Goal: Feedback & Contribution: Submit feedback/report problem

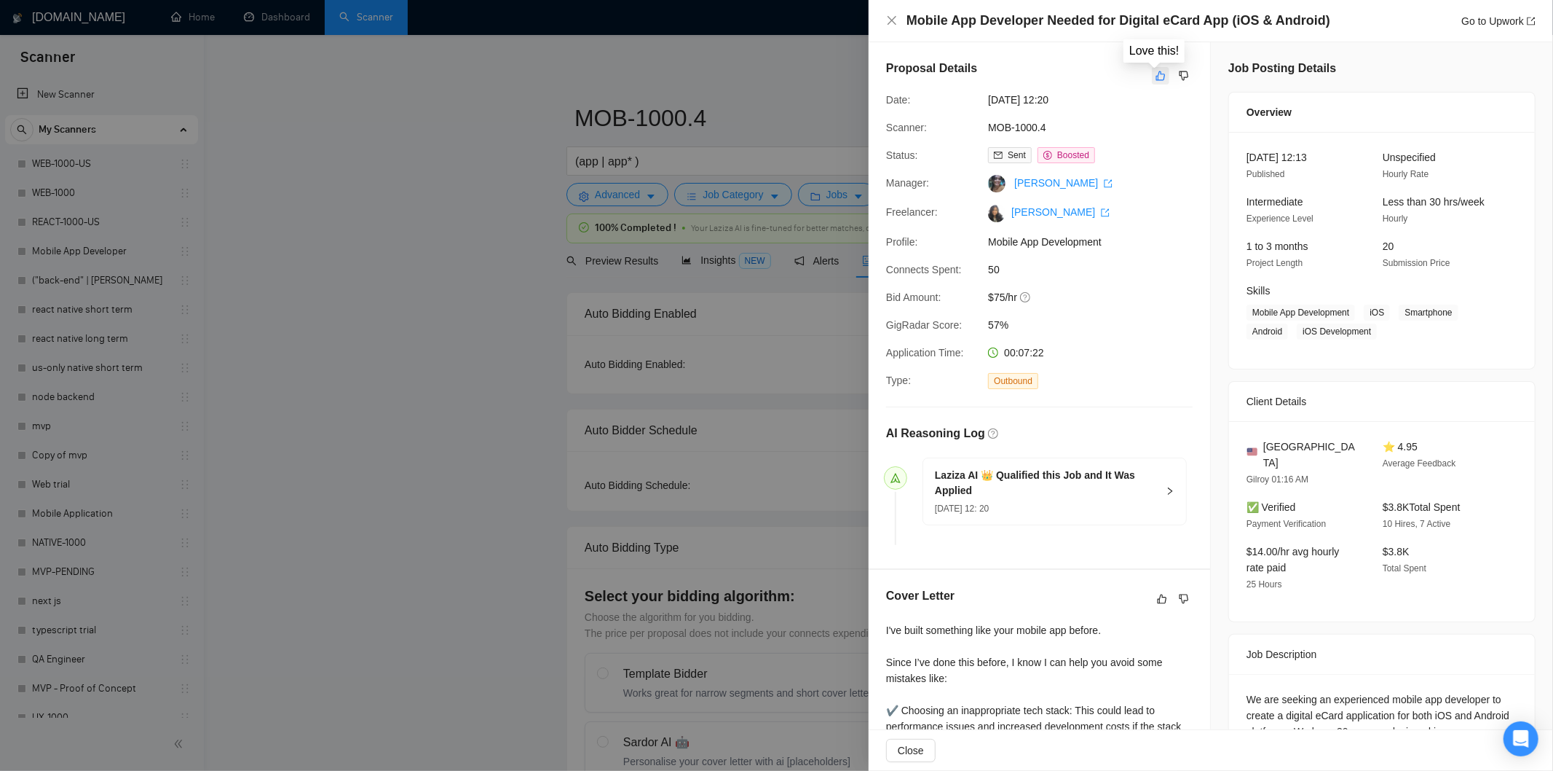
click at [1156, 70] on icon "like" at bounding box center [1161, 76] width 10 height 12
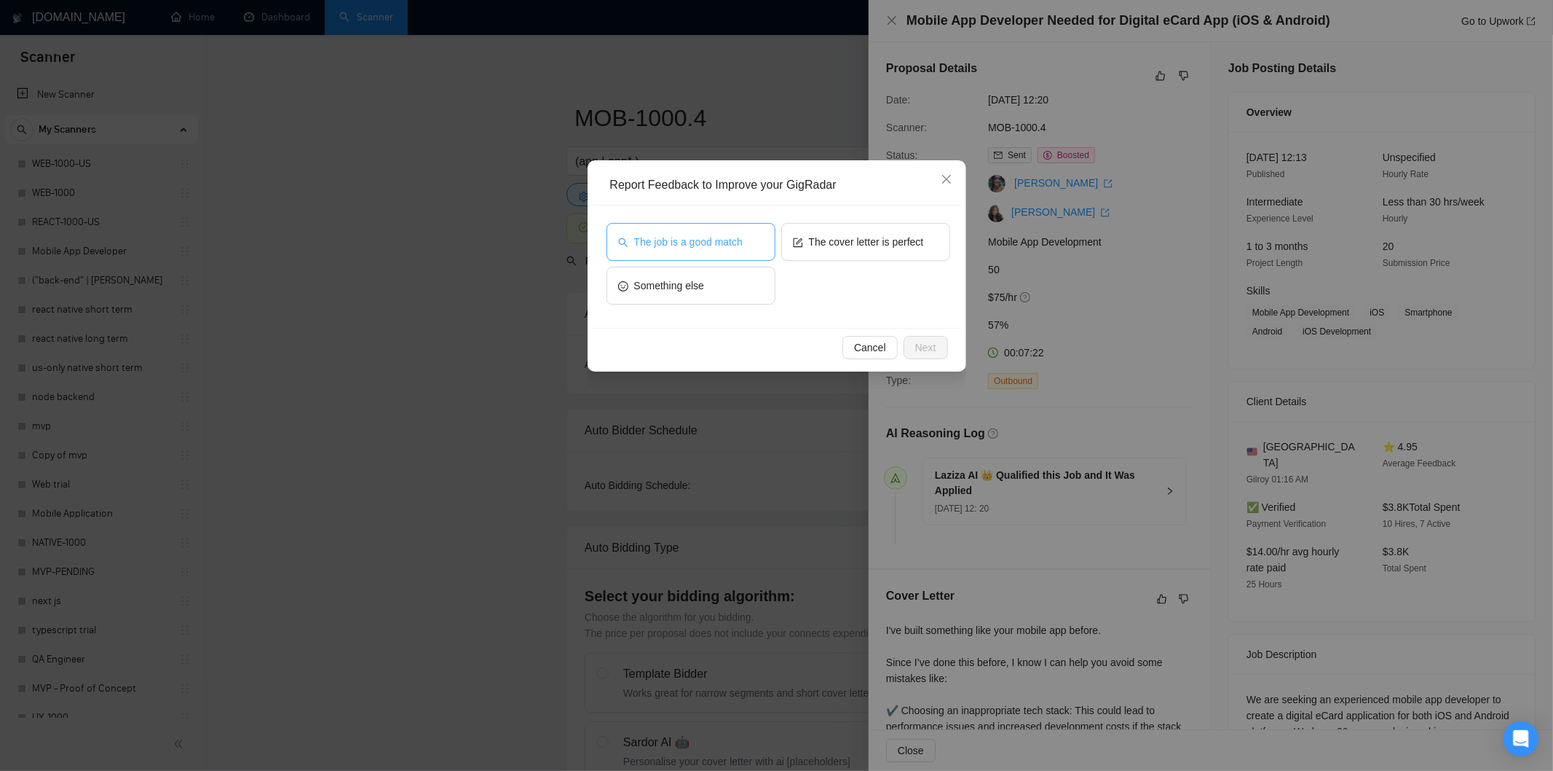
click at [766, 249] on button "The job is a good match" at bounding box center [691, 242] width 169 height 38
click at [918, 350] on span "Next" at bounding box center [925, 347] width 21 height 16
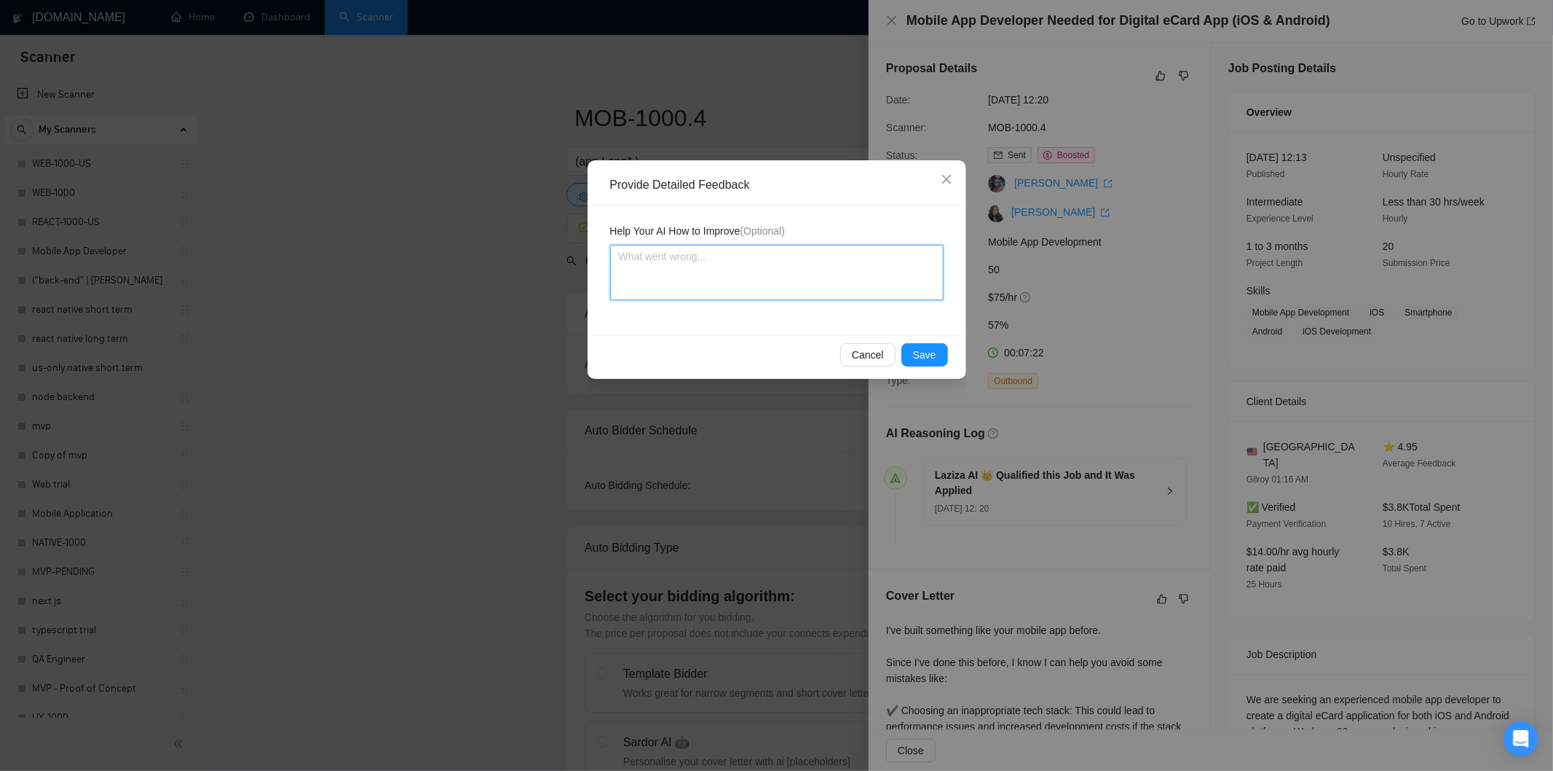
click at [883, 281] on textarea at bounding box center [777, 272] width 334 height 55
paste textarea "Good fit — the project is greenfield (no existing code), welcomes agencies, use…"
type textarea "Good fit — the project is greenfield (no existing code), welcomes agencies, use…"
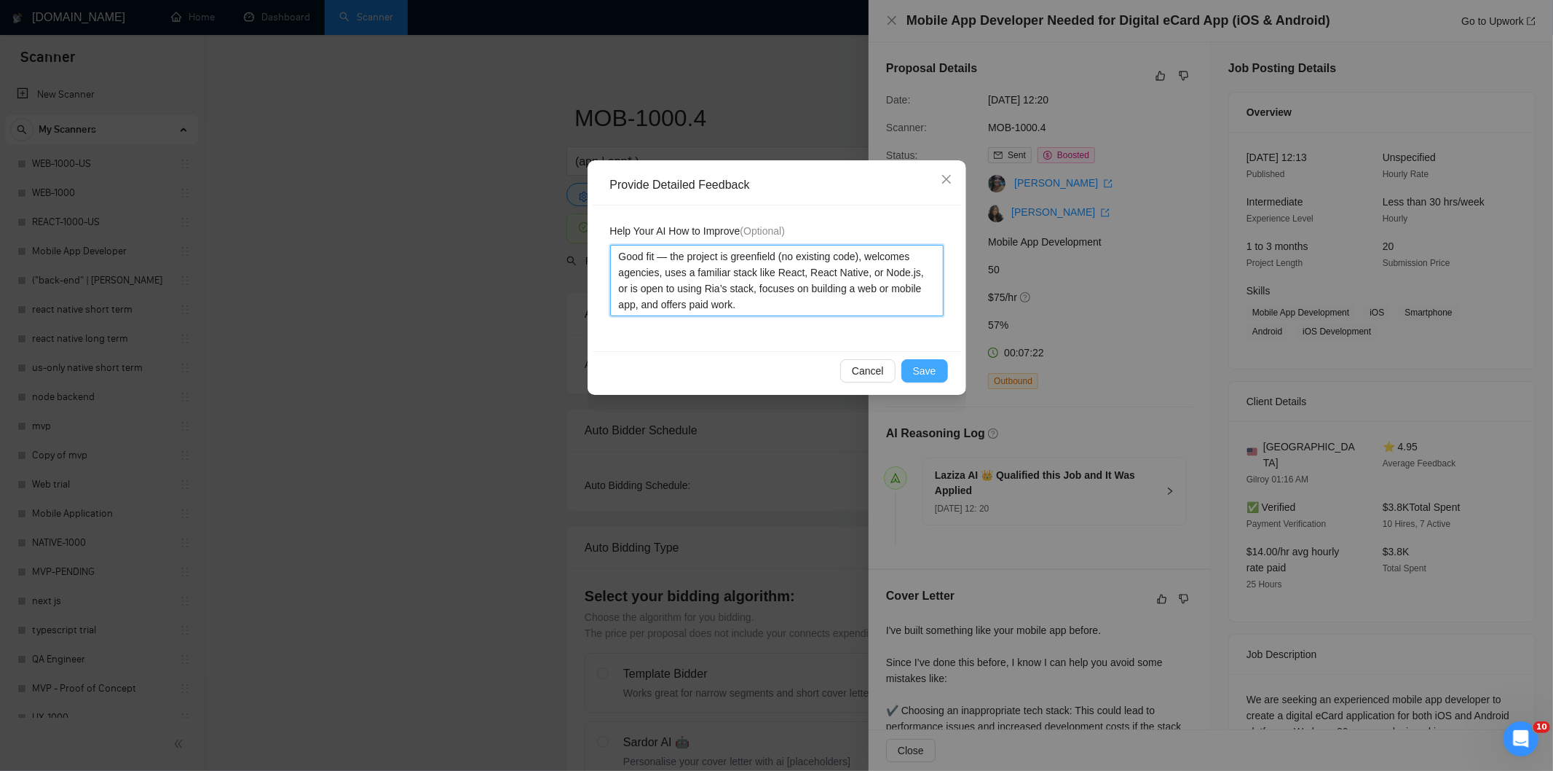
type textarea "Good fit — the project is greenfield (no existing code), welcomes agencies, use…"
click at [931, 373] on span "Save" at bounding box center [924, 371] width 23 height 16
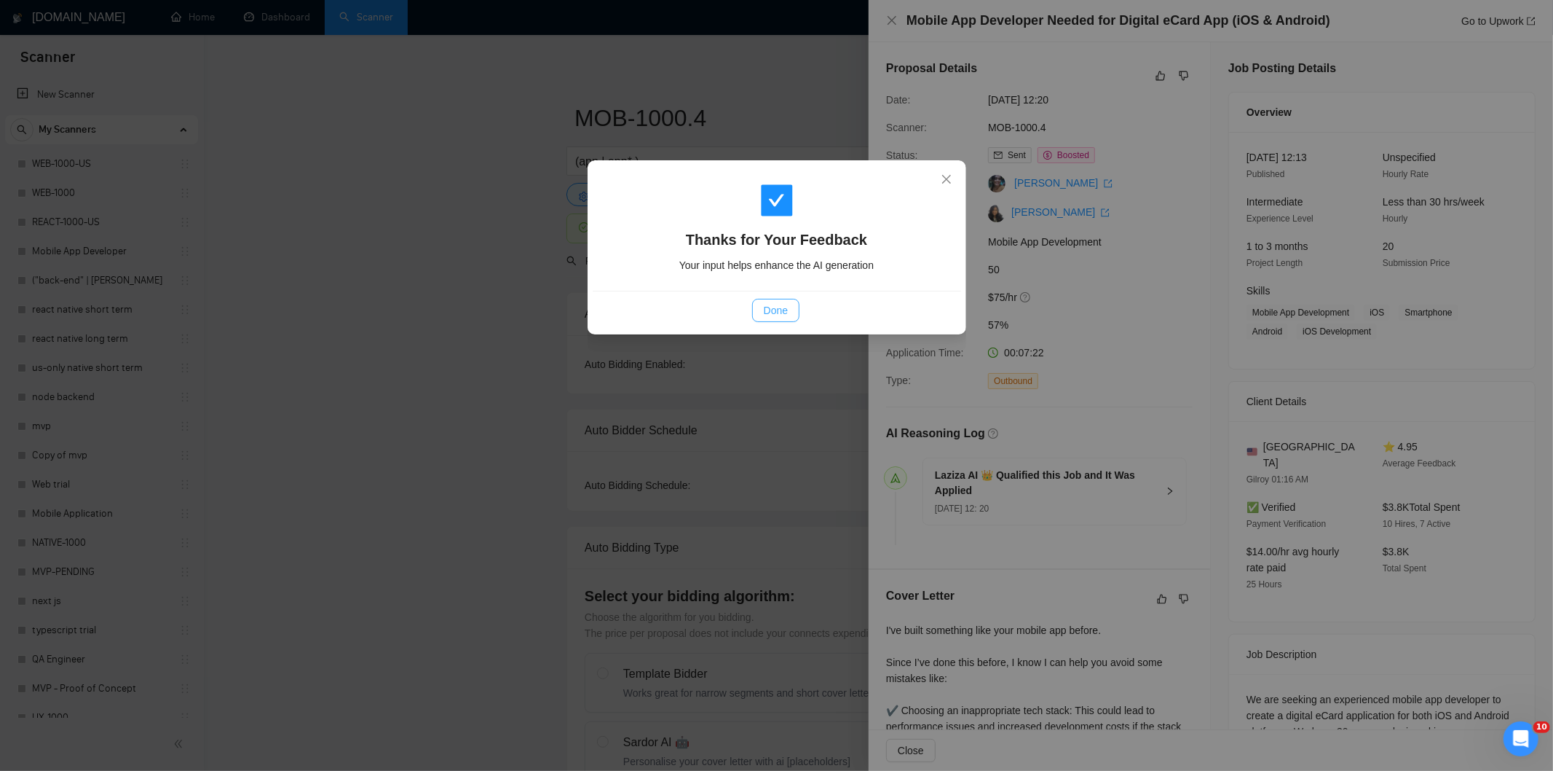
click at [787, 311] on span "Done" at bounding box center [776, 310] width 24 height 16
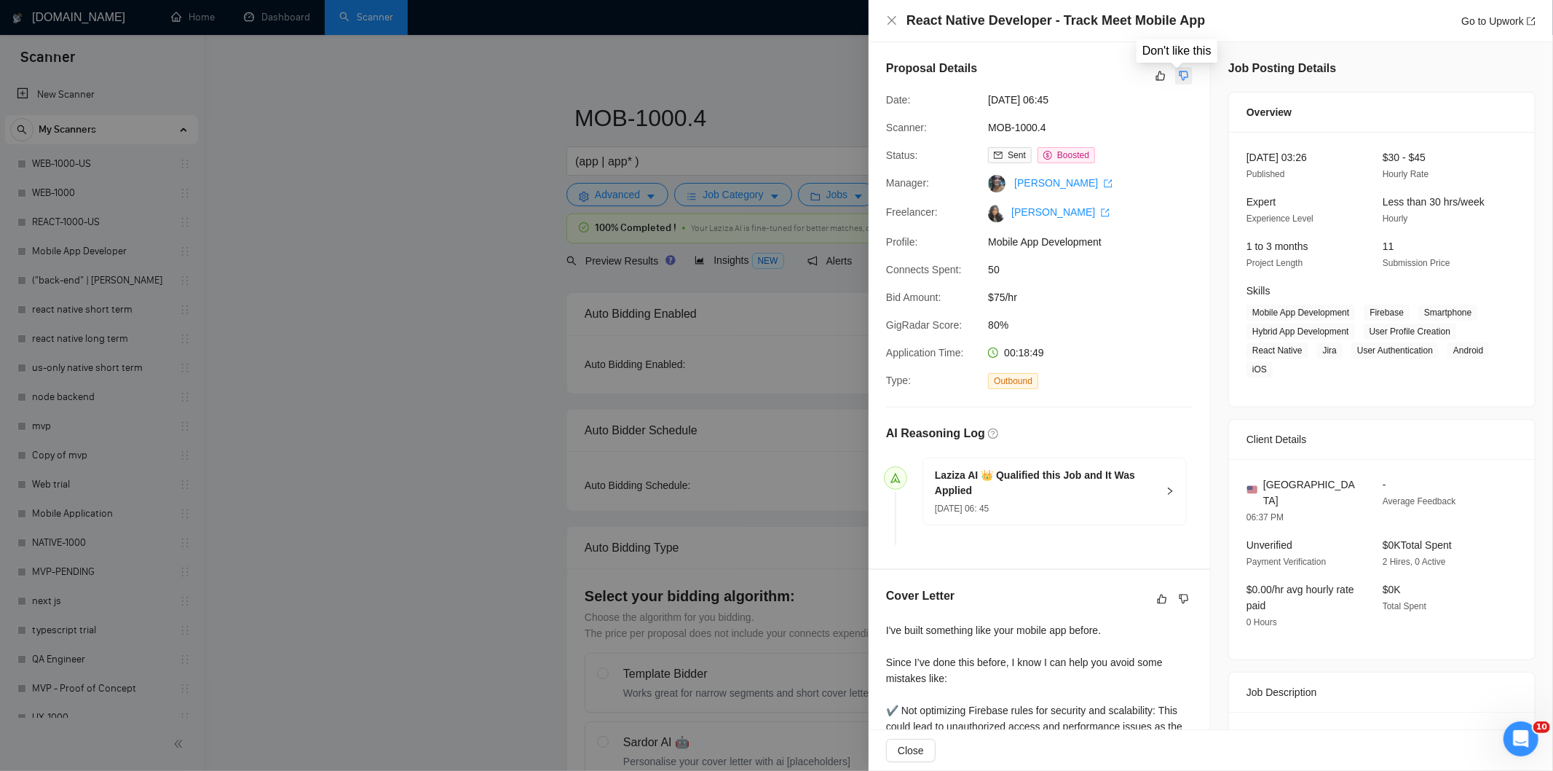
click at [1184, 76] on button "button" at bounding box center [1184, 75] width 17 height 17
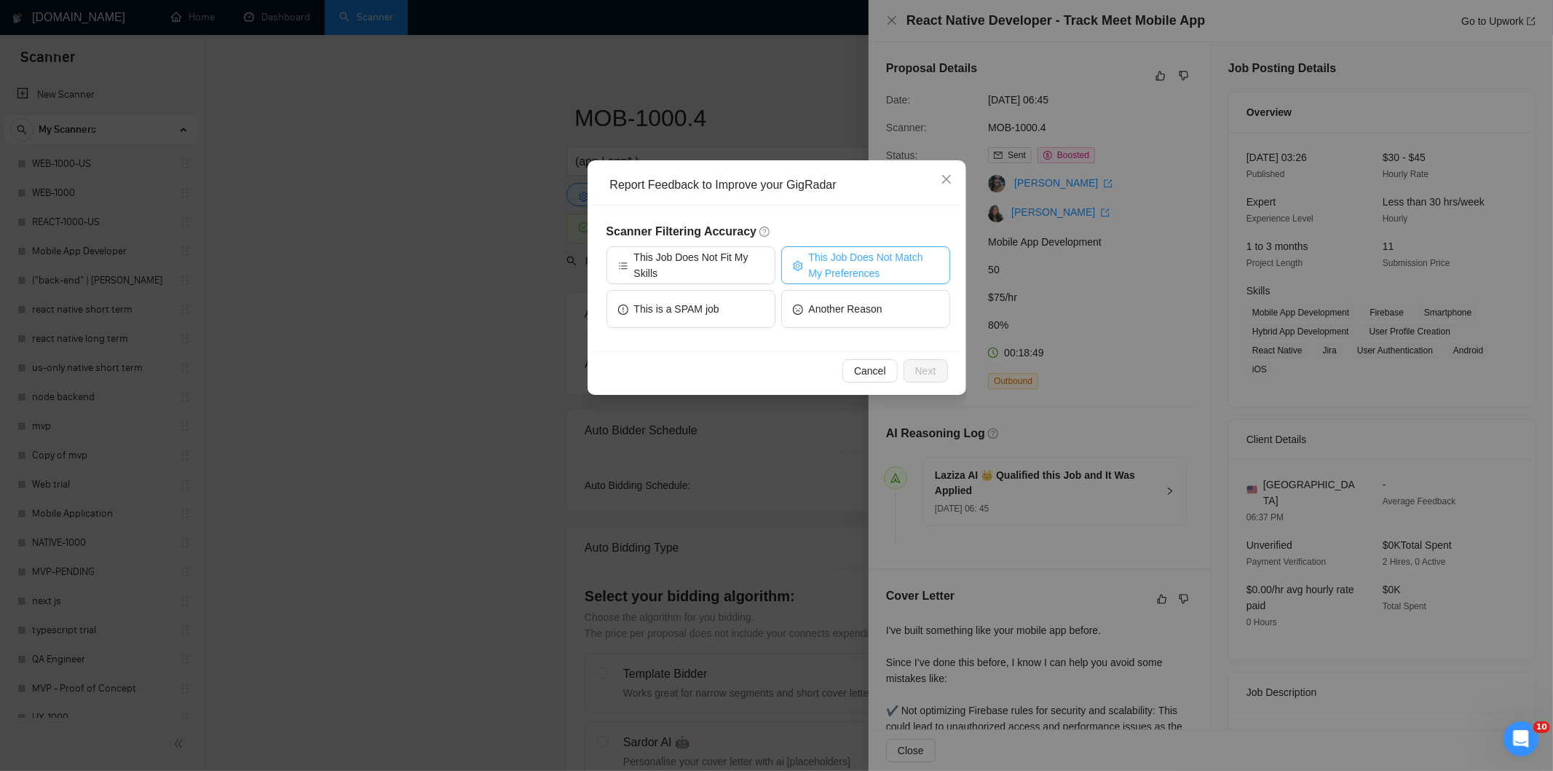
click at [882, 260] on span "This Job Does Not Match My Preferences" at bounding box center [874, 265] width 130 height 32
click at [925, 361] on button "Next" at bounding box center [926, 370] width 44 height 23
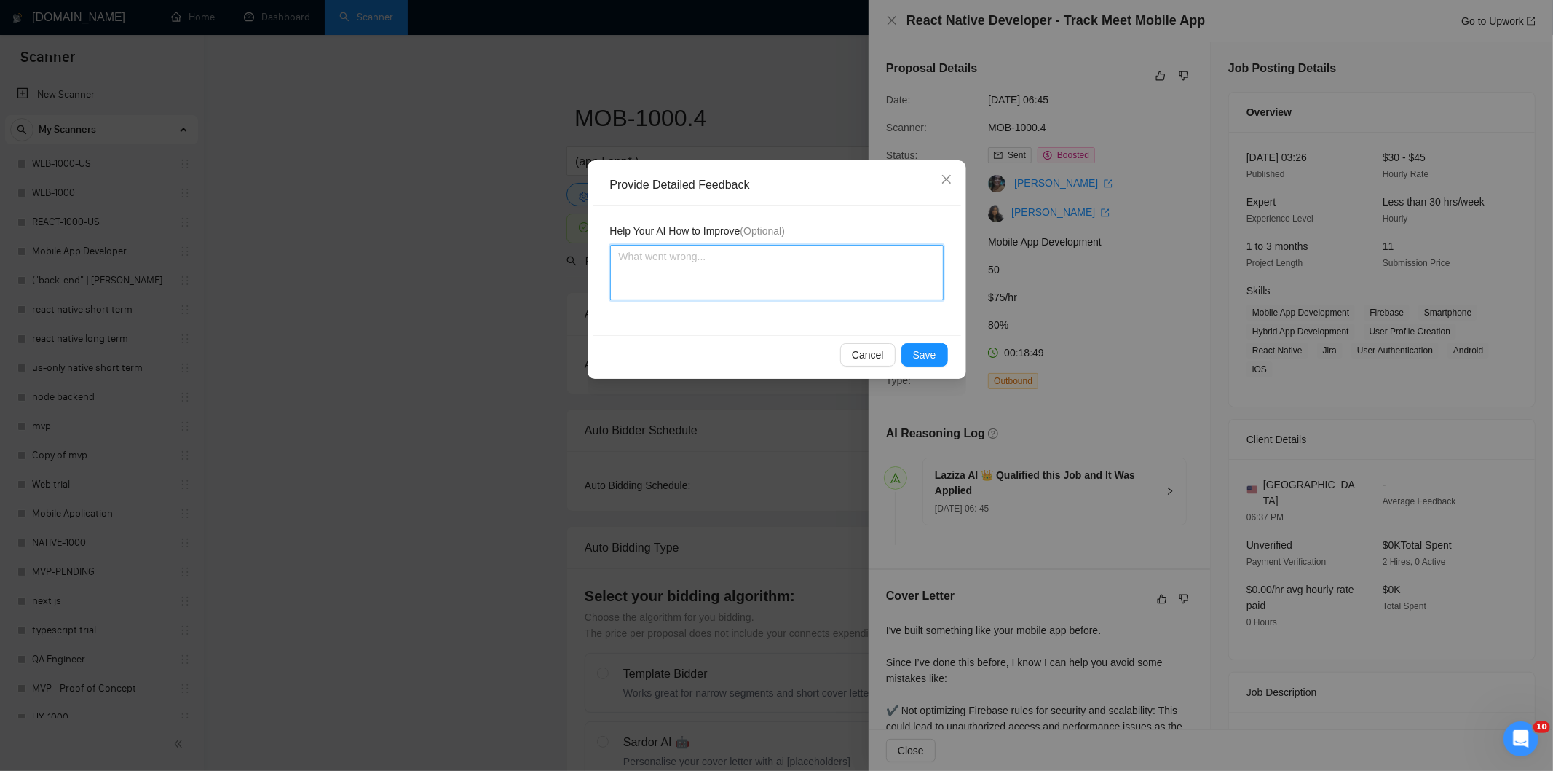
click at [838, 264] on textarea at bounding box center [777, 272] width 334 height 55
paste textarea "Not a fit — the description suggests an existing codebase, but Ria only works o…"
type textarea "Not a fit — the description suggests an existing codebase, but Ria only works o…"
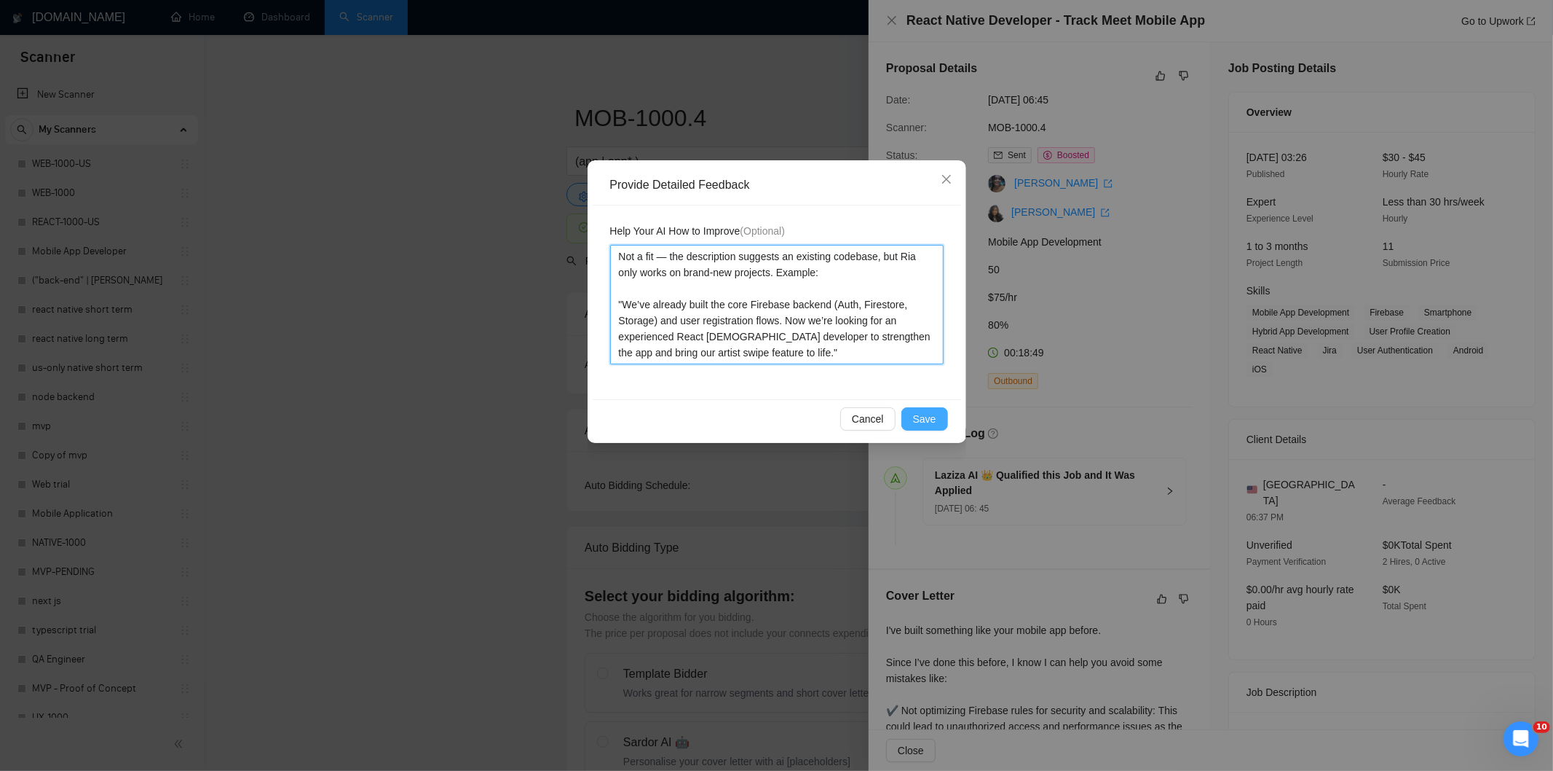
type textarea "Not a fit — the description suggests an existing codebase, but Ria only works o…"
click at [929, 419] on span "Save" at bounding box center [924, 419] width 23 height 16
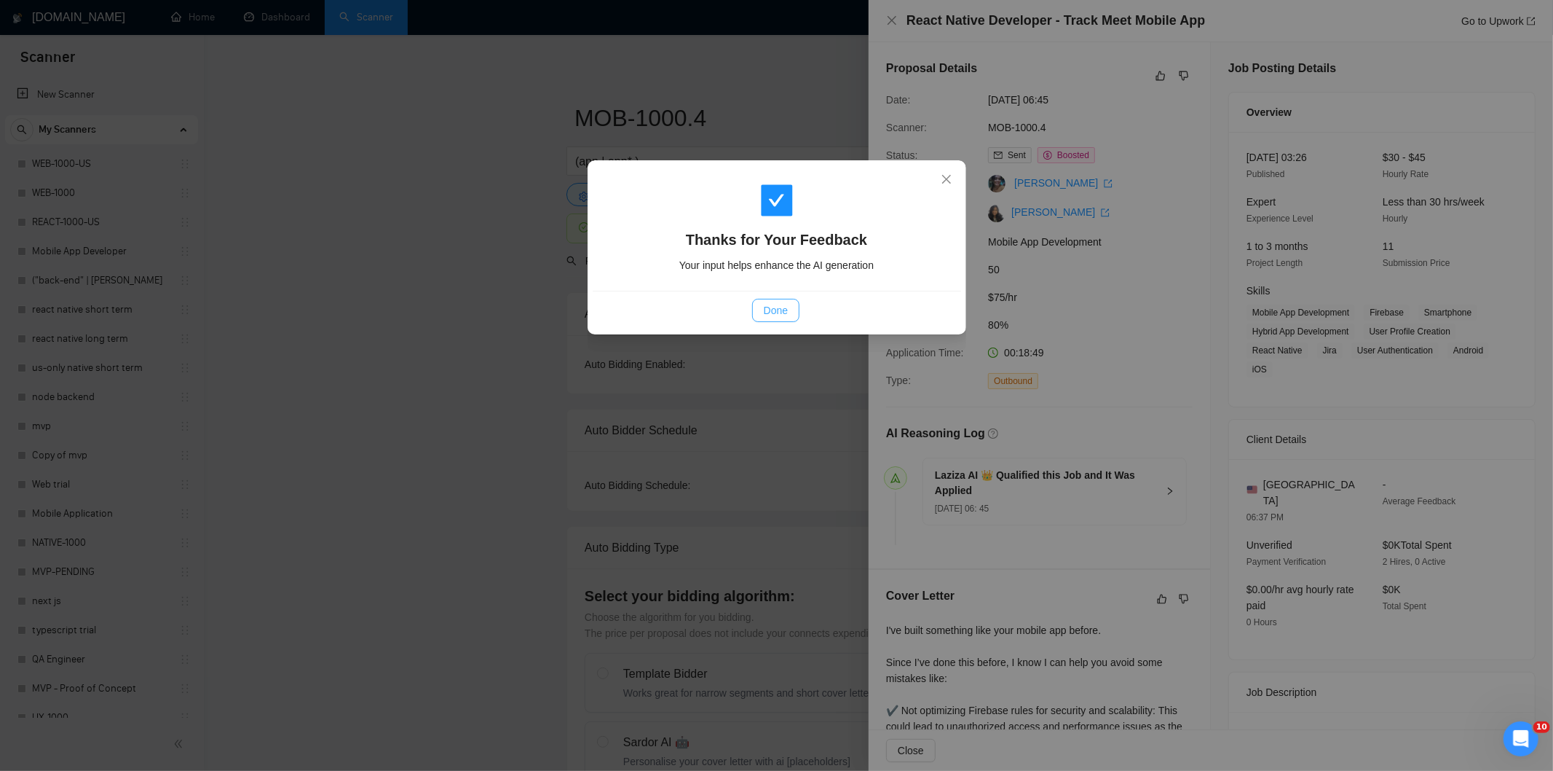
click at [789, 318] on button "Done" at bounding box center [775, 310] width 47 height 23
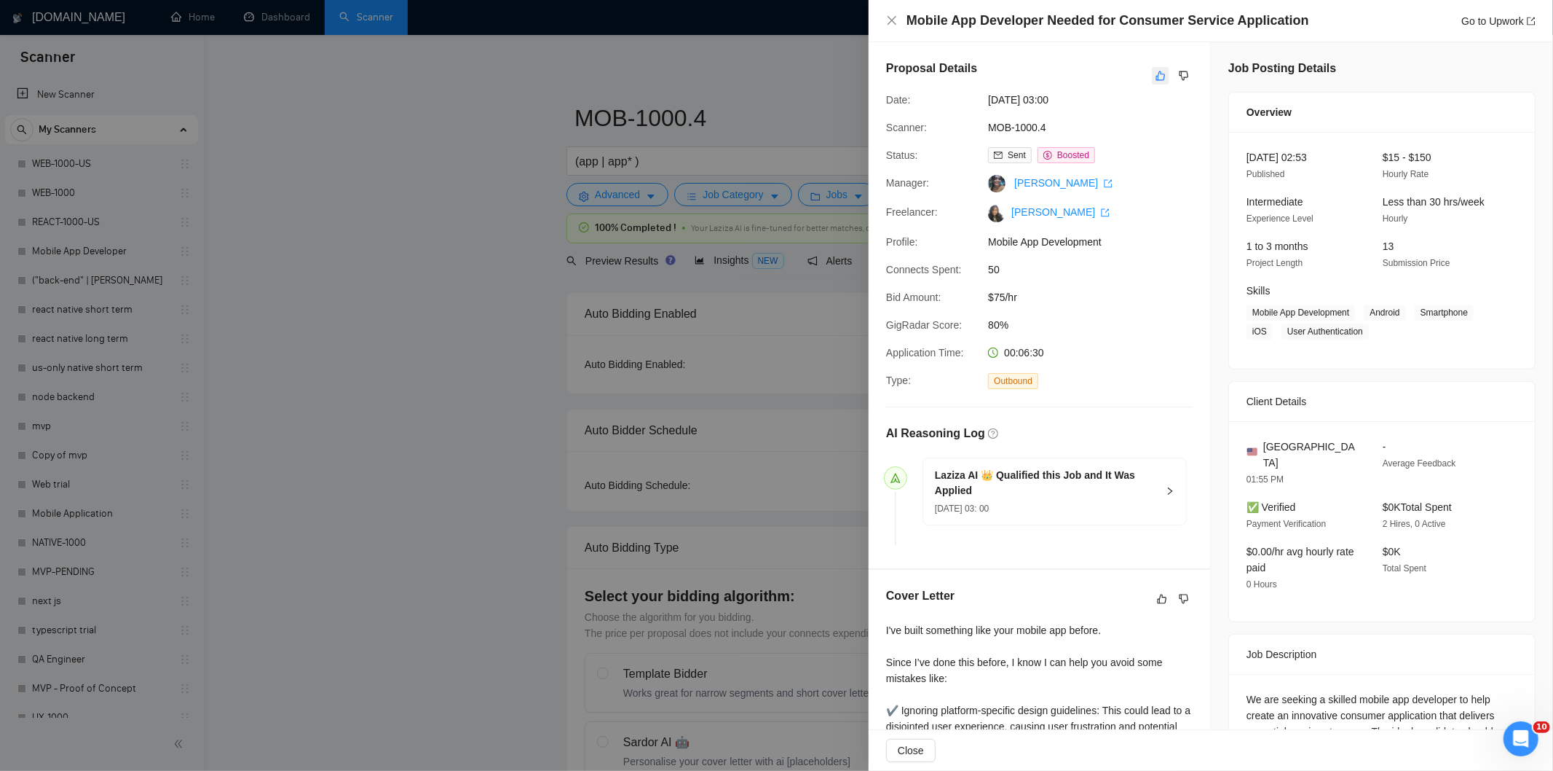
click at [1152, 79] on button "button" at bounding box center [1160, 75] width 17 height 17
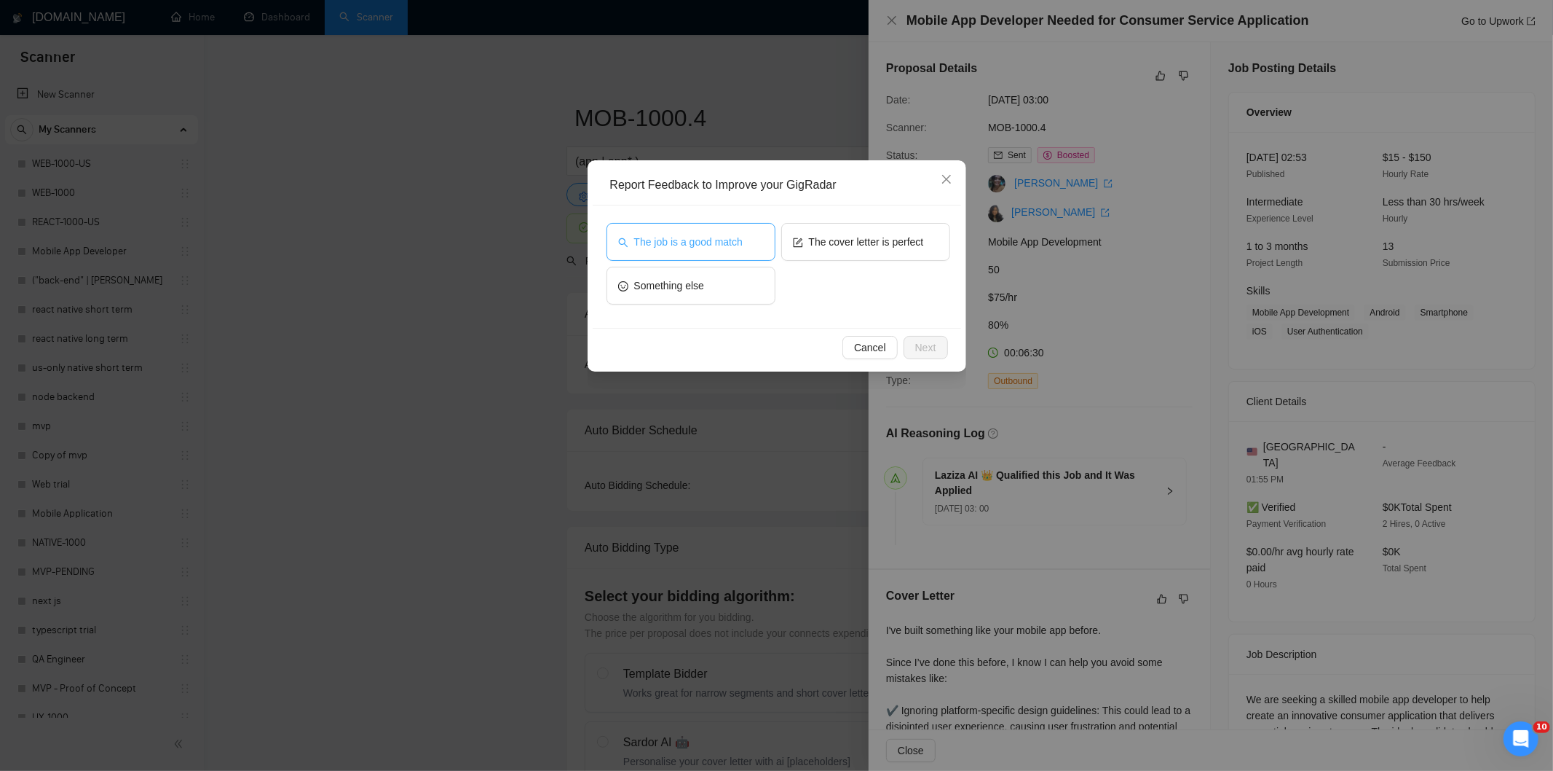
click at [726, 242] on span "The job is a good match" at bounding box center [688, 242] width 109 height 16
click at [921, 344] on span "Next" at bounding box center [925, 347] width 21 height 16
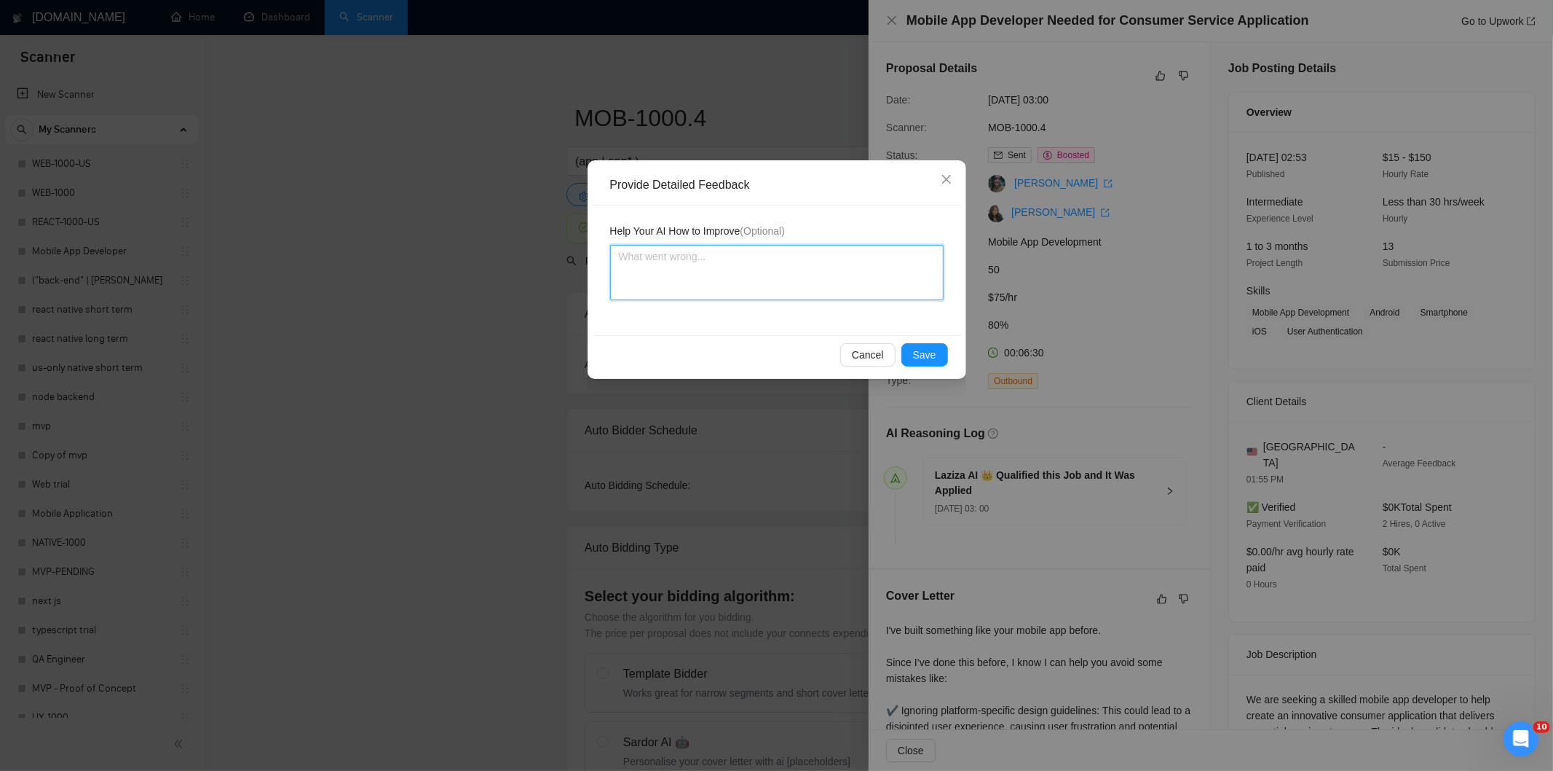
click at [827, 280] on textarea at bounding box center [777, 272] width 334 height 55
paste textarea "Good fit — the project is greenfield (no existing code), welcomes agencies, use…"
type textarea "Good fit — the project is greenfield (no existing code), welcomes agencies, use…"
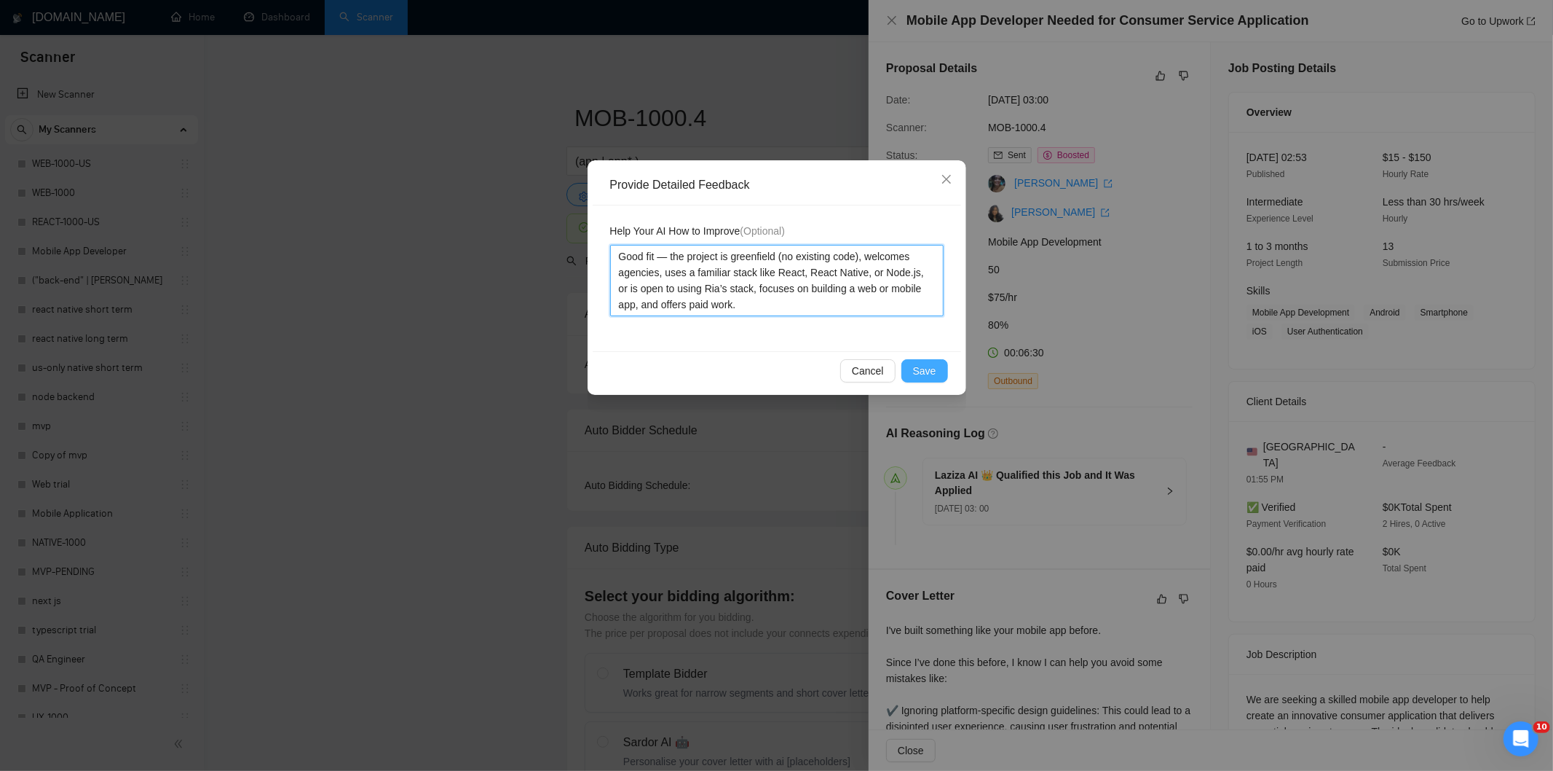
type textarea "Good fit — the project is greenfield (no existing code), welcomes agencies, use…"
click at [926, 377] on span "Save" at bounding box center [924, 371] width 23 height 16
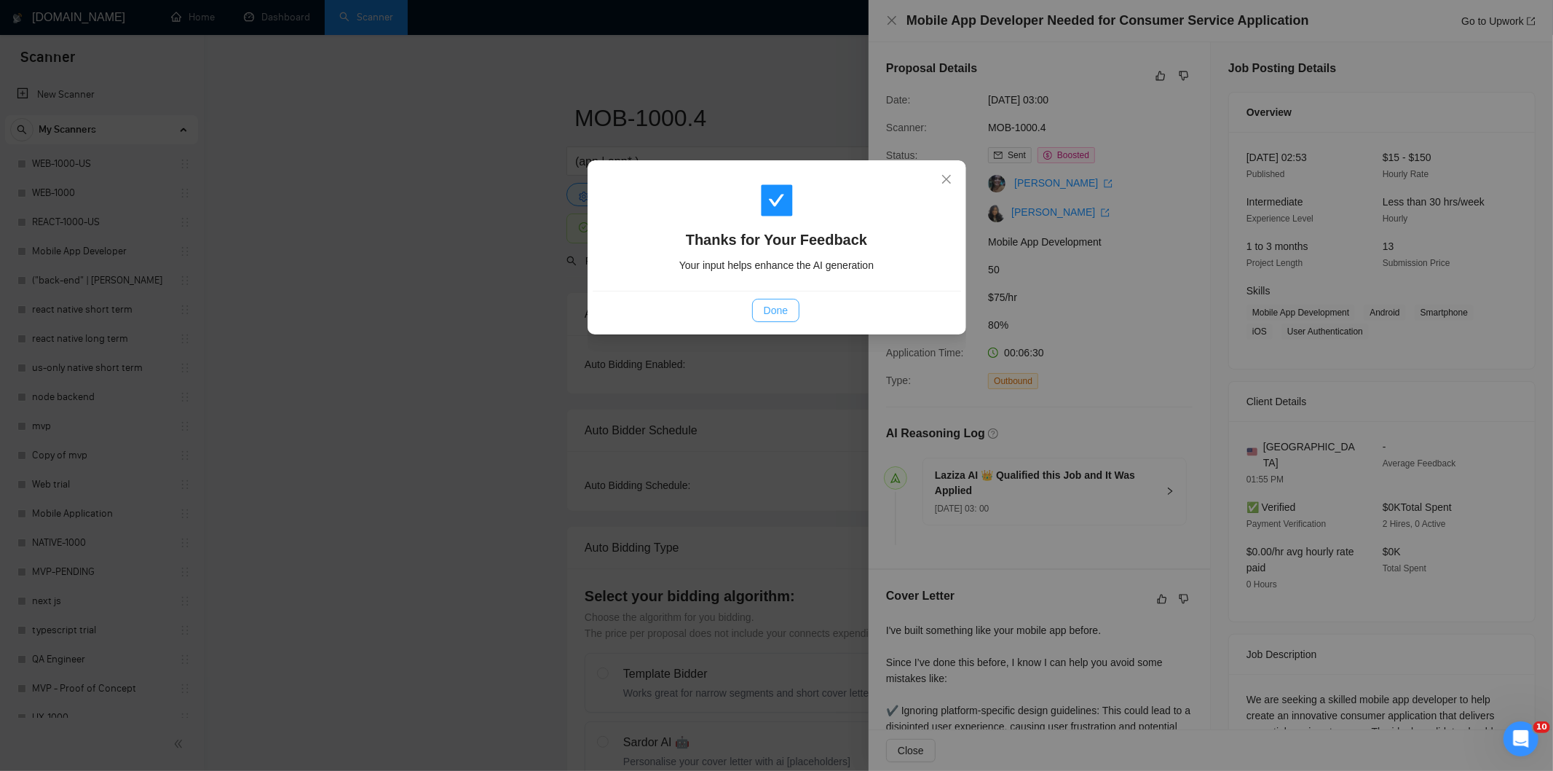
click at [783, 316] on span "Done" at bounding box center [776, 310] width 24 height 16
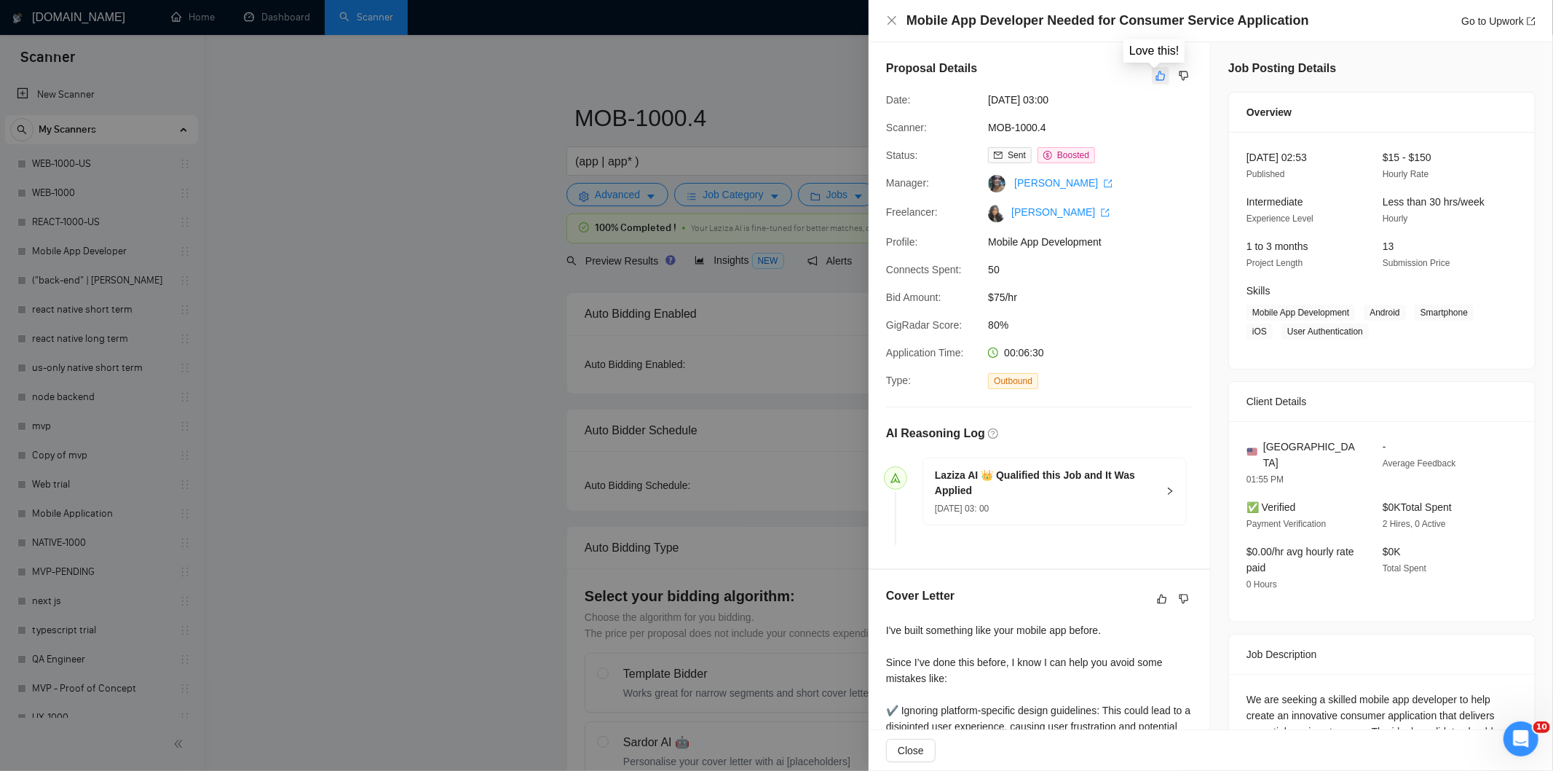
click at [1159, 76] on icon "like" at bounding box center [1161, 76] width 10 height 12
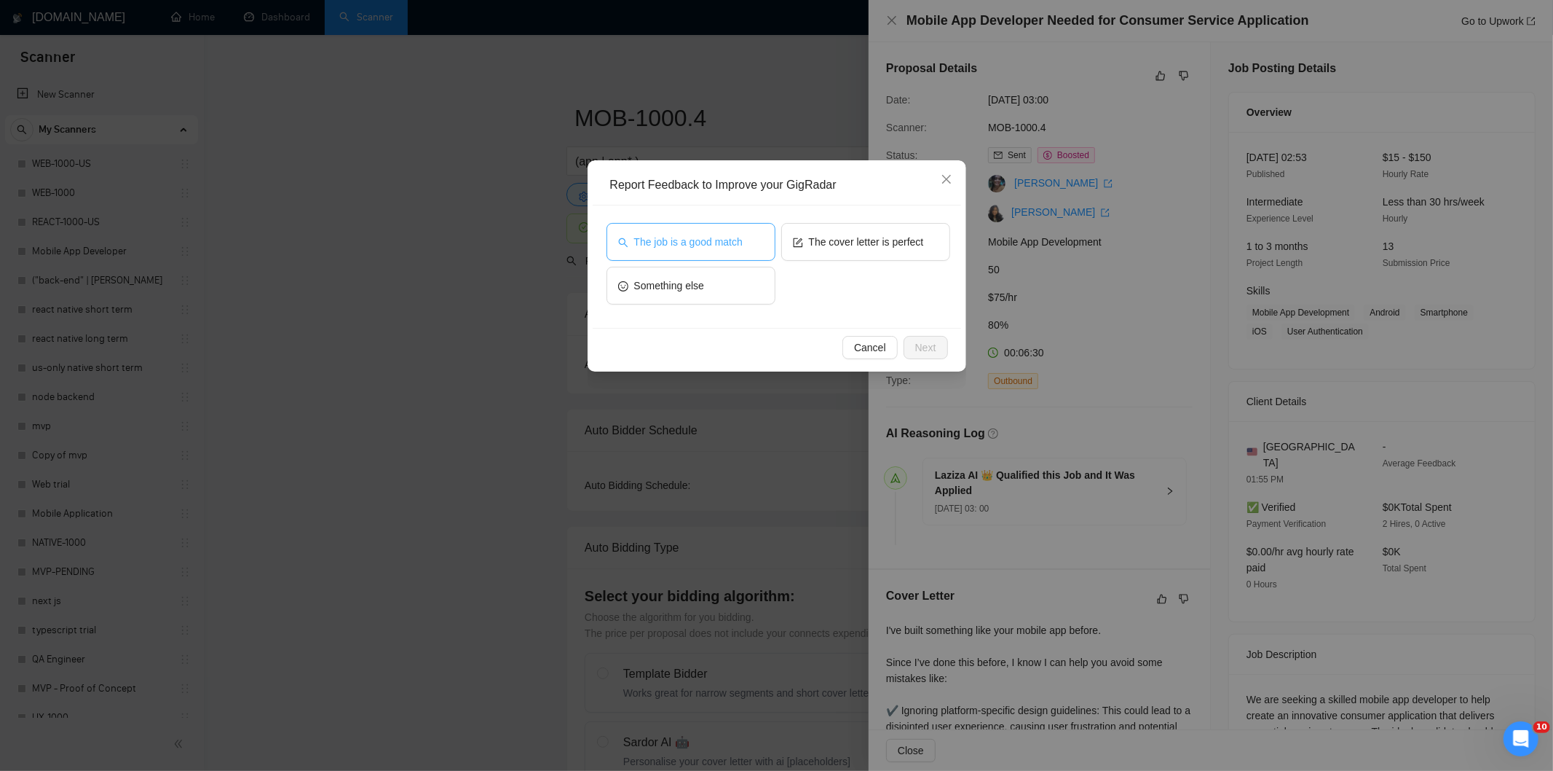
click at [734, 243] on span "The job is a good match" at bounding box center [688, 242] width 109 height 16
click at [918, 348] on span "Next" at bounding box center [925, 347] width 21 height 16
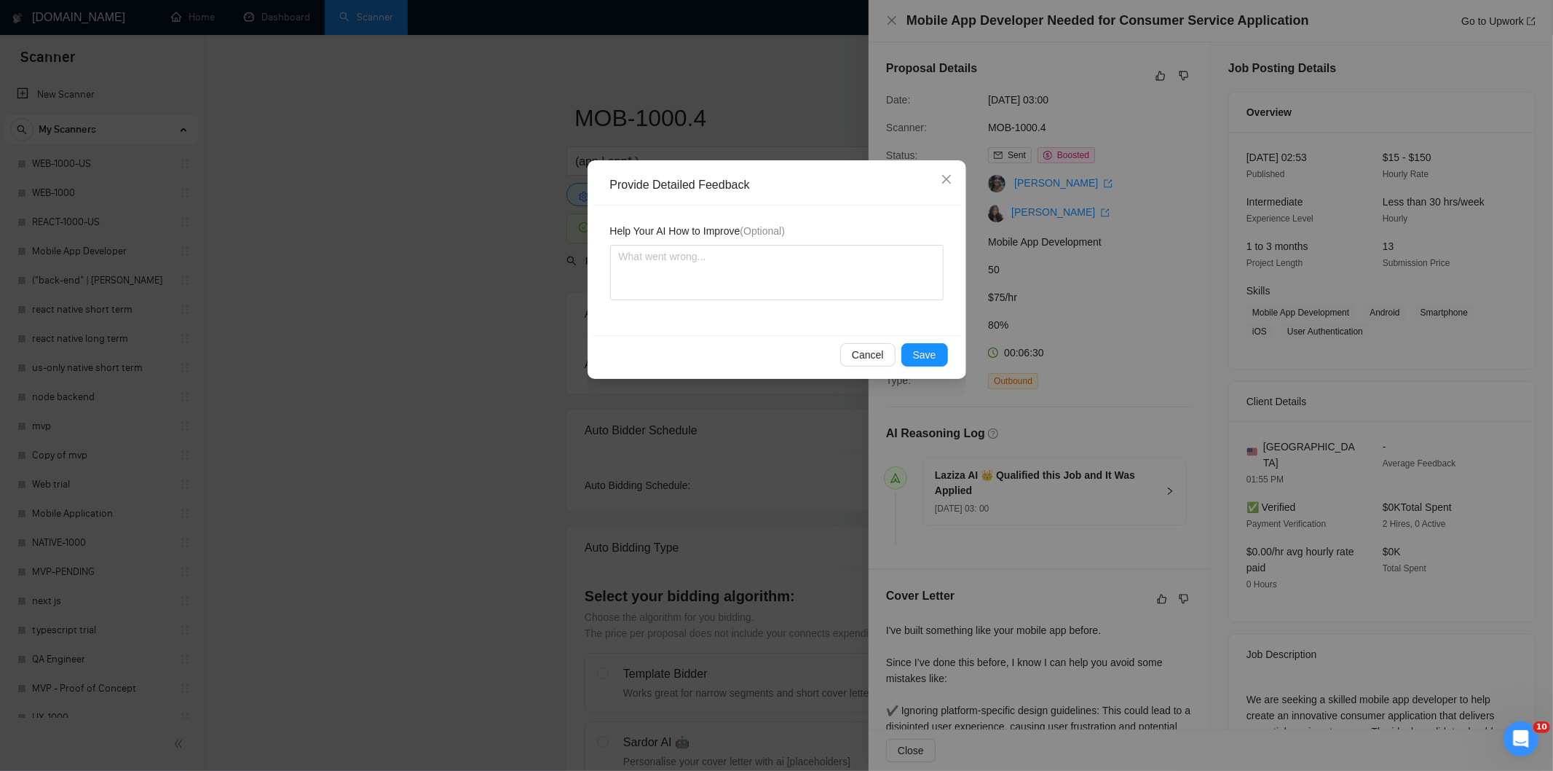
click at [852, 301] on div "Help Your AI How to Improve (Optional)" at bounding box center [777, 270] width 369 height 130
click at [840, 281] on textarea at bounding box center [777, 272] width 334 height 55
paste textarea "Good fit — the project is greenfield (no existing code), welcomes agencies, use…"
type textarea "Good fit — the project is greenfield (no existing code), welcomes agencies, use…"
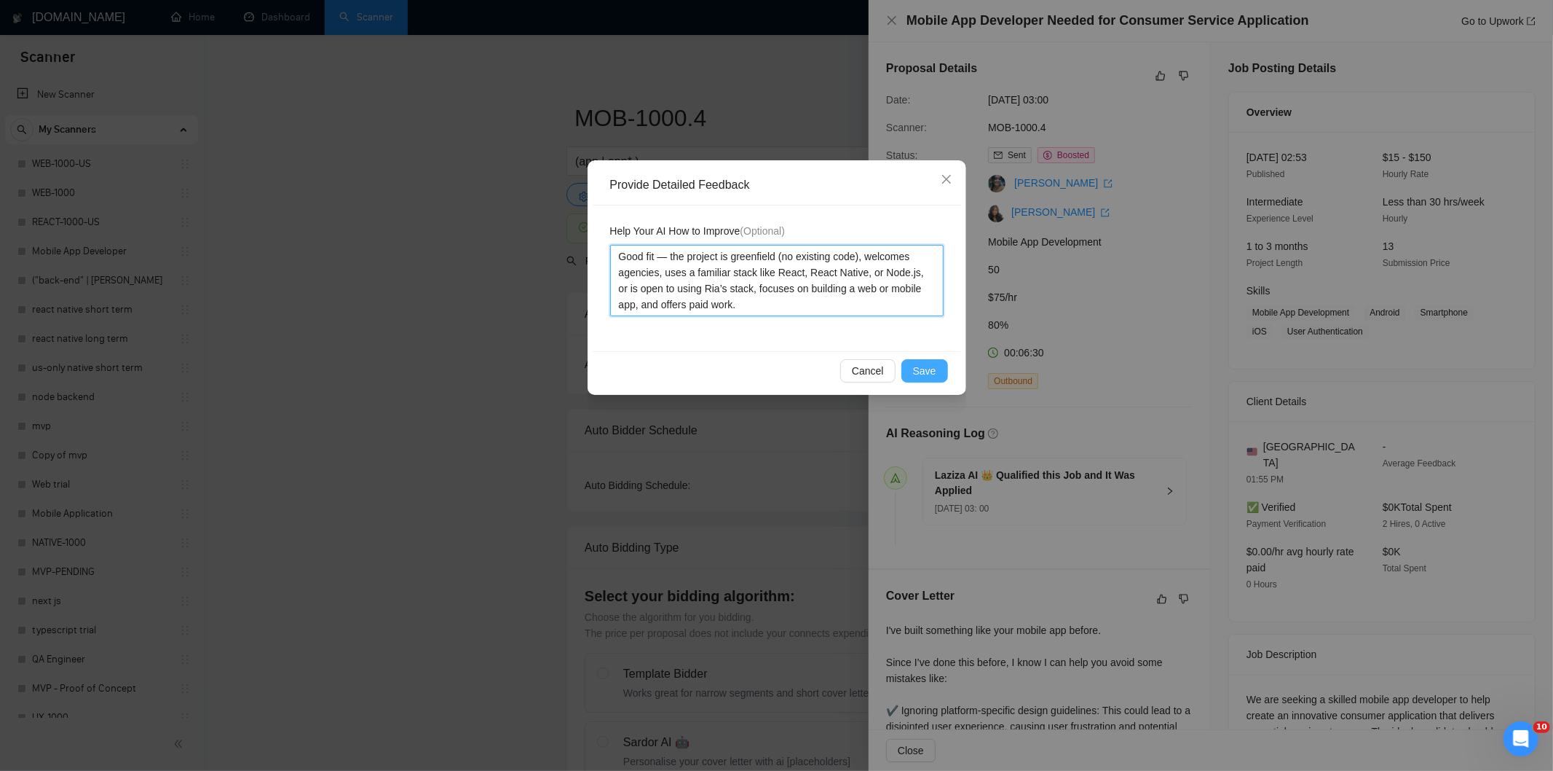
type textarea "Good fit — the project is greenfield (no existing code), welcomes agencies, use…"
click at [914, 370] on button "Save" at bounding box center [925, 370] width 47 height 23
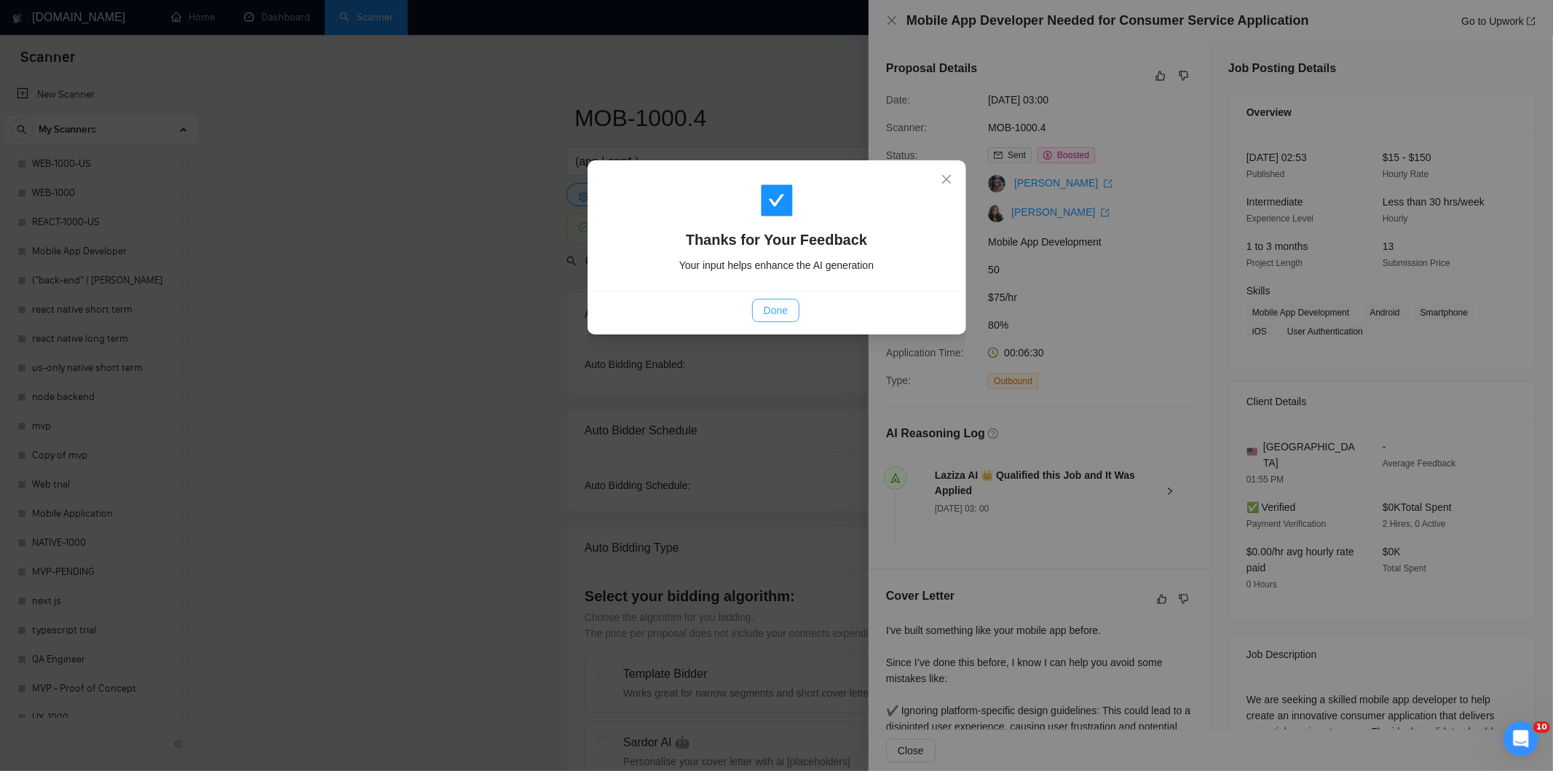
click at [787, 318] on button "Done" at bounding box center [775, 310] width 47 height 23
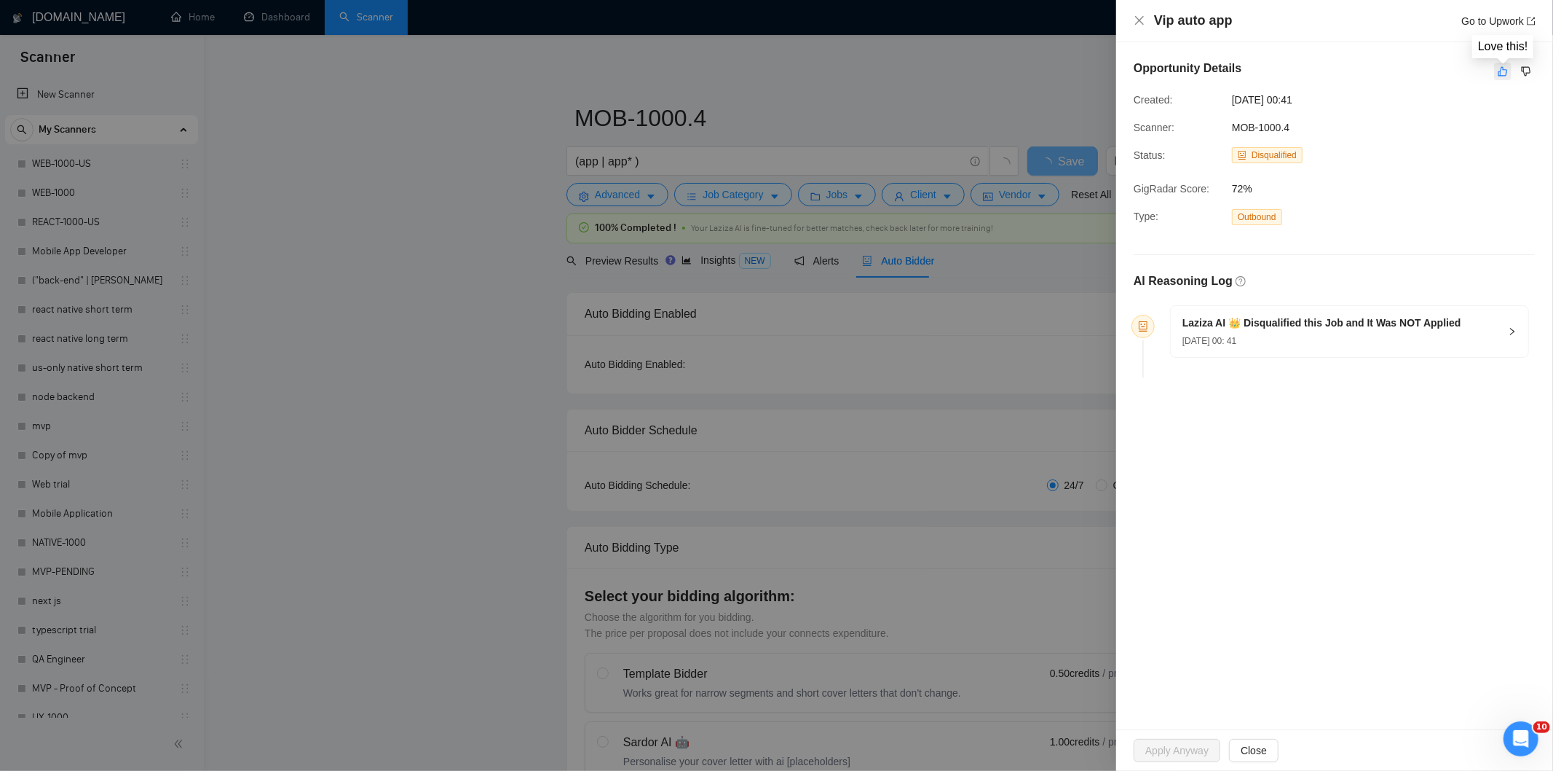
click at [1500, 70] on icon "like" at bounding box center [1503, 72] width 10 height 12
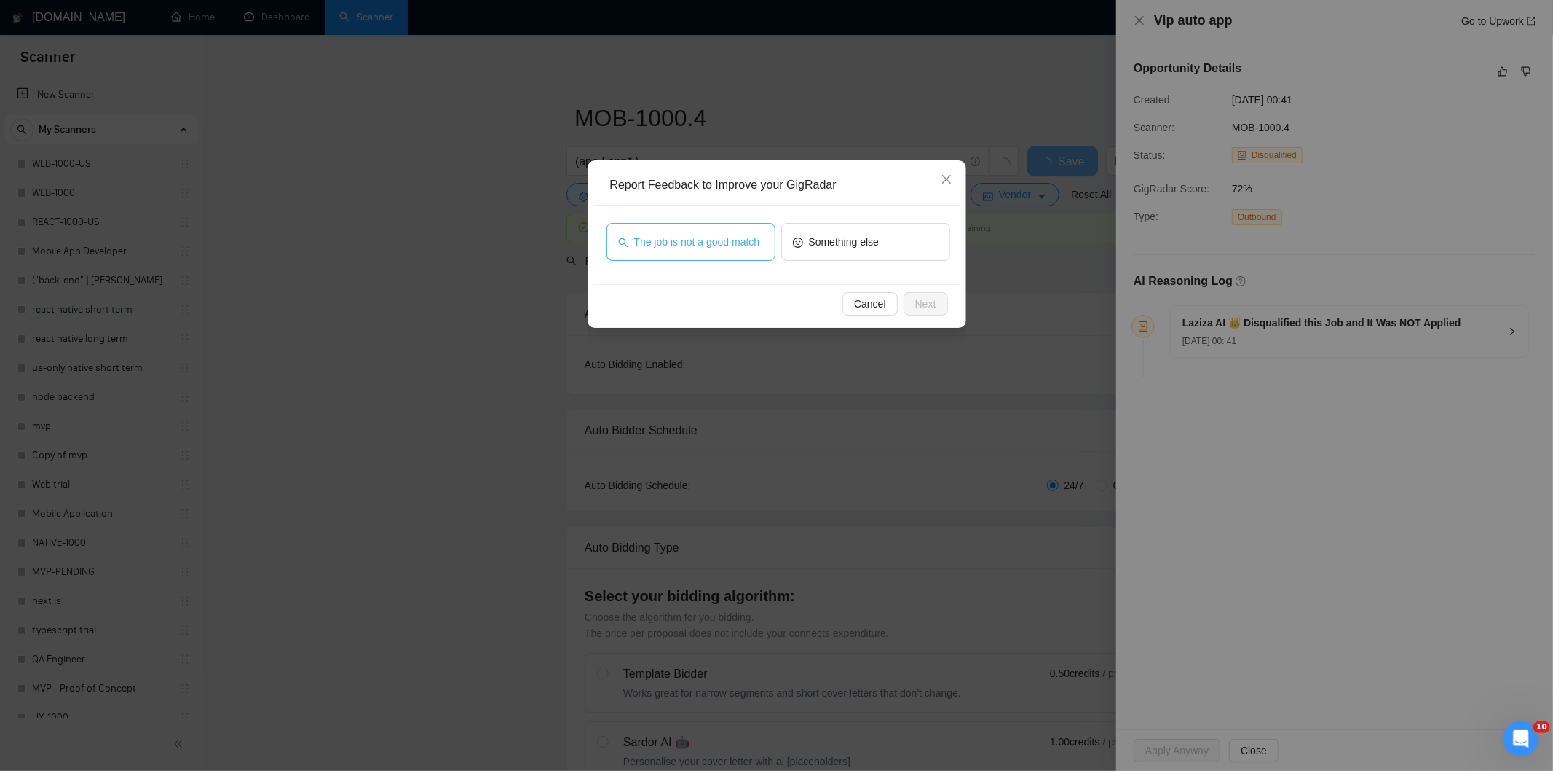
click at [700, 249] on span "The job is not a good match" at bounding box center [697, 242] width 126 height 16
click at [938, 307] on button "Next" at bounding box center [926, 303] width 44 height 23
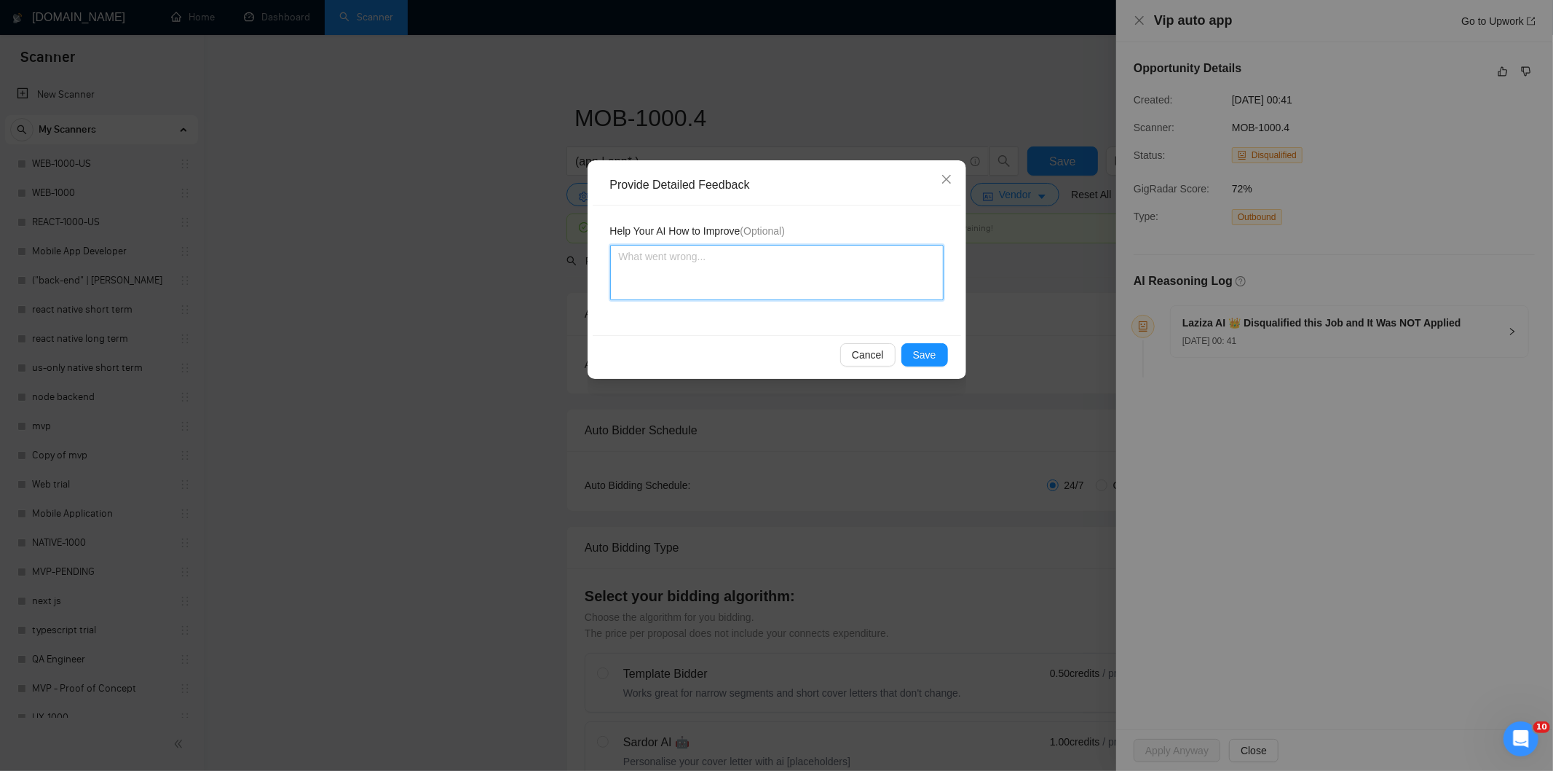
click at [838, 269] on textarea at bounding box center [777, 272] width 334 height 55
paste textarea "Not a fit — this project has been disqualified for other reasons. Example: "The…"
type textarea "Not a fit — this project has been disqualified for other reasons. Example: "The…"
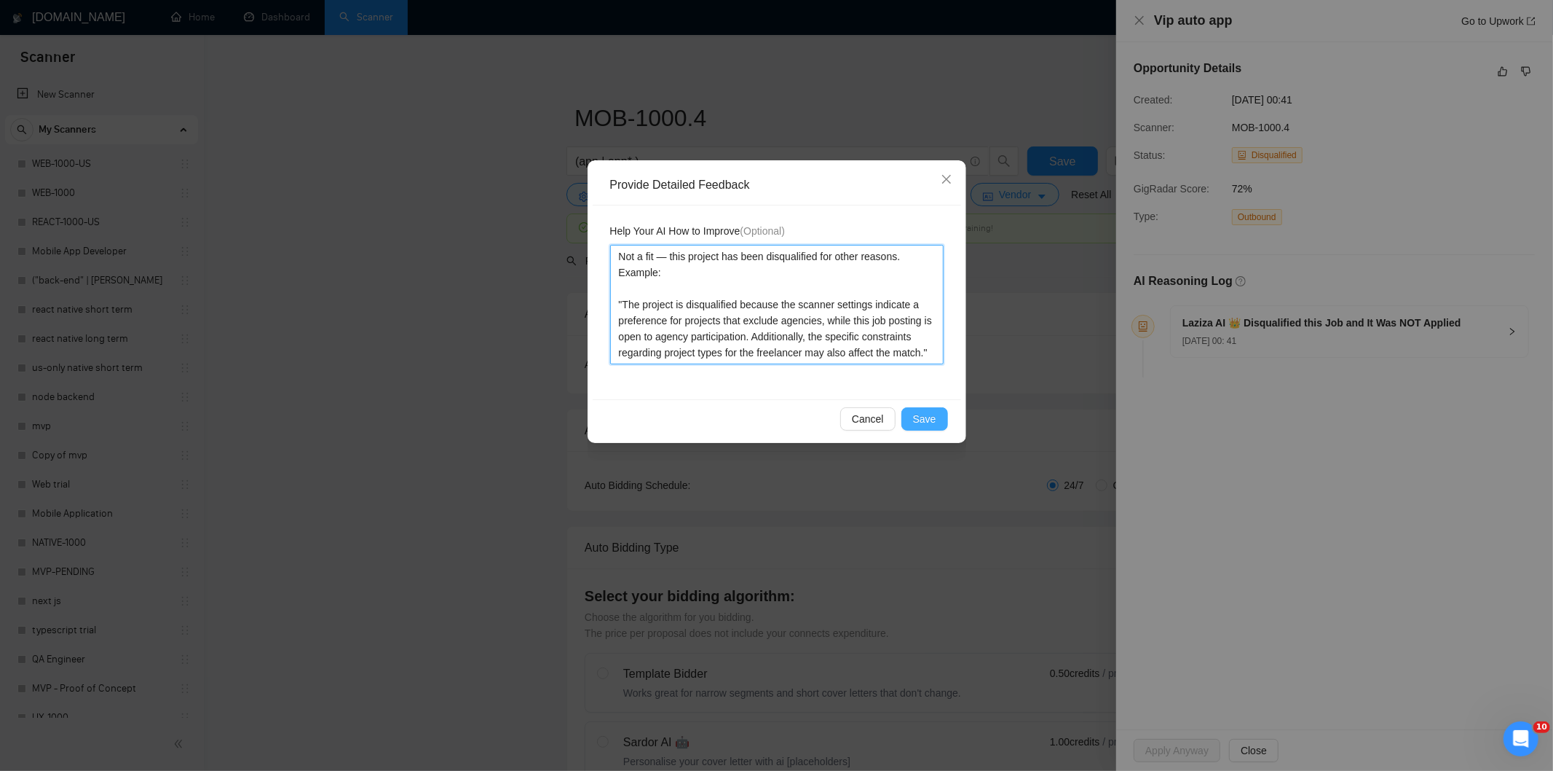
type textarea "Not a fit — this project has been disqualified for other reasons. Example: "The…"
click at [930, 412] on span "Save" at bounding box center [924, 419] width 23 height 16
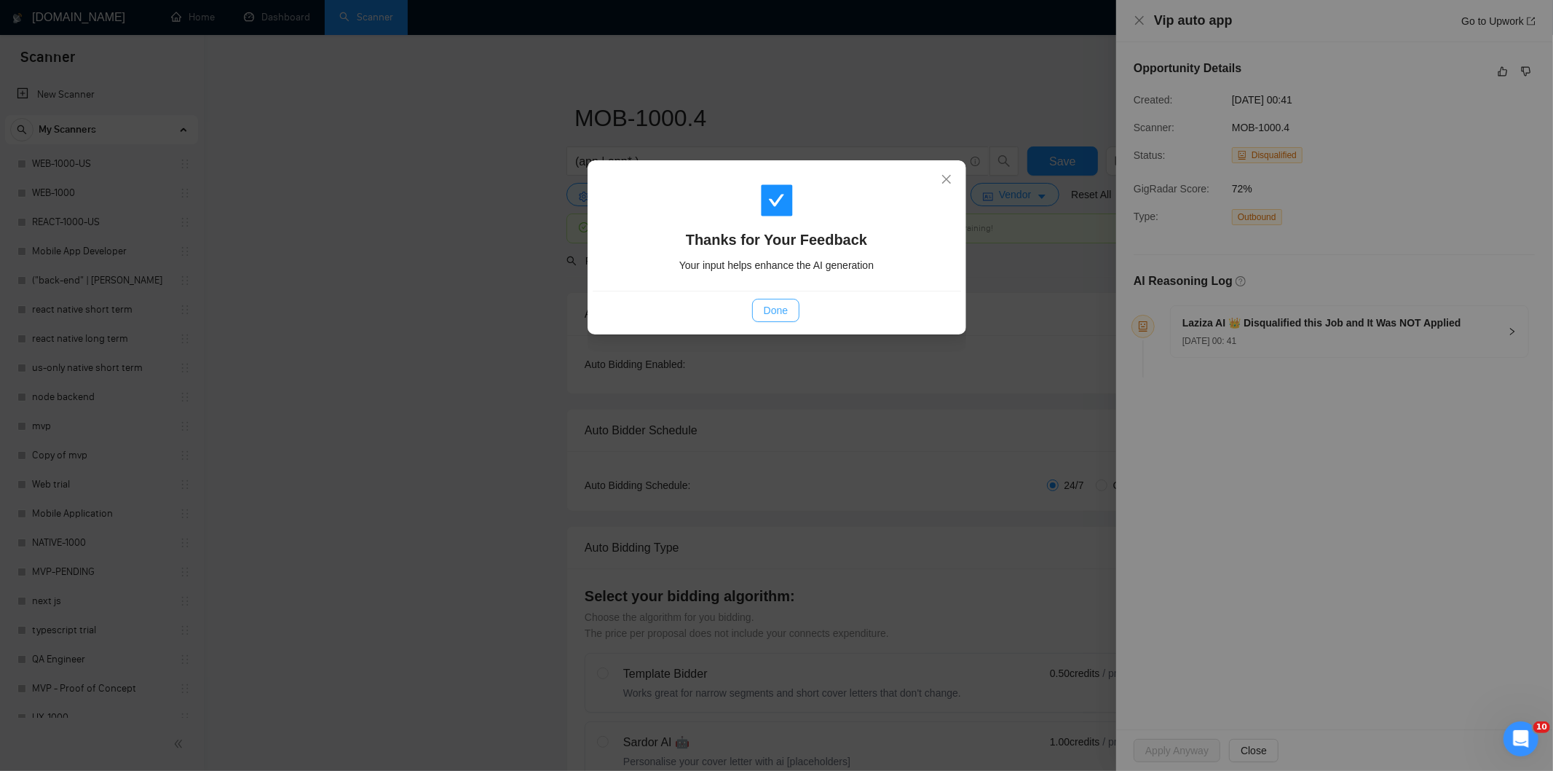
click at [776, 313] on span "Done" at bounding box center [776, 310] width 24 height 16
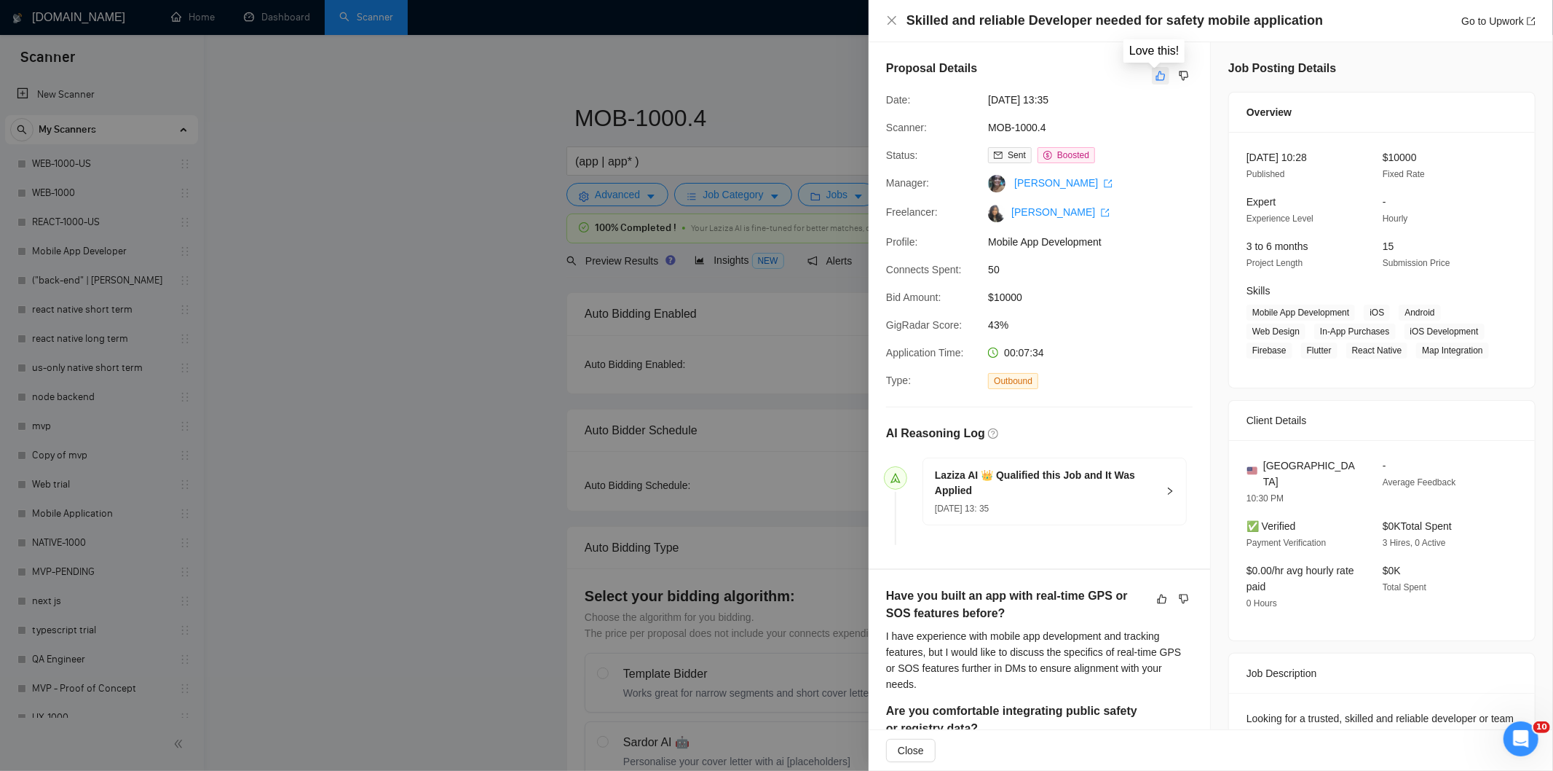
click at [1153, 82] on button "button" at bounding box center [1160, 75] width 17 height 17
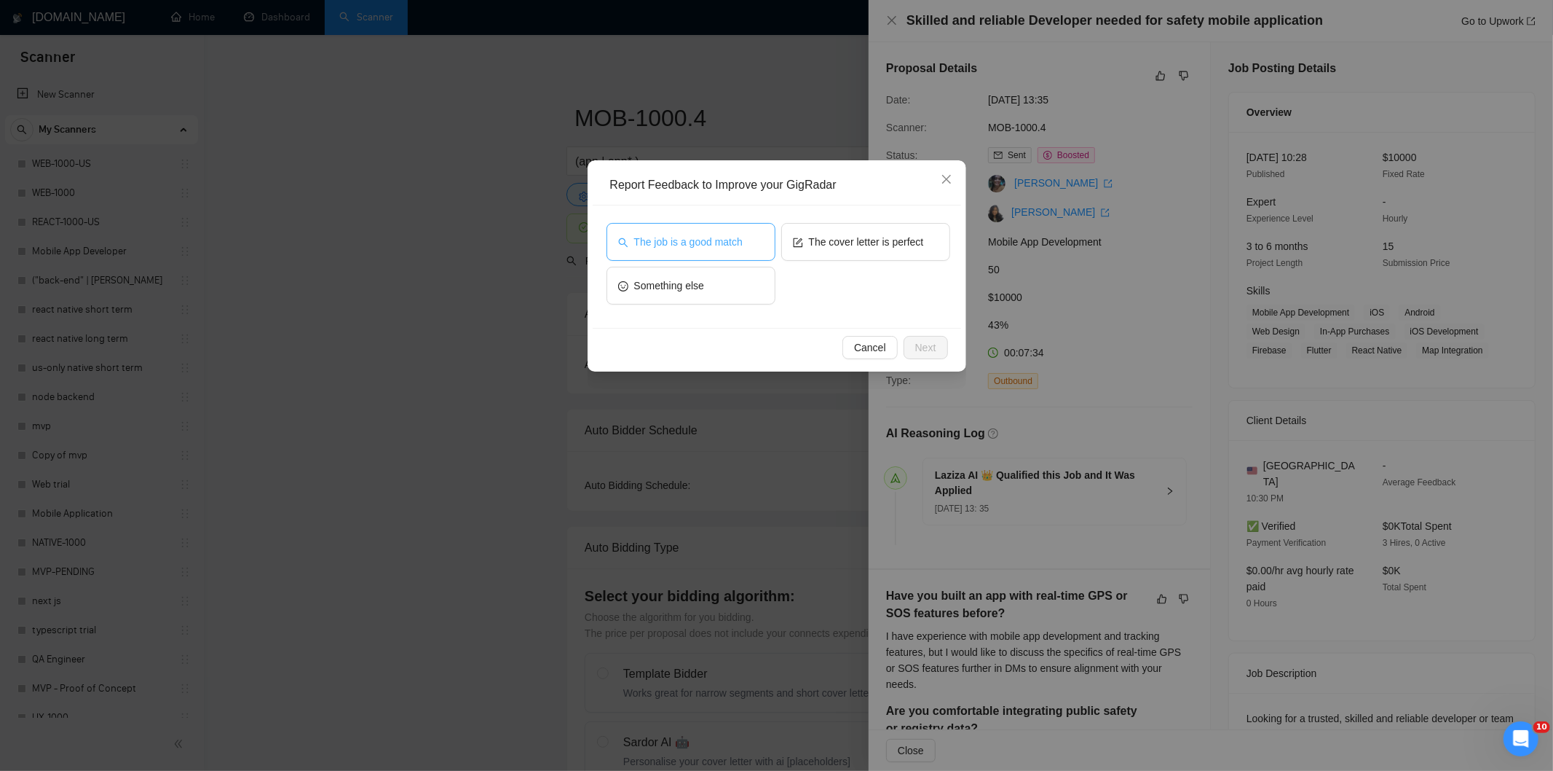
click at [701, 243] on span "The job is a good match" at bounding box center [688, 242] width 109 height 16
click at [929, 347] on span "Next" at bounding box center [925, 347] width 21 height 16
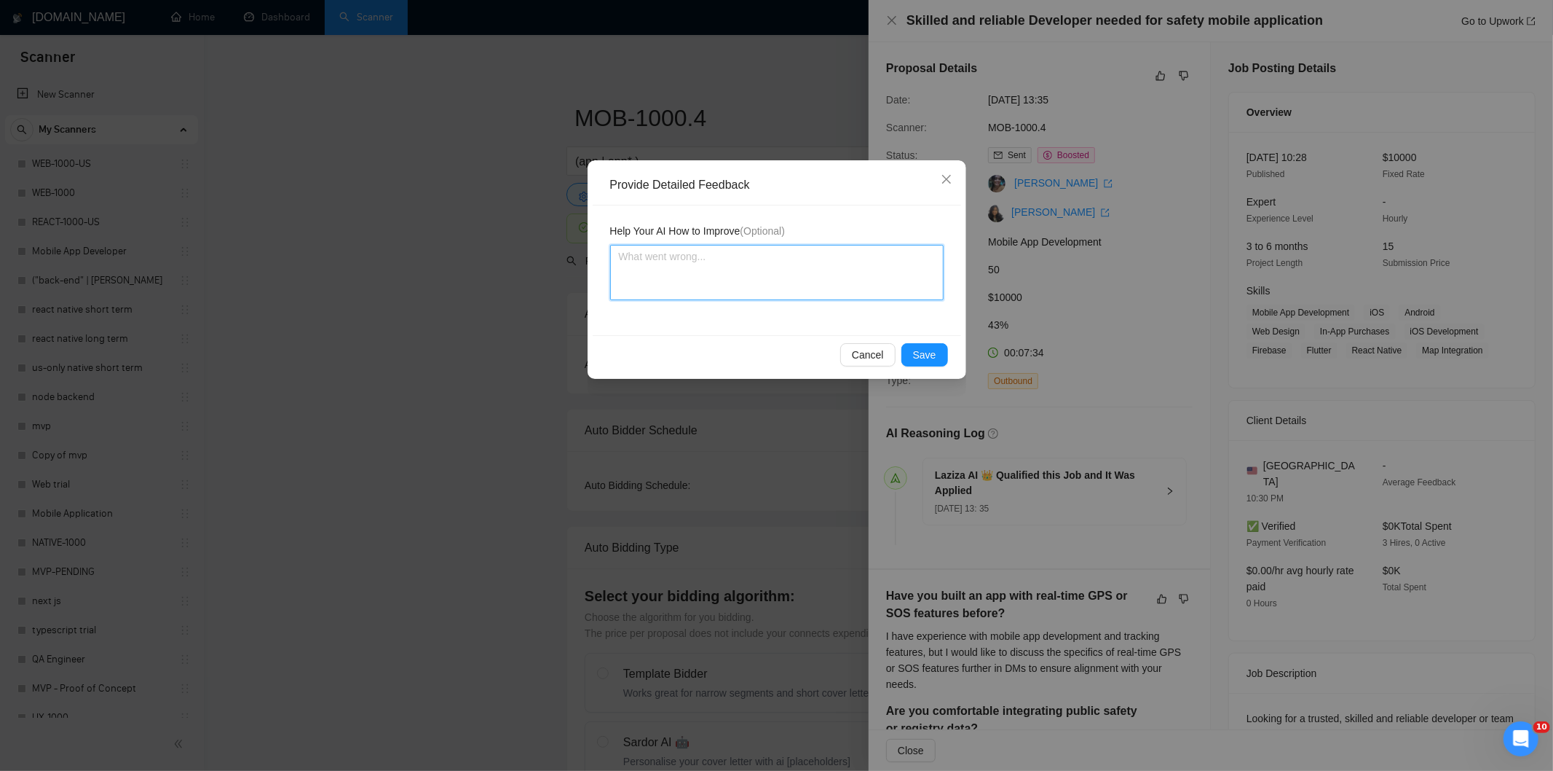
click at [849, 282] on textarea at bounding box center [777, 272] width 334 height 55
paste textarea "Good fit — the project is greenfield (no existing code), welcomes agencies, use…"
type textarea "Good fit — the project is greenfield (no existing code), welcomes agencies, use…"
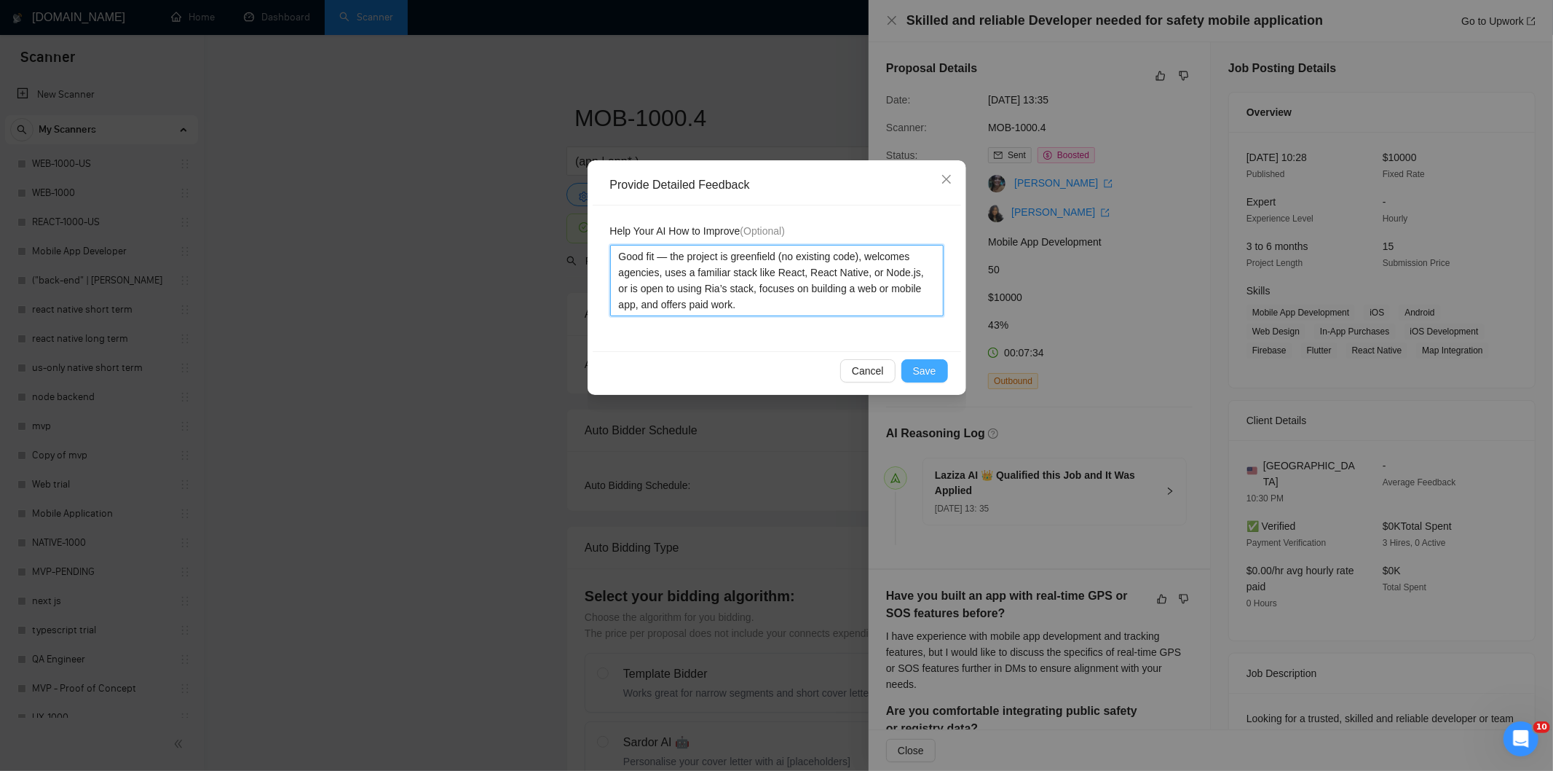
type textarea "Good fit — the project is greenfield (no existing code), welcomes agencies, use…"
click at [921, 377] on span "Save" at bounding box center [924, 371] width 23 height 16
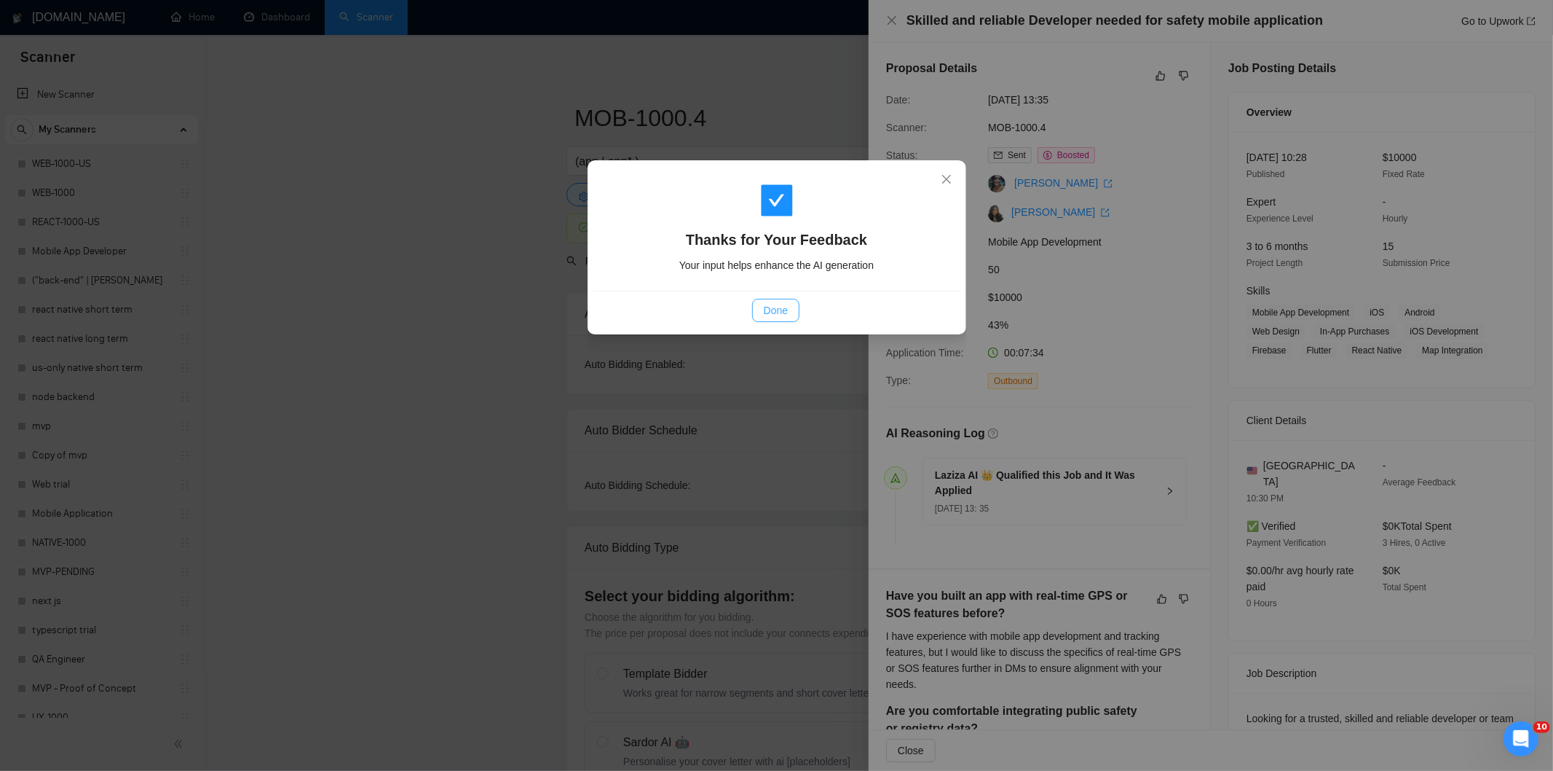
click at [789, 314] on button "Done" at bounding box center [775, 310] width 47 height 23
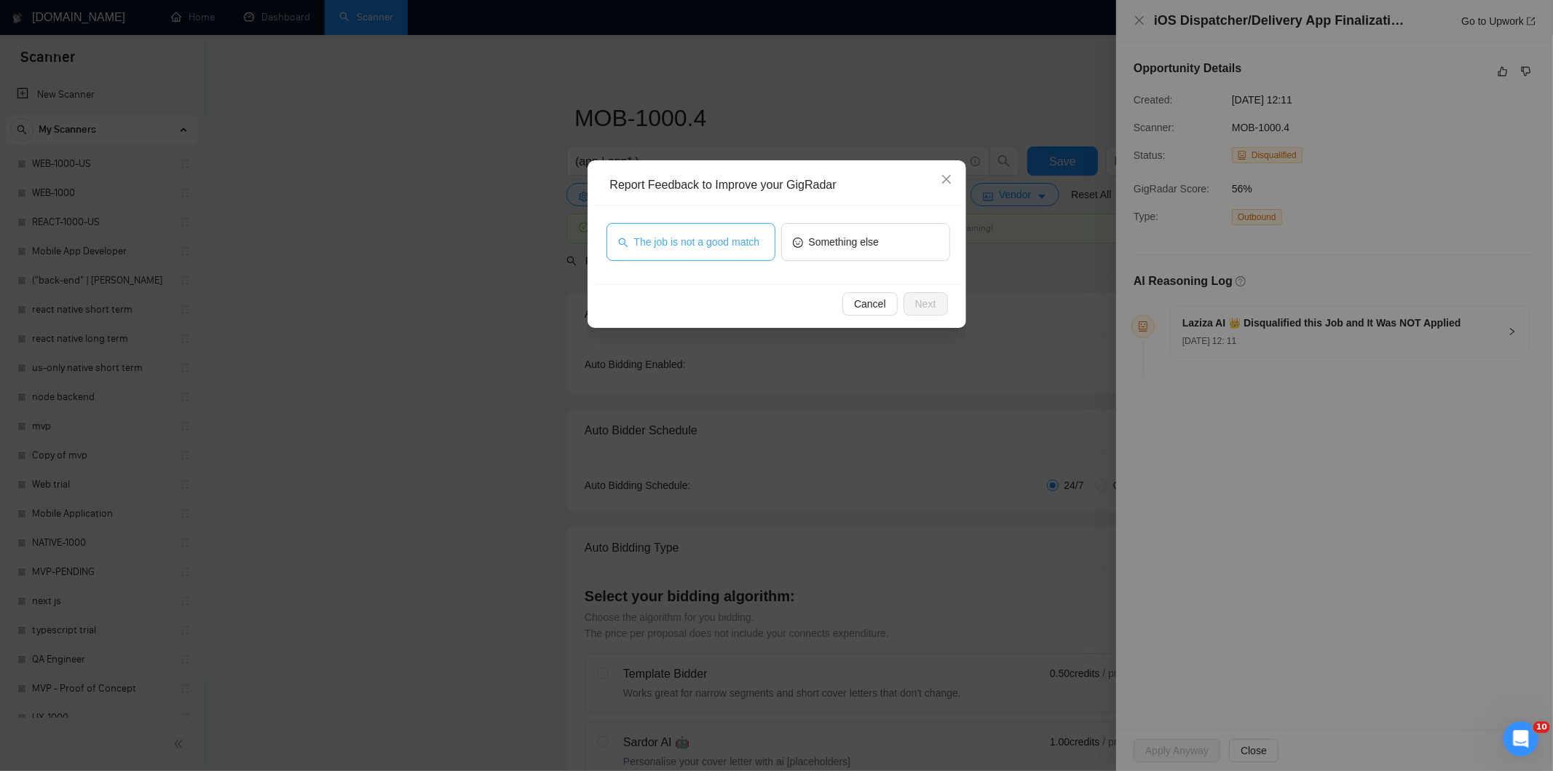
click at [736, 248] on span "The job is not a good match" at bounding box center [697, 242] width 126 height 16
click at [927, 302] on span "Next" at bounding box center [925, 304] width 21 height 16
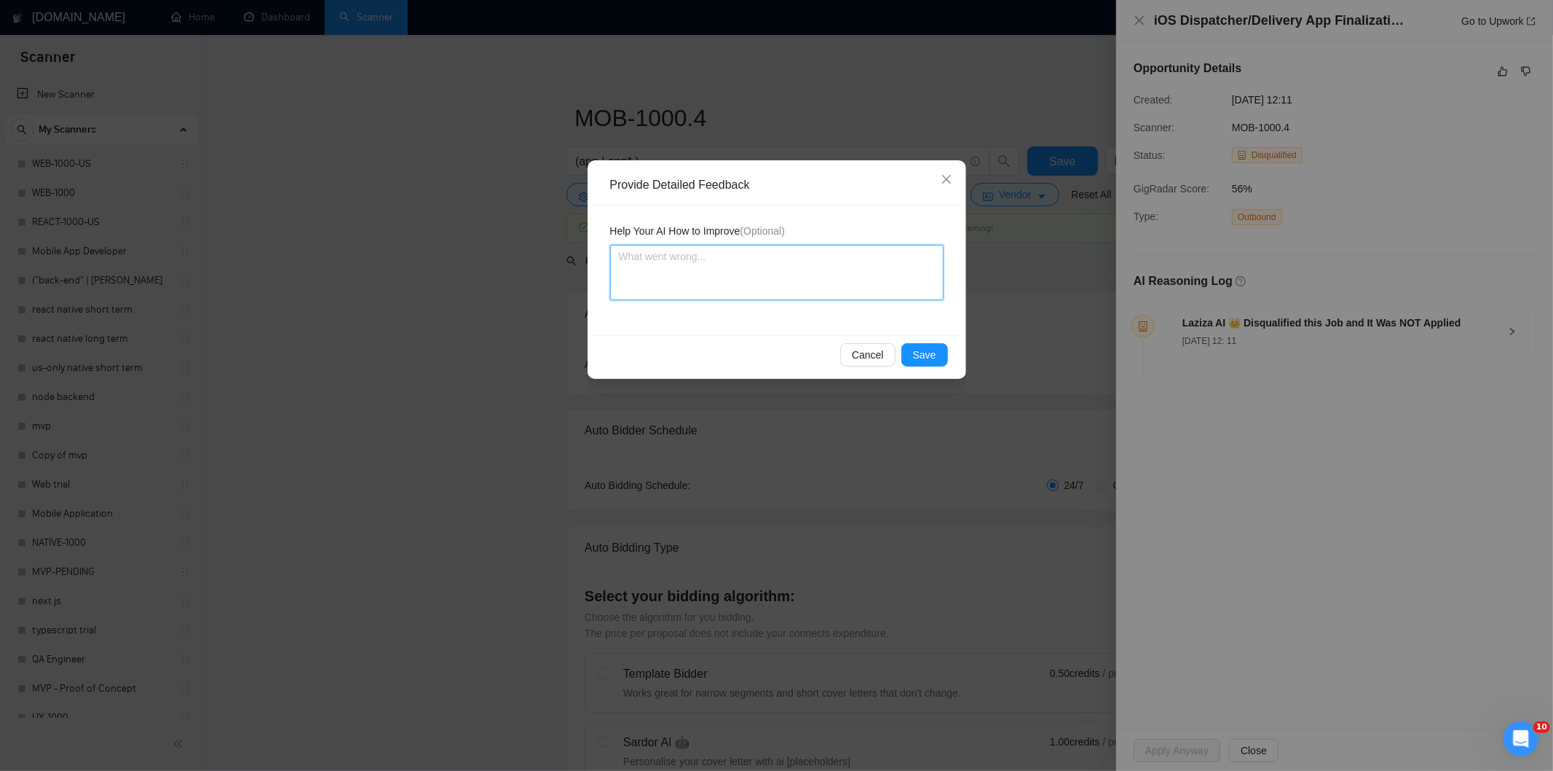
click at [839, 272] on textarea at bounding box center [777, 272] width 334 height 55
paste textarea "Not a fit — this project has been disqualified for other reasons. Example: "The…"
type textarea "Not a fit — this project has been disqualified for other reasons. Example: "The…"
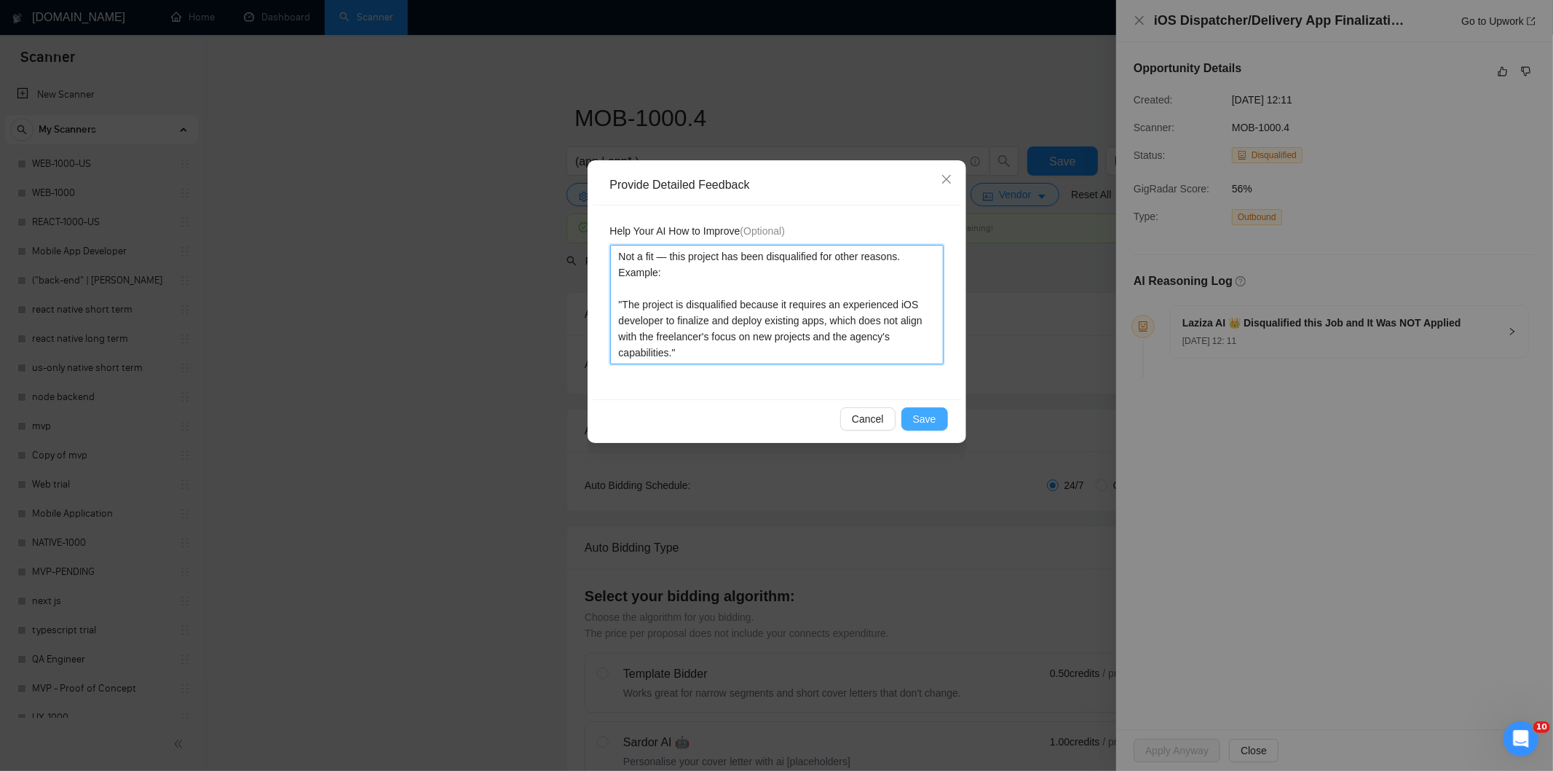
type textarea "Not a fit — this project has been disqualified for other reasons. Example: "The…"
click at [929, 409] on button "Save" at bounding box center [925, 418] width 47 height 23
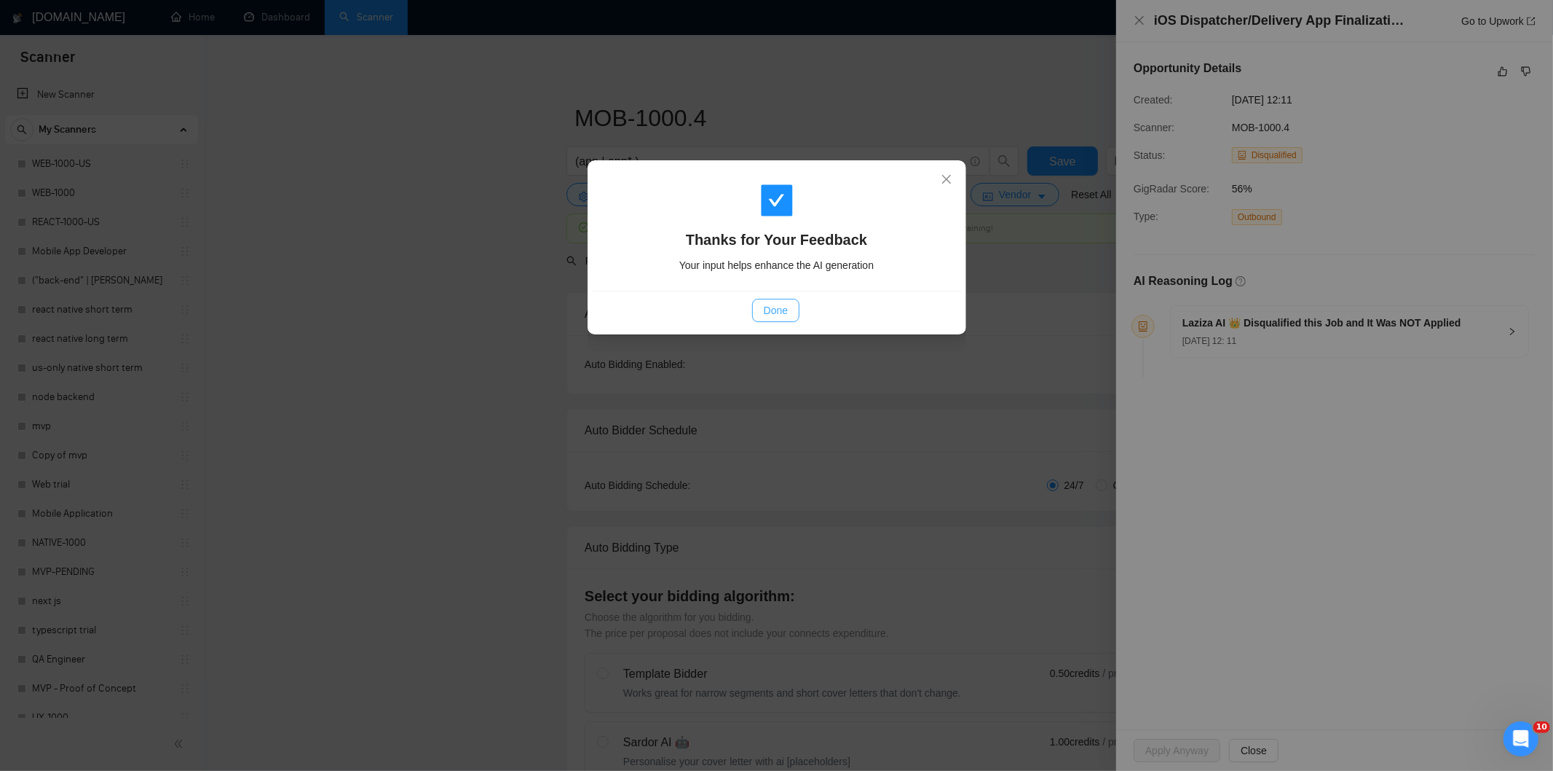
click at [791, 311] on button "Done" at bounding box center [775, 310] width 47 height 23
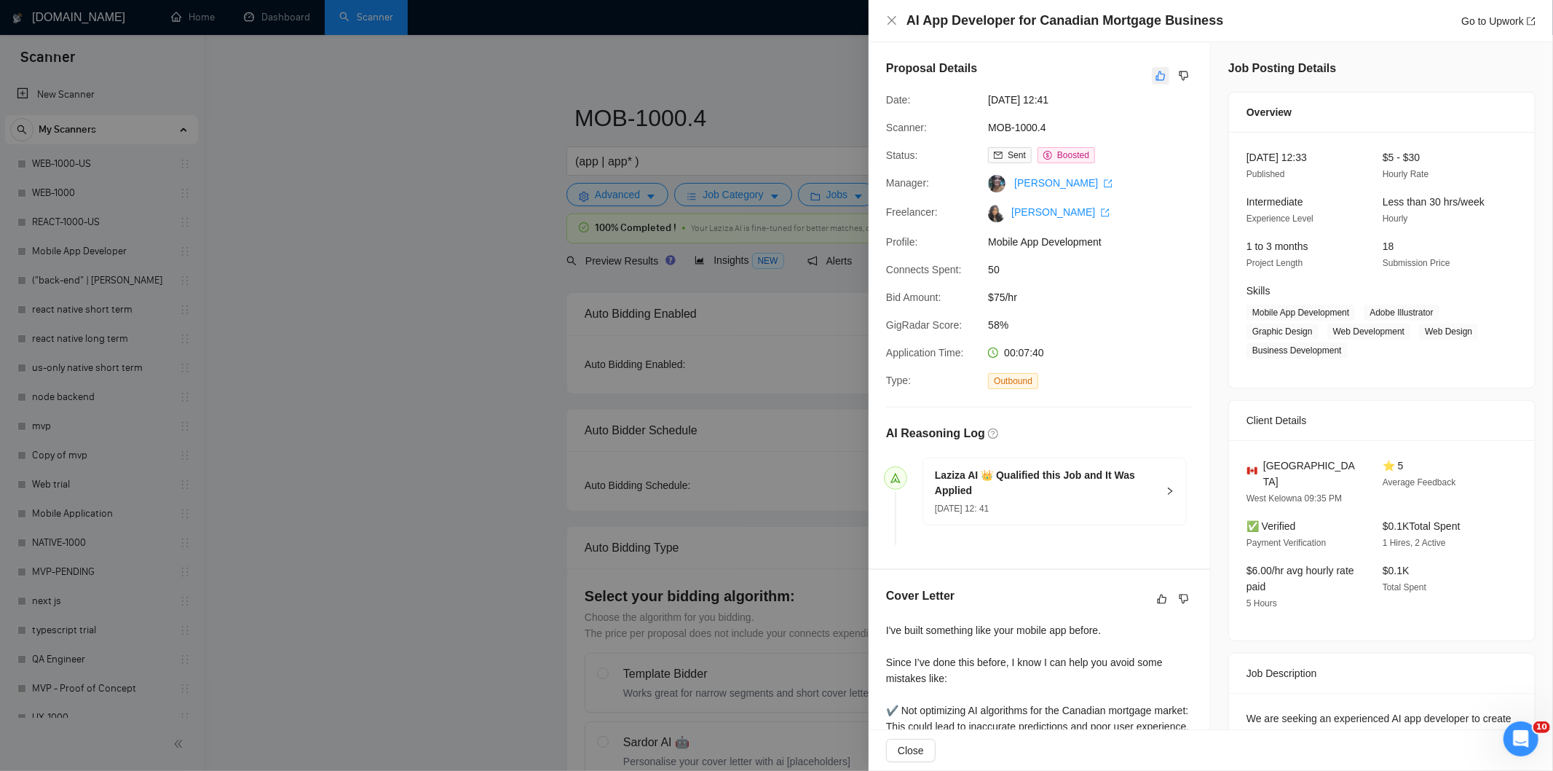
click at [1156, 82] on button "button" at bounding box center [1160, 75] width 17 height 17
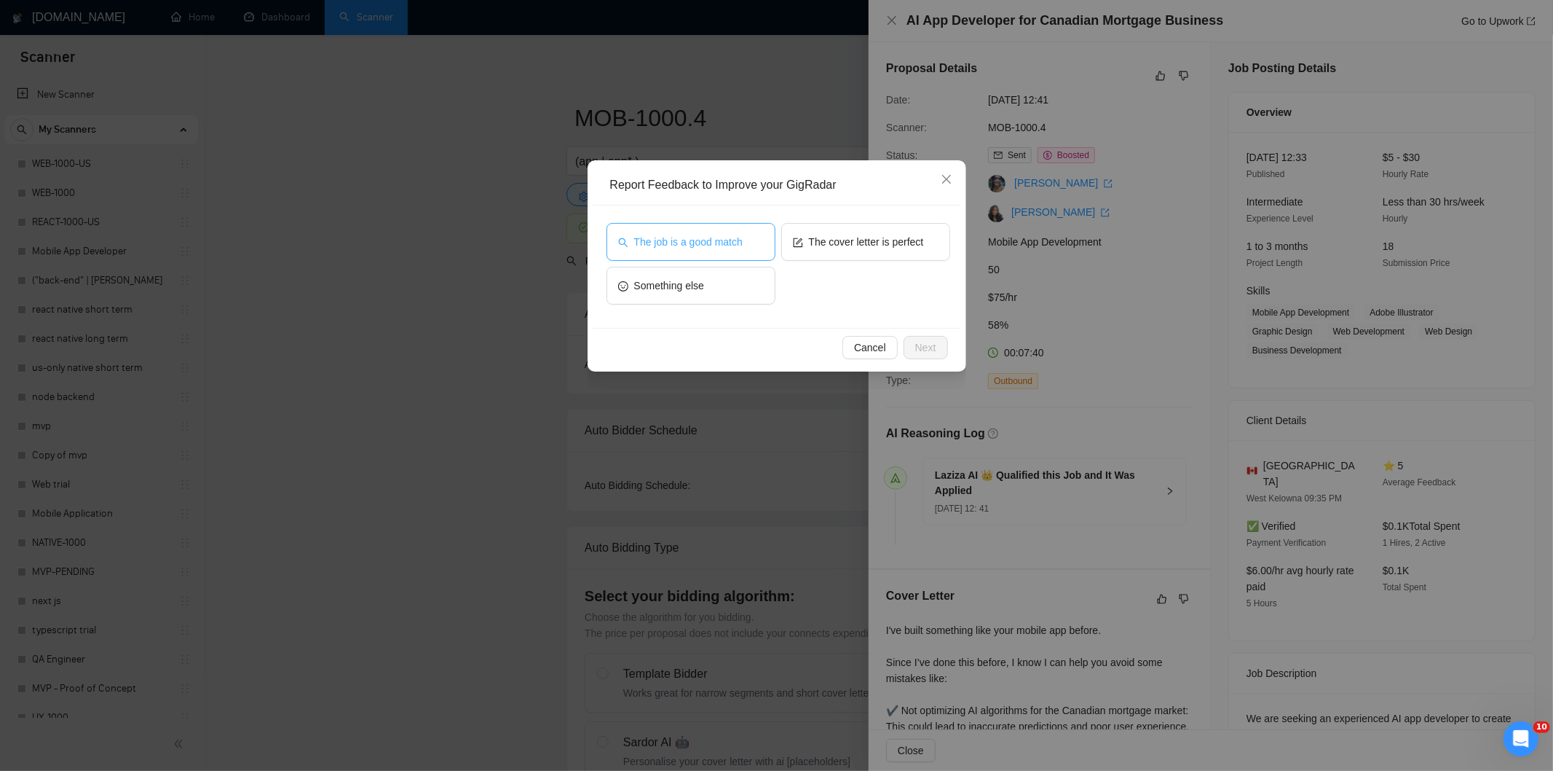
click at [705, 234] on span "The job is a good match" at bounding box center [688, 242] width 109 height 16
click at [930, 347] on span "Next" at bounding box center [925, 347] width 21 height 16
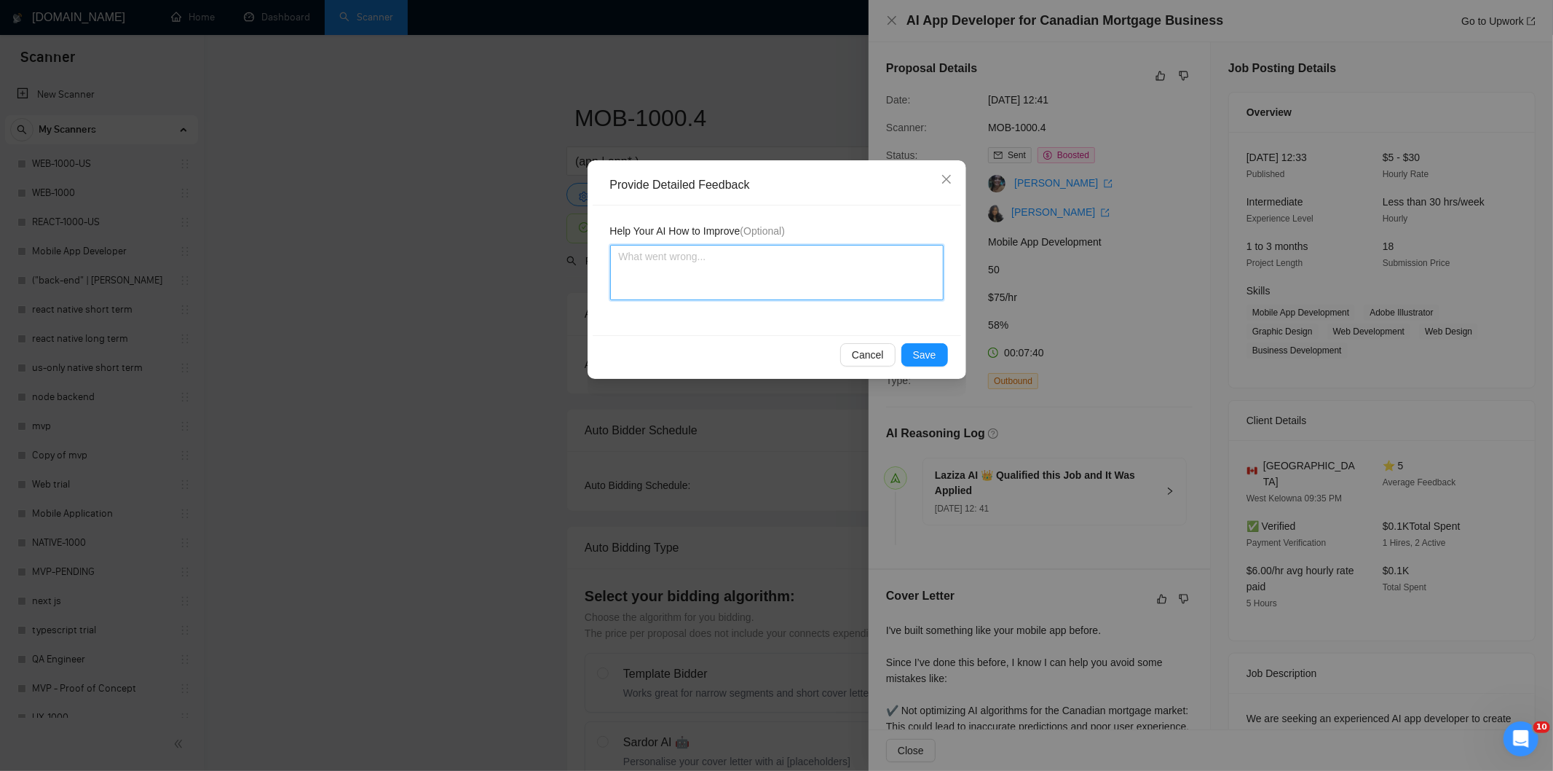
click at [841, 292] on textarea at bounding box center [777, 272] width 334 height 55
paste textarea "Good fit — the project is greenfield (no existing code), welcomes agencies, use…"
type textarea "Good fit — the project is greenfield (no existing code), welcomes agencies, use…"
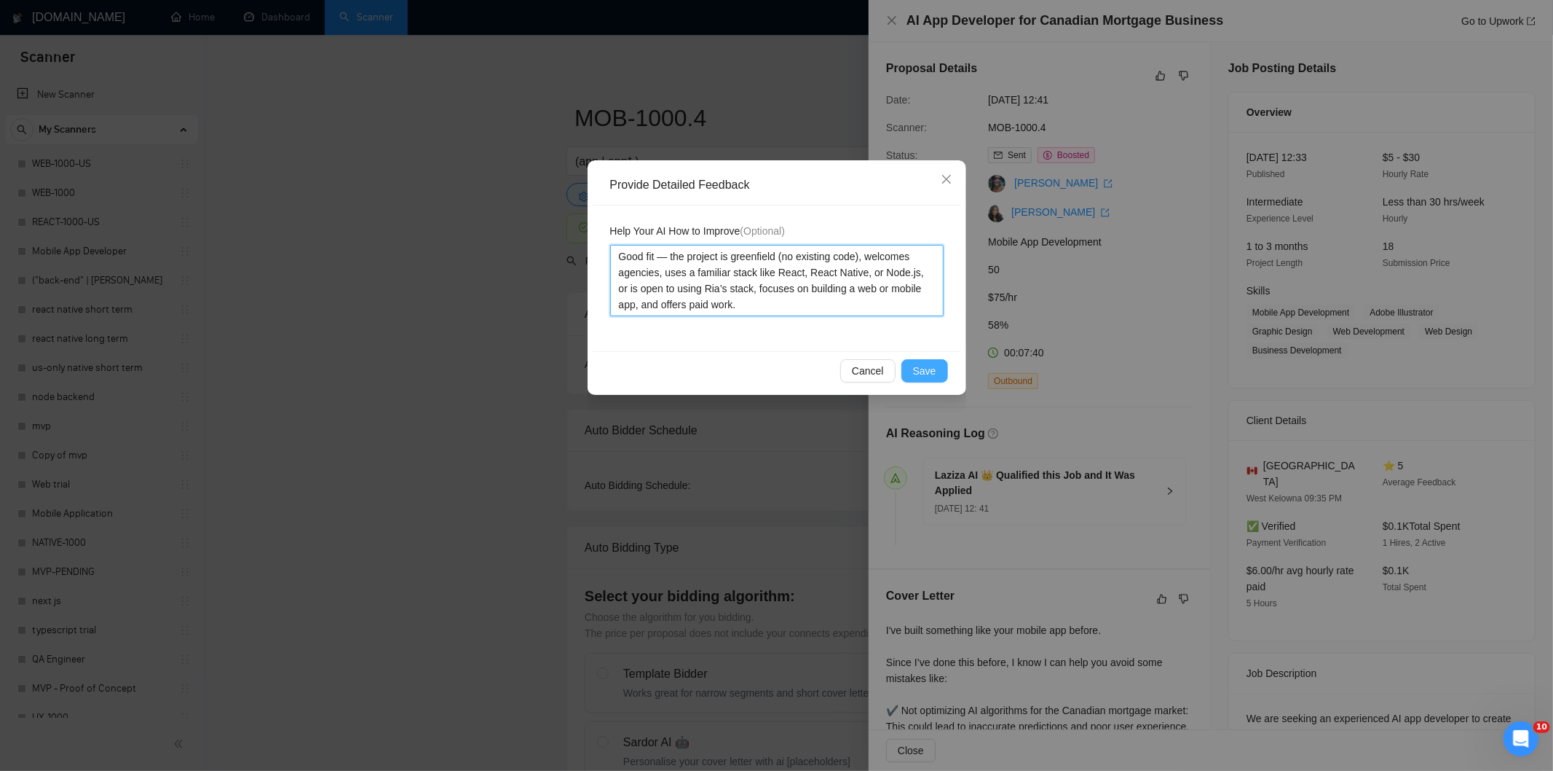
type textarea "Good fit — the project is greenfield (no existing code), welcomes agencies, use…"
click at [918, 366] on span "Save" at bounding box center [924, 371] width 23 height 16
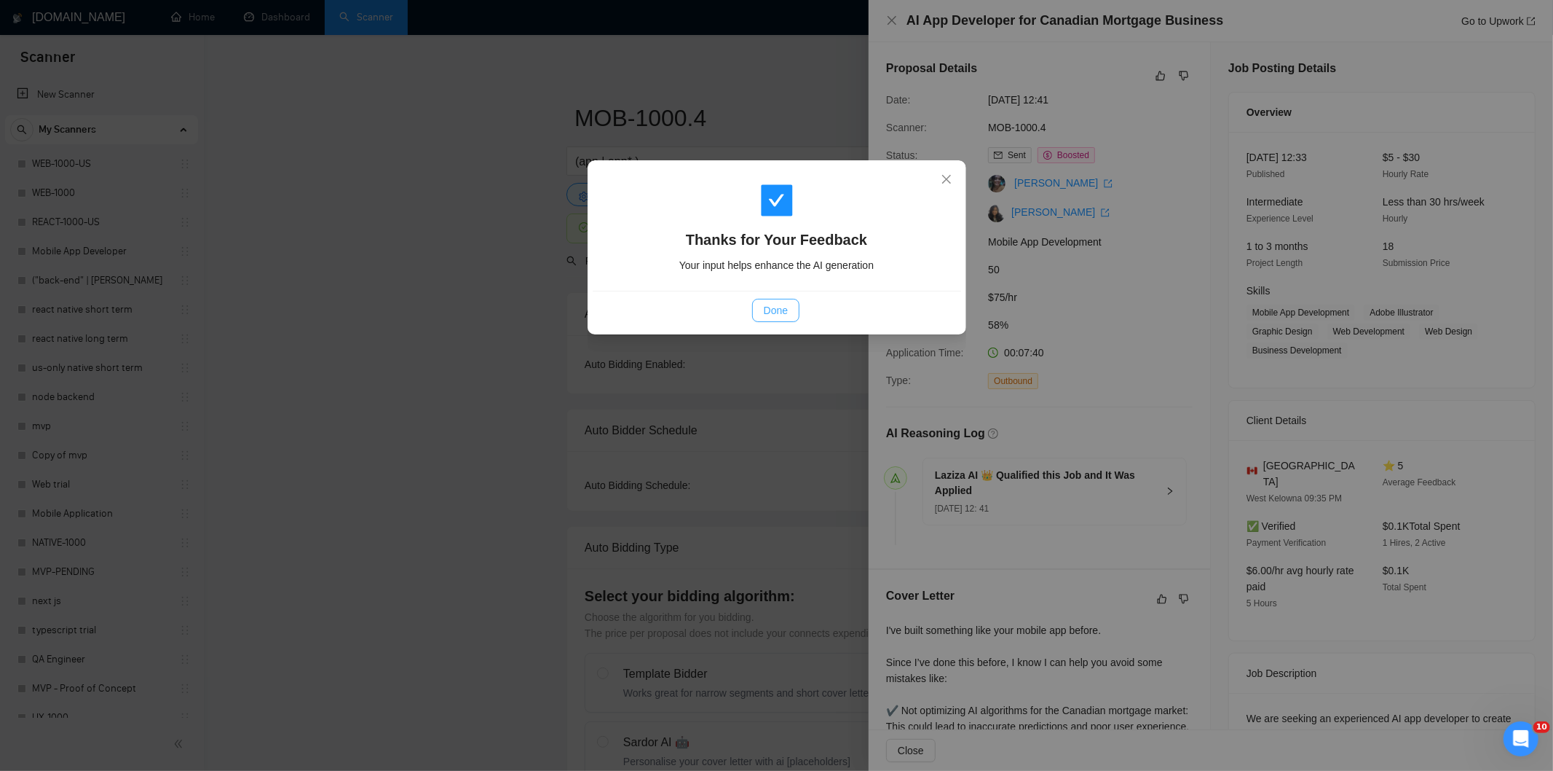
click at [790, 318] on button "Done" at bounding box center [775, 310] width 47 height 23
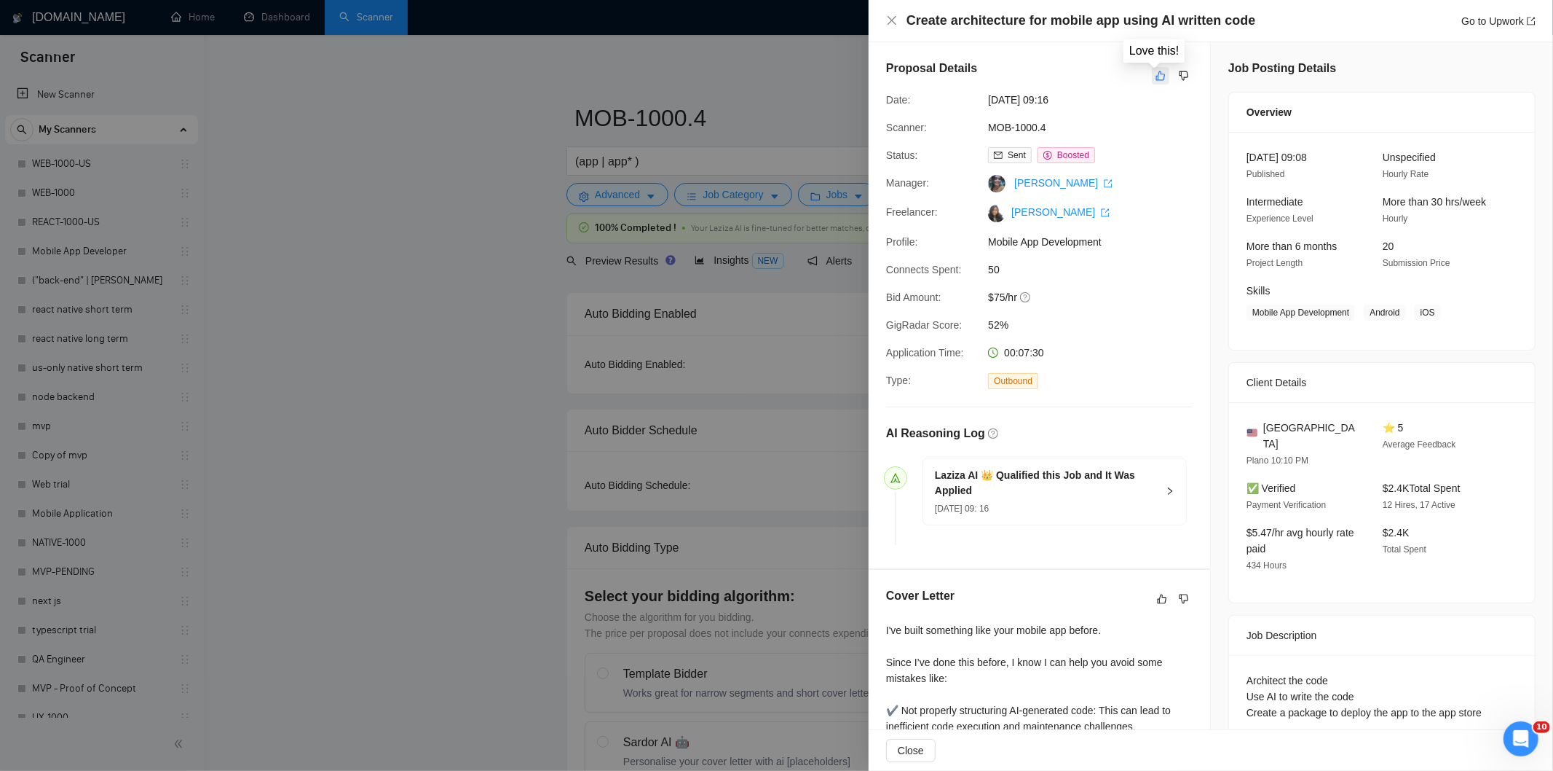
click at [1156, 74] on icon "like" at bounding box center [1161, 76] width 10 height 12
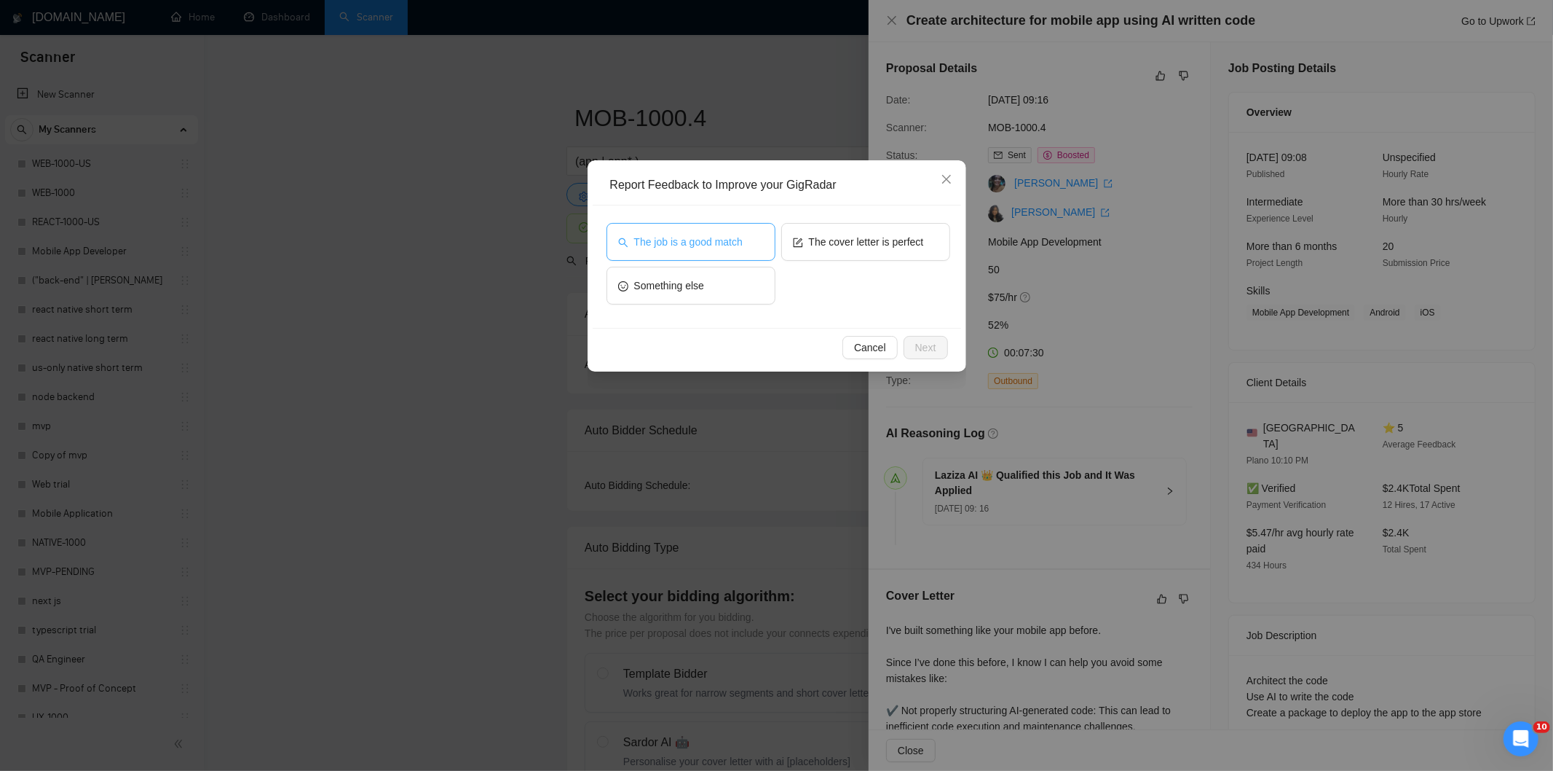
click at [741, 237] on span "The job is a good match" at bounding box center [688, 242] width 109 height 16
click at [934, 344] on span "Next" at bounding box center [925, 347] width 21 height 16
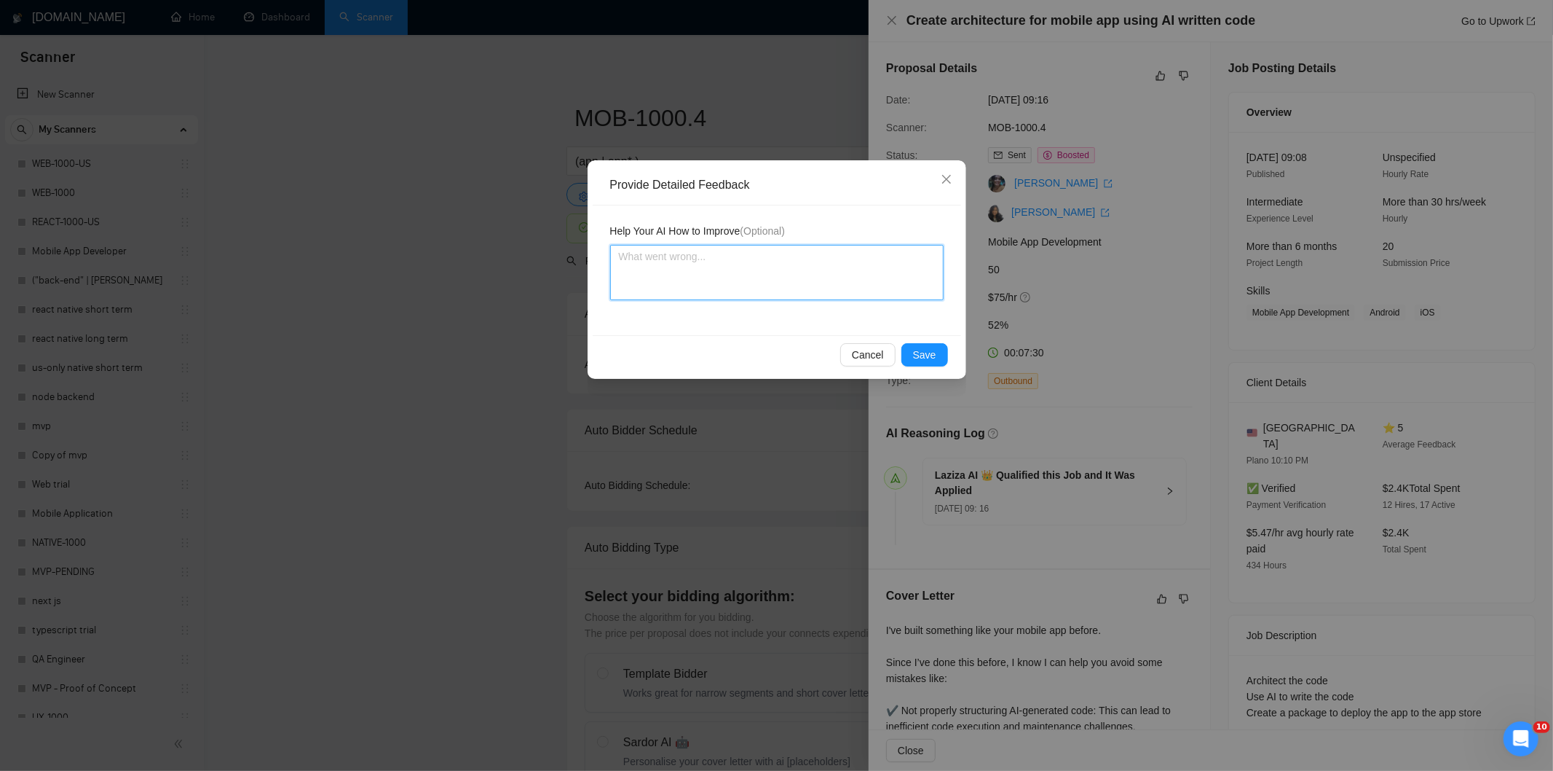
click at [845, 279] on textarea at bounding box center [777, 272] width 334 height 55
paste textarea "Good fit — the project is greenfield (no existing code), welcomes agencies, use…"
type textarea "Good fit — the project is greenfield (no existing code), welcomes agencies, use…"
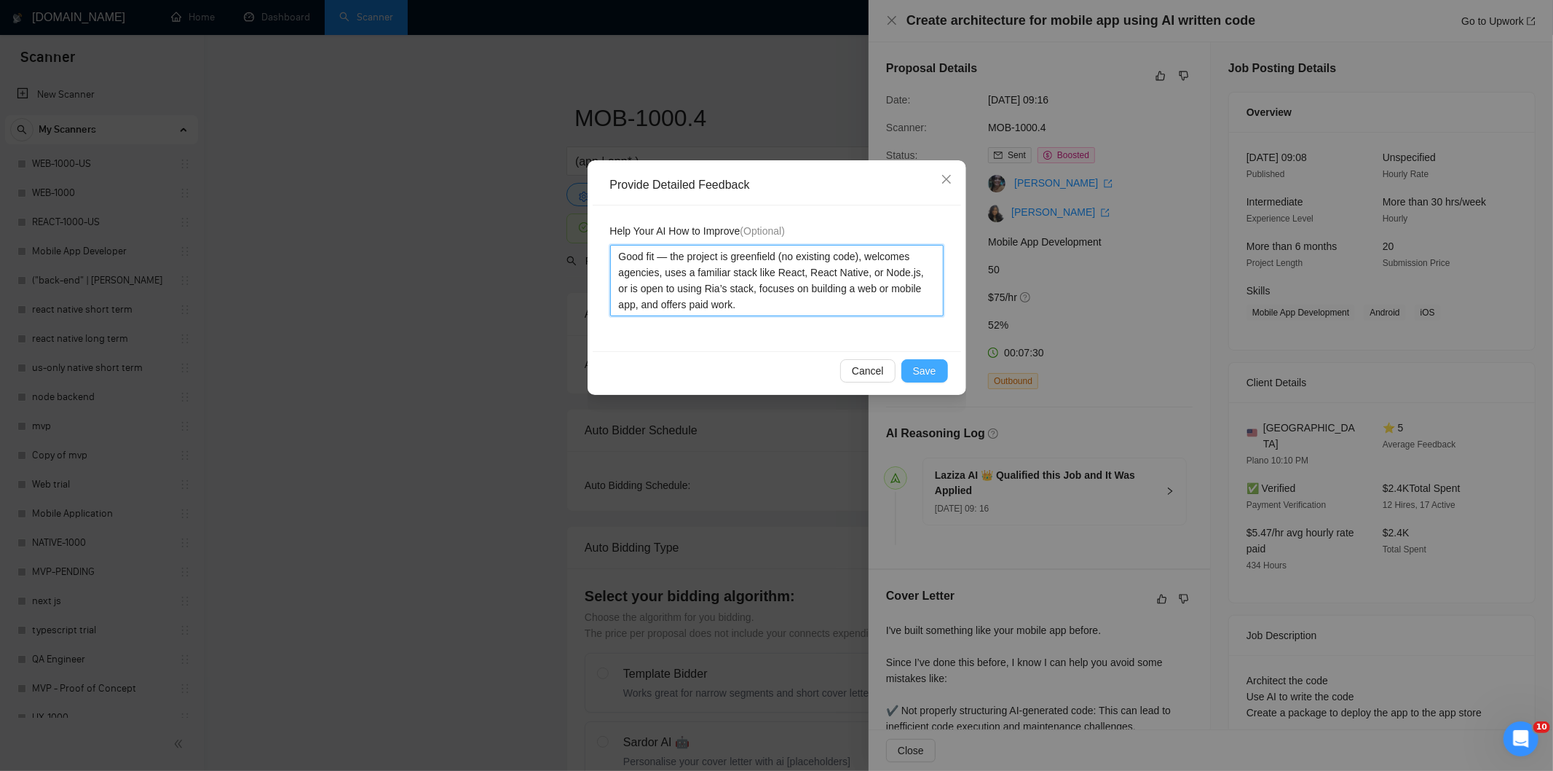
type textarea "Good fit — the project is greenfield (no existing code), welcomes agencies, use…"
click at [920, 373] on span "Save" at bounding box center [924, 371] width 23 height 16
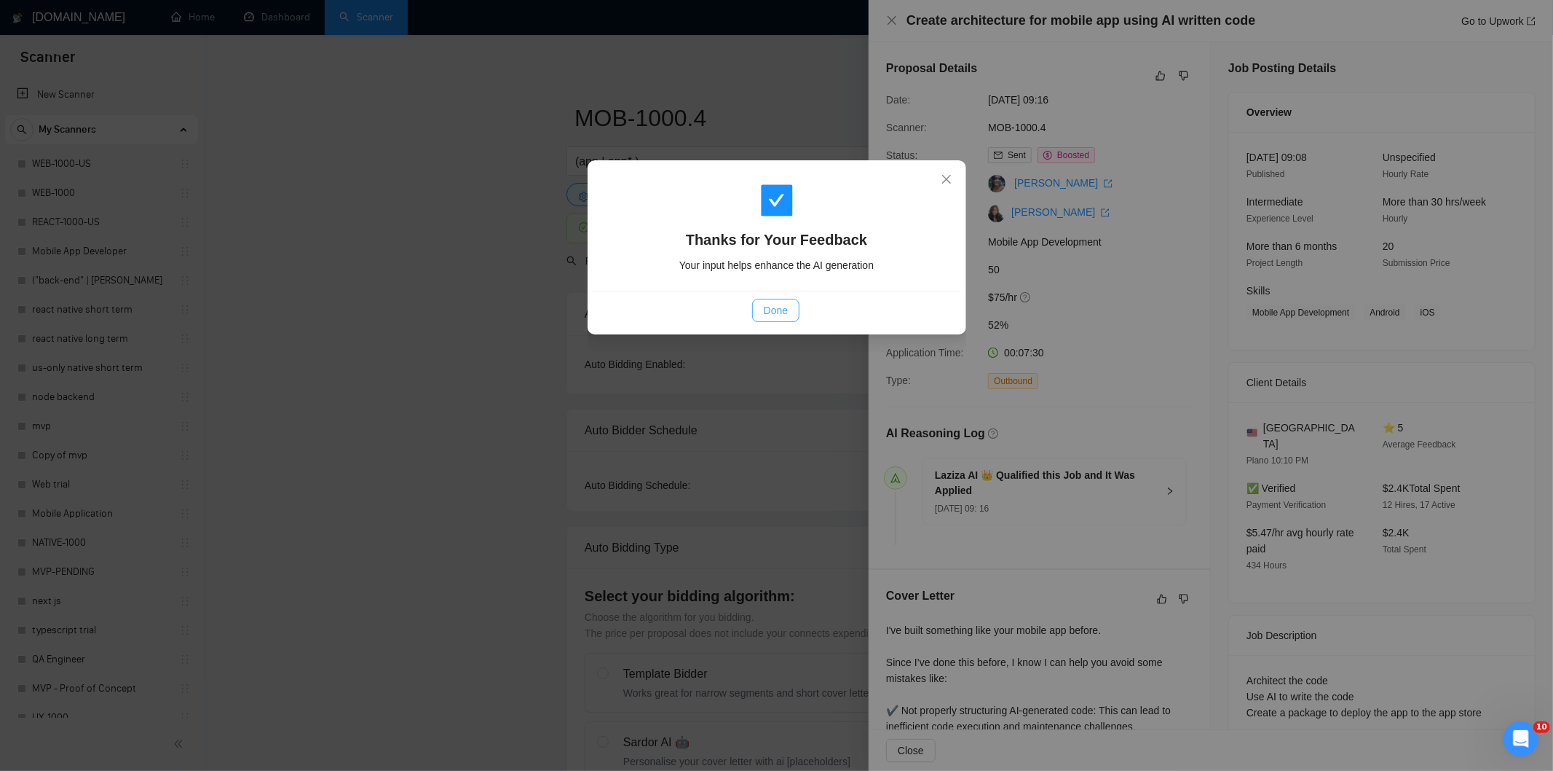
click at [788, 307] on span "Done" at bounding box center [776, 310] width 24 height 16
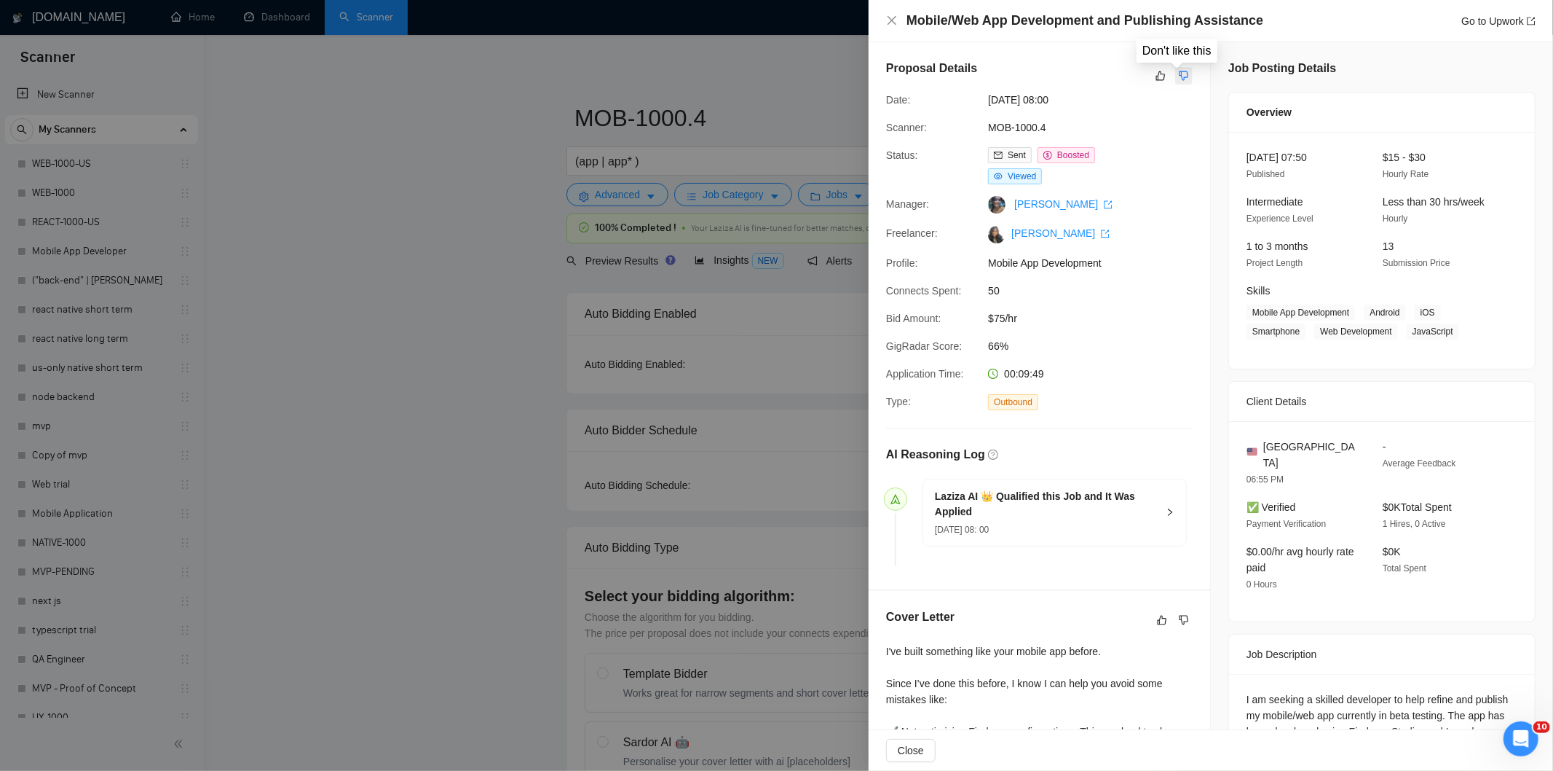
click at [1181, 77] on icon "dislike" at bounding box center [1184, 75] width 9 height 9
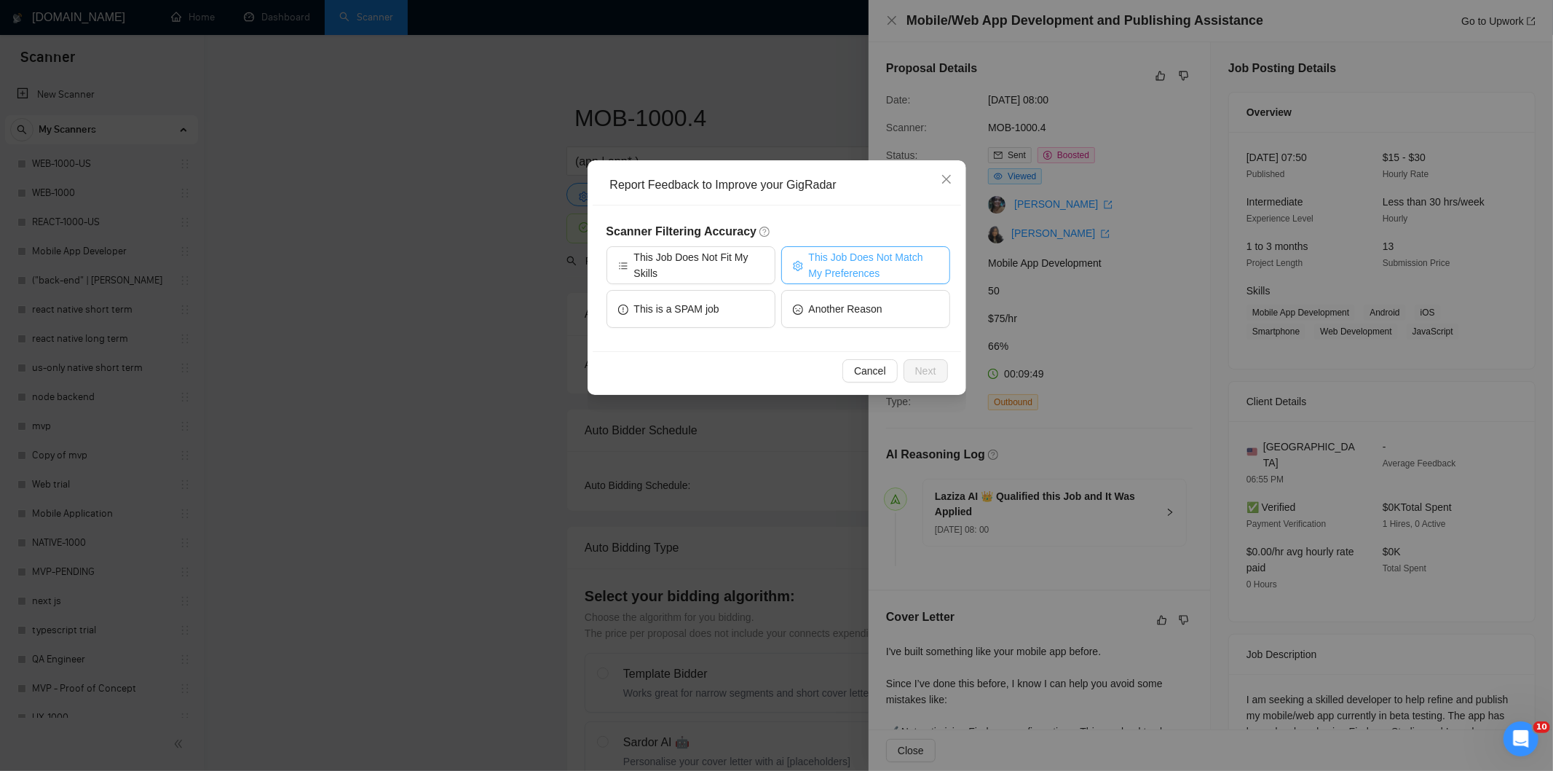
click at [821, 256] on span "This Job Does Not Match My Preferences" at bounding box center [874, 265] width 130 height 32
click at [915, 363] on span "Next" at bounding box center [925, 371] width 21 height 16
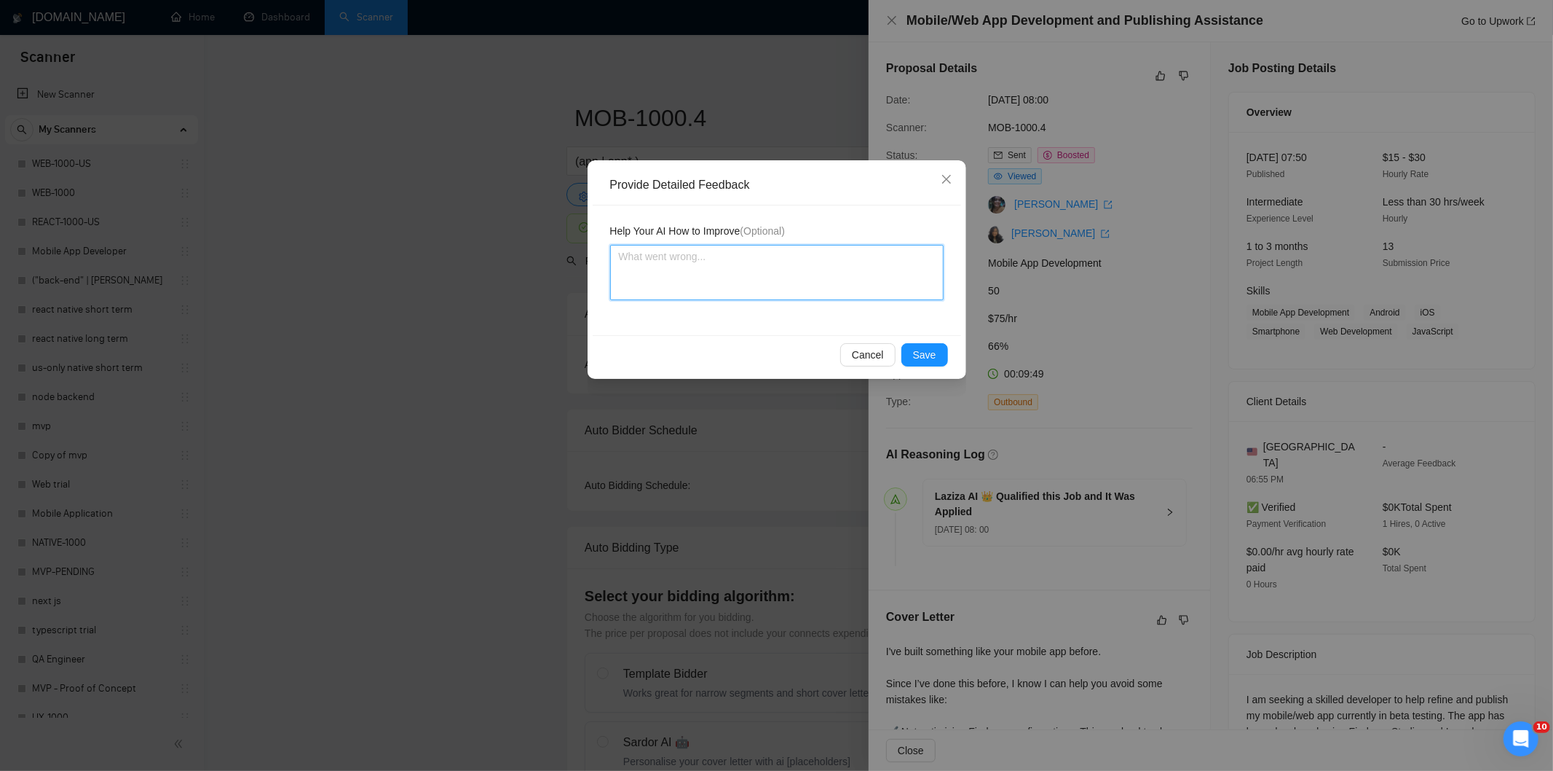
click at [828, 281] on textarea at bounding box center [777, 272] width 334 height 55
paste textarea "Not a fit — the description suggests an existing codebase, but Ria only works o…"
type textarea "Not a fit — the description suggests an existing codebase, but Ria only works o…"
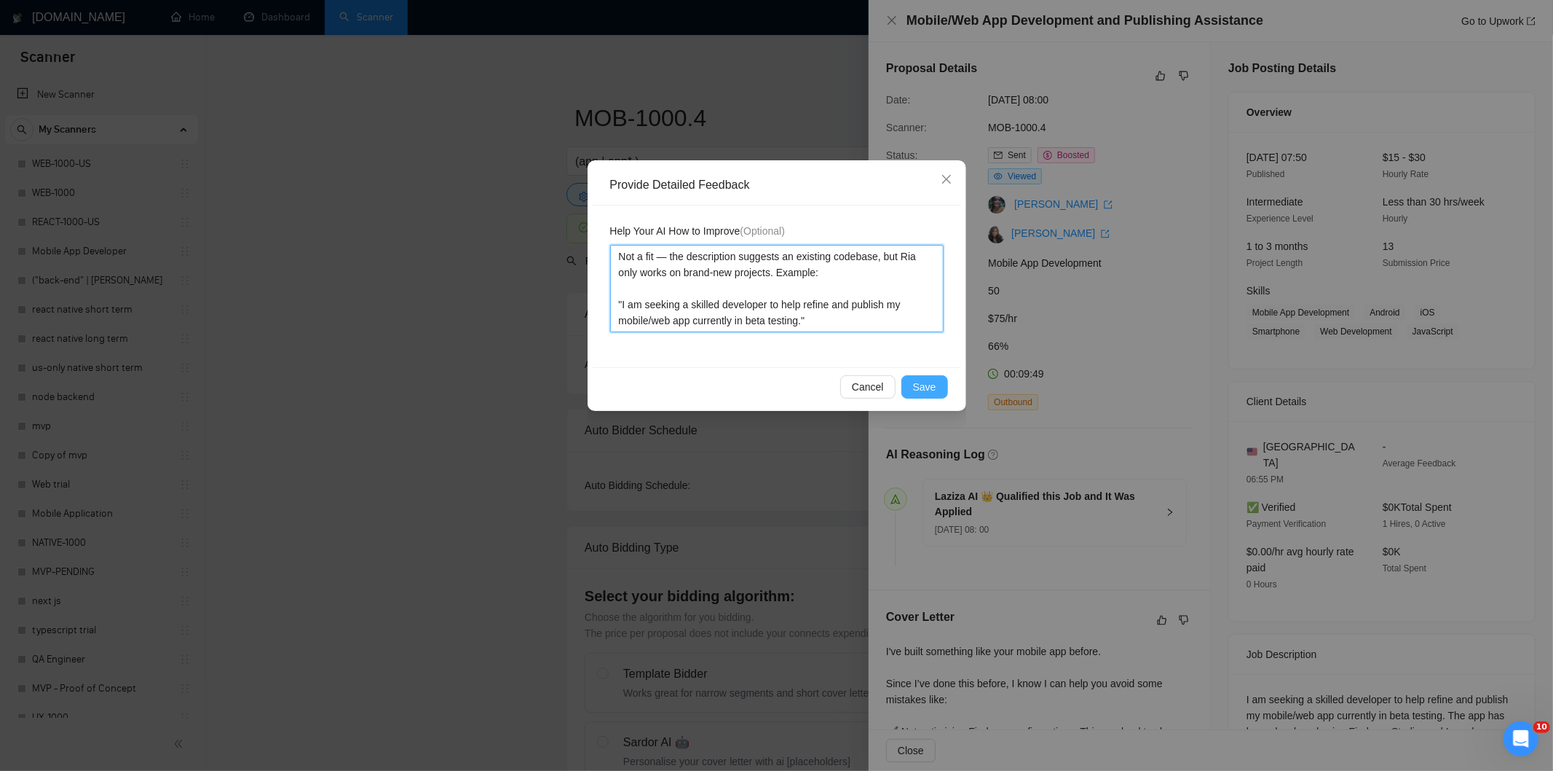
type textarea "Not a fit — the description suggests an existing codebase, but Ria only works o…"
click at [933, 387] on span "Save" at bounding box center [924, 387] width 23 height 16
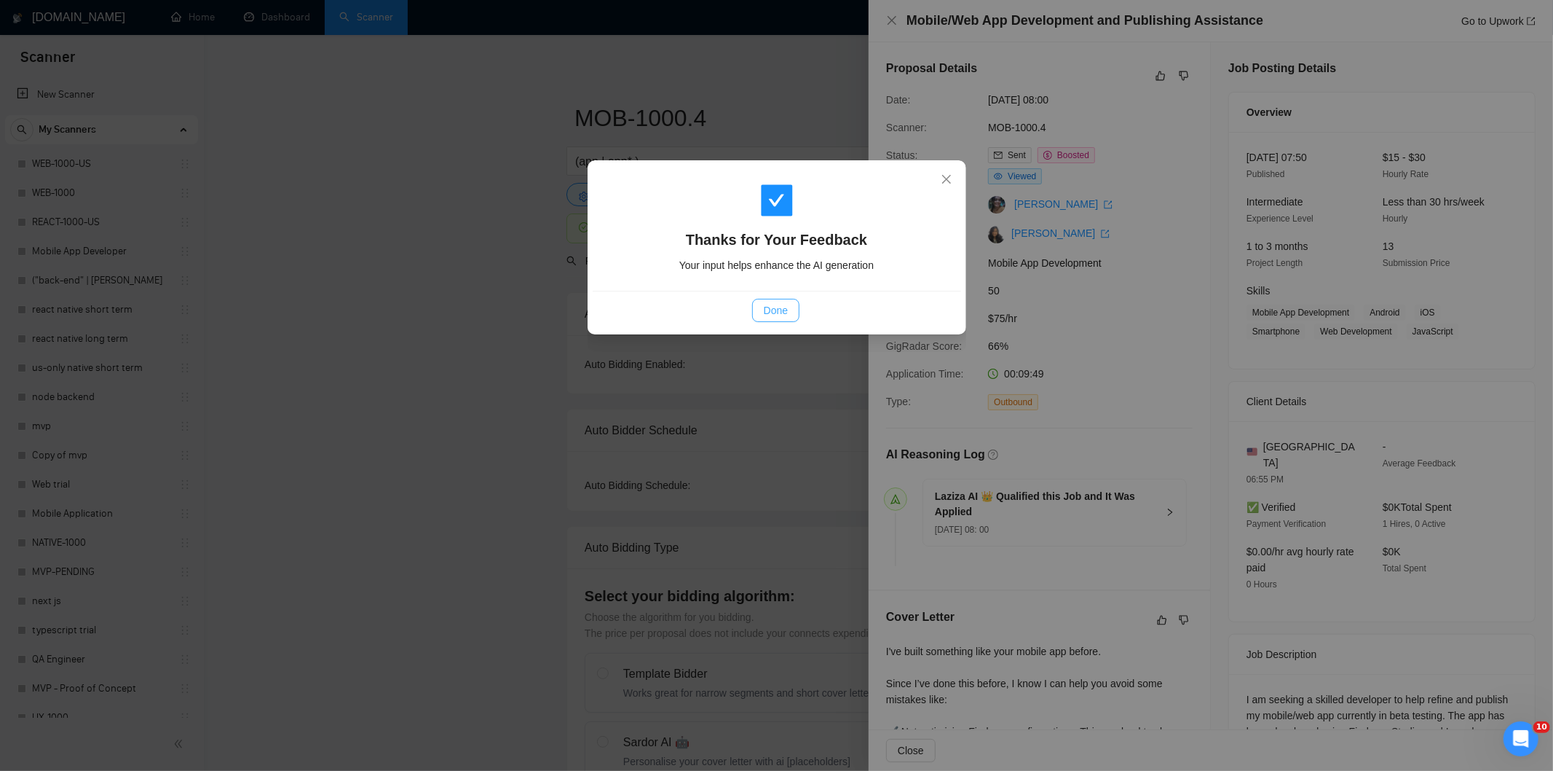
click at [785, 307] on span "Done" at bounding box center [776, 310] width 24 height 16
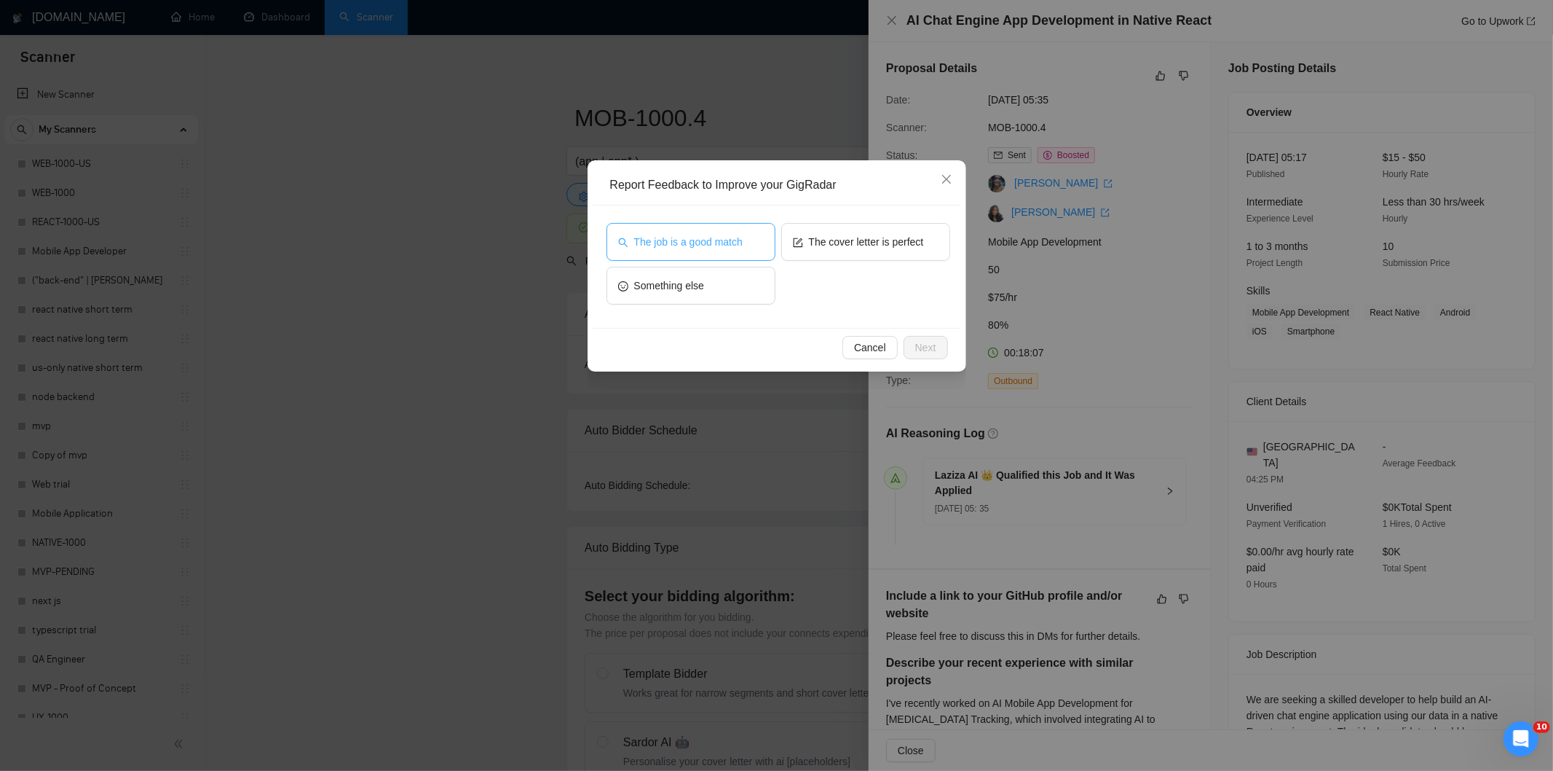
click at [750, 249] on button "The job is a good match" at bounding box center [691, 242] width 169 height 38
click at [929, 343] on span "Next" at bounding box center [925, 347] width 21 height 16
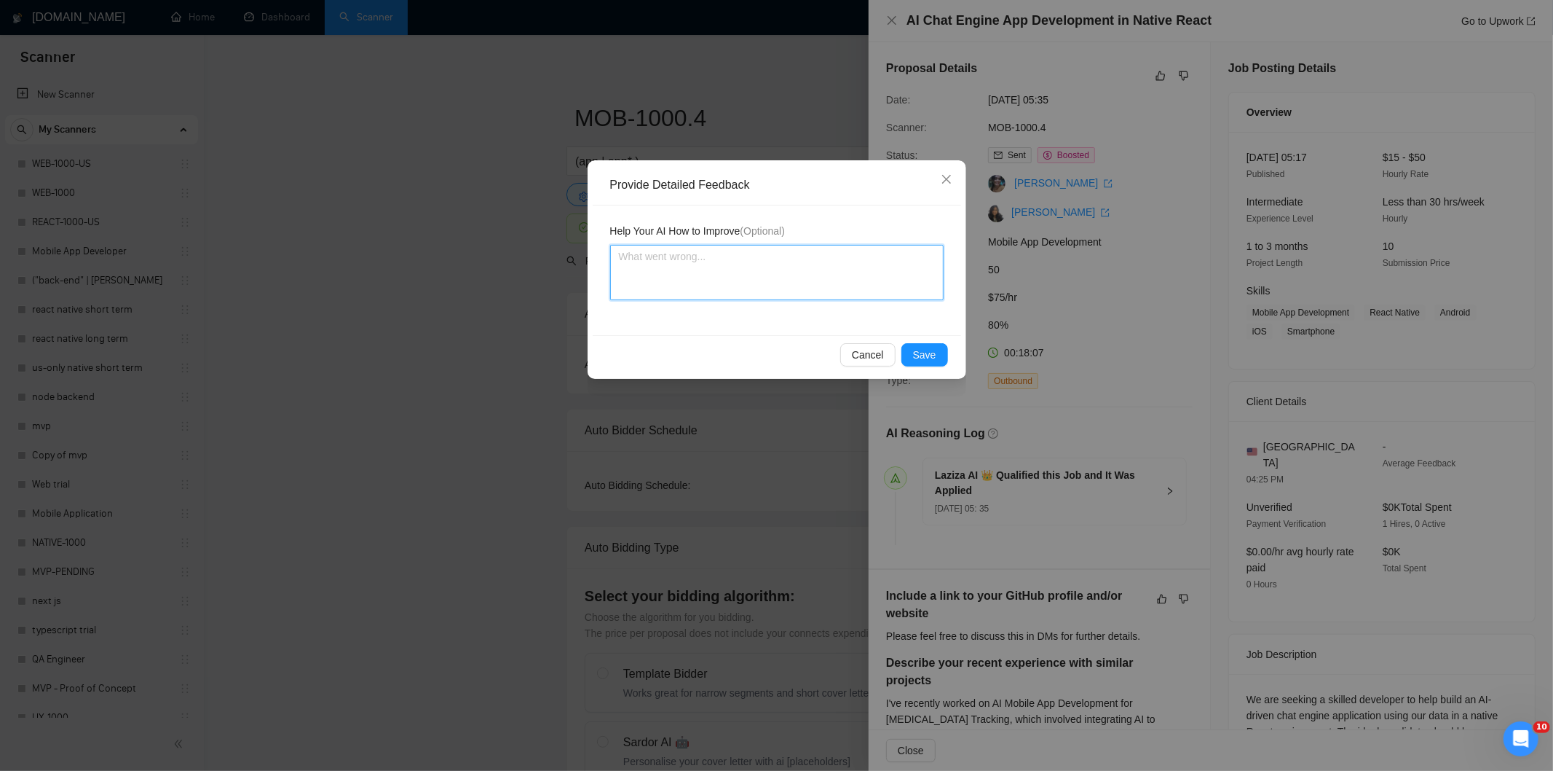
click at [827, 277] on textarea at bounding box center [777, 272] width 334 height 55
paste textarea "Good fit — the project is greenfield (no existing code), welcomes agencies, use…"
type textarea "Good fit — the project is greenfield (no existing code), welcomes agencies, use…"
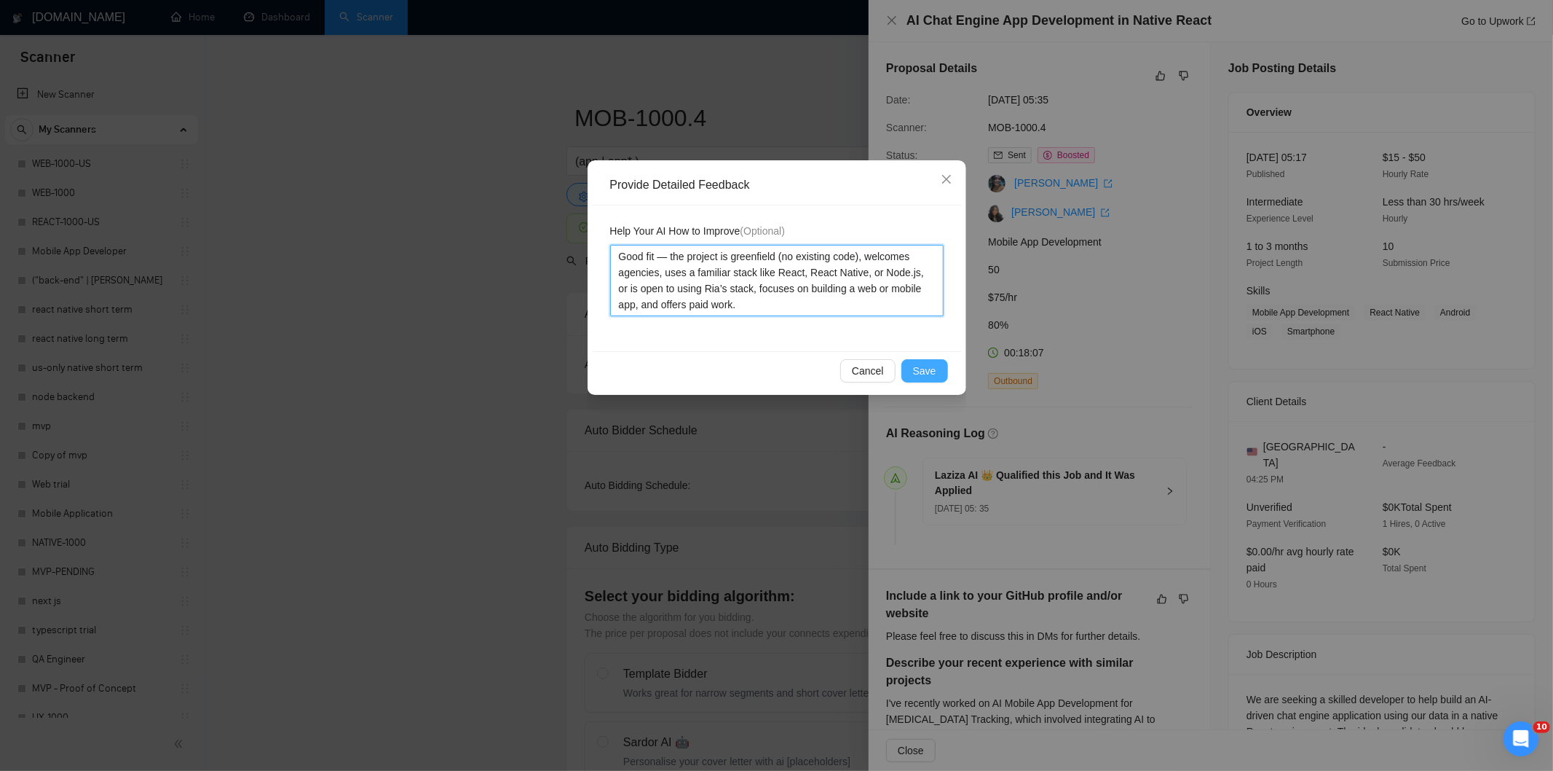
type textarea "Good fit — the project is greenfield (no existing code), welcomes agencies, use…"
click at [916, 363] on span "Save" at bounding box center [924, 371] width 23 height 16
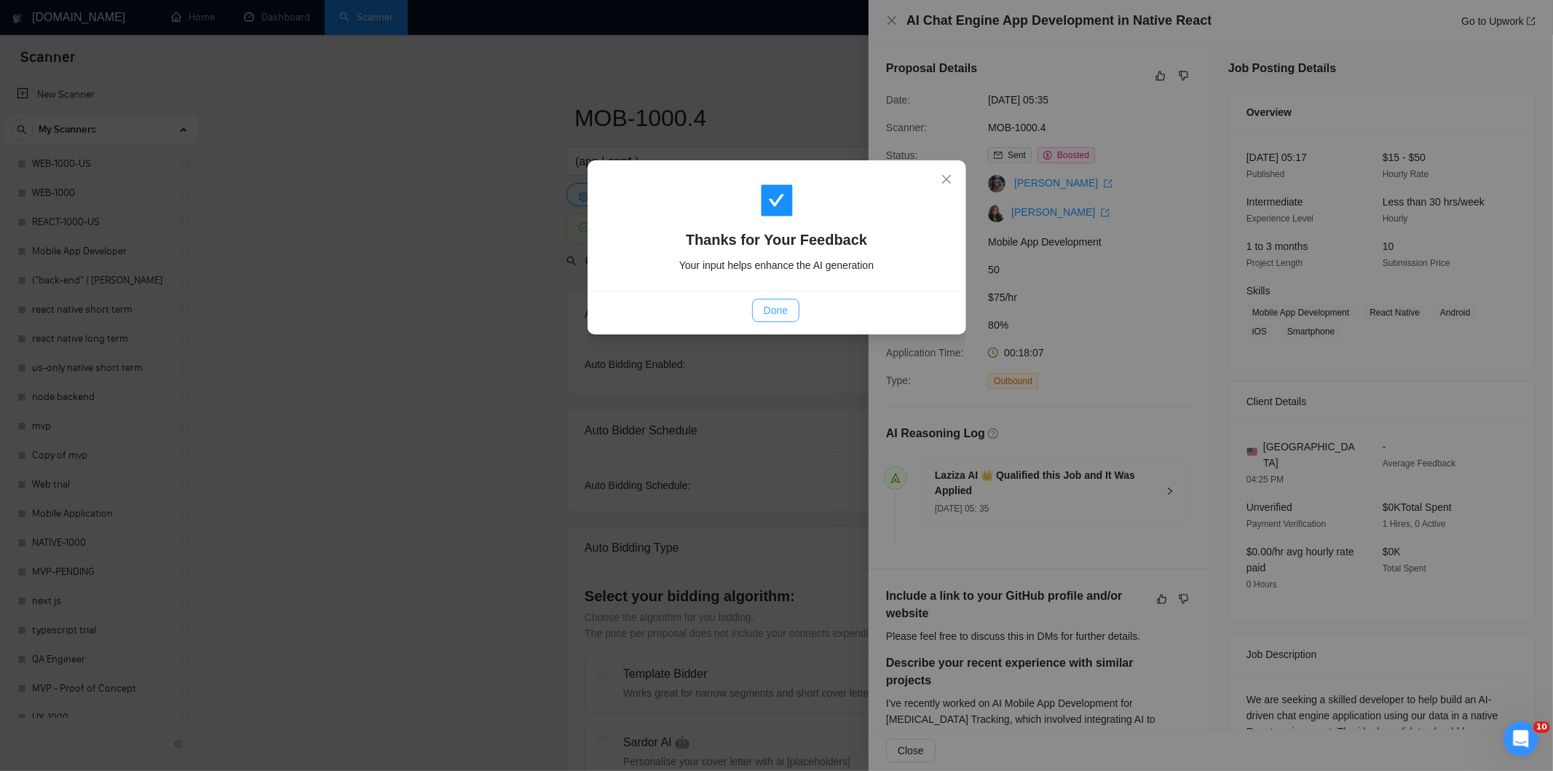
click at [776, 310] on span "Done" at bounding box center [776, 310] width 24 height 16
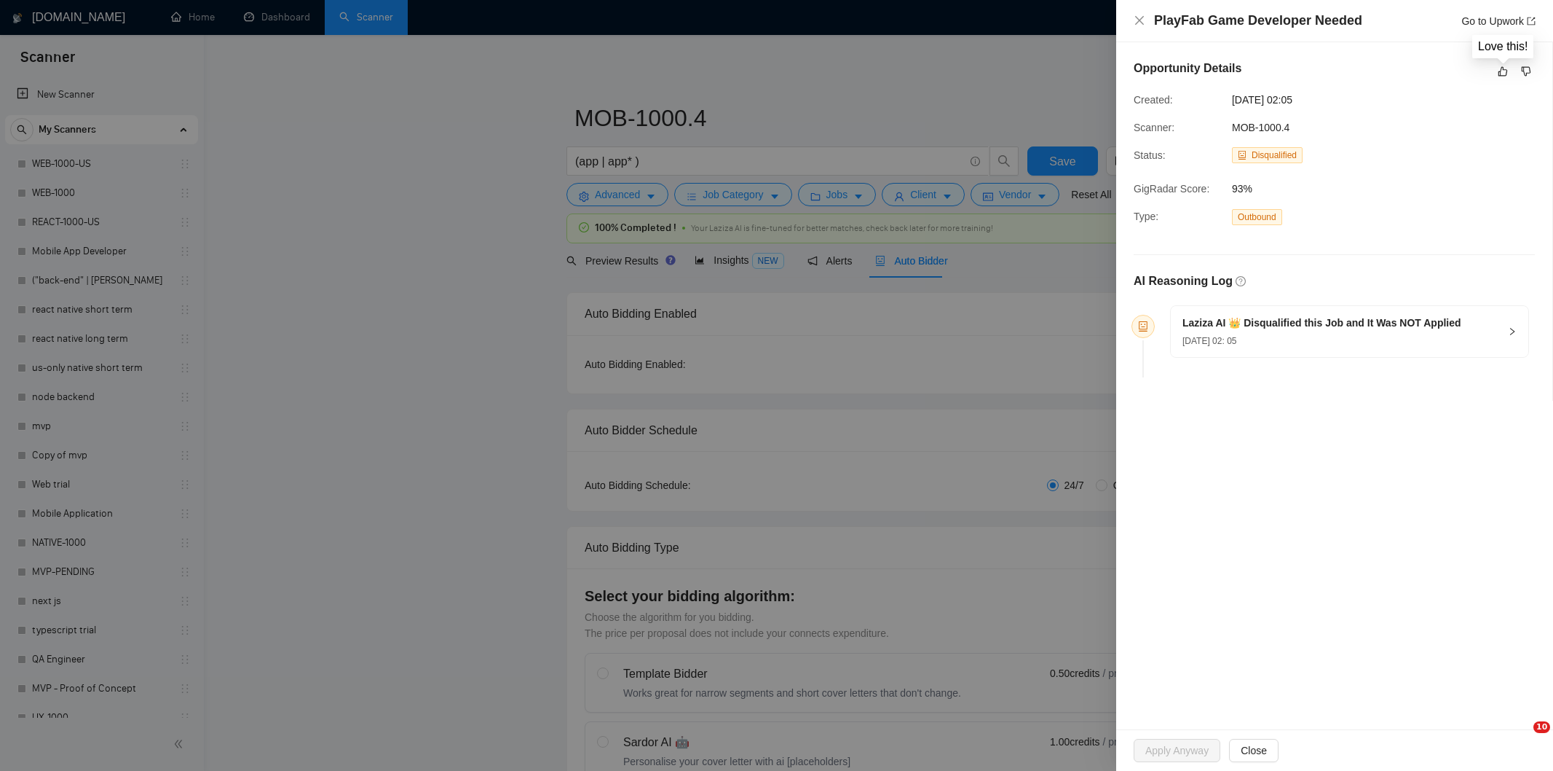
click at [1508, 71] on icon "like" at bounding box center [1503, 71] width 9 height 9
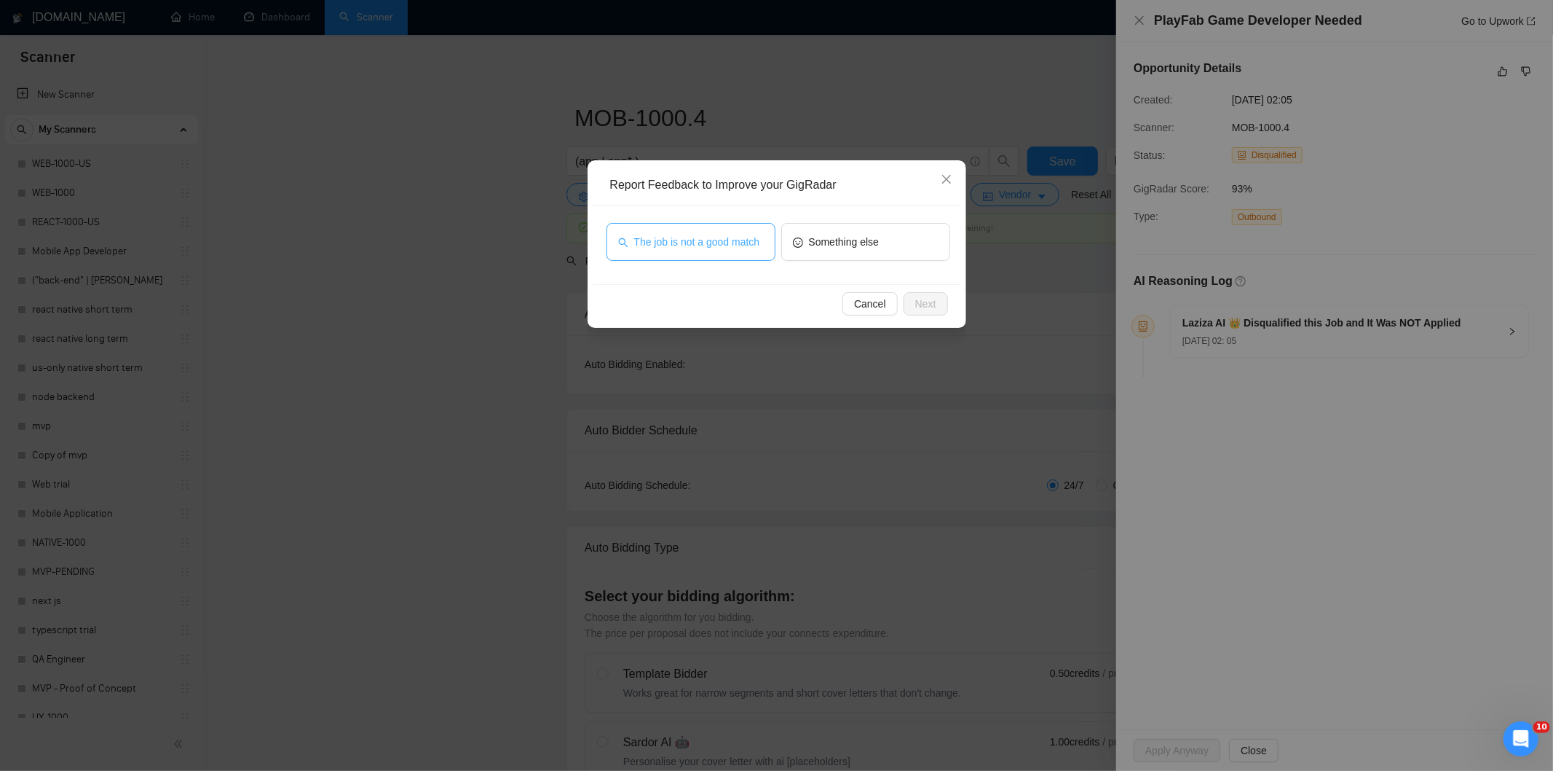
click at [755, 243] on span "The job is not a good match" at bounding box center [697, 242] width 126 height 16
click at [932, 306] on span "Next" at bounding box center [925, 304] width 21 height 16
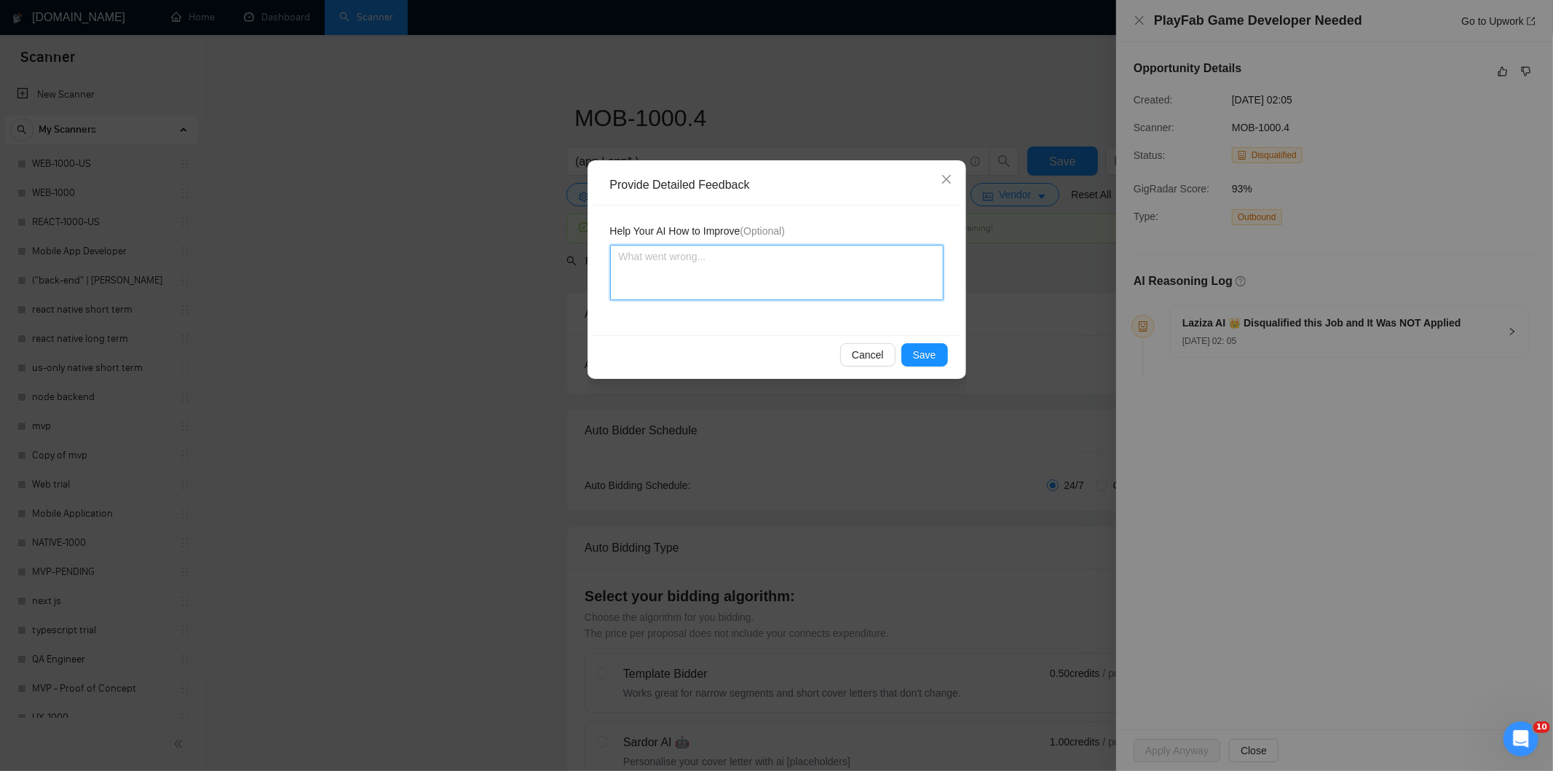
click at [832, 270] on textarea at bounding box center [777, 272] width 334 height 55
paste textarea "Not a fit — this project has been disqualified for other reasons. Example: "The…"
type textarea "Not a fit — this project has been disqualified for other reasons. Example: "The…"
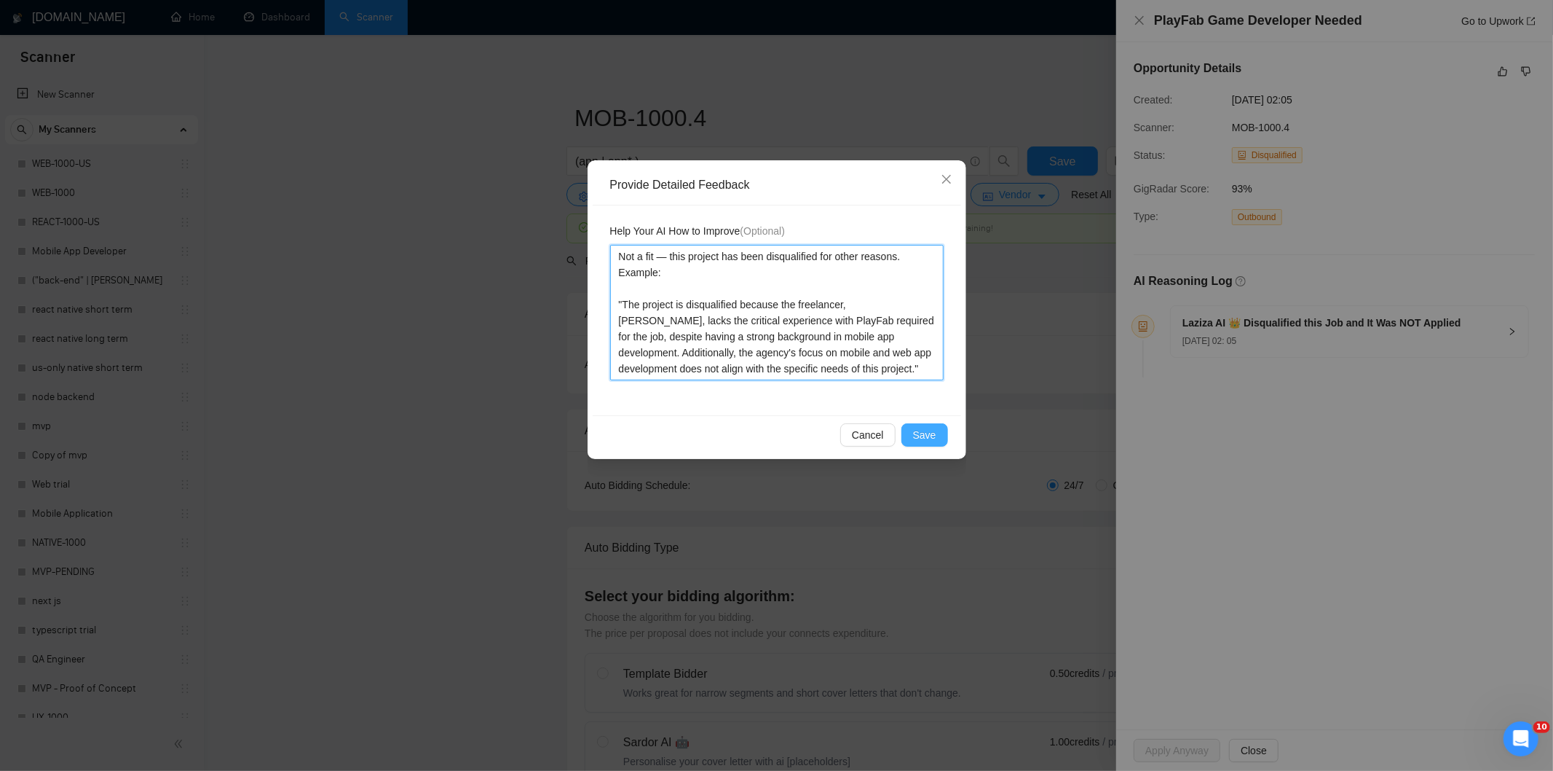
type textarea "Not a fit — this project has been disqualified for other reasons. Example: "The…"
click at [919, 430] on span "Save" at bounding box center [924, 435] width 23 height 16
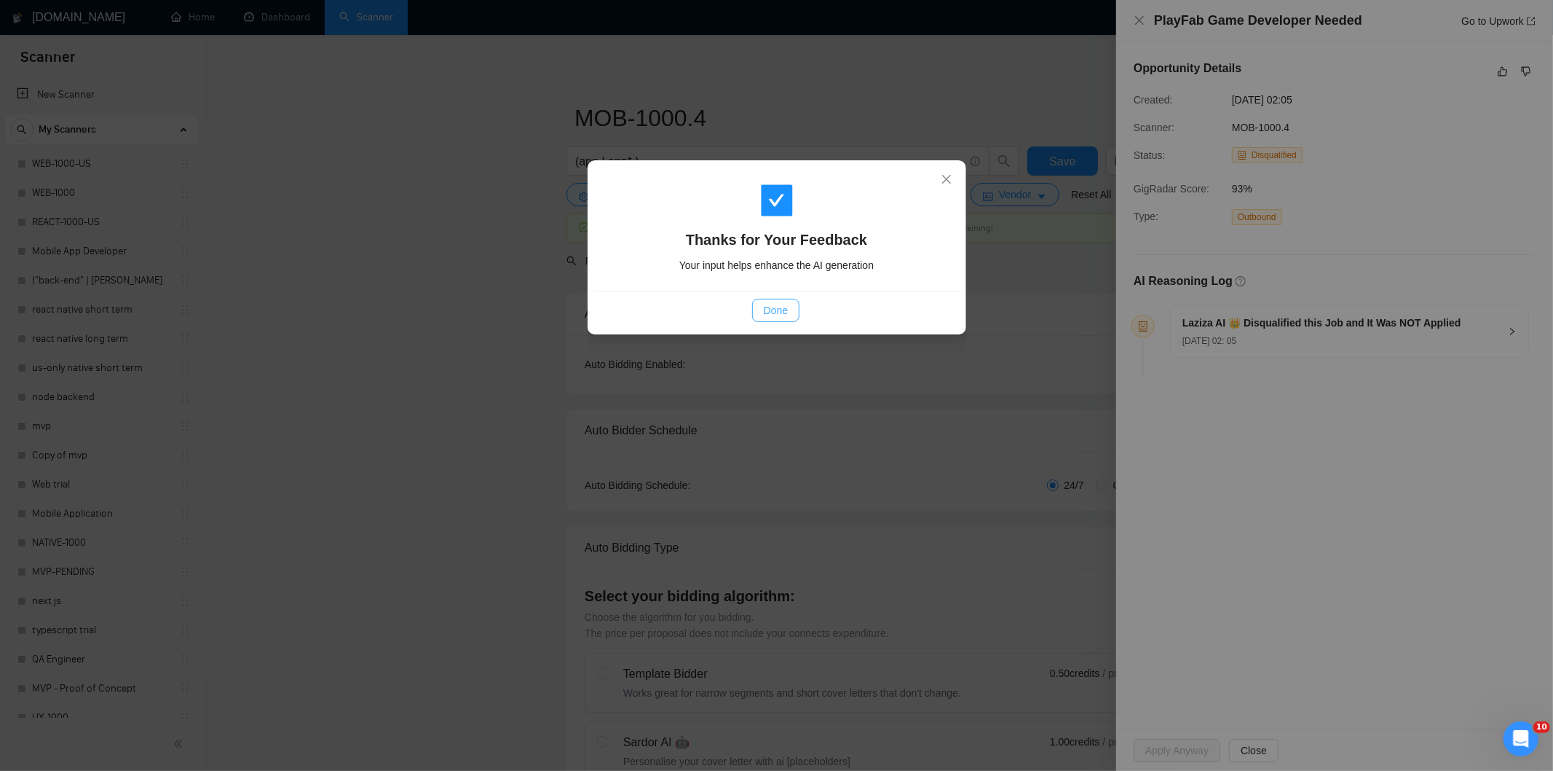
click at [794, 314] on button "Done" at bounding box center [775, 310] width 47 height 23
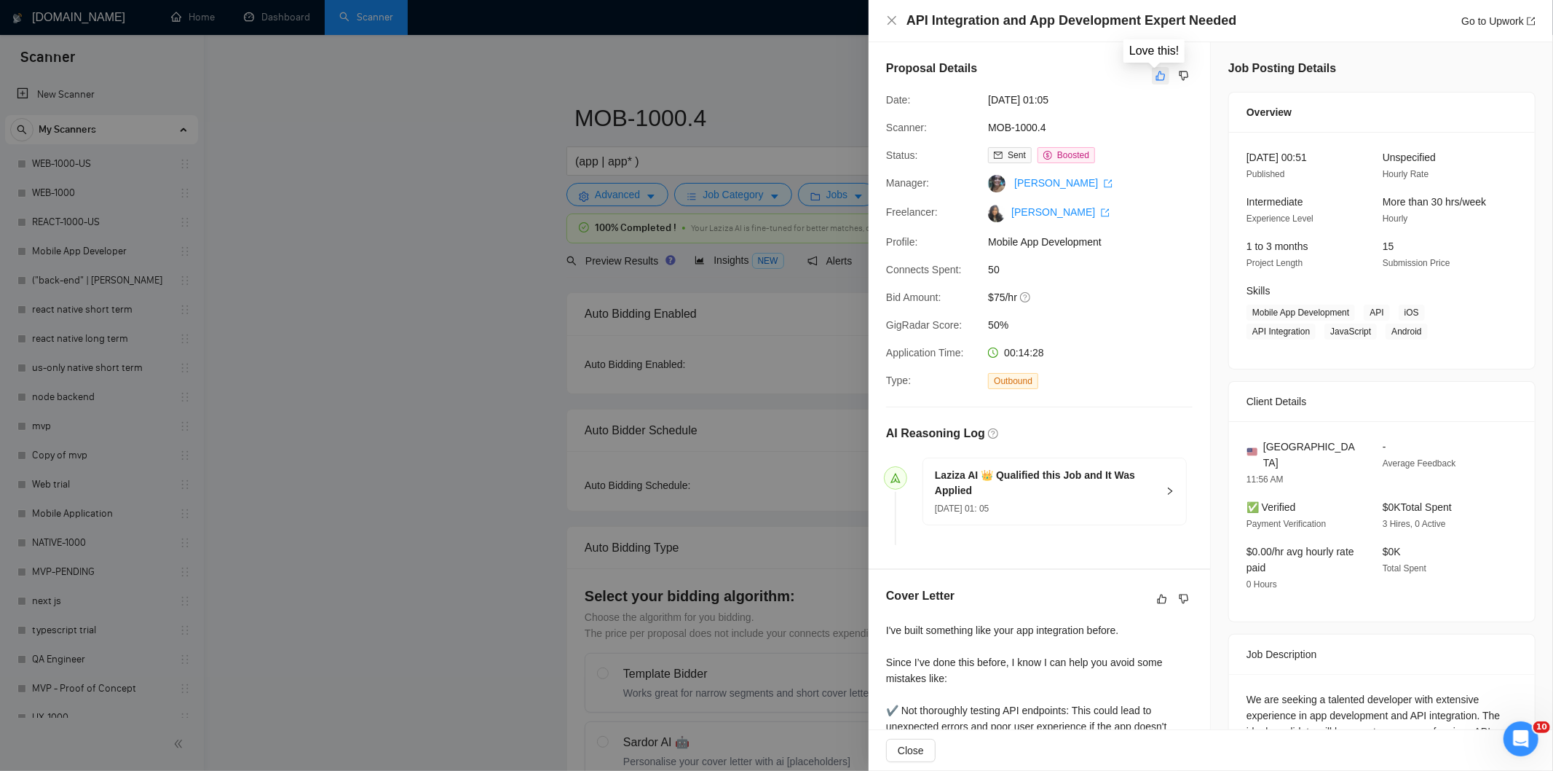
click at [1157, 78] on icon "like" at bounding box center [1161, 75] width 9 height 9
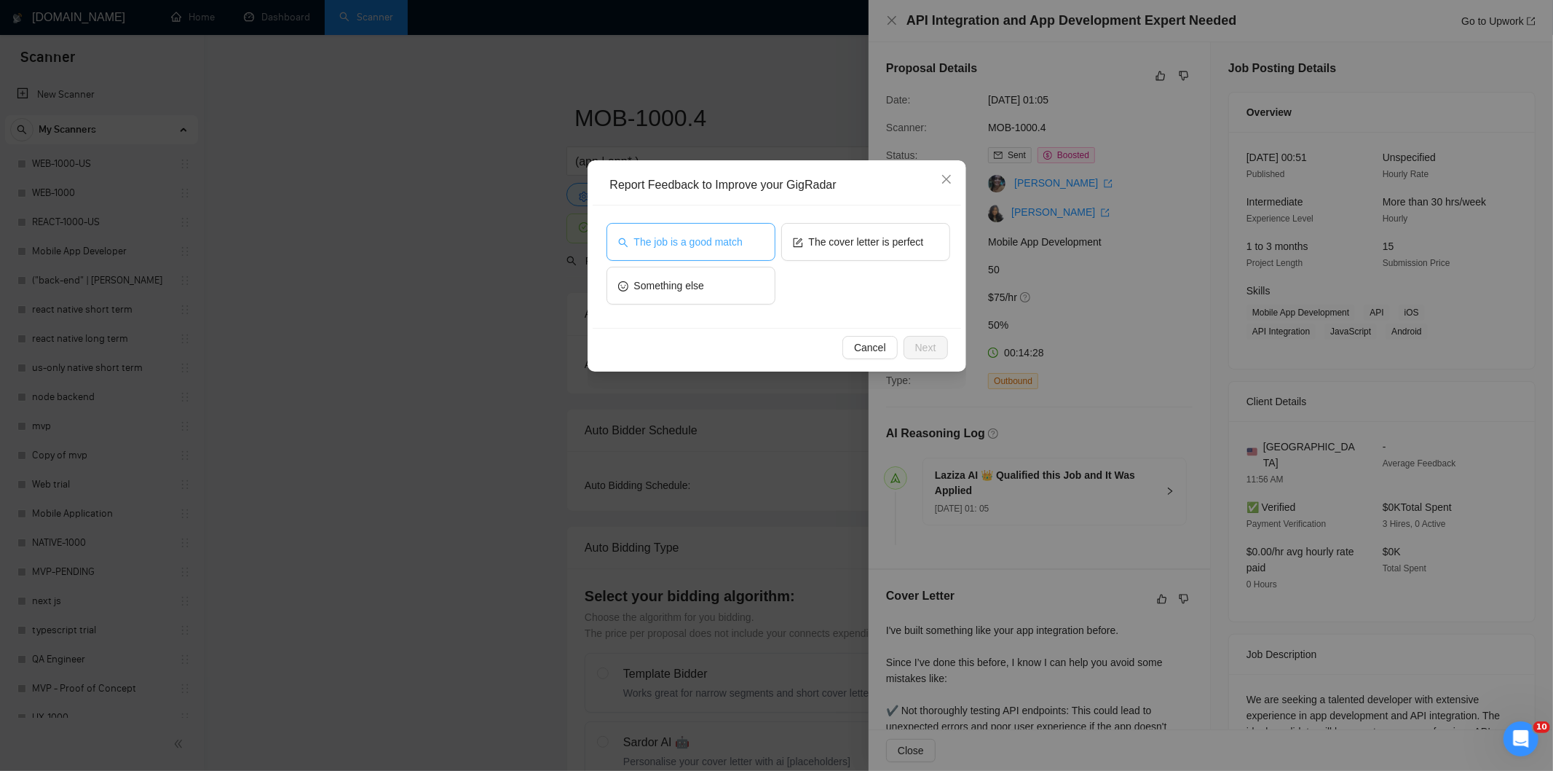
click at [708, 245] on span "The job is a good match" at bounding box center [688, 242] width 109 height 16
click at [918, 343] on span "Next" at bounding box center [925, 347] width 21 height 16
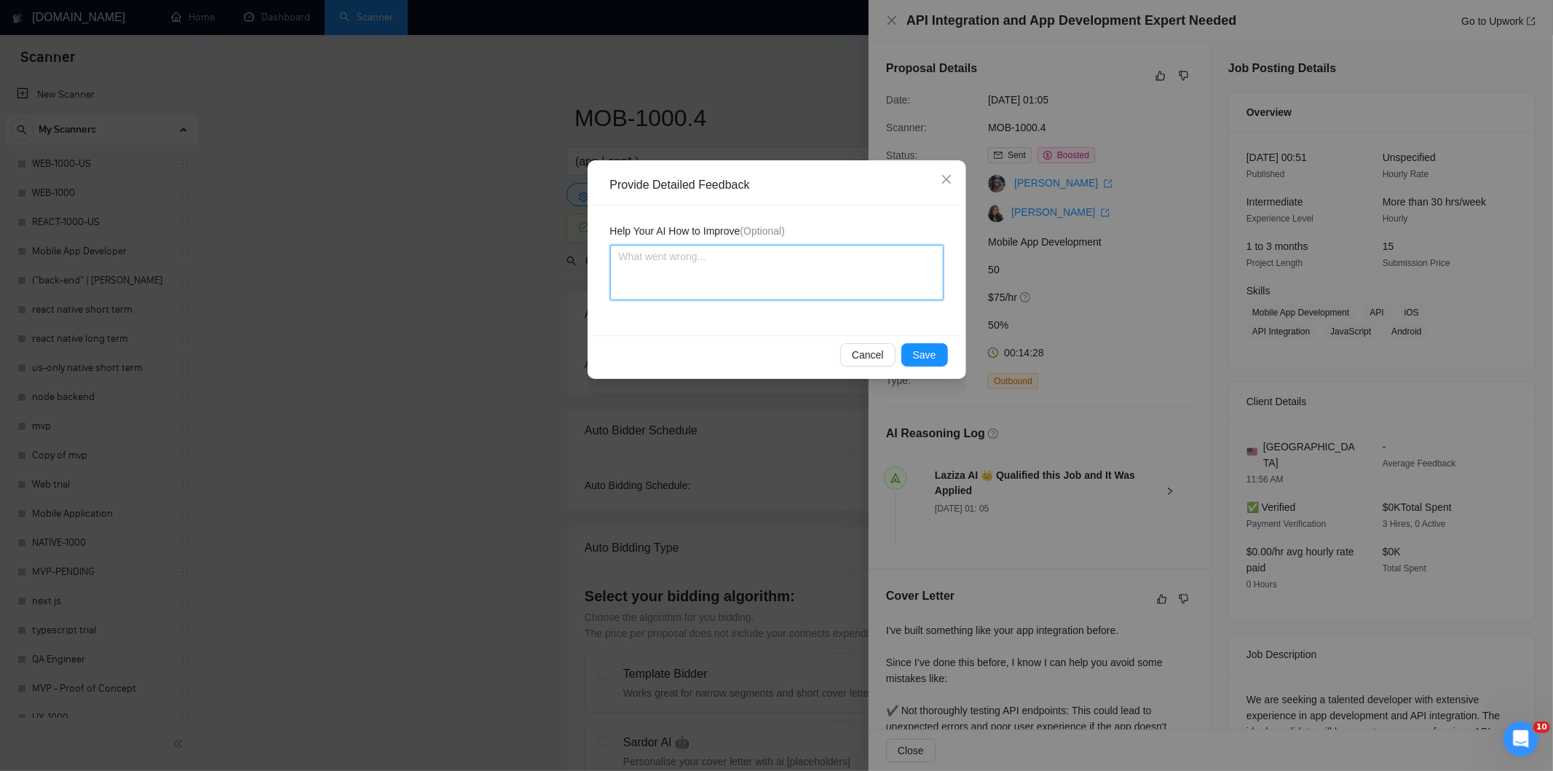
click at [808, 267] on textarea at bounding box center [777, 272] width 334 height 55
paste textarea "Good fit — the project is greenfield (no existing code), welcomes agencies, use…"
type textarea "Good fit — the project is greenfield (no existing code), welcomes agencies, use…"
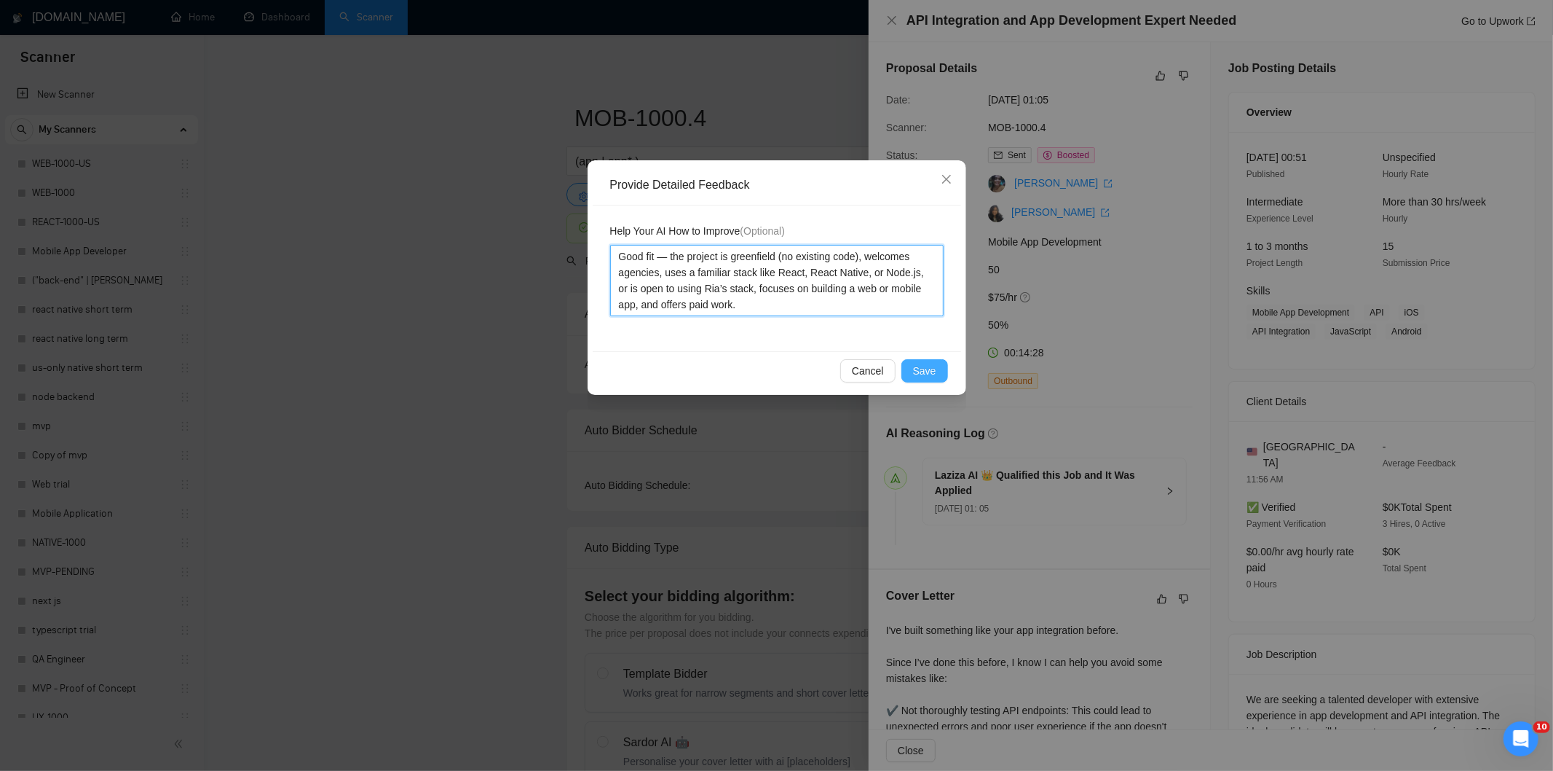
type textarea "Good fit — the project is greenfield (no existing code), welcomes agencies, use…"
click at [930, 370] on span "Save" at bounding box center [924, 371] width 23 height 16
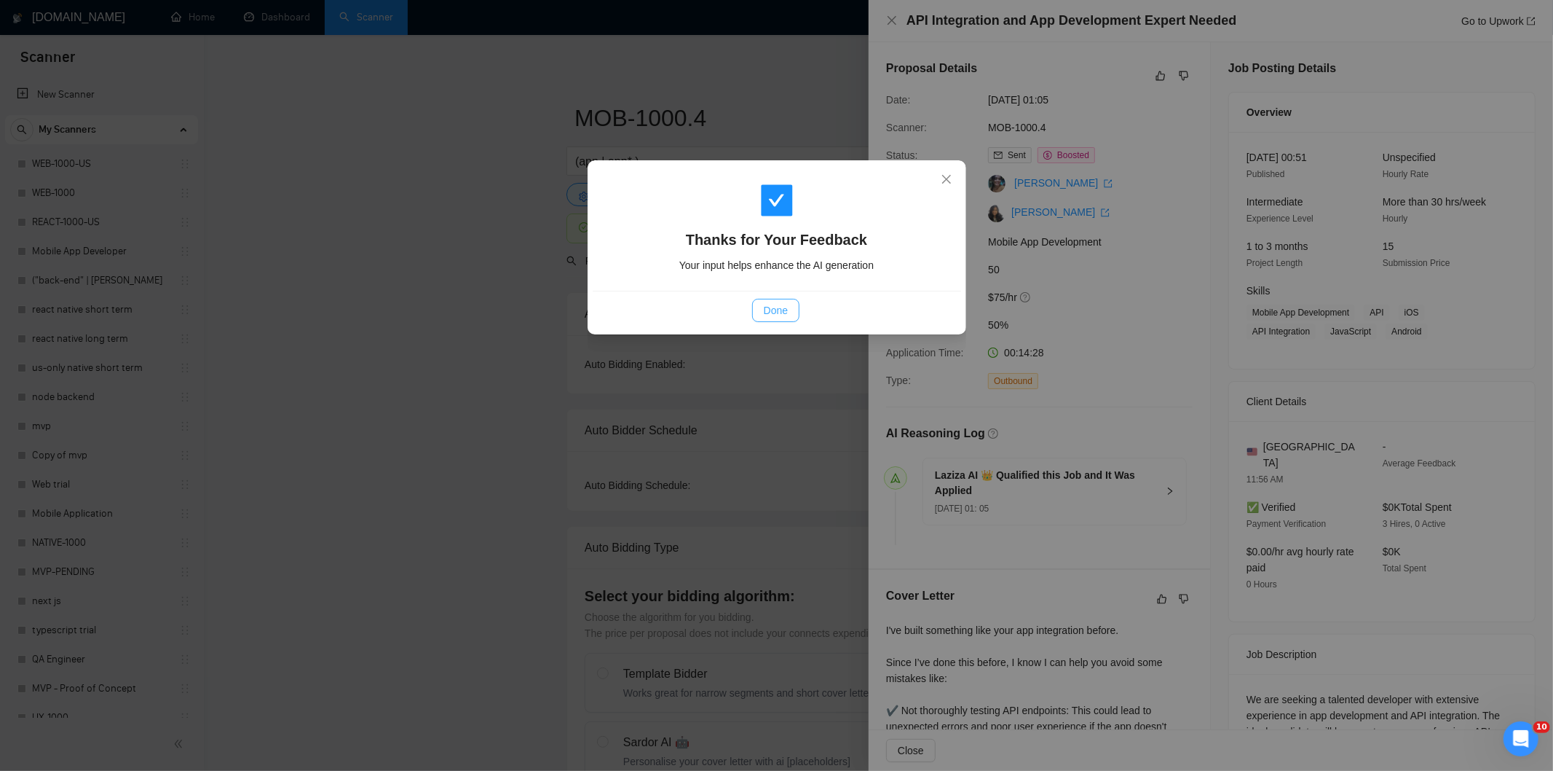
click at [785, 315] on span "Done" at bounding box center [776, 310] width 24 height 16
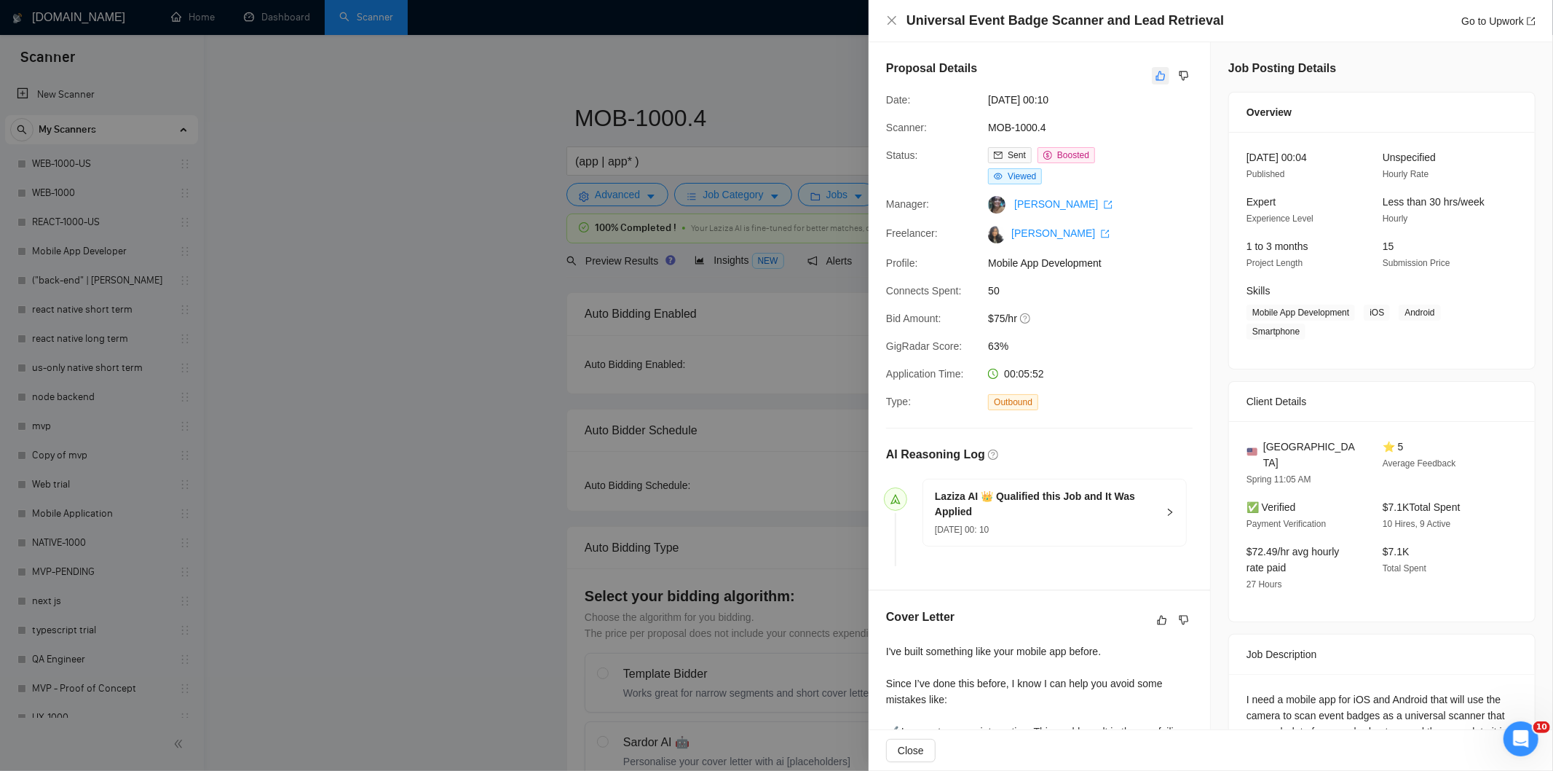
click at [1160, 74] on button "button" at bounding box center [1160, 75] width 17 height 17
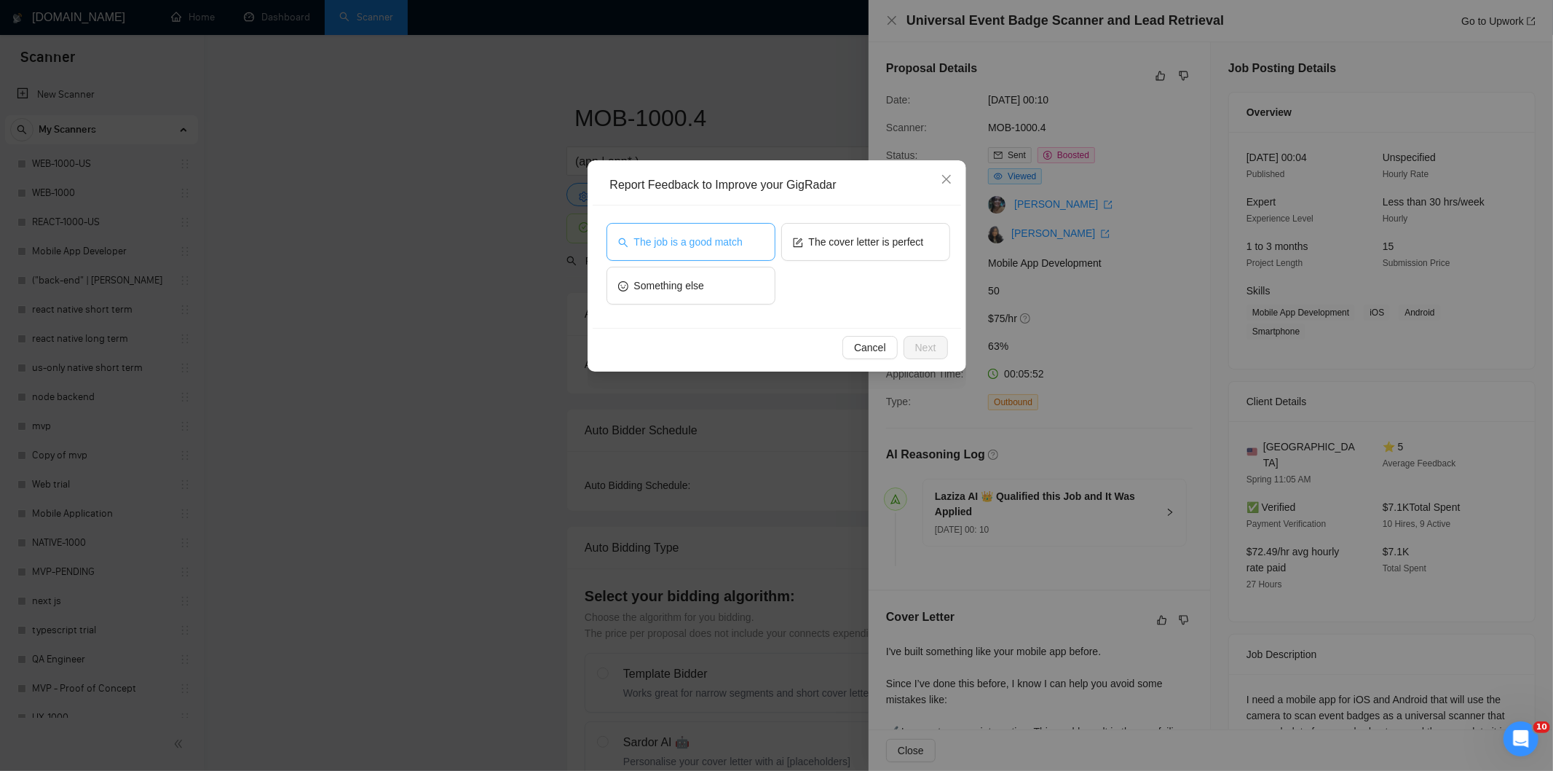
click at [753, 238] on button "The job is a good match" at bounding box center [691, 242] width 169 height 38
click at [930, 339] on span "Next" at bounding box center [925, 347] width 21 height 16
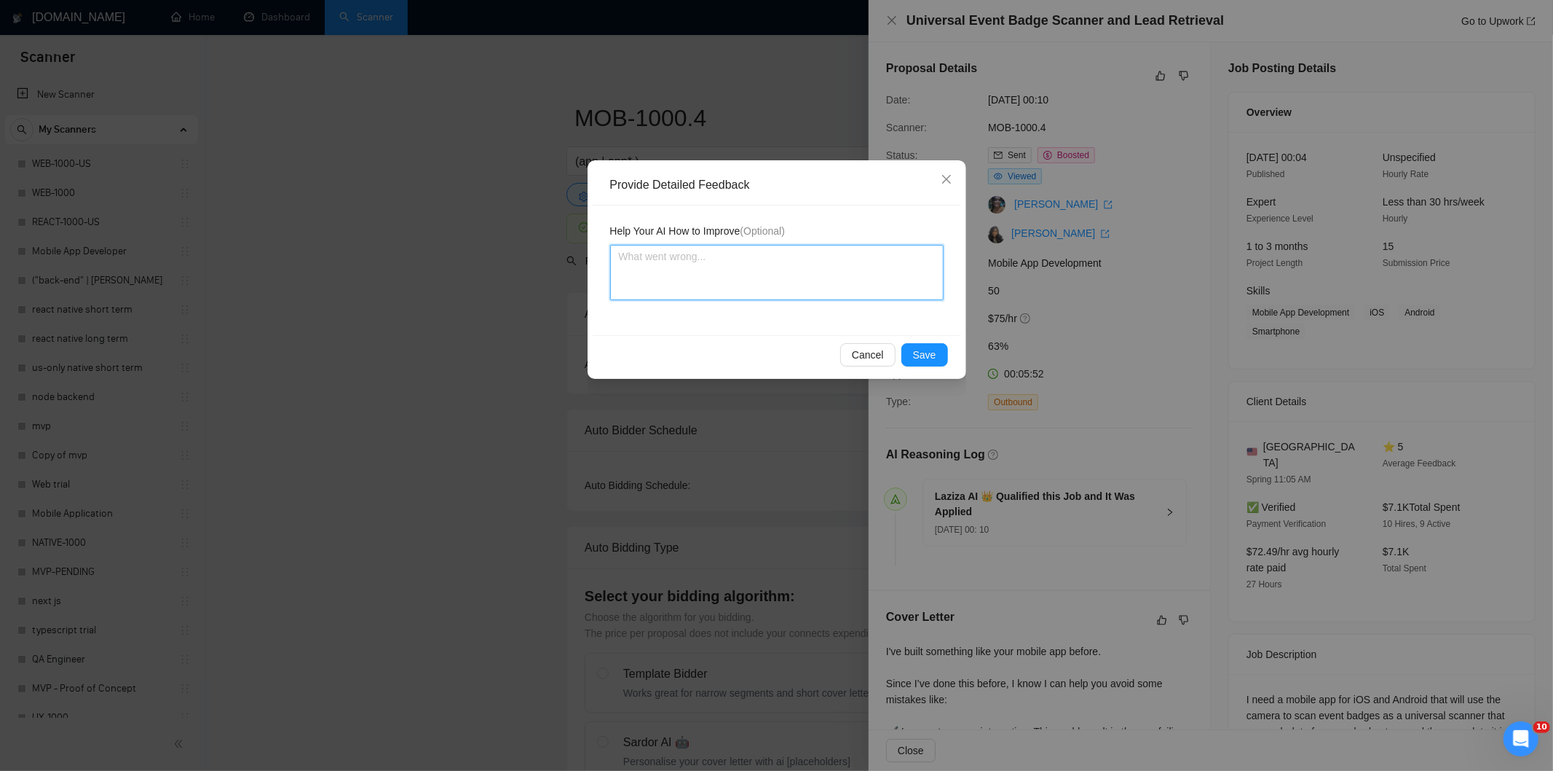
click at [848, 278] on textarea at bounding box center [777, 272] width 334 height 55
paste textarea "Good fit — the project is greenfield (no existing code), welcomes agencies, use…"
type textarea "Good fit — the project is greenfield (no existing code), welcomes agencies, use…"
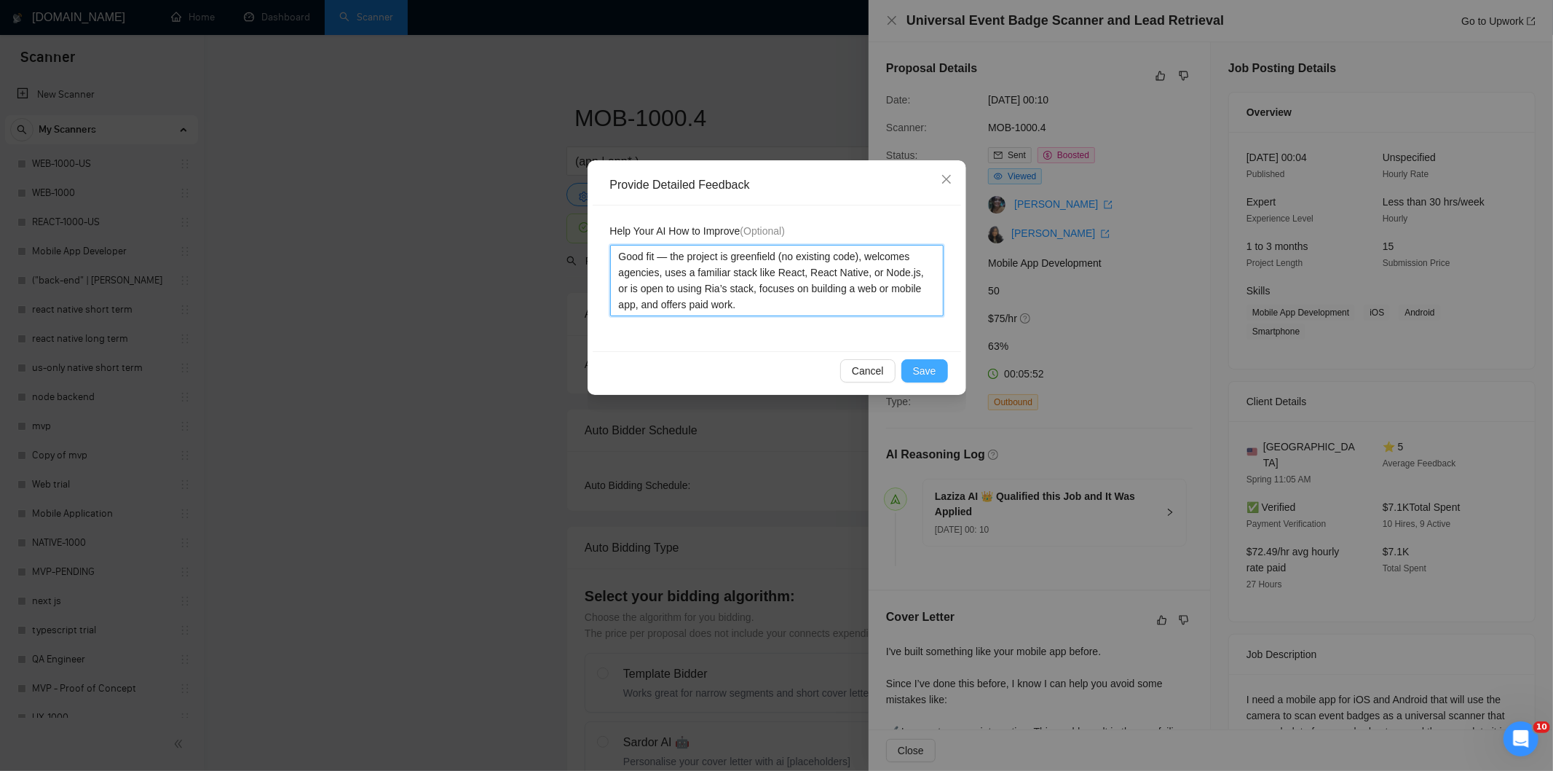
type textarea "Good fit — the project is greenfield (no existing code), welcomes agencies, use…"
click at [936, 368] on button "Save" at bounding box center [925, 370] width 47 height 23
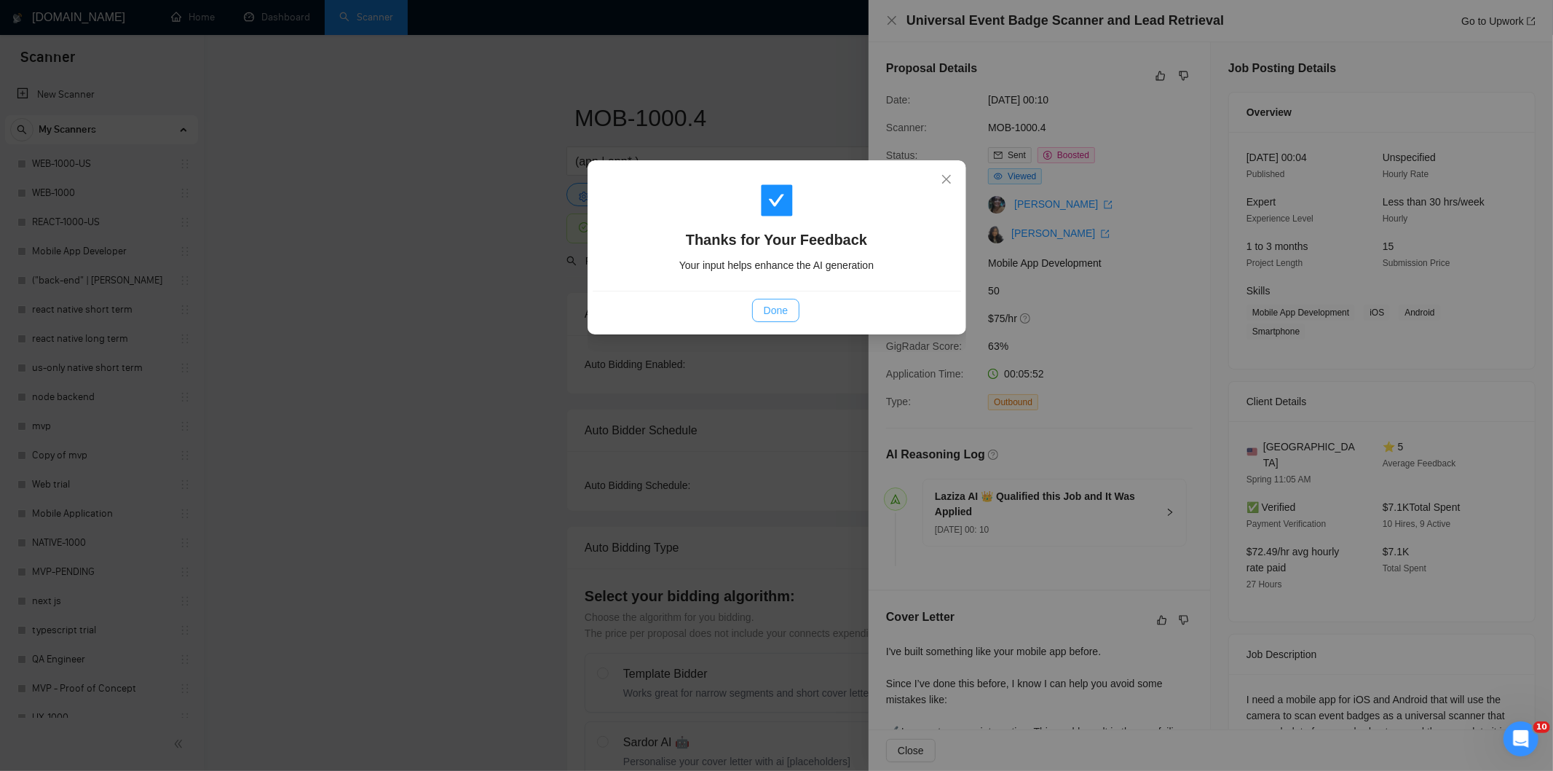
click at [775, 310] on span "Done" at bounding box center [776, 310] width 24 height 16
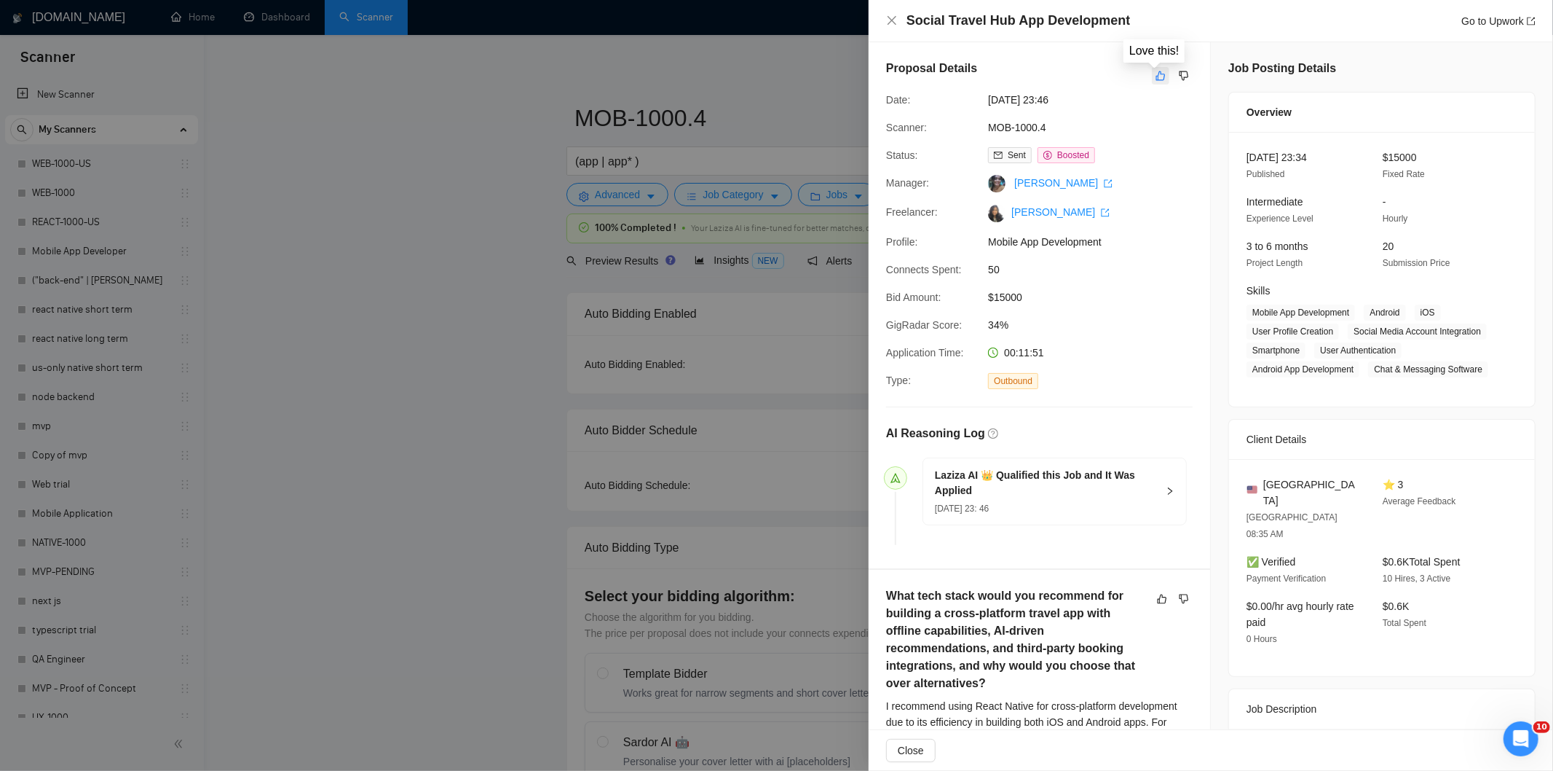
click at [1156, 76] on icon "like" at bounding box center [1161, 76] width 10 height 12
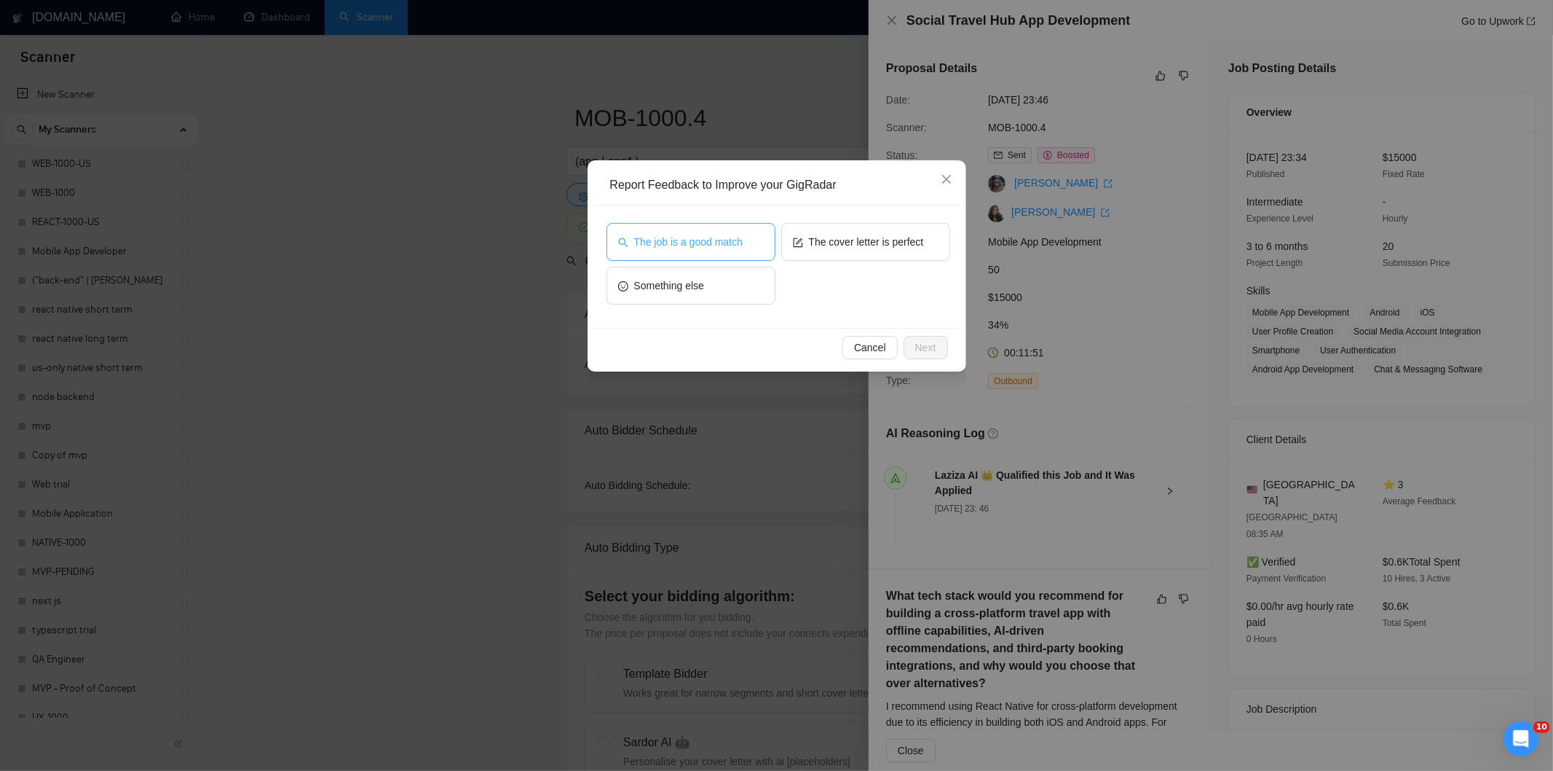
click at [677, 251] on button "The job is a good match" at bounding box center [691, 242] width 169 height 38
click at [915, 346] on span "Next" at bounding box center [925, 347] width 21 height 16
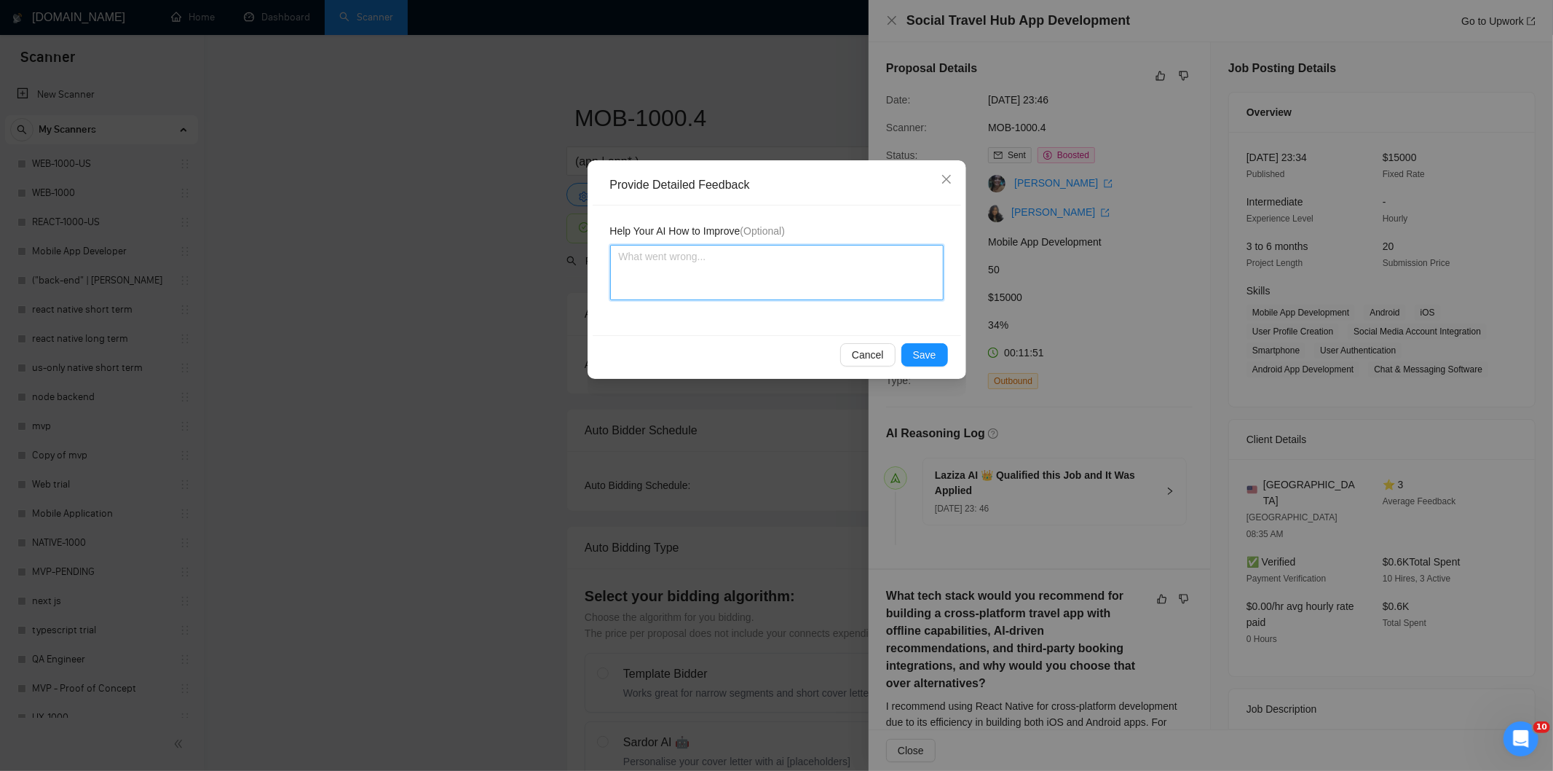
click at [848, 294] on textarea at bounding box center [777, 272] width 334 height 55
paste textarea "Good fit — the project is greenfield (no existing code), welcomes agencies, use…"
type textarea "Good fit — the project is greenfield (no existing code), welcomes agencies, use…"
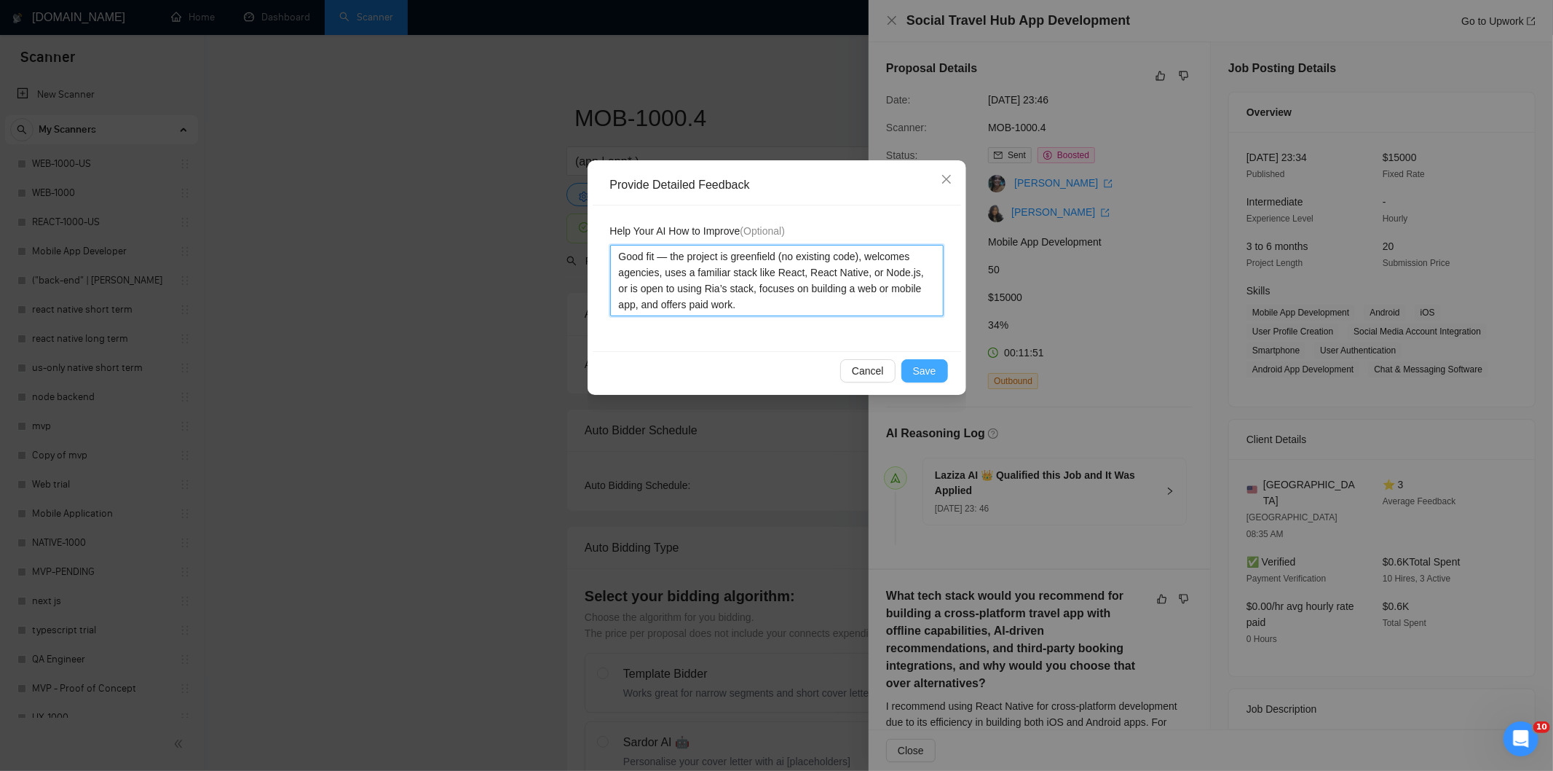
type textarea "Good fit — the project is greenfield (no existing code), welcomes agencies, use…"
click at [918, 370] on span "Save" at bounding box center [924, 371] width 23 height 16
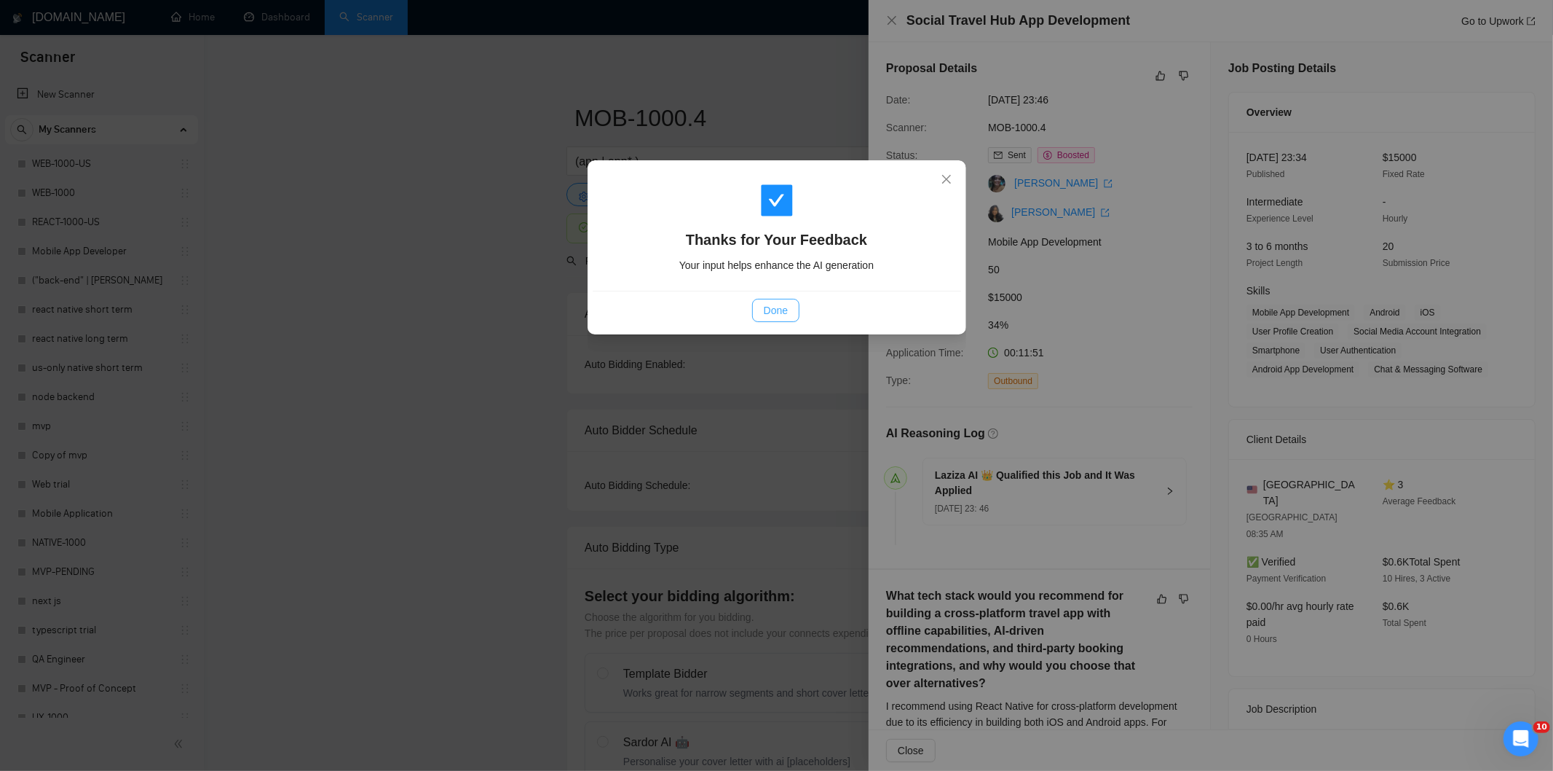
click at [789, 311] on button "Done" at bounding box center [775, 310] width 47 height 23
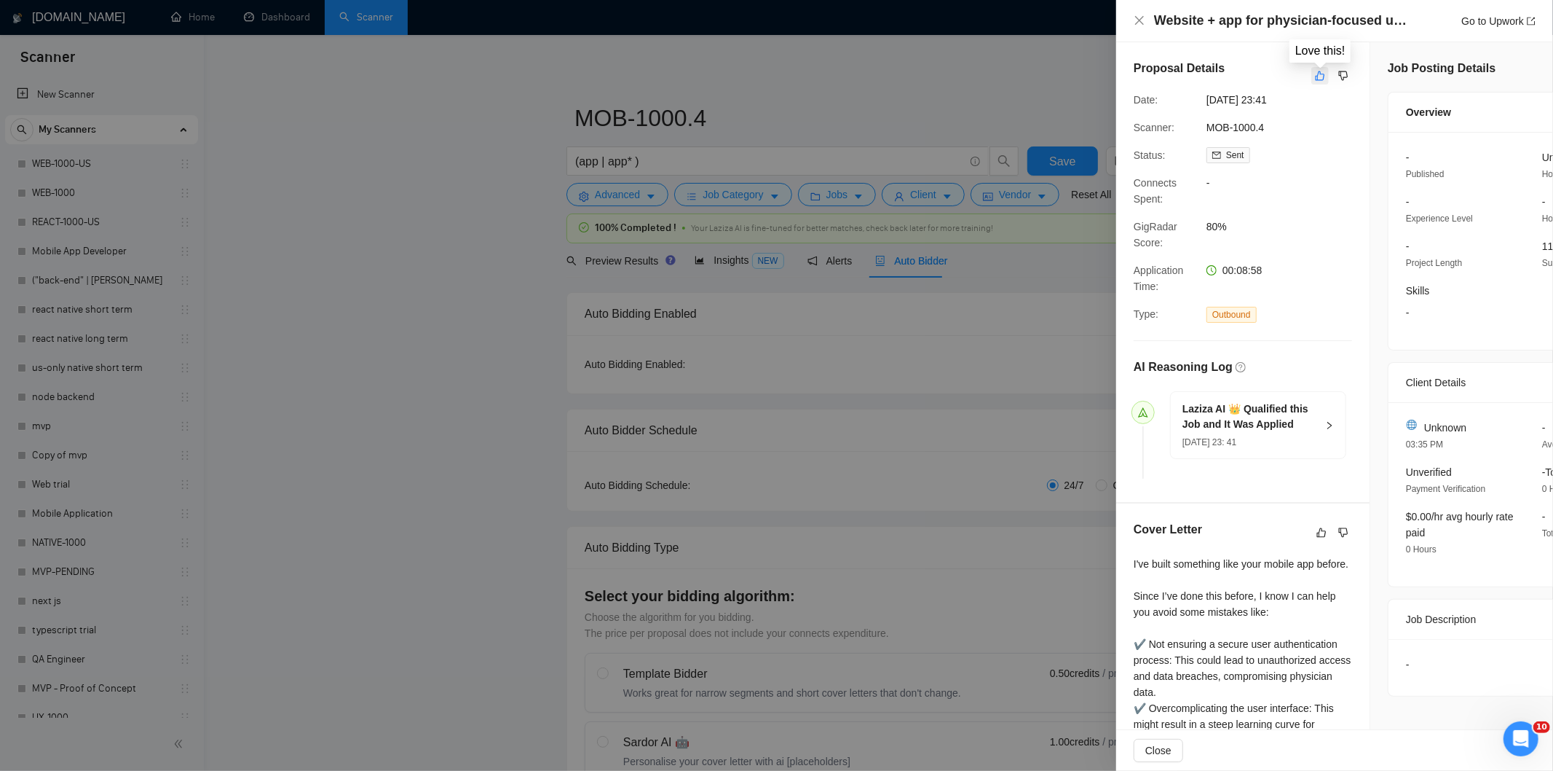
click at [1320, 74] on icon "like" at bounding box center [1320, 75] width 9 height 9
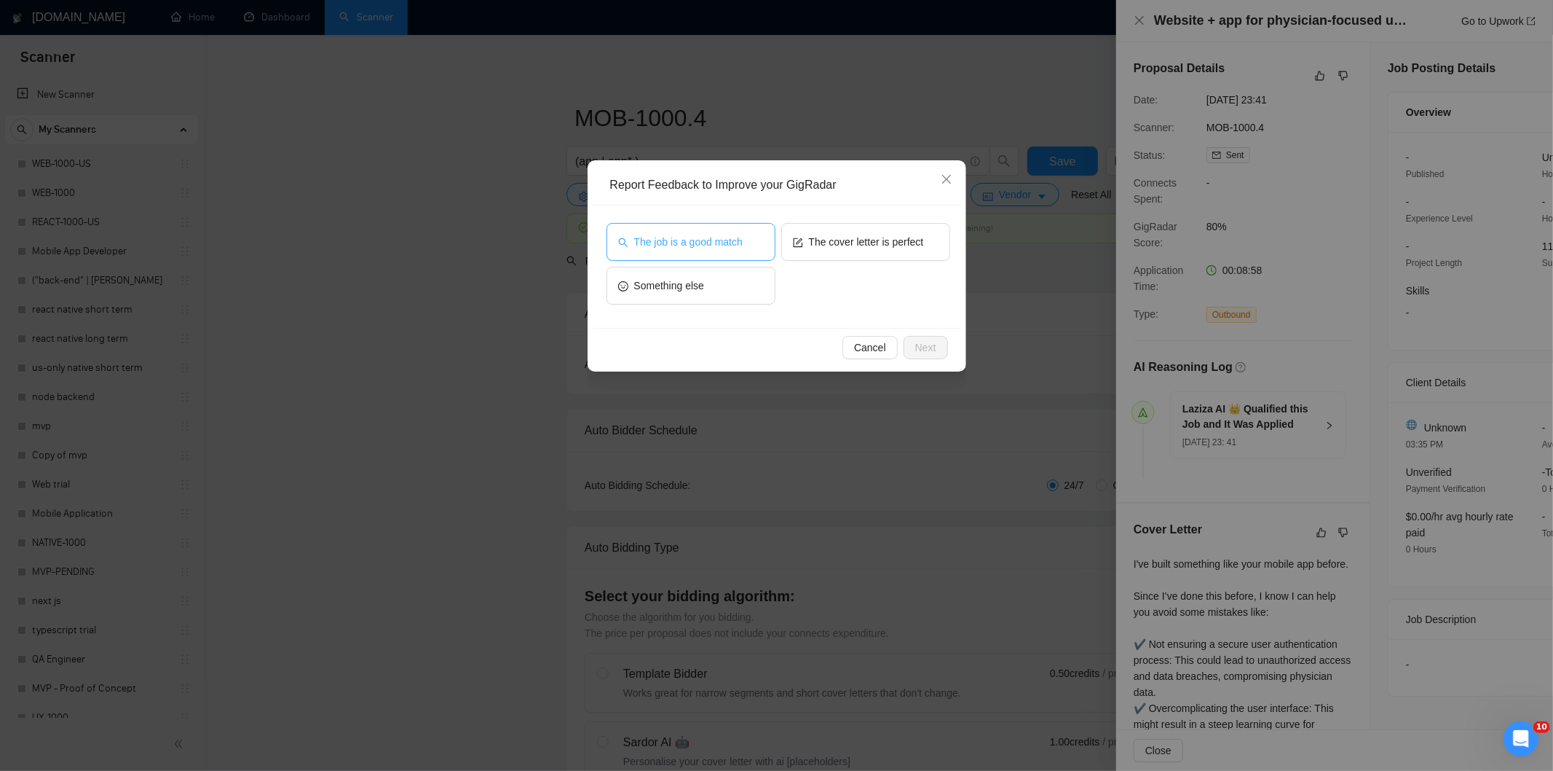
click at [736, 238] on span "The job is a good match" at bounding box center [688, 242] width 109 height 16
click at [937, 344] on button "Next" at bounding box center [926, 347] width 44 height 23
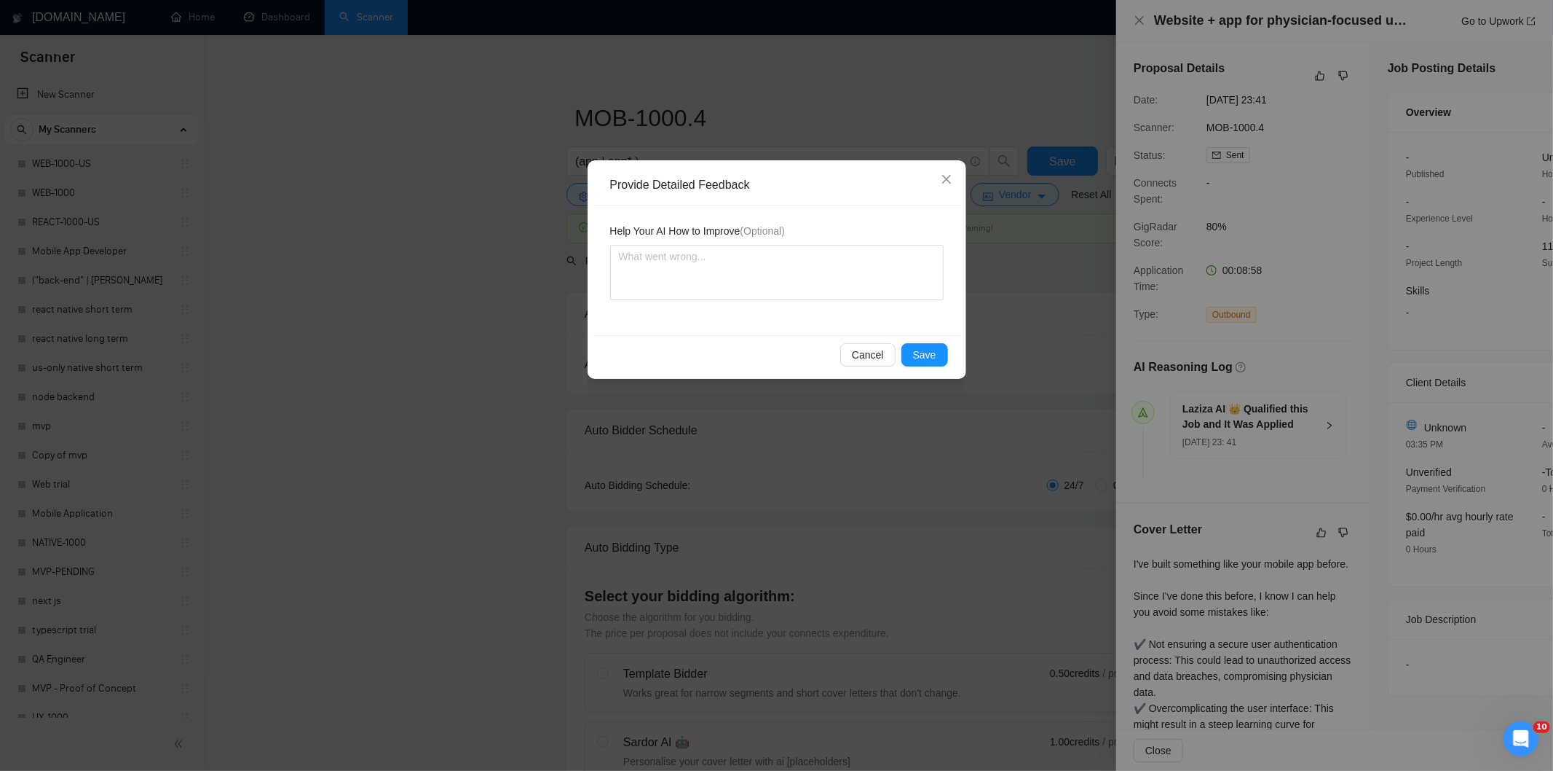
click at [834, 243] on div "Help Your AI How to Improve (Optional)" at bounding box center [777, 234] width 334 height 22
click at [840, 253] on textarea at bounding box center [777, 272] width 334 height 55
paste textarea "Good fit — the project is greenfield (no existing code), welcomes agencies, use…"
type textarea "Good fit — the project is greenfield (no existing code), welcomes agencies, use…"
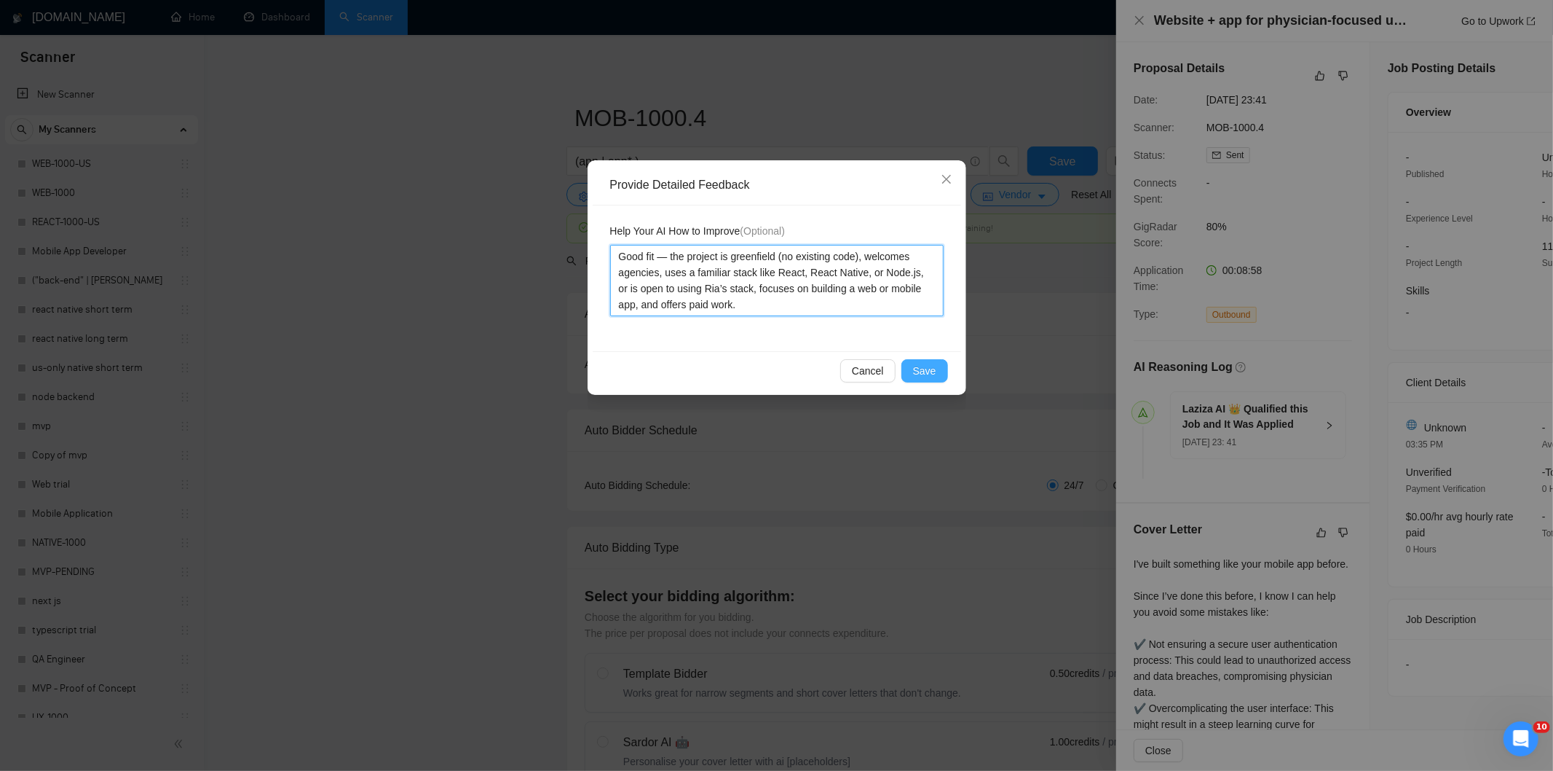
type textarea "Good fit — the project is greenfield (no existing code), welcomes agencies, use…"
click at [933, 368] on span "Save" at bounding box center [924, 371] width 23 height 16
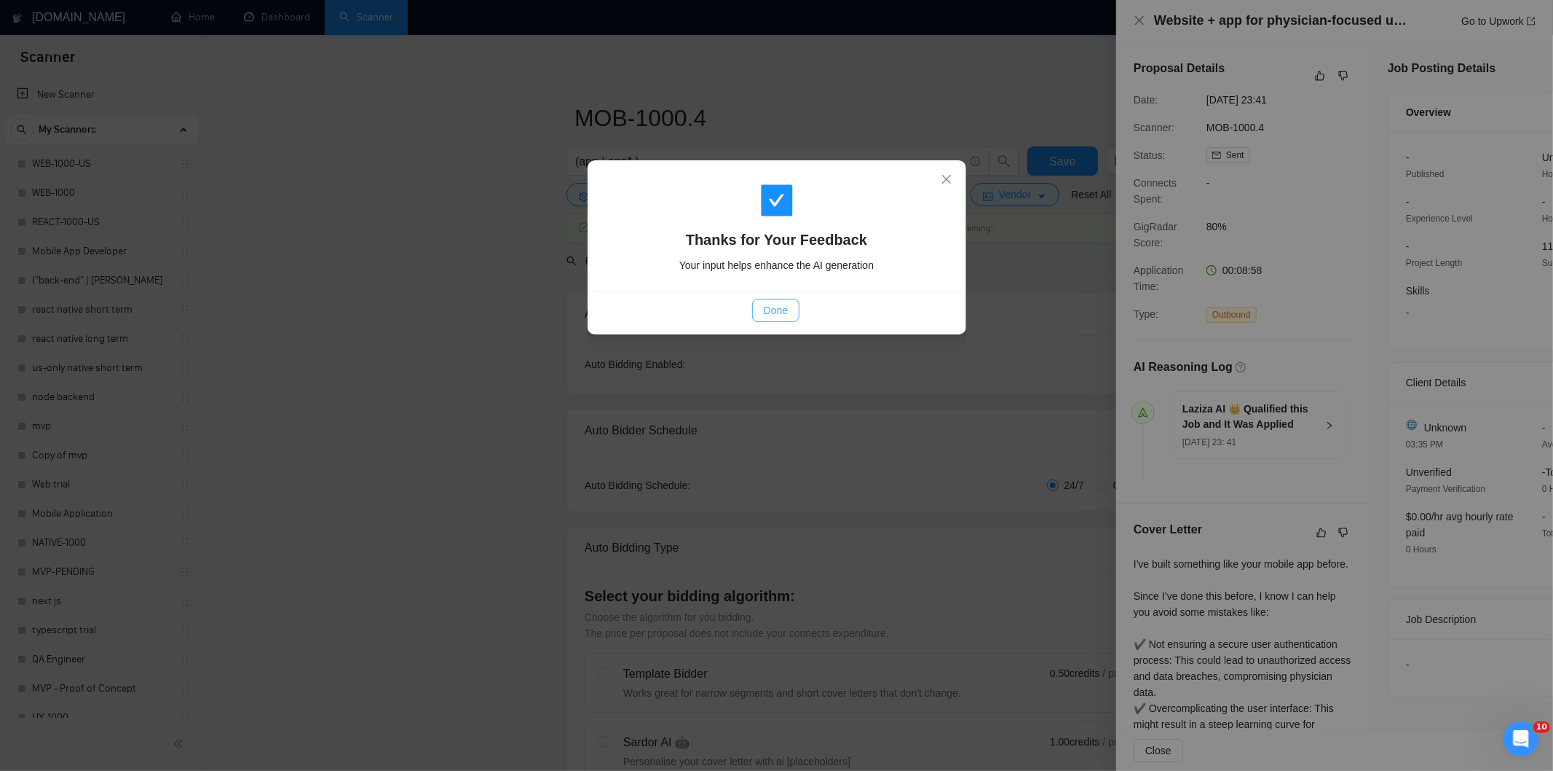
click at [784, 303] on span "Done" at bounding box center [776, 310] width 24 height 16
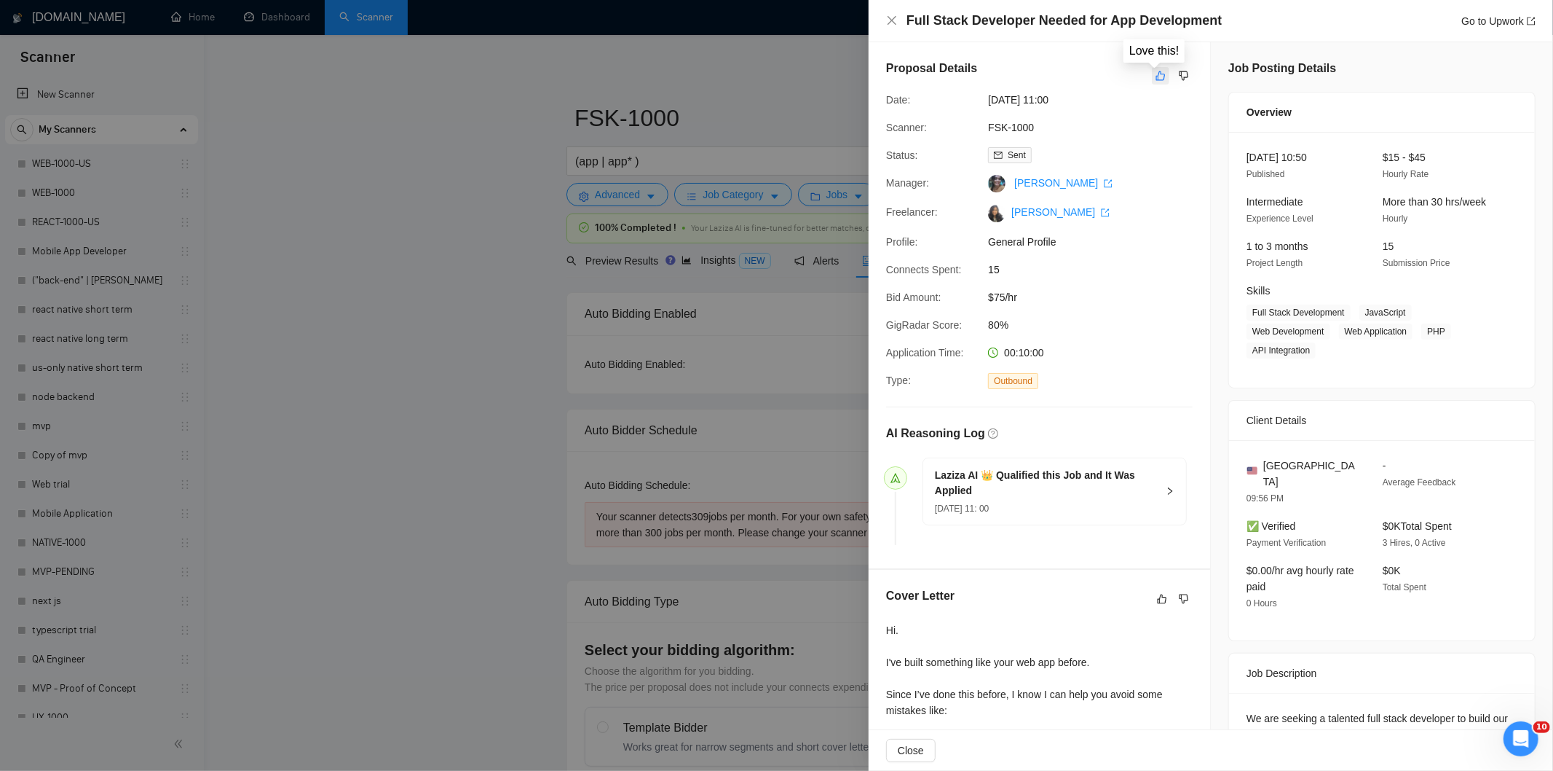
click at [1157, 76] on icon "like" at bounding box center [1161, 76] width 10 height 12
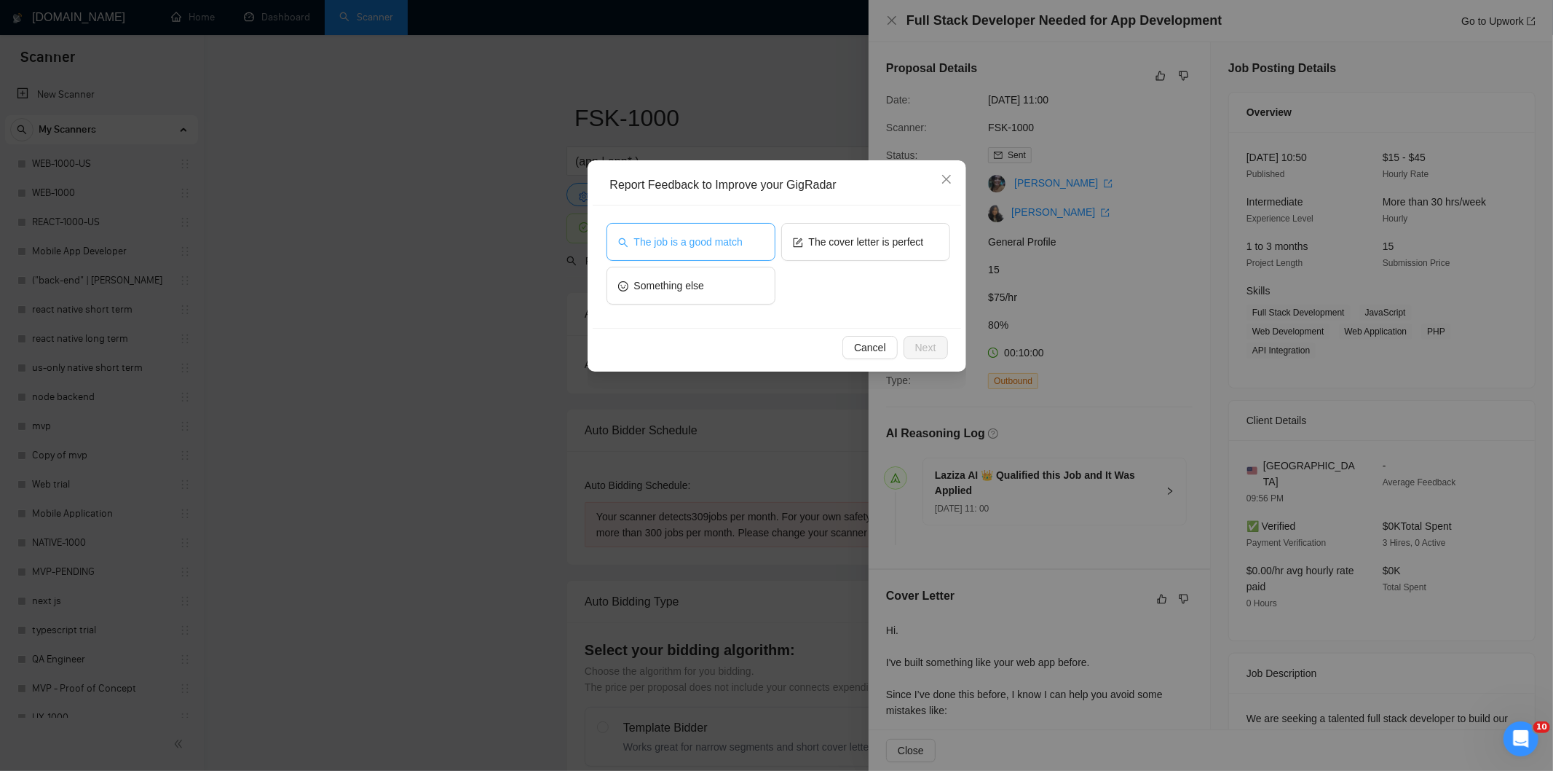
click at [706, 241] on span "The job is a good match" at bounding box center [688, 242] width 109 height 16
click at [934, 348] on span "Next" at bounding box center [925, 347] width 21 height 16
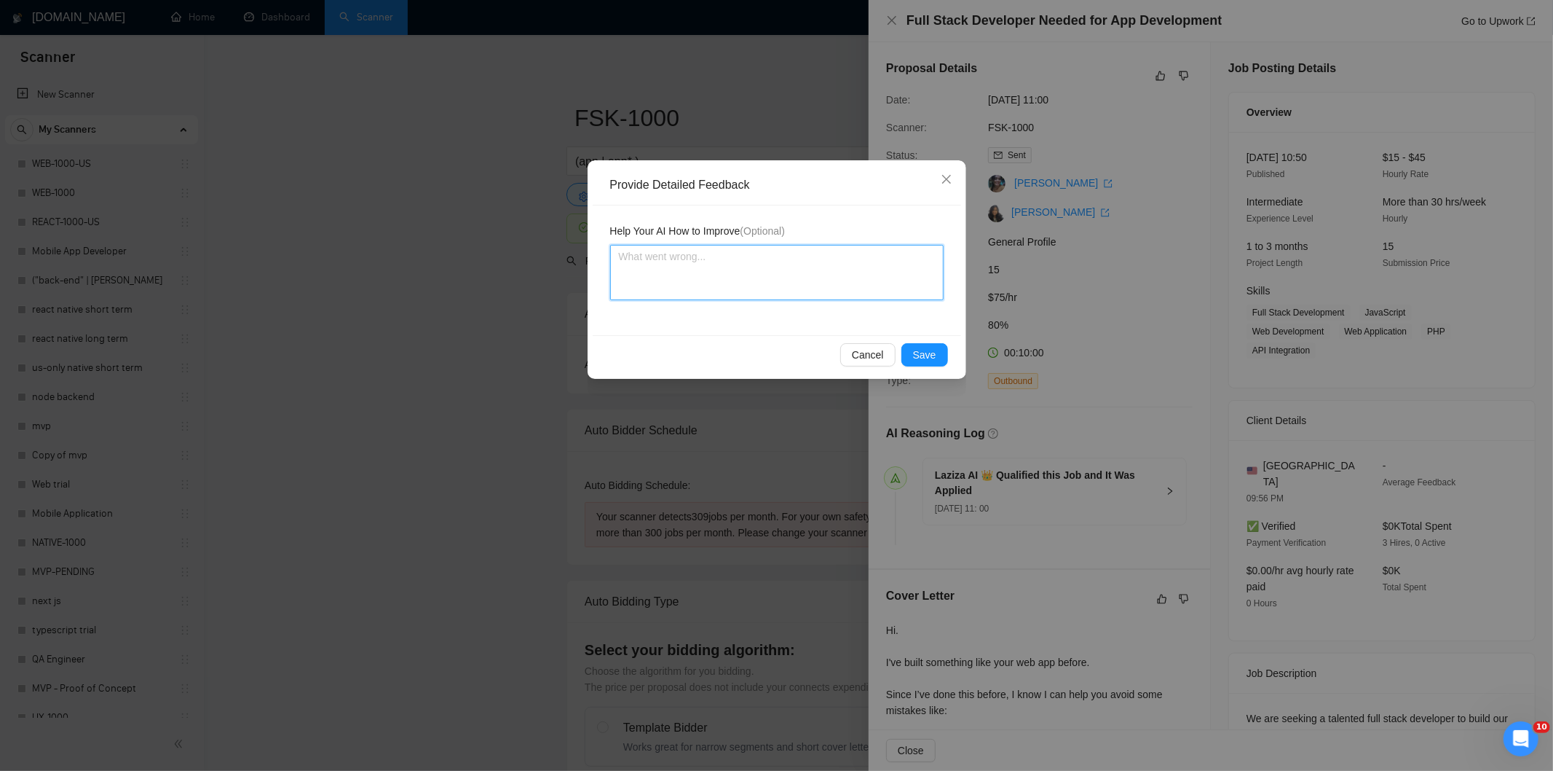
click at [878, 297] on textarea at bounding box center [777, 272] width 334 height 55
paste textarea "Good fit — the project is greenfield (no existing code), welcomes agencies, use…"
type textarea "Good fit — the project is greenfield (no existing code), welcomes agencies, use…"
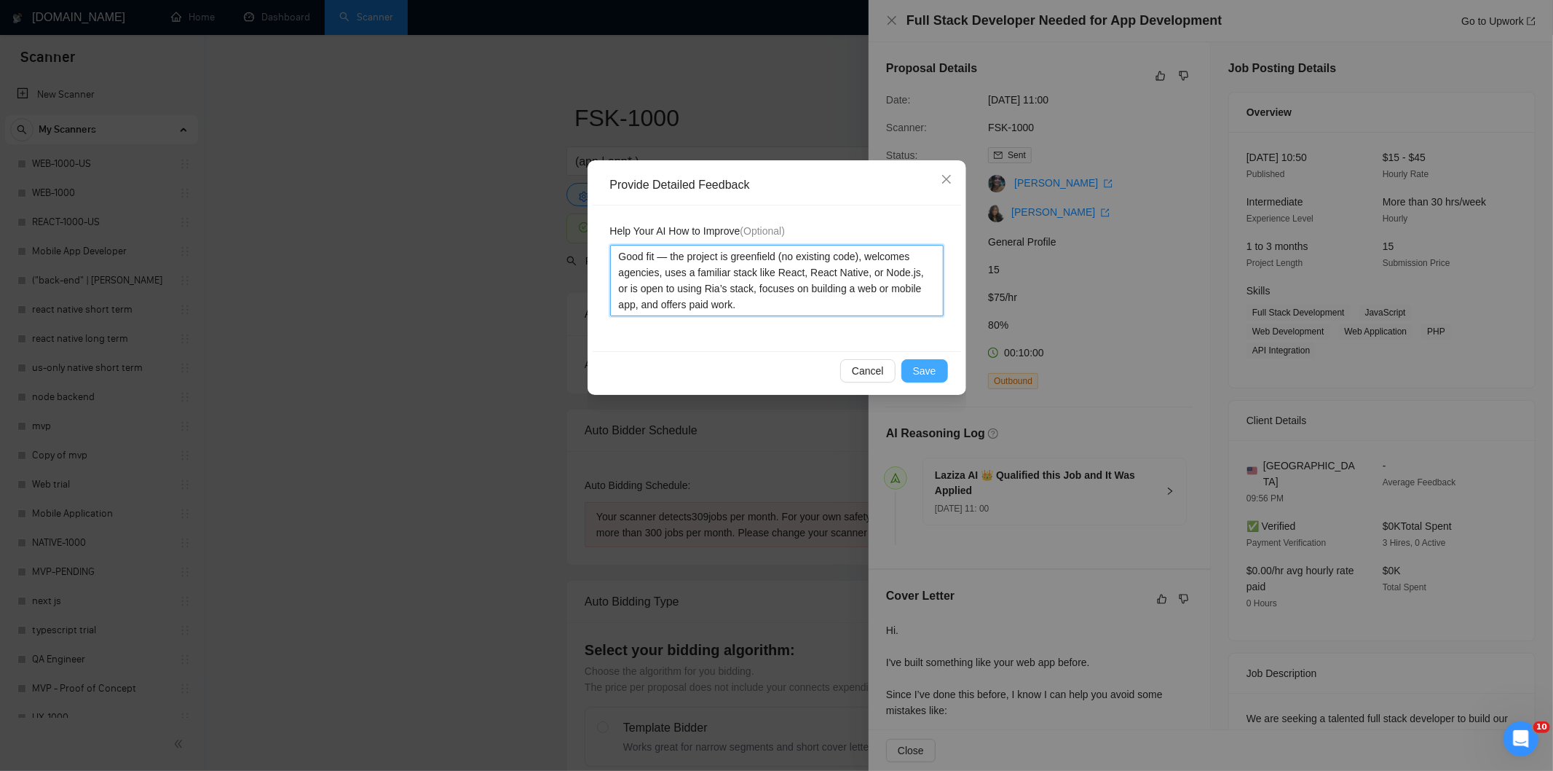
type textarea "Good fit — the project is greenfield (no existing code), welcomes agencies, use…"
click at [938, 373] on button "Save" at bounding box center [925, 370] width 47 height 23
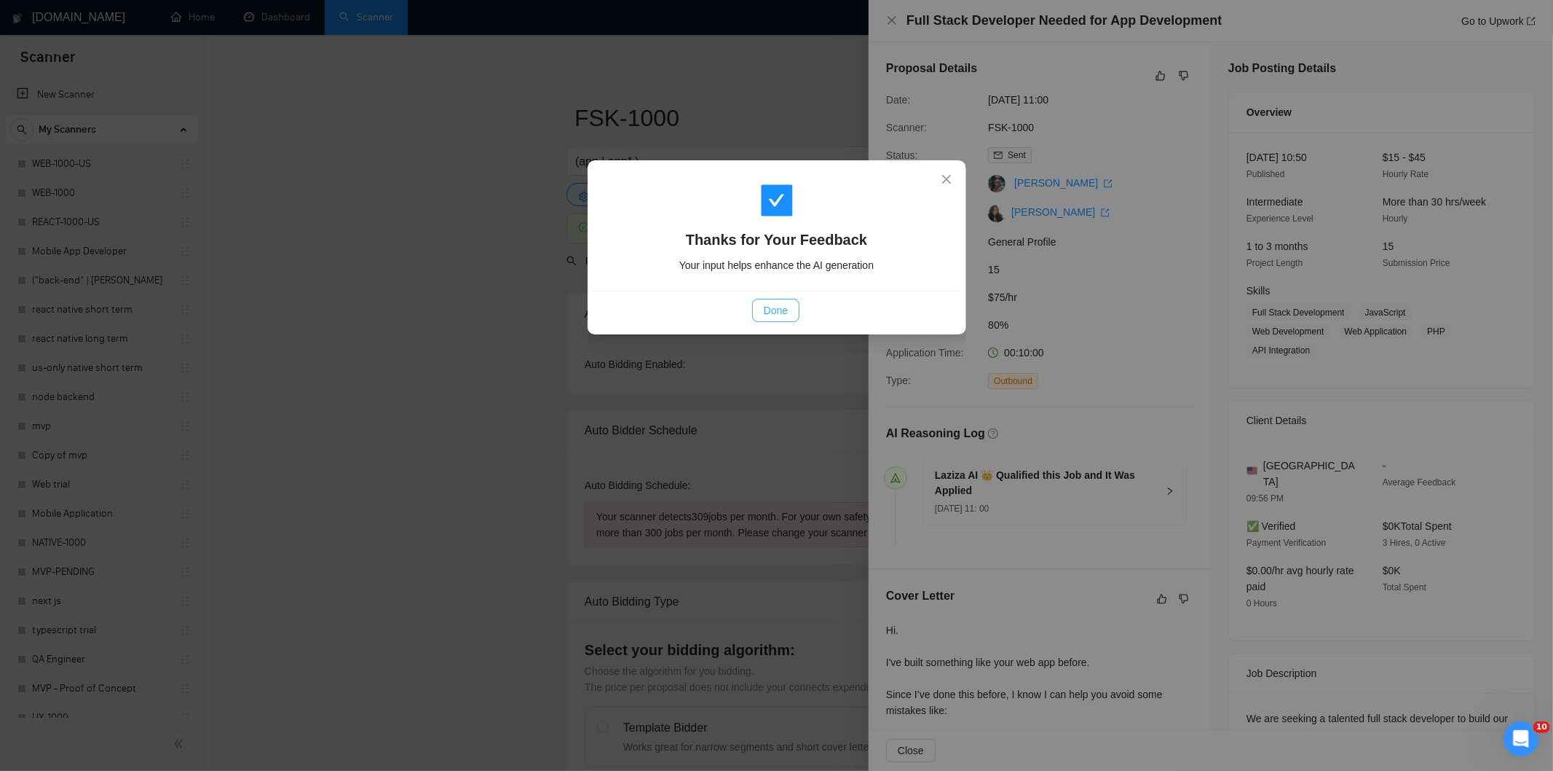
click at [780, 310] on span "Done" at bounding box center [776, 310] width 24 height 16
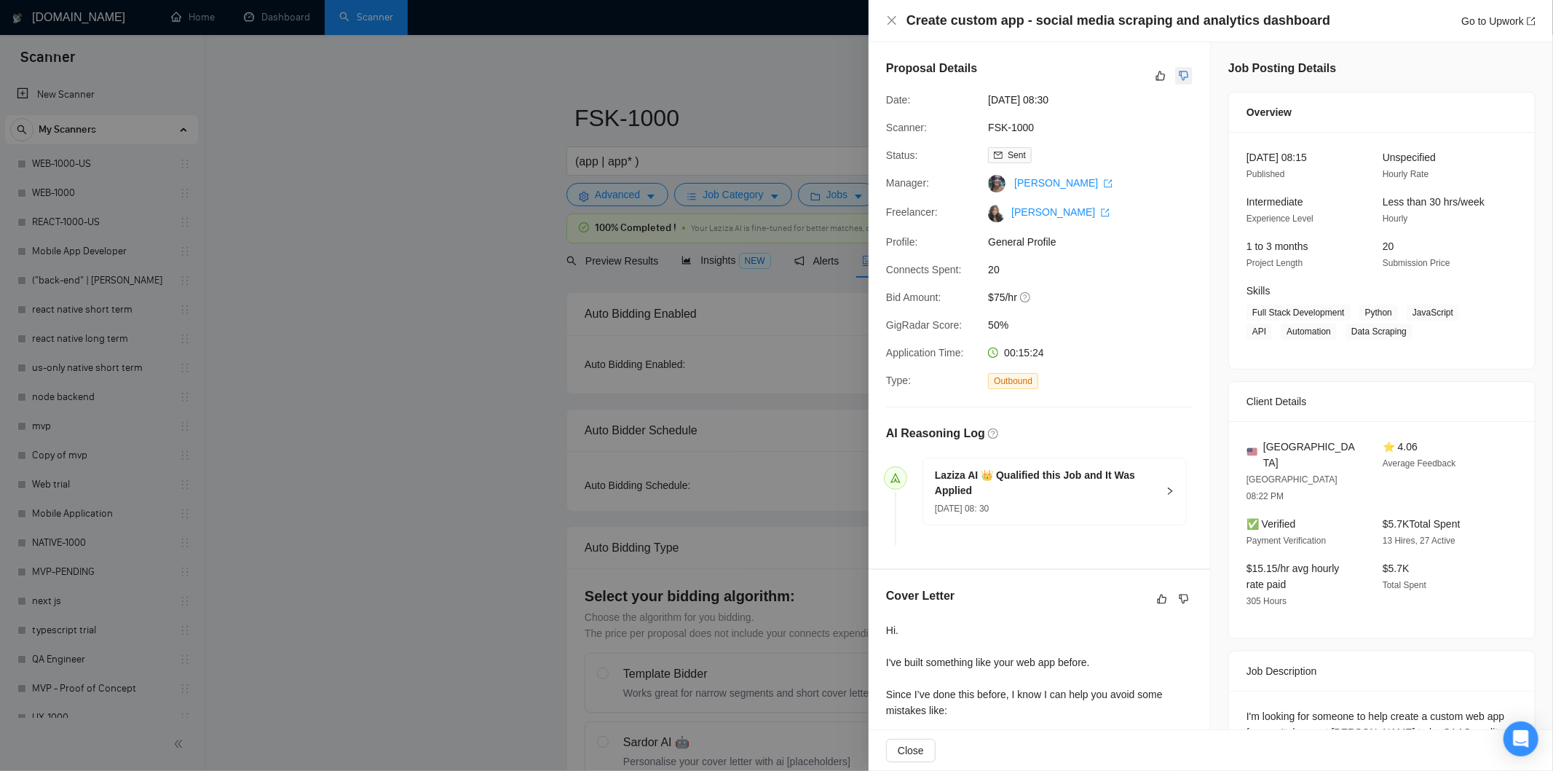
click at [1180, 71] on icon "dislike" at bounding box center [1184, 75] width 9 height 9
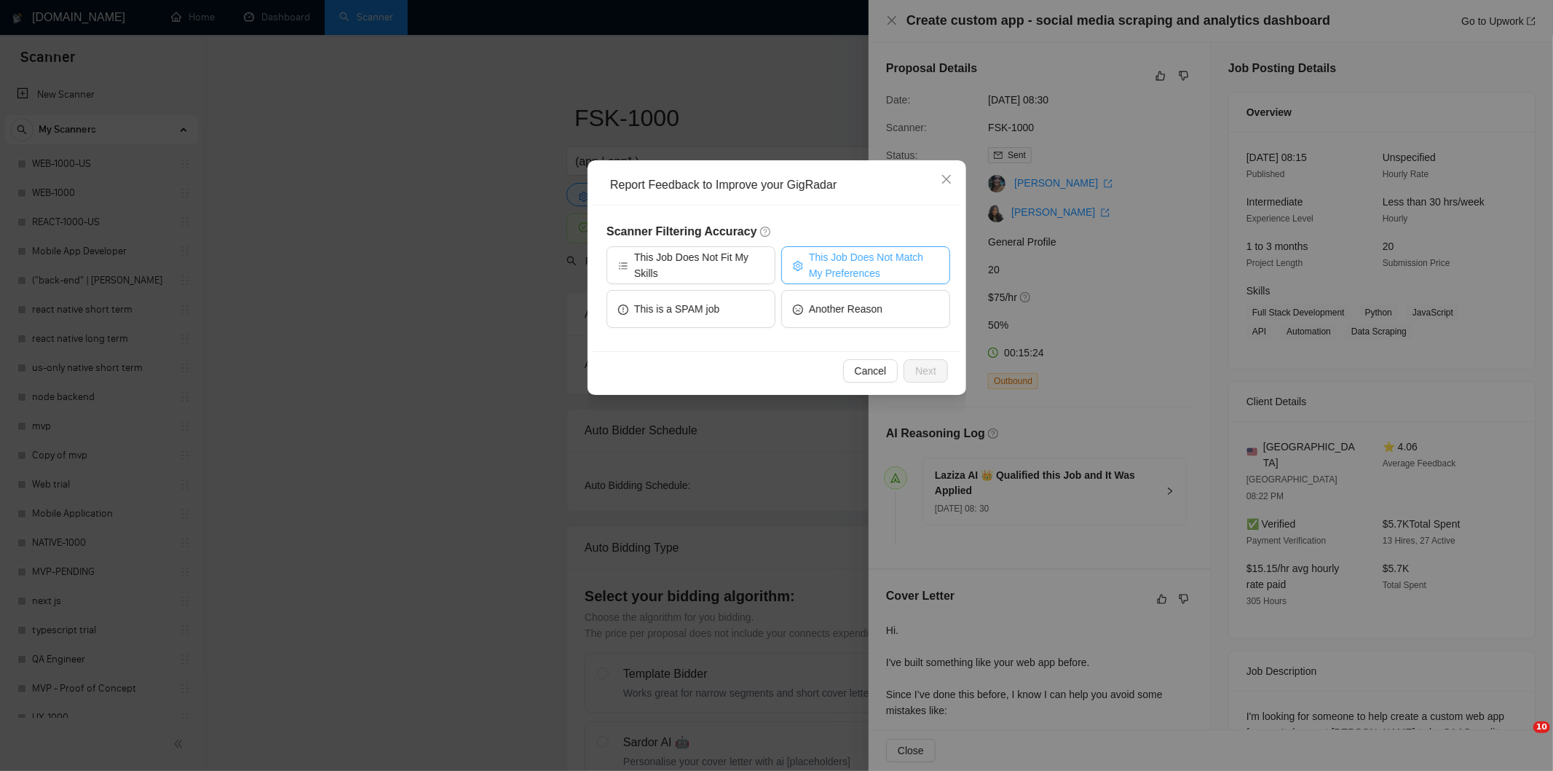
click at [843, 264] on span "This Job Does Not Match My Preferences" at bounding box center [874, 265] width 130 height 32
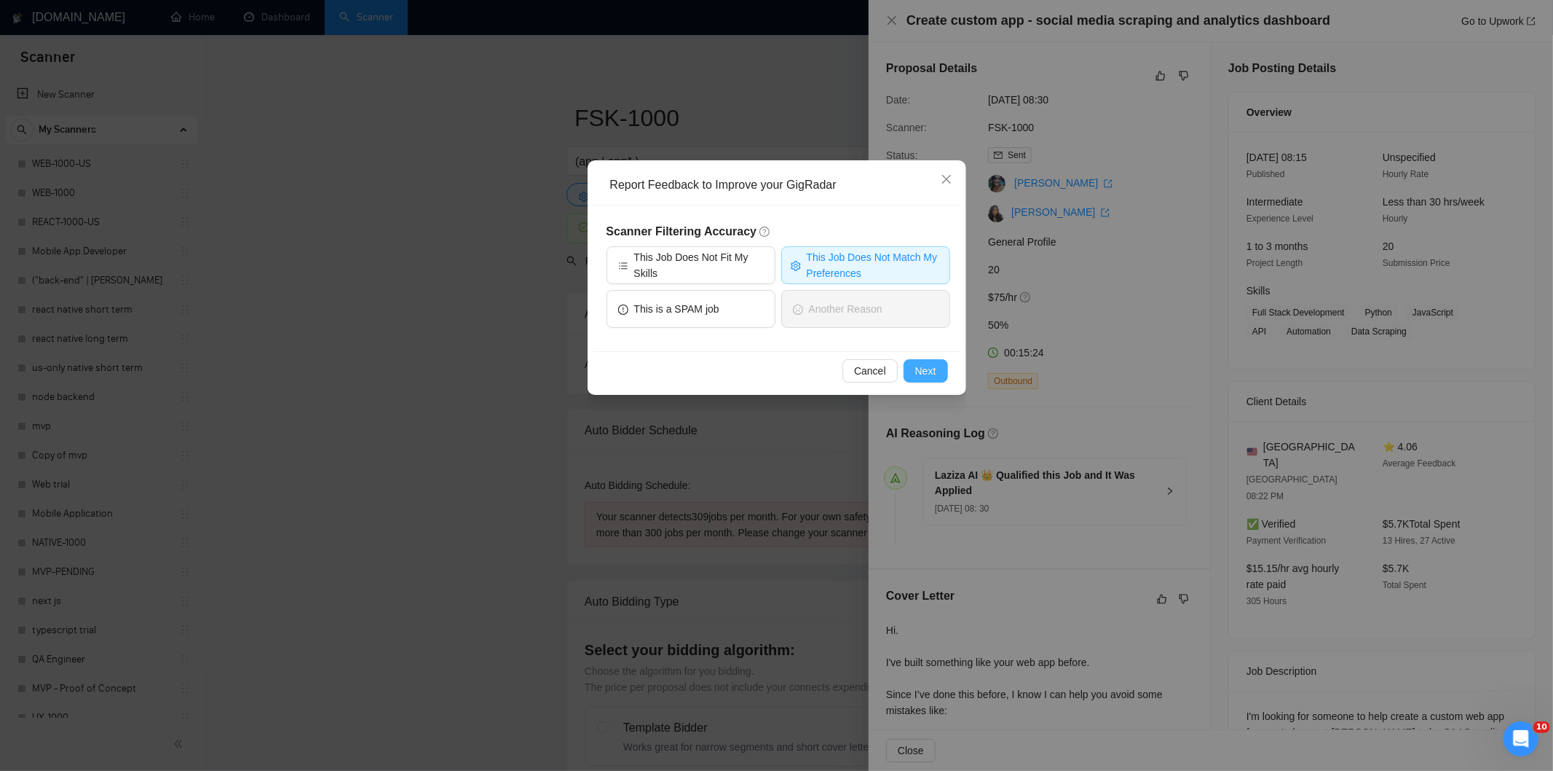
click at [923, 364] on span "Next" at bounding box center [925, 371] width 21 height 16
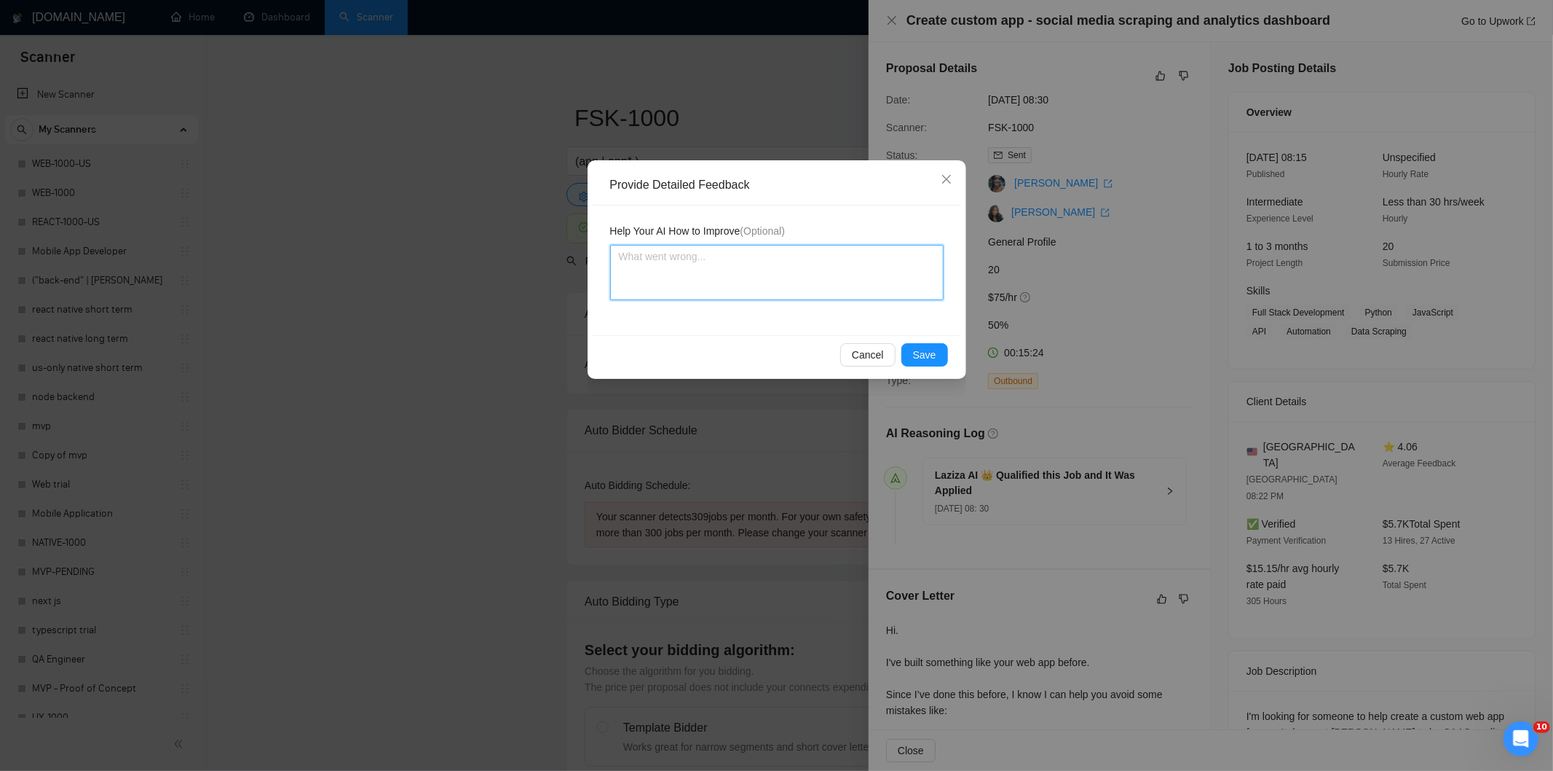
click at [810, 299] on textarea at bounding box center [777, 272] width 334 height 55
paste textarea "Not a fit — the description suggests an existing codebase, but Ria only works o…"
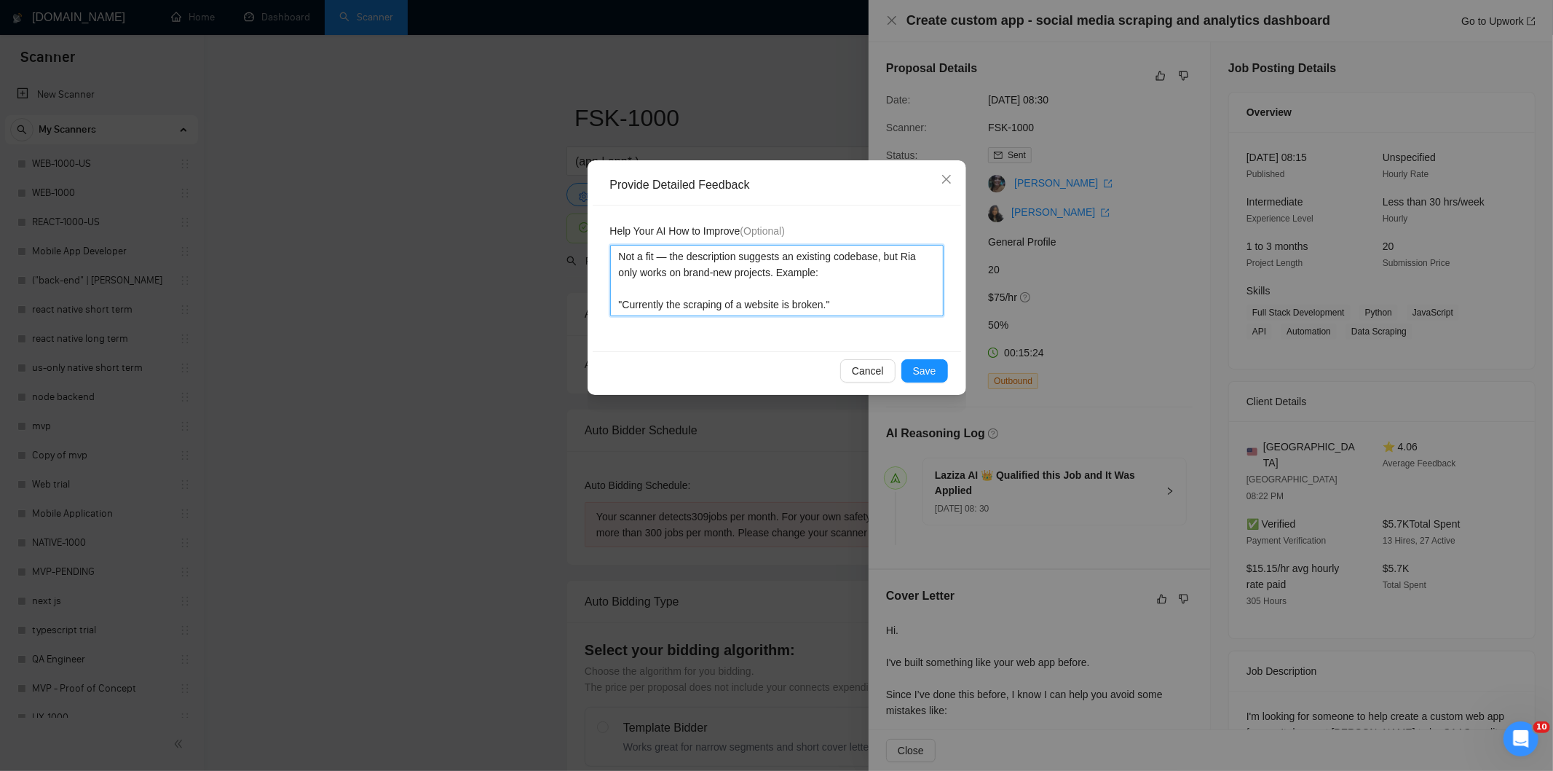
type textarea "Not a fit — the description suggests an existing codebase, but Ria only works o…"
click at [918, 368] on span "Save" at bounding box center [924, 371] width 23 height 16
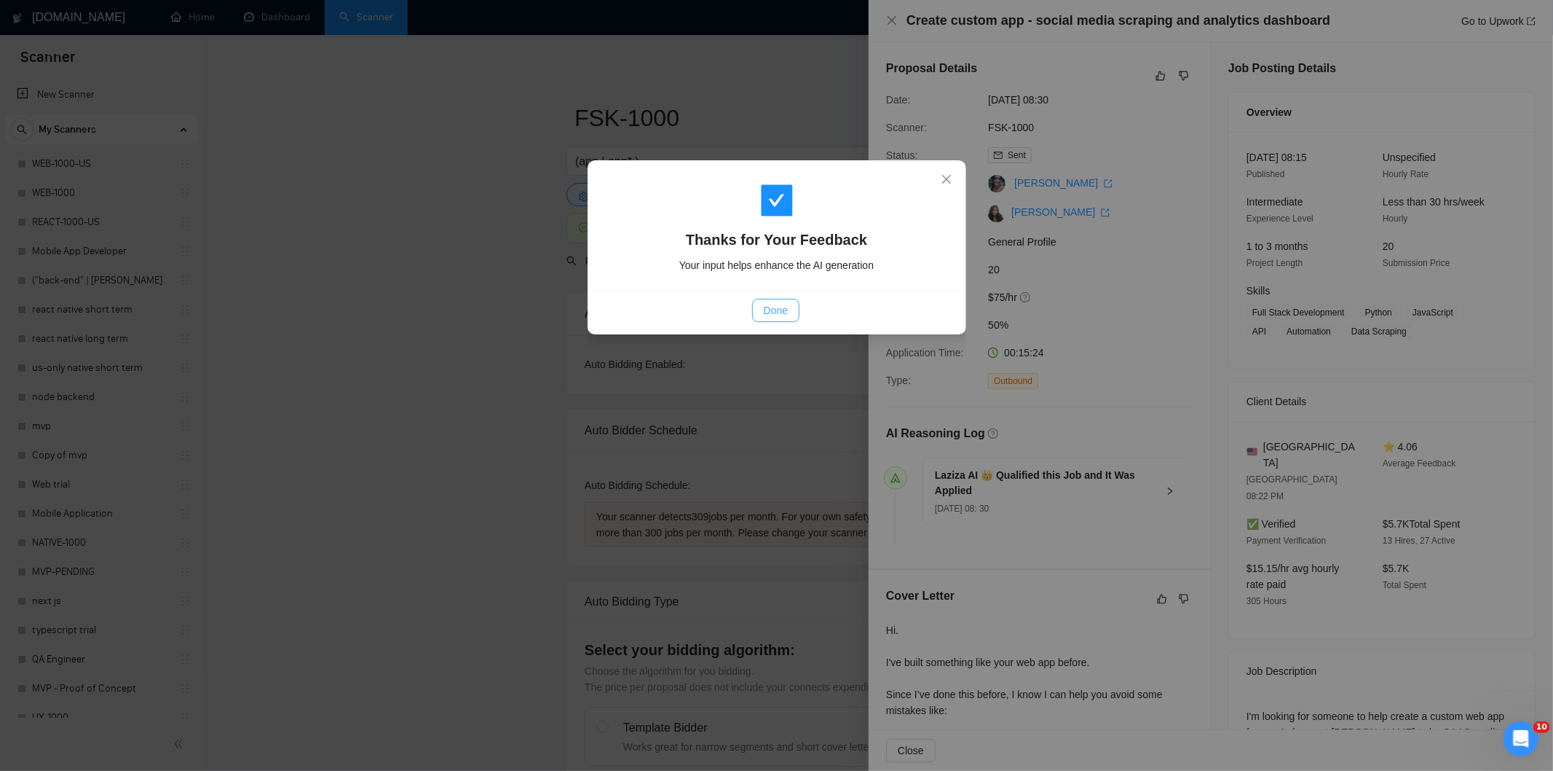
click at [794, 303] on button "Done" at bounding box center [775, 310] width 47 height 23
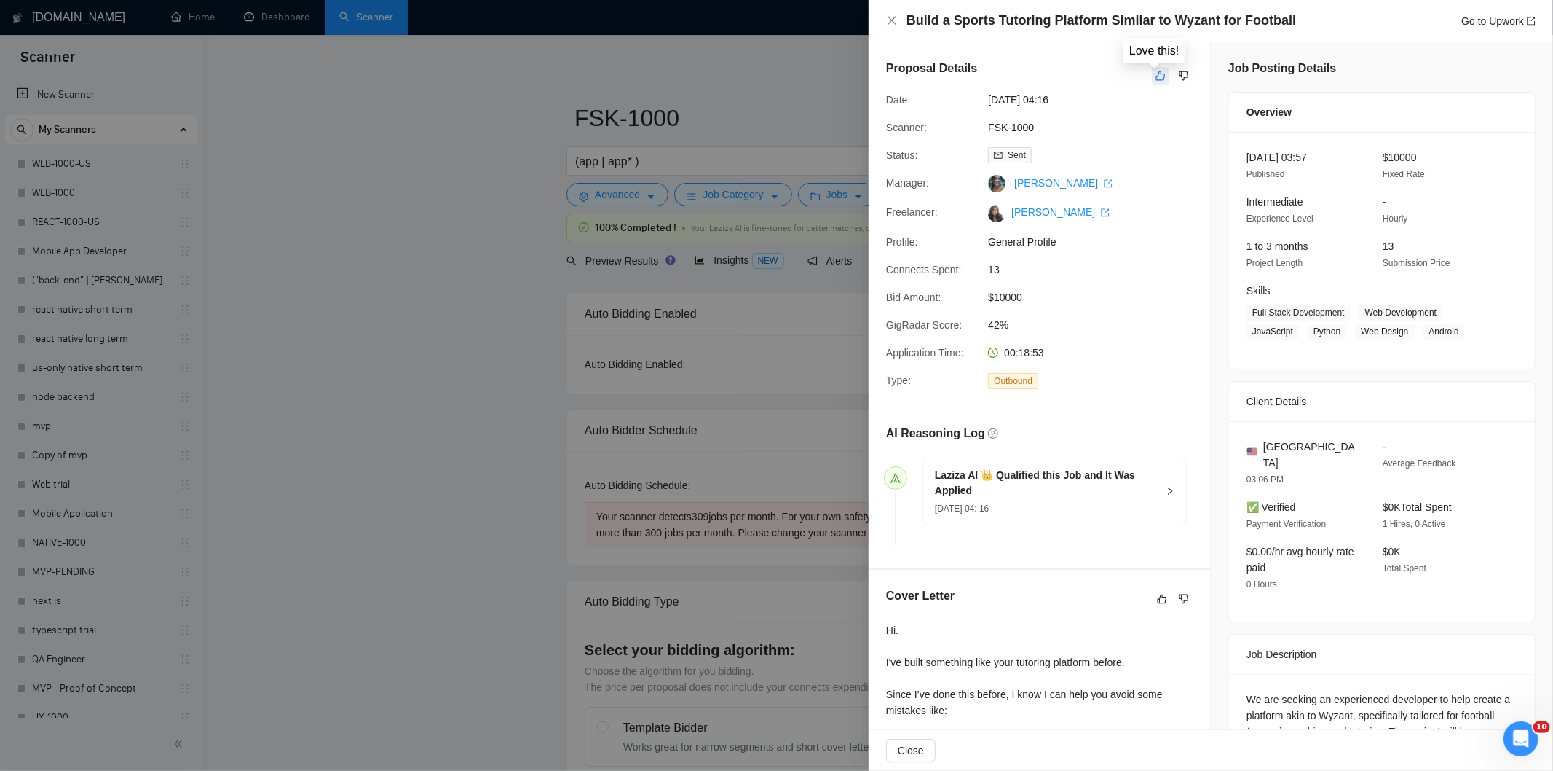
click at [1156, 81] on icon "like" at bounding box center [1161, 76] width 10 height 12
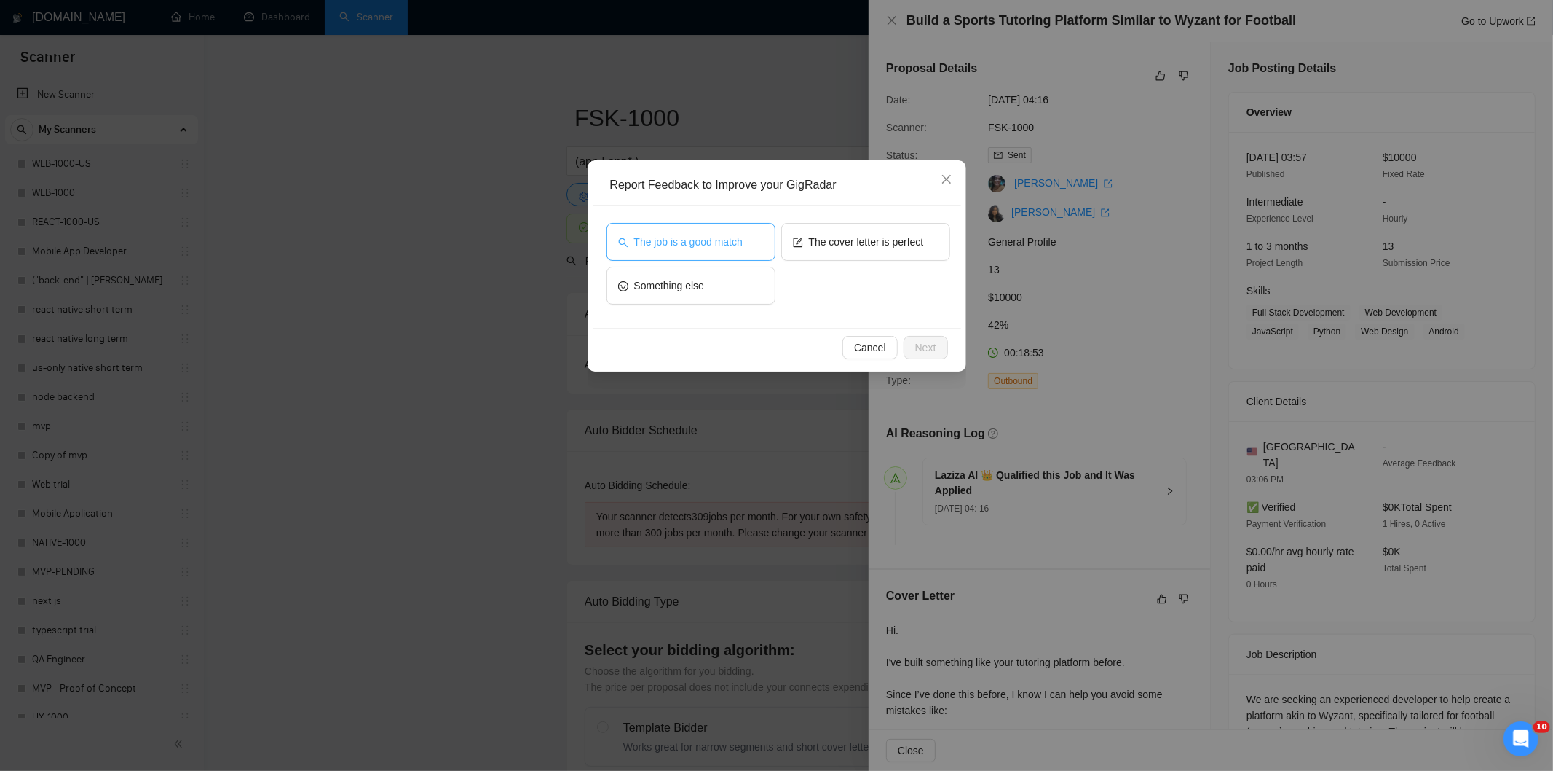
click at [689, 248] on span "The job is a good match" at bounding box center [688, 242] width 109 height 16
click at [916, 337] on button "Next" at bounding box center [926, 347] width 44 height 23
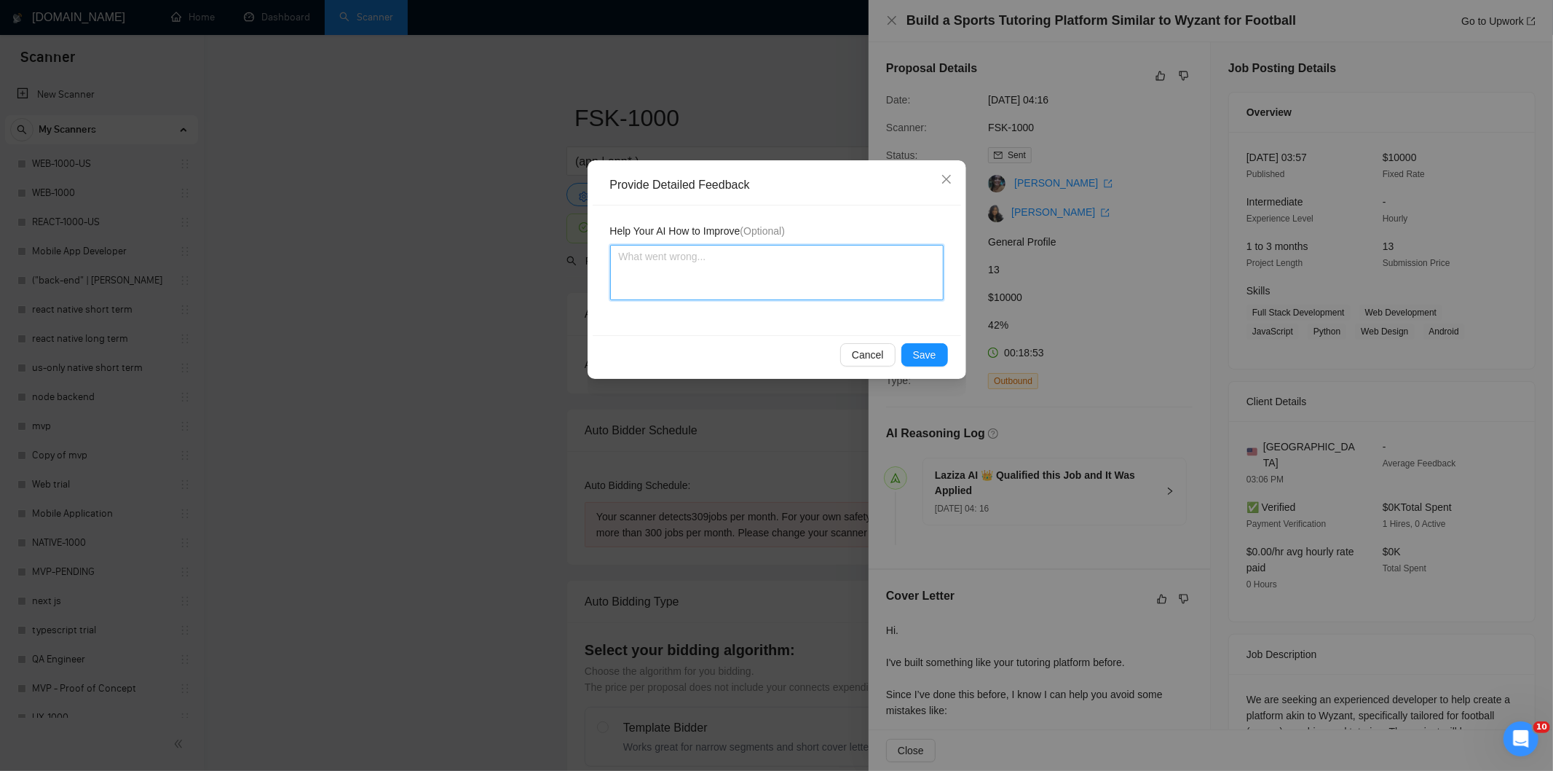
click at [846, 274] on textarea at bounding box center [777, 272] width 334 height 55
paste textarea "Good fit — the project is greenfield (no existing code), welcomes agencies, use…"
type textarea "Good fit — the project is greenfield (no existing code), welcomes agencies, use…"
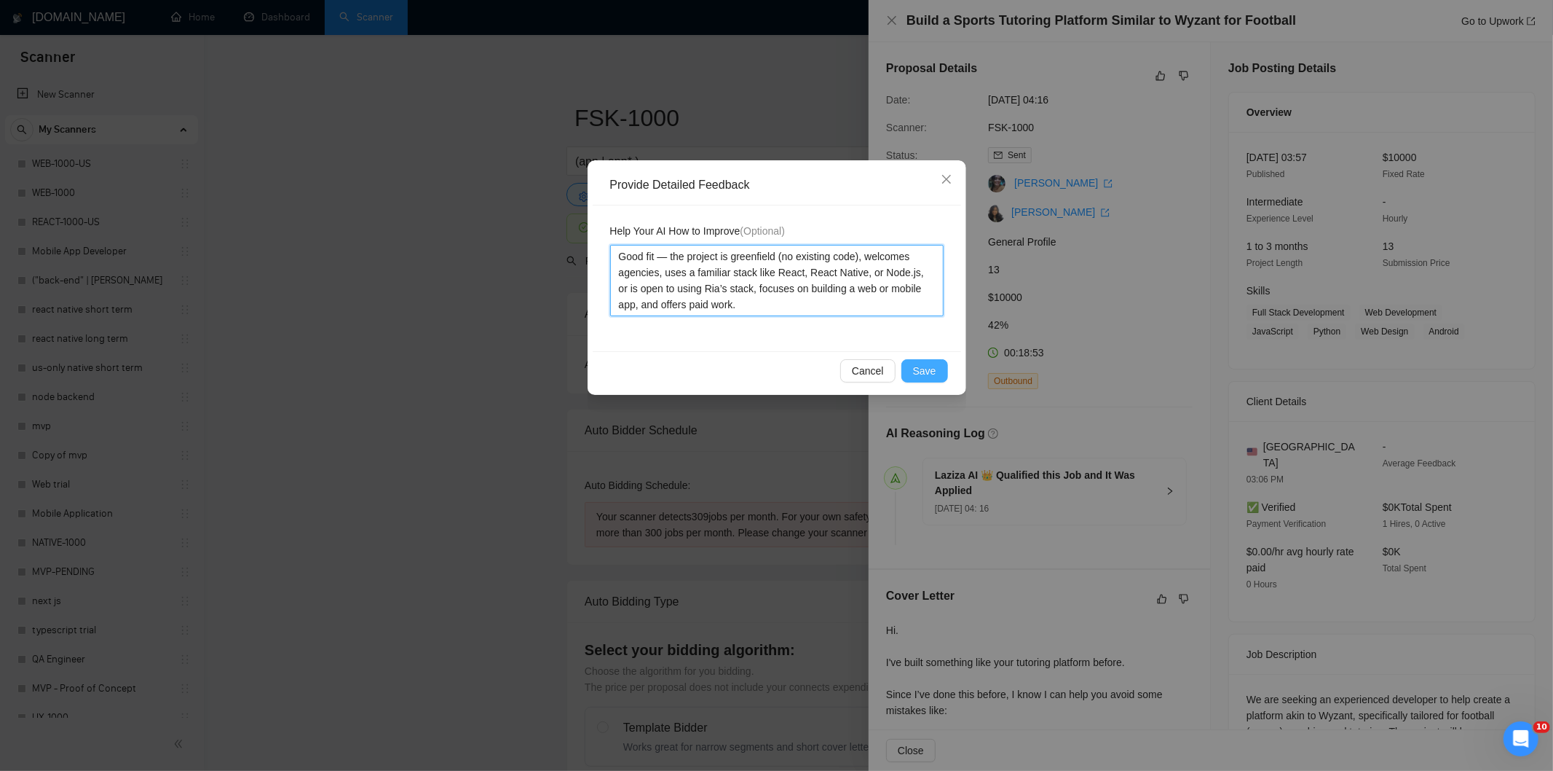
type textarea "Good fit — the project is greenfield (no existing code), welcomes agencies, use…"
click at [927, 374] on span "Save" at bounding box center [924, 371] width 23 height 16
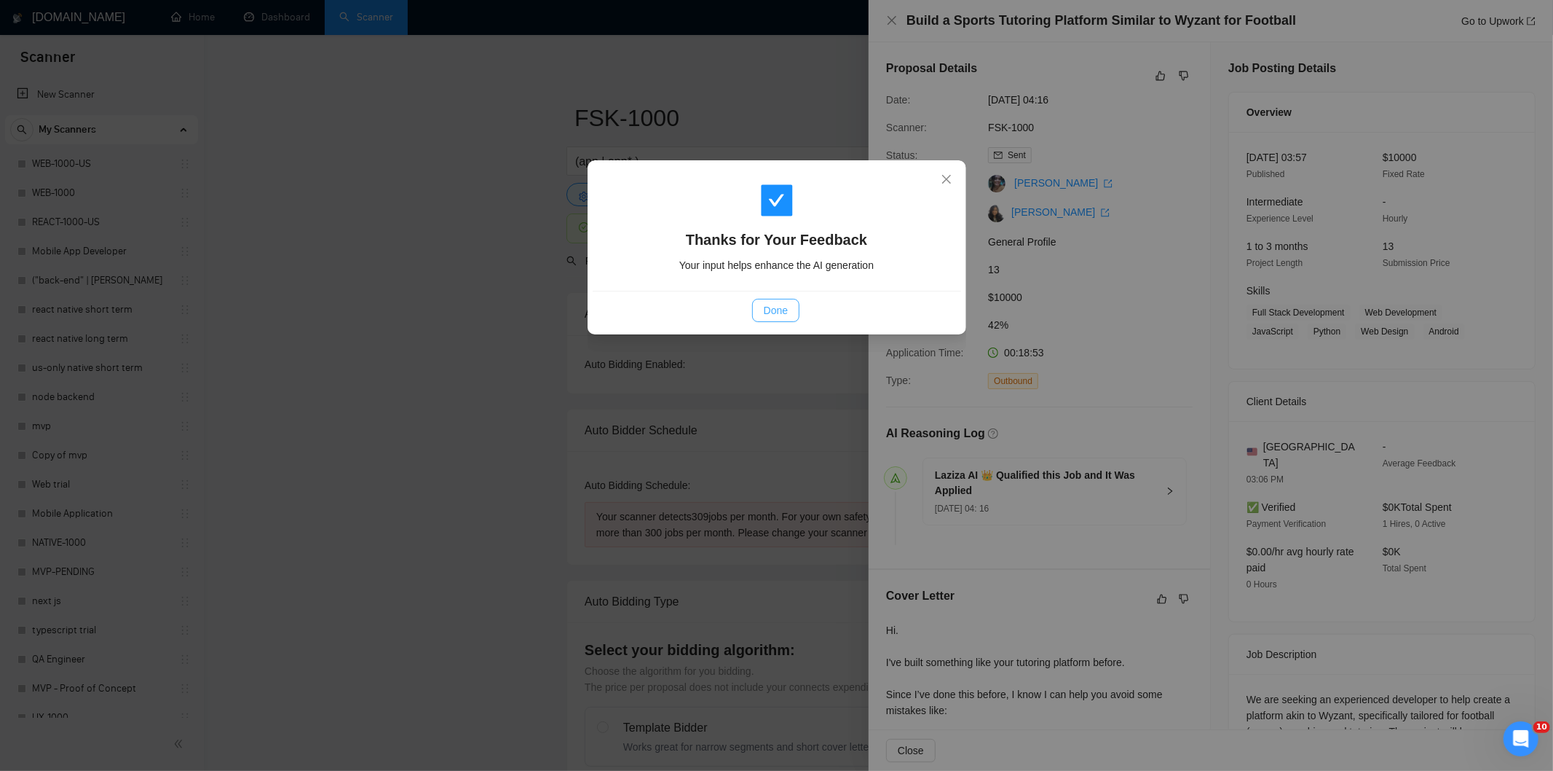
click at [780, 304] on span "Done" at bounding box center [776, 310] width 24 height 16
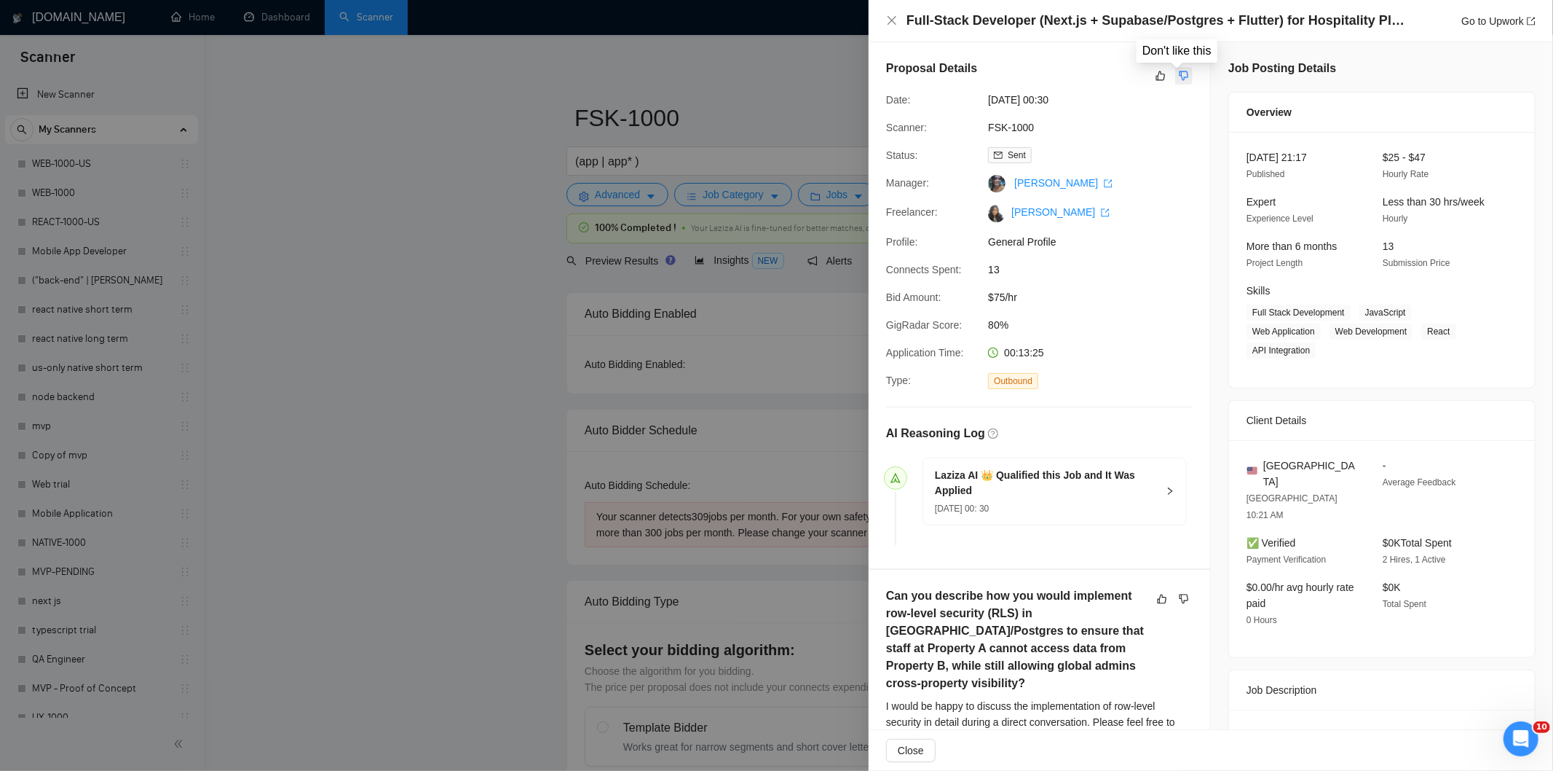
click at [1179, 70] on icon "dislike" at bounding box center [1184, 76] width 10 height 12
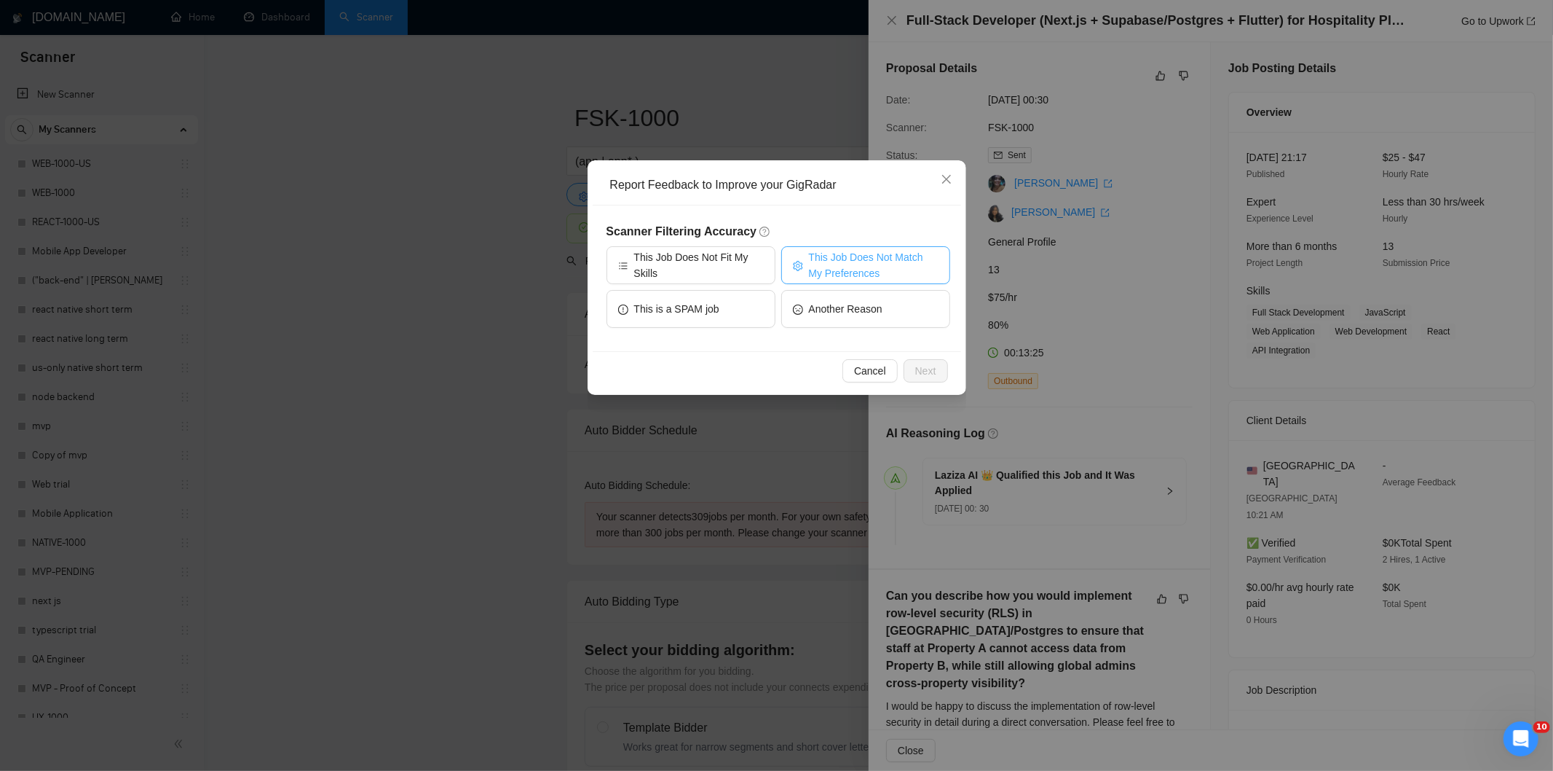
click at [854, 252] on span "This Job Does Not Match My Preferences" at bounding box center [874, 265] width 130 height 32
click at [918, 368] on span "Next" at bounding box center [925, 371] width 21 height 16
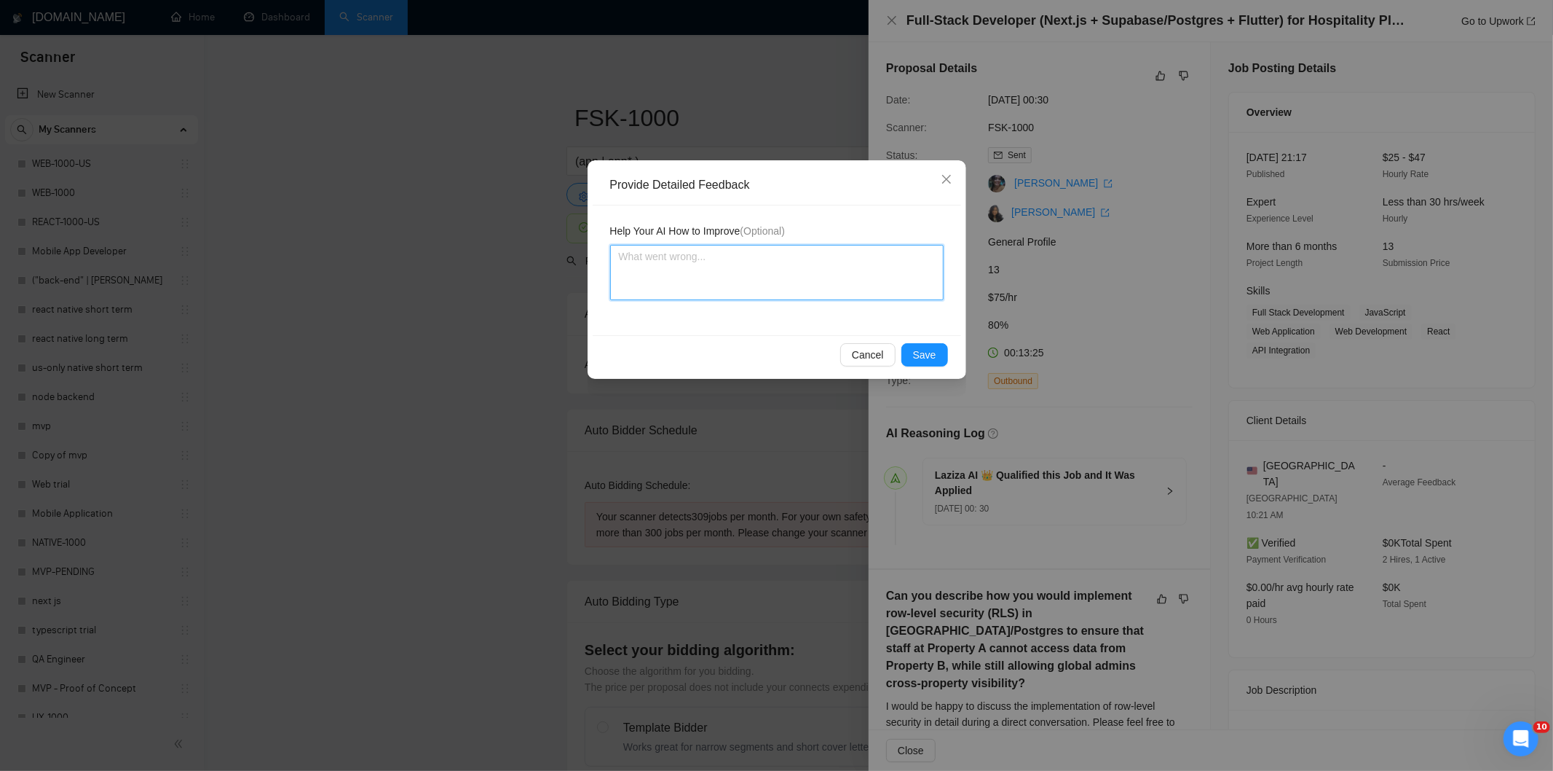
click at [819, 294] on textarea at bounding box center [777, 272] width 334 height 55
paste textarea "Not a fit — the stack mentioned isn't one Ria uses. She uses React, React Nativ…"
type textarea "Not a fit — the stack mentioned isn't one Ria uses. She uses React, React Nativ…"
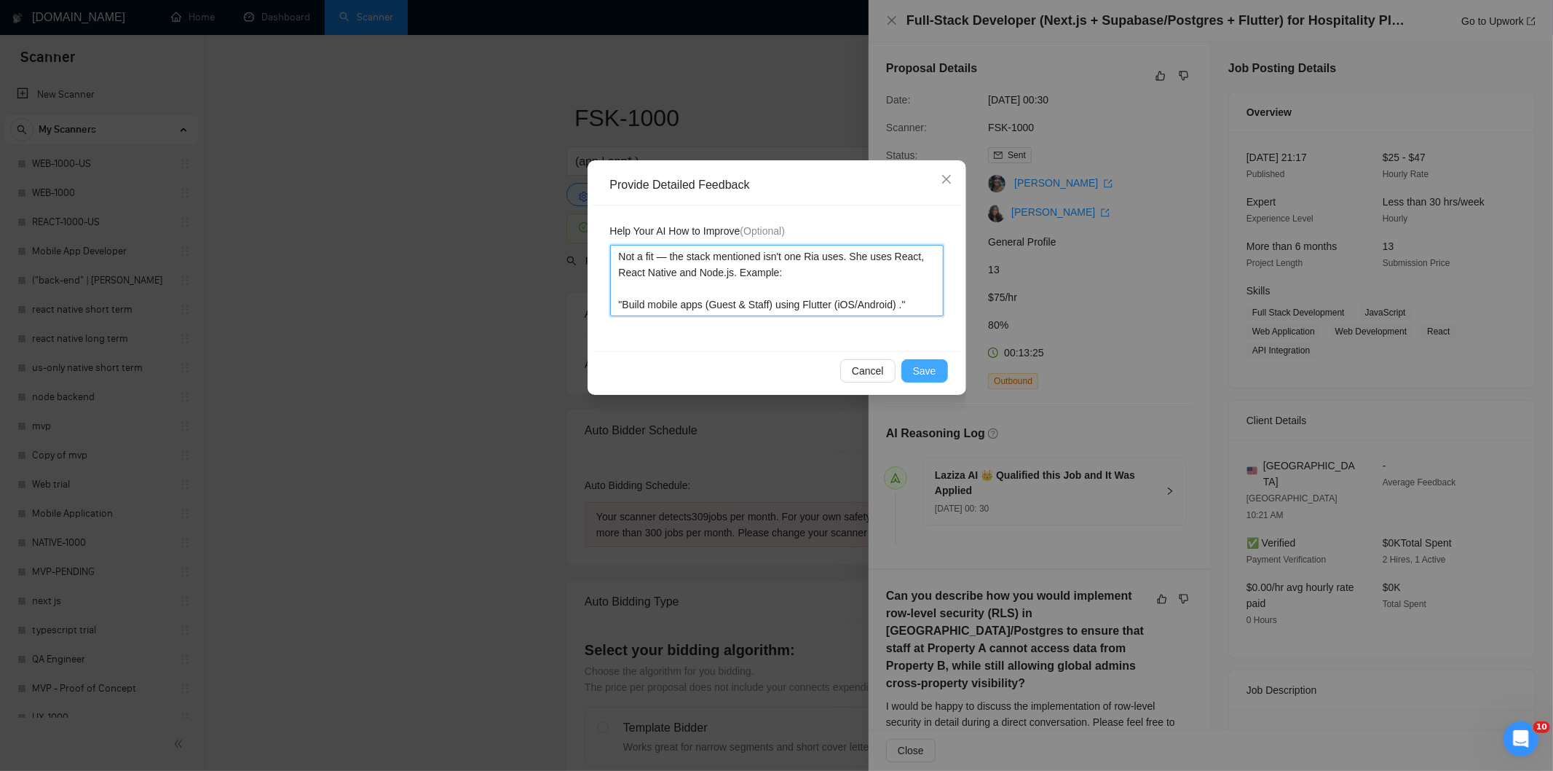
type textarea "Not a fit — the stack mentioned isn't one Ria uses. She uses React, React Nativ…"
click at [928, 361] on button "Save" at bounding box center [925, 370] width 47 height 23
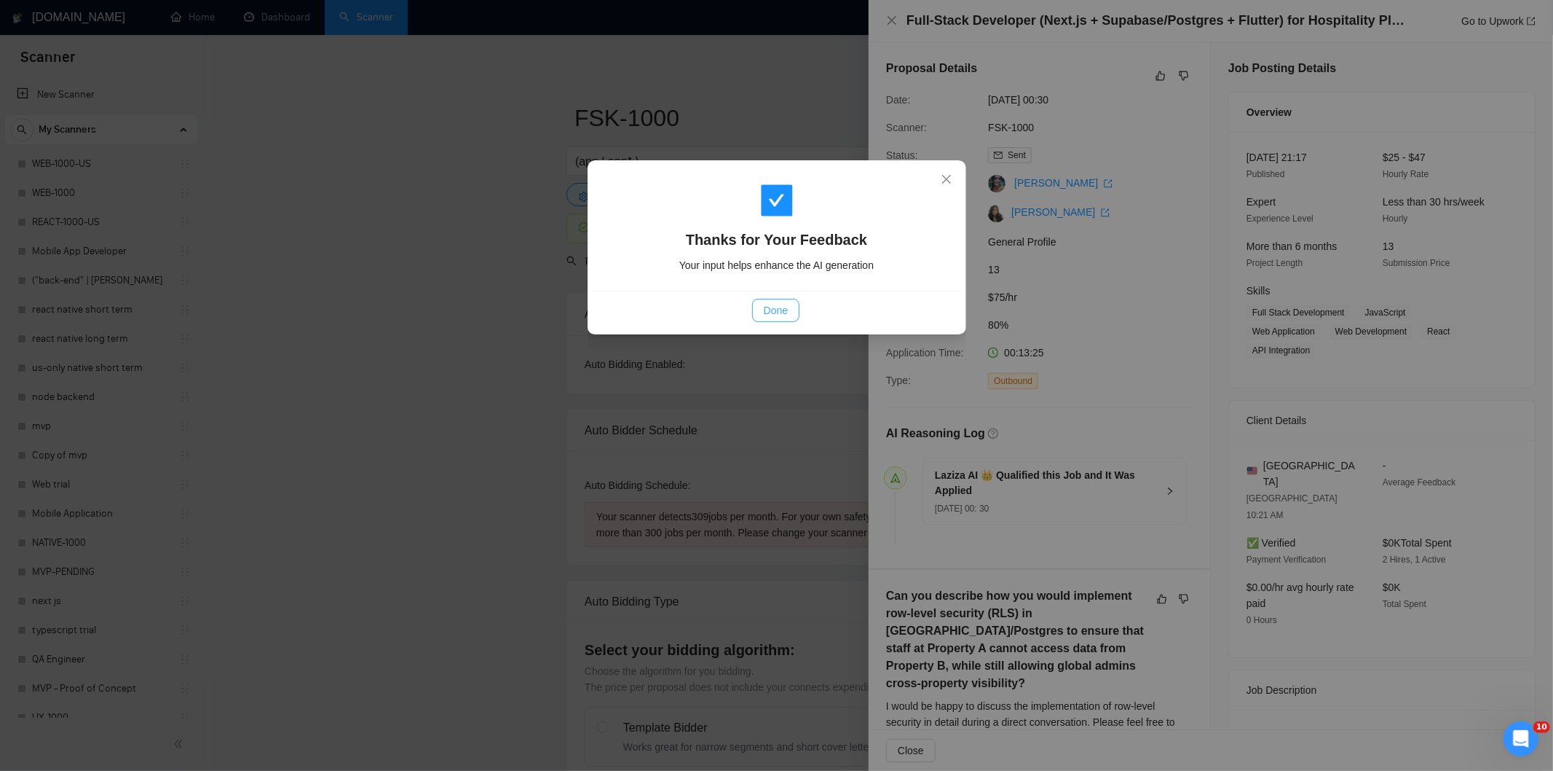
click at [765, 307] on span "Done" at bounding box center [776, 310] width 24 height 16
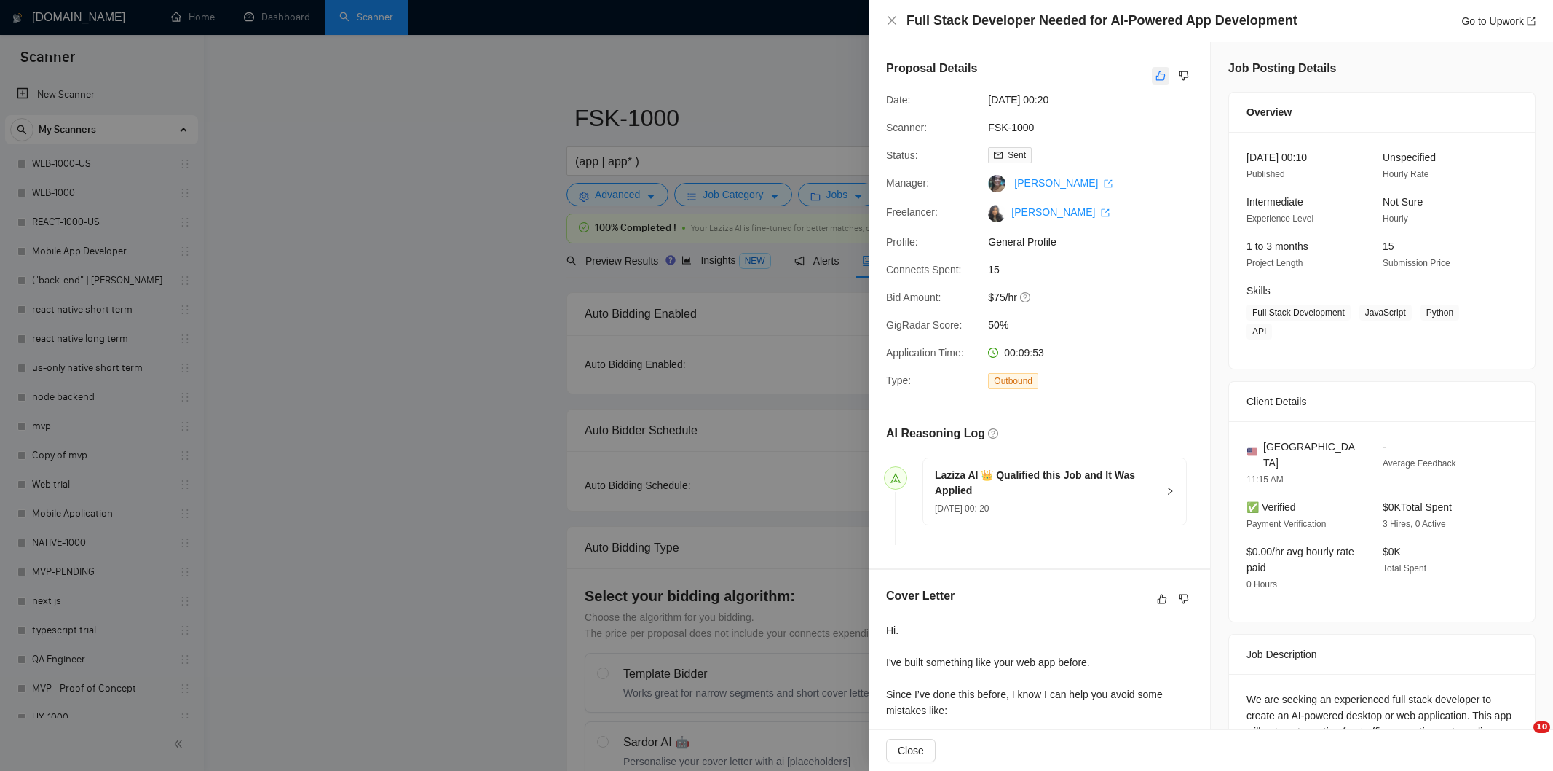
click at [1152, 83] on button "button" at bounding box center [1160, 75] width 17 height 17
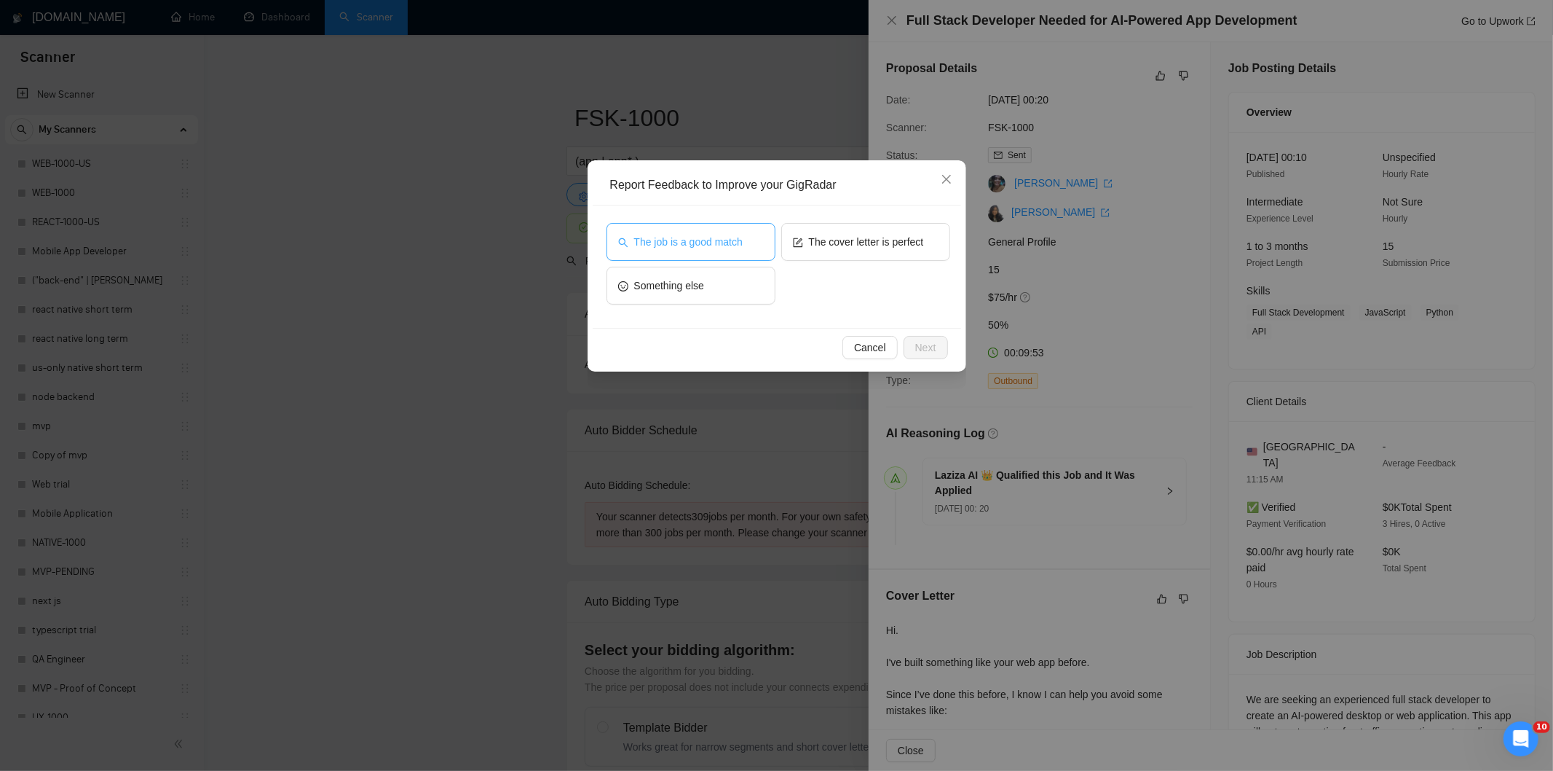
click at [669, 239] on span "The job is a good match" at bounding box center [688, 242] width 109 height 16
click at [924, 352] on span "Next" at bounding box center [925, 347] width 21 height 16
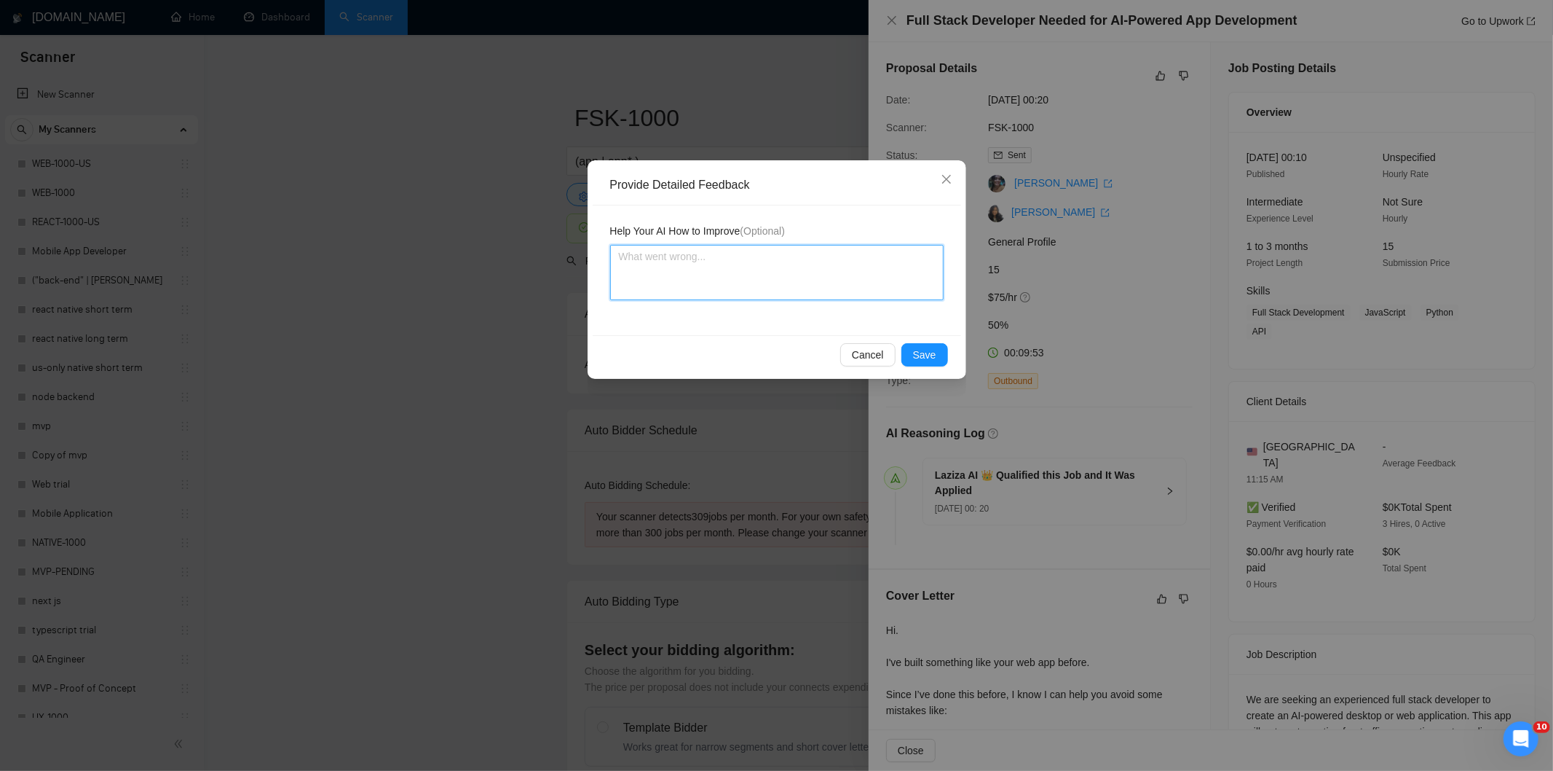
click at [817, 282] on textarea at bounding box center [777, 272] width 334 height 55
paste textarea "Good fit — the project is greenfield (no existing code), welcomes agencies, use…"
type textarea "Good fit — the project is greenfield (no existing code), welcomes agencies, use…"
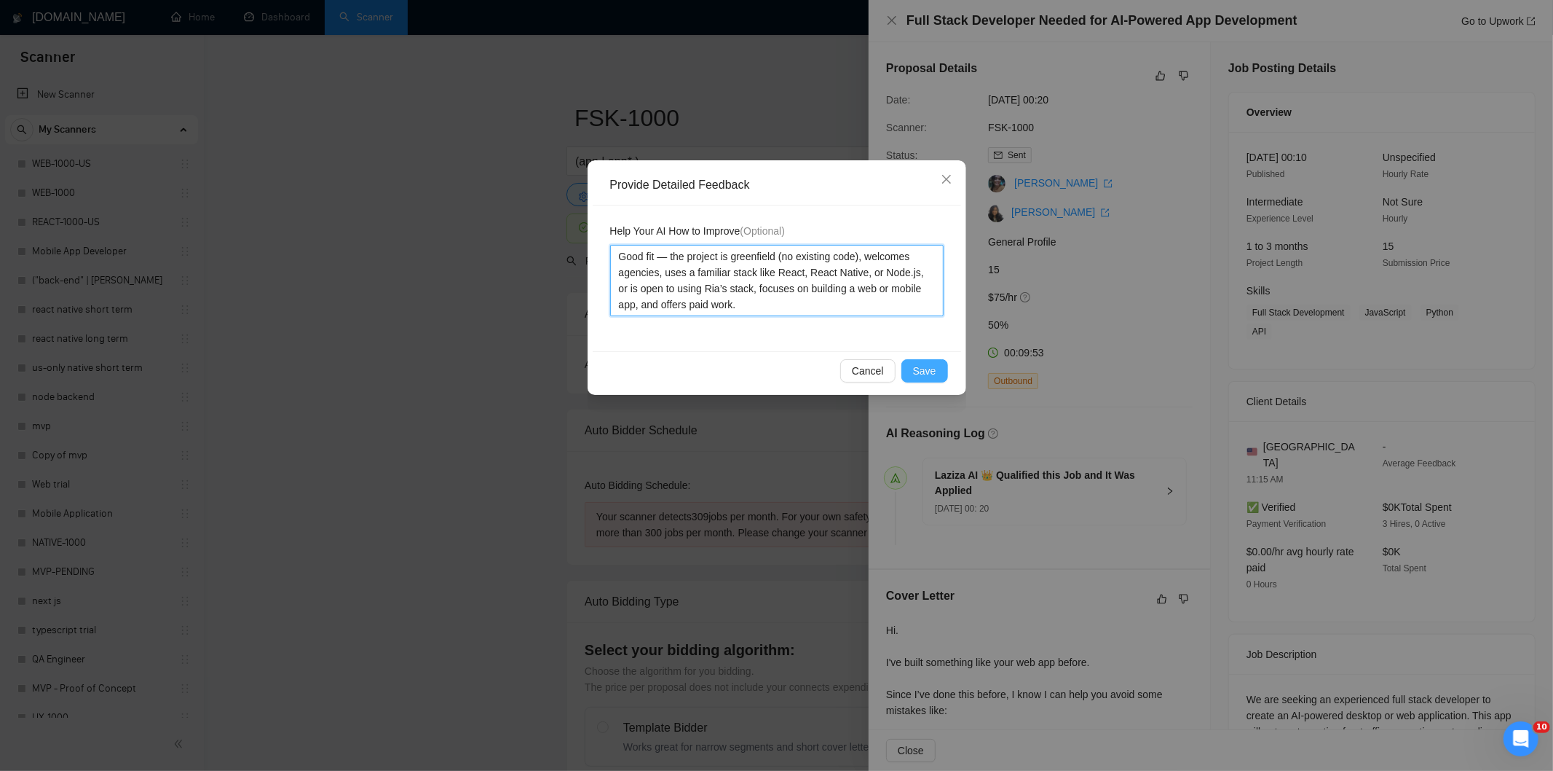
type textarea "Good fit — the project is greenfield (no existing code), welcomes agencies, use…"
click at [927, 365] on span "Save" at bounding box center [924, 371] width 23 height 16
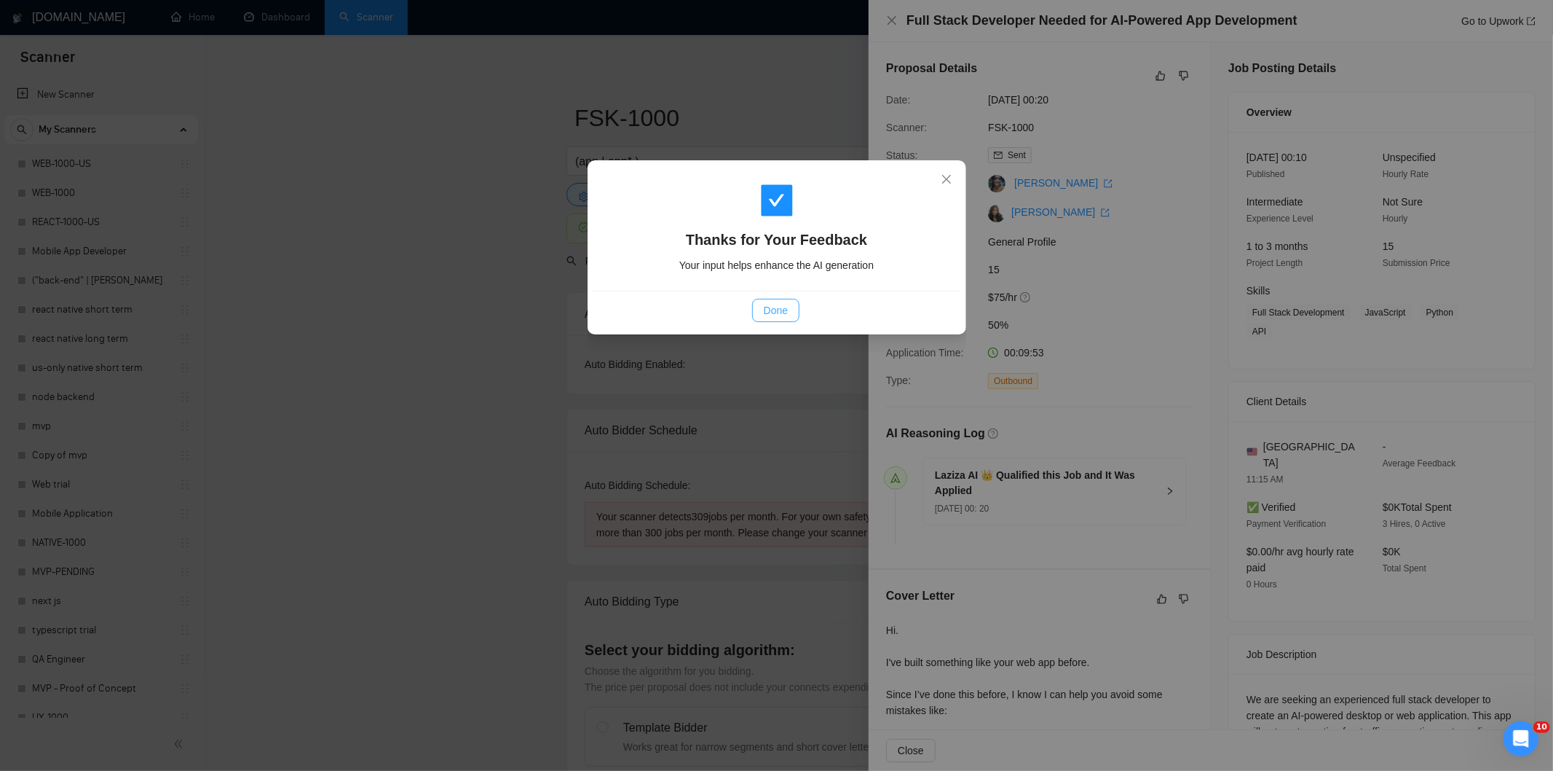
click at [772, 302] on span "Done" at bounding box center [776, 310] width 24 height 16
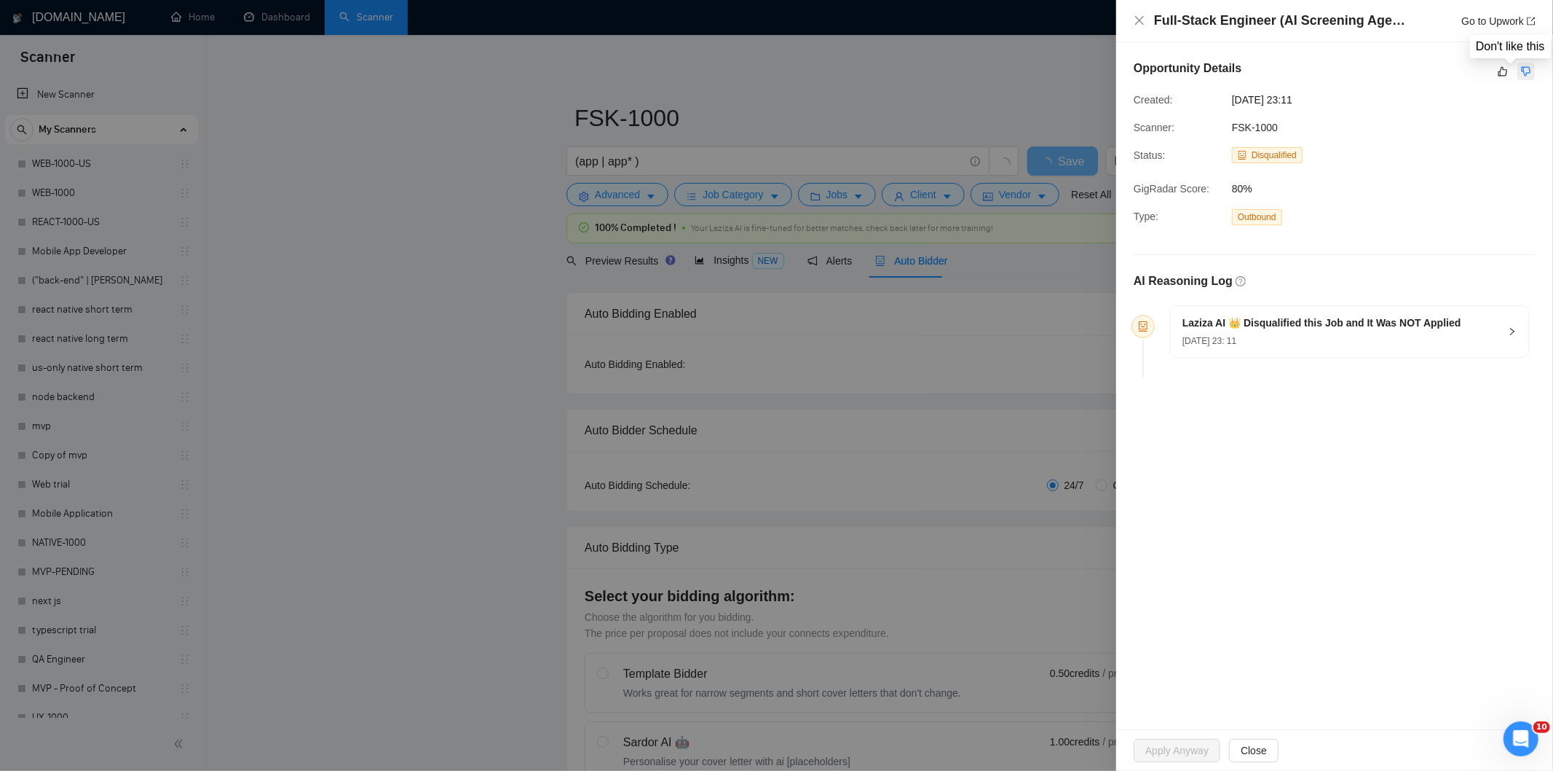
click at [1531, 71] on icon "dislike" at bounding box center [1526, 72] width 10 height 12
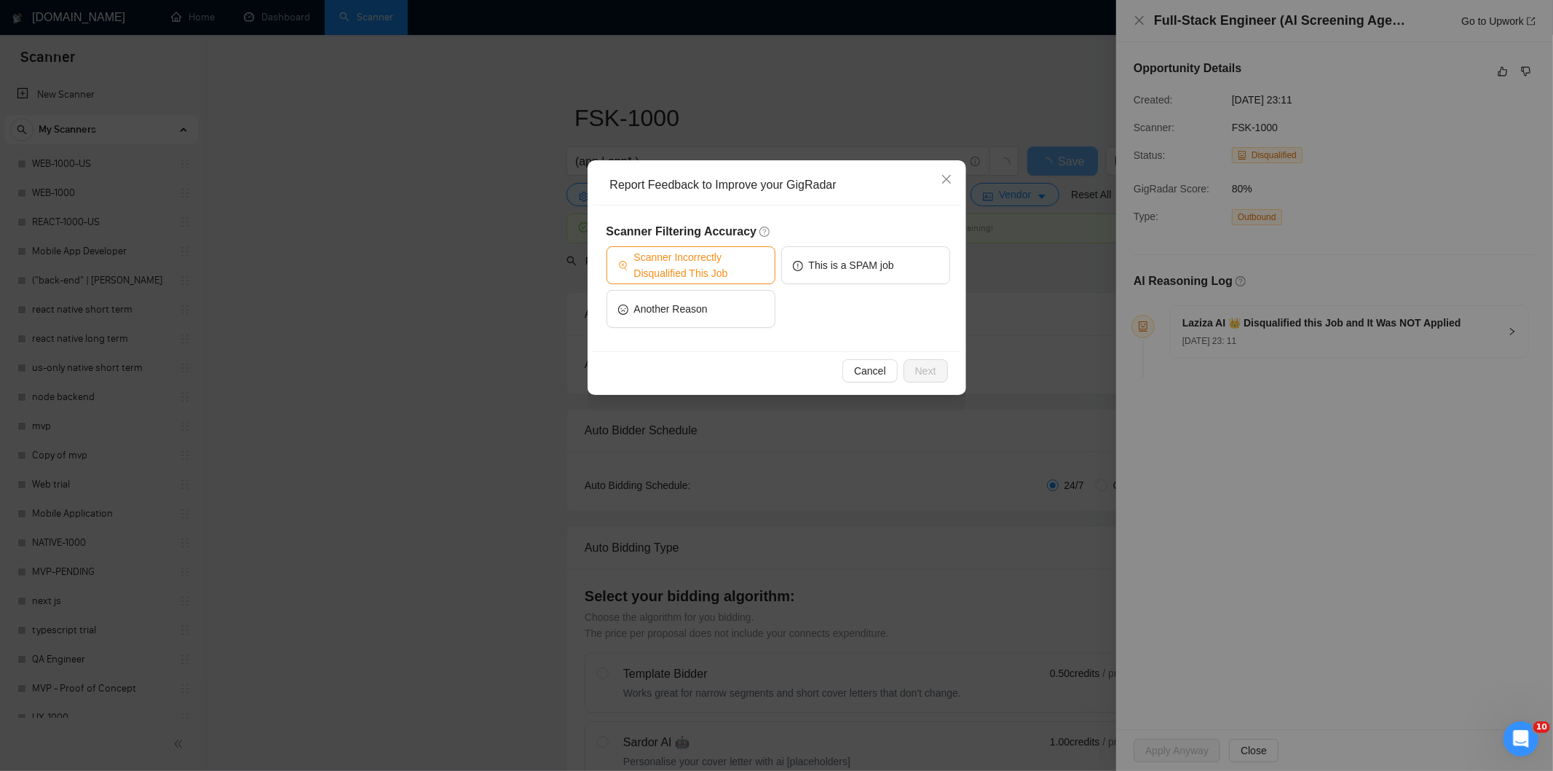
click at [701, 274] on span "Scanner Incorrectly Disqualified This Job" at bounding box center [699, 265] width 130 height 32
click at [926, 368] on span "Next" at bounding box center [925, 371] width 21 height 16
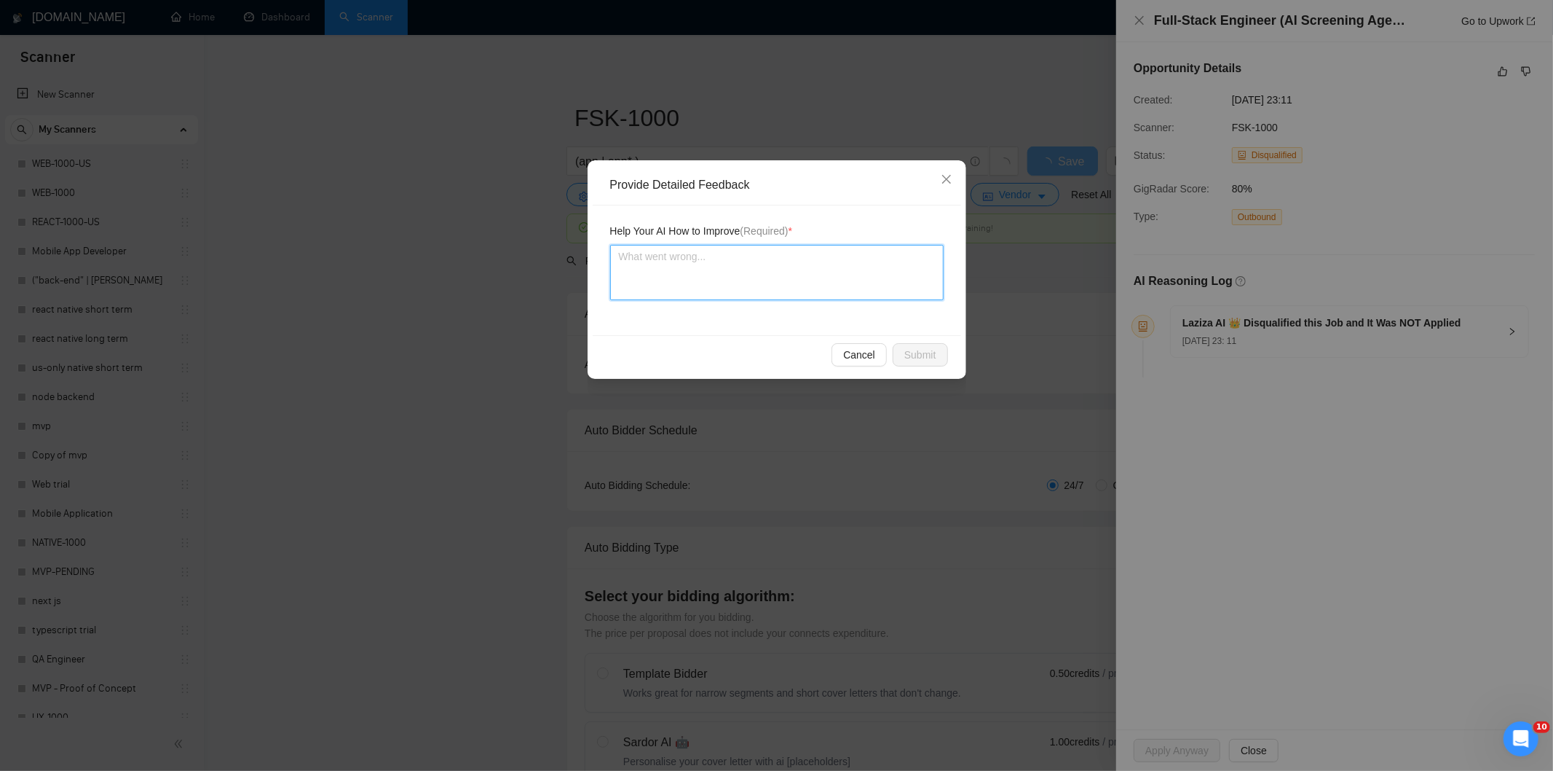
click at [838, 289] on textarea at bounding box center [777, 272] width 334 height 55
paste textarea "Good fit — the project is greenfield (no existing code), welcomes agencies, use…"
type textarea "Good fit — the project is greenfield (no existing code), welcomes agencies, use…"
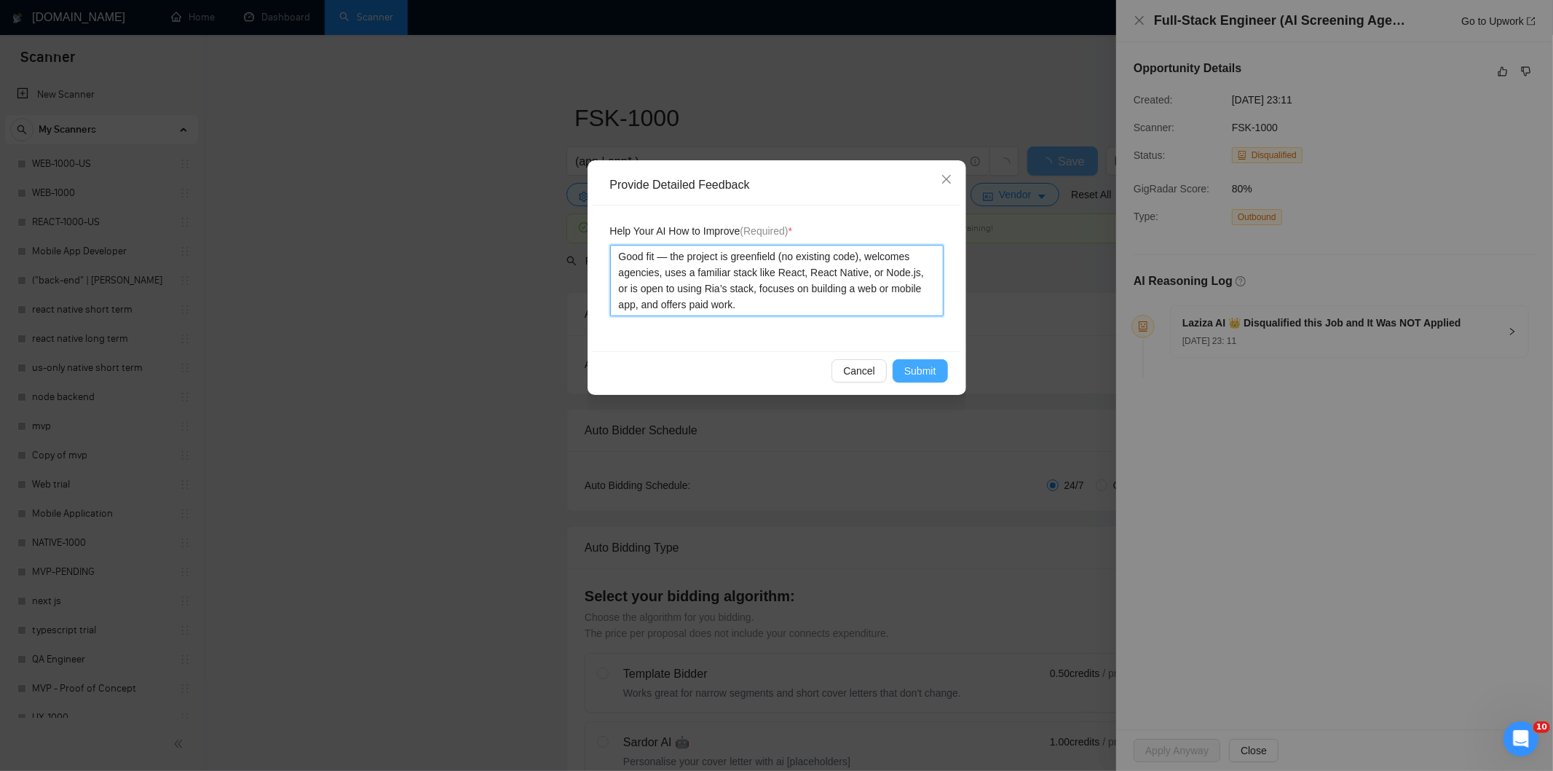
type textarea "Good fit — the project is greenfield (no existing code), welcomes agencies, use…"
click at [925, 368] on span "Submit" at bounding box center [921, 371] width 32 height 16
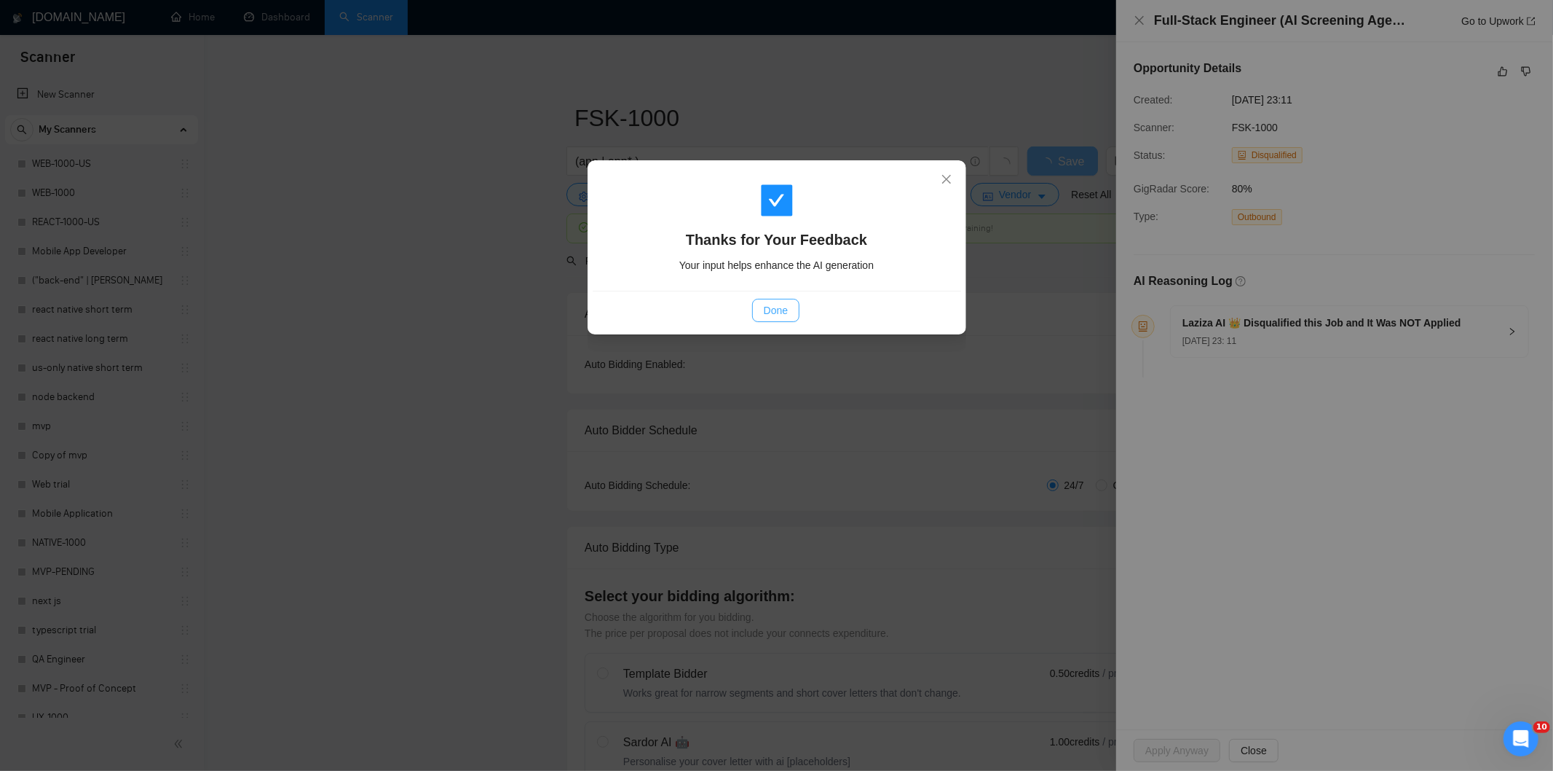
click at [787, 302] on span "Done" at bounding box center [776, 310] width 24 height 16
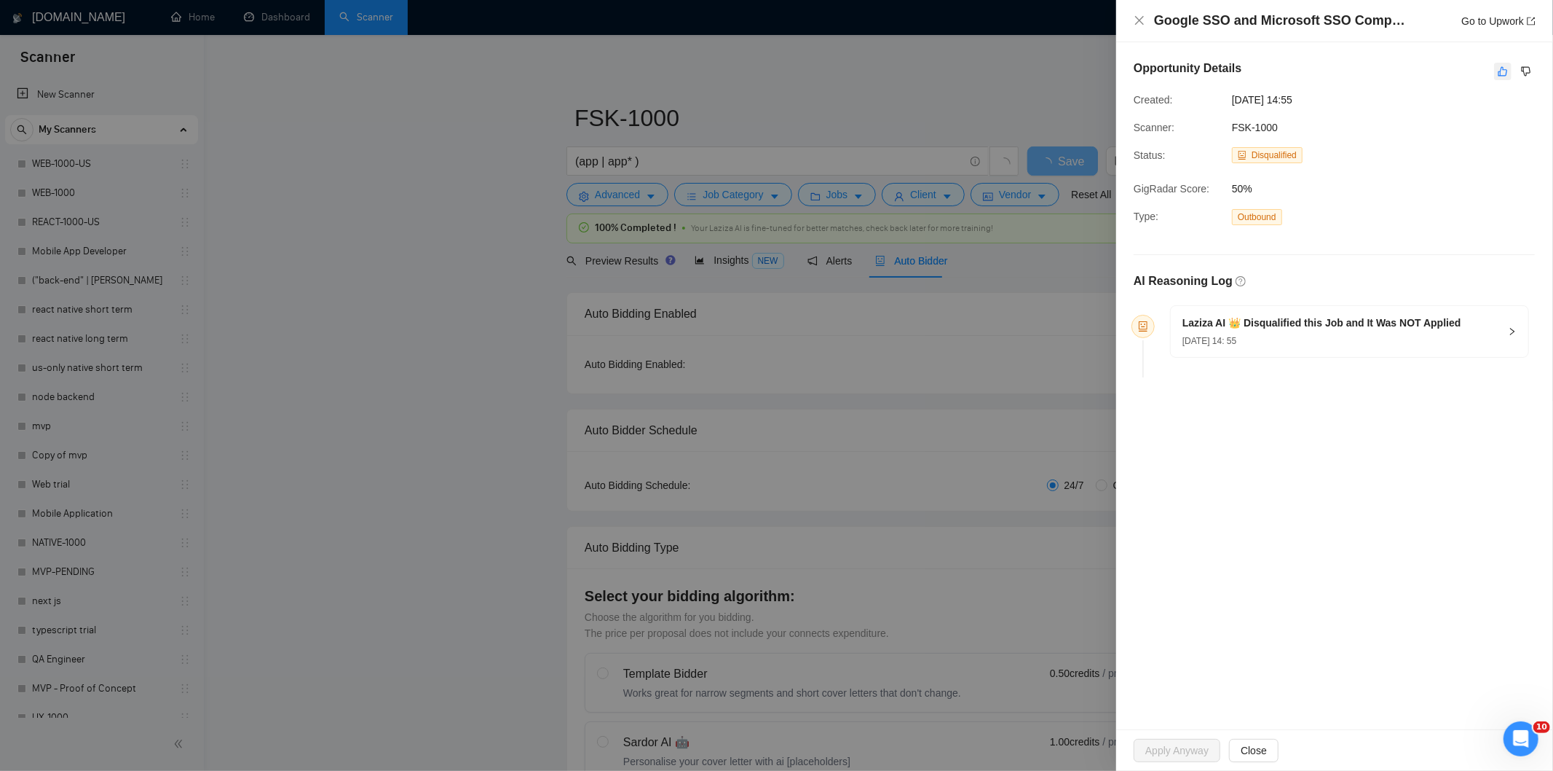
click at [1503, 68] on icon "like" at bounding box center [1503, 72] width 10 height 12
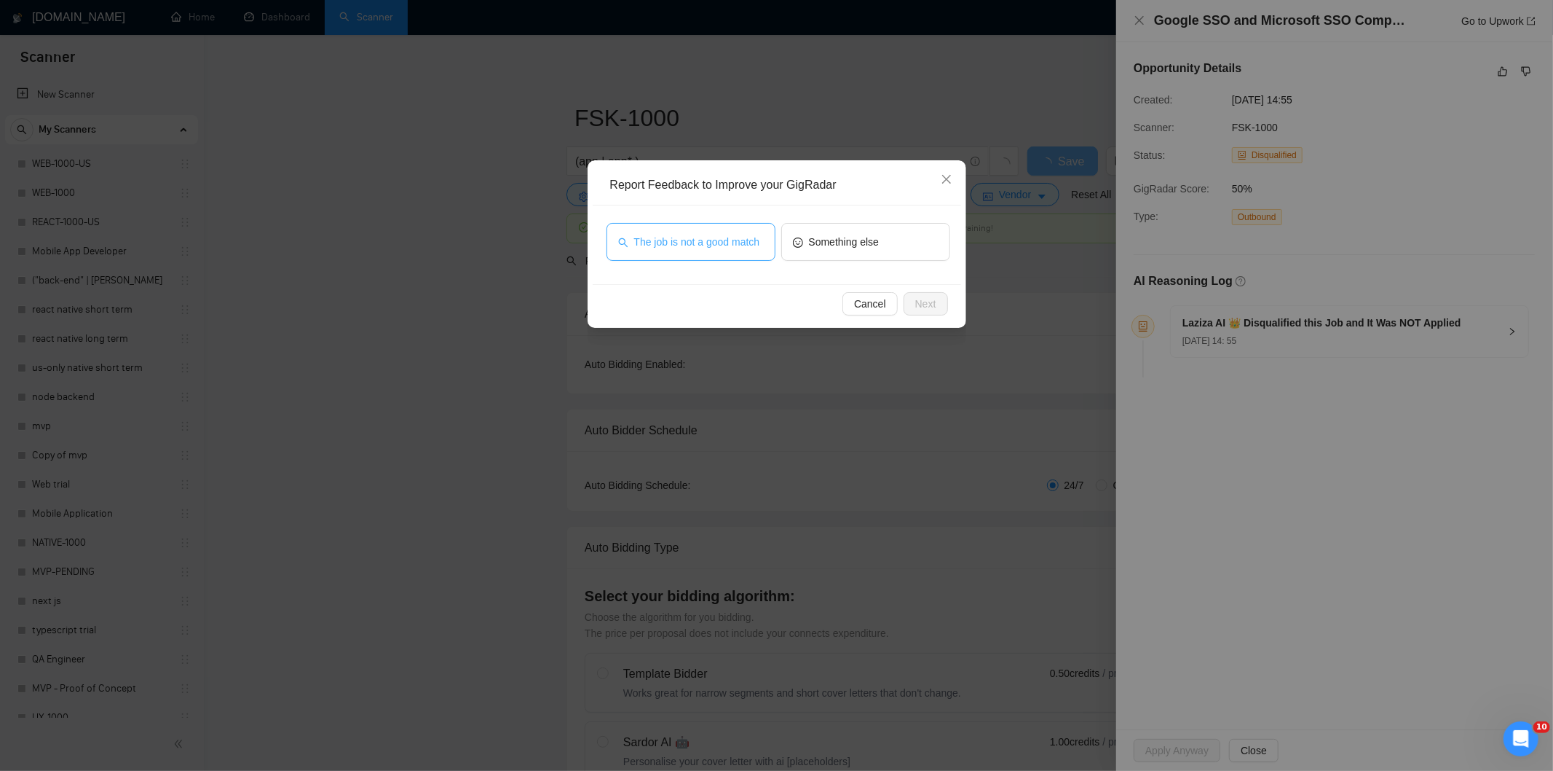
click at [757, 235] on span "The job is not a good match" at bounding box center [697, 242] width 126 height 16
click at [926, 307] on span "Next" at bounding box center [925, 304] width 21 height 16
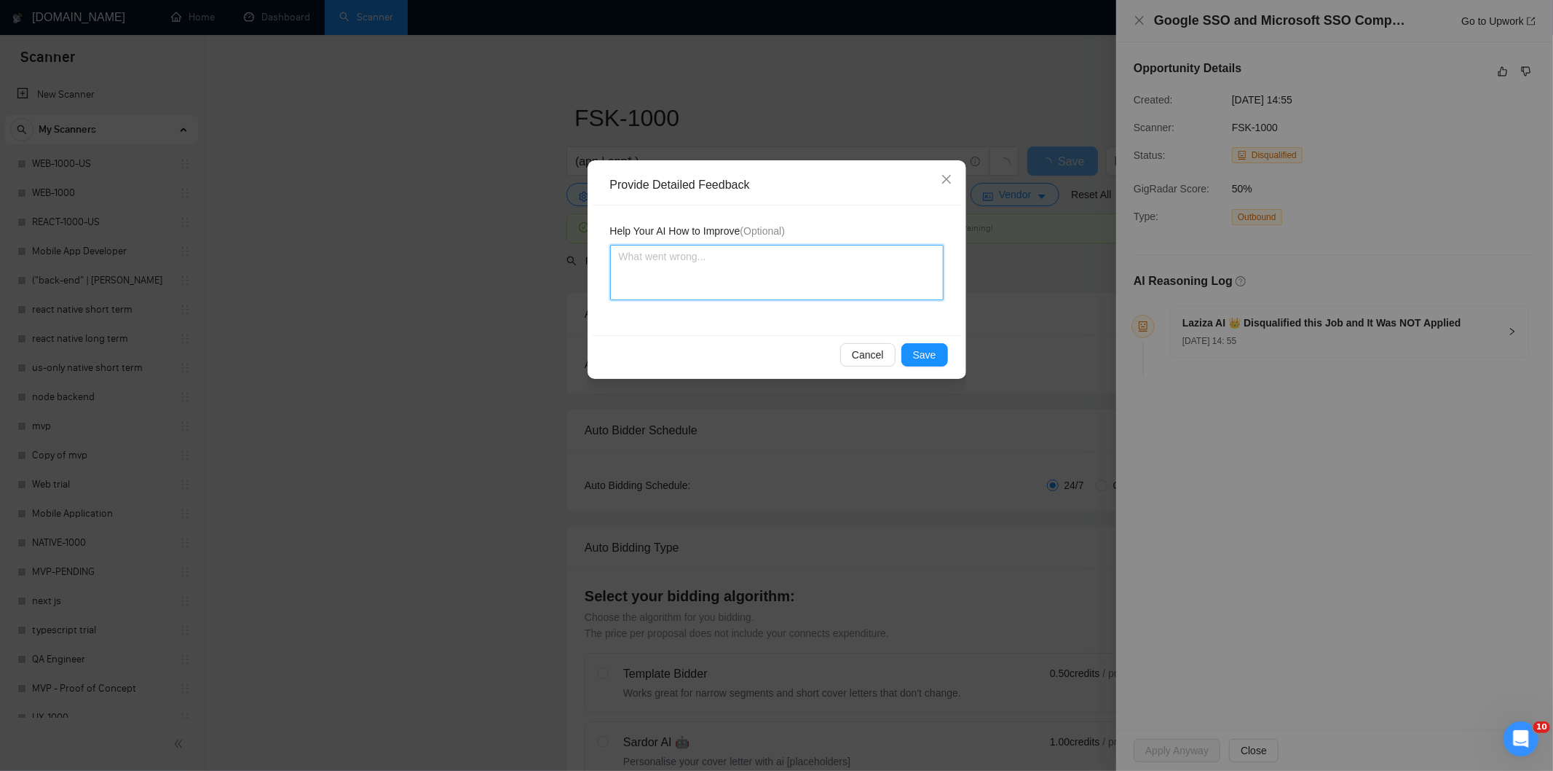
click at [875, 267] on textarea at bounding box center [777, 272] width 334 height 55
paste textarea "Not a fit — this project has been disqualified for other reasons. Example: "The…"
type textarea "Not a fit — this project has been disqualified for other reasons. Example: "The…"
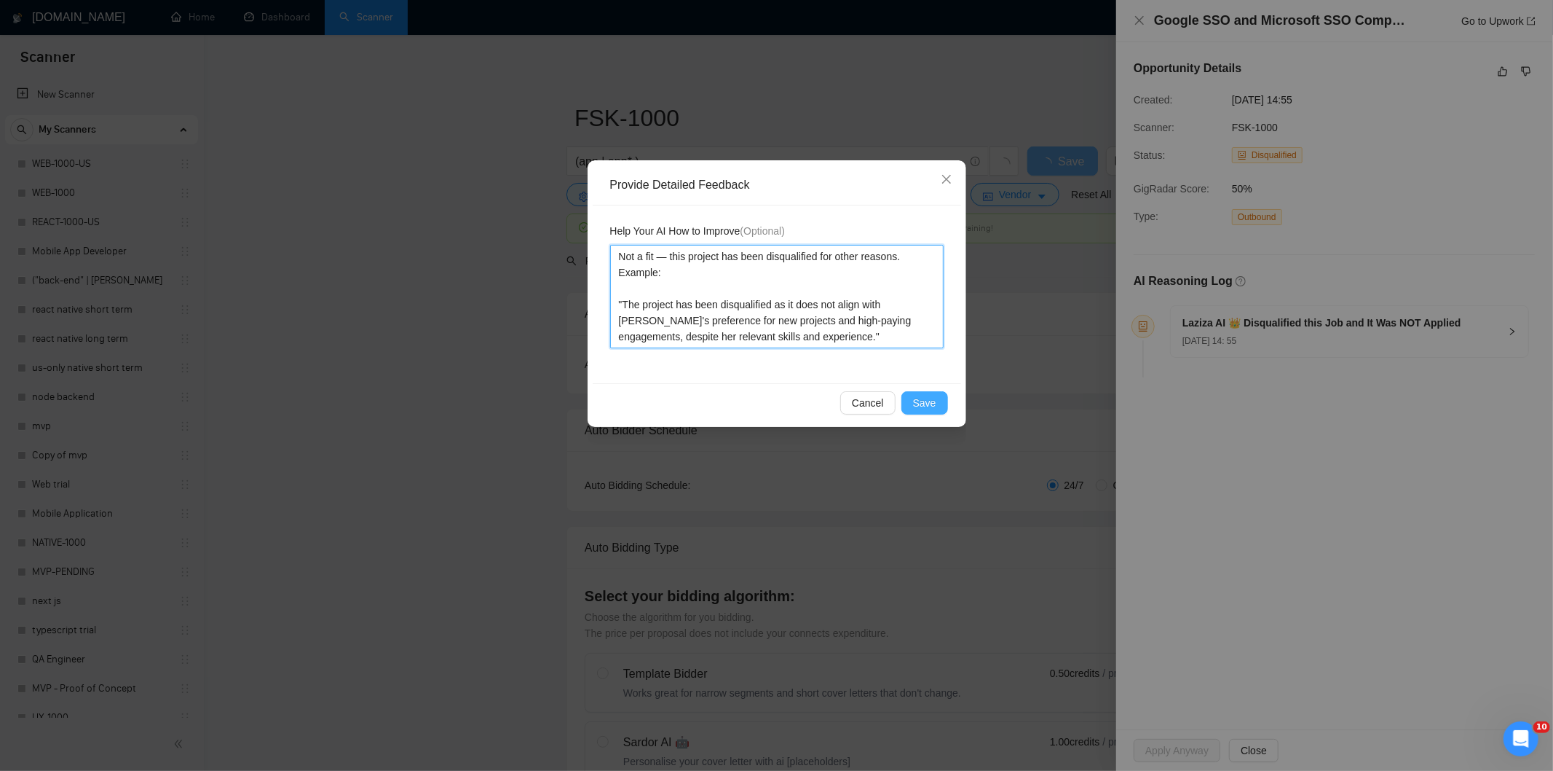
type textarea "Not a fit — this project has been disqualified for other reasons. Example: "The…"
click at [932, 403] on span "Save" at bounding box center [924, 403] width 23 height 16
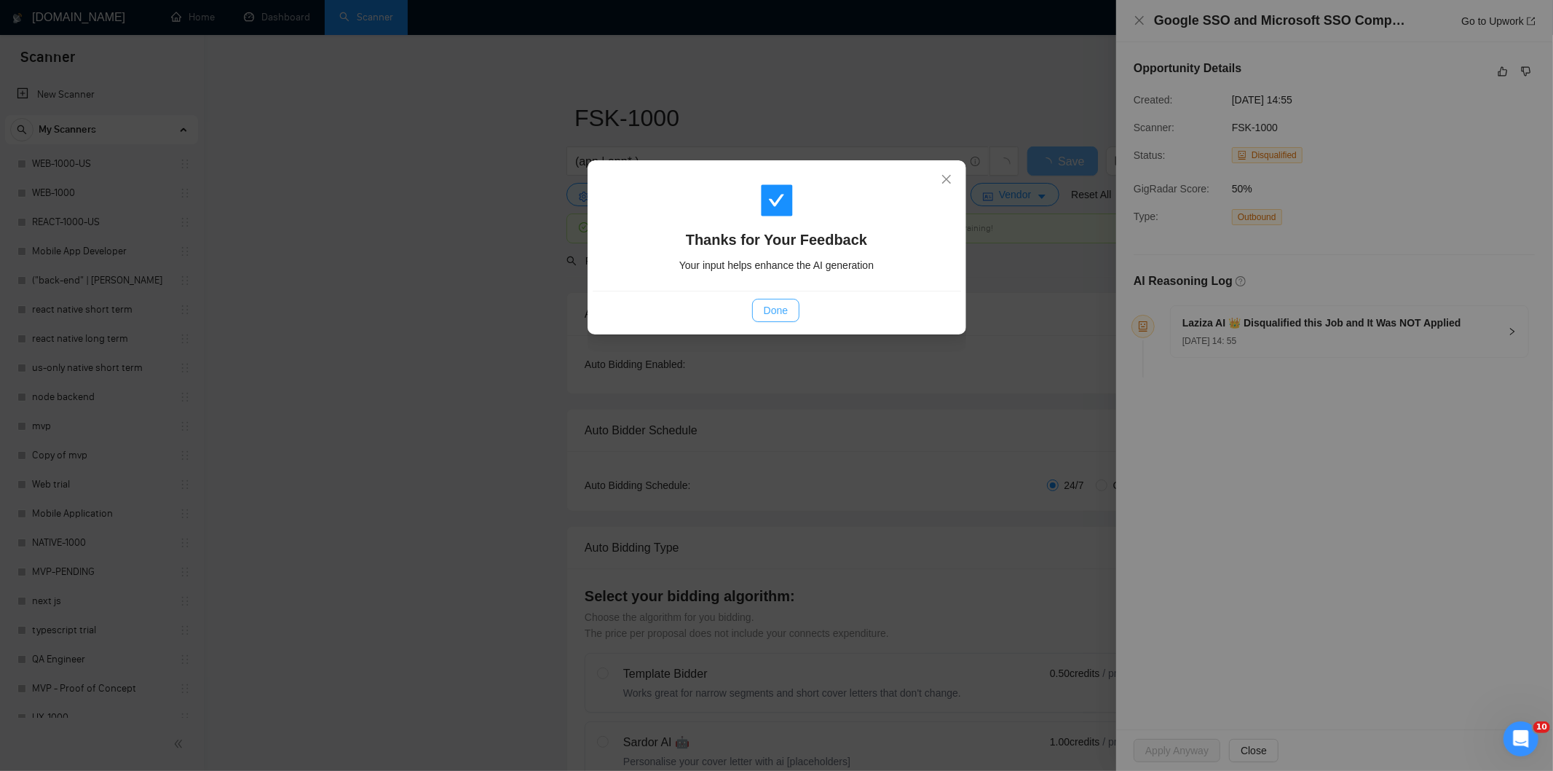
click at [774, 301] on button "Done" at bounding box center [775, 310] width 47 height 23
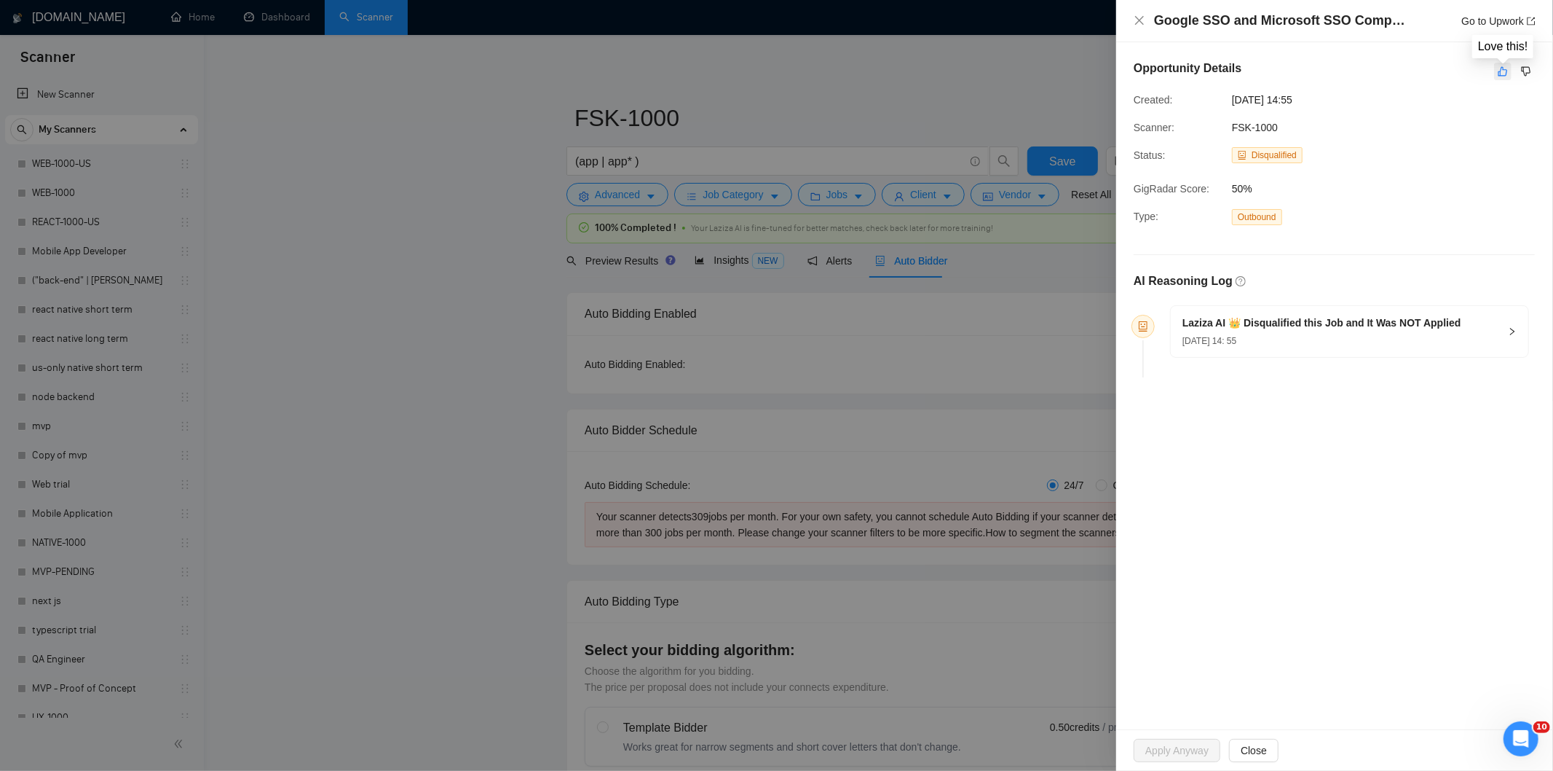
click at [1504, 76] on icon "like" at bounding box center [1503, 72] width 10 height 12
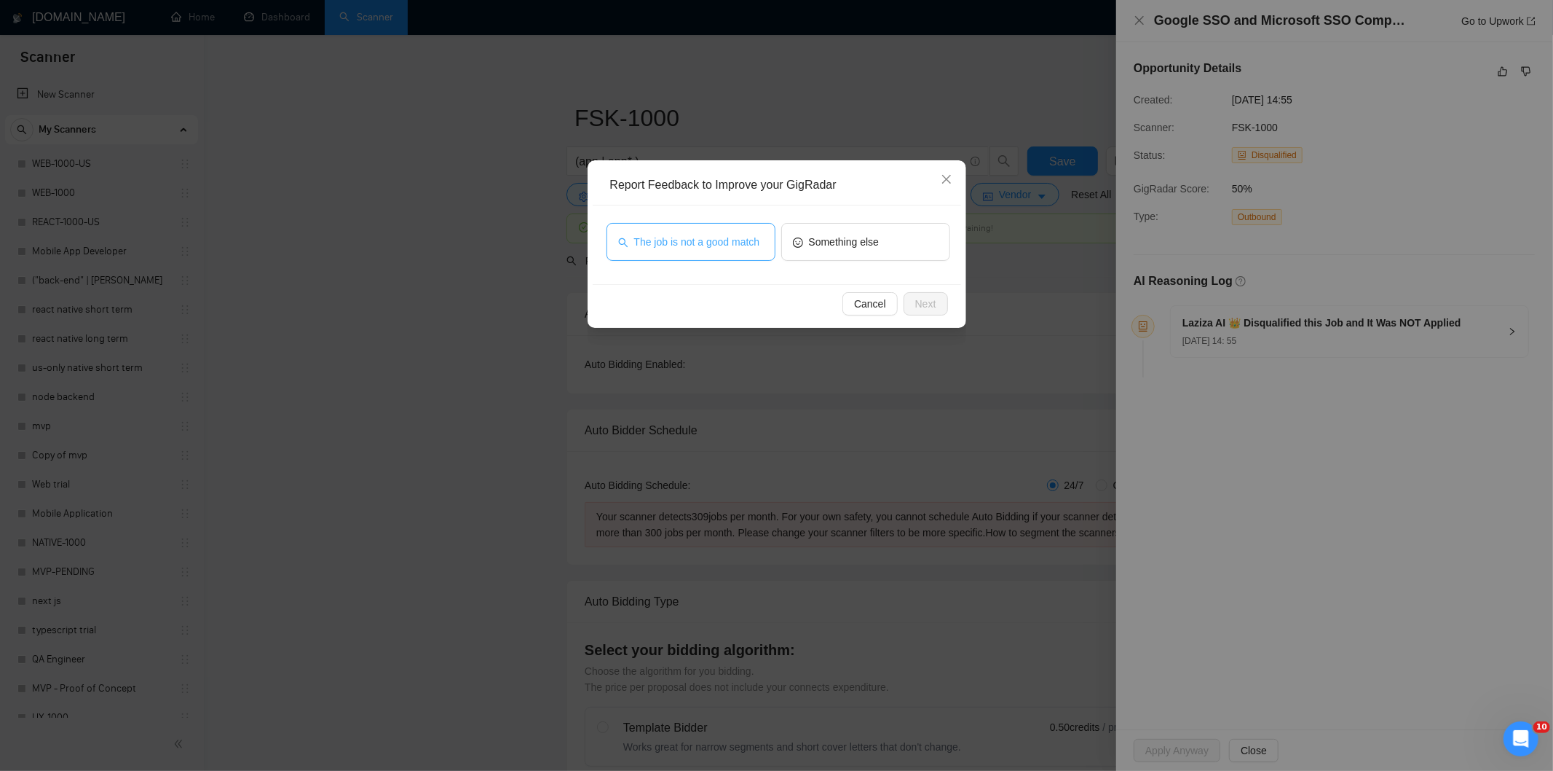
click at [690, 248] on span "The job is not a good match" at bounding box center [697, 242] width 126 height 16
click at [928, 313] on button "Next" at bounding box center [926, 303] width 44 height 23
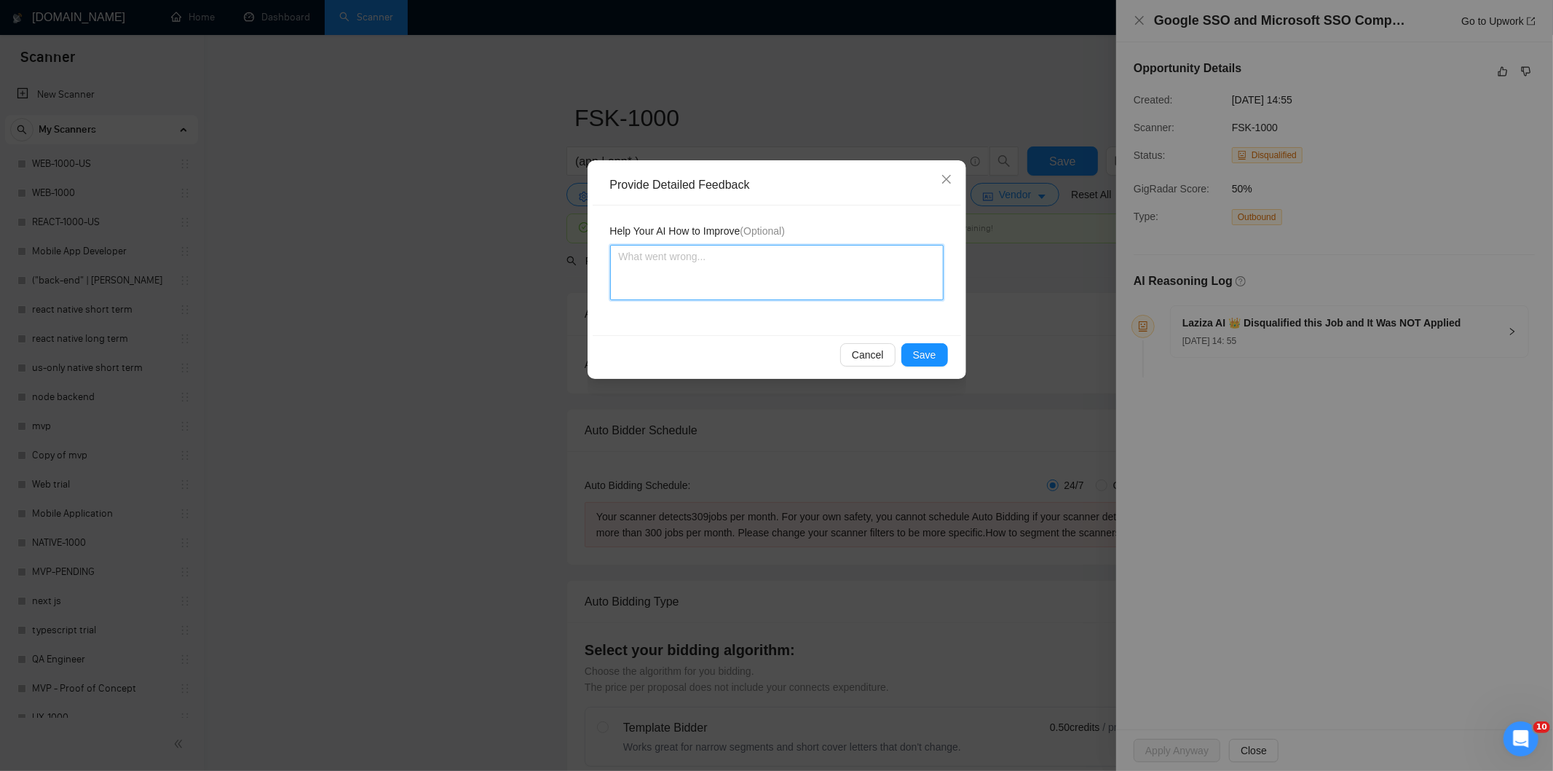
click at [820, 284] on textarea at bounding box center [777, 272] width 334 height 55
paste textarea "Not a fit — this project has been disqualified for other reasons. Example: "The…"
type textarea "Not a fit — this project has been disqualified for other reasons. Example: "The…"
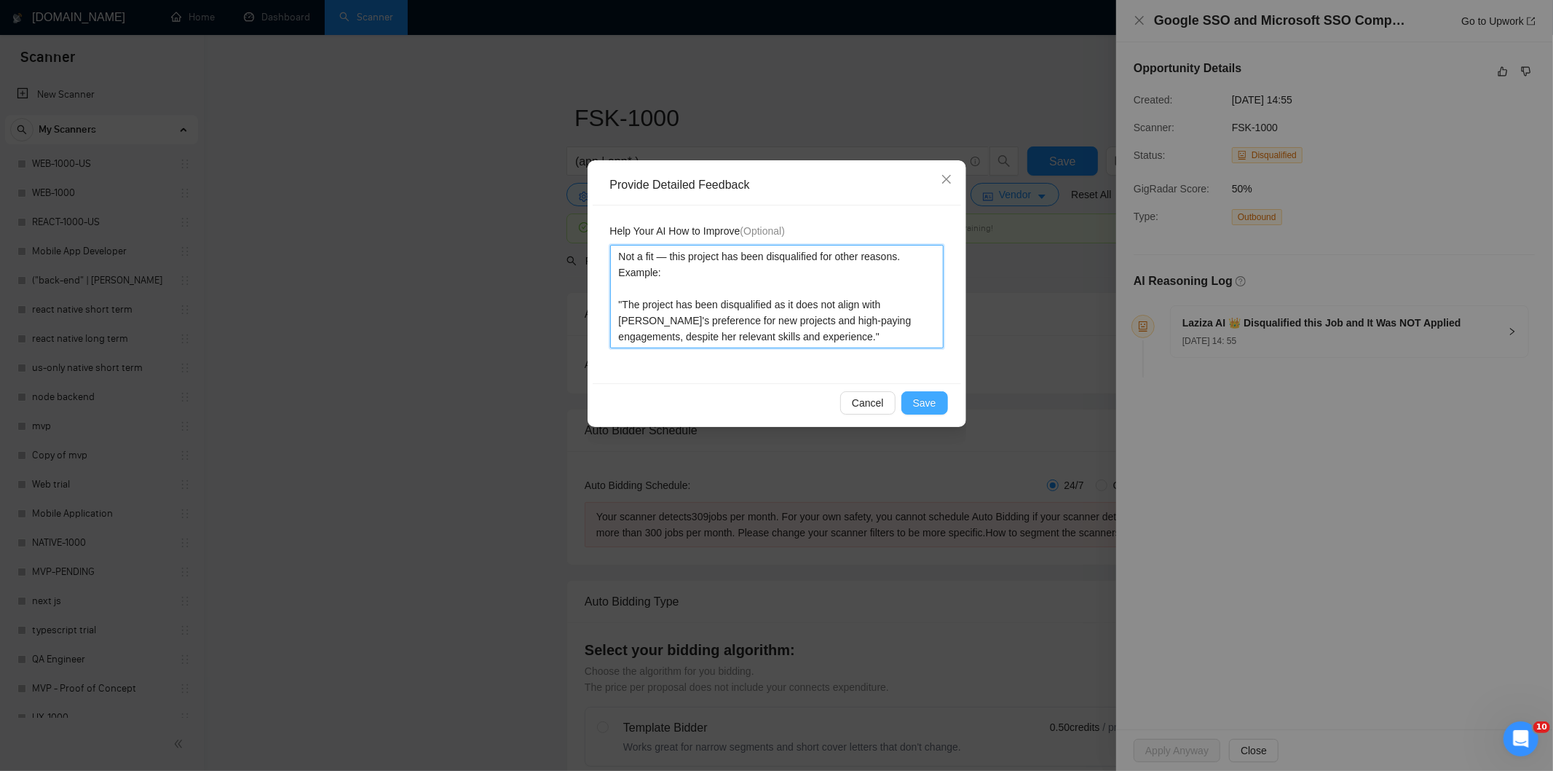
type textarea "Not a fit — this project has been disqualified for other reasons. Example: "The…"
click at [937, 401] on button "Save" at bounding box center [925, 402] width 47 height 23
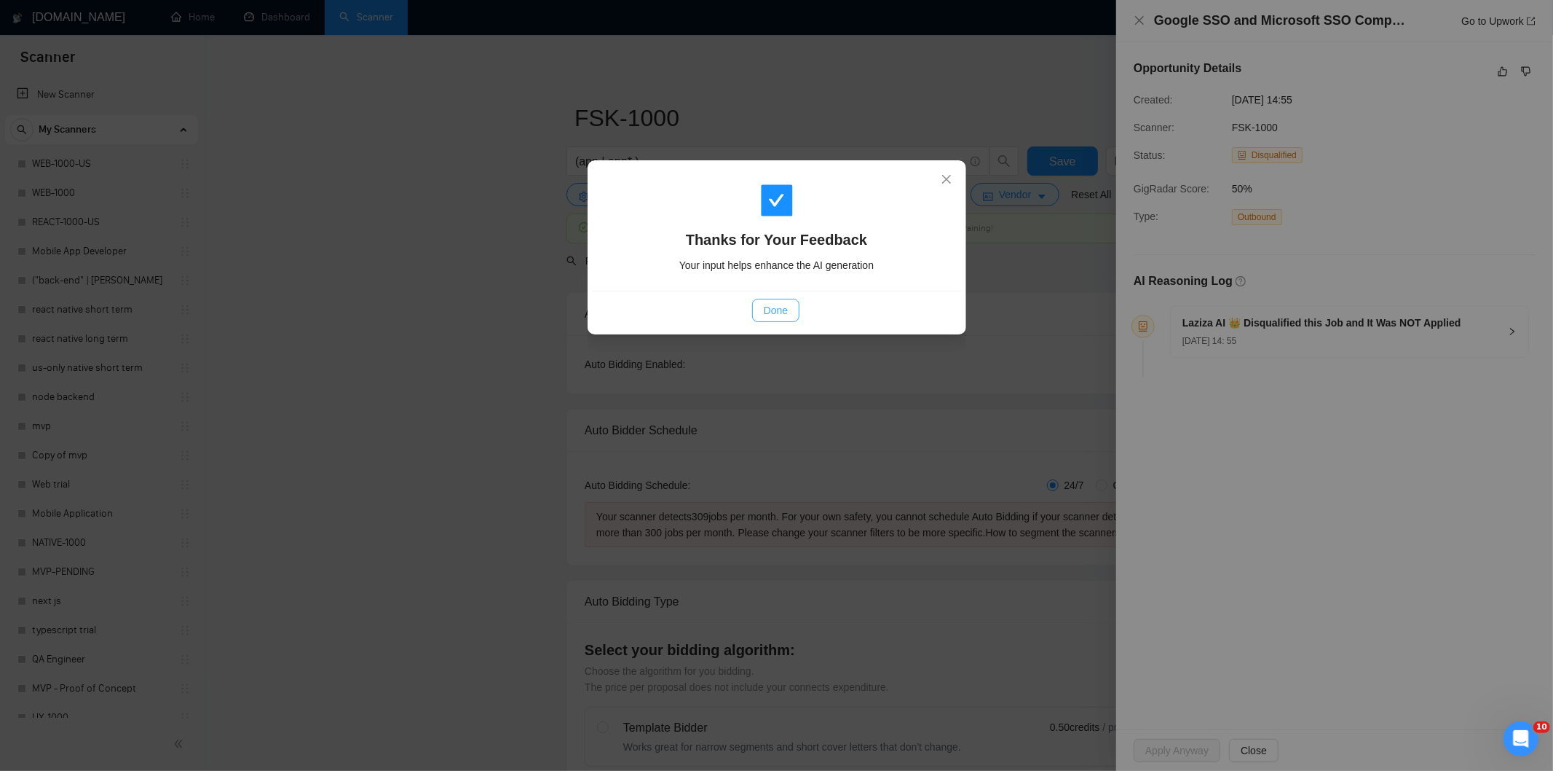
click at [787, 306] on span "Done" at bounding box center [776, 310] width 24 height 16
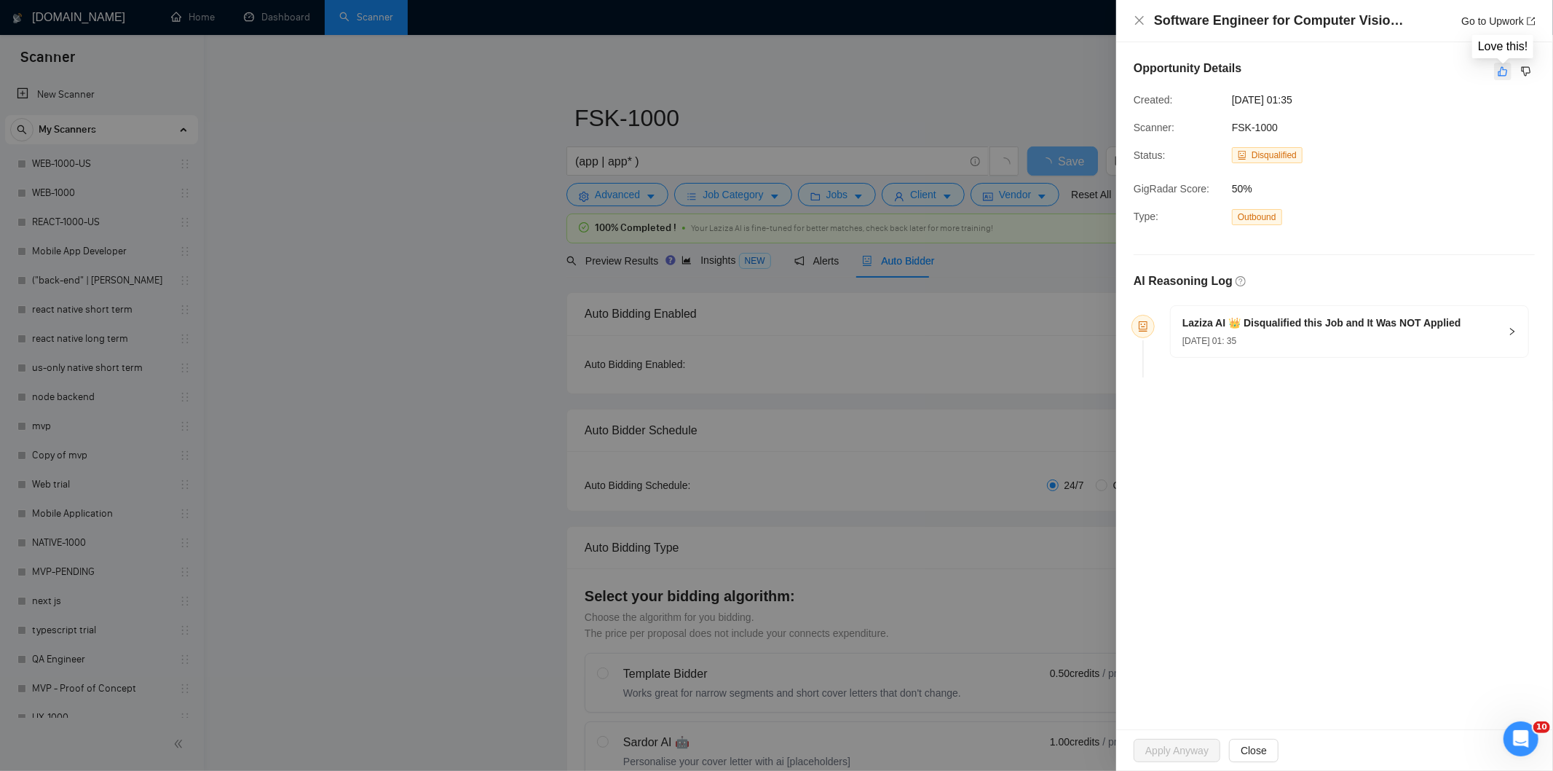
click at [1505, 74] on icon "like" at bounding box center [1503, 72] width 10 height 12
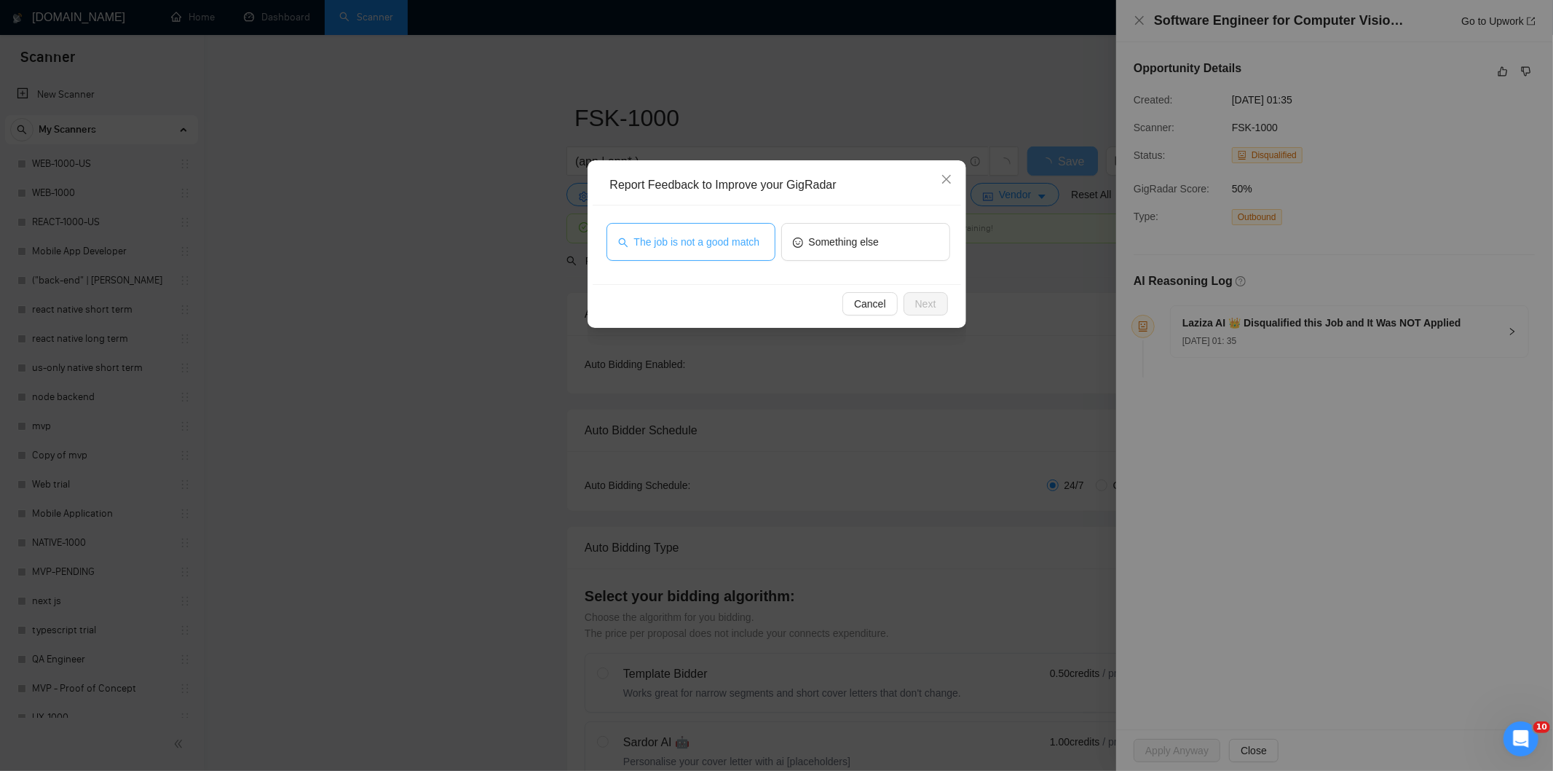
click at [707, 244] on span "The job is not a good match" at bounding box center [697, 242] width 126 height 16
click at [930, 303] on span "Next" at bounding box center [925, 304] width 21 height 16
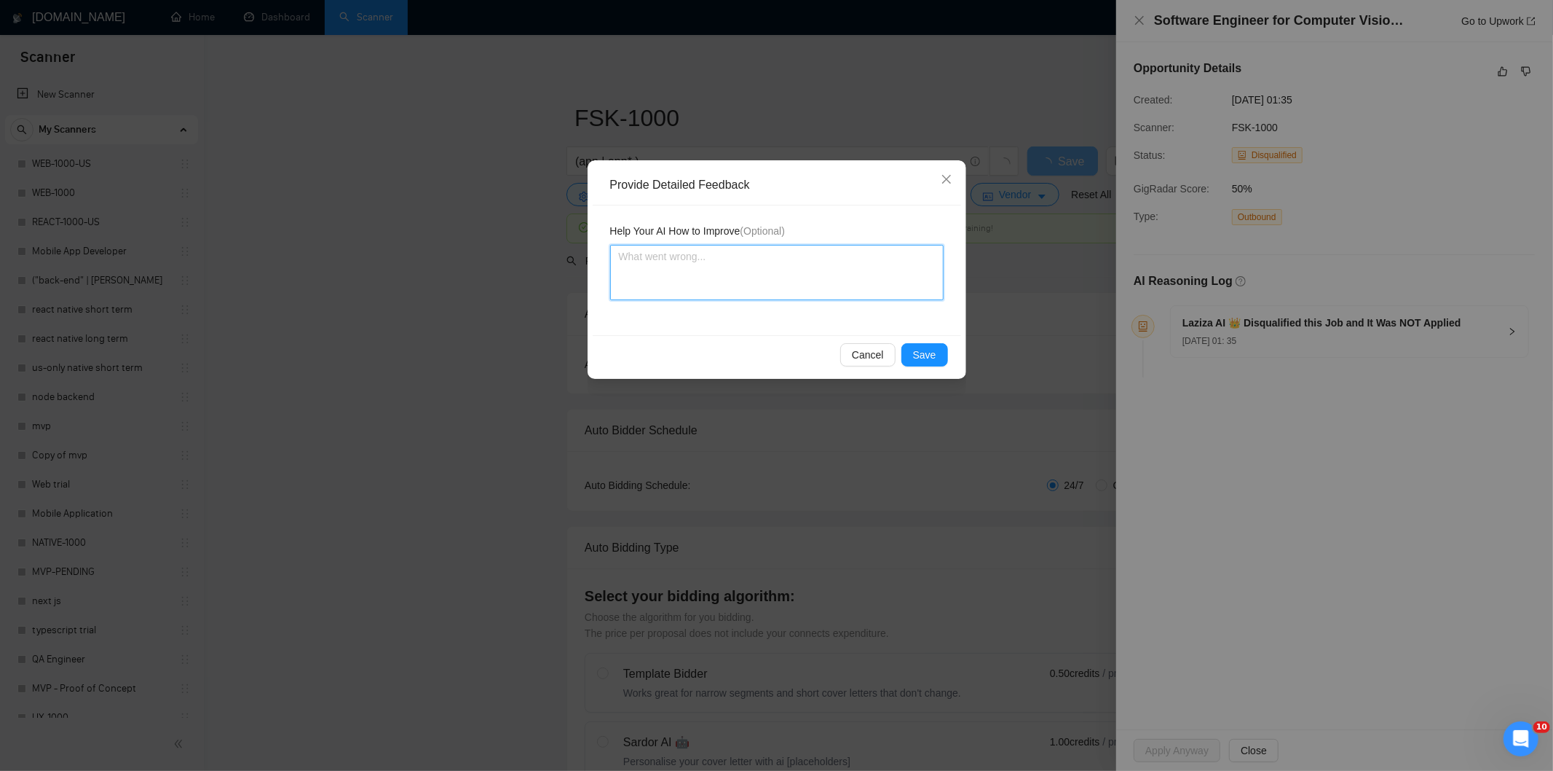
click at [883, 264] on textarea at bounding box center [777, 272] width 334 height 55
paste textarea "Not a fit — this project has been disqualified for other reasons. Example: "The…"
type textarea "Not a fit — this project has been disqualified for other reasons. Example: "The…"
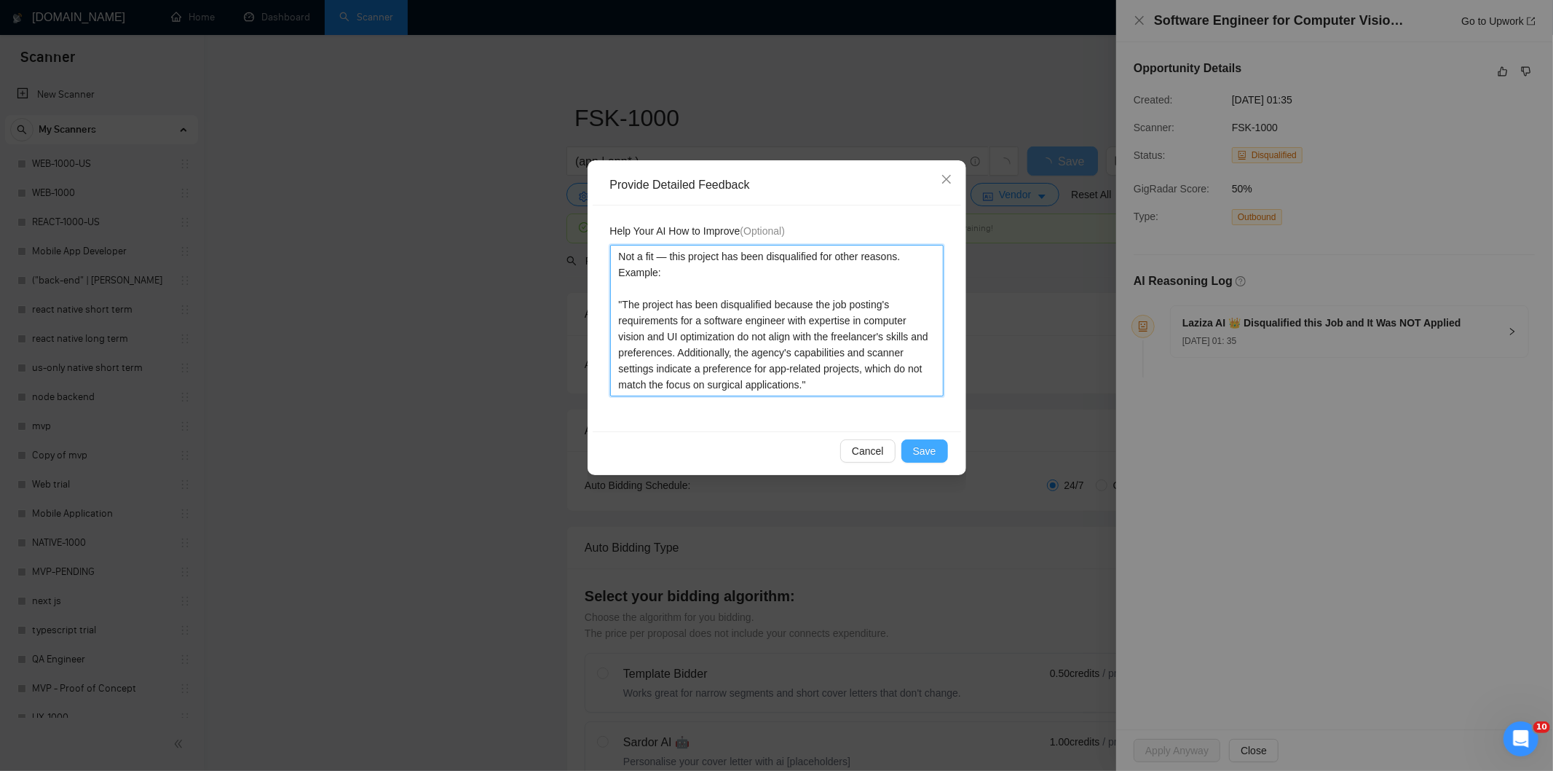
type textarea "Not a fit — this project has been disqualified for other reasons. Example: "The…"
click at [923, 446] on span "Save" at bounding box center [924, 451] width 23 height 16
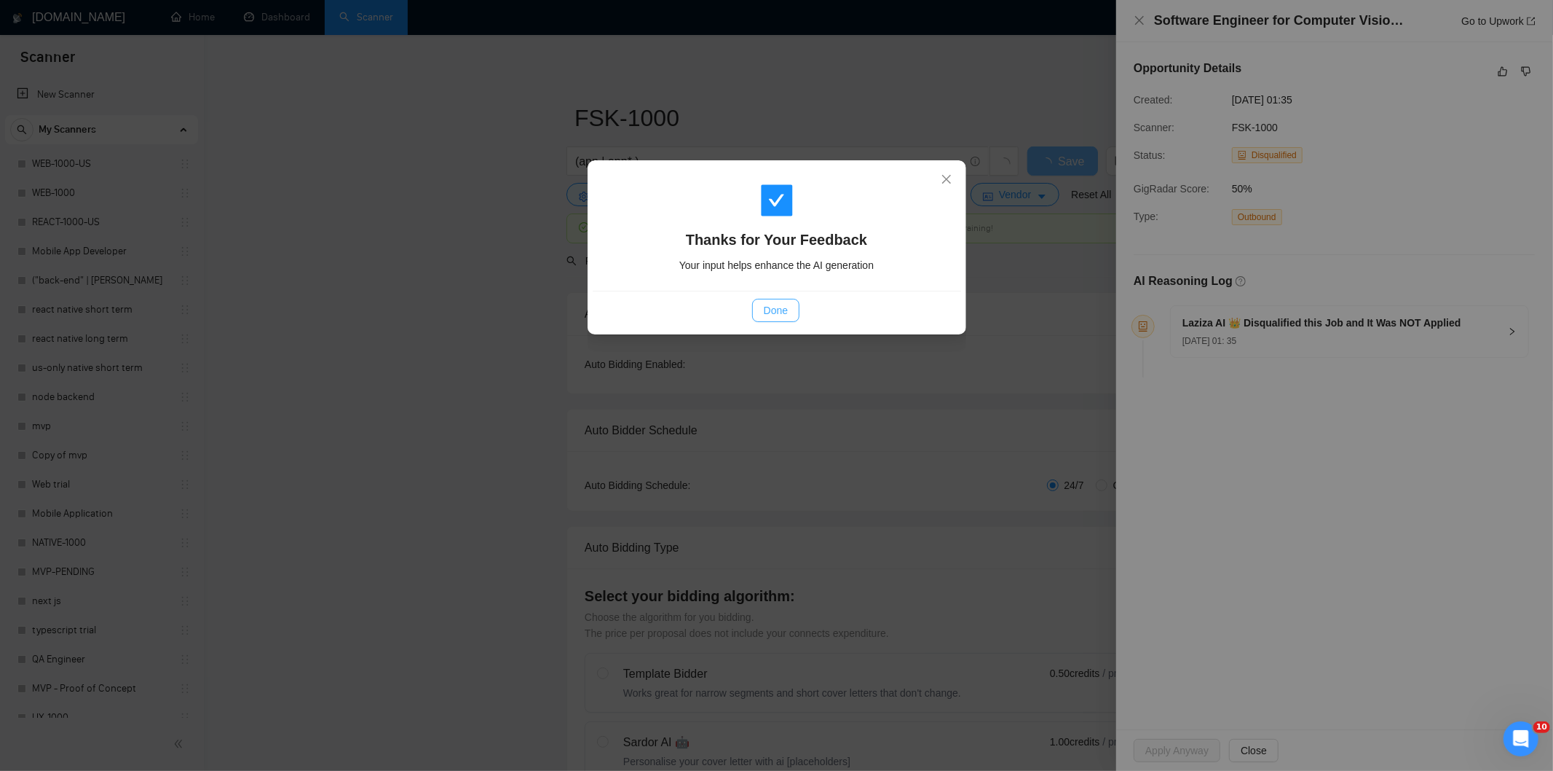
click at [774, 310] on span "Done" at bounding box center [776, 310] width 24 height 16
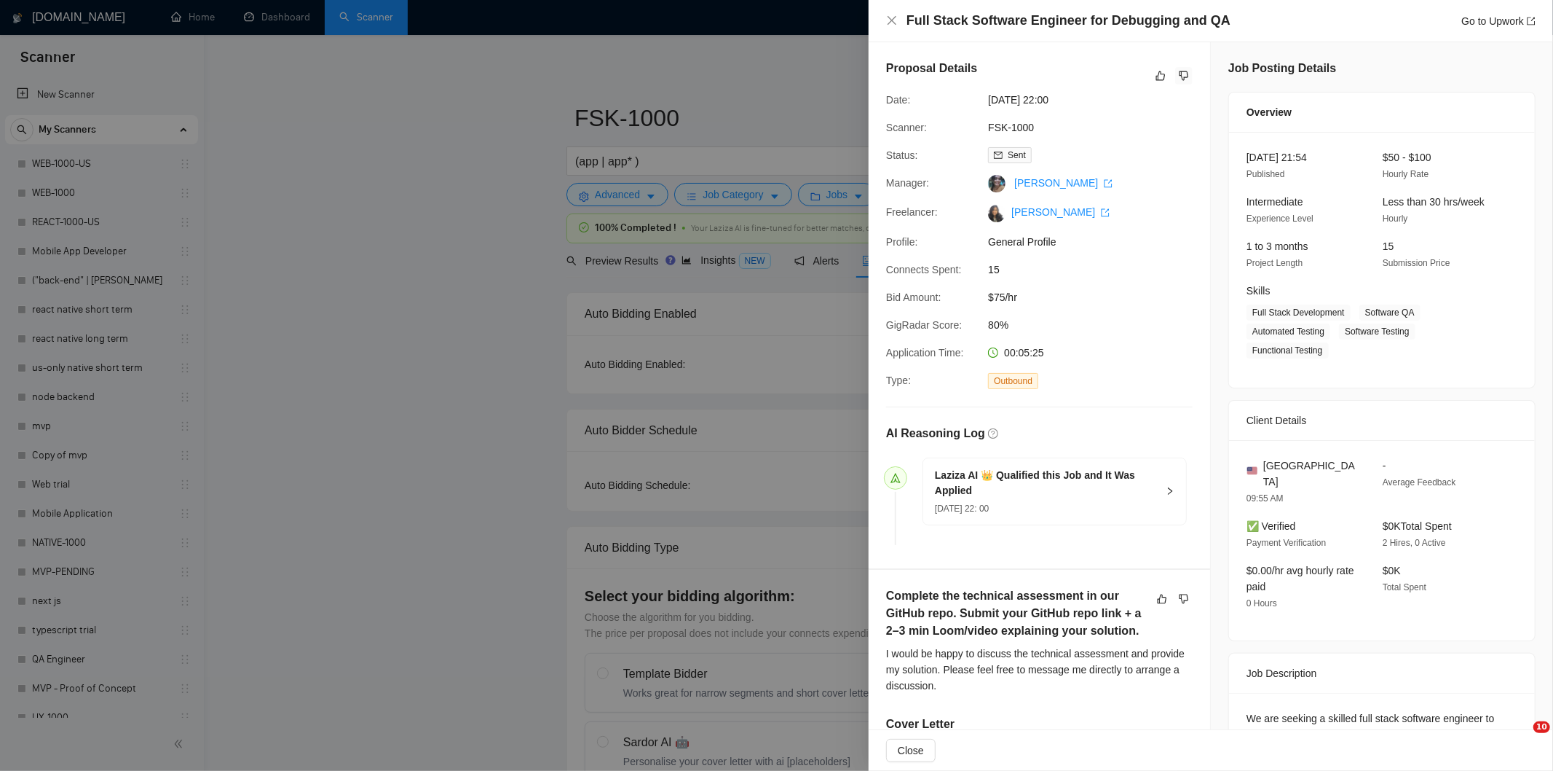
click at [1179, 75] on icon "dislike" at bounding box center [1184, 76] width 10 height 12
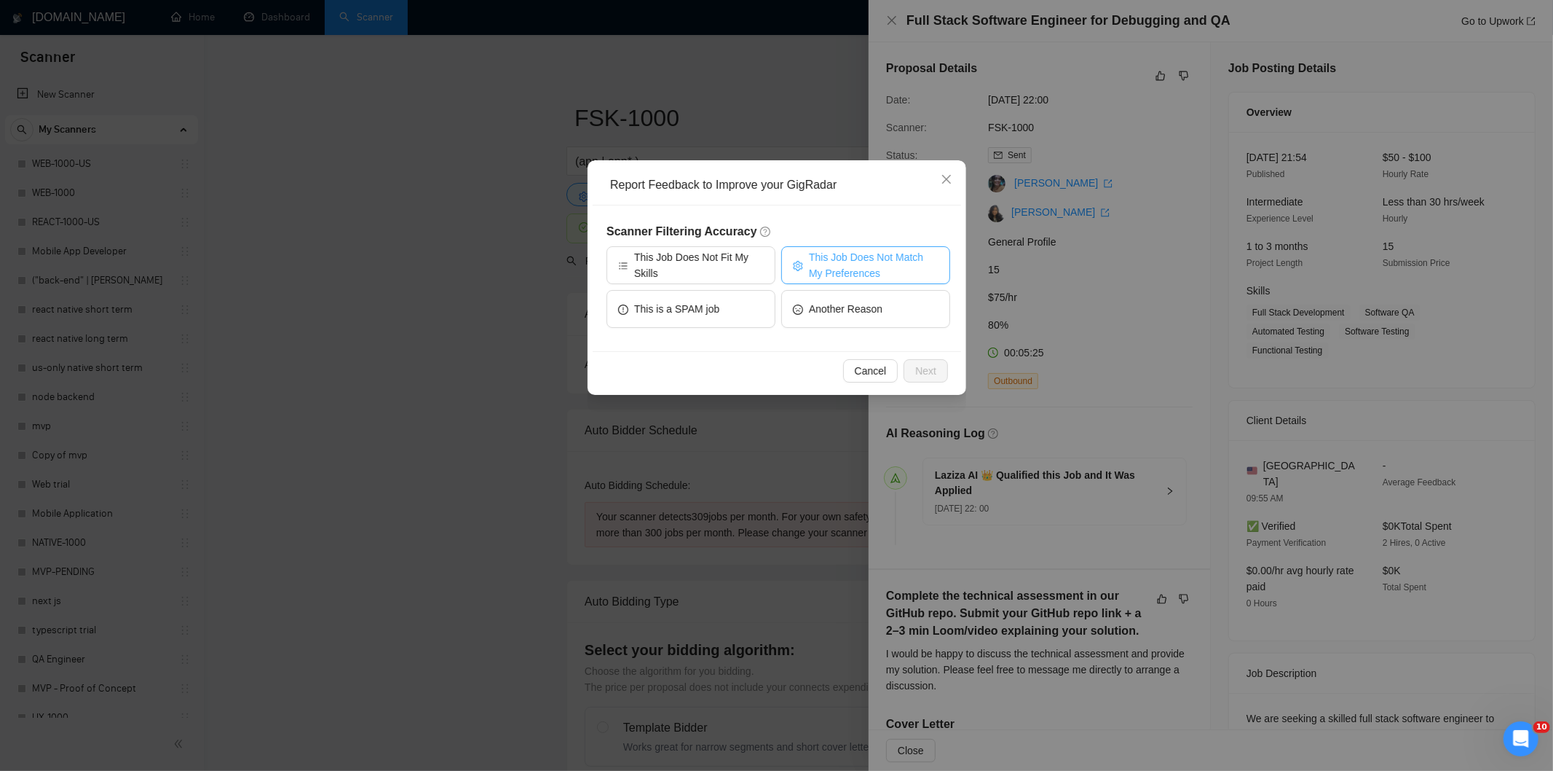
click at [846, 264] on span "This Job Does Not Match My Preferences" at bounding box center [874, 265] width 130 height 32
click at [920, 365] on span "Next" at bounding box center [925, 371] width 21 height 16
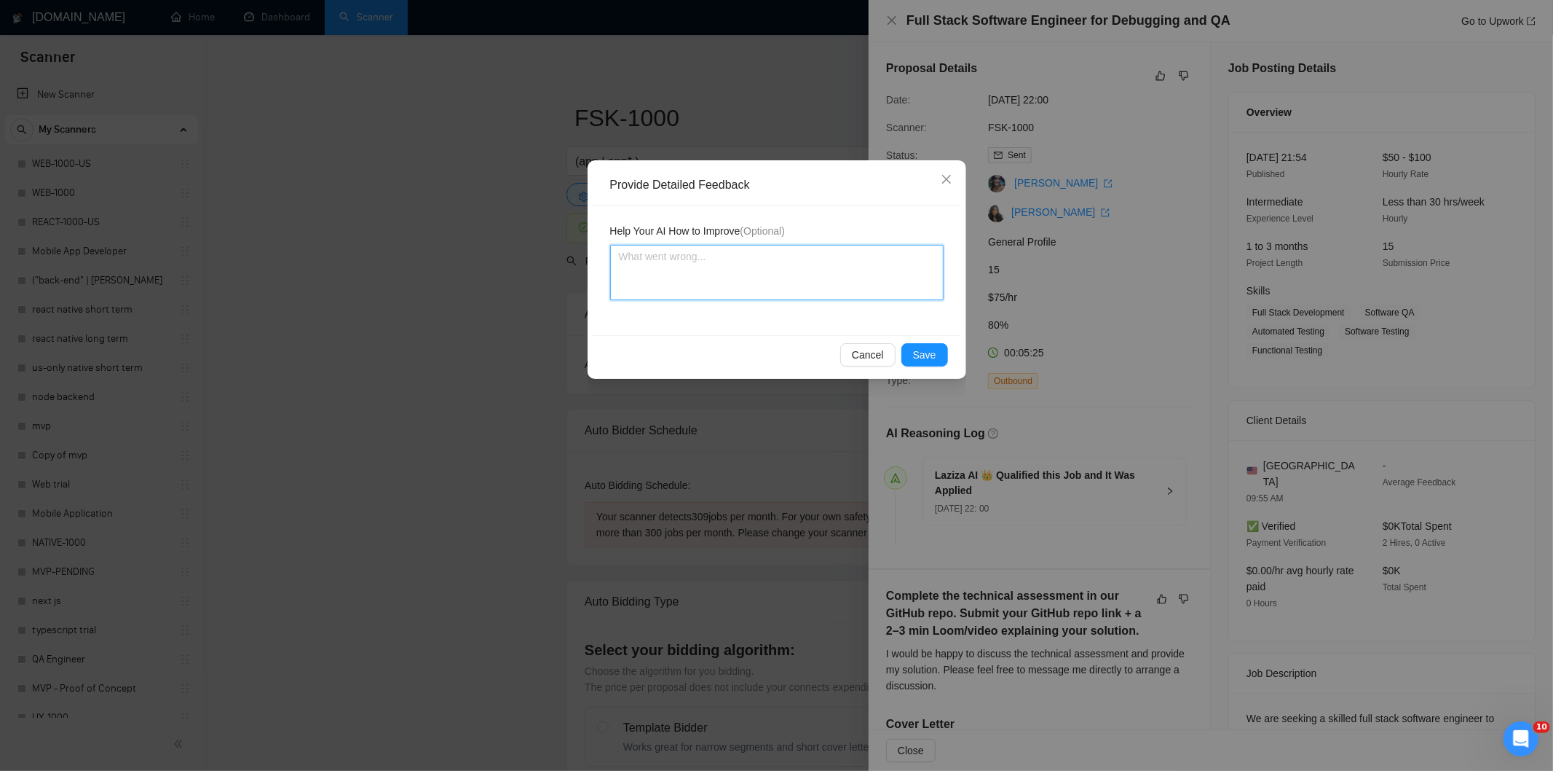
click at [806, 293] on textarea at bounding box center [777, 272] width 334 height 55
paste textarea "Not a fit — the description suggests an existing codebase, but Ria only works o…"
type textarea "Not a fit — the description suggests an existing codebase, but Ria only works o…"
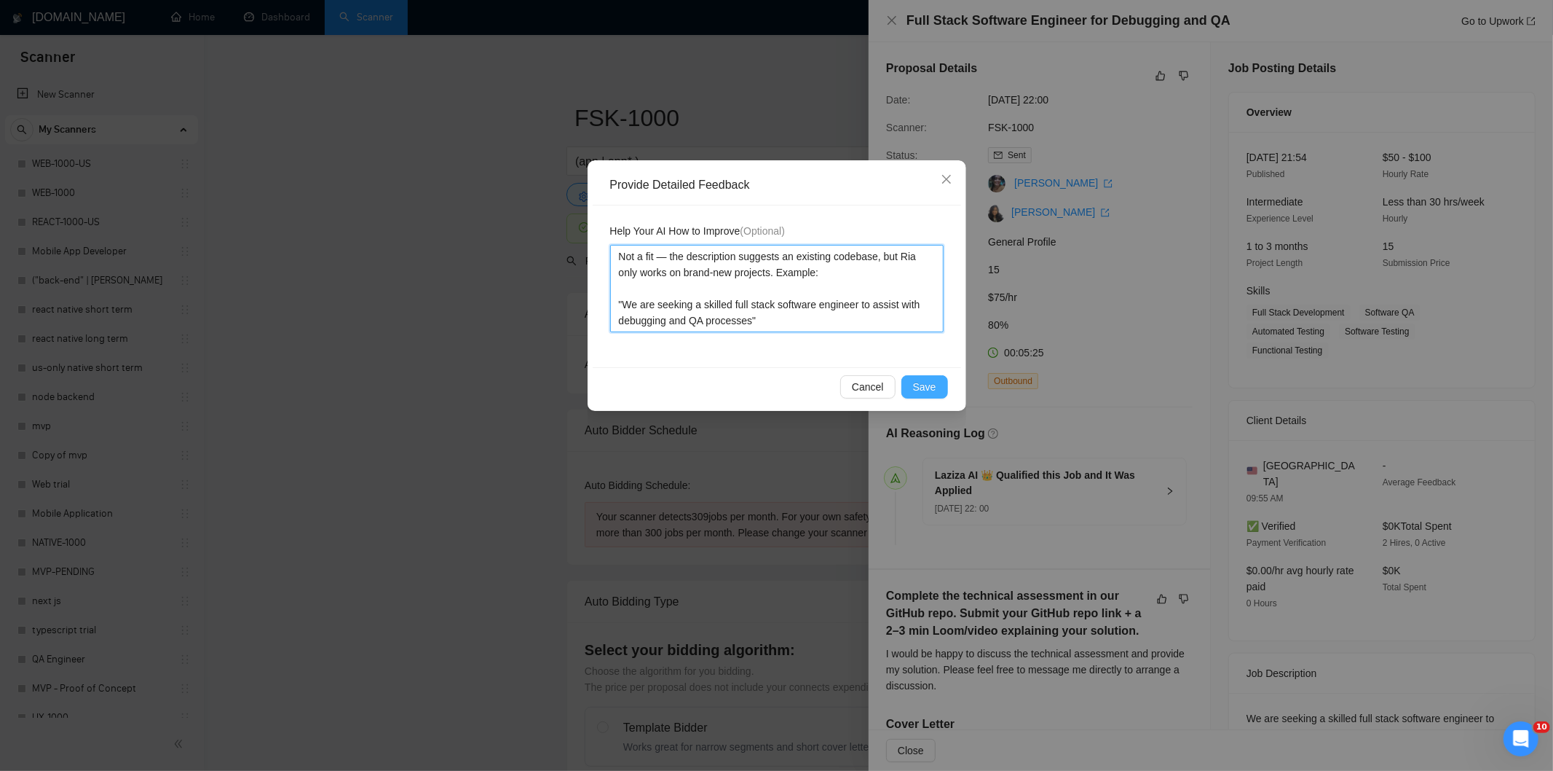
type textarea "Not a fit — the description suggests an existing codebase, but Ria only works o…"
click at [940, 379] on button "Save" at bounding box center [925, 386] width 47 height 23
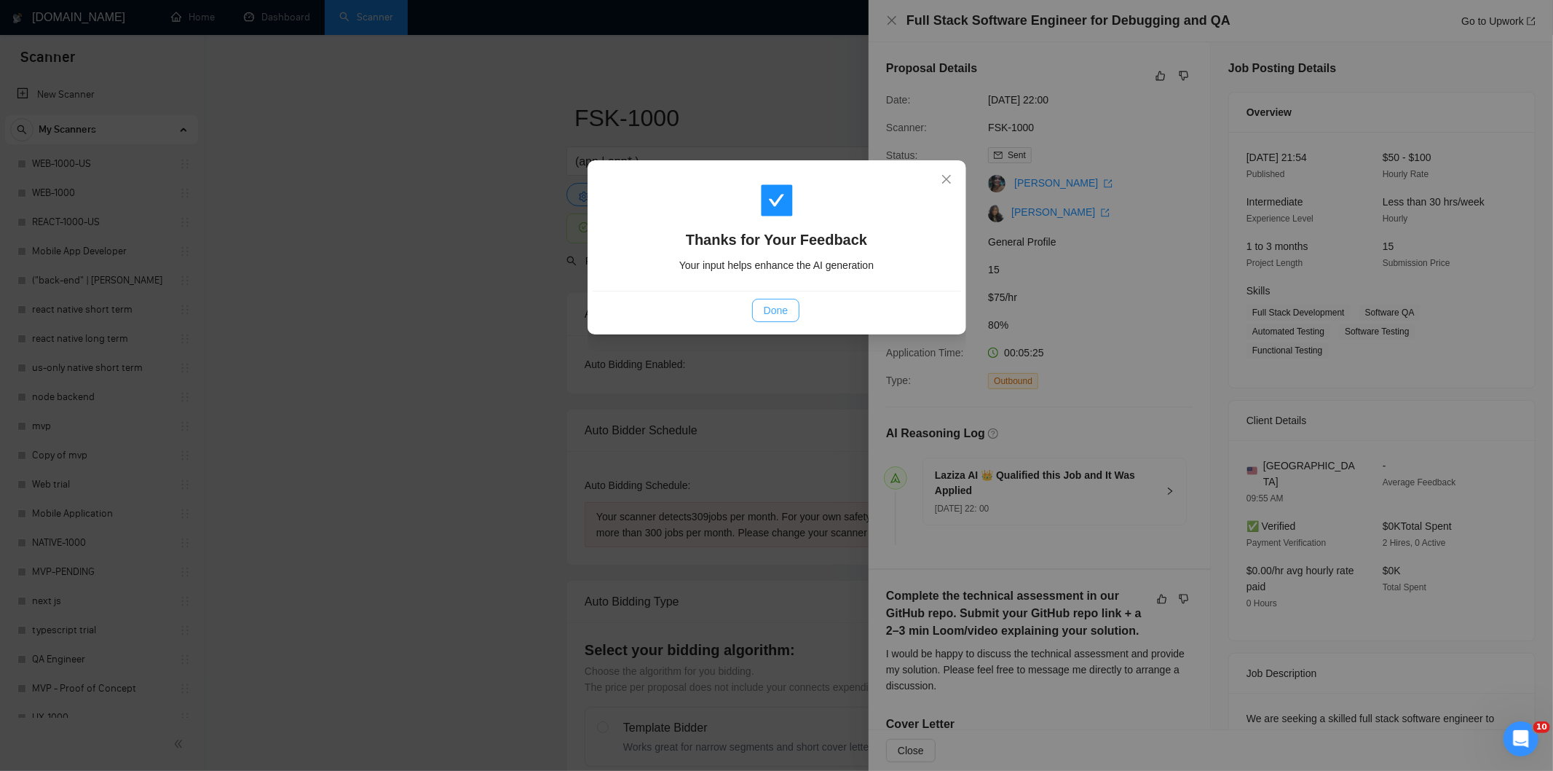
click at [781, 301] on button "Done" at bounding box center [775, 310] width 47 height 23
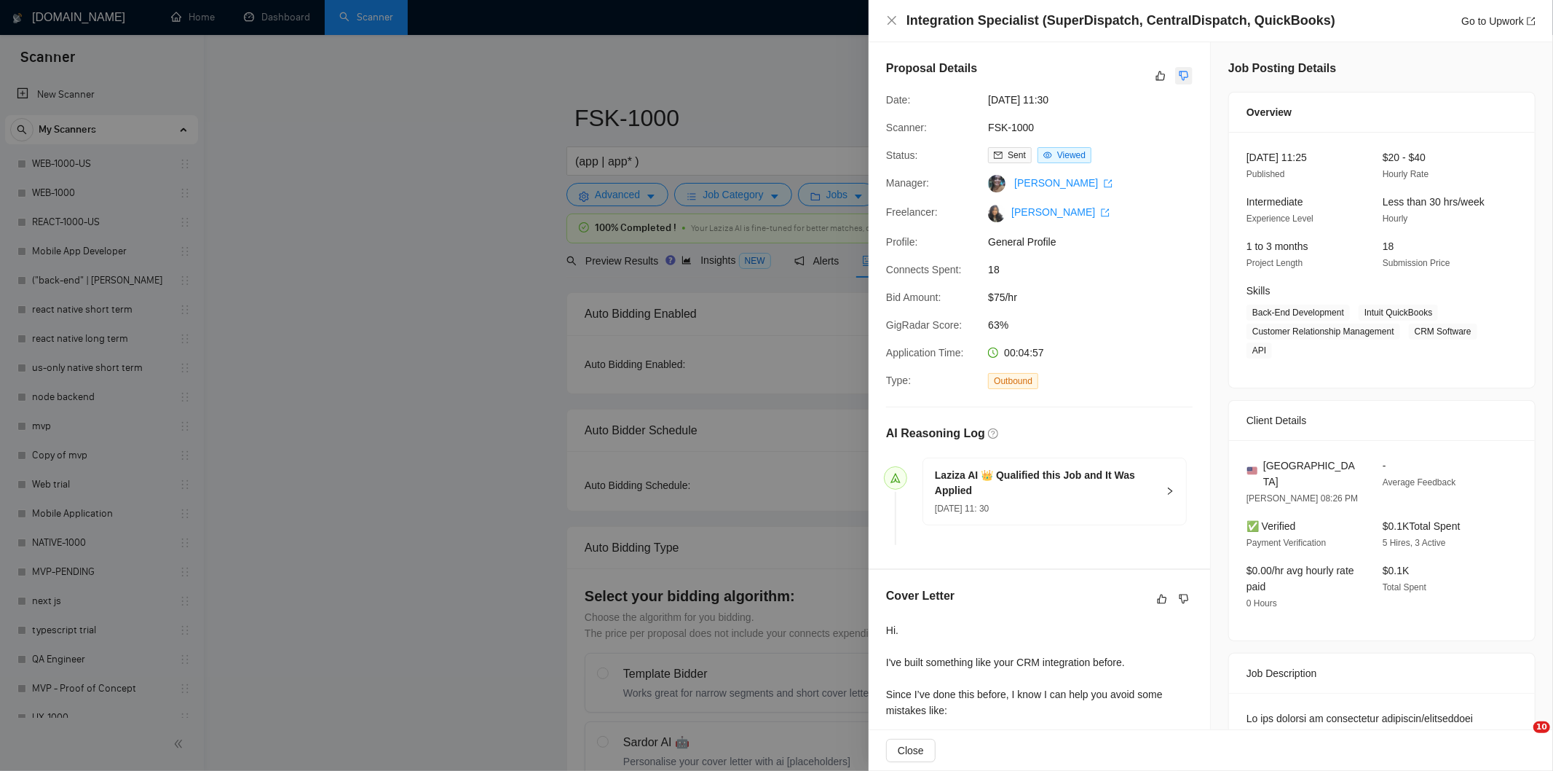
click at [1181, 76] on icon "dislike" at bounding box center [1184, 76] width 10 height 12
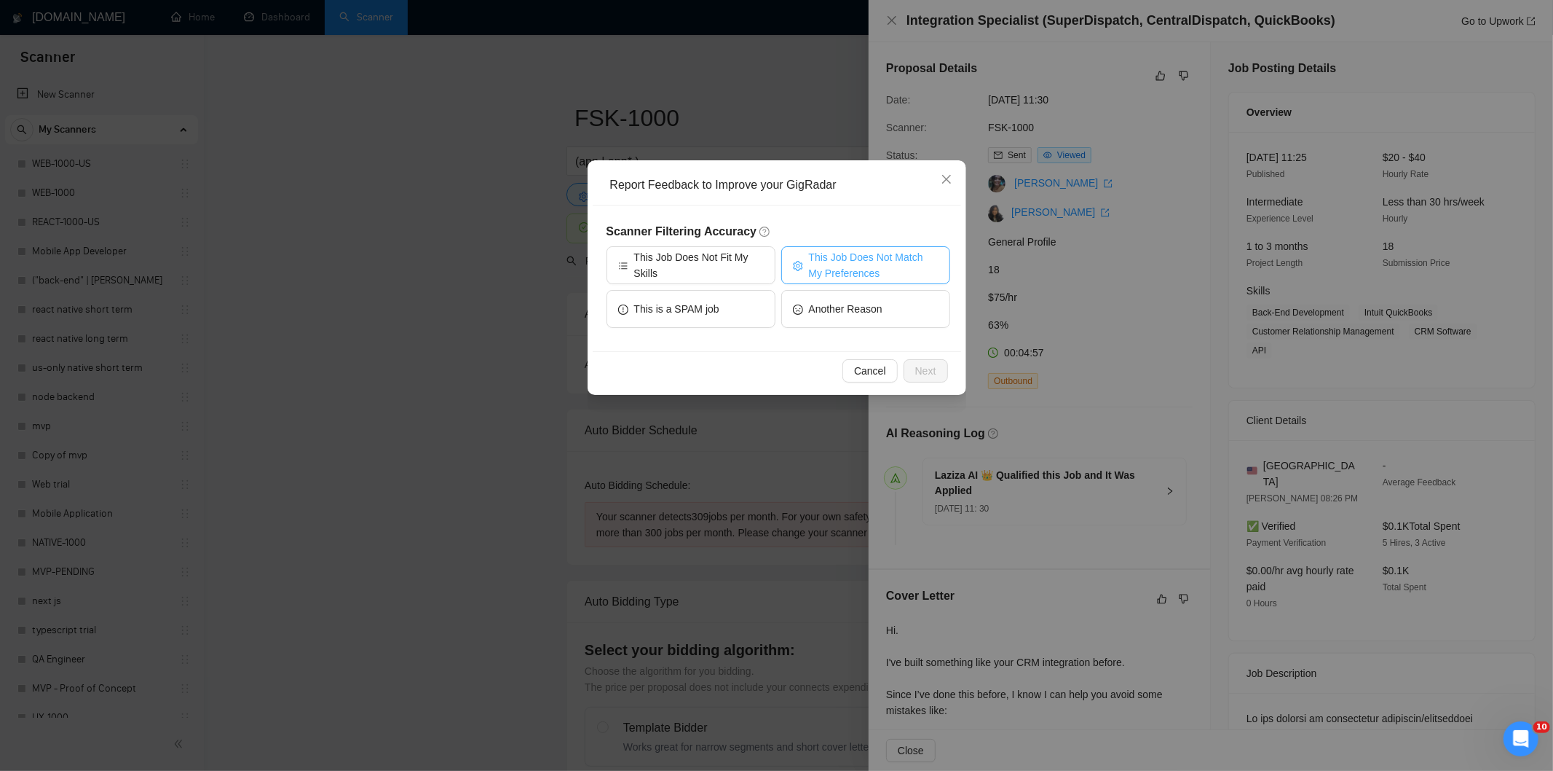
click at [864, 257] on span "This Job Does Not Match My Preferences" at bounding box center [874, 265] width 130 height 32
click at [920, 373] on span "Next" at bounding box center [925, 371] width 21 height 16
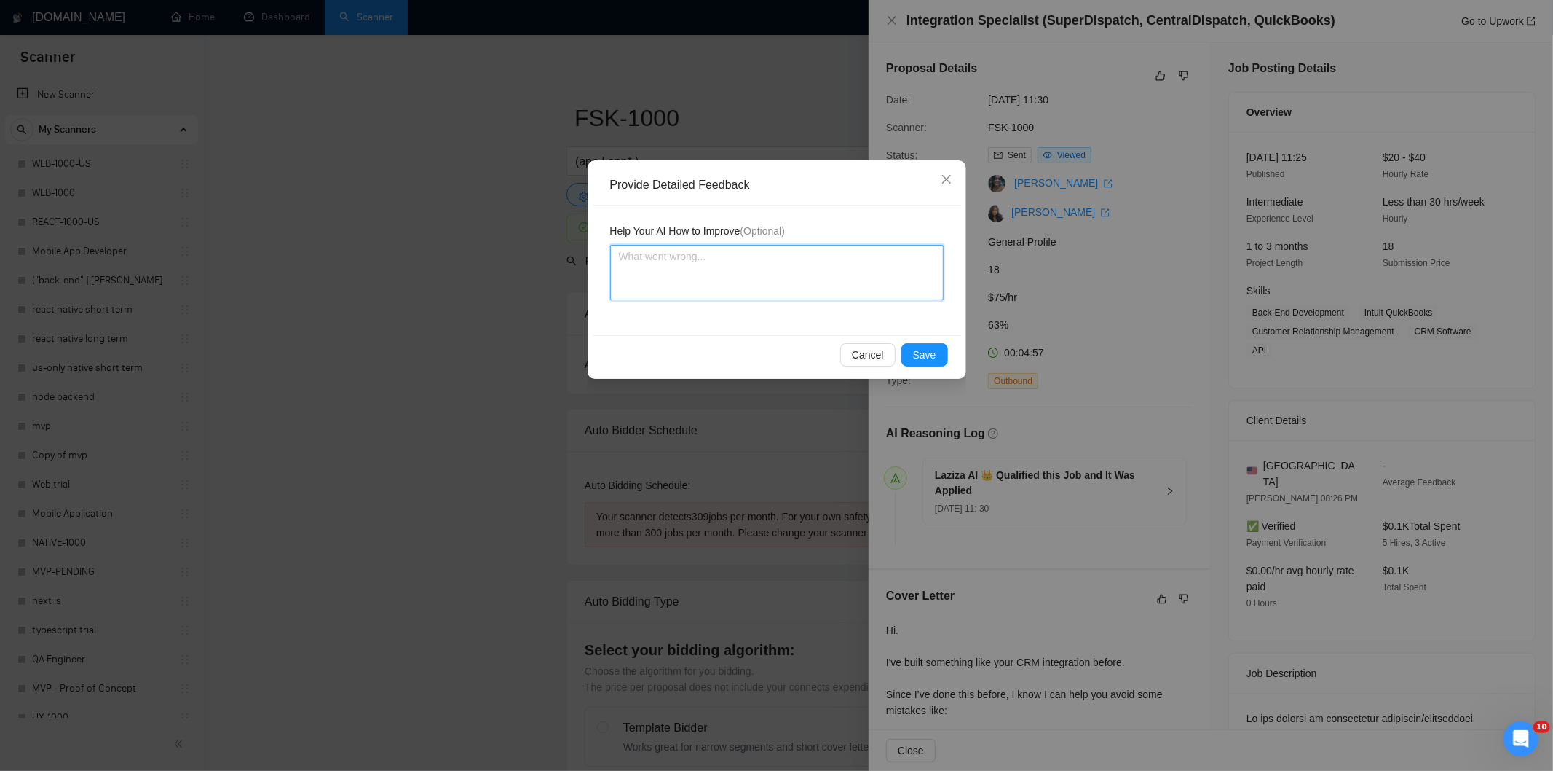
click at [842, 278] on textarea at bounding box center [777, 272] width 334 height 55
paste textarea "Not a fit — the project isn't for a web or mobile app, which is Ria's focus. Ex…"
type textarea "Not a fit — the project isn't for a web or mobile app, which is Ria's focus. Ex…"
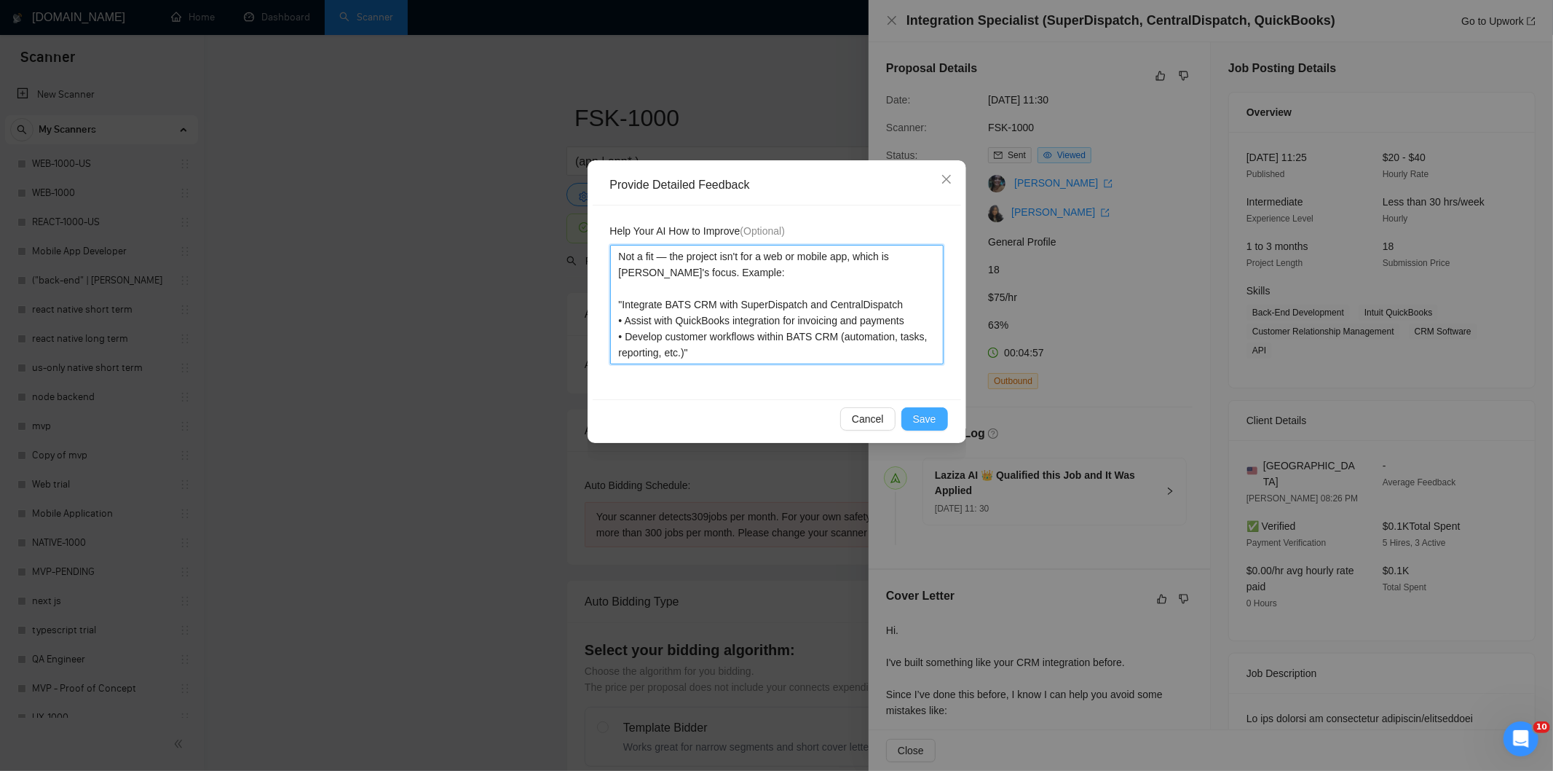
type textarea "Not a fit — the project isn't for a web or mobile app, which is Ria's focus. Ex…"
click at [915, 425] on span "Save" at bounding box center [924, 419] width 23 height 16
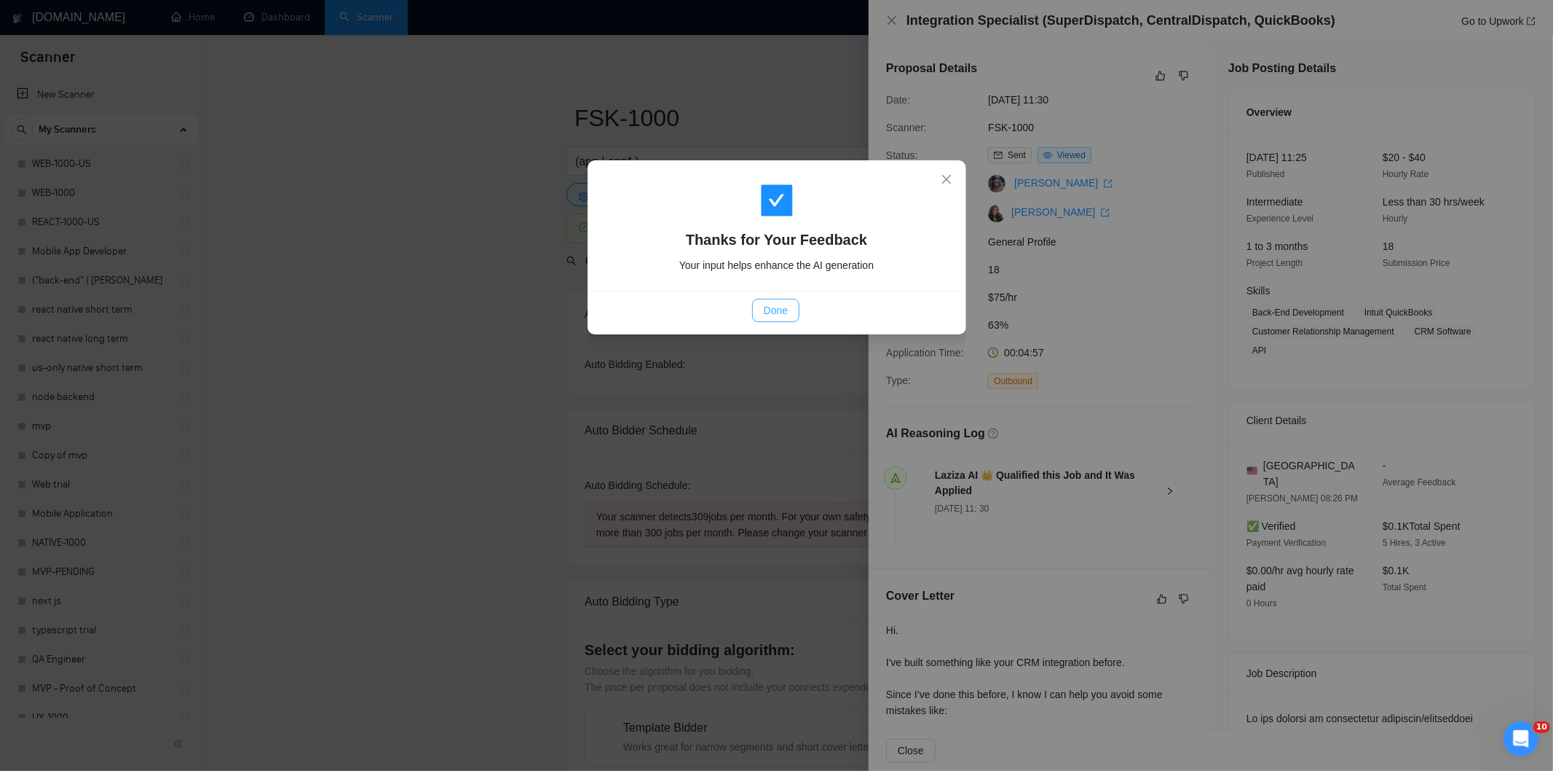
click at [777, 318] on span "Done" at bounding box center [776, 310] width 24 height 16
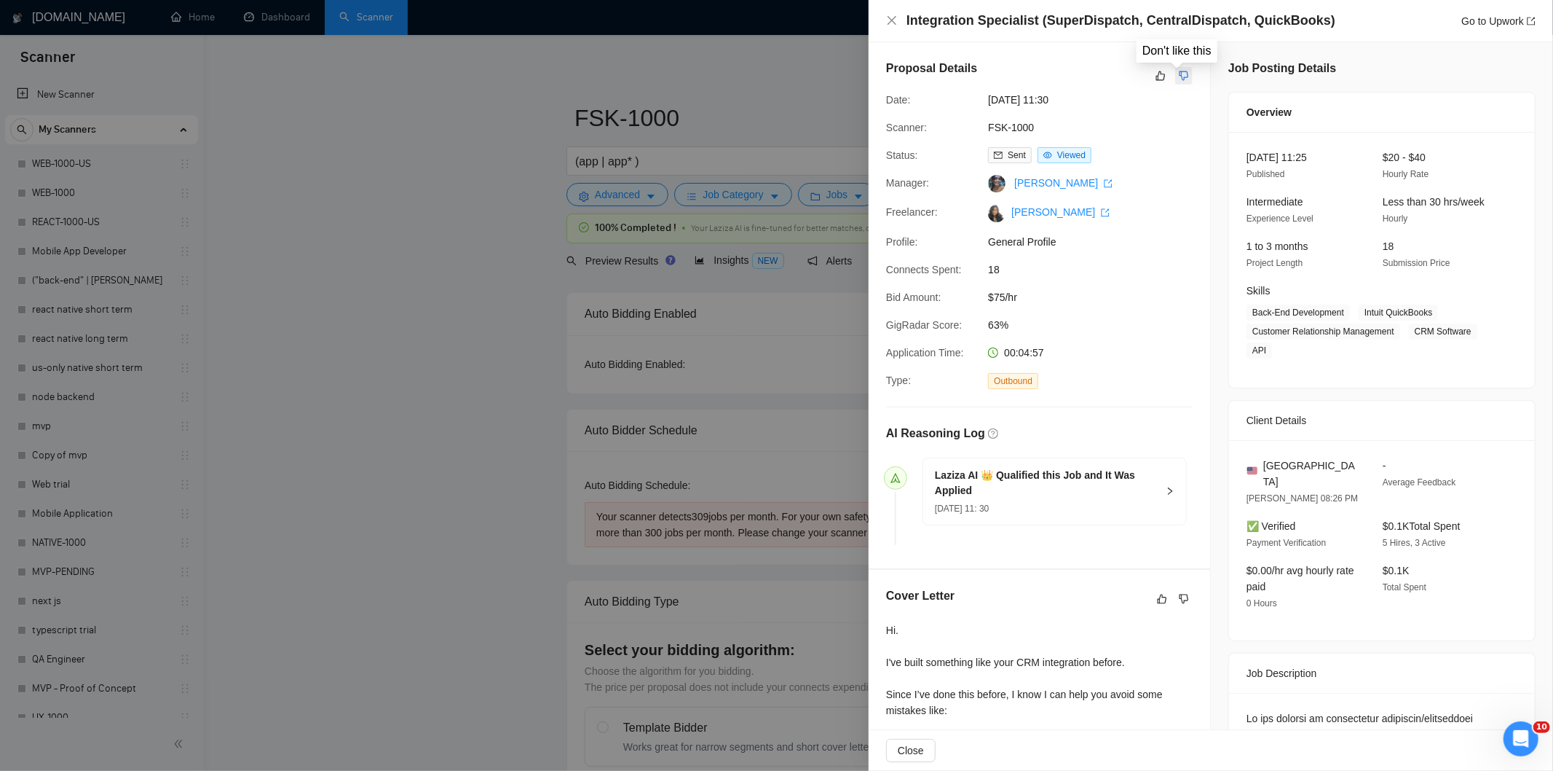
click at [1179, 75] on icon "dislike" at bounding box center [1184, 76] width 10 height 12
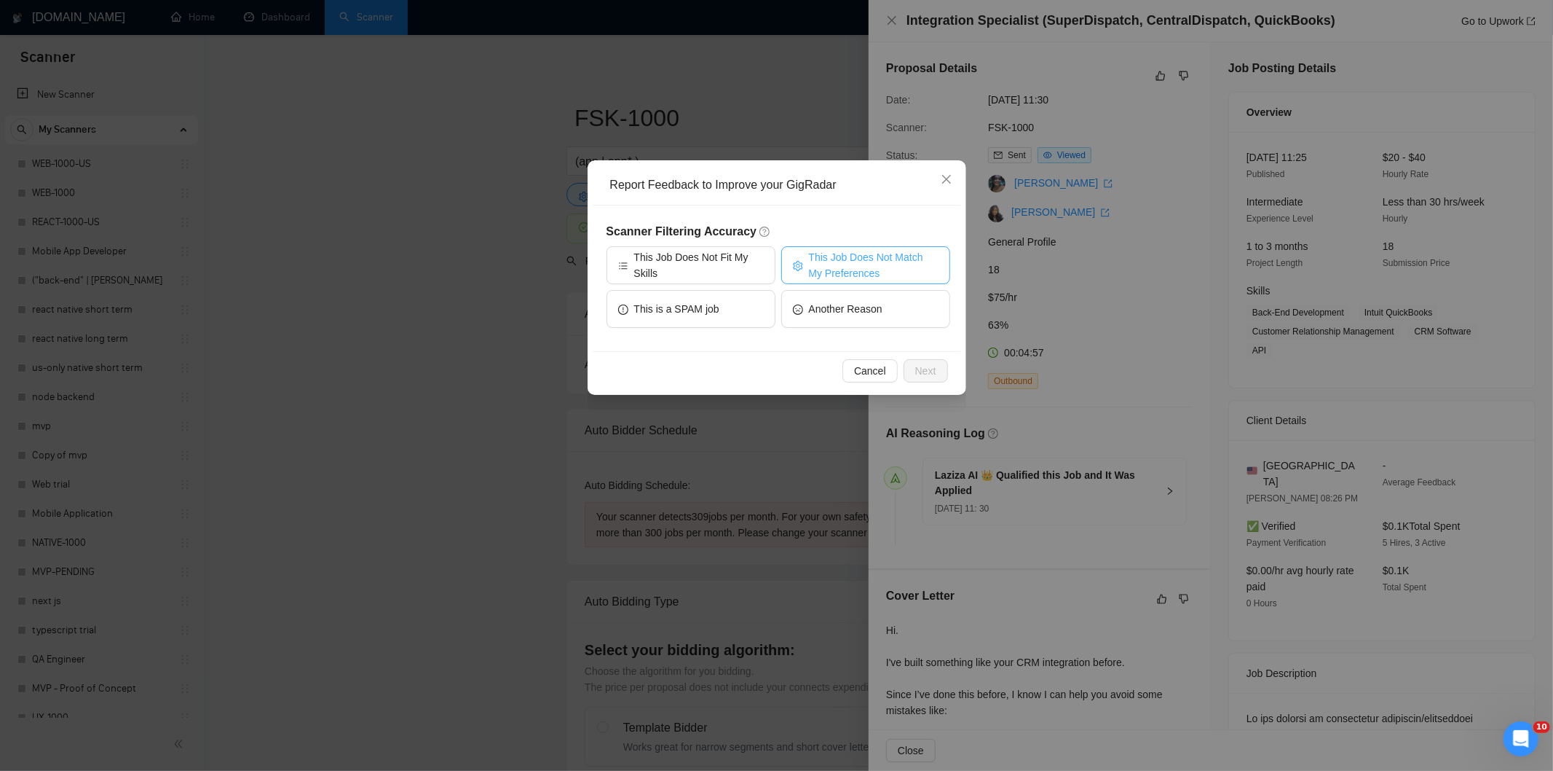
click at [857, 267] on span "This Job Does Not Match My Preferences" at bounding box center [874, 265] width 130 height 32
click at [926, 364] on span "Next" at bounding box center [925, 371] width 21 height 16
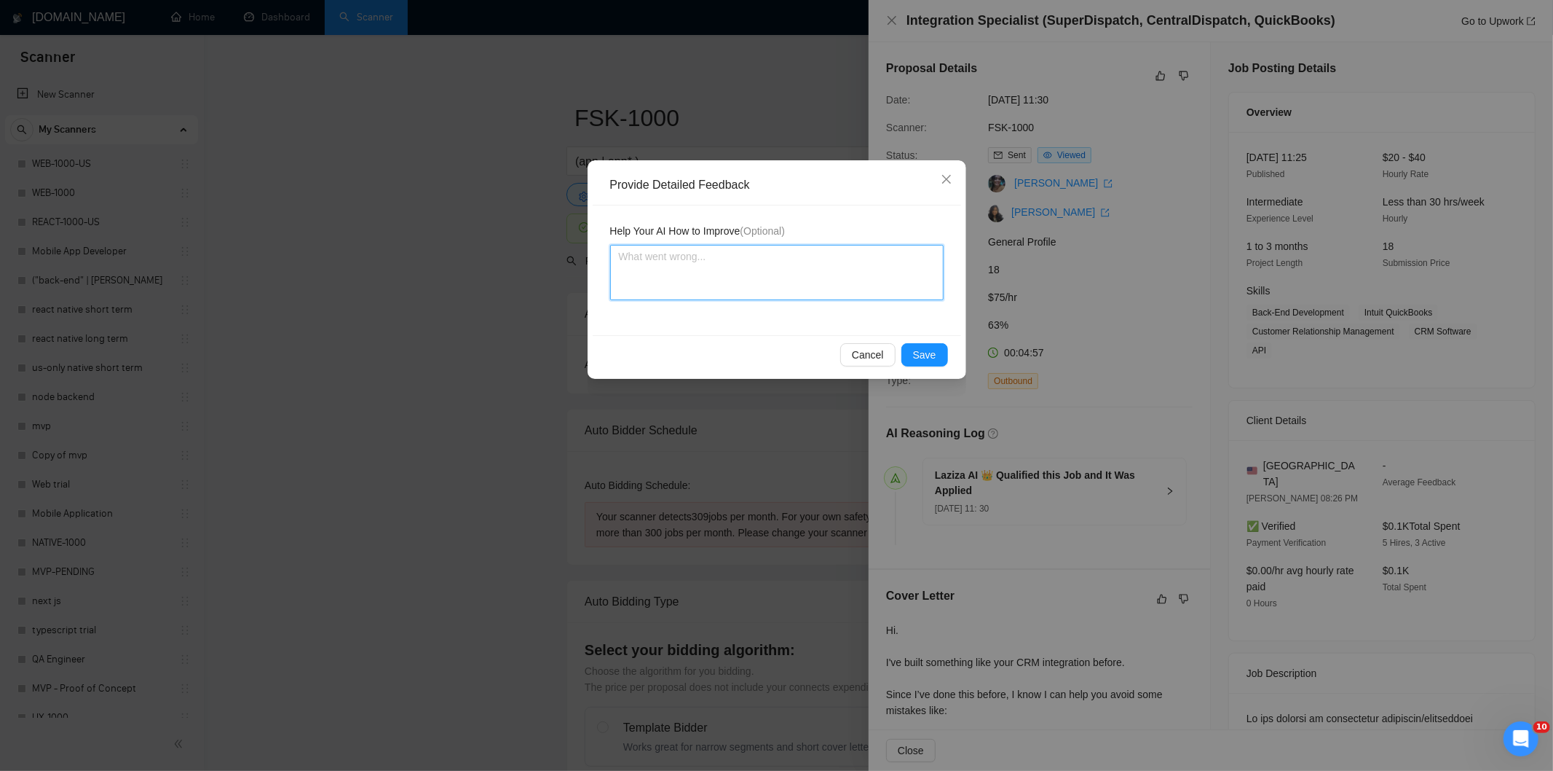
click at [842, 279] on textarea at bounding box center [777, 272] width 334 height 55
paste textarea "Not a fit — the project isn't for a web or mobile app, which is Ria's focus. Ex…"
type textarea "Not a fit — the project isn't for a web or mobile app, which is Ria's focus. Ex…"
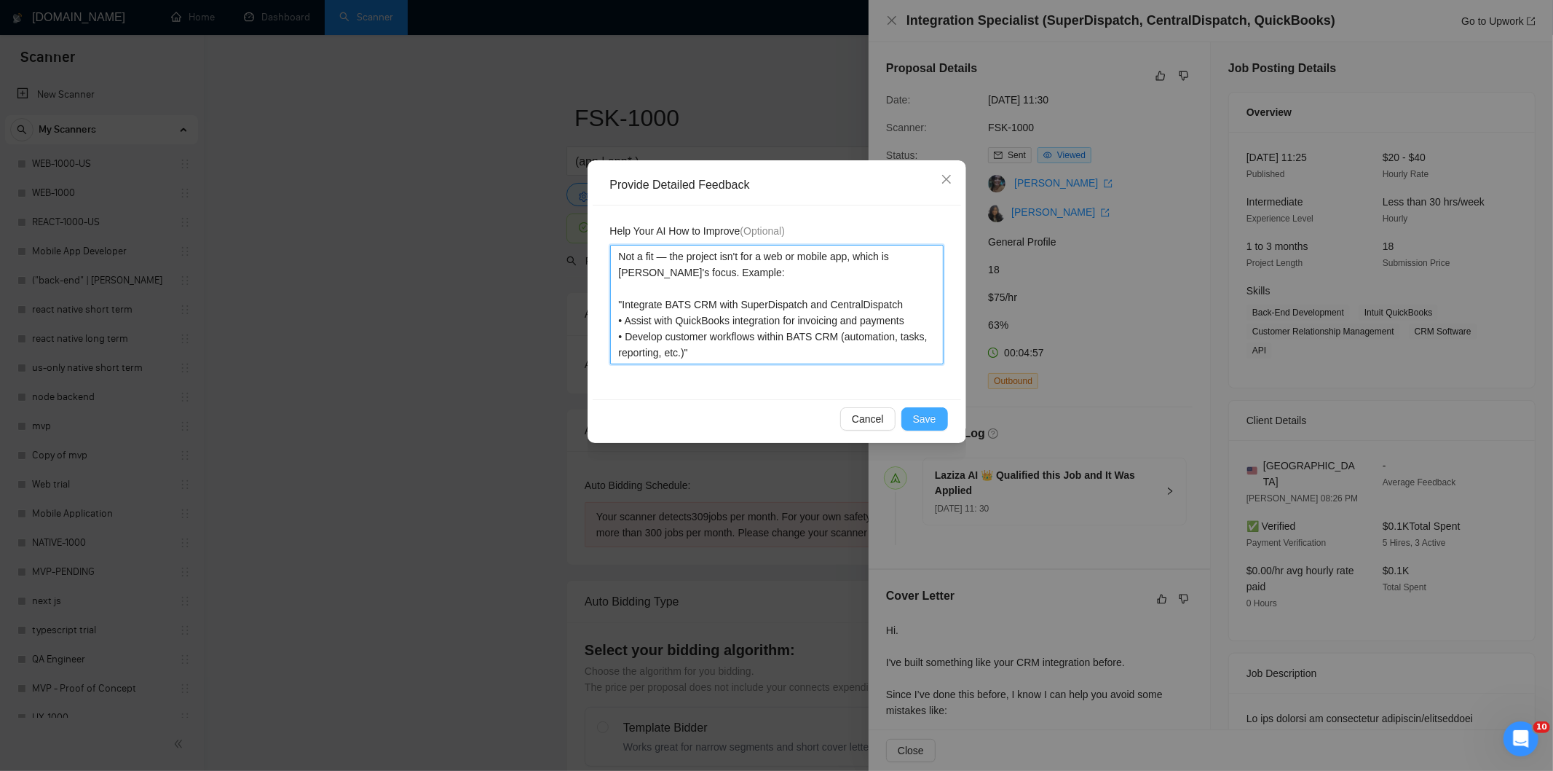
type textarea "Not a fit — the project isn't for a web or mobile app, which is Ria's focus. Ex…"
click at [930, 423] on span "Save" at bounding box center [924, 419] width 23 height 16
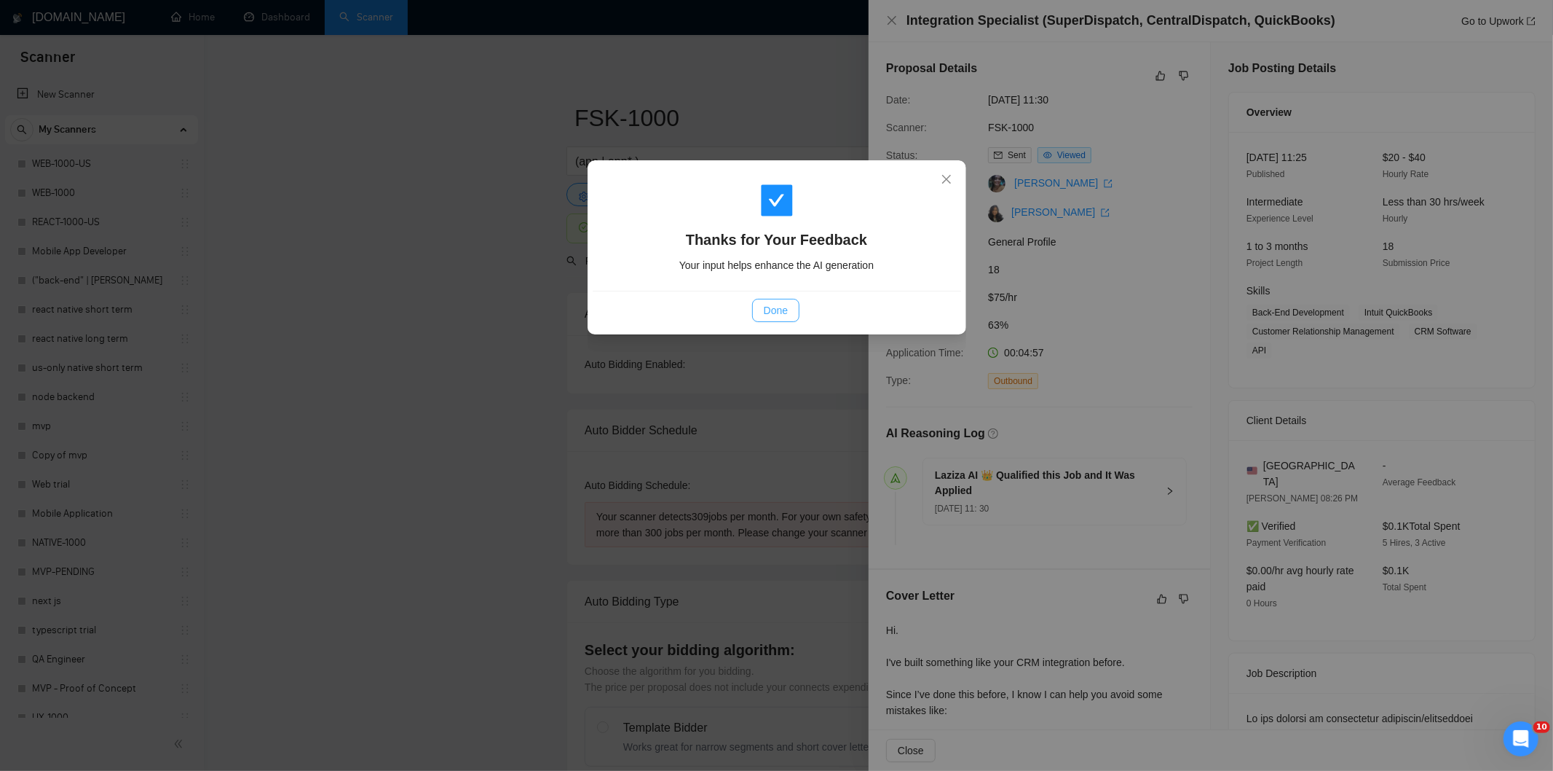
click at [776, 309] on span "Done" at bounding box center [776, 310] width 24 height 16
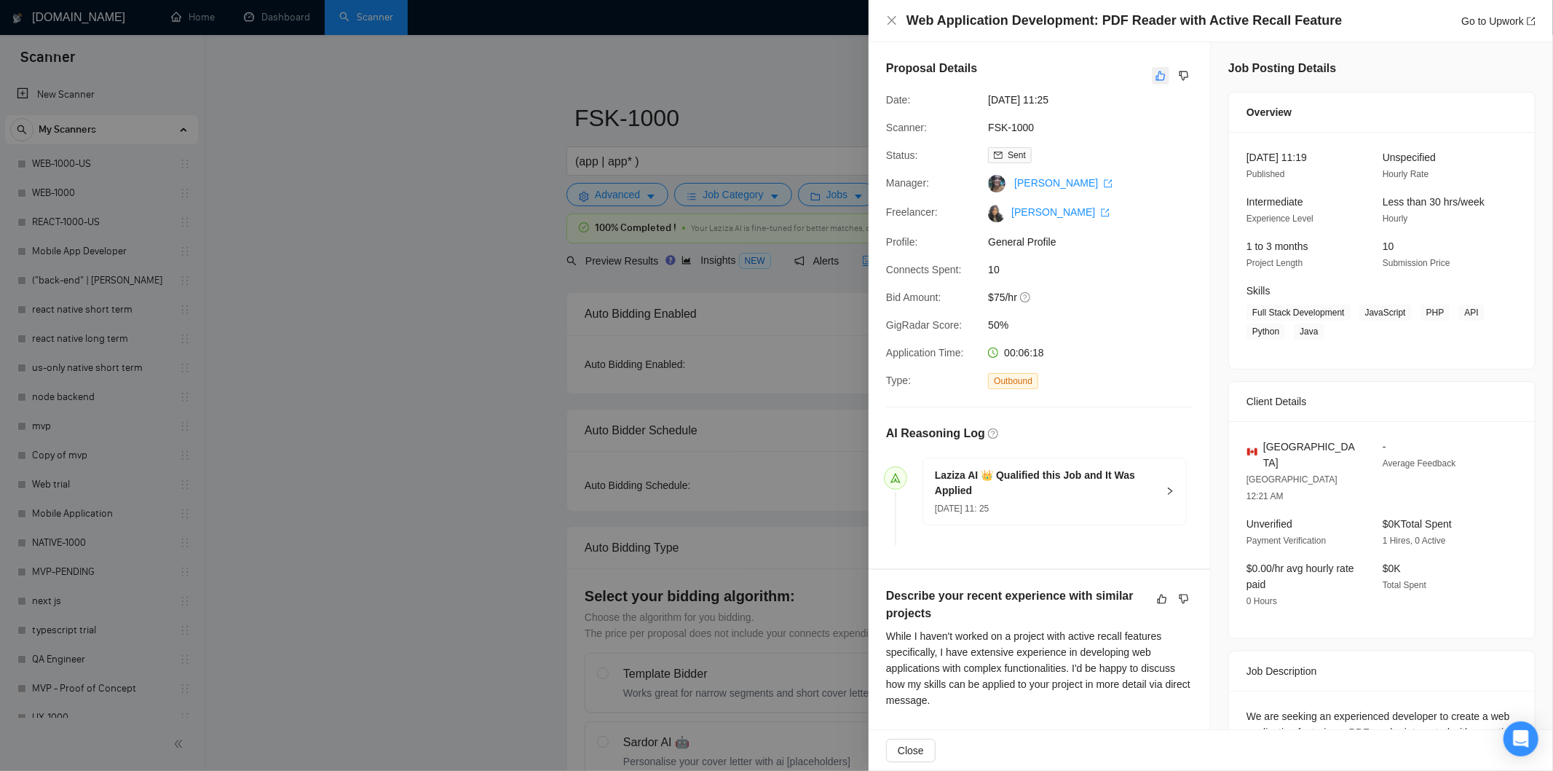
click at [1158, 78] on icon "like" at bounding box center [1161, 75] width 9 height 9
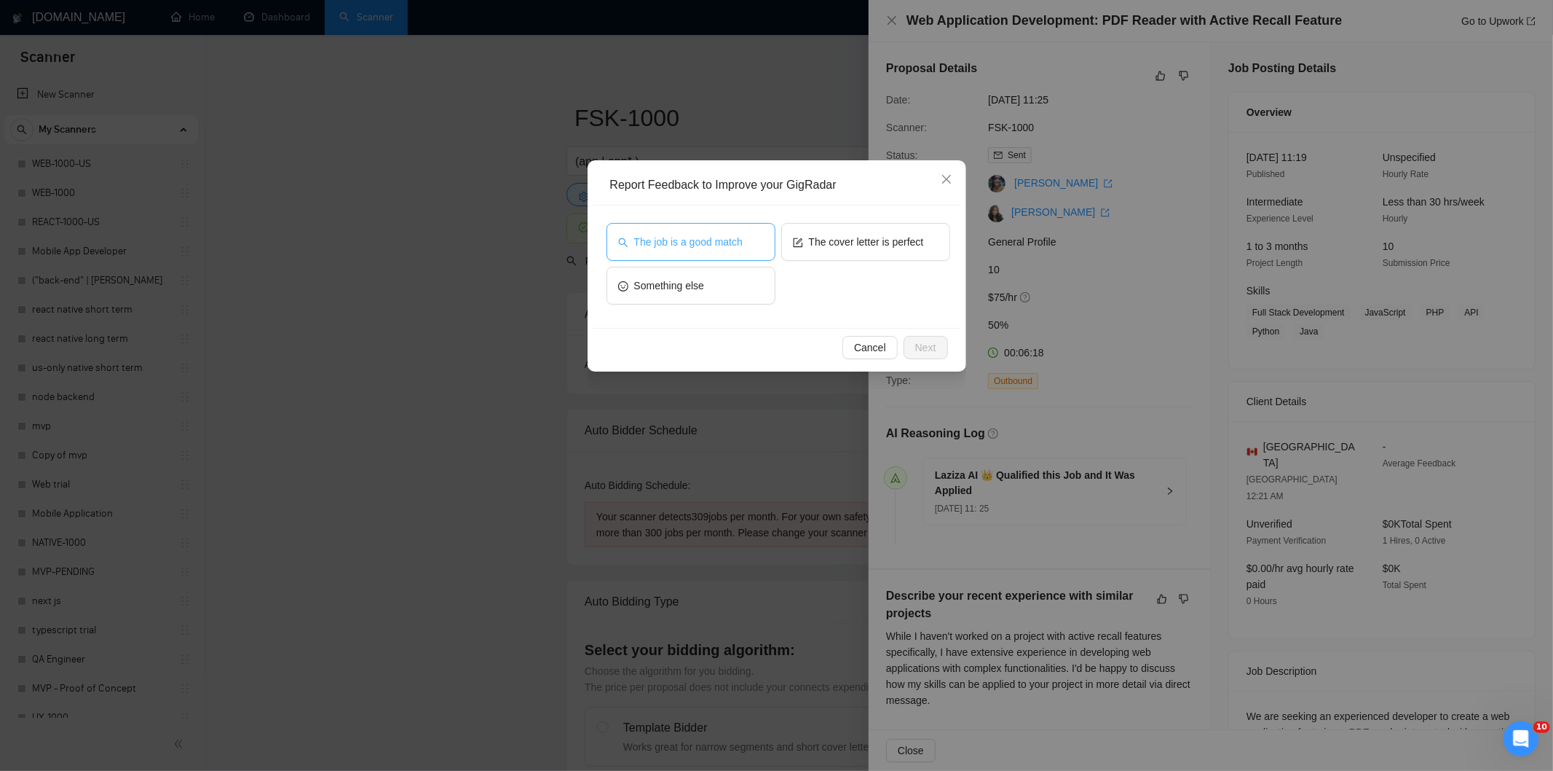
click at [690, 251] on button "The job is a good match" at bounding box center [691, 242] width 169 height 38
click at [921, 350] on span "Next" at bounding box center [925, 347] width 21 height 16
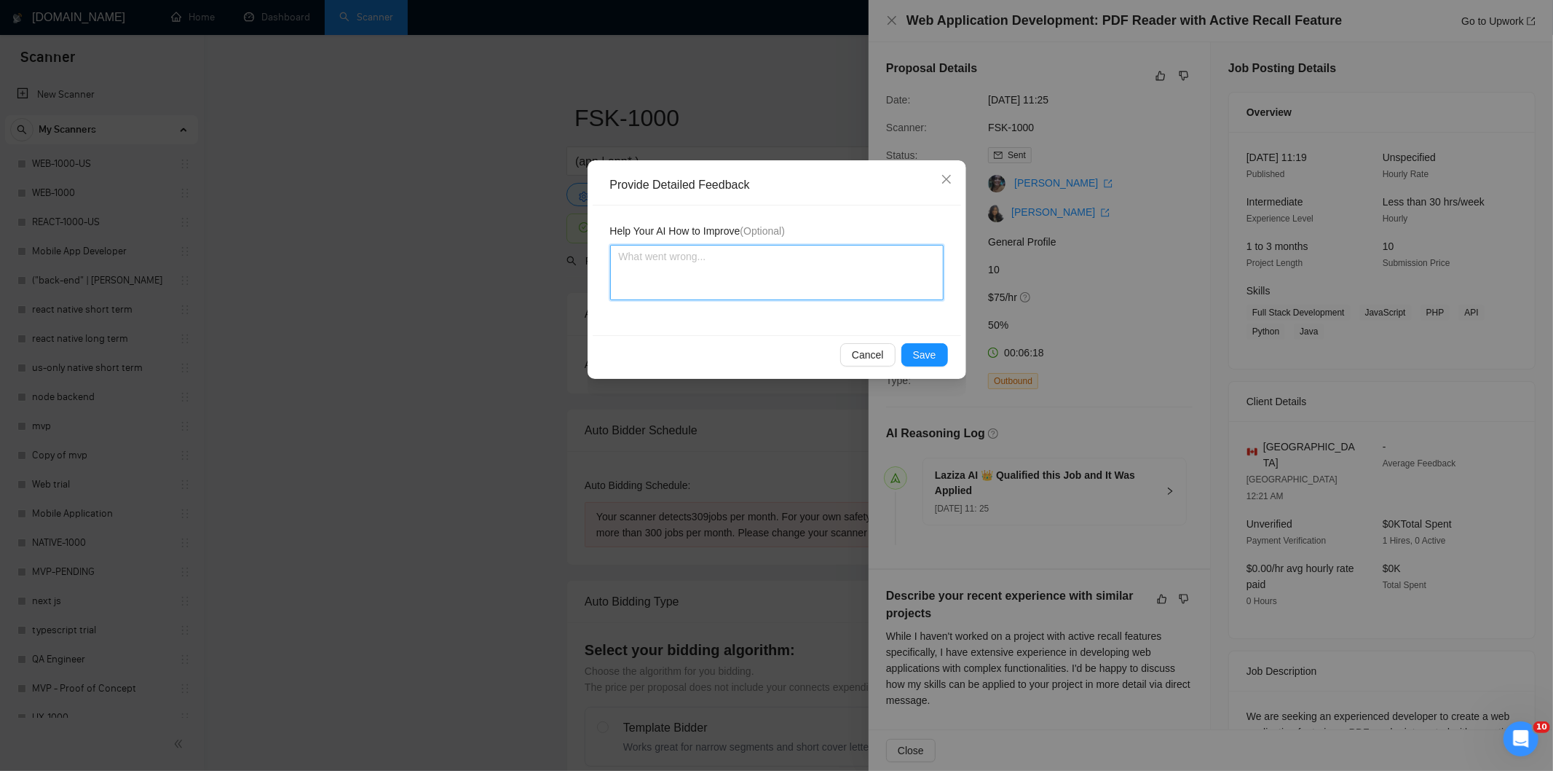
click at [814, 277] on textarea at bounding box center [777, 272] width 334 height 55
paste textarea "Good fit — the project is greenfield (no existing code), welcomes agencies, use…"
type textarea "Good fit — the project is greenfield (no existing code), welcomes agencies, use…"
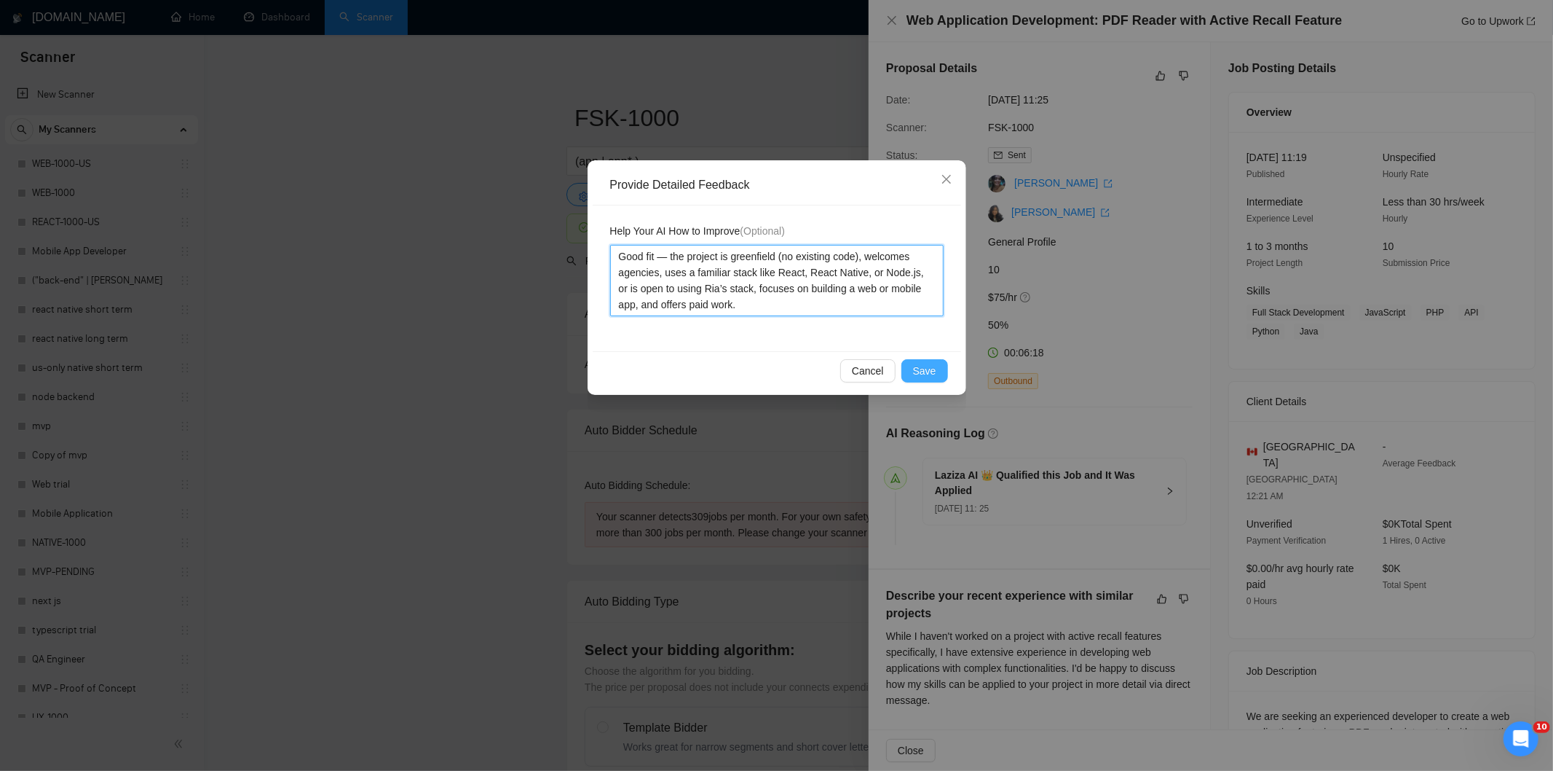
type textarea "Good fit — the project is greenfield (no existing code), welcomes agencies, use…"
click at [942, 370] on button "Save" at bounding box center [925, 370] width 47 height 23
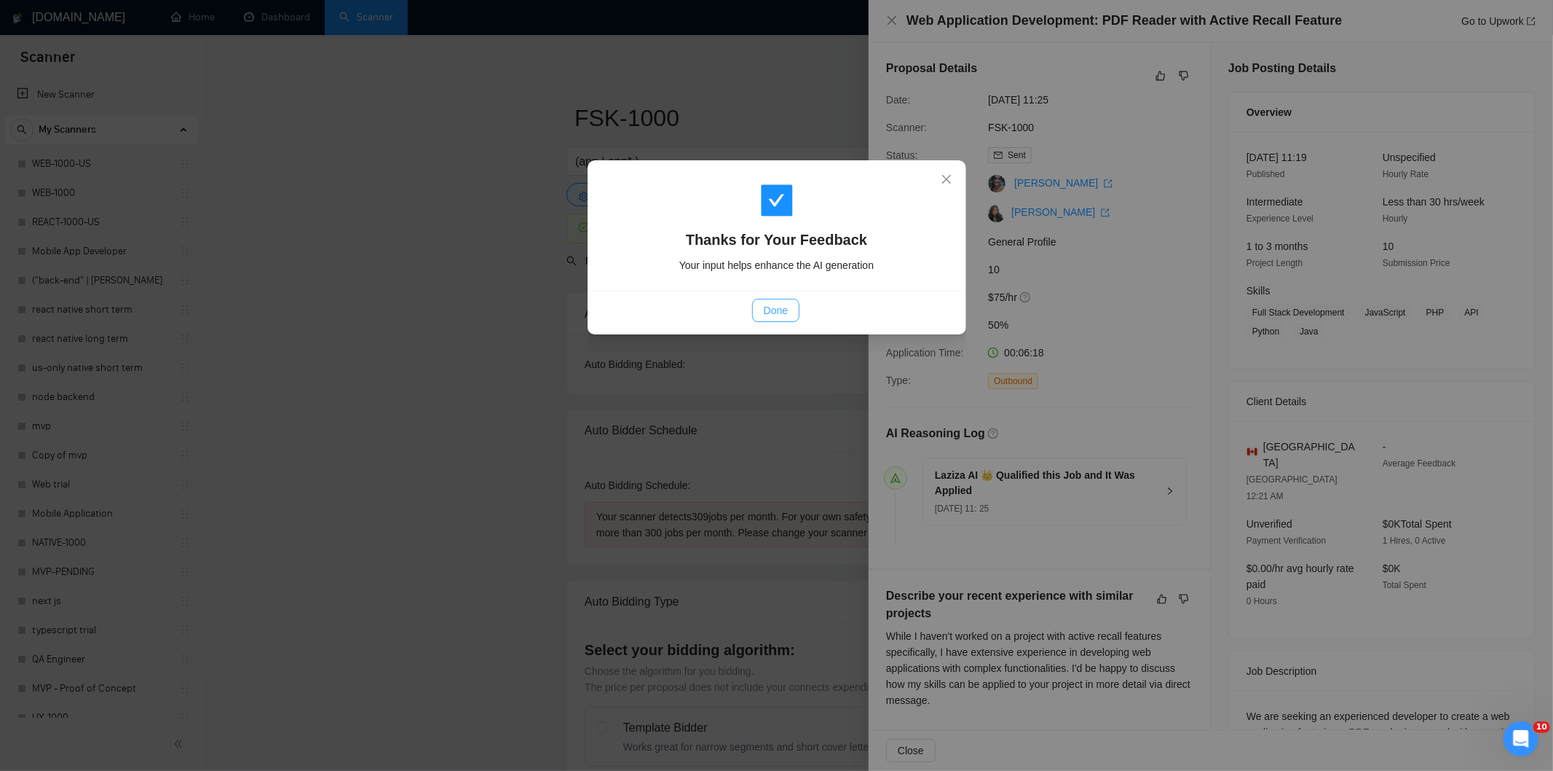
click at [765, 316] on span "Done" at bounding box center [776, 310] width 24 height 16
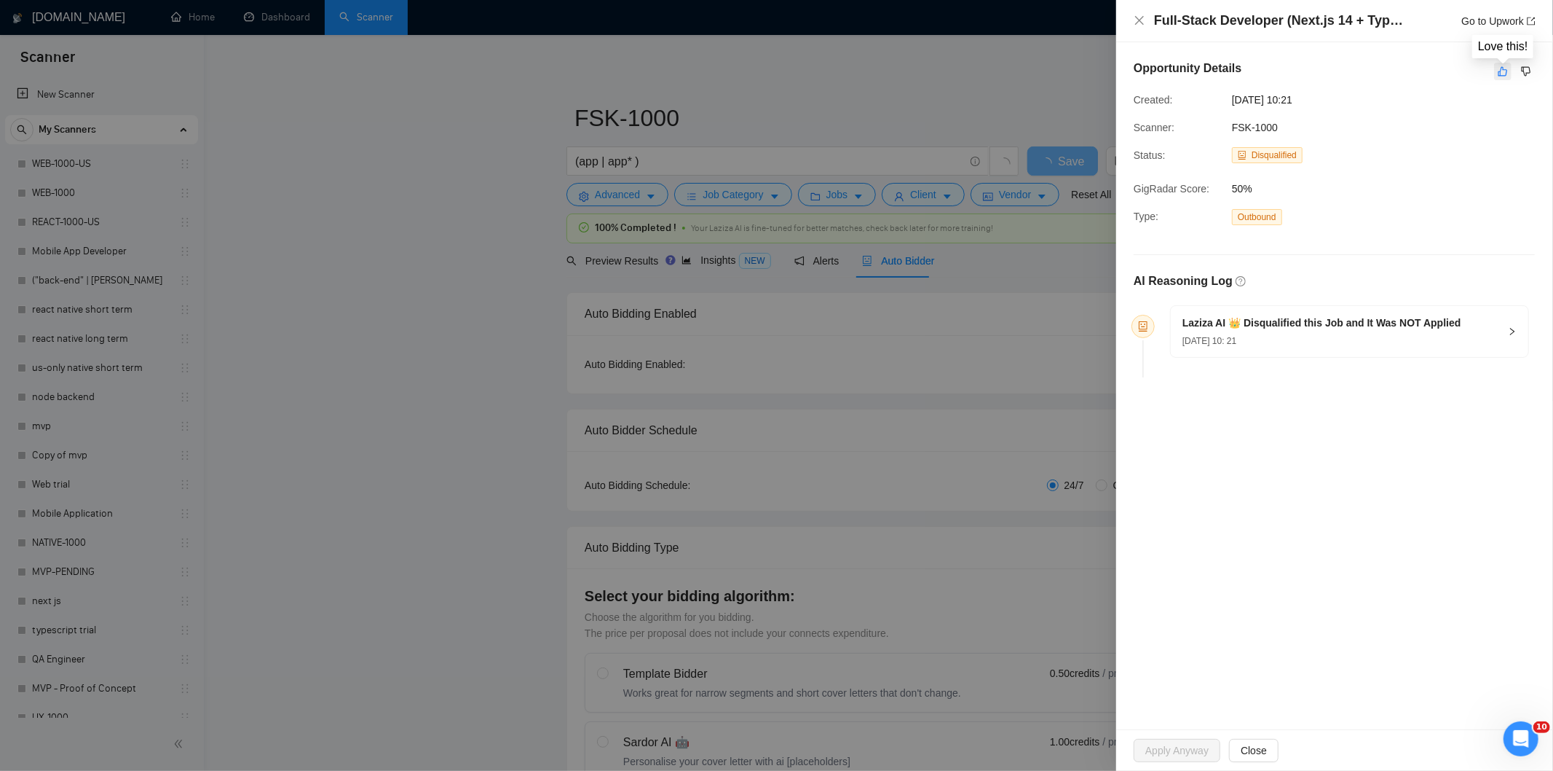
click at [1505, 80] on button "button" at bounding box center [1503, 71] width 17 height 17
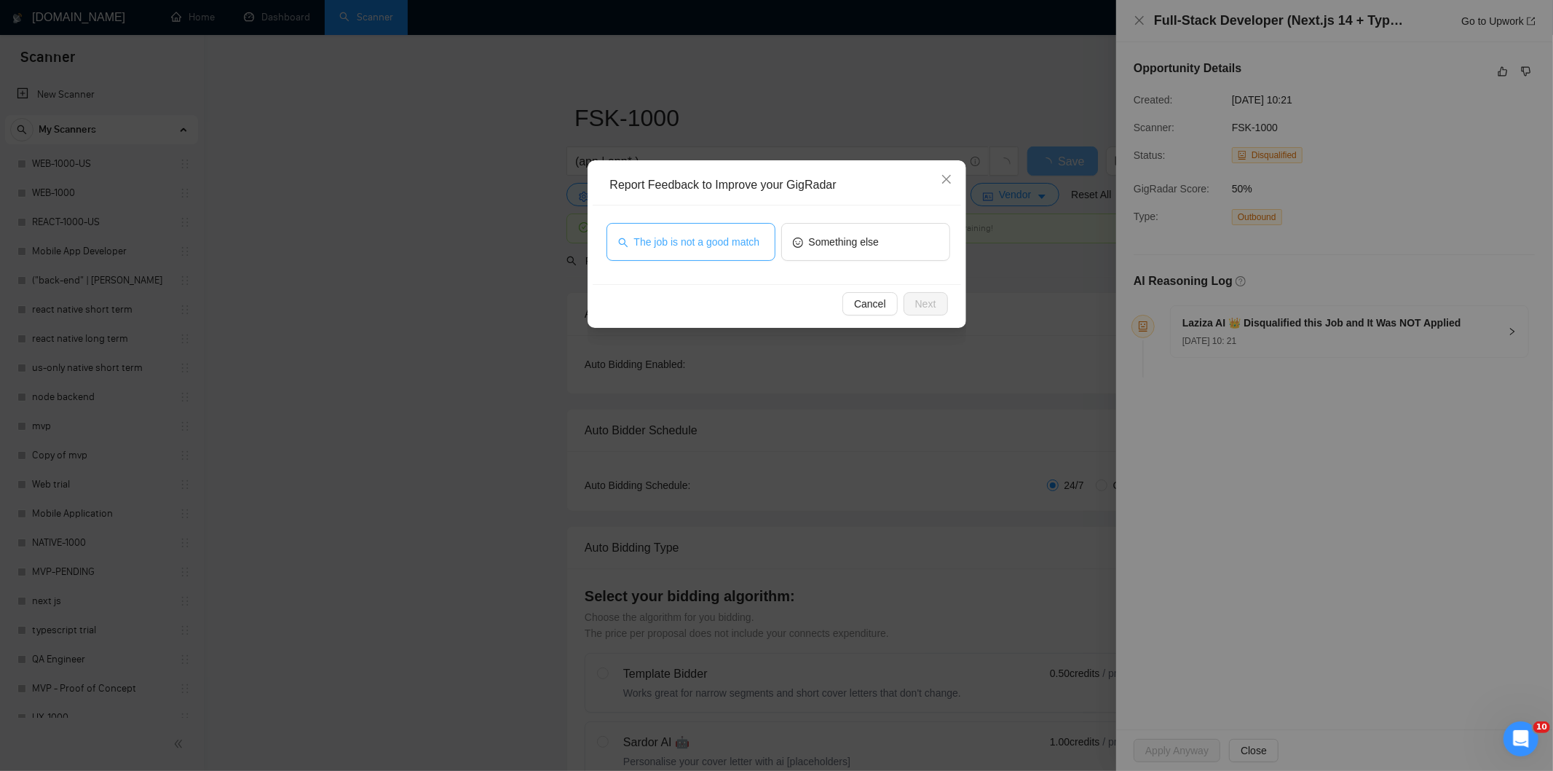
click at [765, 243] on button "The job is not a good match" at bounding box center [691, 242] width 169 height 38
click at [915, 299] on span "Next" at bounding box center [925, 304] width 21 height 16
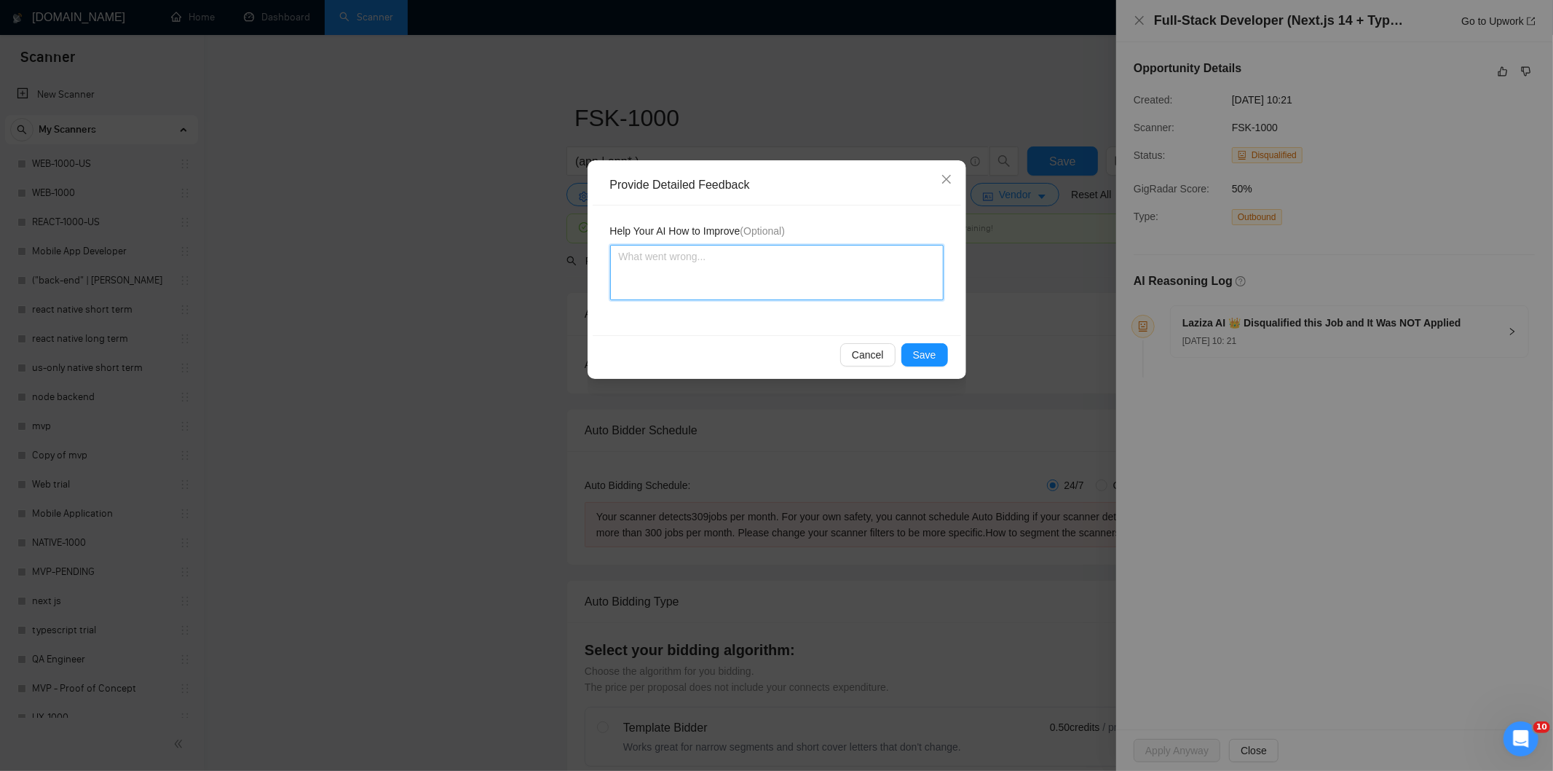
click at [857, 255] on textarea at bounding box center [777, 272] width 334 height 55
paste textarea "Not a fit — this project has been disqualified for other reasons. Example: "The…"
type textarea "Not a fit — this project has been disqualified for other reasons. Example: "The…"
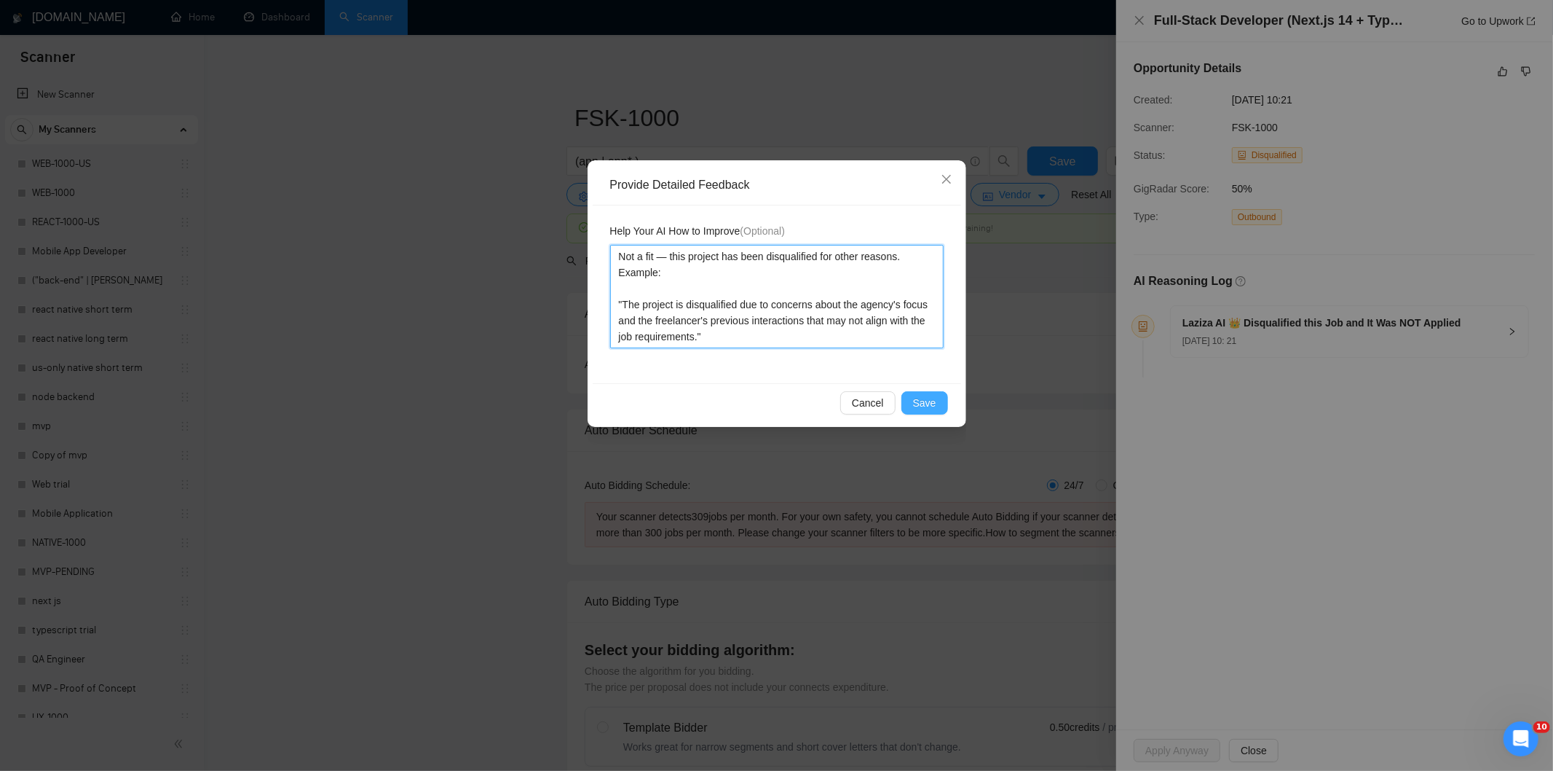
type textarea "Not a fit — this project has been disqualified for other reasons. Example: "The…"
click at [930, 405] on span "Save" at bounding box center [924, 403] width 23 height 16
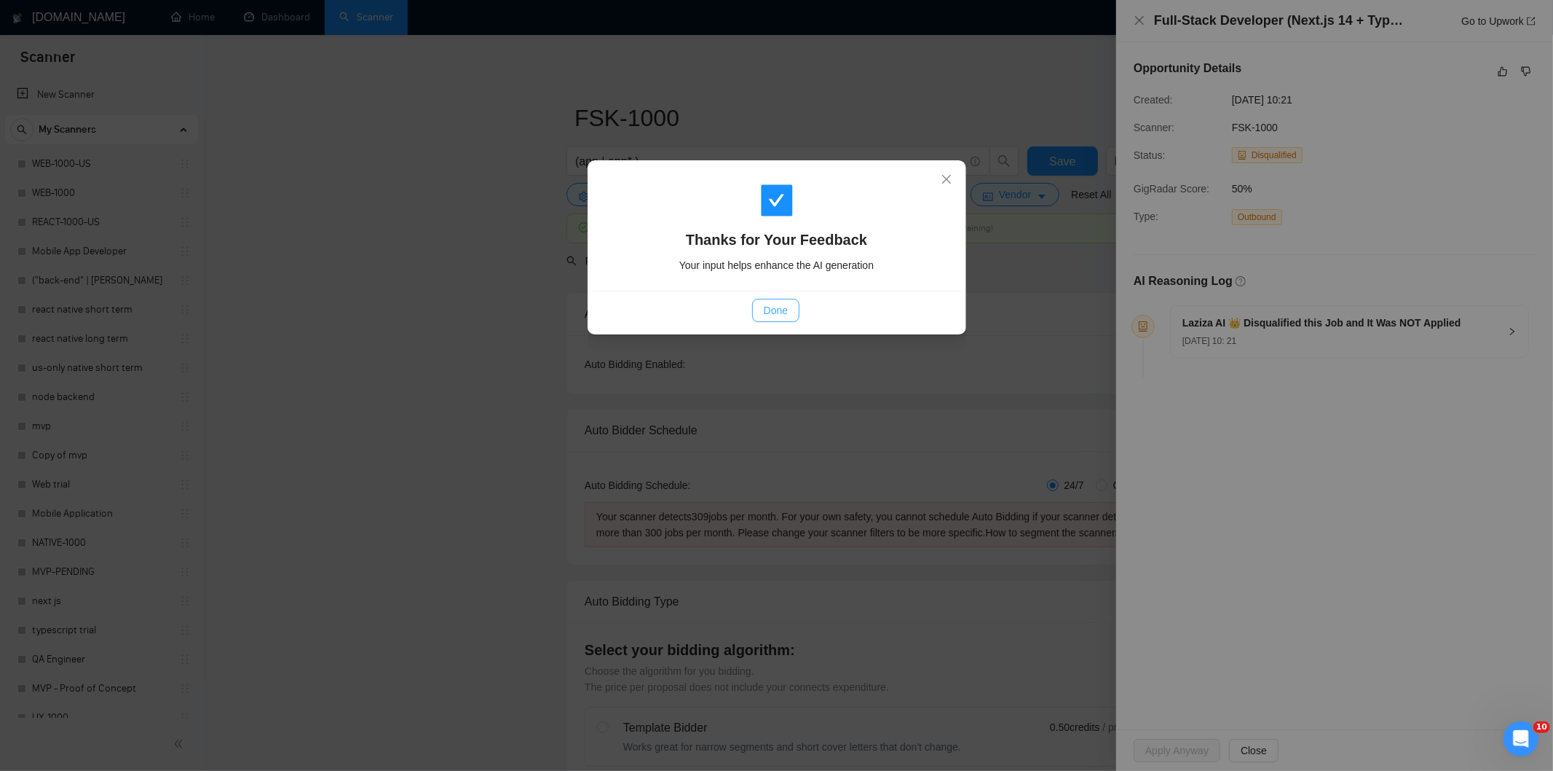
click at [784, 308] on span "Done" at bounding box center [776, 310] width 24 height 16
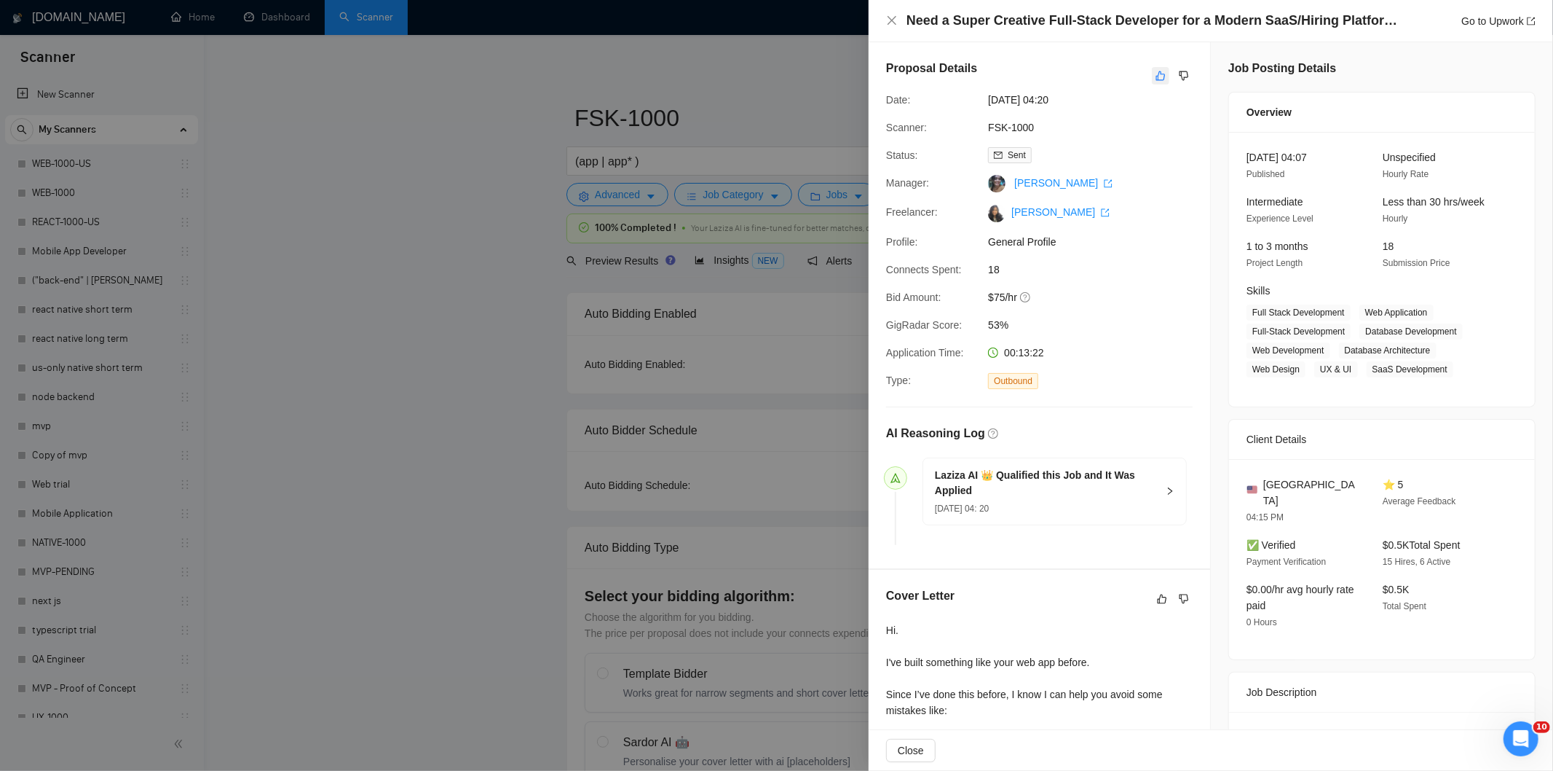
click at [1157, 80] on icon "like" at bounding box center [1161, 75] width 9 height 9
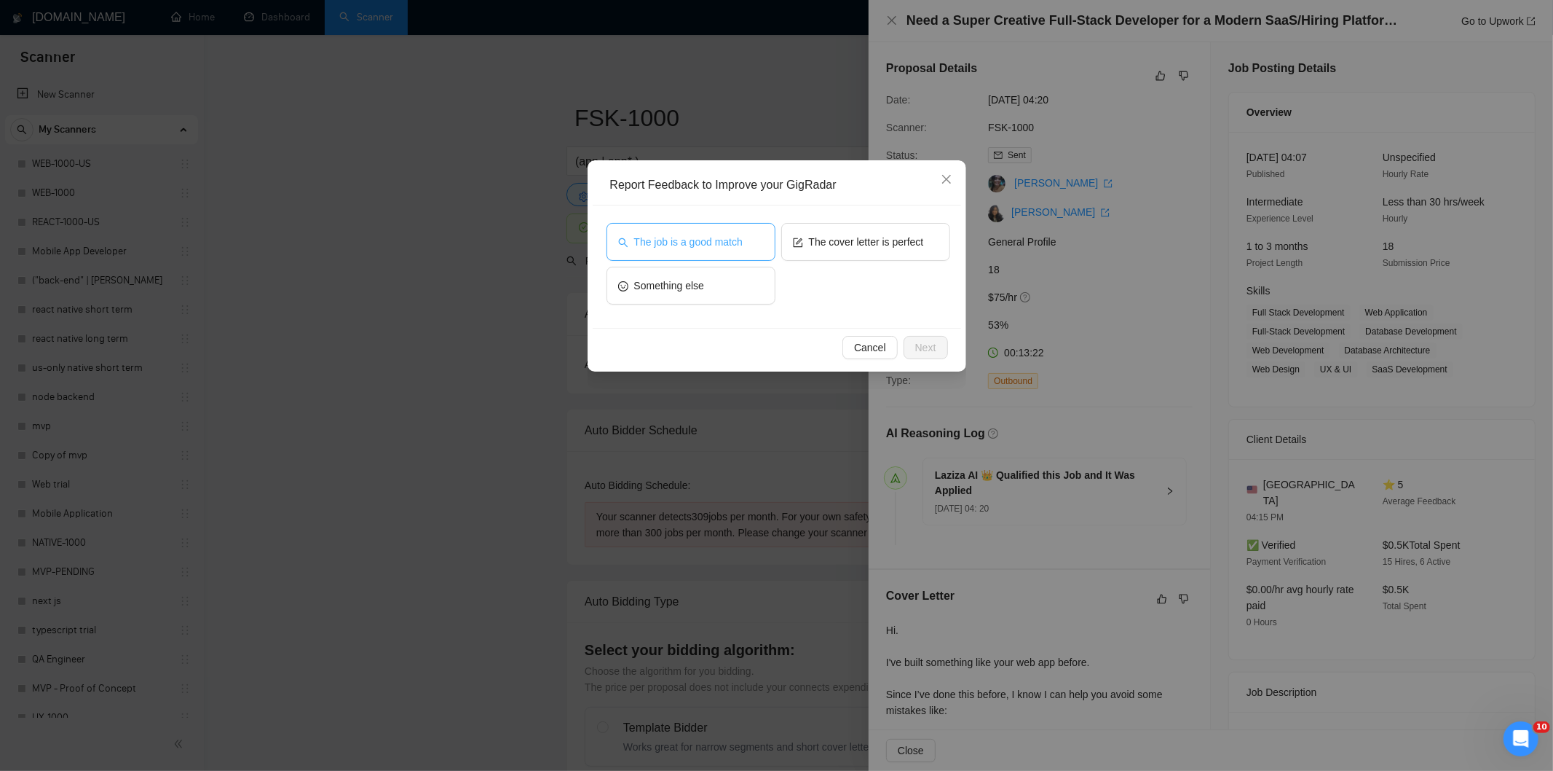
click at [698, 242] on span "The job is a good match" at bounding box center [688, 242] width 109 height 16
click at [940, 355] on button "Next" at bounding box center [926, 347] width 44 height 23
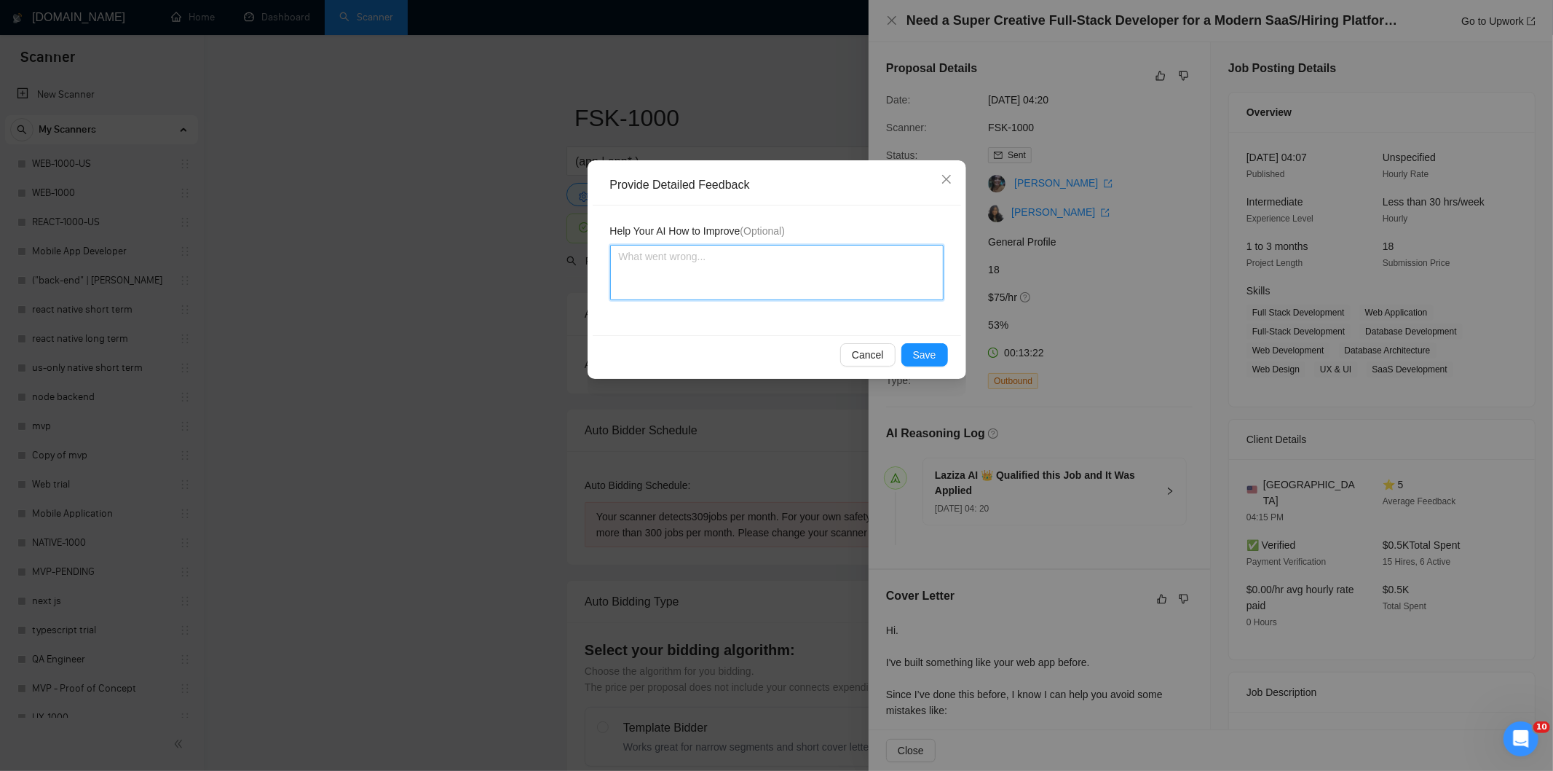
click at [775, 279] on textarea at bounding box center [777, 272] width 334 height 55
paste textarea "Good fit — the project is greenfield (no existing code), welcomes agencies, use…"
type textarea "Good fit — the project is greenfield (no existing code), welcomes agencies, use…"
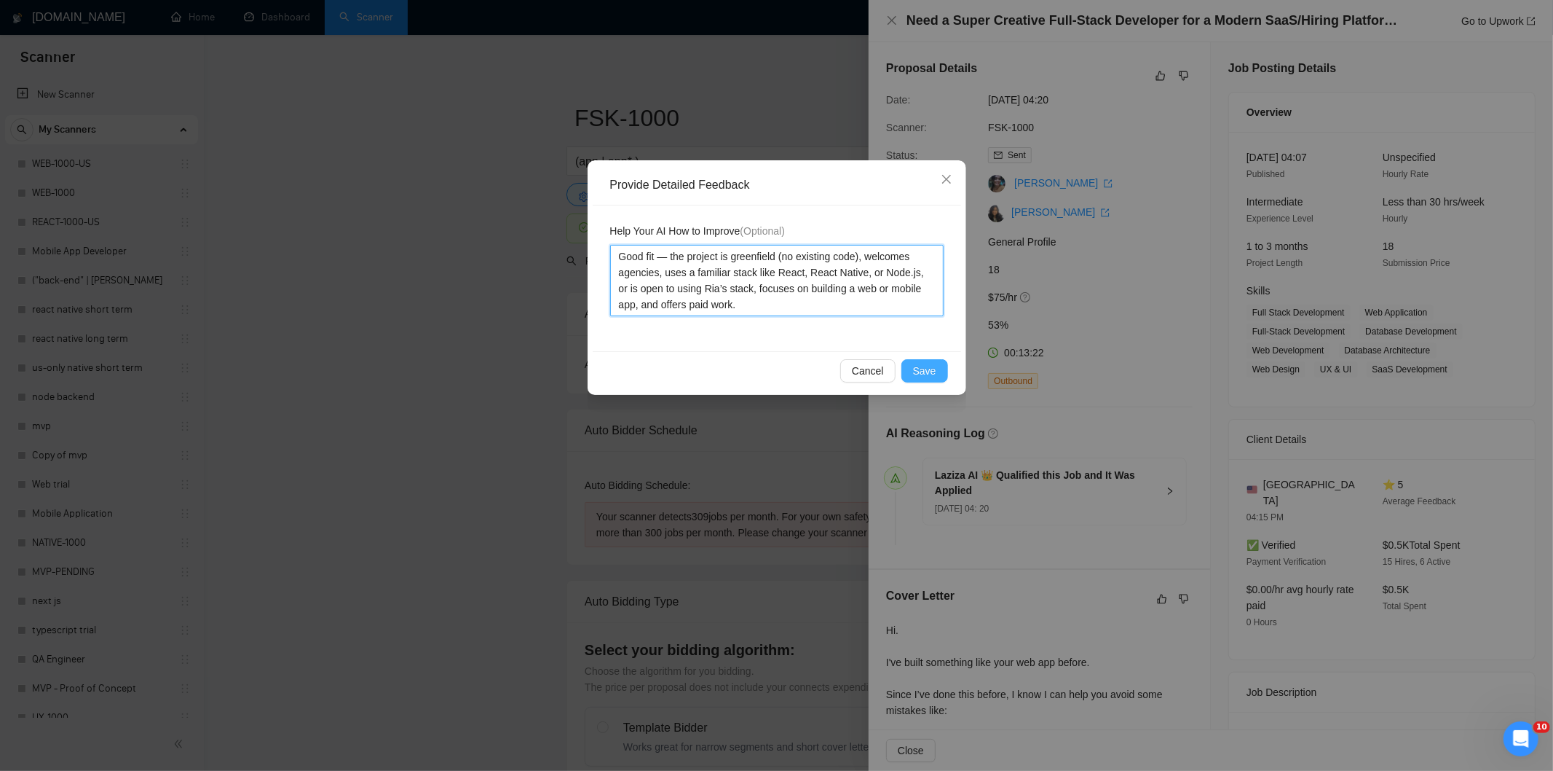
type textarea "Good fit — the project is greenfield (no existing code), welcomes agencies, use…"
click at [921, 367] on span "Save" at bounding box center [924, 371] width 23 height 16
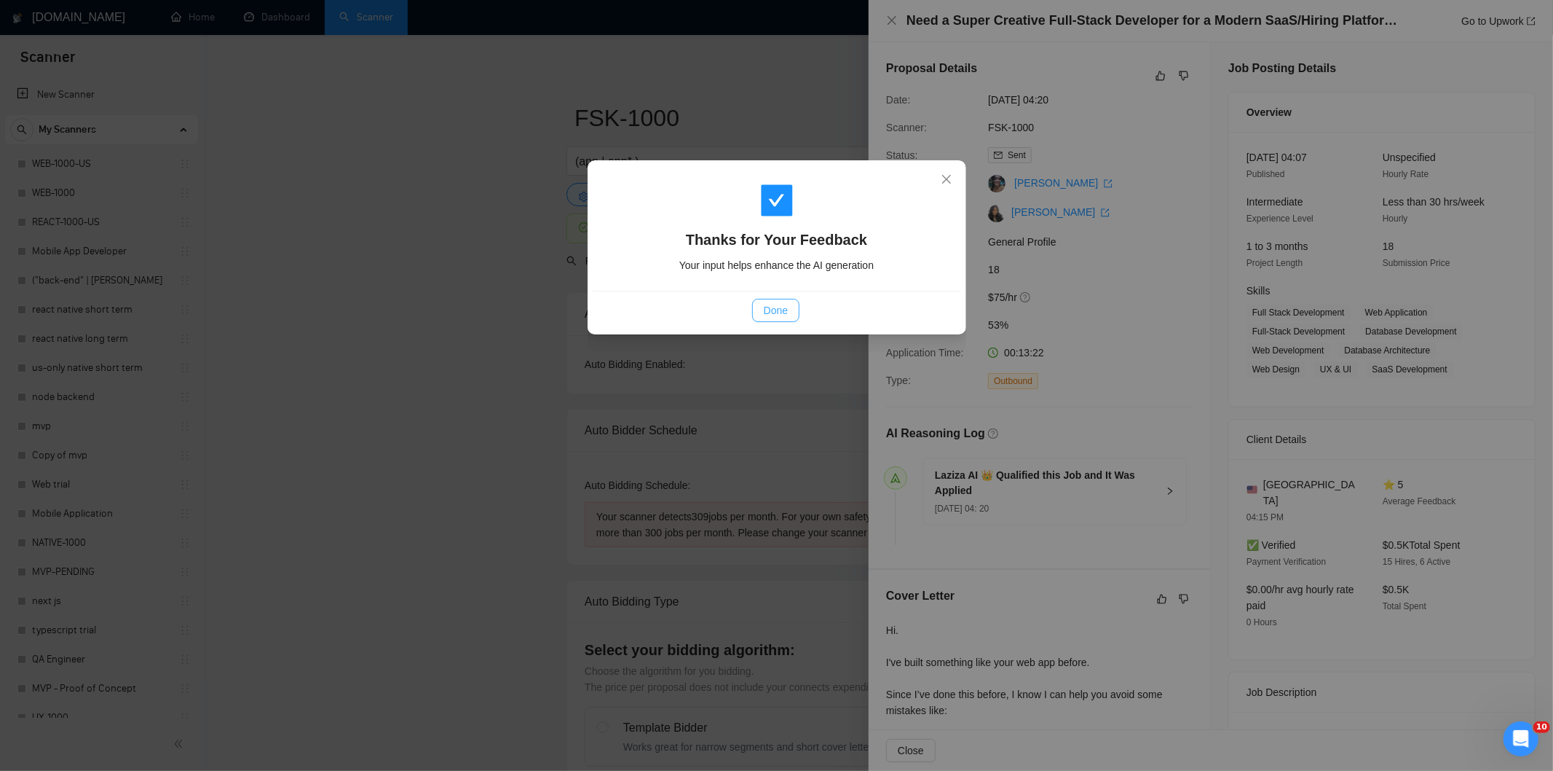
click at [783, 310] on span "Done" at bounding box center [776, 310] width 24 height 16
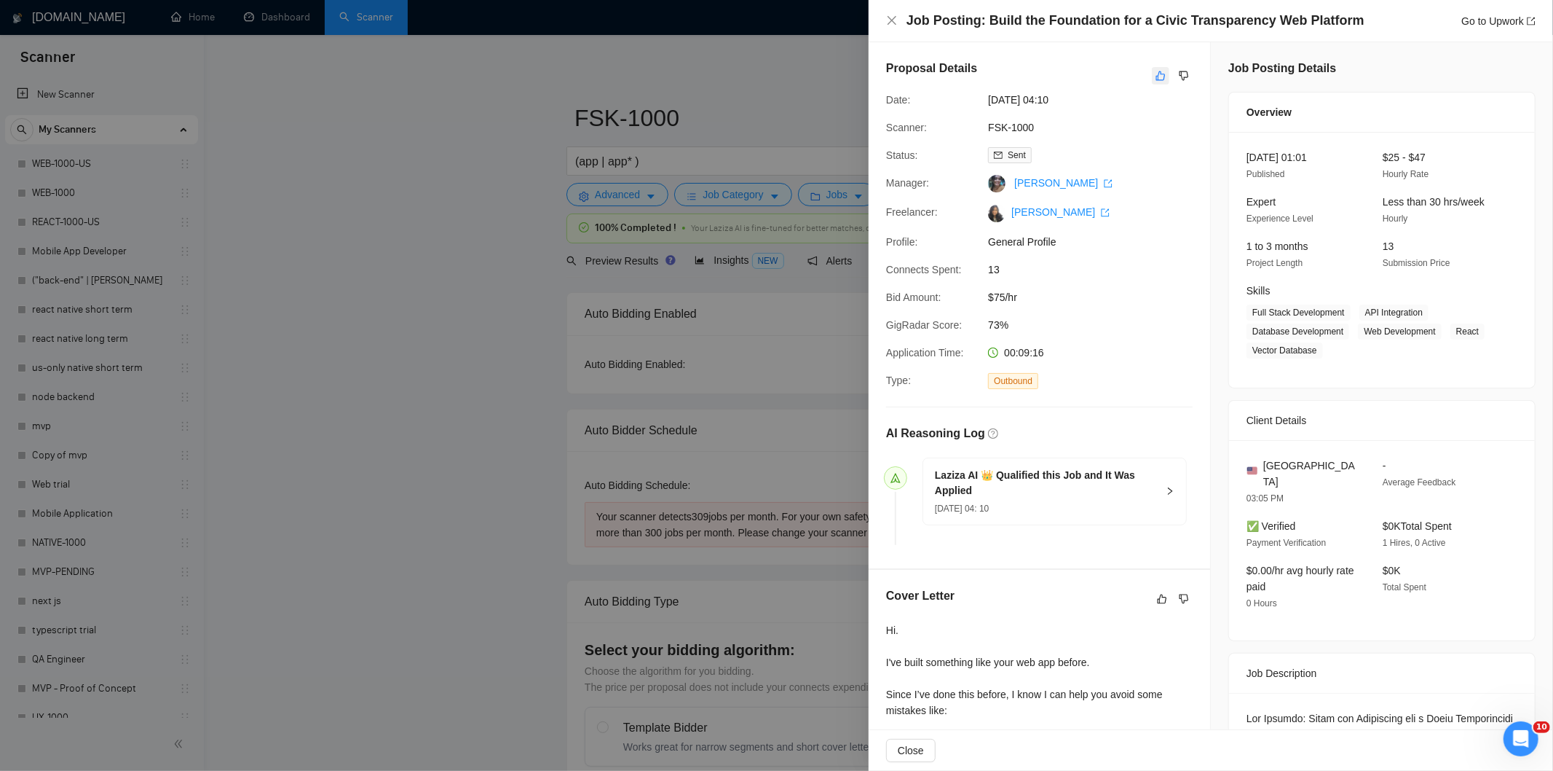
click at [1153, 68] on button "button" at bounding box center [1160, 75] width 17 height 17
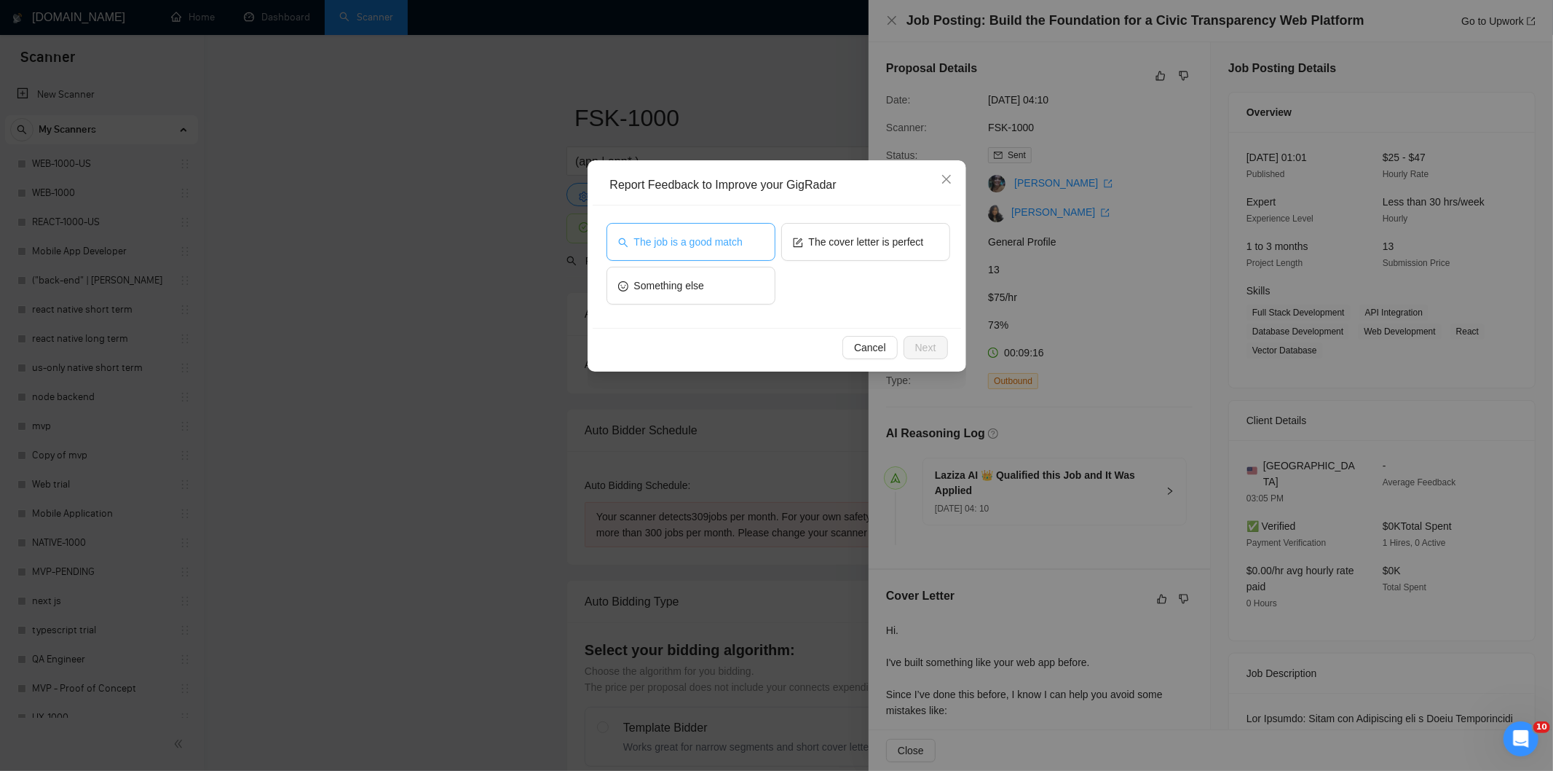
click at [750, 234] on button "The job is a good match" at bounding box center [691, 242] width 169 height 38
click at [915, 346] on span "Next" at bounding box center [925, 347] width 21 height 16
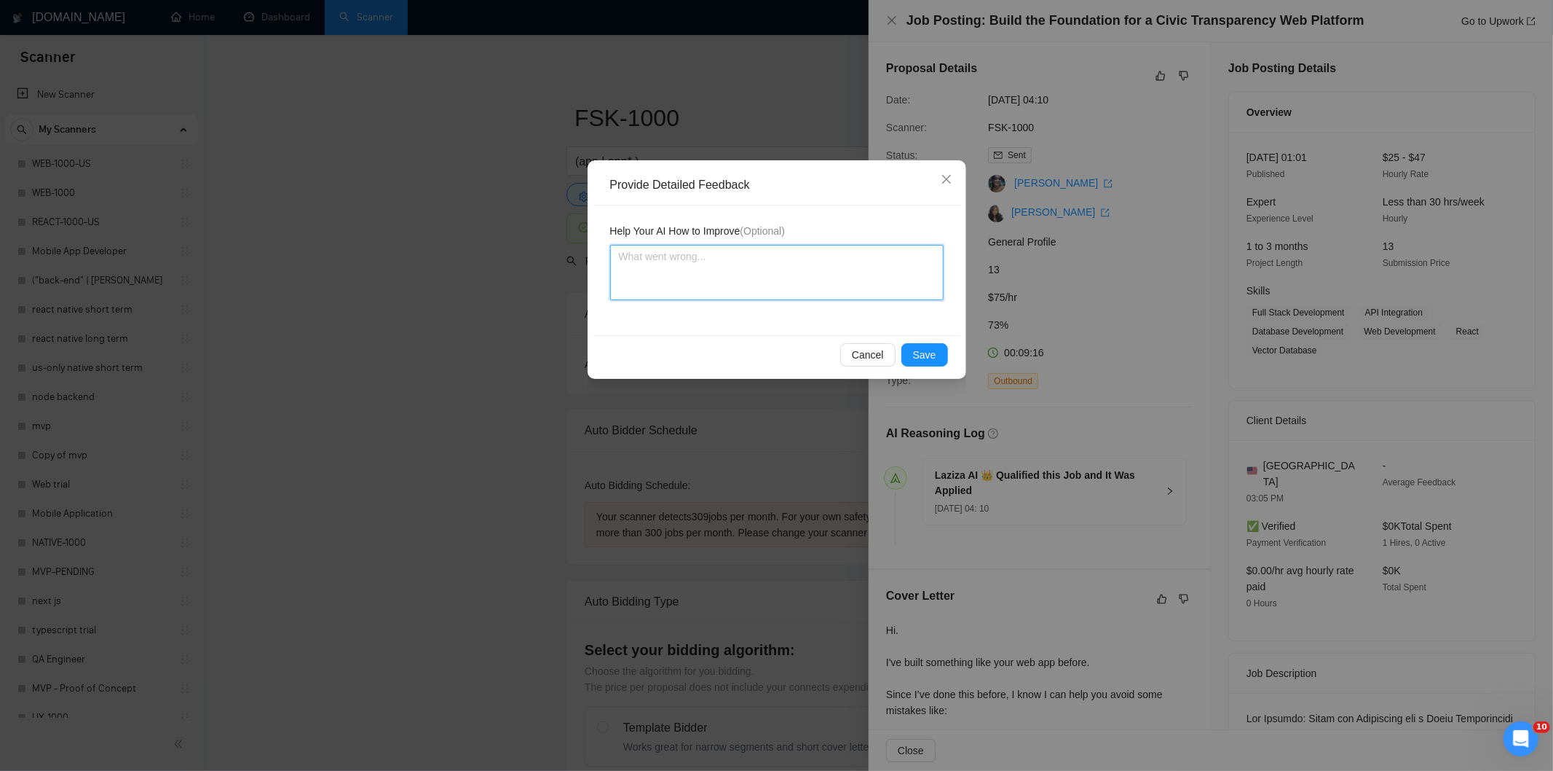
click at [849, 286] on textarea at bounding box center [777, 272] width 334 height 55
paste textarea "Good fit — the project is greenfield (no existing code), welcomes agencies, use…"
type textarea "Good fit — the project is greenfield (no existing code), welcomes agencies, use…"
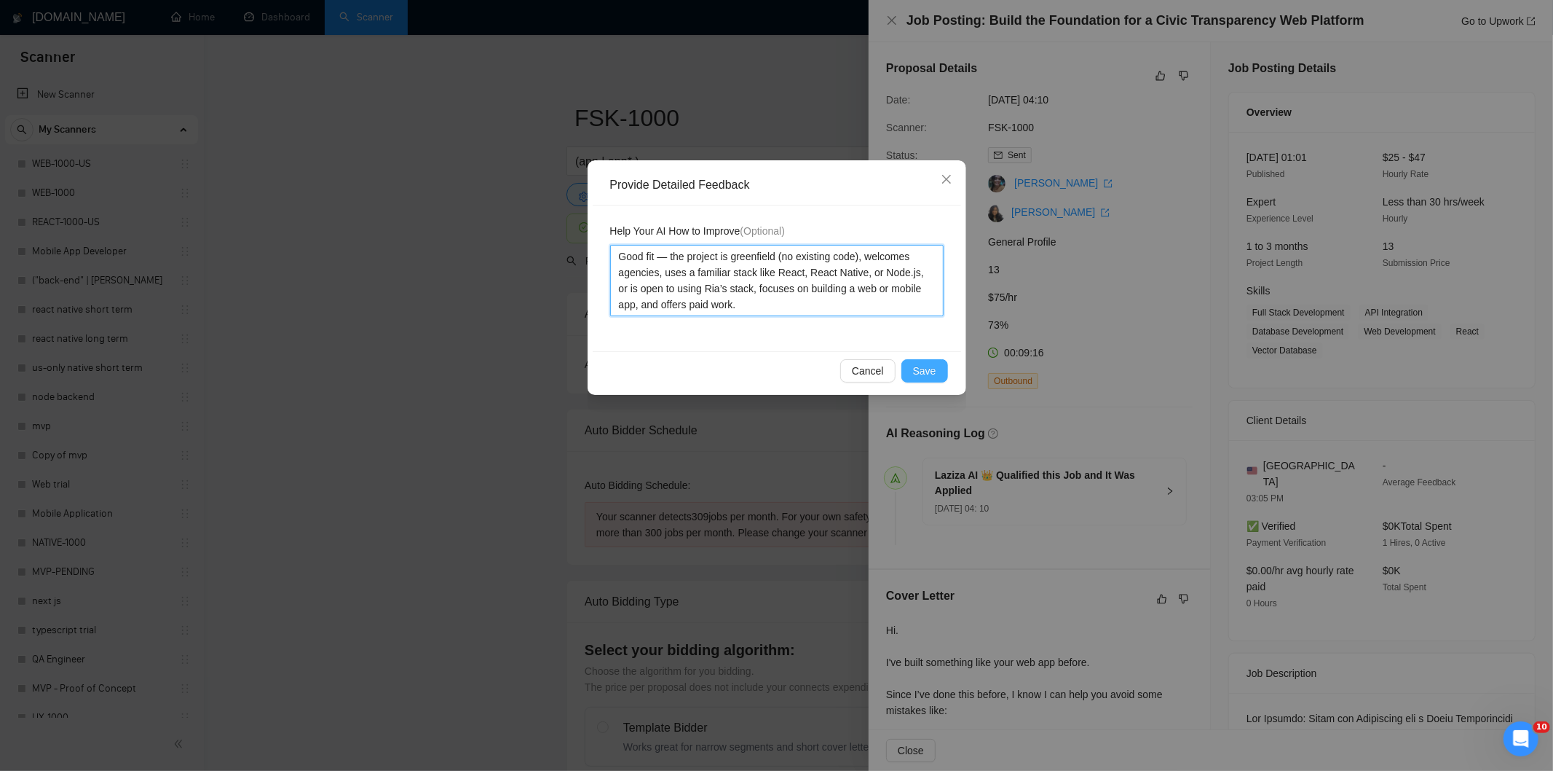
type textarea "Good fit — the project is greenfield (no existing code), welcomes agencies, use…"
click at [933, 370] on span "Save" at bounding box center [924, 371] width 23 height 16
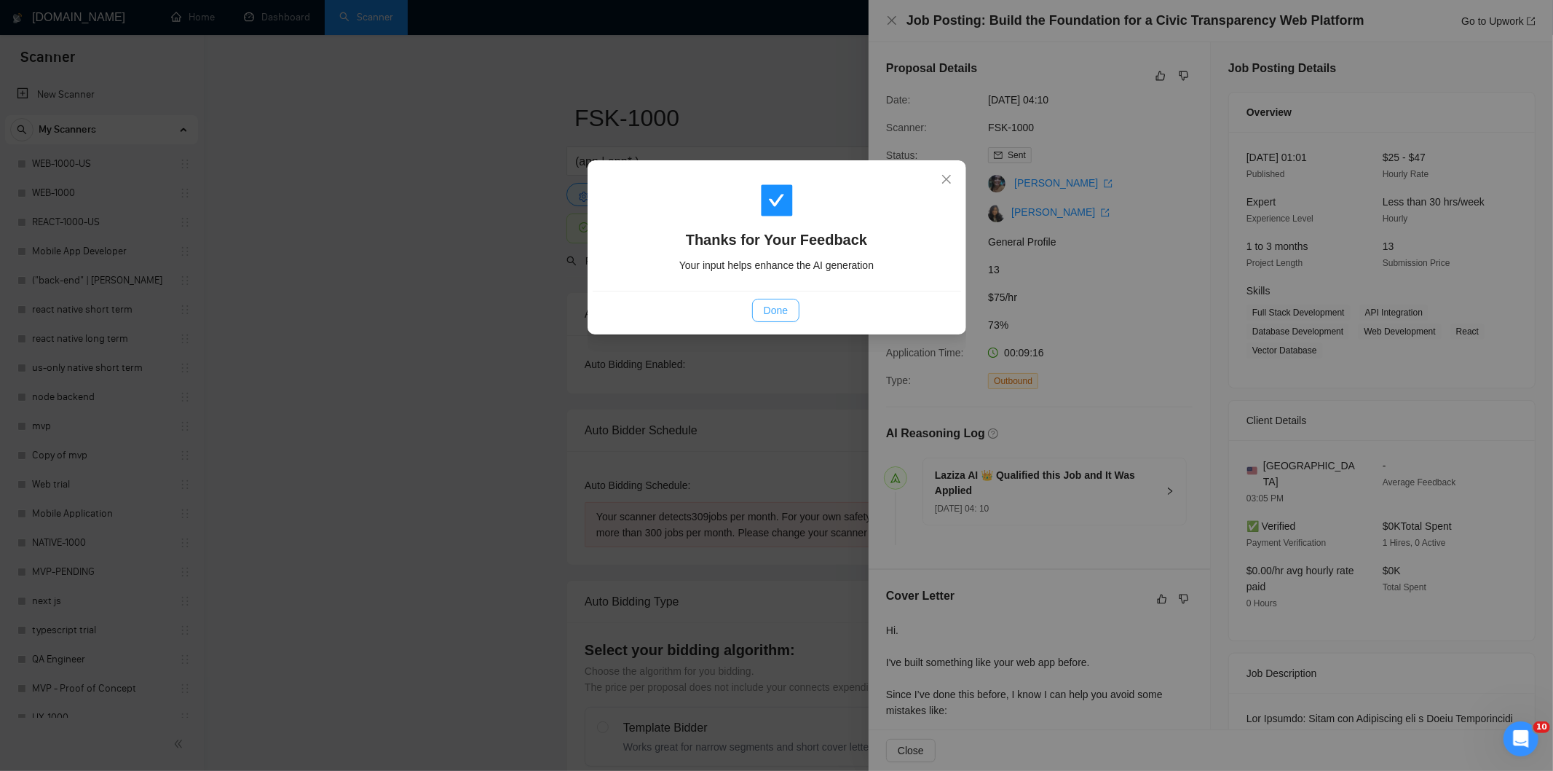
click at [784, 308] on span "Done" at bounding box center [776, 310] width 24 height 16
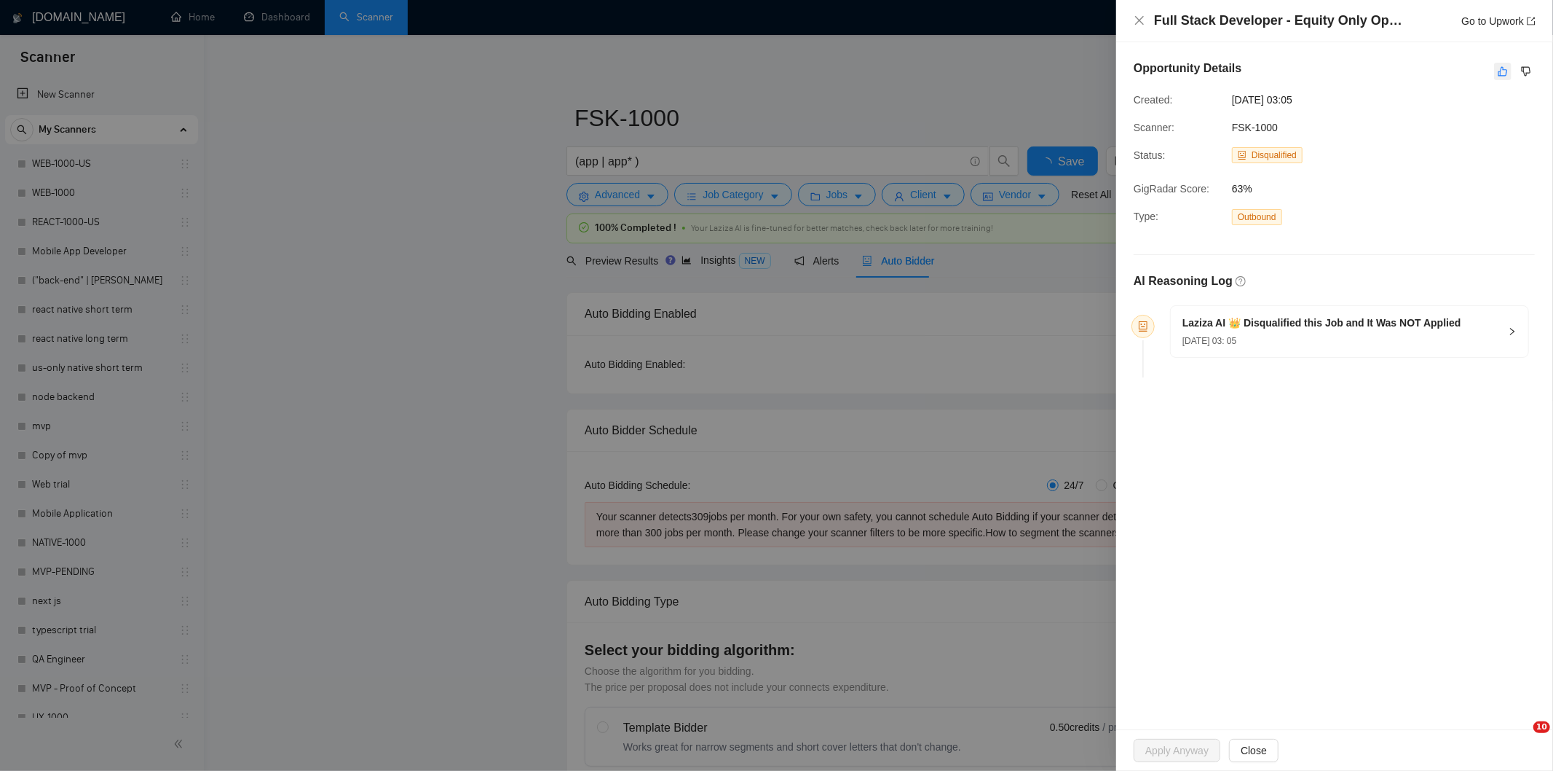
click at [1505, 71] on icon "like" at bounding box center [1503, 72] width 10 height 12
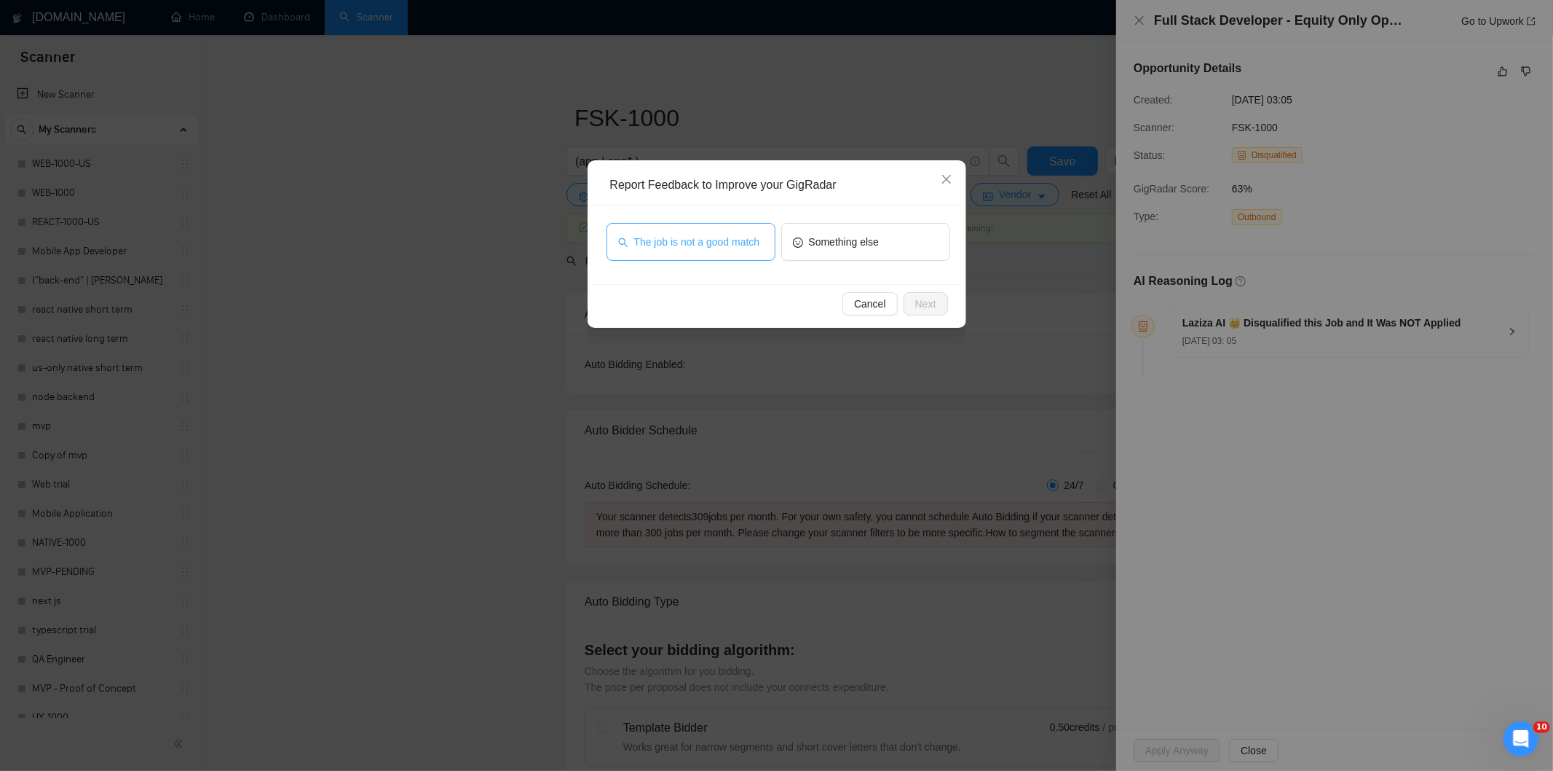
click at [704, 246] on span "The job is not a good match" at bounding box center [697, 242] width 126 height 16
click at [926, 300] on span "Next" at bounding box center [925, 304] width 21 height 16
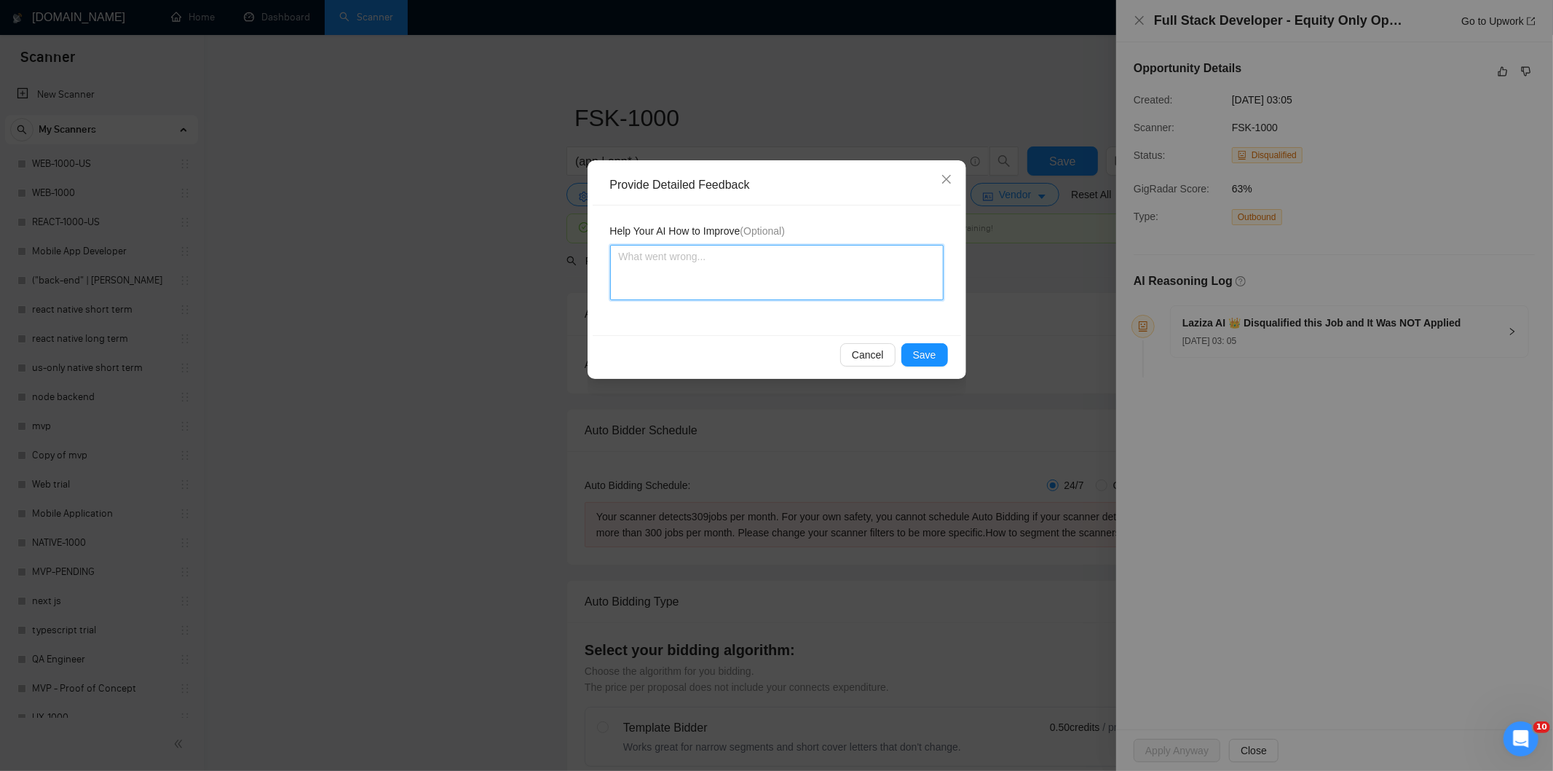
click at [884, 274] on textarea at bounding box center [777, 272] width 334 height 55
paste textarea "Not a fit — this project has been disqualified for other reasons. Example: "The…"
type textarea "Not a fit — this project has been disqualified for other reasons. Example: "The…"
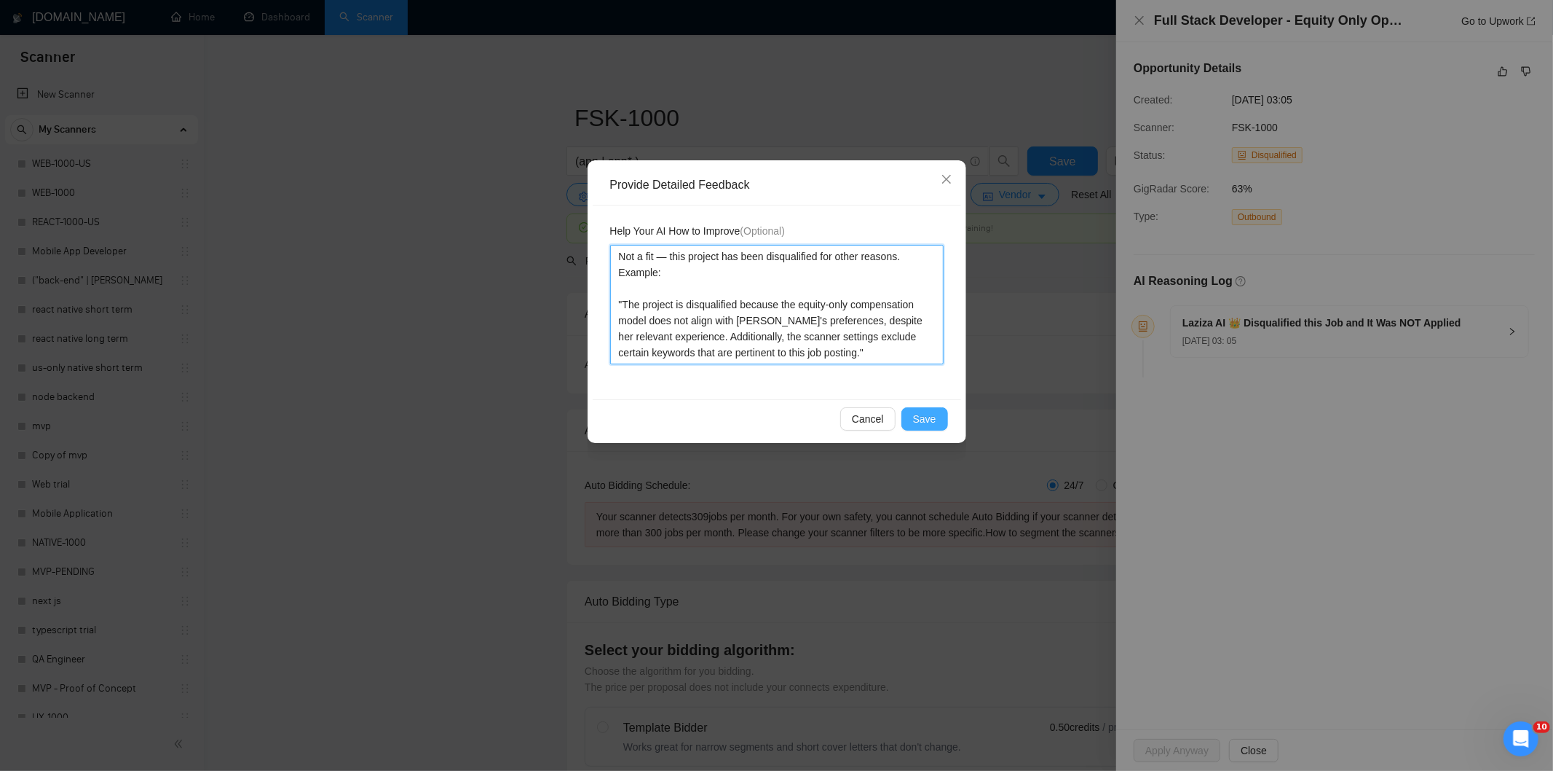
type textarea "Not a fit — this project has been disqualified for other reasons. Example: "The…"
click at [925, 415] on span "Save" at bounding box center [924, 419] width 23 height 16
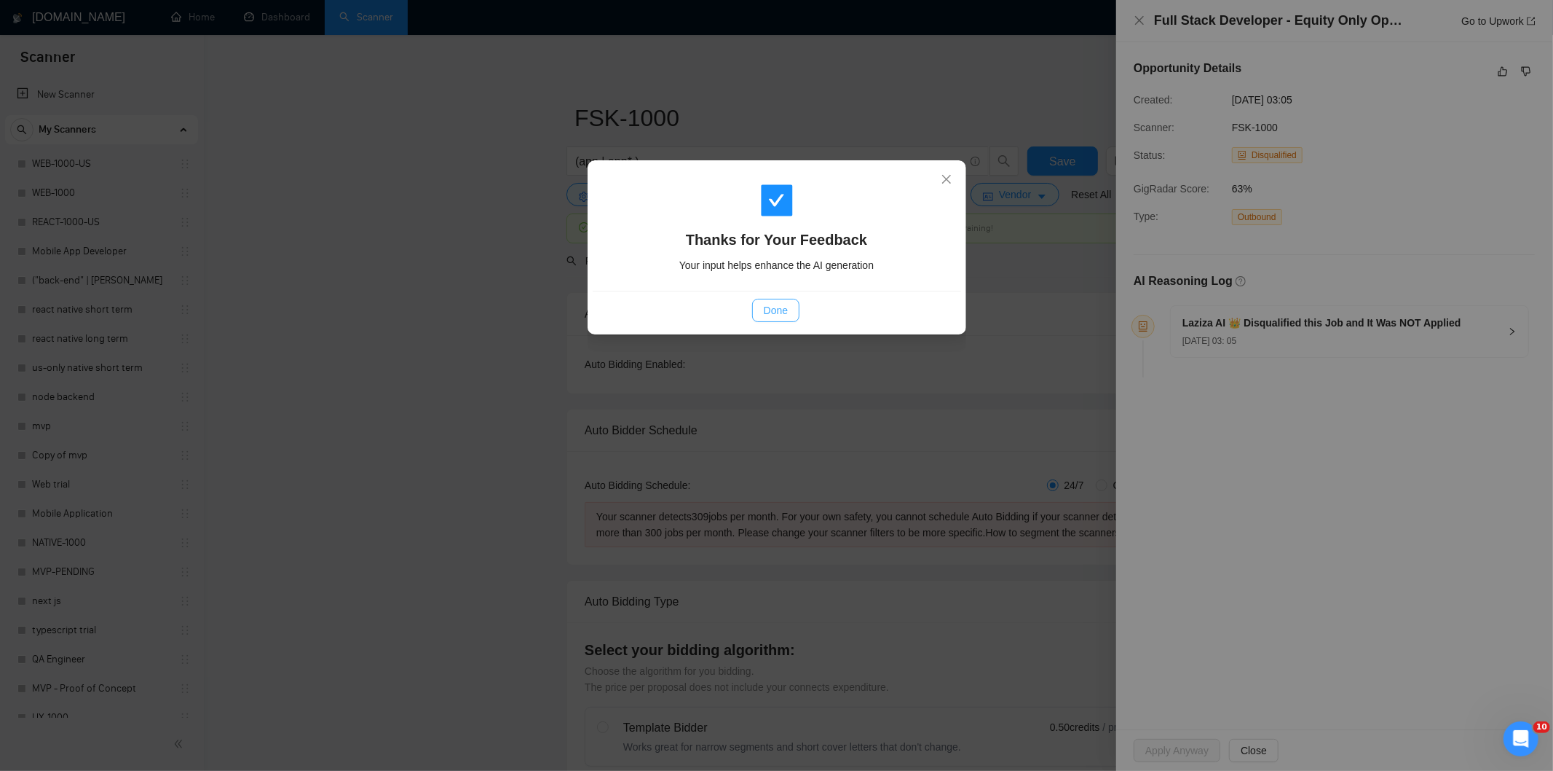
click at [773, 314] on span "Done" at bounding box center [776, 310] width 24 height 16
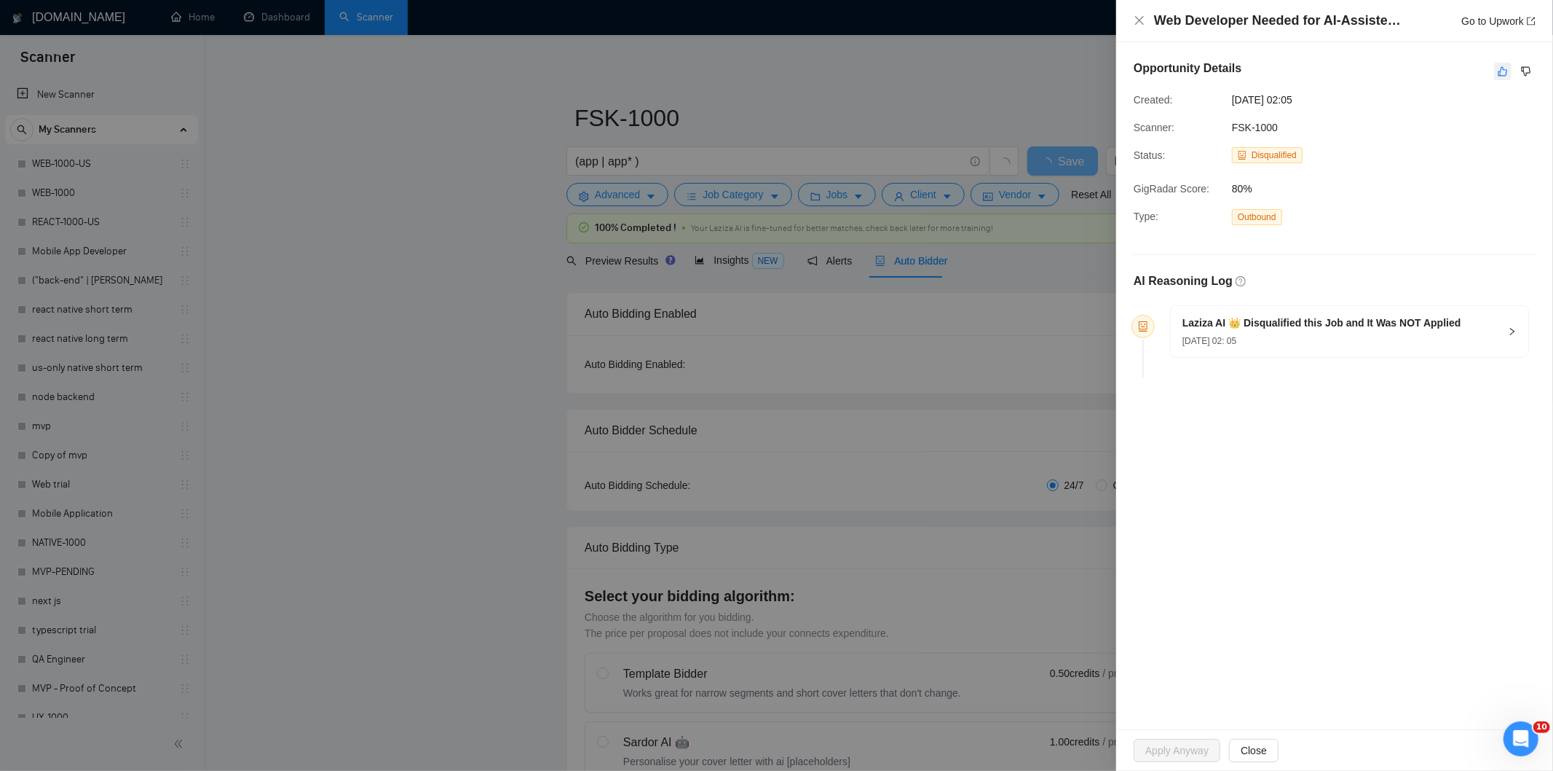
click at [1503, 68] on icon "like" at bounding box center [1503, 71] width 9 height 9
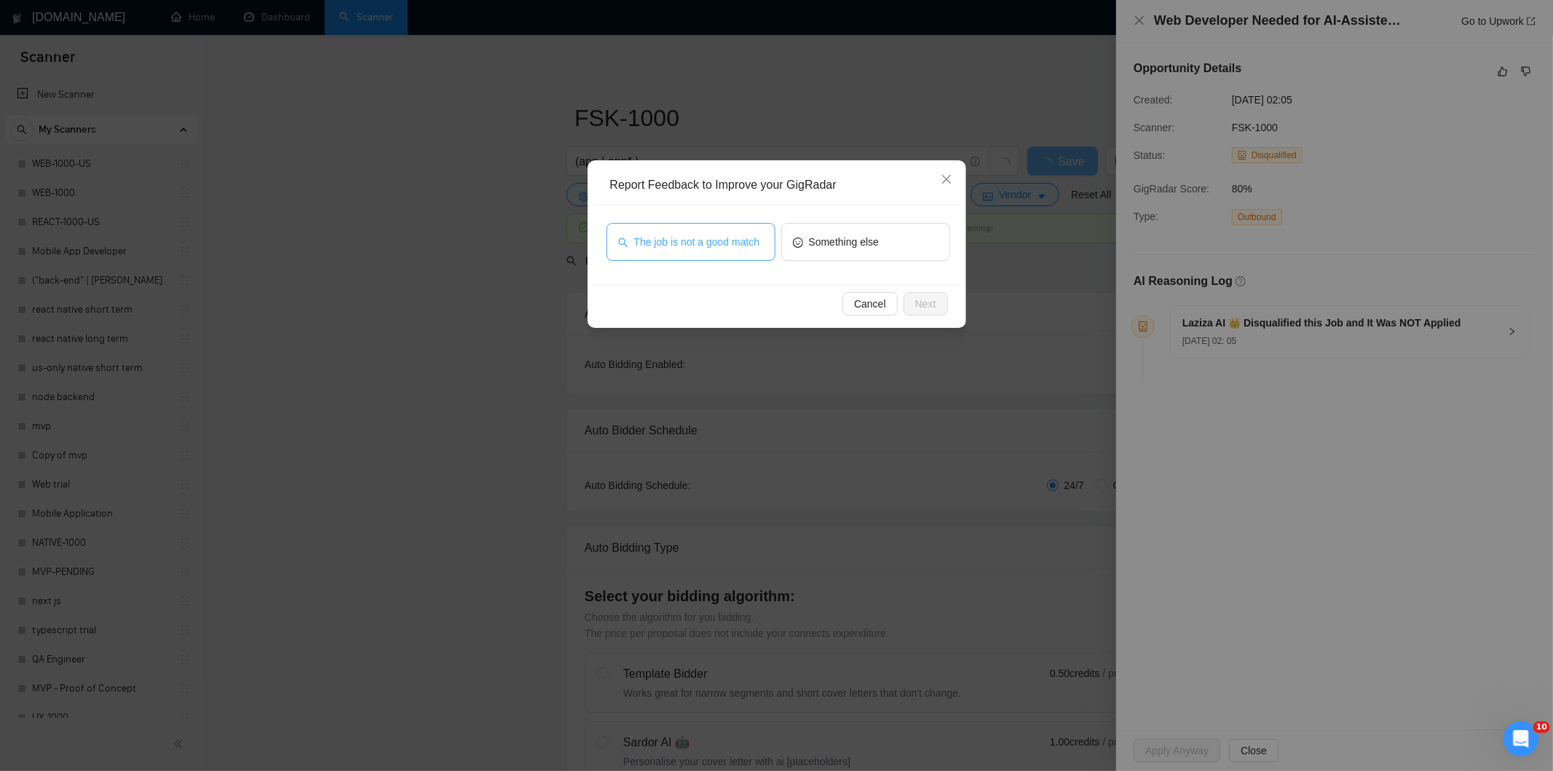
click at [757, 239] on span "The job is not a good match" at bounding box center [697, 242] width 126 height 16
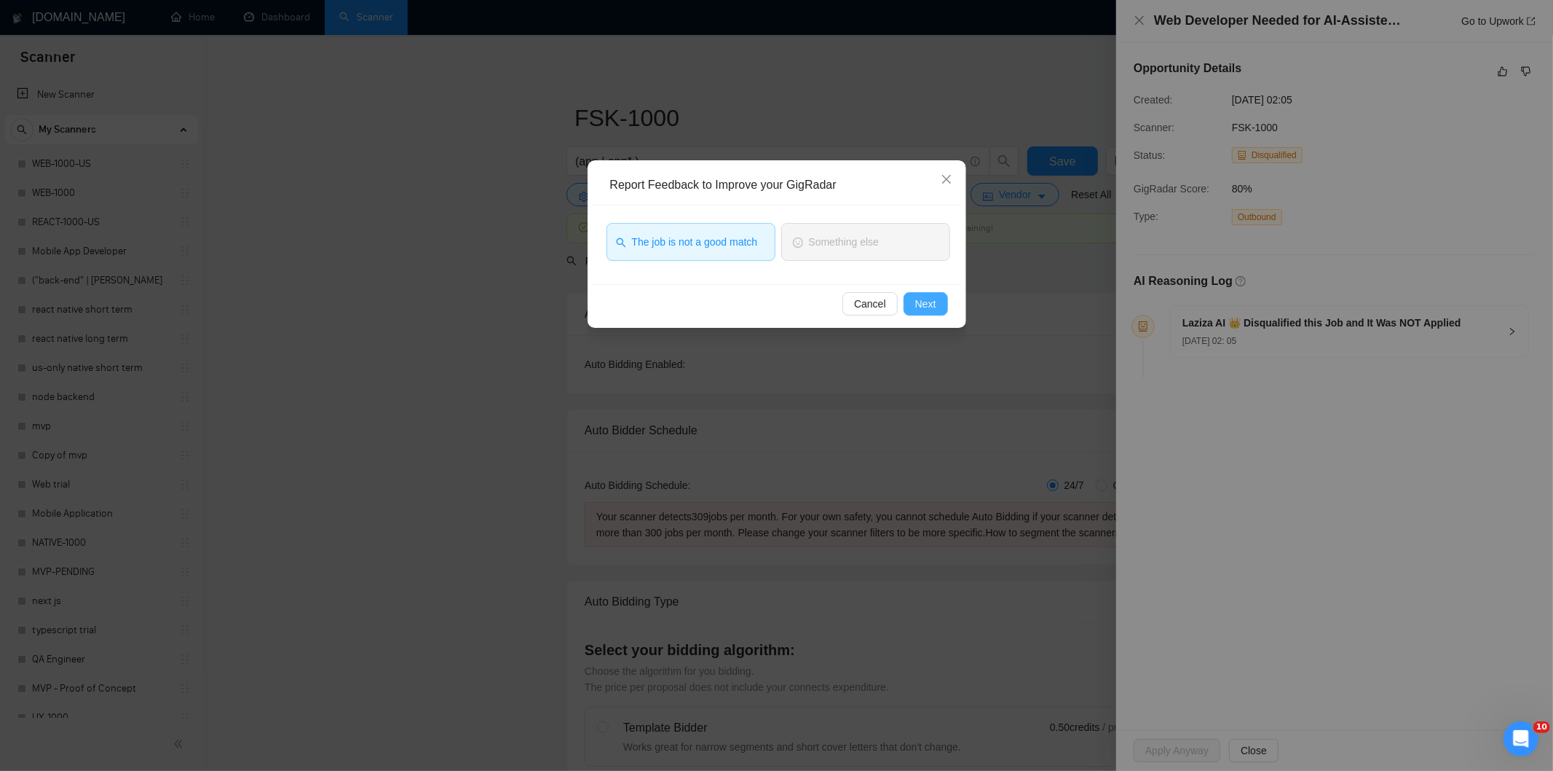
click at [915, 313] on button "Next" at bounding box center [926, 303] width 44 height 23
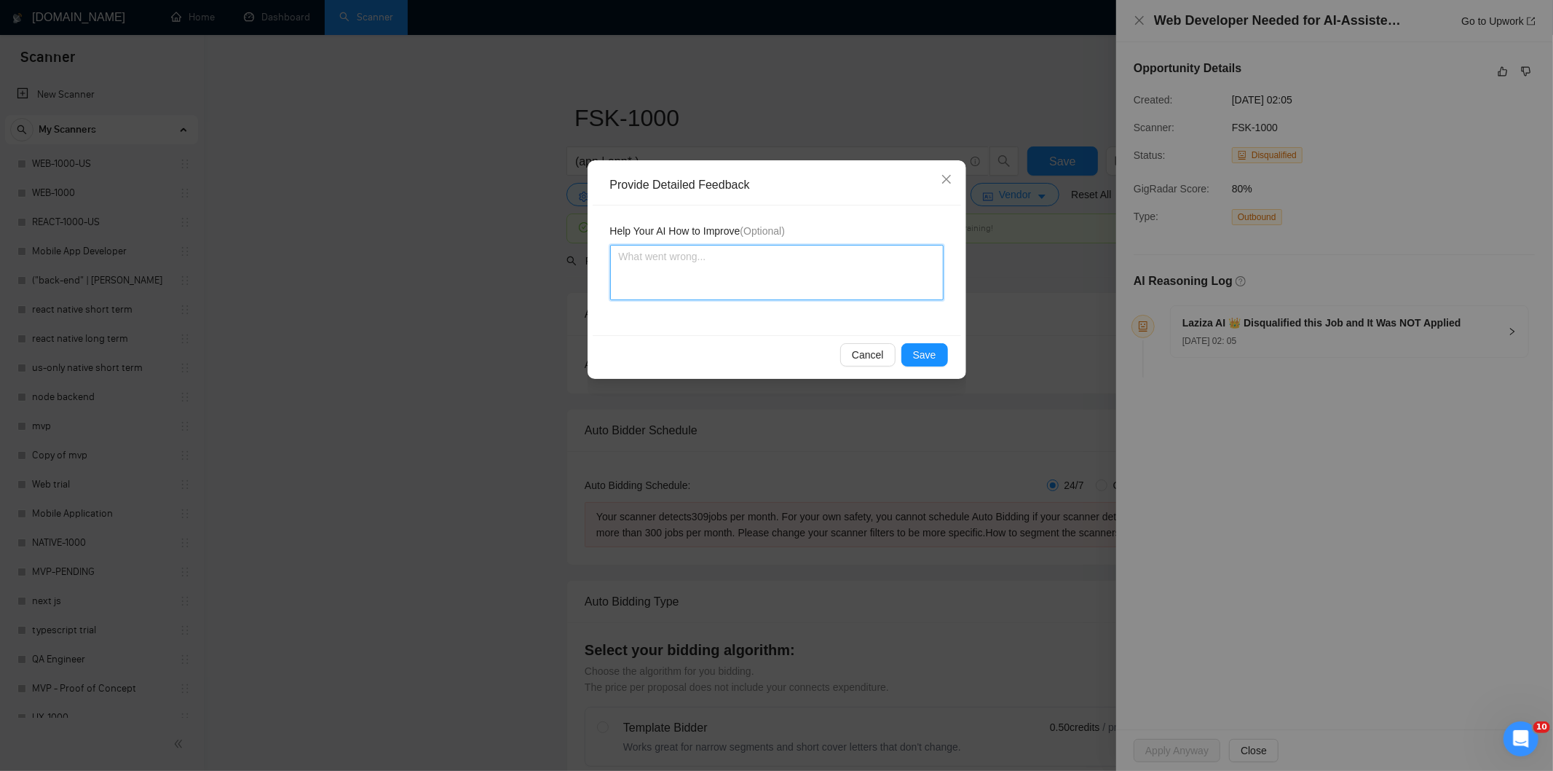
click at [816, 280] on textarea at bounding box center [777, 272] width 334 height 55
paste textarea "Not a fit — this project has been disqualified for other reasons. Example: "The…"
type textarea "Not a fit — this project has been disqualified for other reasons. Example: "The…"
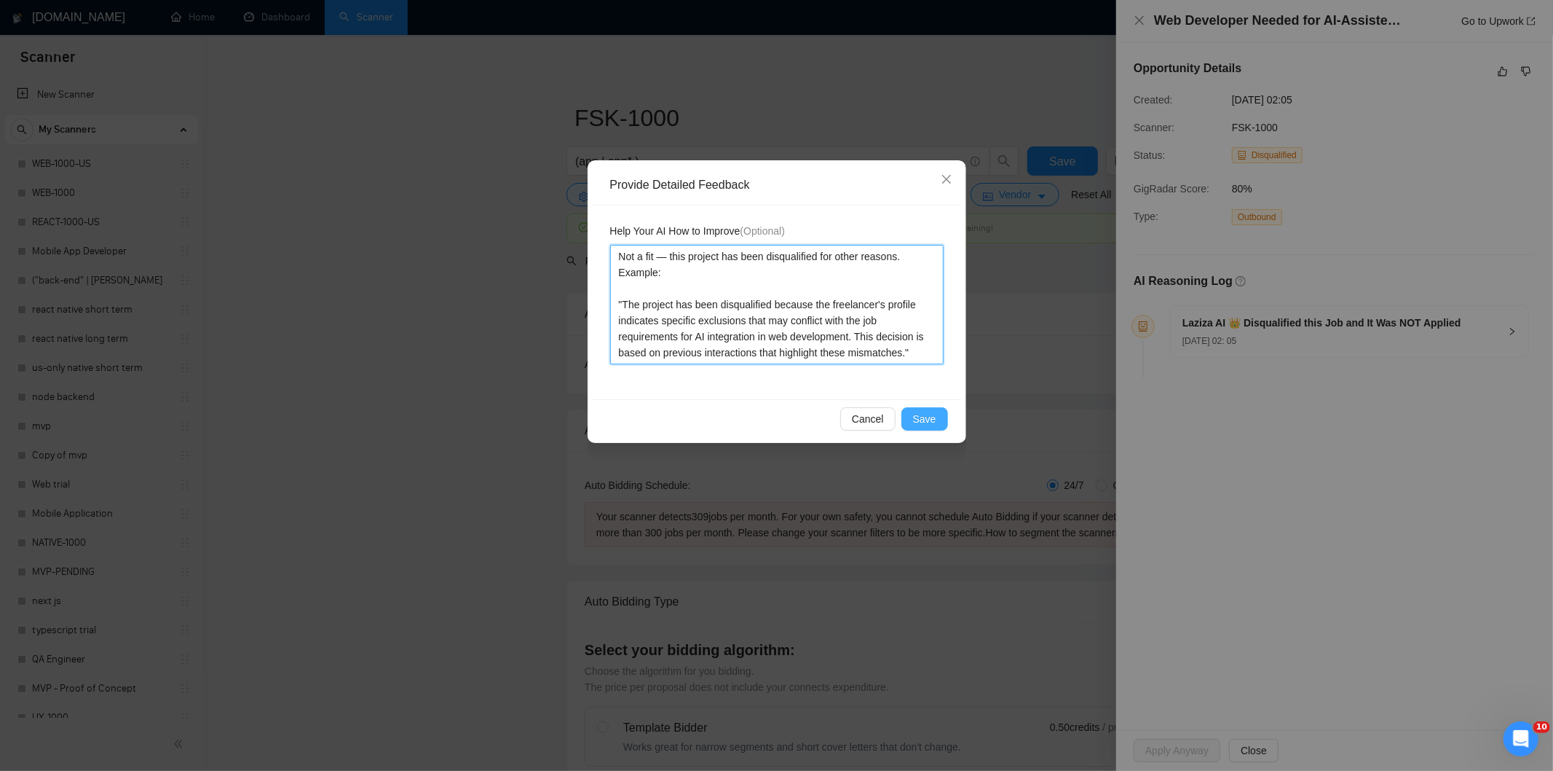
type textarea "Not a fit — this project has been disqualified for other reasons. Example: "The…"
click at [925, 417] on span "Save" at bounding box center [924, 419] width 23 height 16
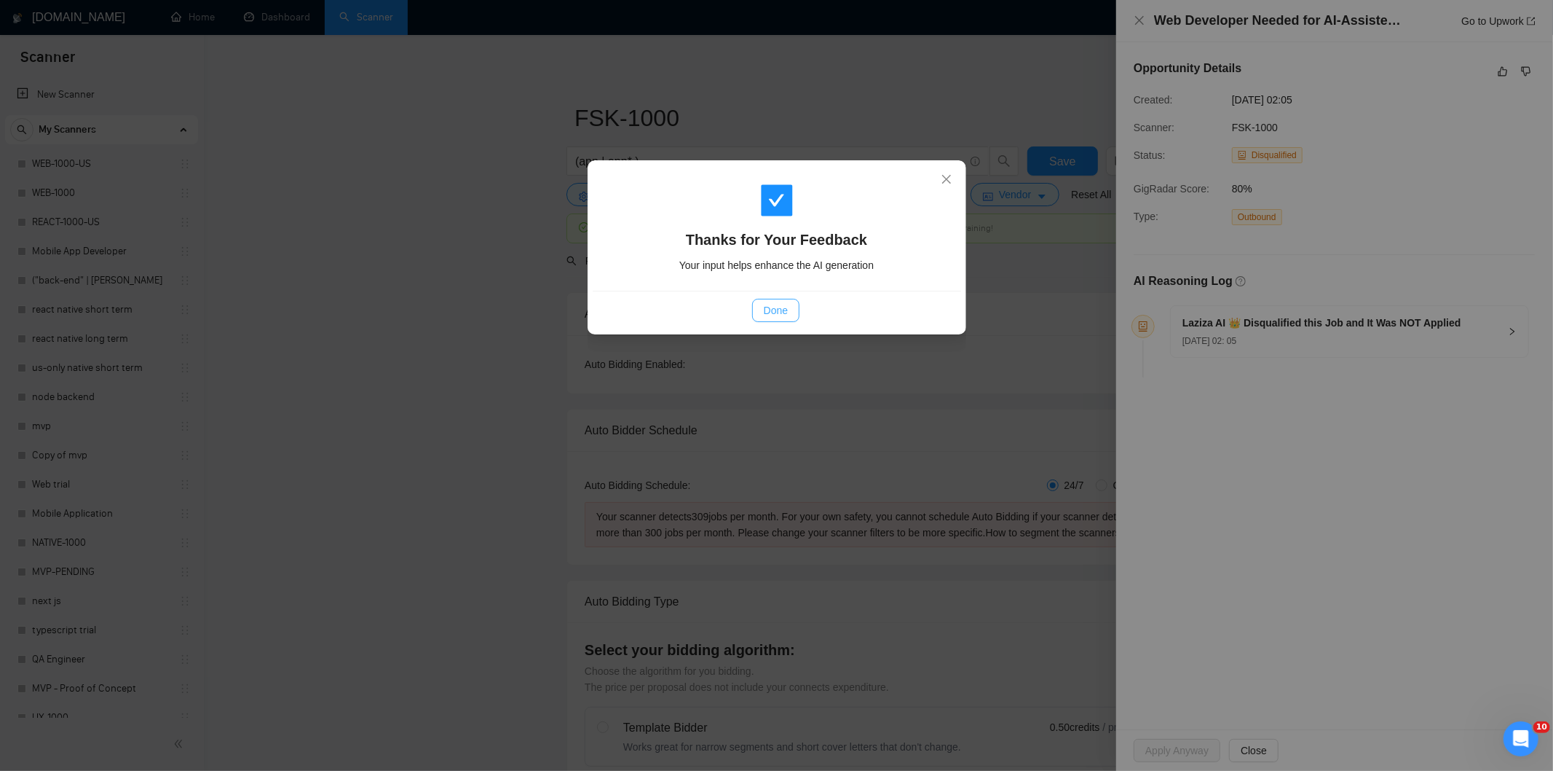
click at [785, 307] on span "Done" at bounding box center [776, 310] width 24 height 16
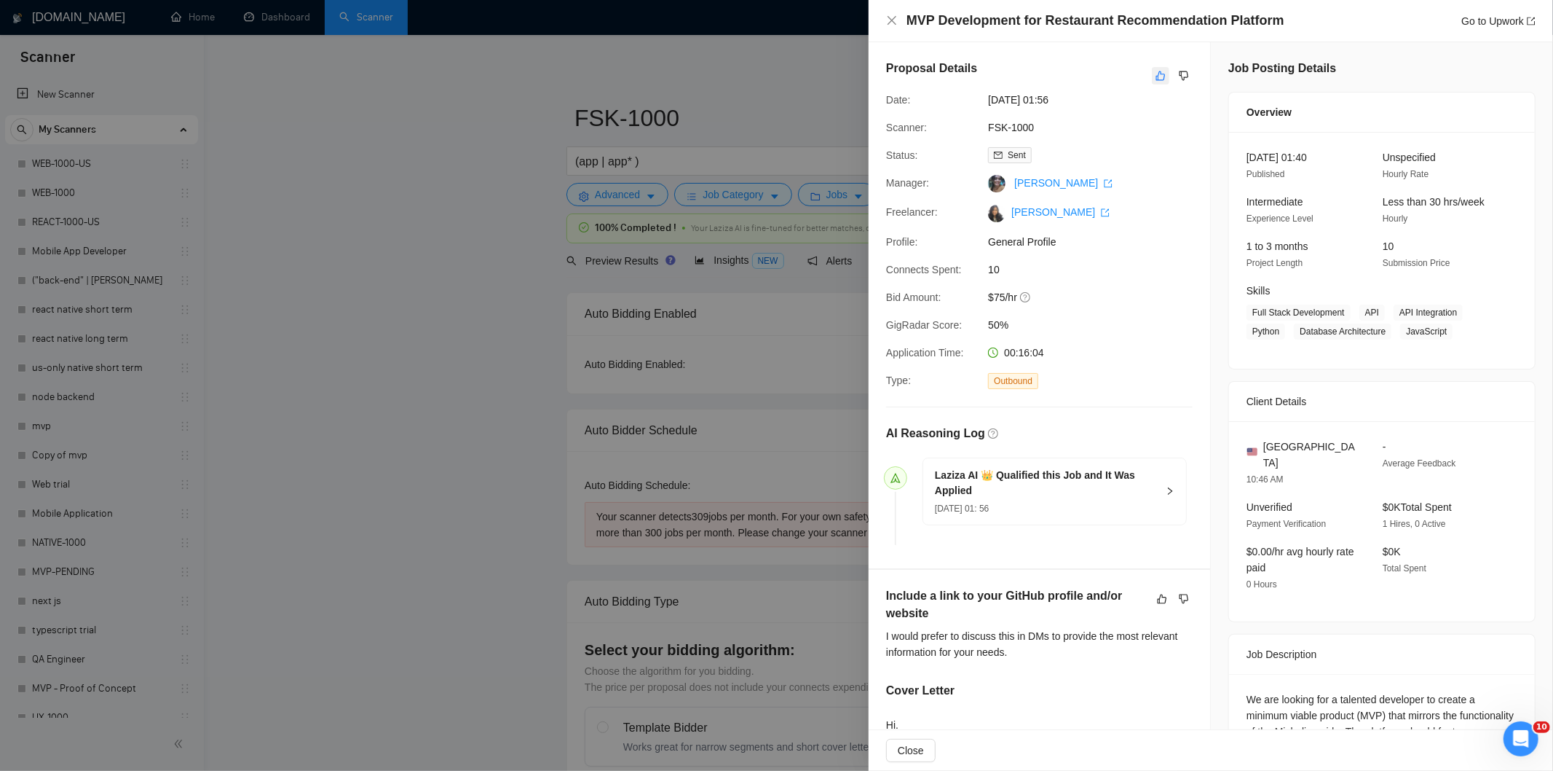
click at [1157, 78] on icon "like" at bounding box center [1161, 75] width 9 height 9
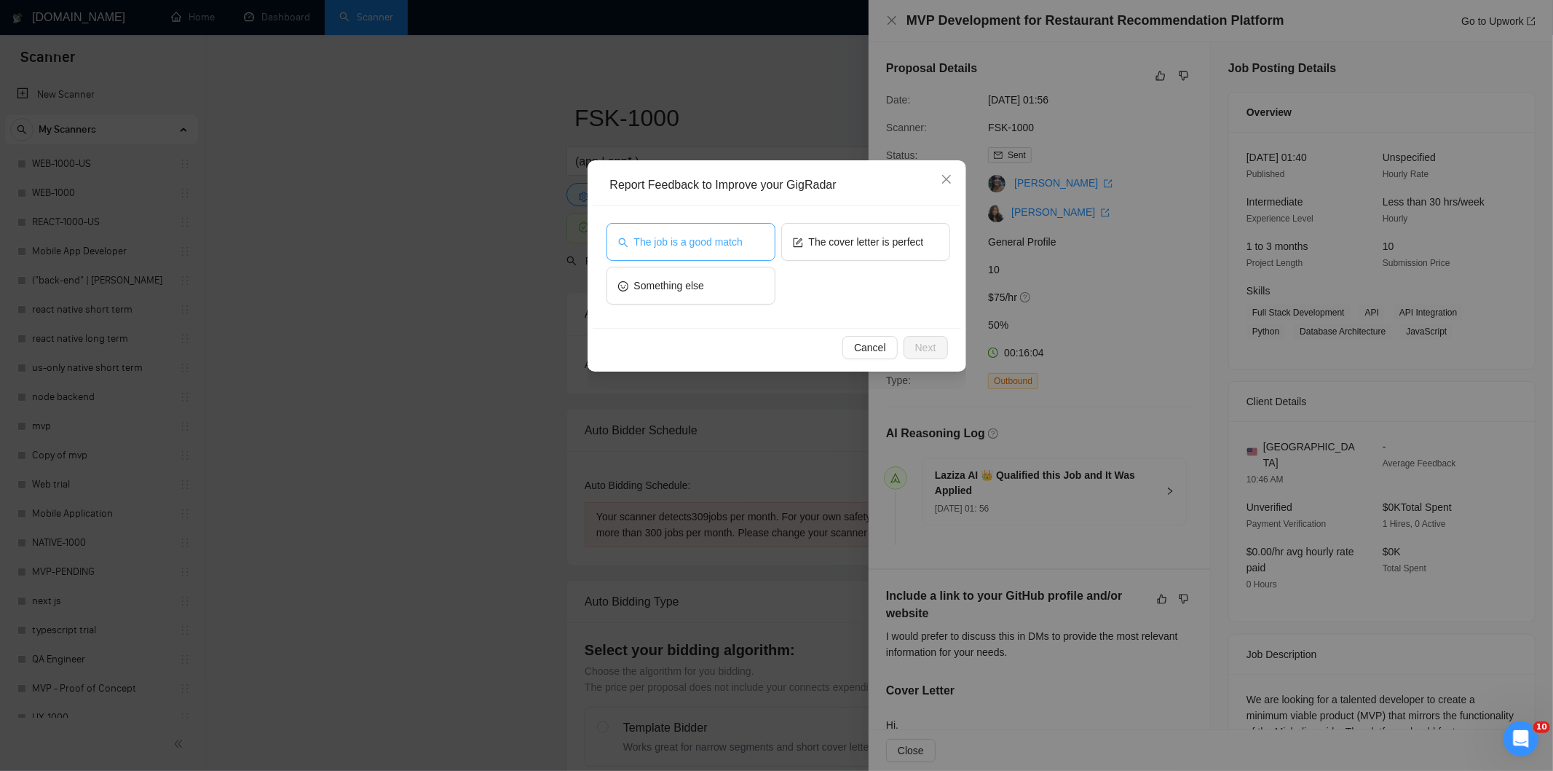
click at [706, 243] on span "The job is a good match" at bounding box center [688, 242] width 109 height 16
click at [927, 346] on span "Next" at bounding box center [925, 347] width 21 height 16
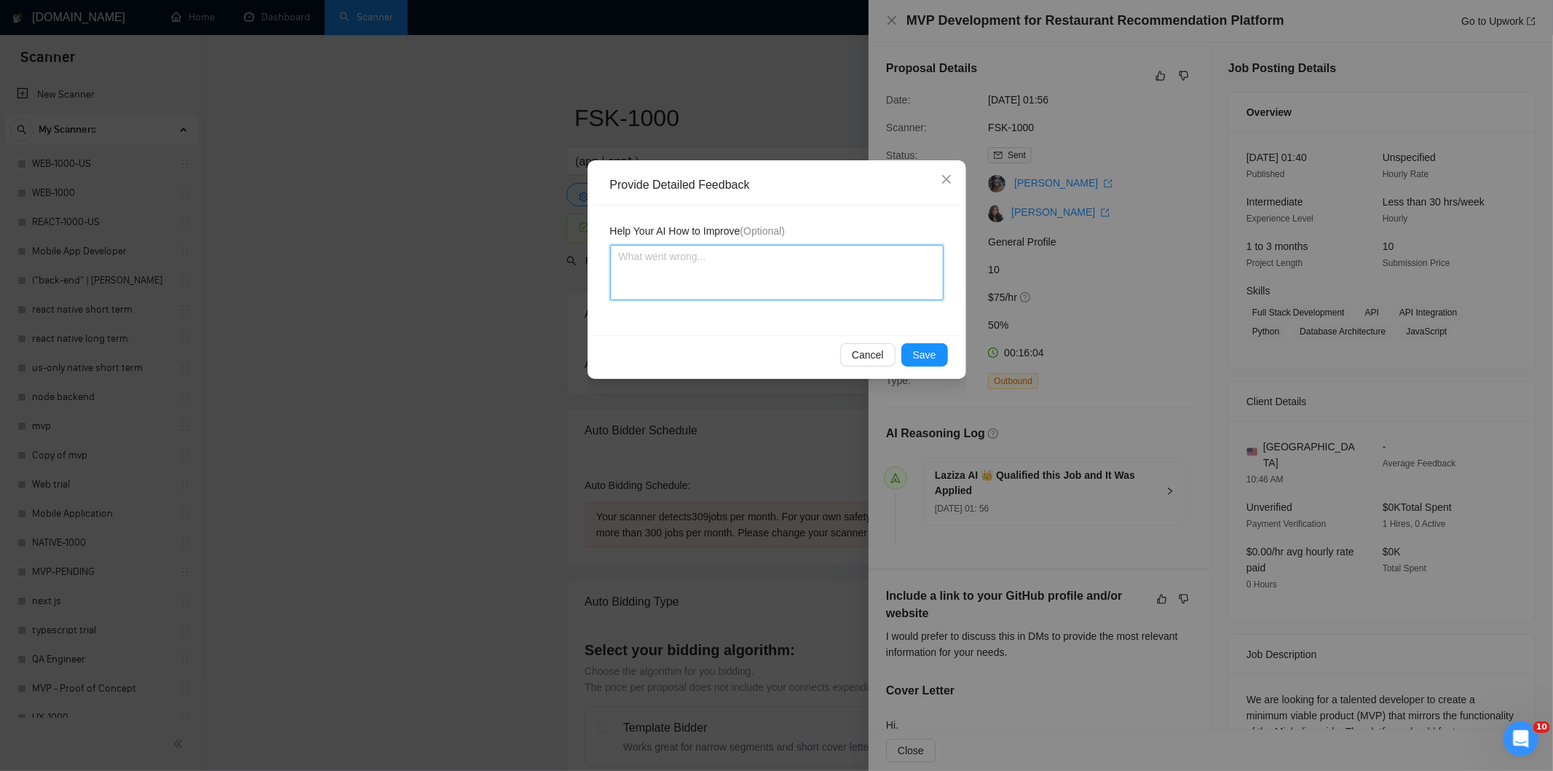
click at [883, 291] on textarea at bounding box center [777, 272] width 334 height 55
paste textarea "Good fit — the project is greenfield (no existing code), welcomes agencies, use…"
type textarea "Good fit — the project is greenfield (no existing code), welcomes agencies, use…"
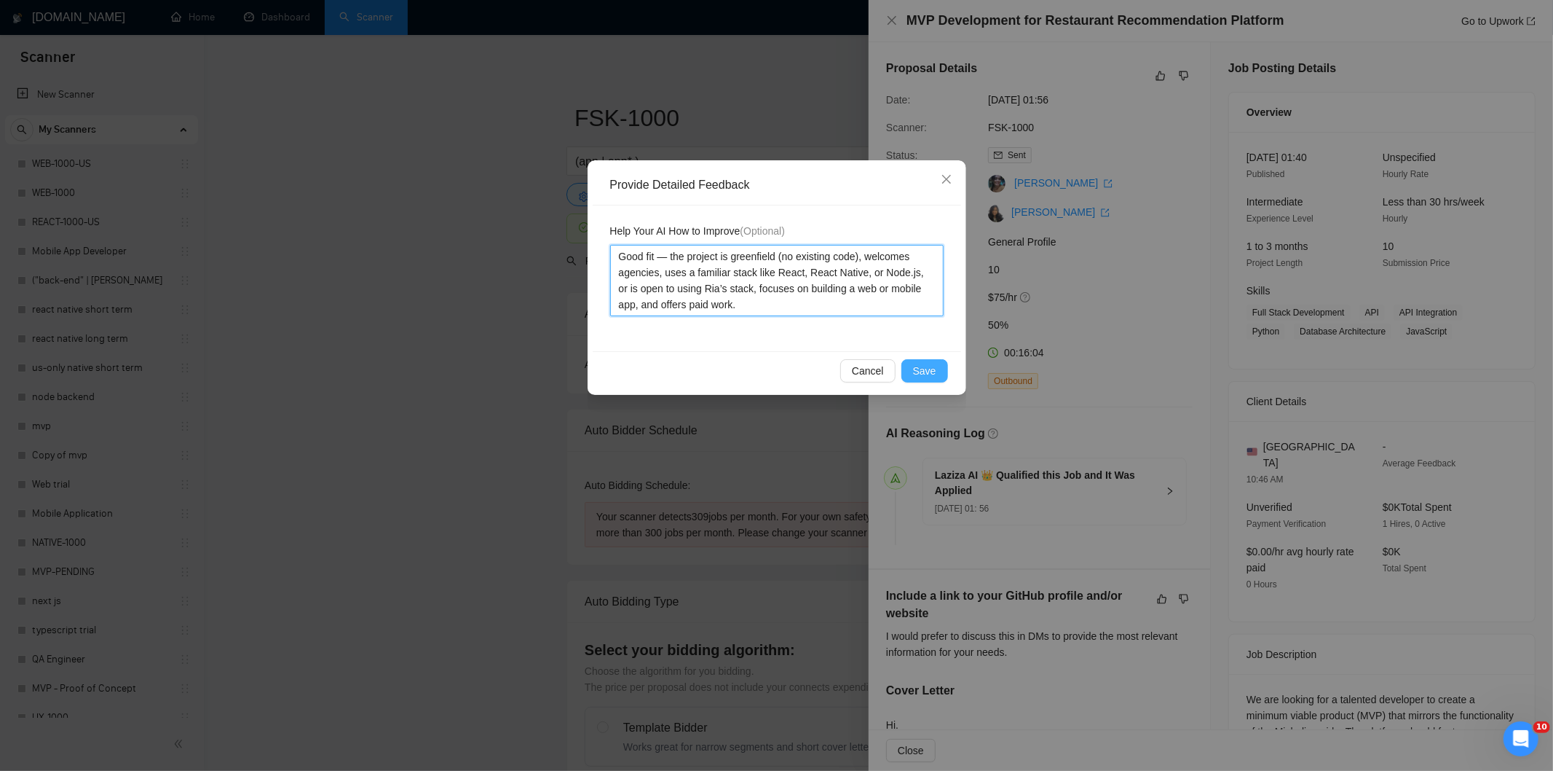
type textarea "Good fit — the project is greenfield (no existing code), welcomes agencies, use…"
click at [914, 369] on button "Save" at bounding box center [925, 370] width 47 height 23
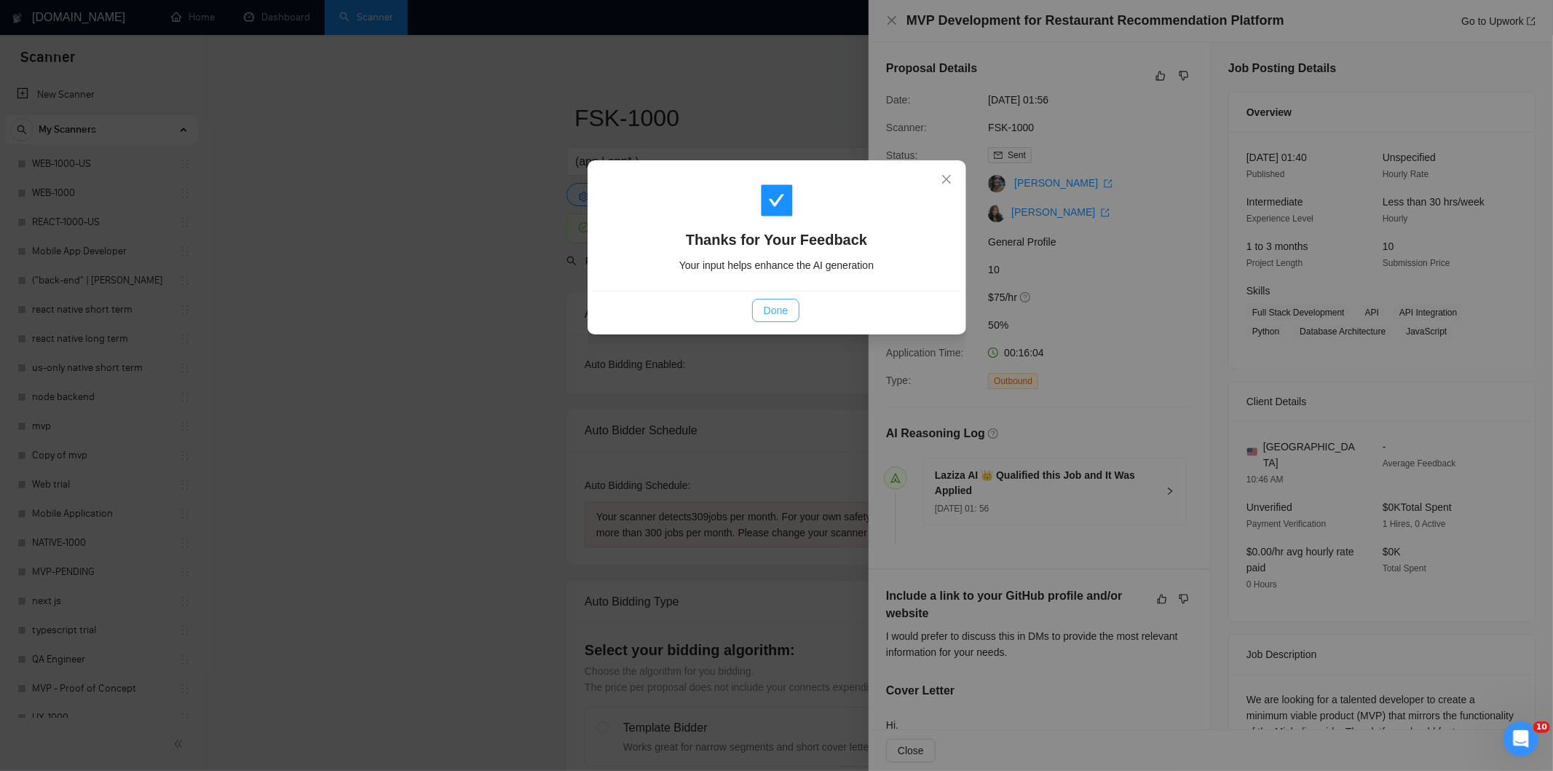
click at [785, 310] on span "Done" at bounding box center [776, 310] width 24 height 16
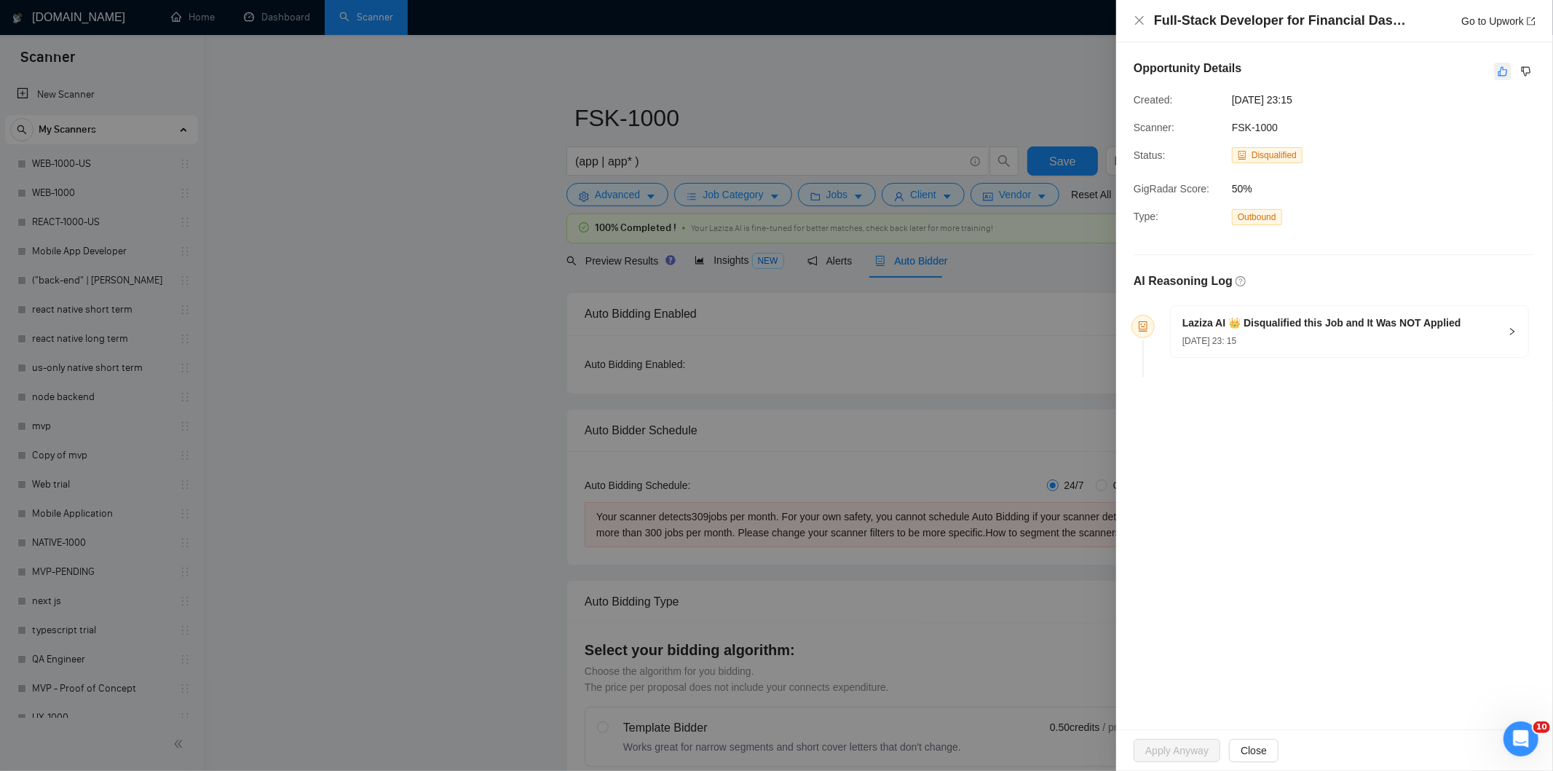
click at [1498, 73] on icon "like" at bounding box center [1503, 72] width 10 height 12
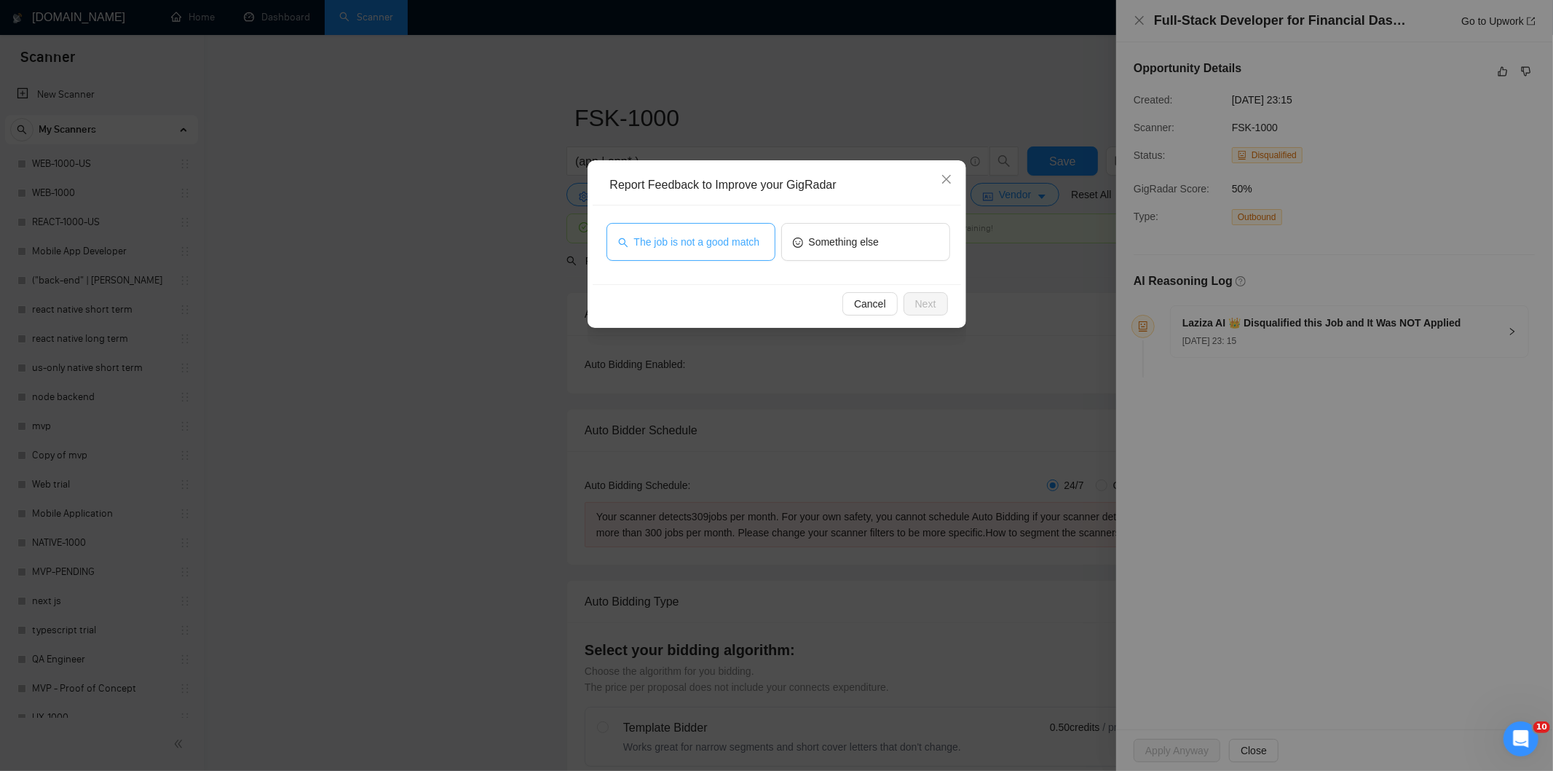
click at [741, 245] on span "The job is not a good match" at bounding box center [697, 242] width 126 height 16
click at [918, 309] on span "Next" at bounding box center [925, 304] width 21 height 16
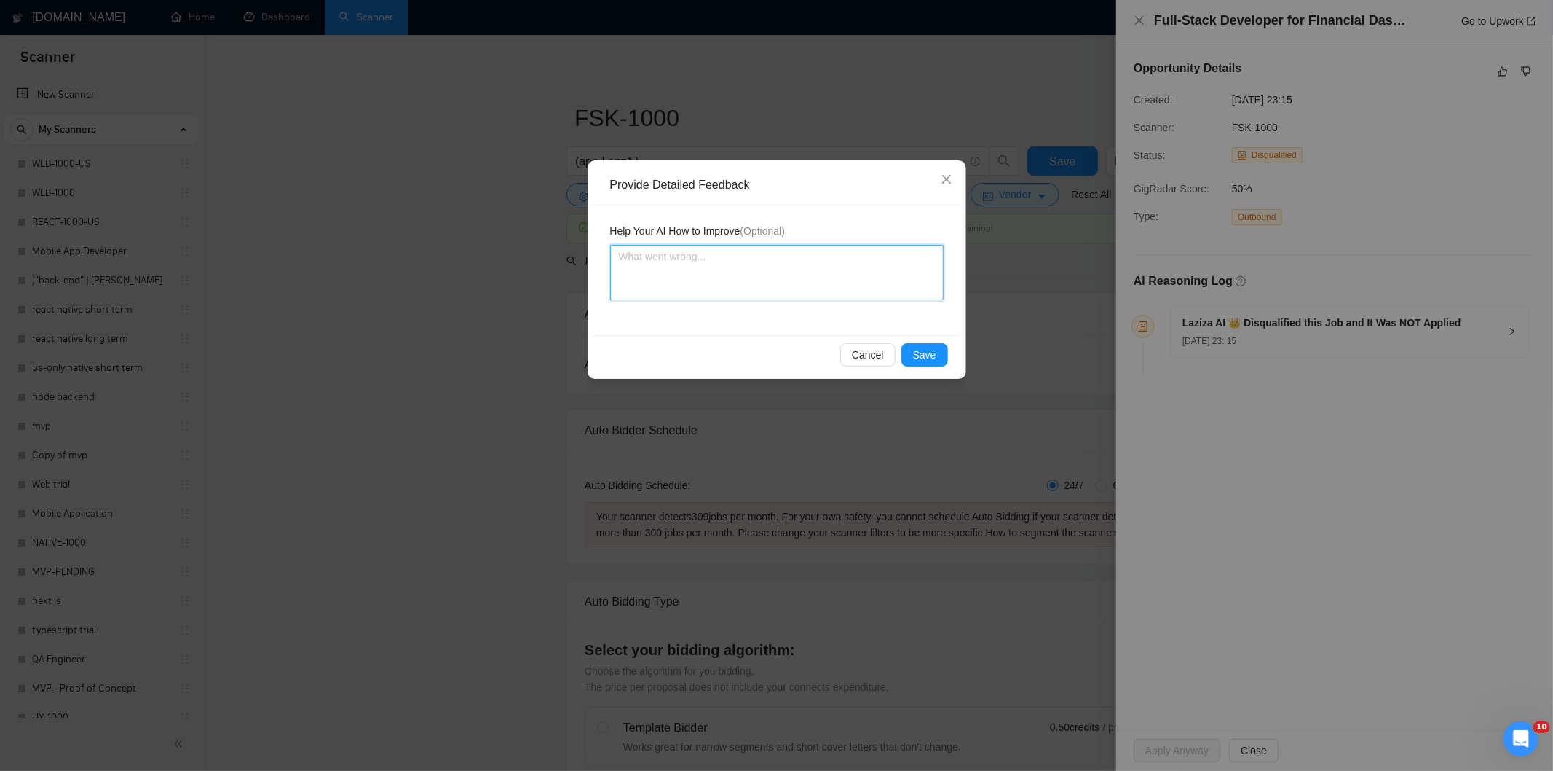
click at [829, 275] on textarea at bounding box center [777, 272] width 334 height 55
paste textarea "Not a fit — this project has been disqualified for other reasons. Example: "Job…"
type textarea "Not a fit — this project has been disqualified for other reasons. Example: "Job…"
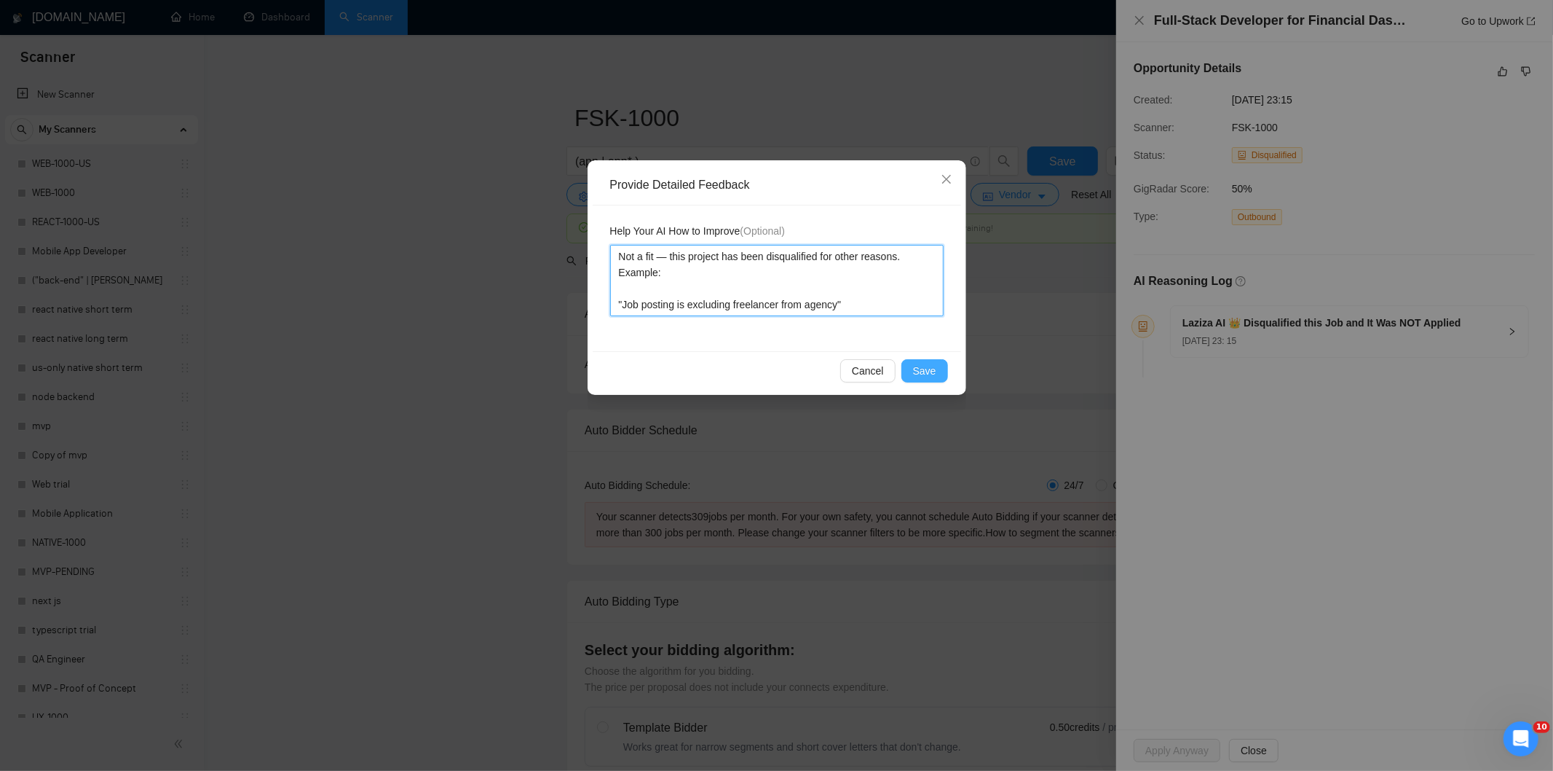
type textarea "Not a fit — this project has been disqualified for other reasons. Example: "Job…"
click at [915, 367] on span "Save" at bounding box center [924, 371] width 23 height 16
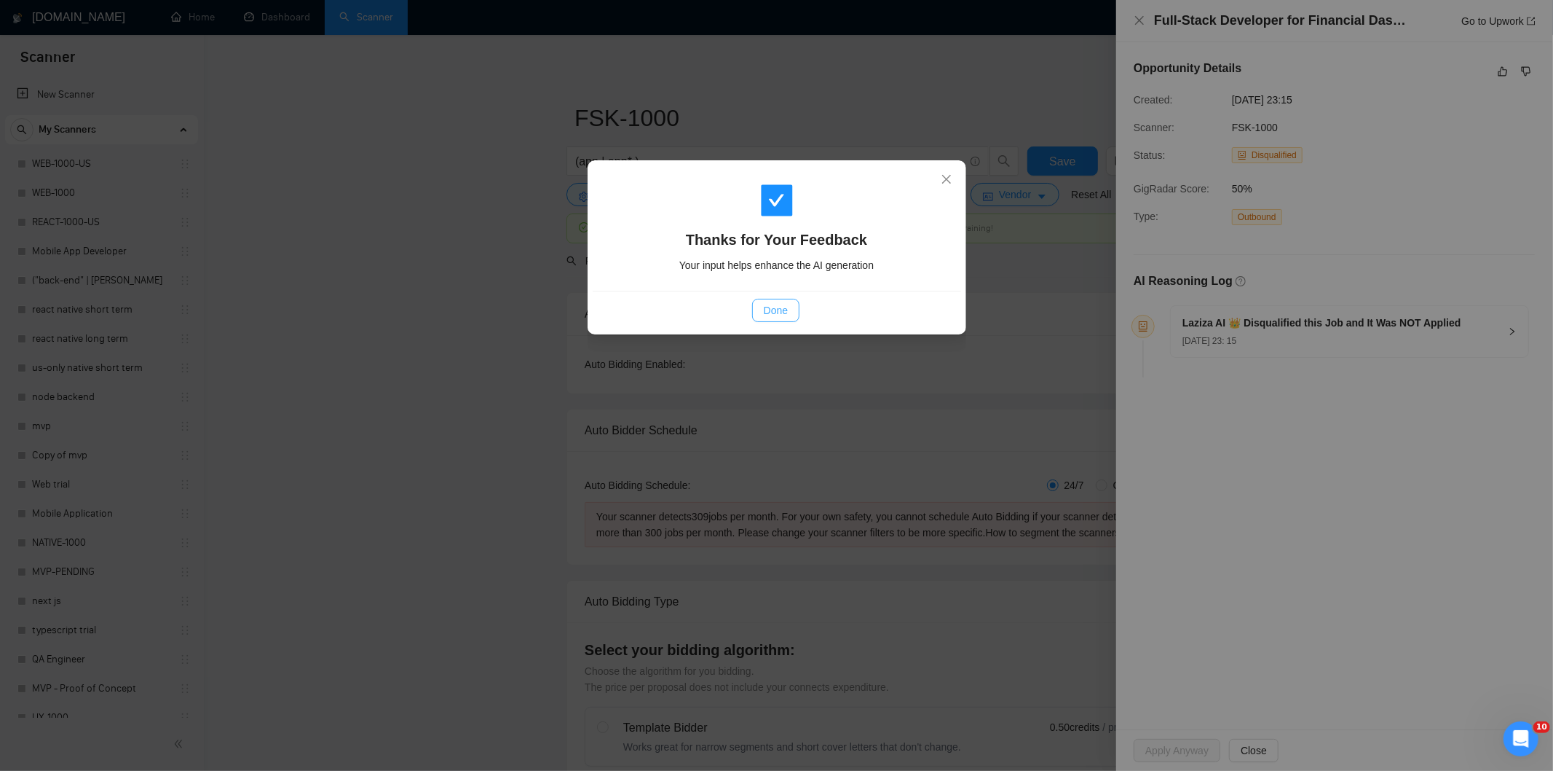
click at [773, 311] on span "Done" at bounding box center [776, 310] width 24 height 16
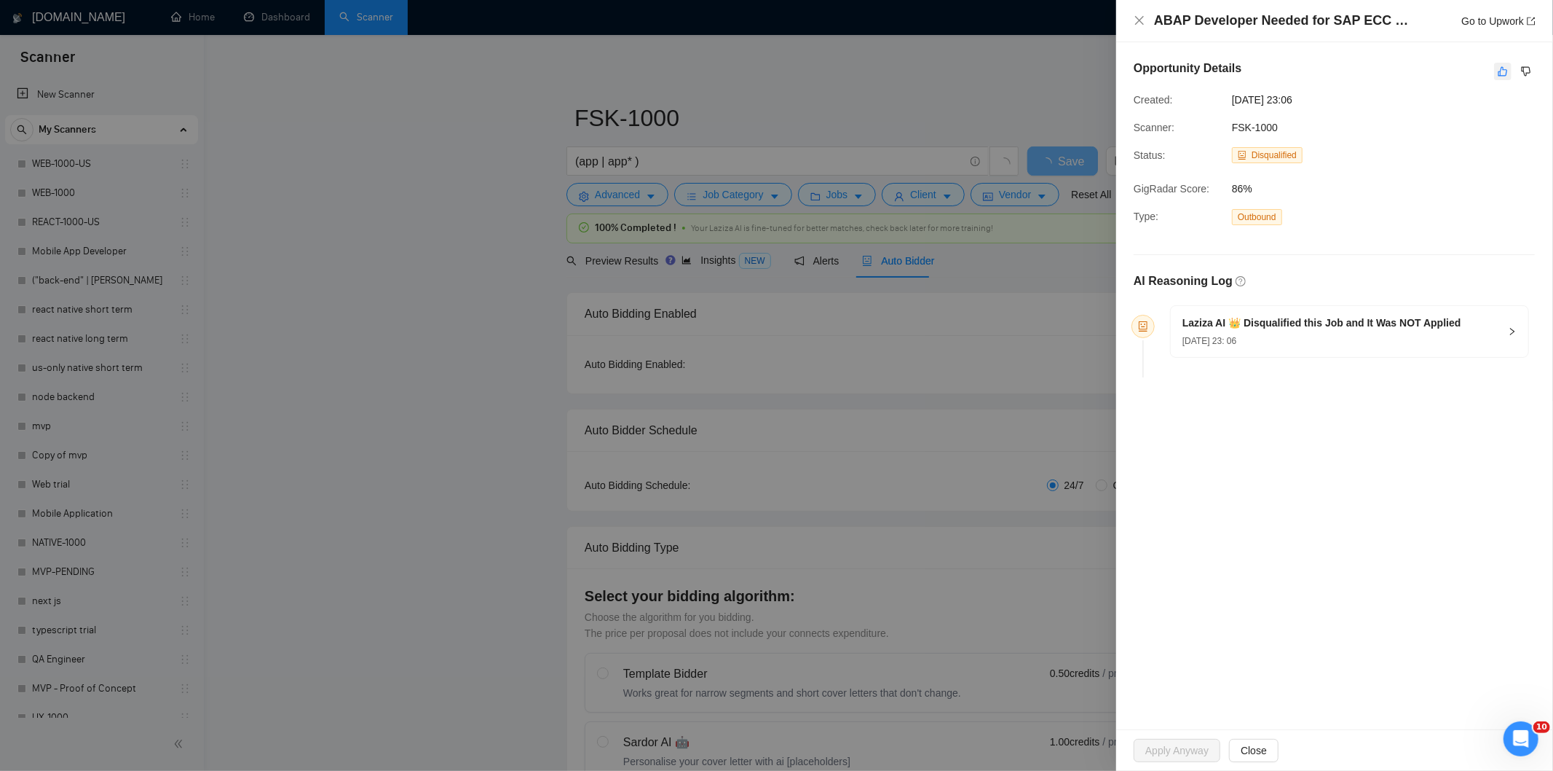
click at [1503, 70] on icon "like" at bounding box center [1503, 72] width 10 height 12
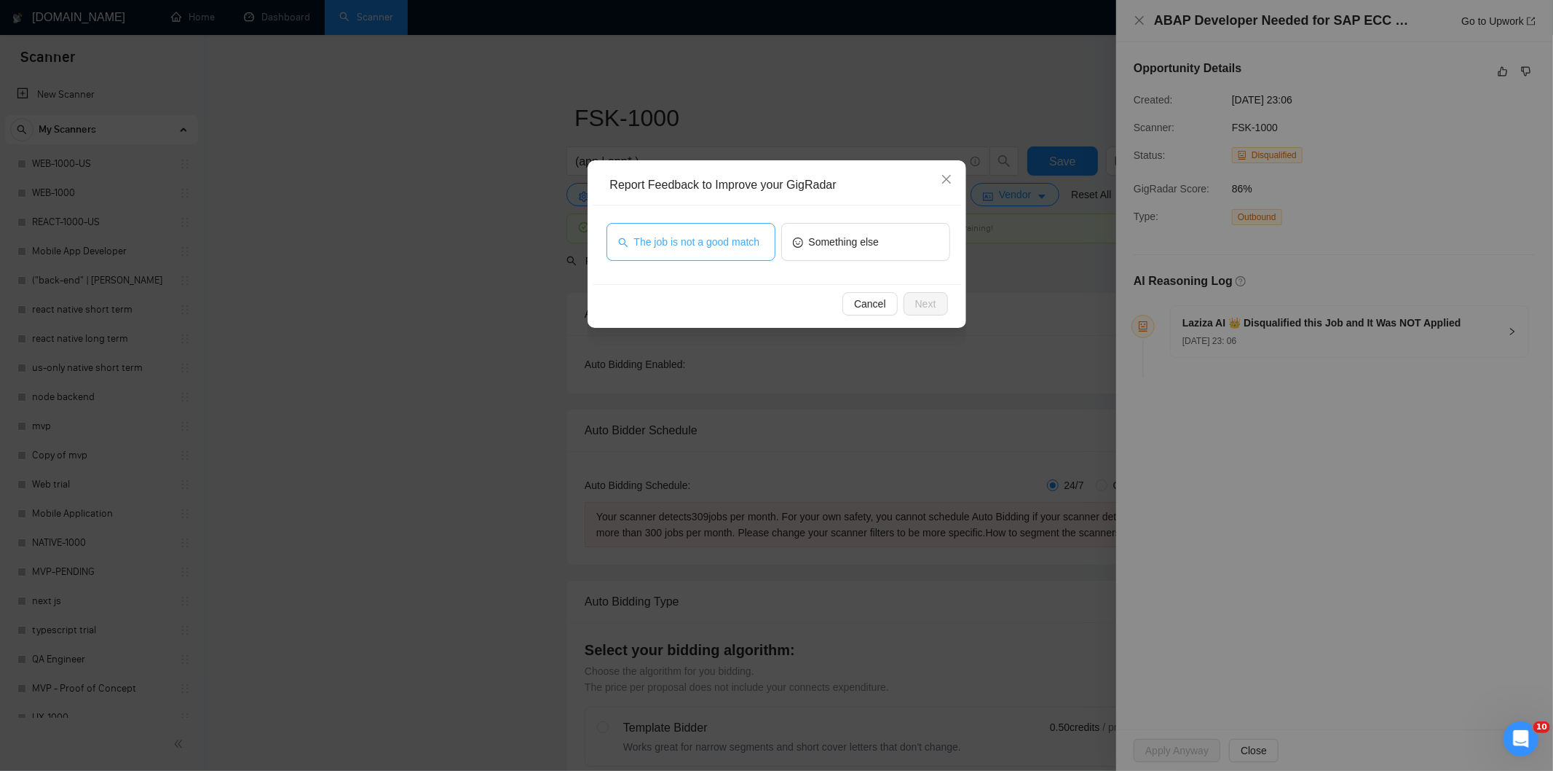
click at [733, 237] on span "The job is not a good match" at bounding box center [697, 242] width 126 height 16
click at [915, 293] on button "Next" at bounding box center [926, 303] width 44 height 23
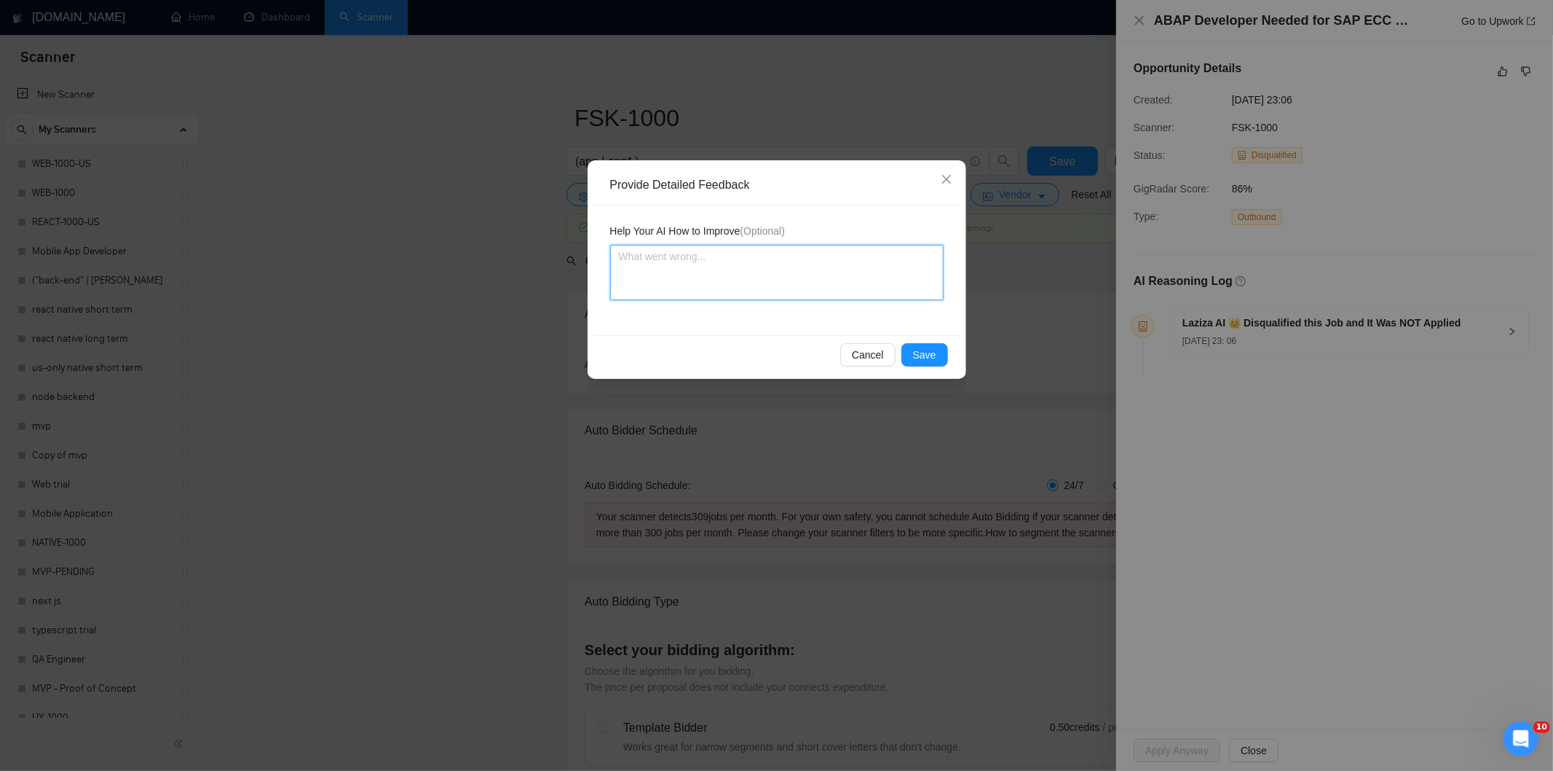
click at [875, 267] on textarea at bounding box center [777, 272] width 334 height 55
paste textarea "Not a fit — this project has been disqualified for other reasons. Example: "The…"
type textarea "Not a fit — this project has been disqualified for other reasons. Example: "The…"
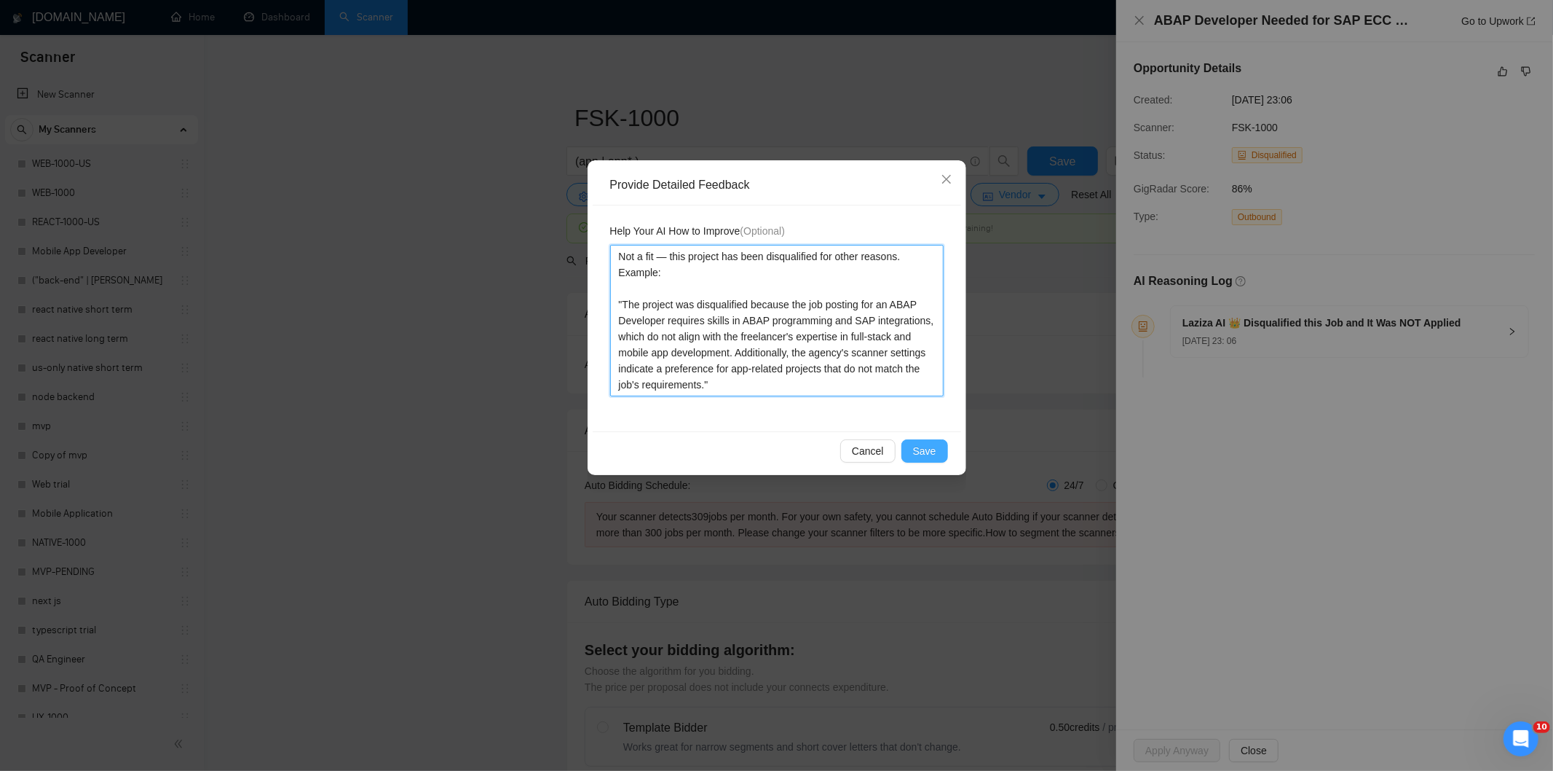
type textarea "Not a fit — this project has been disqualified for other reasons. Example: "The…"
click at [915, 449] on span "Save" at bounding box center [924, 451] width 23 height 16
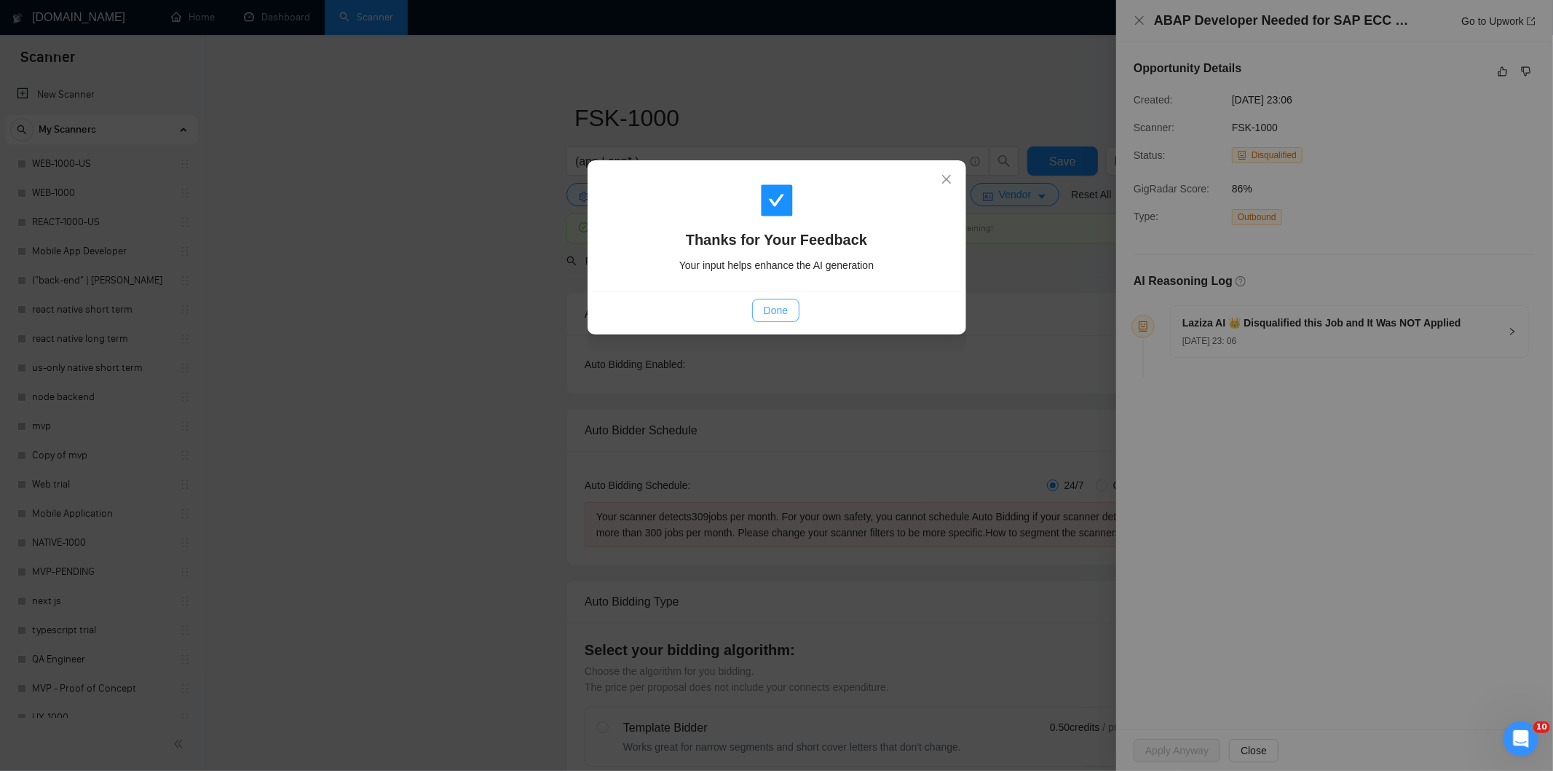
click at [781, 318] on span "Done" at bounding box center [776, 310] width 24 height 16
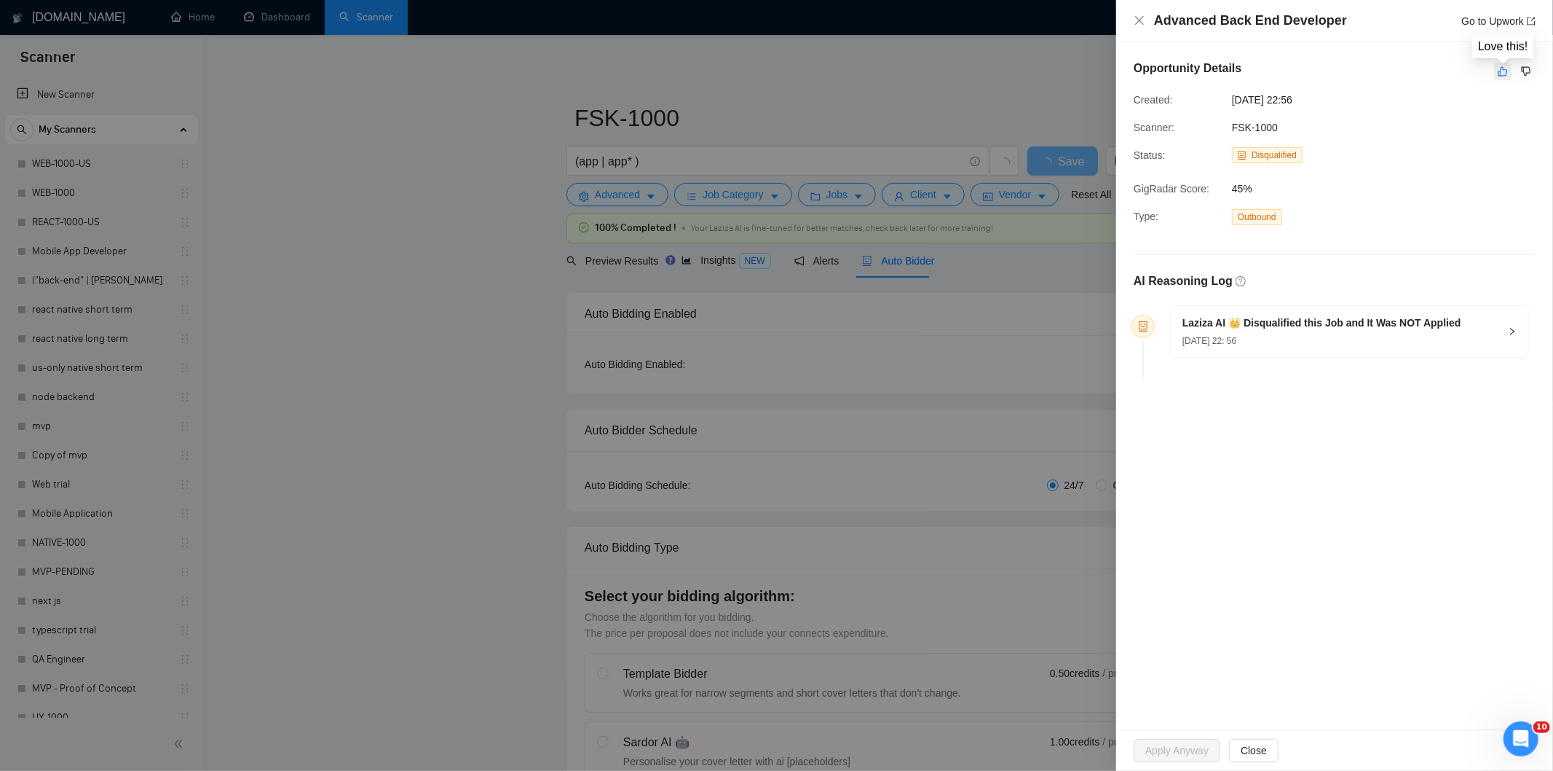
click at [1503, 76] on icon "like" at bounding box center [1503, 71] width 9 height 9
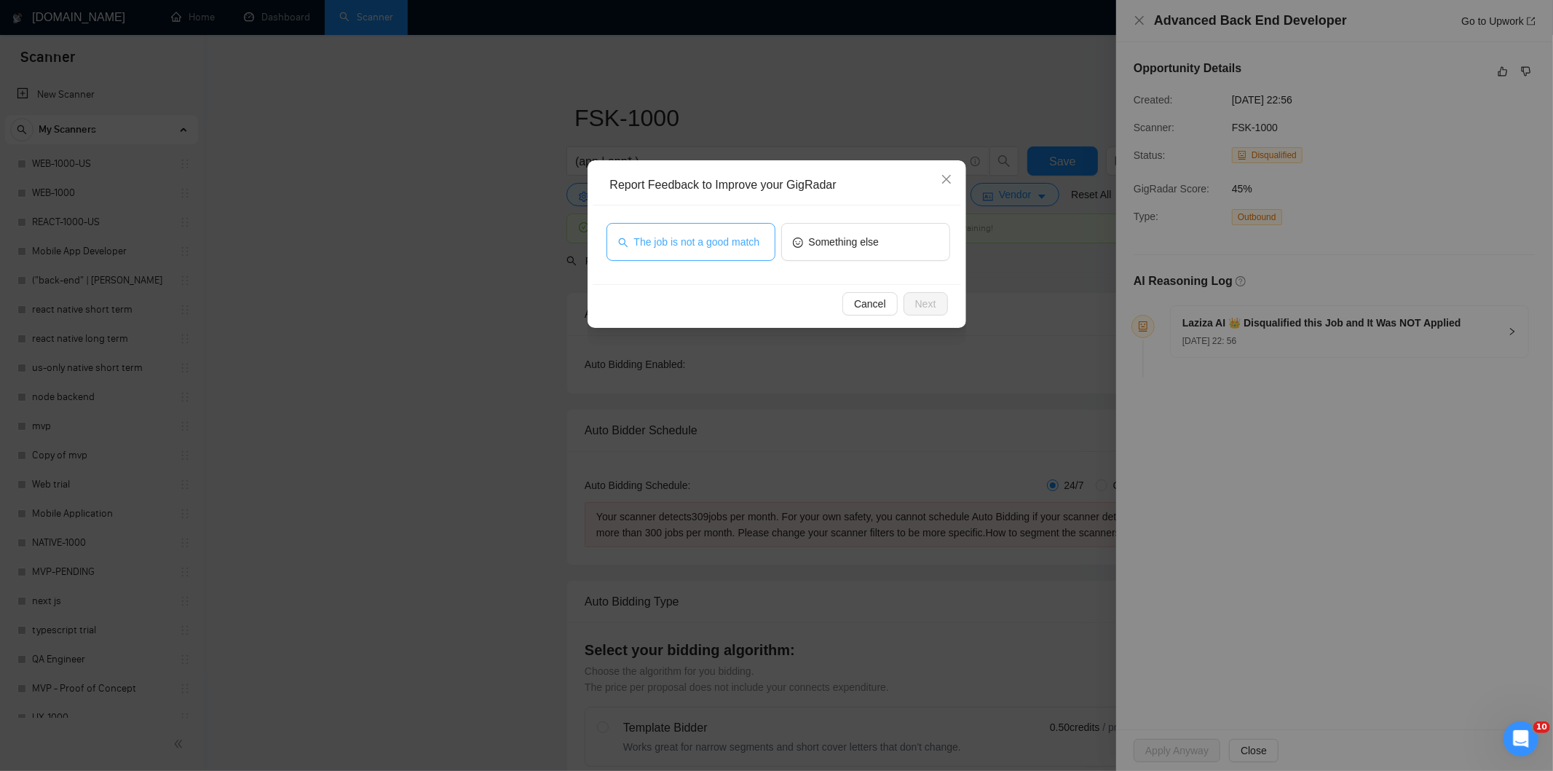
click at [720, 248] on span "The job is not a good match" at bounding box center [697, 242] width 126 height 16
click at [932, 309] on span "Next" at bounding box center [925, 304] width 21 height 16
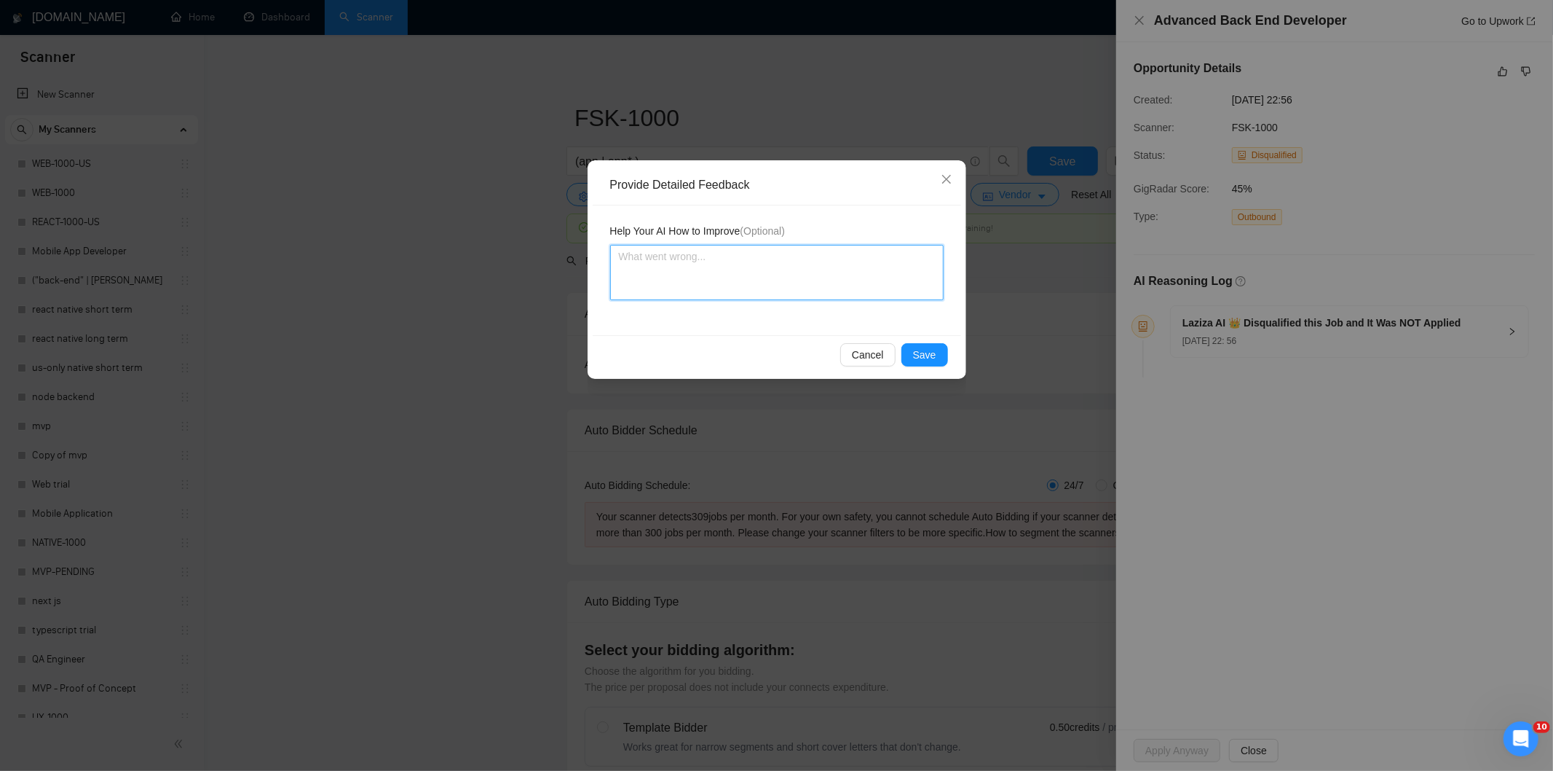
click at [911, 267] on textarea at bounding box center [777, 272] width 334 height 55
paste textarea "Not a fit — this project has been disqualified for other reasons. Example: "Job…"
type textarea "Not a fit — this project has been disqualified for other reasons. Example: "Job…"
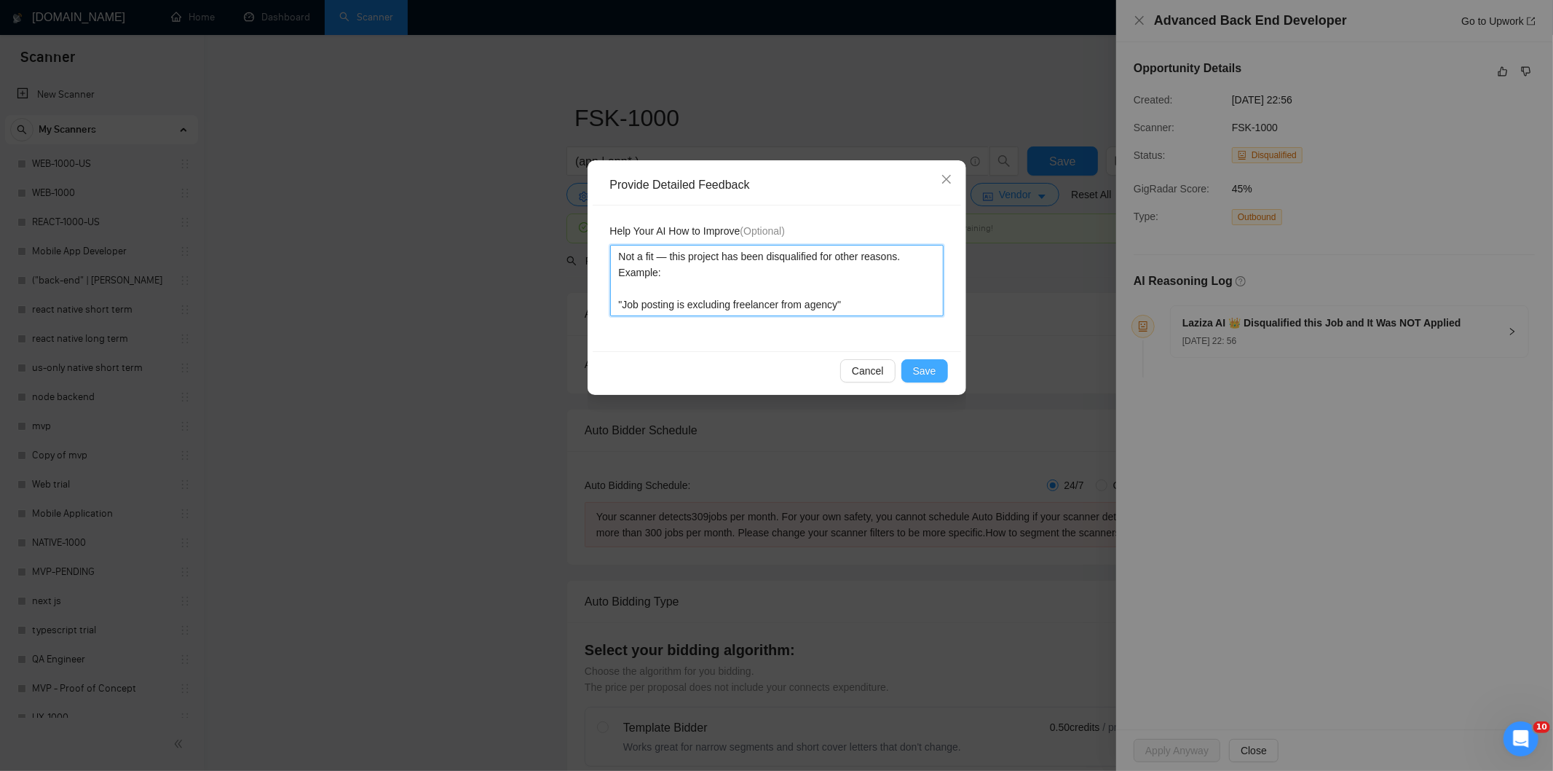
type textarea "Not a fit — this project has been disqualified for other reasons. Example: "Job…"
click at [915, 379] on button "Save" at bounding box center [925, 370] width 47 height 23
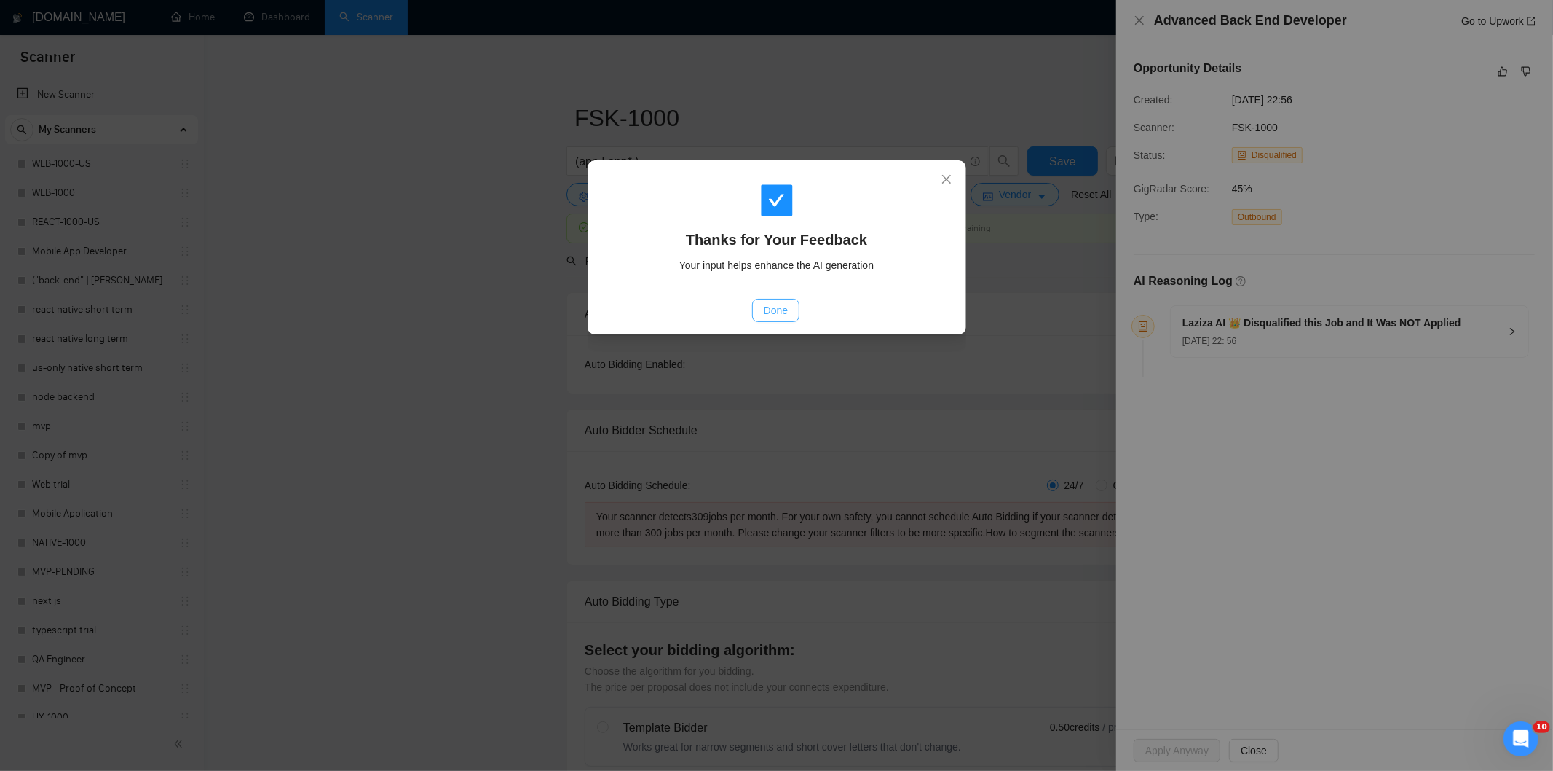
click at [783, 315] on span "Done" at bounding box center [776, 310] width 24 height 16
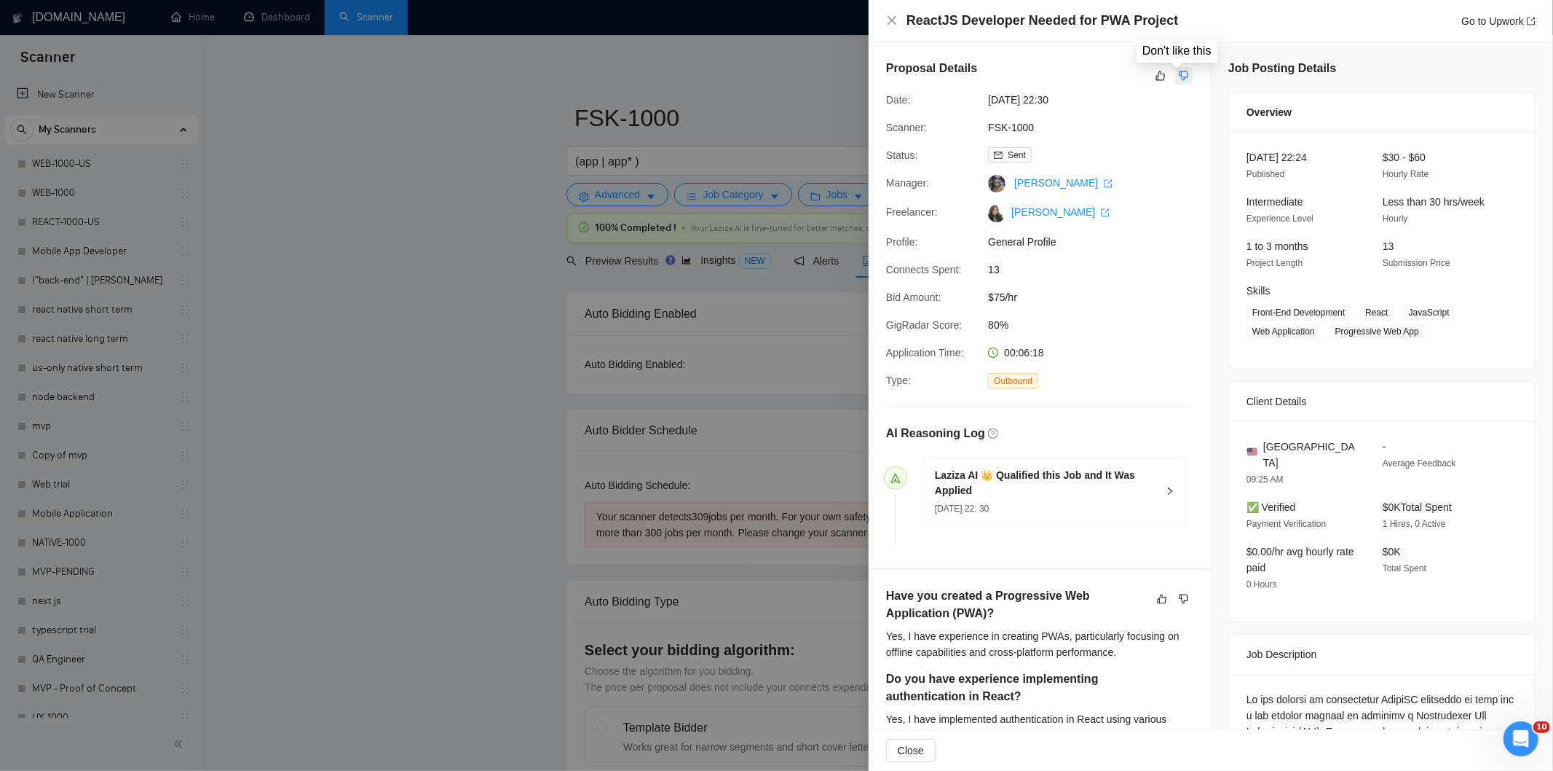
click at [1179, 75] on icon "dislike" at bounding box center [1184, 76] width 10 height 12
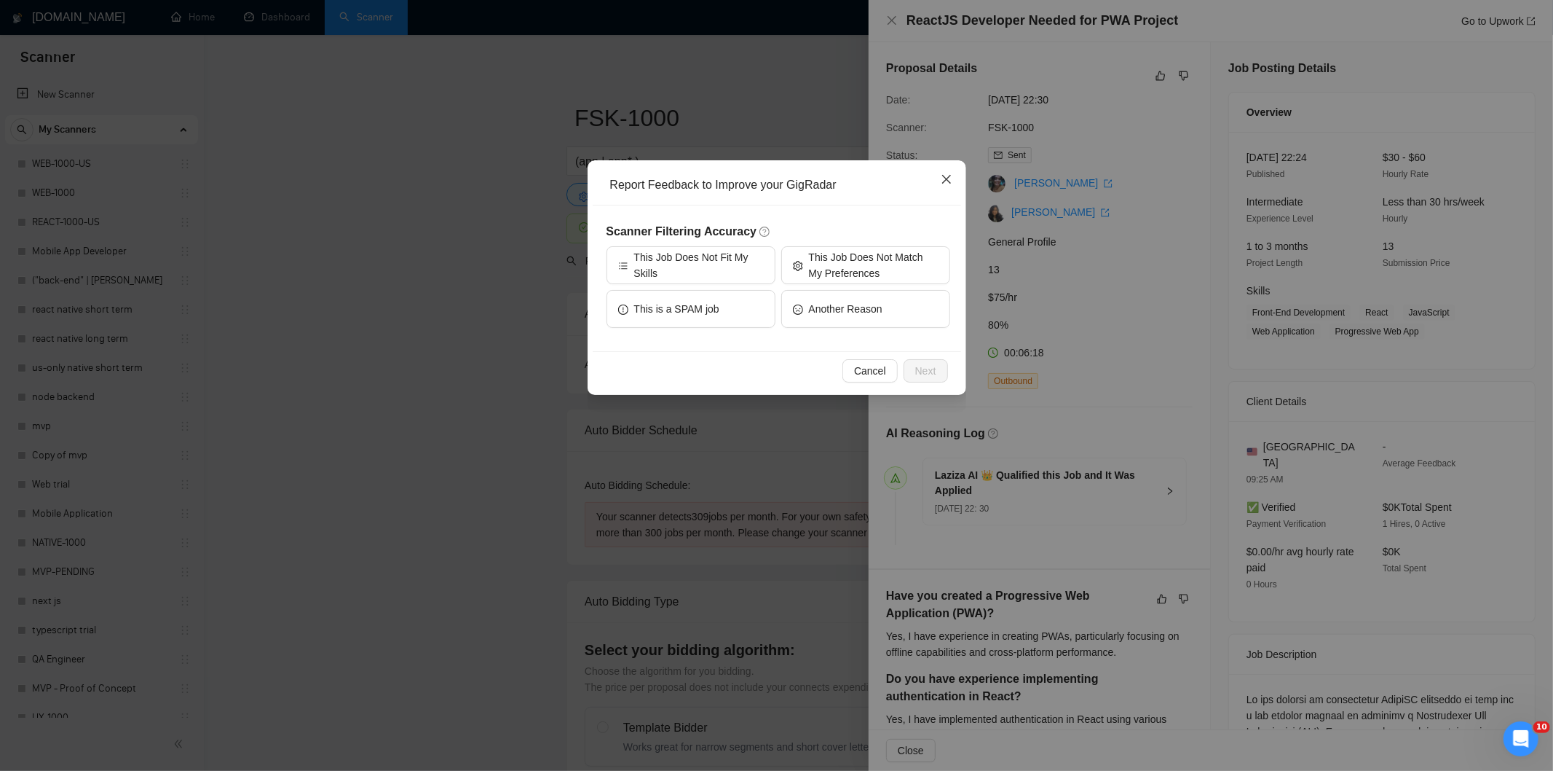
click at [953, 182] on span "Close" at bounding box center [946, 179] width 39 height 39
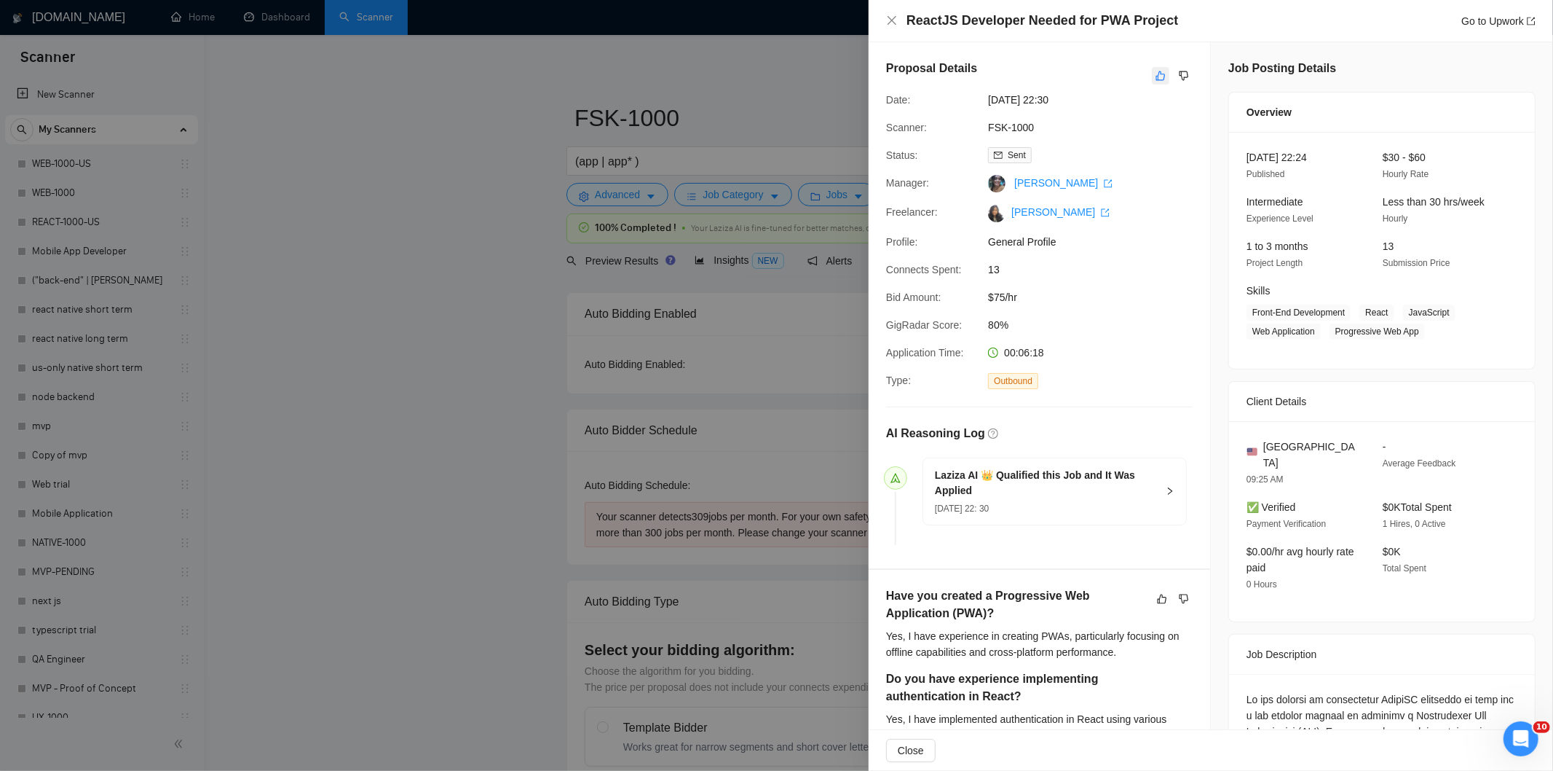
click at [1156, 79] on icon "like" at bounding box center [1161, 76] width 10 height 12
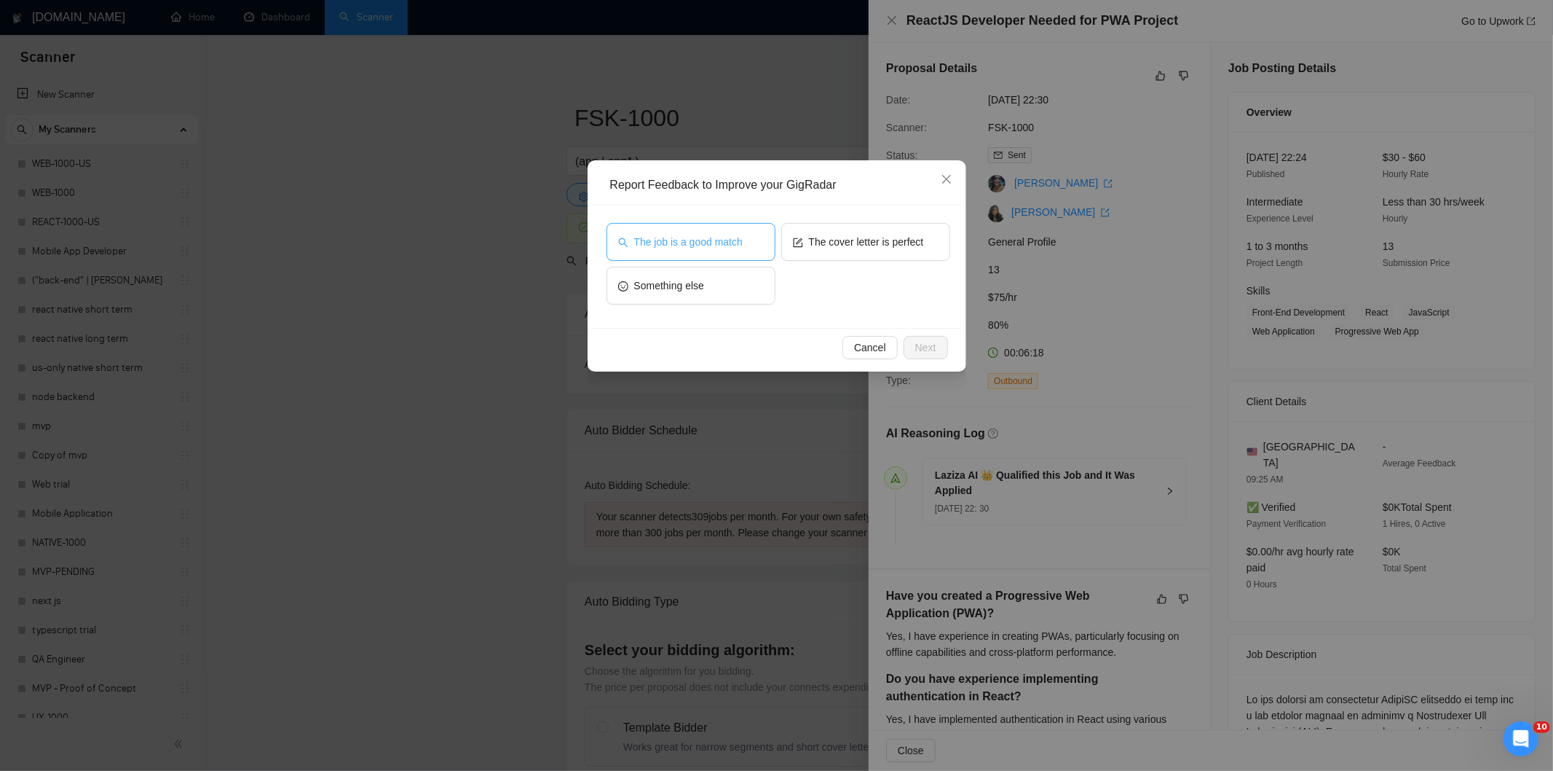
click at [738, 235] on span "The job is a good match" at bounding box center [688, 242] width 109 height 16
click at [929, 348] on span "Next" at bounding box center [925, 347] width 21 height 16
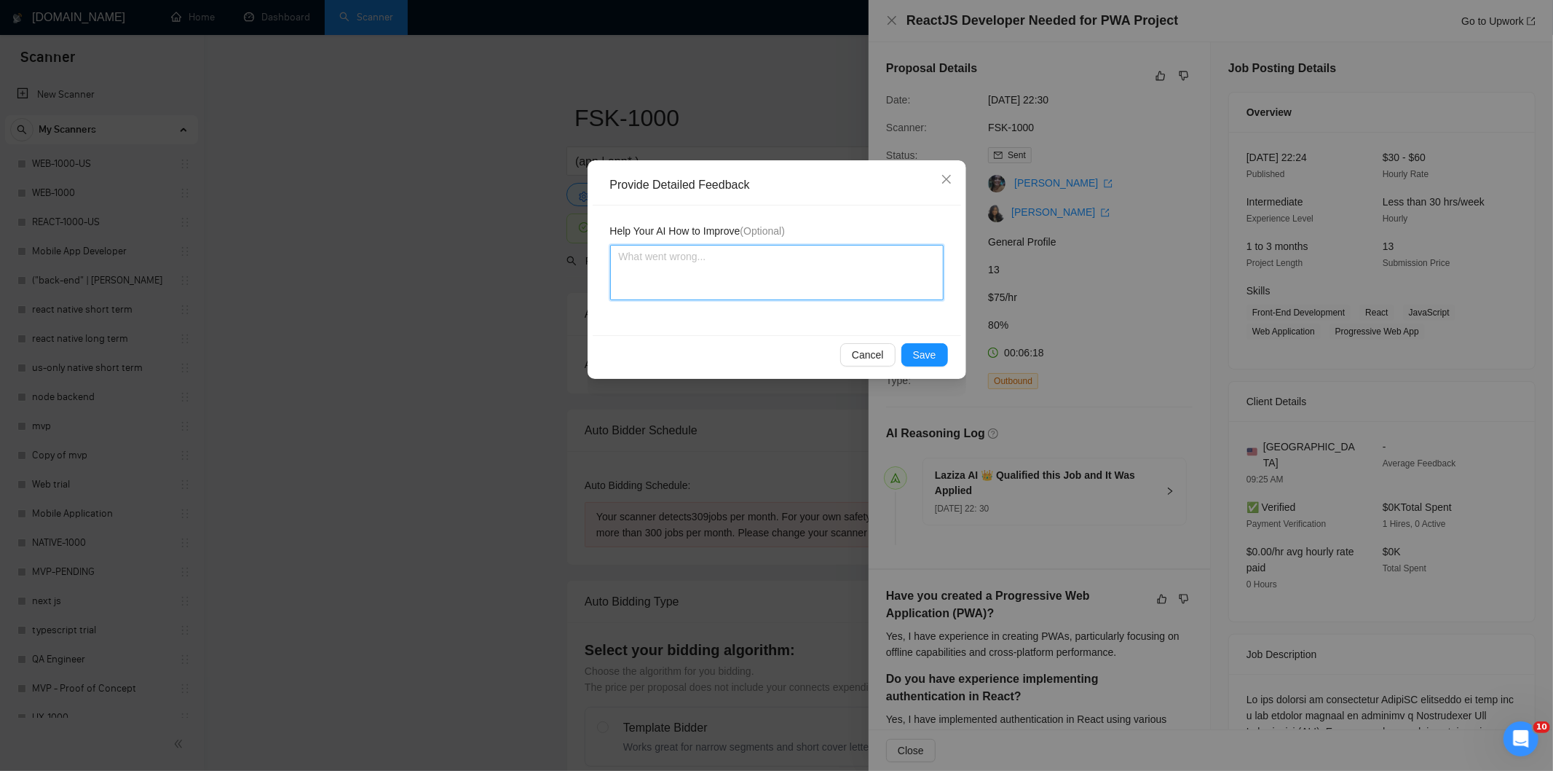
click at [769, 283] on textarea at bounding box center [777, 272] width 334 height 55
paste textarea "Good fit — the project is greenfield (no existing code), welcomes agencies, use…"
type textarea "Good fit — the project is greenfield (no existing code), welcomes agencies, use…"
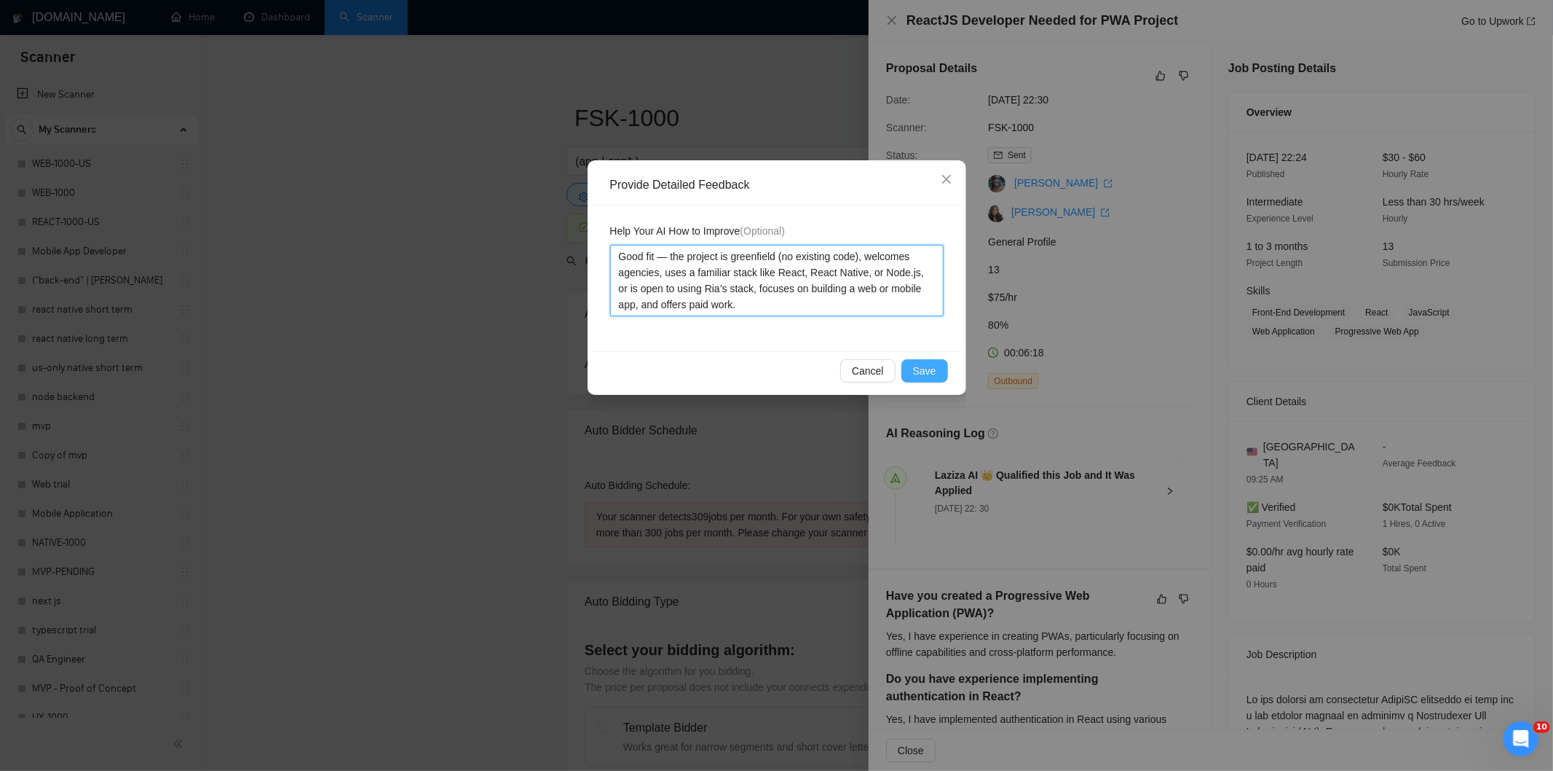
type textarea "Good fit — the project is greenfield (no existing code), welcomes agencies, use…"
click at [931, 371] on span "Save" at bounding box center [924, 371] width 23 height 16
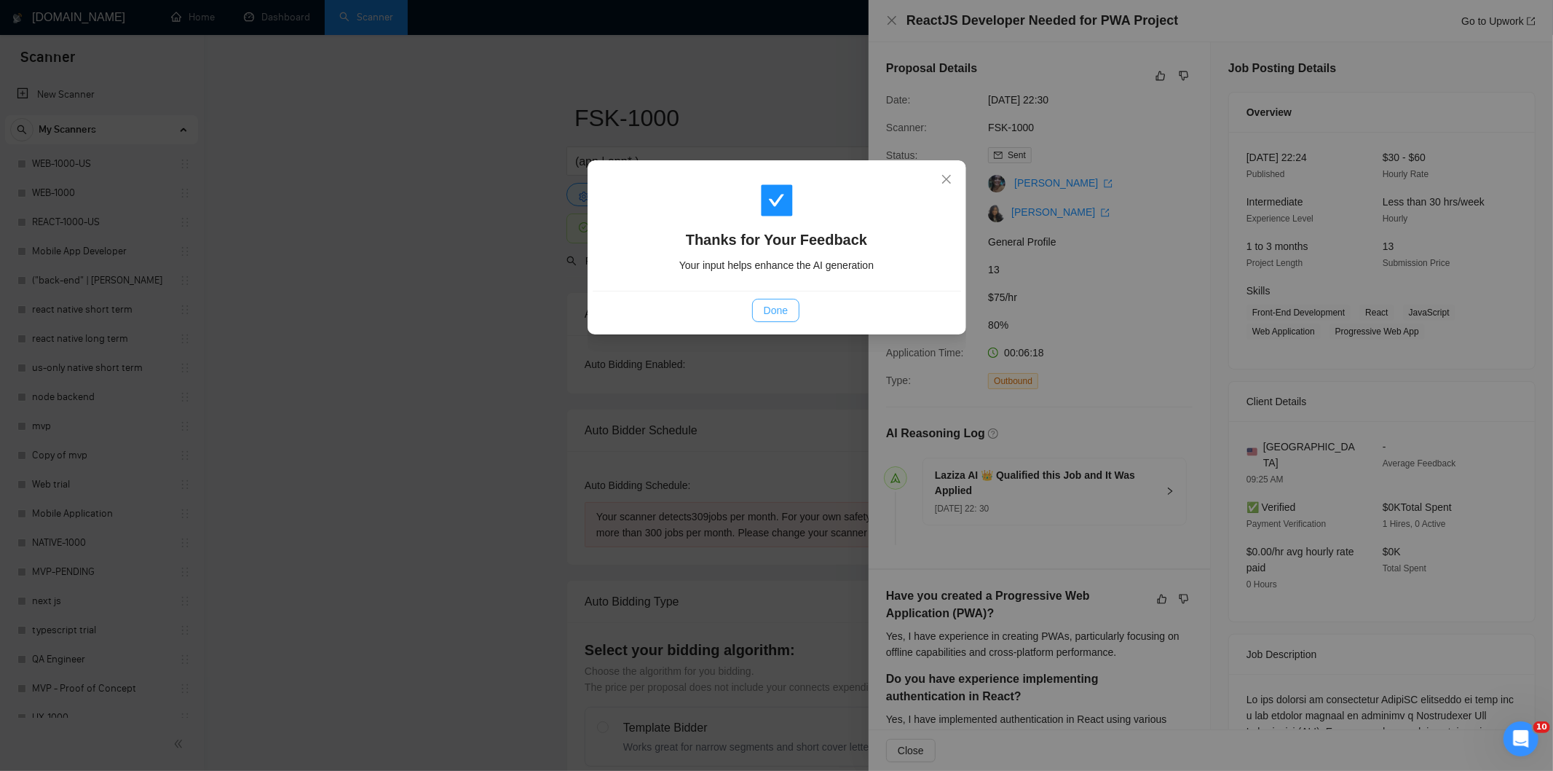
click at [790, 314] on button "Done" at bounding box center [775, 310] width 47 height 23
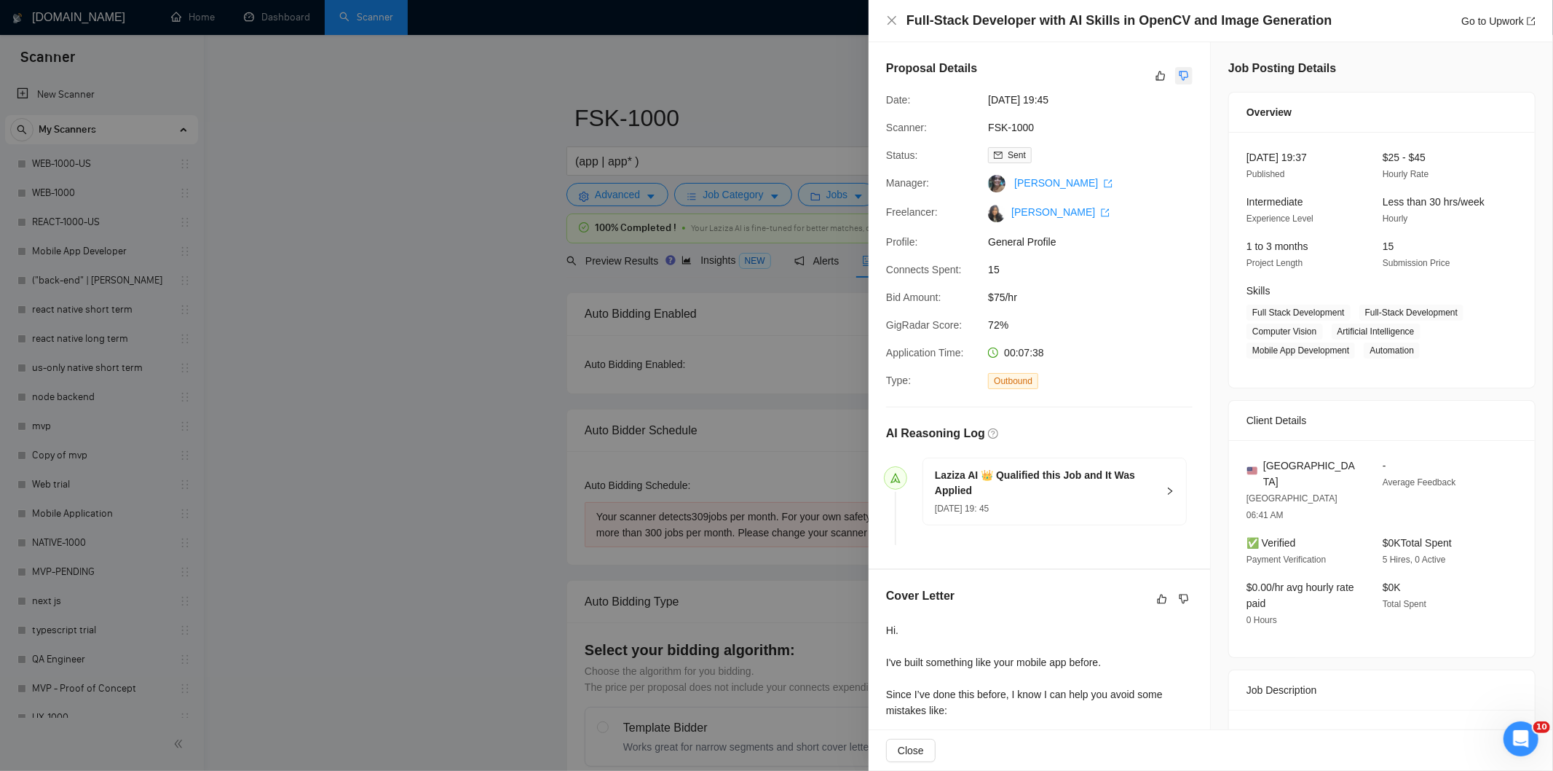
click at [1176, 71] on button "button" at bounding box center [1184, 75] width 17 height 17
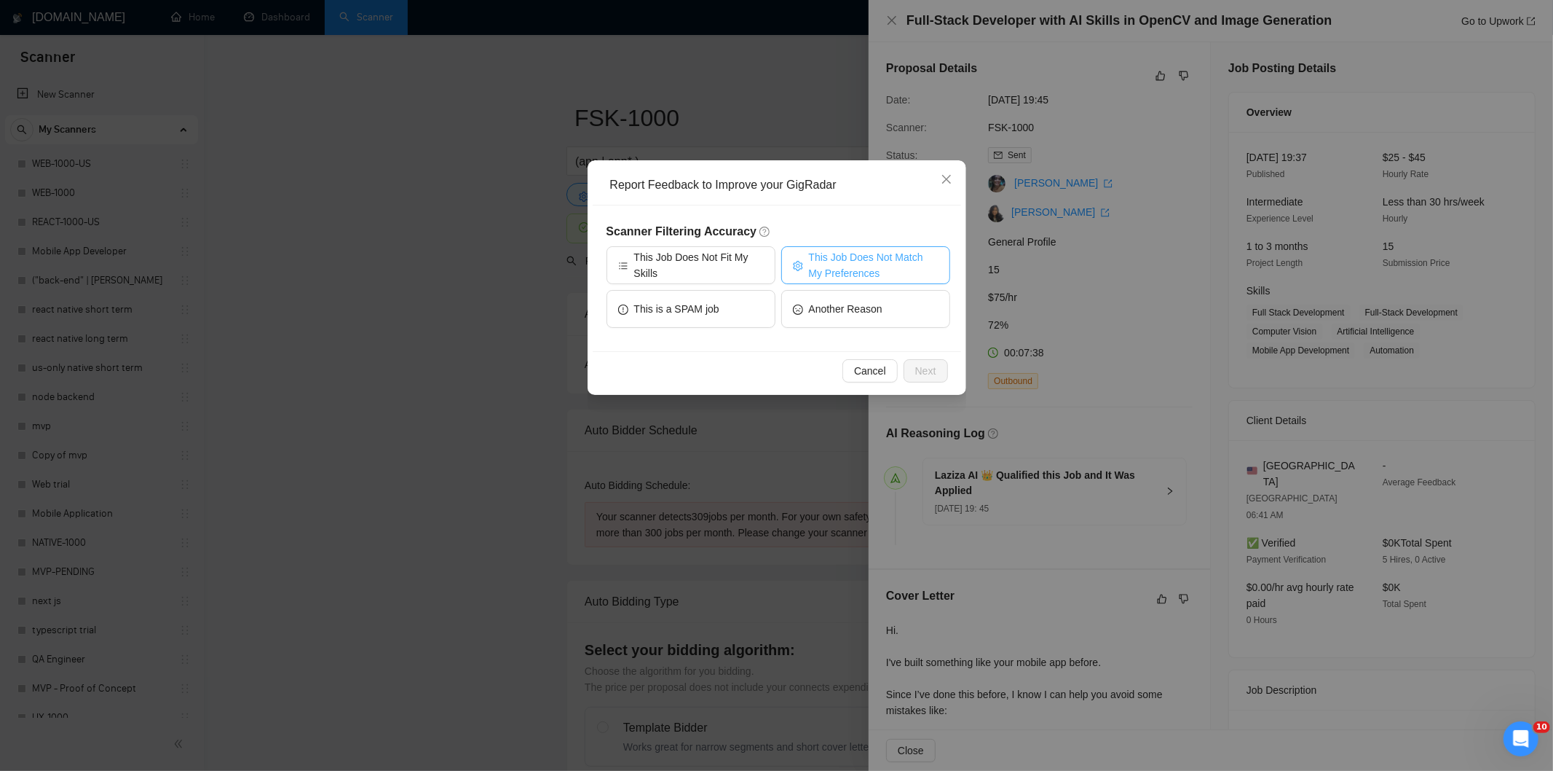
click at [864, 256] on span "This Job Does Not Match My Preferences" at bounding box center [874, 265] width 130 height 32
click at [911, 366] on button "Next" at bounding box center [926, 370] width 44 height 23
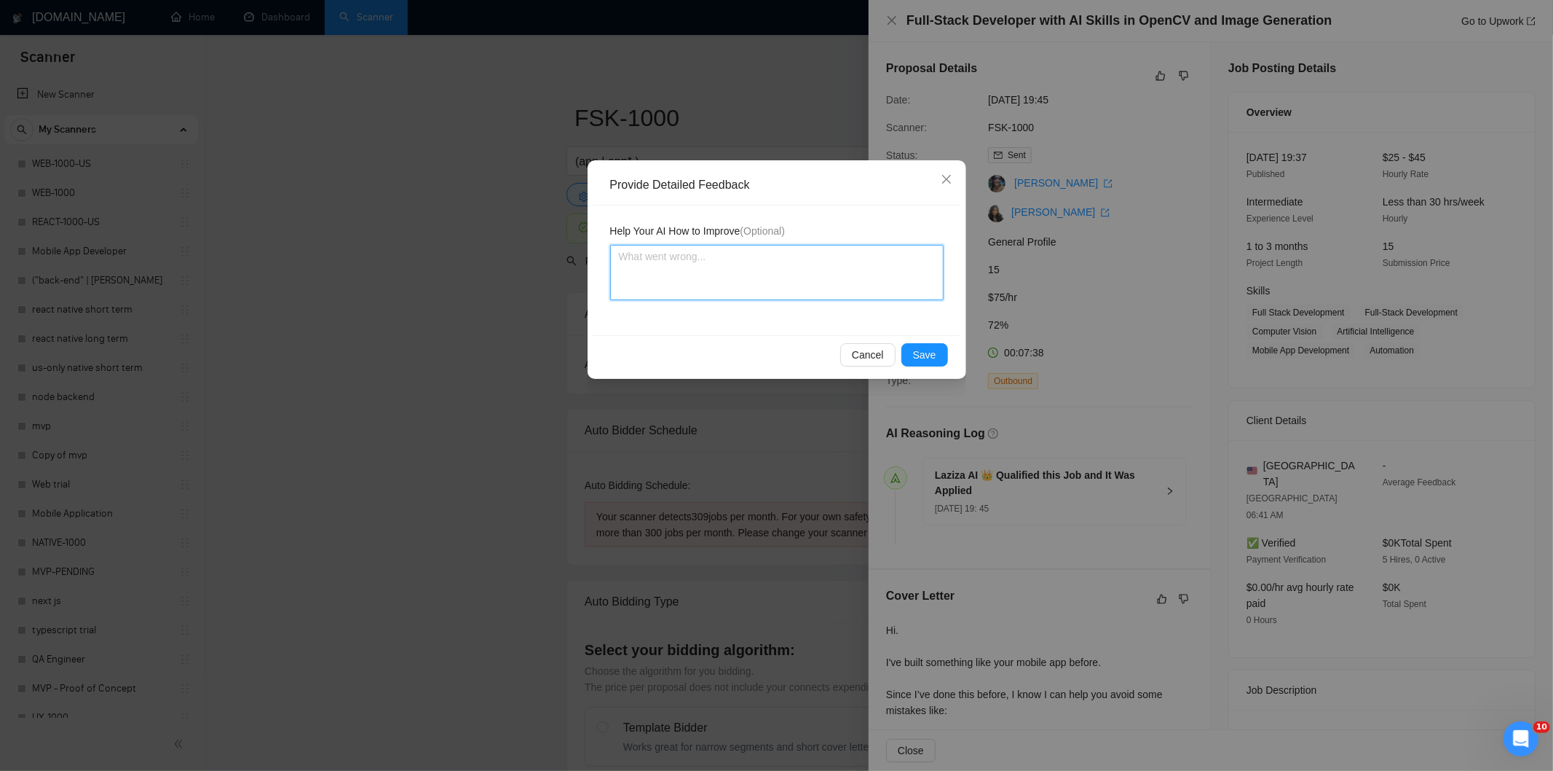
click at [857, 284] on textarea at bounding box center [777, 272] width 334 height 55
paste textarea "Not a fit — the client prefers to hire a solo developer, but Ria is an agency. …"
type textarea "Not a fit — the client prefers to hire a solo developer, but Ria is an agency. …"
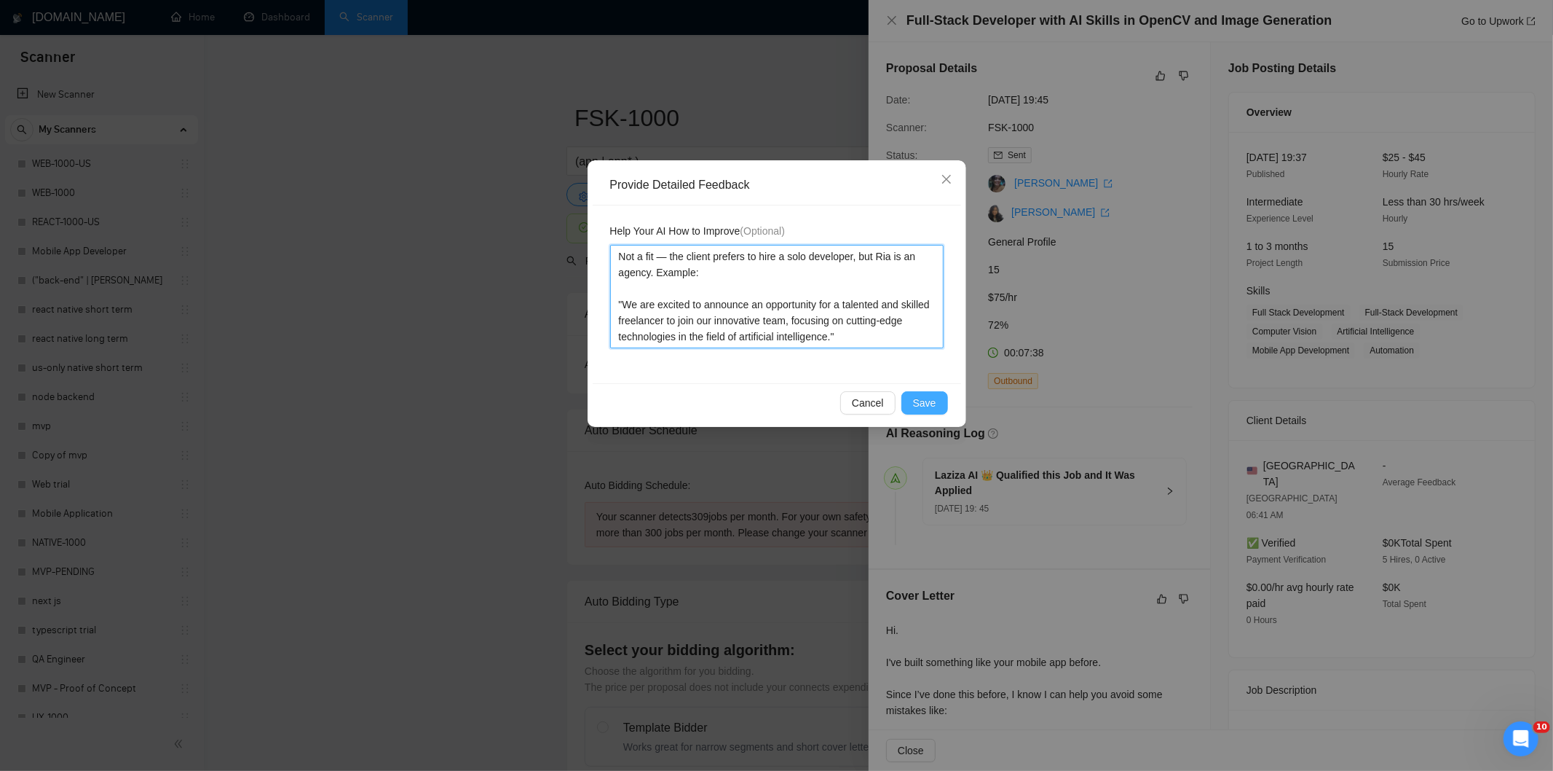
type textarea "Not a fit — the client prefers to hire a solo developer, but Ria is an agency. …"
click at [925, 397] on span "Save" at bounding box center [924, 403] width 23 height 16
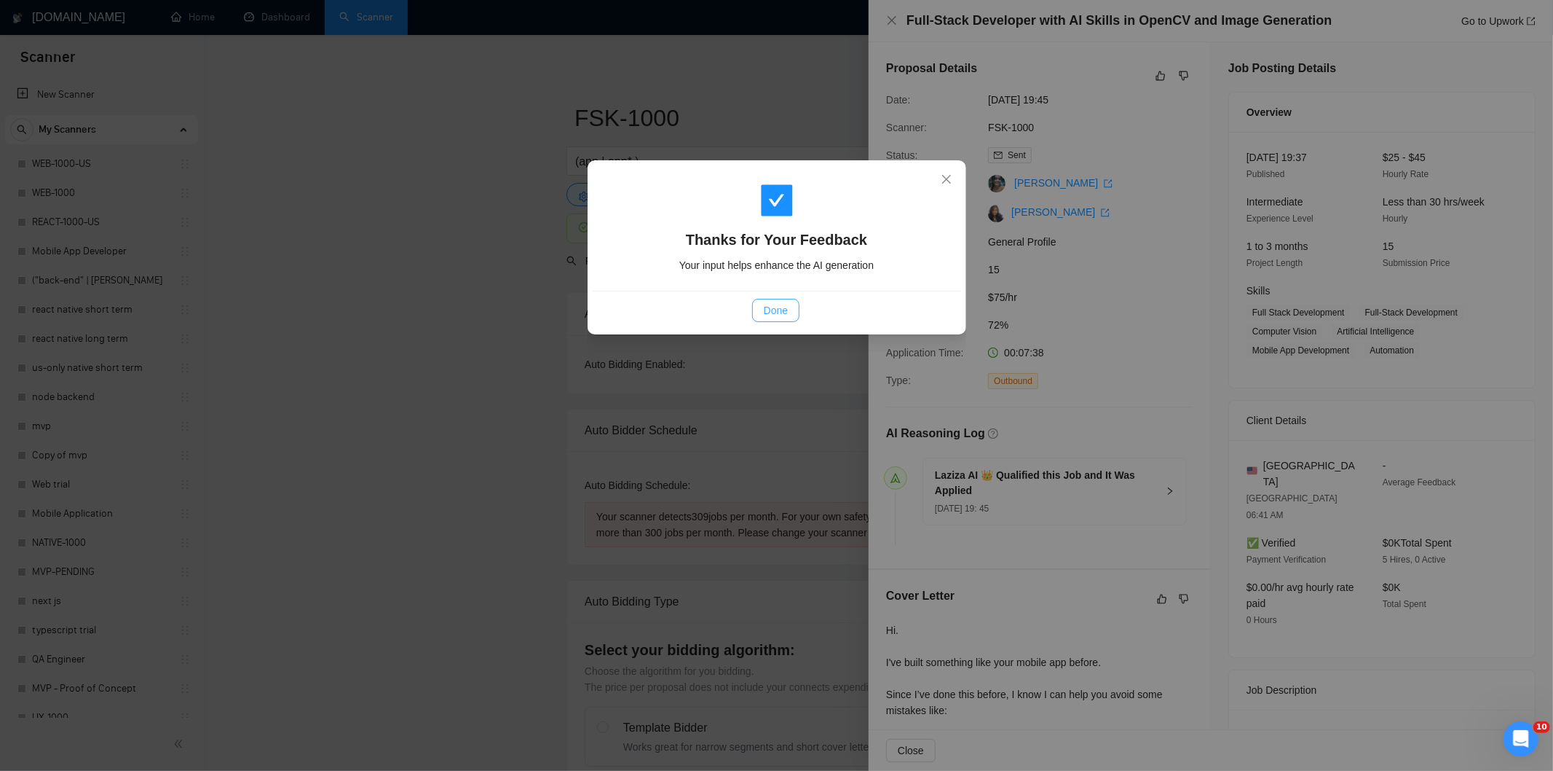
click at [772, 320] on button "Done" at bounding box center [775, 310] width 47 height 23
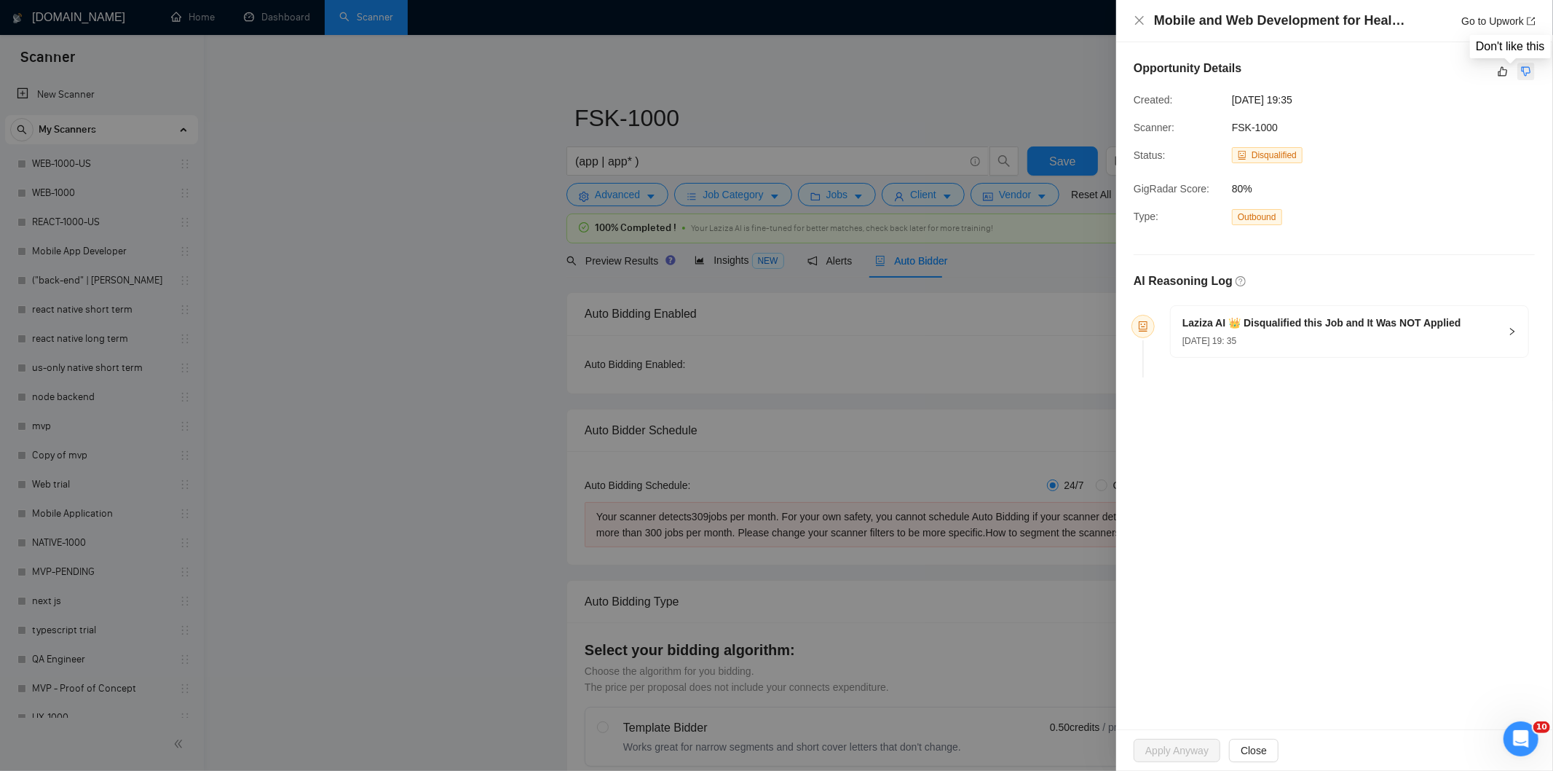
click at [1526, 73] on icon "dislike" at bounding box center [1526, 72] width 10 height 12
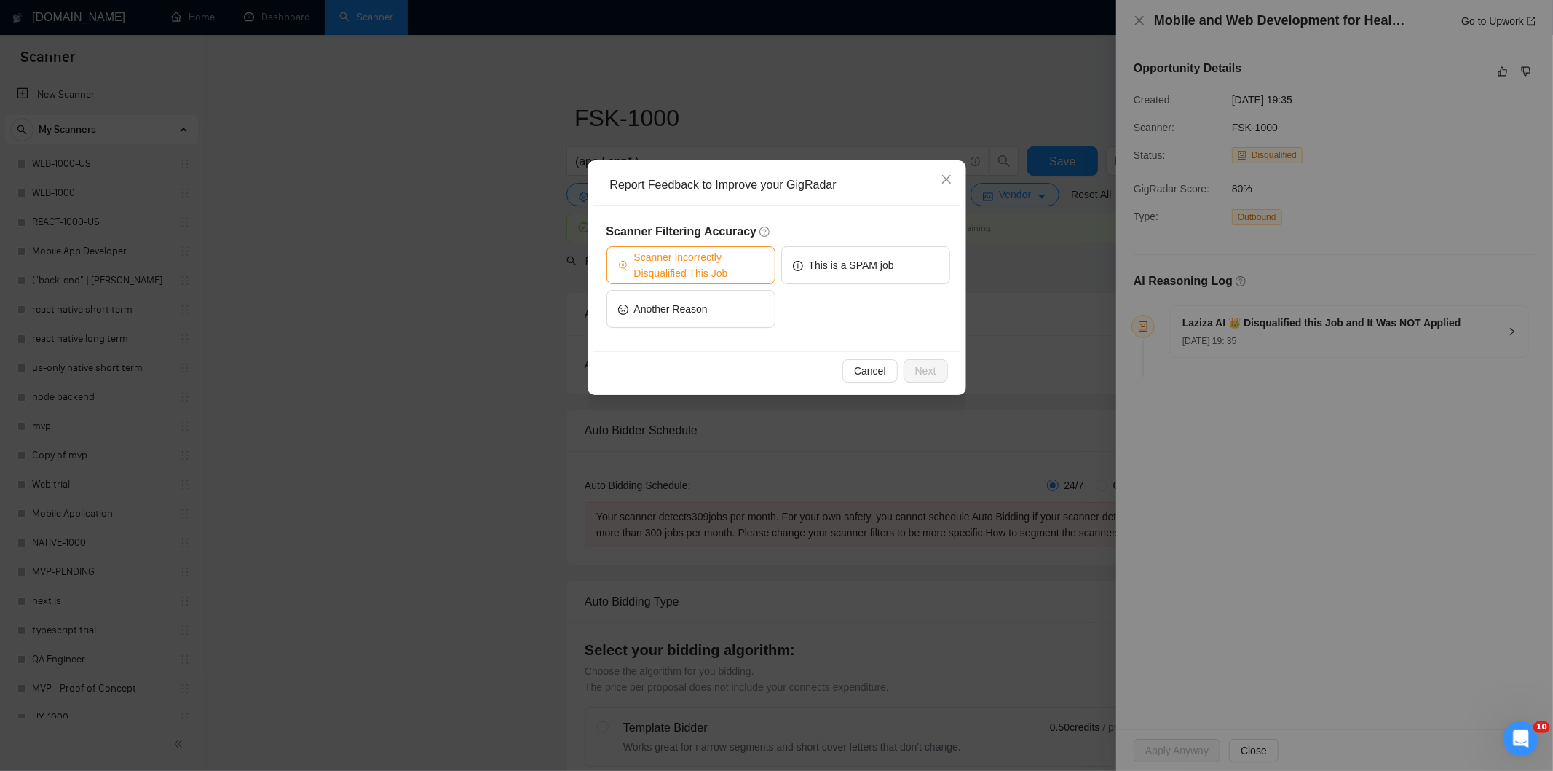
click at [697, 251] on span "Scanner Incorrectly Disqualified This Job" at bounding box center [699, 265] width 130 height 32
click at [928, 372] on span "Next" at bounding box center [925, 371] width 21 height 16
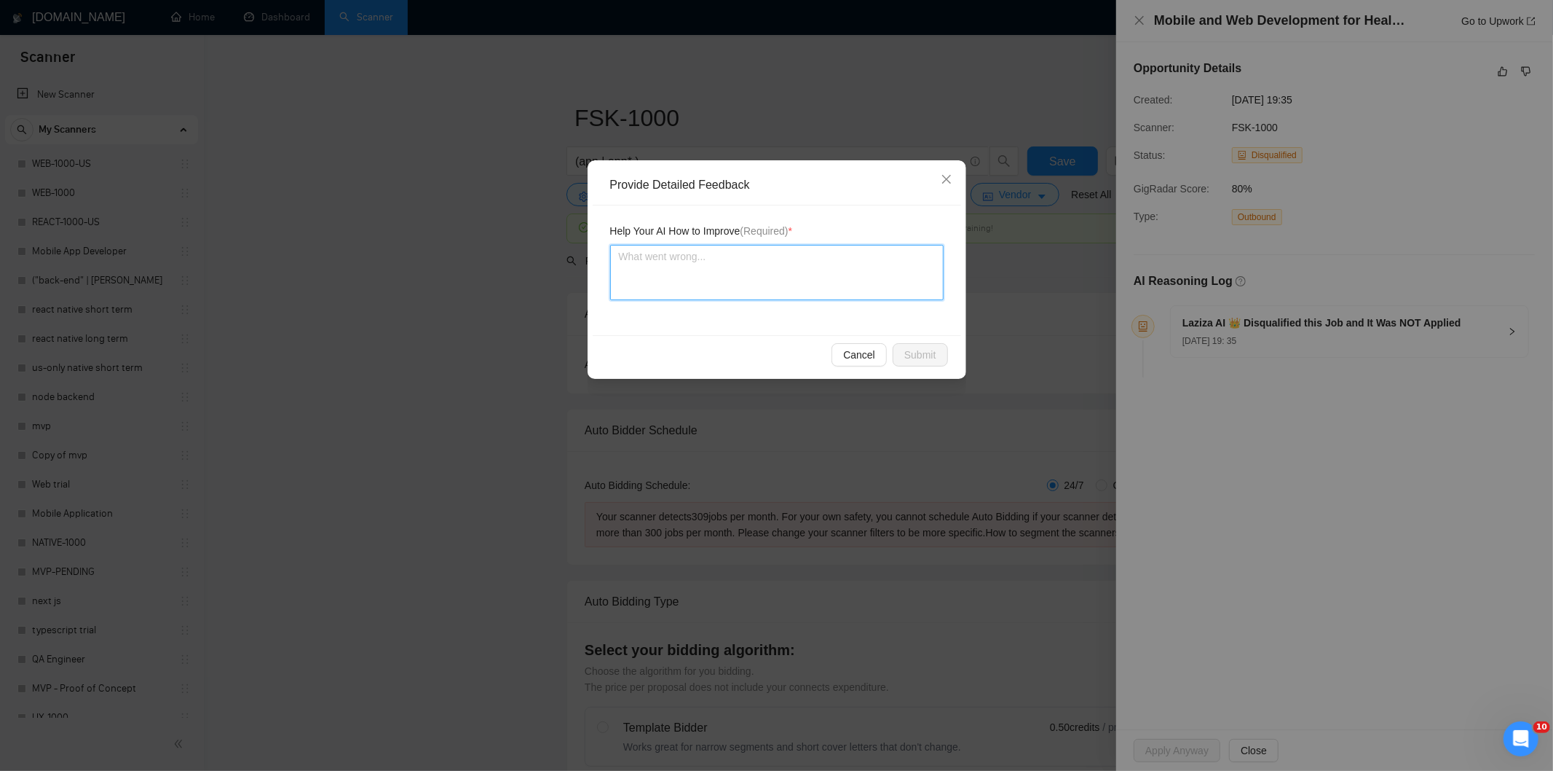
click at [810, 283] on textarea at bounding box center [777, 272] width 334 height 55
paste textarea "Good fit — the project is greenfield (no existing code), welcomes agencies, use…"
type textarea "Good fit — the project is greenfield (no existing code), welcomes agencies, use…"
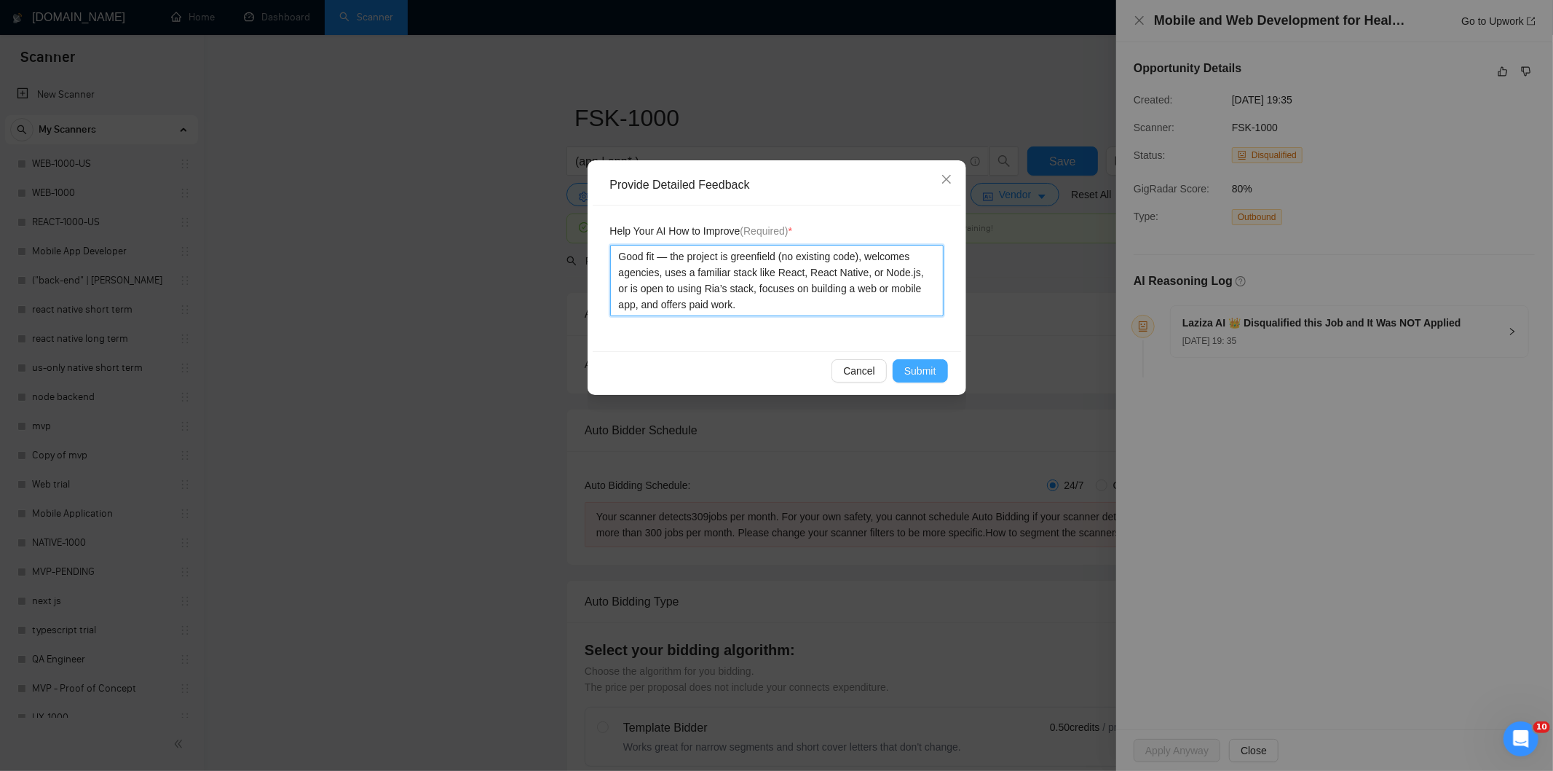
type textarea "Good fit — the project is greenfield (no existing code), welcomes agencies, use…"
click at [932, 364] on span "Submit" at bounding box center [921, 371] width 32 height 16
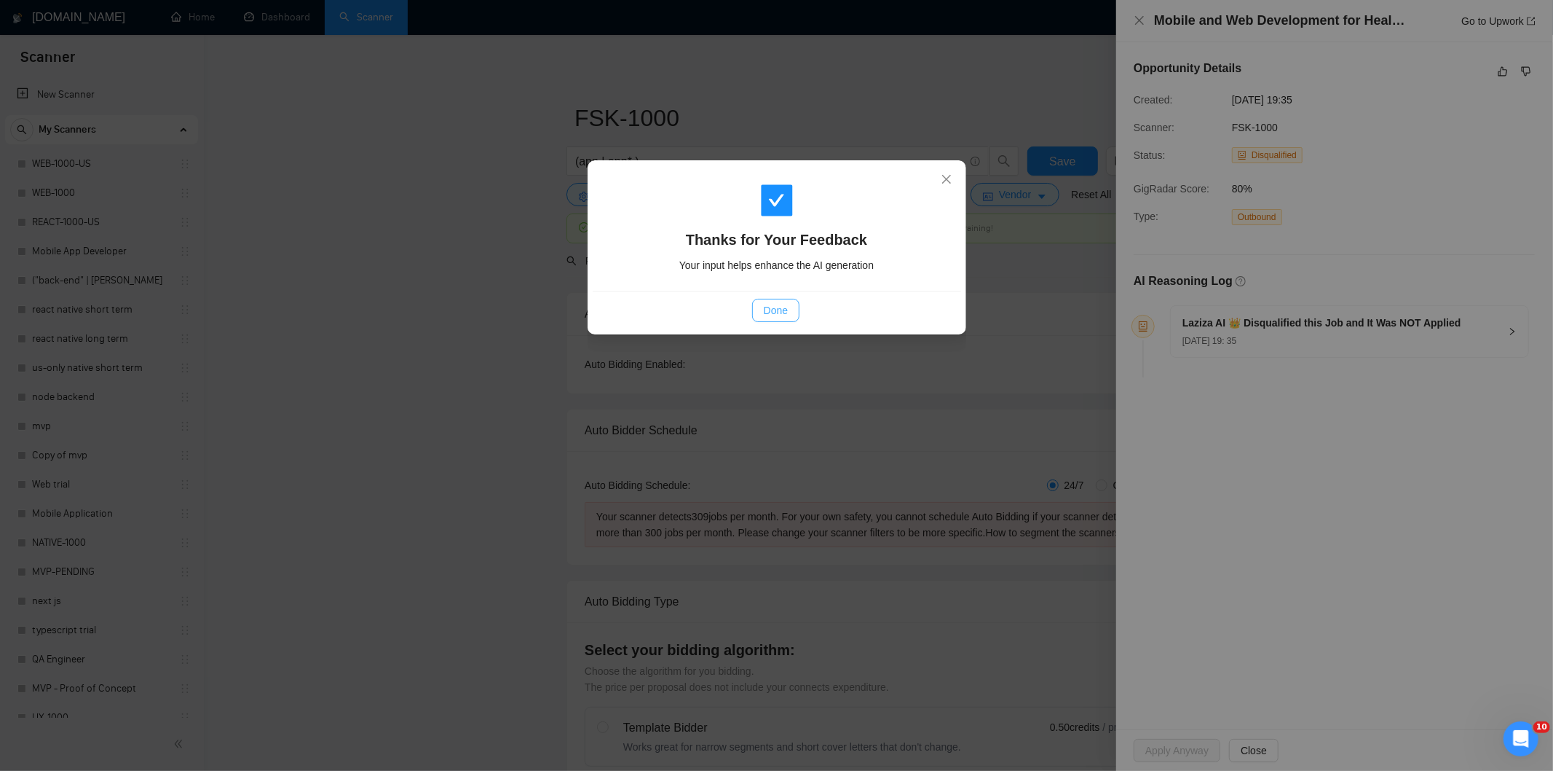
click at [784, 307] on span "Done" at bounding box center [776, 310] width 24 height 16
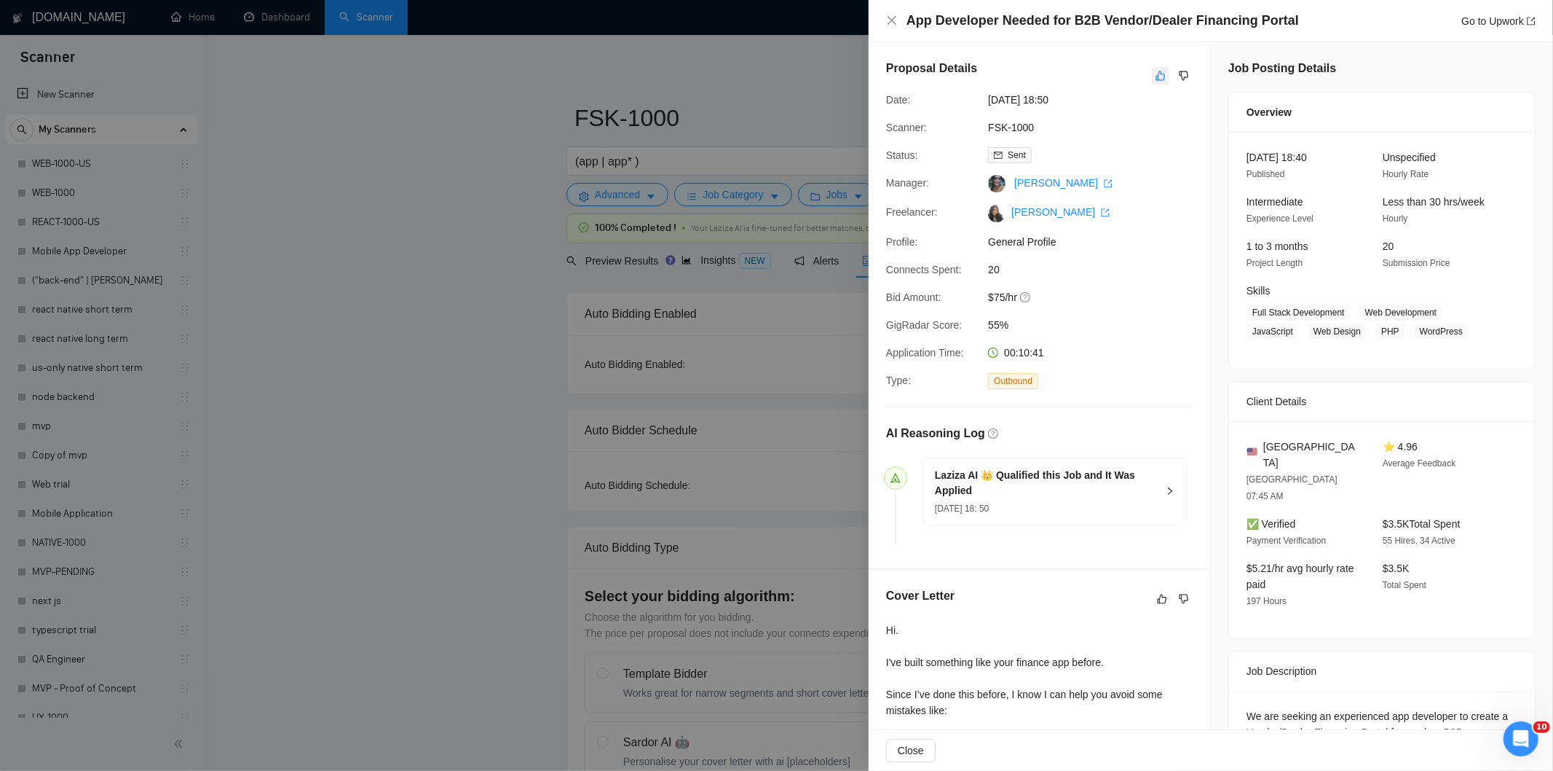
click at [1156, 79] on icon "like" at bounding box center [1161, 76] width 10 height 12
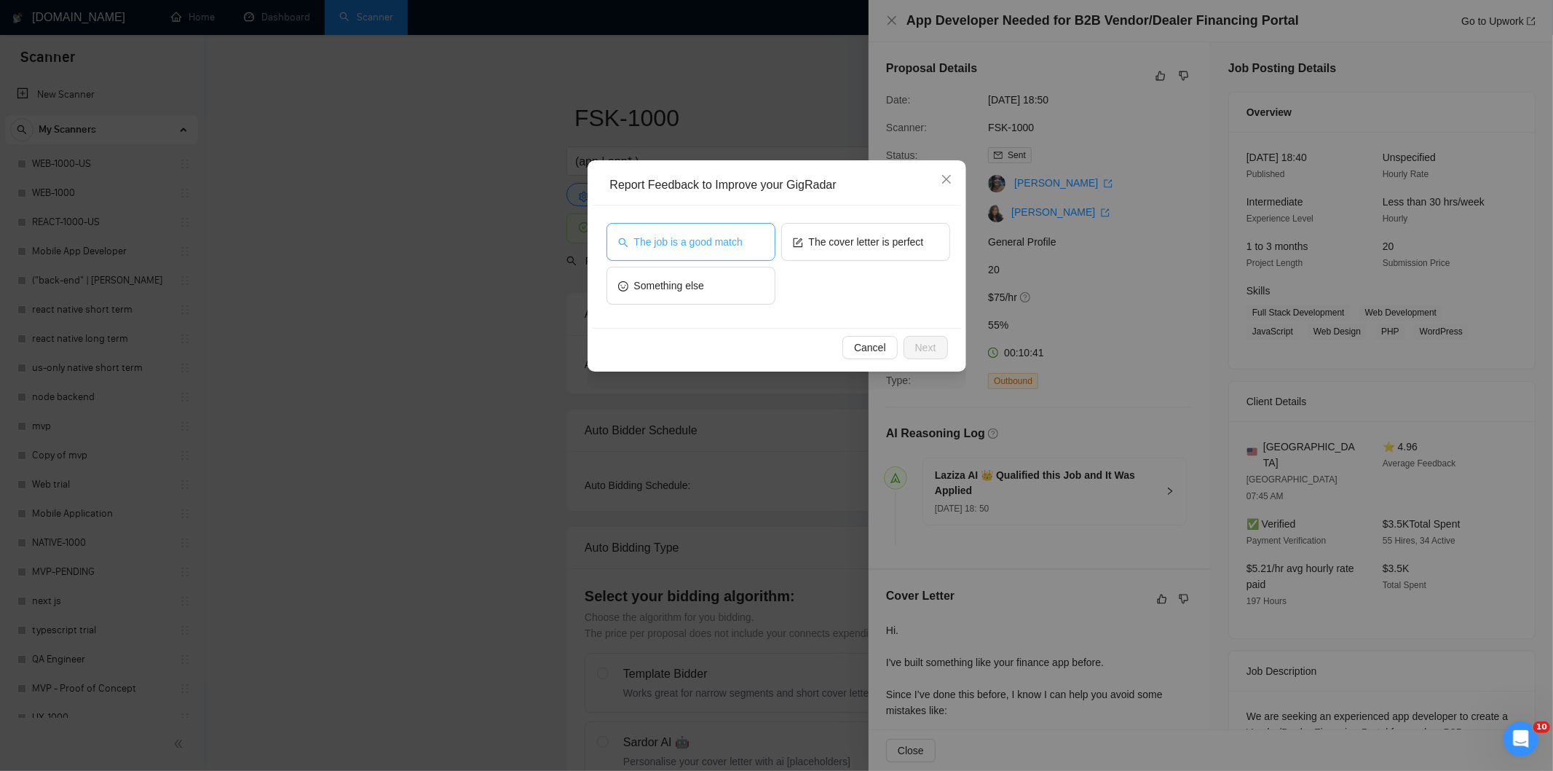
click at [749, 249] on button "The job is a good match" at bounding box center [691, 242] width 169 height 38
click at [929, 347] on span "Next" at bounding box center [925, 347] width 21 height 16
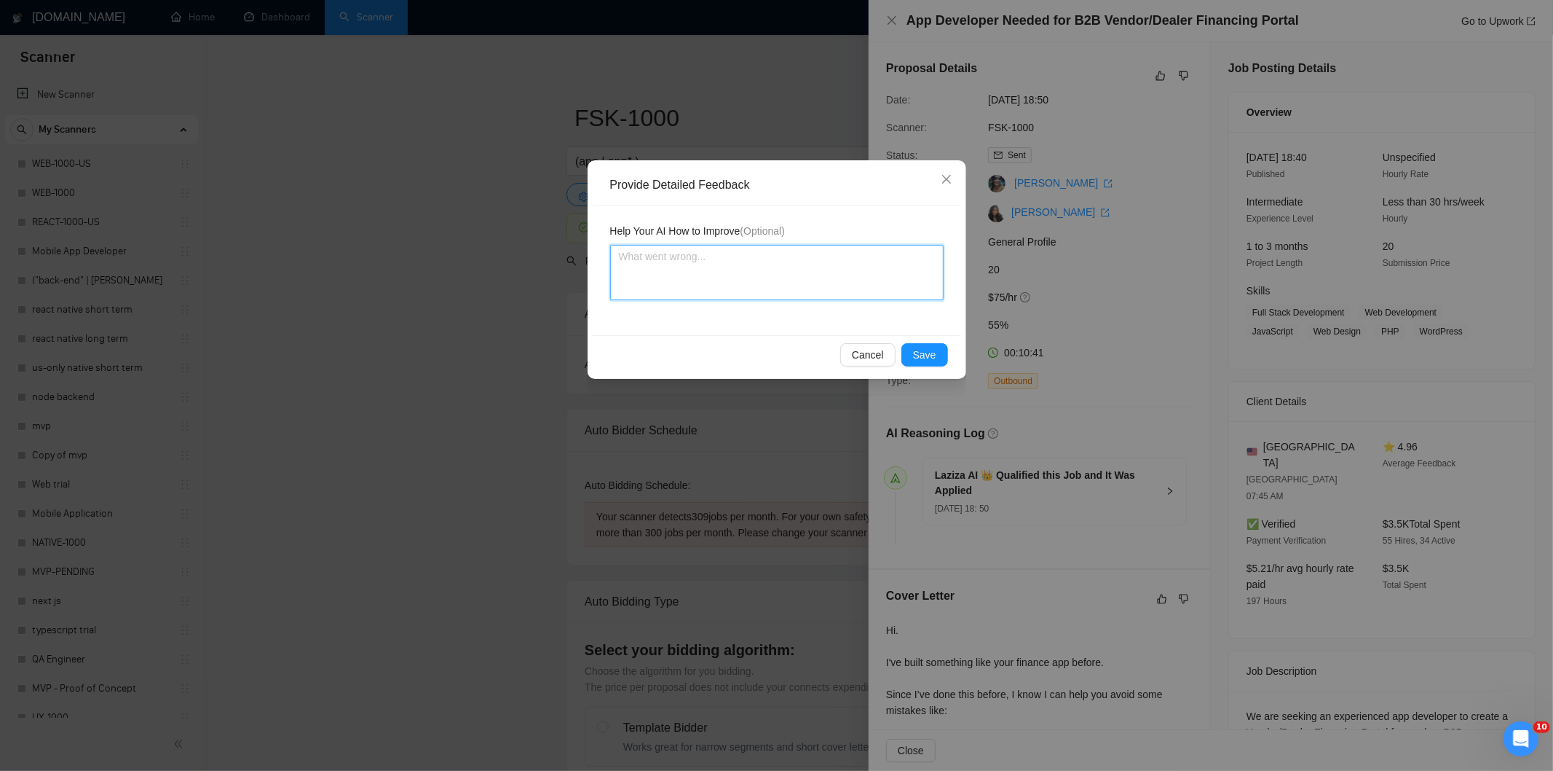
click at [856, 260] on textarea at bounding box center [777, 272] width 334 height 55
paste textarea "Good fit — the project is greenfield (no existing code), welcomes agencies, use…"
type textarea "Good fit — the project is greenfield (no existing code), welcomes agencies, use…"
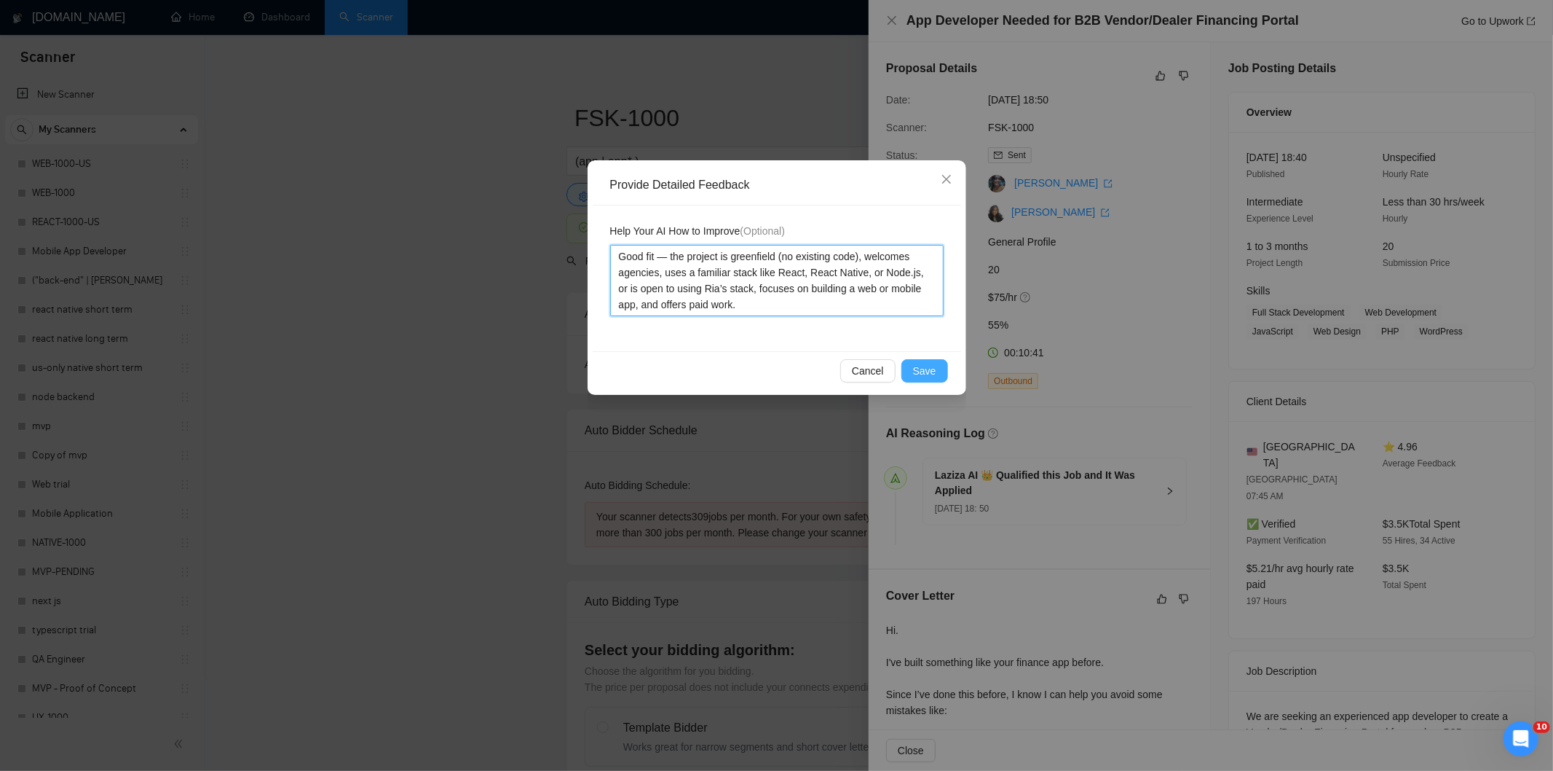
type textarea "Good fit — the project is greenfield (no existing code), welcomes agencies, use…"
click at [922, 363] on span "Save" at bounding box center [924, 371] width 23 height 16
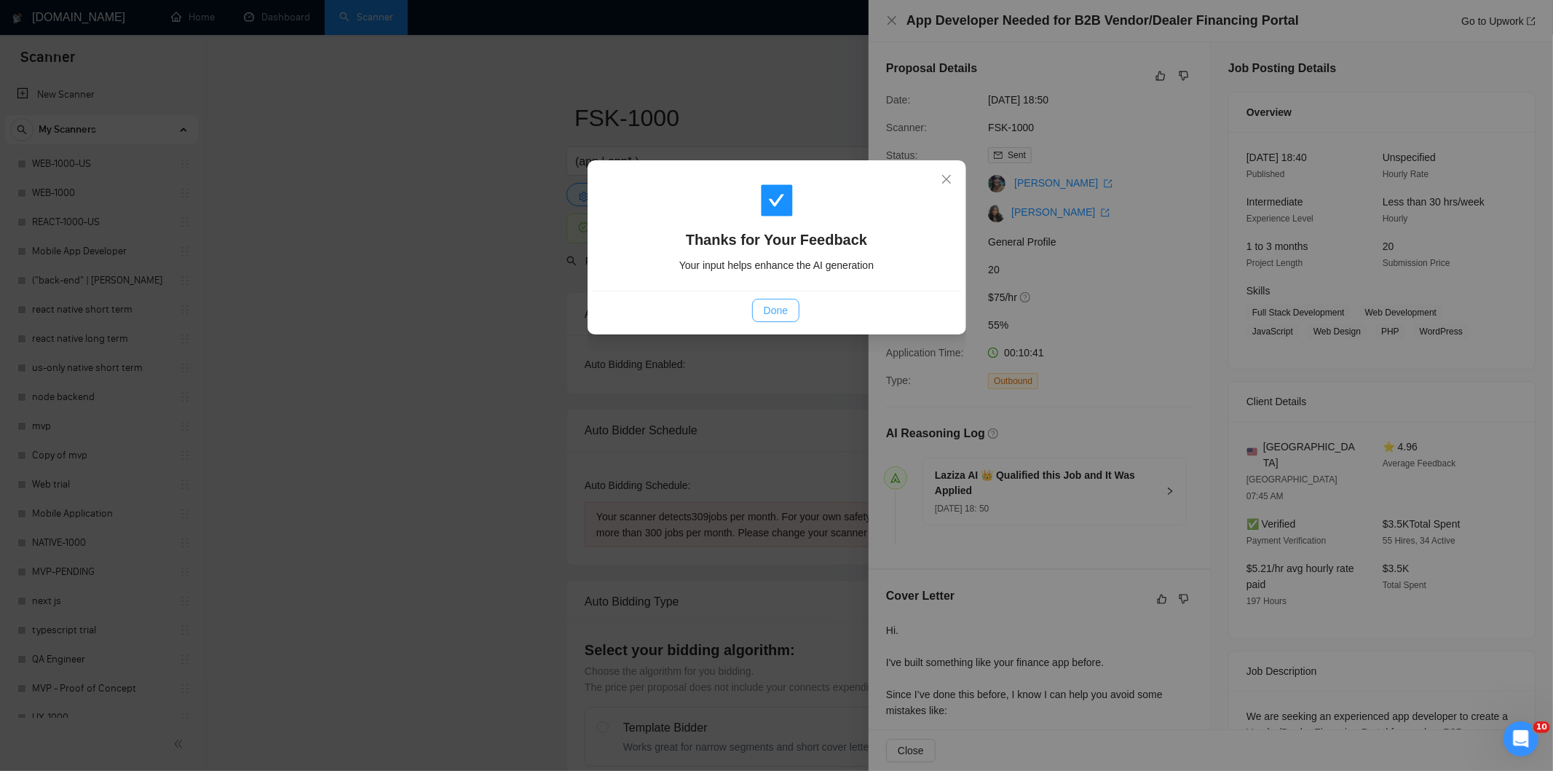
click at [776, 312] on span "Done" at bounding box center [776, 310] width 24 height 16
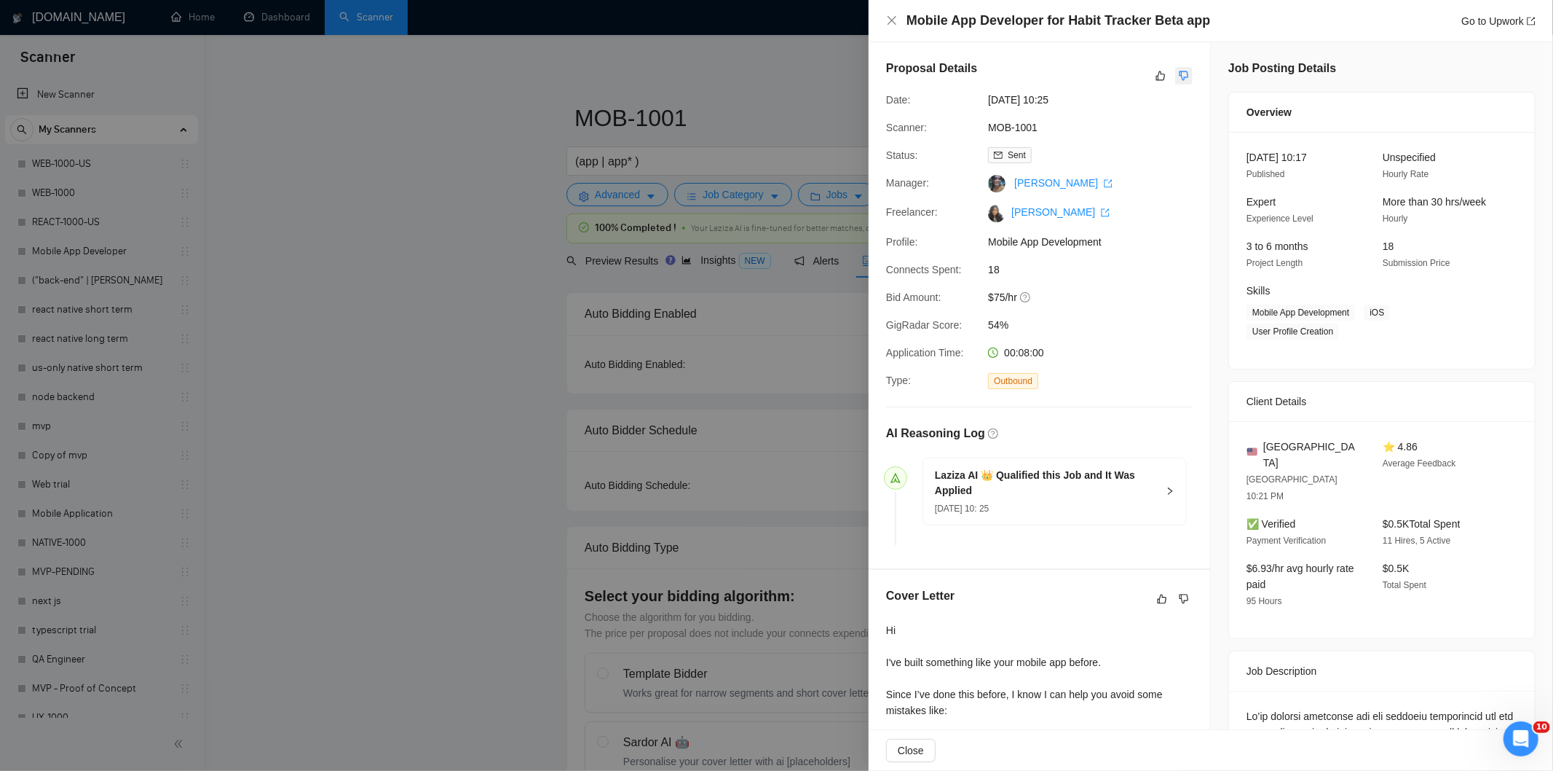
click at [1181, 77] on icon "dislike" at bounding box center [1184, 75] width 9 height 9
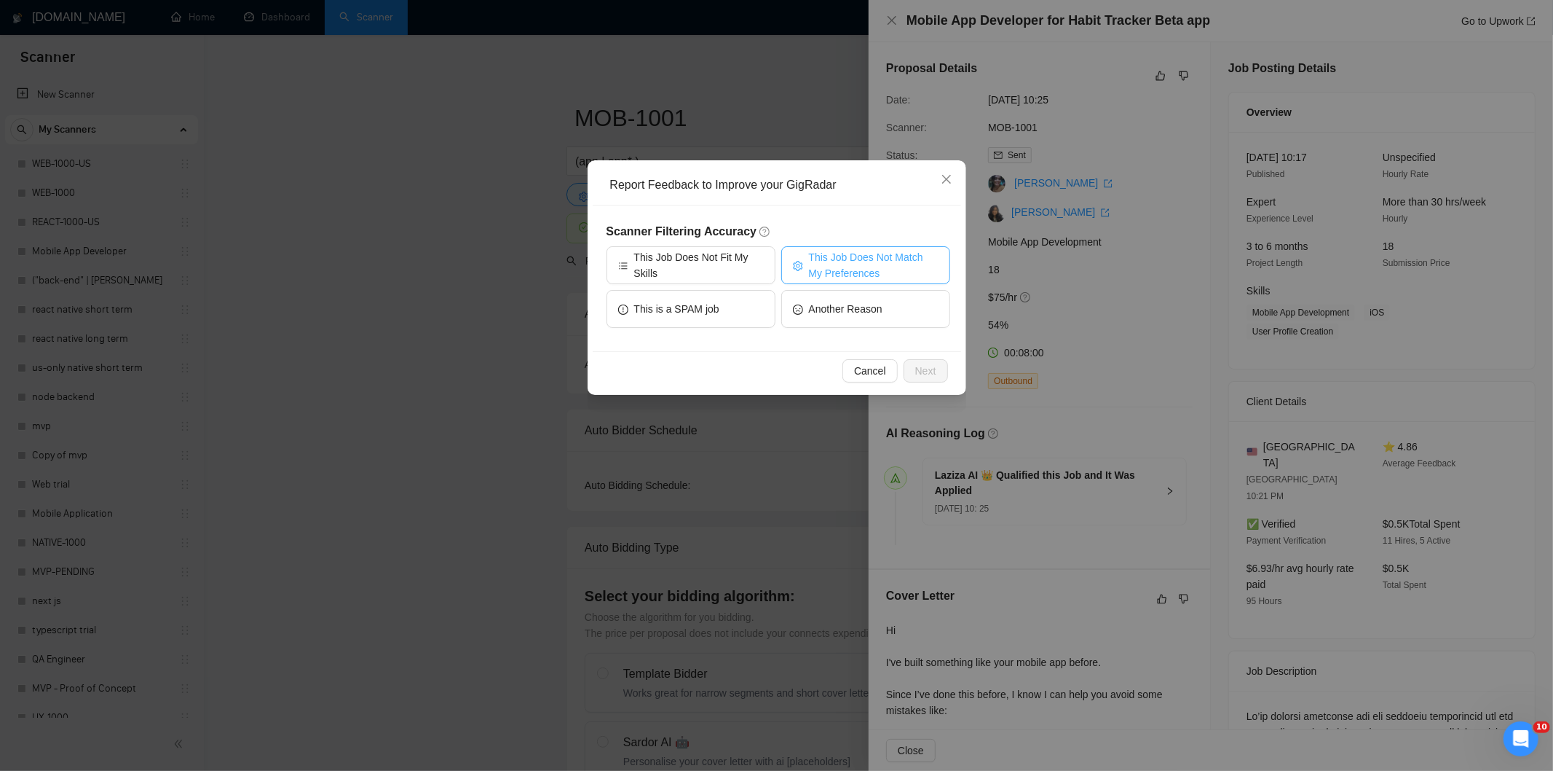
click at [840, 264] on span "This Job Does Not Match My Preferences" at bounding box center [874, 265] width 130 height 32
click at [913, 360] on button "Next" at bounding box center [926, 370] width 44 height 23
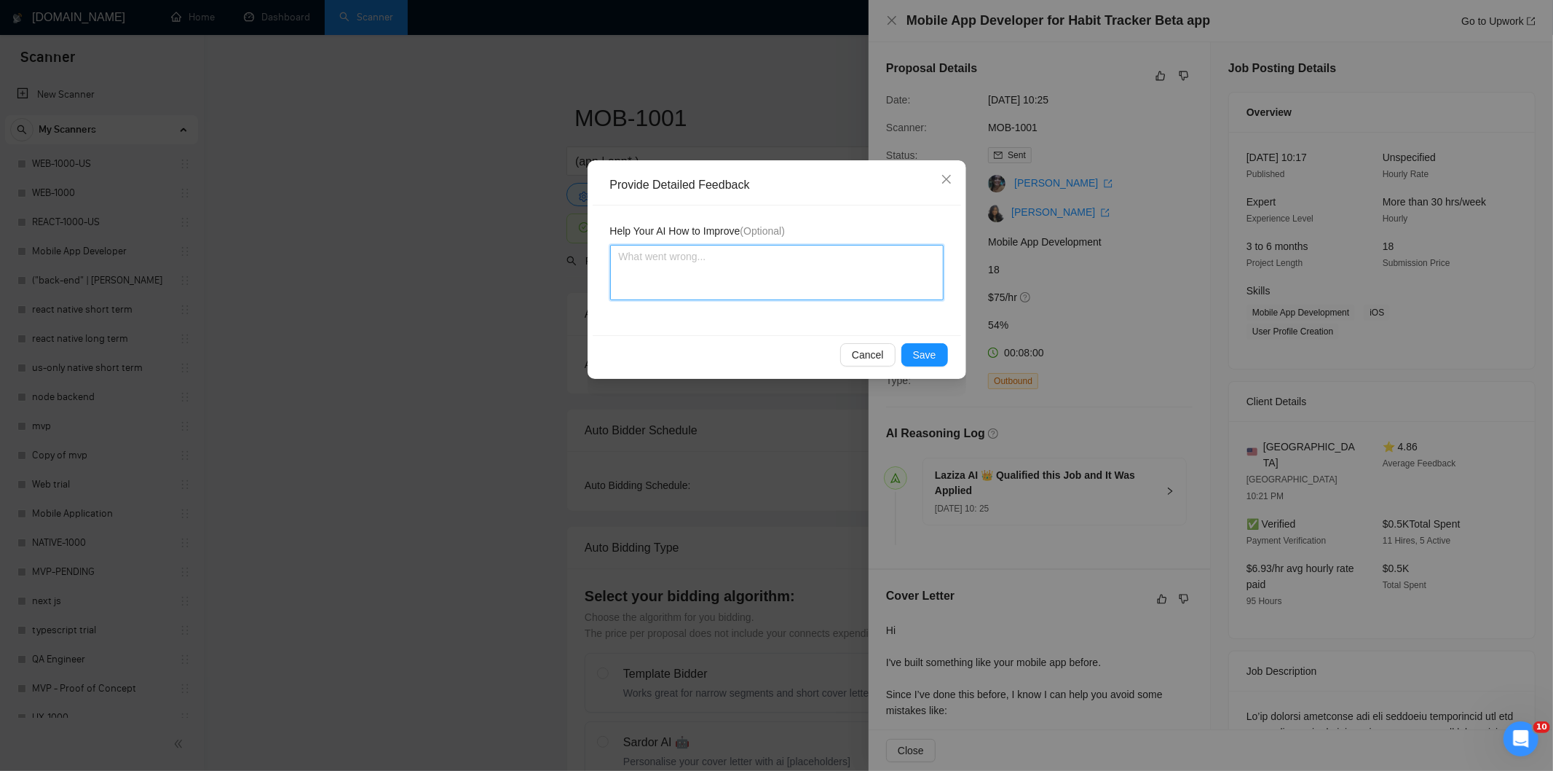
click at [867, 269] on textarea at bounding box center [777, 272] width 334 height 55
paste textarea "Not a fit — the description suggests an existing codebase, but Ria only works o…"
type textarea "Not a fit — the description suggests an existing codebase, but Ria only works o…"
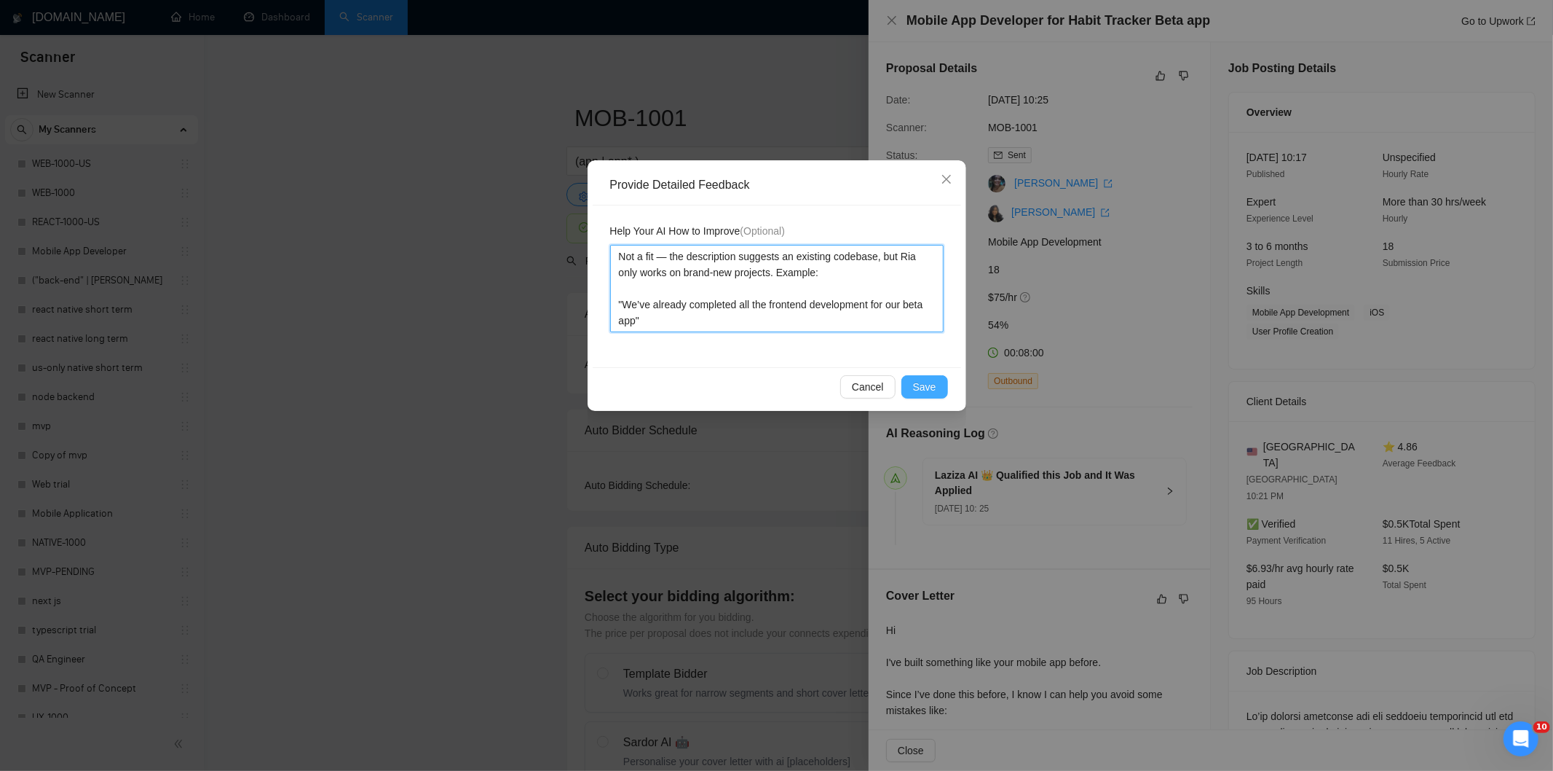
type textarea "Not a fit — the description suggests an existing codebase, but Ria only works o…"
click at [934, 385] on span "Save" at bounding box center [924, 387] width 23 height 16
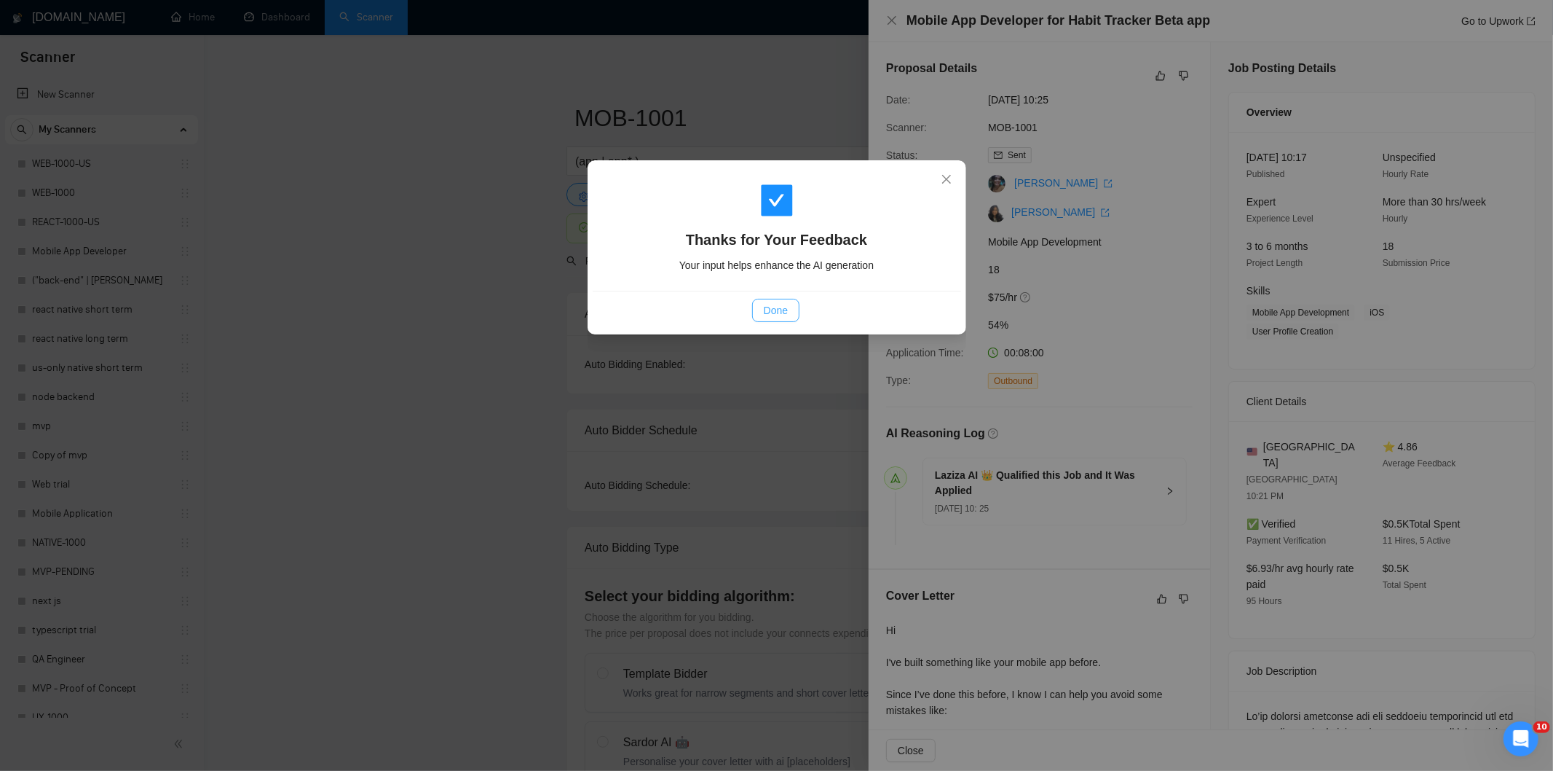
click at [770, 317] on span "Done" at bounding box center [776, 310] width 24 height 16
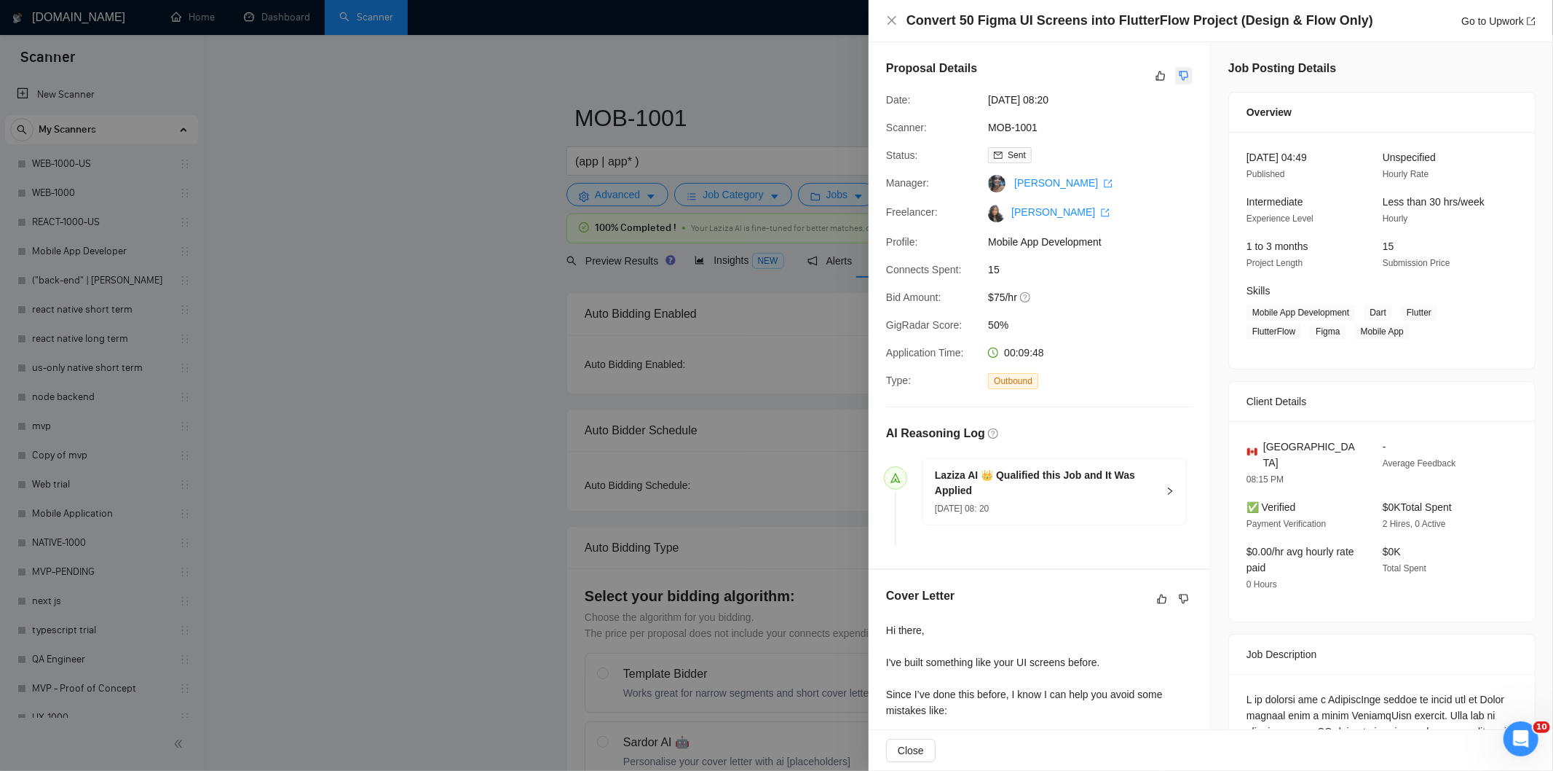
click at [1179, 74] on icon "dislike" at bounding box center [1184, 76] width 10 height 12
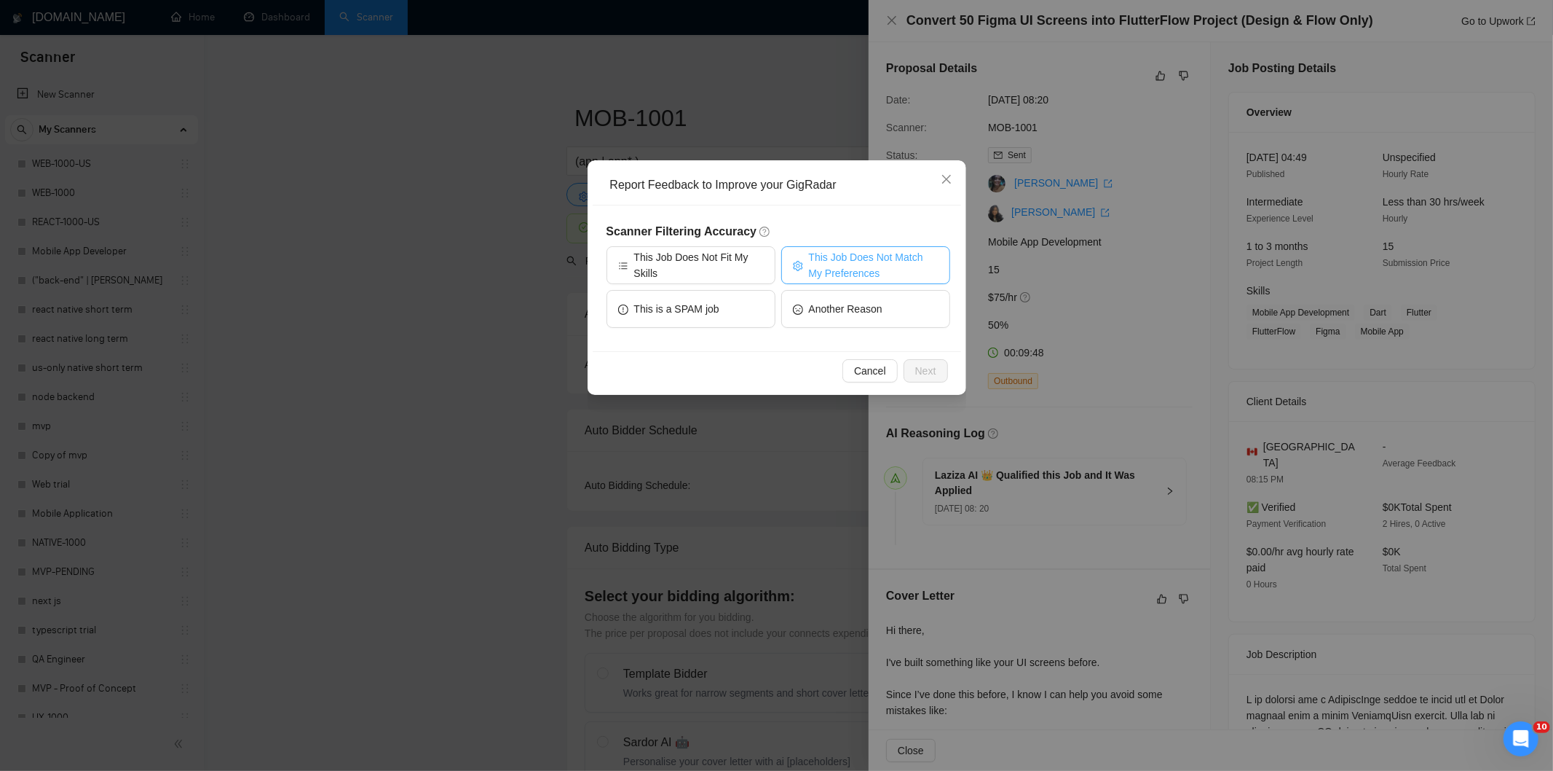
click at [850, 259] on span "This Job Does Not Match My Preferences" at bounding box center [874, 265] width 130 height 32
click at [907, 365] on button "Next" at bounding box center [926, 370] width 44 height 23
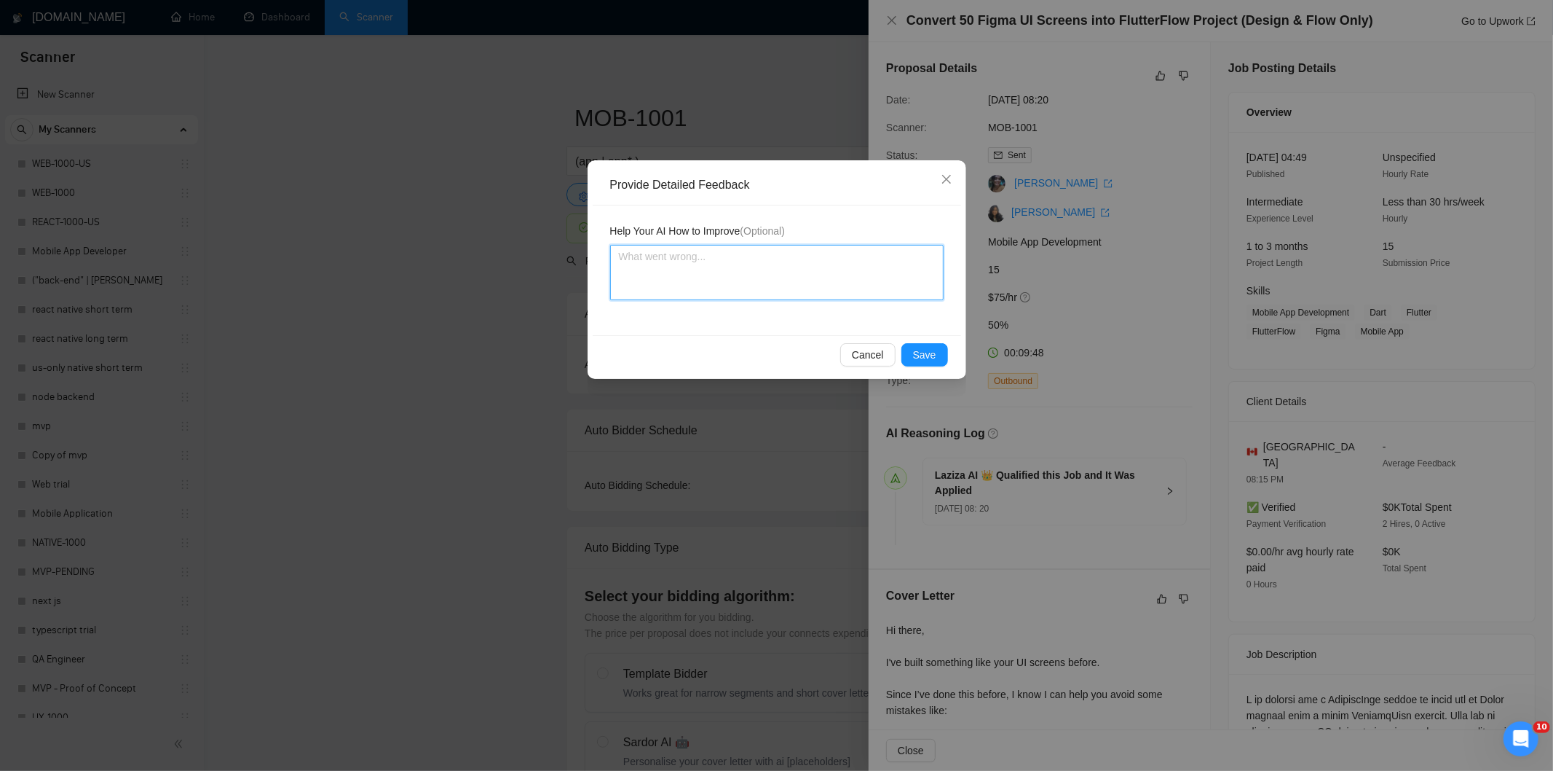
click at [864, 289] on textarea at bounding box center [777, 272] width 334 height 55
paste textarea "Not a fit — the stack mentioned isn't one Ria uses. She uses React, React Nativ…"
type textarea "Not a fit — the stack mentioned isn't one Ria uses. She uses React, React Nativ…"
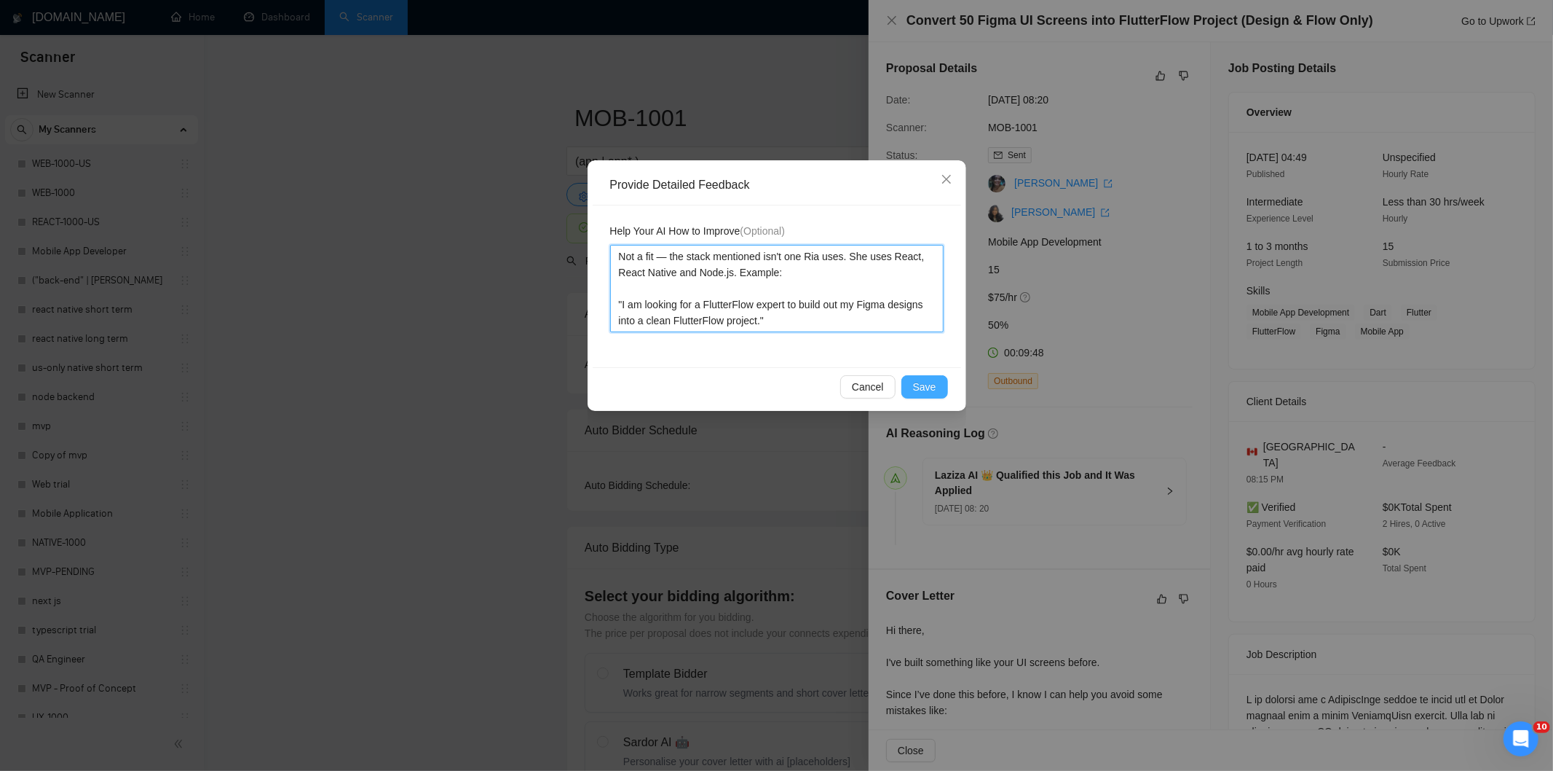
type textarea "Not a fit — the stack mentioned isn't one Ria uses. She uses React, React Nativ…"
click at [919, 377] on button "Save" at bounding box center [925, 386] width 47 height 23
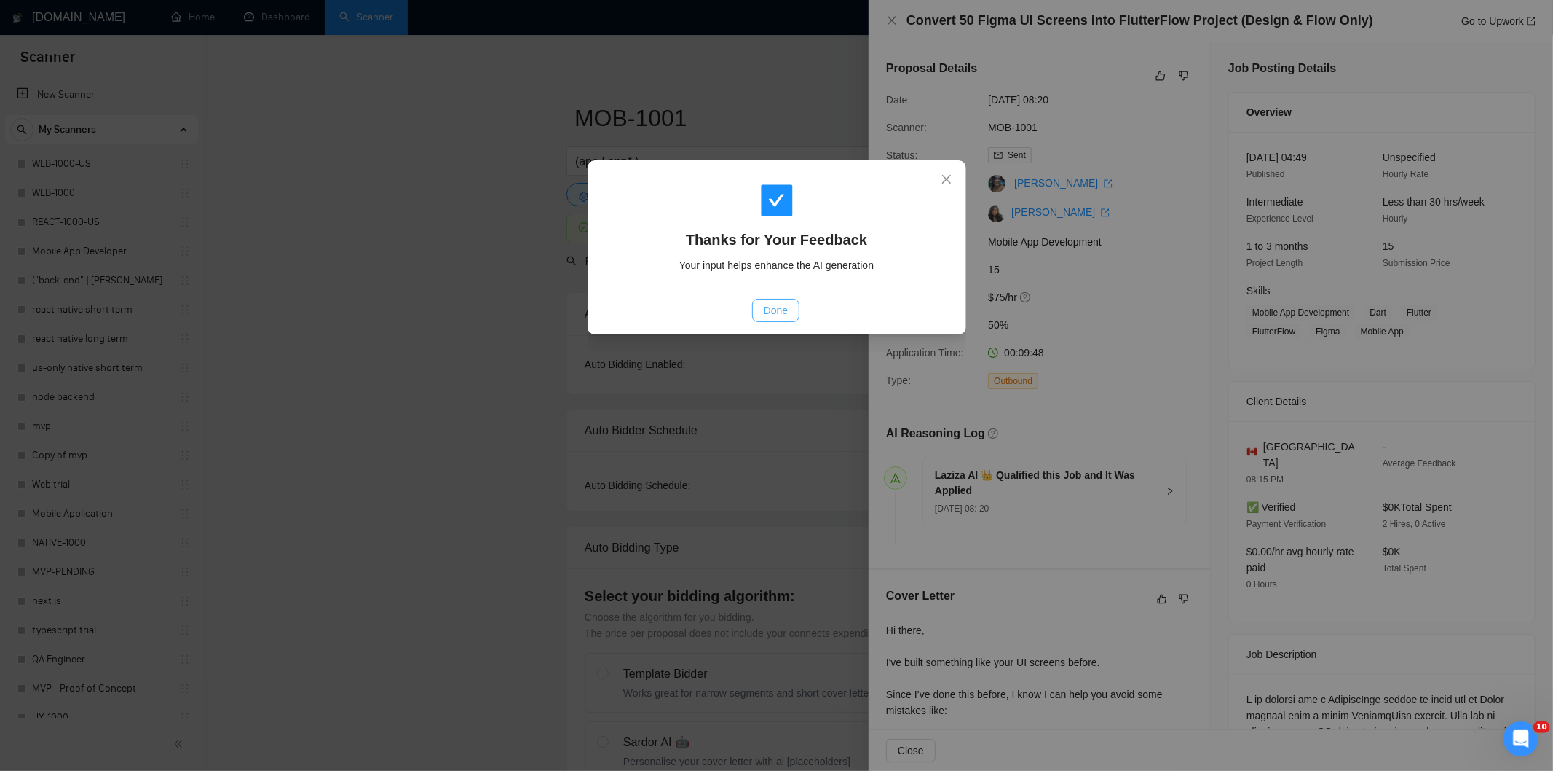
click at [778, 310] on span "Done" at bounding box center [776, 310] width 24 height 16
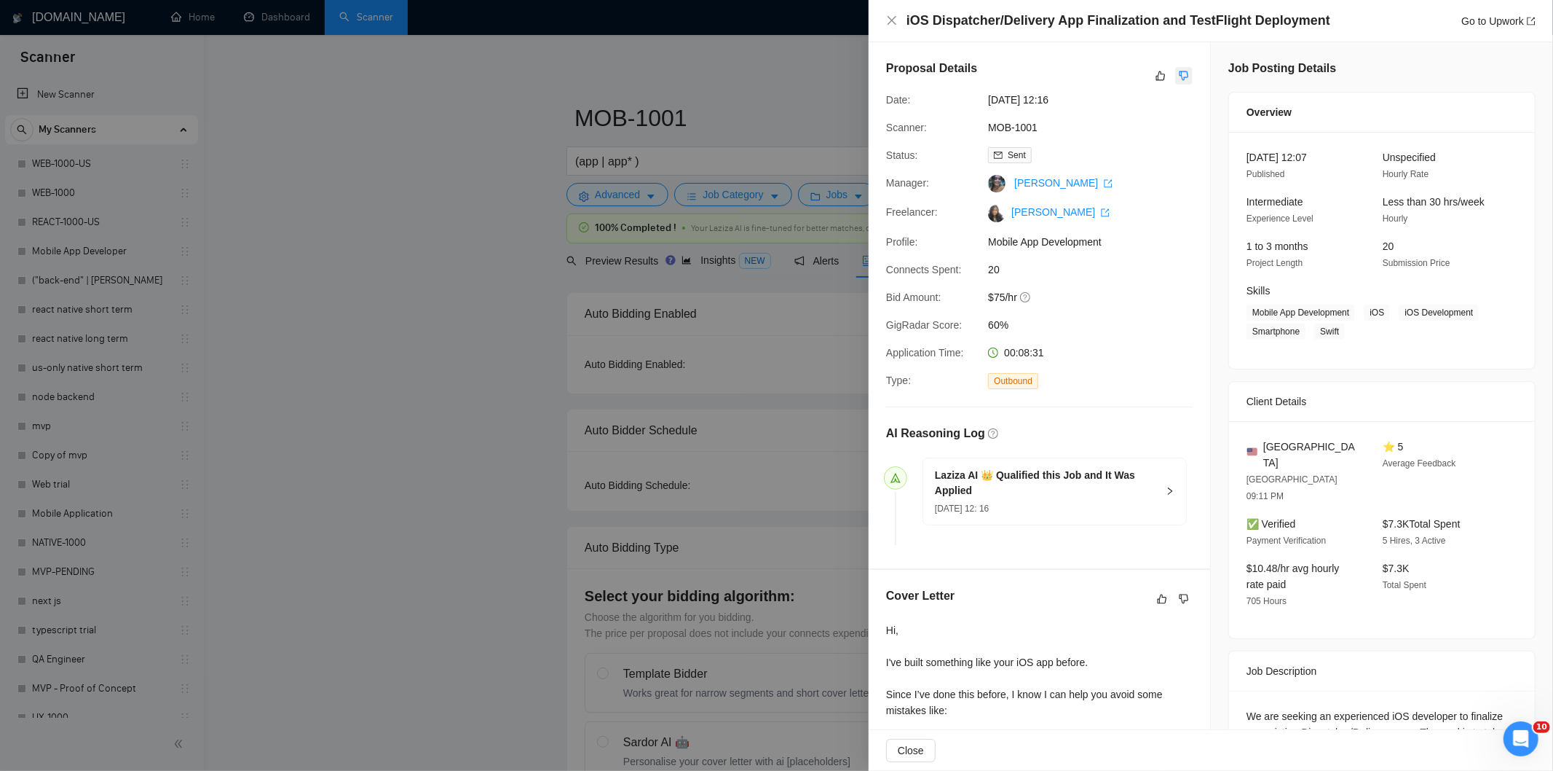
click at [1180, 68] on button "button" at bounding box center [1184, 75] width 17 height 17
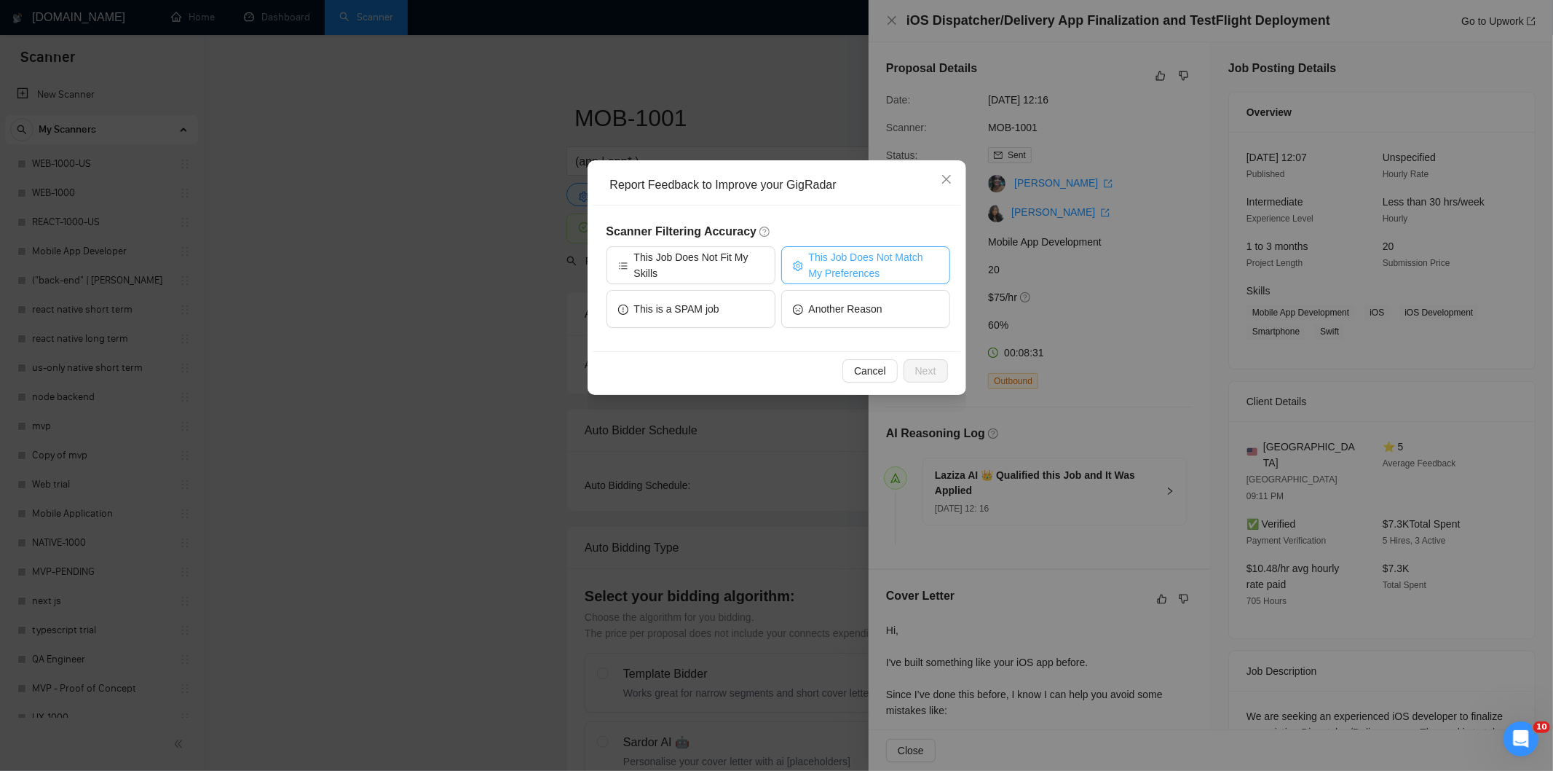
click at [893, 252] on span "This Job Does Not Match My Preferences" at bounding box center [874, 265] width 130 height 32
click at [918, 366] on span "Next" at bounding box center [925, 371] width 21 height 16
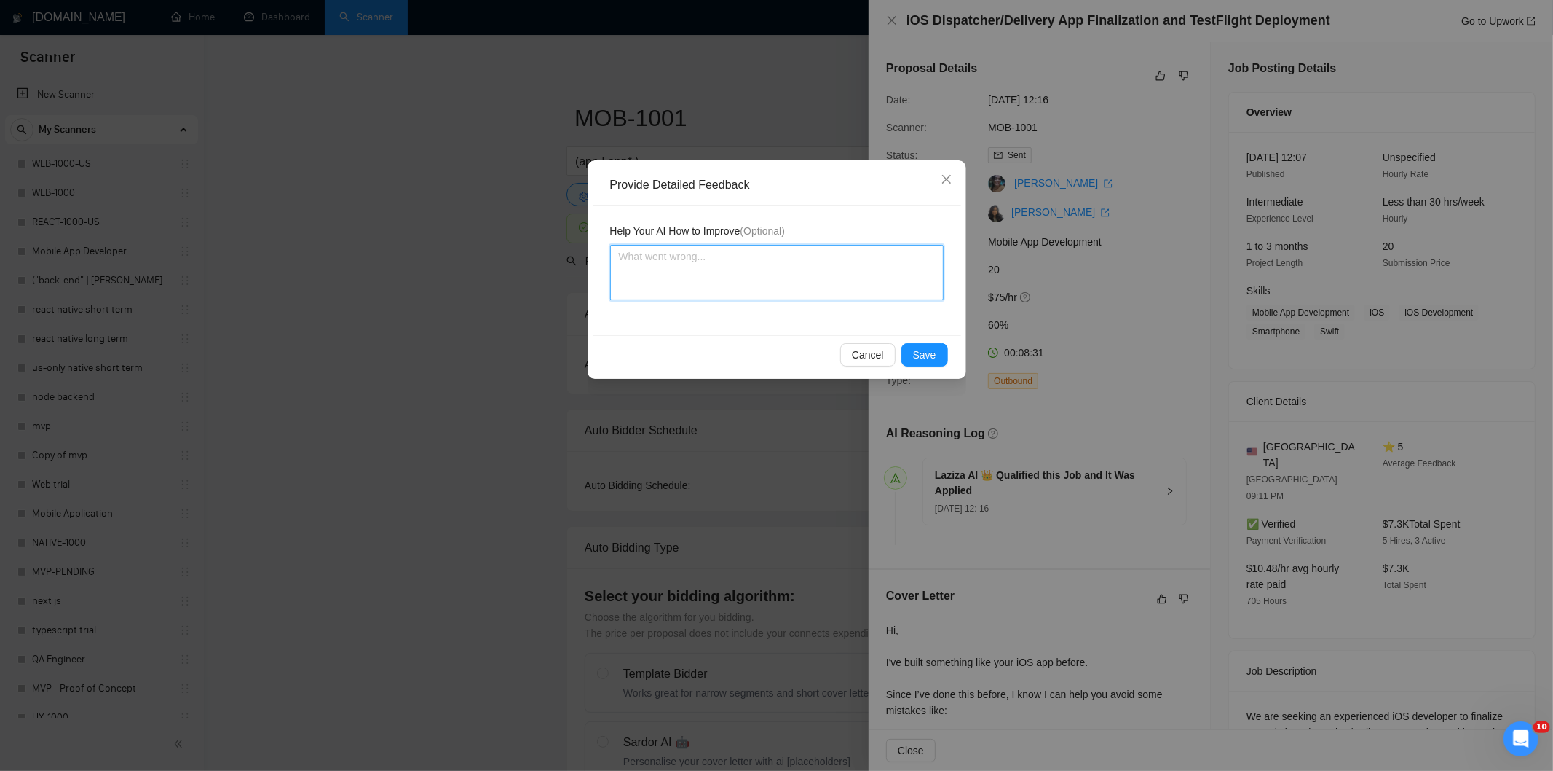
click at [832, 277] on textarea at bounding box center [777, 272] width 334 height 55
paste textarea "Not a fit — the description suggests an existing codebase, but Ria only works o…"
type textarea "Not a fit — the description suggests an existing codebase, but Ria only works o…"
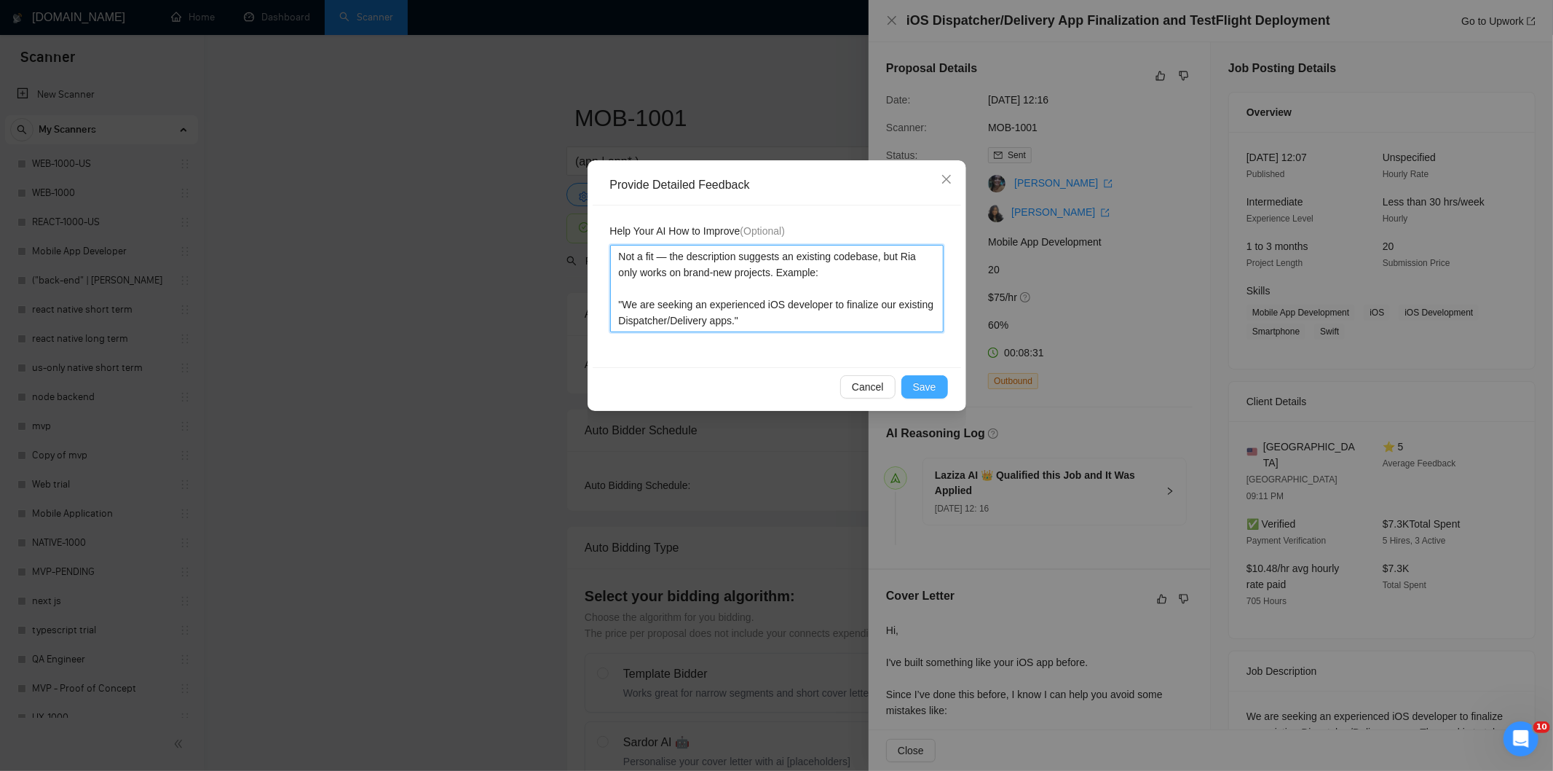
type textarea "Not a fit — the description suggests an existing codebase, but Ria only works o…"
click at [914, 377] on button "Save" at bounding box center [925, 386] width 47 height 23
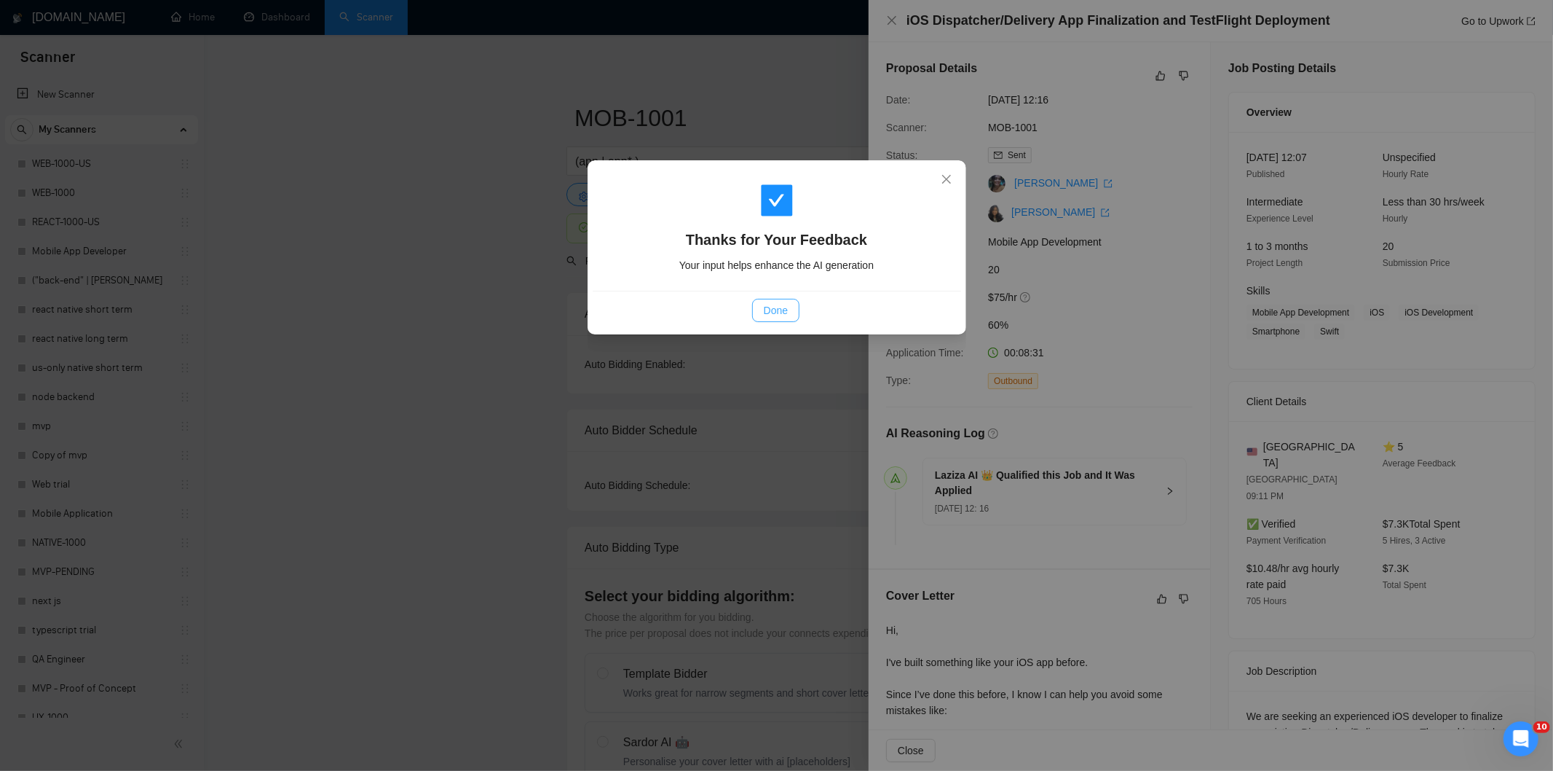
click at [781, 309] on span "Done" at bounding box center [776, 310] width 24 height 16
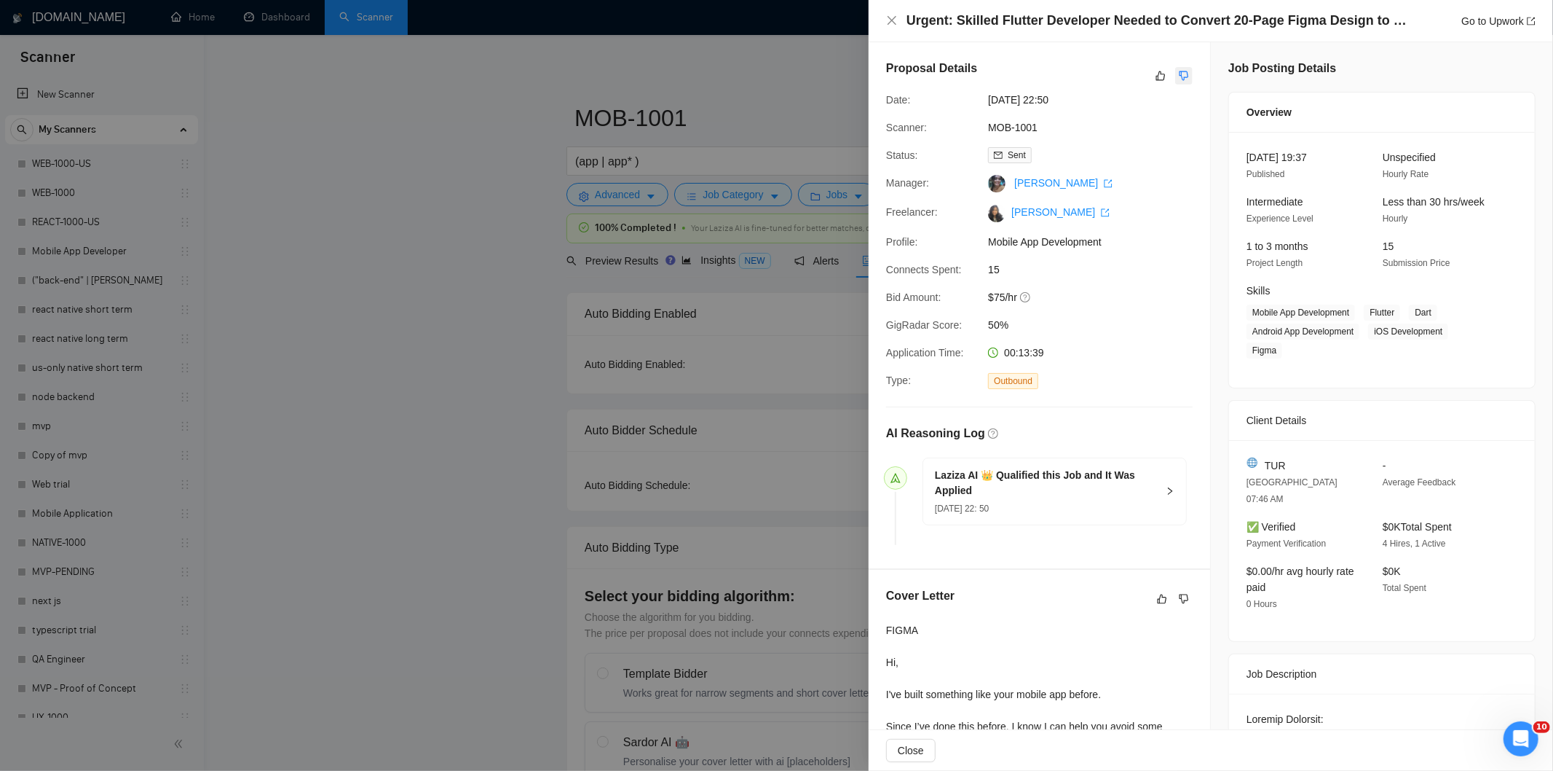
click at [1179, 76] on icon "dislike" at bounding box center [1184, 76] width 10 height 12
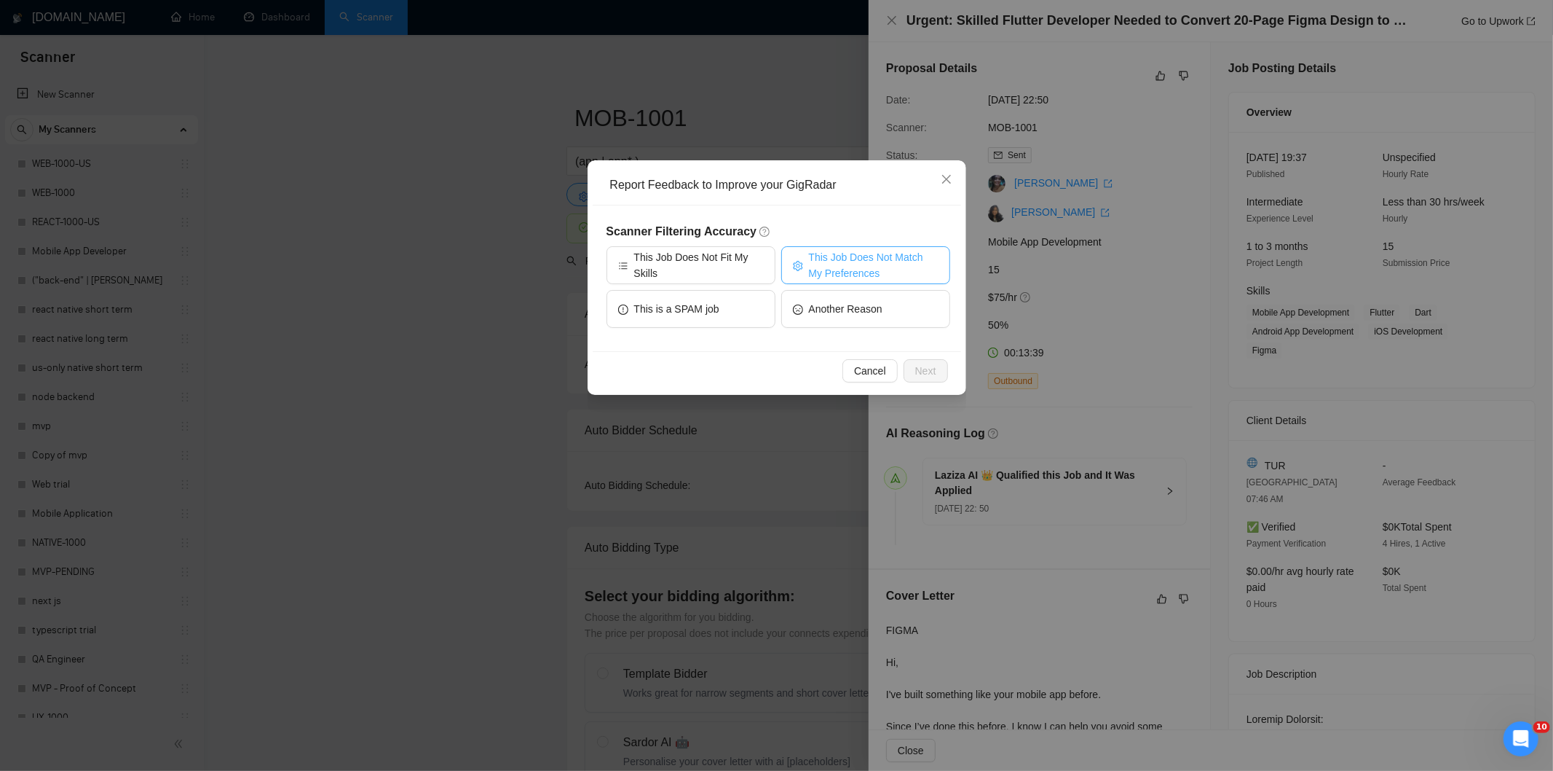
click at [865, 253] on span "This Job Does Not Match My Preferences" at bounding box center [874, 265] width 130 height 32
click at [934, 370] on span "Next" at bounding box center [925, 371] width 21 height 16
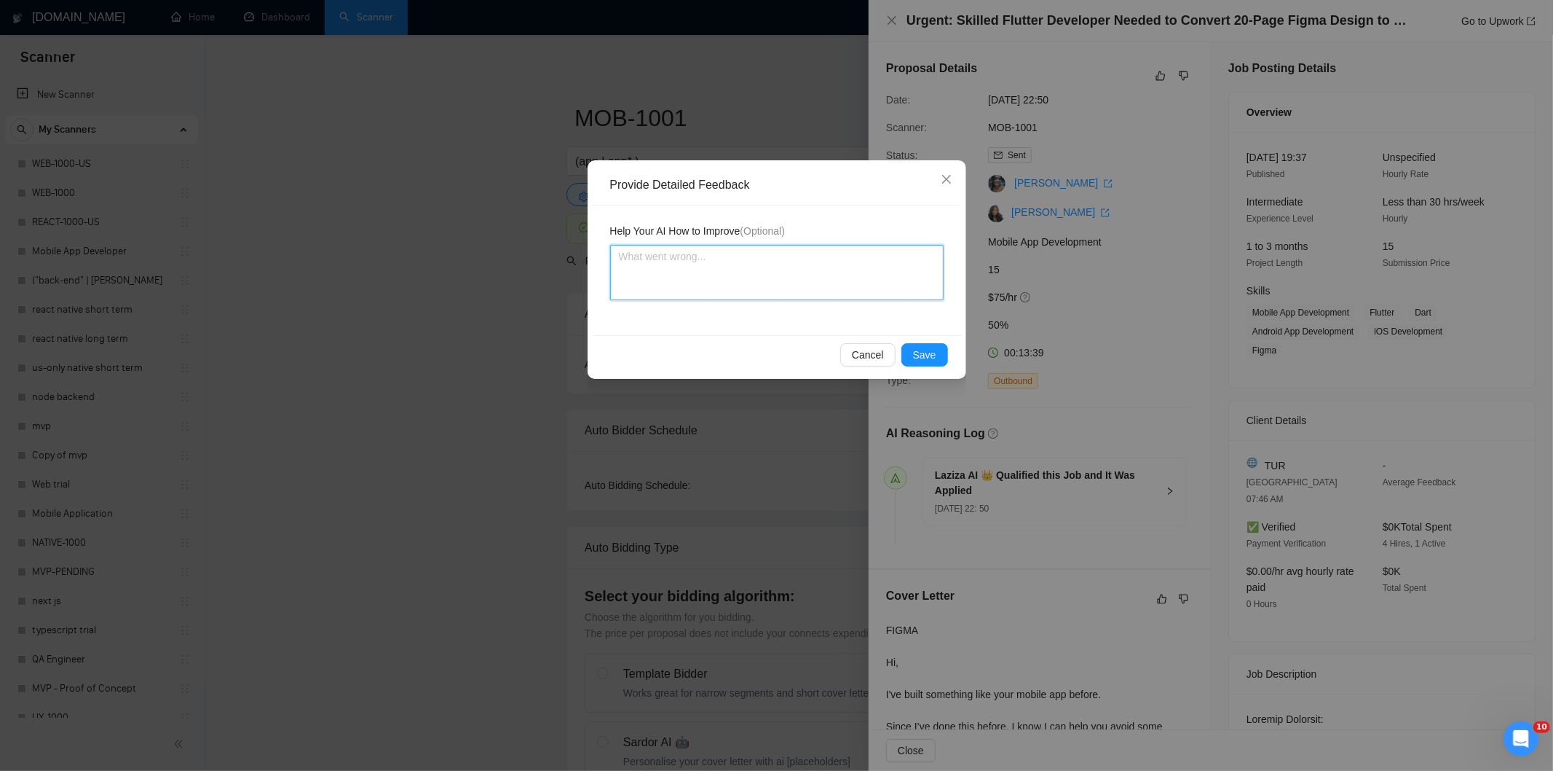
click at [871, 286] on textarea at bounding box center [777, 272] width 334 height 55
paste textarea "Not a fit — the description suggests an existing codebase, but Ria only works o…"
type textarea "Not a fit — the description suggests an existing codebase, but Ria only works o…"
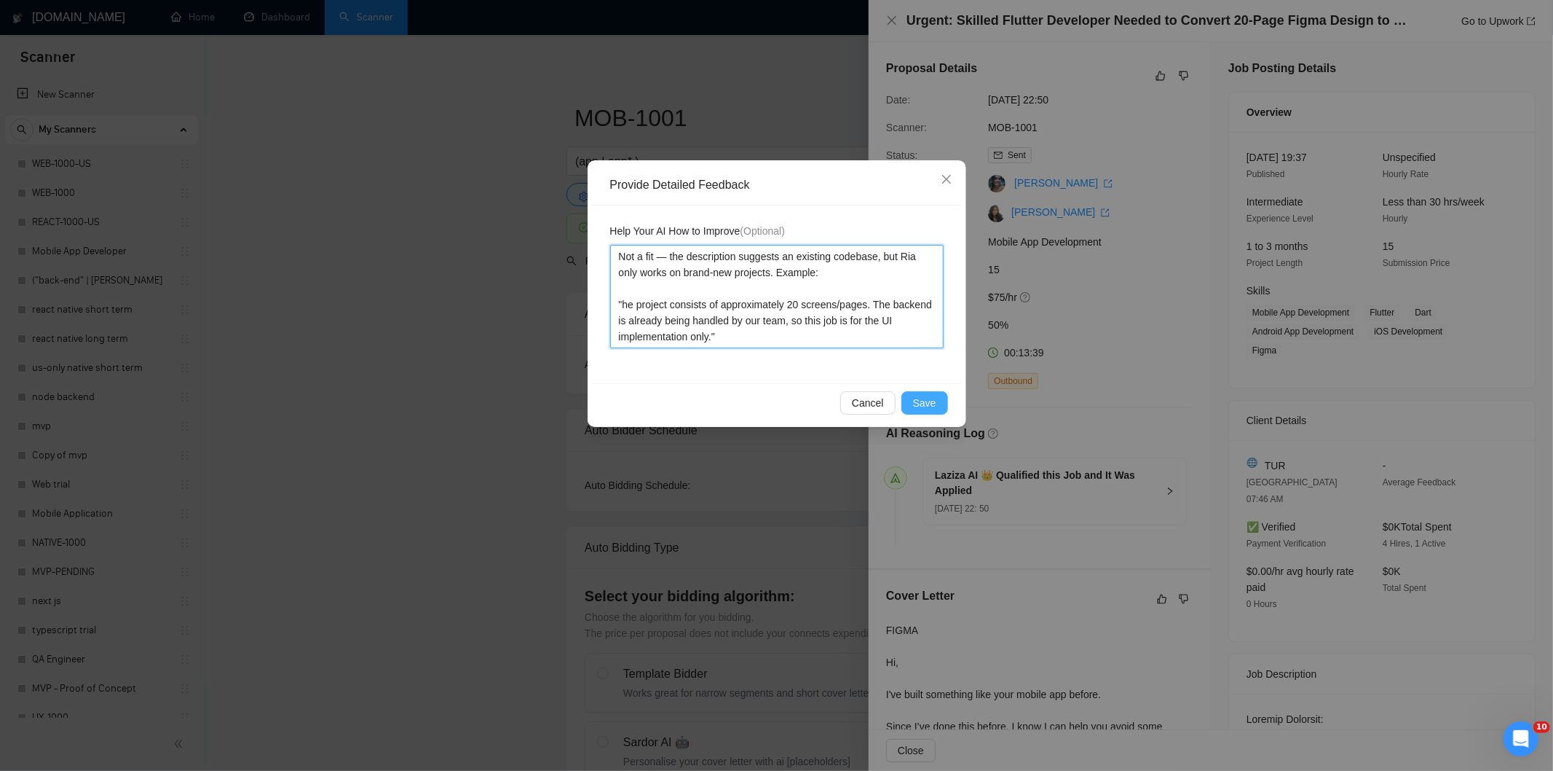
type textarea "Not a fit — the description suggests an existing codebase, but Ria only works o…"
click at [920, 398] on span "Save" at bounding box center [924, 403] width 23 height 16
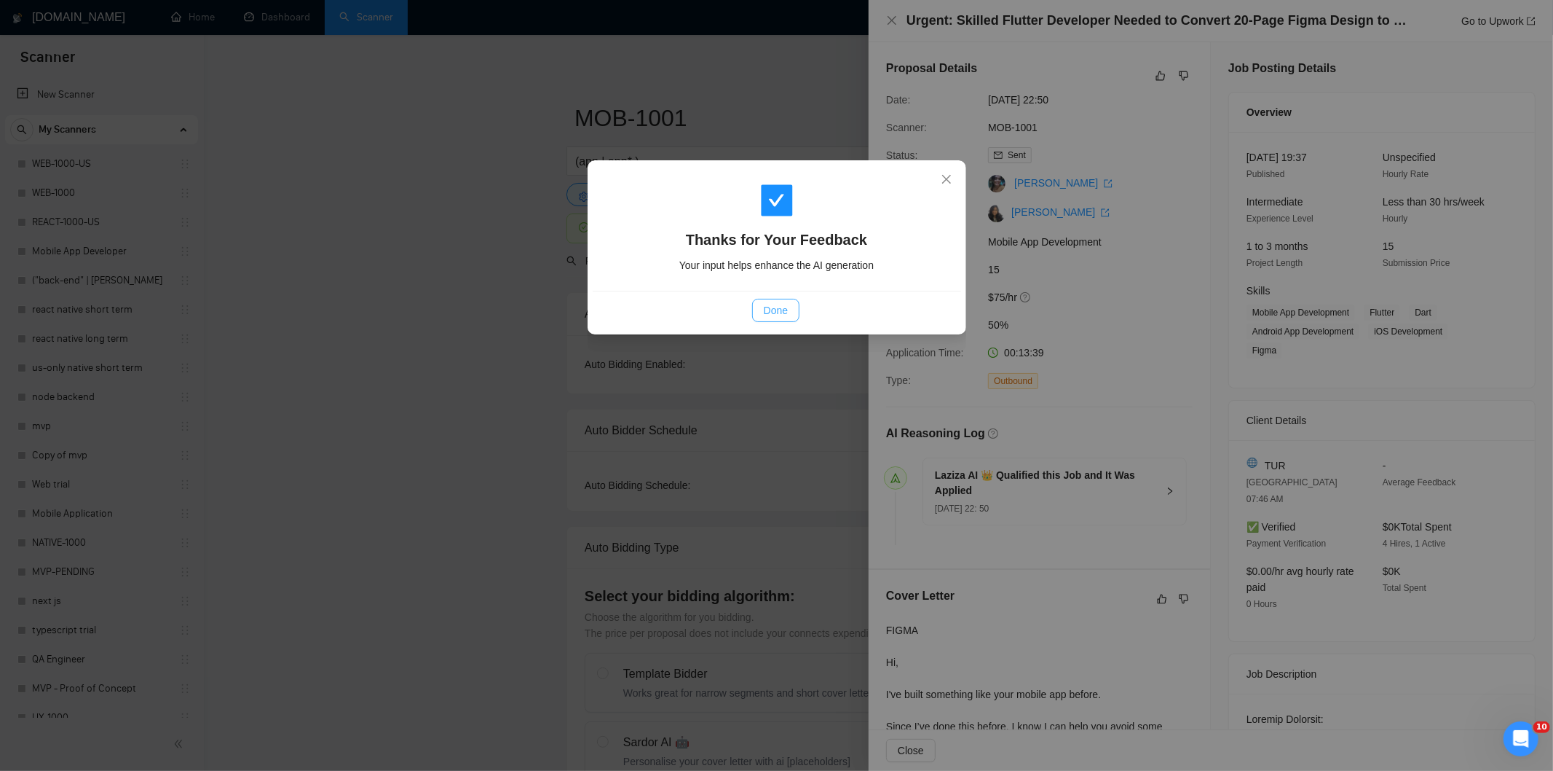
click at [782, 304] on span "Done" at bounding box center [776, 310] width 24 height 16
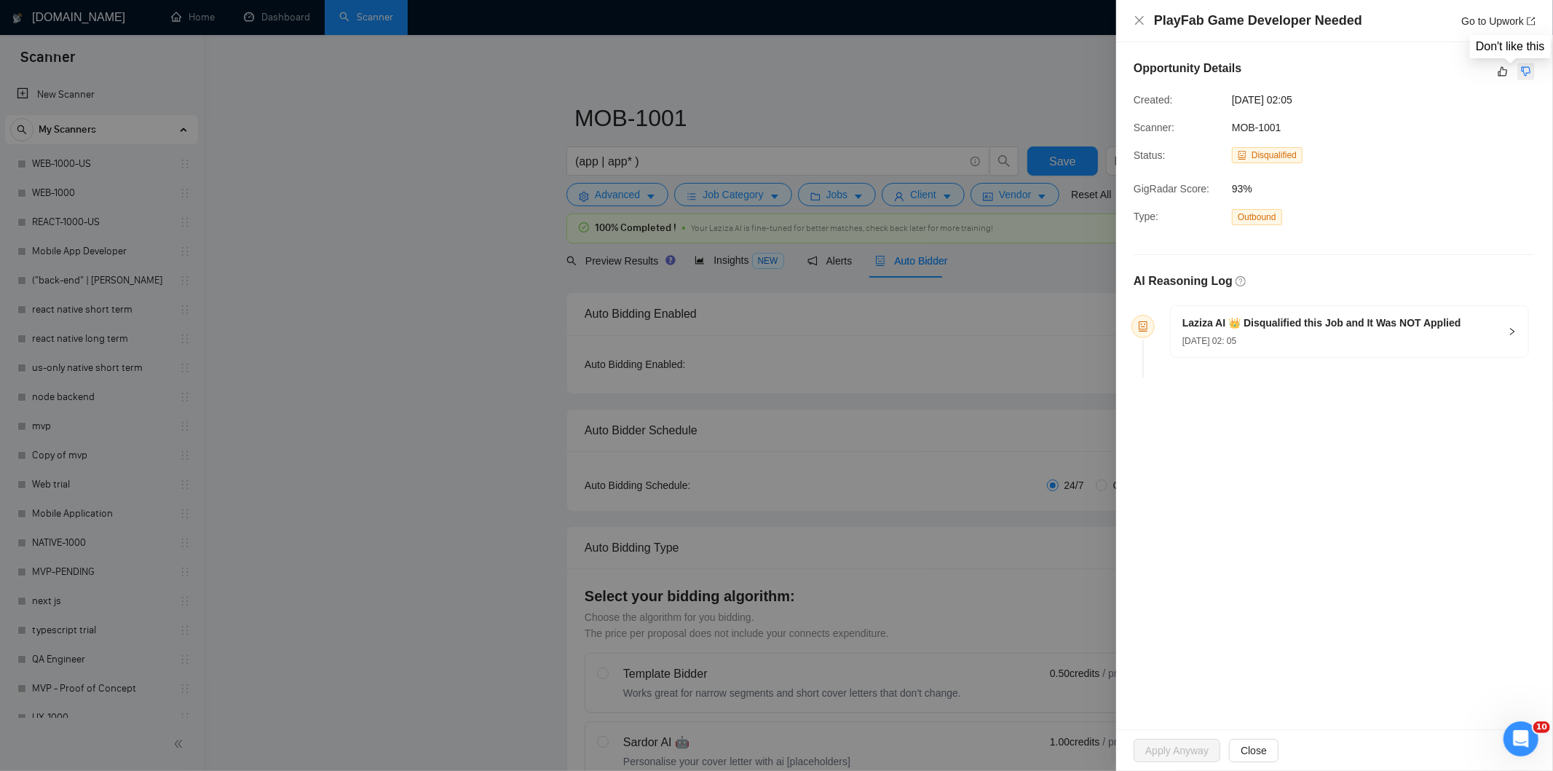
click at [1524, 74] on icon "dislike" at bounding box center [1526, 72] width 10 height 12
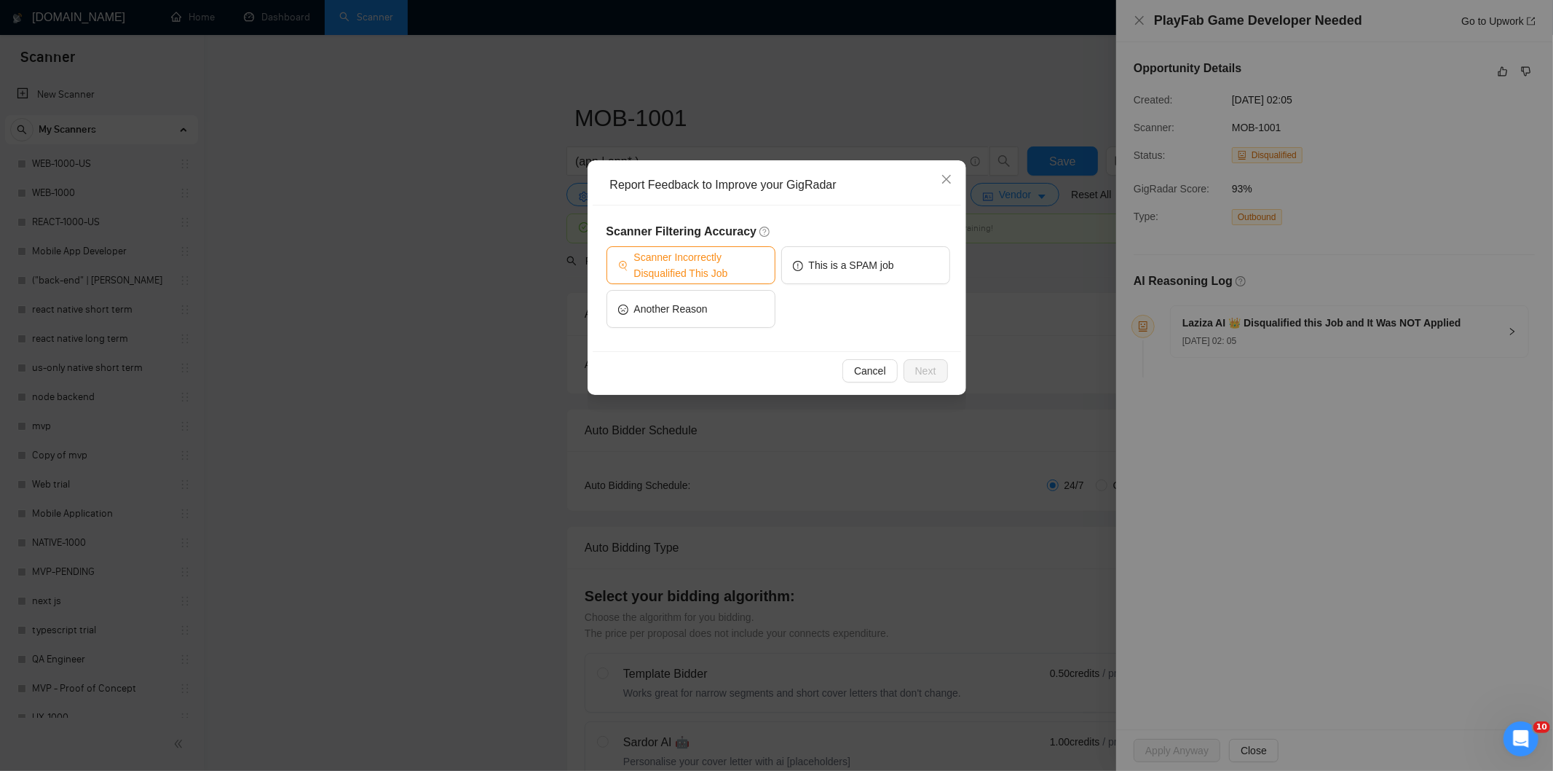
click at [755, 262] on span "Scanner Incorrectly Disqualified This Job" at bounding box center [699, 265] width 130 height 32
click at [920, 367] on span "Next" at bounding box center [925, 371] width 21 height 16
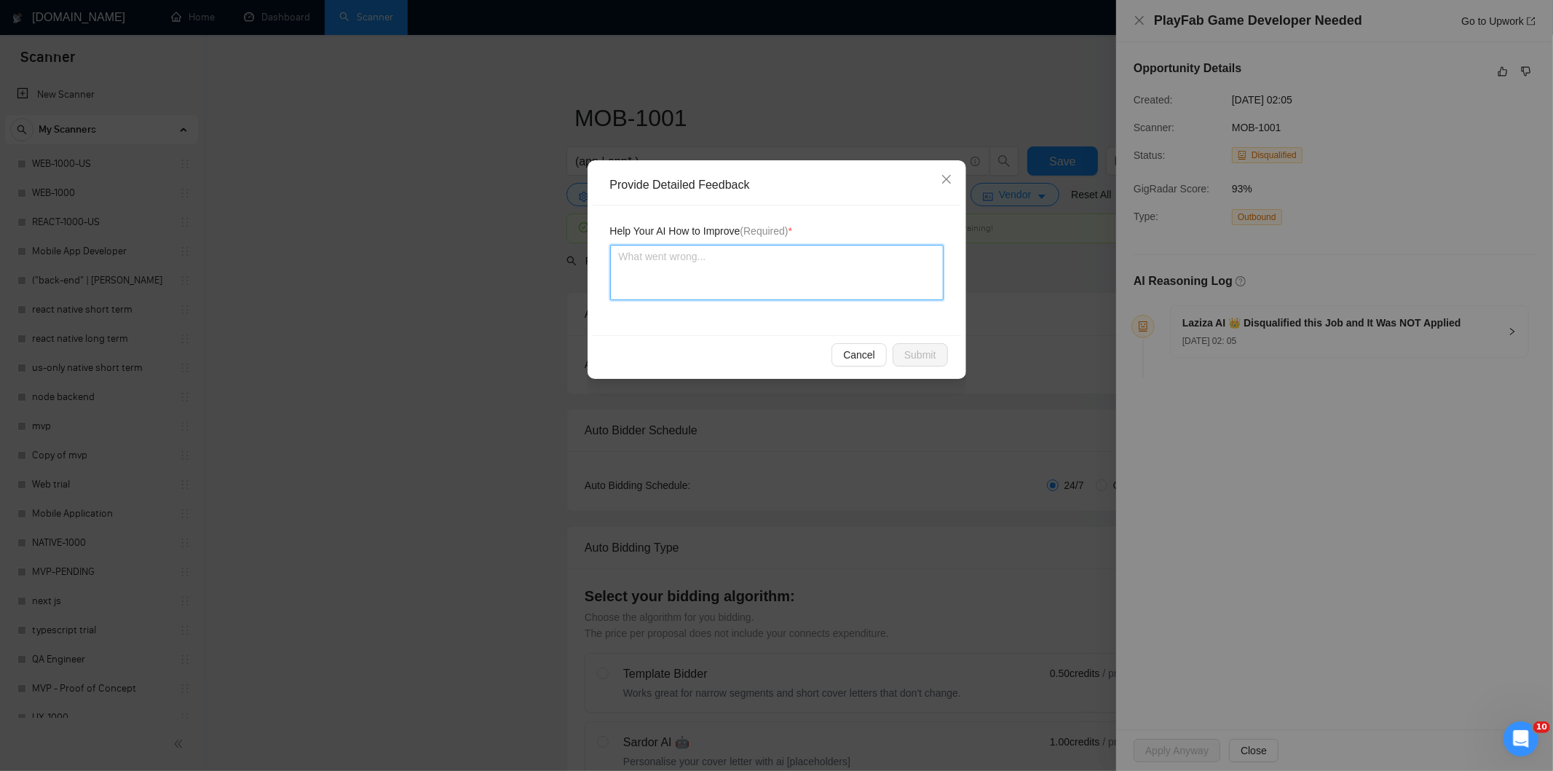
click at [840, 270] on textarea at bounding box center [777, 272] width 334 height 55
paste textarea "Not a fit — this project has been disqualified for other reasons. Example: "The…"
type textarea "Not a fit — this project has been disqualified for other reasons. Example: "The…"
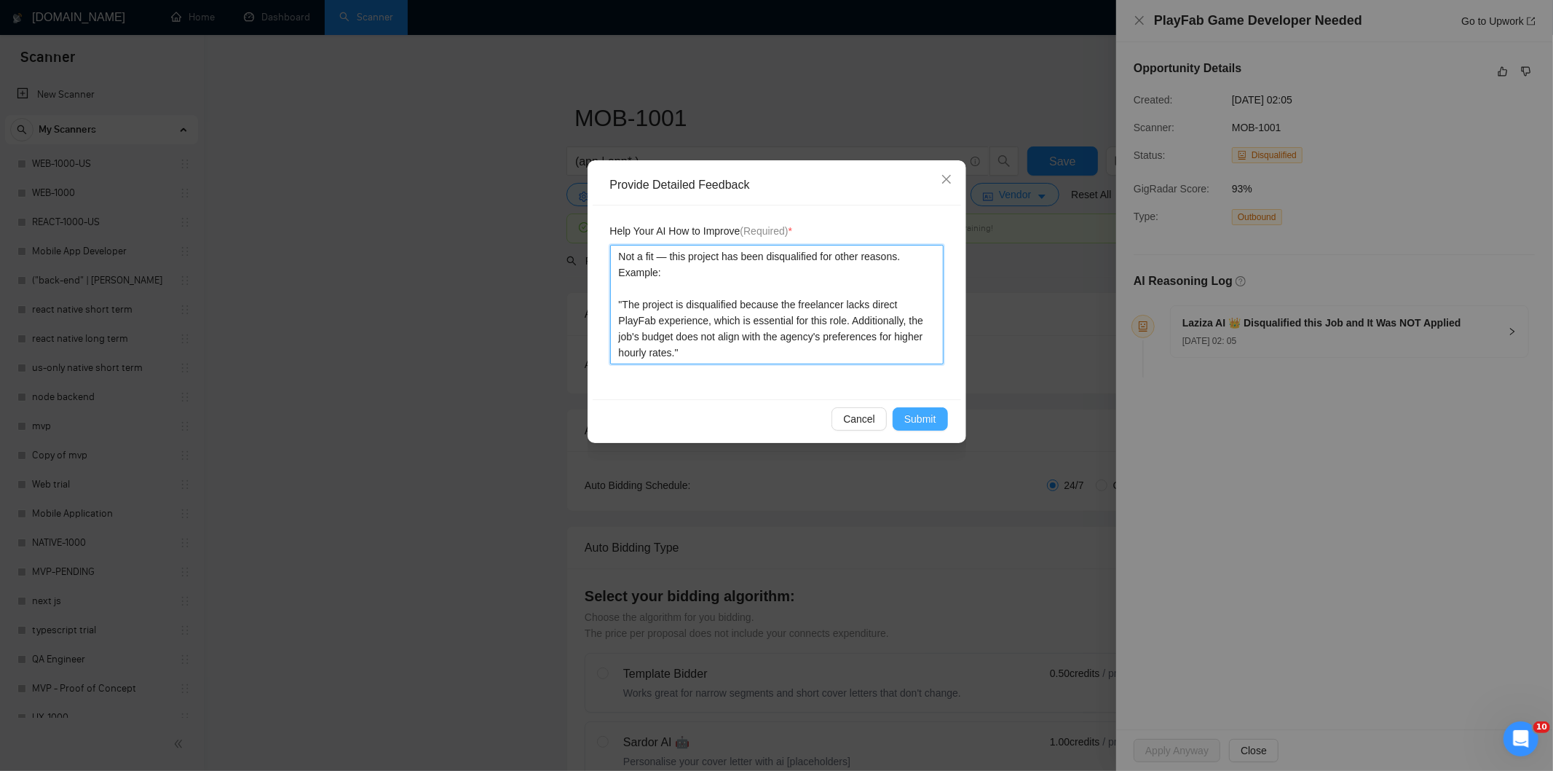
type textarea "Not a fit — this project has been disqualified for other reasons. Example: "The…"
click at [908, 420] on span "Submit" at bounding box center [921, 419] width 32 height 16
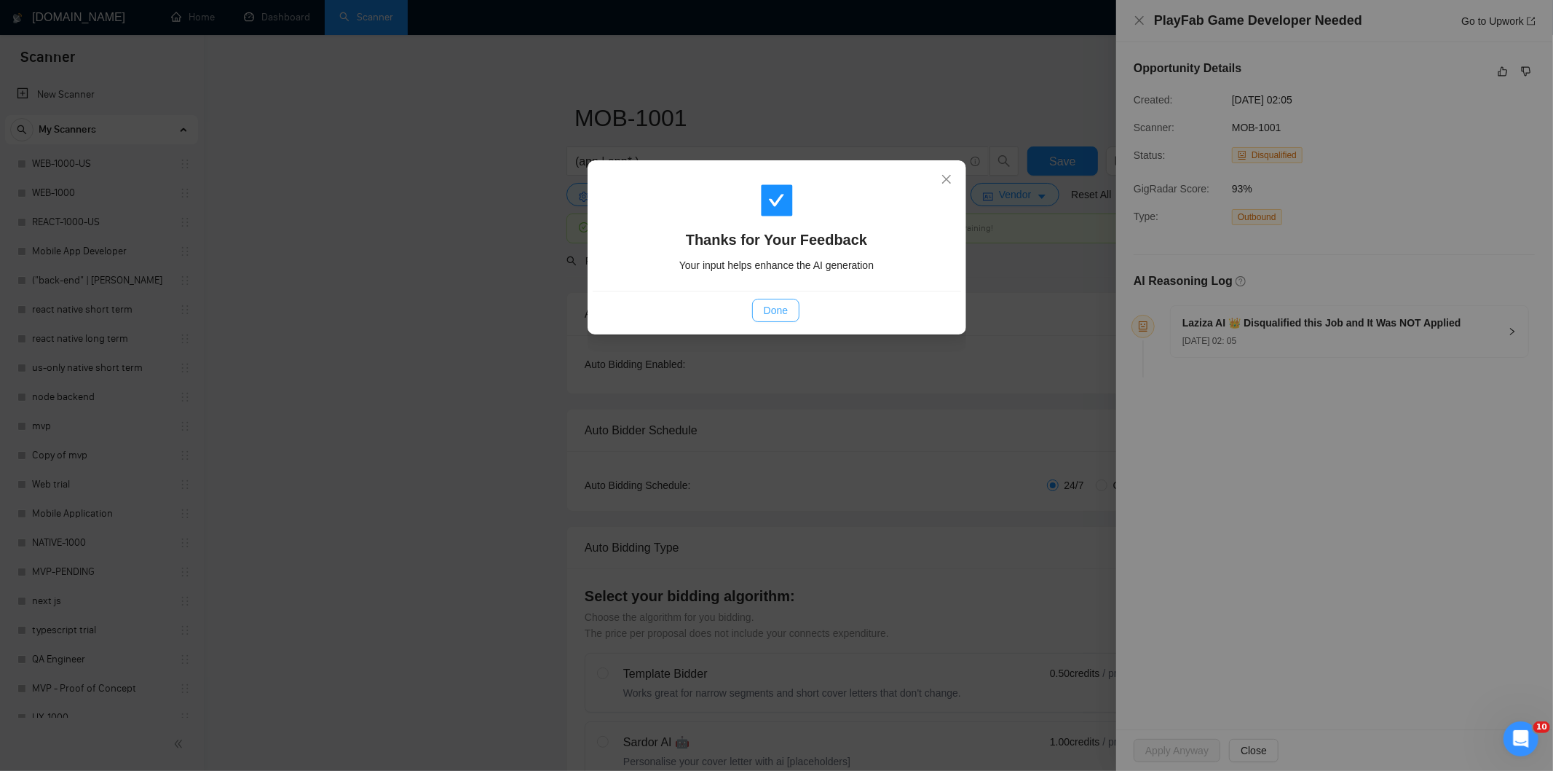
click at [772, 307] on span "Done" at bounding box center [776, 310] width 24 height 16
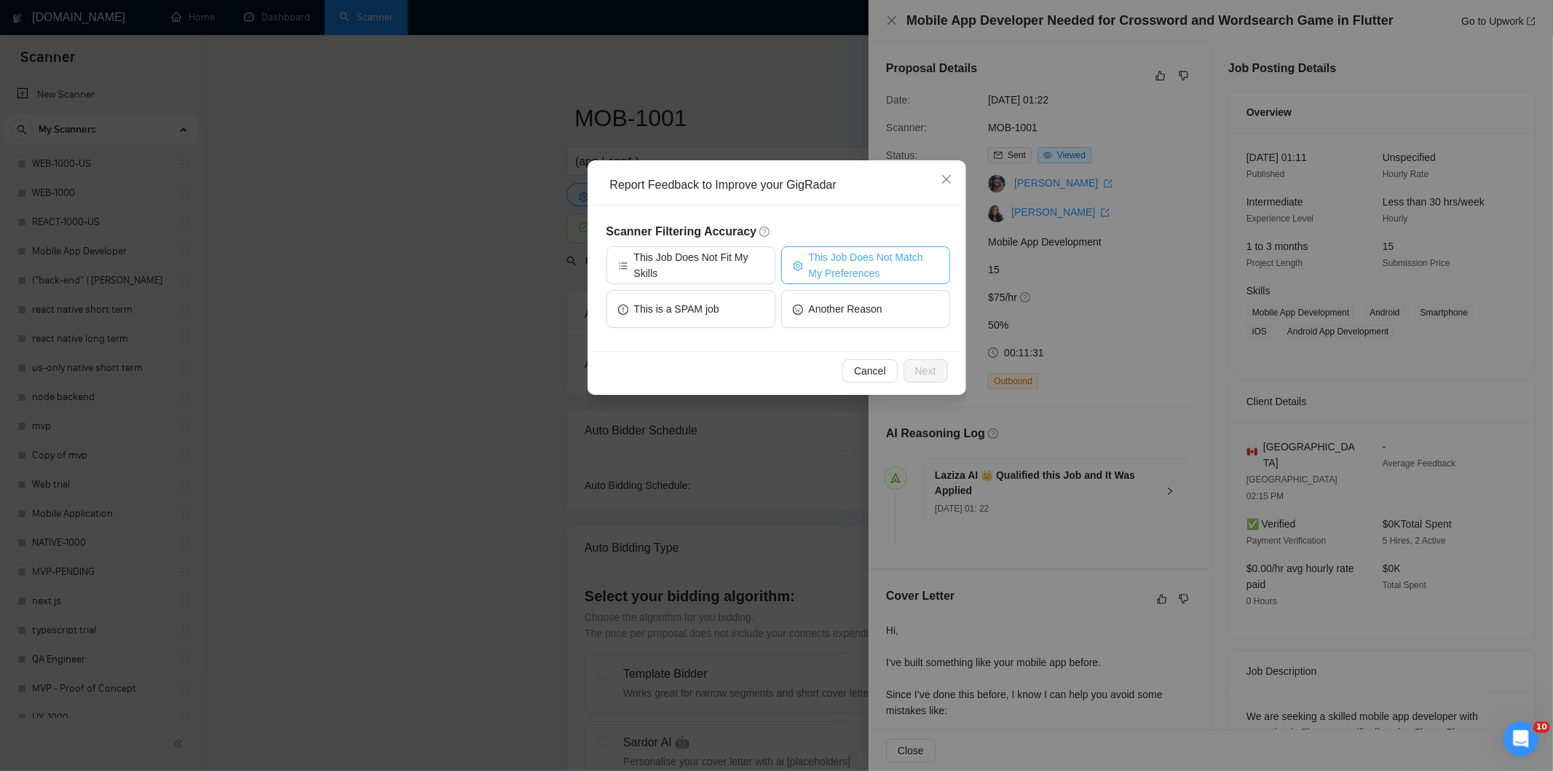
click at [865, 264] on span "This Job Does Not Match My Preferences" at bounding box center [874, 265] width 130 height 32
click at [918, 361] on button "Next" at bounding box center [926, 370] width 44 height 23
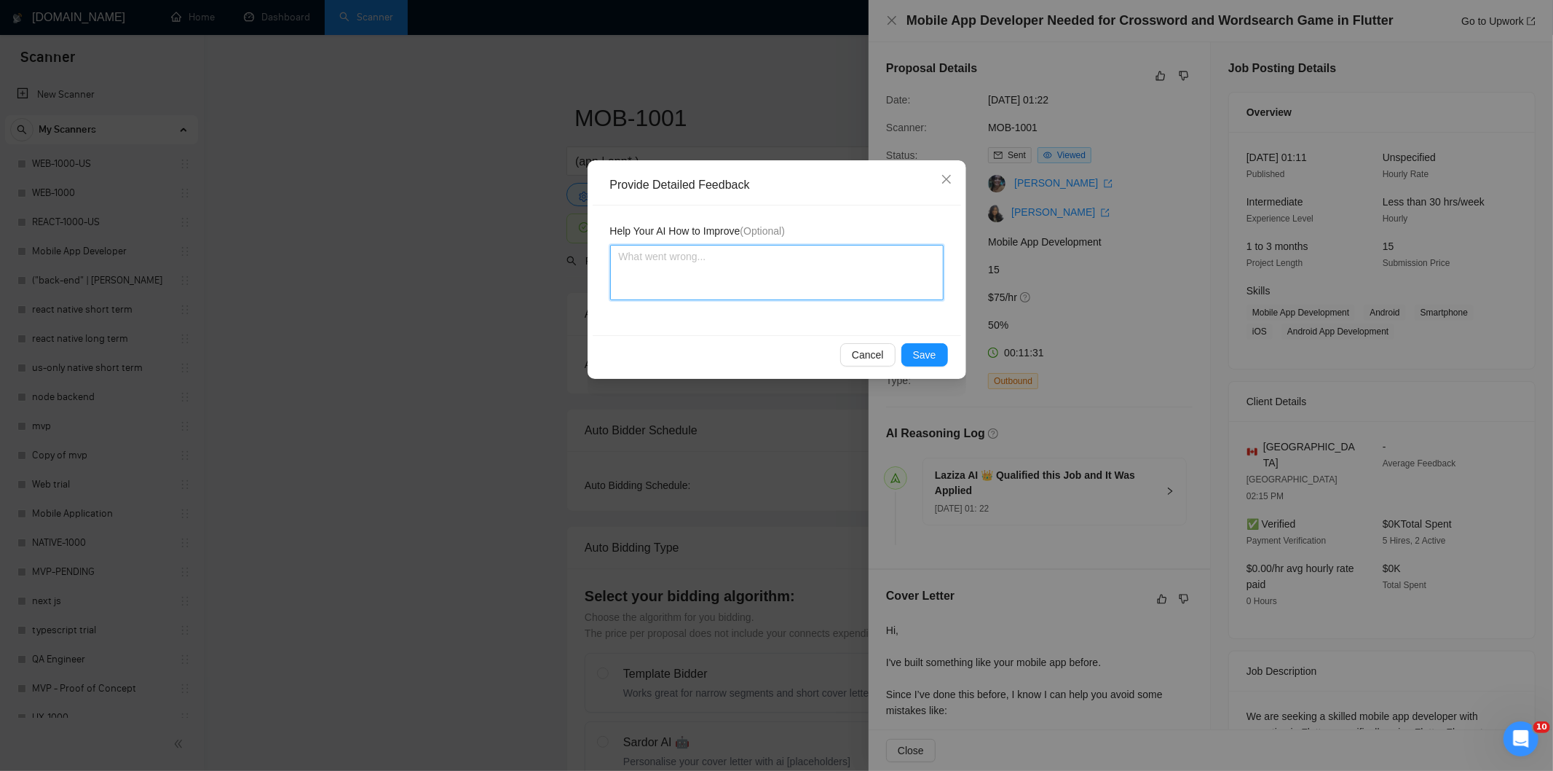
click at [829, 272] on textarea at bounding box center [777, 272] width 334 height 55
paste textarea "Not a fit — the stack mentioned isn't one Ria uses. She uses React, React Nativ…"
type textarea "Not a fit — the stack mentioned isn't one Ria uses. She uses React, React Nativ…"
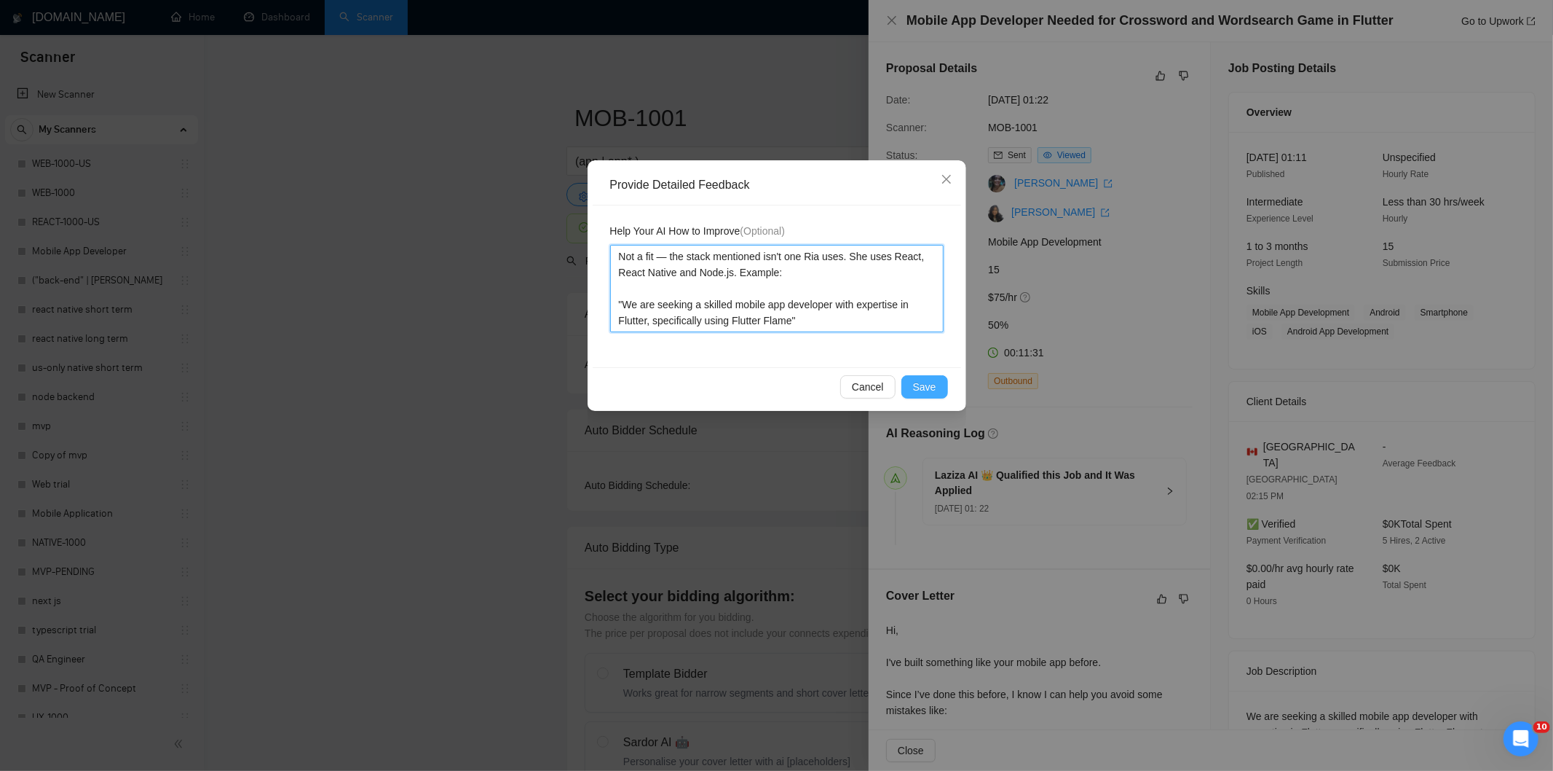
type textarea "Not a fit — the stack mentioned isn't one Ria uses. She uses React, React Nativ…"
click at [926, 382] on span "Save" at bounding box center [924, 387] width 23 height 16
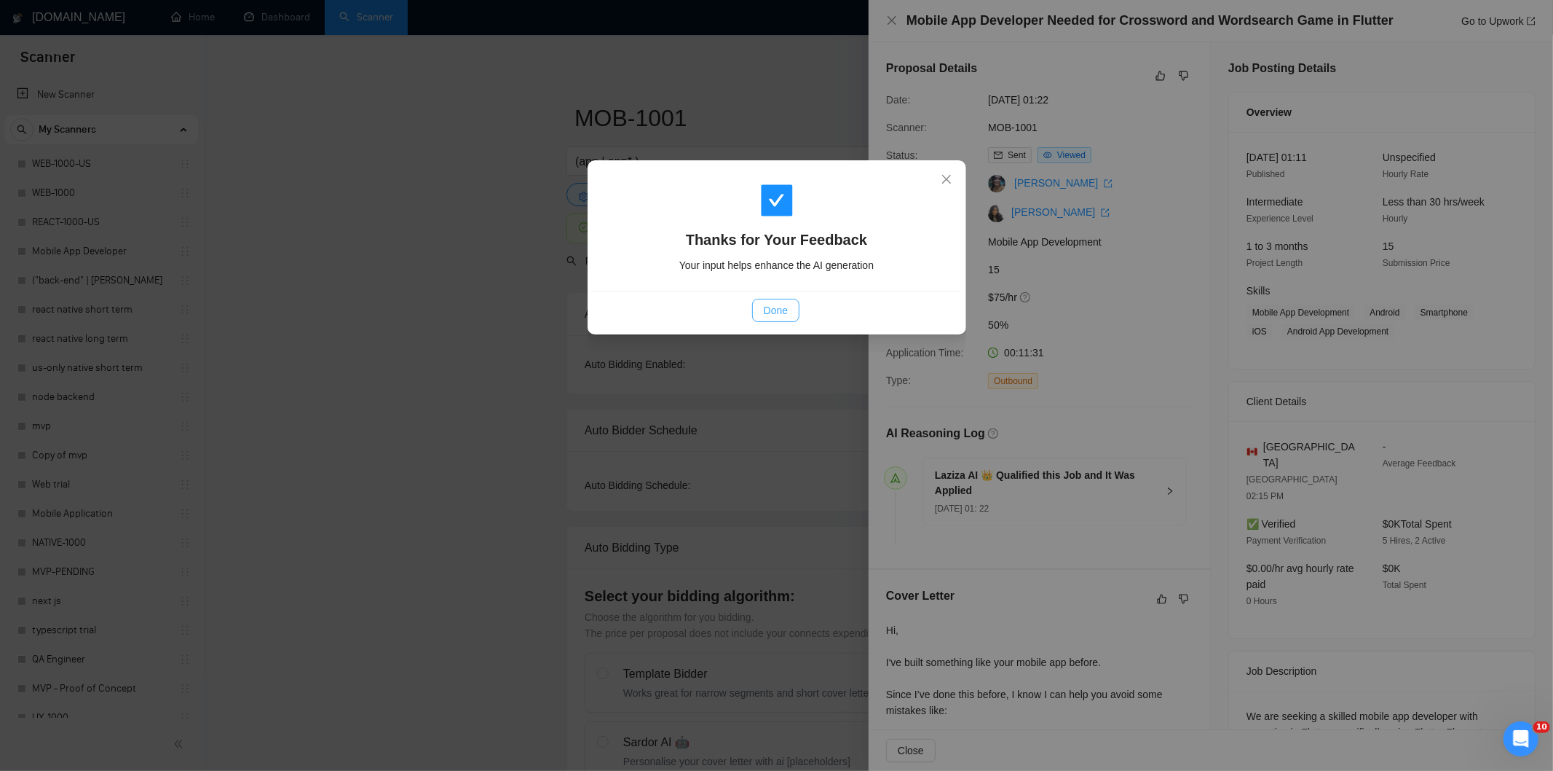
click at [785, 308] on span "Done" at bounding box center [776, 310] width 24 height 16
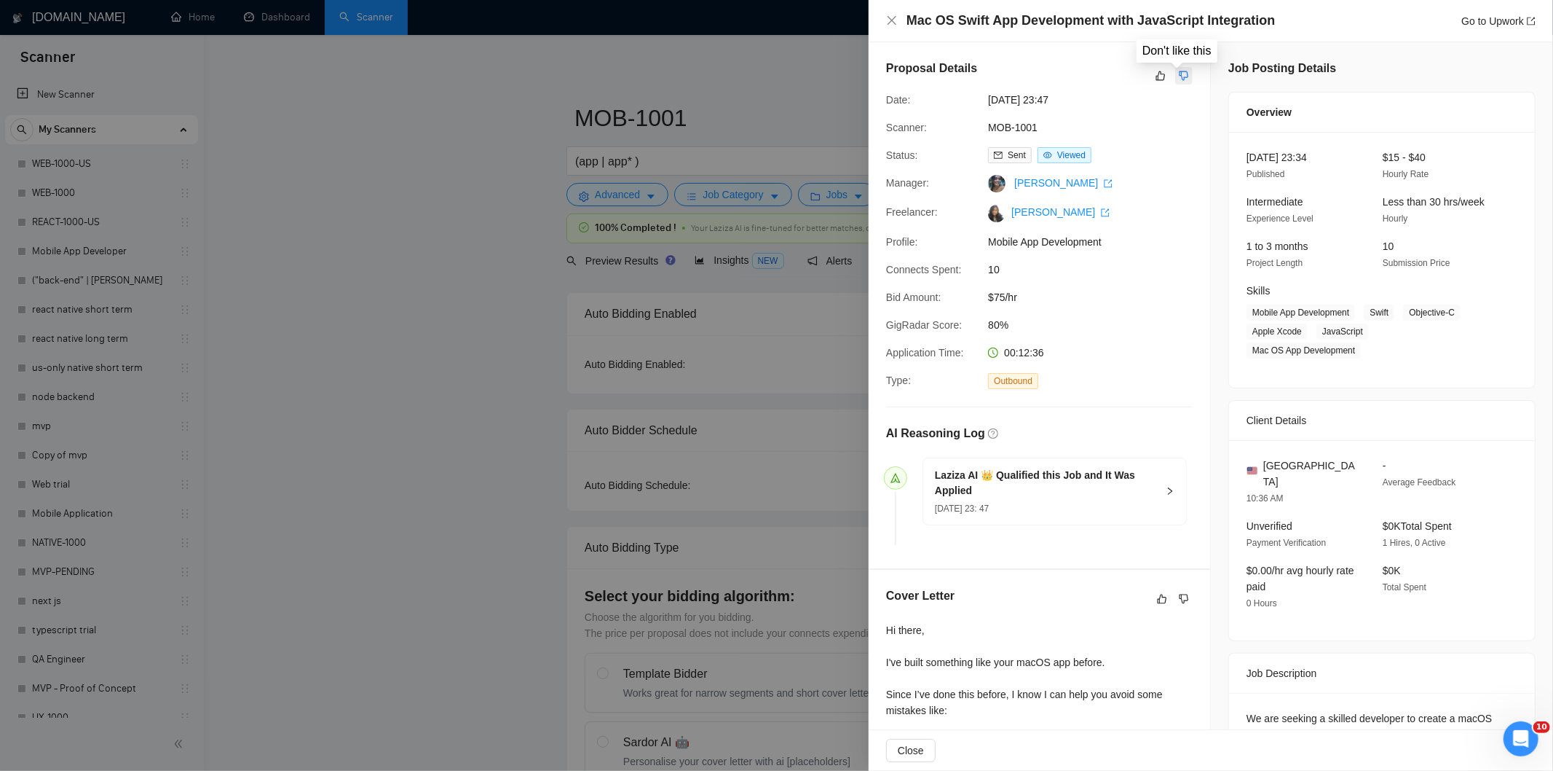
click at [1182, 82] on icon "dislike" at bounding box center [1184, 76] width 10 height 12
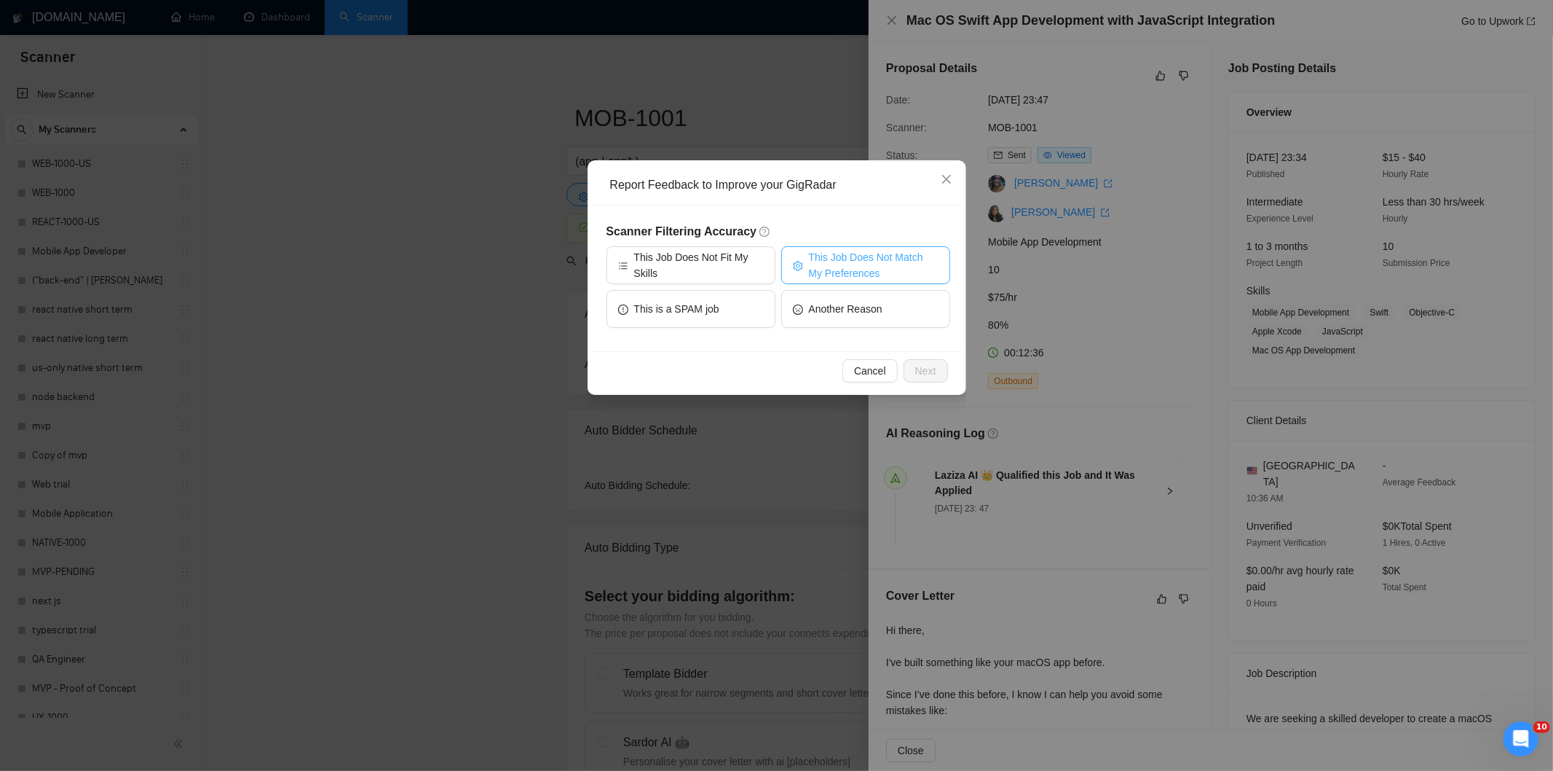
click at [886, 256] on span "This Job Does Not Match My Preferences" at bounding box center [874, 265] width 130 height 32
click at [918, 363] on span "Next" at bounding box center [925, 371] width 21 height 16
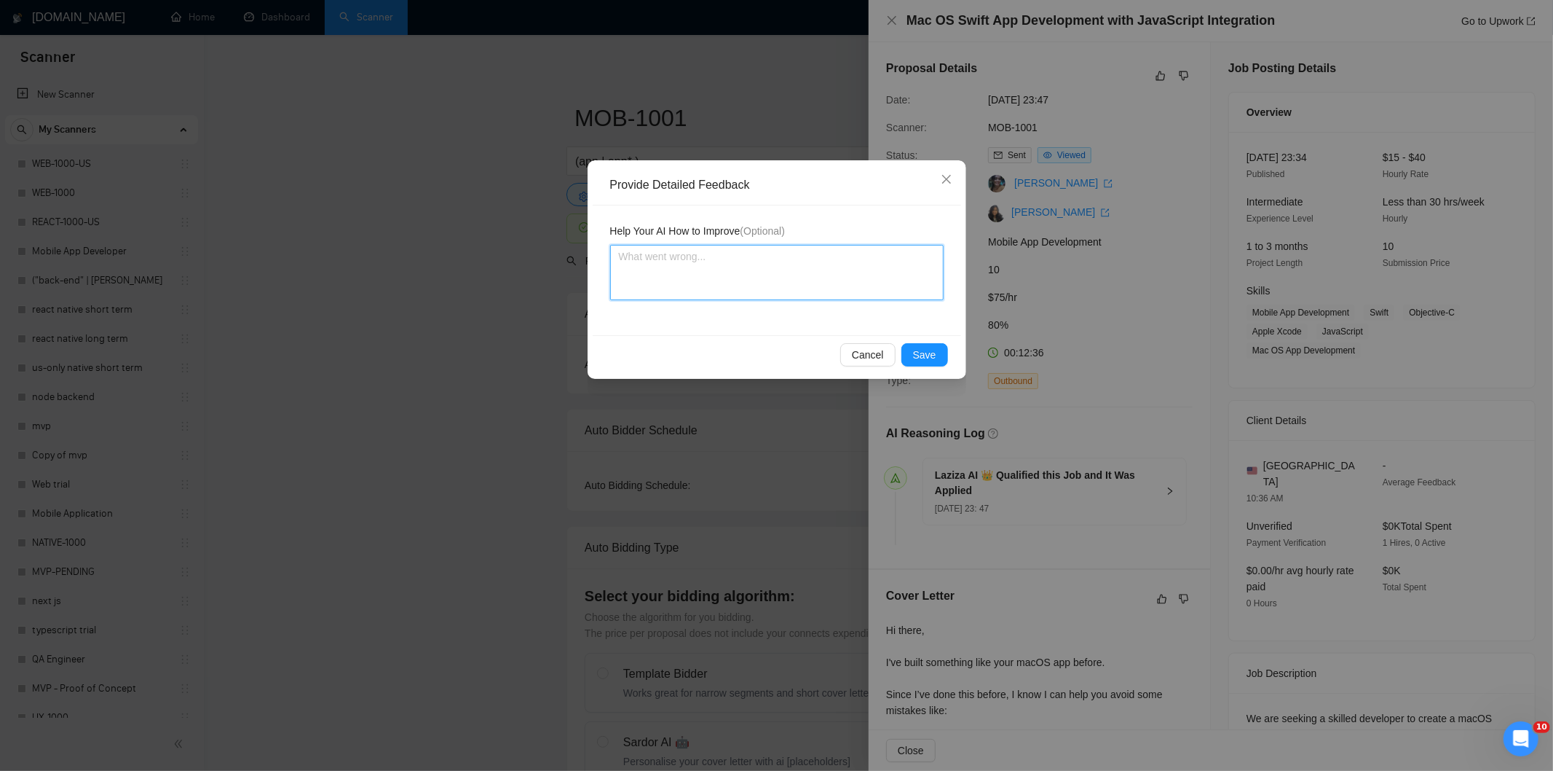
click at [860, 288] on textarea at bounding box center [777, 272] width 334 height 55
paste textarea "Not a fit — the project isn't for a web or mobile app, which is Ria's focus. Ex…"
type textarea "Not a fit — the project isn't for a web or mobile app, which is Ria's focus. Ex…"
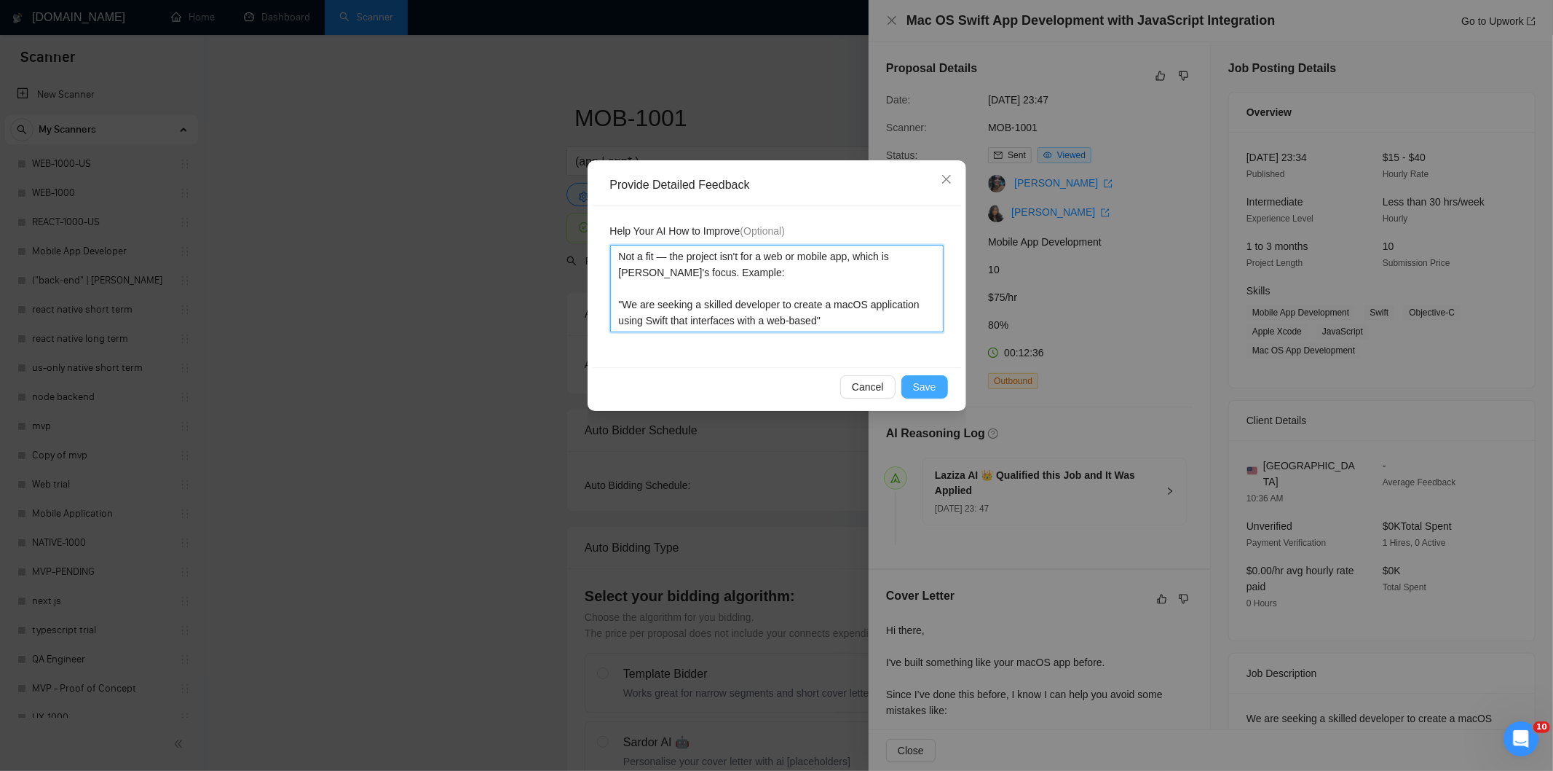
type textarea "Not a fit — the project isn't for a web or mobile app, which is Ria's focus. Ex…"
click at [928, 384] on span "Save" at bounding box center [924, 387] width 23 height 16
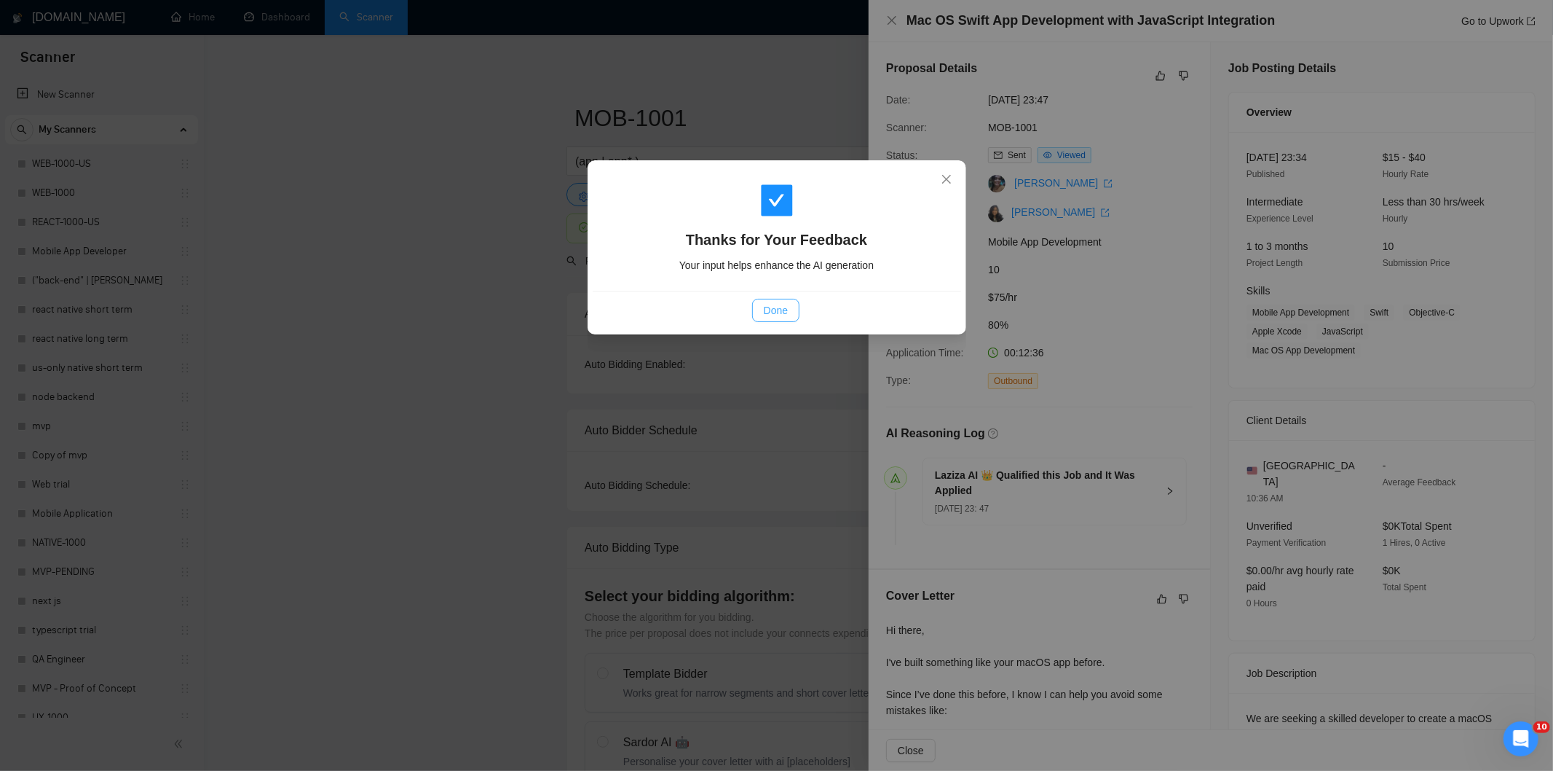
click at [781, 307] on span "Done" at bounding box center [776, 310] width 24 height 16
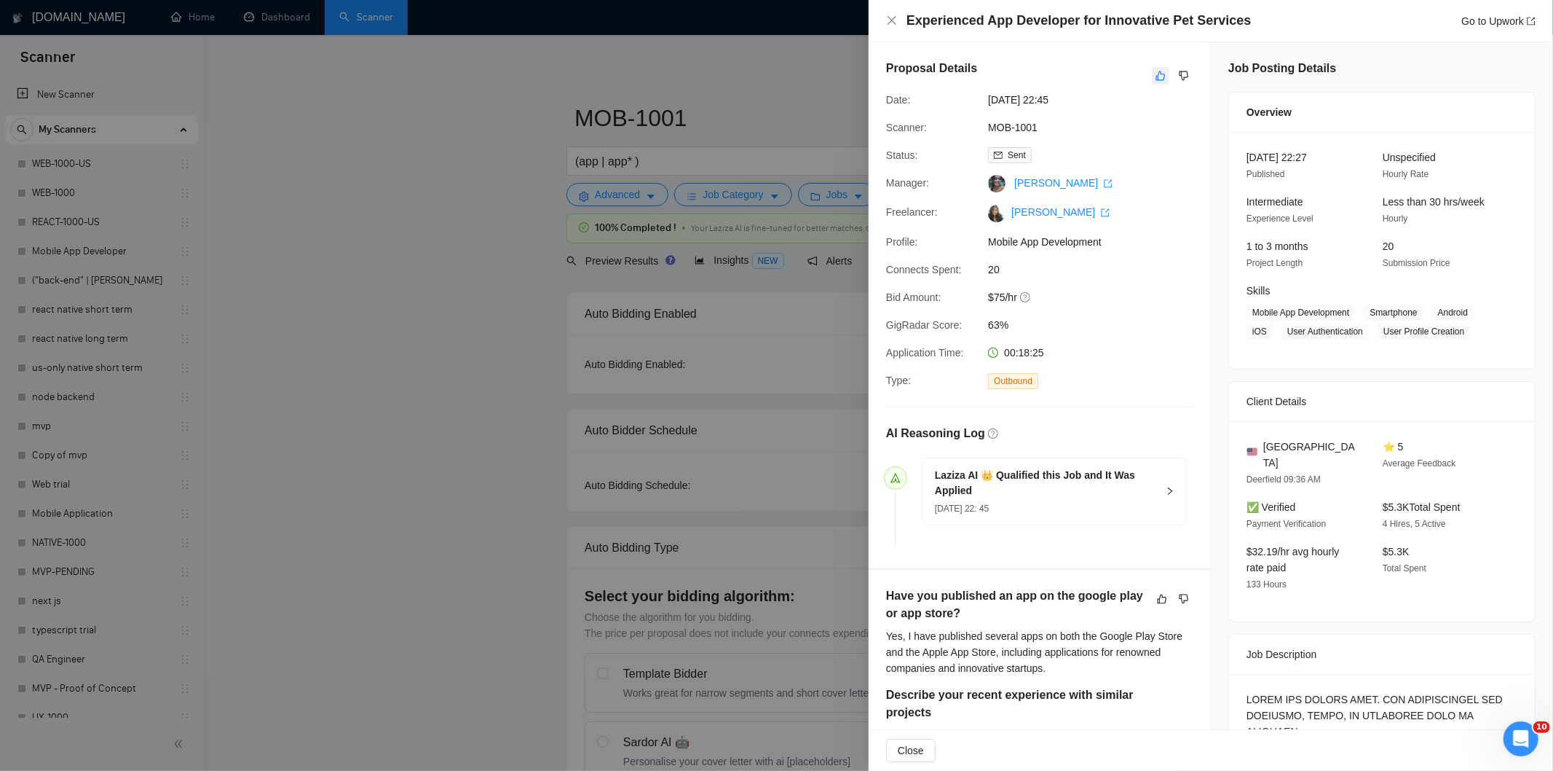
click at [1156, 78] on icon "like" at bounding box center [1161, 76] width 10 height 12
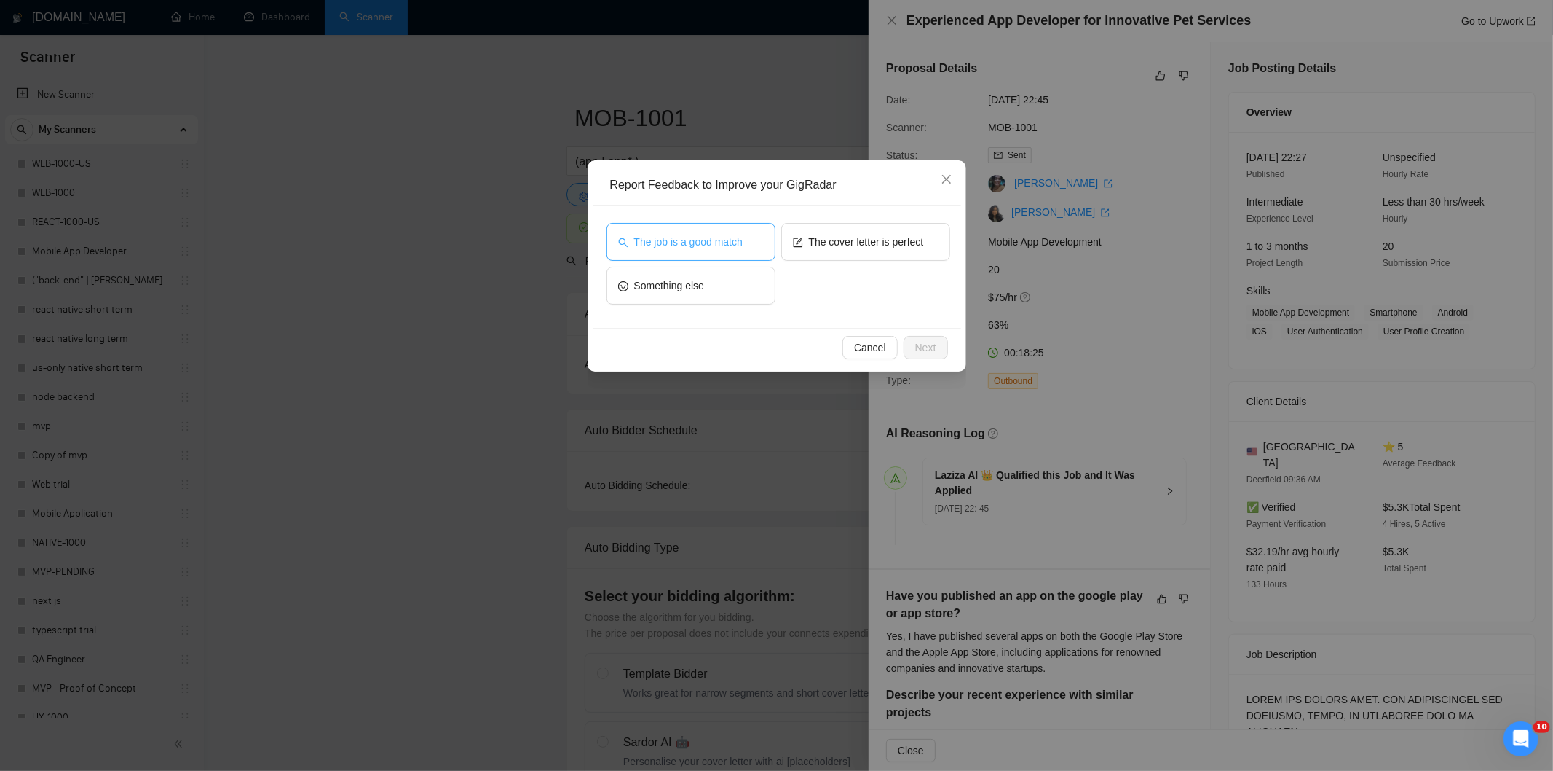
click at [698, 250] on button "The job is a good match" at bounding box center [691, 242] width 169 height 38
click at [938, 341] on button "Next" at bounding box center [926, 347] width 44 height 23
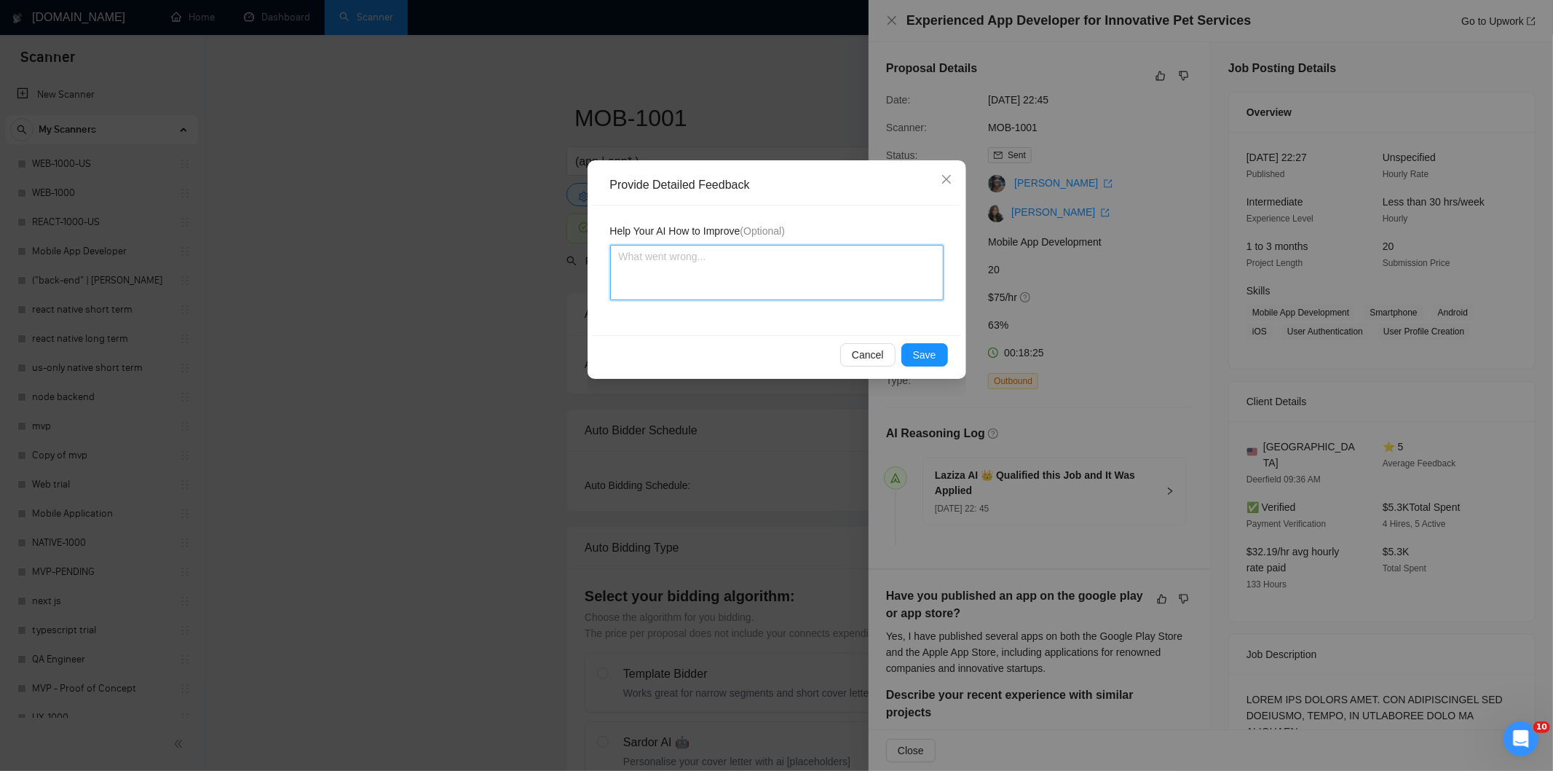
click at [845, 277] on textarea at bounding box center [777, 272] width 334 height 55
paste textarea "Good fit — the project is greenfield (no existing code), welcomes agencies, use…"
type textarea "Good fit — the project is greenfield (no existing code), welcomes agencies, use…"
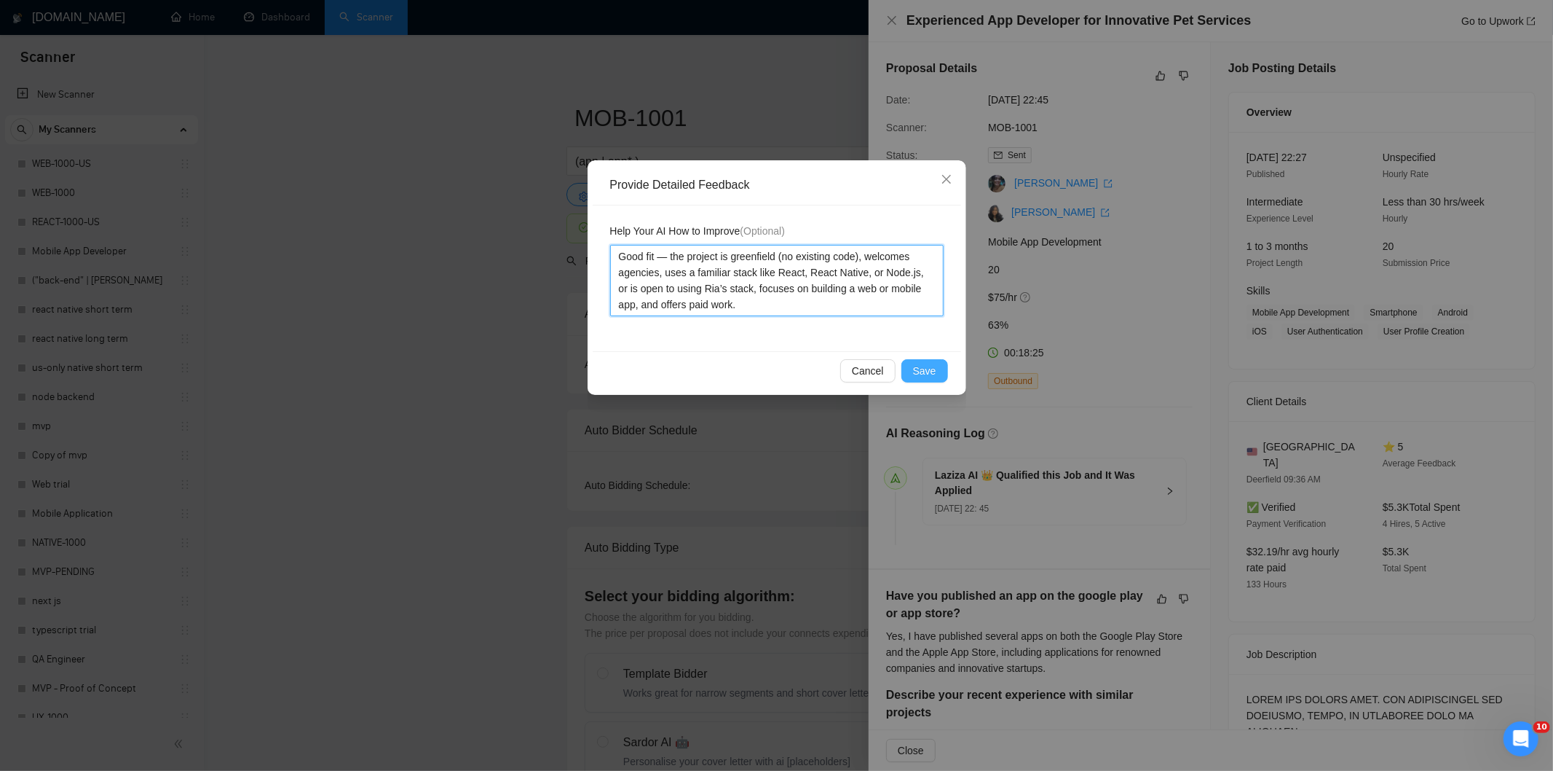
type textarea "Good fit — the project is greenfield (no existing code), welcomes agencies, use…"
click at [929, 374] on span "Save" at bounding box center [924, 371] width 23 height 16
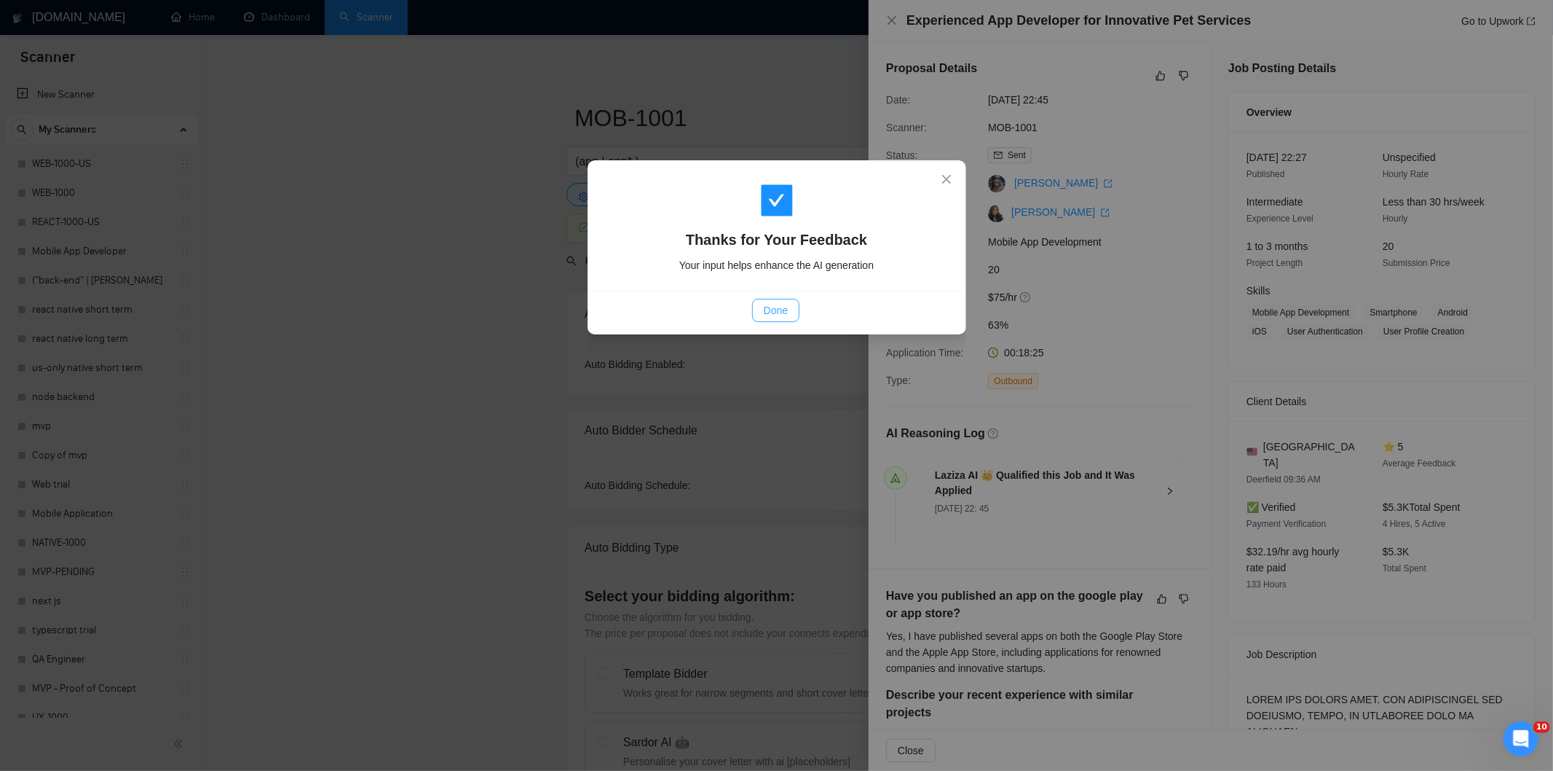
click at [789, 310] on button "Done" at bounding box center [775, 310] width 47 height 23
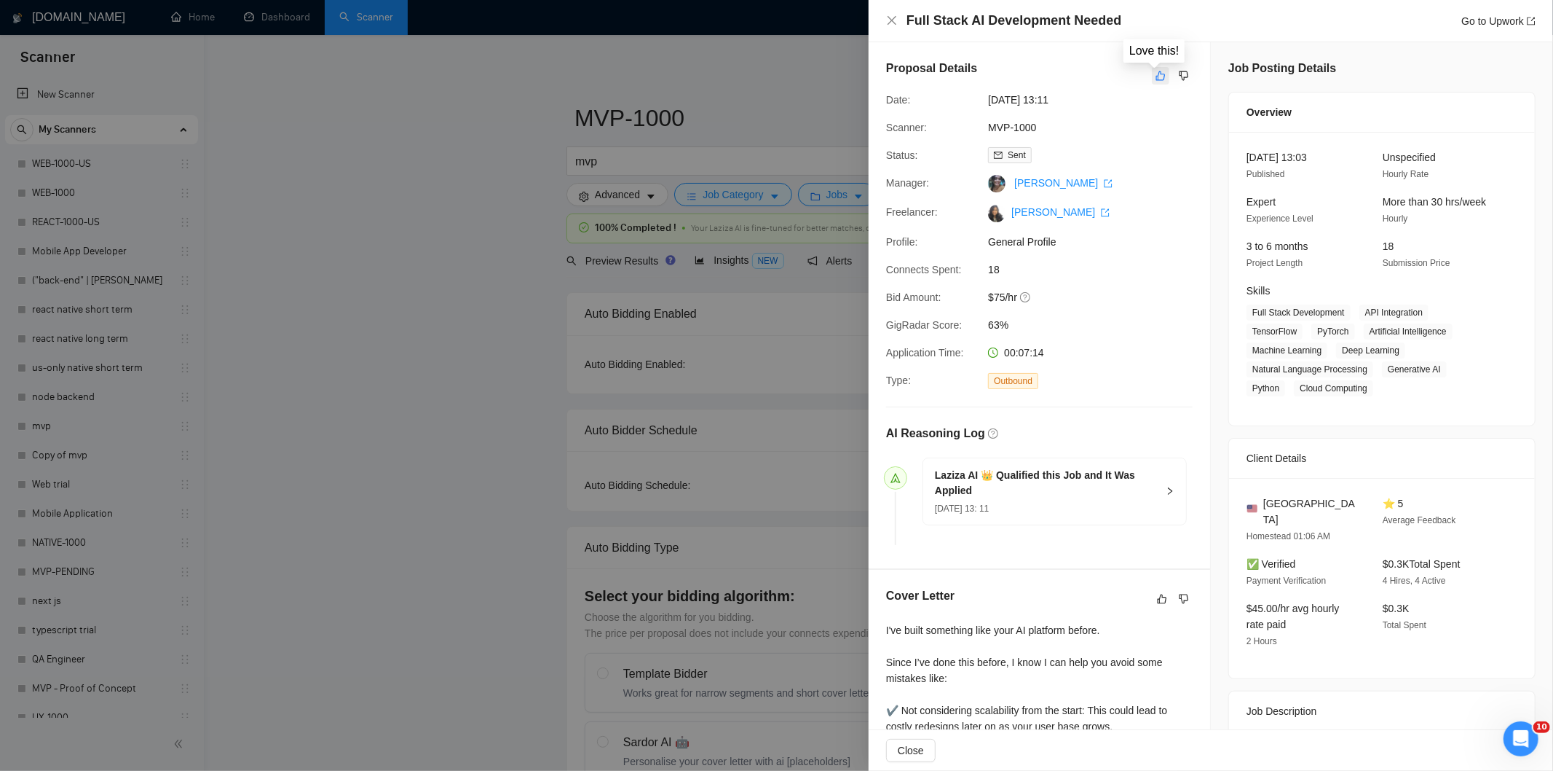
click at [1156, 73] on icon "like" at bounding box center [1161, 76] width 10 height 12
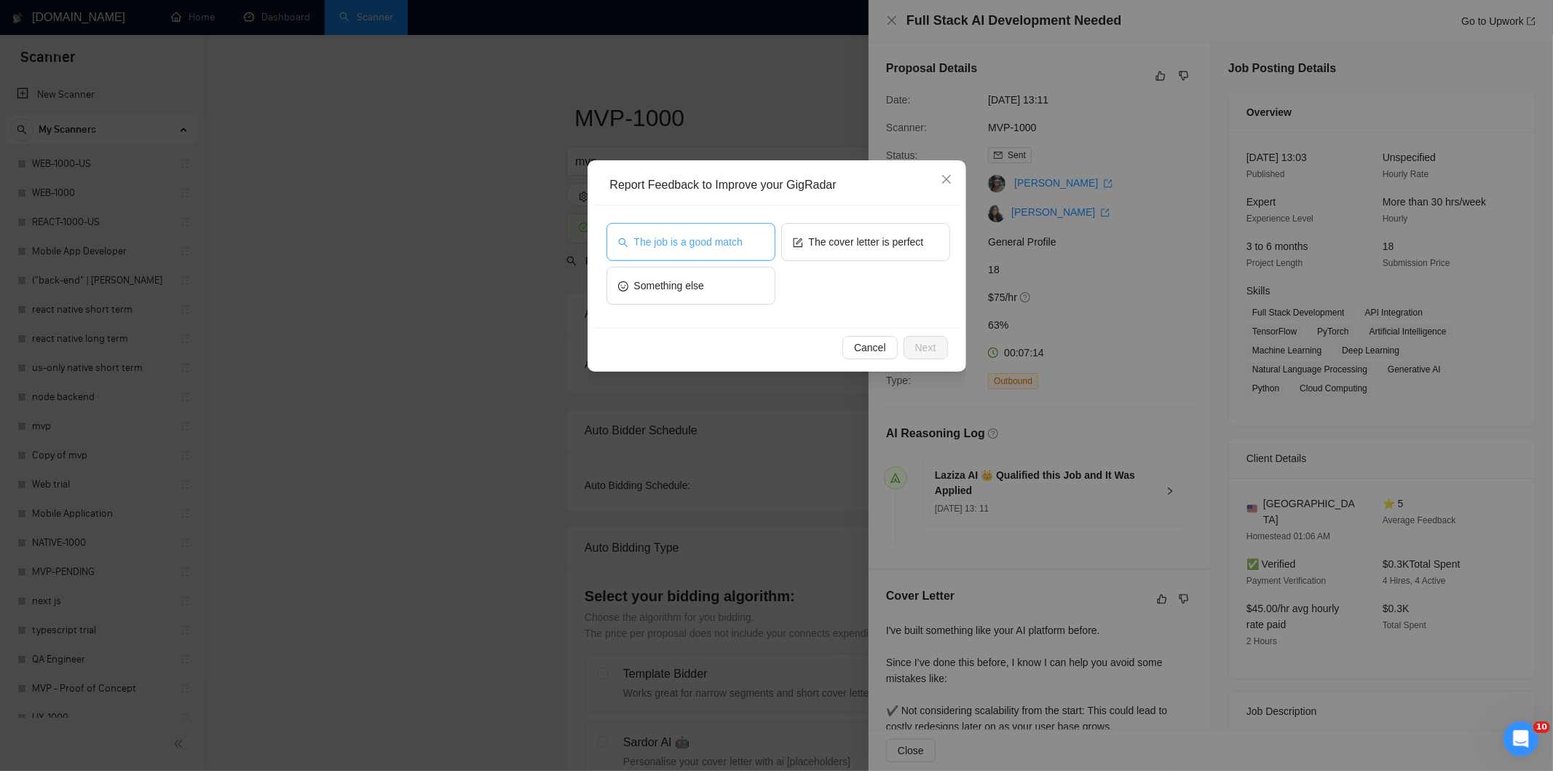
click at [685, 249] on span "The job is a good match" at bounding box center [688, 242] width 109 height 16
click at [918, 341] on span "Next" at bounding box center [925, 347] width 21 height 16
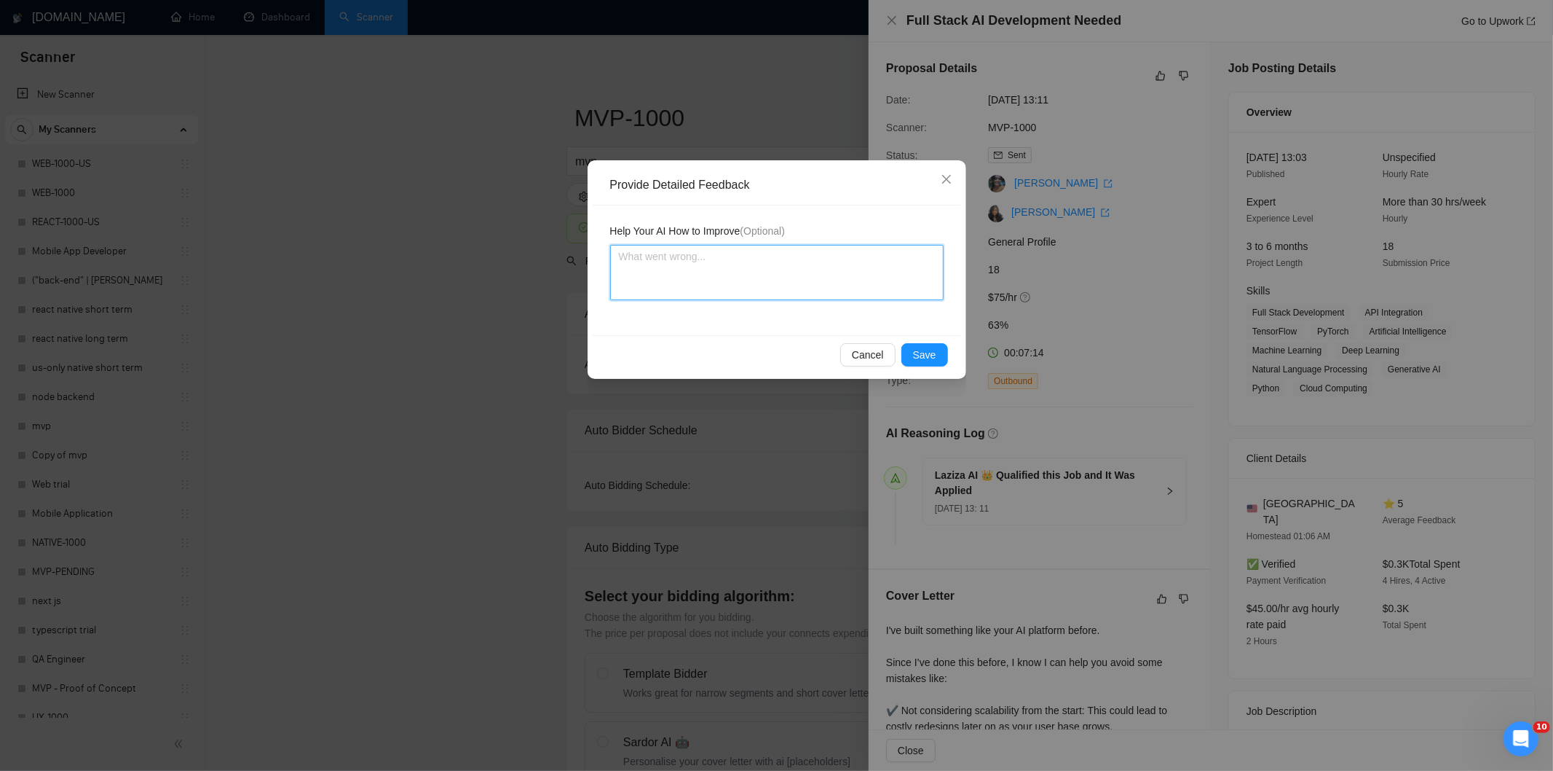
click at [845, 293] on textarea at bounding box center [777, 272] width 334 height 55
paste textarea "Good fit — the project is greenfield (no existing code), welcomes agencies, use…"
type textarea "Good fit — the project is greenfield (no existing code), welcomes agencies, use…"
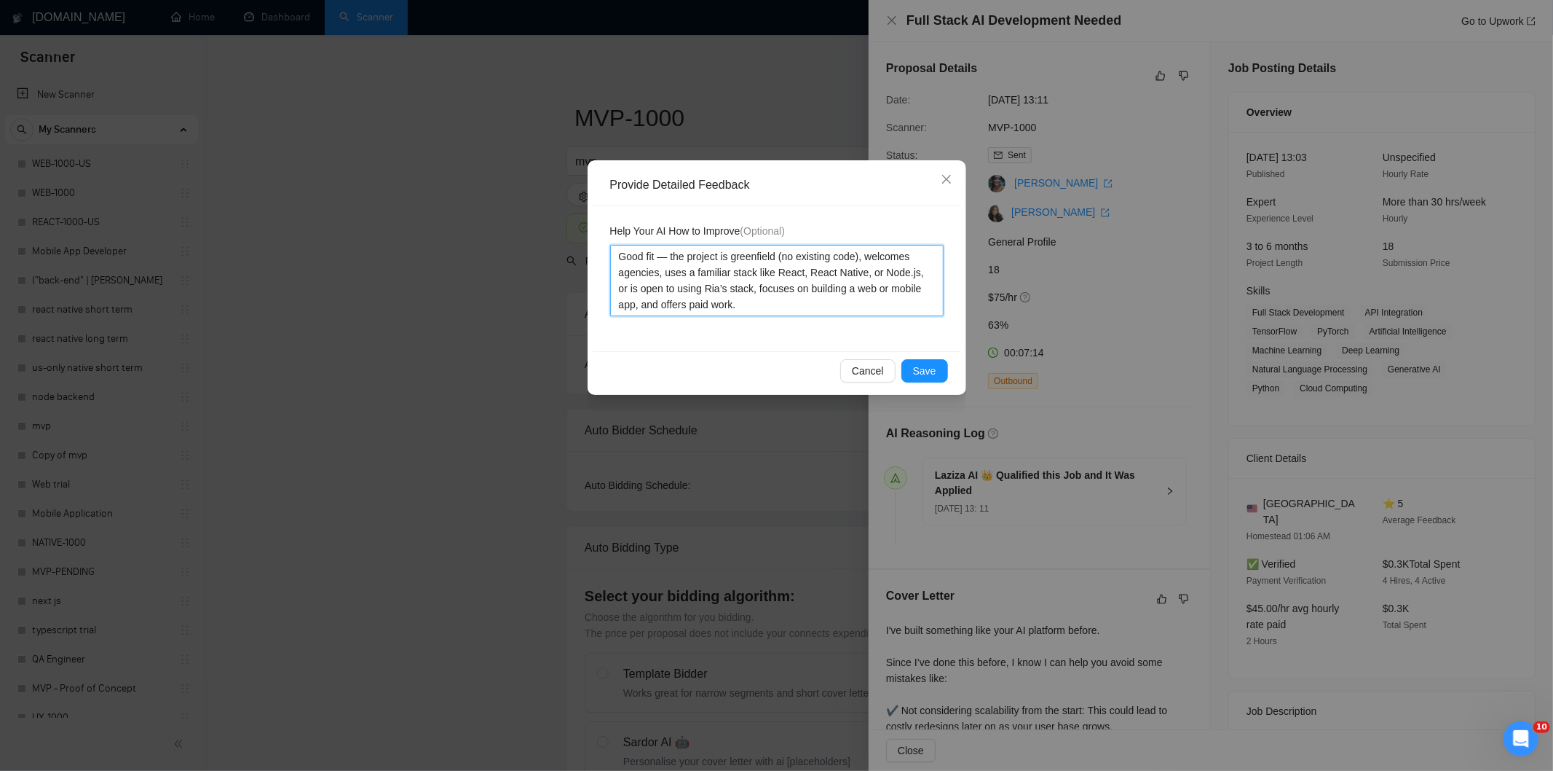
type textarea "Good fit — the project is greenfield (no existing code), welcomes agencies, use…"
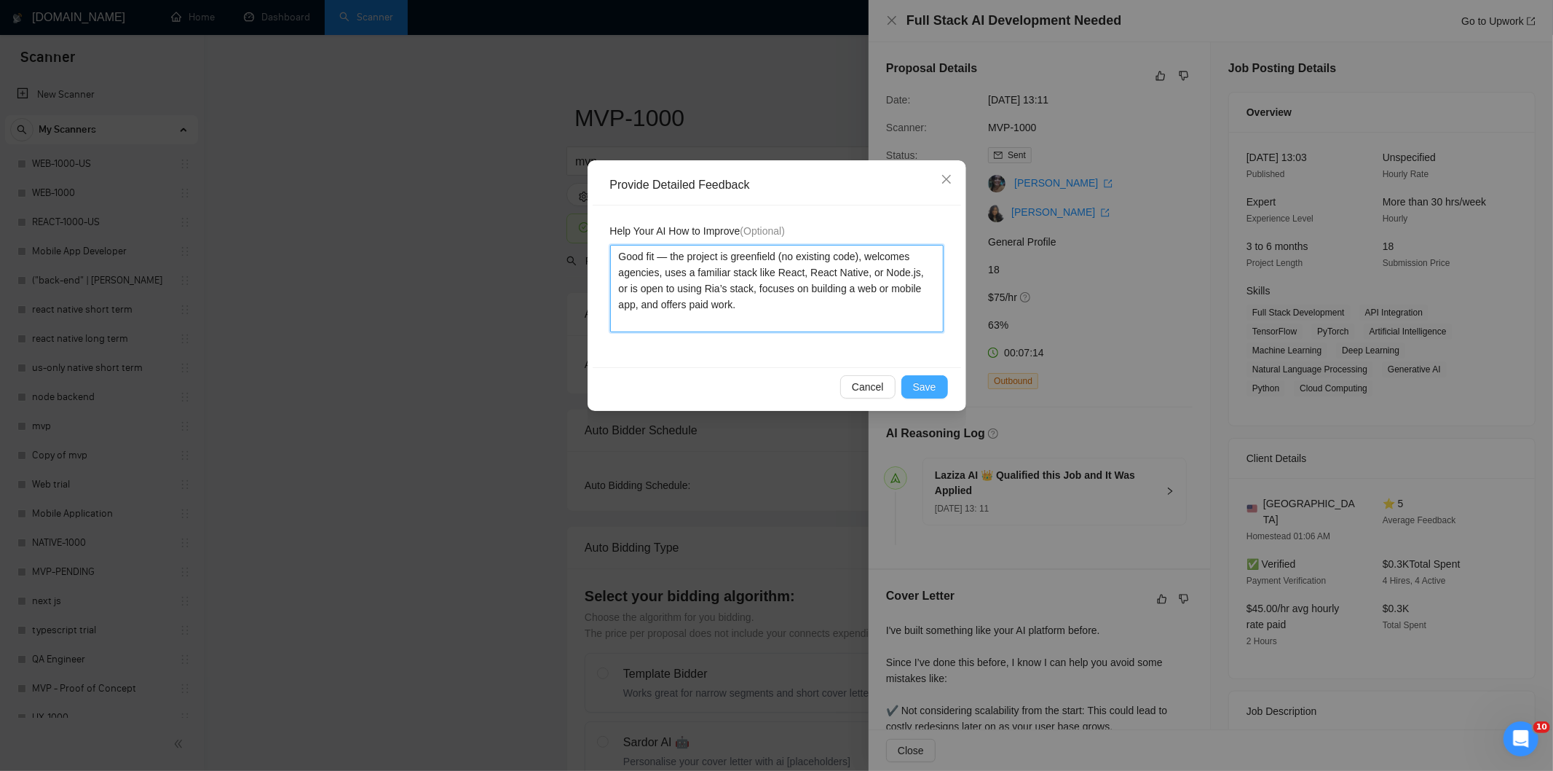
type textarea "Good fit — the project is greenfield (no existing code), welcomes agencies, use…"
click at [923, 390] on span "Save" at bounding box center [924, 387] width 23 height 16
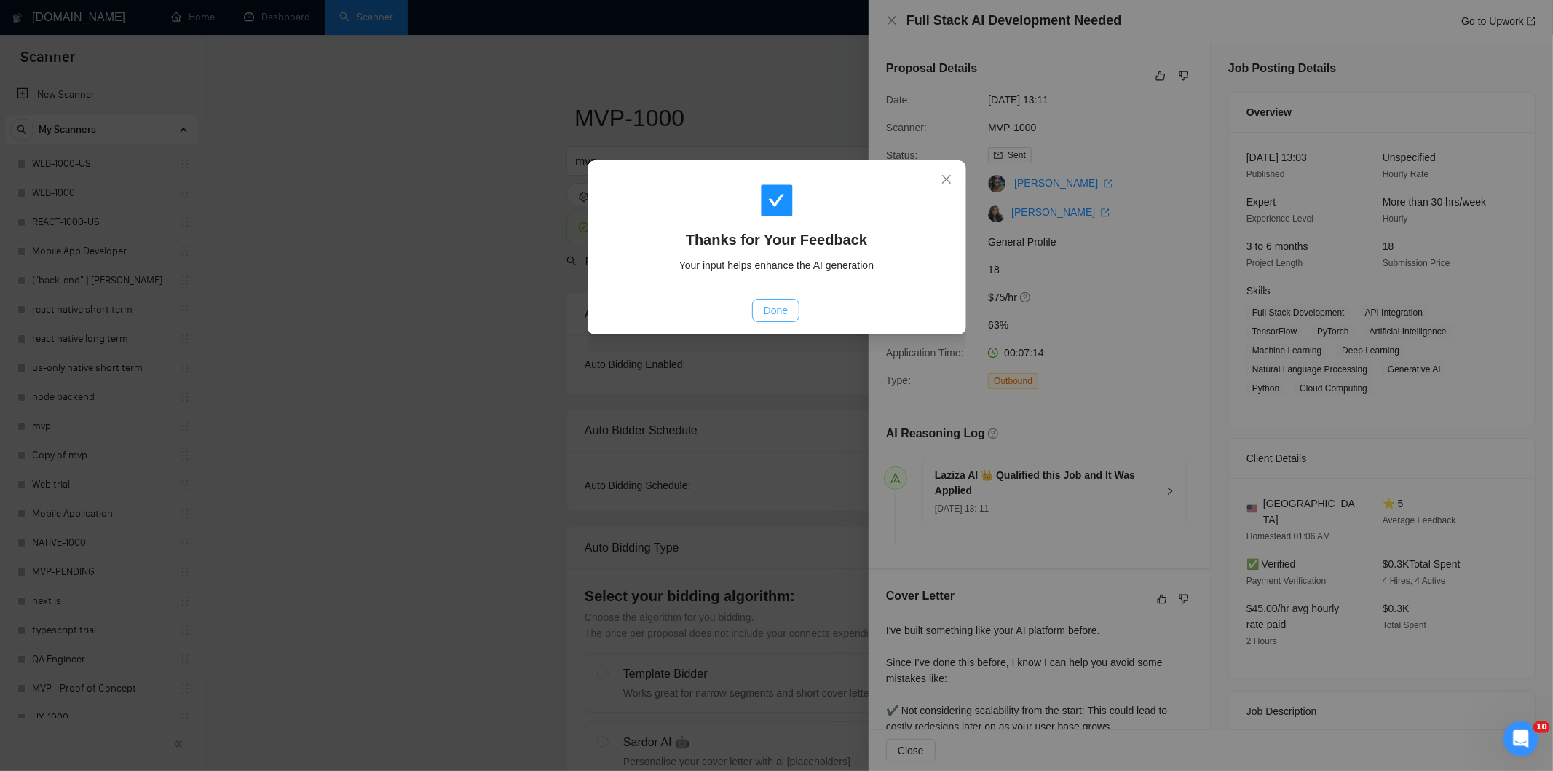
click at [764, 315] on span "Done" at bounding box center [776, 310] width 24 height 16
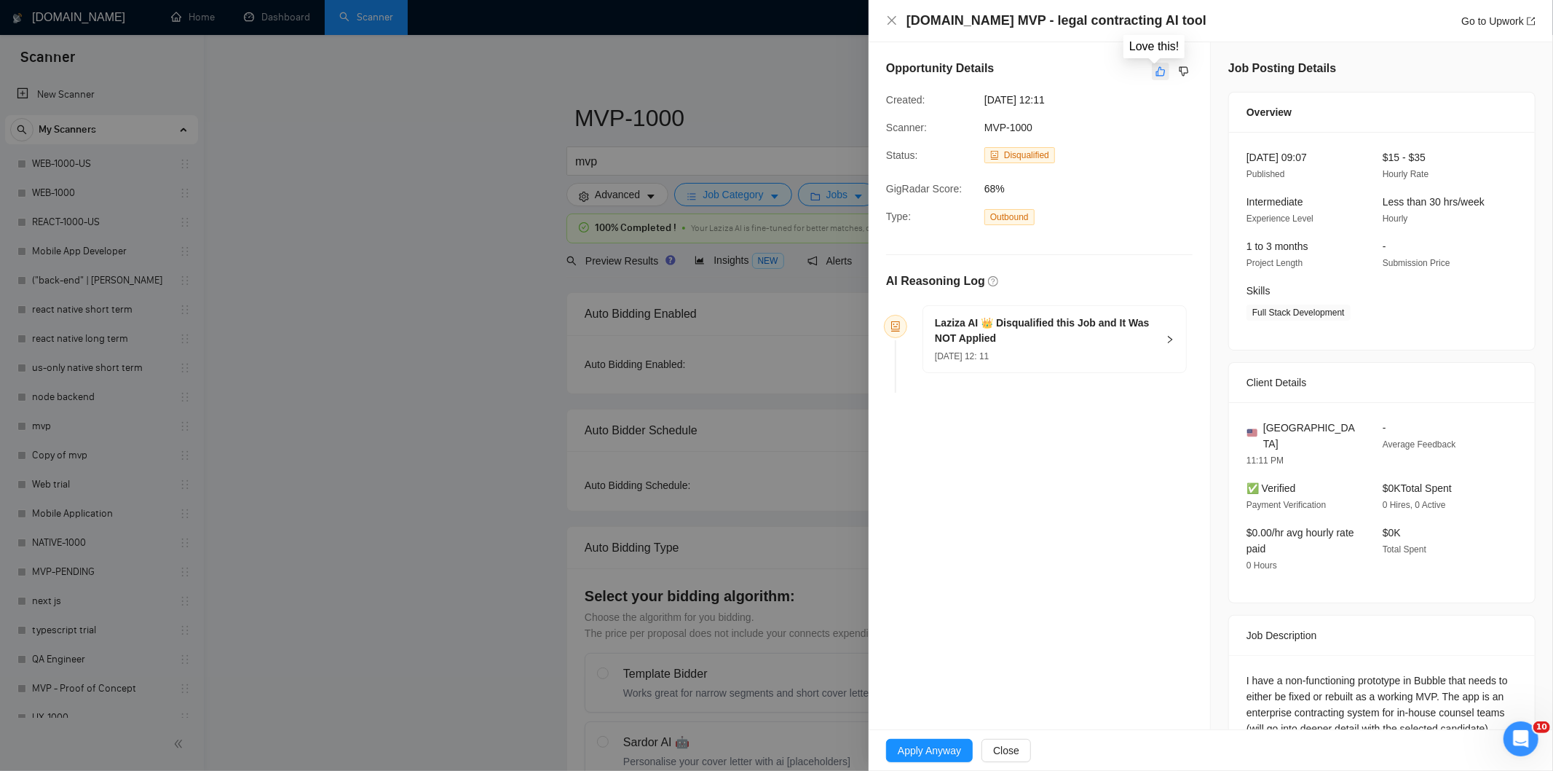
click at [1152, 68] on button "button" at bounding box center [1160, 71] width 17 height 17
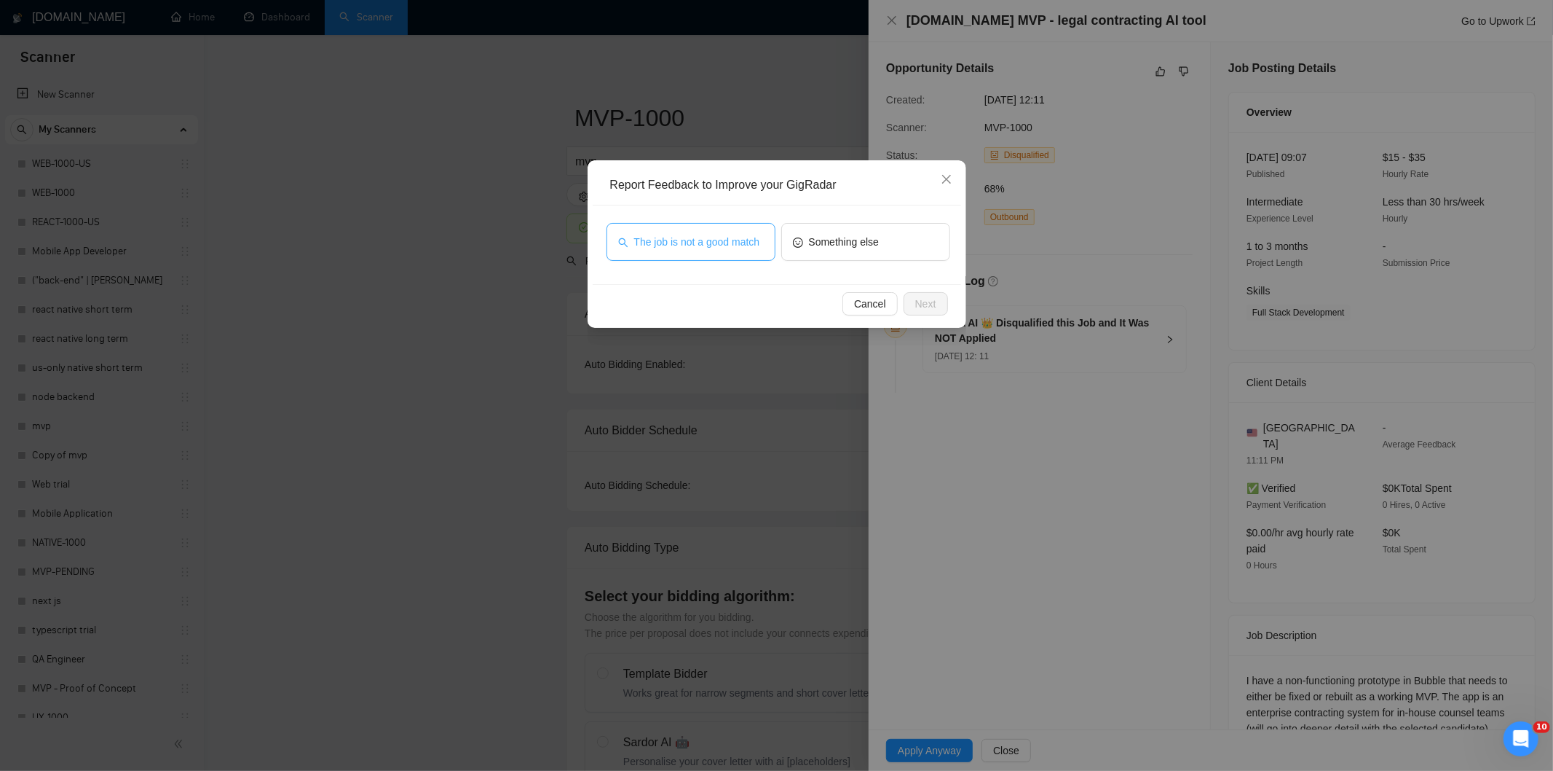
click at [688, 246] on span "The job is not a good match" at bounding box center [697, 242] width 126 height 16
click at [923, 302] on span "Next" at bounding box center [925, 304] width 21 height 16
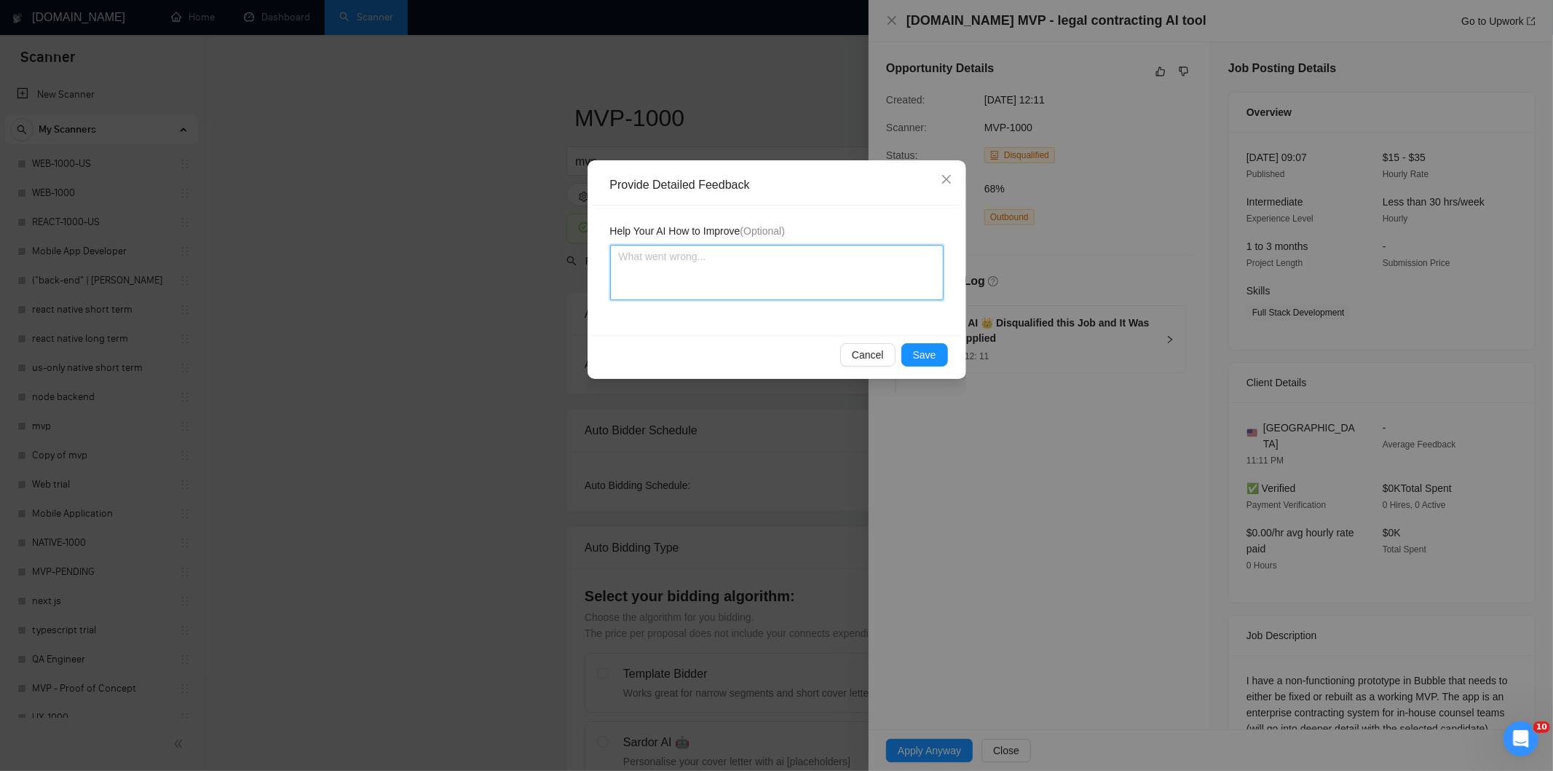
click at [864, 275] on textarea at bounding box center [777, 272] width 334 height 55
paste textarea "Not a fit — this project has been disqualified for other reasons. Example: "The…"
type textarea "Not a fit — this project has been disqualified for other reasons. Example: "The…"
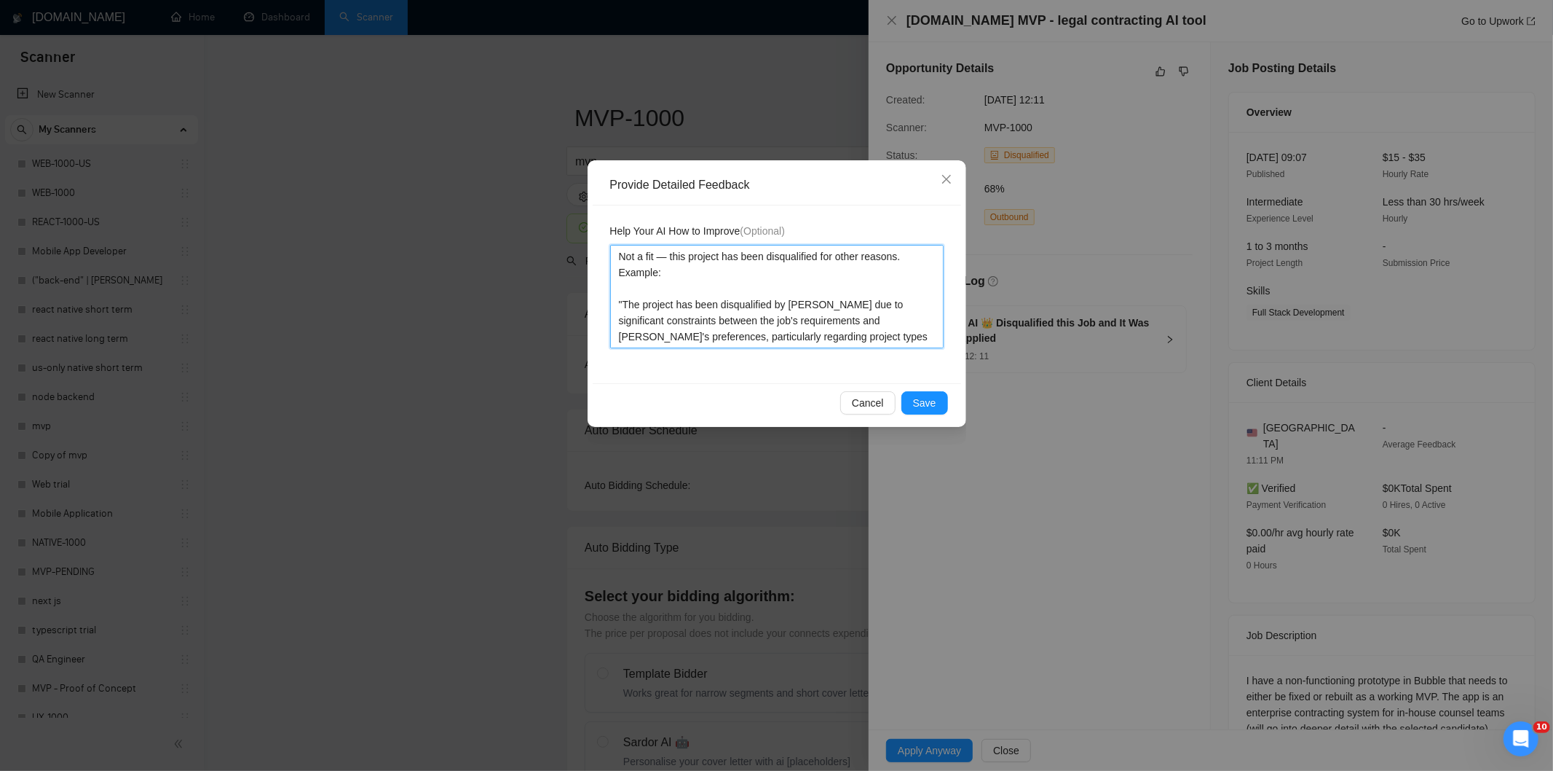
click at [864, 275] on textarea "Not a fit — this project has been disqualified for other reasons. Example: "The…" at bounding box center [777, 296] width 334 height 103
type textarea "Not a fit — this project has been disqualified for other reasons. Example: "The…"
click at [936, 409] on button "Save" at bounding box center [925, 402] width 47 height 23
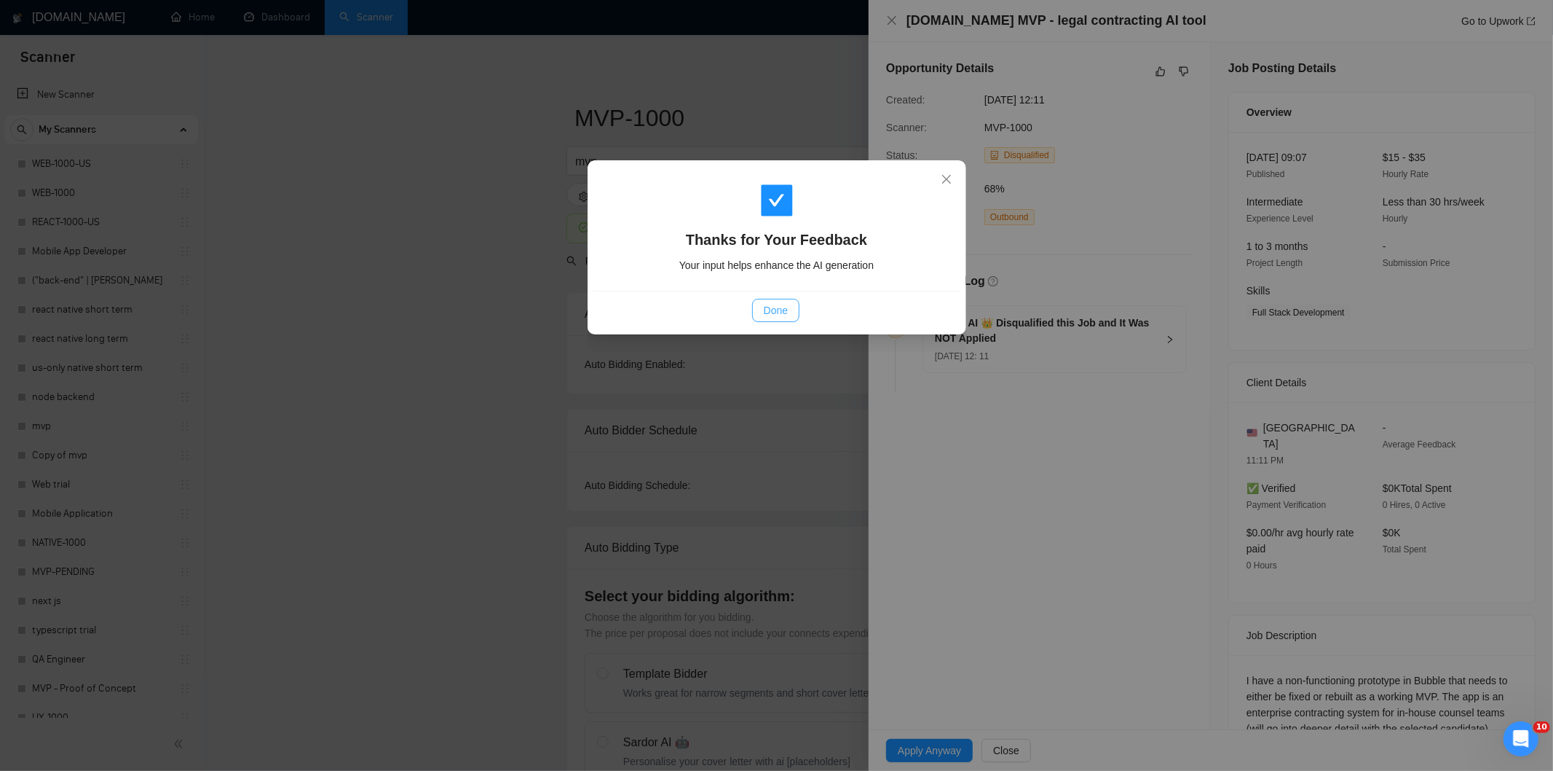
click at [775, 312] on span "Done" at bounding box center [776, 310] width 24 height 16
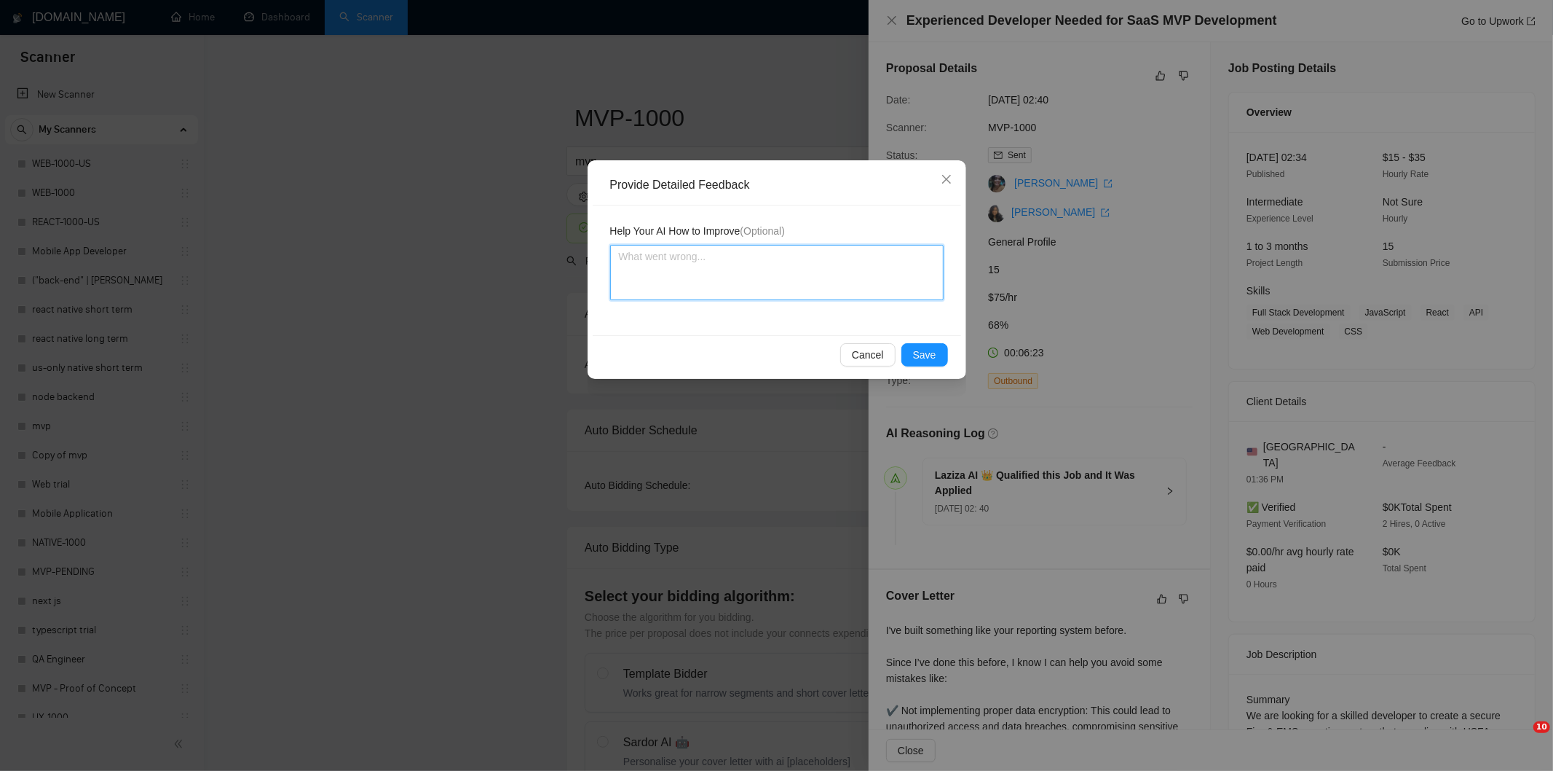
click at [867, 267] on textarea at bounding box center [777, 272] width 334 height 55
paste textarea "Good fit — the project is greenfield (no existing code), welcomes agencies, use…"
type textarea "Good fit — the project is greenfield (no existing code), welcomes agencies, use…"
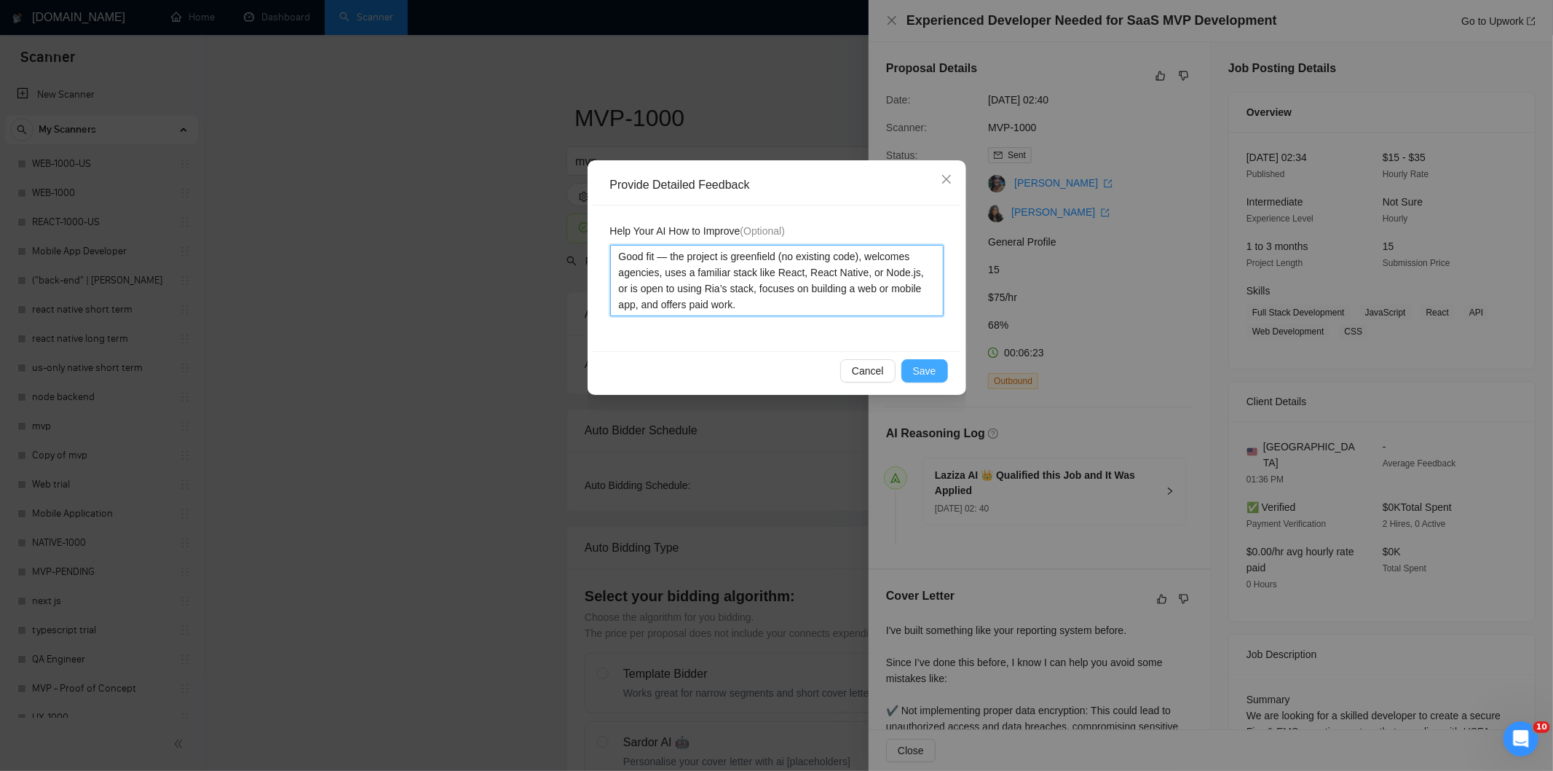
type textarea "Good fit — the project is greenfield (no existing code), welcomes agencies, use…"
click at [937, 377] on button "Save" at bounding box center [925, 370] width 47 height 23
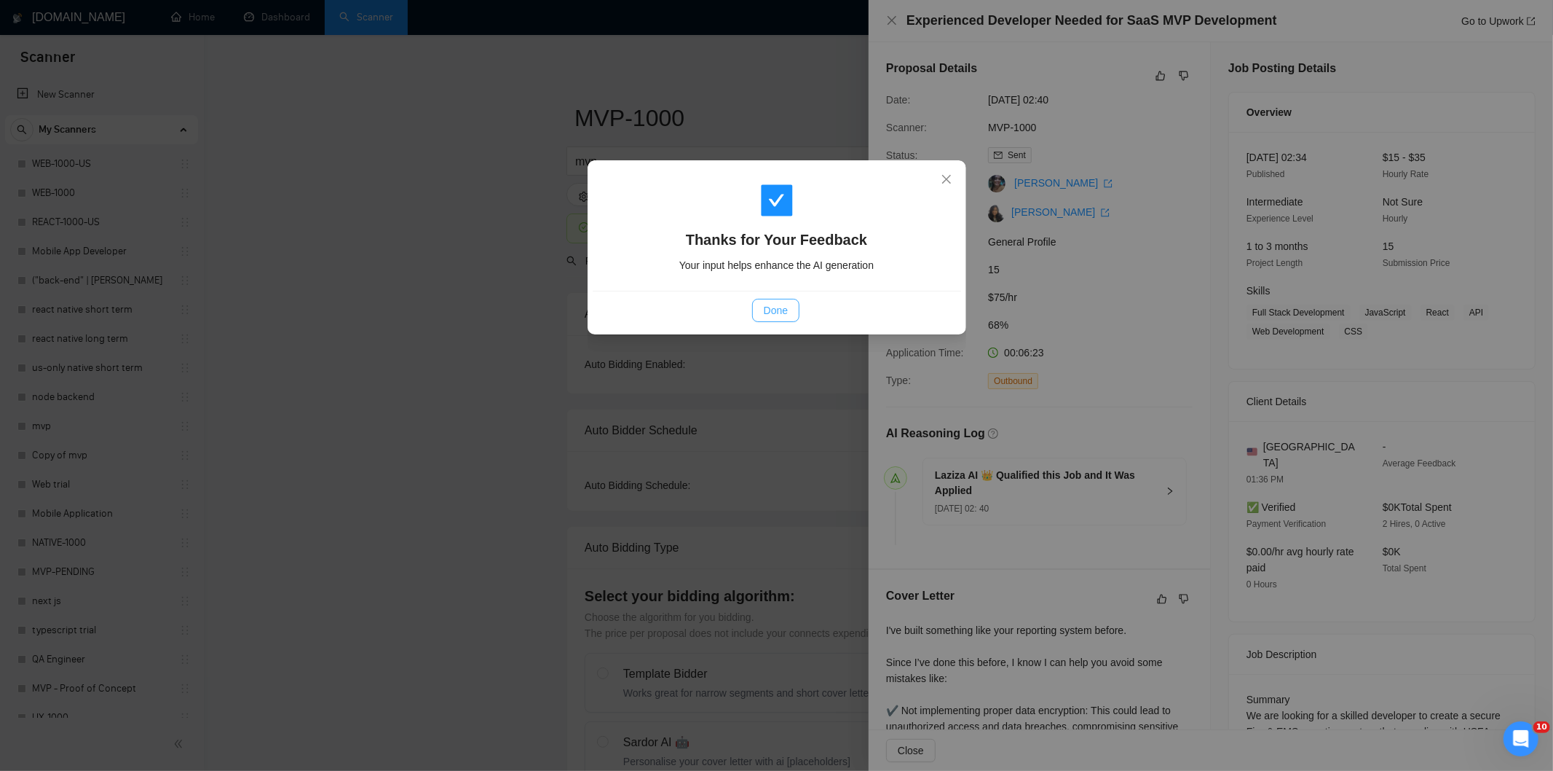
click at [792, 310] on button "Done" at bounding box center [775, 310] width 47 height 23
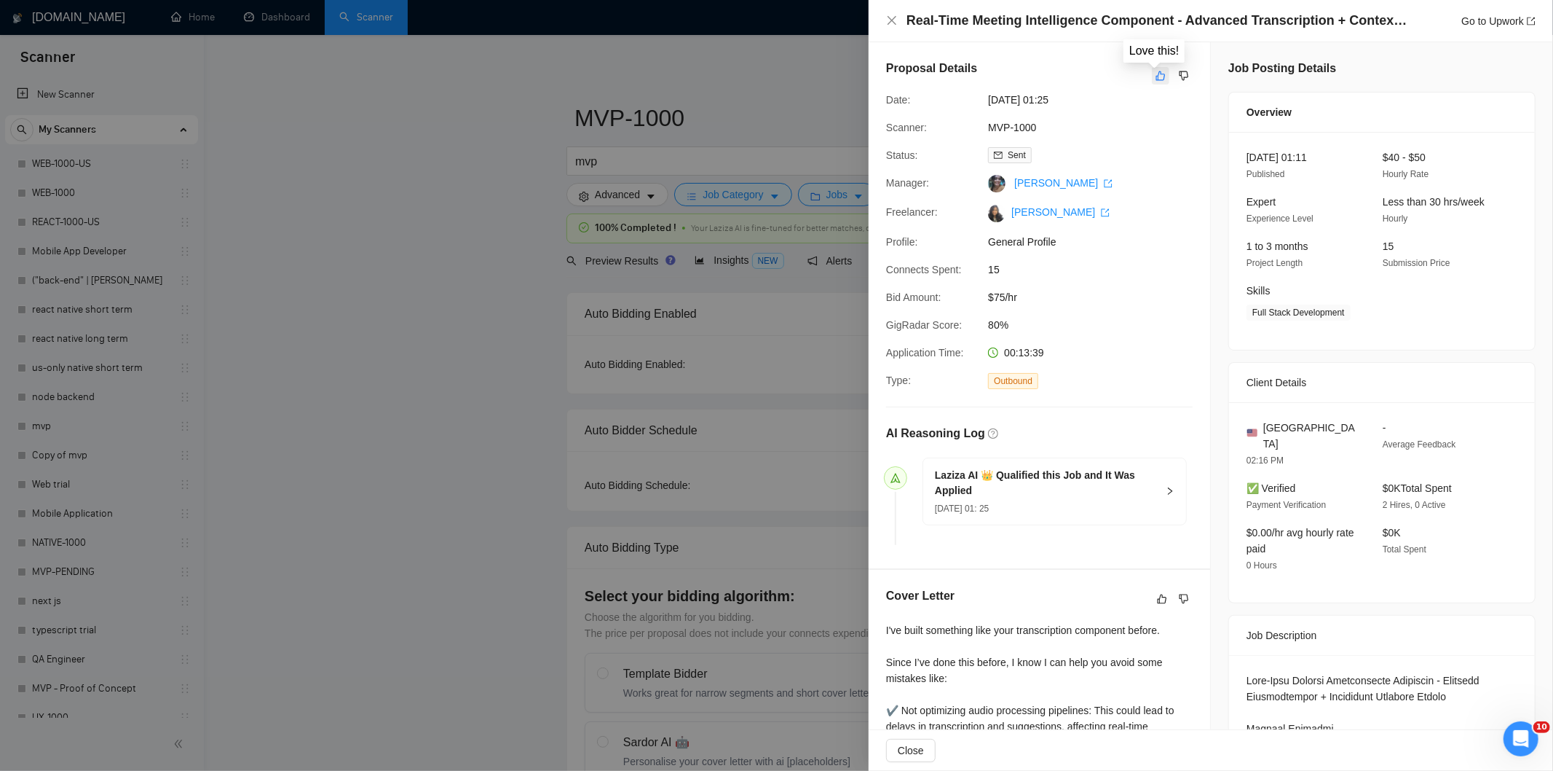
click at [1157, 75] on icon "like" at bounding box center [1161, 75] width 9 height 9
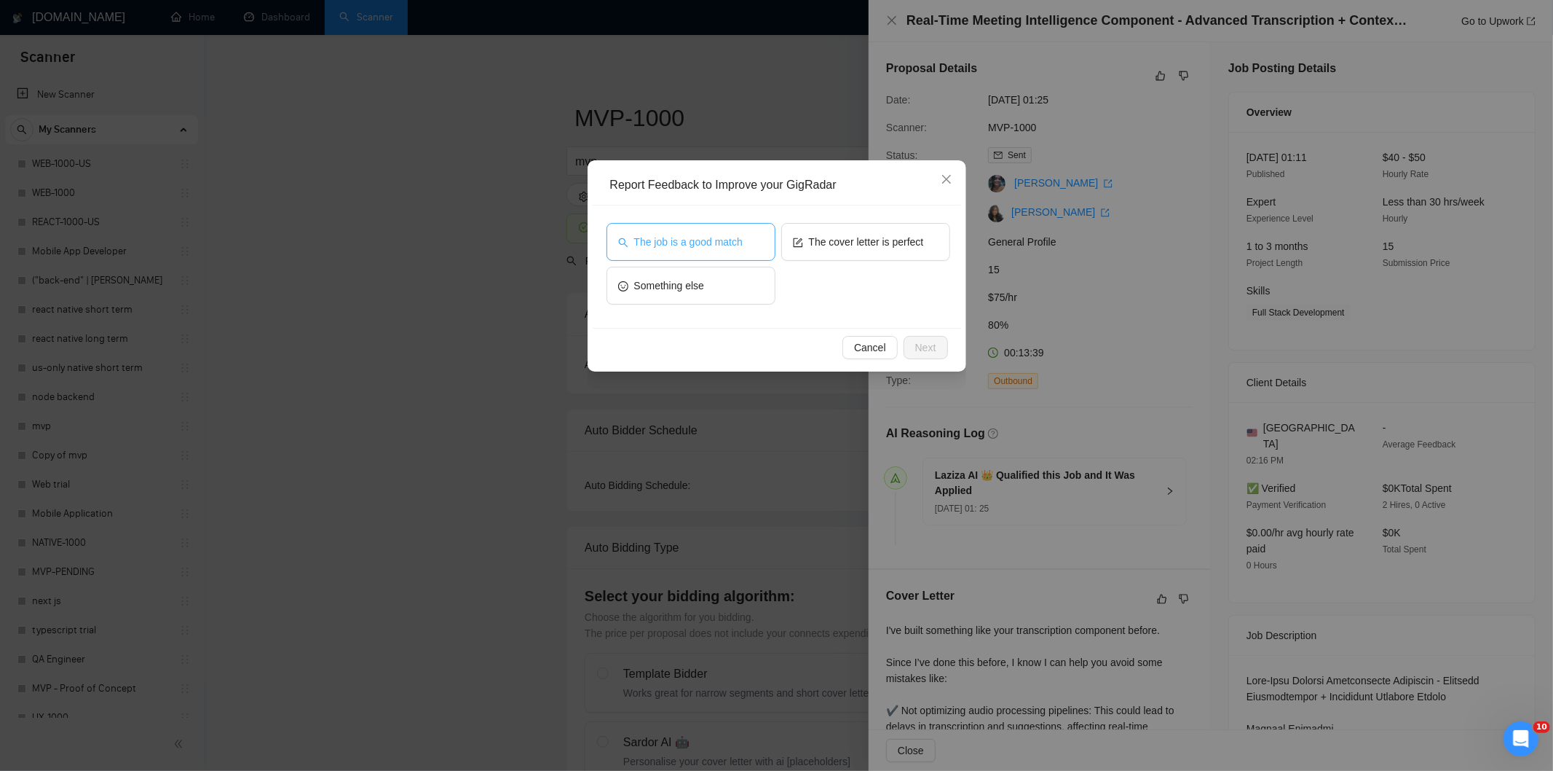
click at [718, 245] on span "The job is a good match" at bounding box center [688, 242] width 109 height 16
click at [934, 350] on span "Next" at bounding box center [925, 347] width 21 height 16
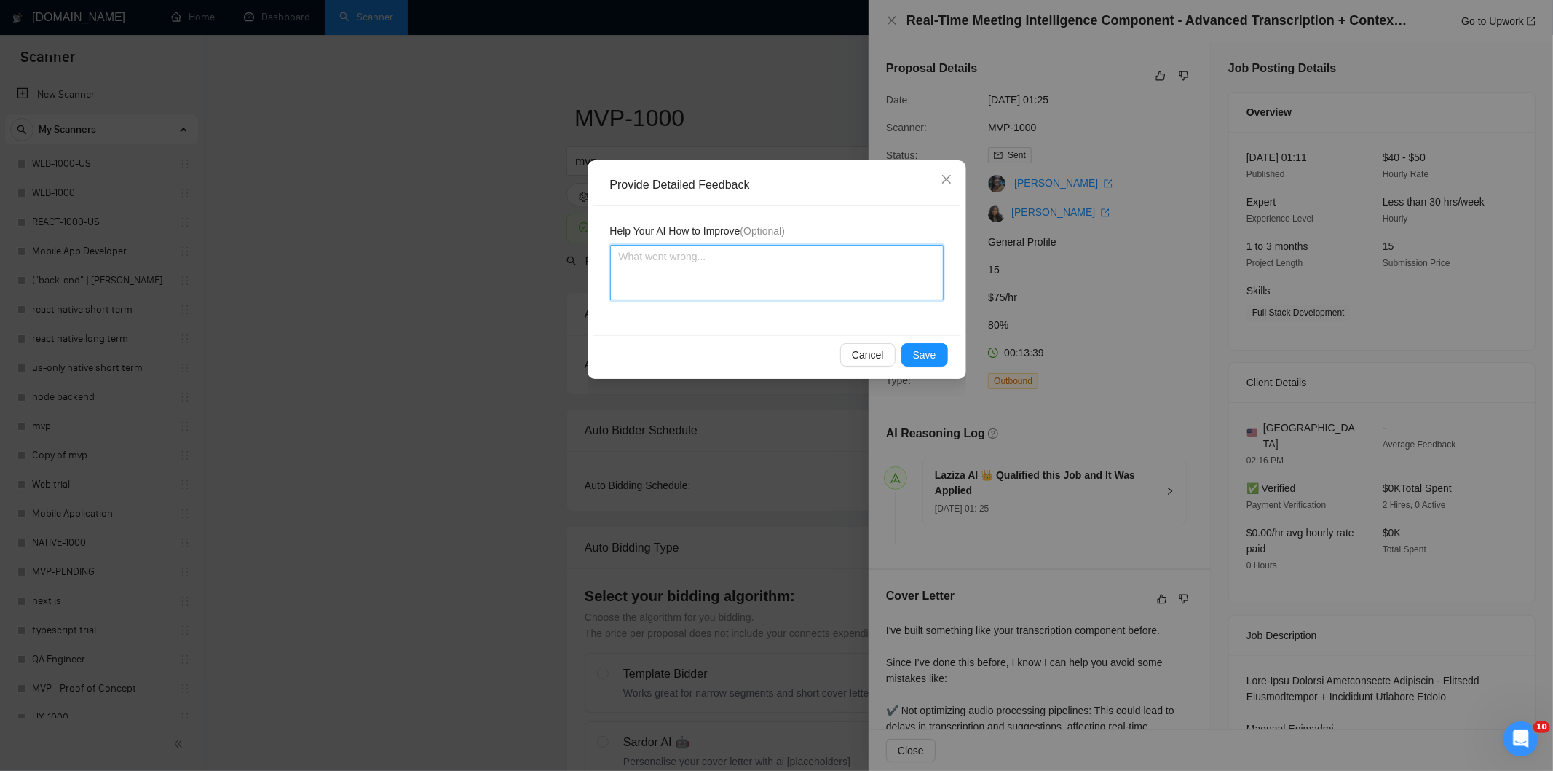
click at [858, 282] on textarea at bounding box center [777, 272] width 334 height 55
paste textarea "Good fit — the project is greenfield (no existing code), welcomes agencies, use…"
type textarea "Good fit — the project is greenfield (no existing code), welcomes agencies, use…"
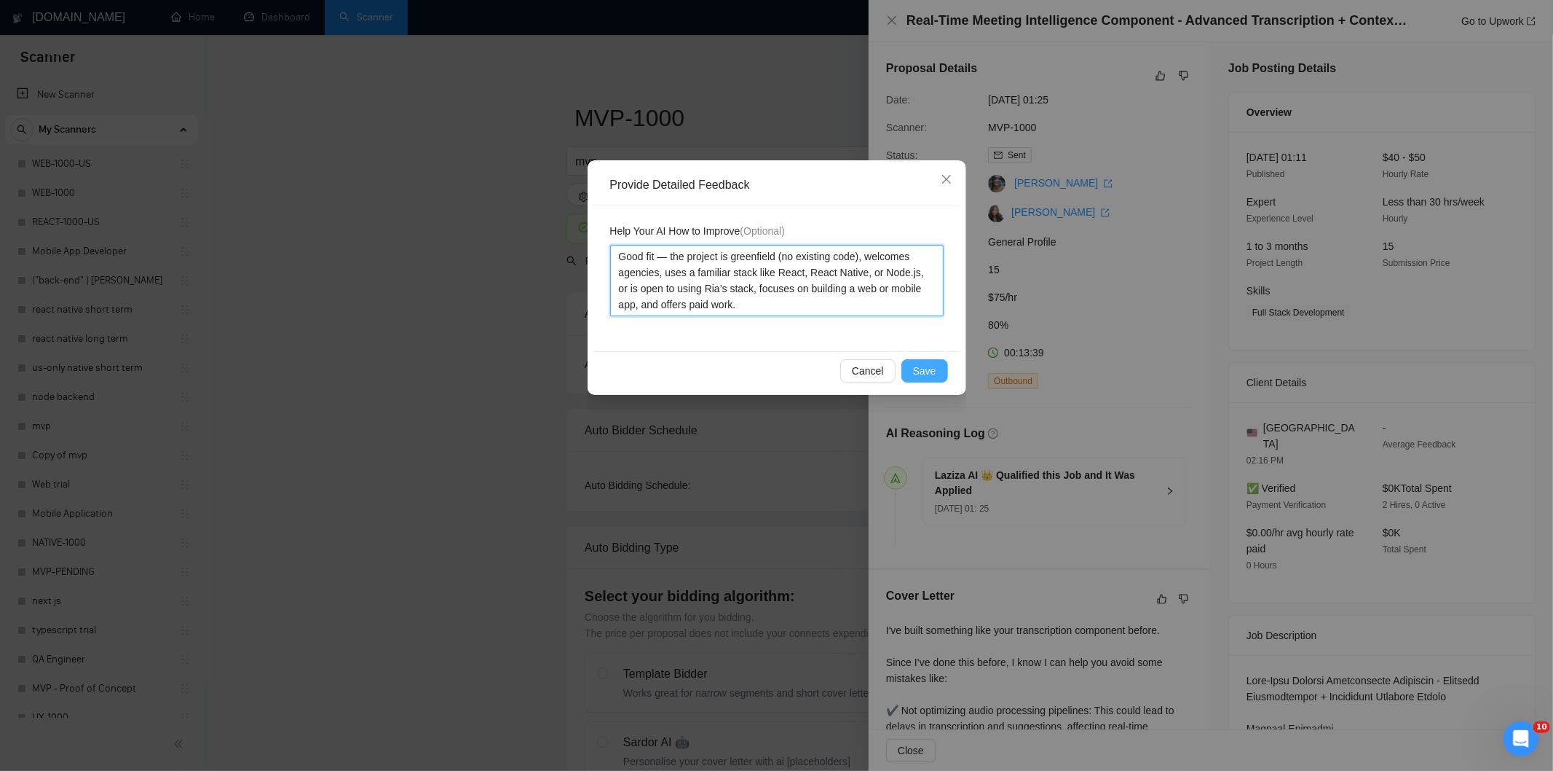
type textarea "Good fit — the project is greenfield (no existing code), welcomes agencies, use…"
click at [931, 370] on span "Save" at bounding box center [924, 371] width 23 height 16
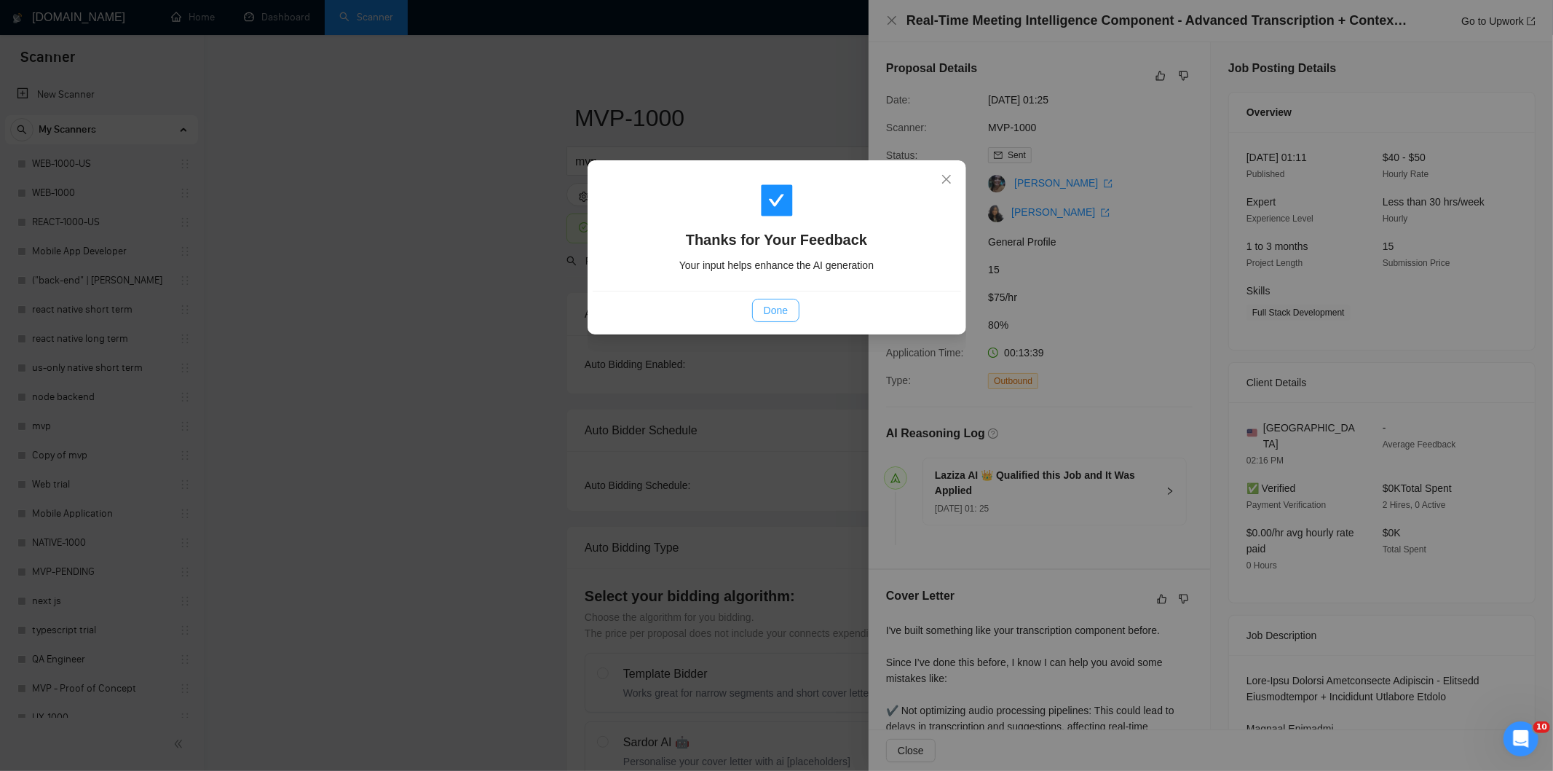
click at [784, 320] on button "Done" at bounding box center [775, 310] width 47 height 23
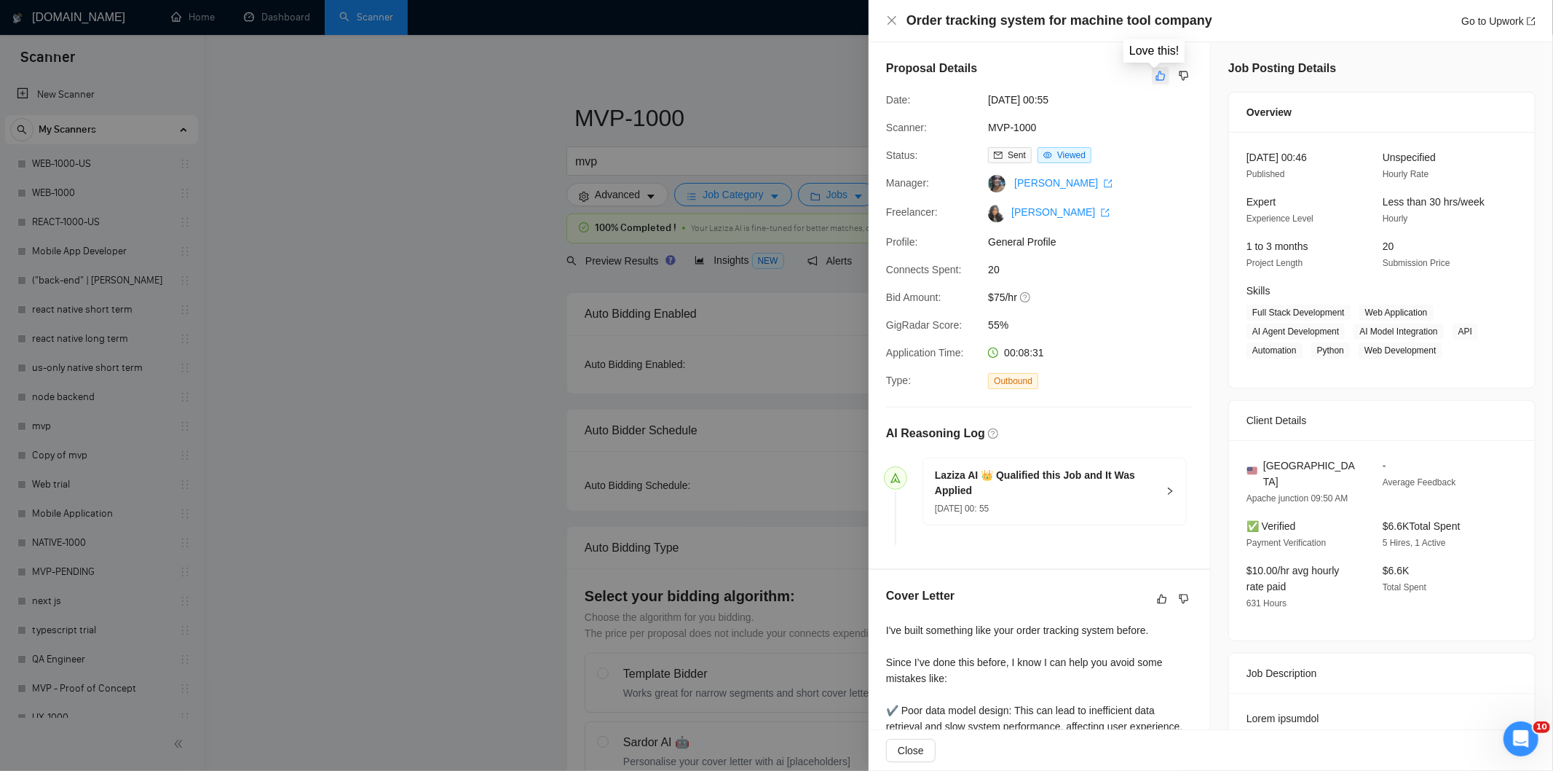
click at [1156, 76] on icon "like" at bounding box center [1161, 76] width 10 height 12
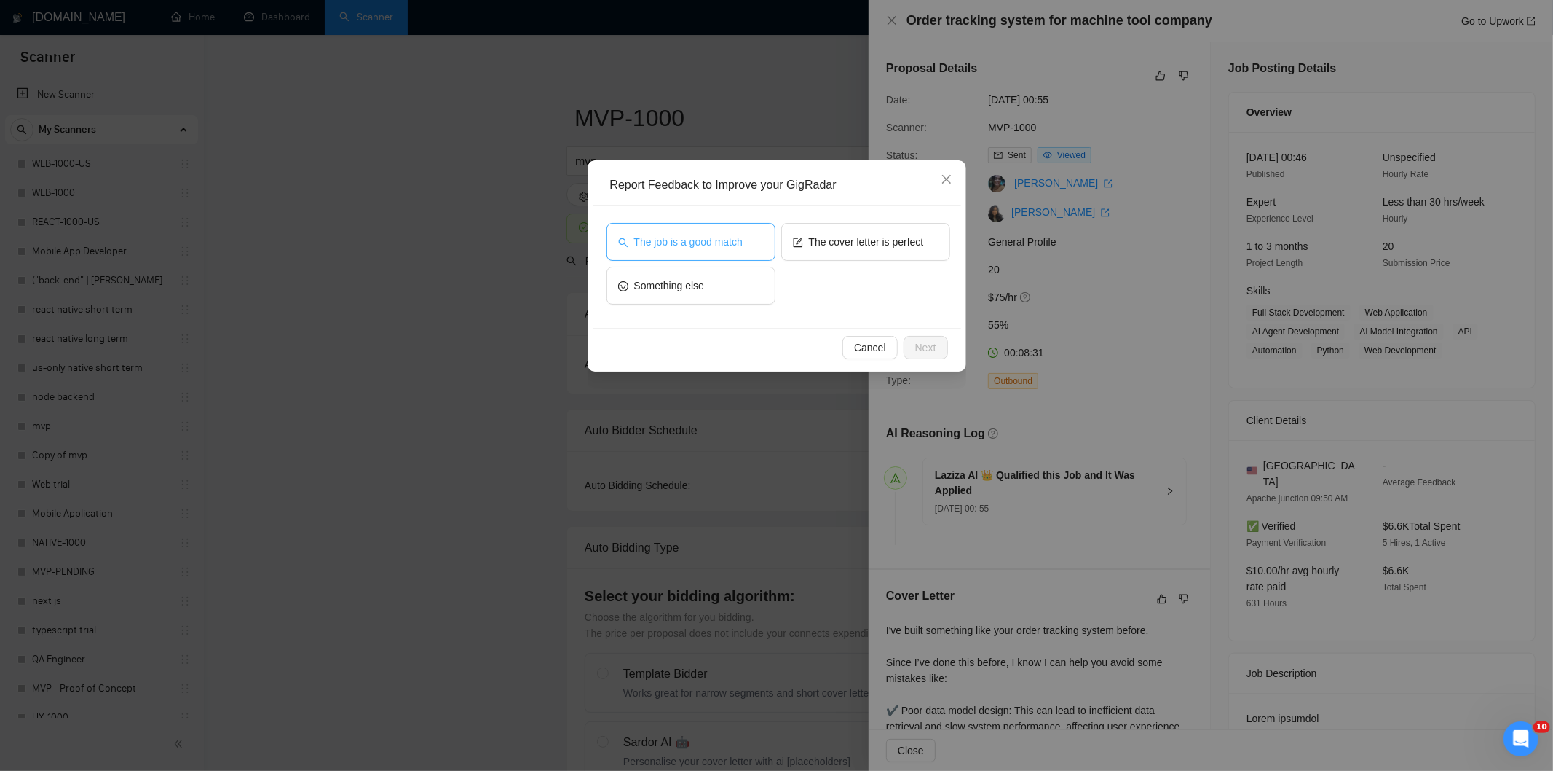
click at [711, 245] on span "The job is a good match" at bounding box center [688, 242] width 109 height 16
click at [920, 342] on span "Next" at bounding box center [925, 347] width 21 height 16
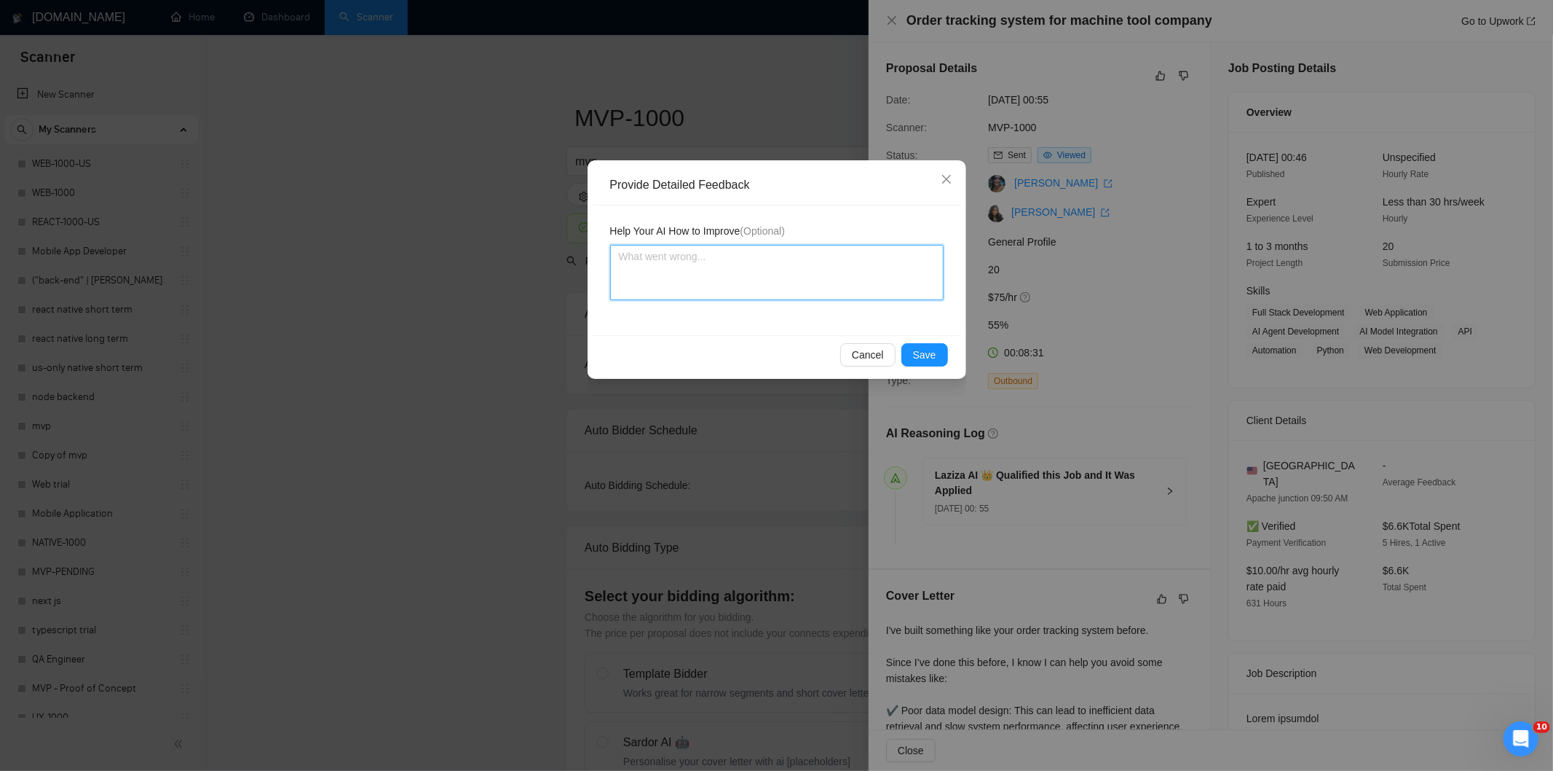
click at [788, 286] on textarea at bounding box center [777, 272] width 334 height 55
paste textarea "Good fit — the project is greenfield (no existing code), welcomes agencies, use…"
type textarea "Good fit — the project is greenfield (no existing code), welcomes agencies, use…"
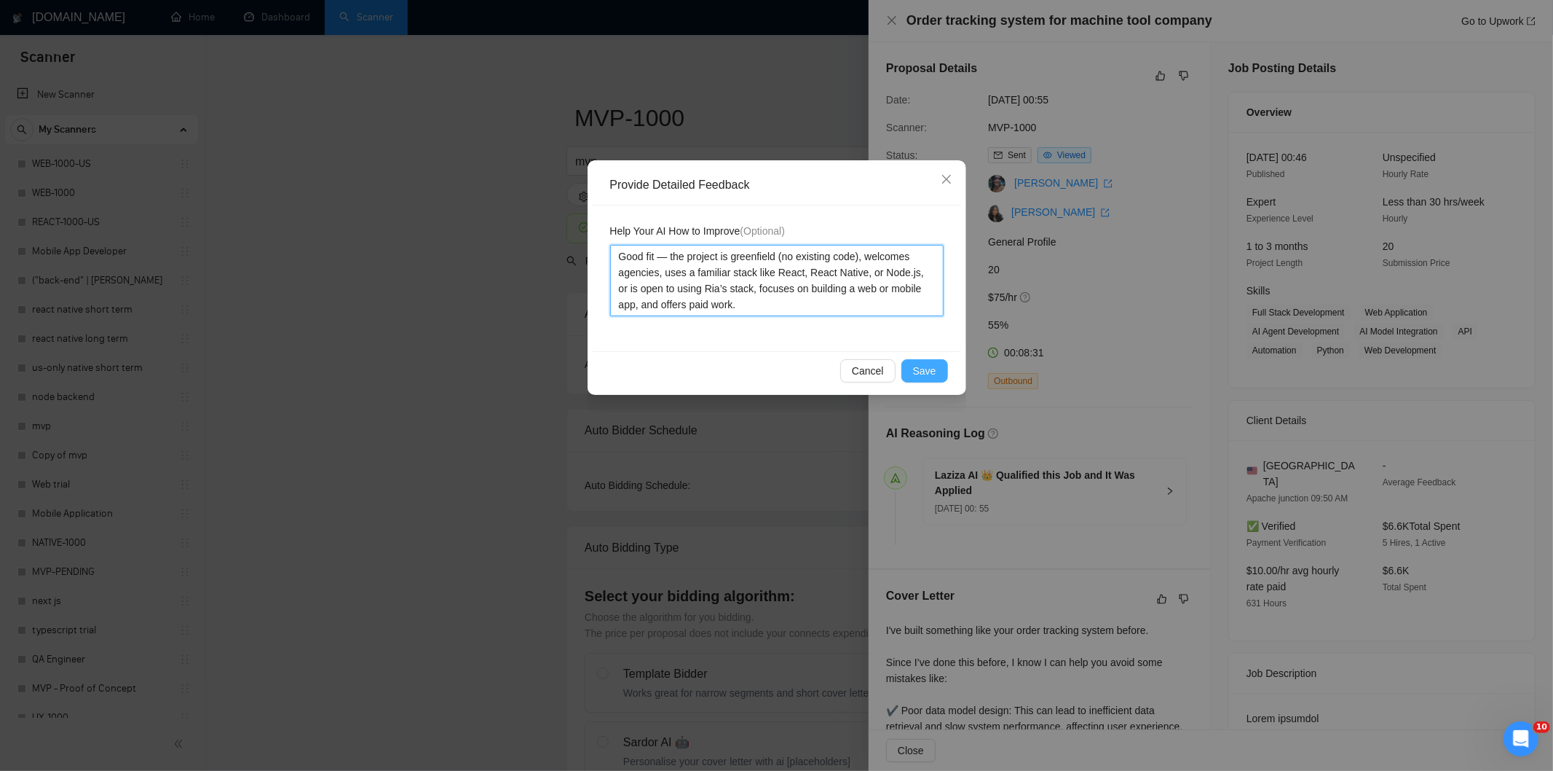
type textarea "Good fit — the project is greenfield (no existing code), welcomes agencies, use…"
click at [932, 370] on span "Save" at bounding box center [924, 371] width 23 height 16
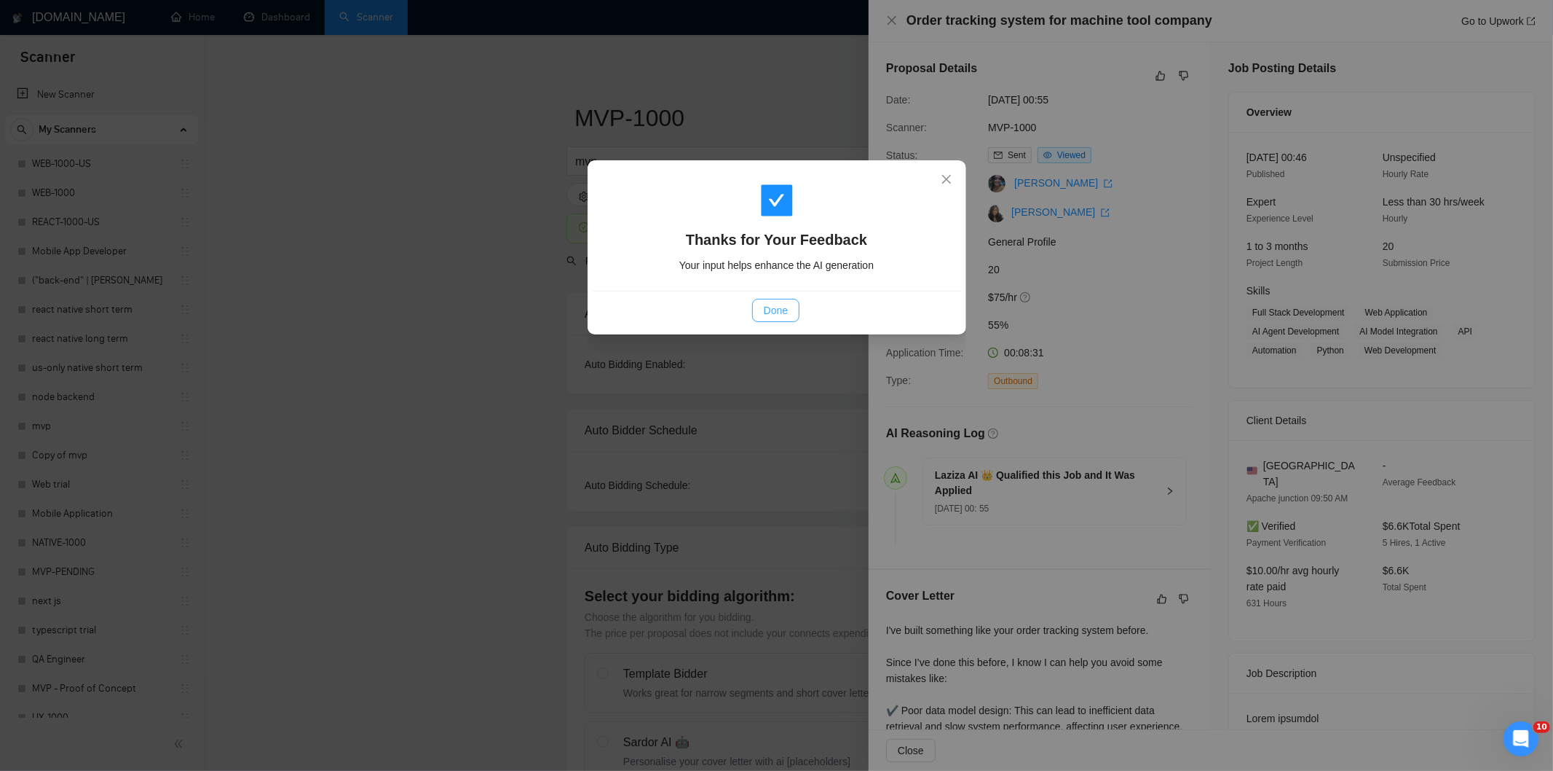
click at [770, 318] on span "Done" at bounding box center [776, 310] width 24 height 16
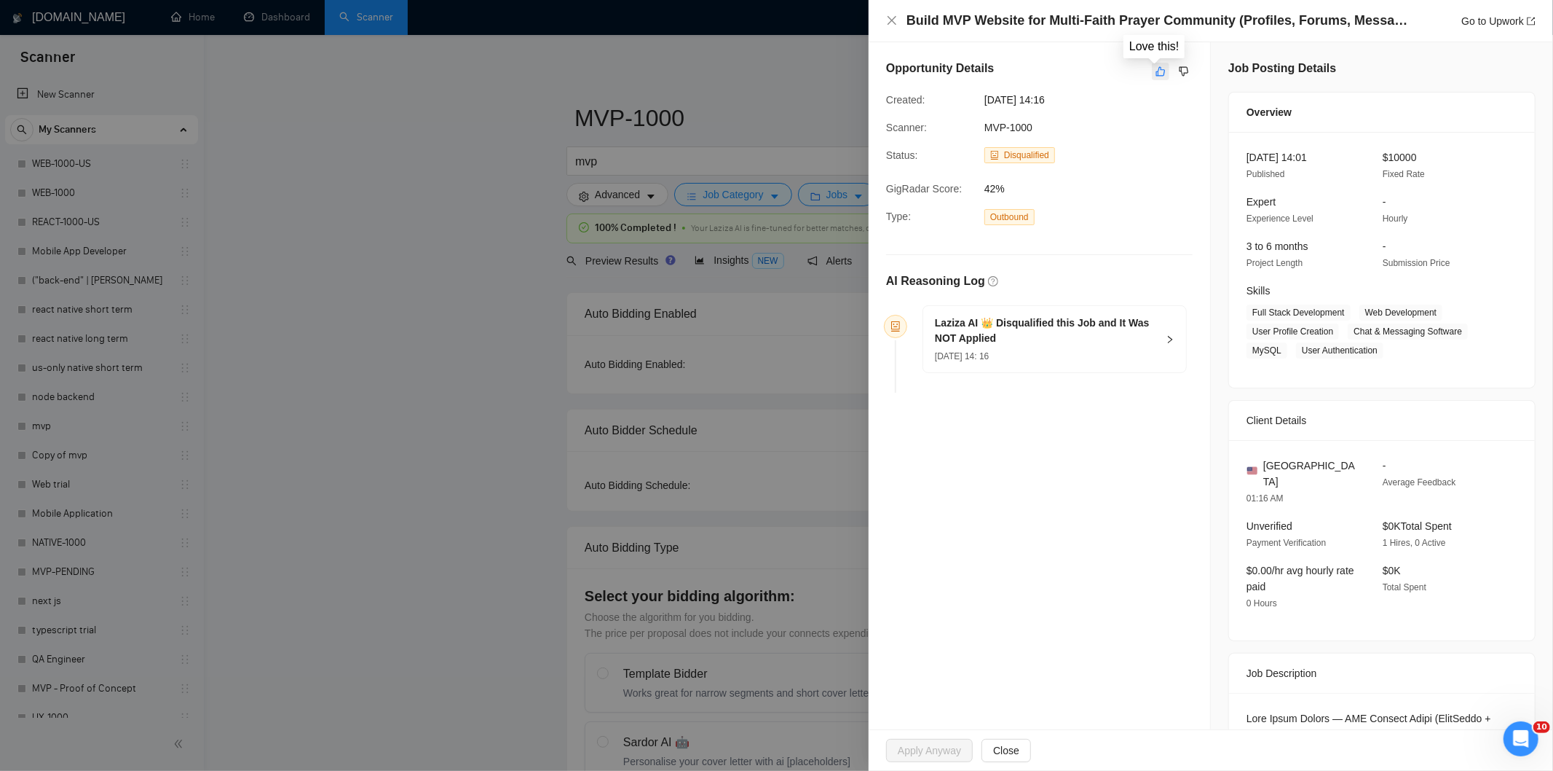
click at [1156, 73] on icon "like" at bounding box center [1161, 72] width 10 height 12
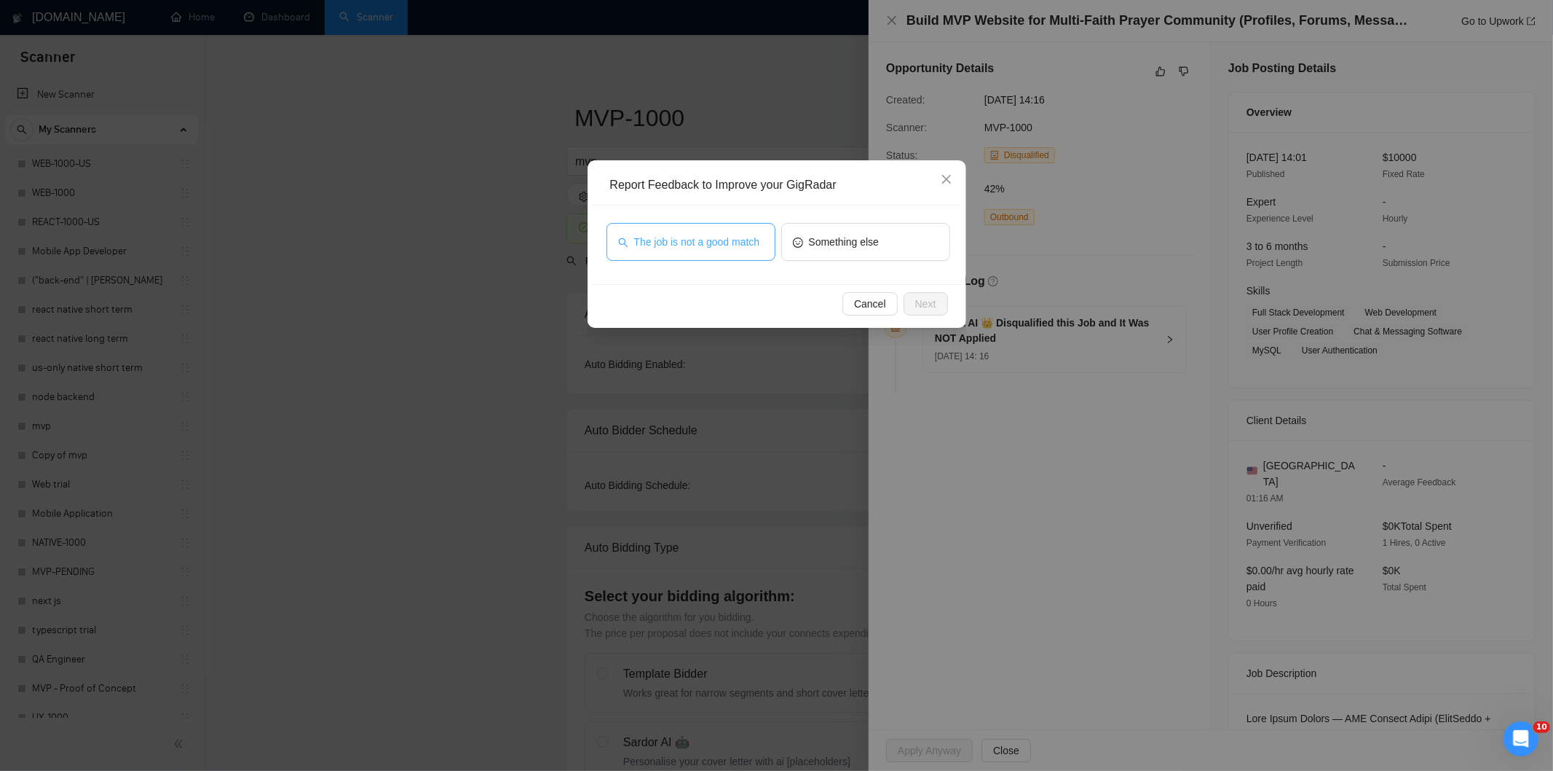
click at [731, 249] on span "The job is not a good match" at bounding box center [697, 242] width 126 height 16
click at [920, 303] on span "Next" at bounding box center [925, 304] width 21 height 16
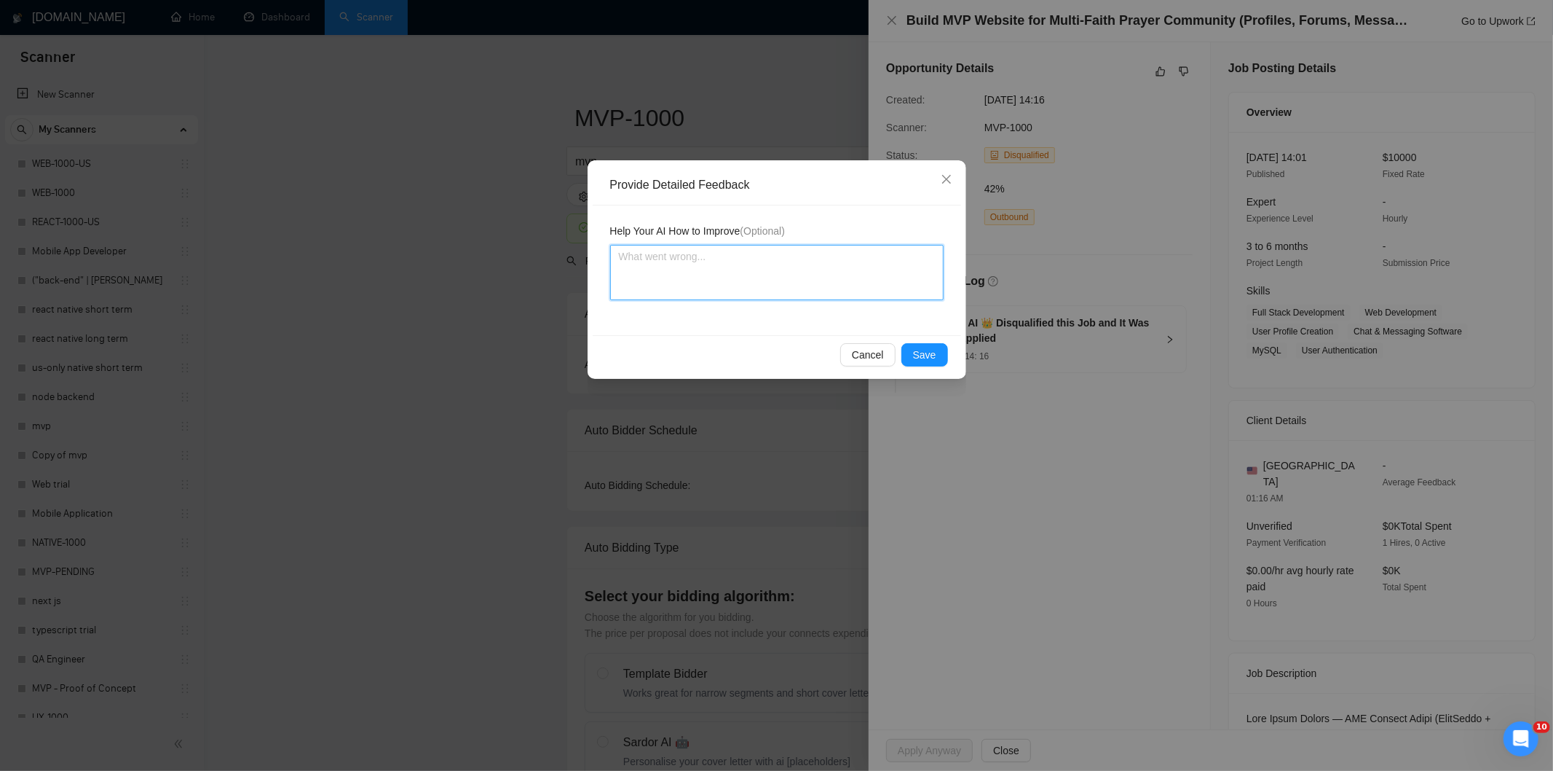
click at [808, 263] on textarea at bounding box center [777, 272] width 334 height 55
paste textarea "Not a fit — this project has been disqualified for other reasons. Example: "The…"
type textarea "Not a fit — this project has been disqualified for other reasons. Example: "The…"
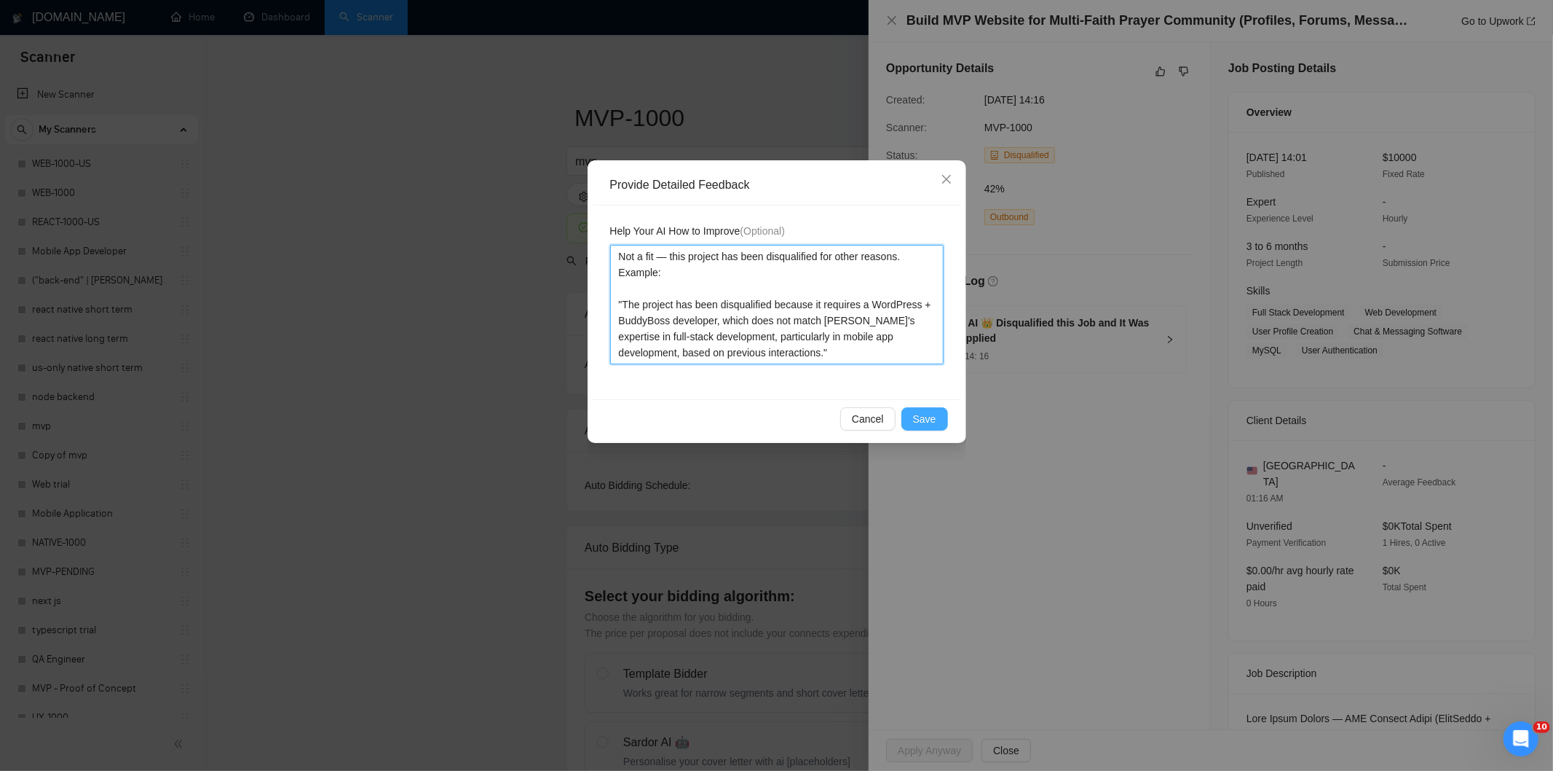
type textarea "Not a fit — this project has been disqualified for other reasons. Example: "The…"
click at [912, 411] on button "Save" at bounding box center [925, 418] width 47 height 23
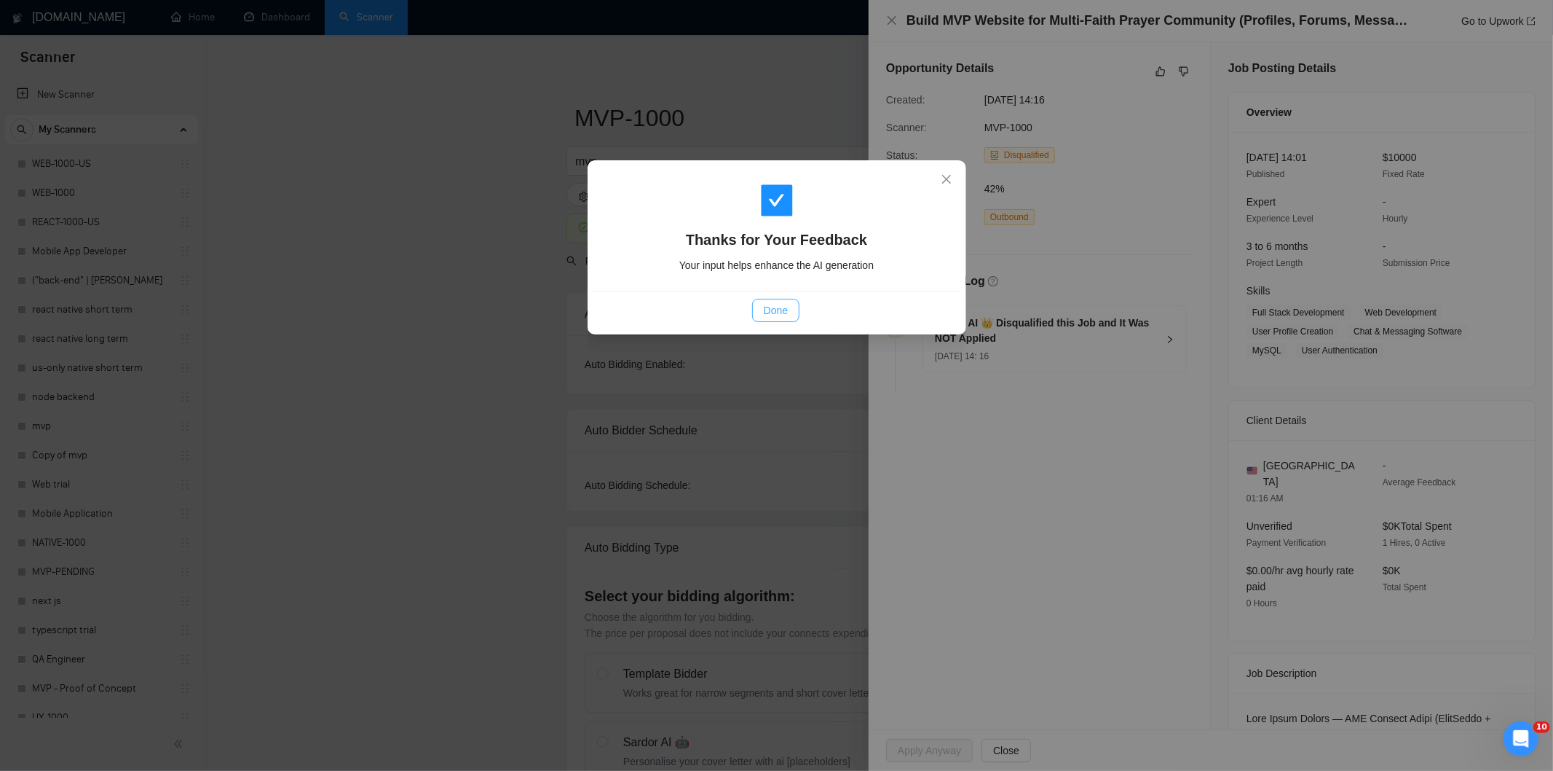
click at [785, 304] on span "Done" at bounding box center [776, 310] width 24 height 16
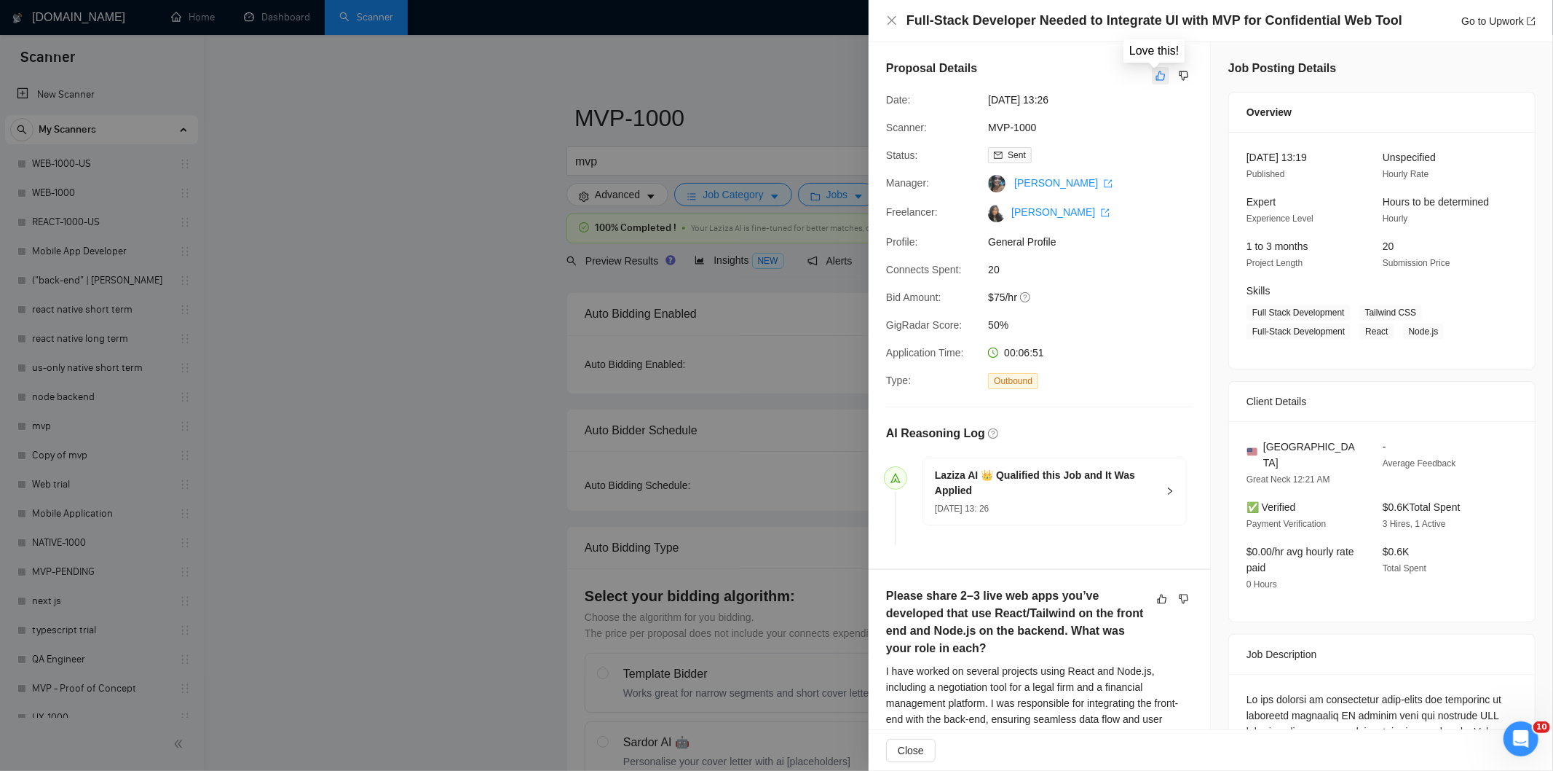
click at [1162, 82] on button "button" at bounding box center [1160, 75] width 17 height 17
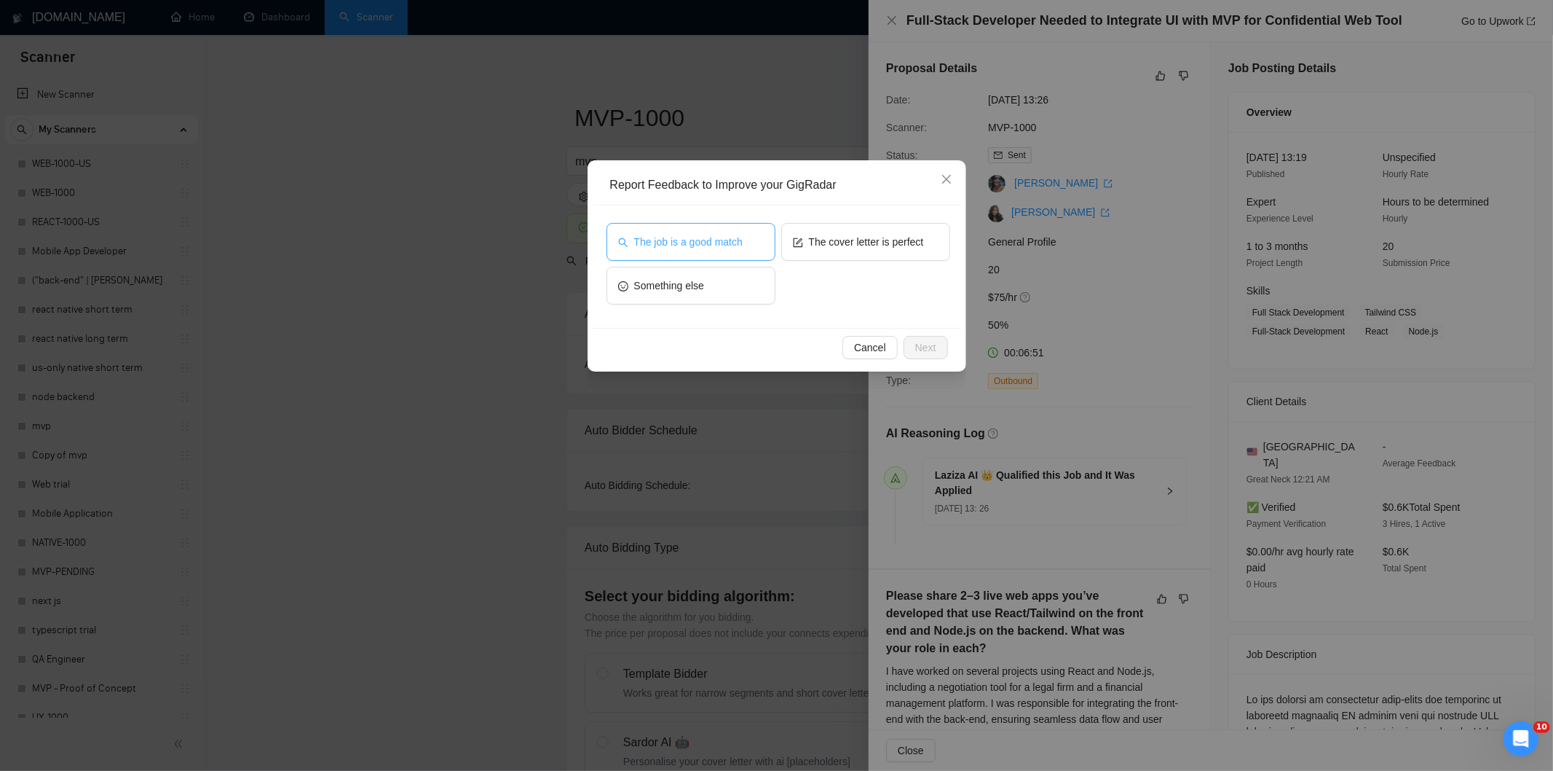
click at [683, 235] on span "The job is a good match" at bounding box center [688, 242] width 109 height 16
click at [938, 345] on button "Next" at bounding box center [926, 347] width 44 height 23
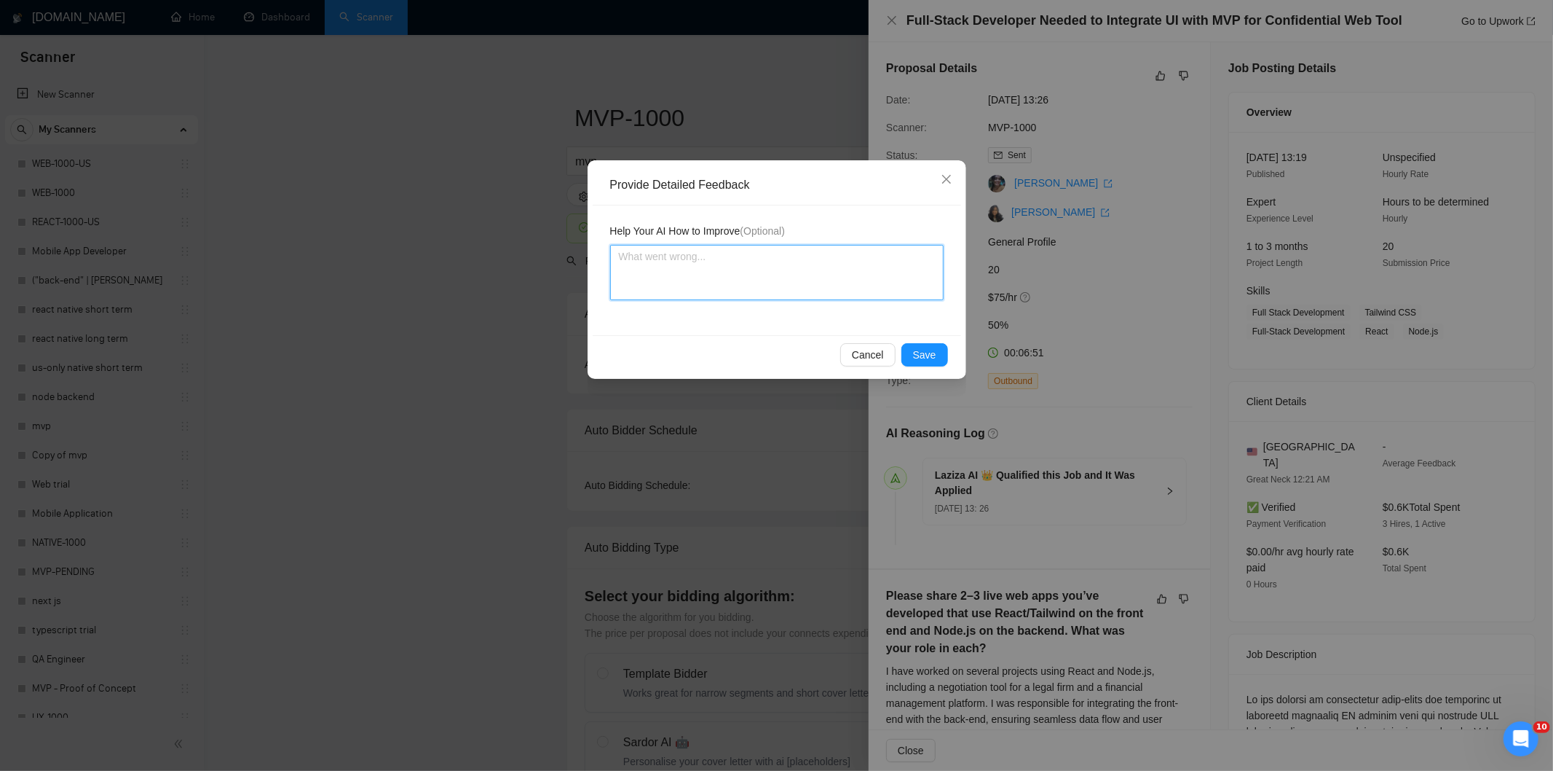
click at [842, 294] on textarea at bounding box center [777, 272] width 334 height 55
paste textarea "Not a fit — the description suggests an existing codebase, but Ria only works o…"
type textarea "Not a fit — the description suggests an existing codebase, but Ria only works o…"
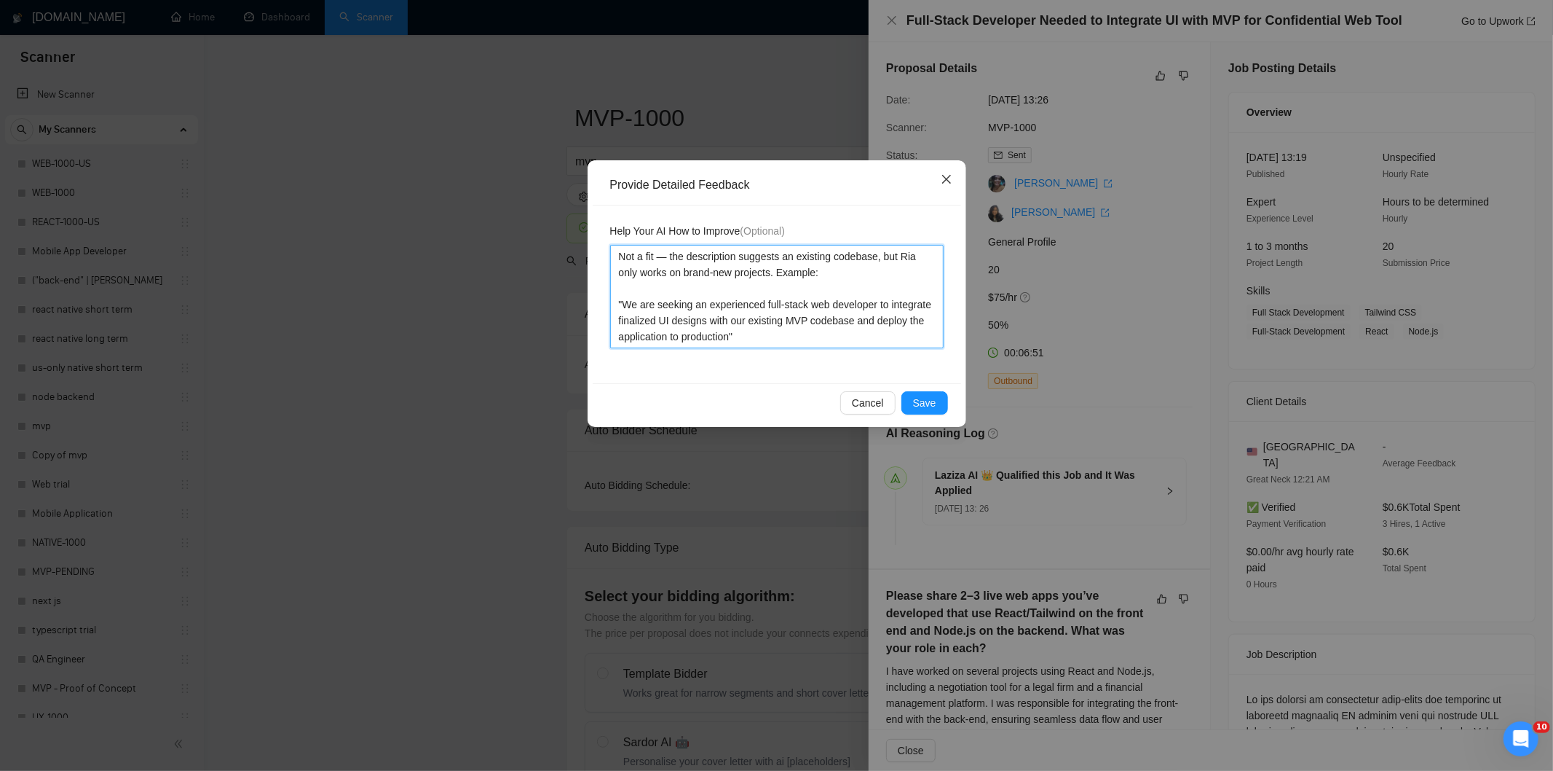
type textarea "Not a fit — the description suggests an existing codebase, but Ria only works o…"
click at [949, 178] on icon "close" at bounding box center [947, 179] width 12 height 12
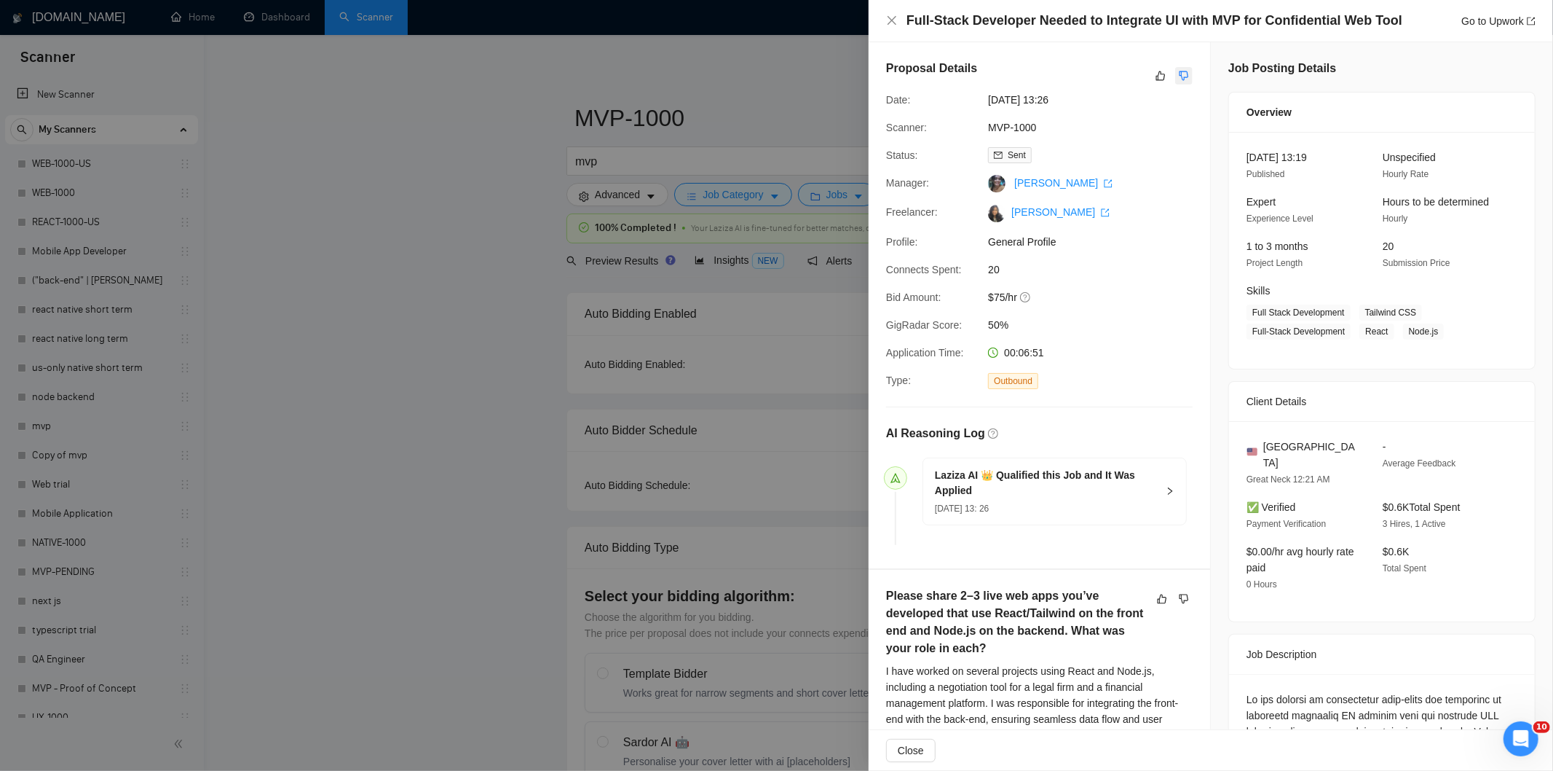
click at [1184, 74] on button "button" at bounding box center [1184, 75] width 17 height 17
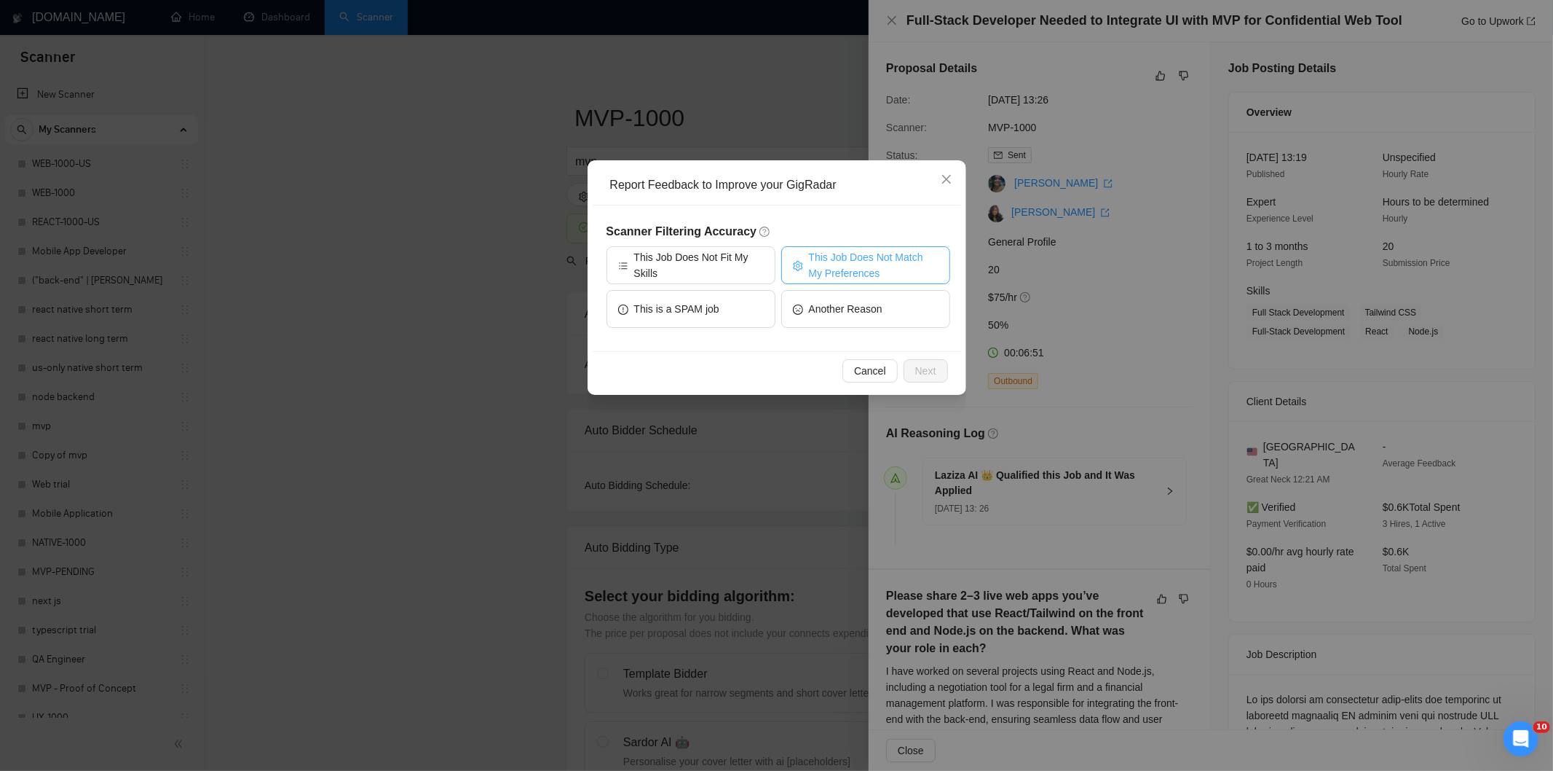
click at [882, 252] on span "This Job Does Not Match My Preferences" at bounding box center [874, 265] width 130 height 32
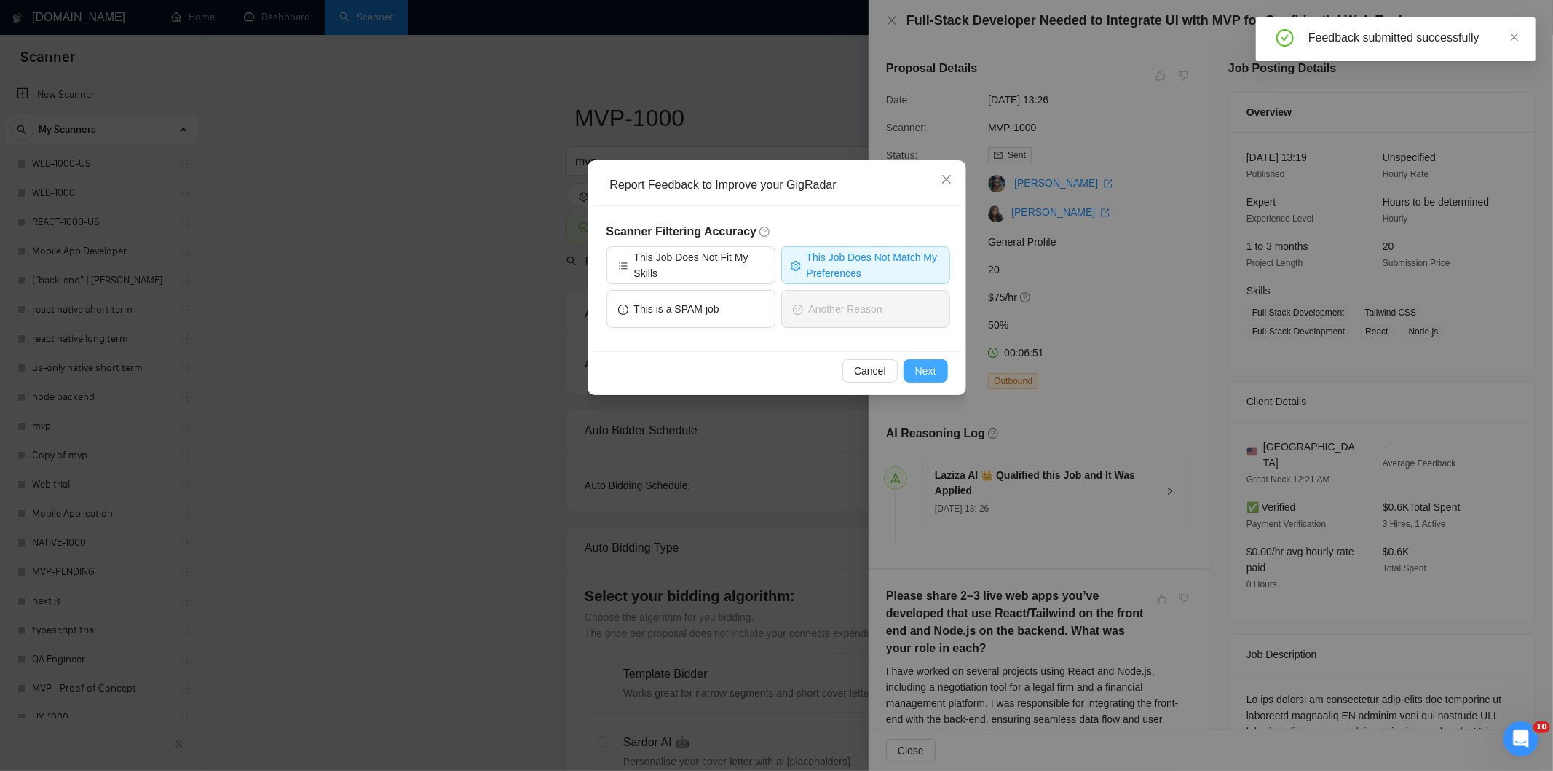
click at [929, 366] on span "Next" at bounding box center [925, 371] width 21 height 16
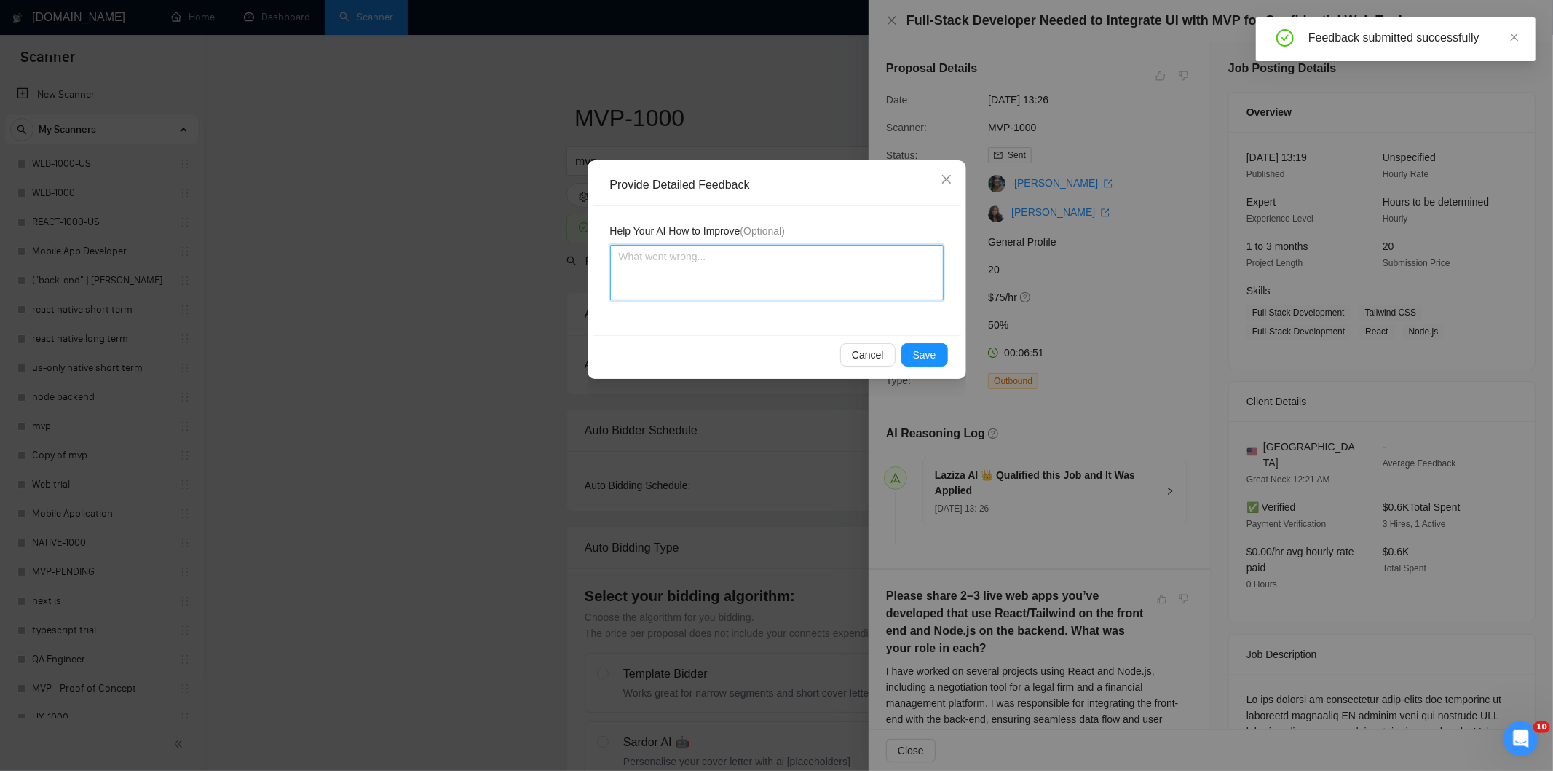
click at [832, 270] on textarea at bounding box center [777, 272] width 334 height 55
paste textarea "Not a fit — the description suggests an existing codebase, but Ria only works o…"
type textarea "Not a fit — the description suggests an existing codebase, but Ria only works o…"
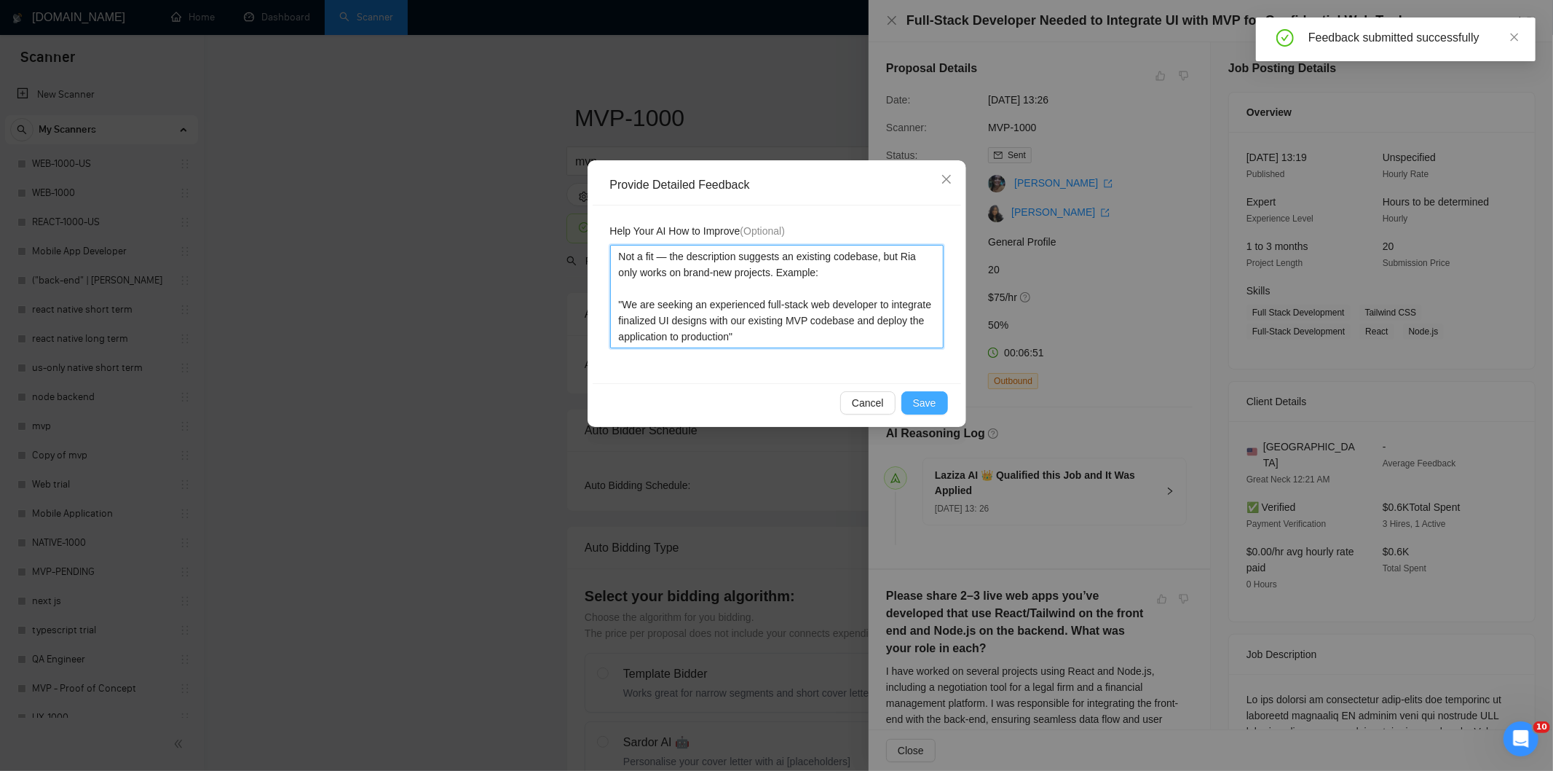
type textarea "Not a fit — the description suggests an existing codebase, but Ria only works o…"
click at [942, 395] on button "Save" at bounding box center [925, 402] width 47 height 23
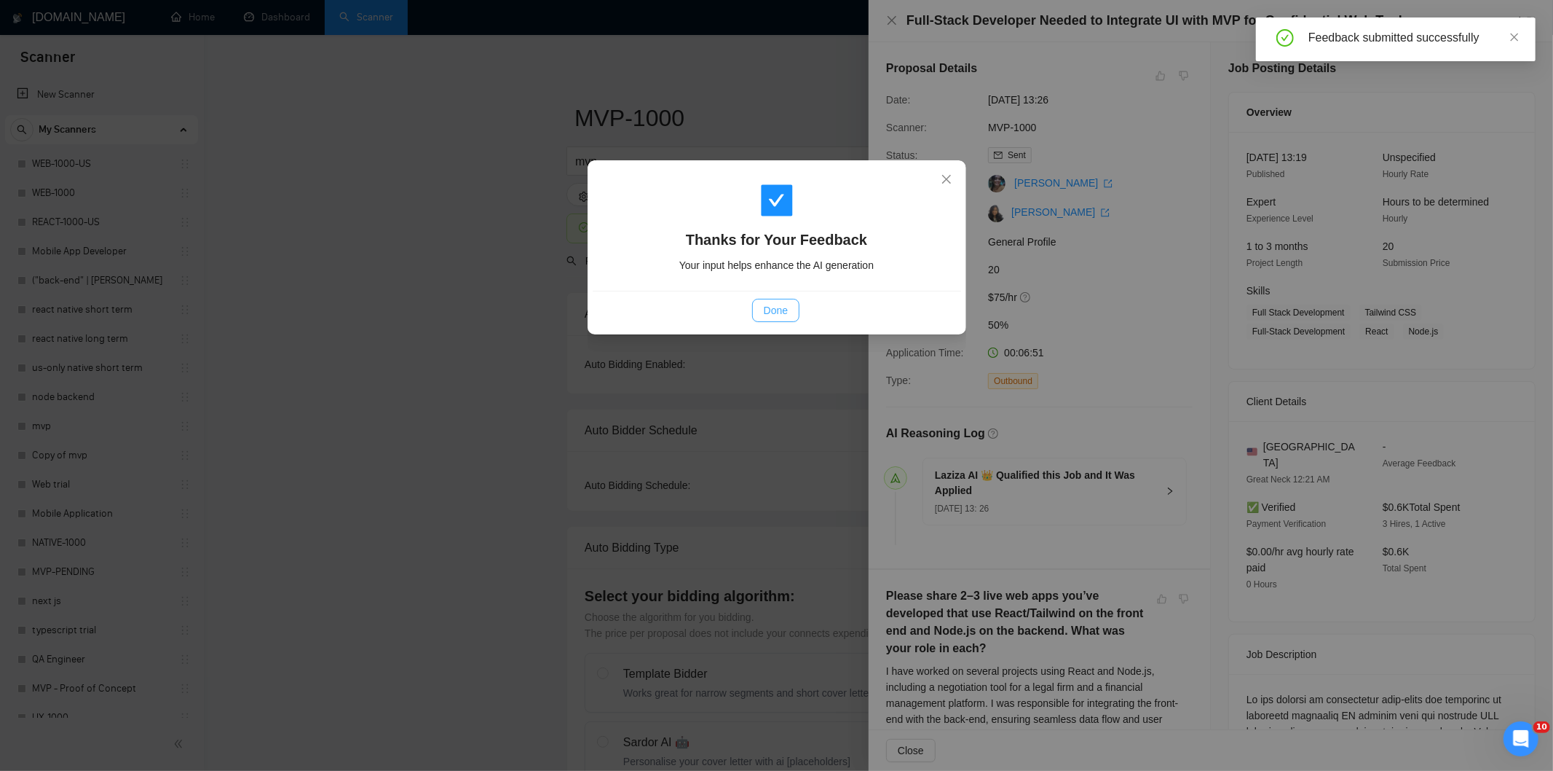
click at [777, 302] on span "Done" at bounding box center [776, 310] width 24 height 16
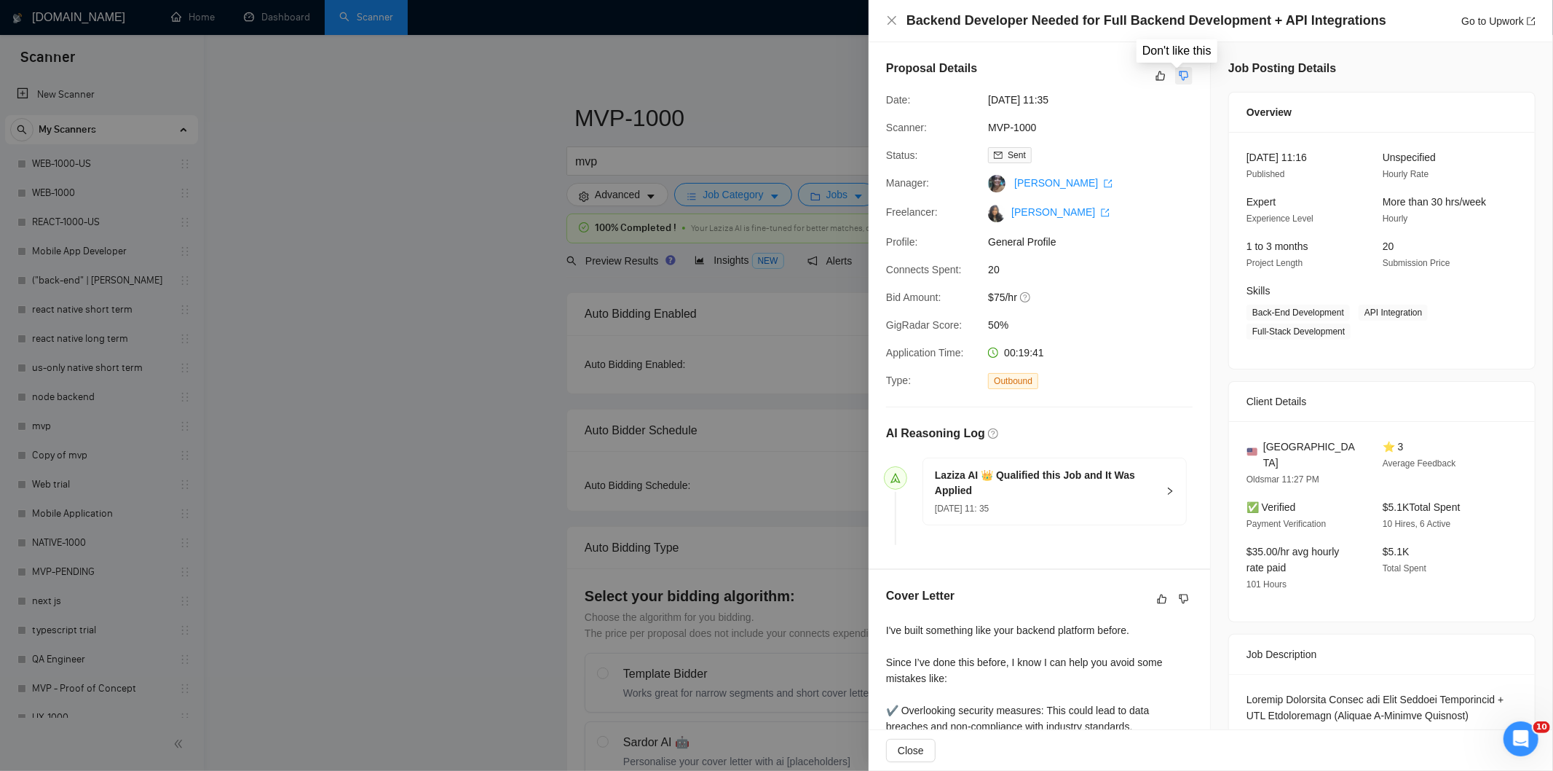
click at [1179, 81] on icon "dislike" at bounding box center [1184, 76] width 10 height 12
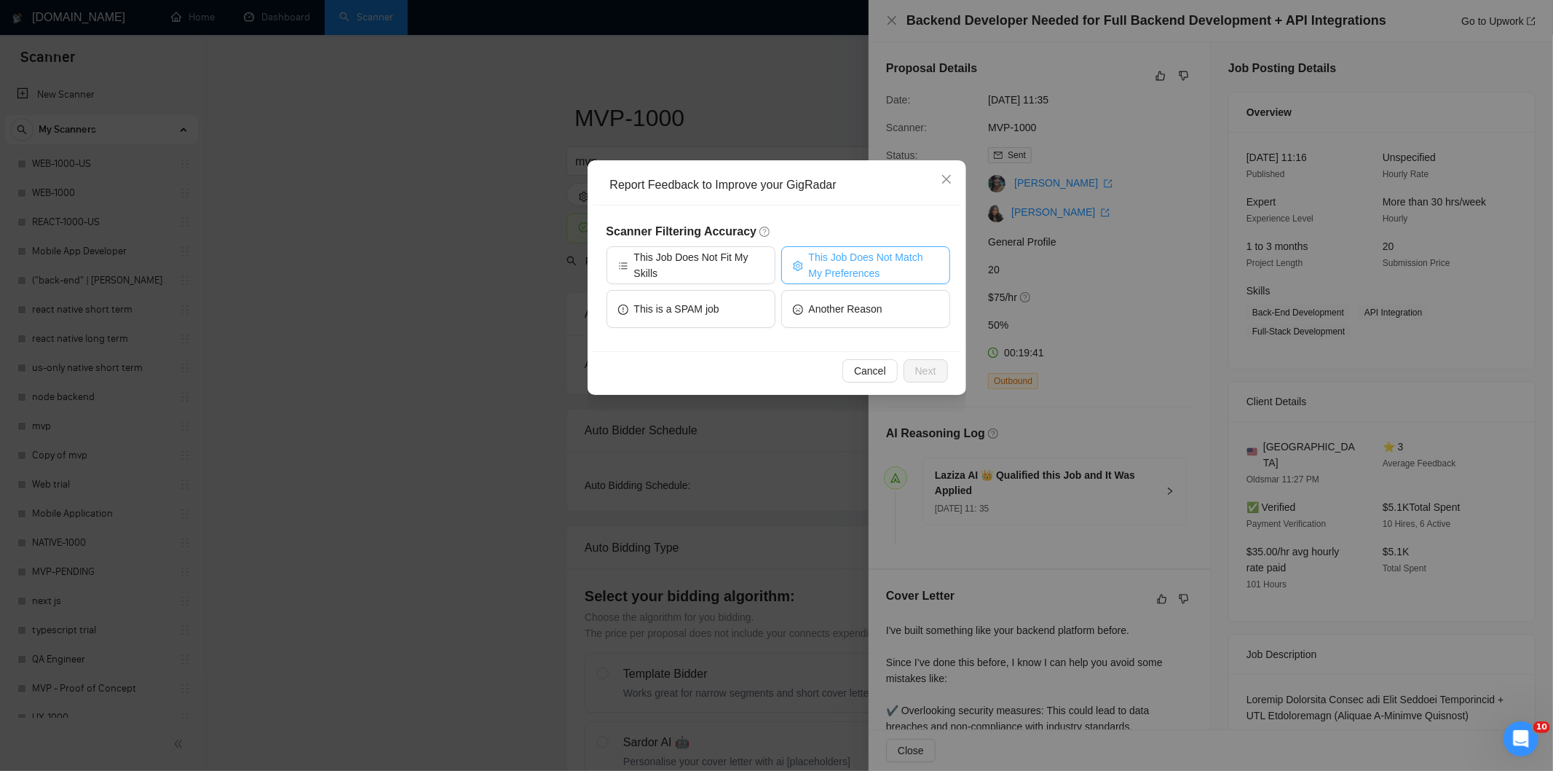
click at [835, 267] on span "This Job Does Not Match My Preferences" at bounding box center [874, 265] width 130 height 32
click at [934, 377] on span "Next" at bounding box center [925, 371] width 21 height 16
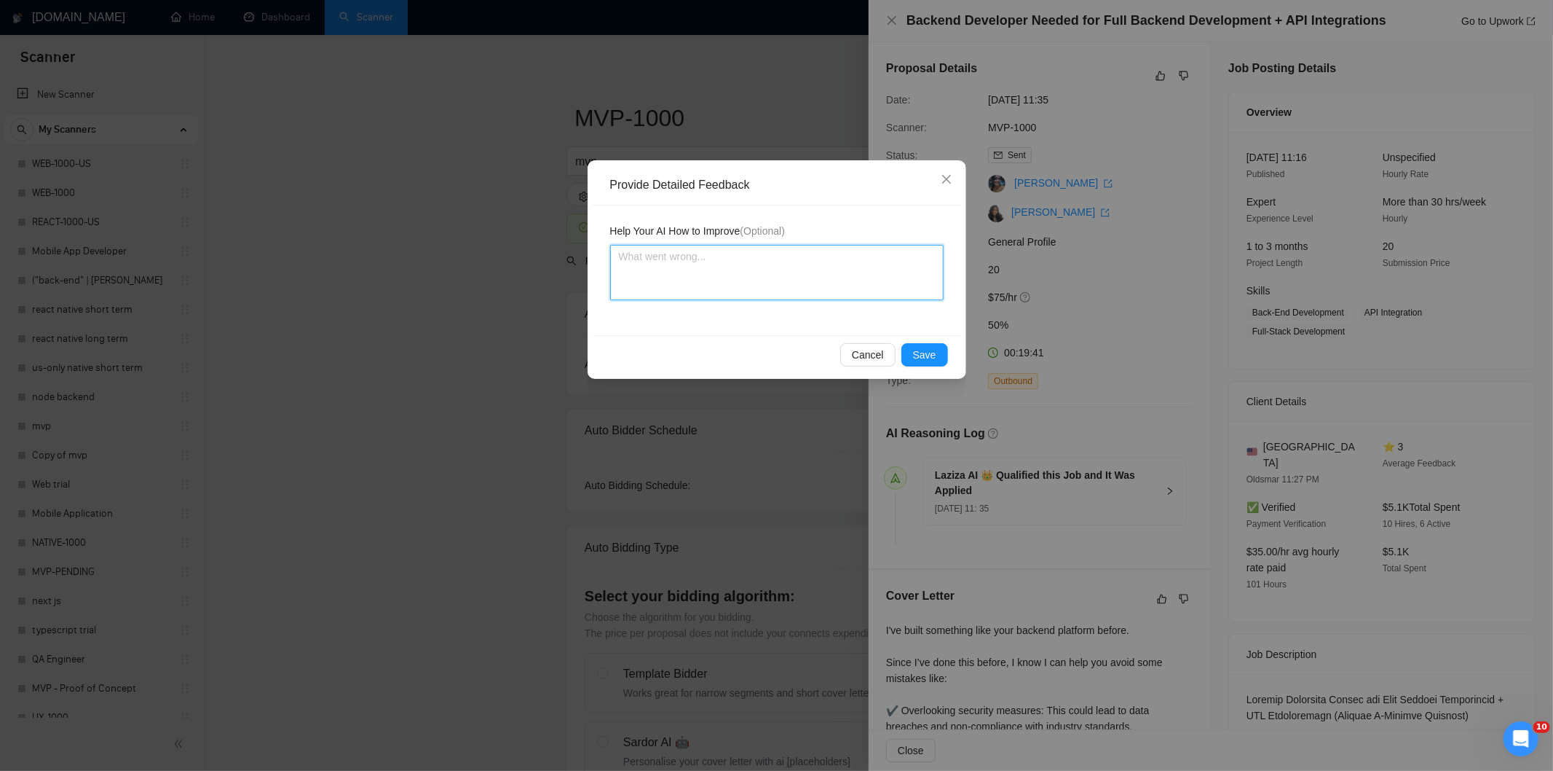
click at [791, 272] on textarea at bounding box center [777, 272] width 334 height 55
paste textarea "Not a fit — the project isn't for a web or mobile app, which is Ria's focus. Ex…"
type textarea "Not a fit — the project isn't for a web or mobile app, which is Ria's focus. Ex…"
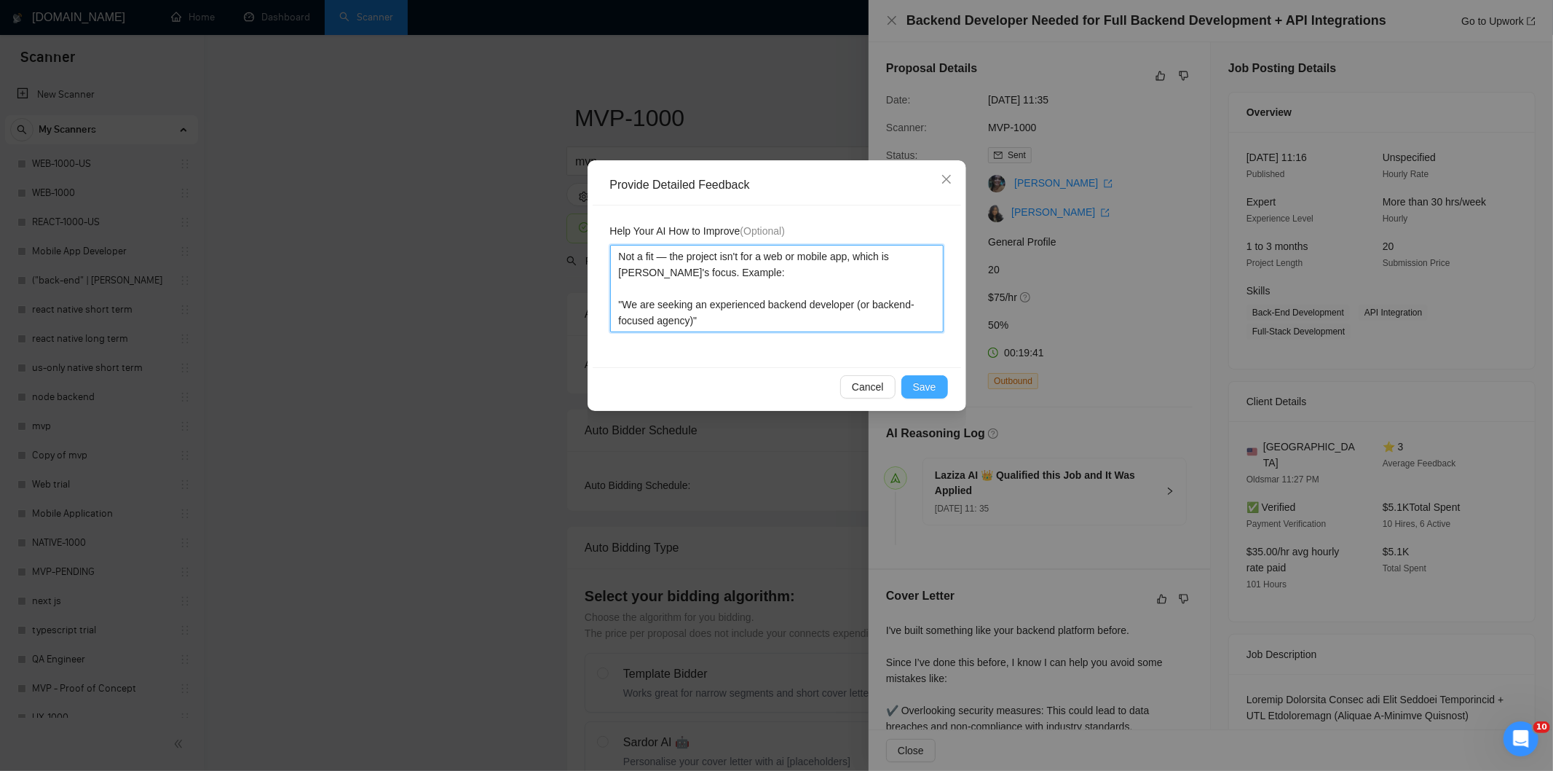
type textarea "Not a fit — the project isn't for a web or mobile app, which is Ria's focus. Ex…"
click at [911, 383] on button "Save" at bounding box center [925, 386] width 47 height 23
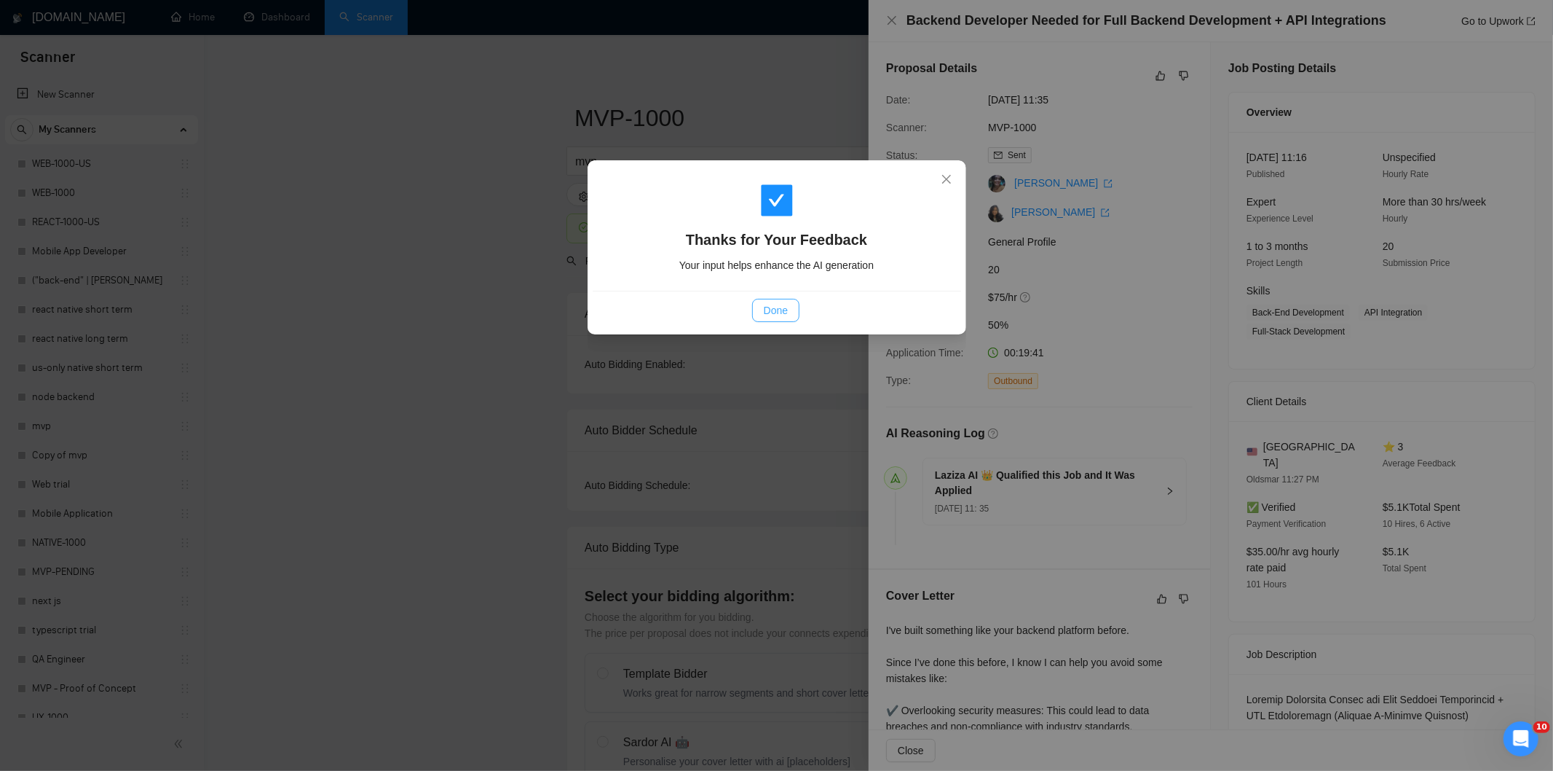
click at [780, 306] on span "Done" at bounding box center [776, 310] width 24 height 16
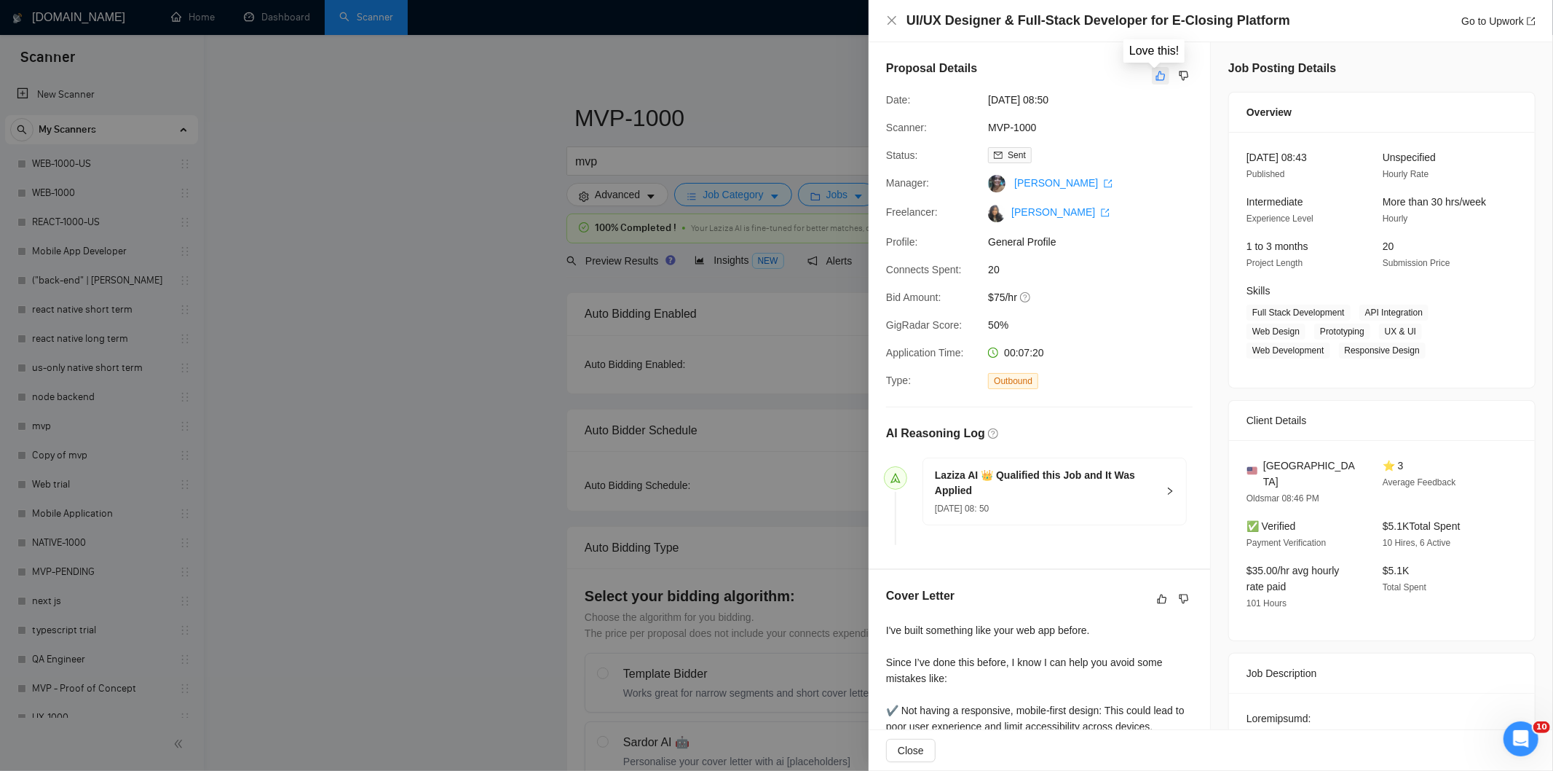
click at [1155, 82] on button "button" at bounding box center [1160, 75] width 17 height 17
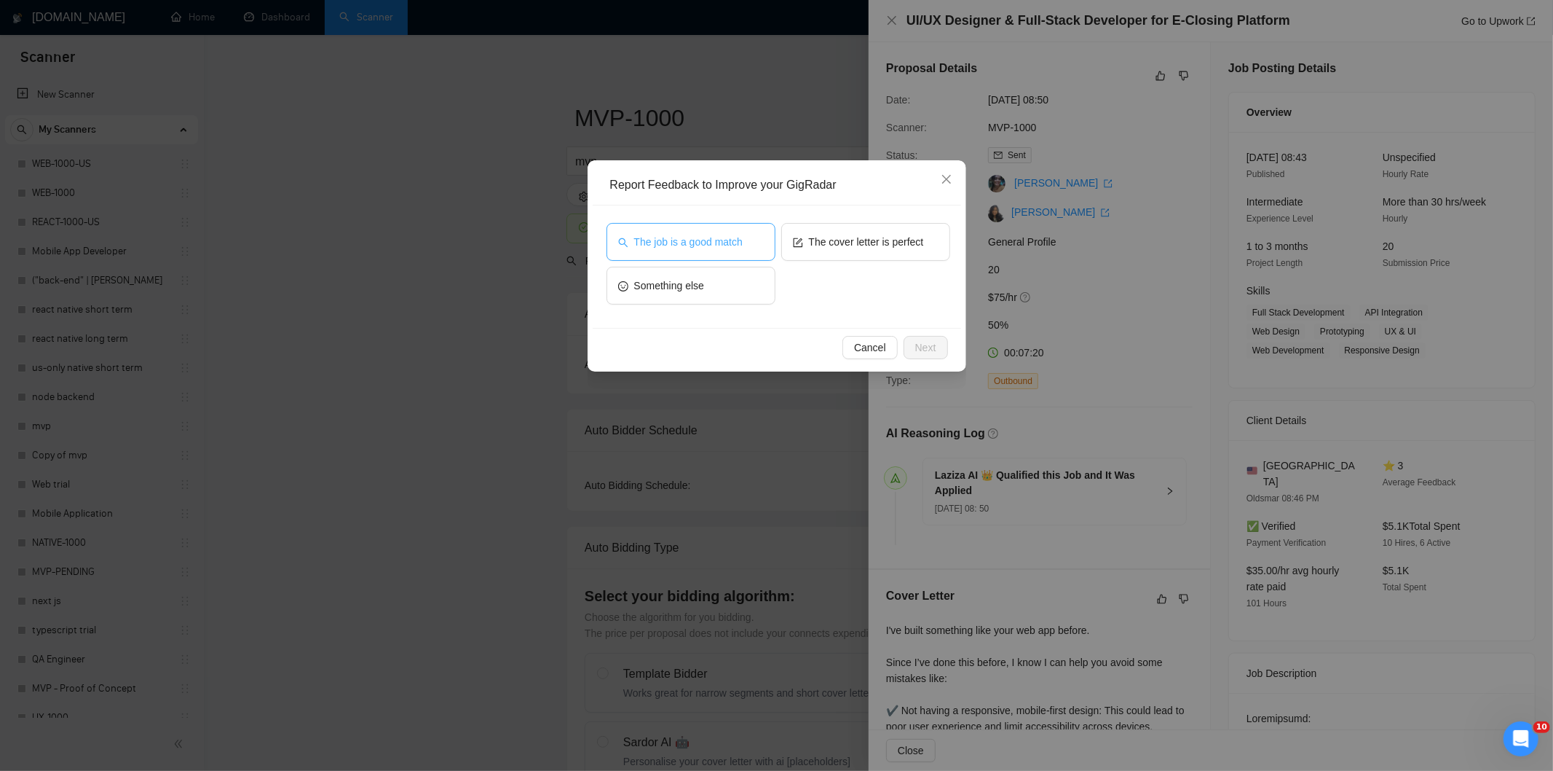
click at [716, 244] on span "The job is a good match" at bounding box center [688, 242] width 109 height 16
click at [938, 346] on button "Next" at bounding box center [926, 347] width 44 height 23
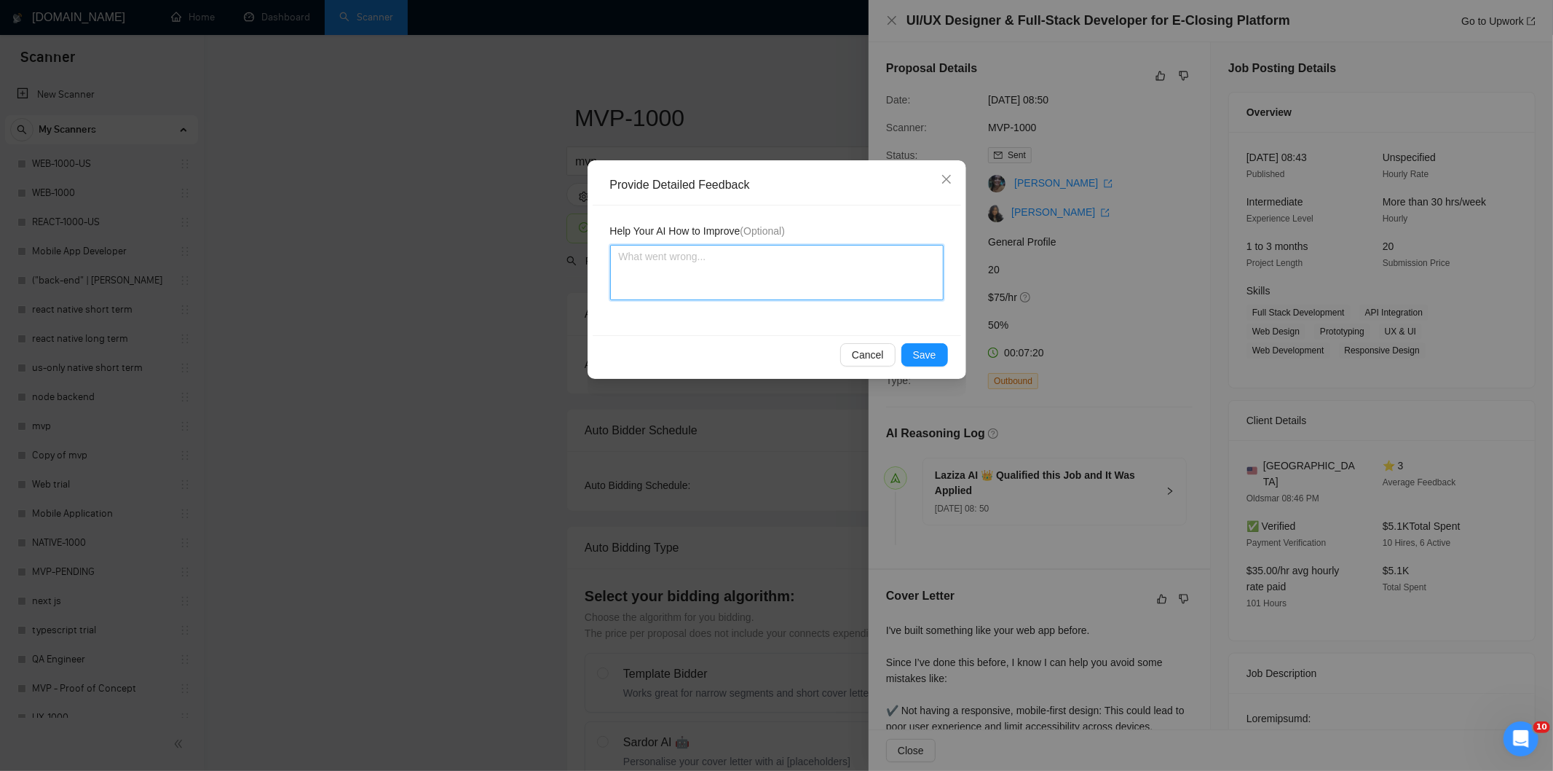
click at [854, 275] on textarea at bounding box center [777, 272] width 334 height 55
paste textarea "Good fit — the project is greenfield (no existing code), welcomes agencies, use…"
type textarea "Good fit — the project is greenfield (no existing code), welcomes agencies, use…"
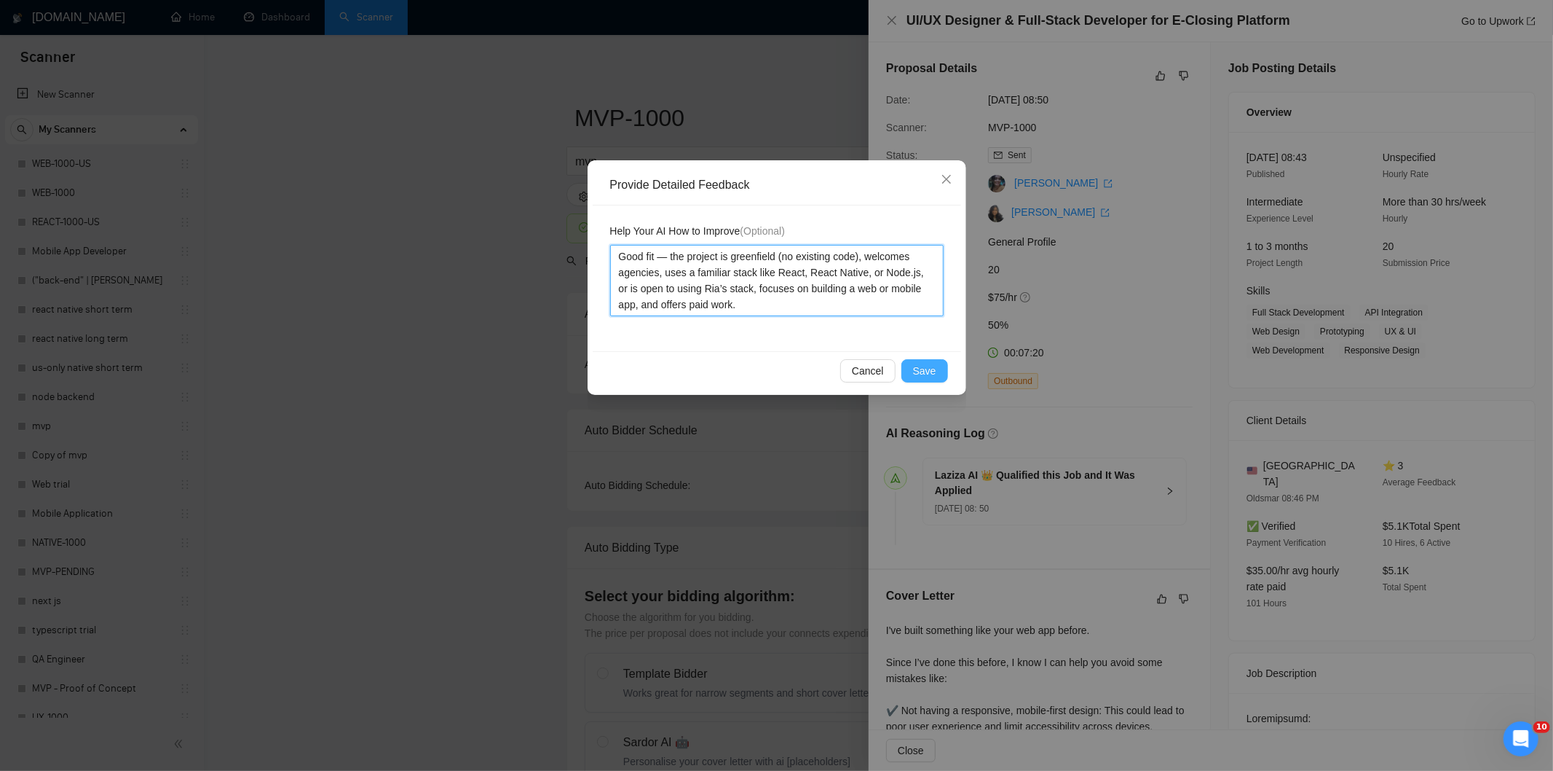
type textarea "Good fit — the project is greenfield (no existing code), welcomes agencies, use…"
click at [916, 373] on span "Save" at bounding box center [924, 371] width 23 height 16
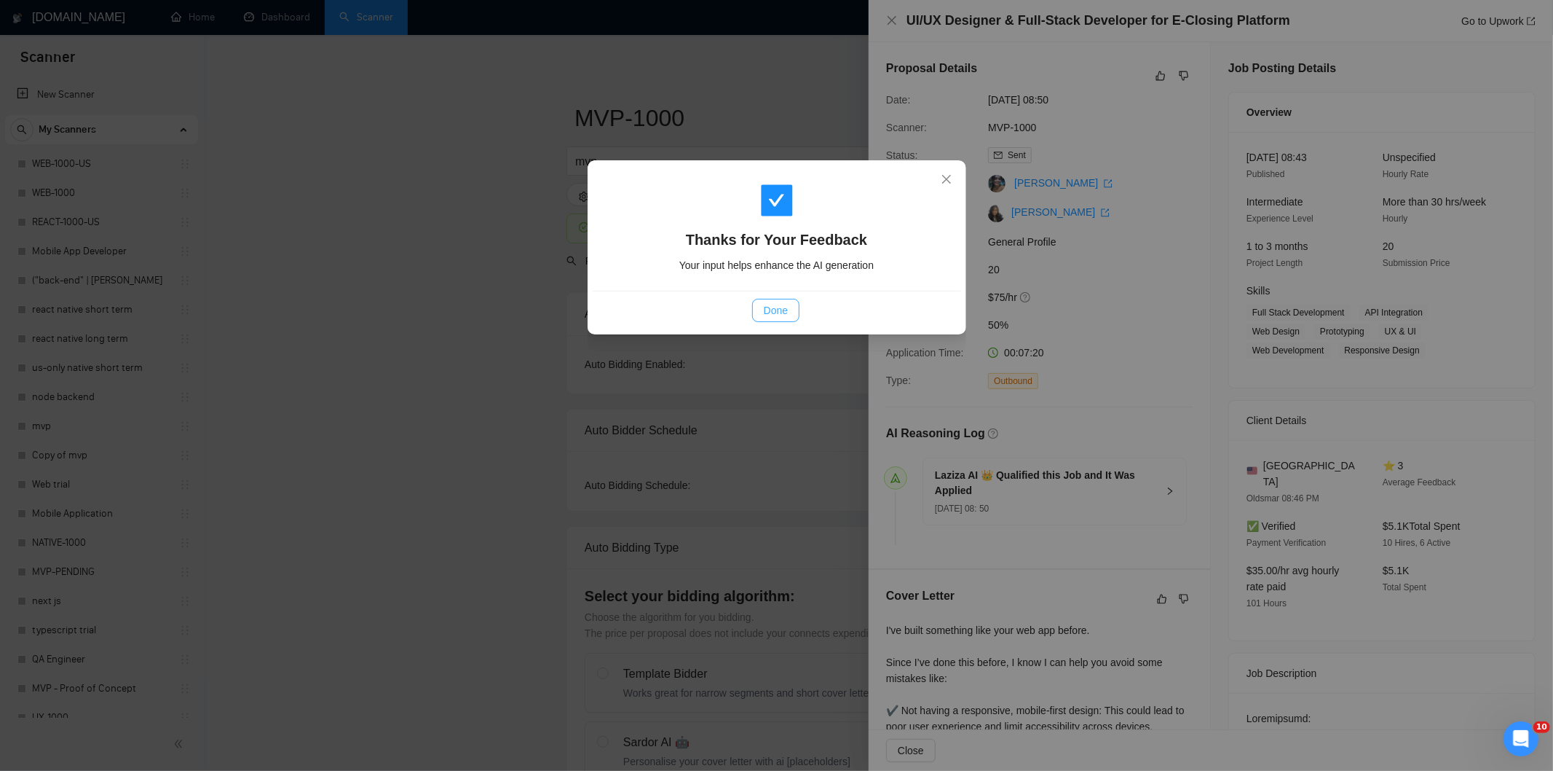
click at [780, 307] on span "Done" at bounding box center [776, 310] width 24 height 16
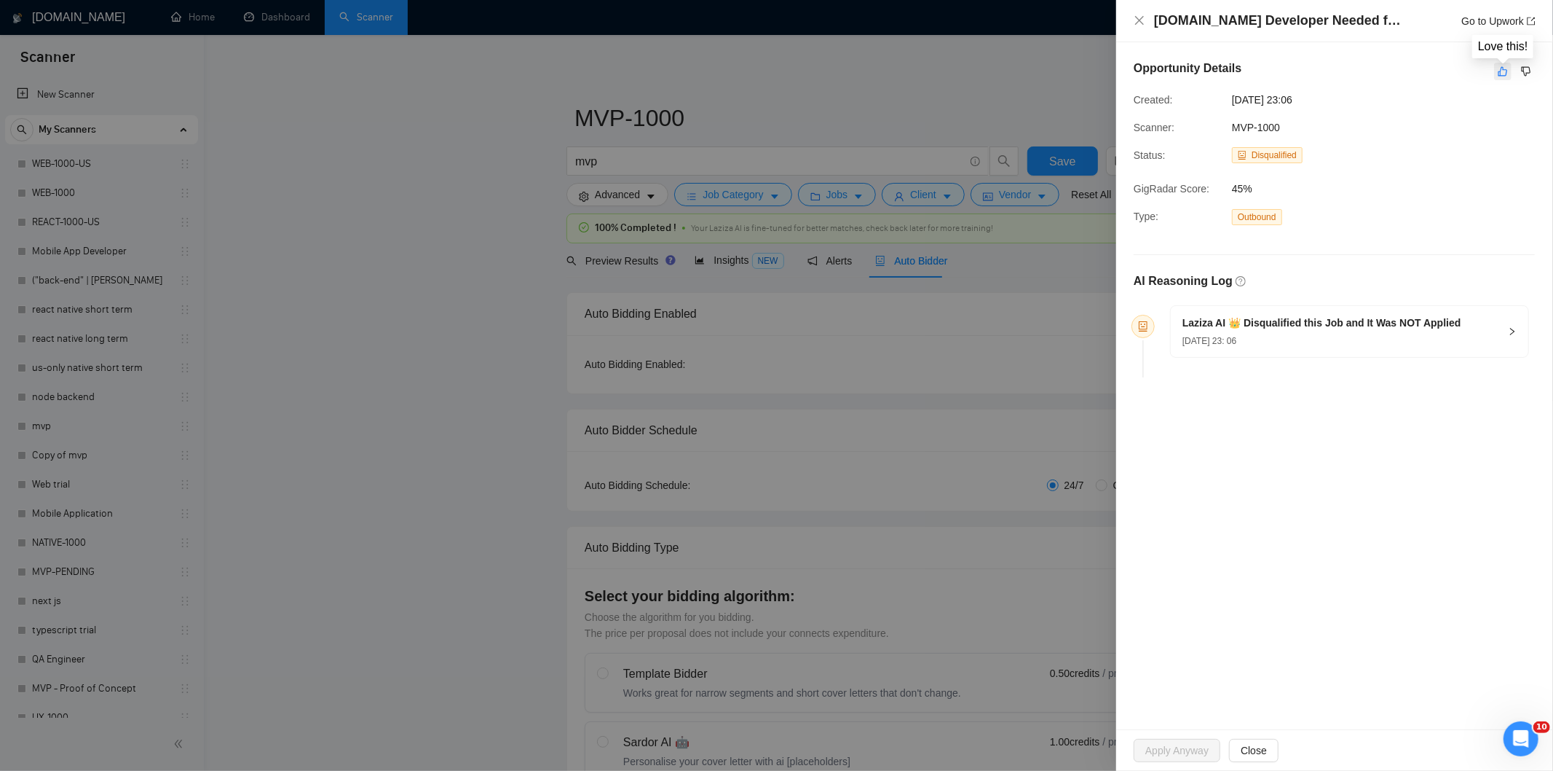
click at [1500, 68] on icon "like" at bounding box center [1503, 72] width 10 height 12
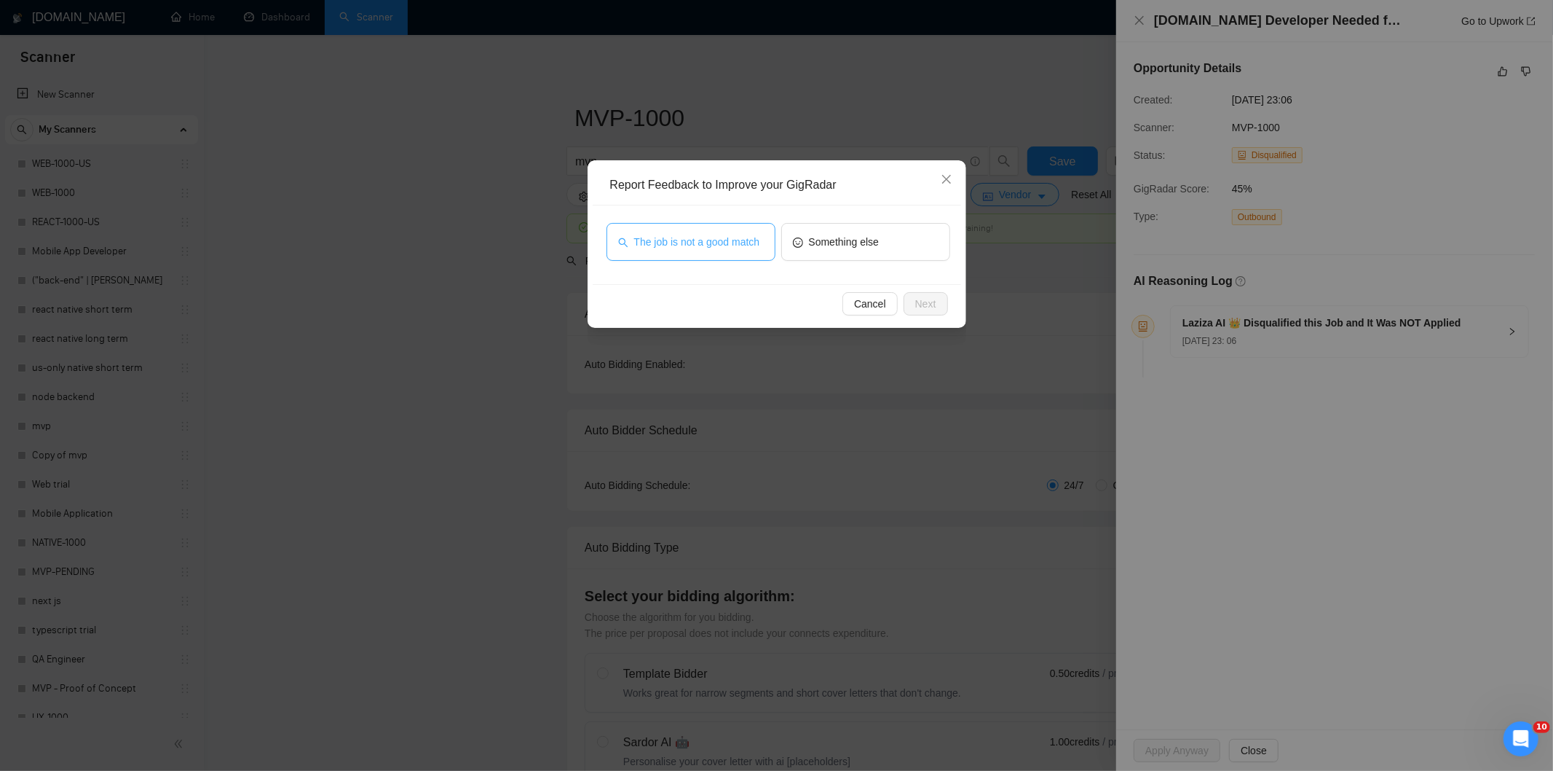
click at [722, 234] on span "The job is not a good match" at bounding box center [697, 242] width 126 height 16
click at [926, 310] on span "Next" at bounding box center [925, 304] width 21 height 16
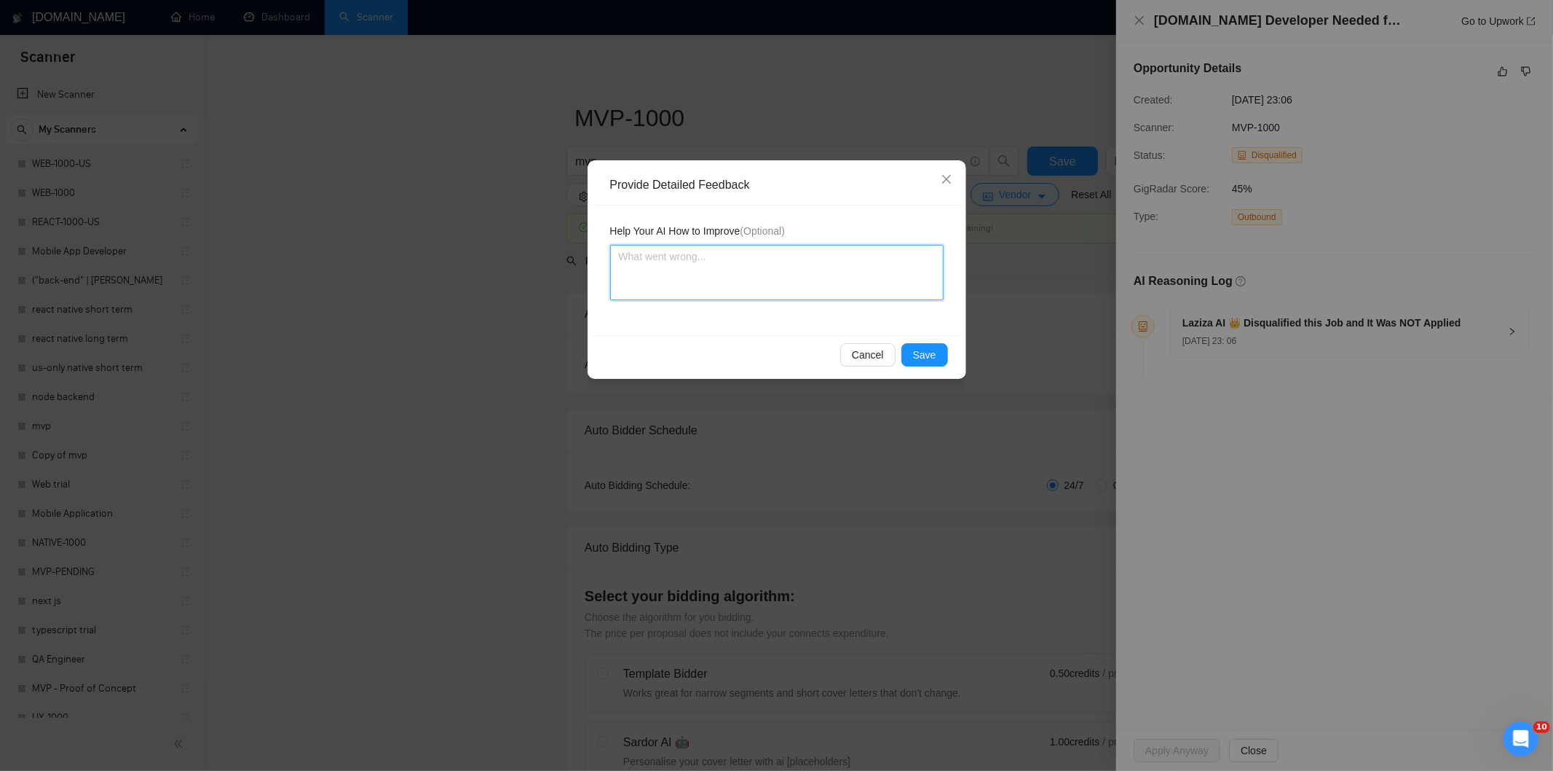
click at [859, 261] on textarea at bounding box center [777, 272] width 334 height 55
paste textarea "Not a fit — this project has been disqualified for other reasons. Example: "The…"
type textarea "Not a fit — this project has been disqualified for other reasons. Example: "The…"
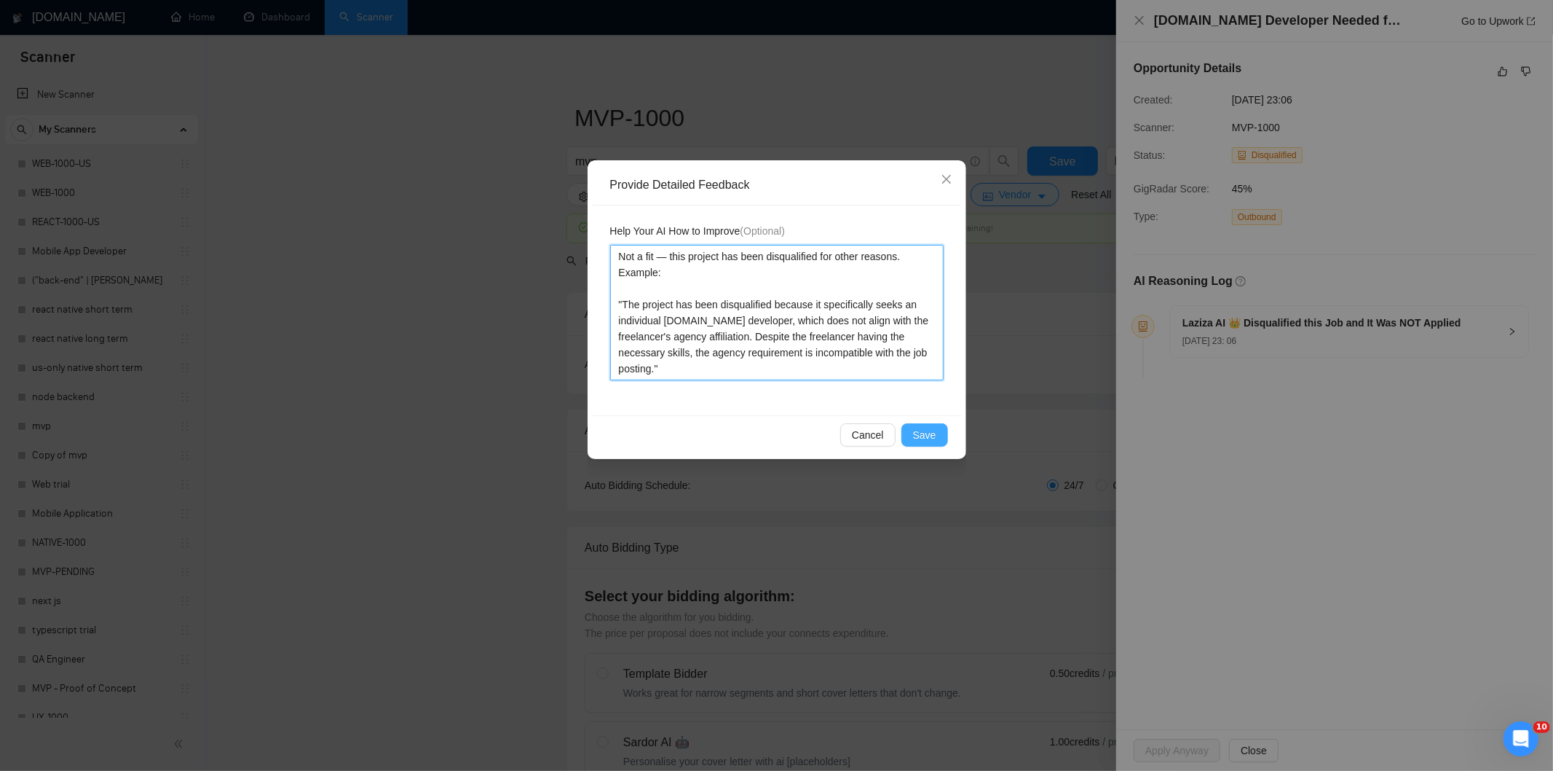
type textarea "Not a fit — this project has been disqualified for other reasons. Example: "The…"
click at [924, 432] on span "Save" at bounding box center [924, 435] width 23 height 16
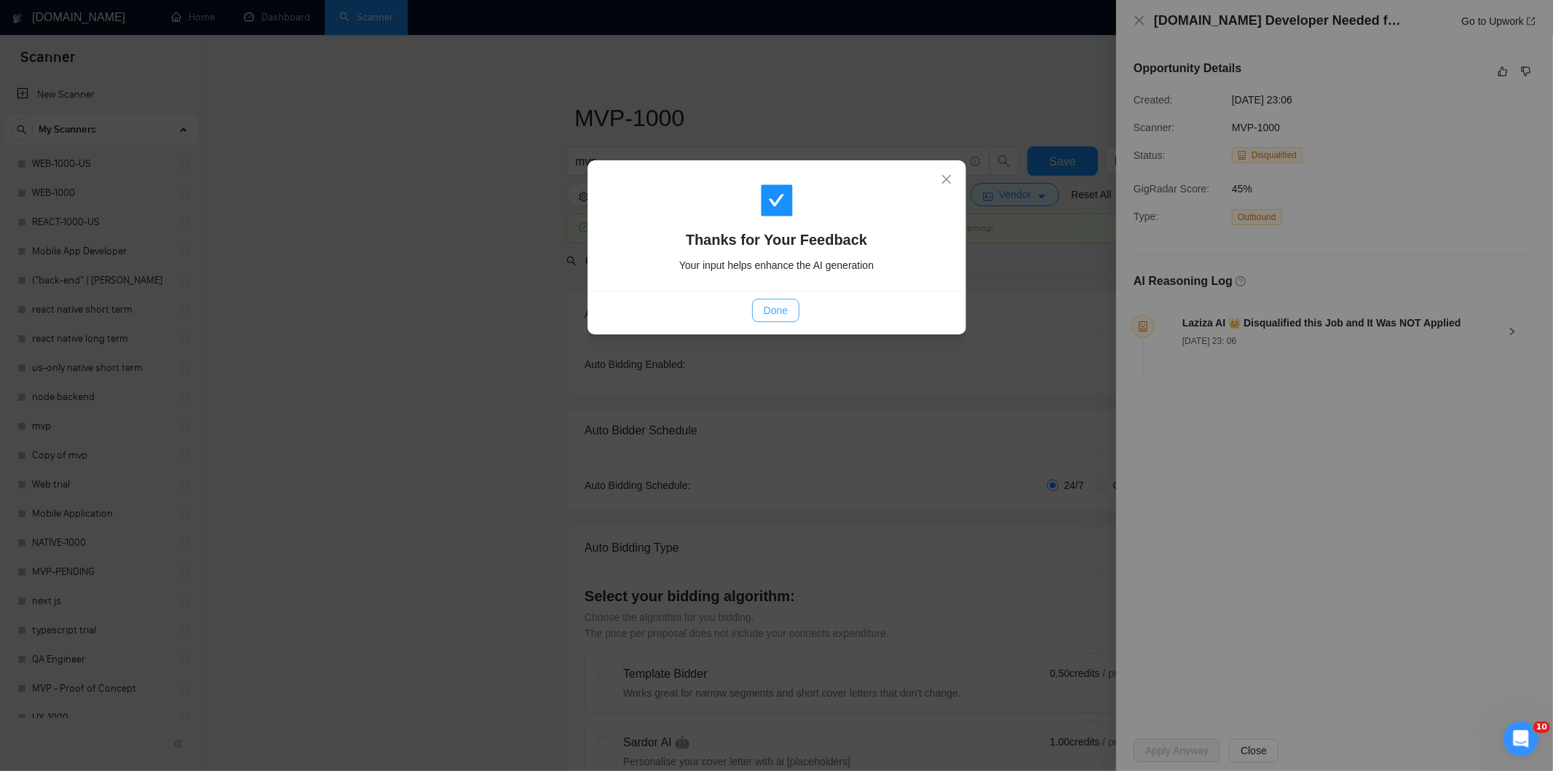
click at [773, 314] on span "Done" at bounding box center [776, 310] width 24 height 16
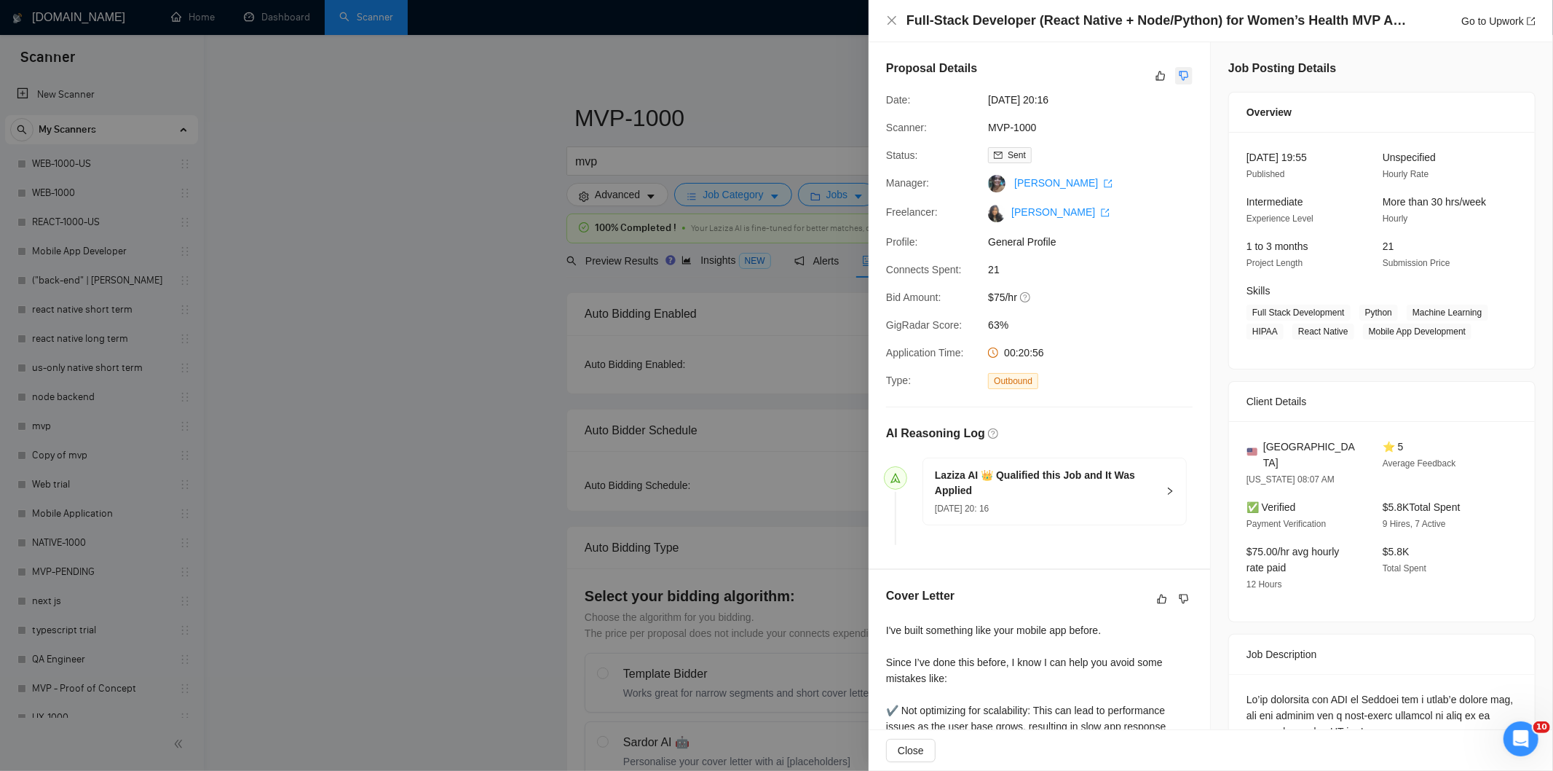
click at [1180, 76] on icon "dislike" at bounding box center [1184, 75] width 9 height 9
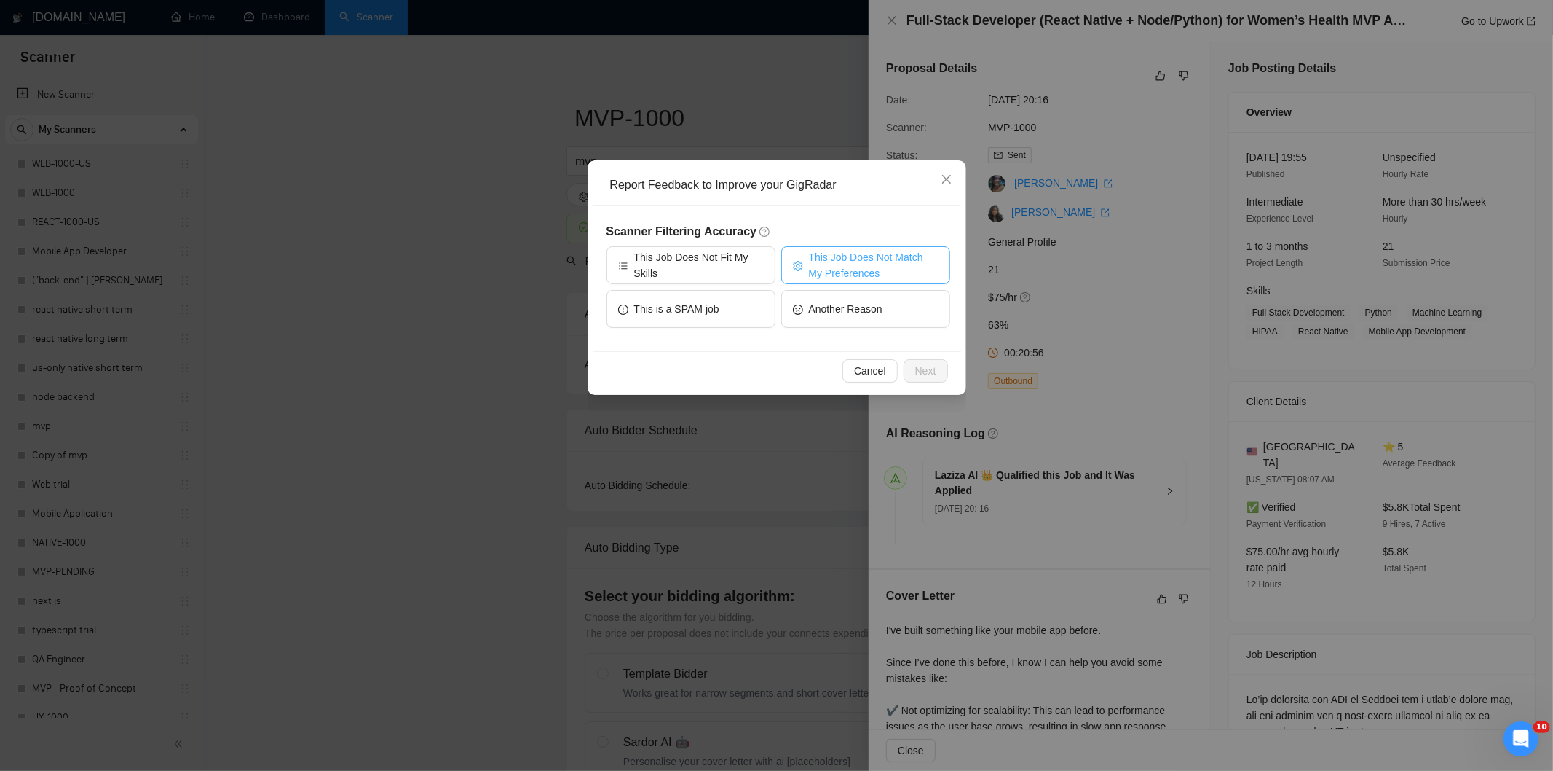
click at [894, 259] on span "This Job Does Not Match My Preferences" at bounding box center [874, 265] width 130 height 32
click at [924, 371] on span "Next" at bounding box center [925, 371] width 21 height 16
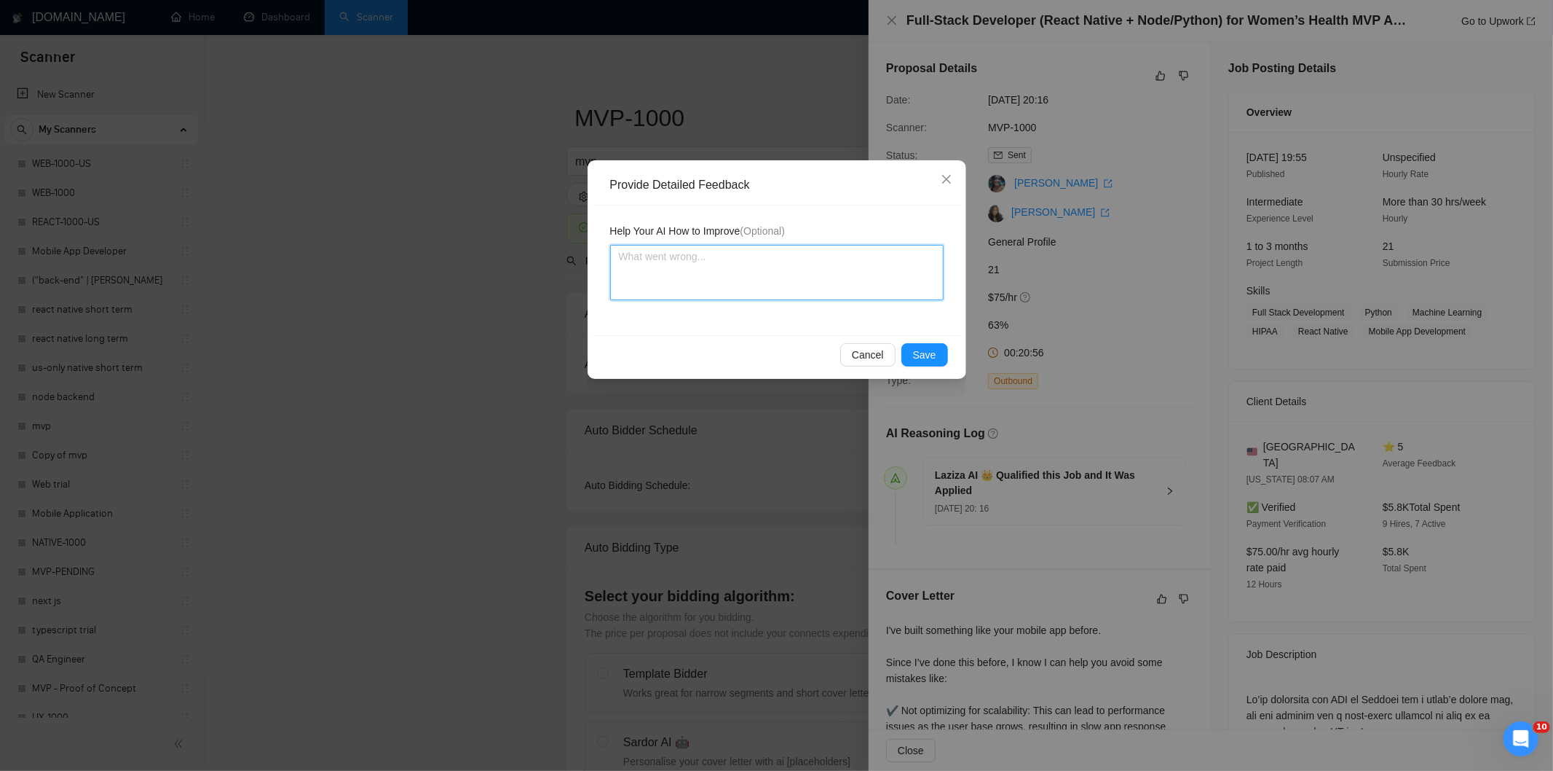
click at [830, 282] on textarea at bounding box center [777, 272] width 334 height 55
paste textarea "Not a fit — the description suggests an existing codebase, but Ria only works o…"
type textarea "Not a fit — the description suggests an existing codebase, but Ria only works o…"
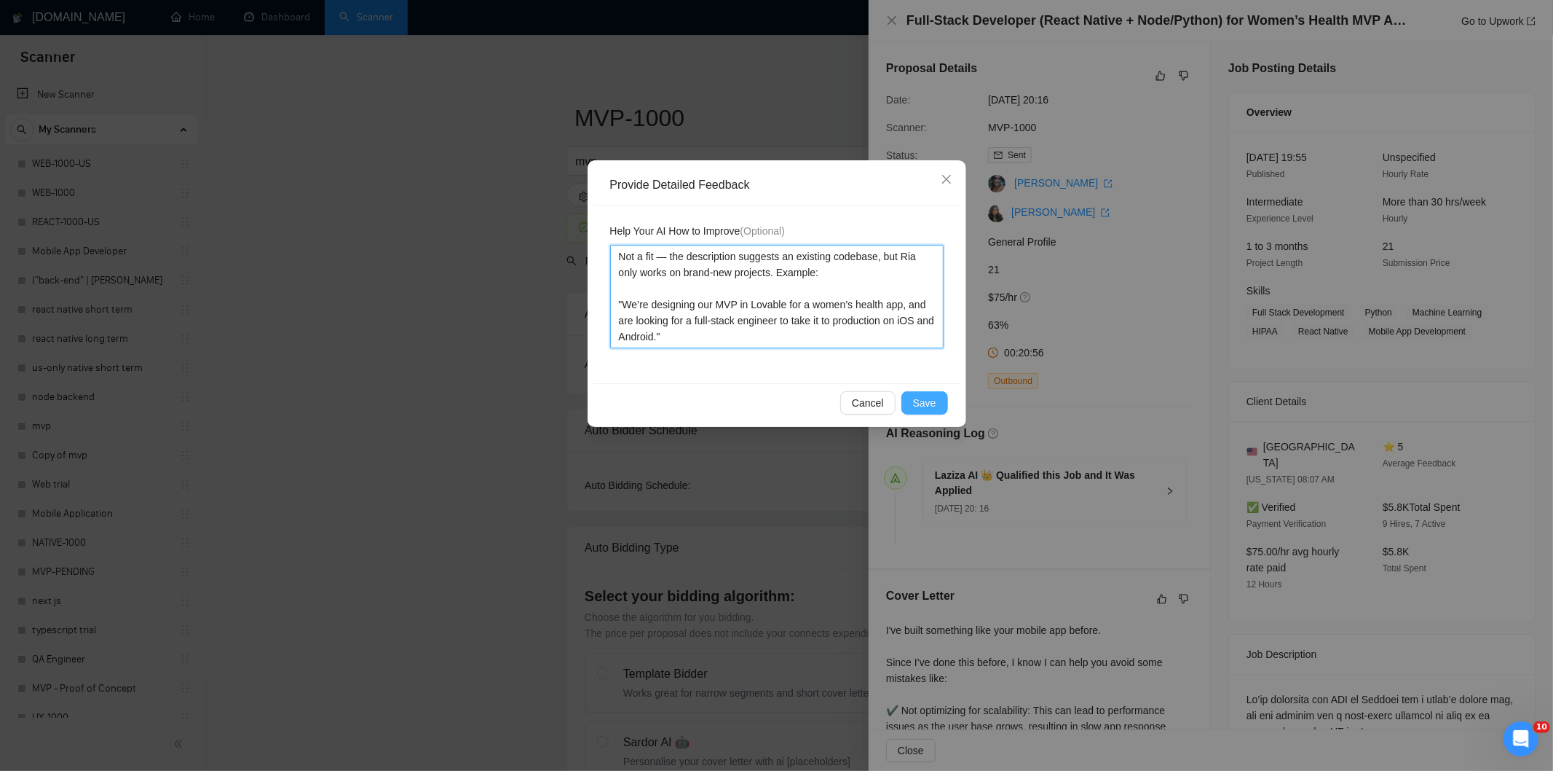
type textarea "Not a fit — the description suggests an existing codebase, but Ria only works o…"
click at [934, 401] on span "Save" at bounding box center [924, 403] width 23 height 16
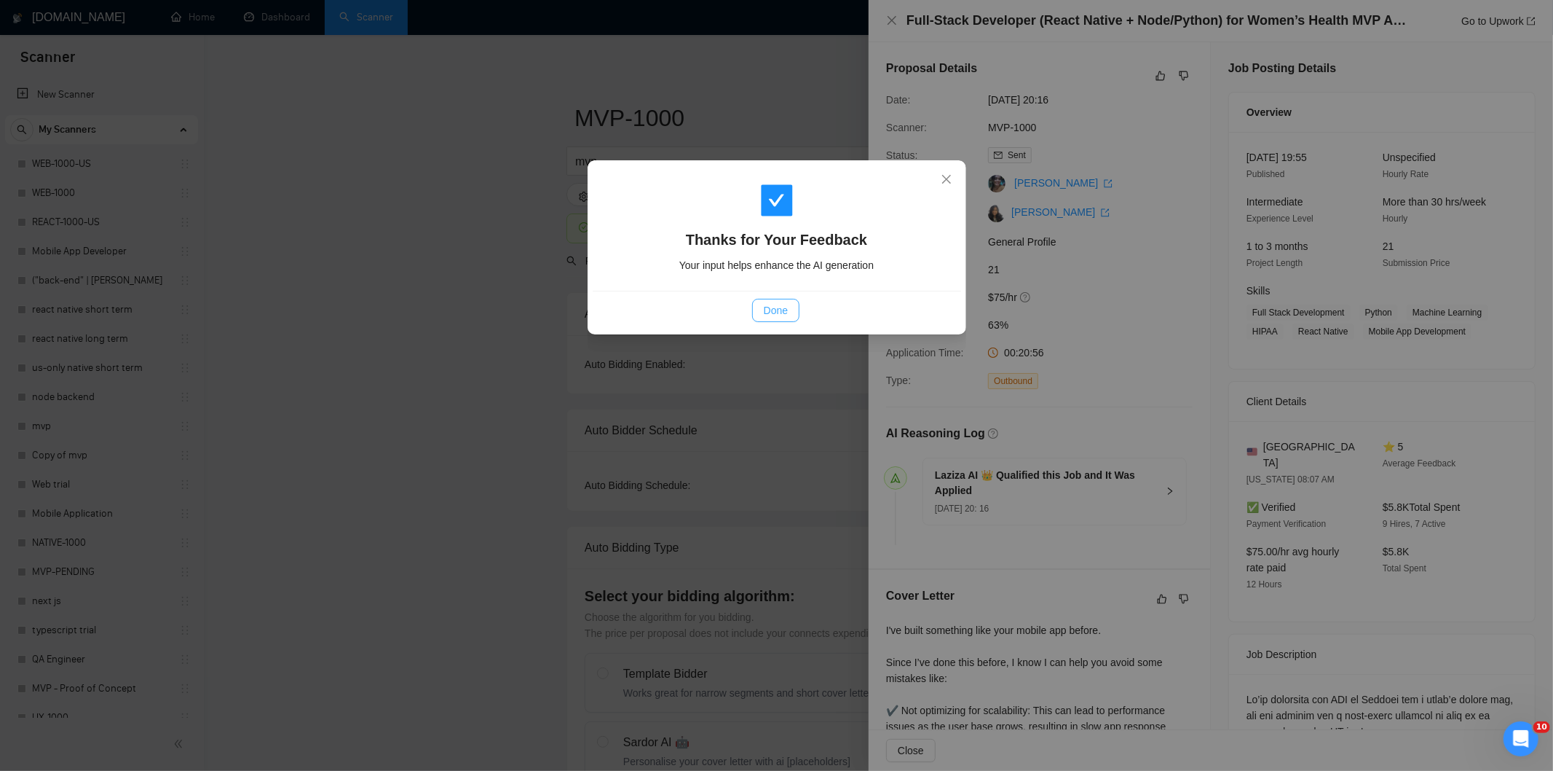
click at [773, 304] on span "Done" at bounding box center [776, 310] width 24 height 16
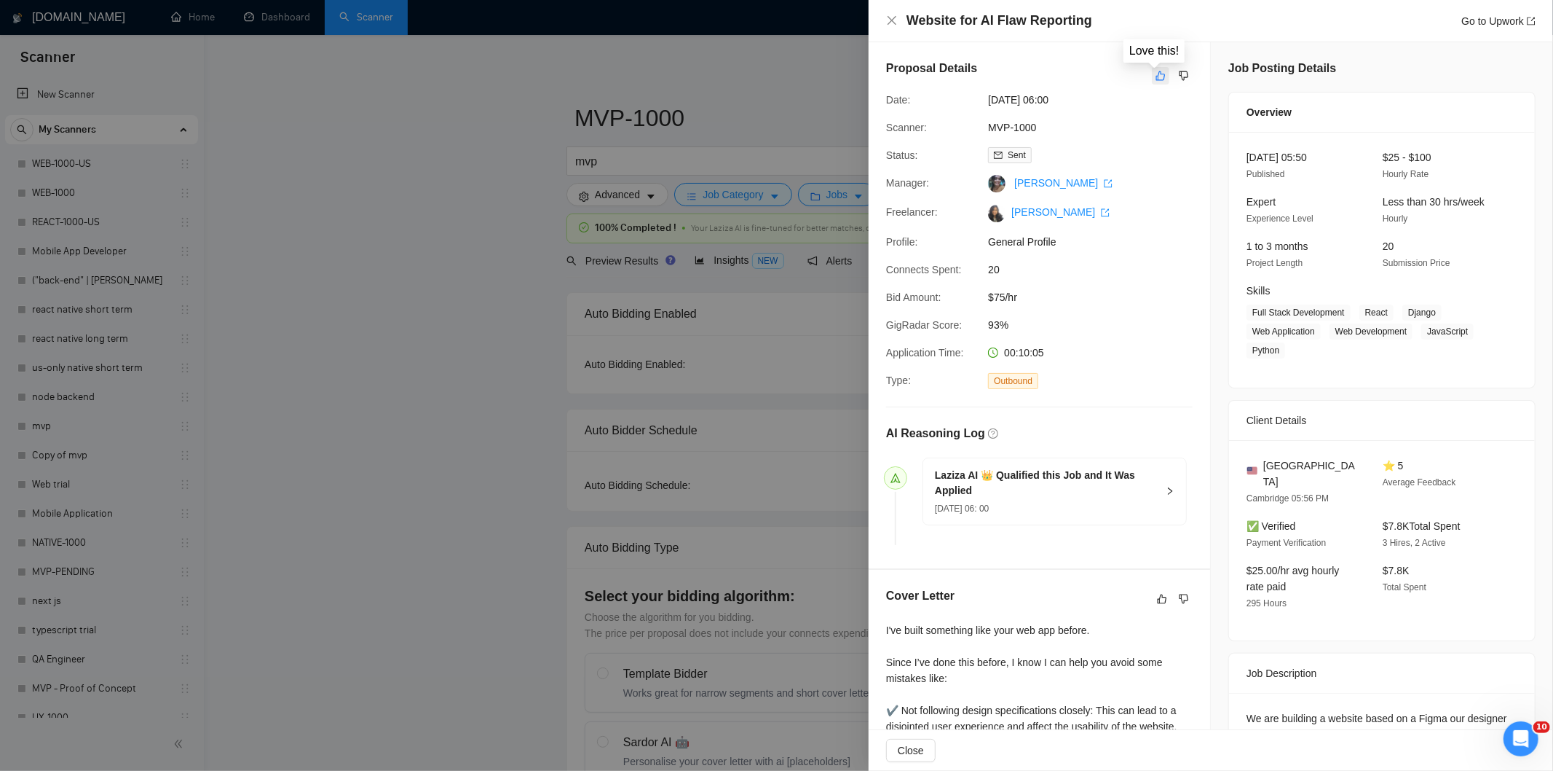
click at [1156, 77] on icon "like" at bounding box center [1161, 76] width 10 height 12
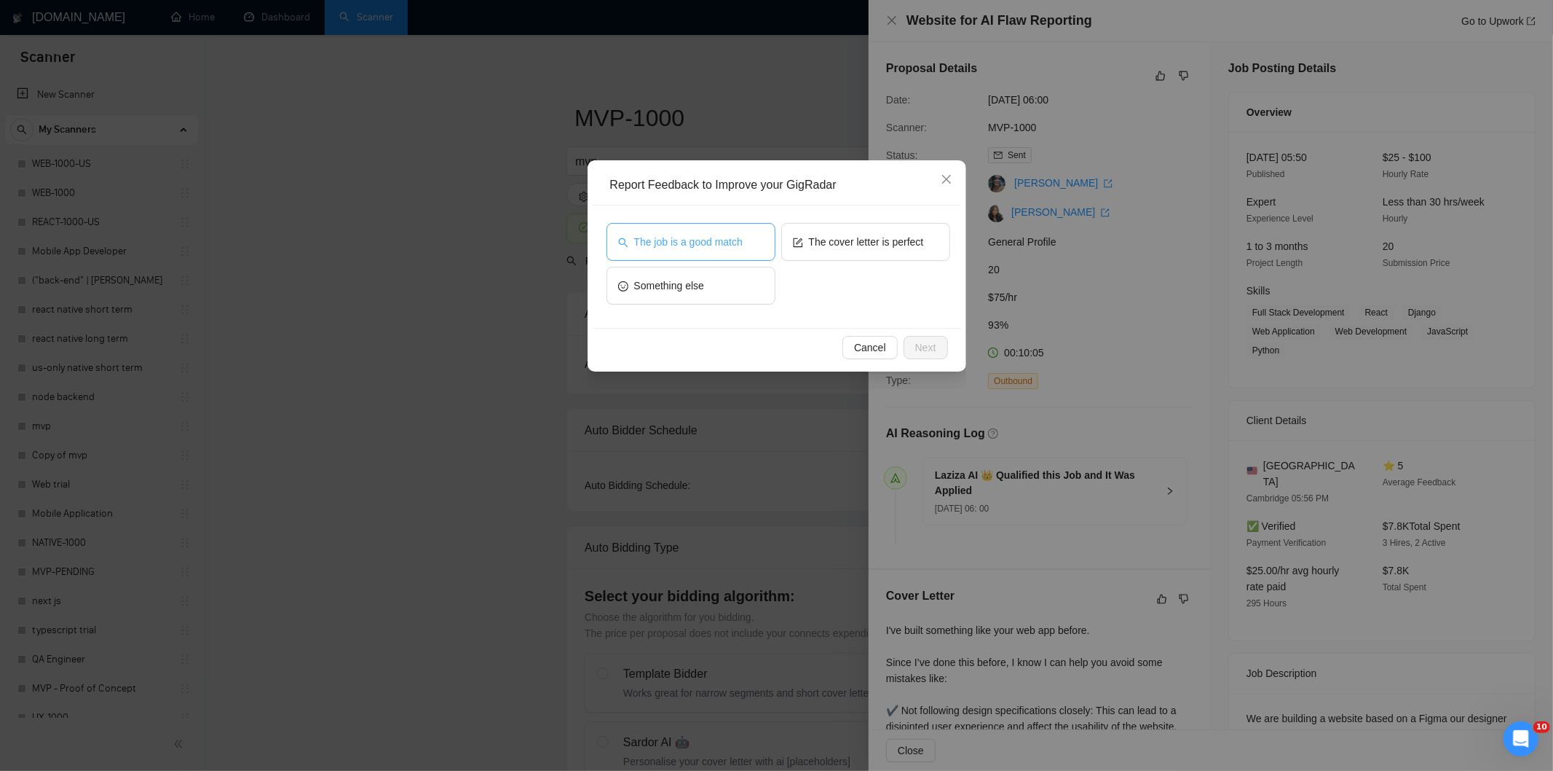
click at [759, 241] on button "The job is a good match" at bounding box center [691, 242] width 169 height 38
click at [915, 348] on span "Next" at bounding box center [925, 347] width 21 height 16
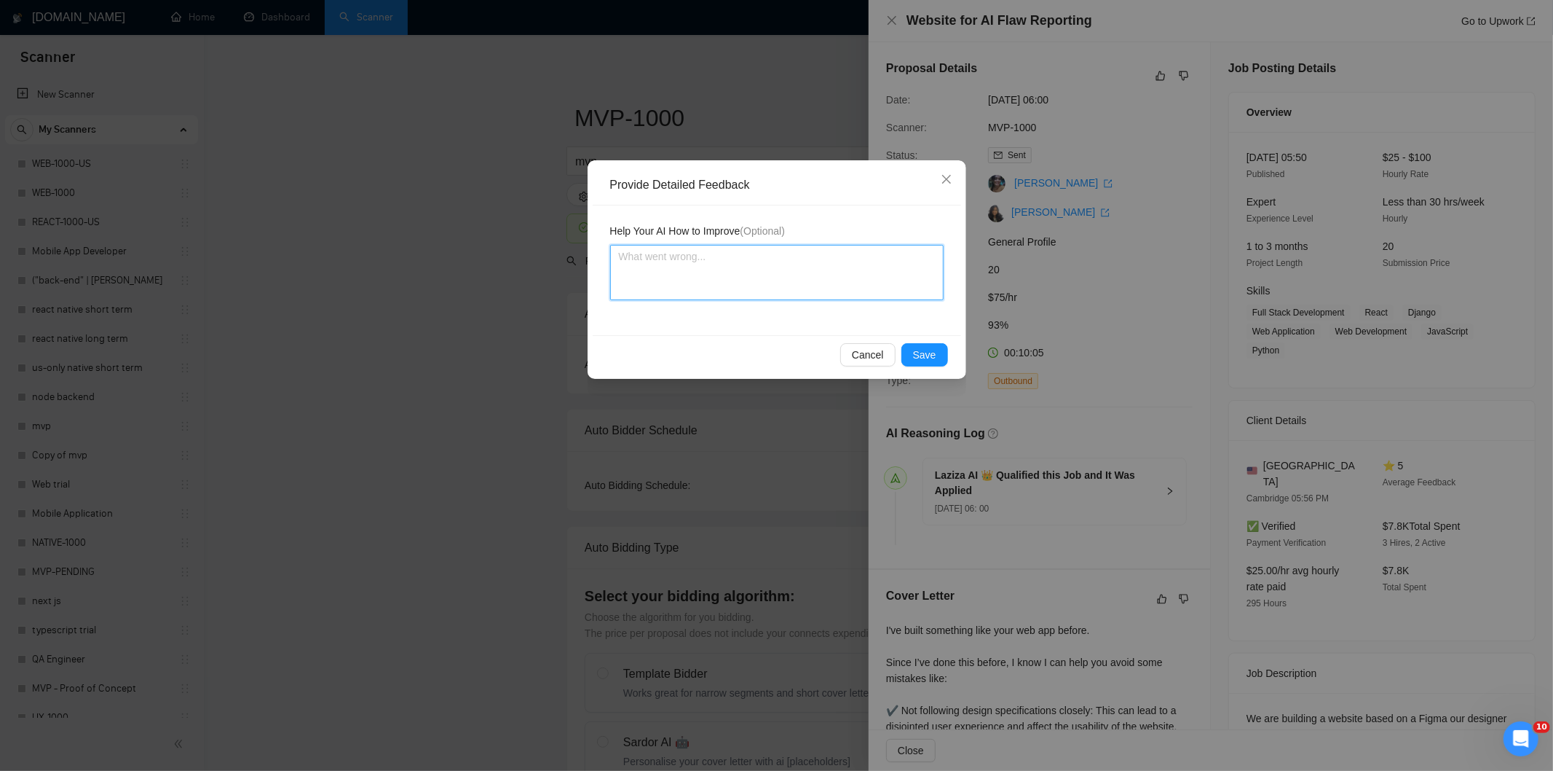
click at [842, 255] on textarea at bounding box center [777, 272] width 334 height 55
paste textarea "Good fit — the project is greenfield (no existing code), welcomes agencies, use…"
type textarea "Good fit — the project is greenfield (no existing code), welcomes agencies, use…"
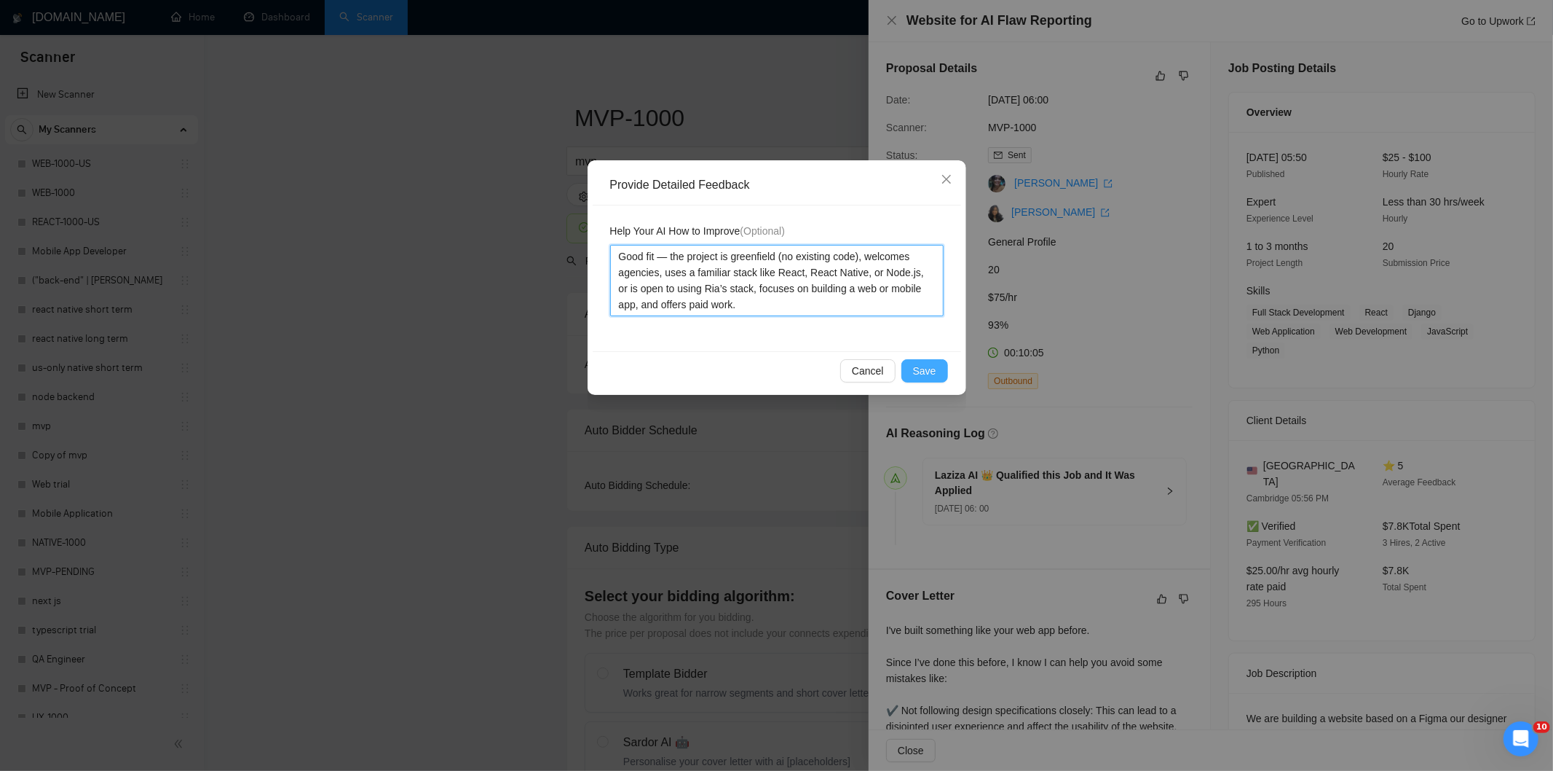
type textarea "Good fit — the project is greenfield (no existing code), welcomes agencies, use…"
click at [925, 370] on span "Save" at bounding box center [924, 371] width 23 height 16
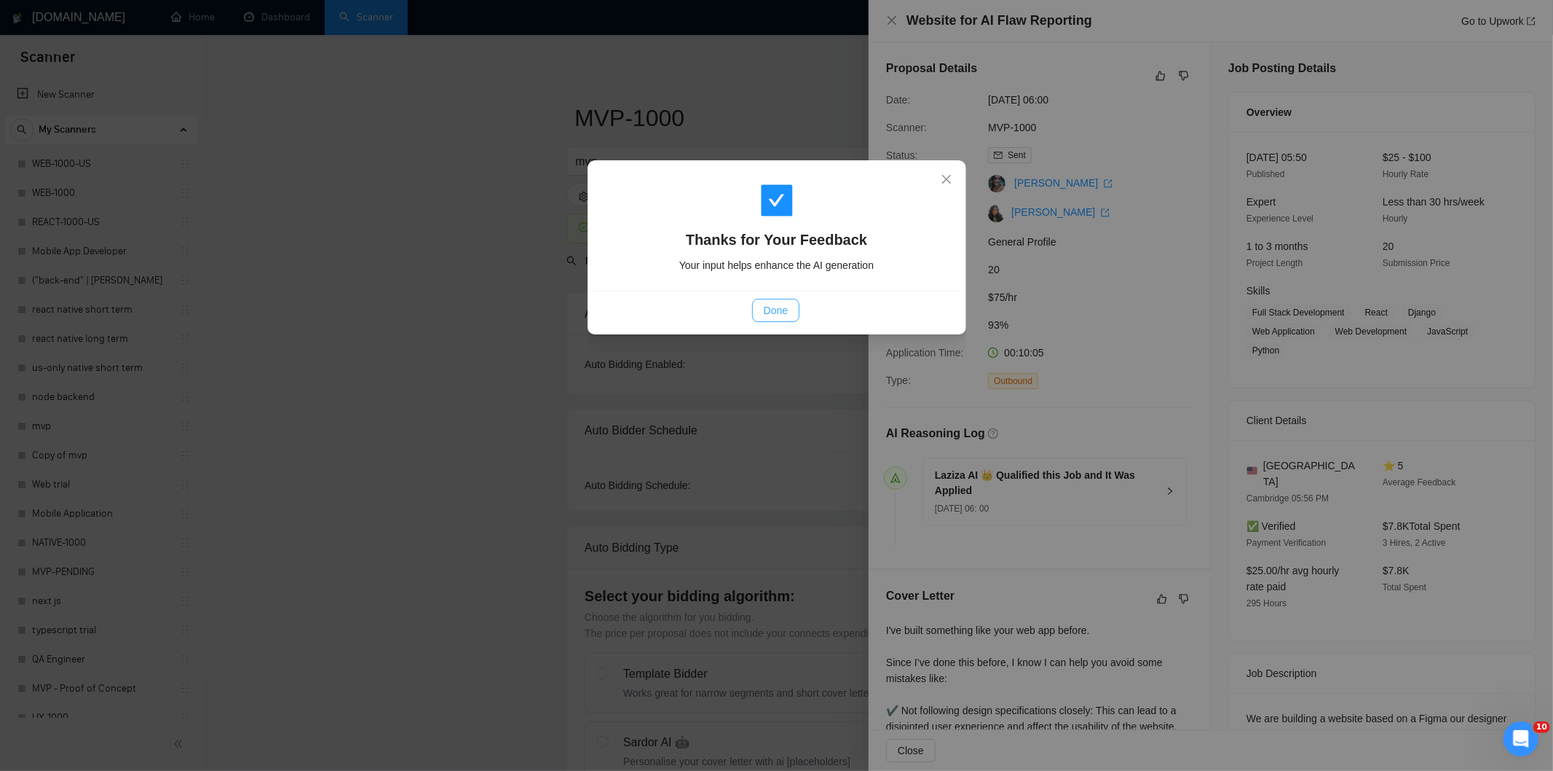
click at [787, 316] on span "Done" at bounding box center [776, 310] width 24 height 16
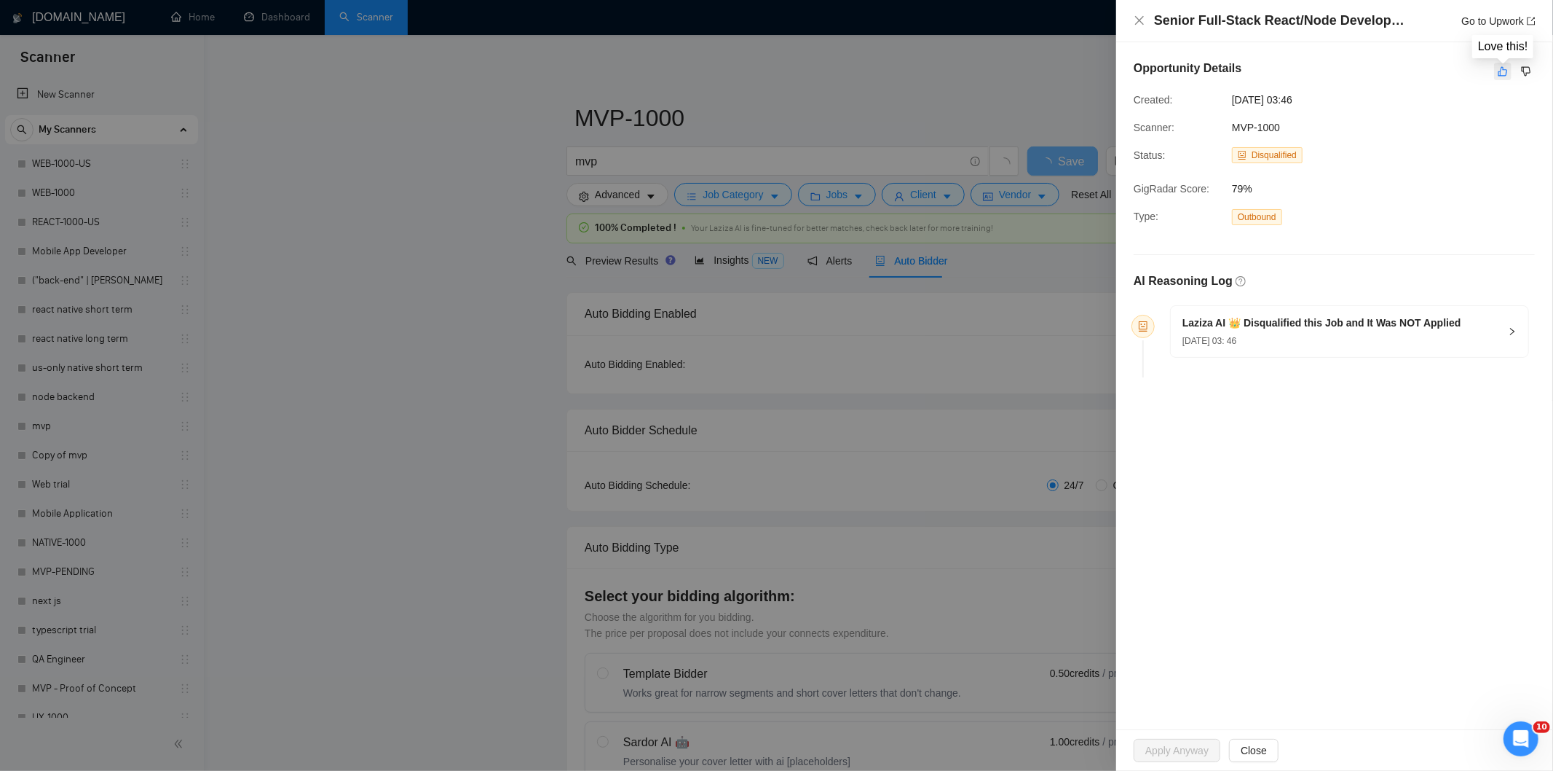
click at [1504, 71] on icon "like" at bounding box center [1503, 72] width 10 height 12
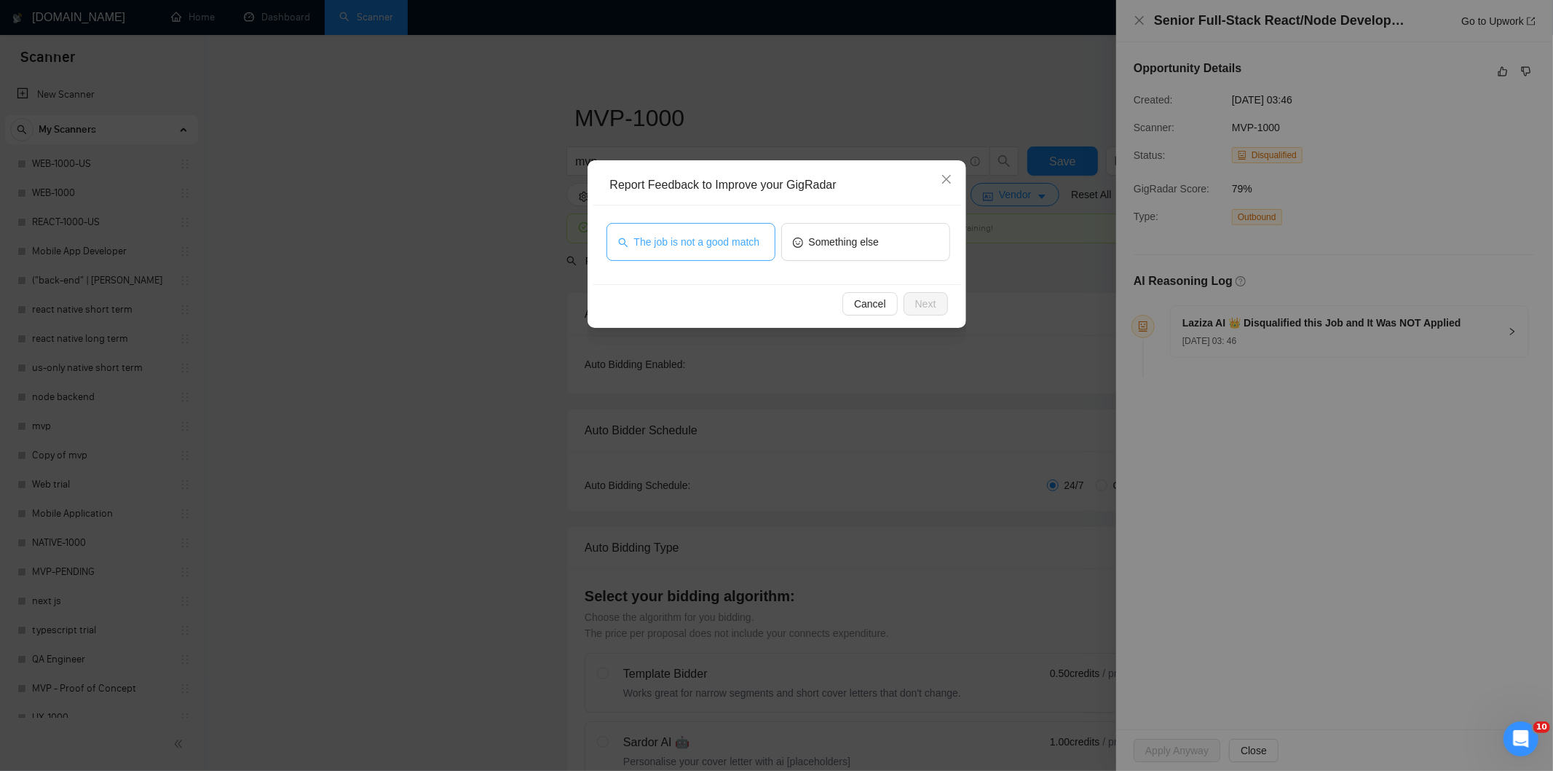
click at [733, 232] on button "The job is not a good match" at bounding box center [691, 242] width 169 height 38
click at [932, 304] on span "Next" at bounding box center [925, 304] width 21 height 16
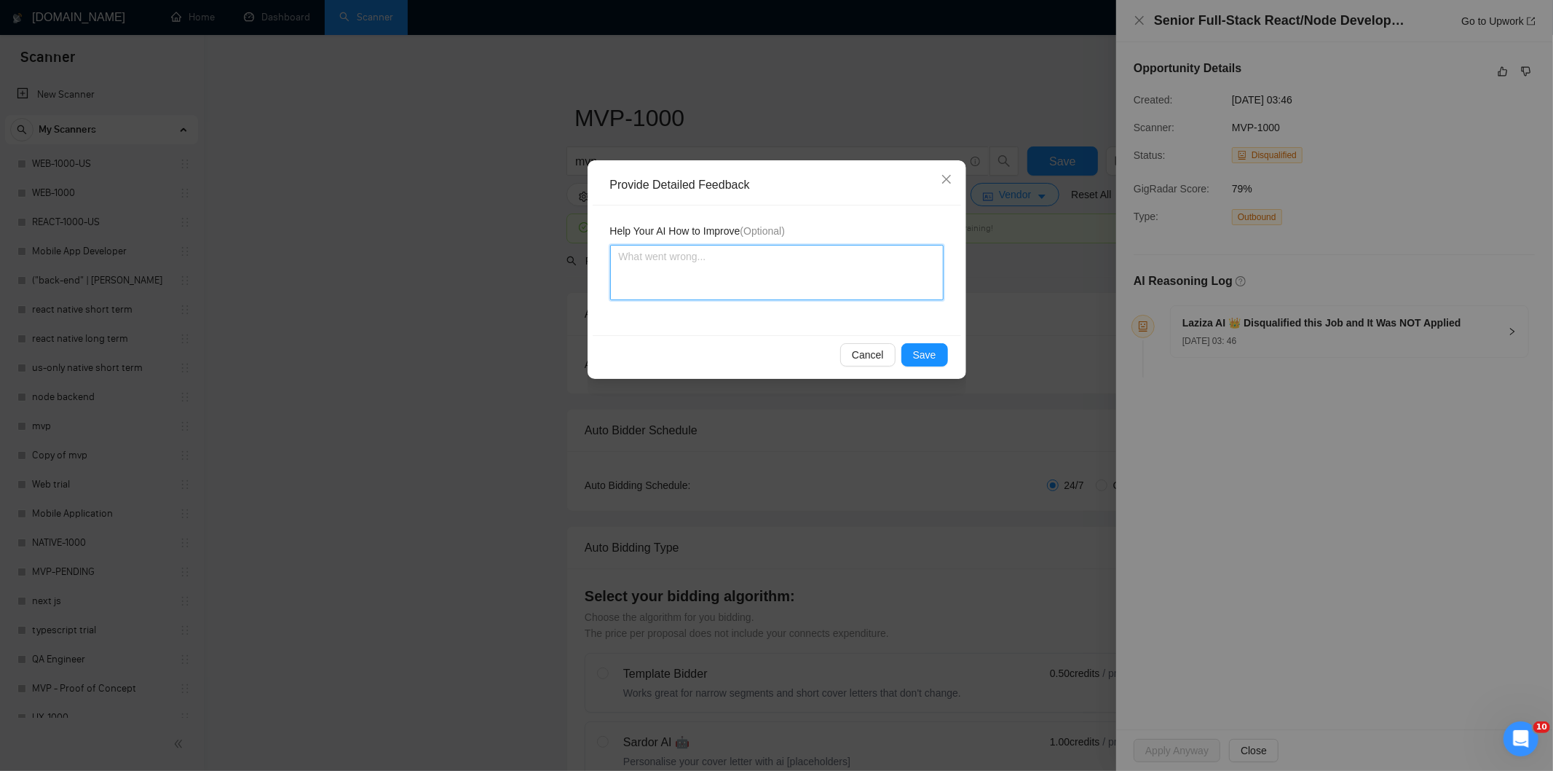
click at [875, 263] on textarea at bounding box center [777, 272] width 334 height 55
paste textarea "Not a fit — this project has been disqualified for other reasons. Example: "The…"
type textarea "Not a fit — this project has been disqualified for other reasons. Example: "The…"
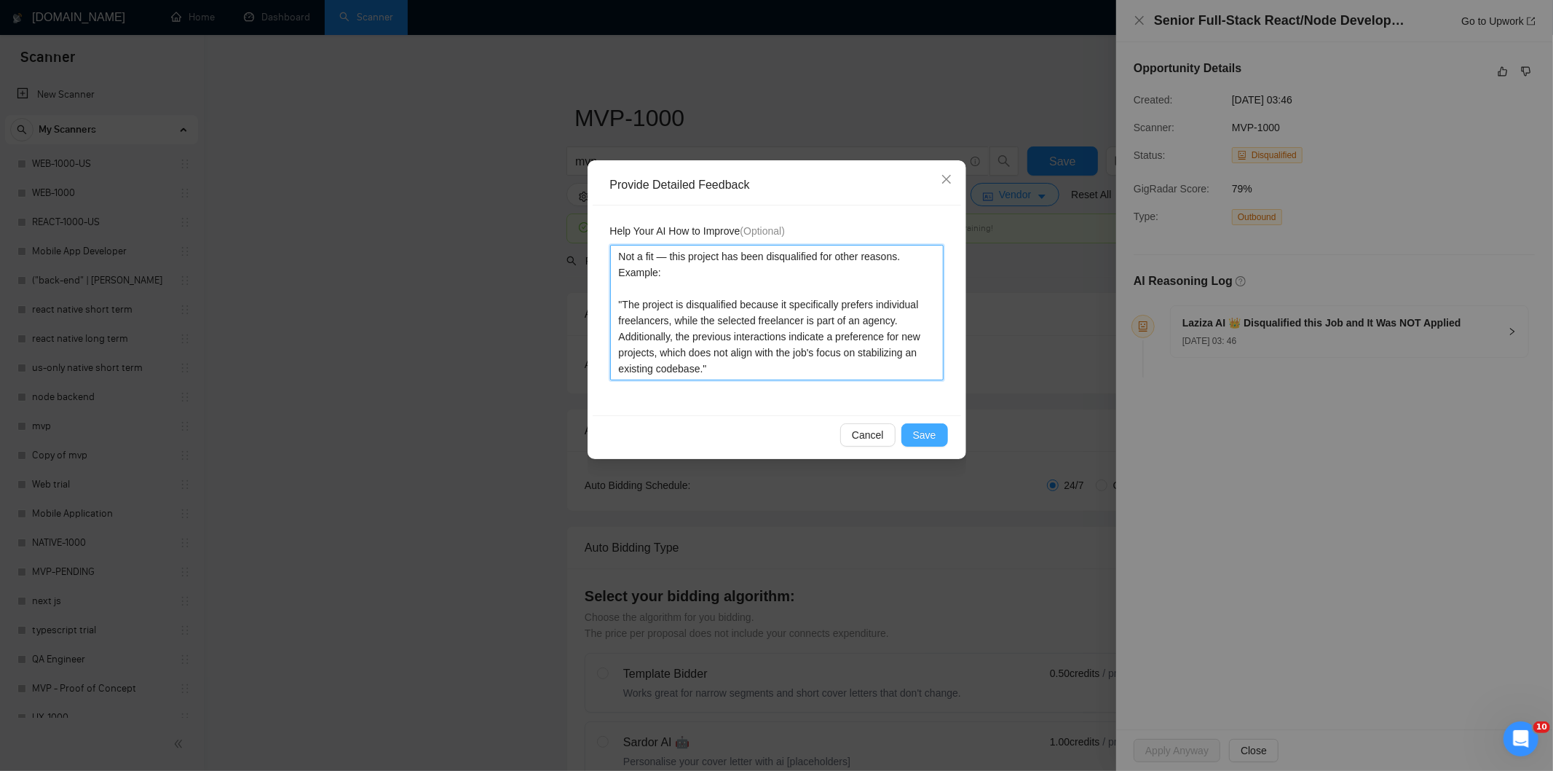
type textarea "Not a fit — this project has been disqualified for other reasons. Example: "The…"
click at [922, 433] on span "Save" at bounding box center [924, 435] width 23 height 16
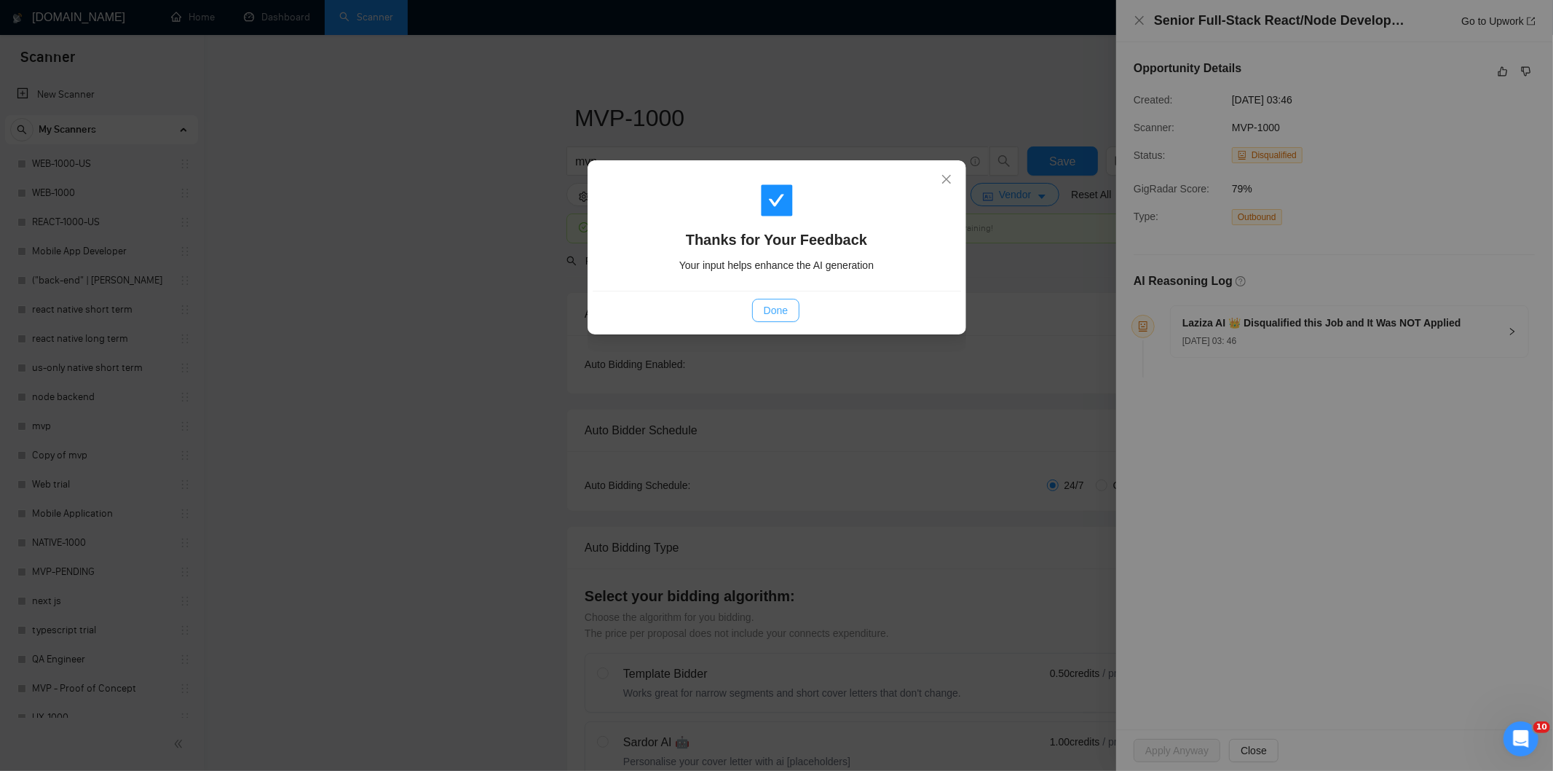
click at [784, 320] on button "Done" at bounding box center [775, 310] width 47 height 23
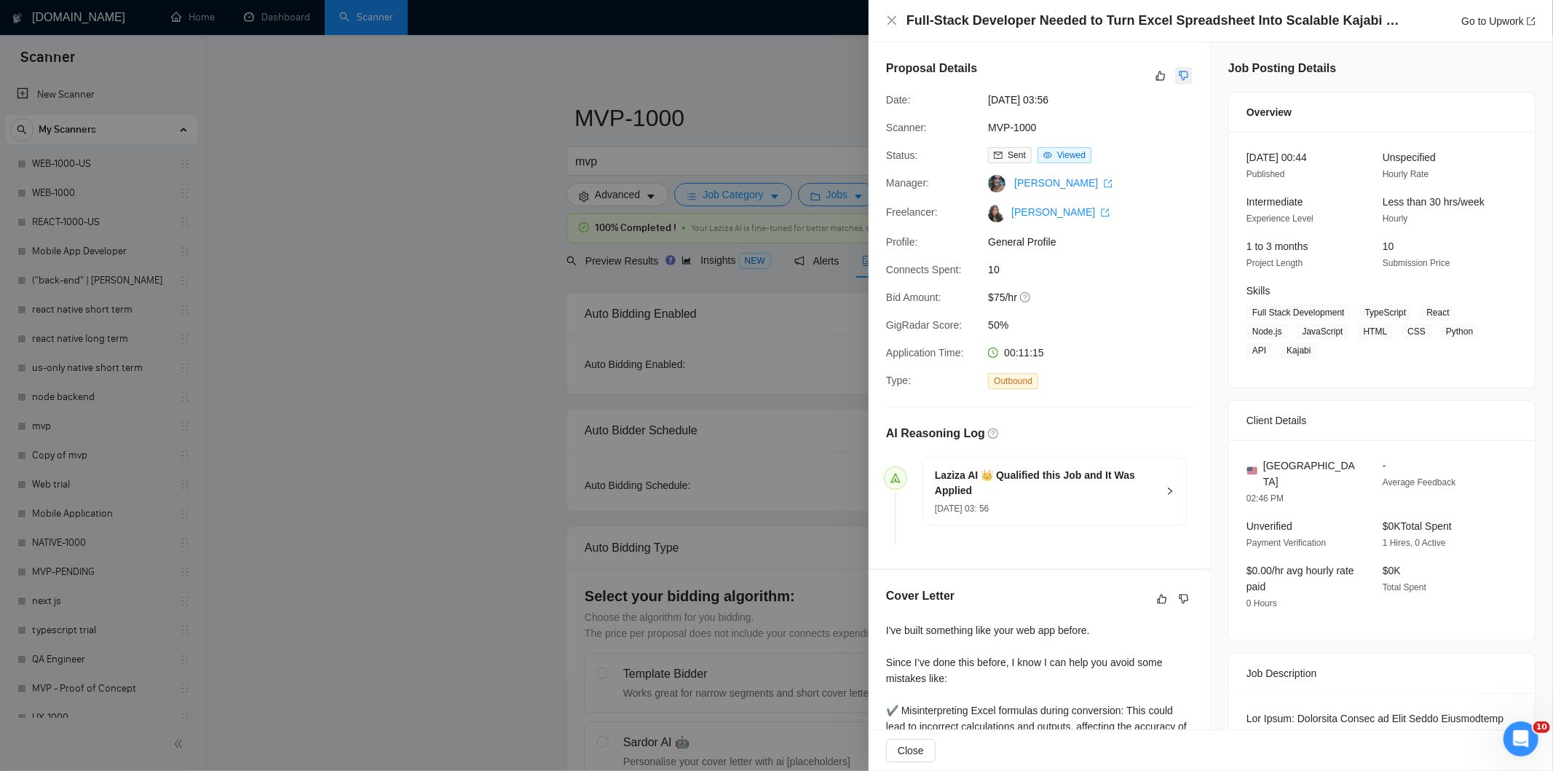
click at [1181, 83] on button "button" at bounding box center [1184, 75] width 17 height 17
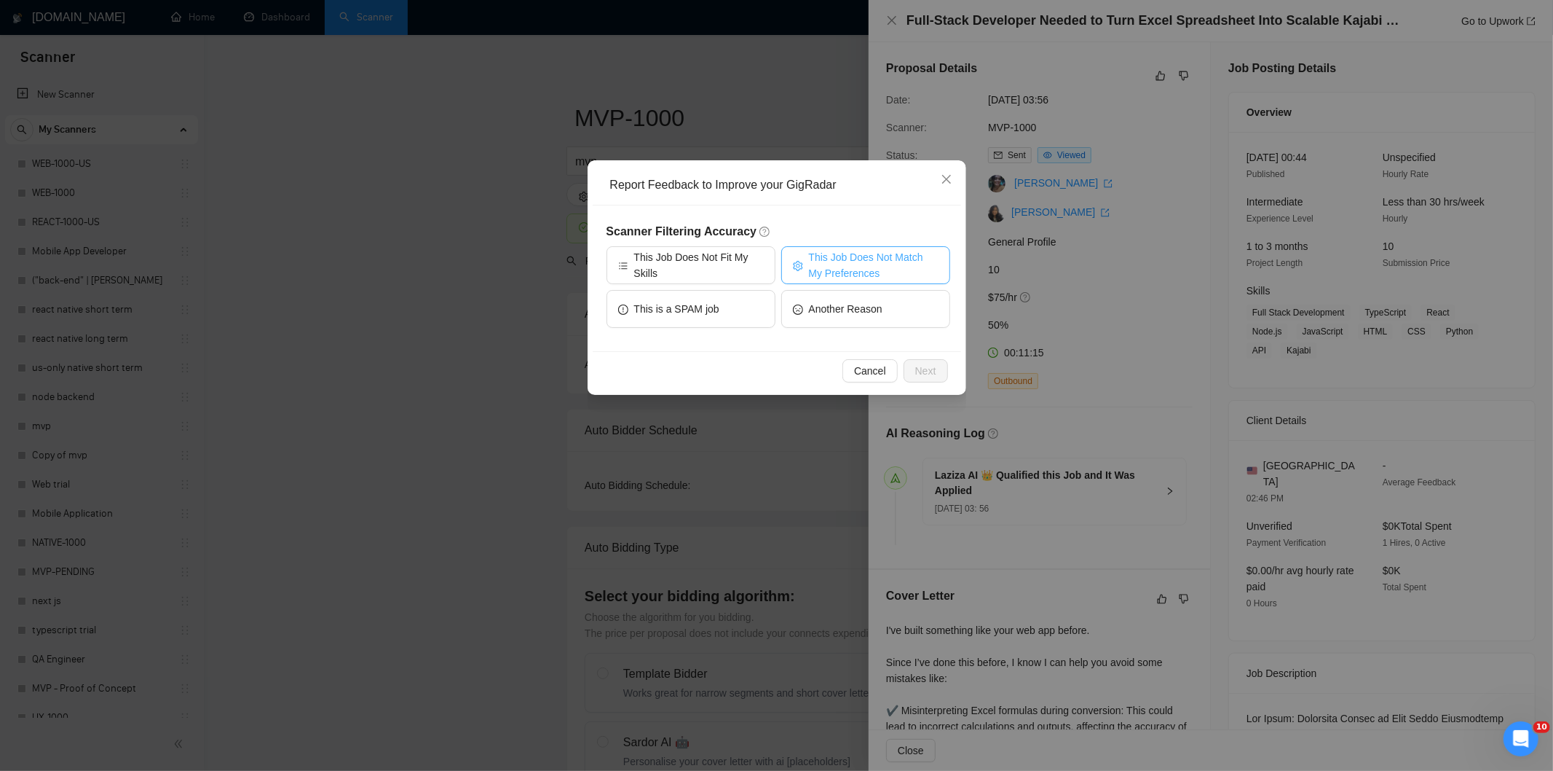
click at [848, 267] on span "This Job Does Not Match My Preferences" at bounding box center [874, 265] width 130 height 32
click at [925, 361] on button "Next" at bounding box center [926, 370] width 44 height 23
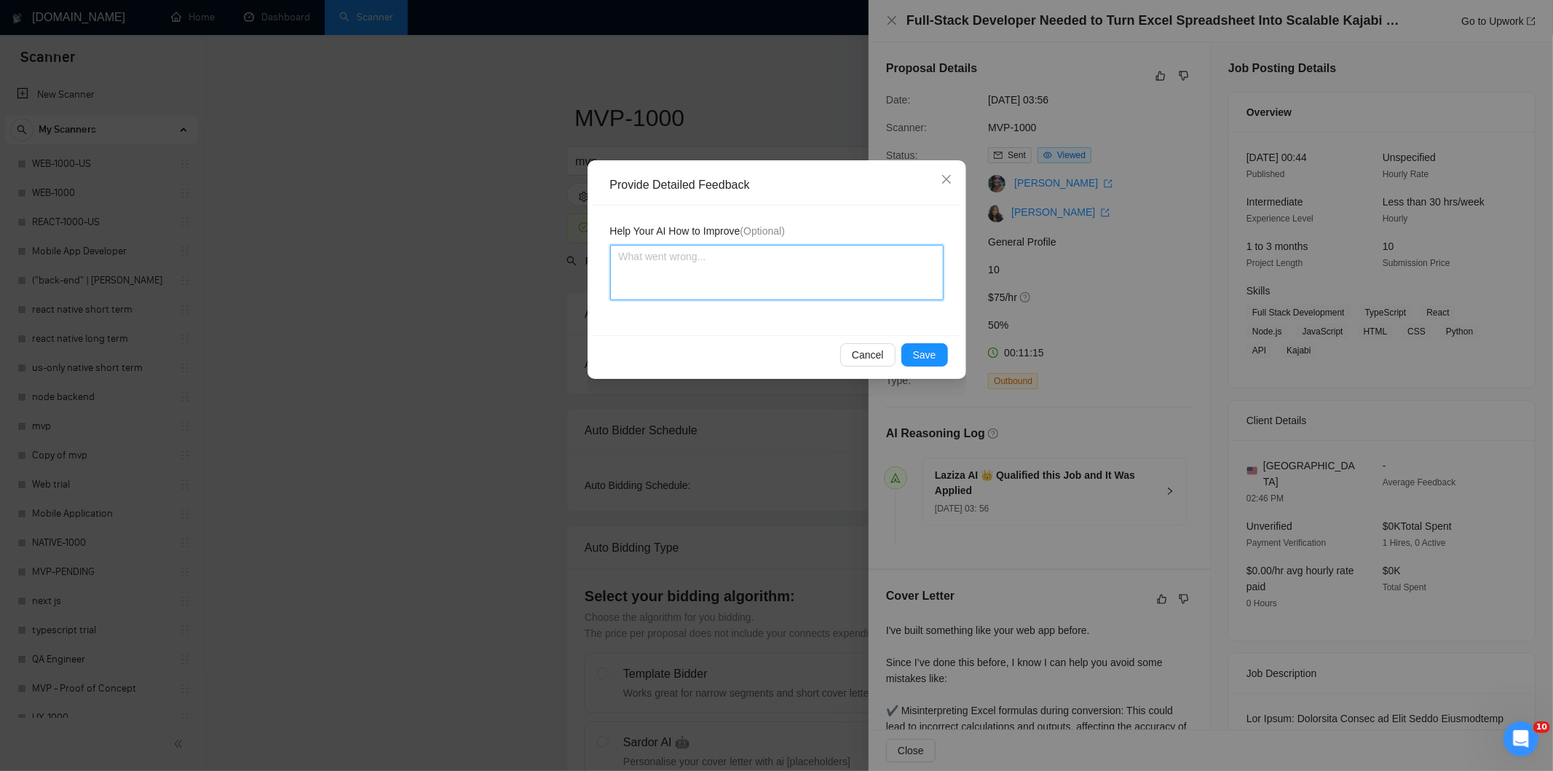
click at [865, 286] on textarea at bounding box center [777, 272] width 334 height 55
paste textarea "Not a fit — the project isn't for a web or mobile app, which is Ria's focus. Ex…"
type textarea "Not a fit — the project isn't for a web or mobile app, which is Ria's focus. Ex…"
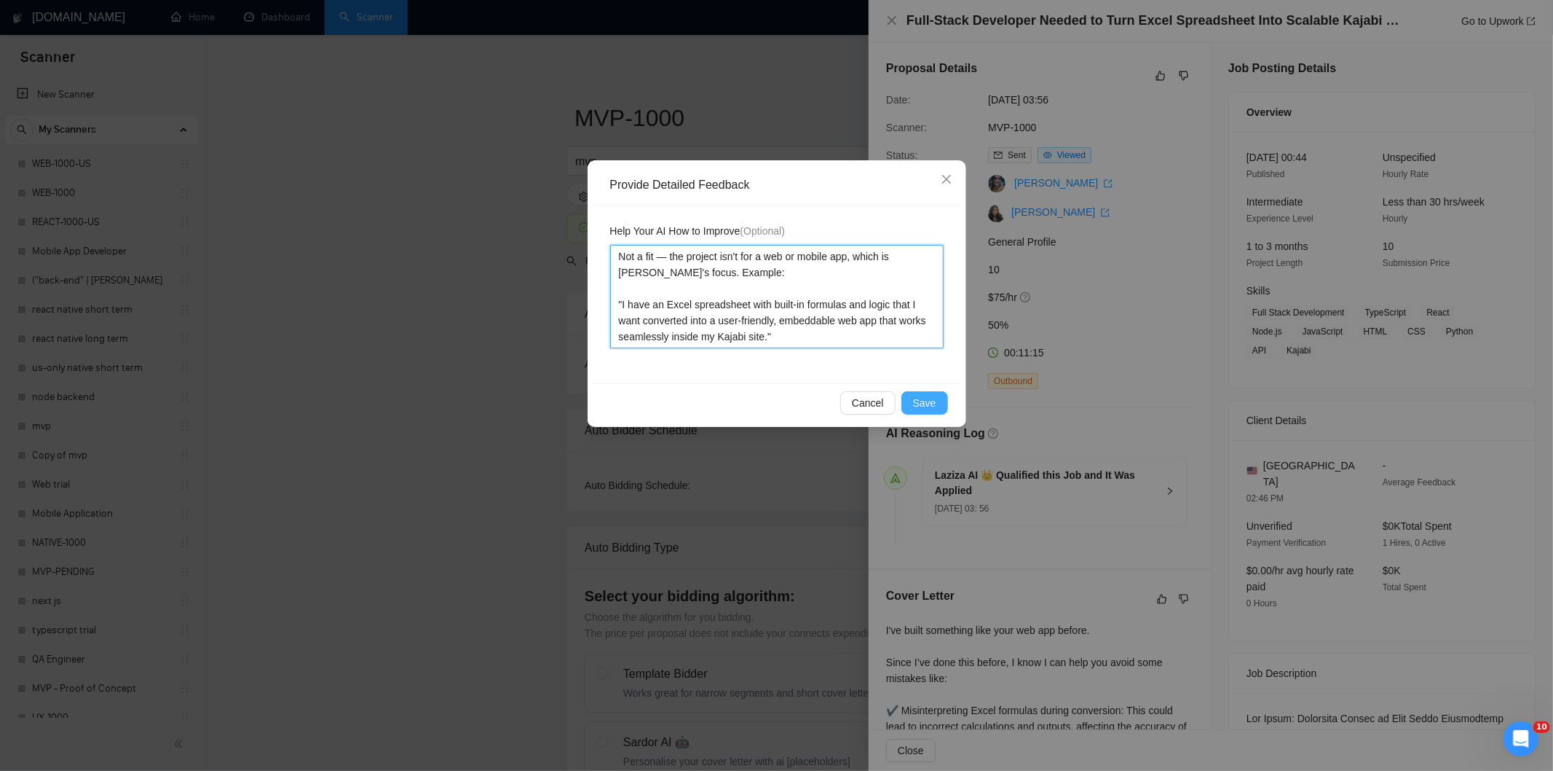
type textarea "Not a fit — the project isn't for a web or mobile app, which is Ria's focus. Ex…"
click at [916, 406] on span "Save" at bounding box center [924, 403] width 23 height 16
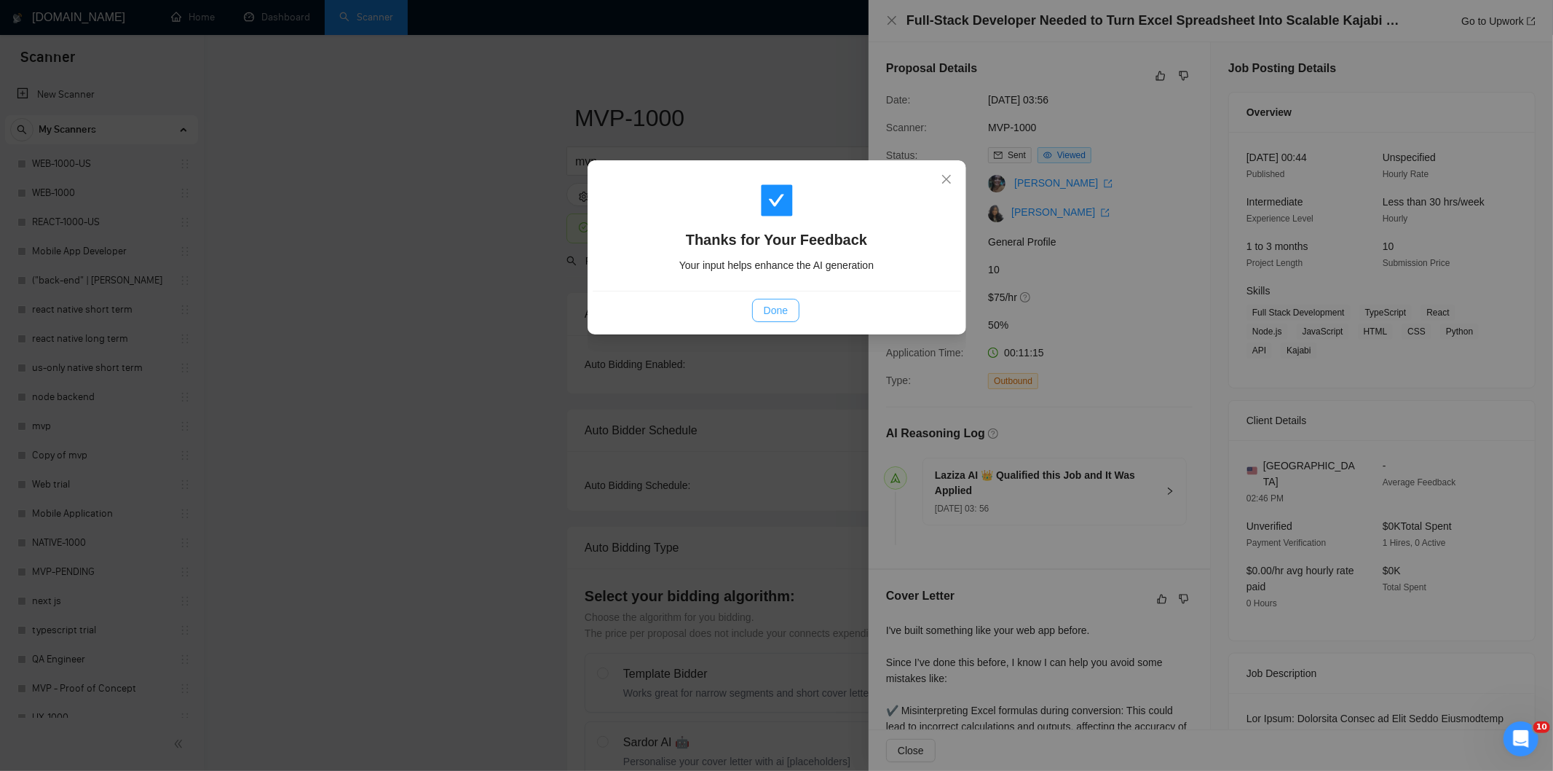
click at [776, 308] on span "Done" at bounding box center [776, 310] width 24 height 16
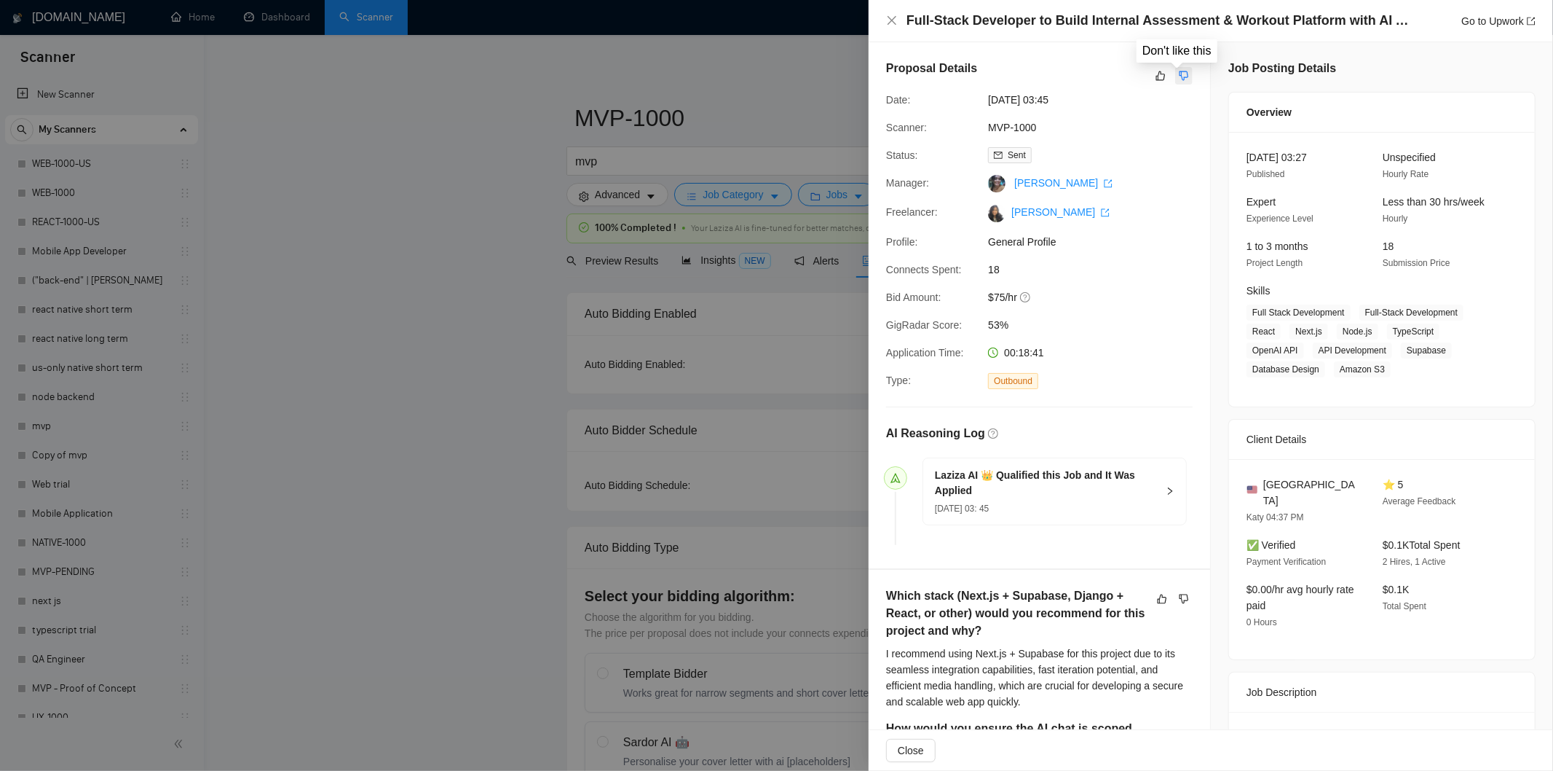
click at [1180, 78] on icon "dislike" at bounding box center [1184, 75] width 9 height 9
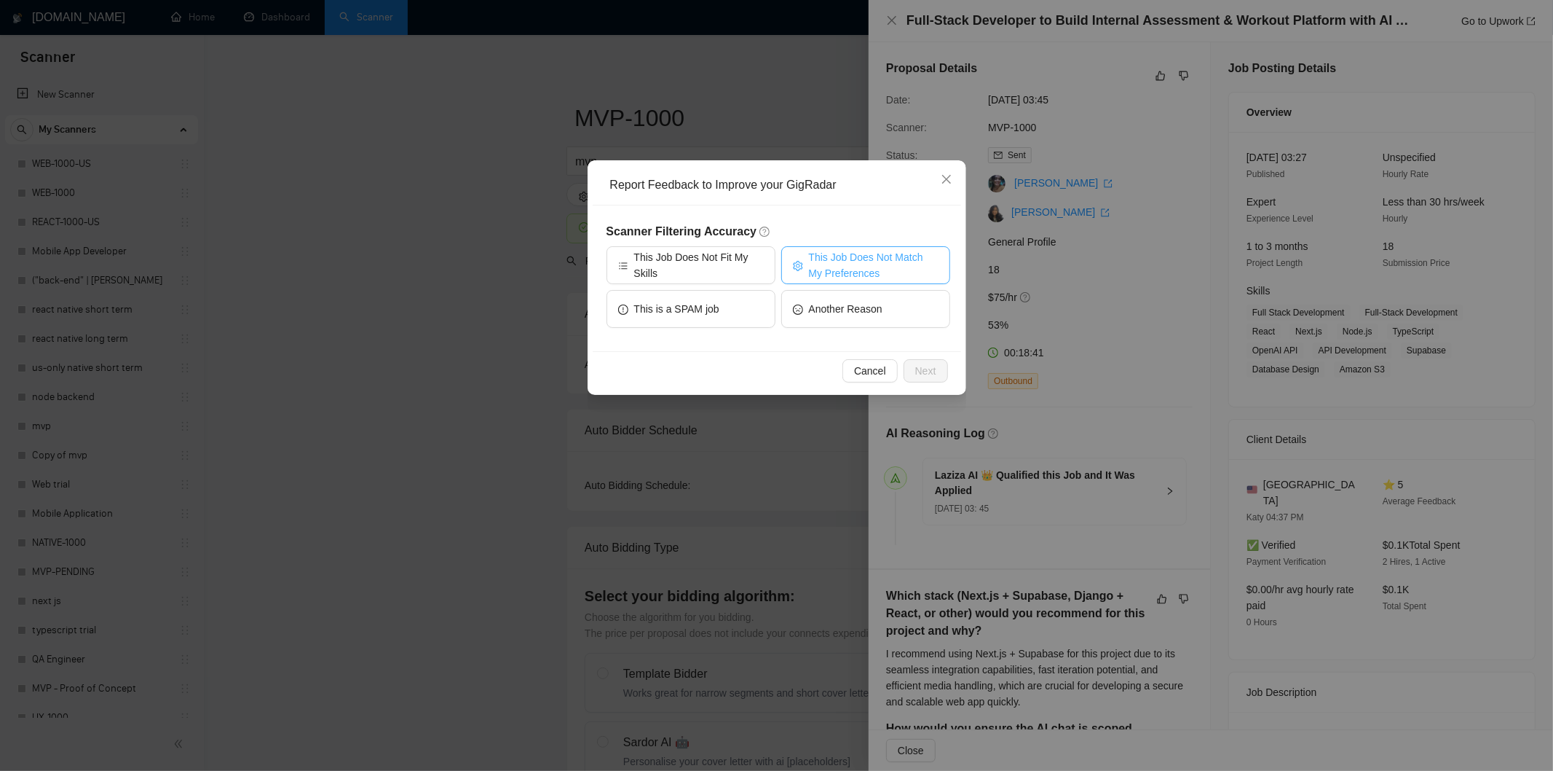
click at [872, 265] on span "This Job Does Not Match My Preferences" at bounding box center [874, 265] width 130 height 32
click at [928, 373] on span "Next" at bounding box center [925, 371] width 21 height 16
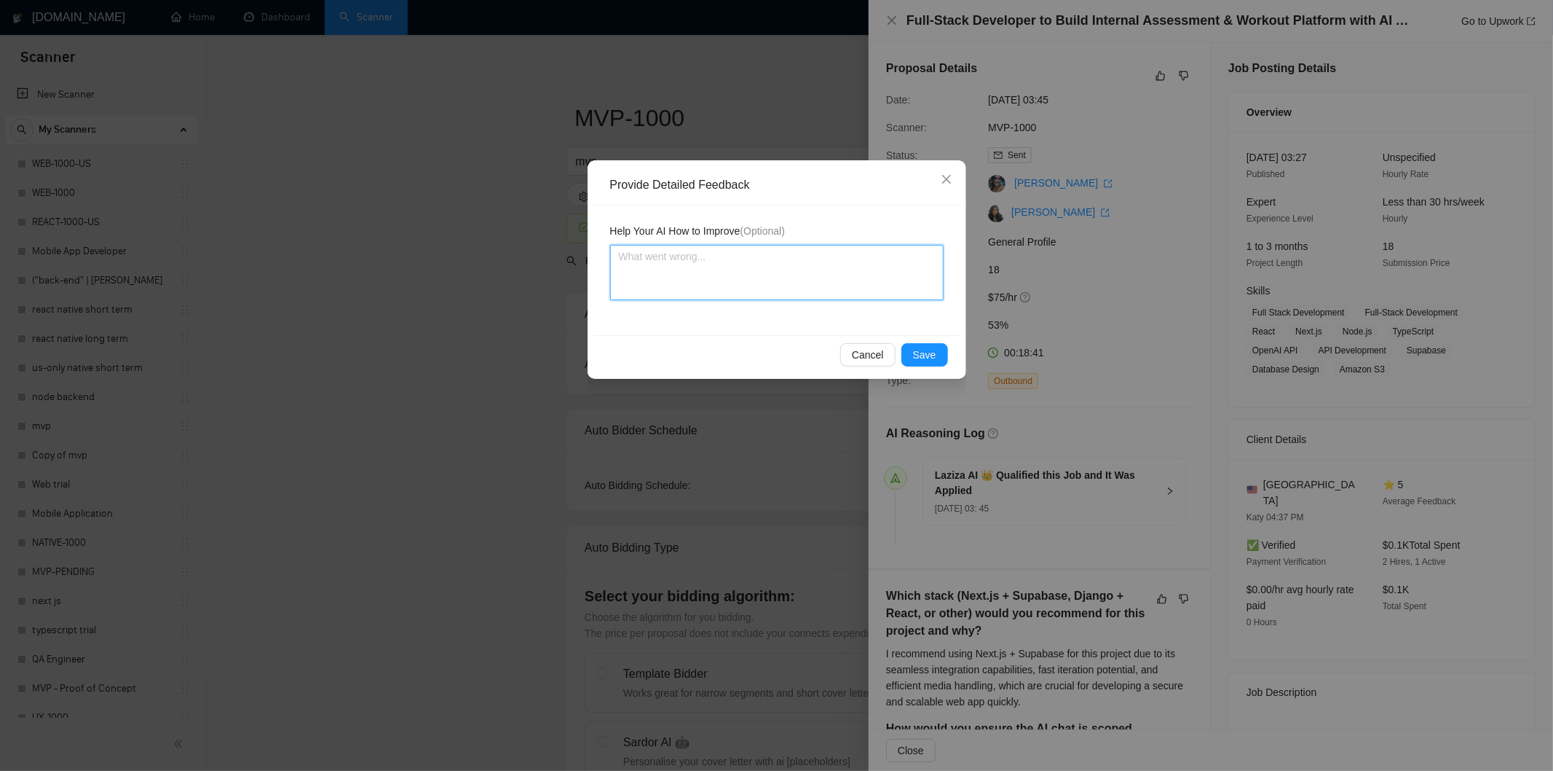
click at [855, 295] on textarea at bounding box center [777, 272] width 334 height 55
paste textarea "Not a fit — the job asks for unpaid work, offers equity, or has a small budget,…"
type textarea "Not a fit — the job asks for unpaid work, offers equity, or has a small budget,…"
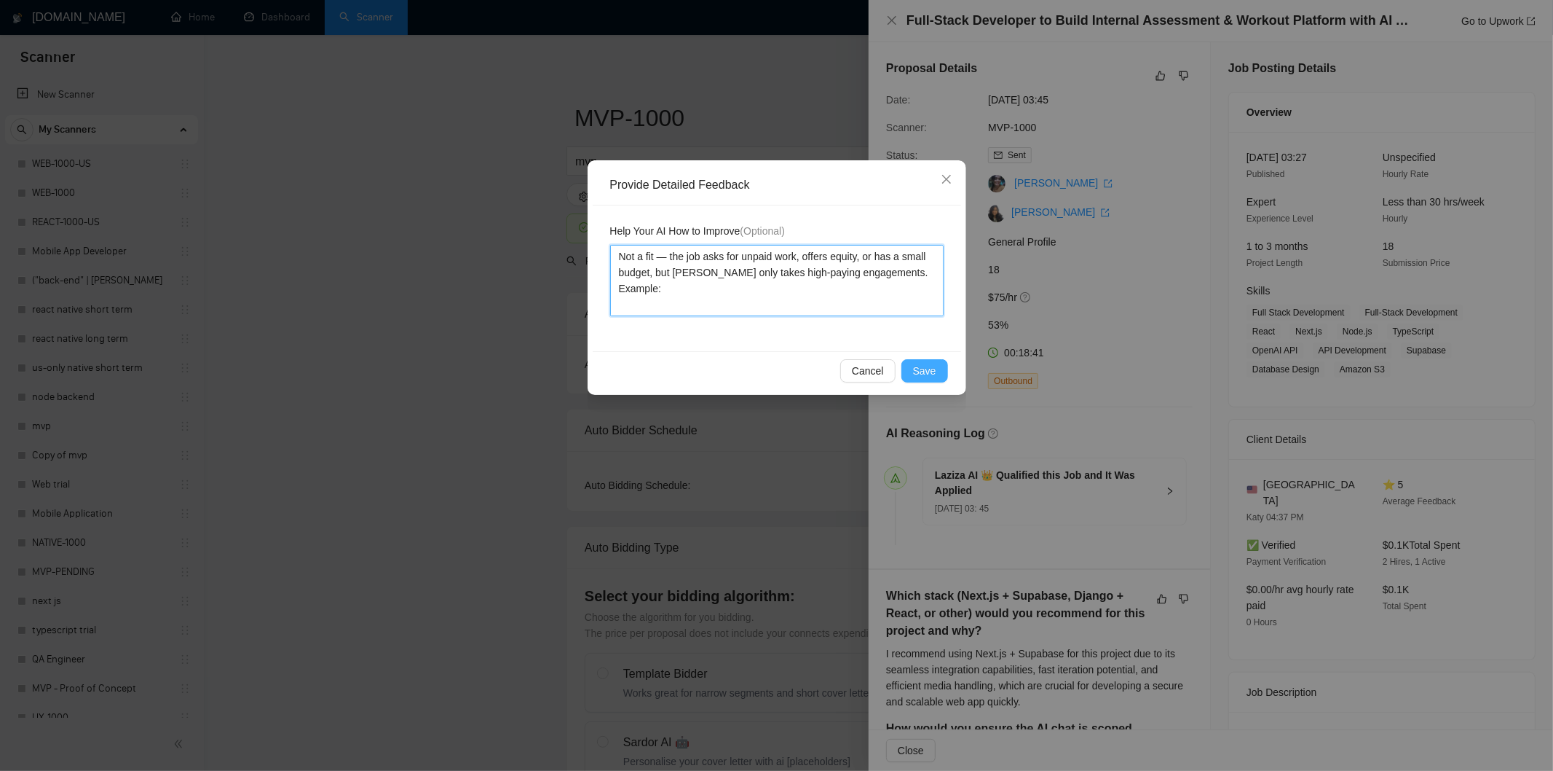
type textarea "Not a fit — the job asks for unpaid work, offers equity, or has a small budget,…"
click at [926, 373] on span "Save" at bounding box center [924, 371] width 23 height 16
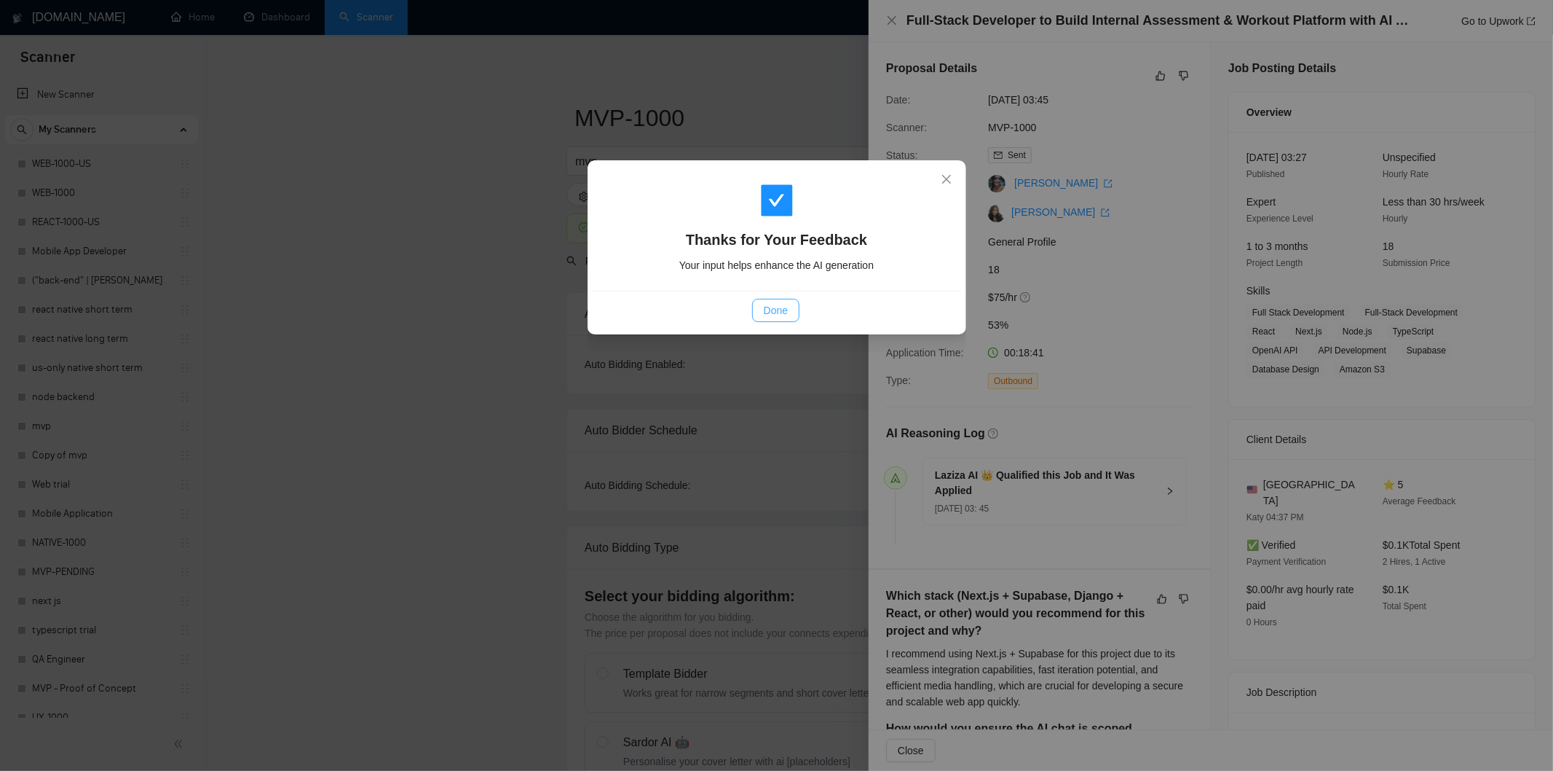
click at [775, 307] on span "Done" at bounding box center [776, 310] width 24 height 16
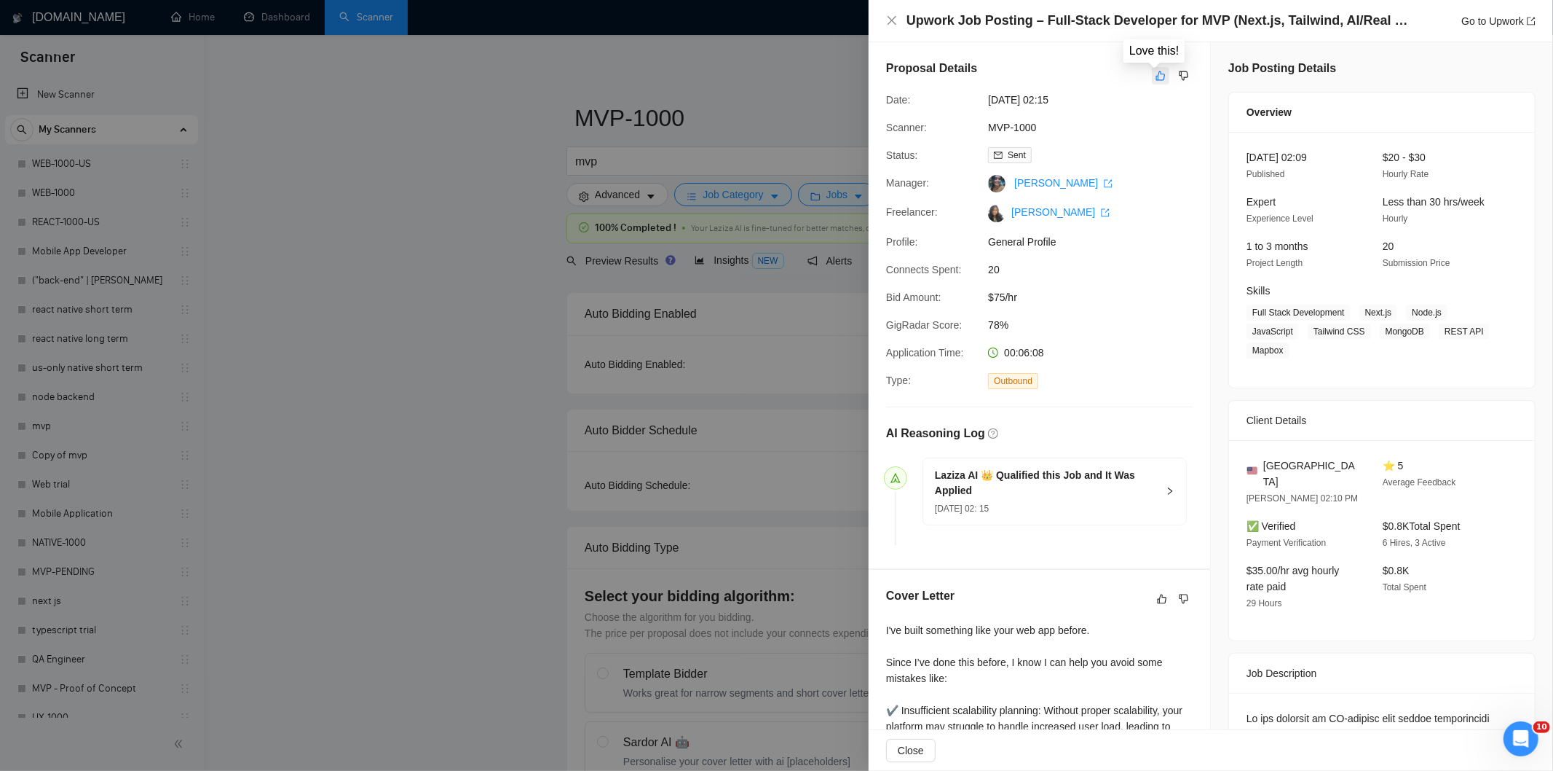
click at [1157, 74] on icon "like" at bounding box center [1161, 75] width 9 height 9
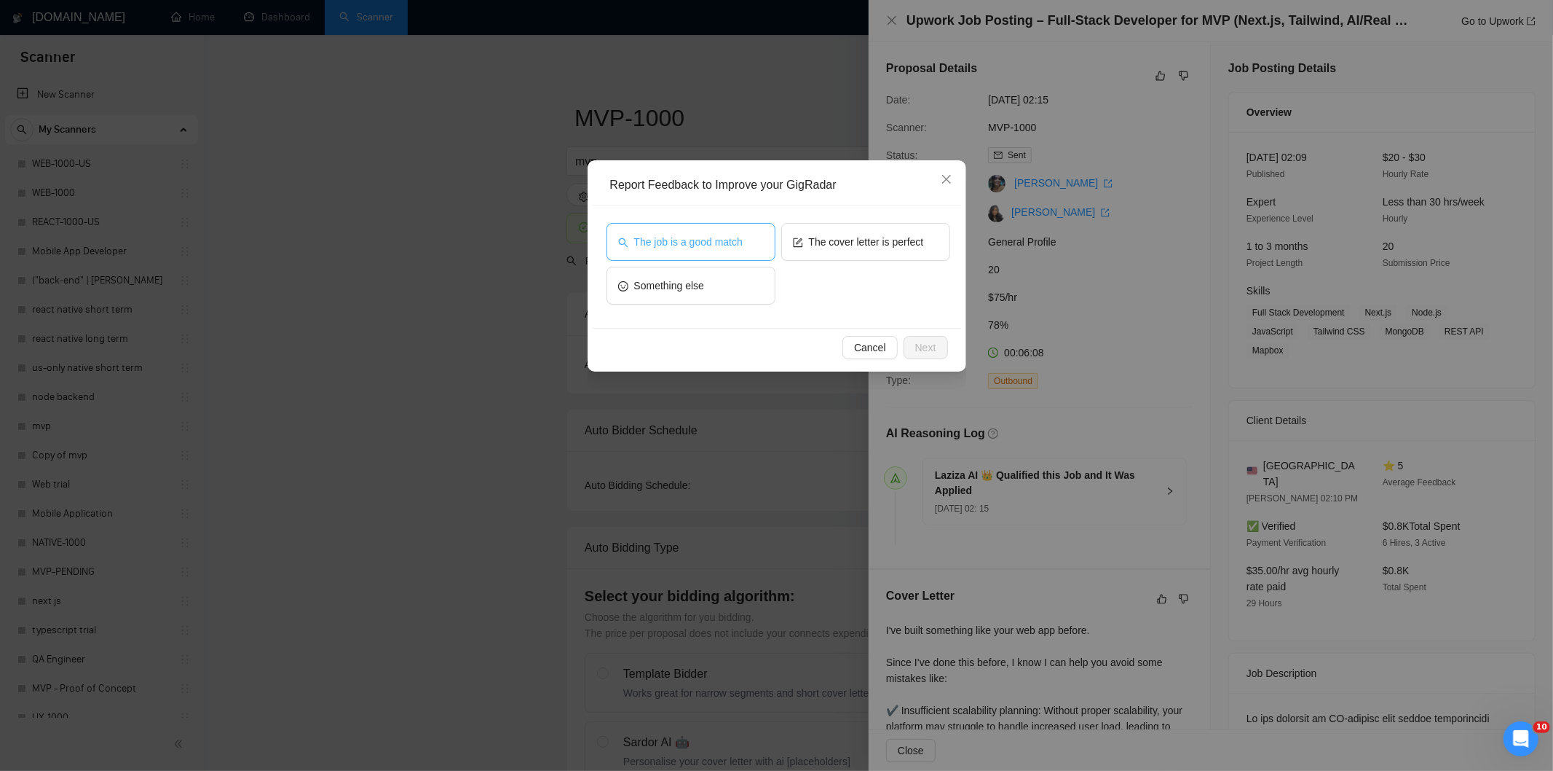
click at [744, 245] on button "The job is a good match" at bounding box center [691, 242] width 169 height 38
click at [936, 339] on button "Next" at bounding box center [926, 347] width 44 height 23
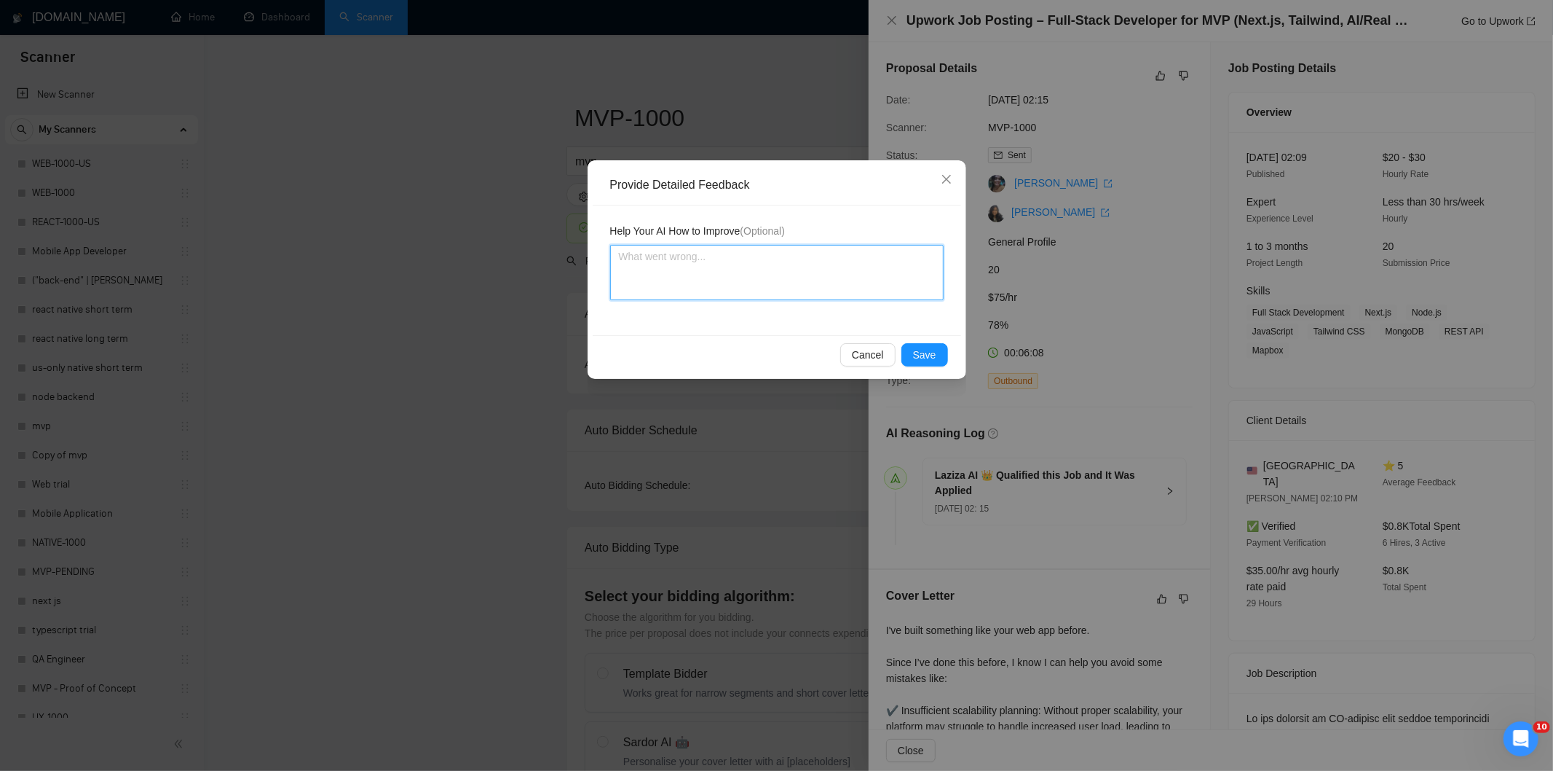
click at [881, 275] on textarea at bounding box center [777, 272] width 334 height 55
paste textarea "Good fit — the project is greenfield (no existing code), welcomes agencies, use…"
type textarea "Good fit — the project is greenfield (no existing code), welcomes agencies, use…"
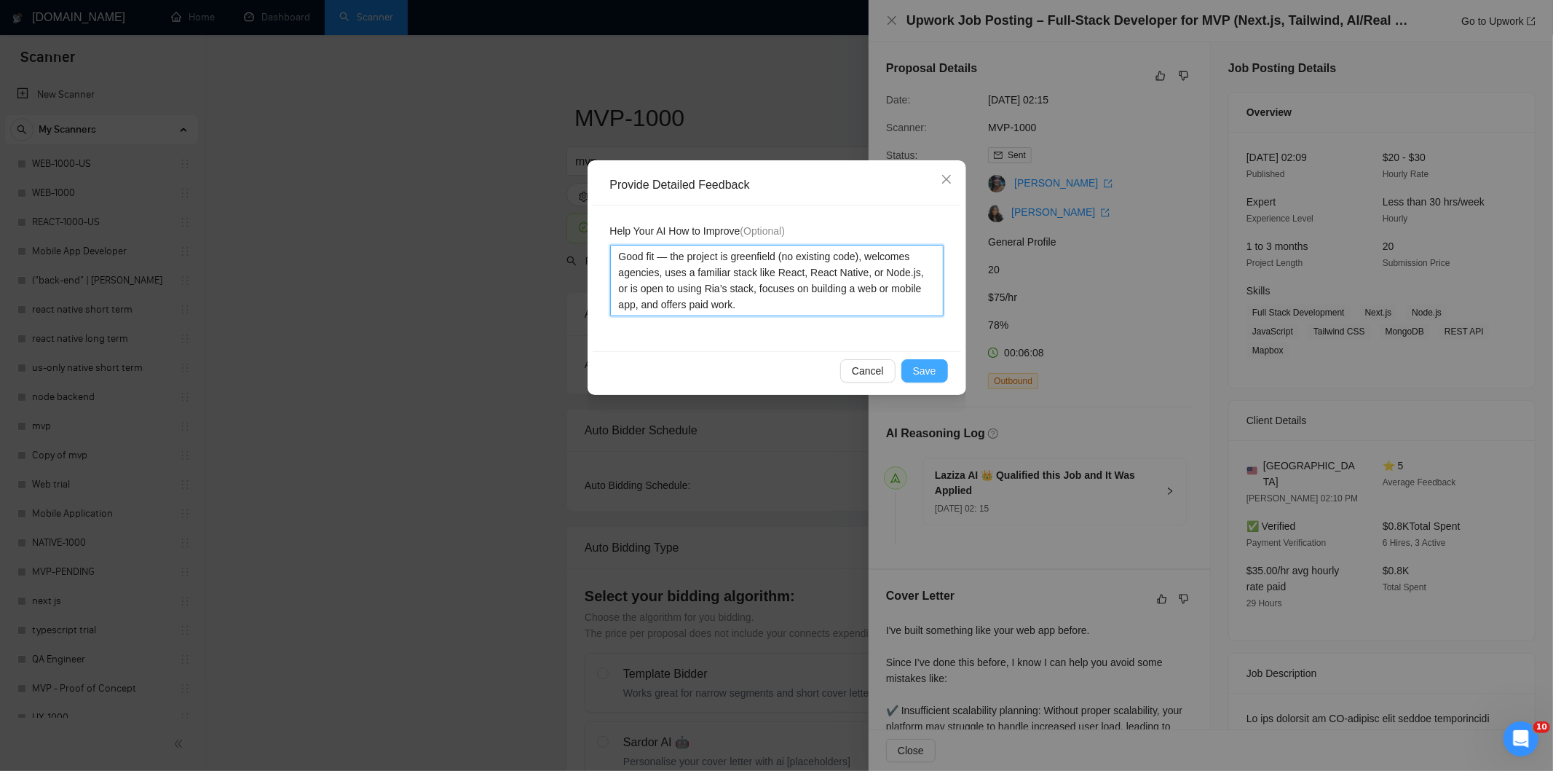
type textarea "Good fit — the project is greenfield (no existing code), welcomes agencies, use…"
click at [934, 369] on span "Save" at bounding box center [924, 371] width 23 height 16
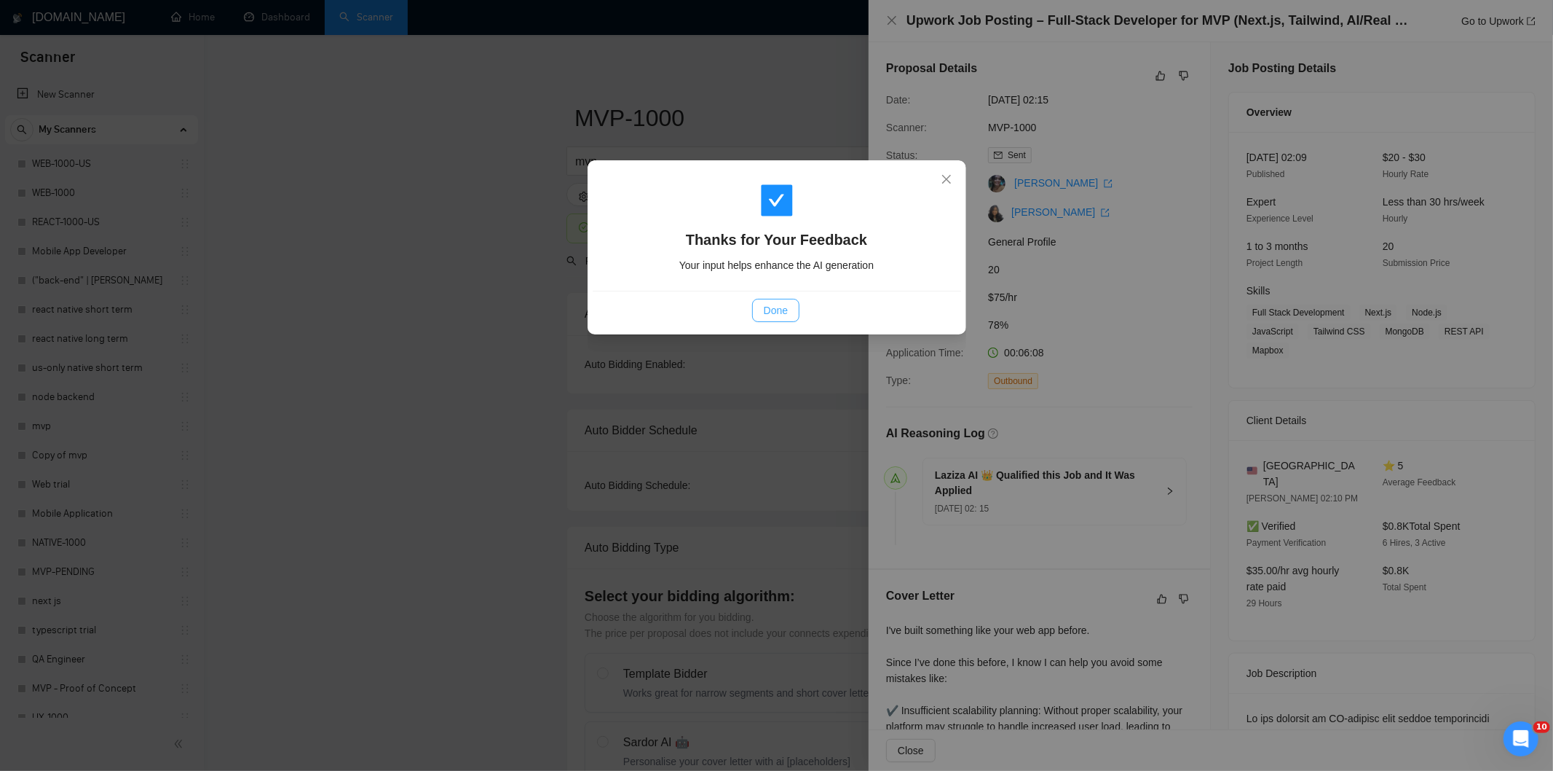
click at [765, 308] on span "Done" at bounding box center [776, 310] width 24 height 16
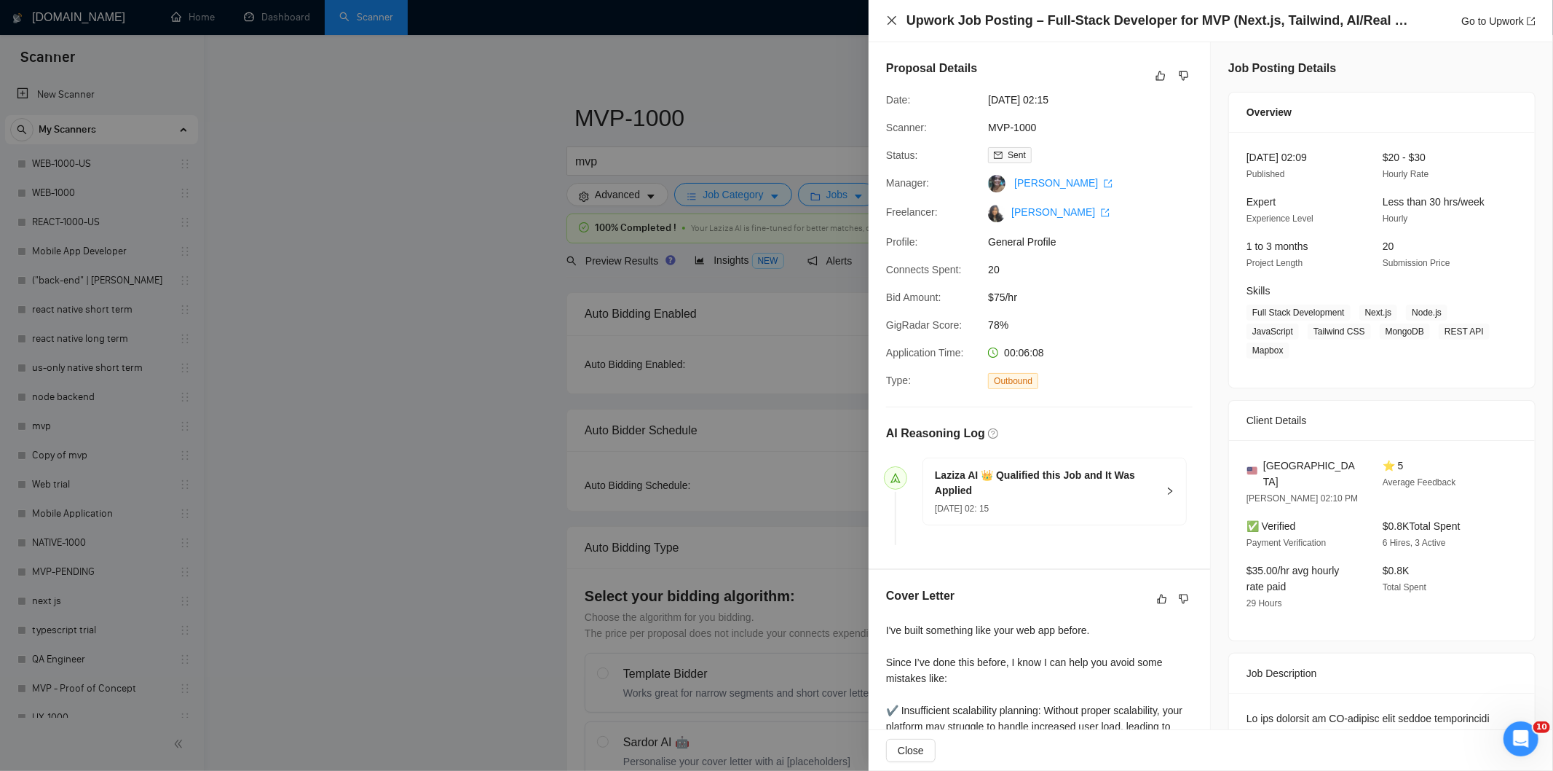
click at [891, 23] on icon "close" at bounding box center [892, 21] width 12 height 12
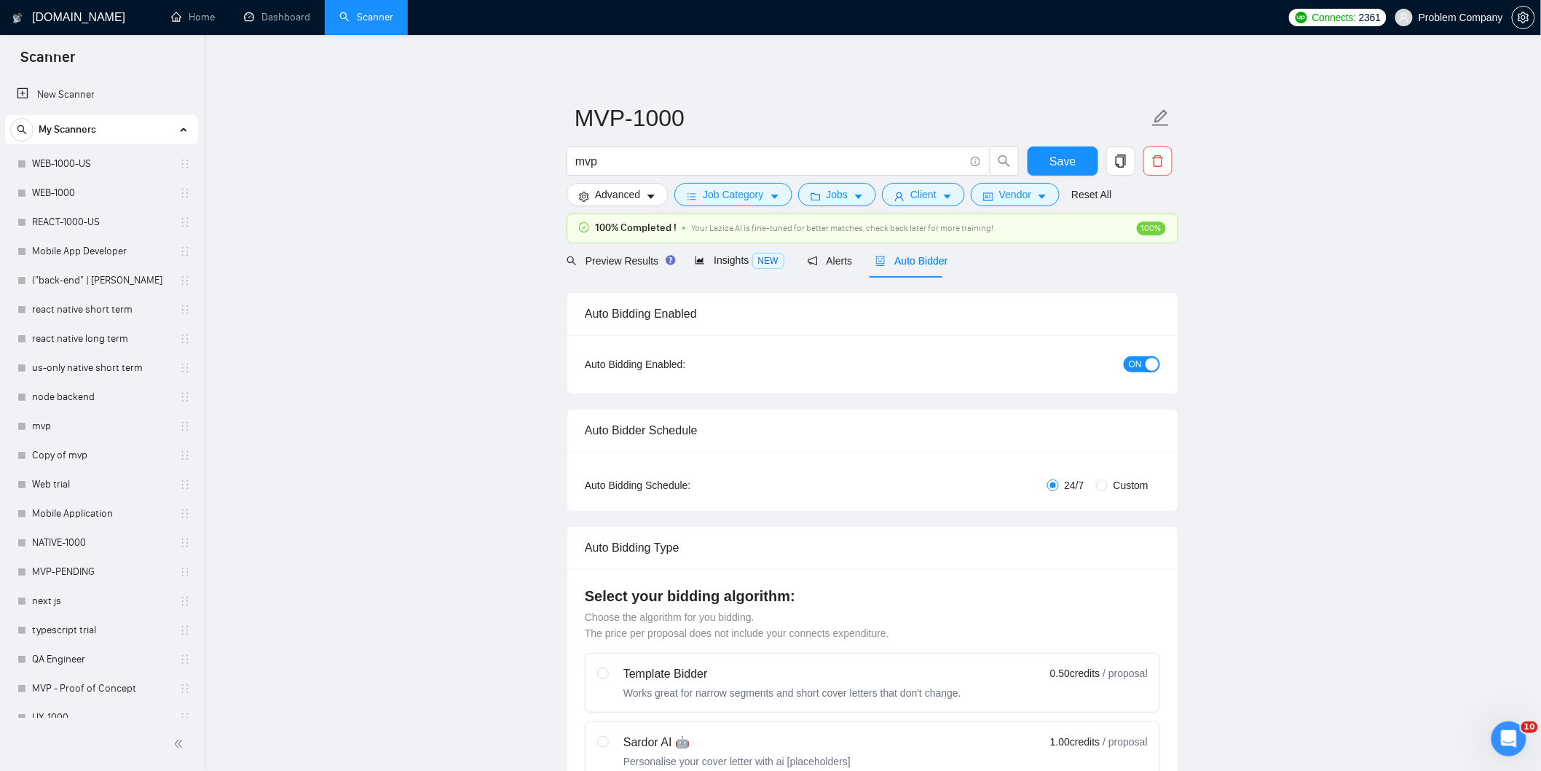
click at [897, 267] on div "Auto Bidder" at bounding box center [911, 261] width 72 height 16
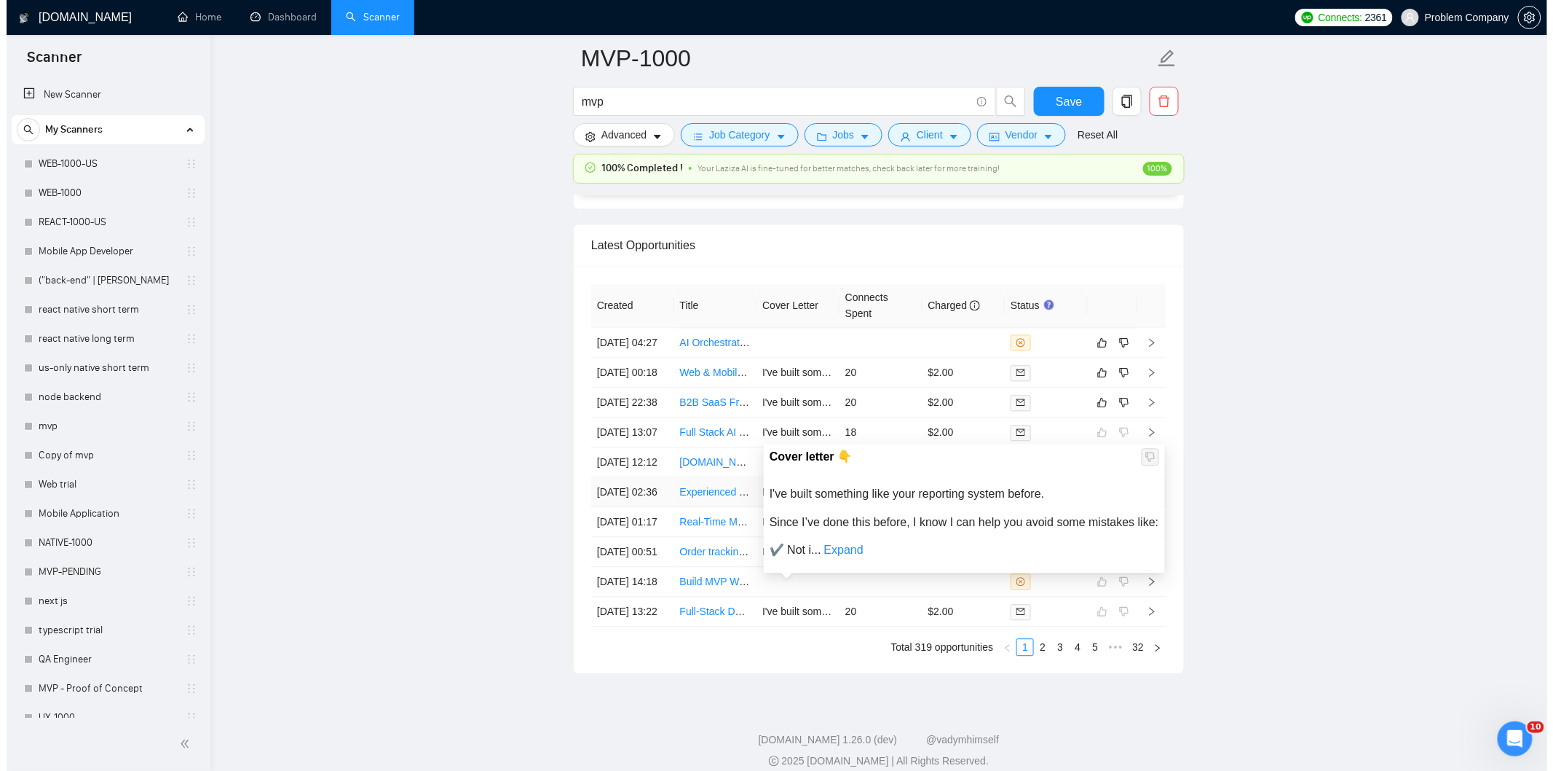
scroll to position [3480, 0]
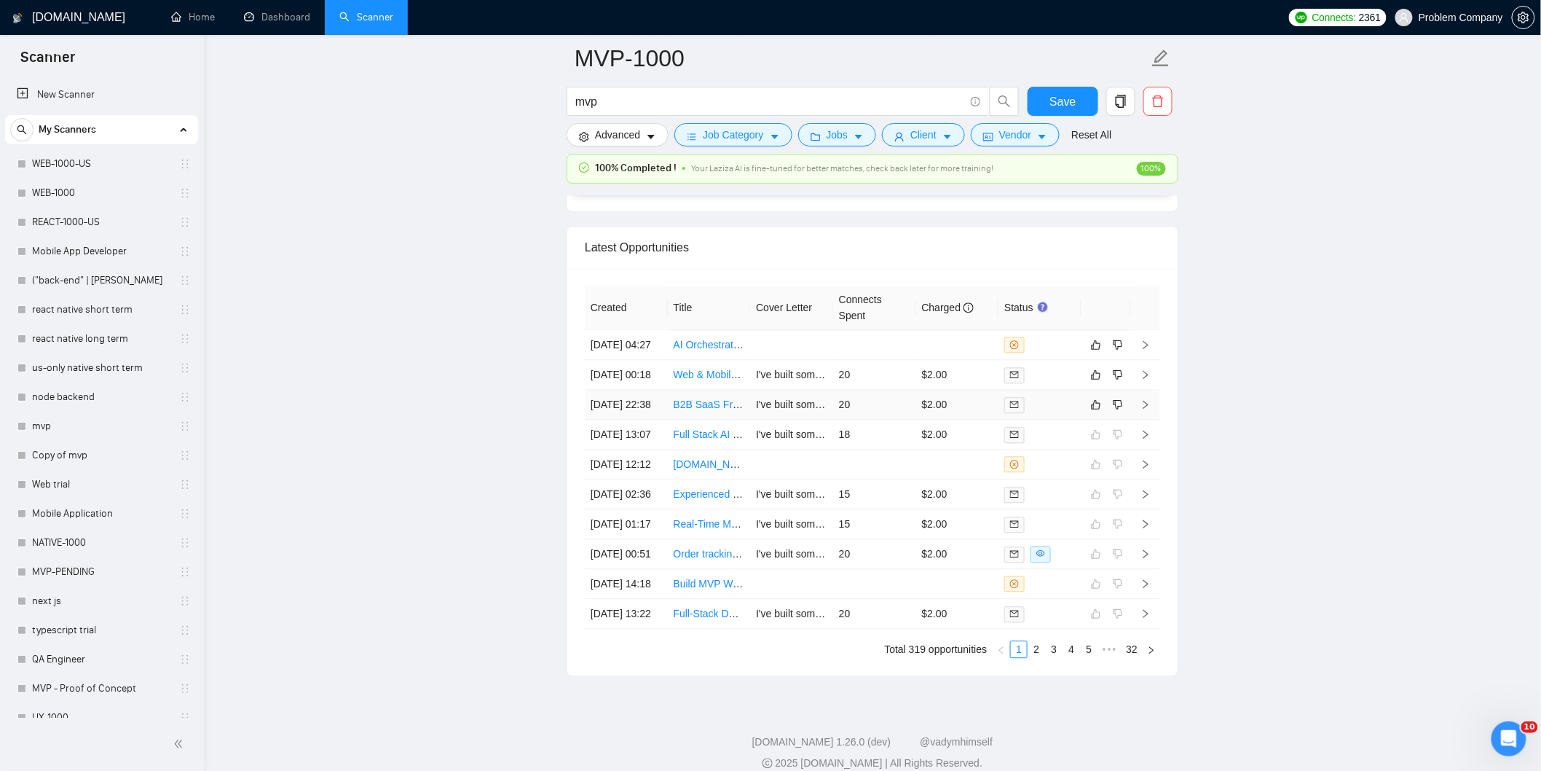
click at [650, 420] on td "[DATE] 22:38" at bounding box center [626, 405] width 83 height 30
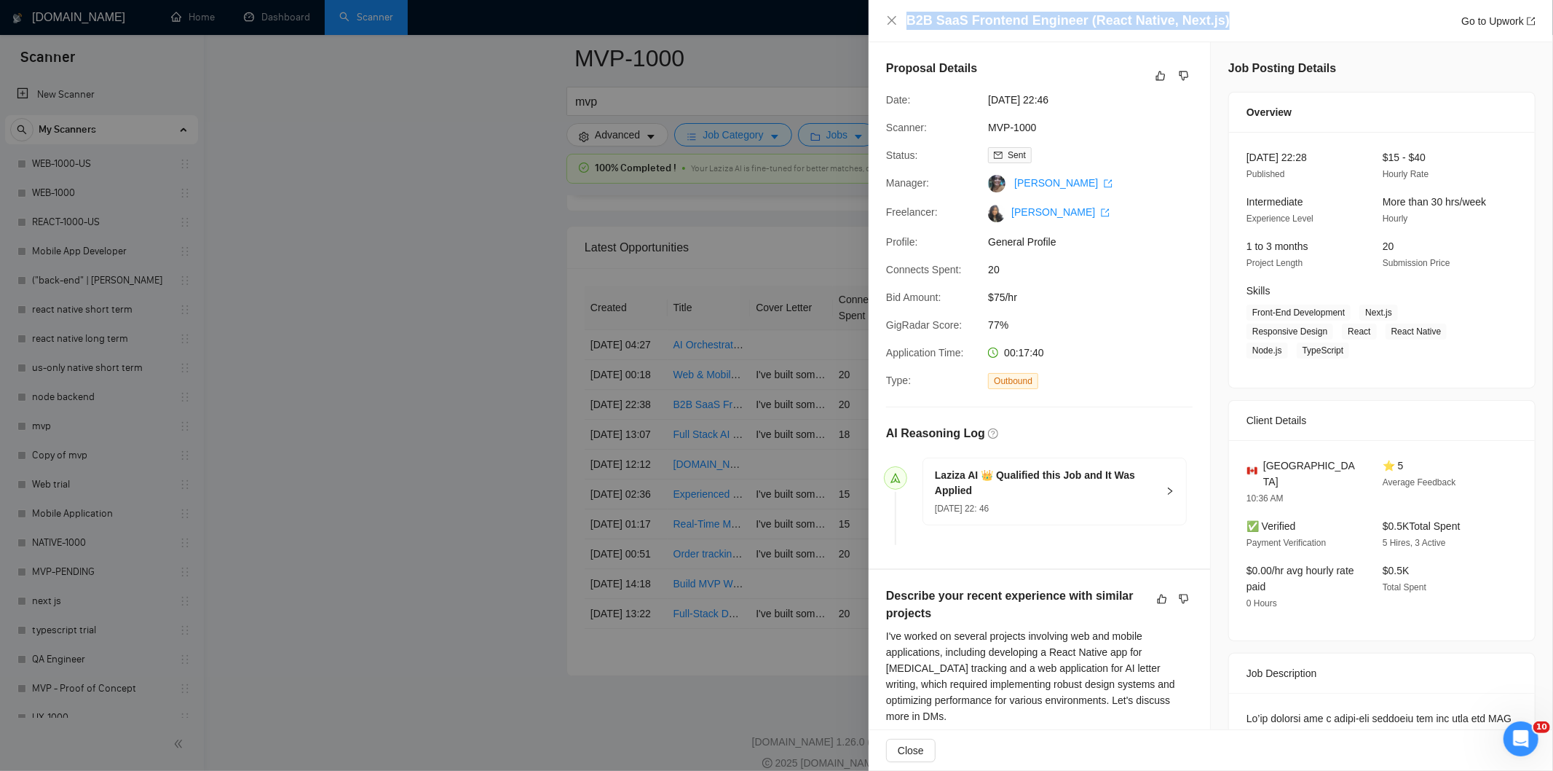
drag, startPoint x: 1221, startPoint y: 23, endPoint x: 900, endPoint y: 16, distance: 320.5
click at [900, 16] on div "B2B SaaS Frontend Engineer (React Native, Next.js) Go to Upwork" at bounding box center [1211, 21] width 650 height 18
copy h4 "B2B SaaS Frontend Engineer (React Native, Next.js)"
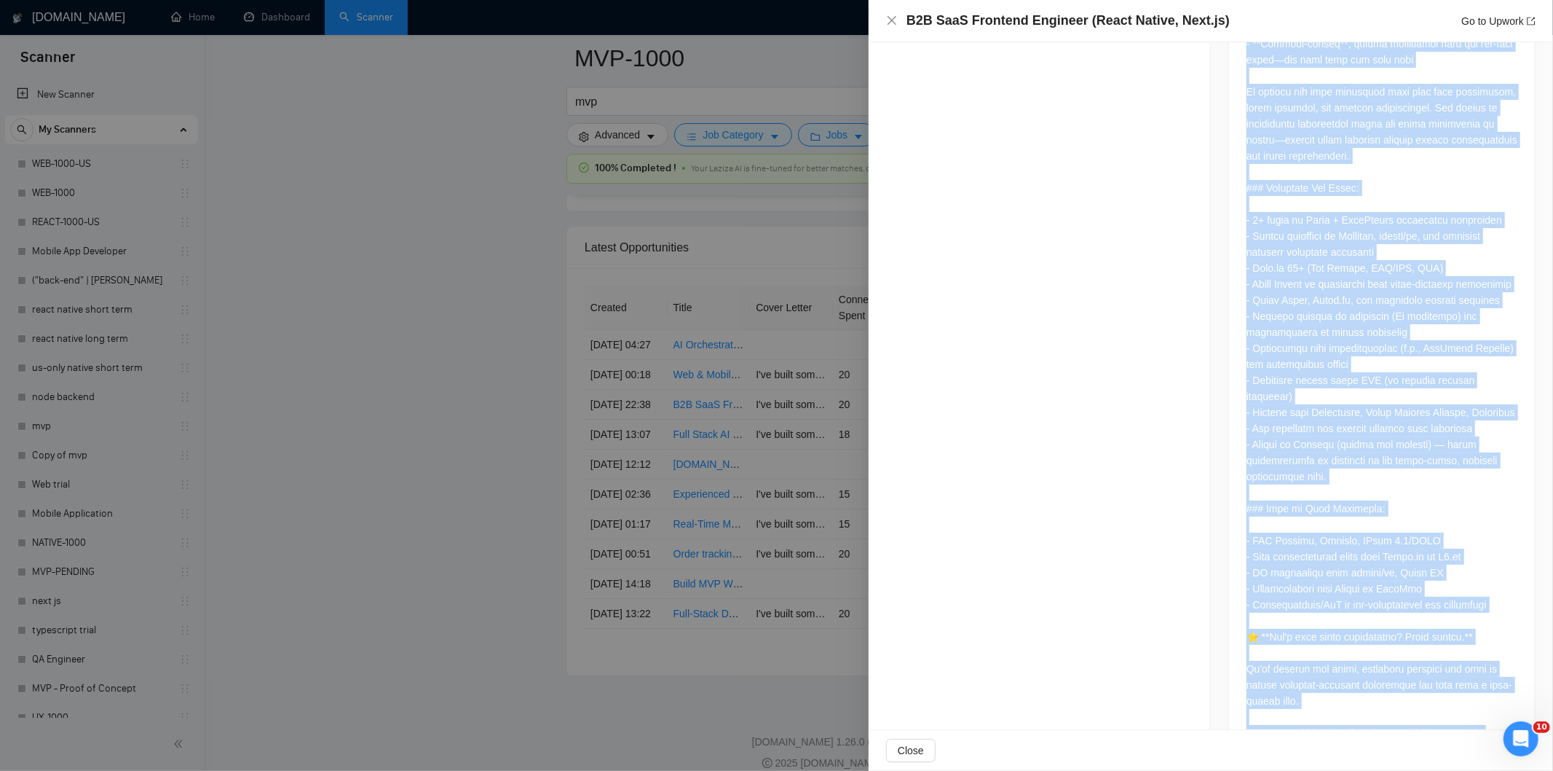
scroll to position [1529, 0]
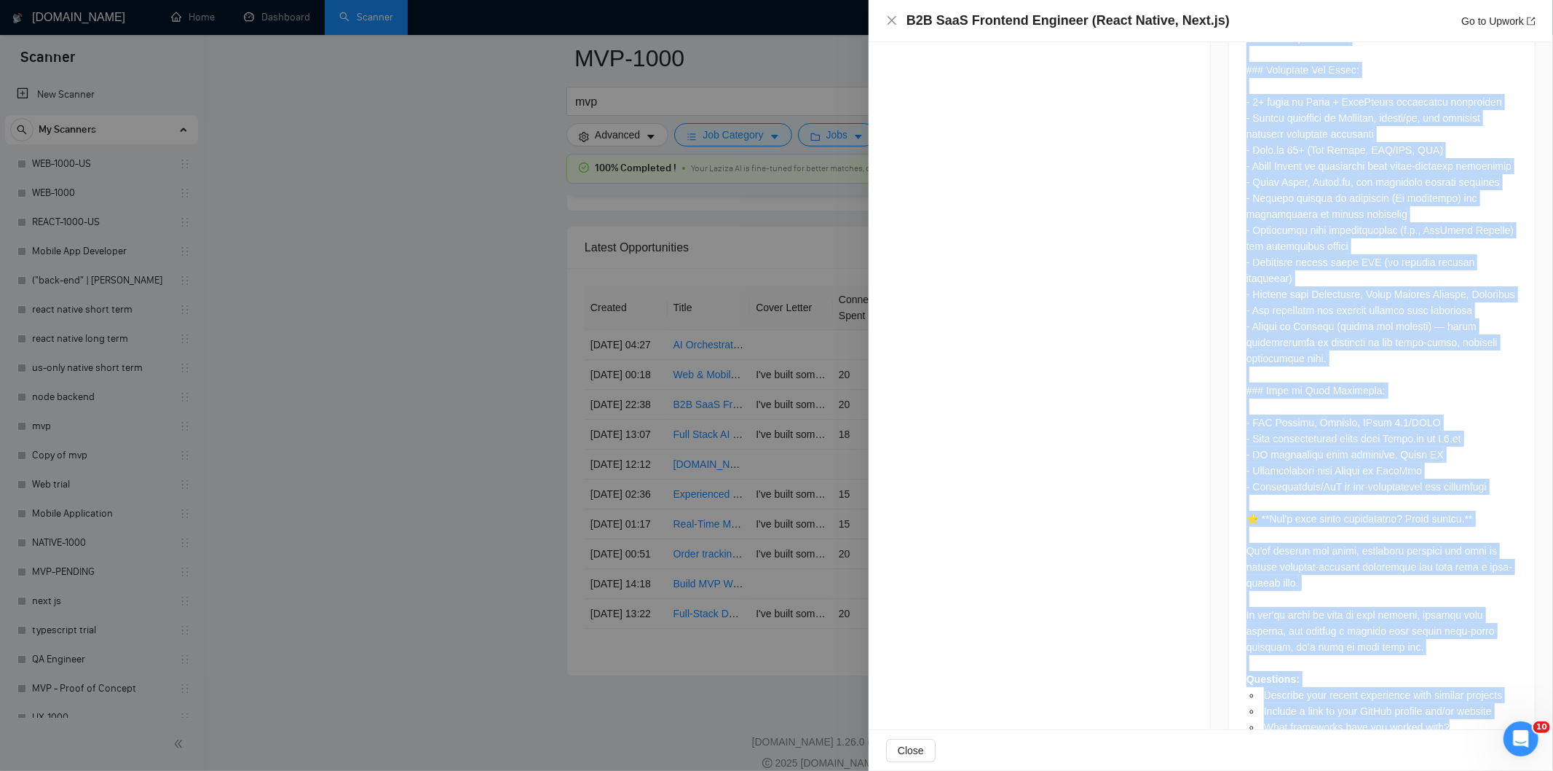
drag, startPoint x: 1241, startPoint y: 146, endPoint x: 1452, endPoint y: 689, distance: 582.3
copy div "Lo’ip dolorsi ame c adipi-eli seddoeiu tem inc utla etd MAG aliq eni admi—ven q…"
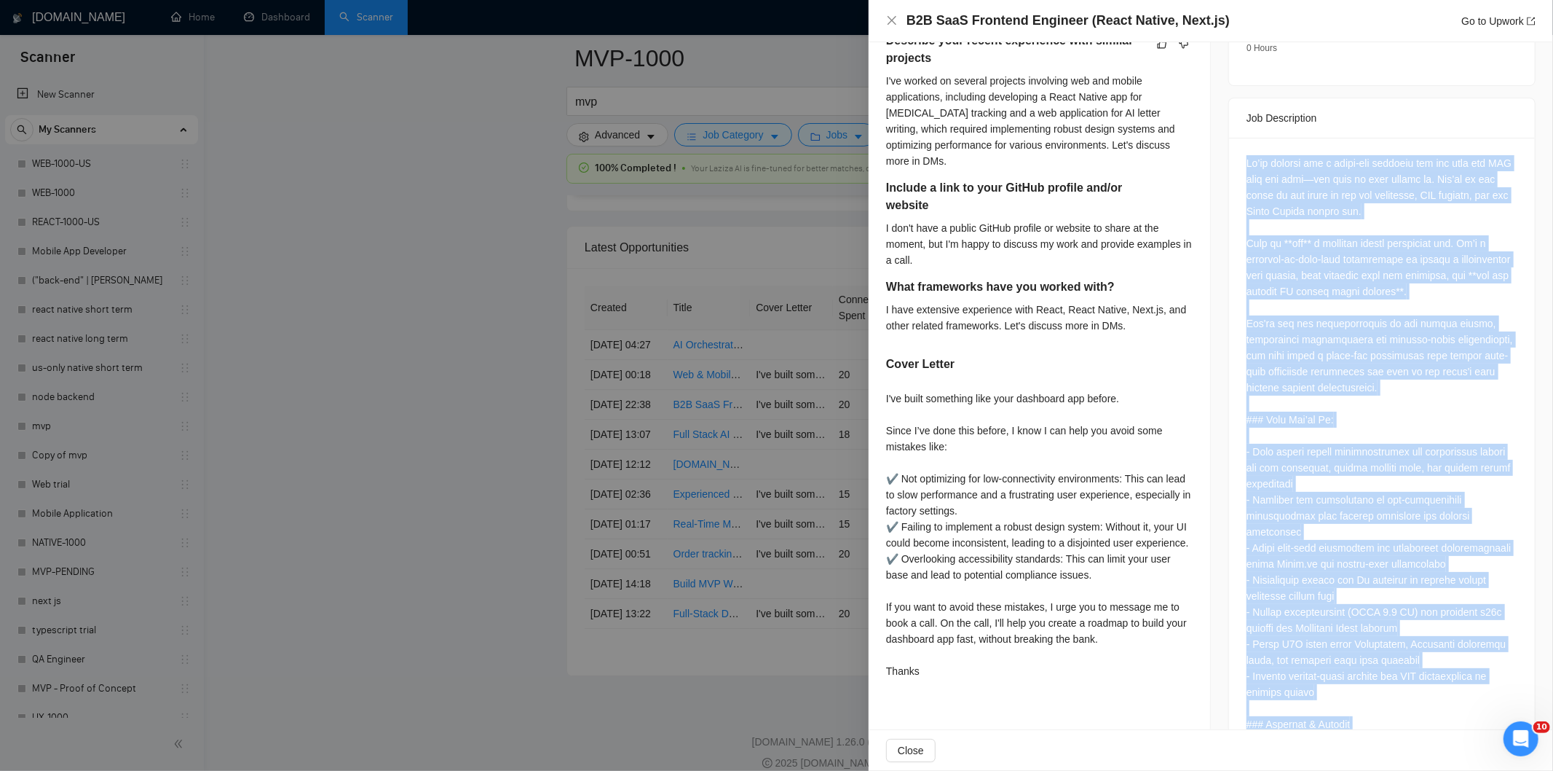
scroll to position [512, 0]
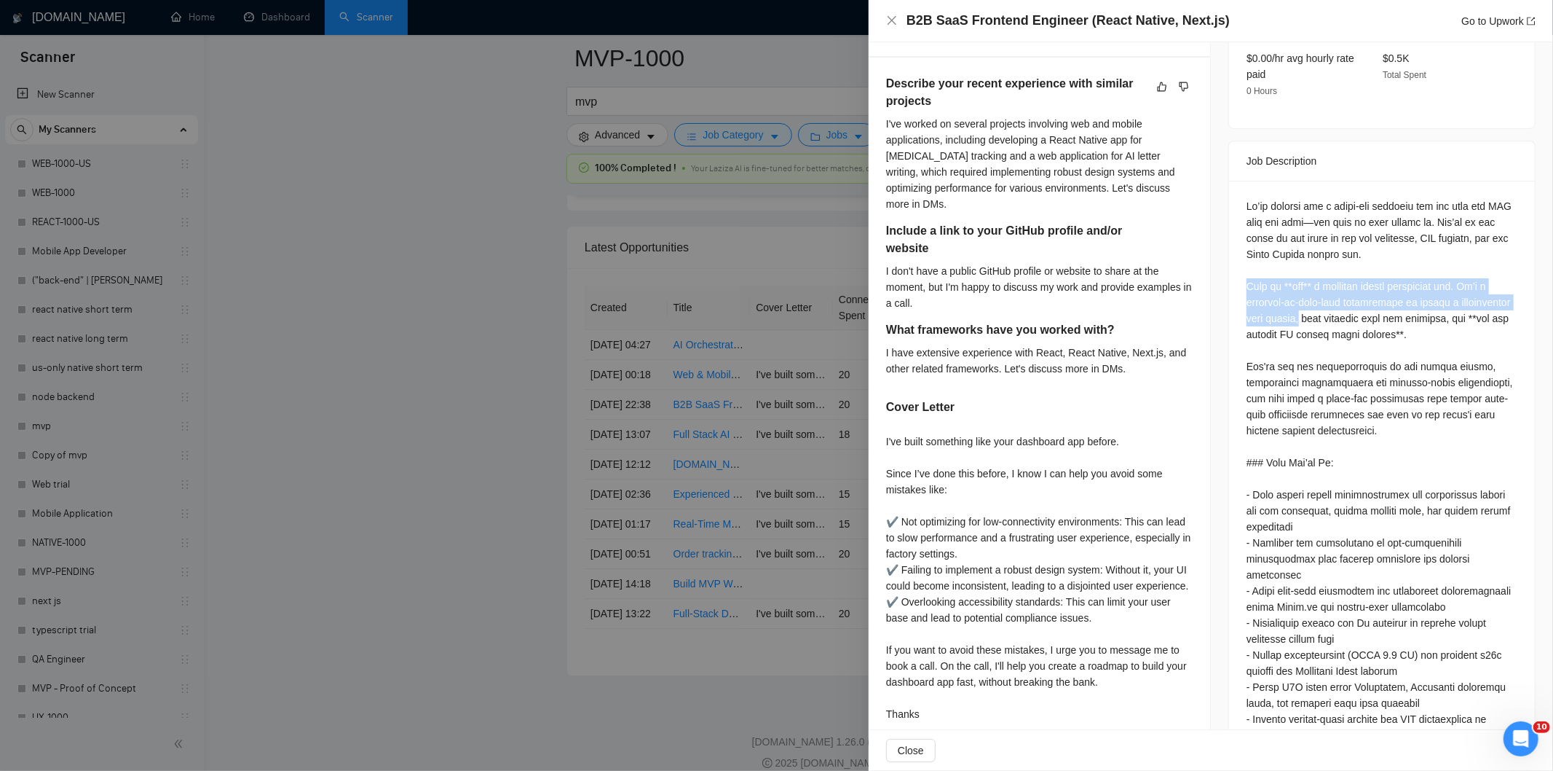
drag, startPoint x: 1240, startPoint y: 251, endPoint x: 1366, endPoint y: 289, distance: 132.3
copy div "This is **not** a narrowly scoped [DEMOGRAPHIC_DATA] job. It’s a [DEMOGRAPHIC_D…"
click at [894, 20] on icon "close" at bounding box center [892, 21] width 12 height 12
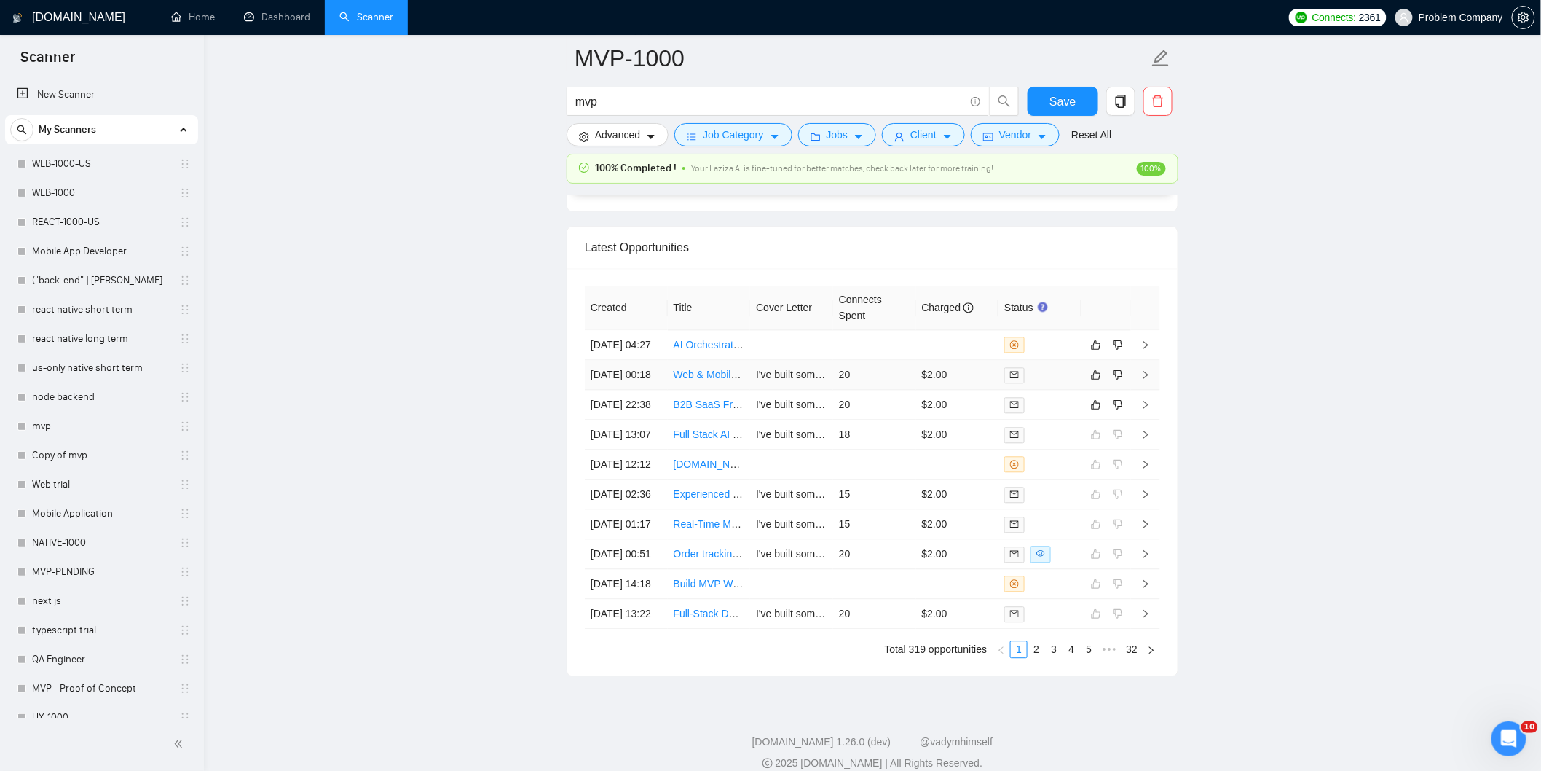
click at [642, 390] on td "[DATE] 00:18" at bounding box center [626, 375] width 83 height 30
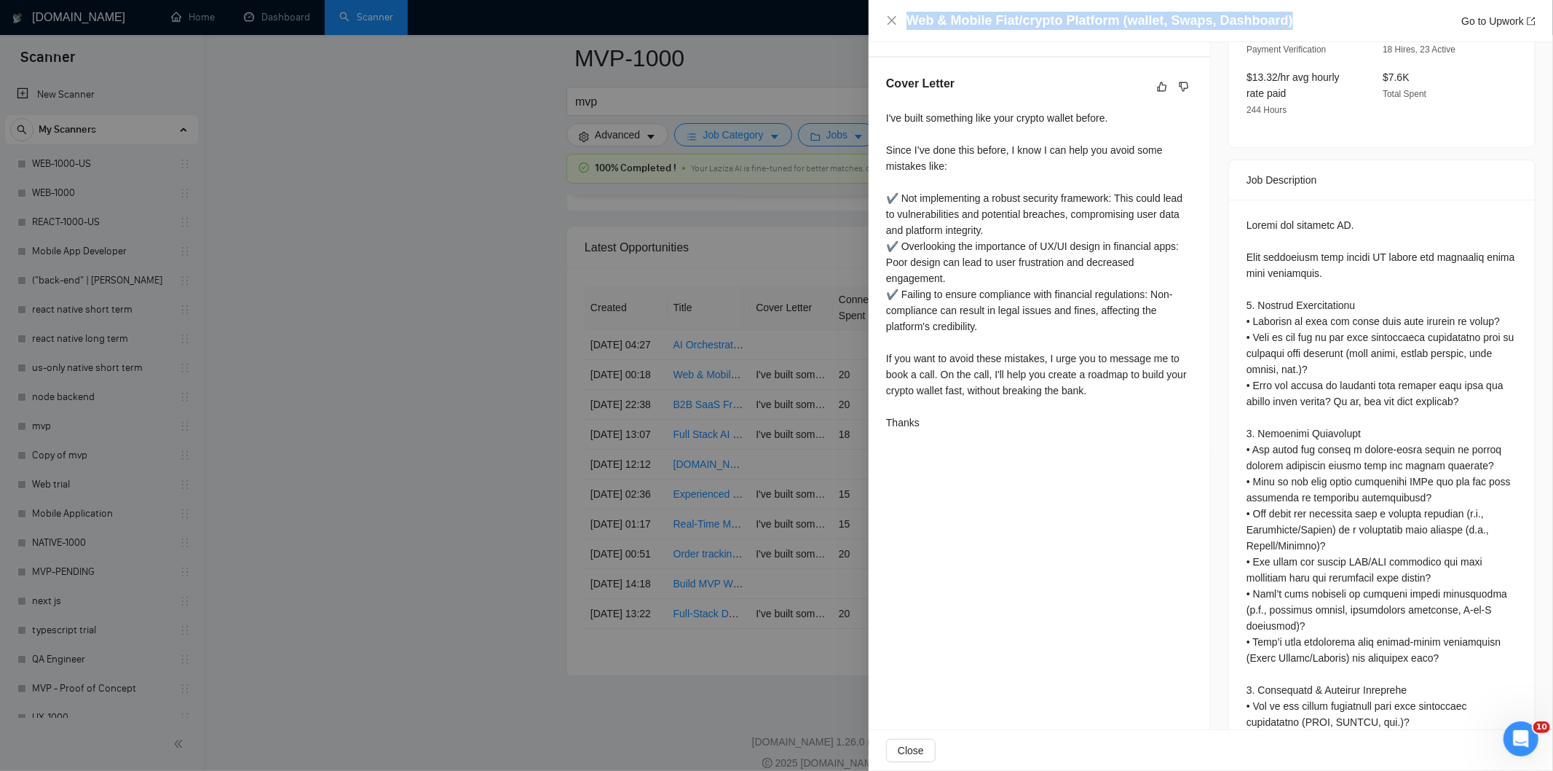
drag, startPoint x: 1285, startPoint y: 12, endPoint x: 924, endPoint y: 10, distance: 361.2
click at [924, 10] on div "Web & Mobile Fiat/crypto Platform (wallet, Swaps, Dashboard) Go to Upwork" at bounding box center [1211, 21] width 685 height 42
copy h4 "Web & Mobile Fiat/crypto Platform (wallet, Swaps, Dashboard)"
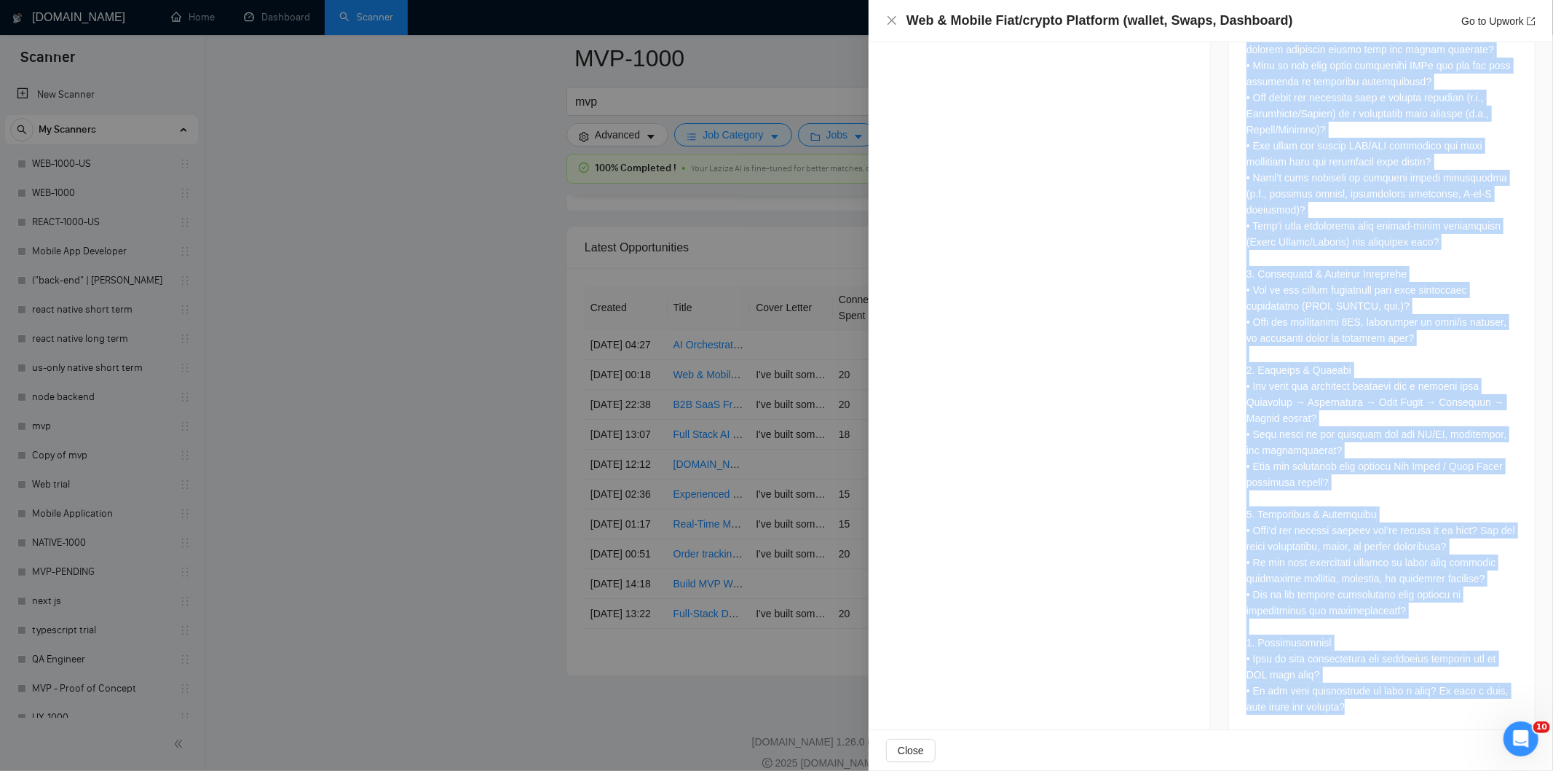
scroll to position [938, 0]
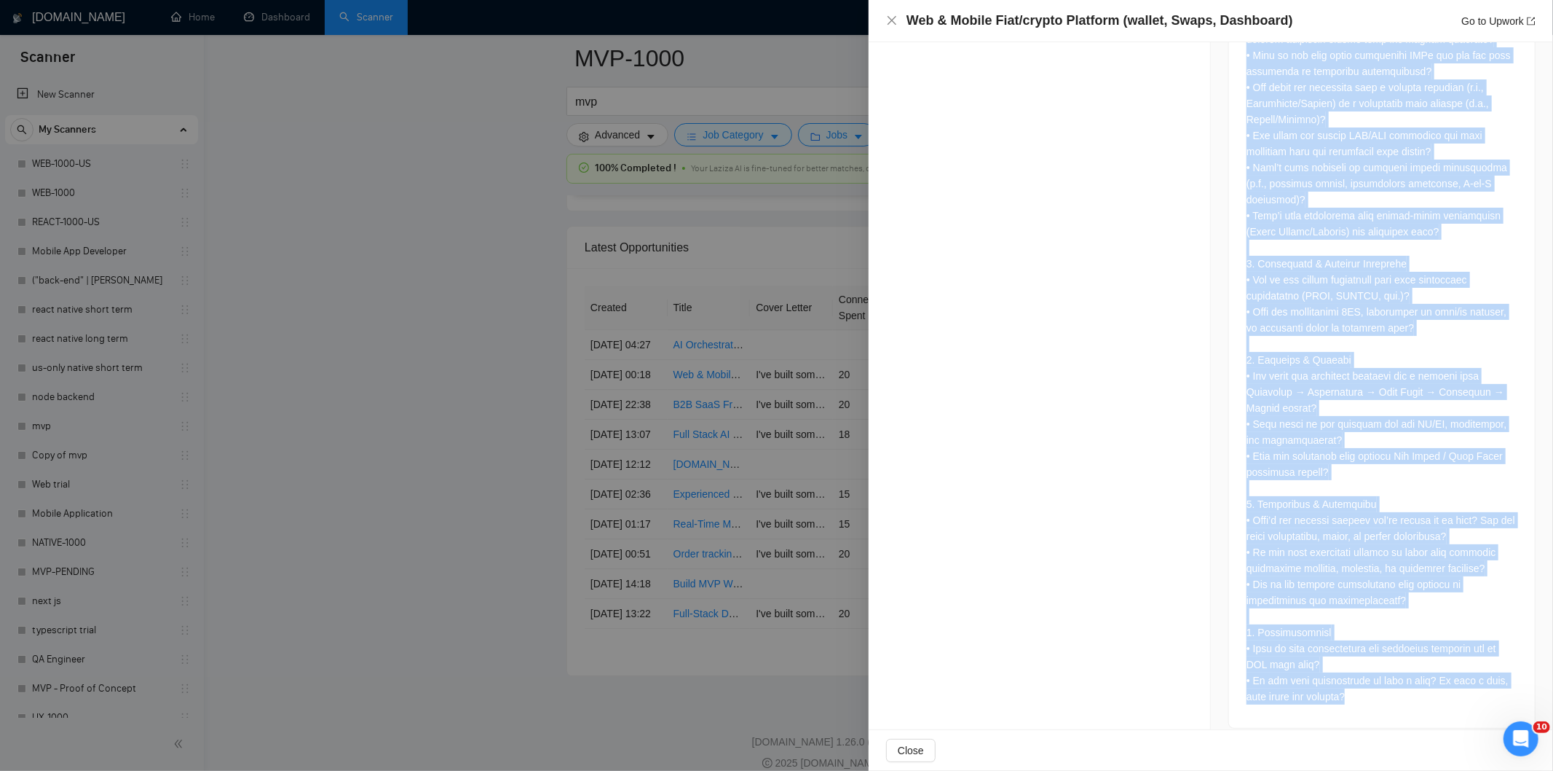
drag, startPoint x: 1241, startPoint y: 66, endPoint x: 1359, endPoint y: 695, distance: 639.5
click at [1359, 695] on div at bounding box center [1382, 250] width 306 height 954
copy div "Loremi dol sitametc AD. Elit seddoeiusm temp incidi UT labore etd magnaaliq eni…"
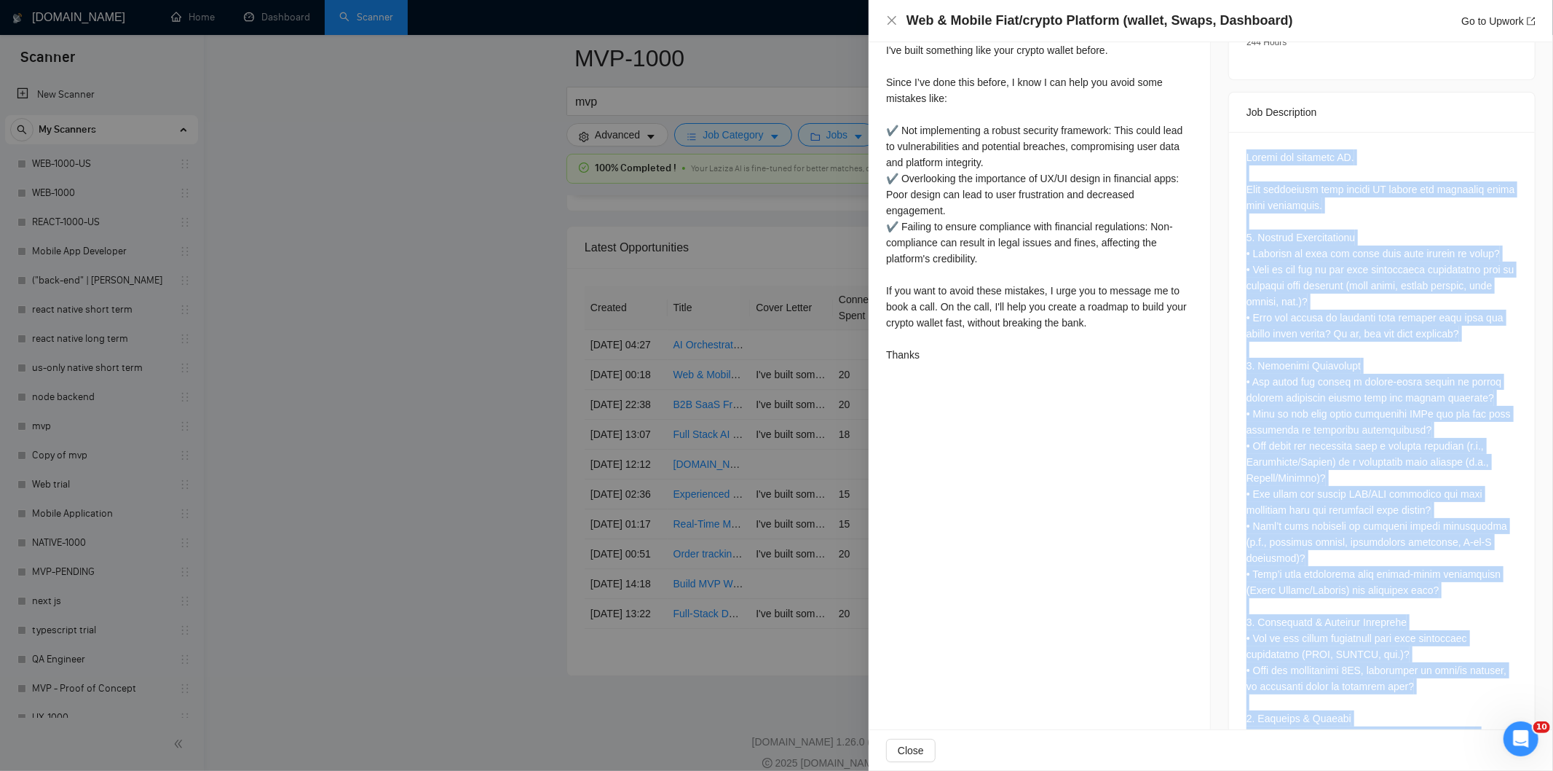
scroll to position [564, 0]
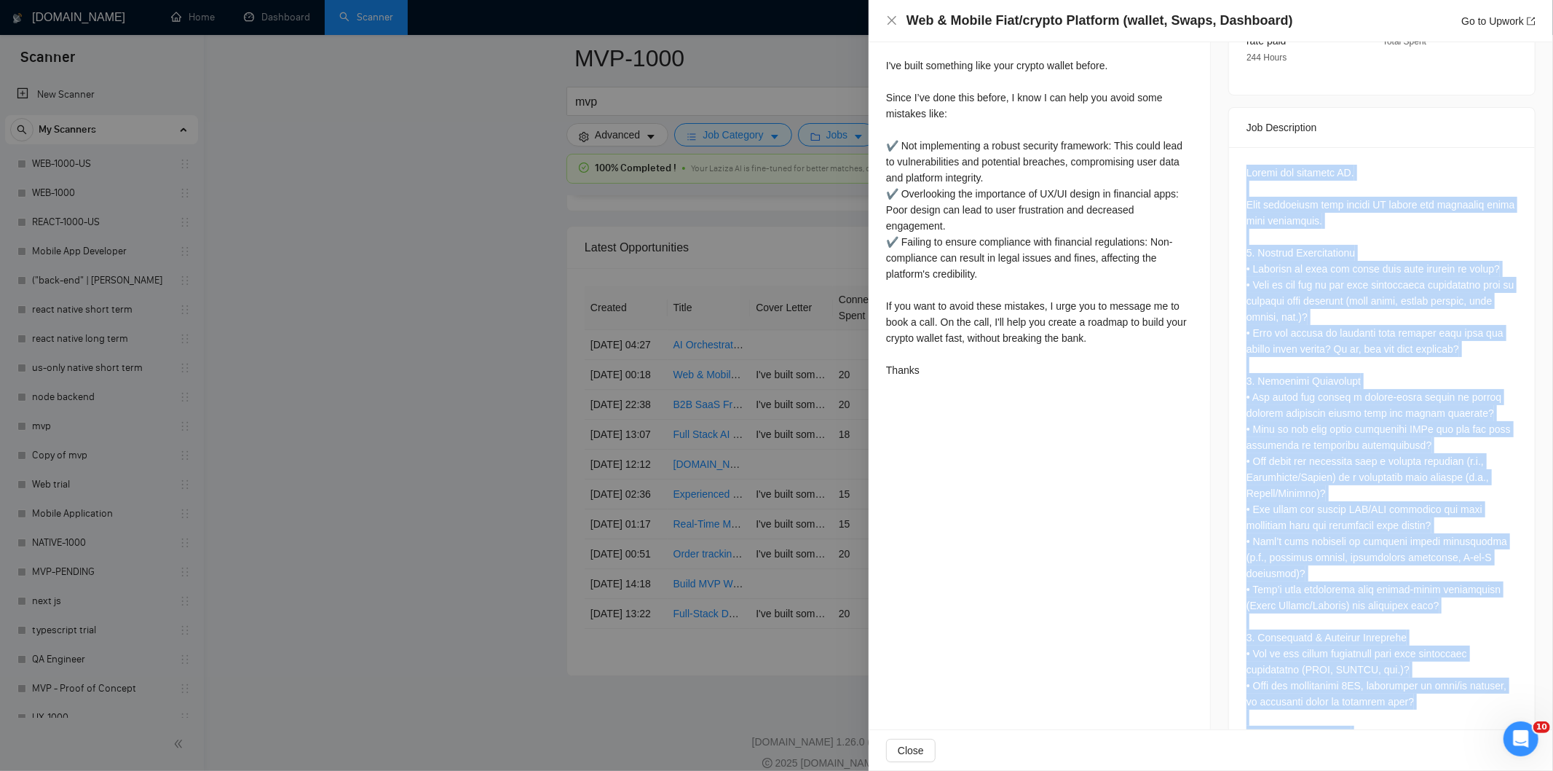
click at [1342, 269] on div at bounding box center [1382, 621] width 271 height 913
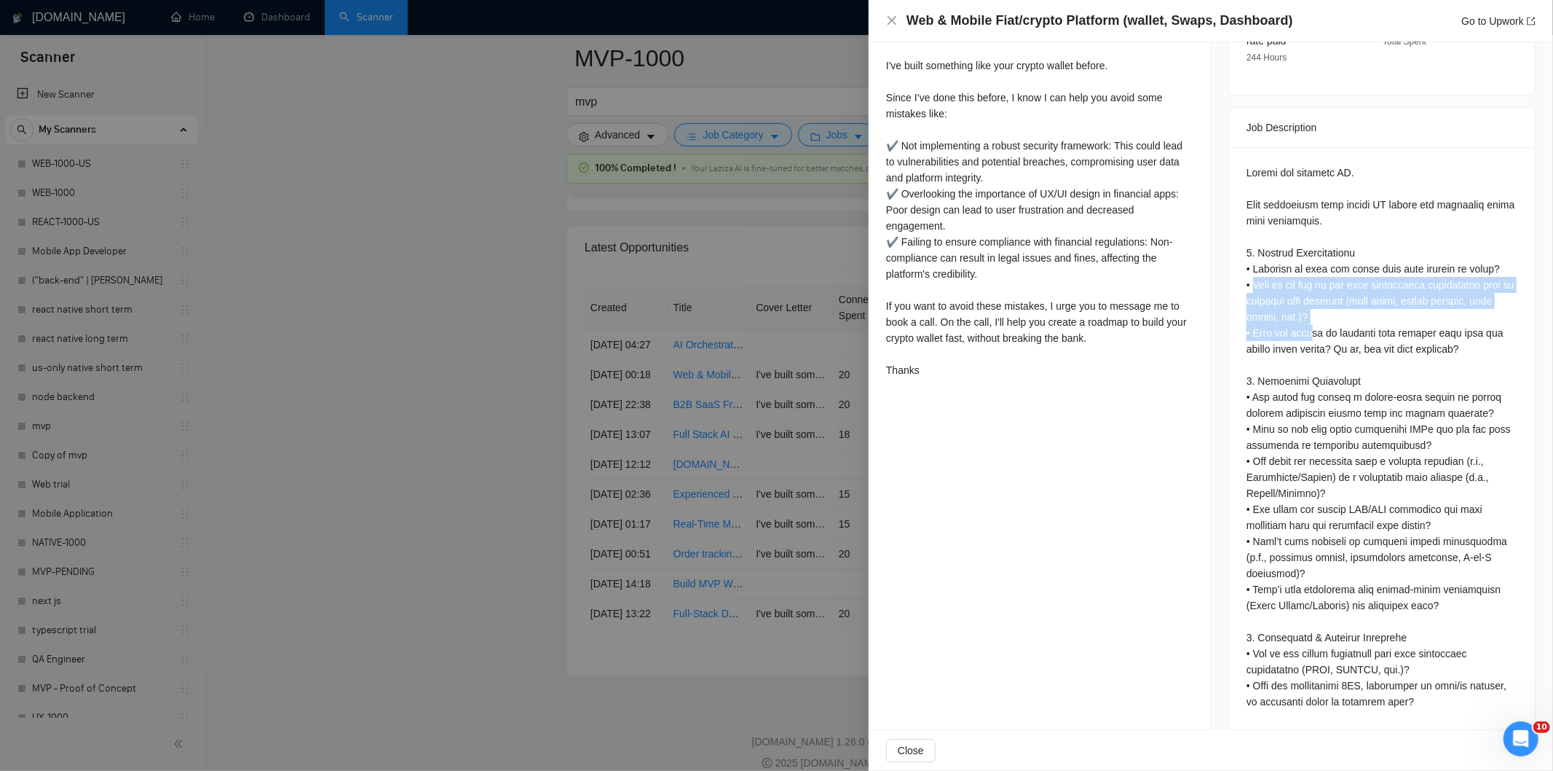
drag, startPoint x: 1316, startPoint y: 312, endPoint x: 1253, endPoint y: 277, distance: 72.4
click at [1253, 277] on div at bounding box center [1382, 621] width 271 height 913
drag, startPoint x: 1307, startPoint y: 299, endPoint x: 1253, endPoint y: 265, distance: 63.8
click at [1253, 265] on div at bounding box center [1382, 621] width 271 height 913
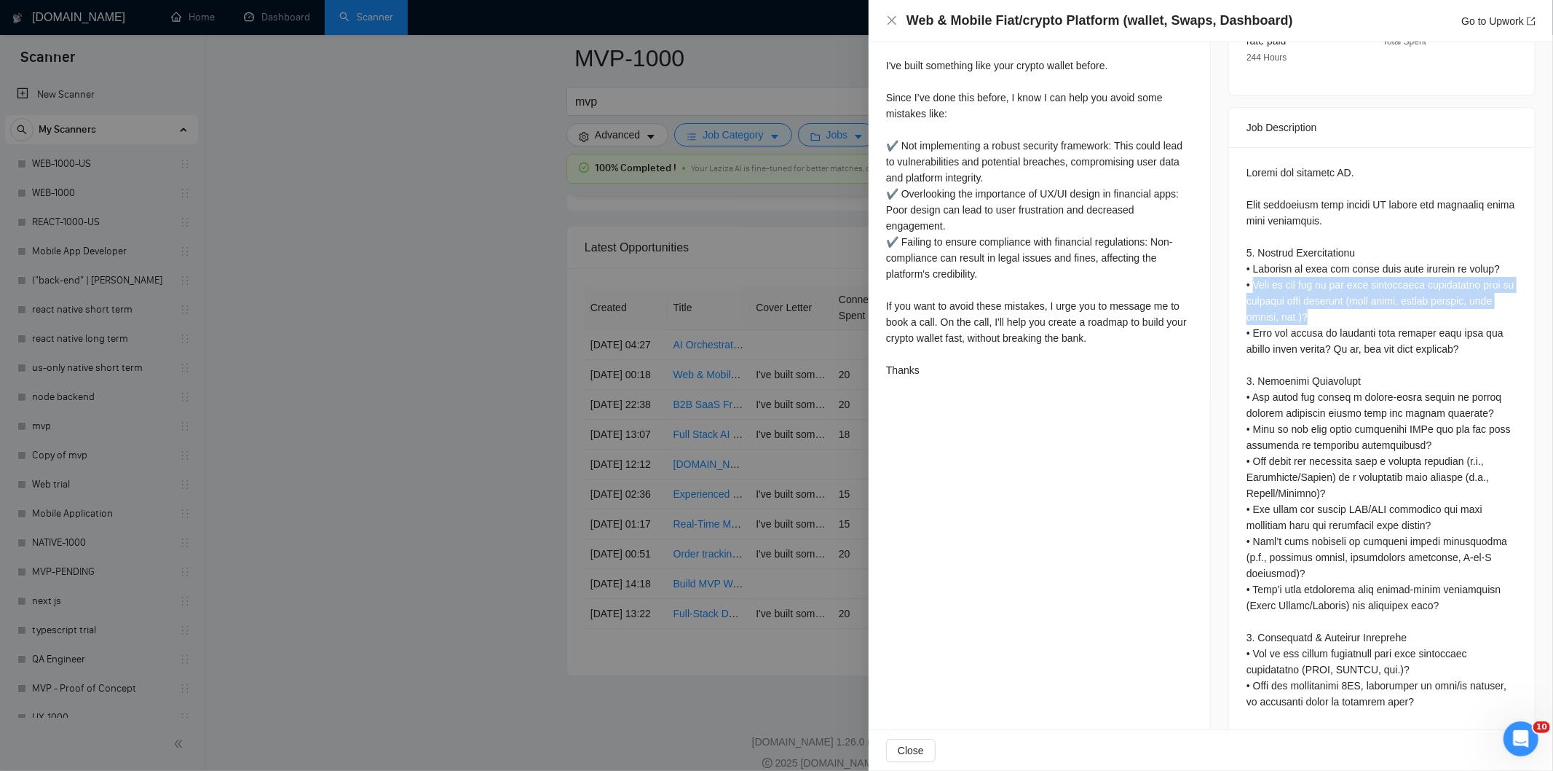
copy div "What do you see as the most technically challenging part of building this platf…"
click at [894, 20] on icon "close" at bounding box center [892, 21] width 12 height 12
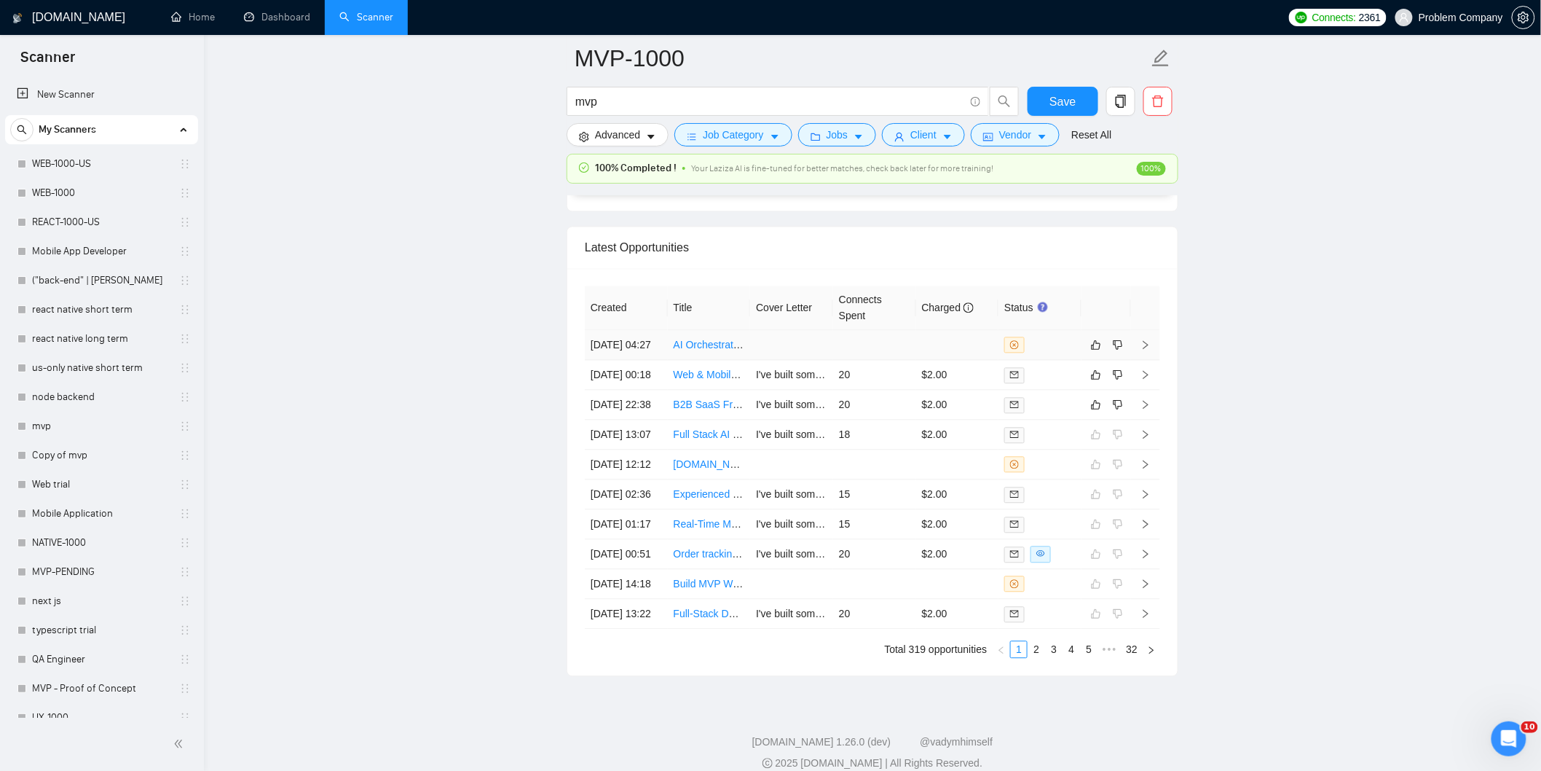
click at [784, 360] on td at bounding box center [791, 345] width 83 height 30
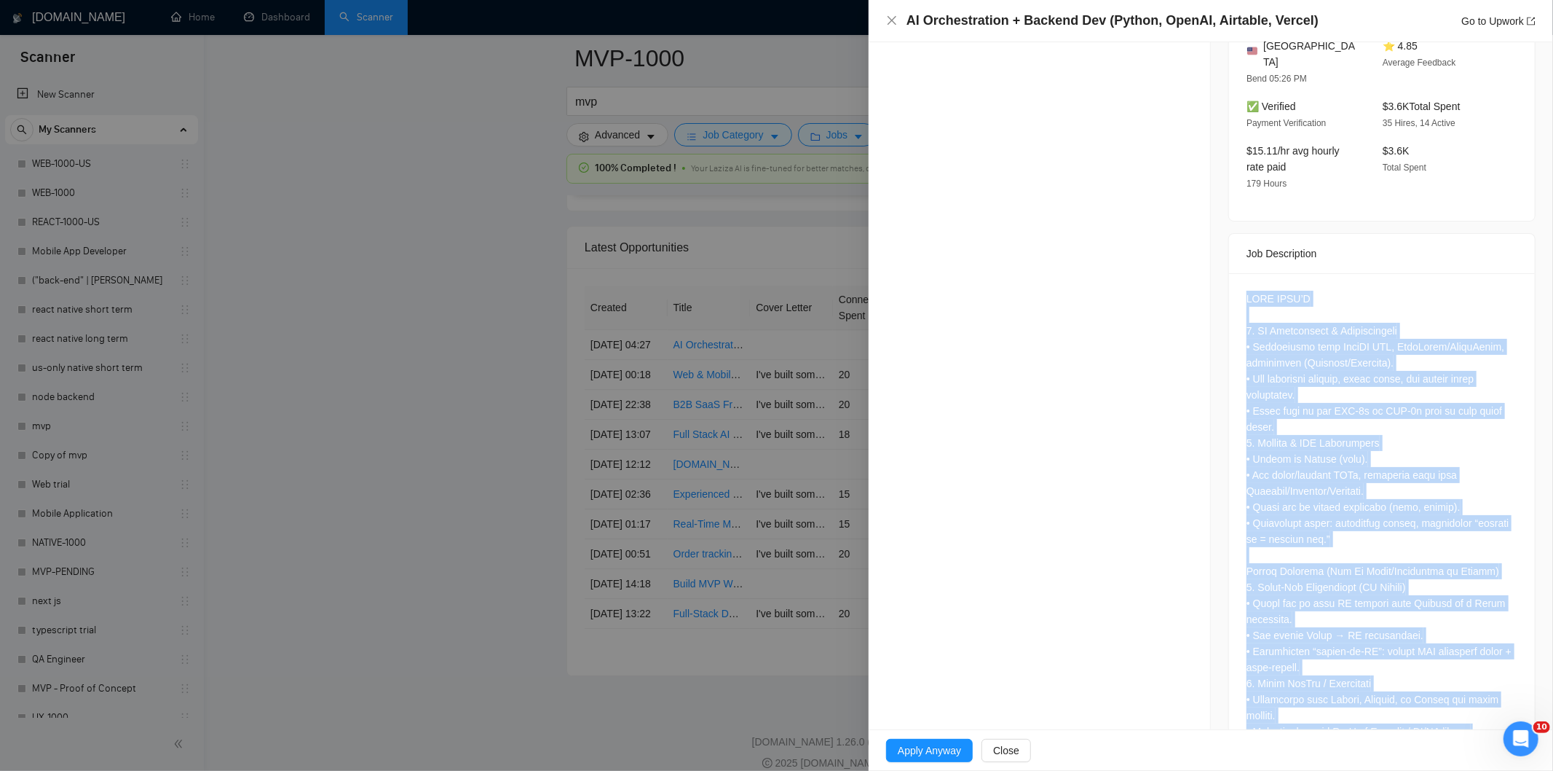
scroll to position [599, 0]
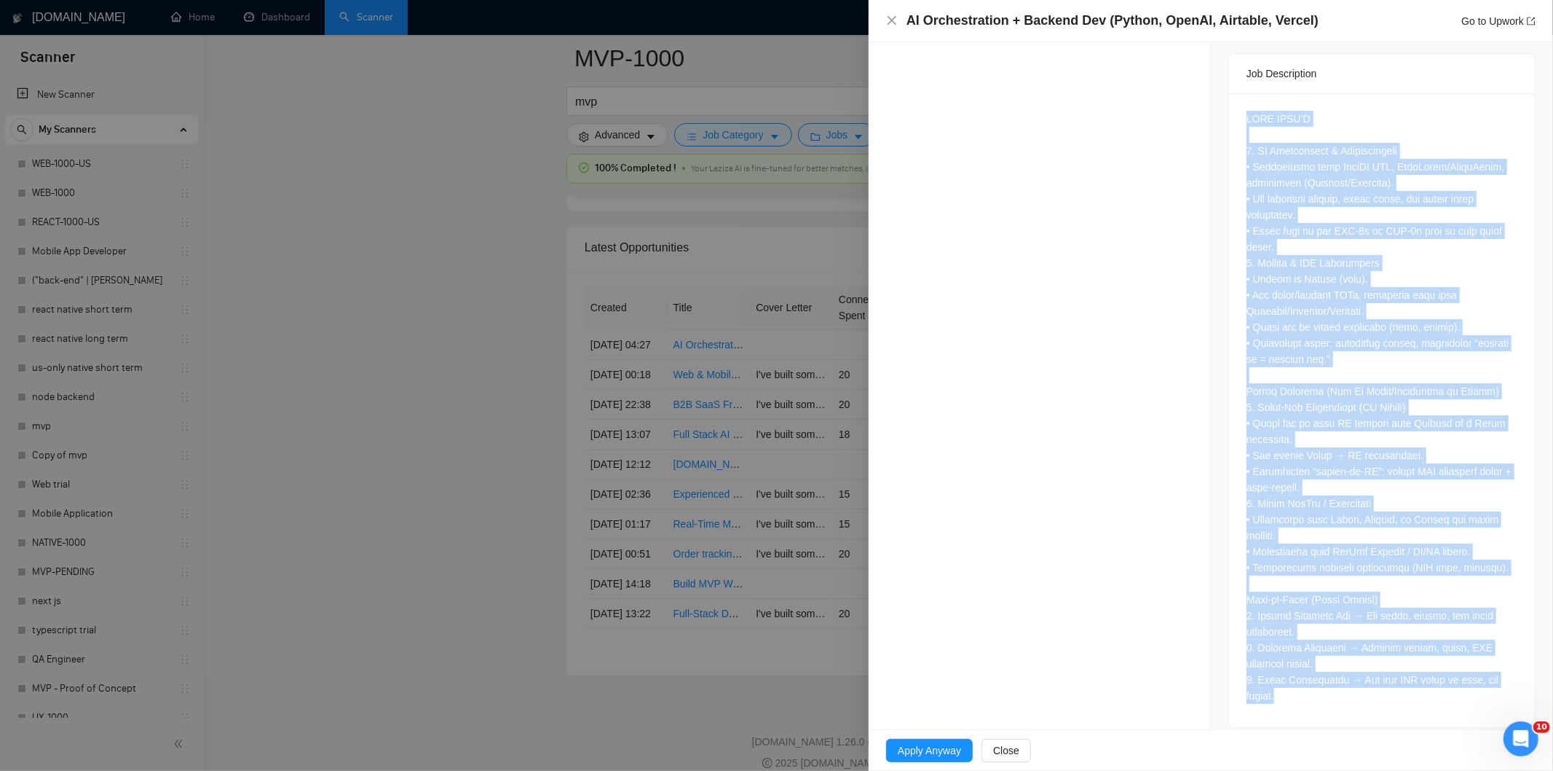
drag, startPoint x: 1241, startPoint y: 283, endPoint x: 1342, endPoint y: 702, distance: 431.6
click at [1342, 702] on div at bounding box center [1382, 410] width 306 height 634
copy div "LORE IPSU’D 4. SI Ametconsect & Adipiscingeli • Seddoeiusmo temp InciDI UTL, Et…"
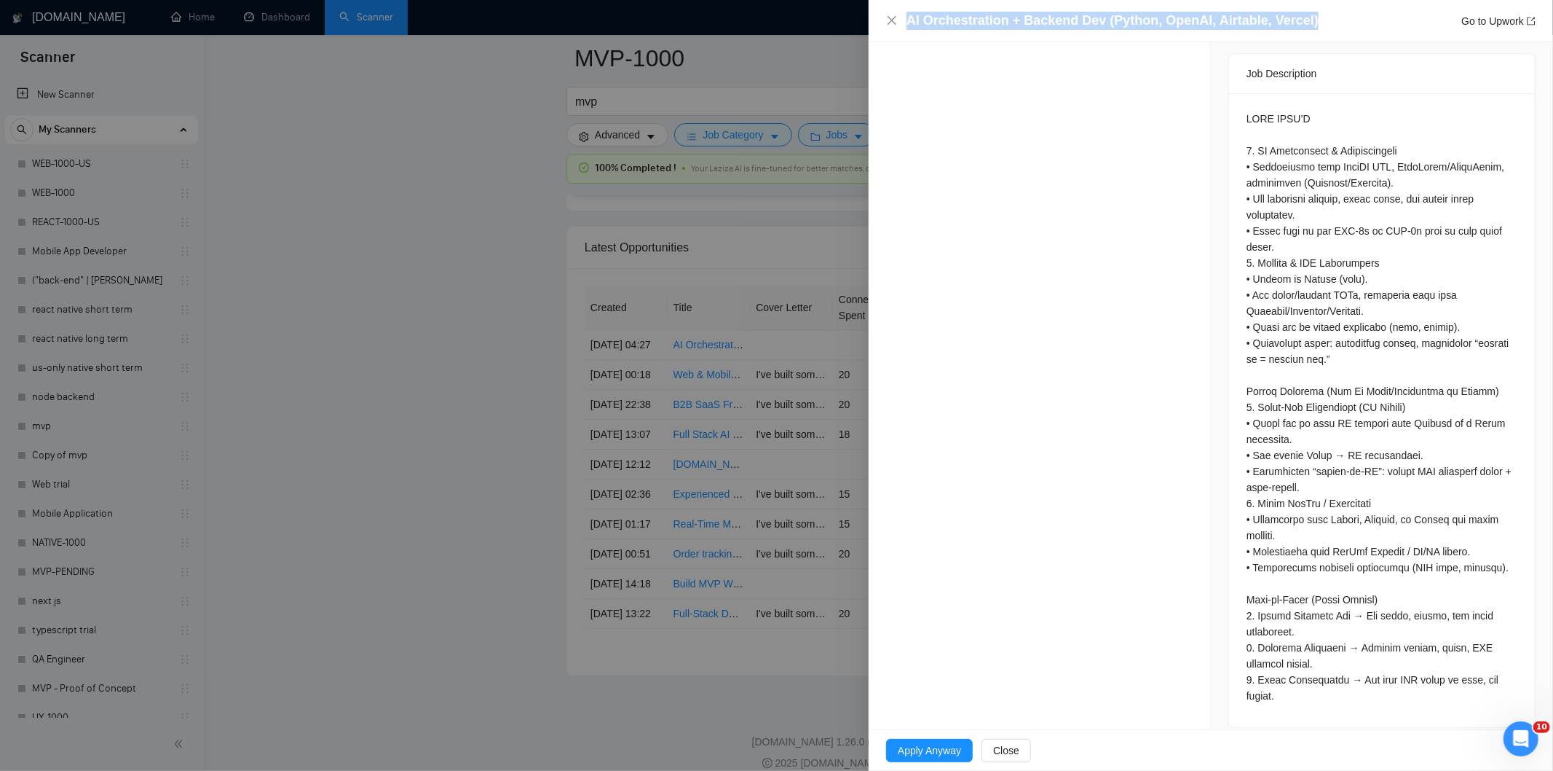
drag, startPoint x: 1323, startPoint y: 17, endPoint x: 915, endPoint y: 5, distance: 408.0
click at [915, 5] on div "AI Orchestration + Backend Dev (Python, OpenAI, Airtable, Vercel) Go to Upwork" at bounding box center [1211, 21] width 685 height 42
copy h4 "AI Orchestration + Backend Dev (Python, OpenAI, Airtable, Vercel)"
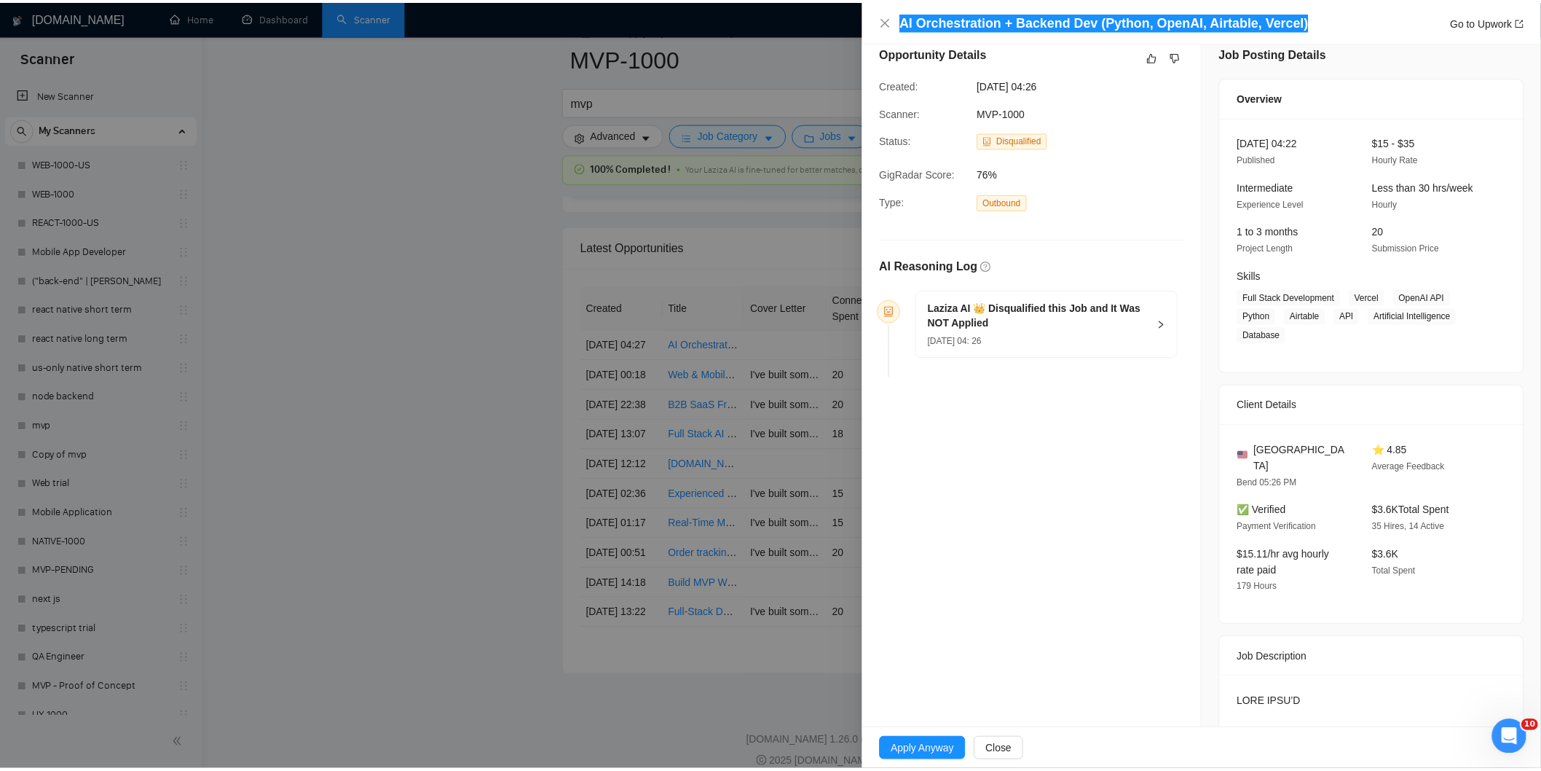
scroll to position [0, 0]
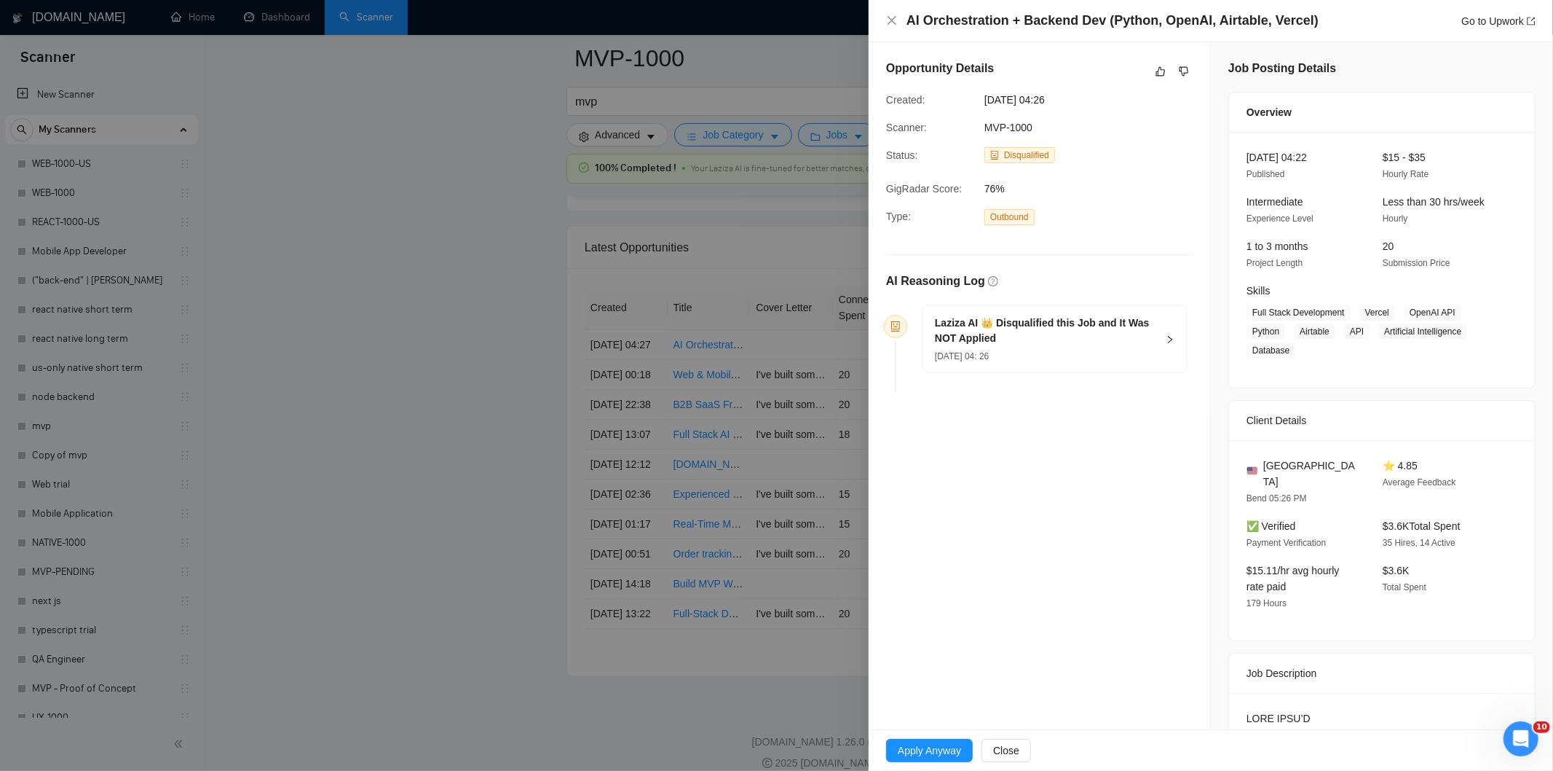
click at [1076, 360] on div "[DATE] 04: 26" at bounding box center [1046, 355] width 222 height 16
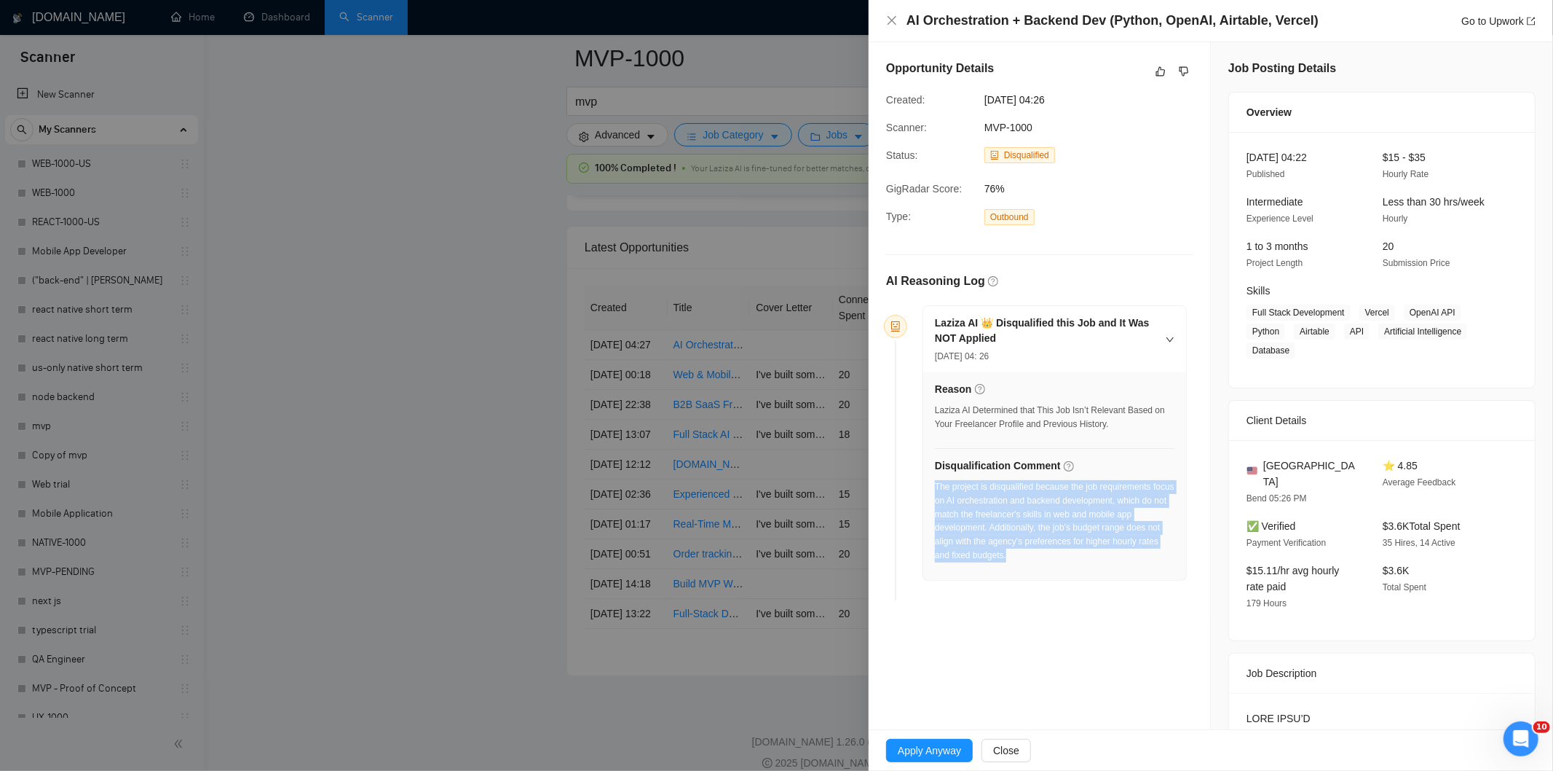
drag, startPoint x: 1028, startPoint y: 555, endPoint x: 935, endPoint y: 489, distance: 114.0
click at [935, 489] on div "The project is disqualified because the job requirements focus on AI orchestrat…" at bounding box center [1055, 521] width 240 height 82
copy div "The project is disqualified because the job requirements focus on AI orchestrat…"
drag, startPoint x: 1088, startPoint y: 96, endPoint x: 985, endPoint y: 101, distance: 103.5
click at [985, 101] on span "[DATE] 04:26" at bounding box center [1094, 100] width 218 height 16
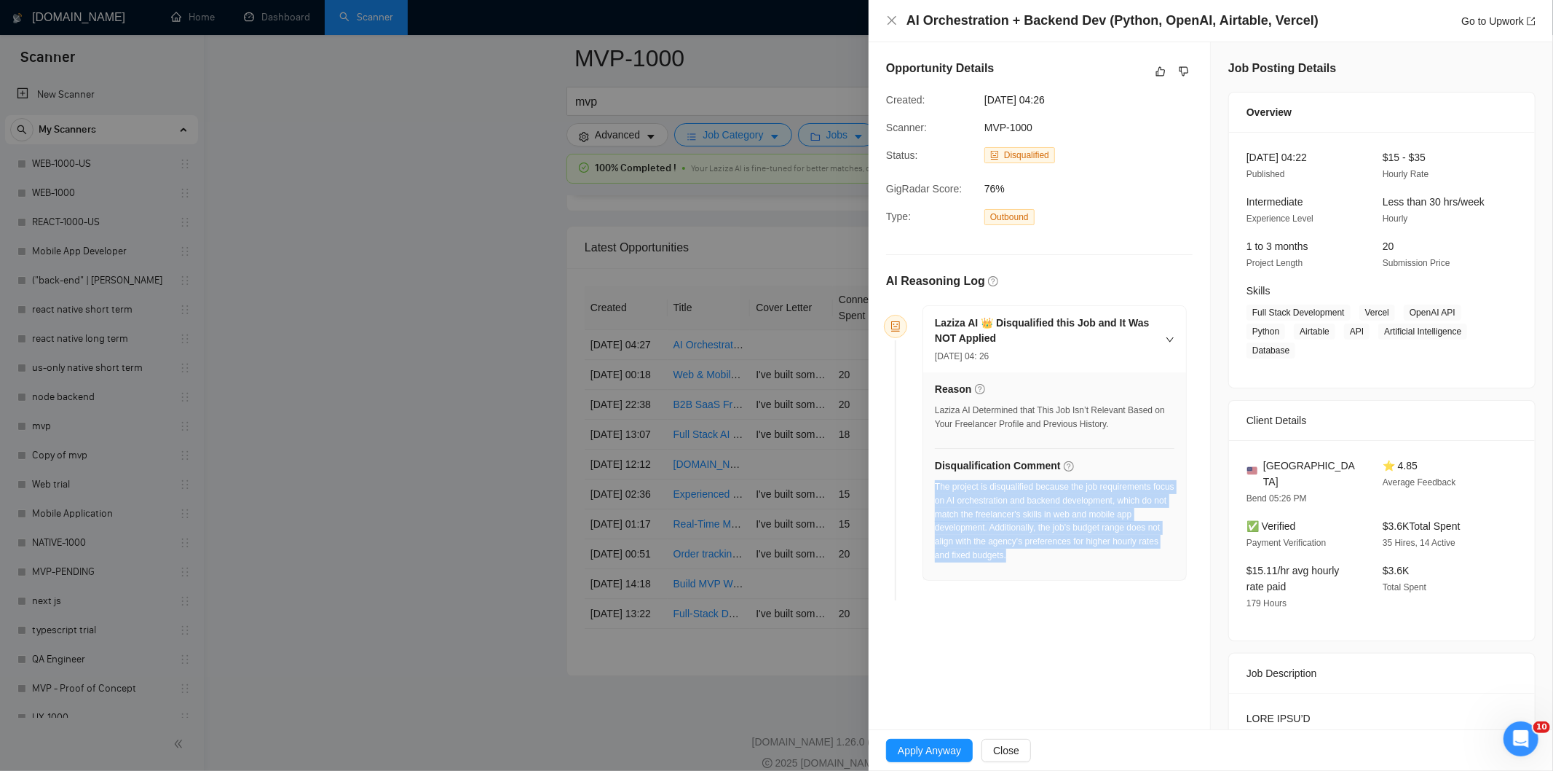
copy span "[DATE] 04:26"
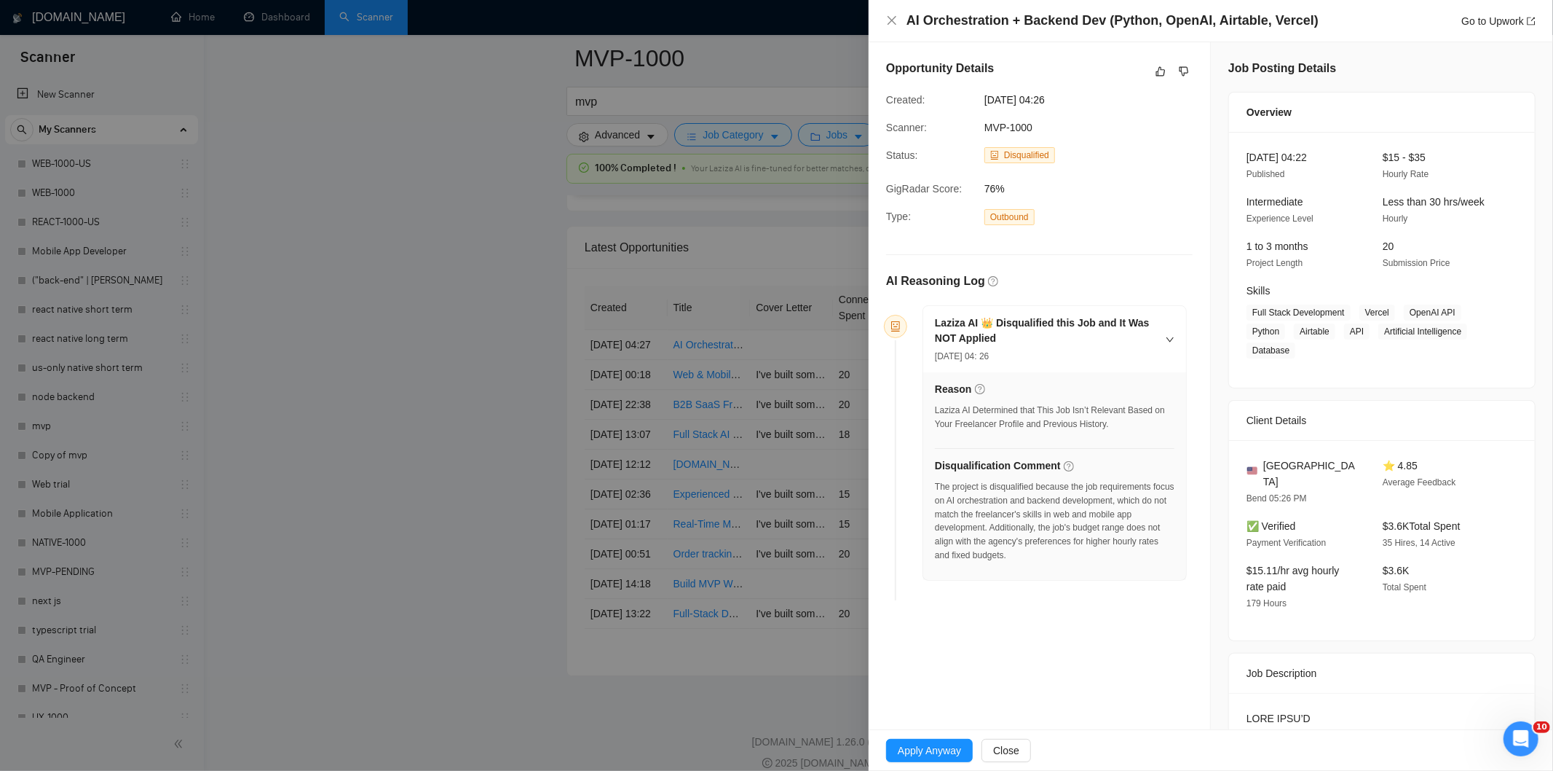
click at [893, 12] on div "AI Orchestration + Backend Dev (Python, OpenAI, Airtable, Vercel) Go to Upwork" at bounding box center [1211, 21] width 650 height 18
click at [890, 19] on icon "close" at bounding box center [892, 20] width 9 height 9
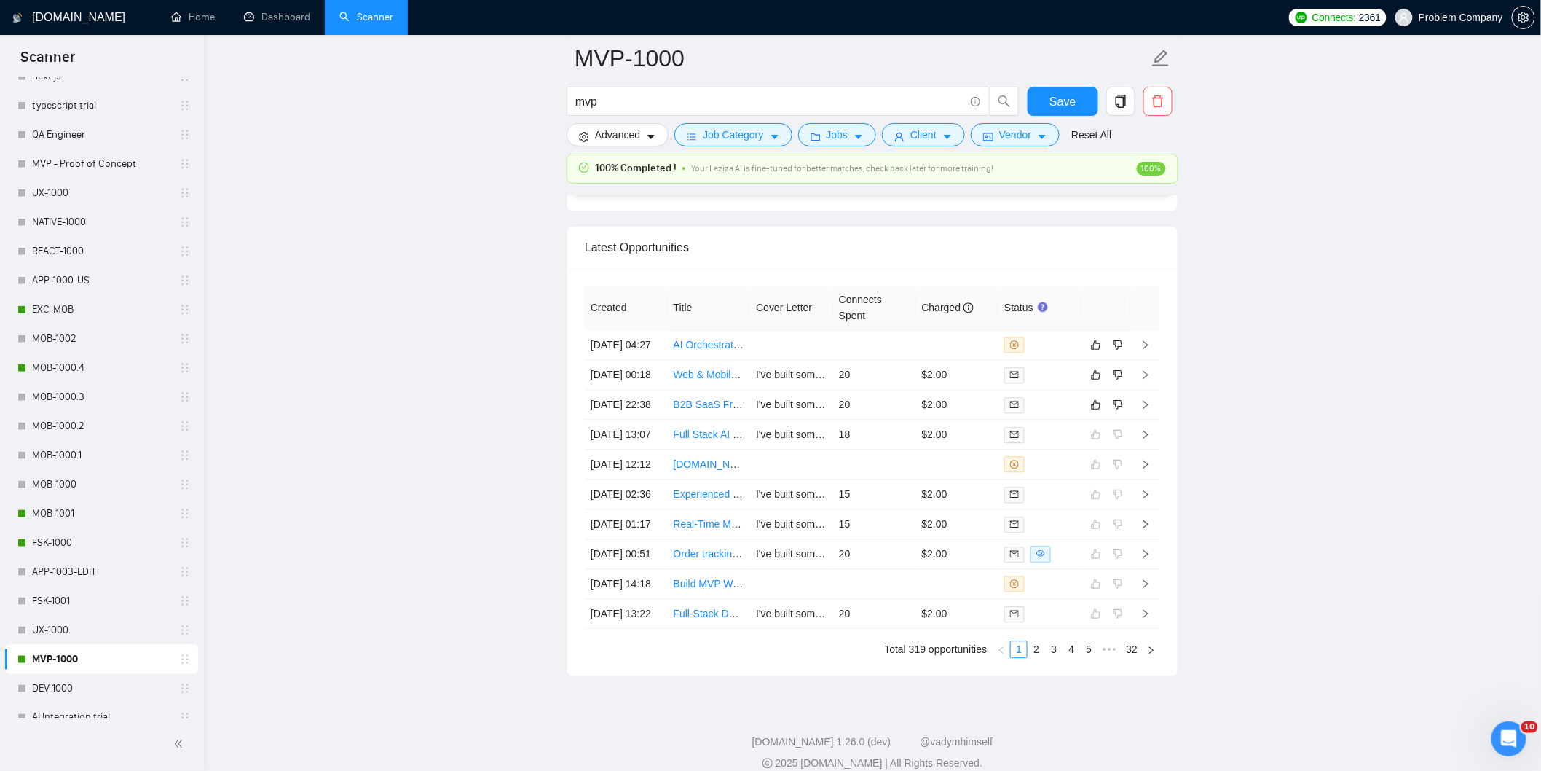
scroll to position [567, 0]
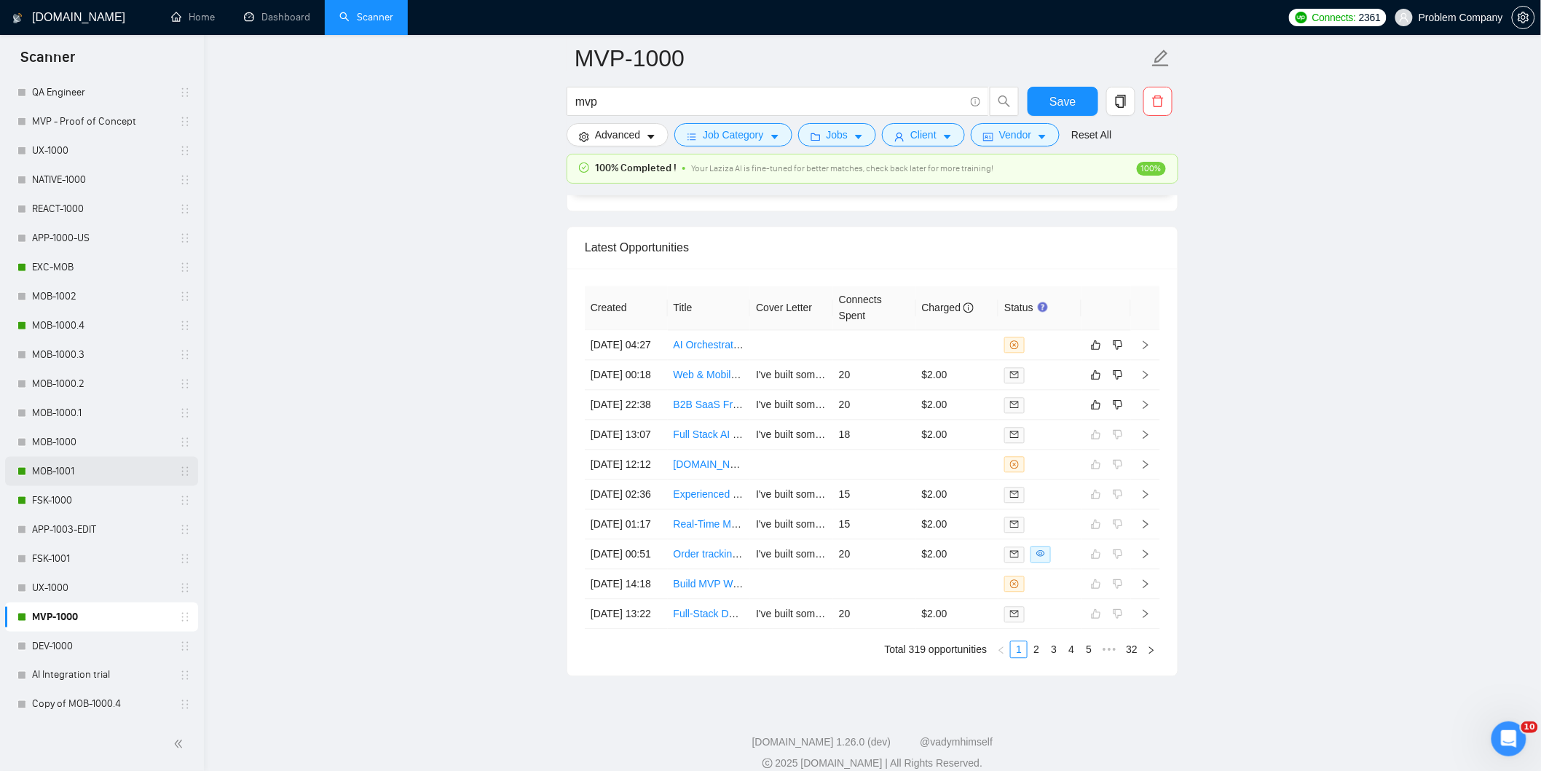
click at [76, 476] on link "MOB-1001" at bounding box center [101, 471] width 138 height 29
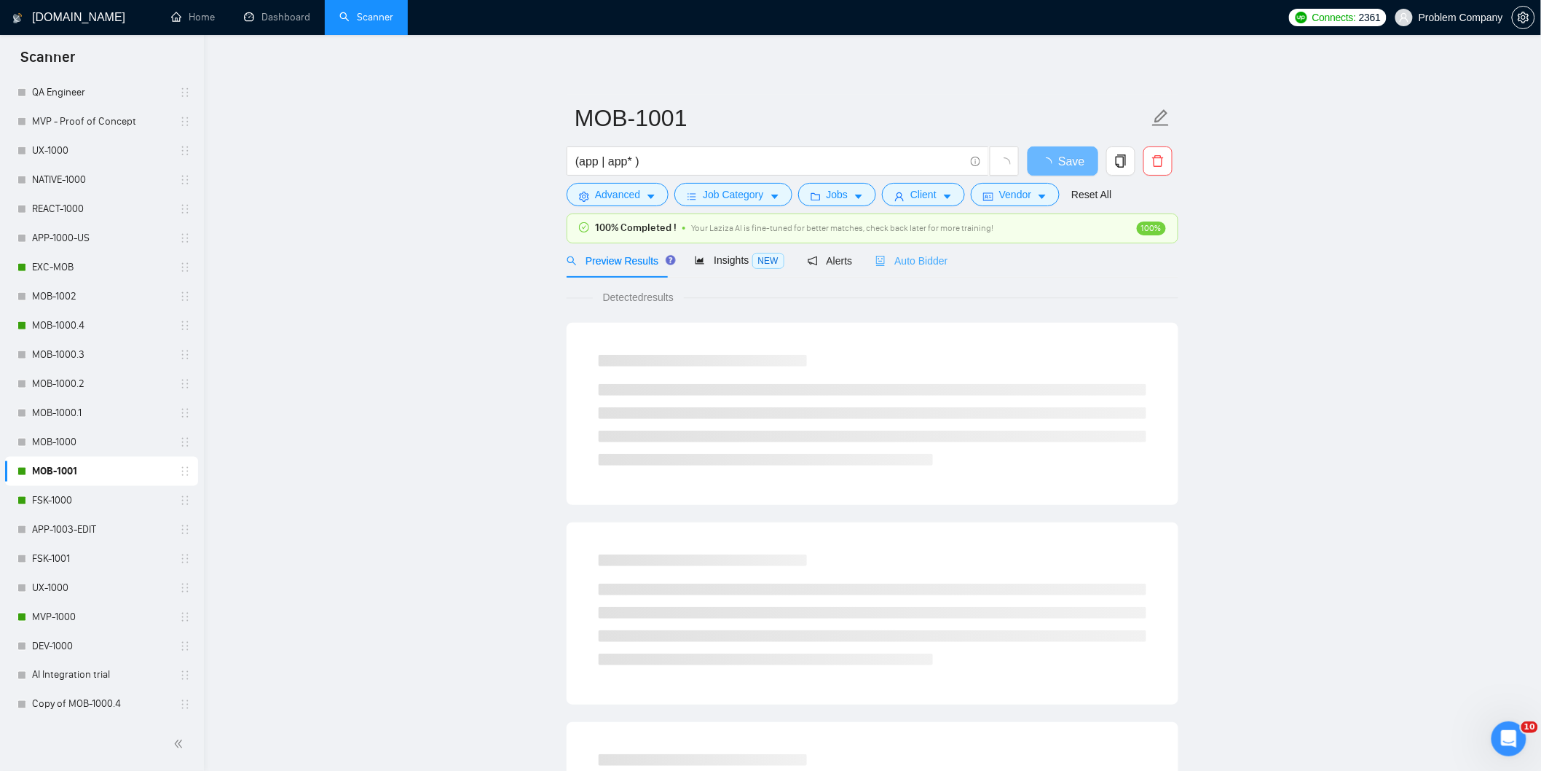
click at [924, 269] on div "Auto Bidder" at bounding box center [911, 260] width 72 height 34
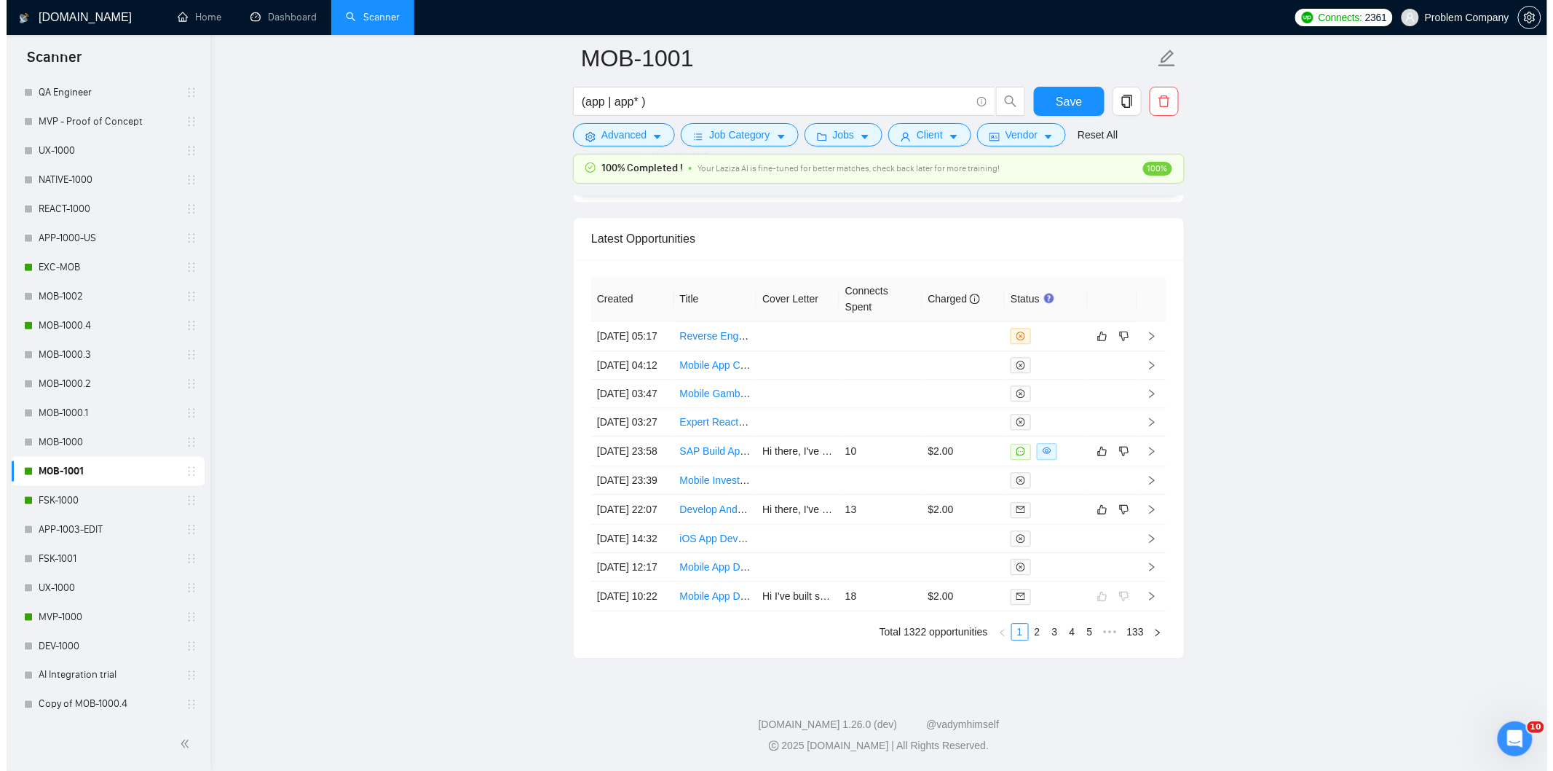
scroll to position [3677, 0]
click at [628, 499] on td "[DATE] 22:07" at bounding box center [626, 510] width 83 height 30
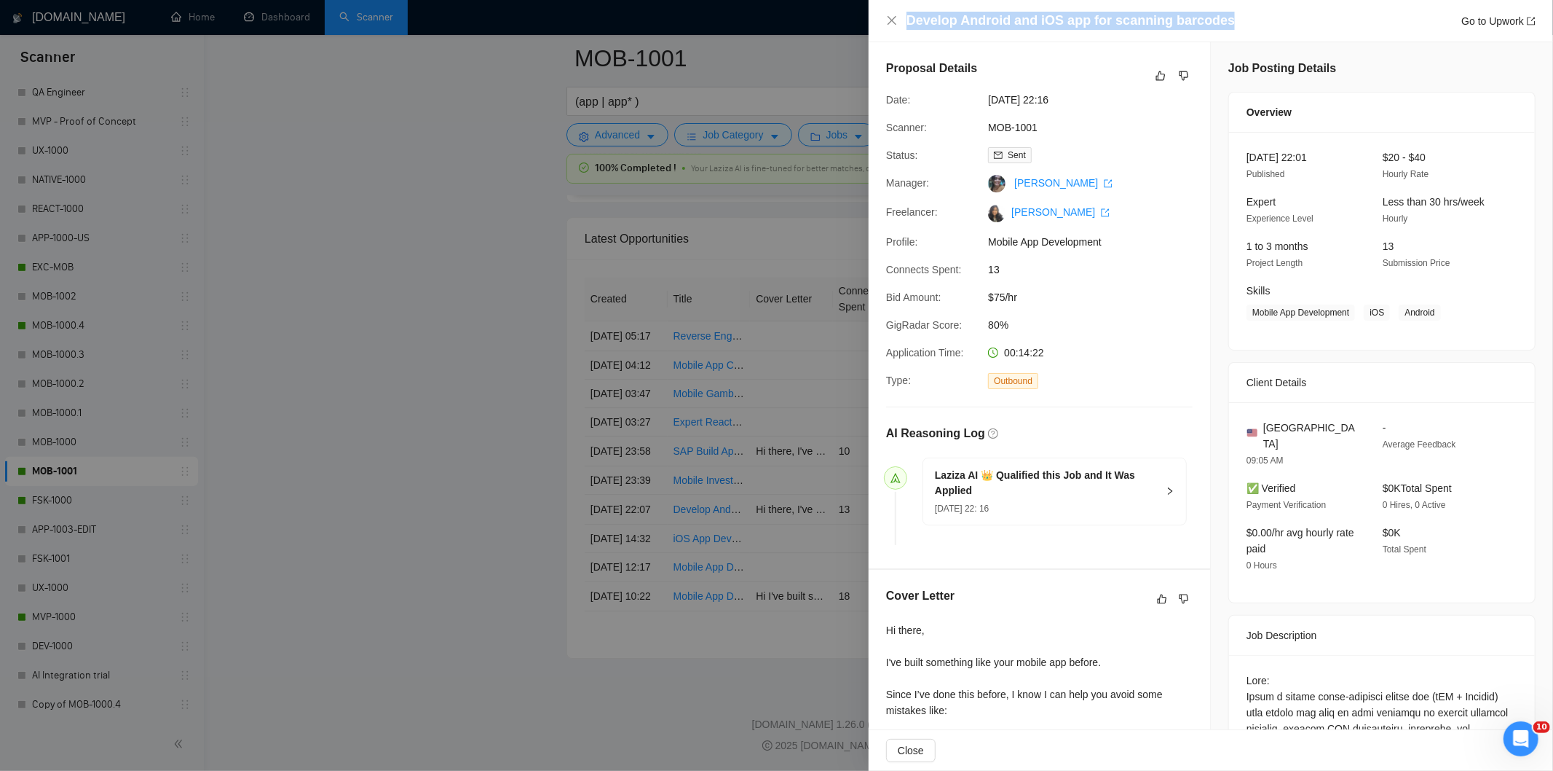
drag, startPoint x: 1221, startPoint y: 25, endPoint x: 900, endPoint y: 20, distance: 320.5
click at [900, 20] on div "Develop Android and iOS app for scanning barcodes Go to Upwork" at bounding box center [1211, 21] width 650 height 18
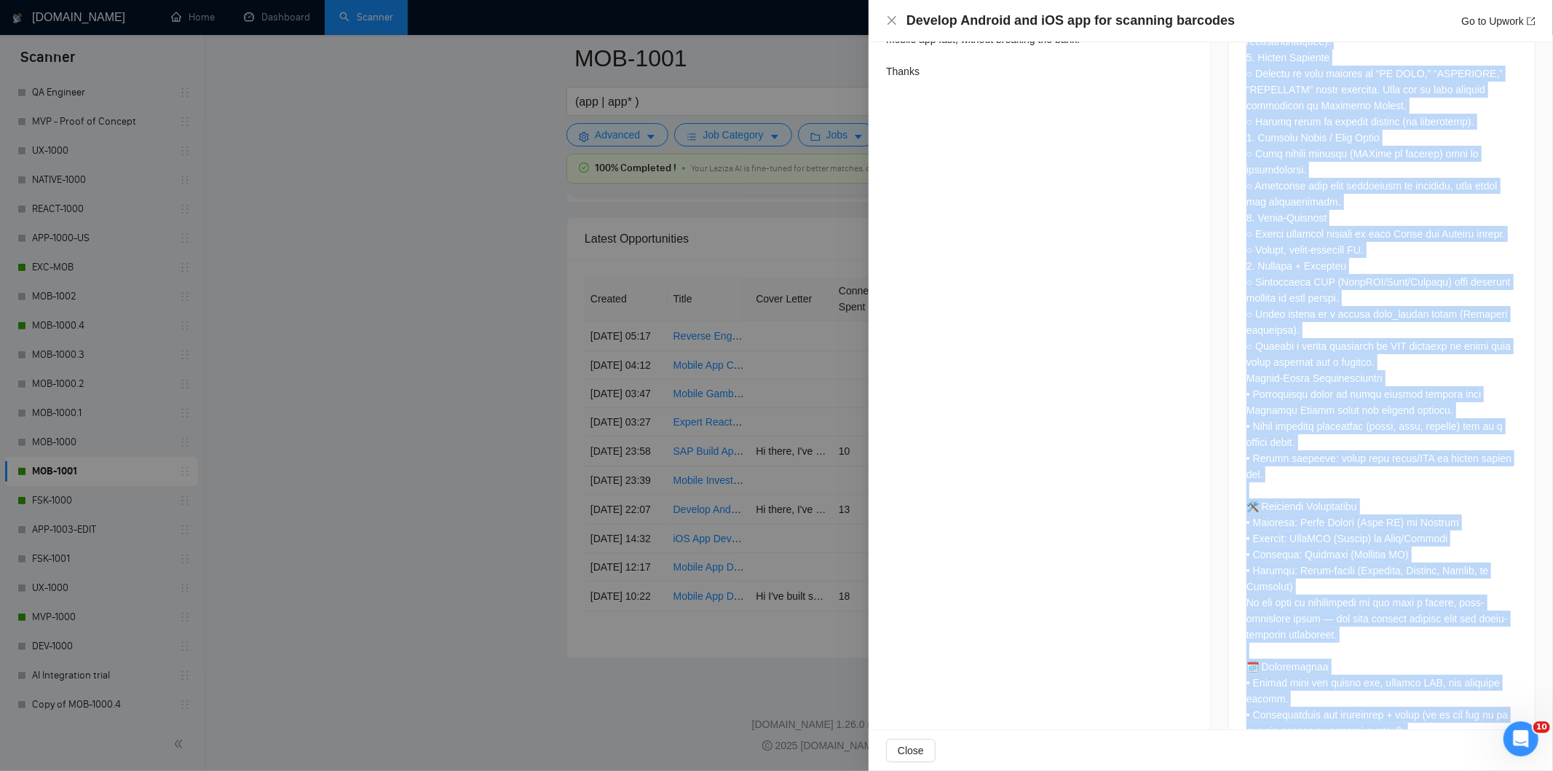
scroll to position [1250, 0]
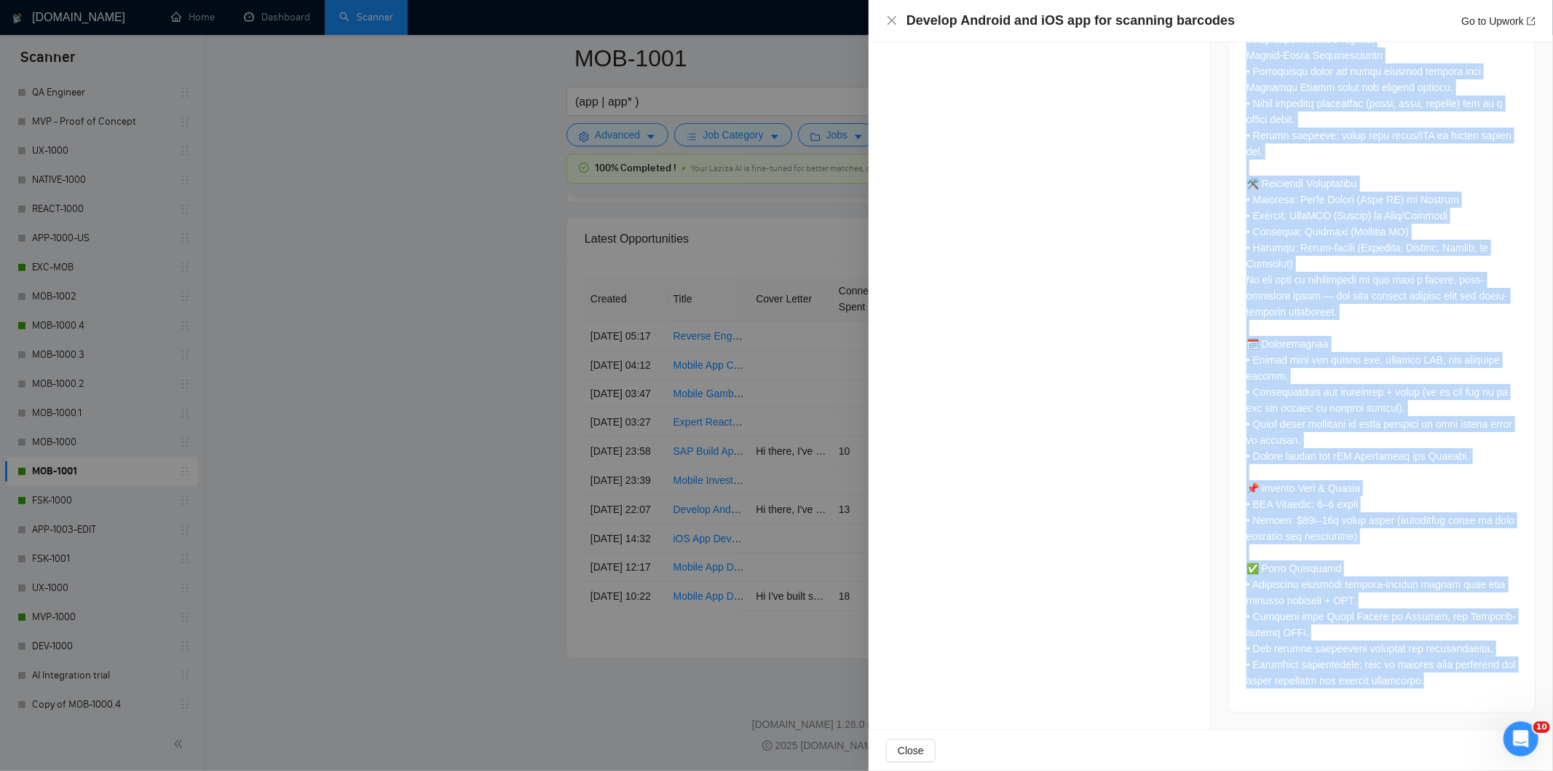
drag, startPoint x: 1242, startPoint y: 190, endPoint x: 1440, endPoint y: 680, distance: 528.0
click at [1440, 680] on div at bounding box center [1382, 55] width 271 height 1266
click at [894, 20] on icon "close" at bounding box center [892, 21] width 12 height 12
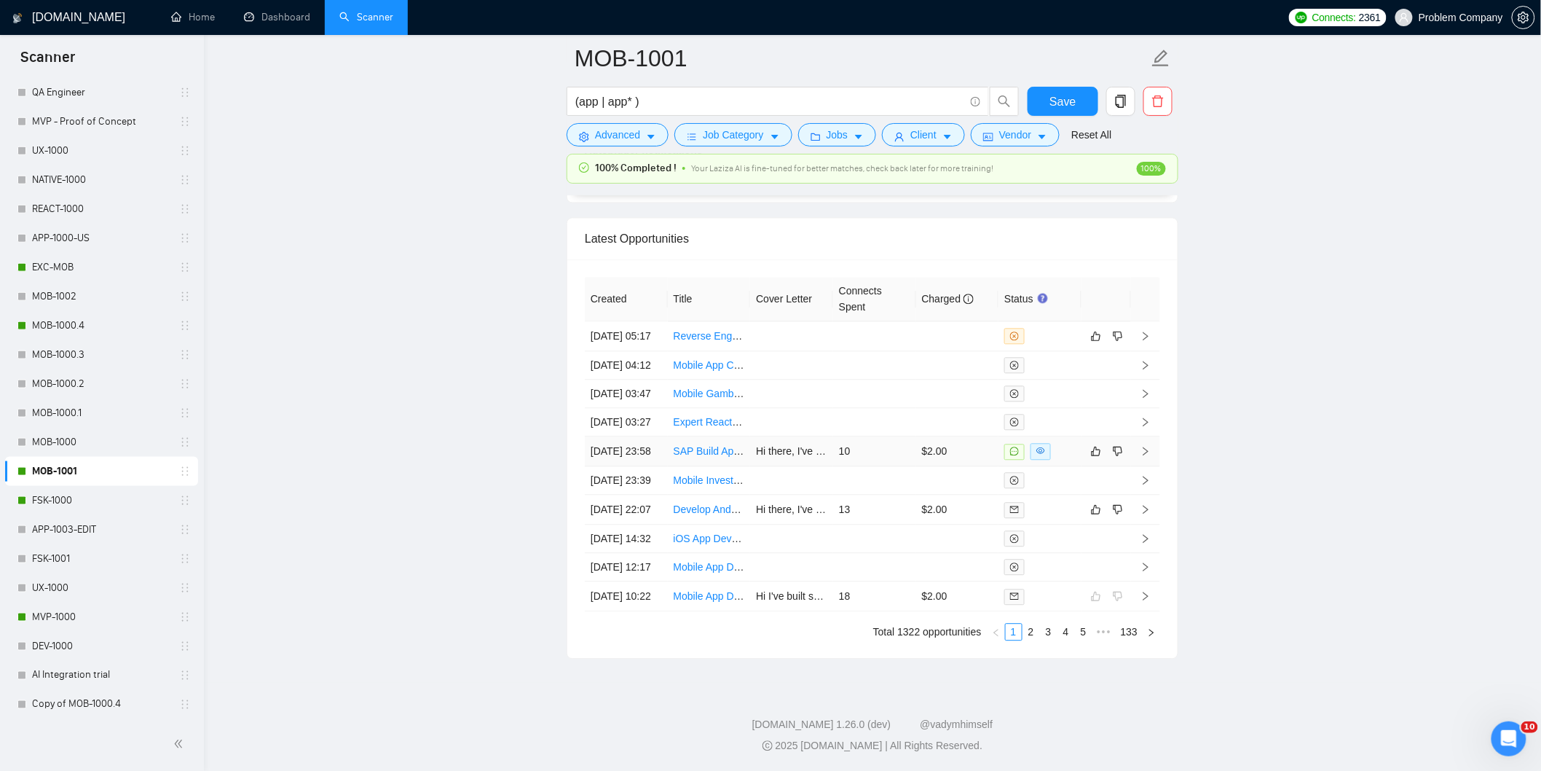
click at [634, 436] on td "[DATE] 23:58" at bounding box center [626, 451] width 83 height 30
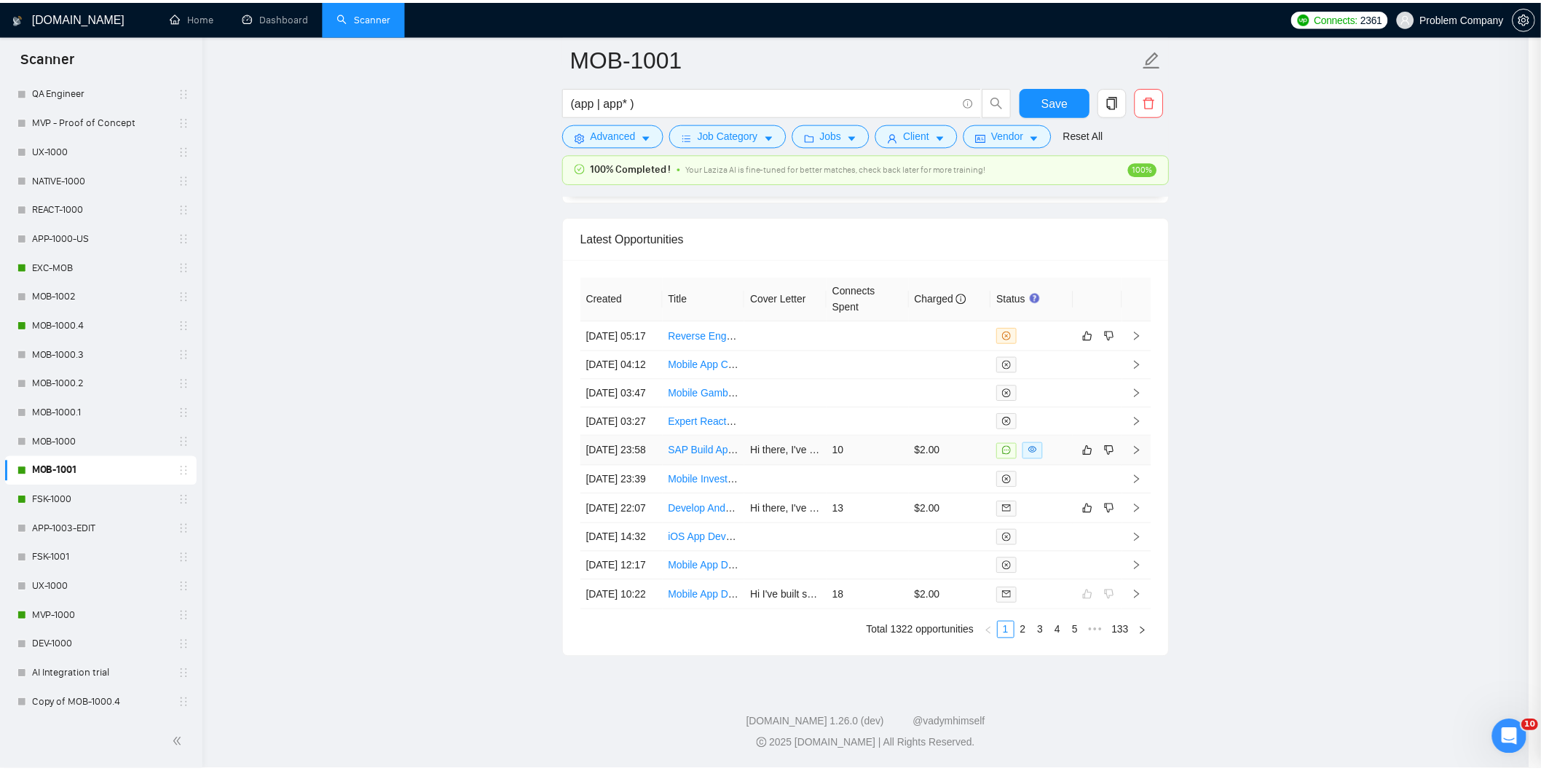
scroll to position [339, 0]
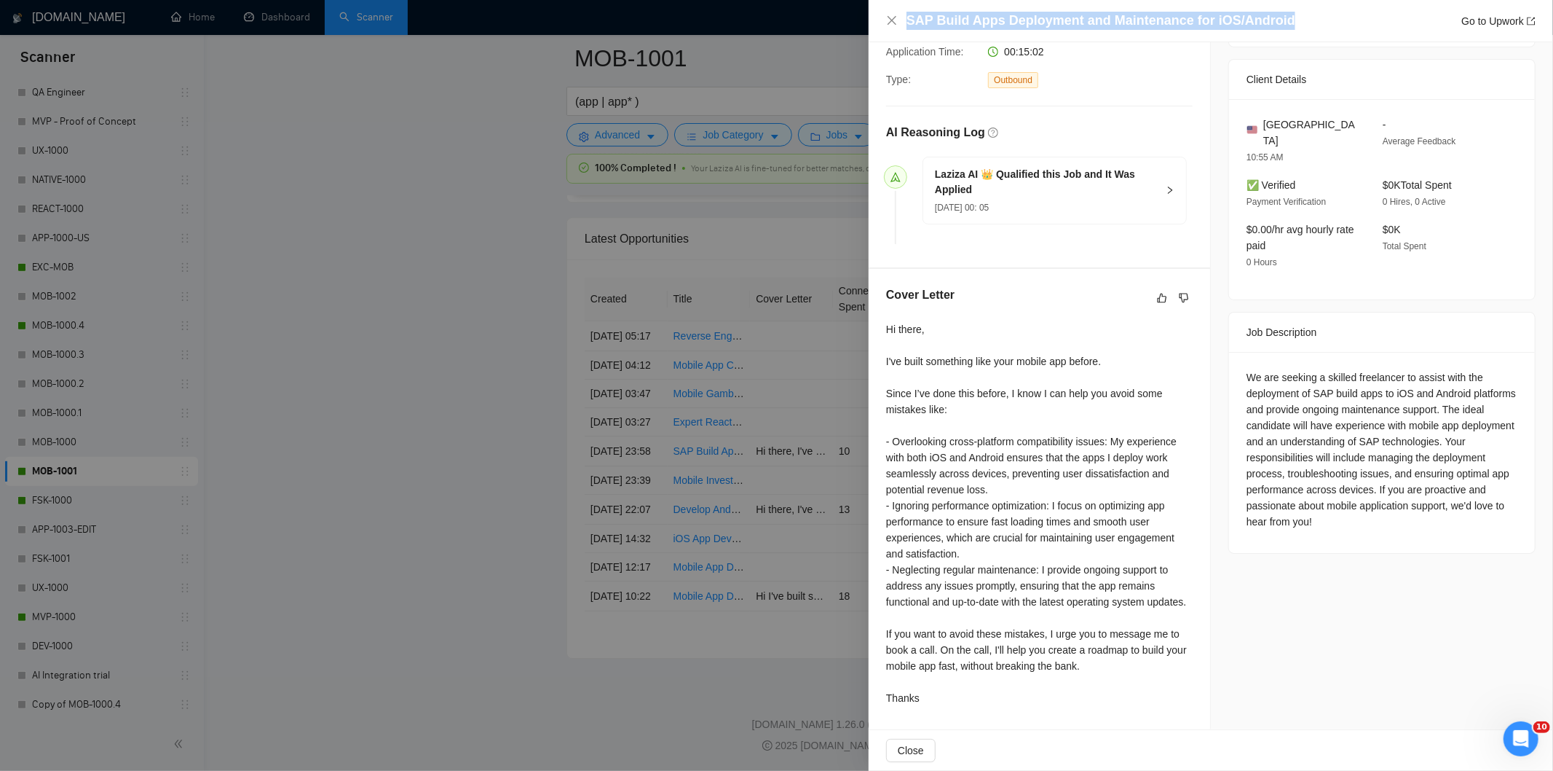
drag, startPoint x: 1302, startPoint y: 26, endPoint x: 907, endPoint y: 12, distance: 395.7
click at [907, 12] on div "SAP Build Apps Deployment and Maintenance for iOS/Android Go to Upwork" at bounding box center [1221, 21] width 629 height 18
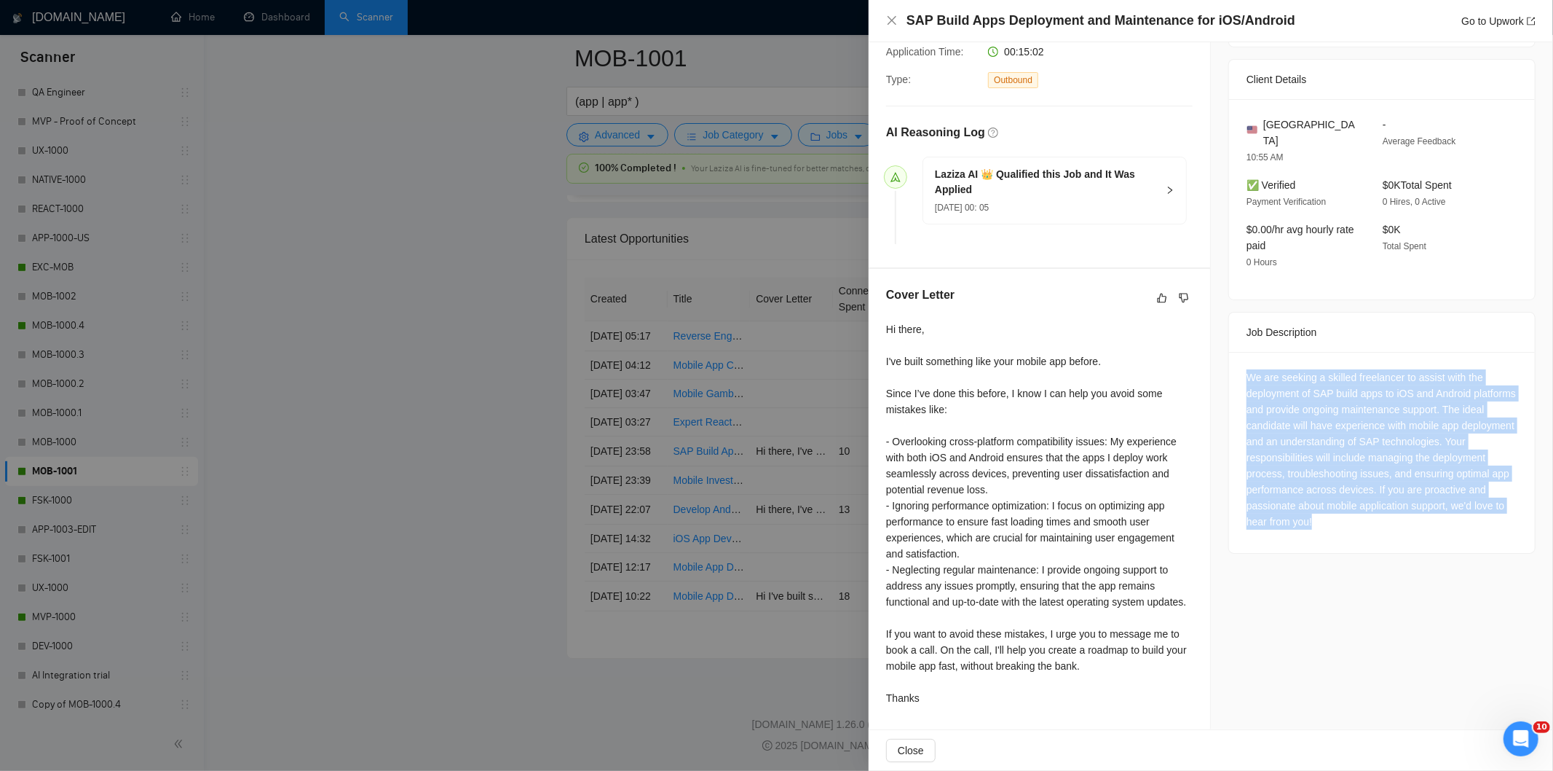
drag, startPoint x: 1238, startPoint y: 336, endPoint x: 1347, endPoint y: 500, distance: 196.3
click at [1347, 500] on div "We are seeking a skilled freelancer to assist with the deployment of SAP build …" at bounding box center [1382, 452] width 306 height 201
click at [1283, 352] on div "We are seeking a skilled freelancer to assist with the deployment of SAP build …" at bounding box center [1382, 452] width 306 height 201
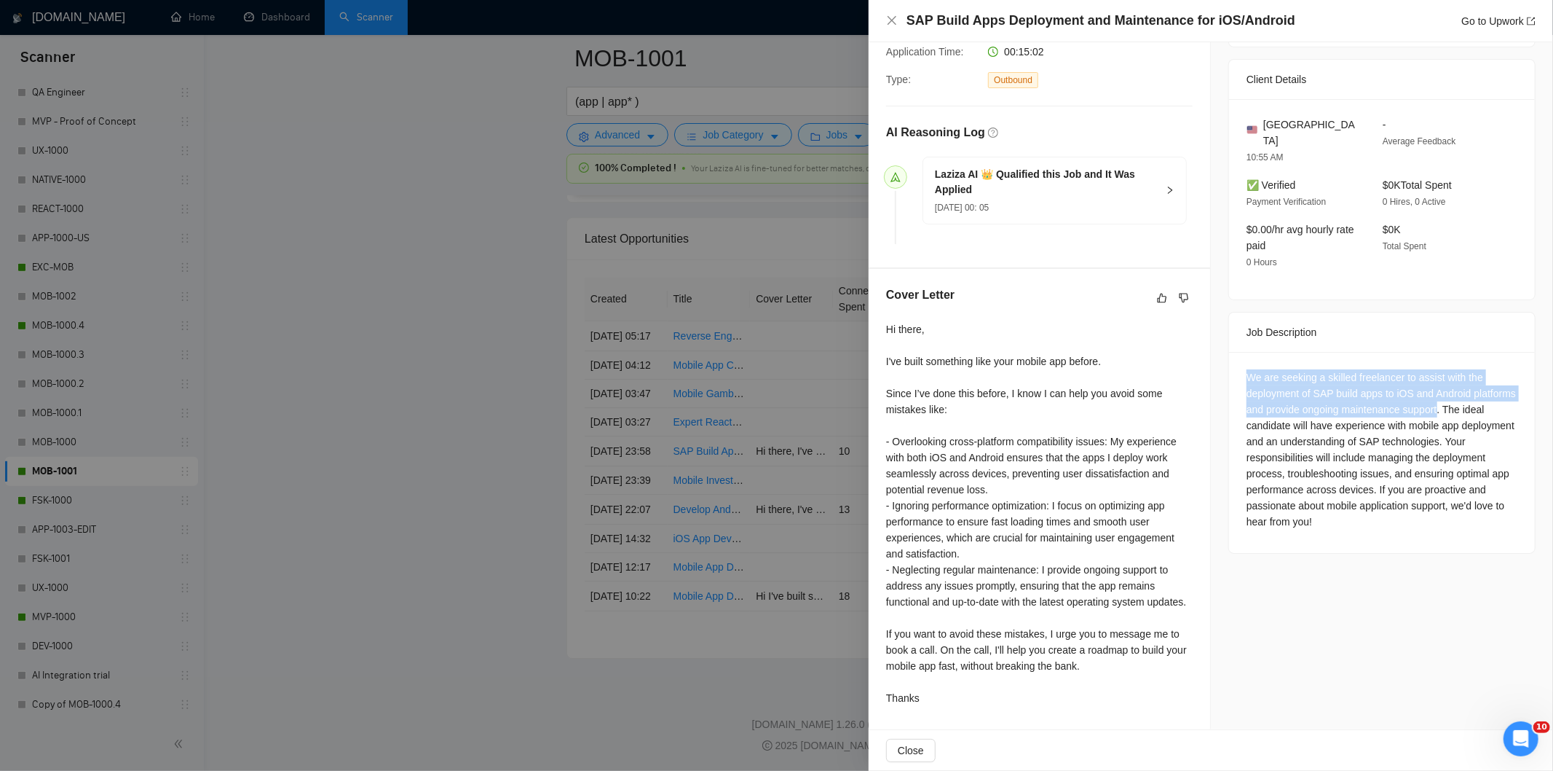
drag, startPoint x: 1481, startPoint y: 373, endPoint x: 1240, endPoint y: 347, distance: 242.5
click at [1240, 352] on div "We are seeking a skilled freelancer to assist with the deployment of SAP build …" at bounding box center [1382, 452] width 306 height 201
click at [889, 22] on icon "close" at bounding box center [892, 21] width 12 height 12
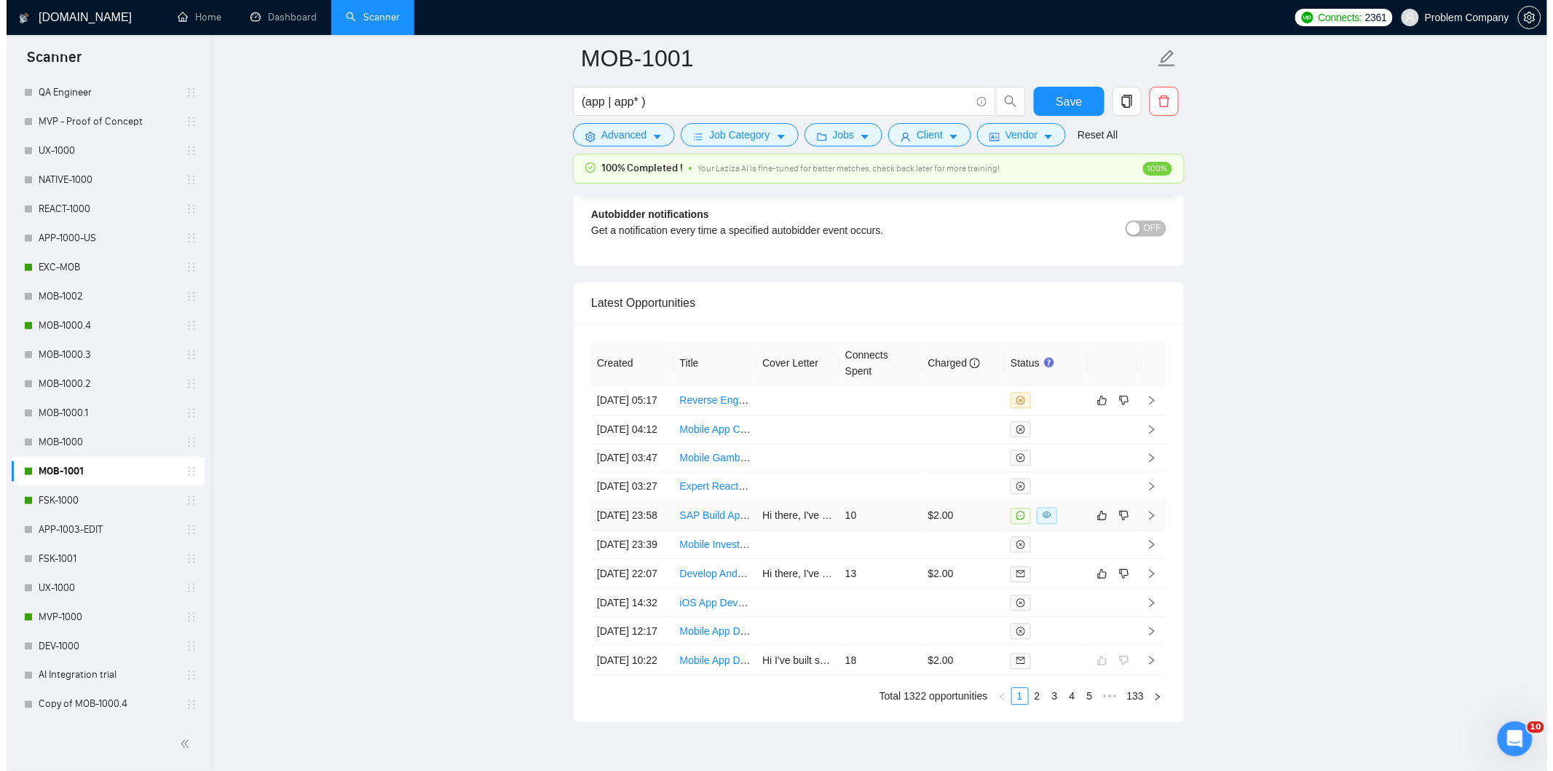
scroll to position [3473, 0]
click at [651, 417] on td "[DATE] 05:17" at bounding box center [626, 402] width 83 height 30
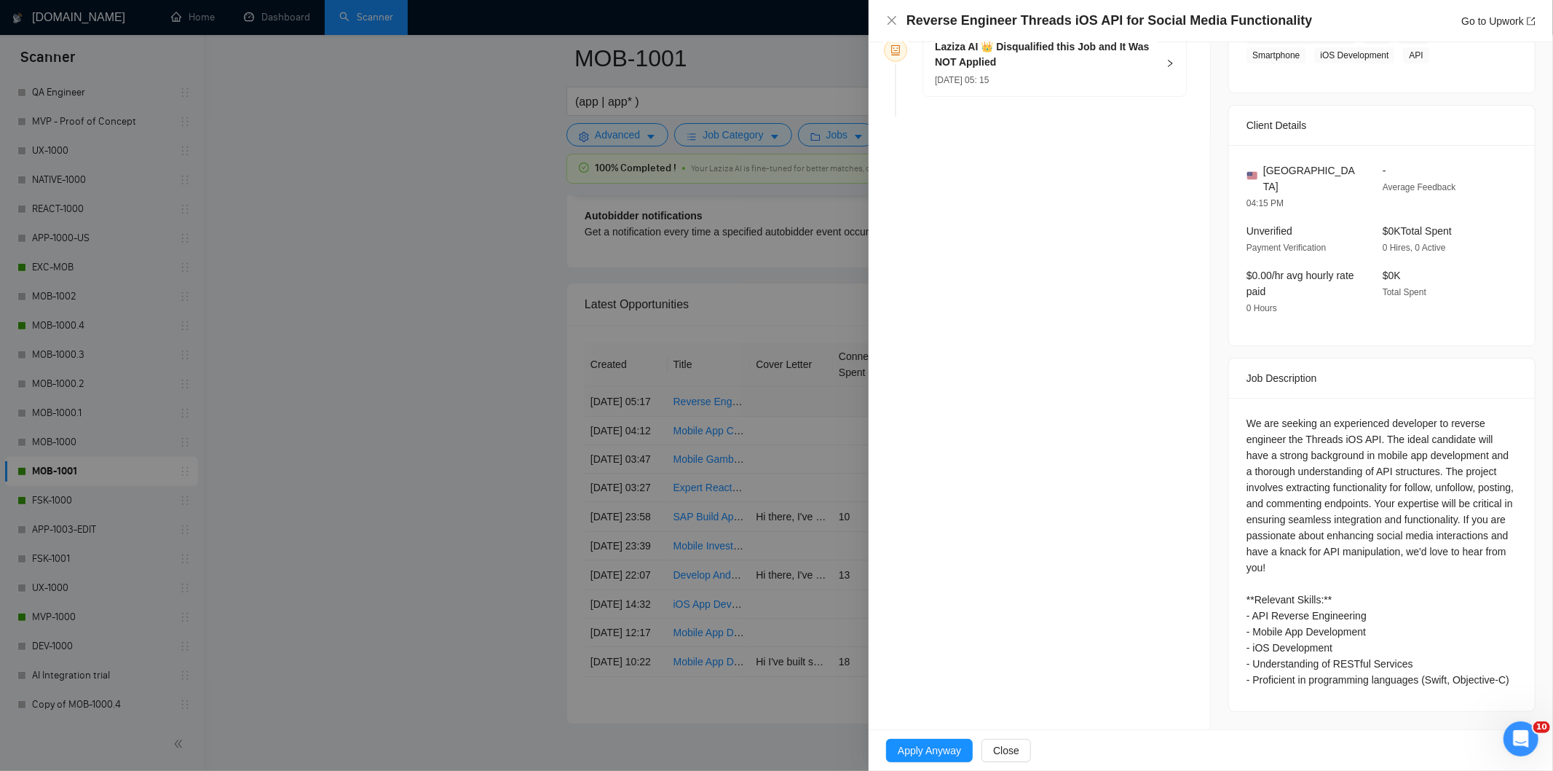
scroll to position [260, 0]
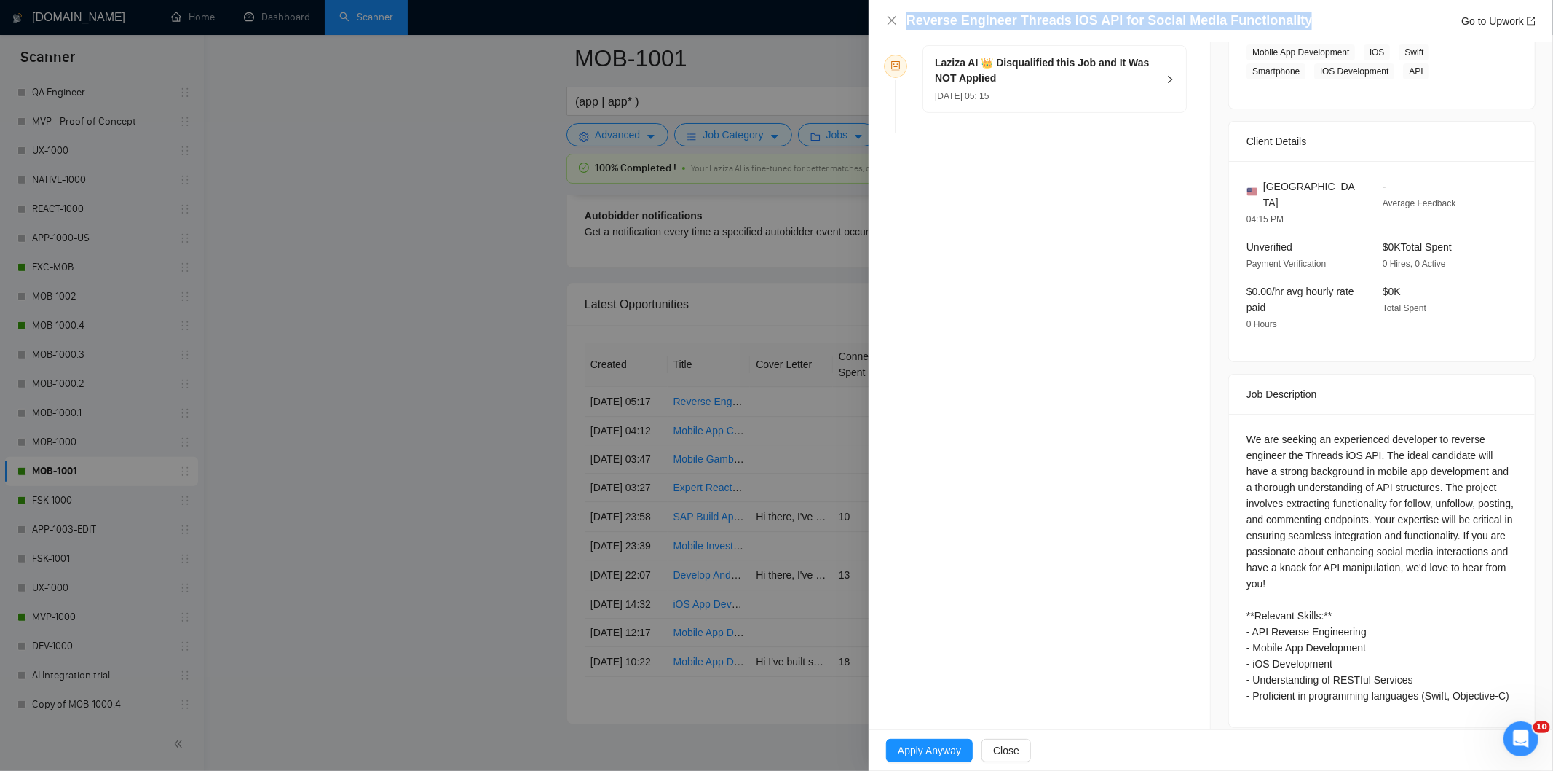
drag, startPoint x: 1291, startPoint y: 19, endPoint x: 905, endPoint y: 18, distance: 386.0
click at [905, 18] on div "Reverse Engineer Threads iOS API for Social Media Functionality Go to Upwork" at bounding box center [1211, 21] width 650 height 18
drag, startPoint x: 1240, startPoint y: 426, endPoint x: 1250, endPoint y: 428, distance: 9.7
click at [1250, 432] on div "We are seeking an experienced developer to reverse engineer the Threads iOS API…" at bounding box center [1382, 568] width 271 height 272
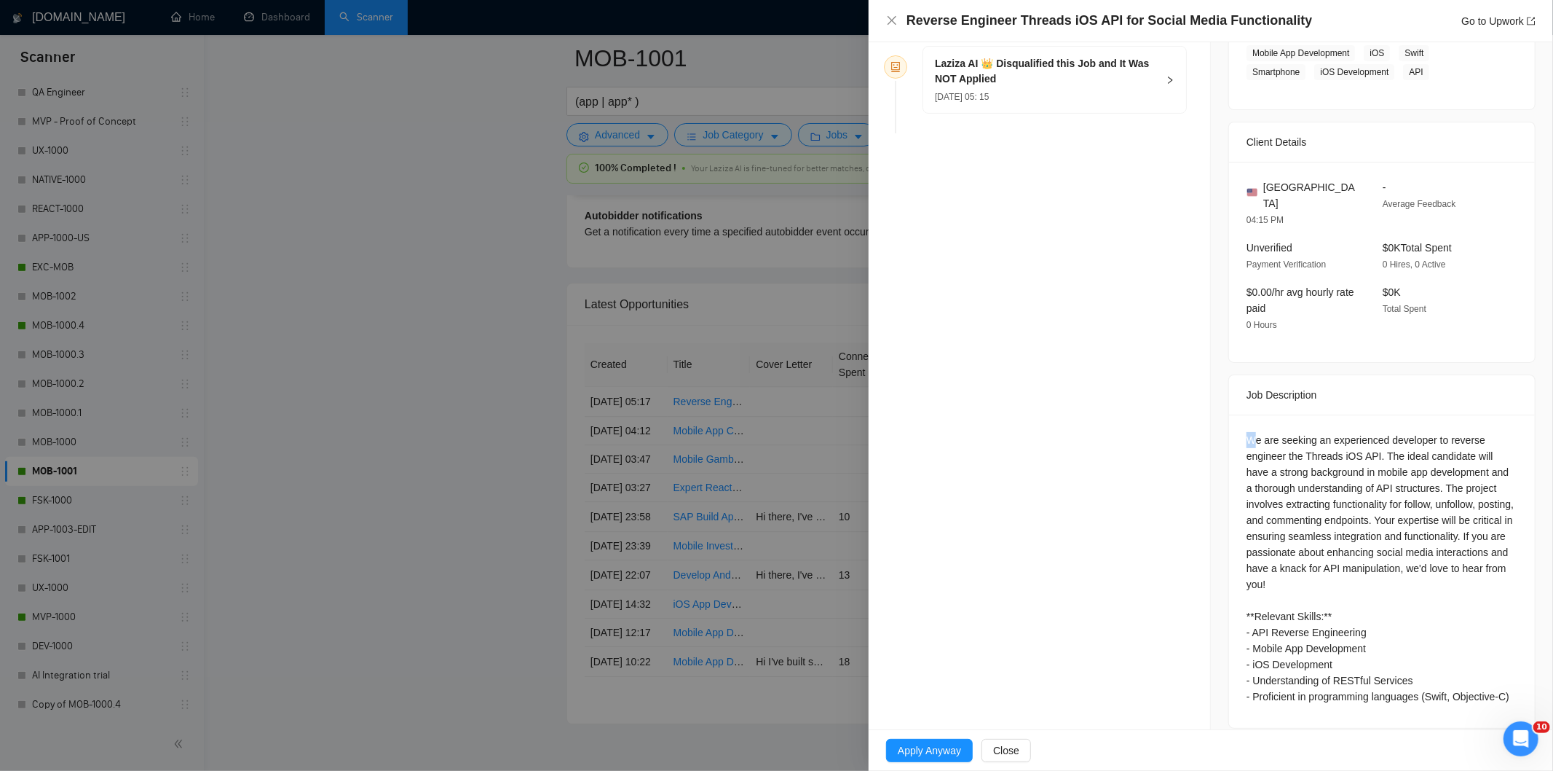
click at [1250, 432] on div "We are seeking an experienced developer to reverse engineer the Threads iOS API…" at bounding box center [1382, 568] width 271 height 272
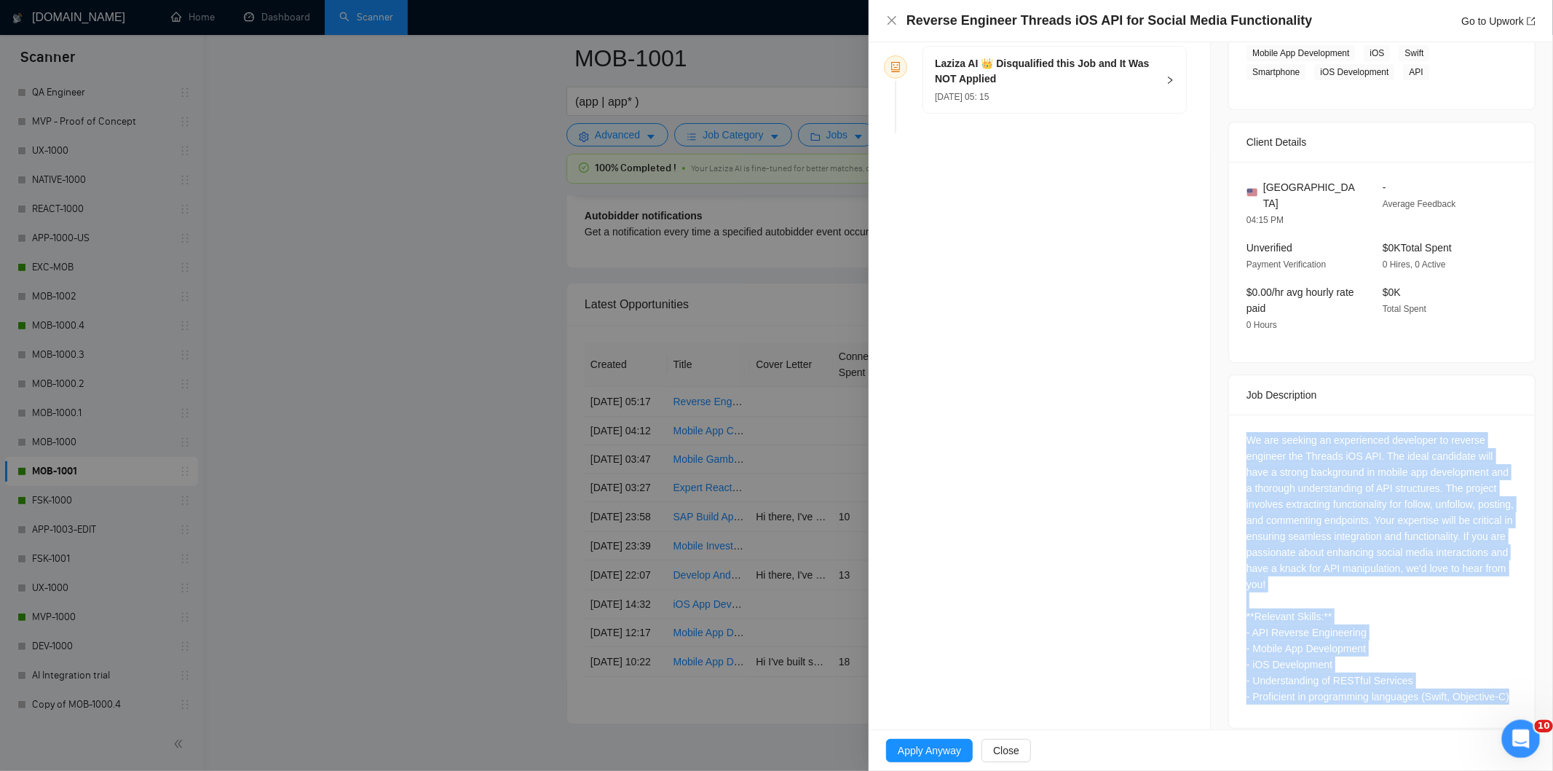
scroll to position [260, 0]
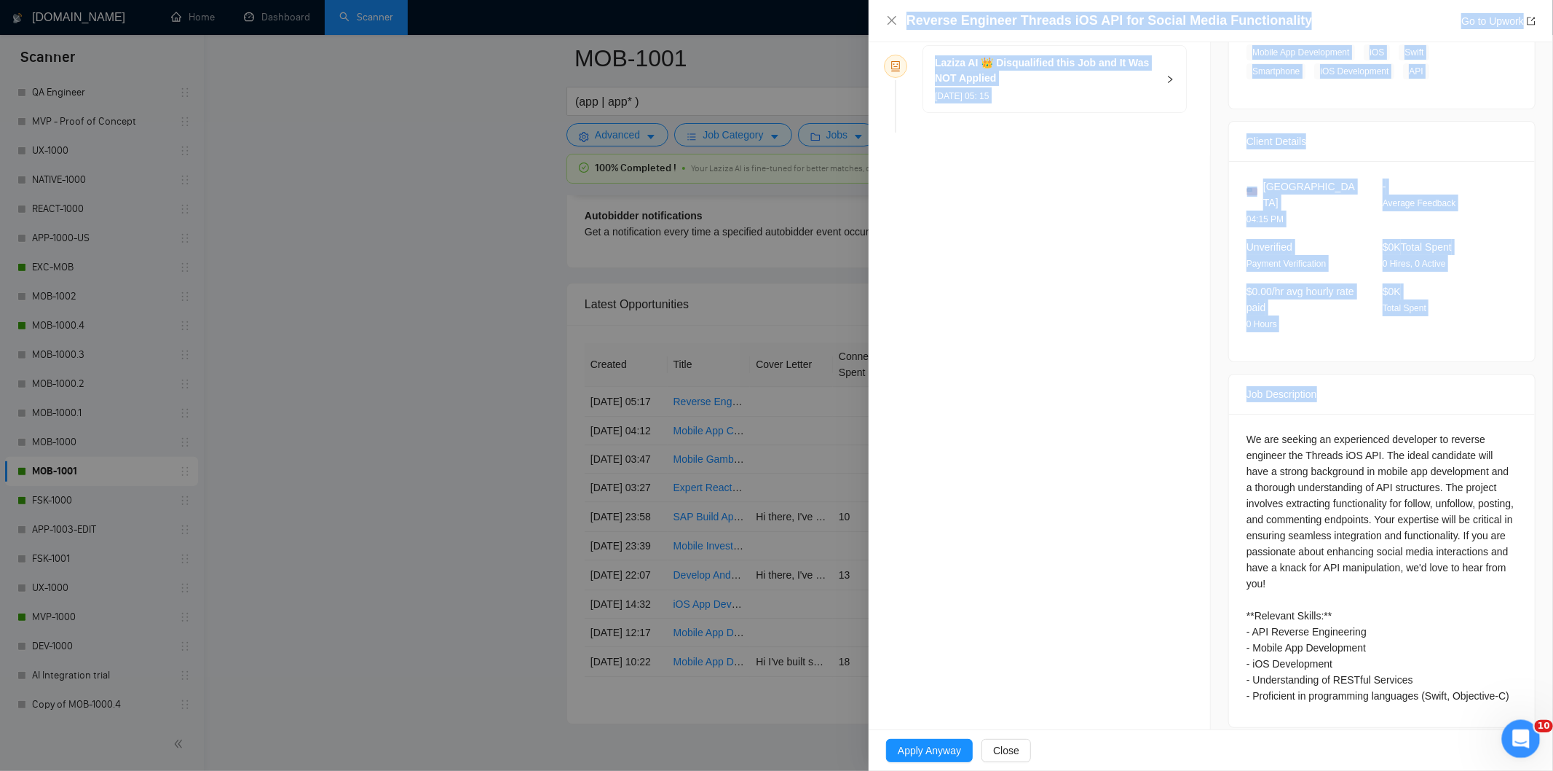
drag, startPoint x: 2744, startPoint y: 1138, endPoint x: 1510, endPoint y: 727, distance: 1301.3
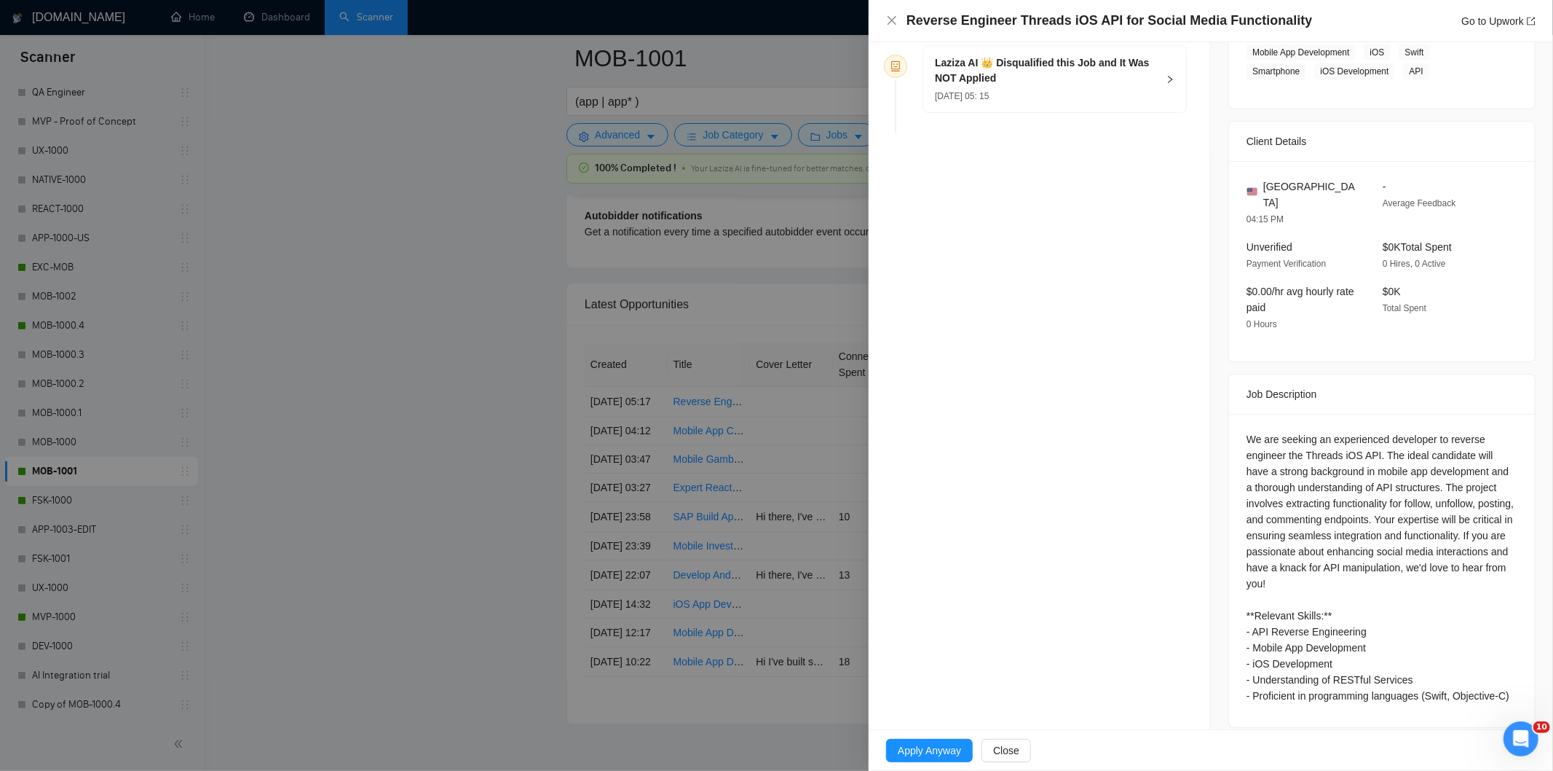
click at [1364, 519] on div "We are seeking an experienced developer to reverse engineer the Threads iOS API…" at bounding box center [1382, 567] width 271 height 272
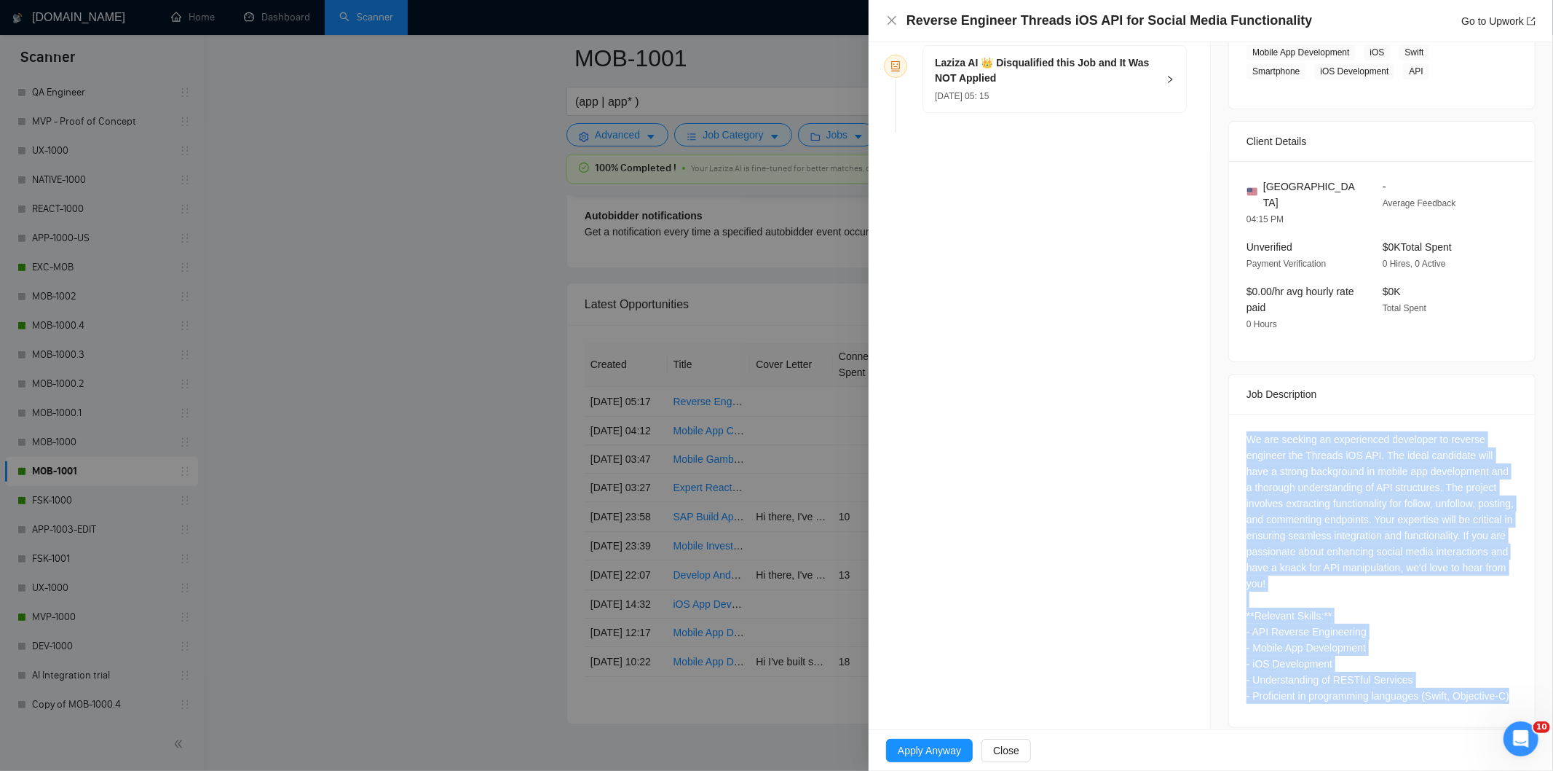
drag, startPoint x: 1234, startPoint y: 420, endPoint x: 1506, endPoint y: 673, distance: 371.5
click at [1506, 673] on div "We are seeking an experienced developer to reverse engineer the Threads iOS API…" at bounding box center [1382, 570] width 306 height 313
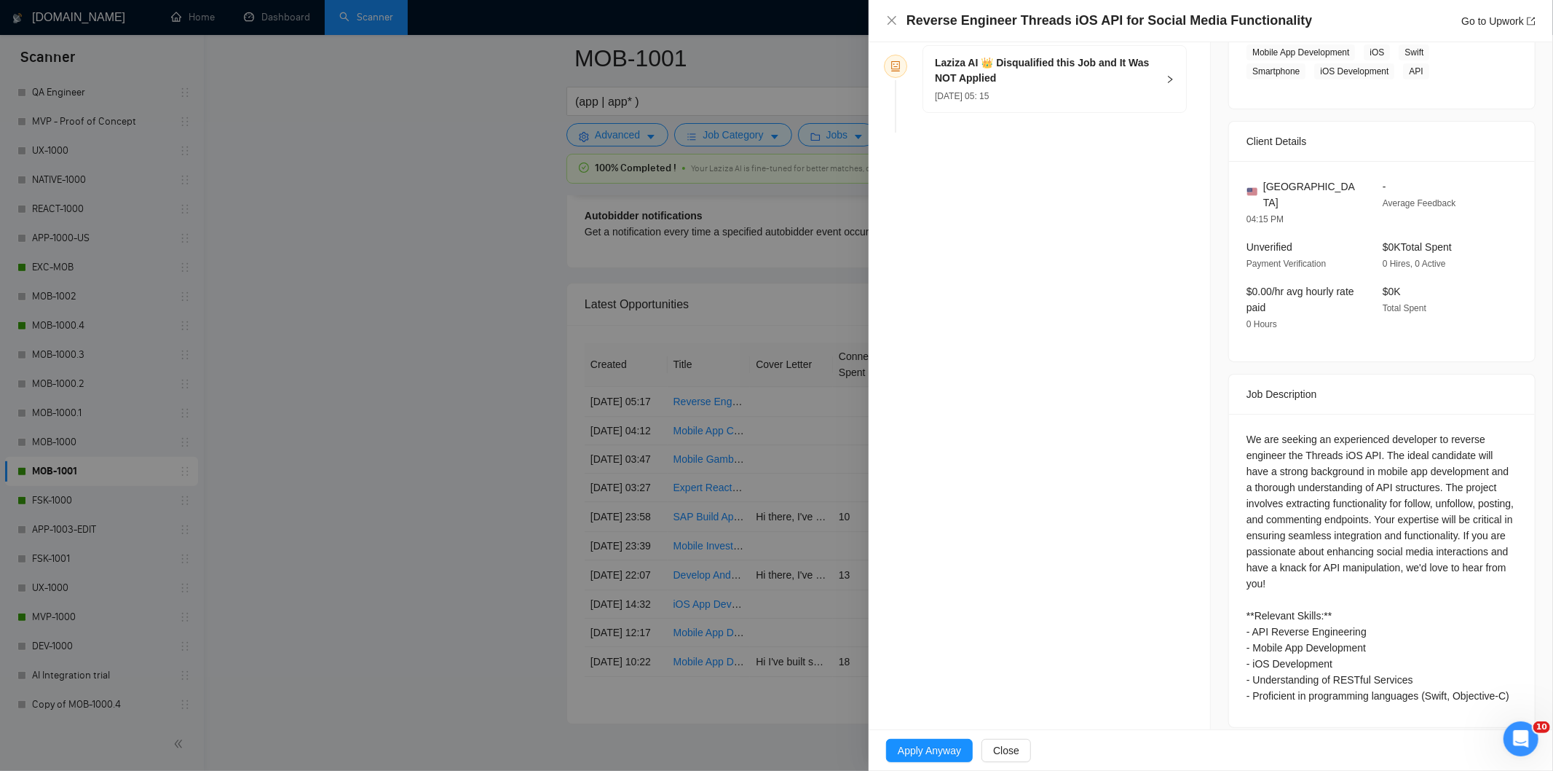
click at [1131, 98] on div "[DATE] 05: 15" at bounding box center [1046, 95] width 222 height 16
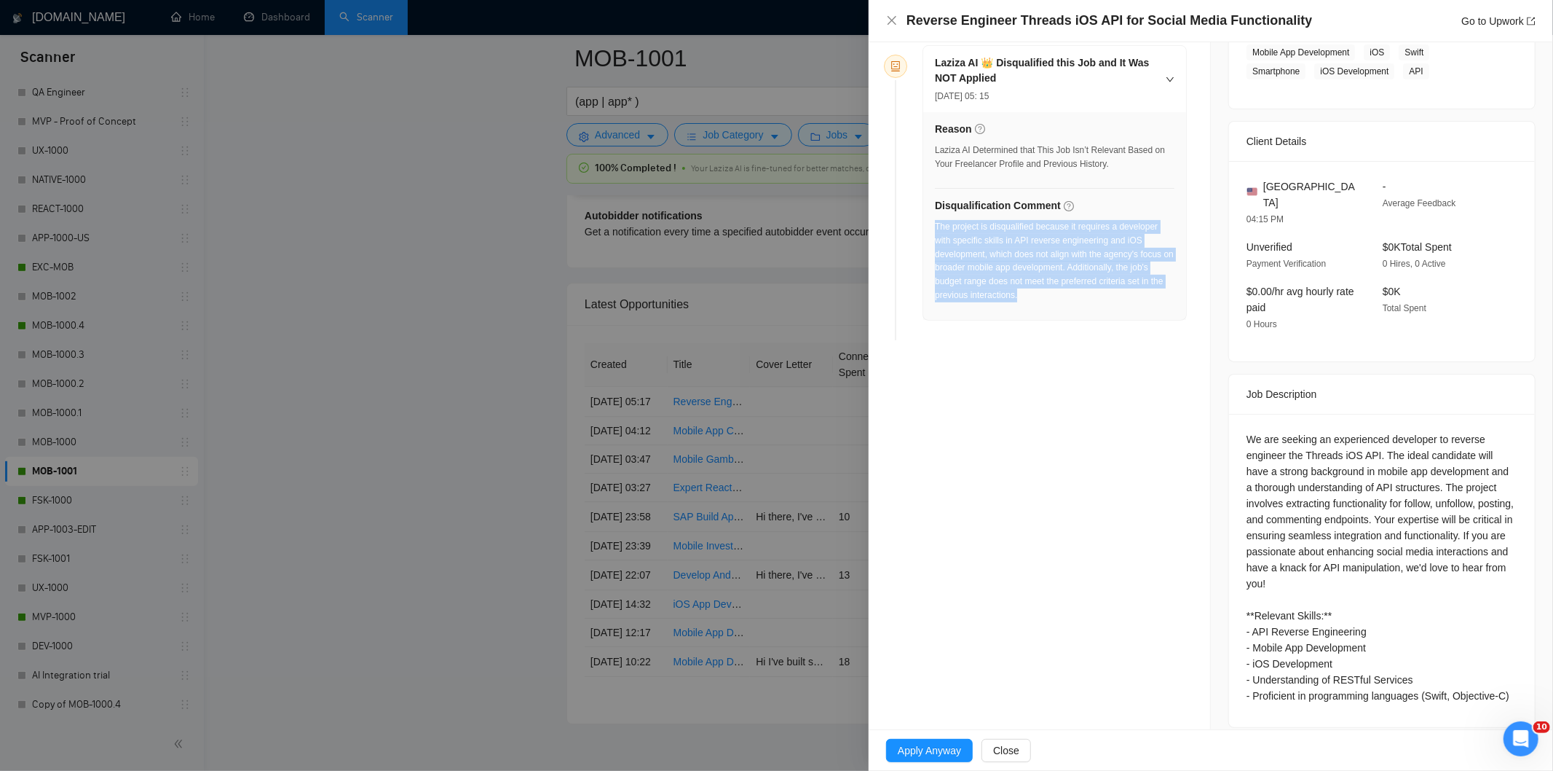
drag, startPoint x: 1036, startPoint y: 299, endPoint x: 937, endPoint y: 230, distance: 120.4
click at [937, 230] on div "The project is disqualified because it requires a developer with specific skill…" at bounding box center [1055, 261] width 240 height 82
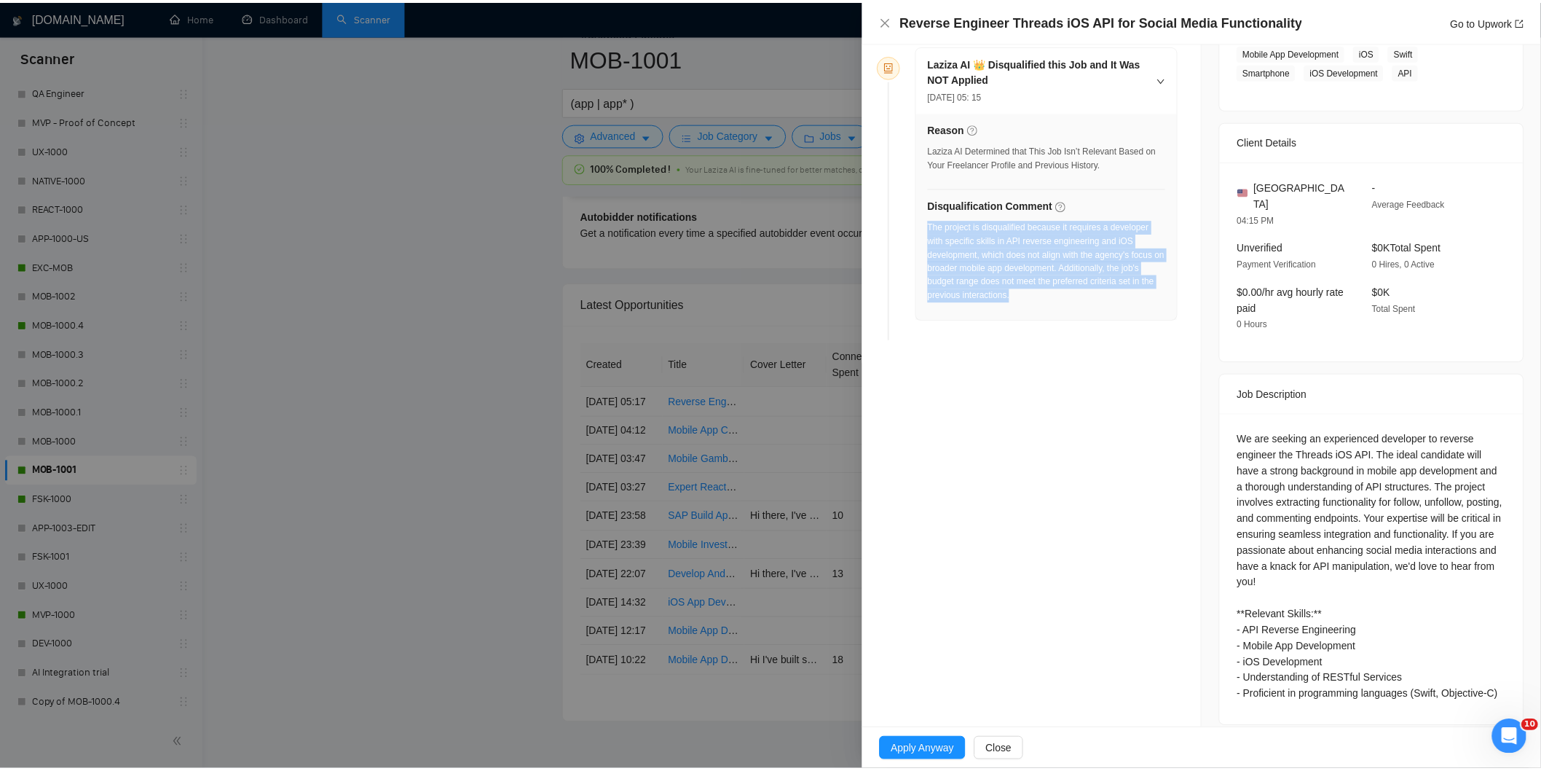
scroll to position [0, 0]
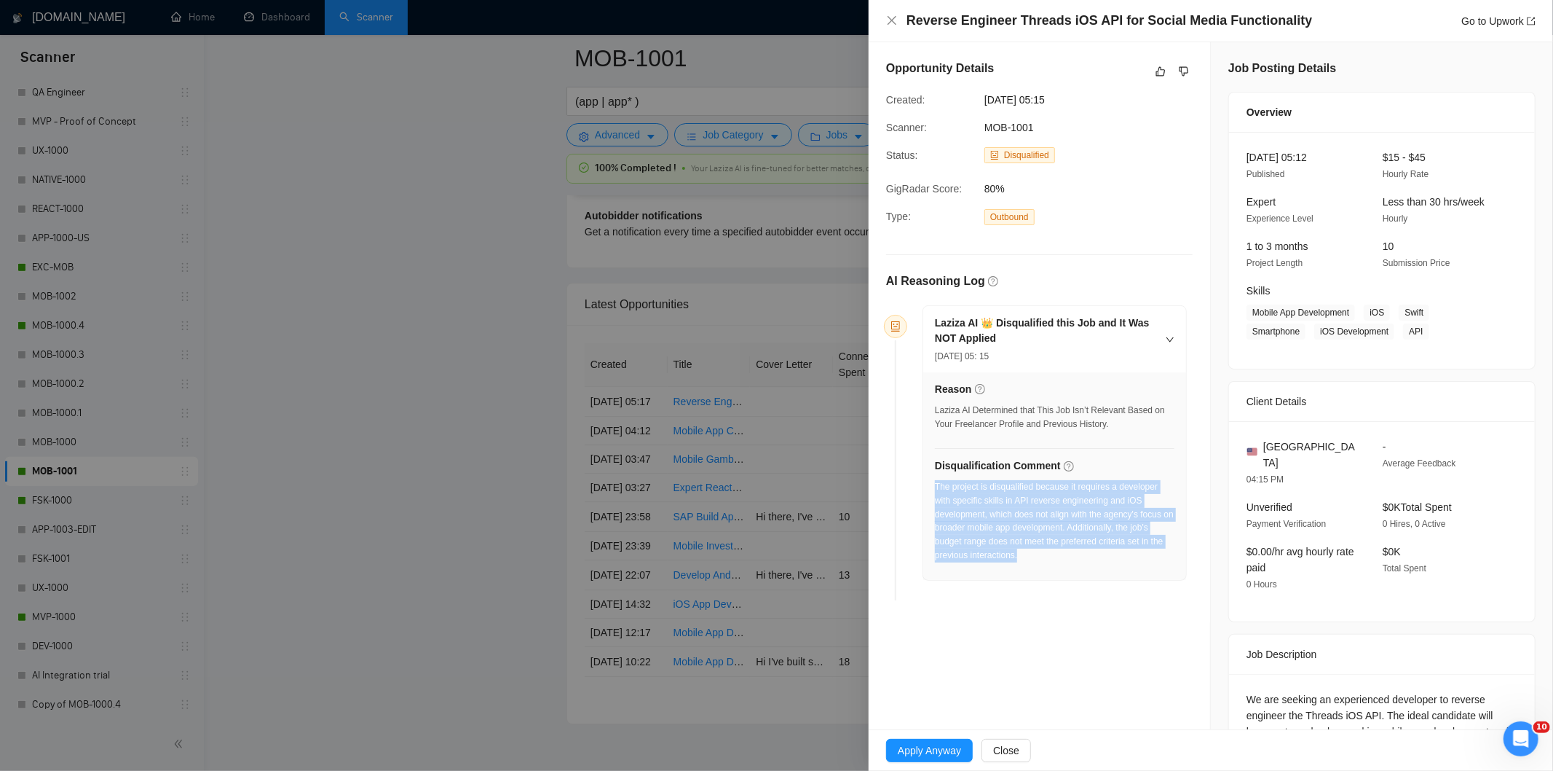
drag, startPoint x: 1080, startPoint y: 102, endPoint x: 987, endPoint y: 99, distance: 93.3
click at [987, 99] on span "[DATE] 05:15" at bounding box center [1094, 100] width 218 height 16
click at [891, 17] on icon "close" at bounding box center [892, 21] width 12 height 12
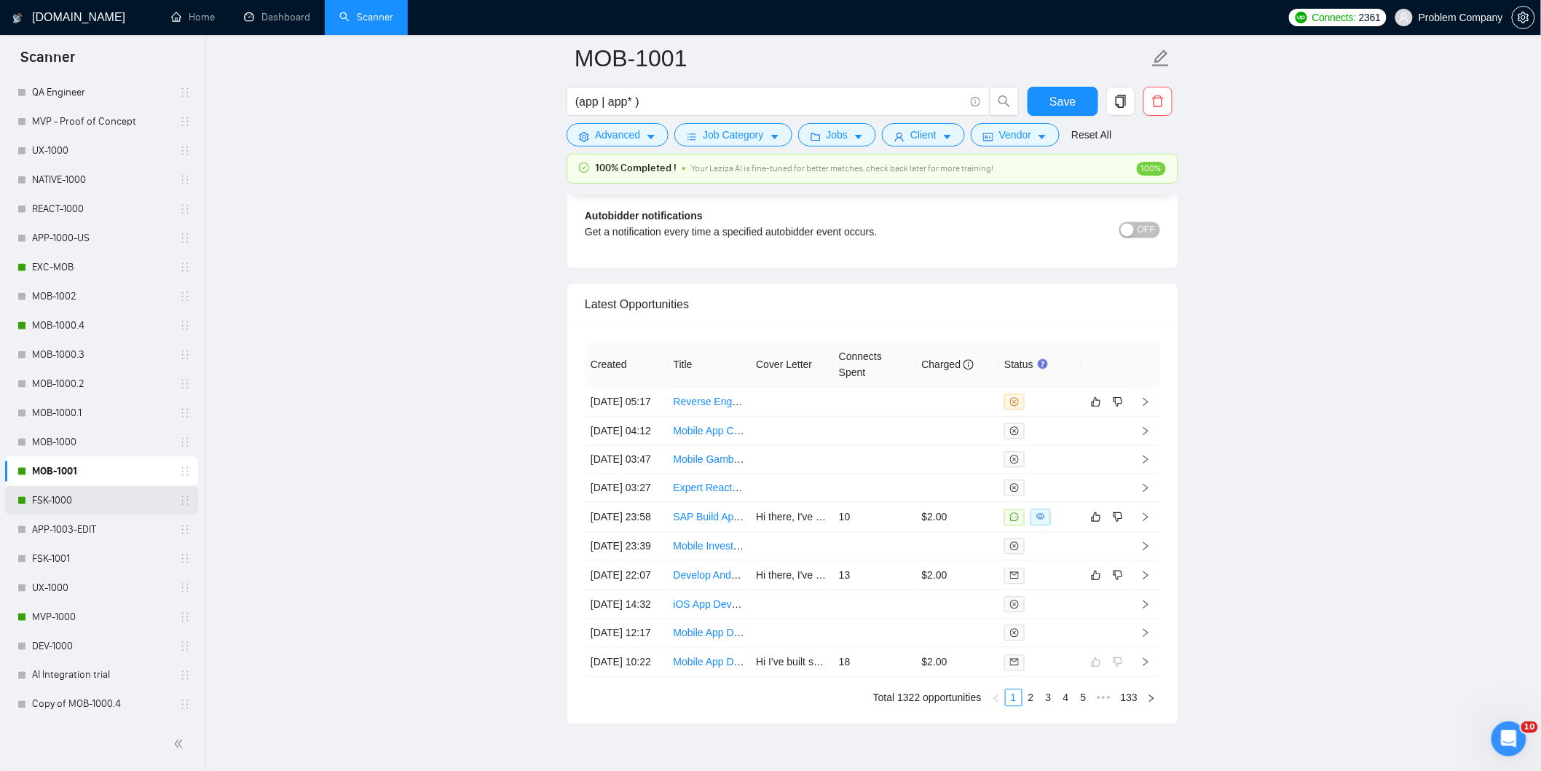
click at [79, 503] on link "FSK-1000" at bounding box center [101, 500] width 138 height 29
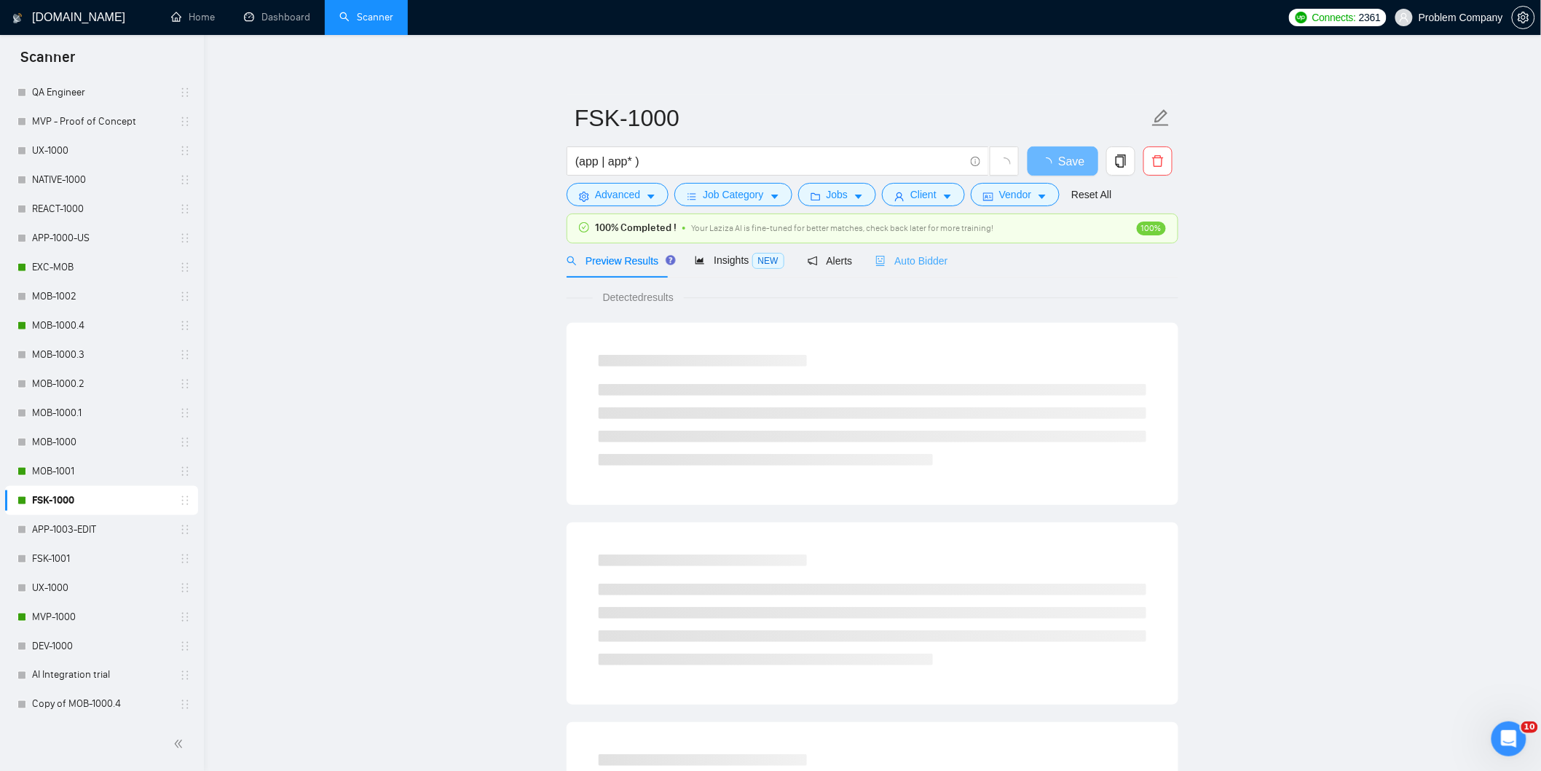
click at [901, 272] on div "Auto Bidder" at bounding box center [911, 260] width 72 height 34
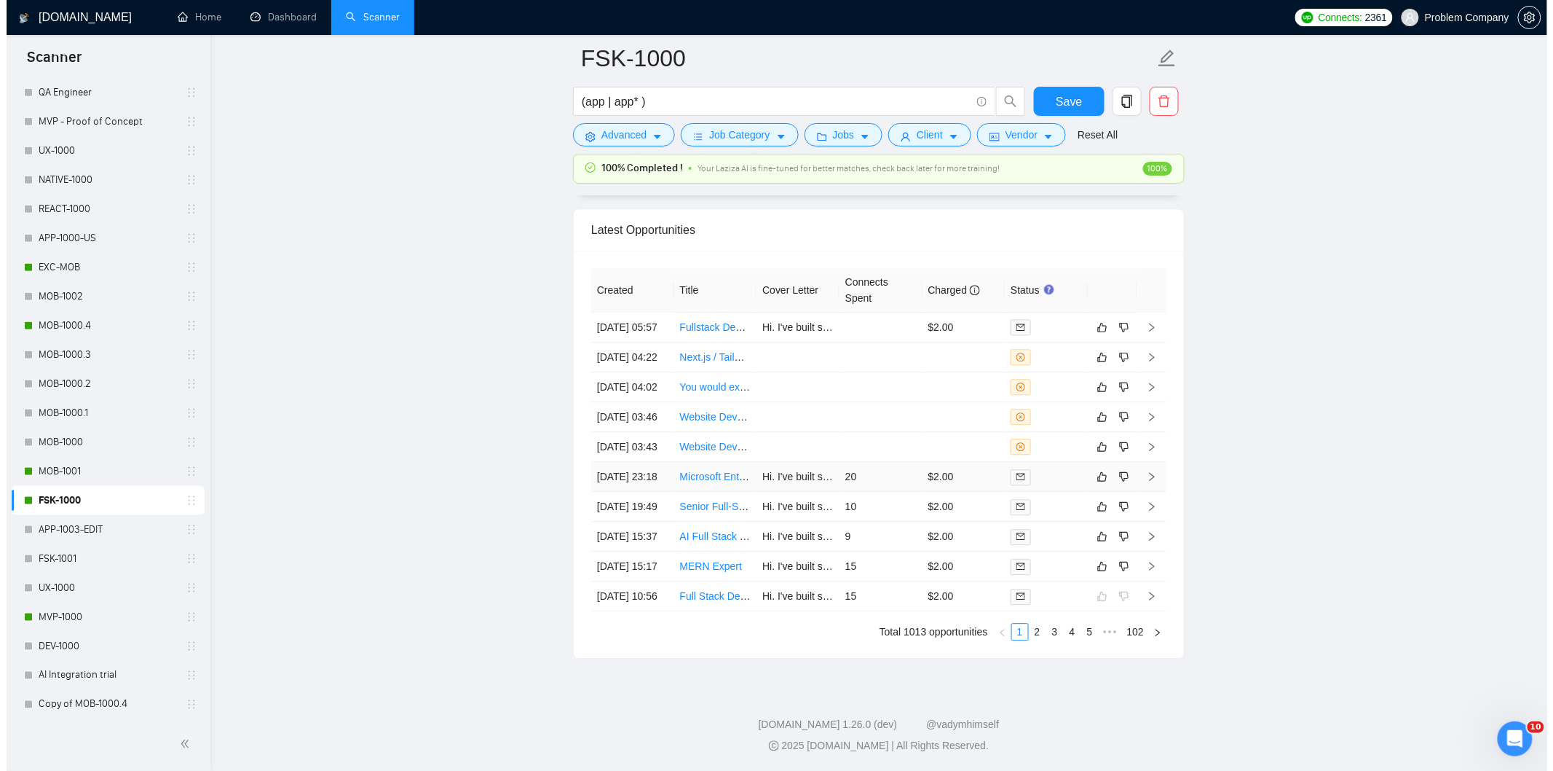
scroll to position [3684, 0]
click at [645, 573] on td "[DATE] 15:17" at bounding box center [626, 566] width 83 height 30
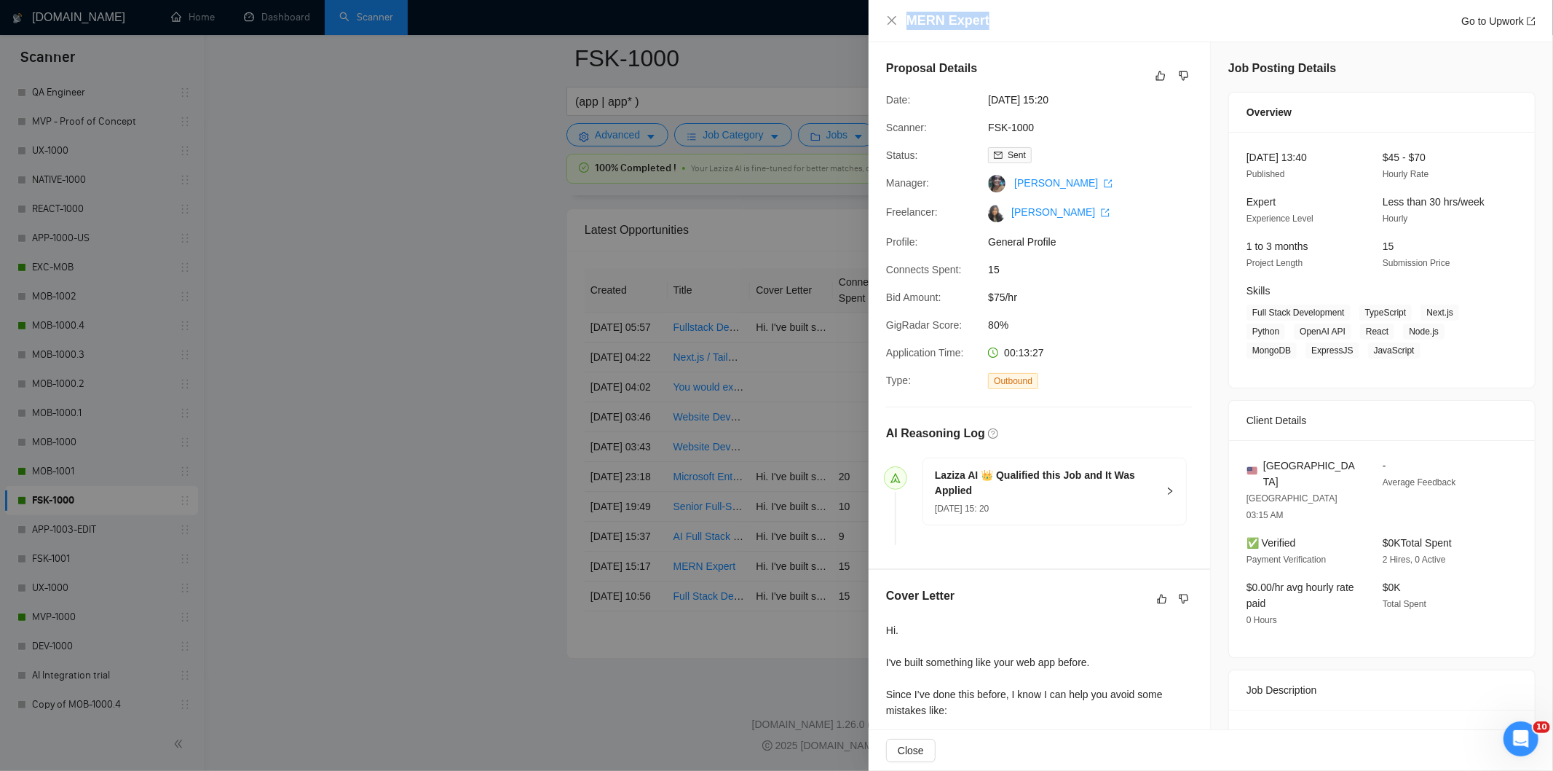
drag, startPoint x: 994, startPoint y: 16, endPoint x: 900, endPoint y: 8, distance: 94.3
click at [900, 8] on div "MERN Expert Go to Upwork" at bounding box center [1211, 21] width 685 height 42
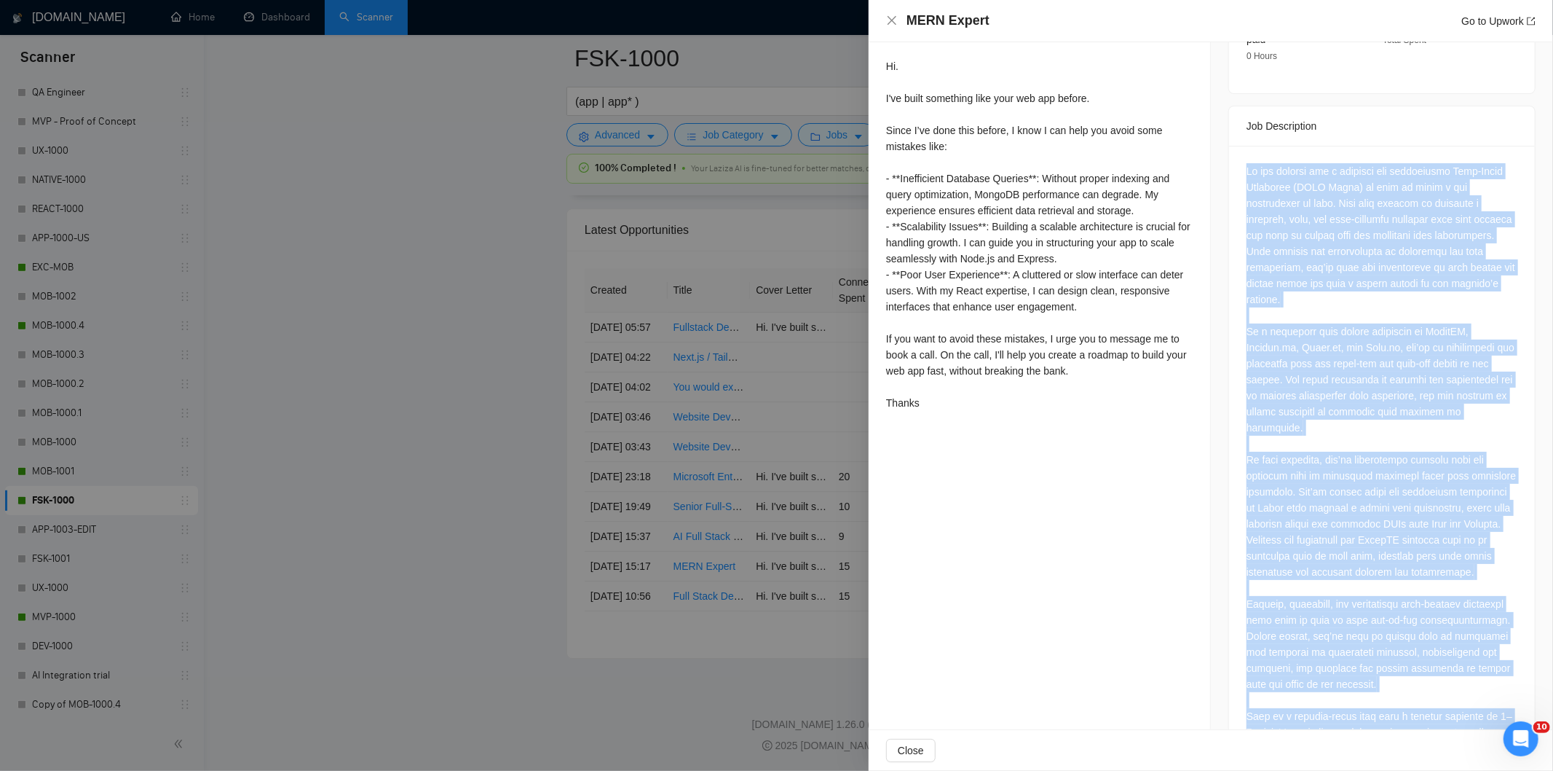
scroll to position [663, 0]
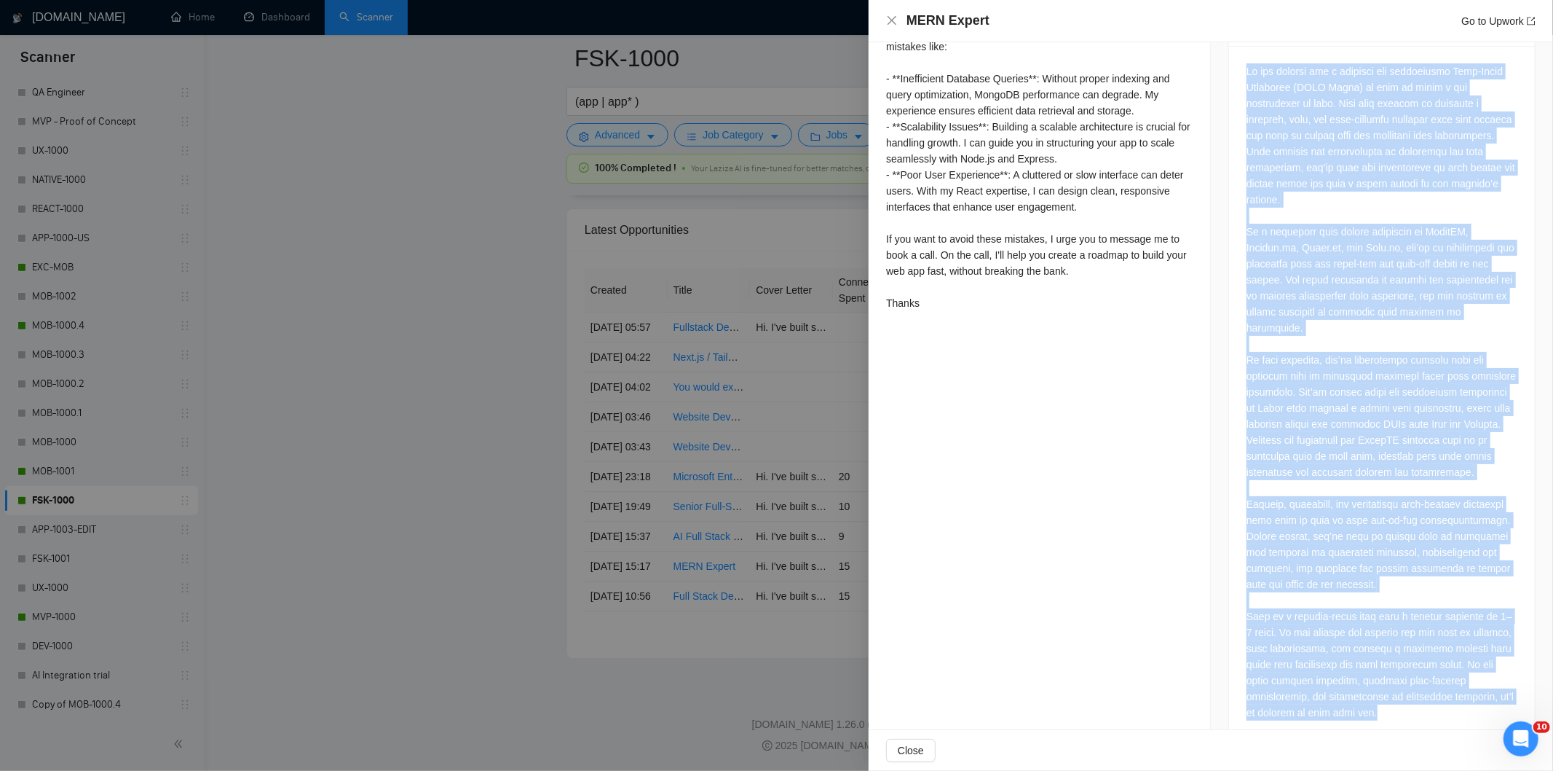
drag, startPoint x: 1241, startPoint y: 135, endPoint x: 1413, endPoint y: 727, distance: 615.9
click at [1413, 727] on div "Job Posting Details Overview [DATE] 13:40 Published $45 - $70 Hourly Rate Exper…" at bounding box center [1382, 70] width 342 height 1383
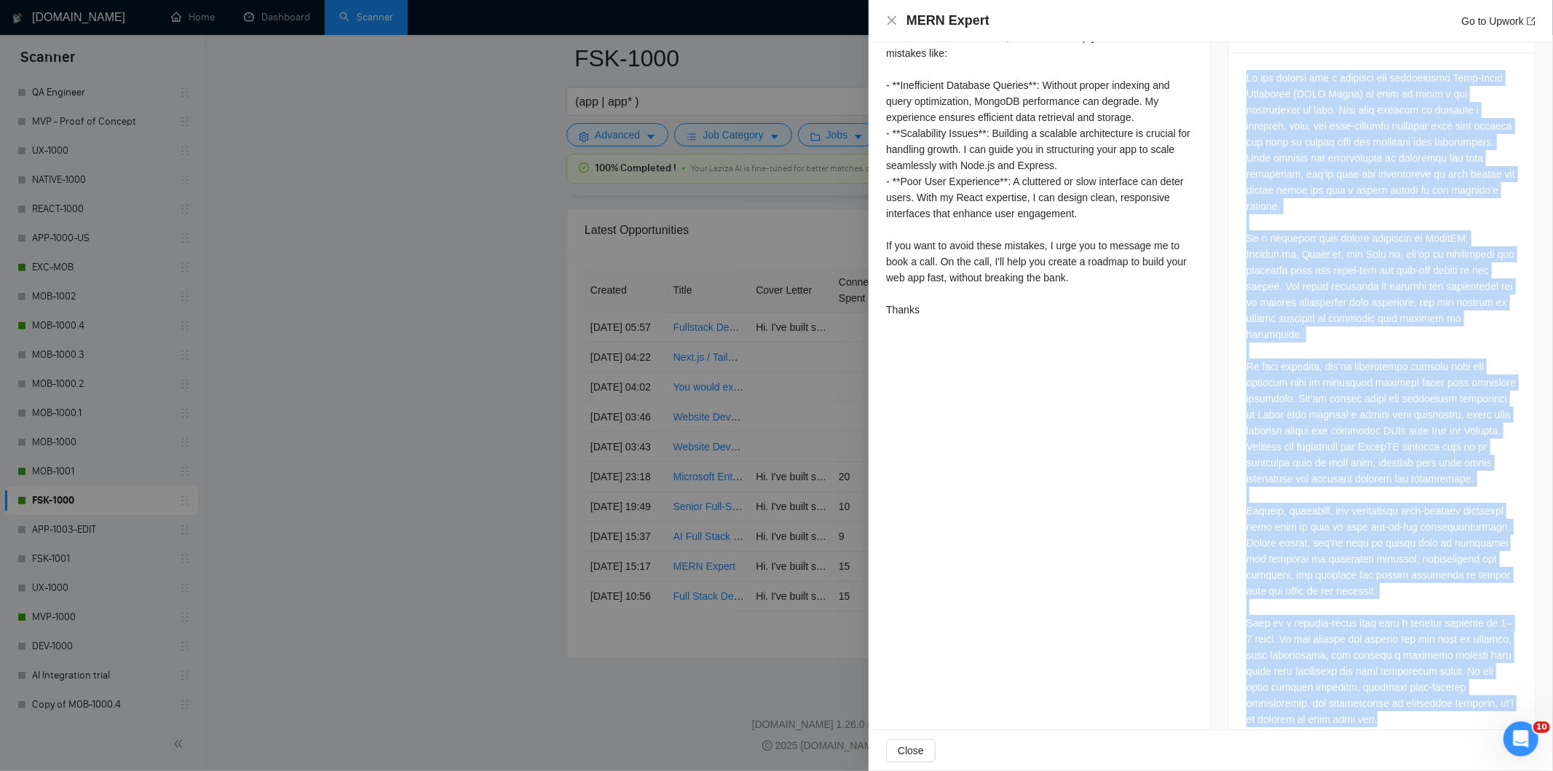
scroll to position [663, 0]
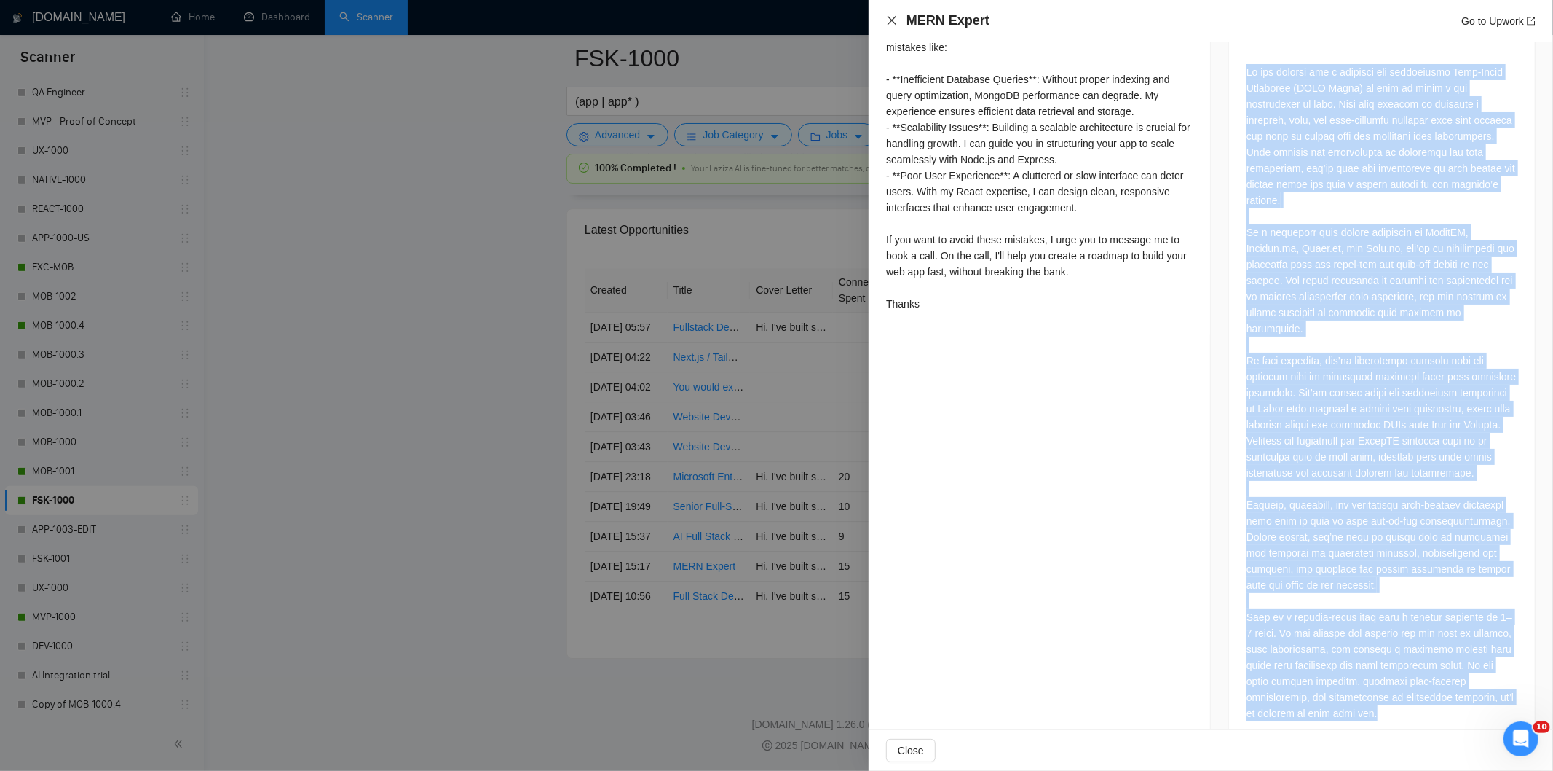
click at [893, 15] on icon "close" at bounding box center [892, 21] width 12 height 12
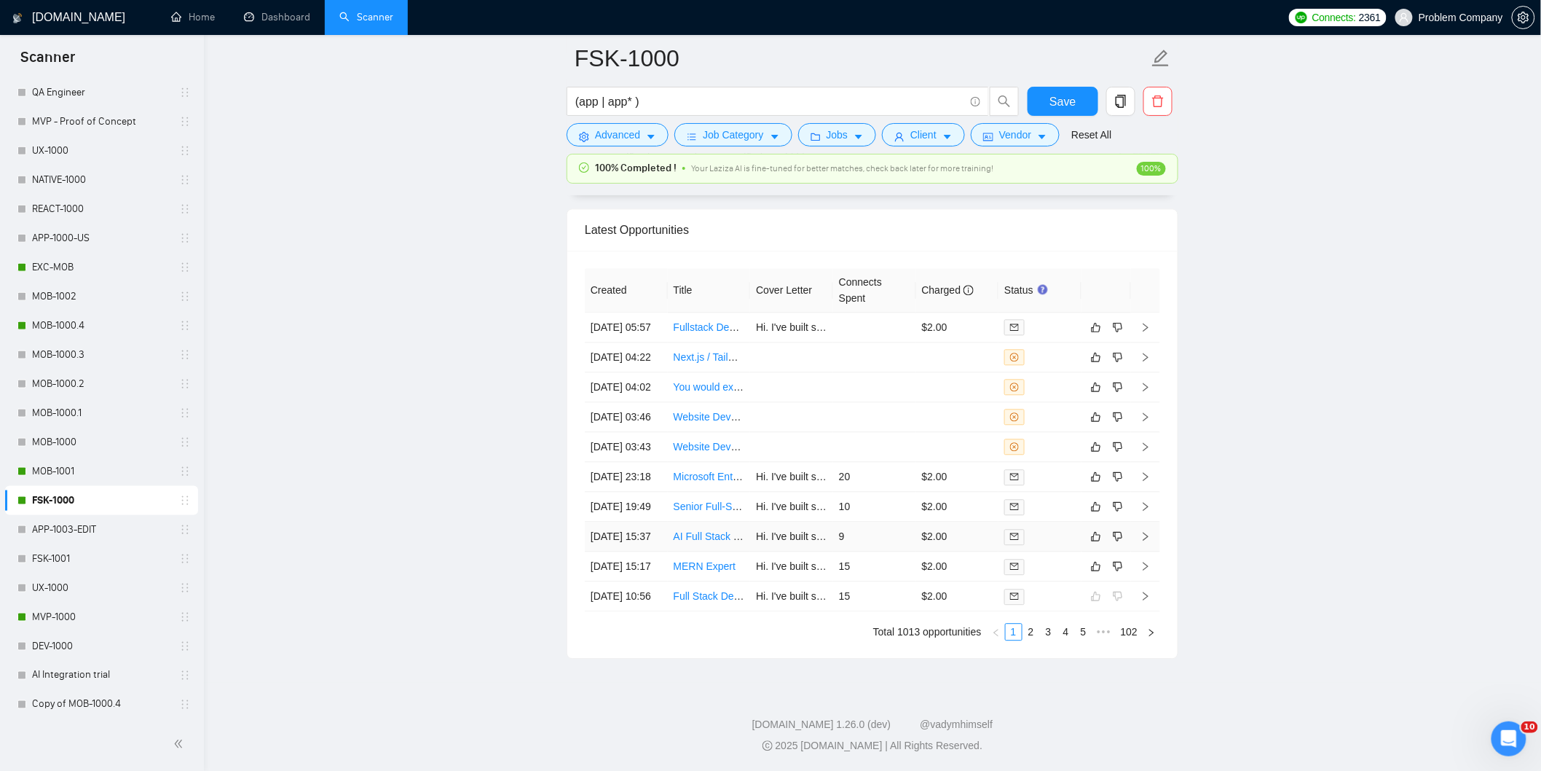
click at [642, 523] on td "[DATE] 15:37" at bounding box center [626, 536] width 83 height 30
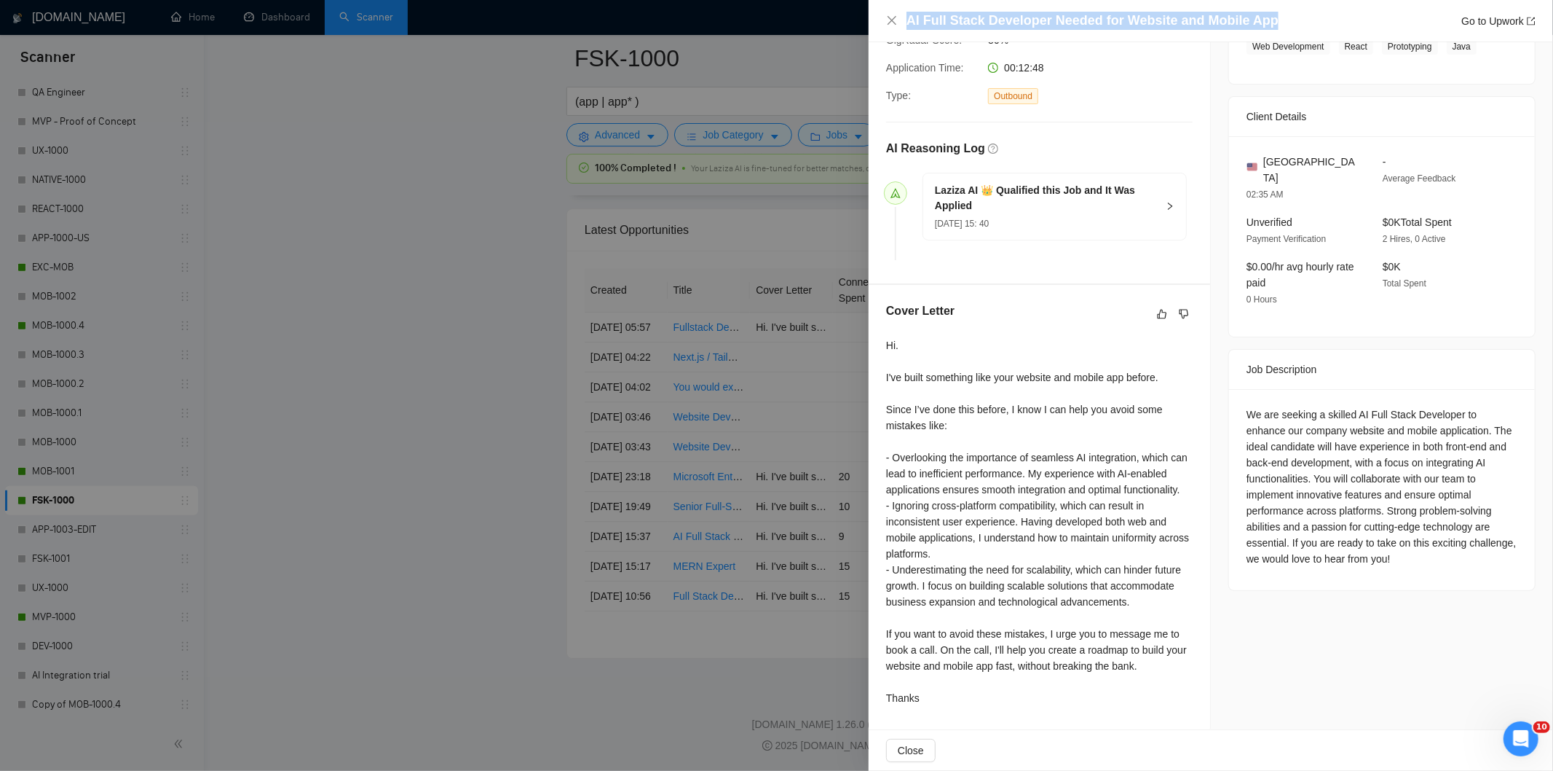
drag, startPoint x: 1271, startPoint y: 20, endPoint x: 909, endPoint y: 20, distance: 362.0
click at [909, 20] on div "AI Full Stack Developer Needed for Website and Mobile App Go to Upwork" at bounding box center [1221, 21] width 629 height 18
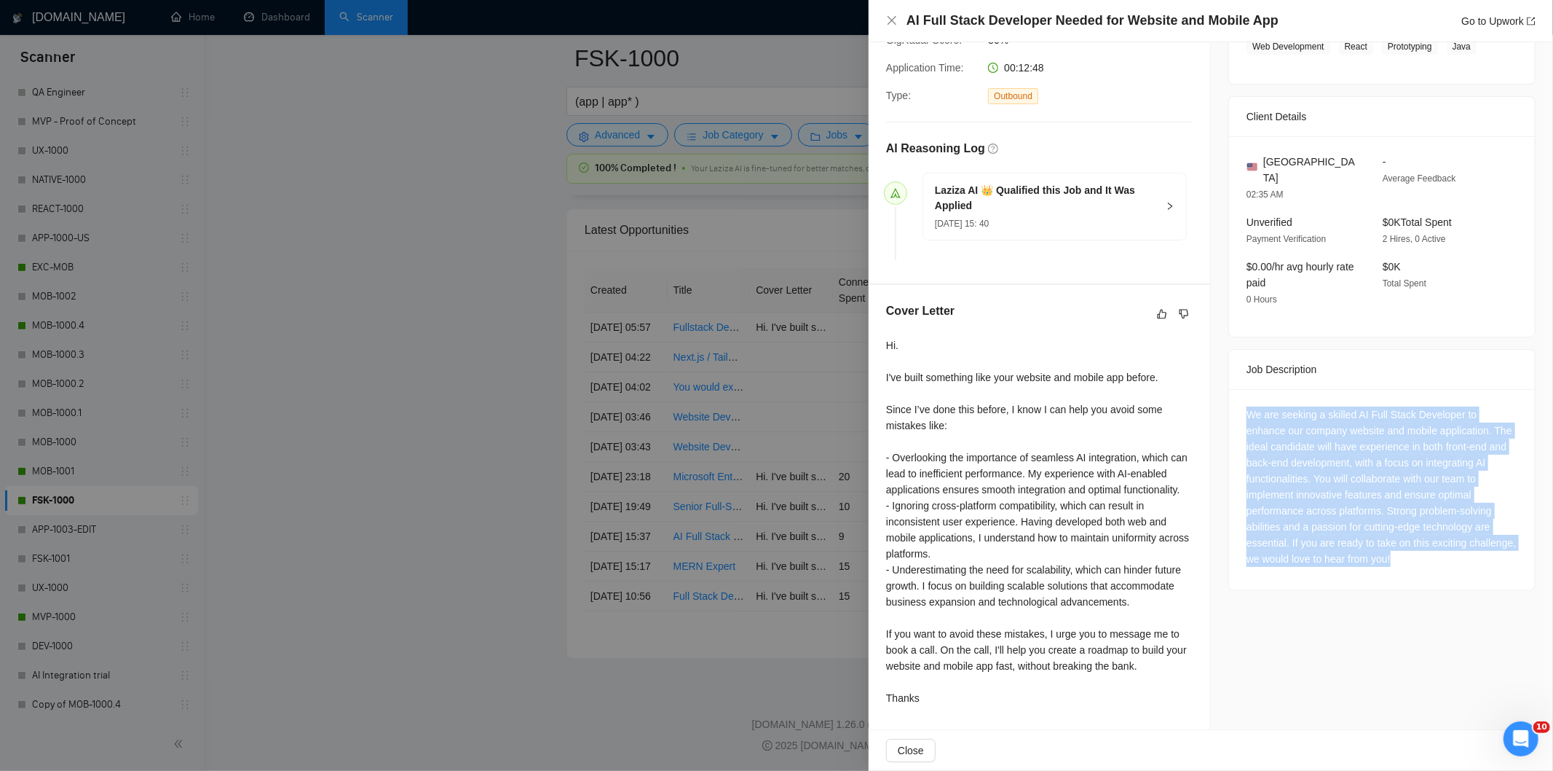
drag, startPoint x: 1240, startPoint y: 385, endPoint x: 1472, endPoint y: 530, distance: 274.2
click at [1472, 530] on div "We are seeking a skilled AI Full Stack Developer to enhance our company website…" at bounding box center [1382, 489] width 306 height 201
click at [886, 23] on icon "close" at bounding box center [892, 21] width 12 height 12
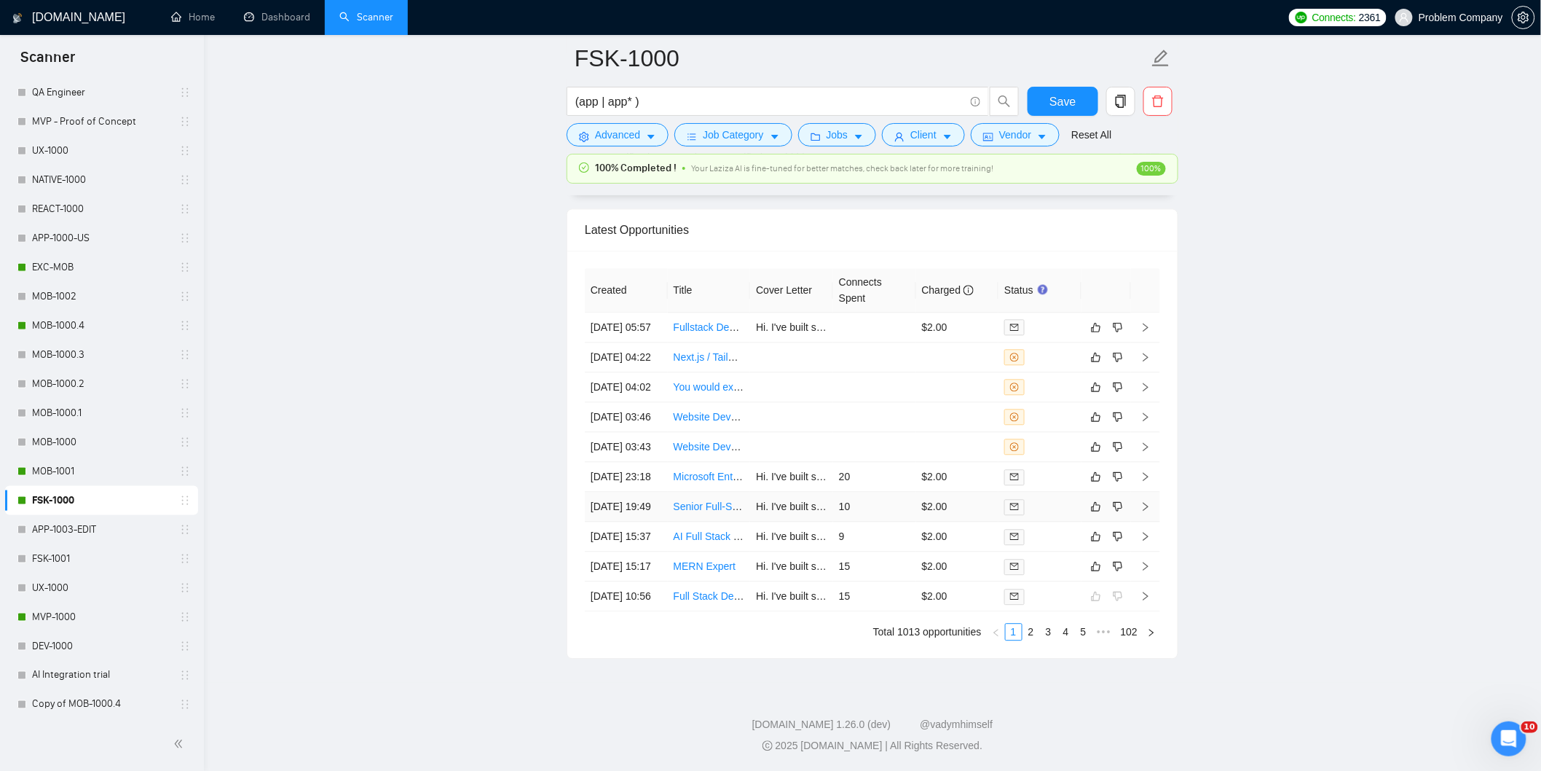
click at [645, 492] on td "[DATE] 19:49" at bounding box center [626, 507] width 83 height 30
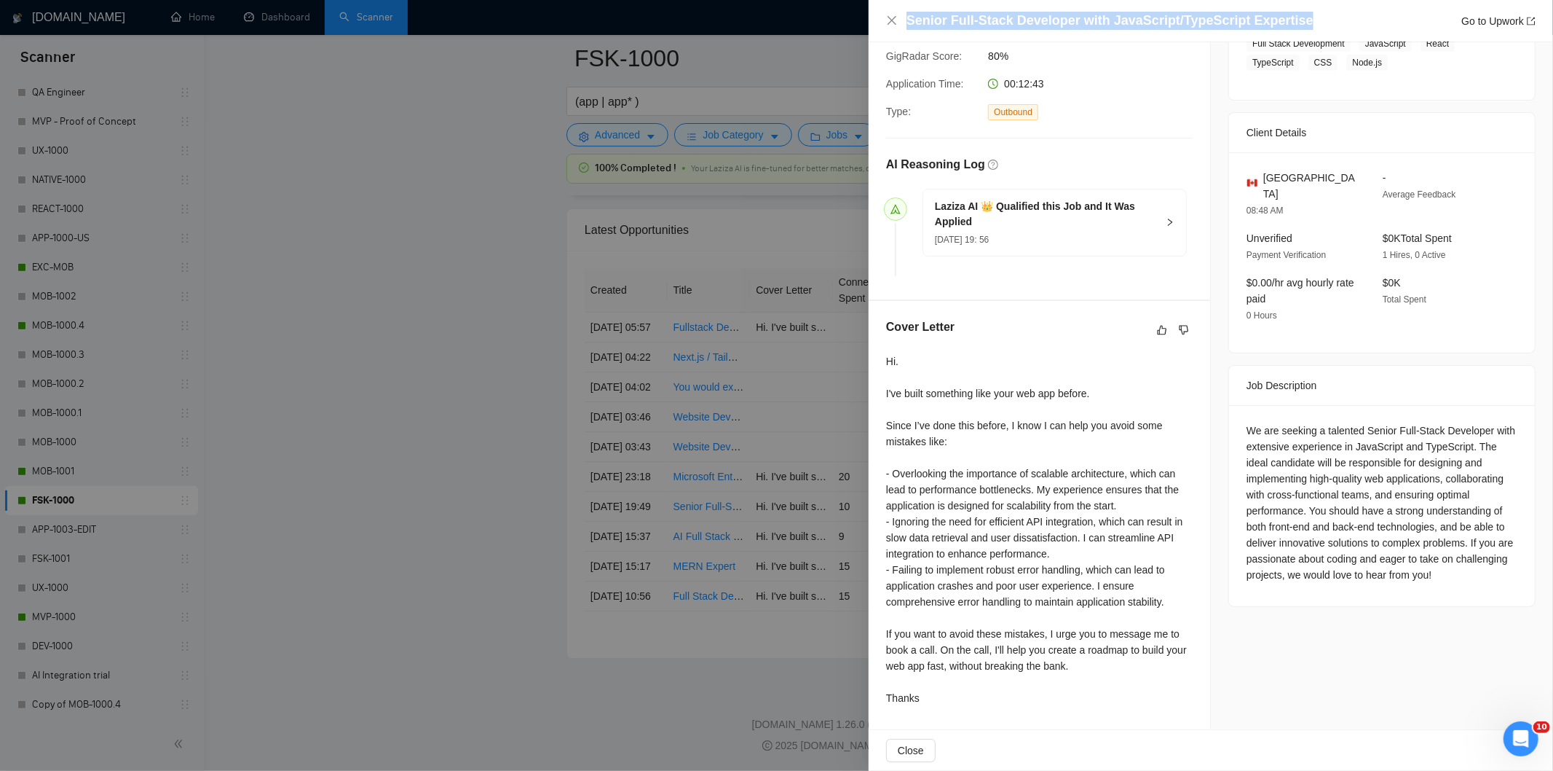
drag, startPoint x: 1289, startPoint y: 17, endPoint x: 909, endPoint y: 12, distance: 380.2
click at [909, 12] on div "Senior Full-Stack Developer with JavaScript/TypeScript Expertise Go to Upwork" at bounding box center [1221, 21] width 629 height 18
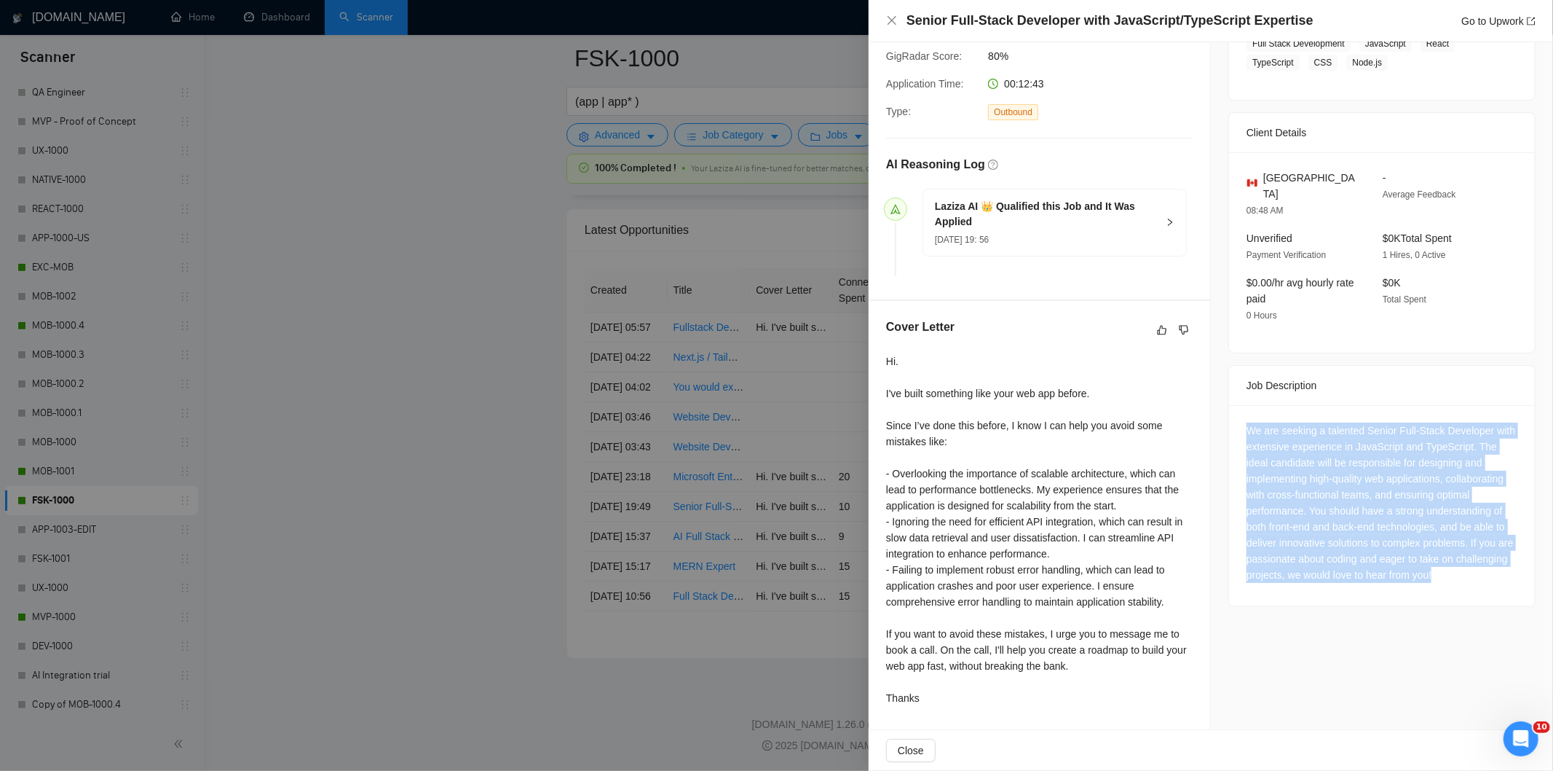
drag, startPoint x: 1237, startPoint y: 408, endPoint x: 1489, endPoint y: 555, distance: 292.4
click at [1489, 555] on div "We are seeking a talented Senior Full-Stack Developer with extensive experience…" at bounding box center [1382, 505] width 306 height 201
click at [886, 25] on icon "close" at bounding box center [892, 21] width 12 height 12
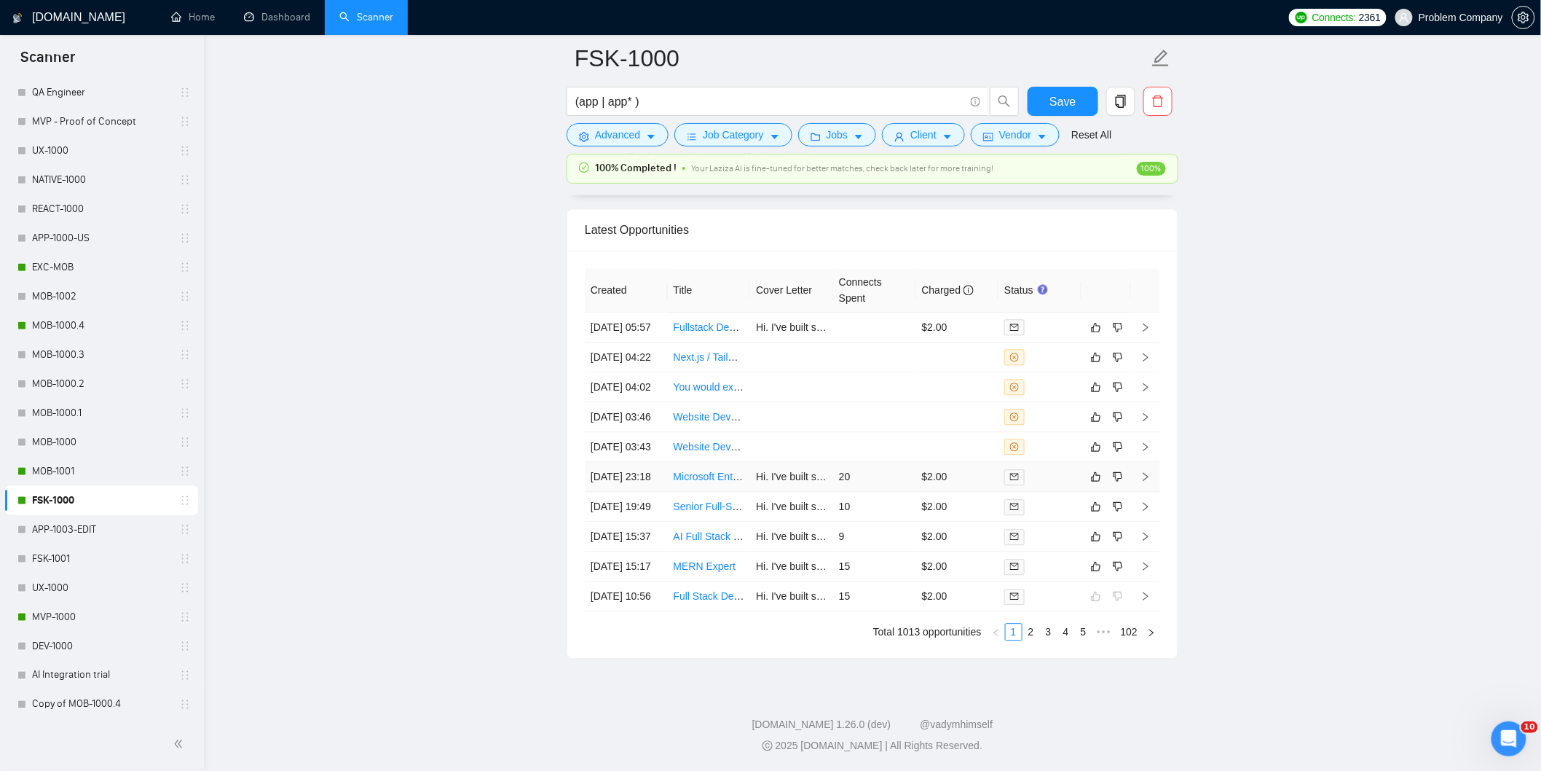
click at [644, 462] on td "[DATE] 23:18" at bounding box center [626, 477] width 83 height 30
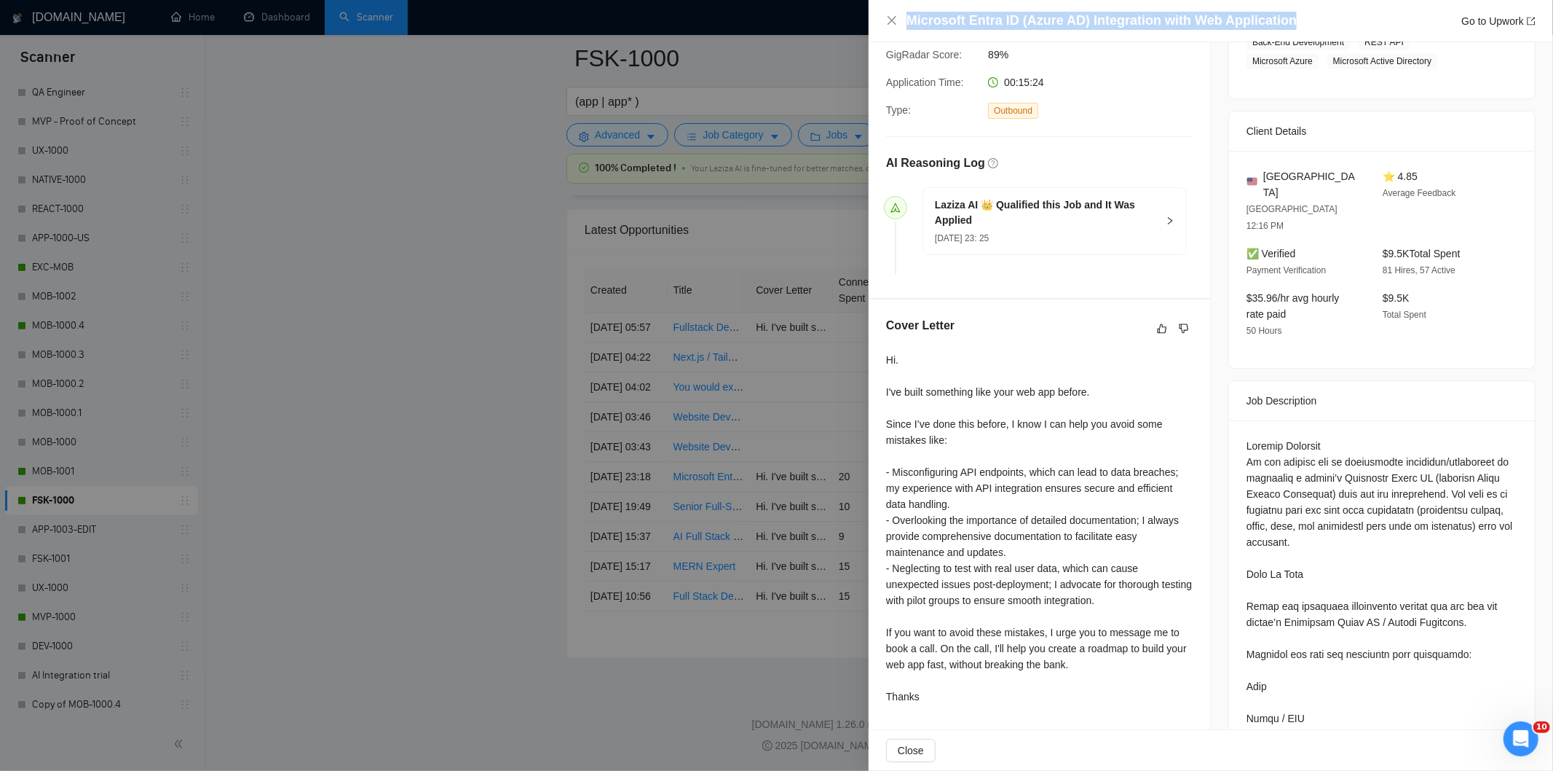
drag, startPoint x: 1293, startPoint y: 23, endPoint x: 909, endPoint y: 25, distance: 383.8
click at [909, 25] on div "Microsoft Entra ID (Azure AD) Integration with Web Application Go to Upwork" at bounding box center [1221, 21] width 629 height 18
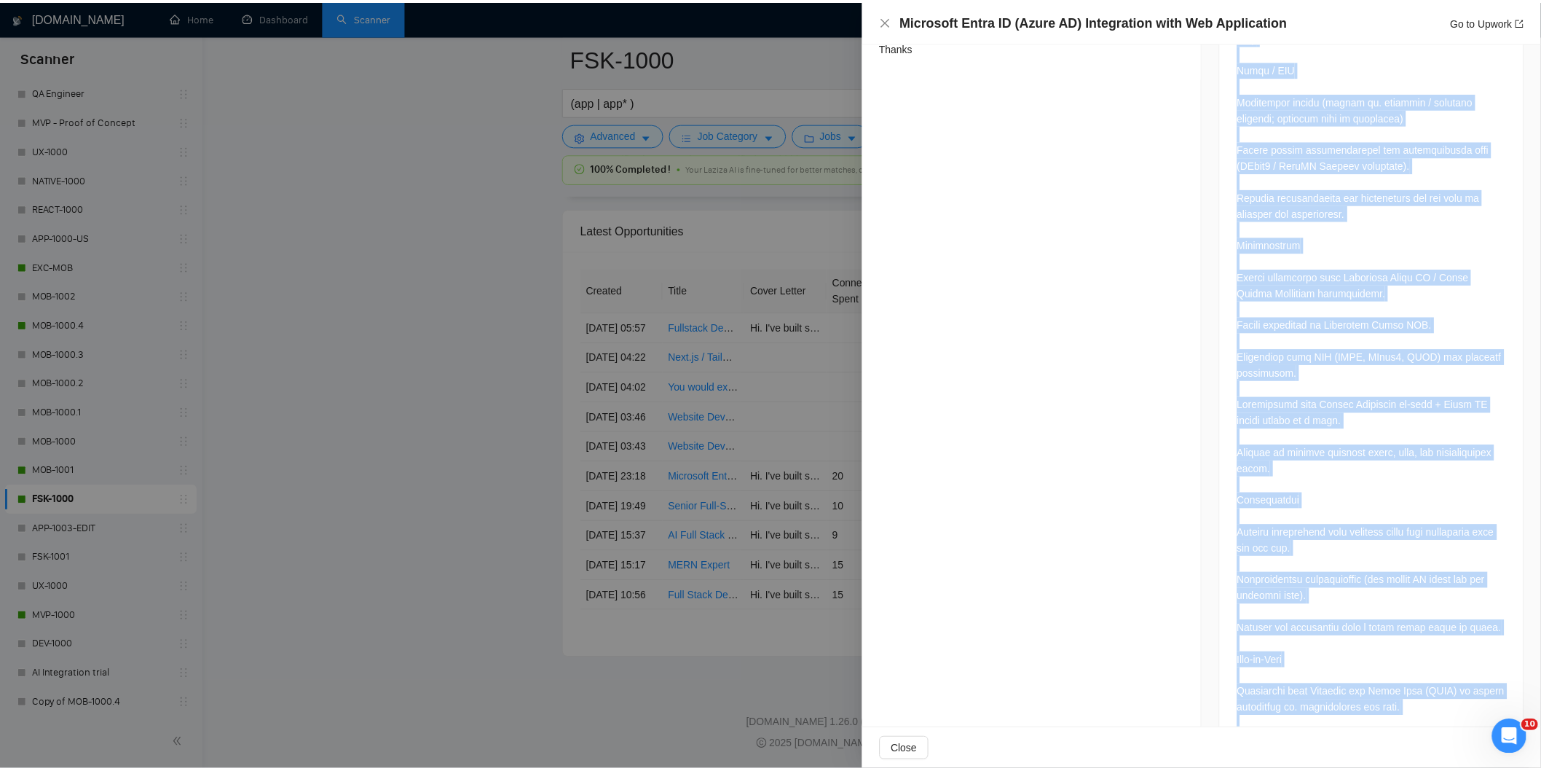
scroll to position [1237, 0]
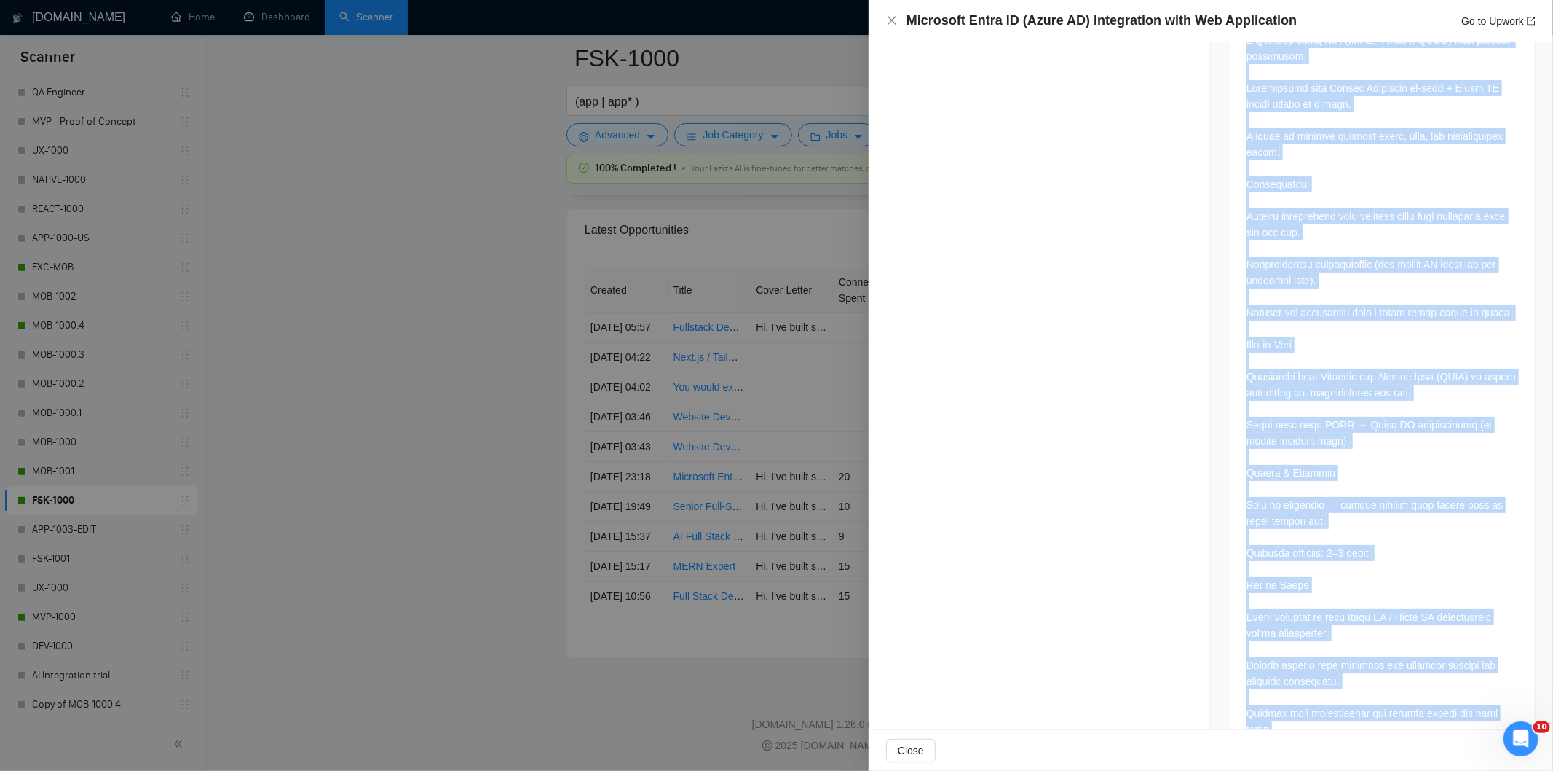
drag, startPoint x: 1239, startPoint y: 130, endPoint x: 1497, endPoint y: 689, distance: 616.2
click at [1497, 689] on div at bounding box center [1382, 107] width 306 height 1307
click at [1382, 635] on div at bounding box center [1382, 104] width 271 height 1266
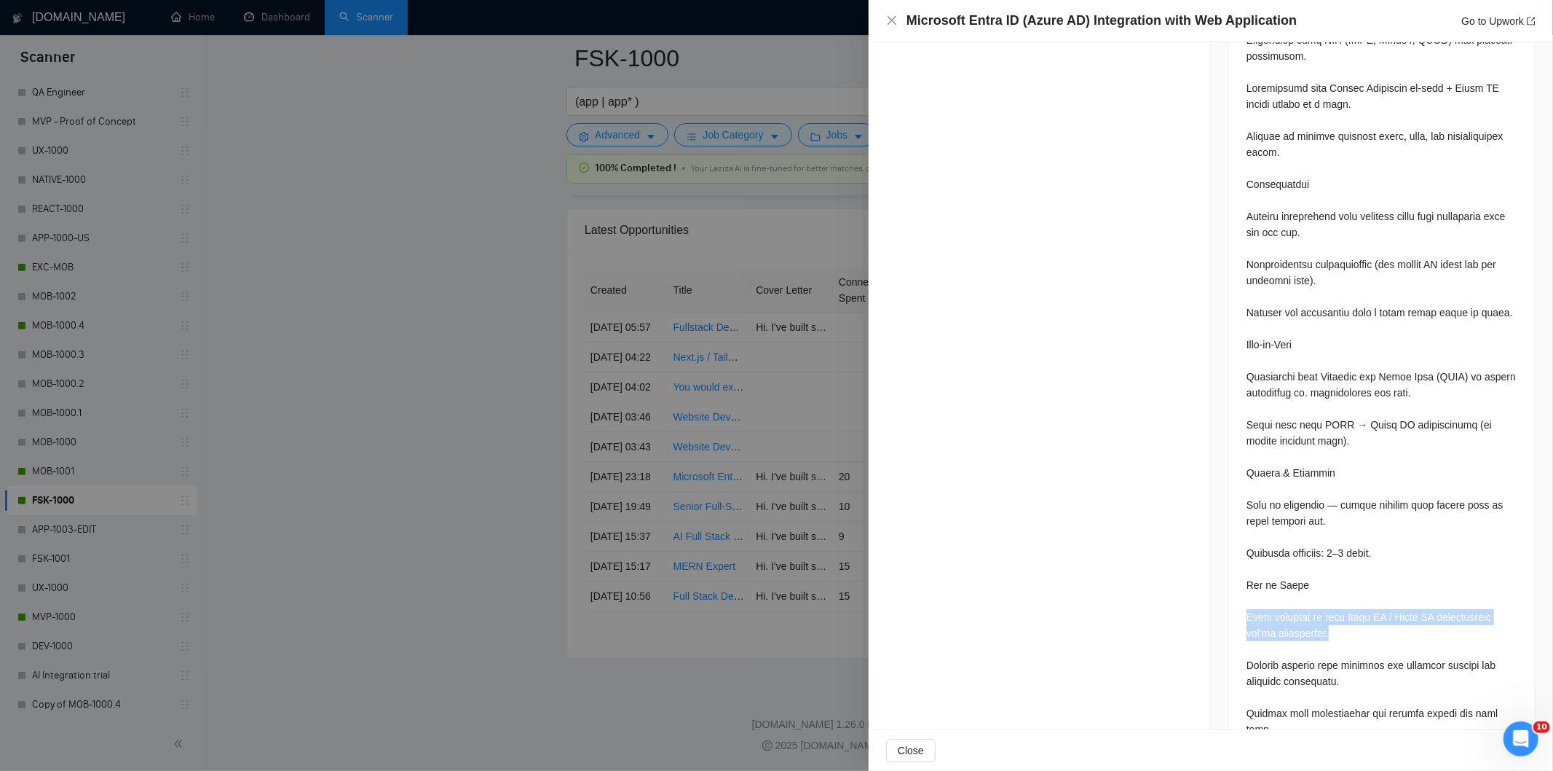
drag, startPoint x: 1346, startPoint y: 600, endPoint x: 1238, endPoint y: 578, distance: 110.0
click at [1238, 578] on div at bounding box center [1382, 107] width 306 height 1307
click at [894, 23] on icon "close" at bounding box center [892, 20] width 9 height 9
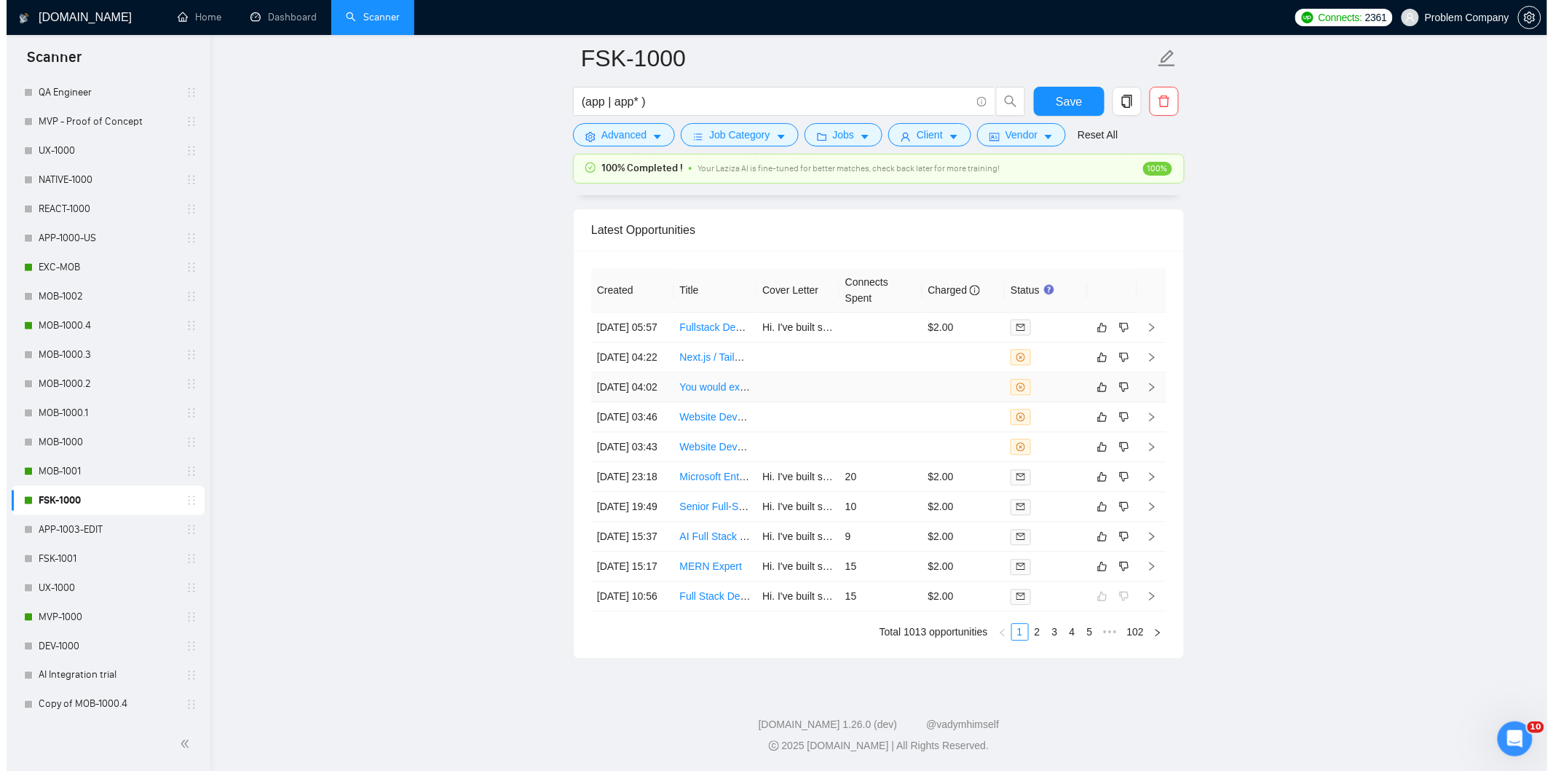
scroll to position [3614, 0]
click at [645, 462] on td "[DATE] 03:43" at bounding box center [626, 447] width 83 height 30
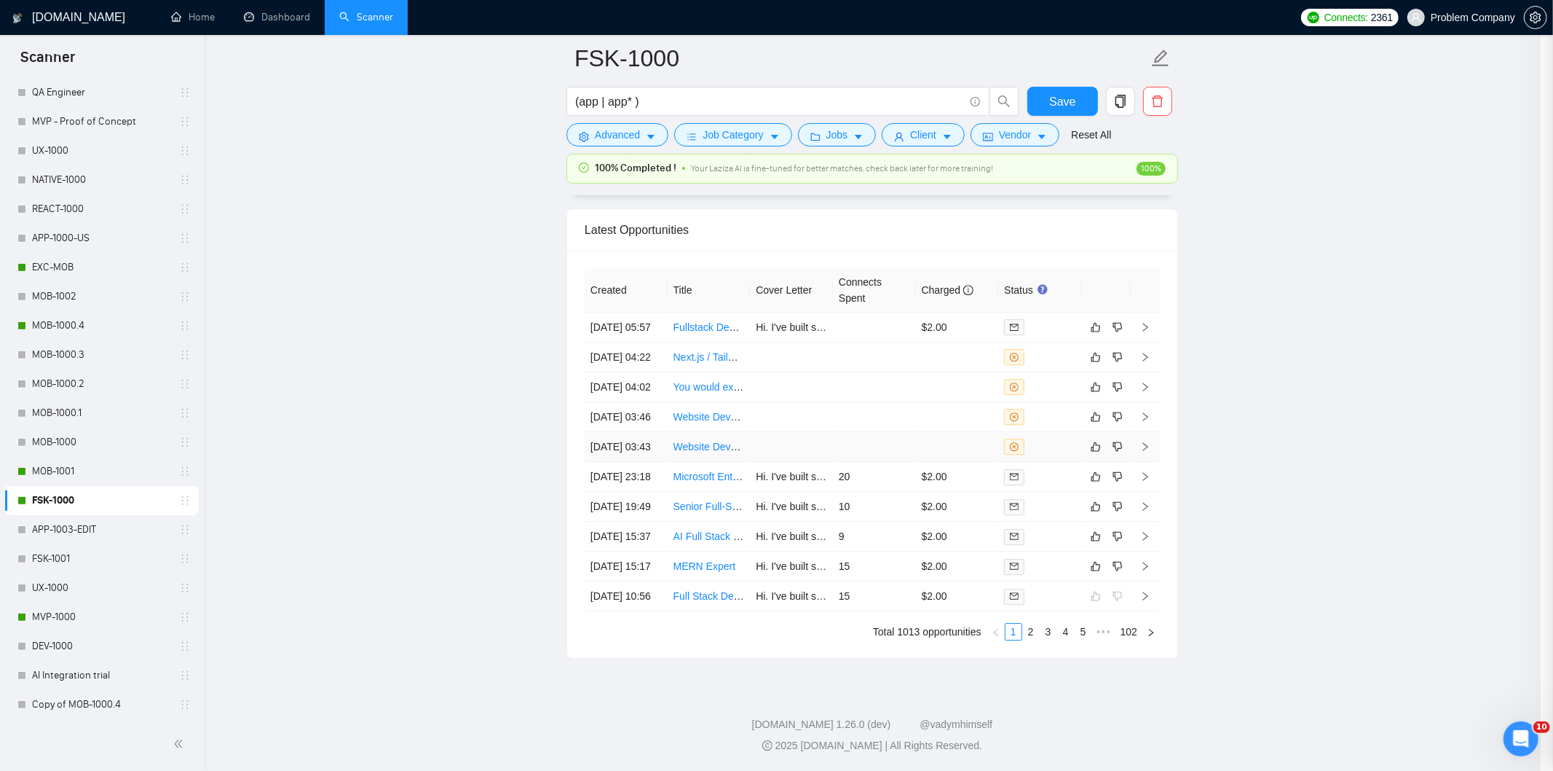
scroll to position [133, 0]
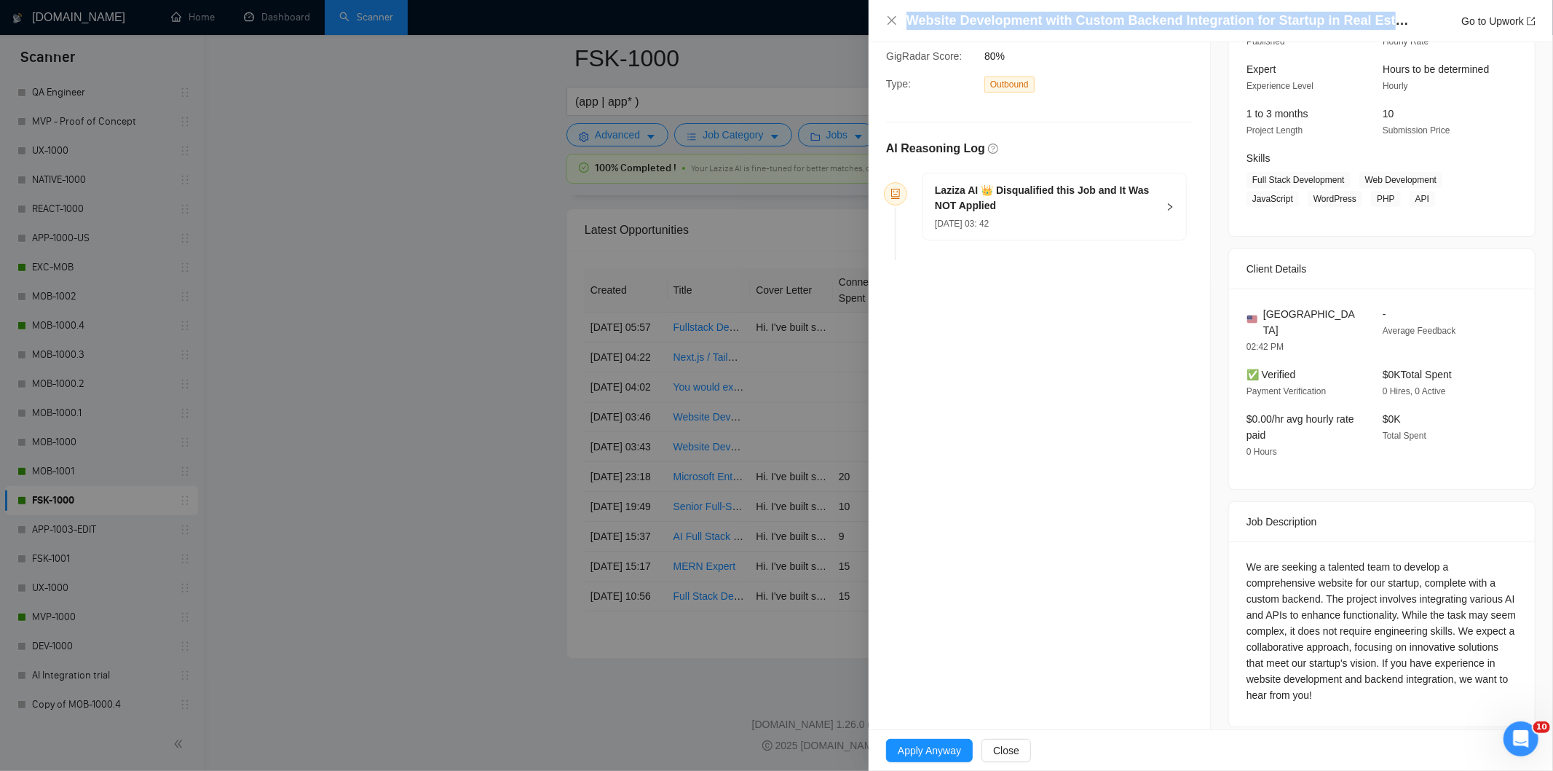
drag, startPoint x: 1394, startPoint y: 22, endPoint x: 893, endPoint y: 27, distance: 501.1
click at [893, 27] on div "Website Development with Custom Backend Integration for Startup in Real Estate …" at bounding box center [1211, 21] width 650 height 18
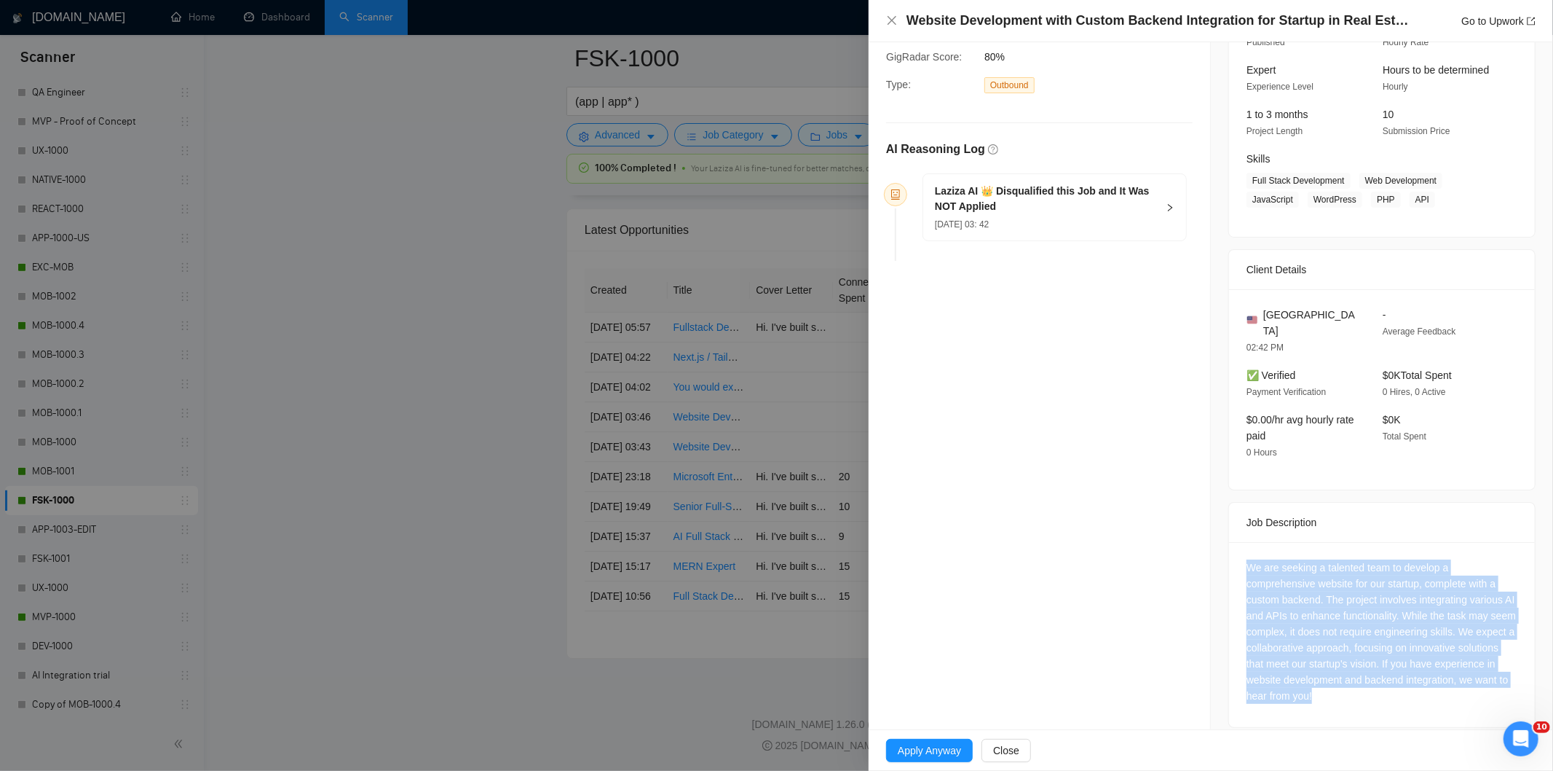
drag, startPoint x: 1236, startPoint y: 550, endPoint x: 1443, endPoint y: 681, distance: 244.9
click at [1443, 681] on div "We are seeking a talented team to develop a comprehensive website for our start…" at bounding box center [1382, 634] width 306 height 185
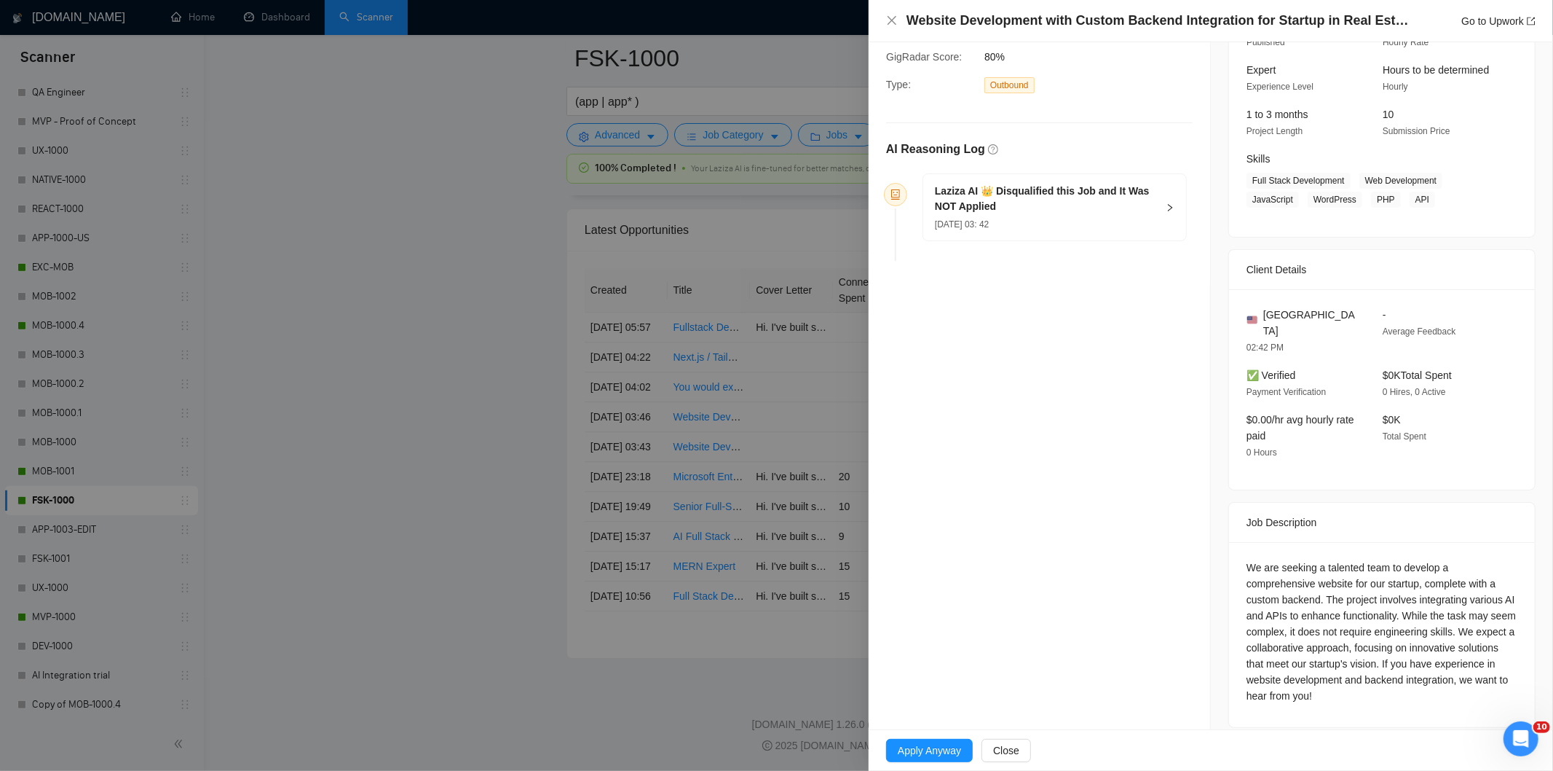
click at [1046, 213] on h5 "Laziza AI 👑 Disqualified this Job and It Was NOT Applied" at bounding box center [1046, 199] width 222 height 31
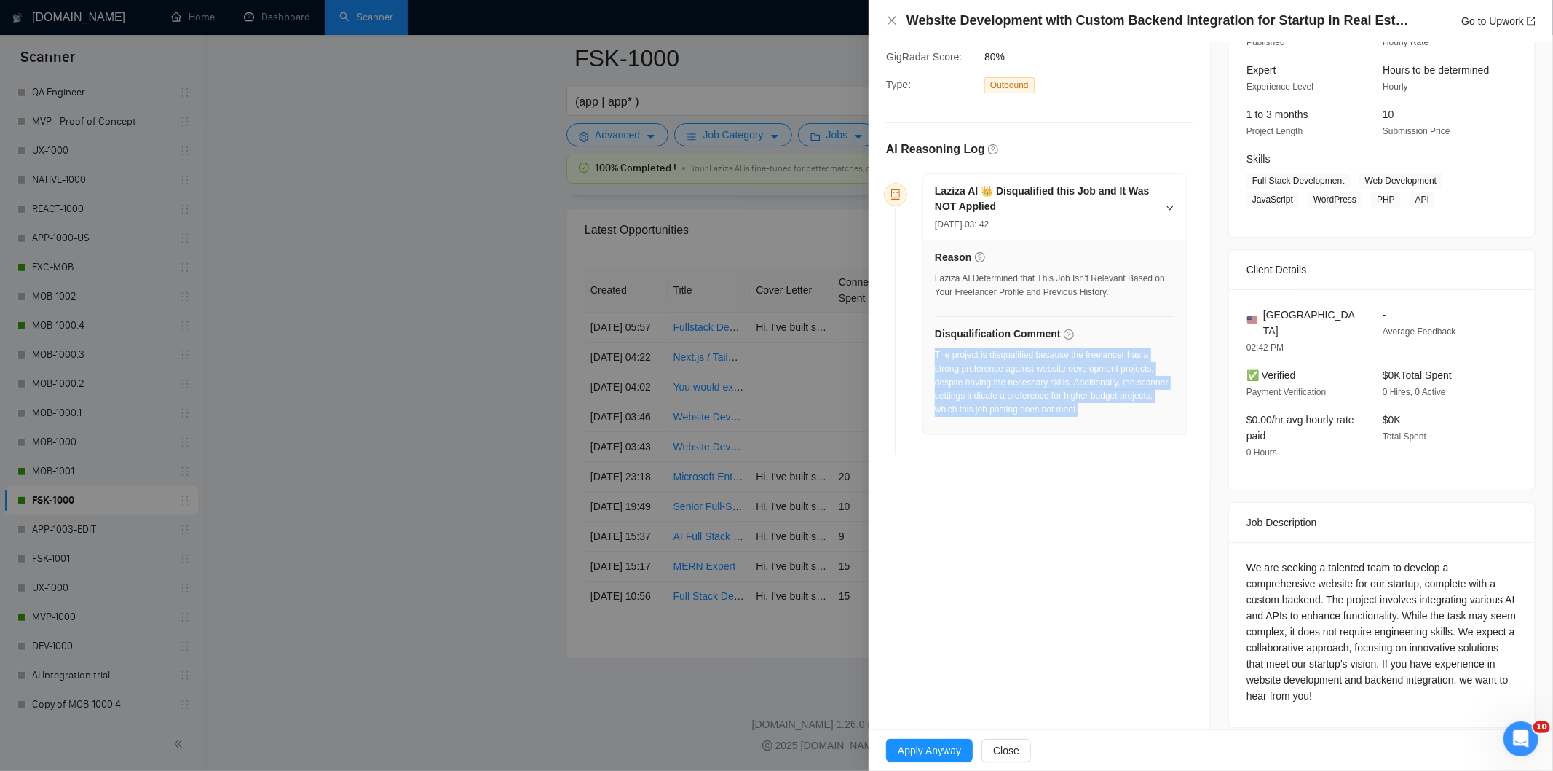
drag, startPoint x: 1104, startPoint y: 410, endPoint x: 937, endPoint y: 359, distance: 175.1
click at [937, 359] on div "The project is disqualified because the freelancer has a strong preference agai…" at bounding box center [1055, 382] width 240 height 68
click at [889, 20] on icon "close" at bounding box center [892, 21] width 12 height 12
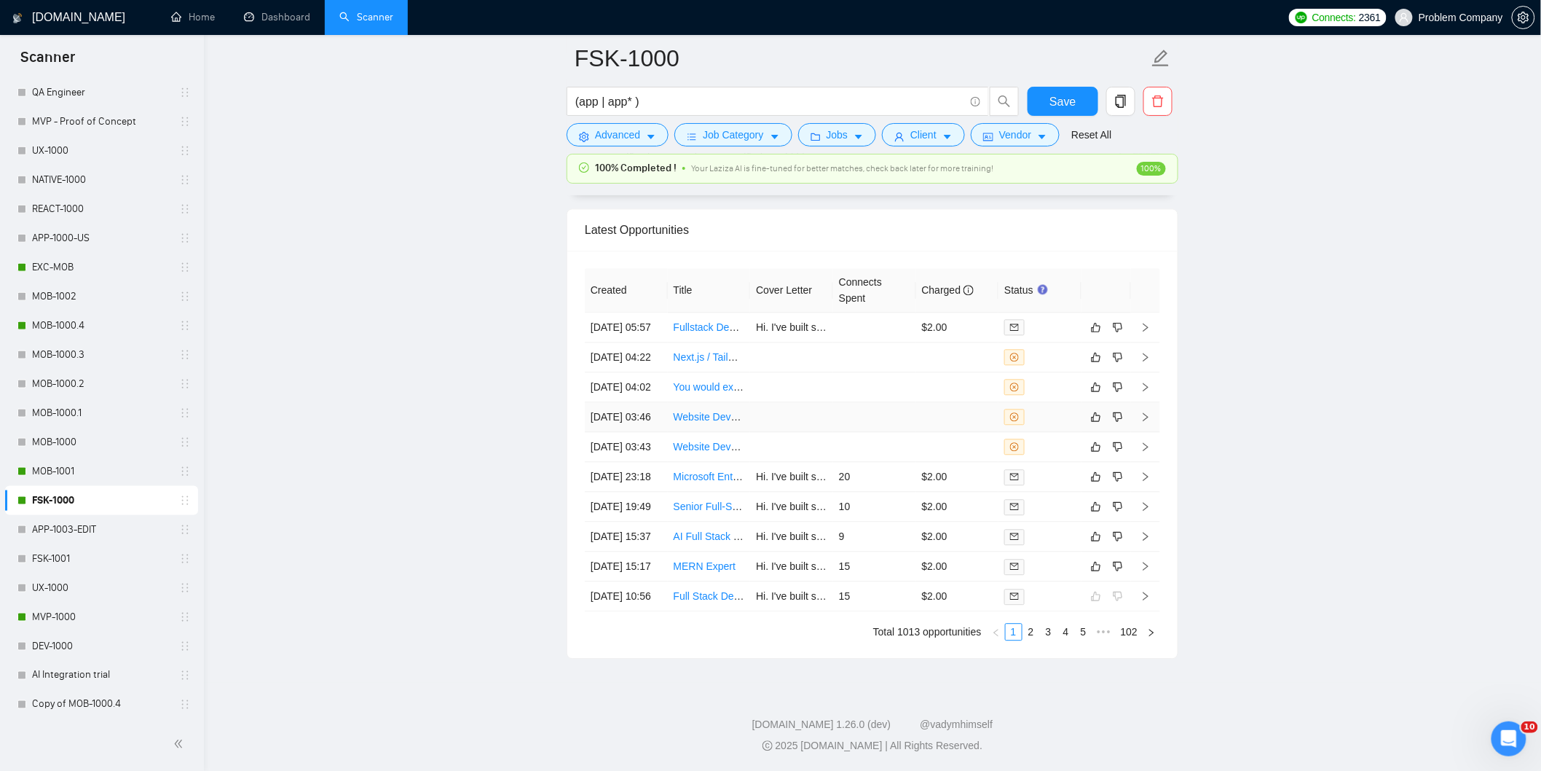
click at [636, 419] on td "[DATE] 03:46" at bounding box center [626, 417] width 83 height 30
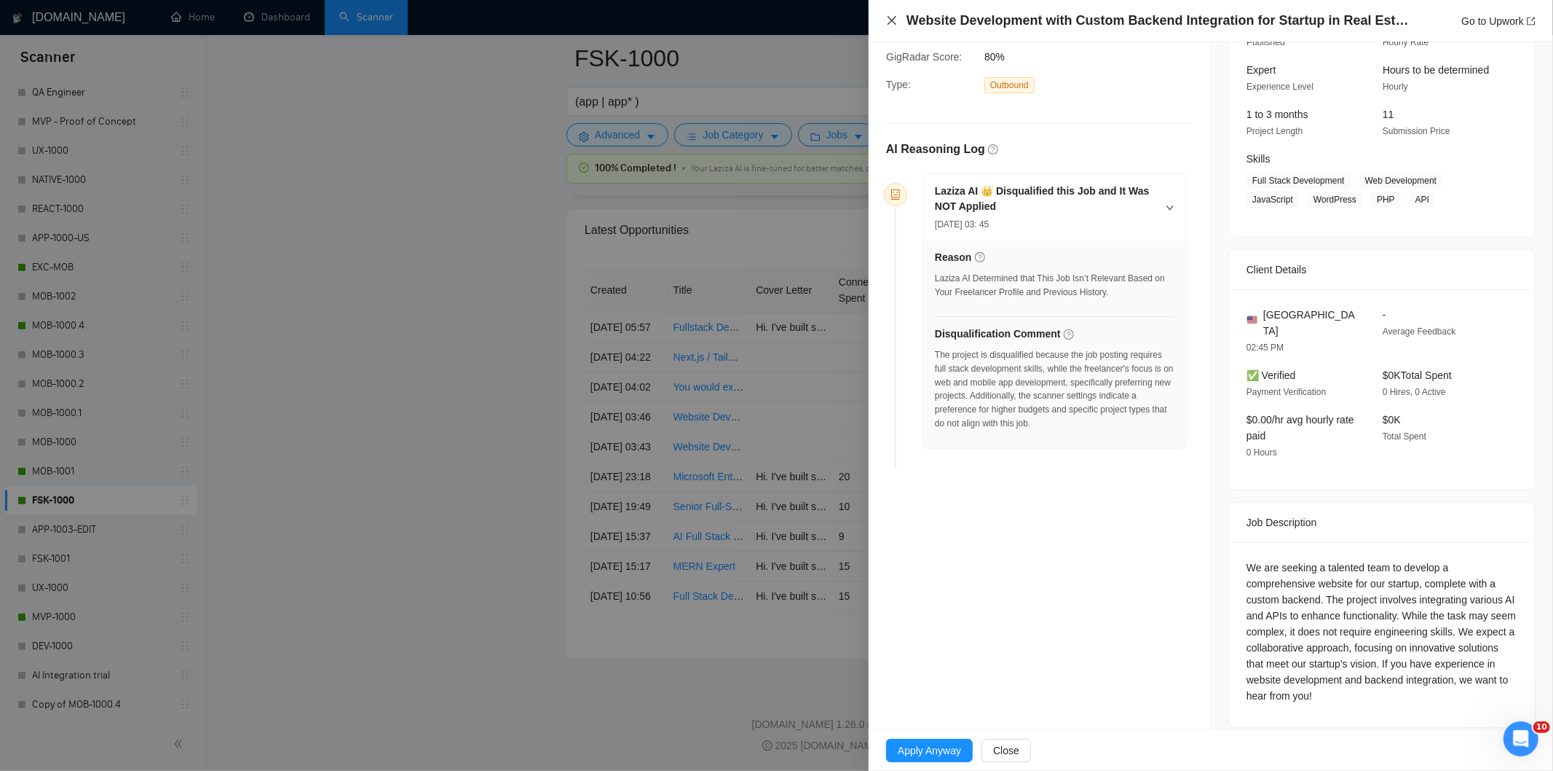
click at [889, 23] on icon "close" at bounding box center [892, 21] width 12 height 12
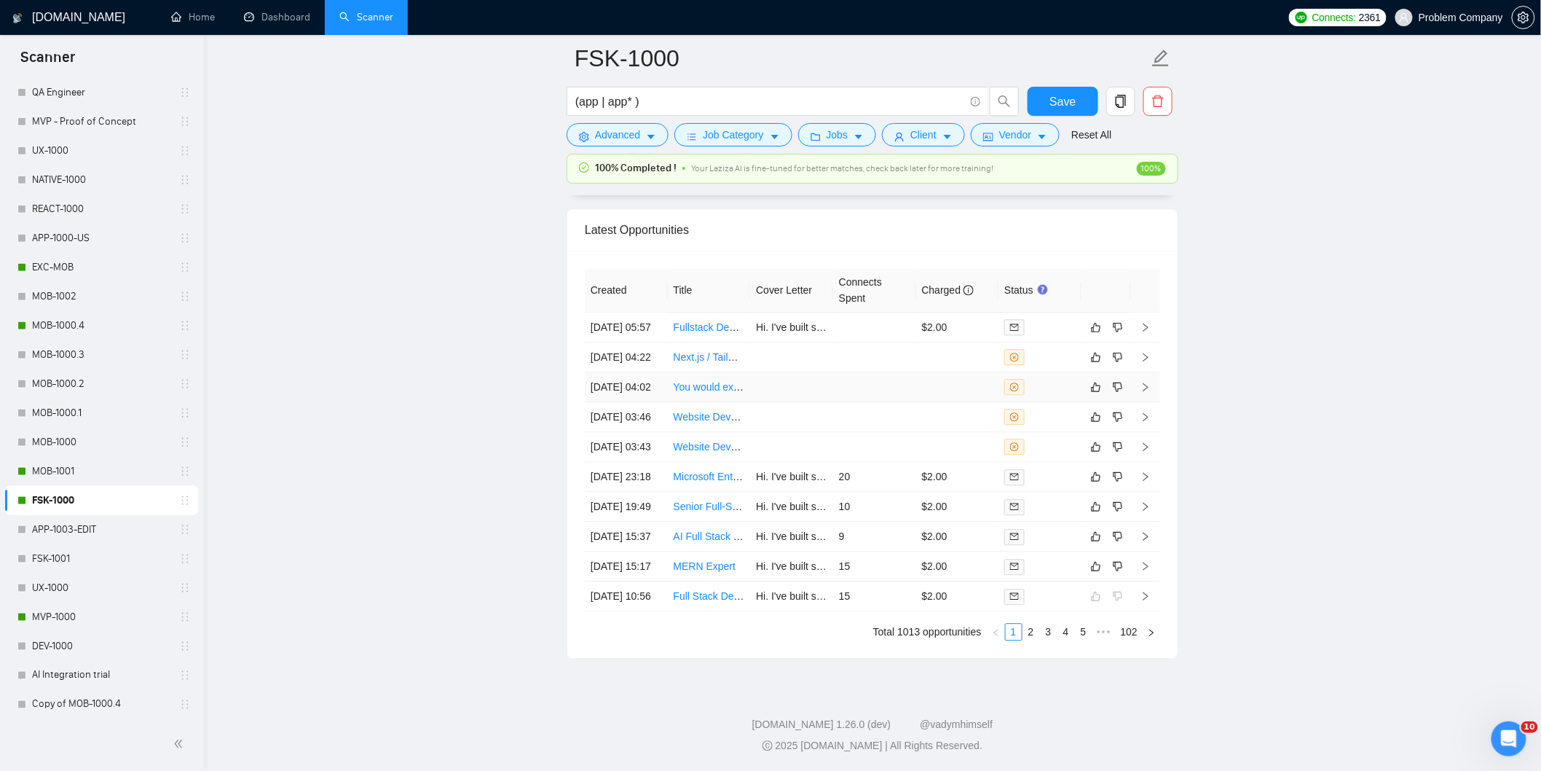
click at [644, 379] on td "[DATE] 04:02" at bounding box center [626, 387] width 83 height 30
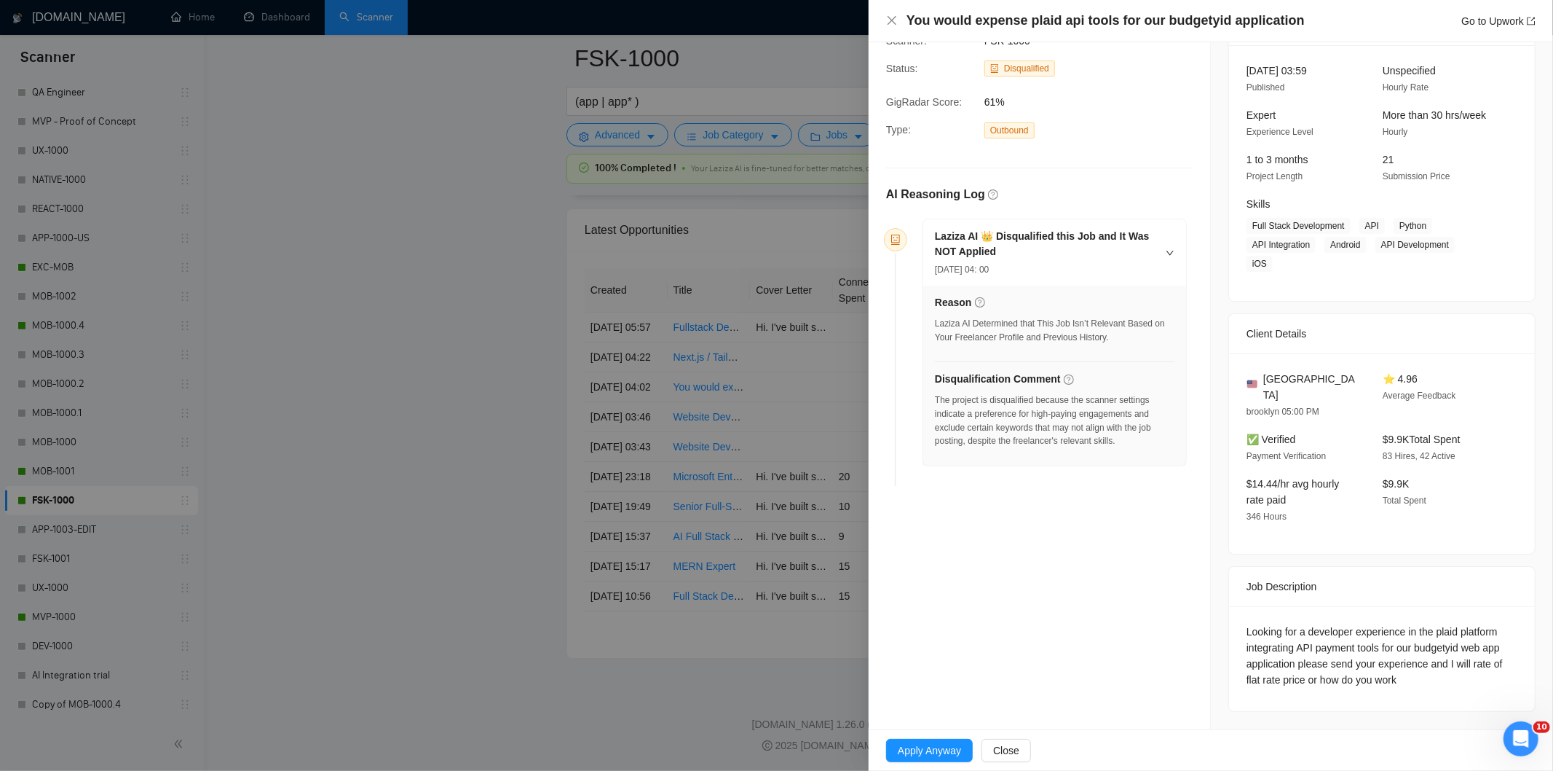
scroll to position [52, 0]
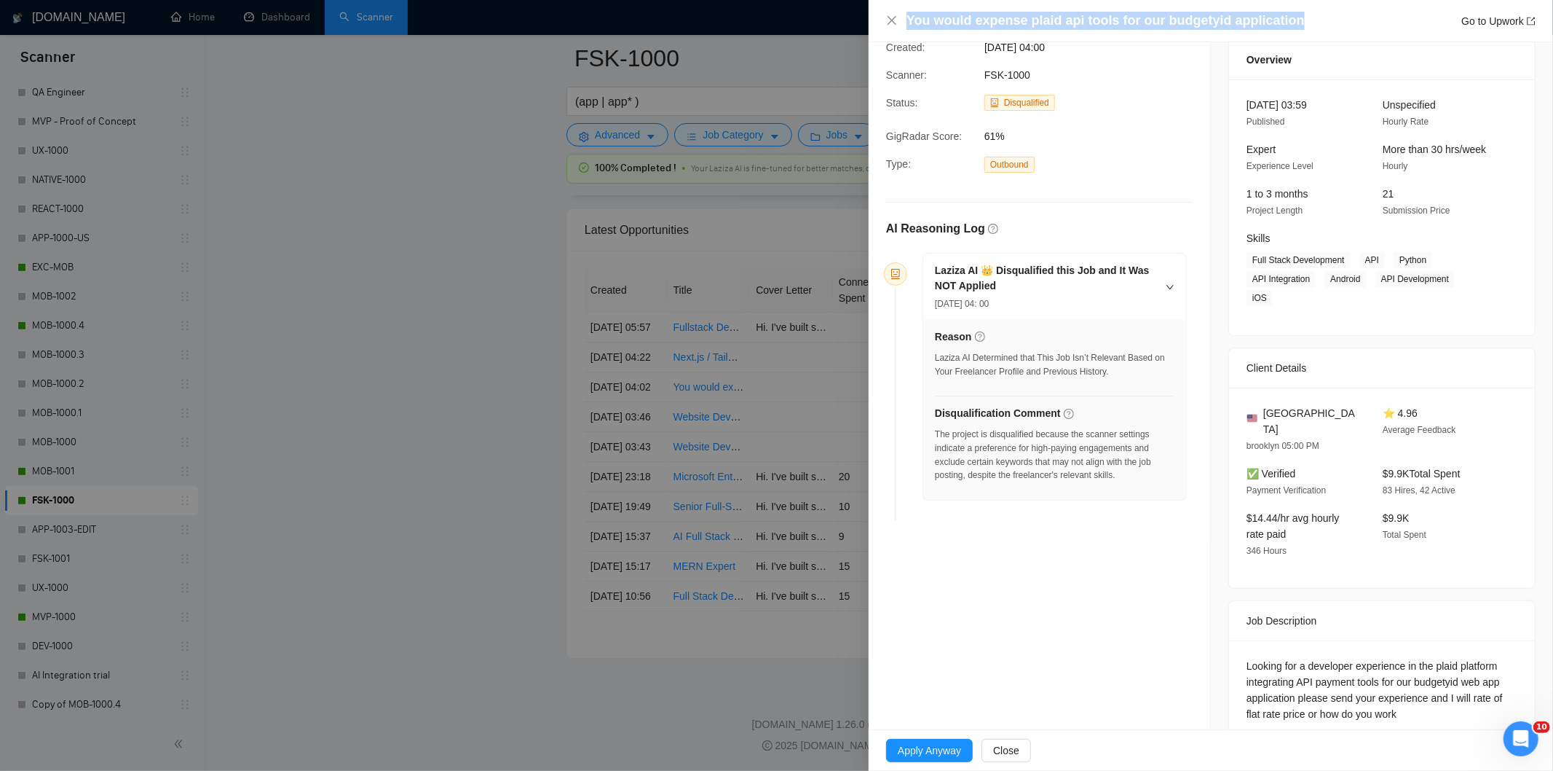
drag, startPoint x: 1296, startPoint y: 24, endPoint x: 907, endPoint y: 28, distance: 389.7
click at [907, 28] on div "You would expense plaid api tools for our budgetyid application Go to Upwork" at bounding box center [1221, 21] width 629 height 18
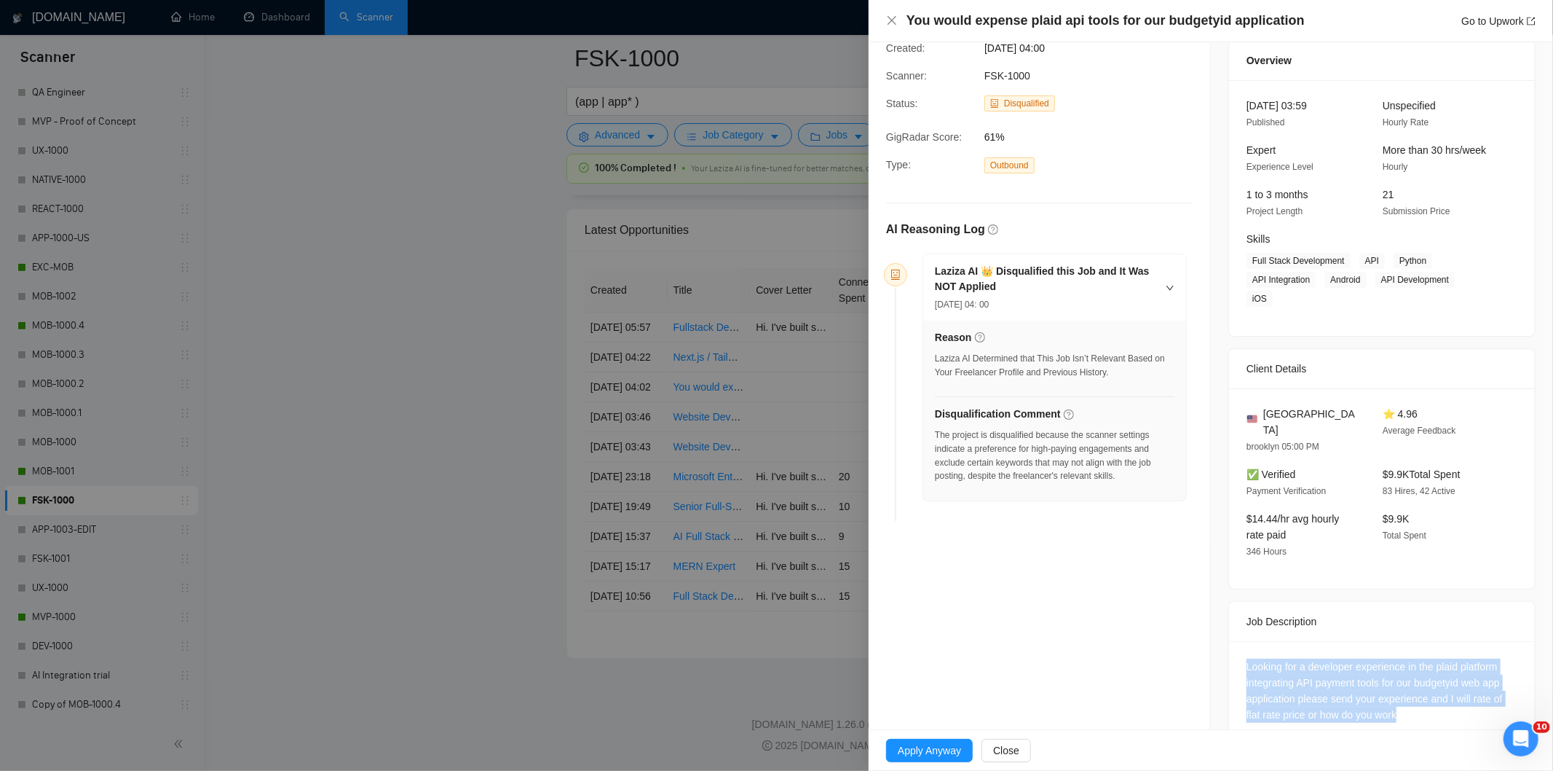
drag, startPoint x: 1430, startPoint y: 680, endPoint x: 1241, endPoint y: 636, distance: 193.8
click at [1247, 658] on div "Looking for a developer experience in the plaid platform integrating API paymen…" at bounding box center [1382, 690] width 271 height 64
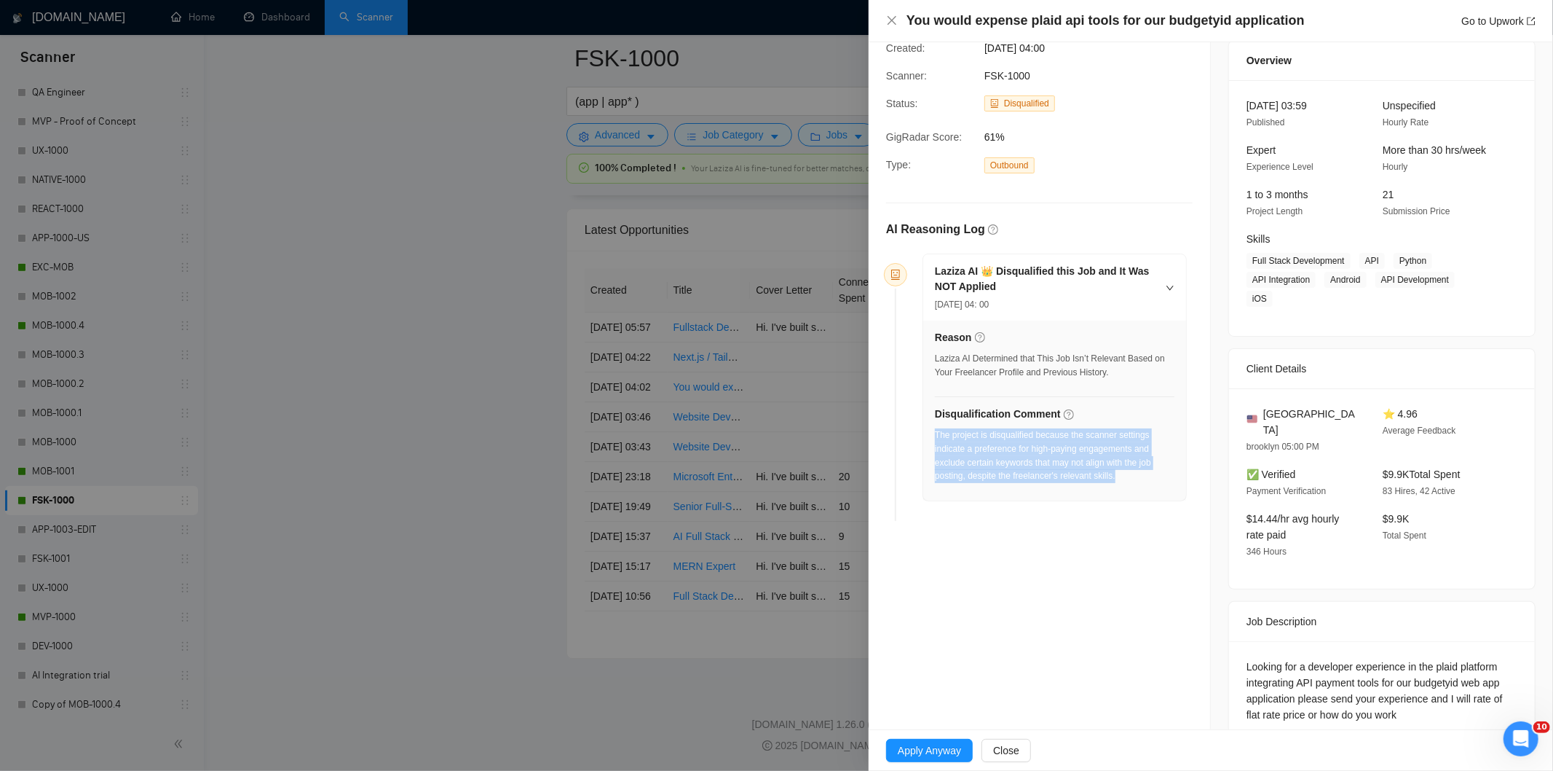
drag, startPoint x: 1122, startPoint y: 479, endPoint x: 936, endPoint y: 440, distance: 190.6
click at [936, 440] on div "The project is disqualified because the scanner settings indicate a preference …" at bounding box center [1055, 455] width 240 height 55
click at [893, 25] on icon "close" at bounding box center [892, 21] width 12 height 12
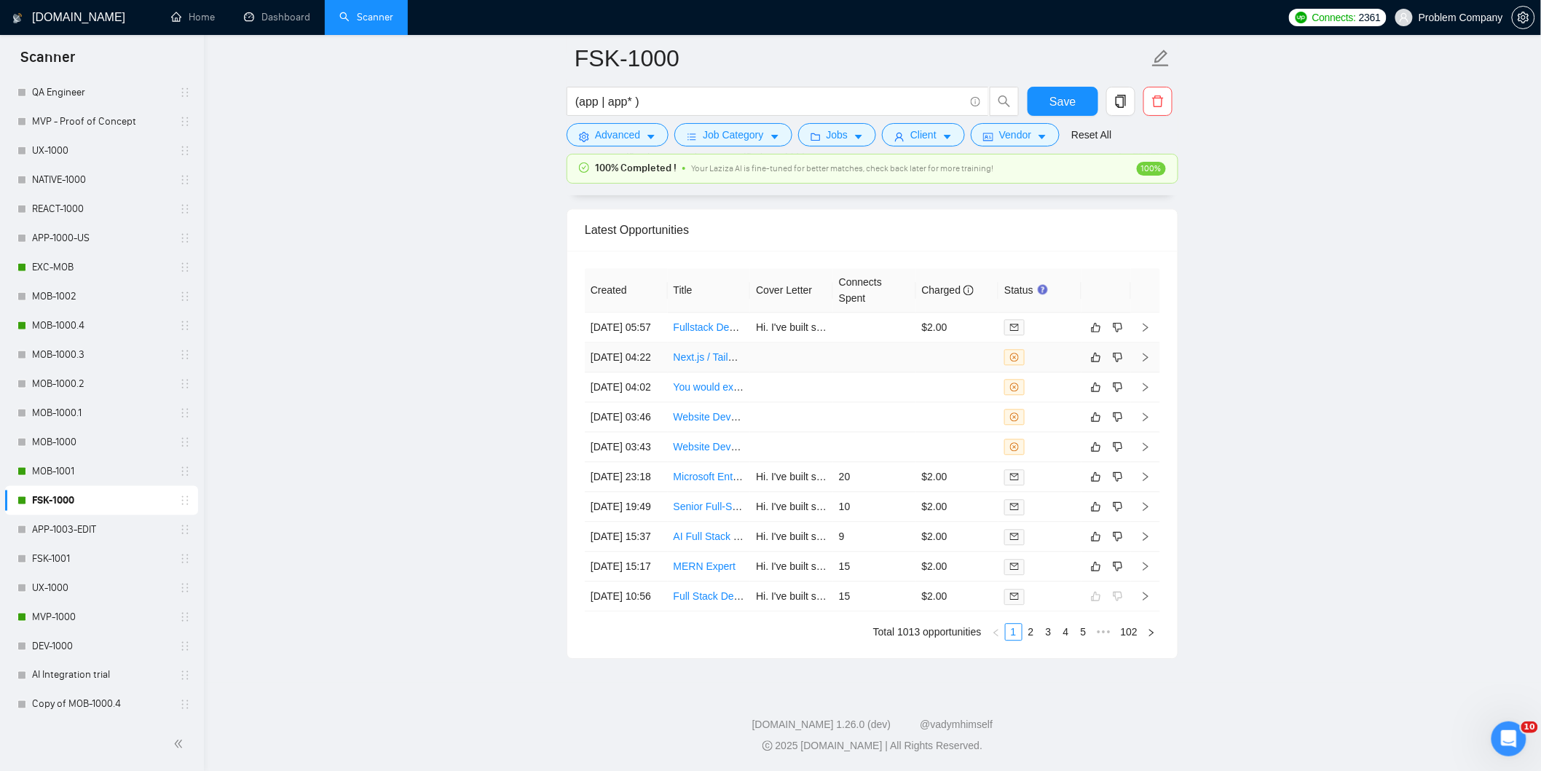
click at [638, 342] on td "[DATE] 04:22" at bounding box center [626, 357] width 83 height 30
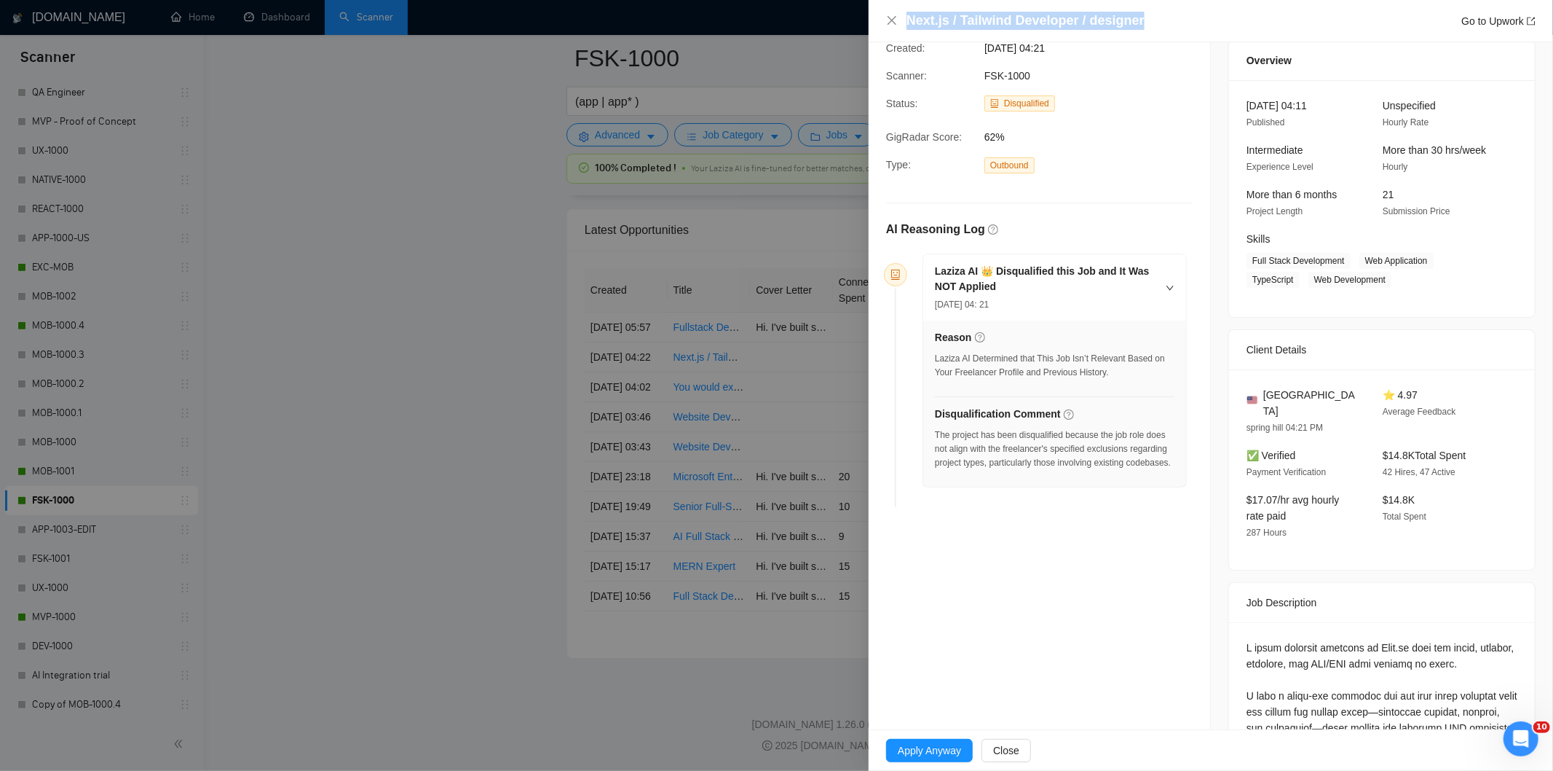
drag, startPoint x: 1154, startPoint y: 23, endPoint x: 910, endPoint y: 18, distance: 243.3
click at [910, 18] on div "Next.js / Tailwind Developer / designer Go to Upwork" at bounding box center [1221, 21] width 629 height 18
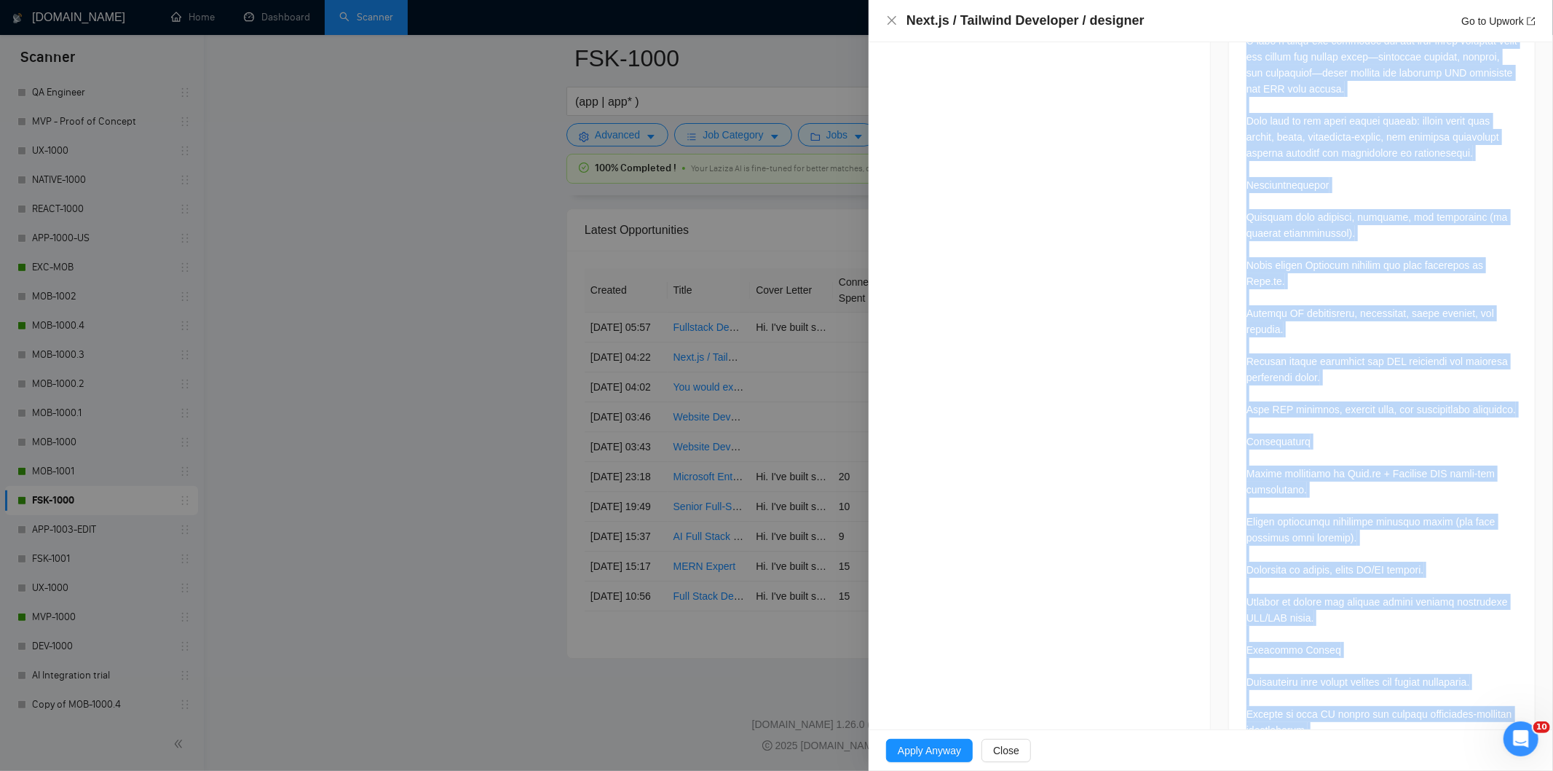
scroll to position [1125, 0]
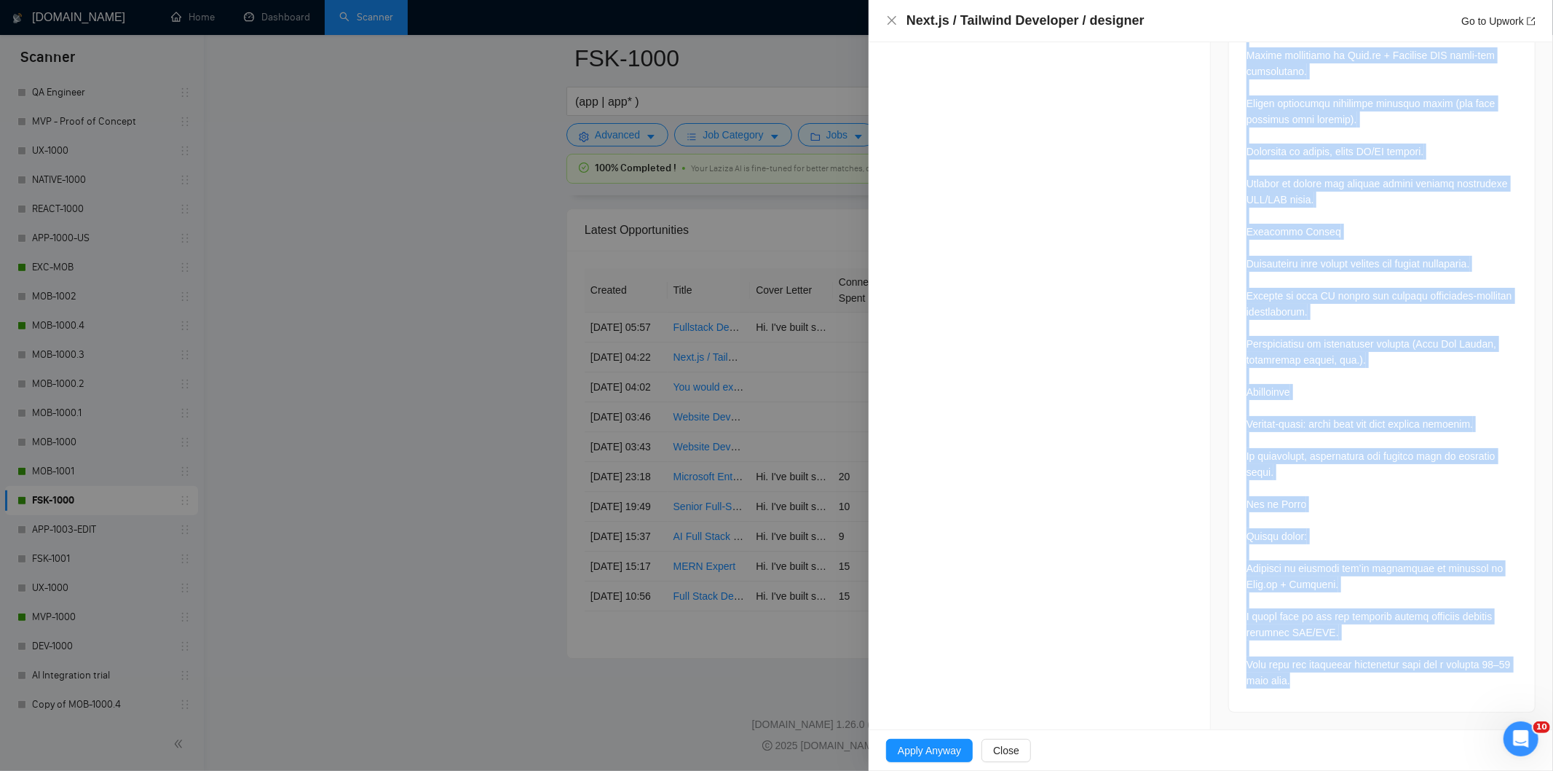
drag, startPoint x: 1242, startPoint y: 268, endPoint x: 1352, endPoint y: 690, distance: 435.8
click at [1352, 690] on div at bounding box center [1382, 130] width 306 height 1162
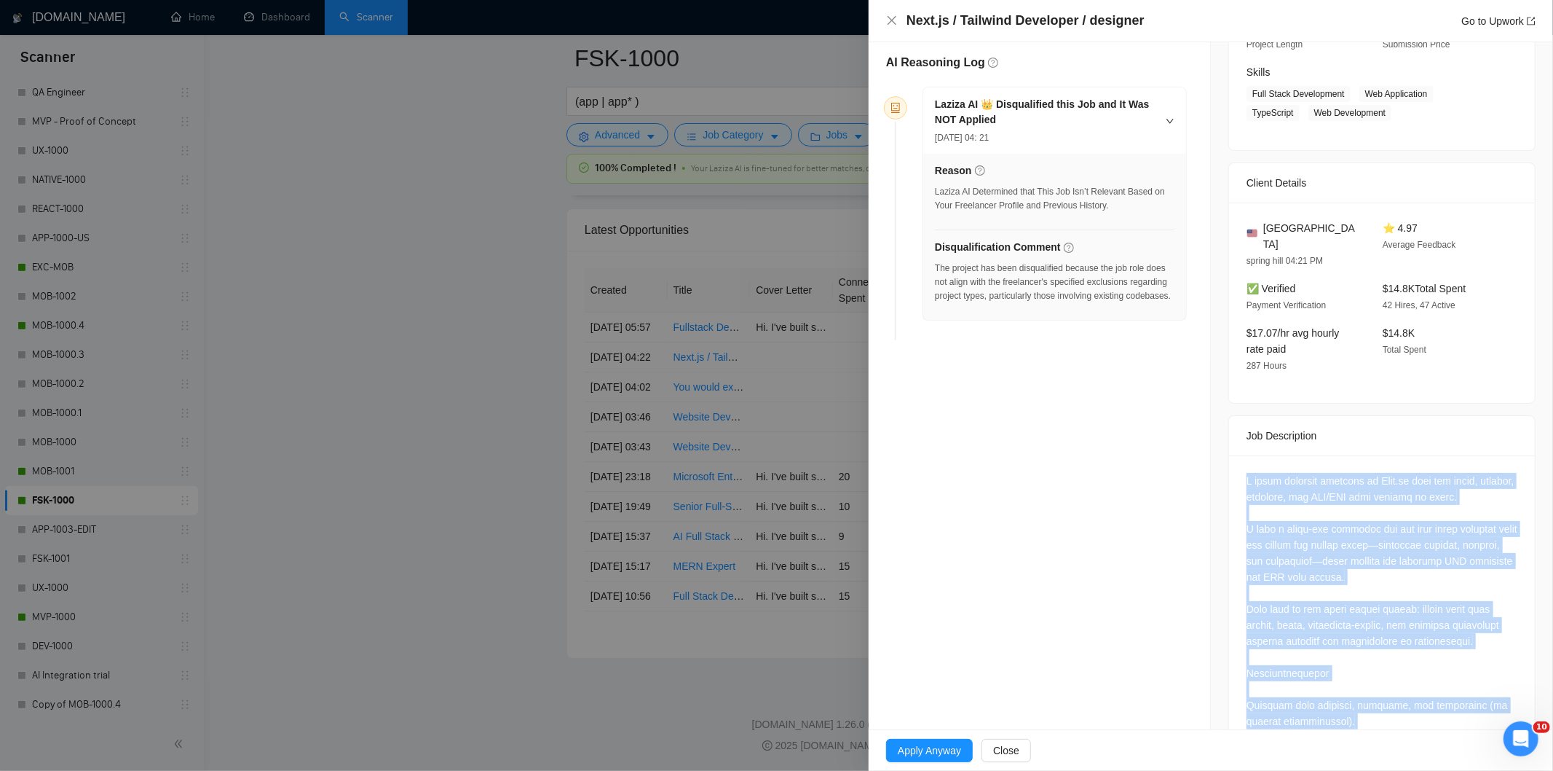
scroll to position [217, 0]
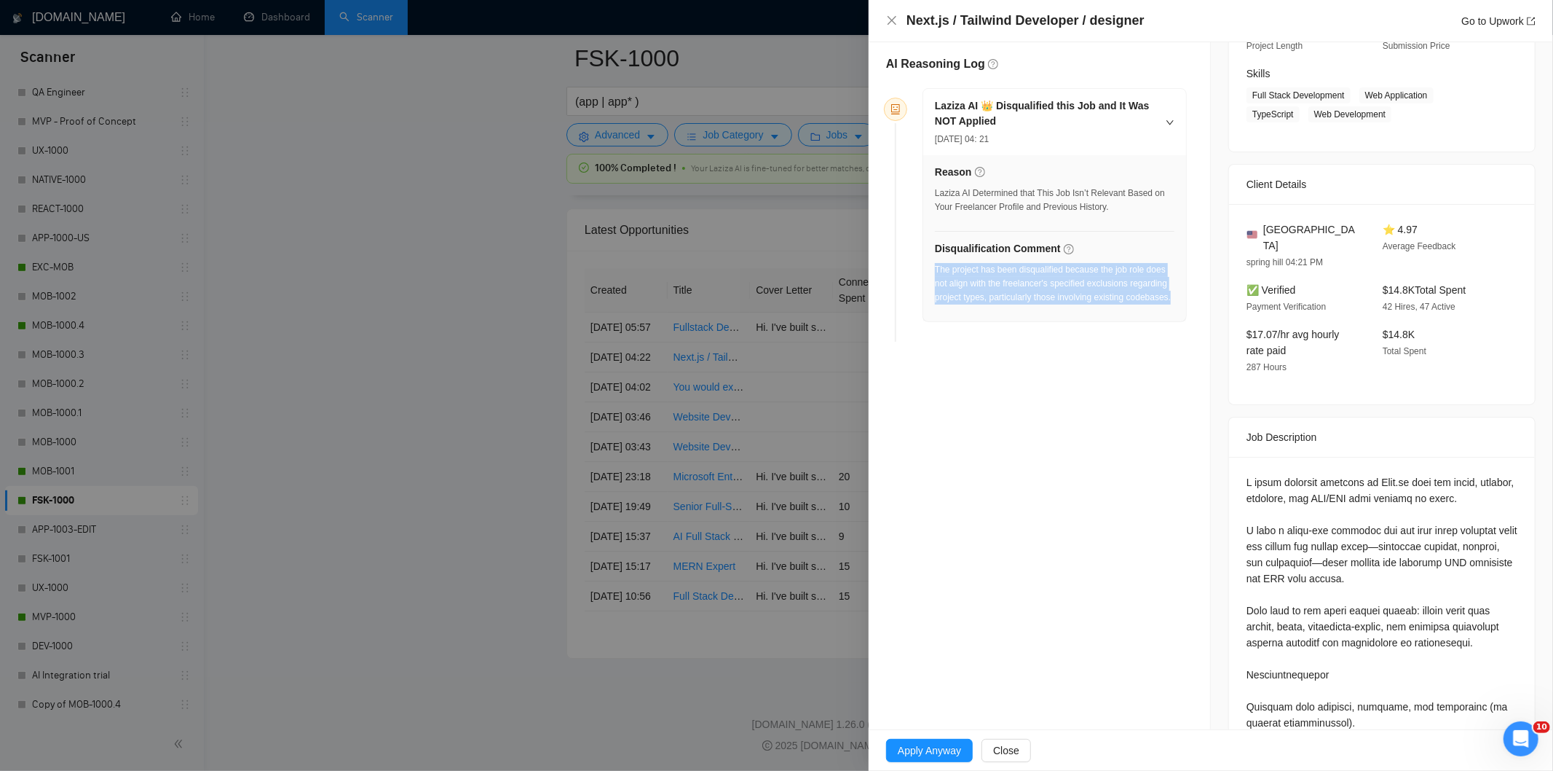
drag, startPoint x: 996, startPoint y: 323, endPoint x: 937, endPoint y: 272, distance: 78.4
click at [937, 272] on div "The project has been disqualified because the job role does not align with the …" at bounding box center [1055, 288] width 240 height 50
click at [892, 17] on icon "close" at bounding box center [892, 21] width 12 height 12
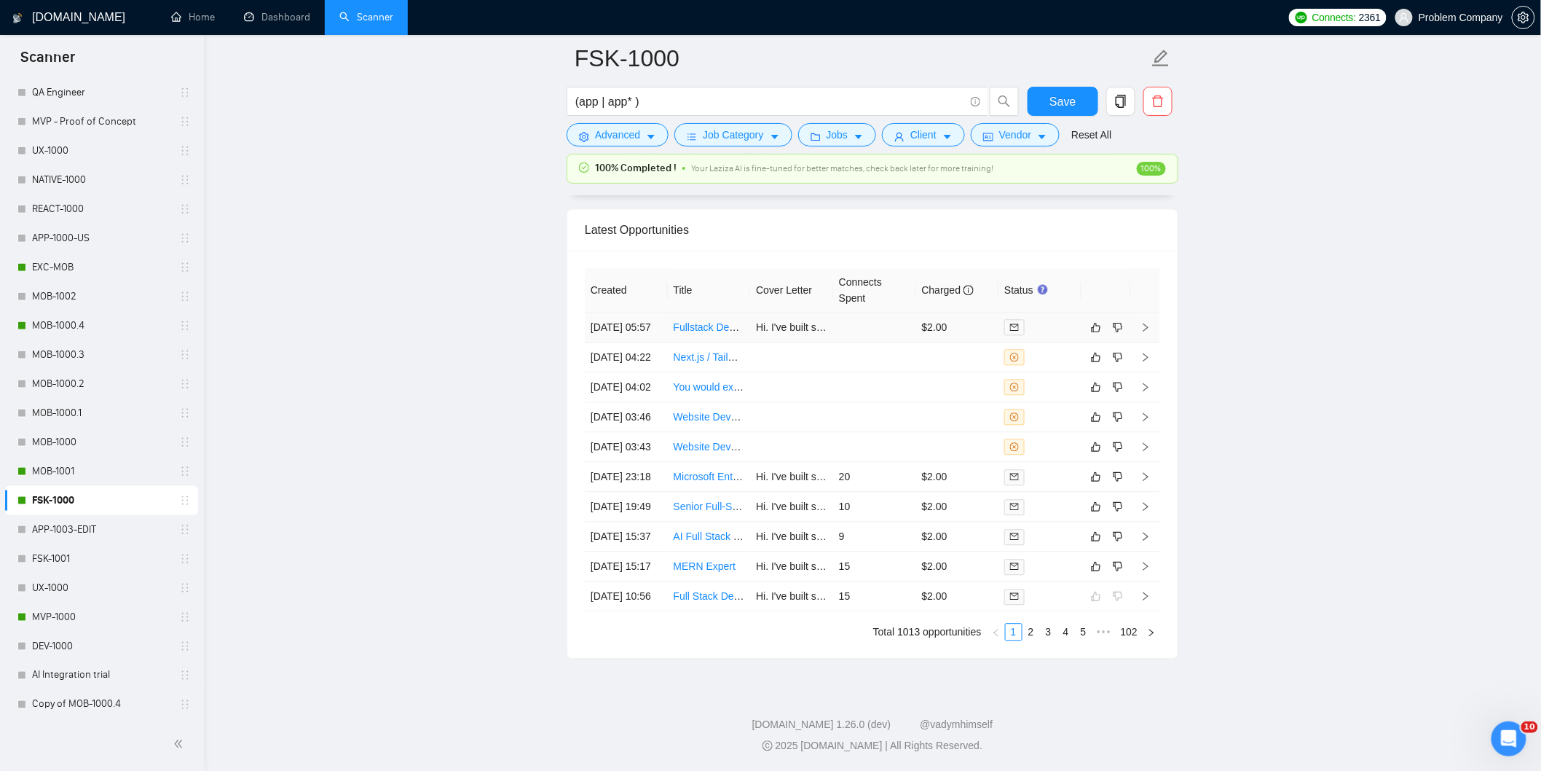
click at [648, 312] on td "[DATE] 05:57" at bounding box center [626, 327] width 83 height 30
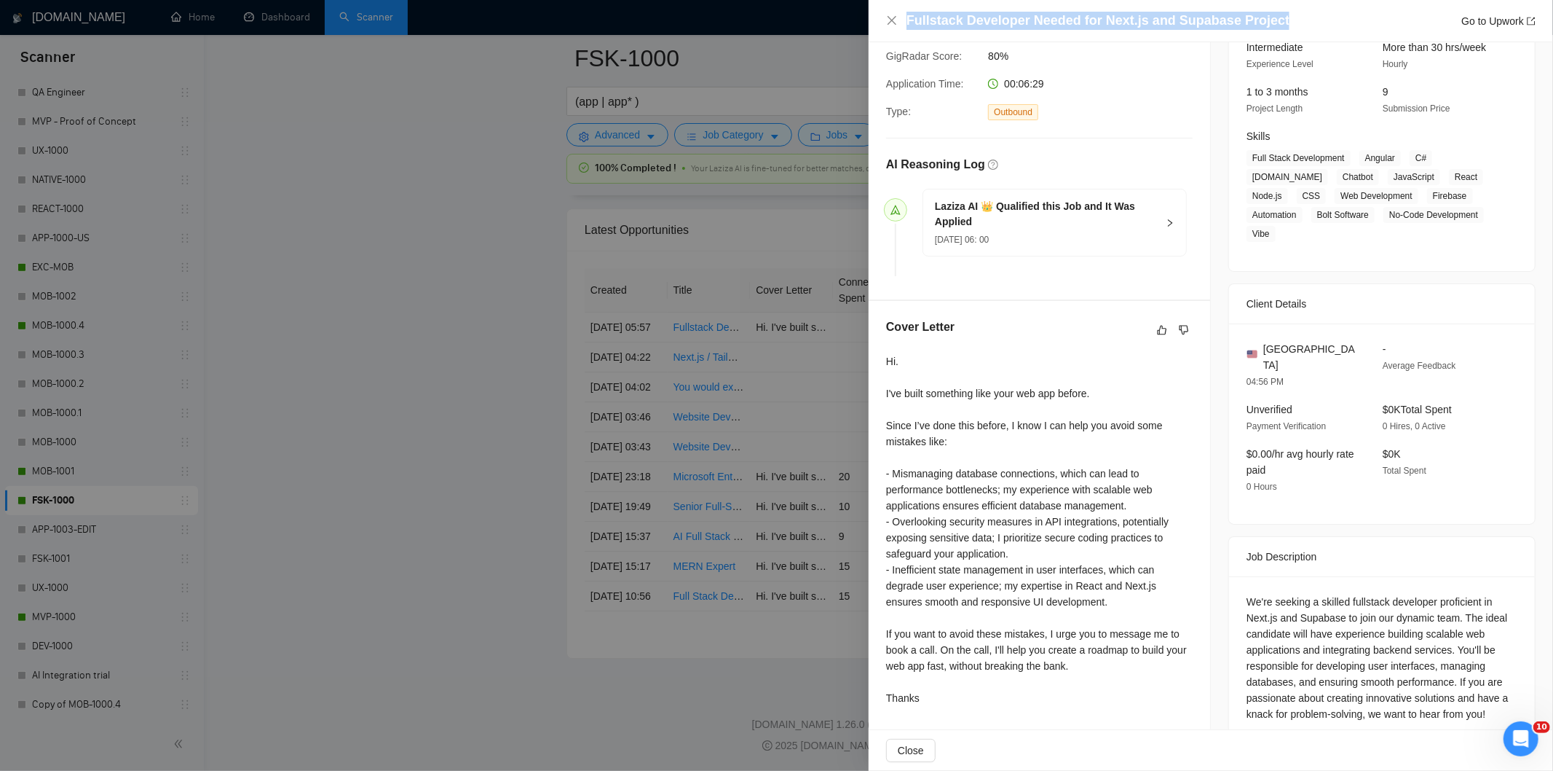
drag, startPoint x: 1283, startPoint y: 20, endPoint x: 906, endPoint y: 16, distance: 376.6
click at [907, 16] on div "Fullstack Developer Needed for Next.js and Supabase Project Go to Upwork" at bounding box center [1221, 21] width 629 height 18
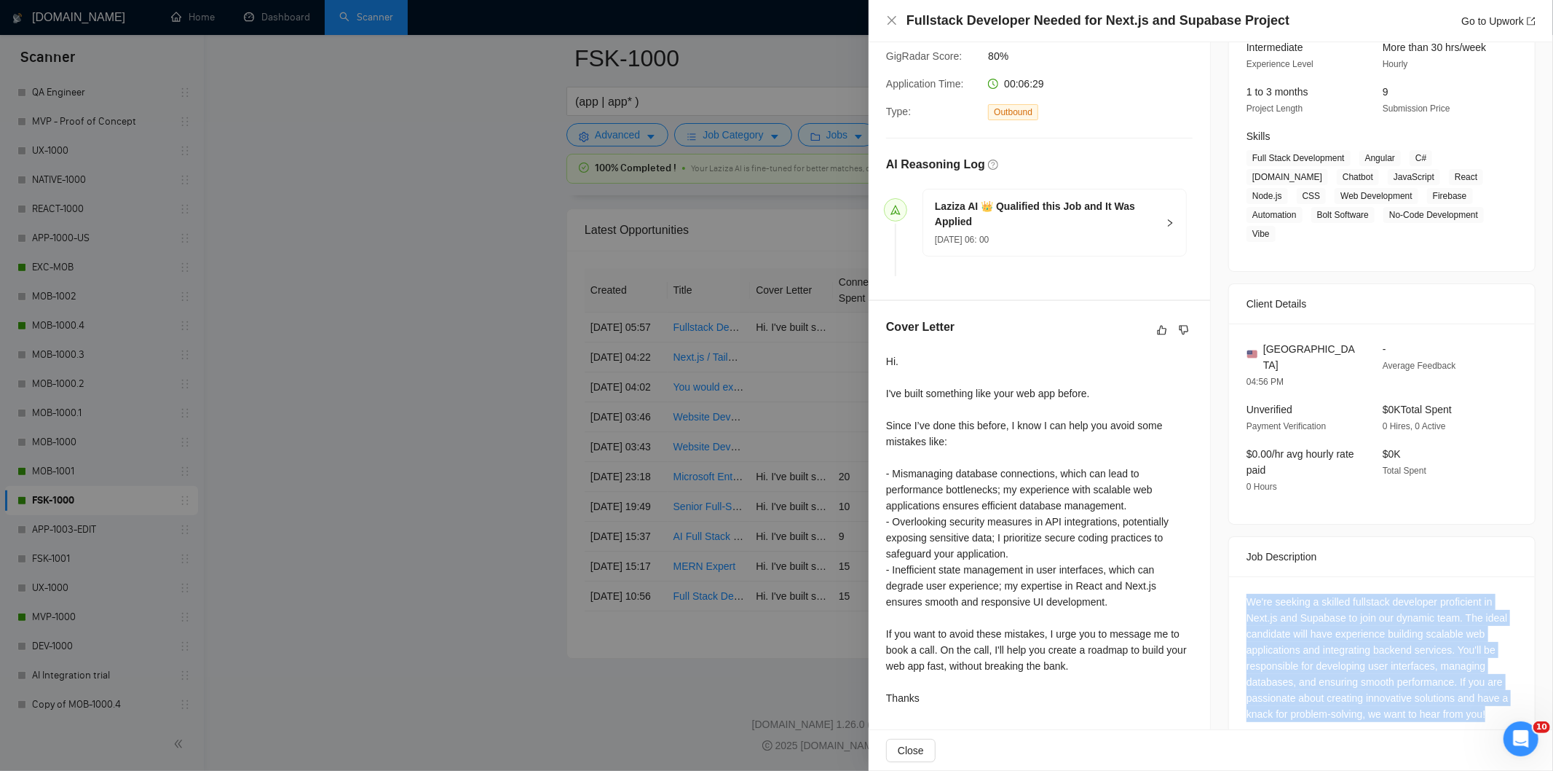
drag, startPoint x: 1237, startPoint y: 564, endPoint x: 1483, endPoint y: 685, distance: 274.6
click at [1483, 685] on div "We're seeking a skilled fullstack developer proficient in Next.js and Supabase …" at bounding box center [1382, 660] width 306 height 169
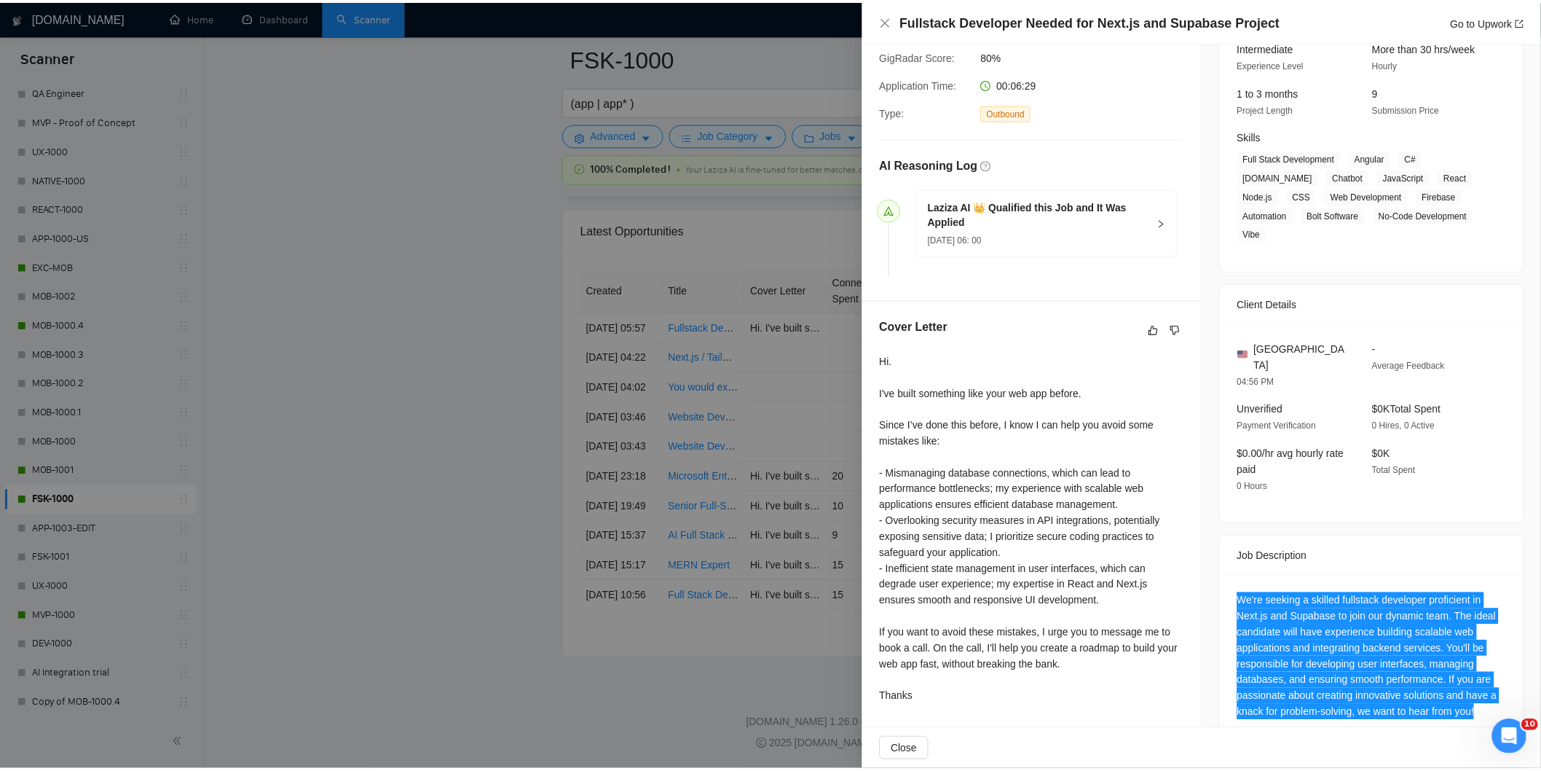
scroll to position [0, 0]
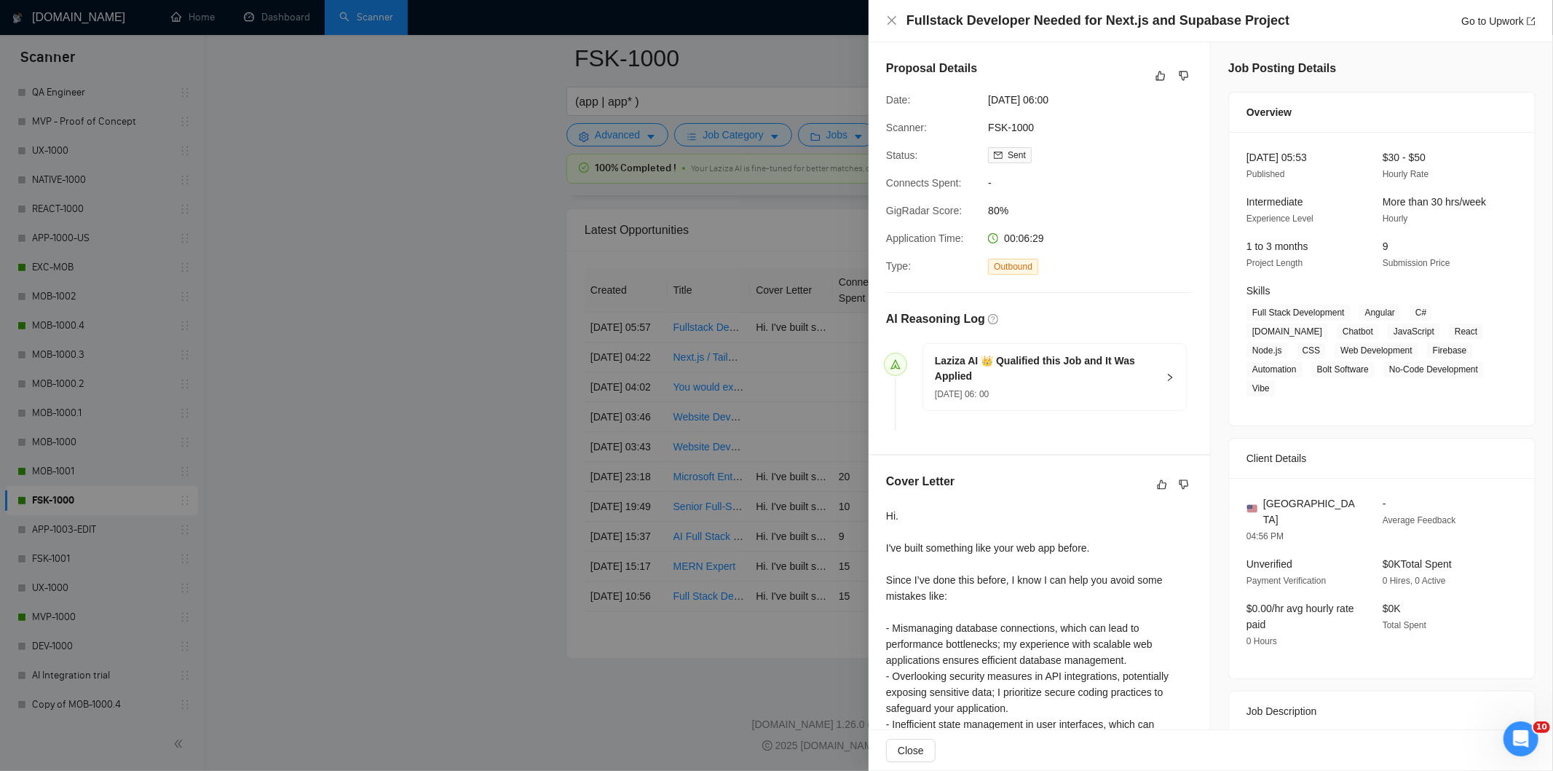
drag, startPoint x: 1090, startPoint y: 91, endPoint x: 977, endPoint y: 98, distance: 112.4
click at [977, 98] on div "Date: [DATE] 06:00" at bounding box center [1034, 100] width 307 height 16
click at [891, 17] on icon "close" at bounding box center [892, 21] width 12 height 12
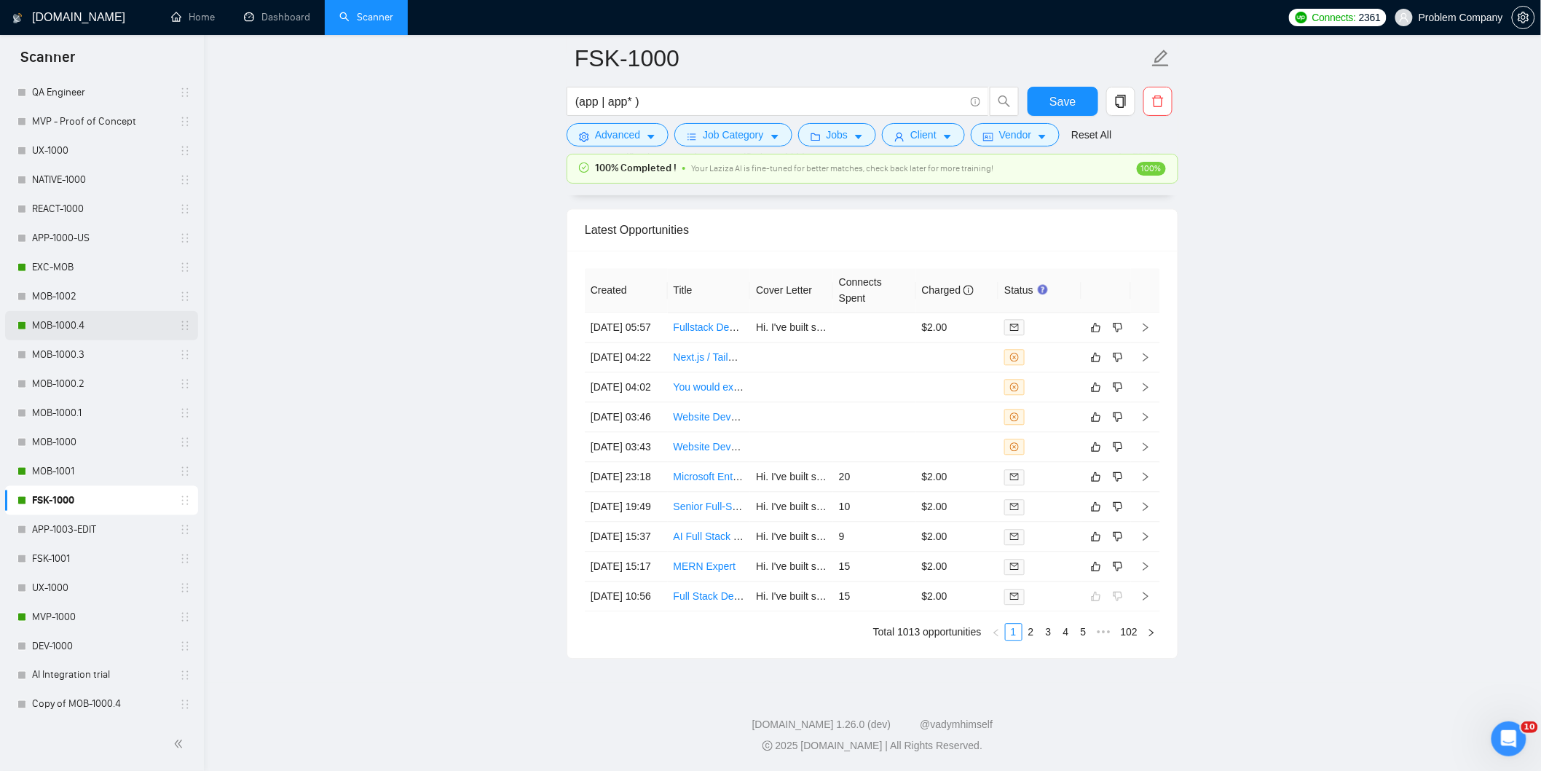
click at [71, 324] on link "MOB-1000.4" at bounding box center [101, 325] width 138 height 29
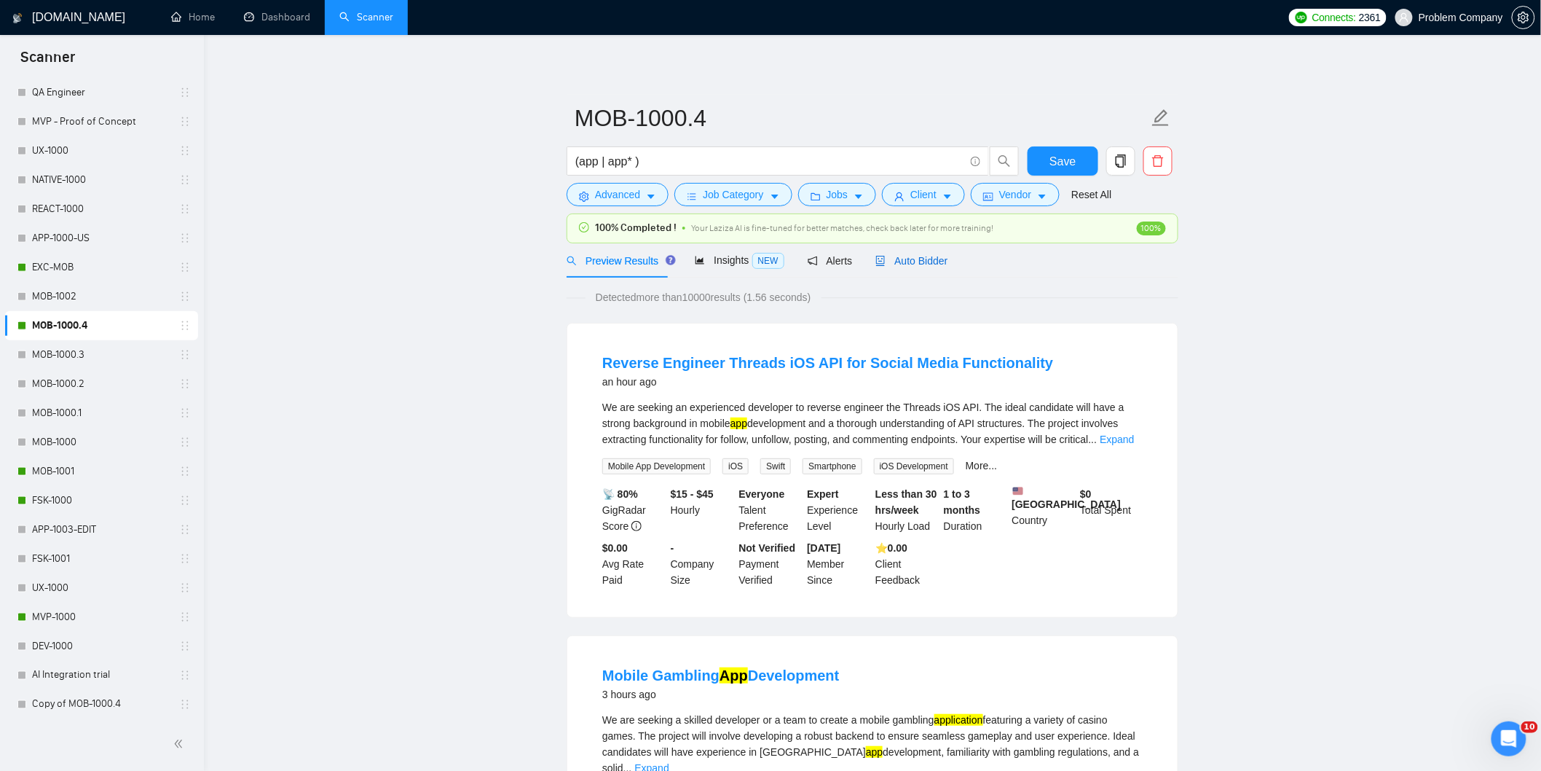
click at [897, 260] on span "Auto Bidder" at bounding box center [911, 261] width 72 height 12
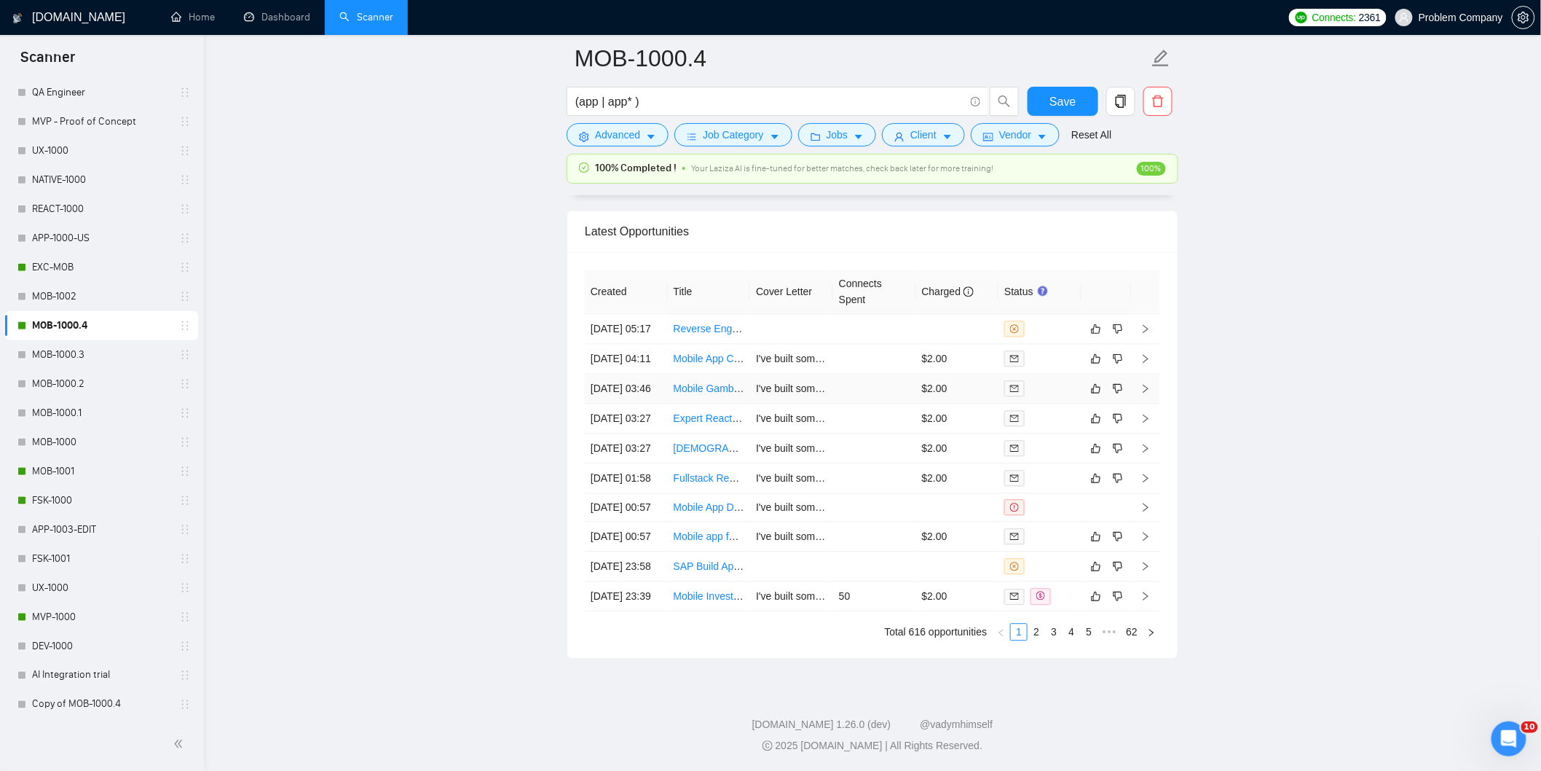
scroll to position [3682, 0]
click at [1042, 639] on link "2" at bounding box center [1036, 631] width 16 height 16
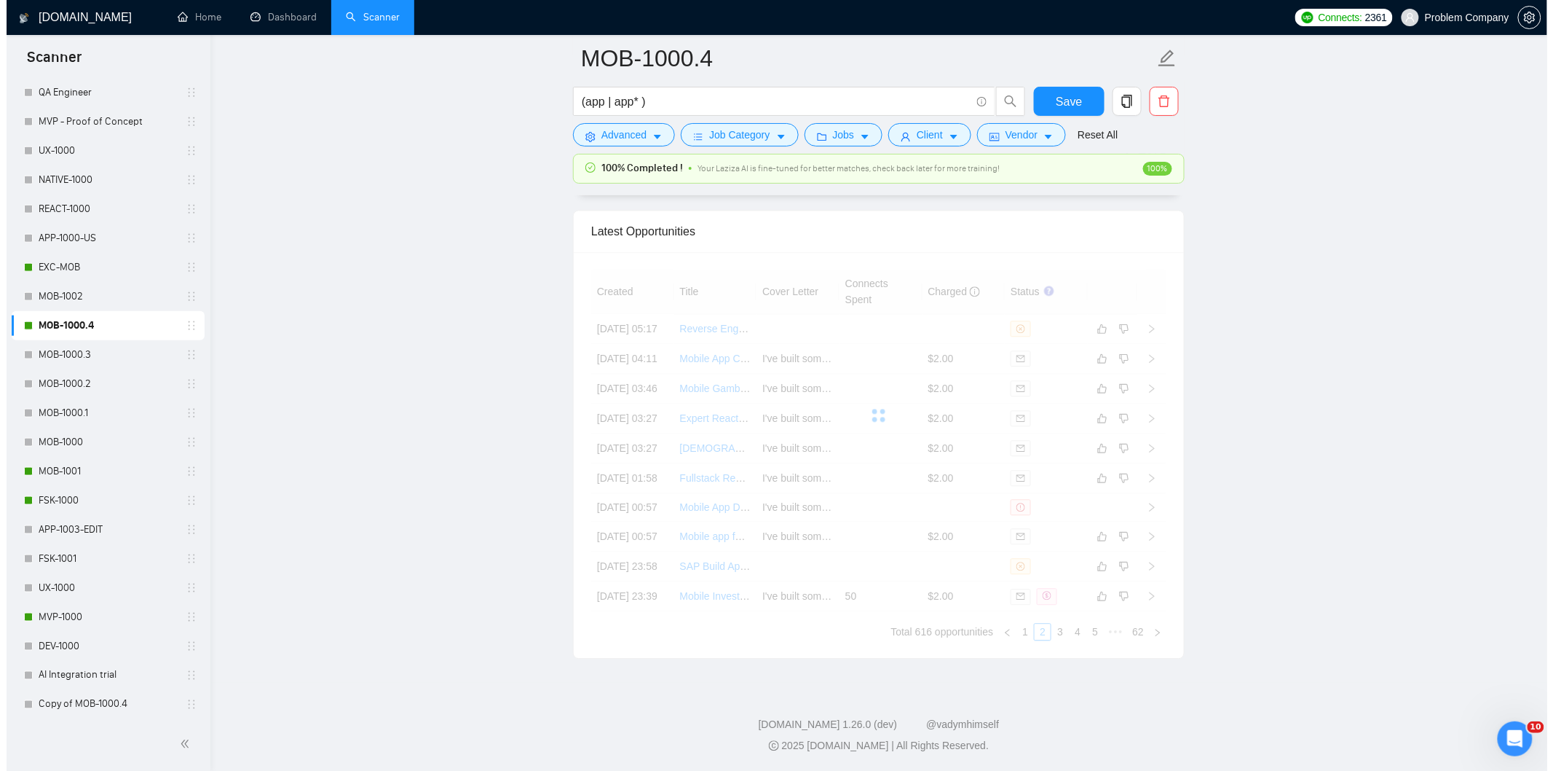
scroll to position [3569, 0]
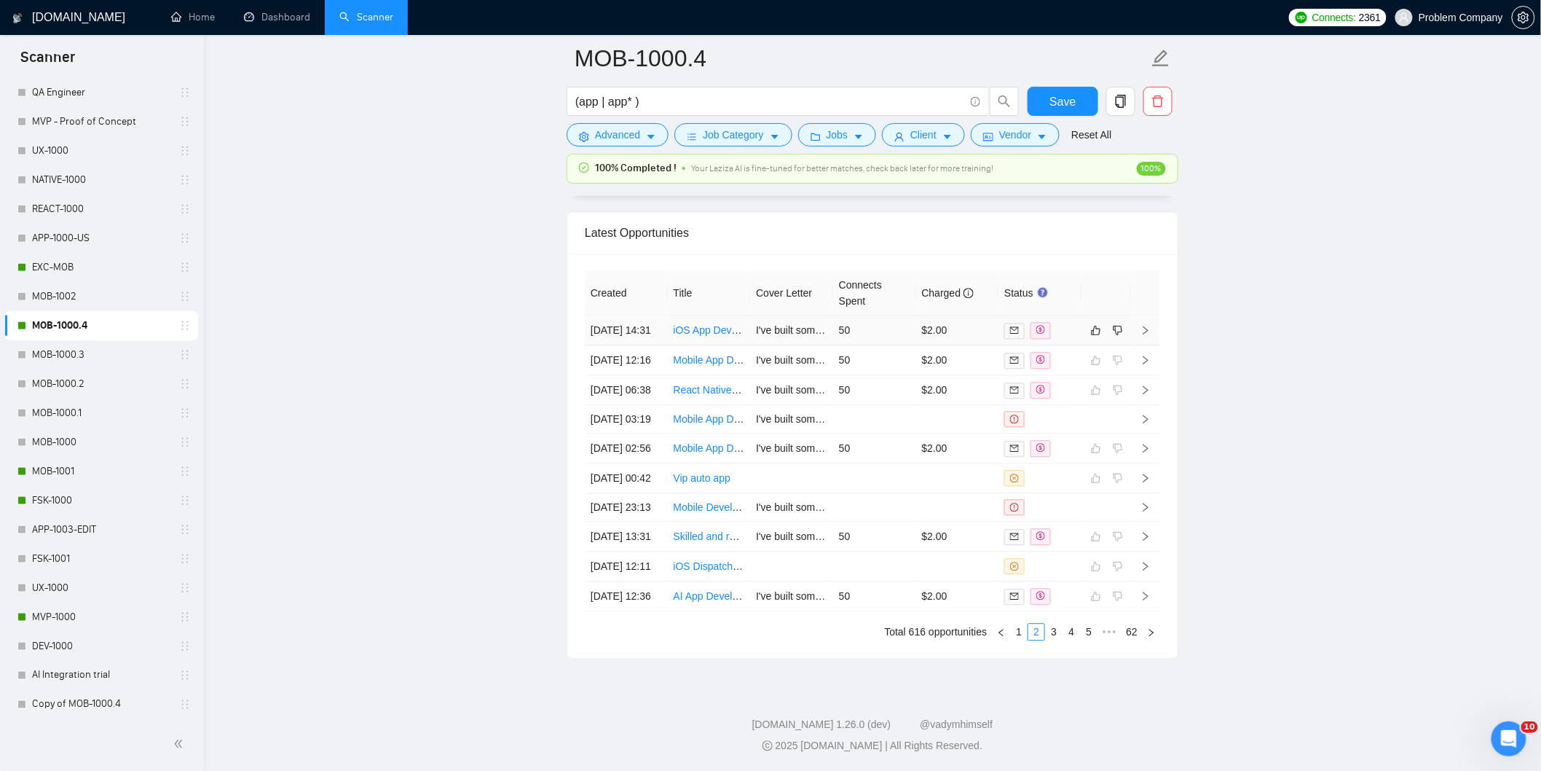
click at [646, 320] on td "[DATE] 14:31" at bounding box center [626, 330] width 83 height 30
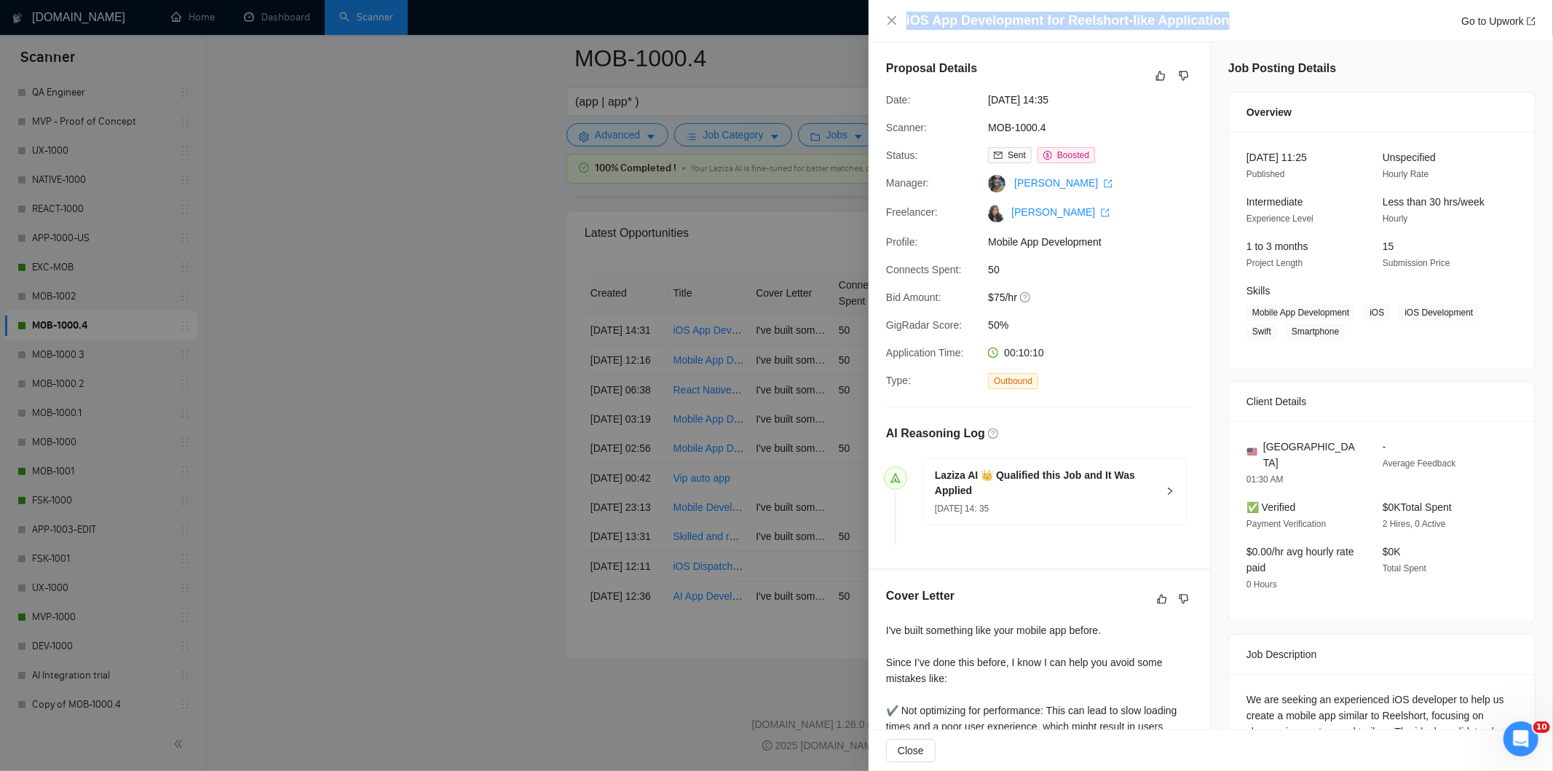
drag, startPoint x: 1222, startPoint y: 17, endPoint x: 869, endPoint y: 17, distance: 353.2
click at [869, 17] on div "iOS App Development for Reelshort-like Application Go to Upwork" at bounding box center [1211, 21] width 685 height 42
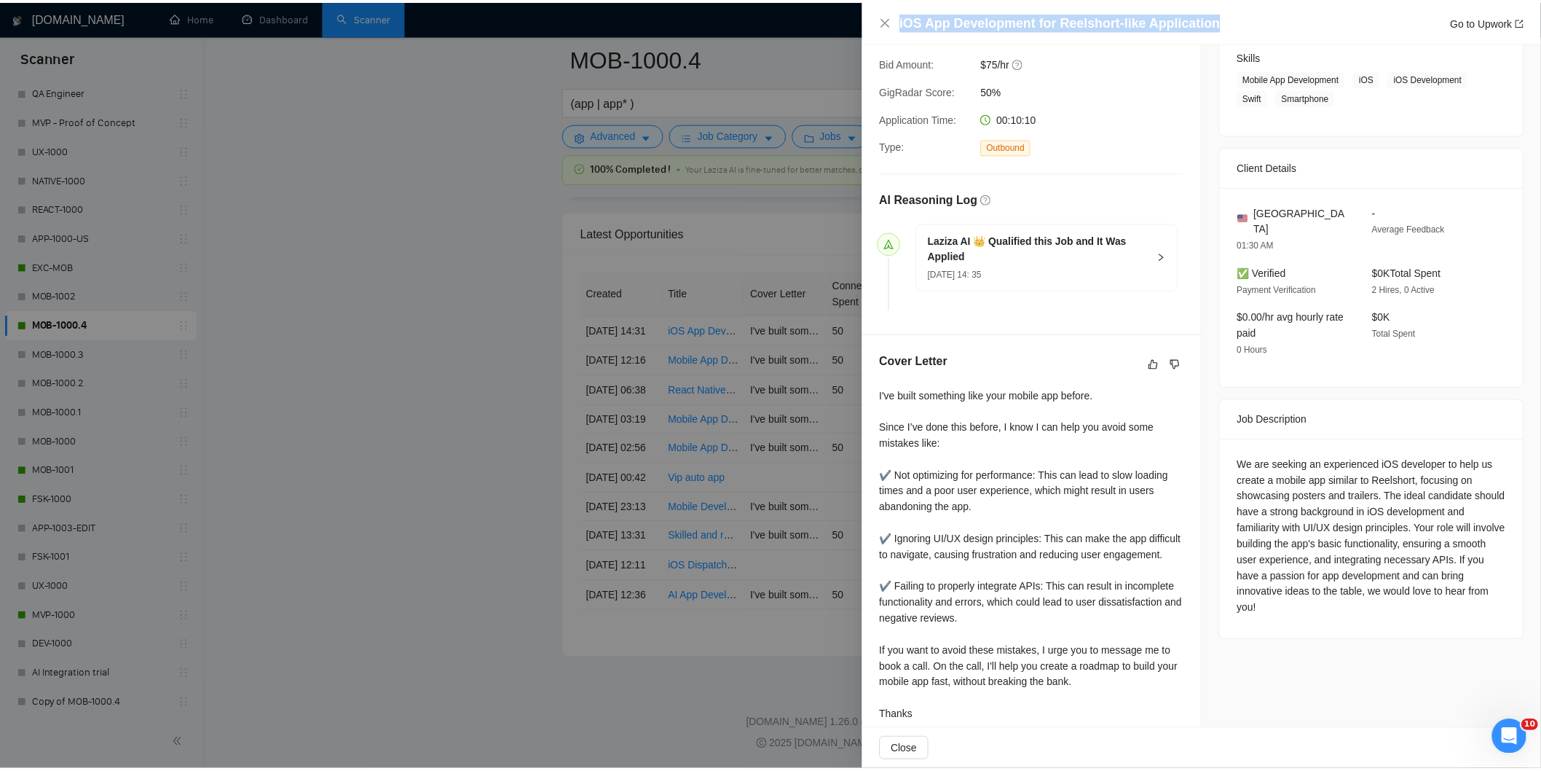
scroll to position [269, 0]
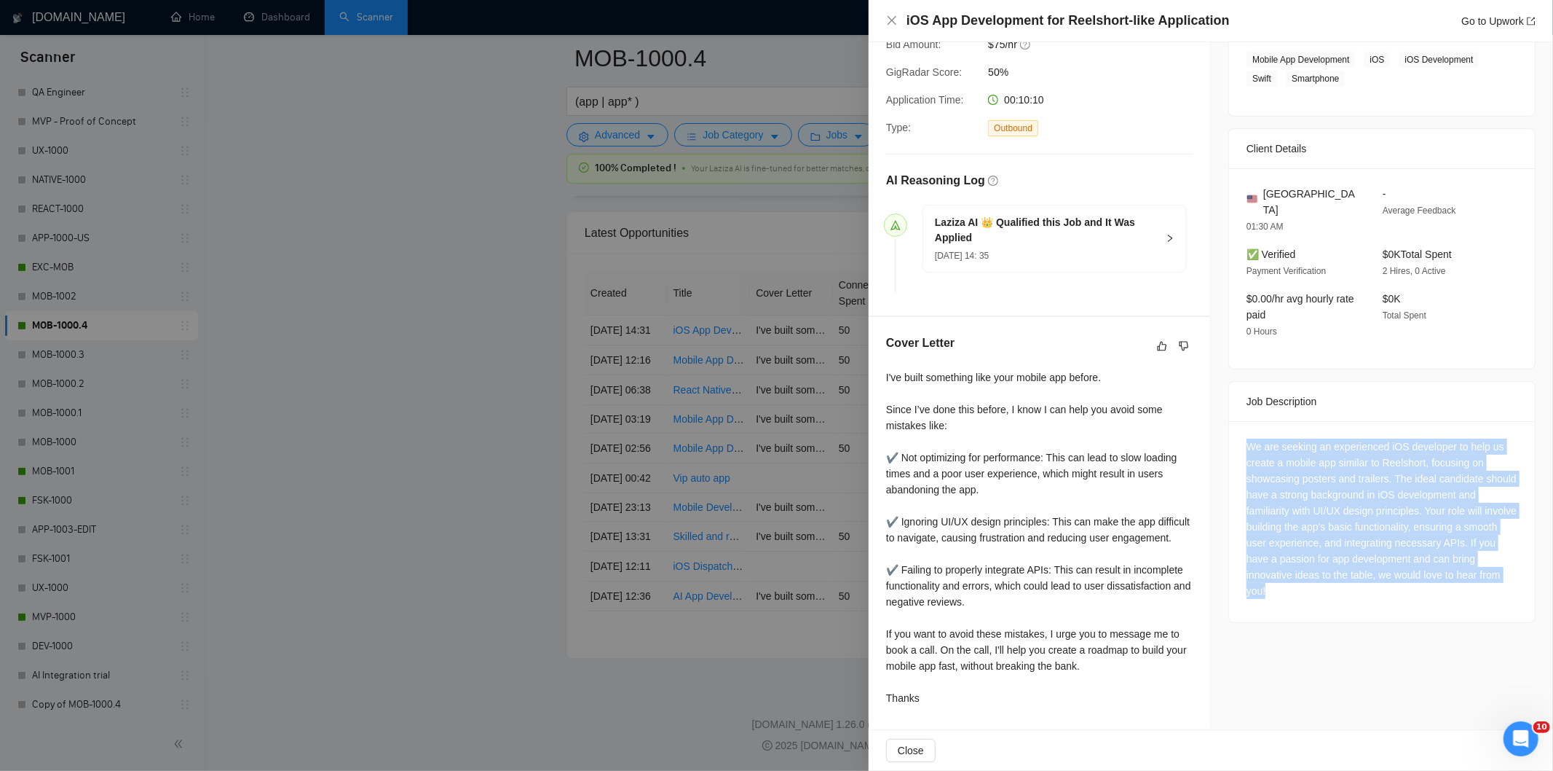
drag, startPoint x: 1242, startPoint y: 416, endPoint x: 1347, endPoint y: 565, distance: 182.9
click at [1347, 565] on div "We are seeking an experienced iOS developer to help us create a mobile app simi…" at bounding box center [1382, 518] width 271 height 160
click at [889, 16] on icon "close" at bounding box center [892, 21] width 12 height 12
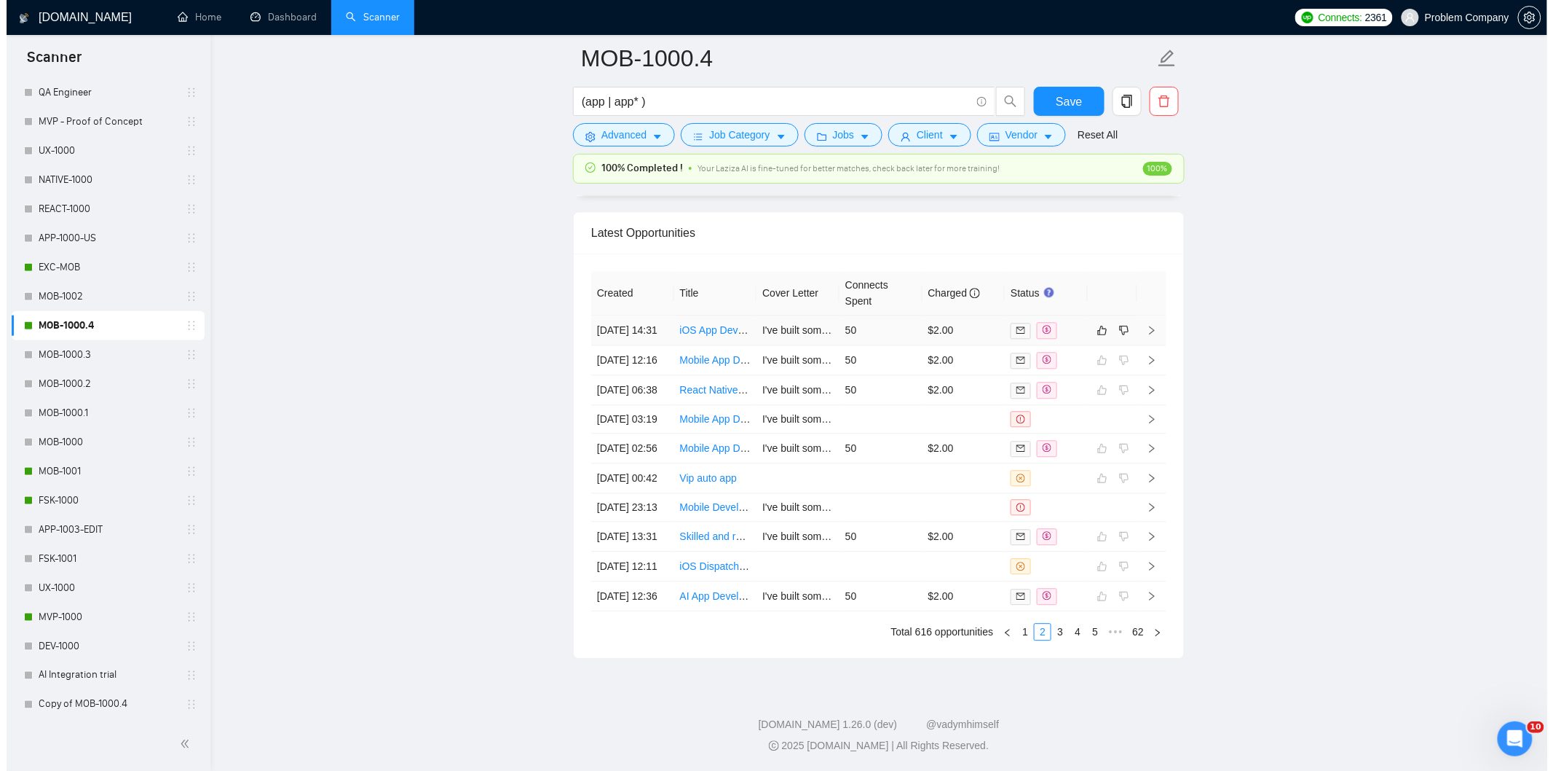
scroll to position [3704, 0]
click at [1024, 636] on link "1" at bounding box center [1019, 631] width 16 height 16
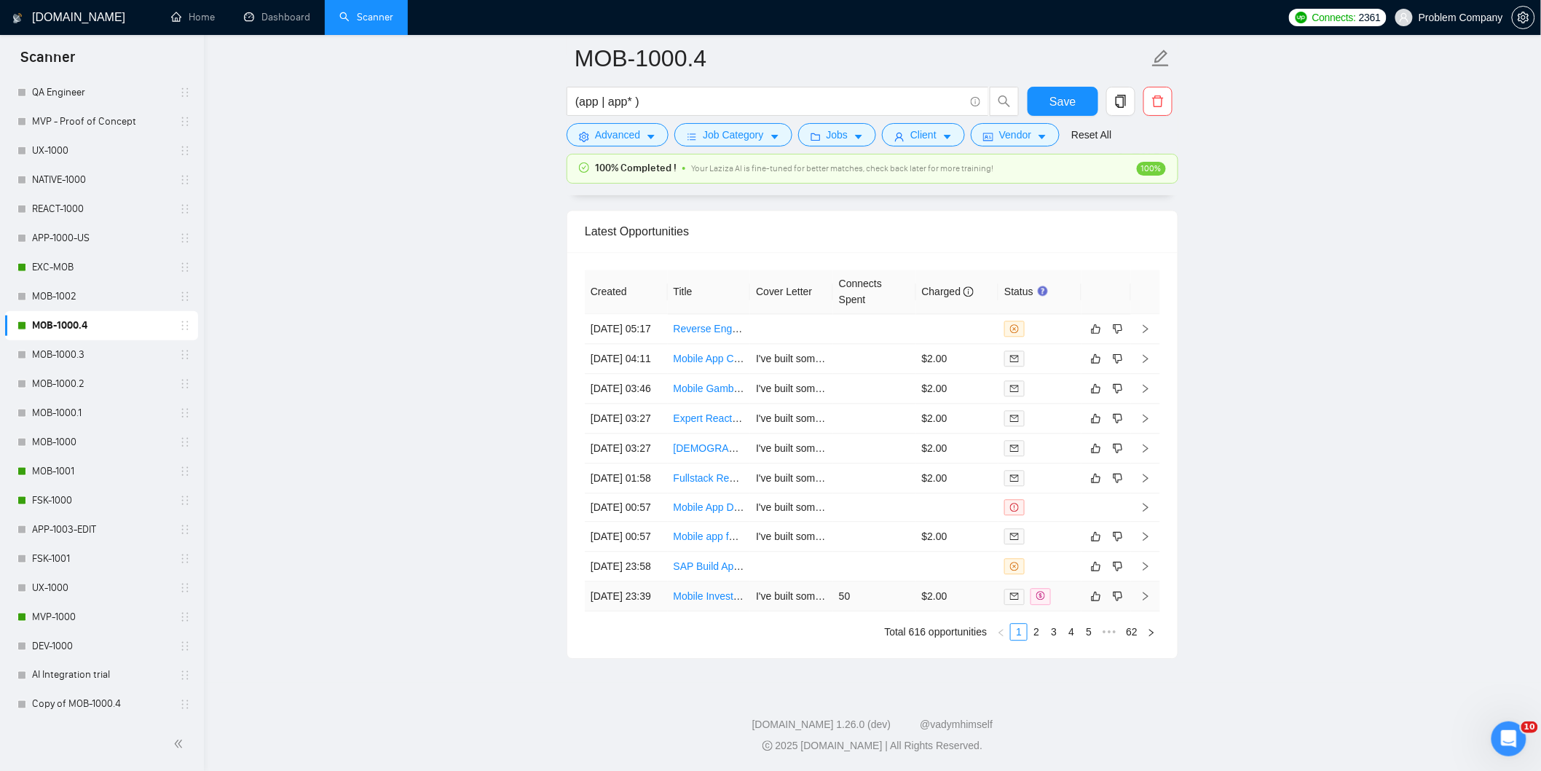
click at [645, 588] on td "[DATE] 23:39" at bounding box center [626, 596] width 83 height 30
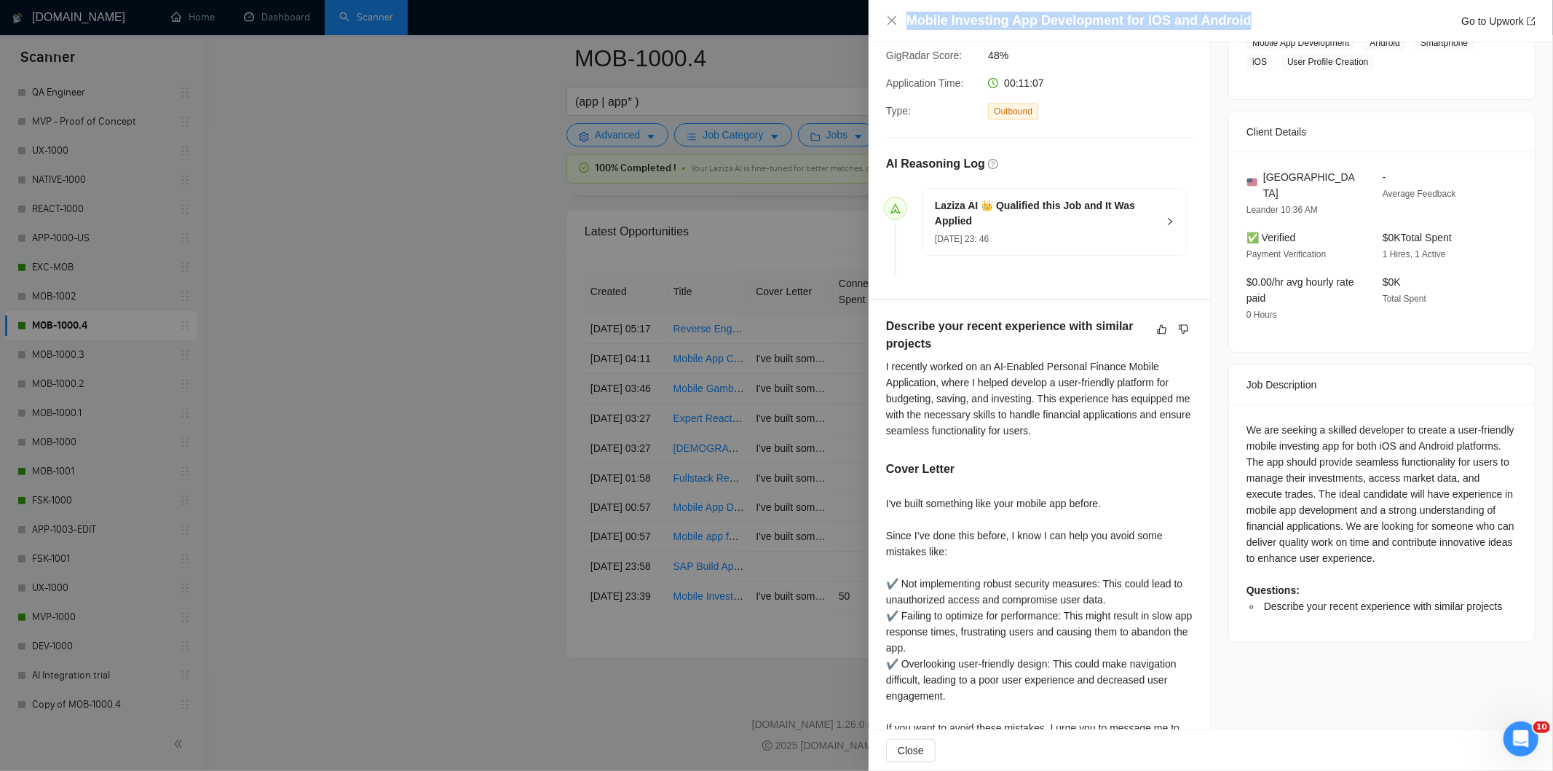
drag, startPoint x: 1255, startPoint y: 26, endPoint x: 902, endPoint y: 16, distance: 353.4
click at [902, 16] on div "Mobile Investing App Development for iOS and Android Go to Upwork" at bounding box center [1211, 21] width 650 height 18
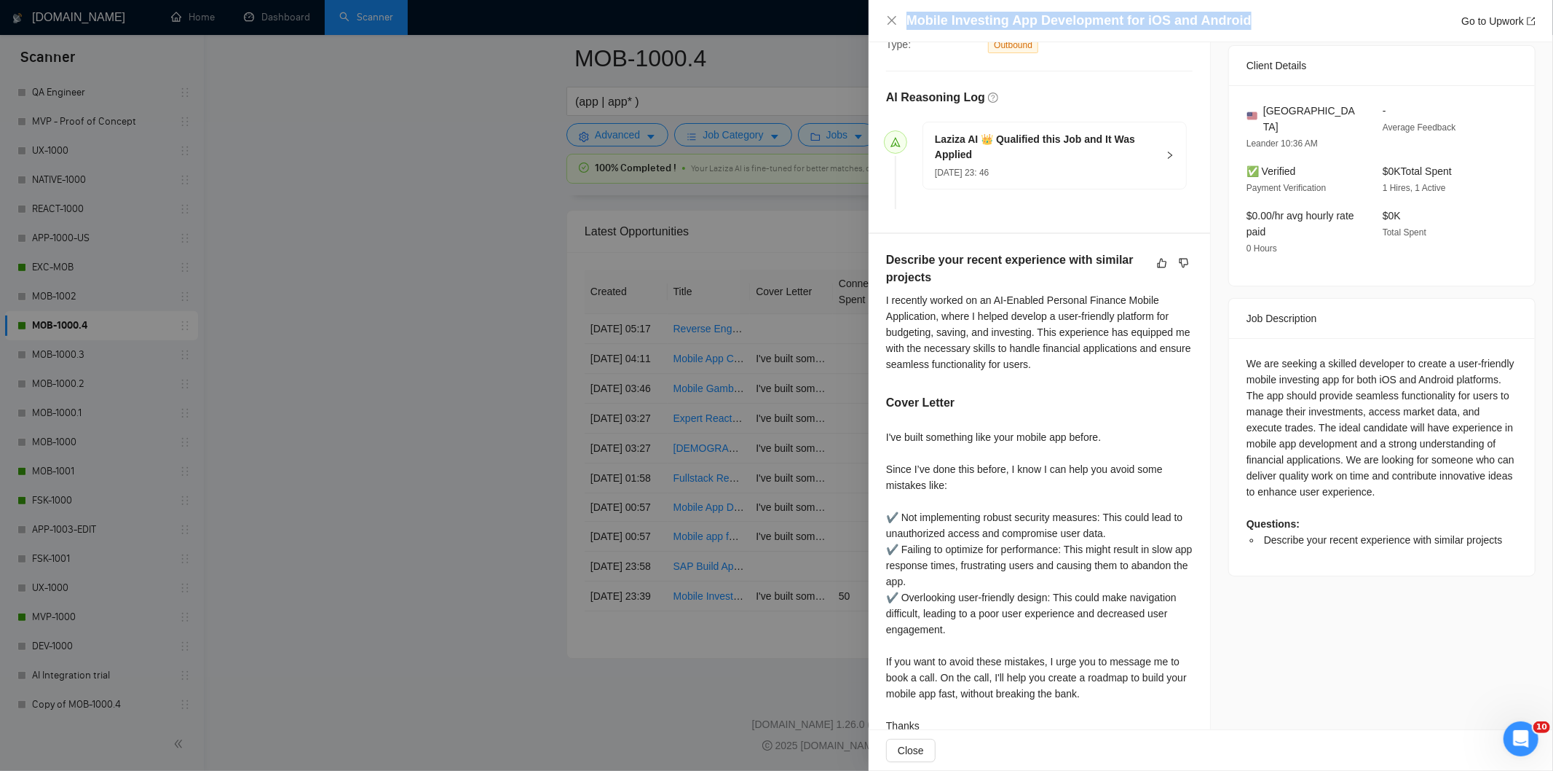
scroll to position [364, 0]
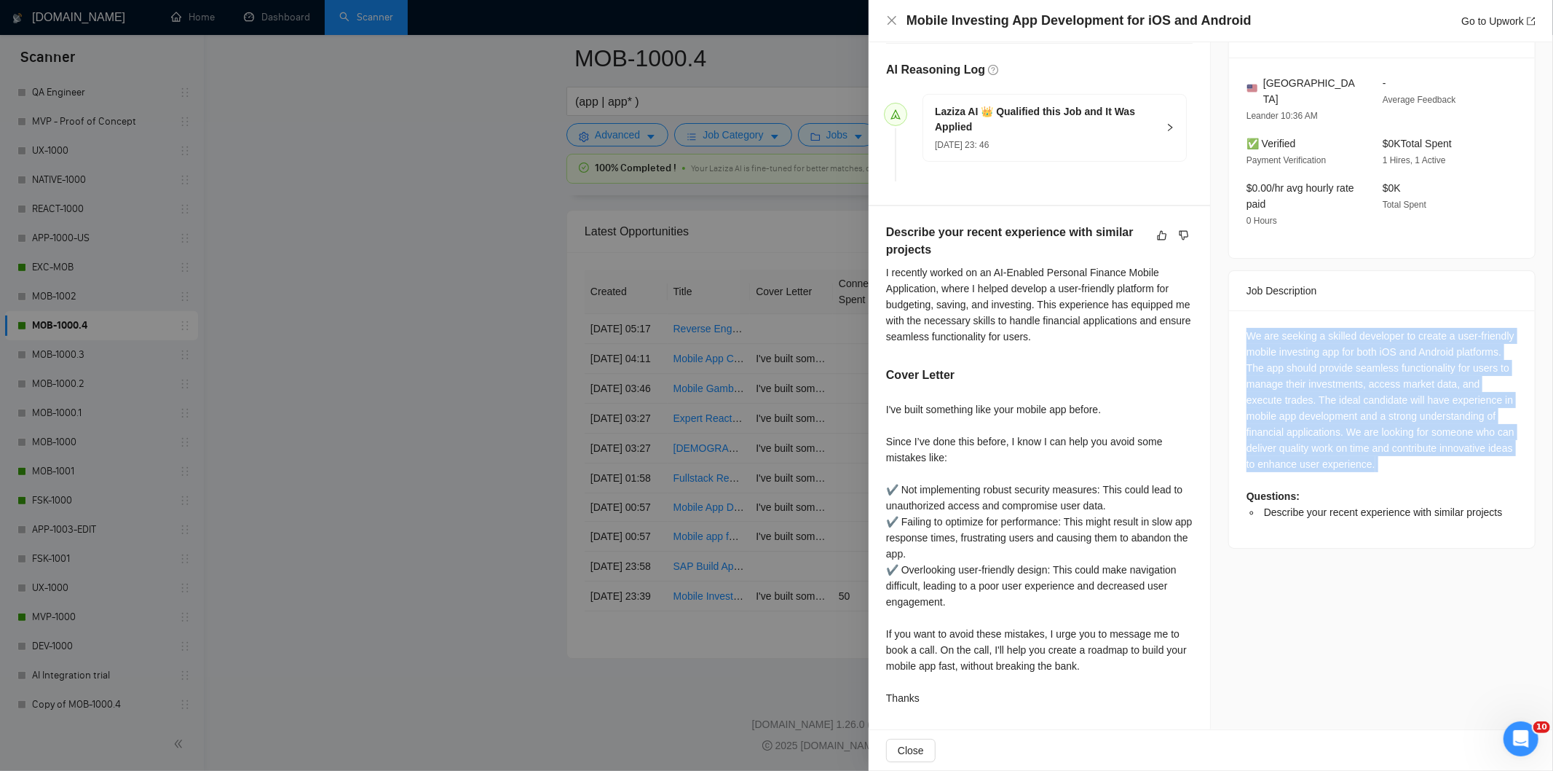
drag, startPoint x: 1232, startPoint y: 314, endPoint x: 1453, endPoint y: 461, distance: 265.8
click at [1453, 461] on div "We are seeking a skilled developer to create a user-friendly mobile investing a…" at bounding box center [1382, 428] width 306 height 237
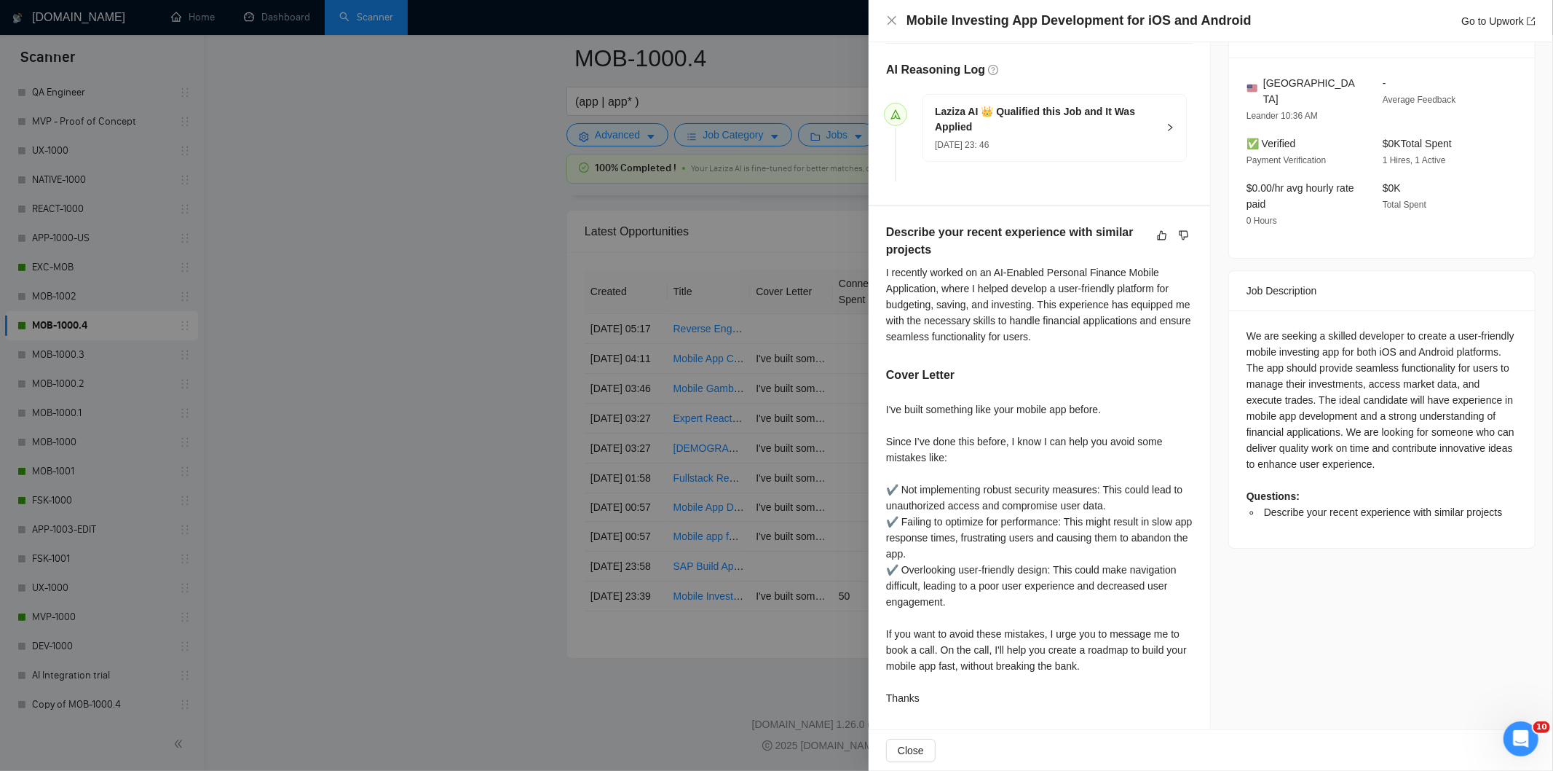
click at [885, 24] on div "Mobile Investing App Development for iOS and Android Go to Upwork" at bounding box center [1211, 21] width 685 height 42
click at [893, 19] on icon "close" at bounding box center [892, 20] width 9 height 9
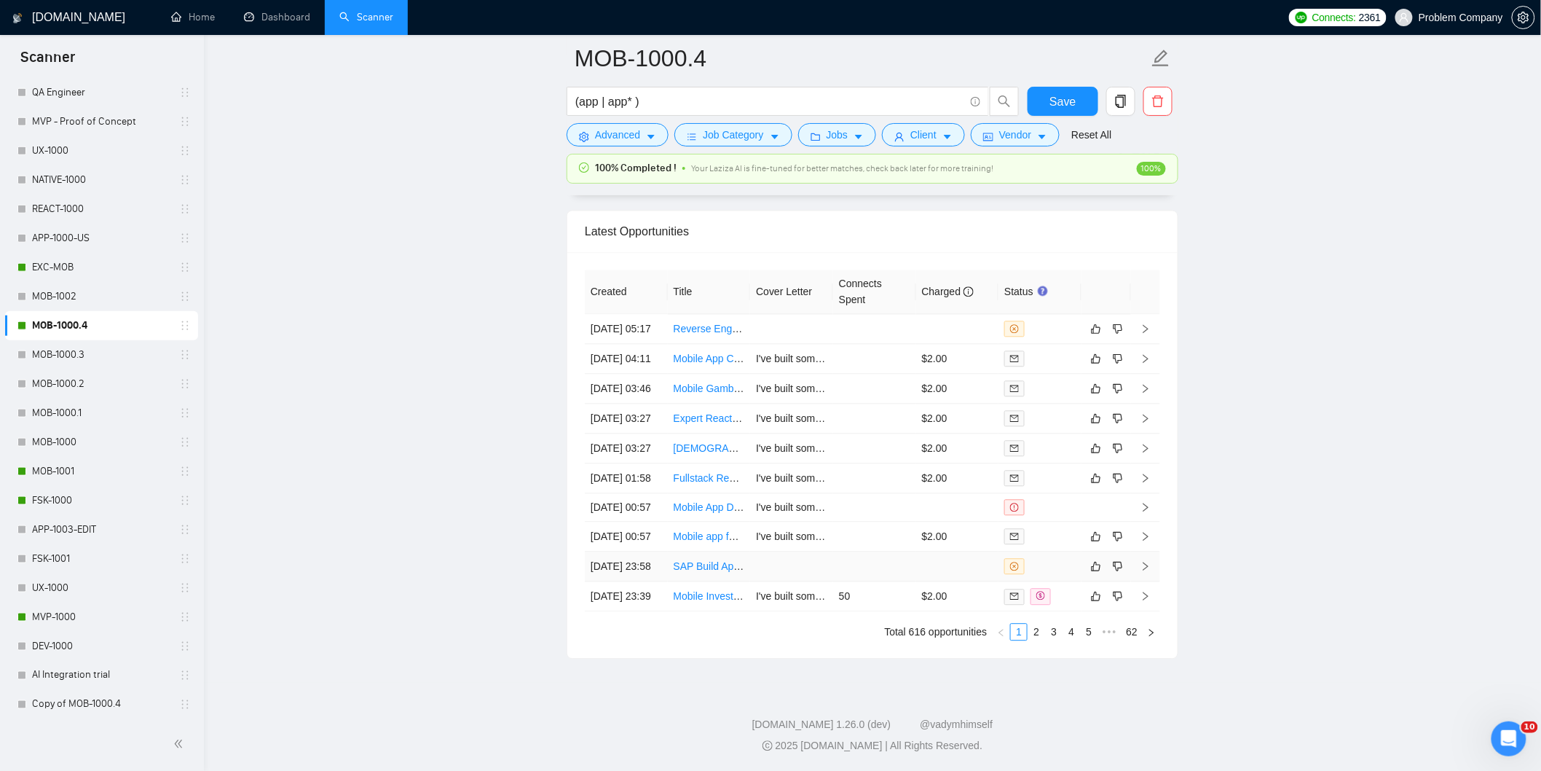
click at [661, 556] on td "[DATE] 23:58" at bounding box center [626, 566] width 83 height 30
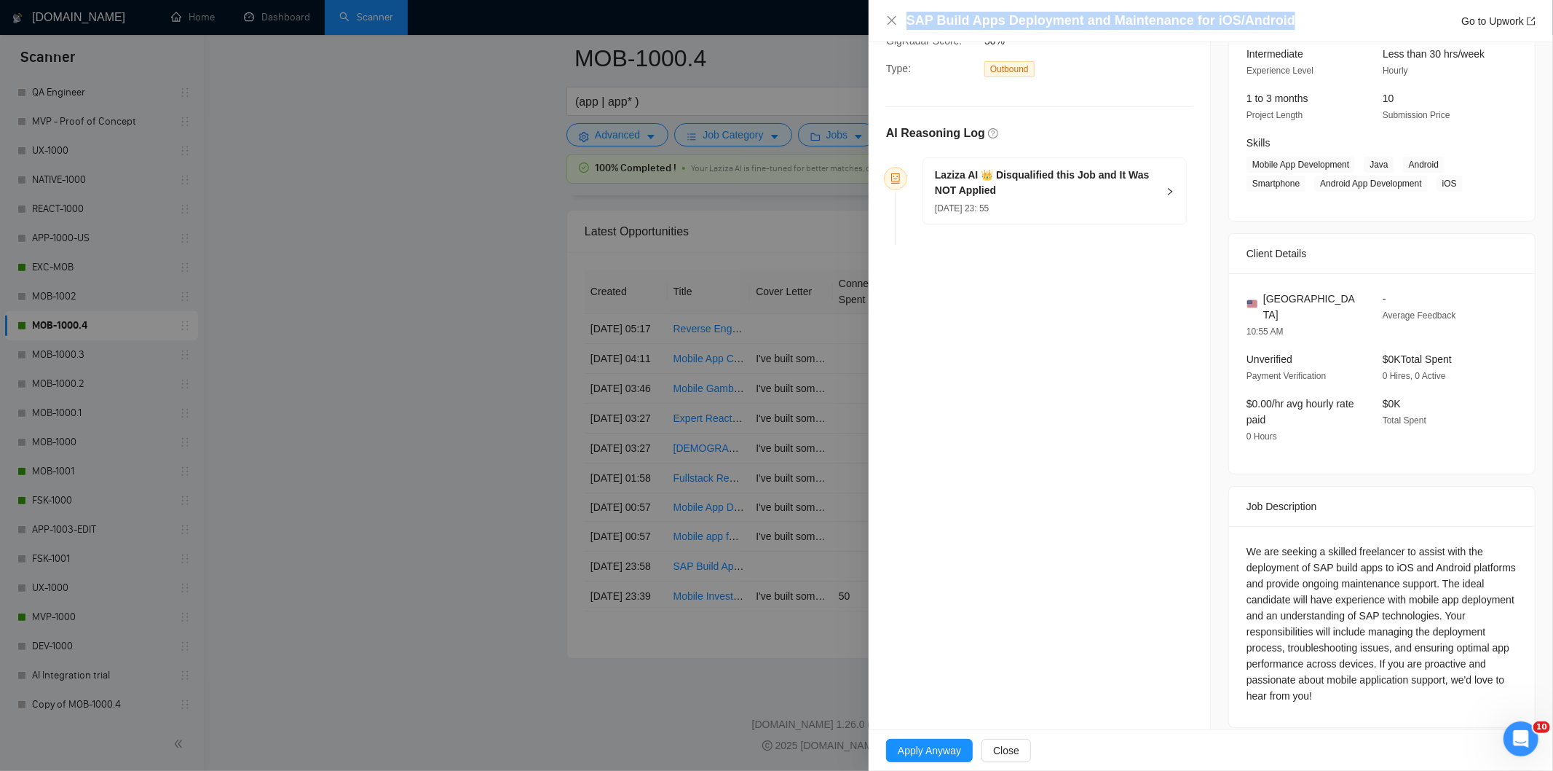
drag, startPoint x: 1292, startPoint y: 22, endPoint x: 865, endPoint y: 23, distance: 427.5
click at [865, 23] on div "SAP Build Apps Deployment and Maintenance for iOS/Android Go to Upwork Opportun…" at bounding box center [776, 385] width 1553 height 771
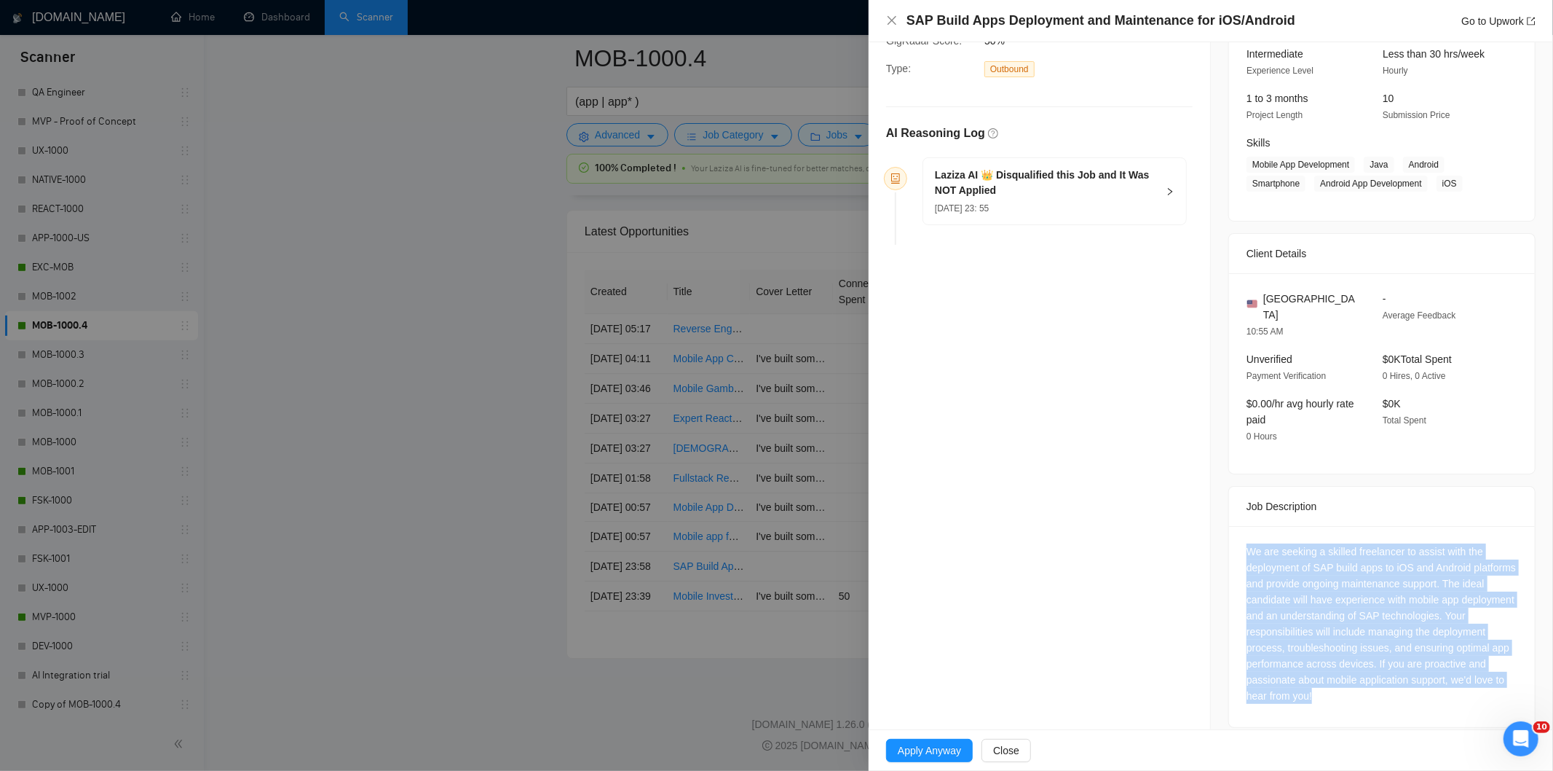
drag, startPoint x: 1239, startPoint y: 535, endPoint x: 1401, endPoint y: 708, distance: 237.5
click at [1401, 708] on div "We are seeking a skilled freelancer to assist with the deployment of SAP build …" at bounding box center [1382, 626] width 306 height 201
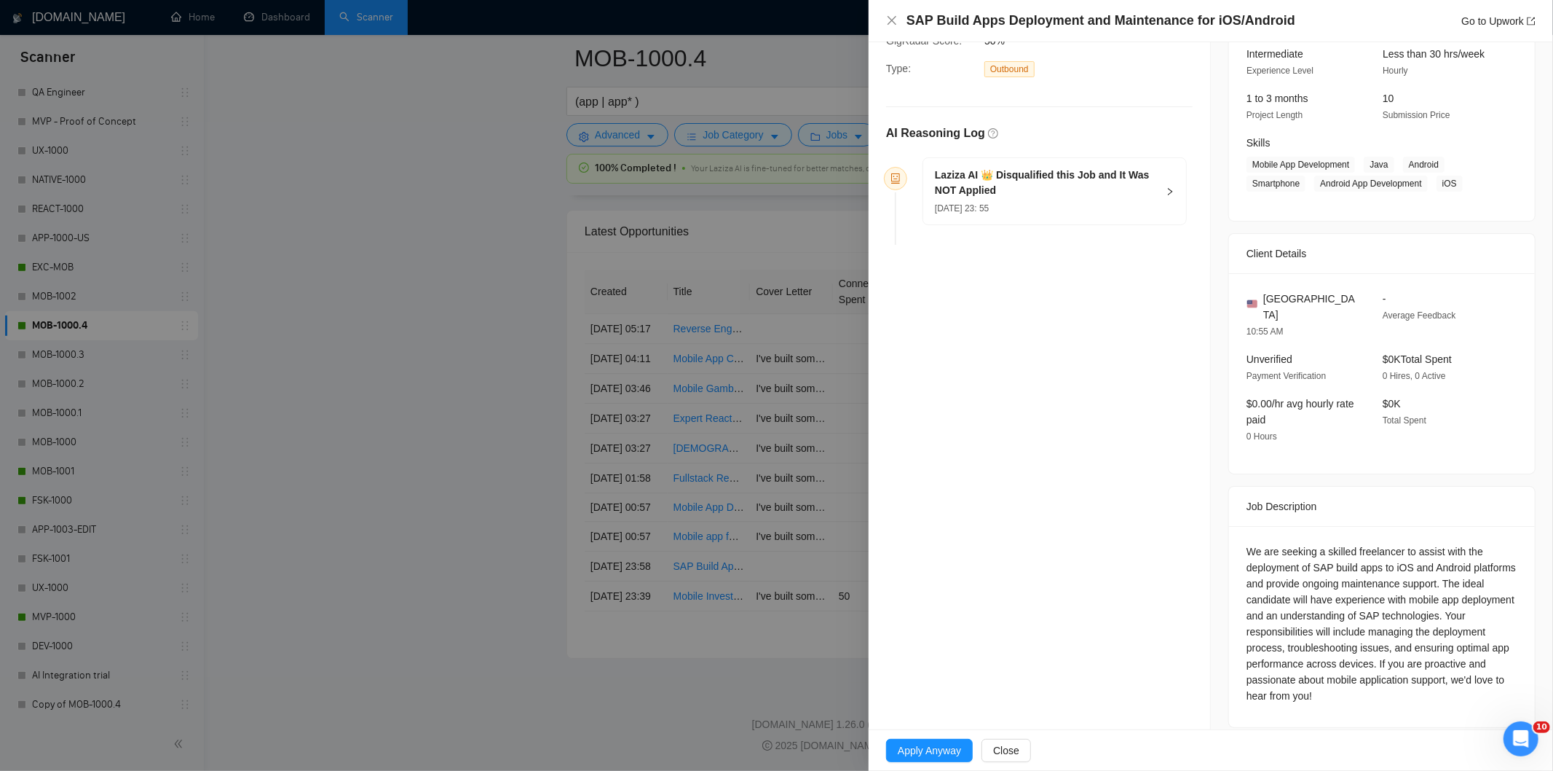
click at [1166, 194] on icon "right" at bounding box center [1170, 191] width 9 height 9
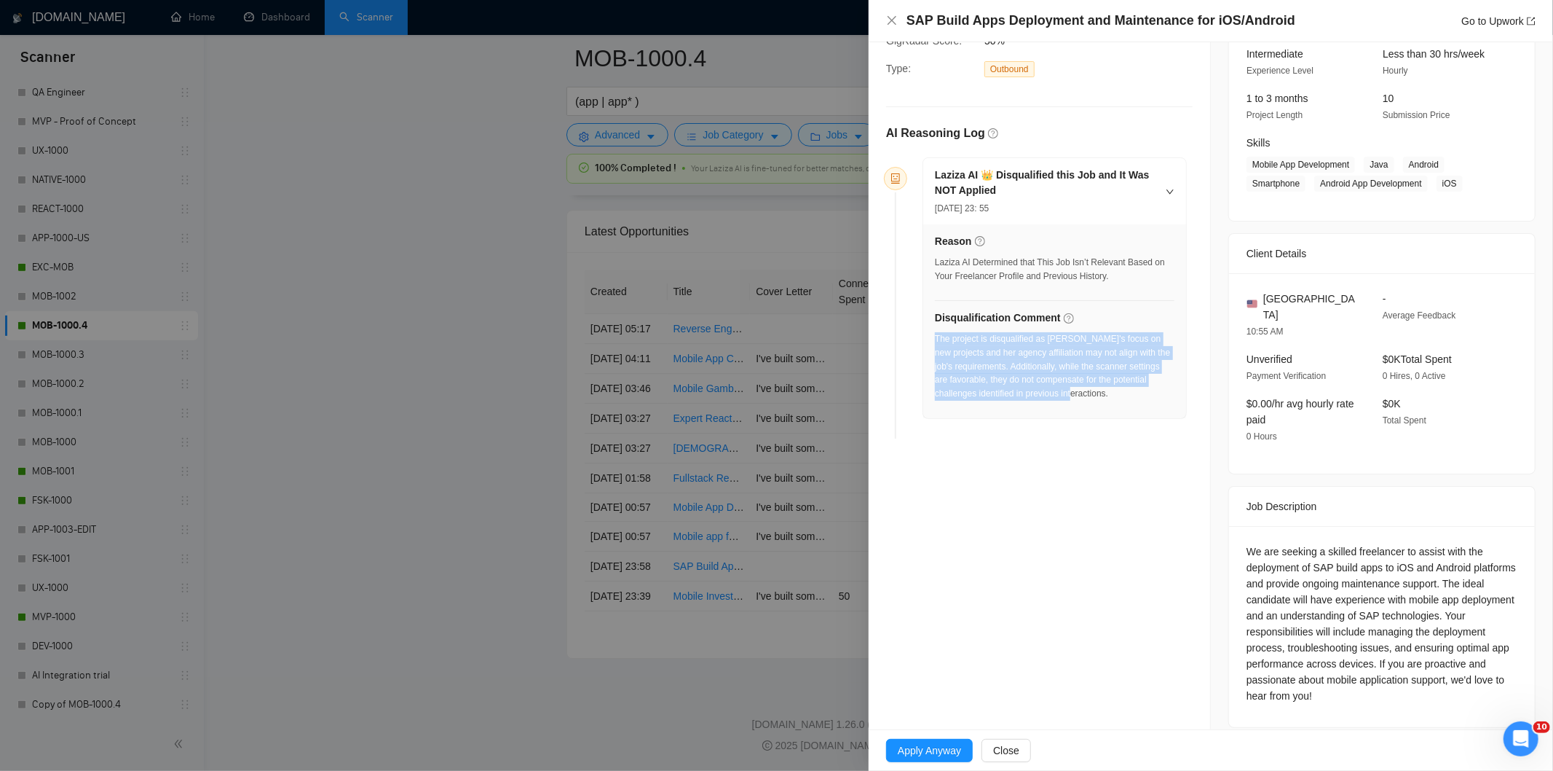
drag, startPoint x: 1122, startPoint y: 397, endPoint x: 934, endPoint y: 340, distance: 196.3
click at [935, 340] on div "The project is disqualified as [PERSON_NAME]'s focus on new projects and her ag…" at bounding box center [1055, 366] width 240 height 68
click at [891, 23] on icon "close" at bounding box center [892, 20] width 9 height 9
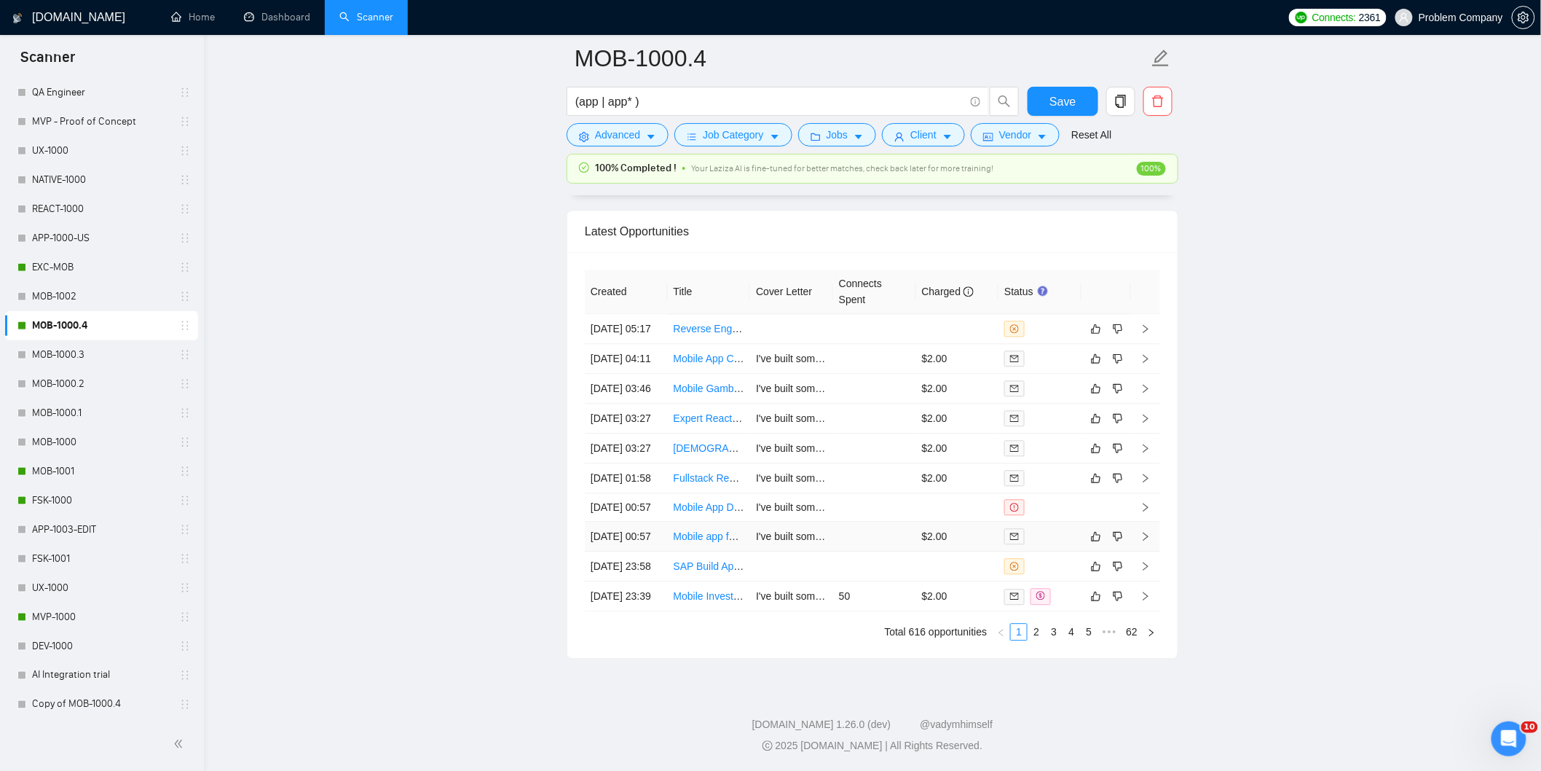
click at [623, 521] on td "[DATE] 00:57" at bounding box center [626, 536] width 83 height 30
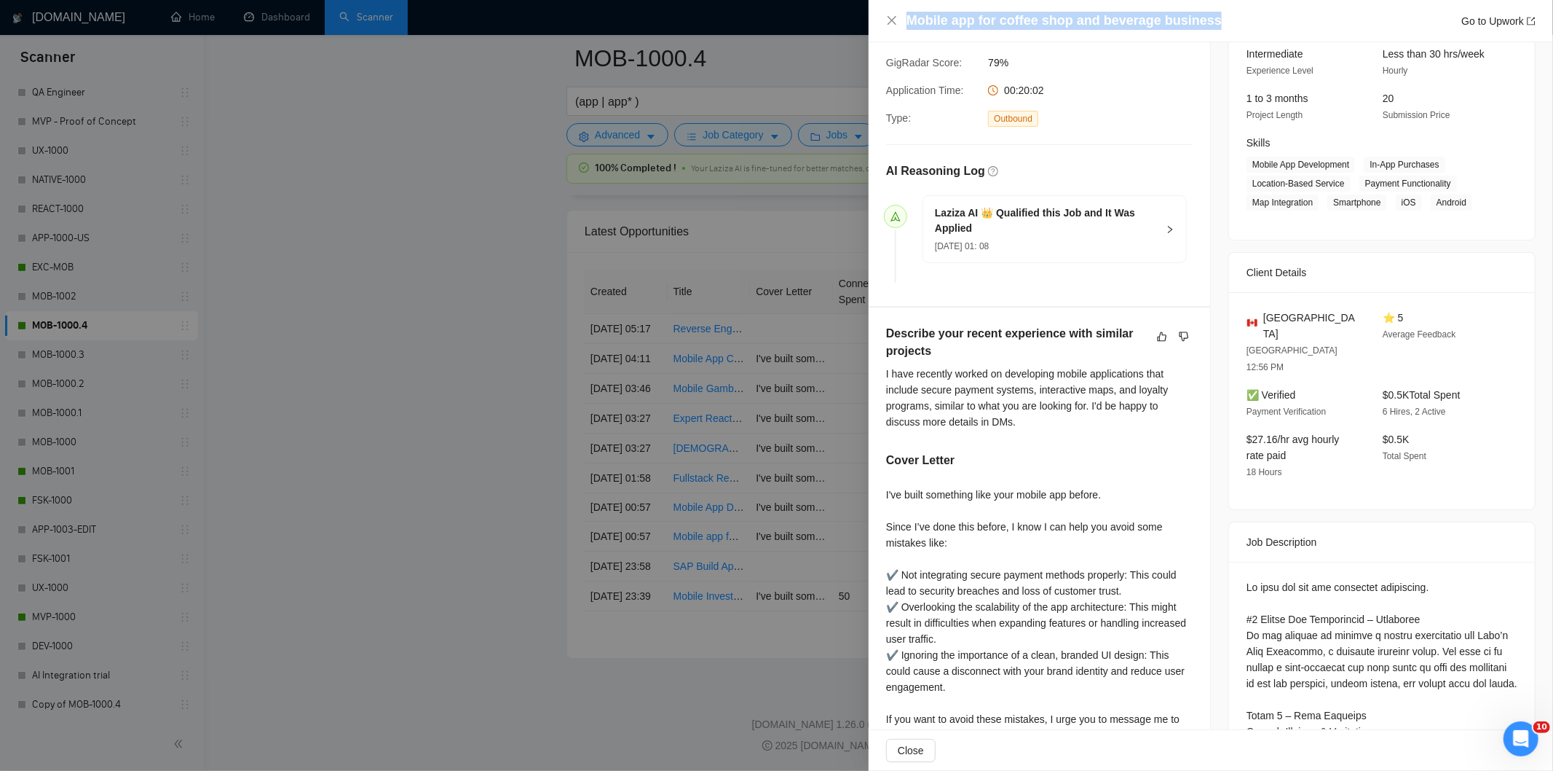
drag, startPoint x: 1212, startPoint y: 15, endPoint x: 910, endPoint y: 20, distance: 301.6
click at [910, 20] on div "Mobile app for coffee shop and beverage business Go to Upwork" at bounding box center [1221, 21] width 629 height 18
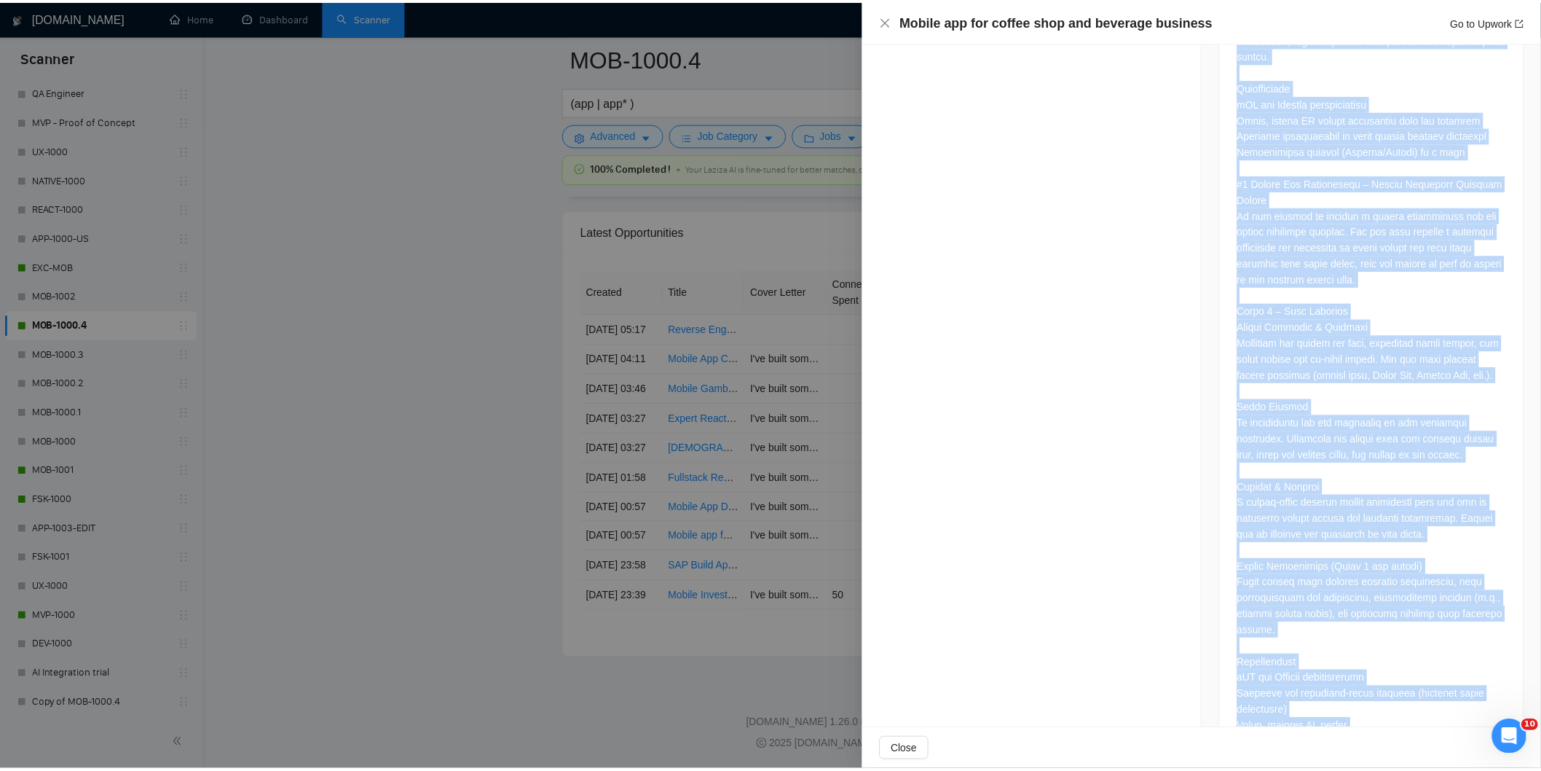
scroll to position [1276, 0]
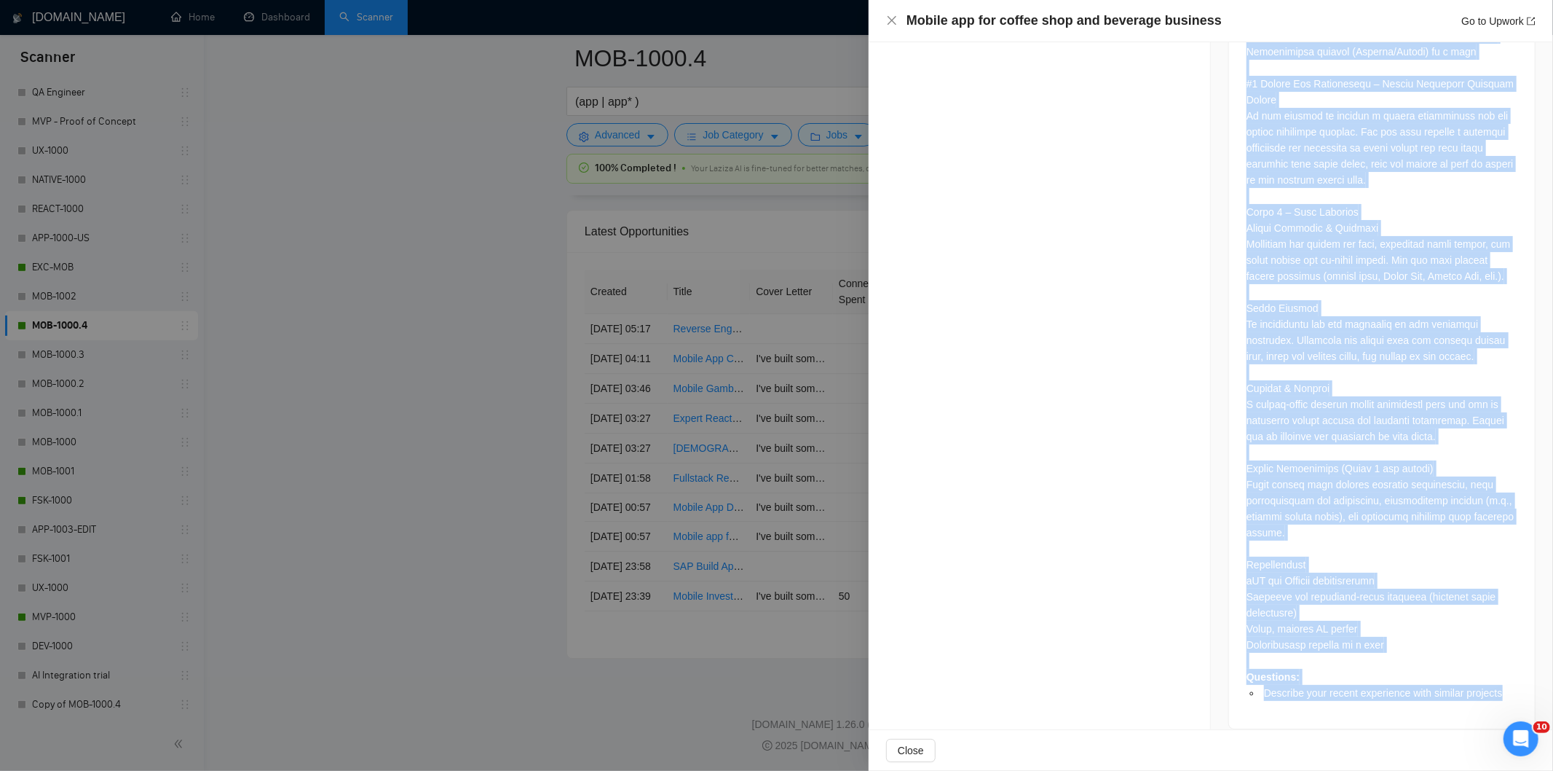
drag, startPoint x: 1235, startPoint y: 233, endPoint x: 1508, endPoint y: 683, distance: 526.1
click at [1508, 683] on div "Questions: Describe your recent experience with similar projects" at bounding box center [1382, 80] width 306 height 1295
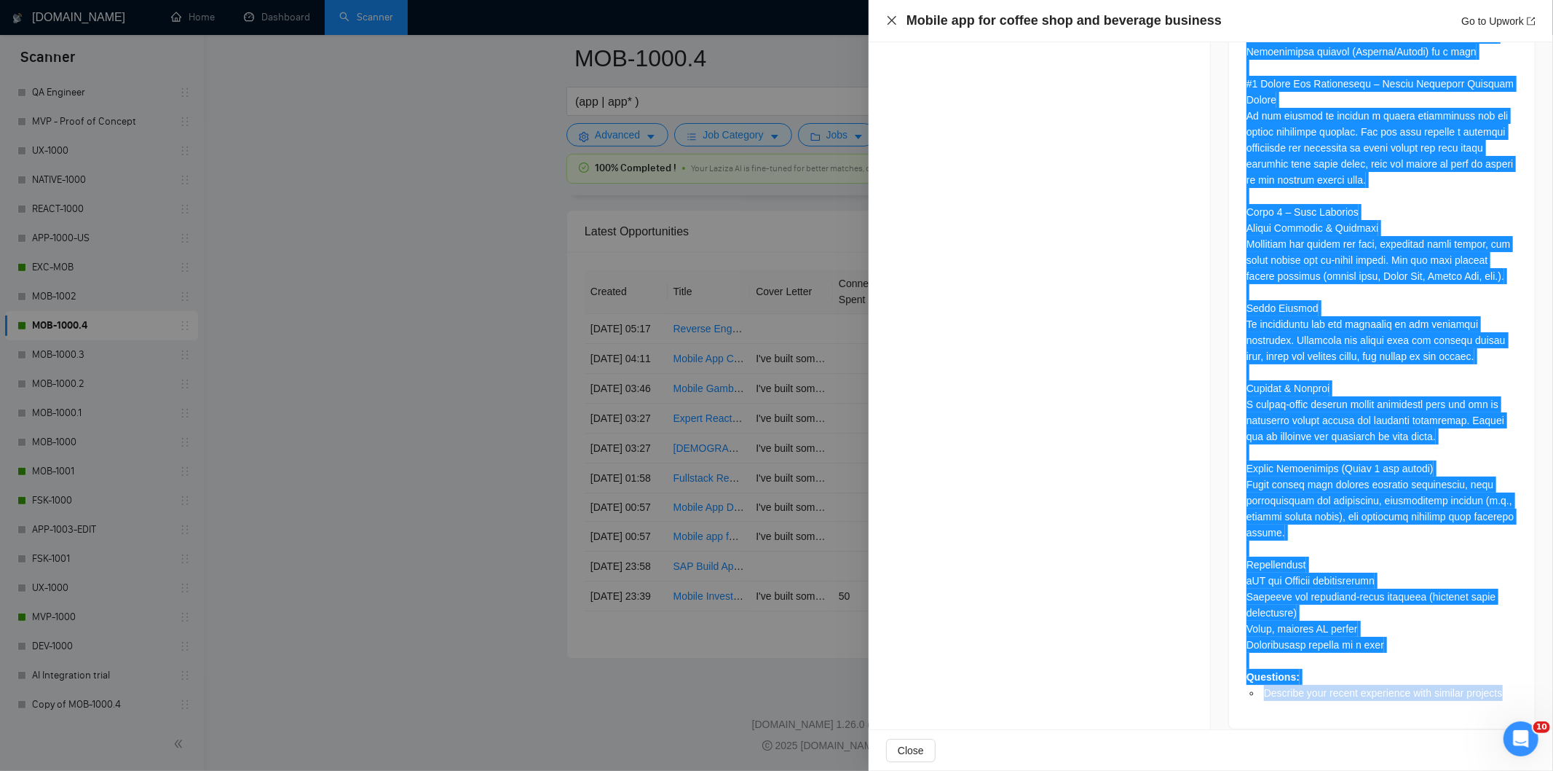
click at [889, 19] on icon "close" at bounding box center [892, 21] width 12 height 12
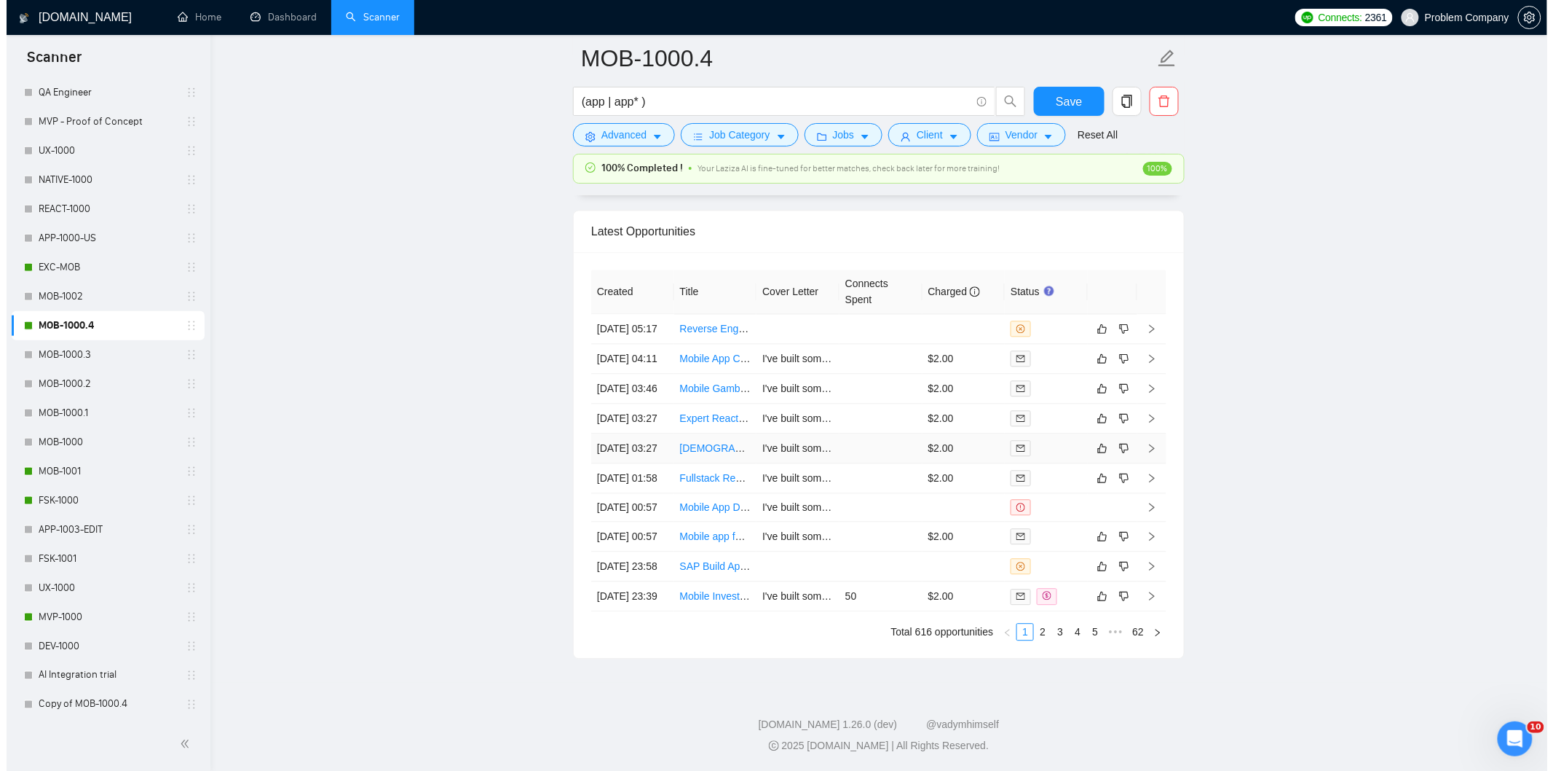
scroll to position [3622, 0]
click at [642, 493] on td "[DATE] 01:58" at bounding box center [626, 478] width 83 height 30
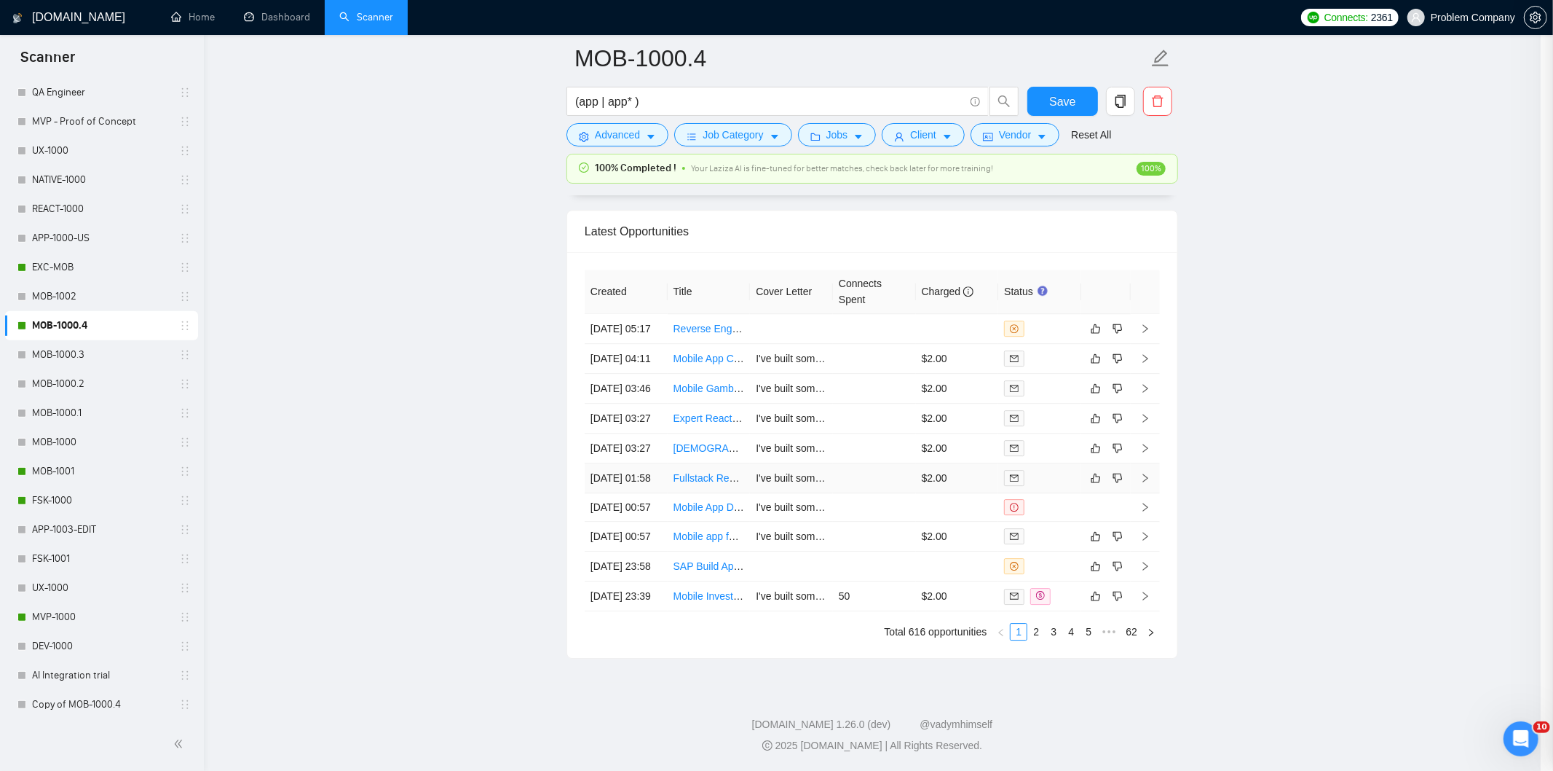
scroll to position [379, 0]
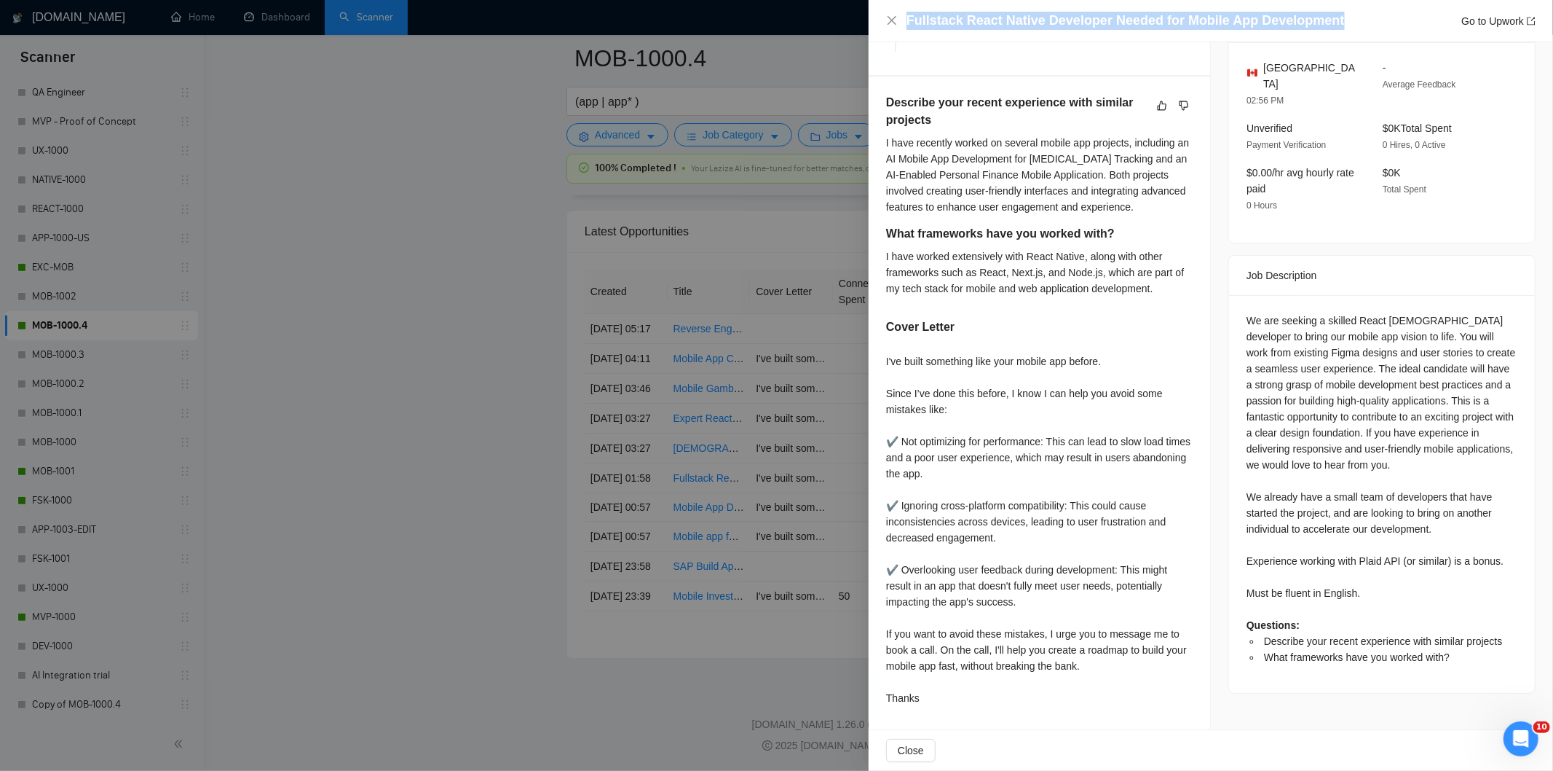
drag, startPoint x: 1331, startPoint y: 22, endPoint x: 936, endPoint y: 8, distance: 395.0
click at [936, 8] on div "Fullstack React Native Developer Needed for Mobile App Development Go to Upwork" at bounding box center [1211, 21] width 685 height 42
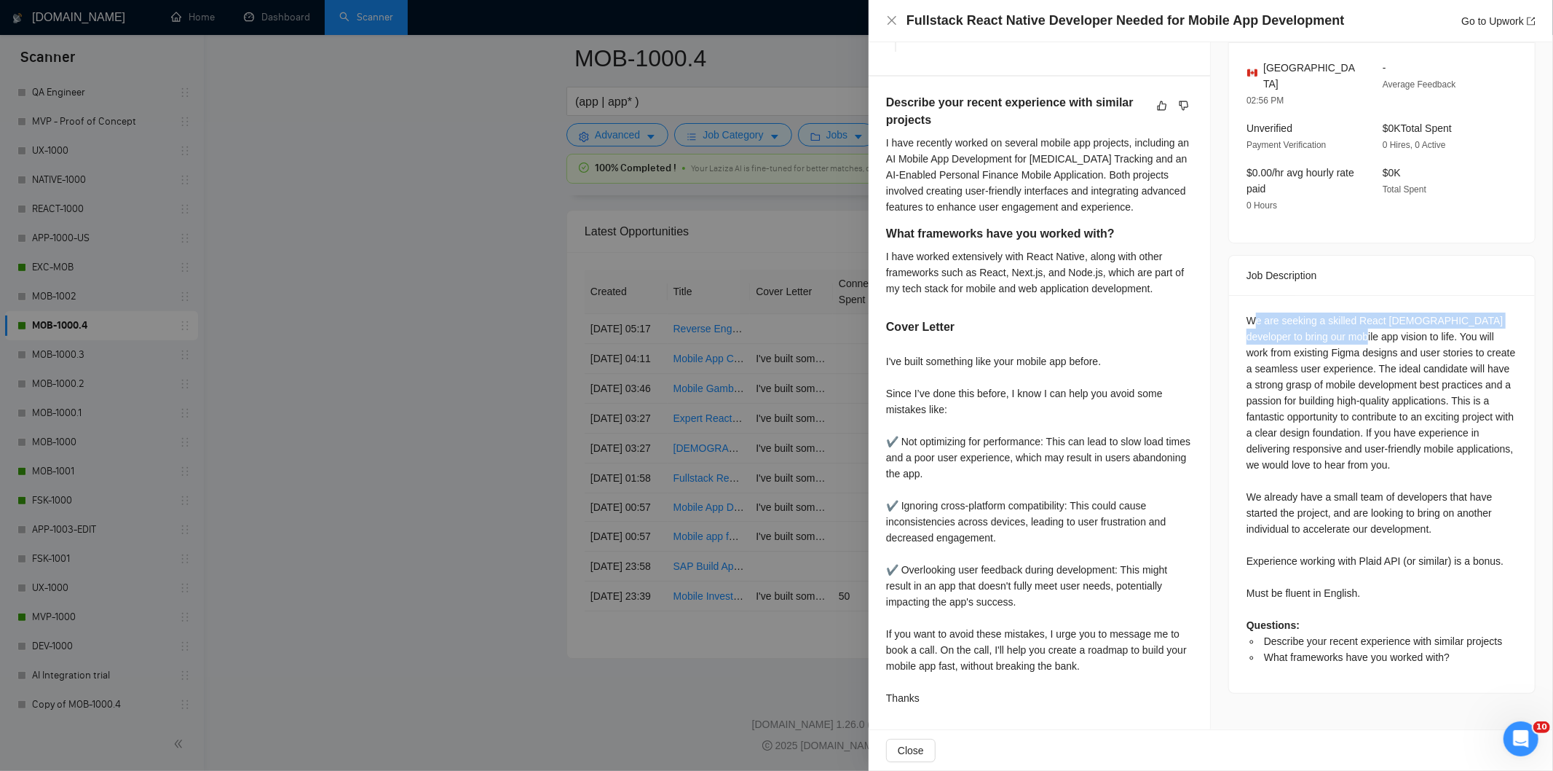
drag, startPoint x: 1247, startPoint y: 304, endPoint x: 1328, endPoint y: 329, distance: 85.5
click at [1328, 329] on div "We are seeking a skilled React [DEMOGRAPHIC_DATA] developer to bring our mobile…" at bounding box center [1382, 488] width 271 height 353
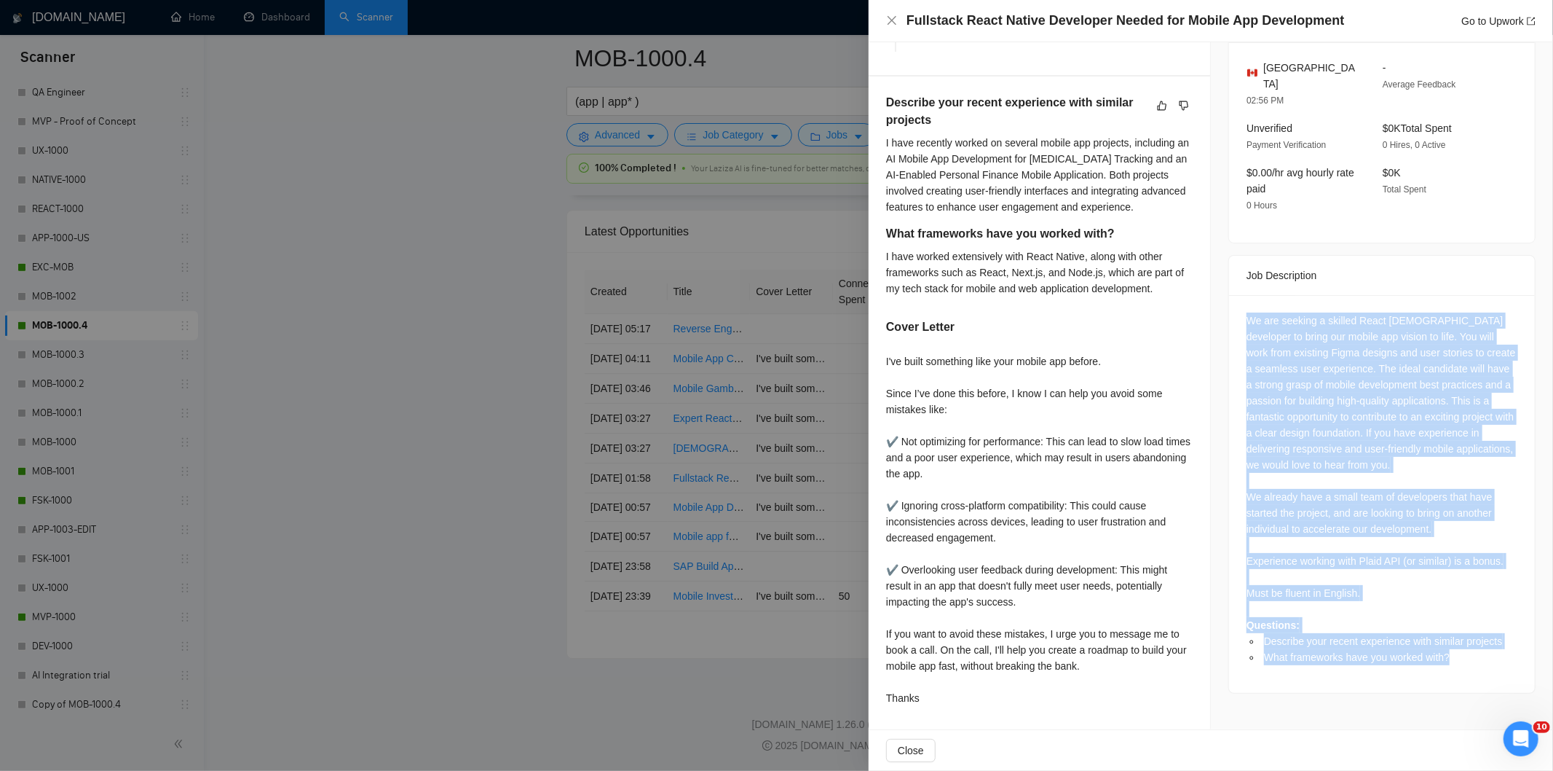
drag, startPoint x: 1237, startPoint y: 303, endPoint x: 1455, endPoint y: 690, distance: 444.2
click at [1455, 690] on div "Job Posting Details Overview [DATE] 01:53 Published $15 - $30 Hourly Rate Inter…" at bounding box center [1382, 197] width 342 height 1066
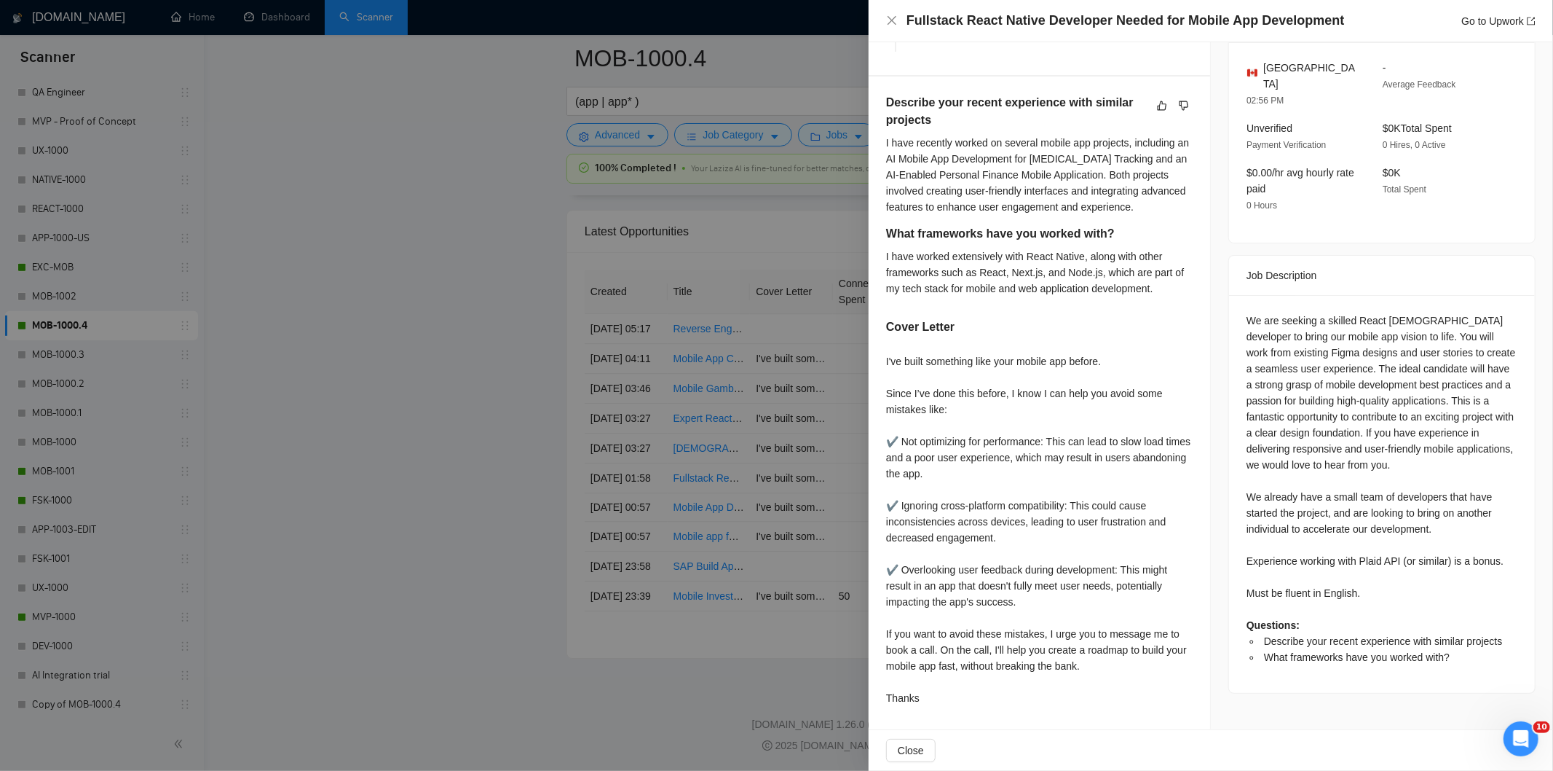
click at [892, 12] on div "Fullstack React Native Developer Needed for Mobile App Development Go to Upwork" at bounding box center [1211, 21] width 650 height 18
click at [896, 19] on icon "close" at bounding box center [892, 21] width 12 height 12
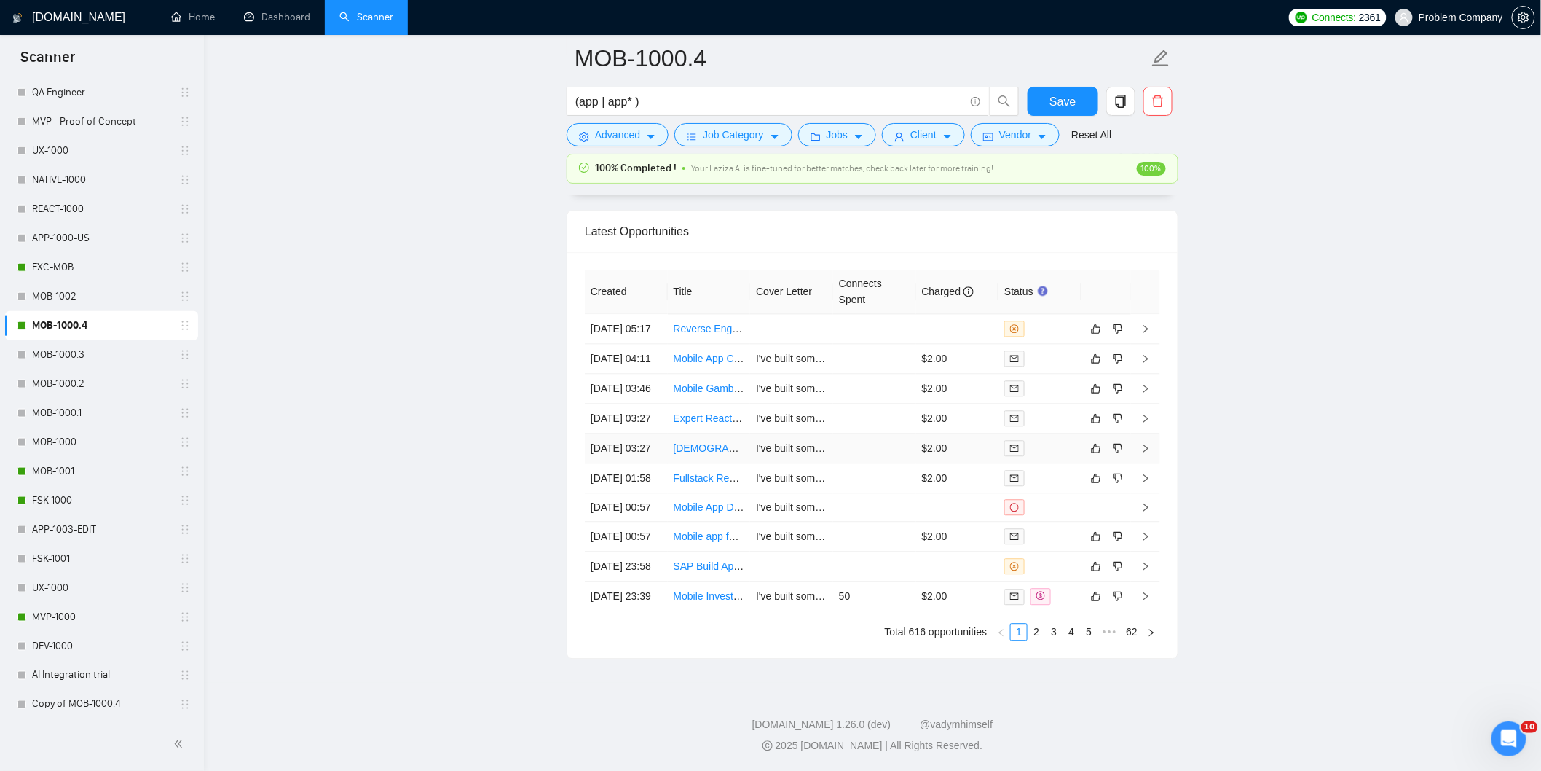
click at [650, 452] on td "[DATE] 03:27" at bounding box center [626, 448] width 83 height 30
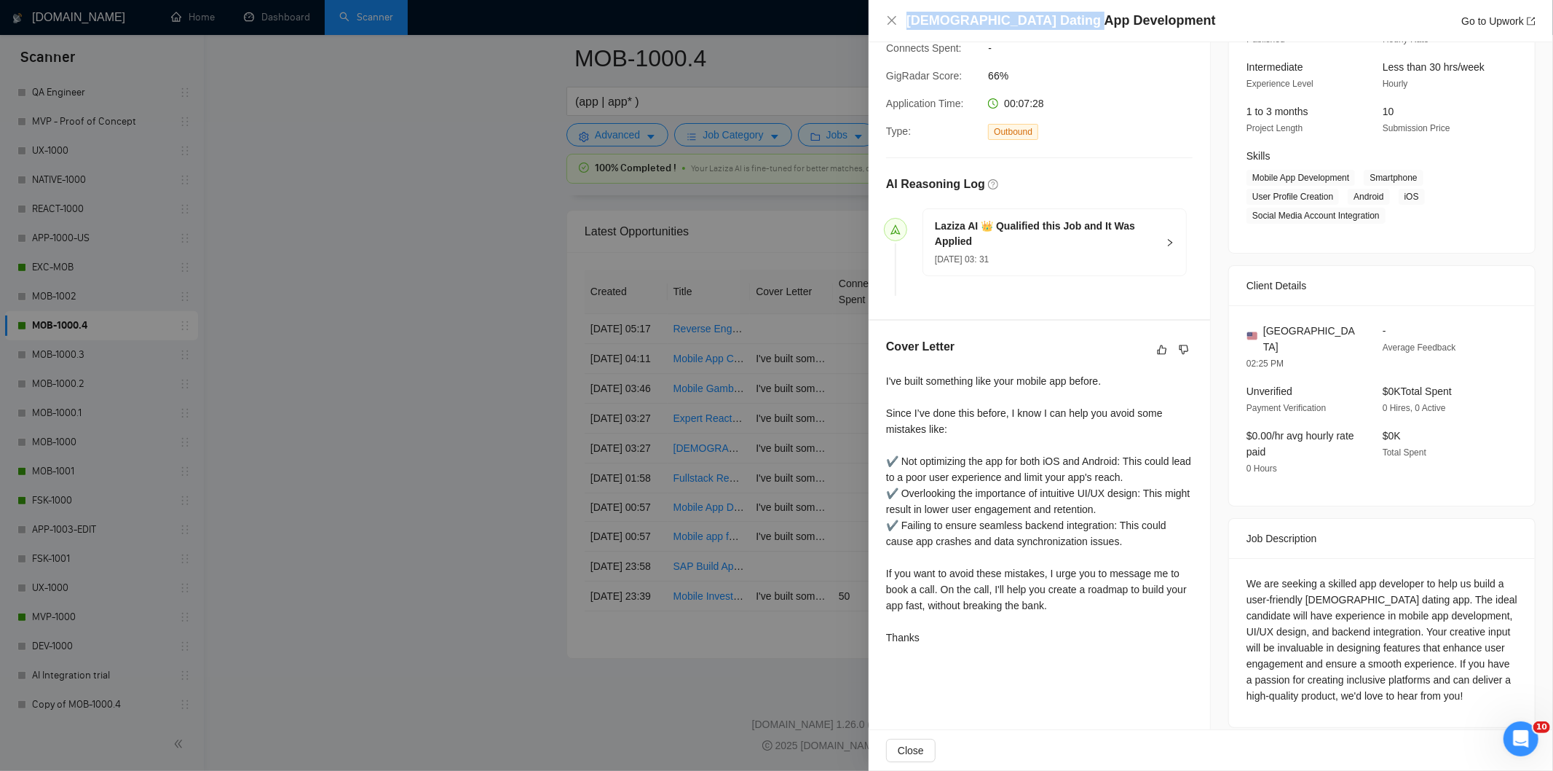
drag, startPoint x: 1111, startPoint y: 23, endPoint x: 906, endPoint y: 11, distance: 205.0
click at [905, 12] on div "[DEMOGRAPHIC_DATA] Dating App Development Go to Upwork" at bounding box center [1211, 21] width 650 height 18
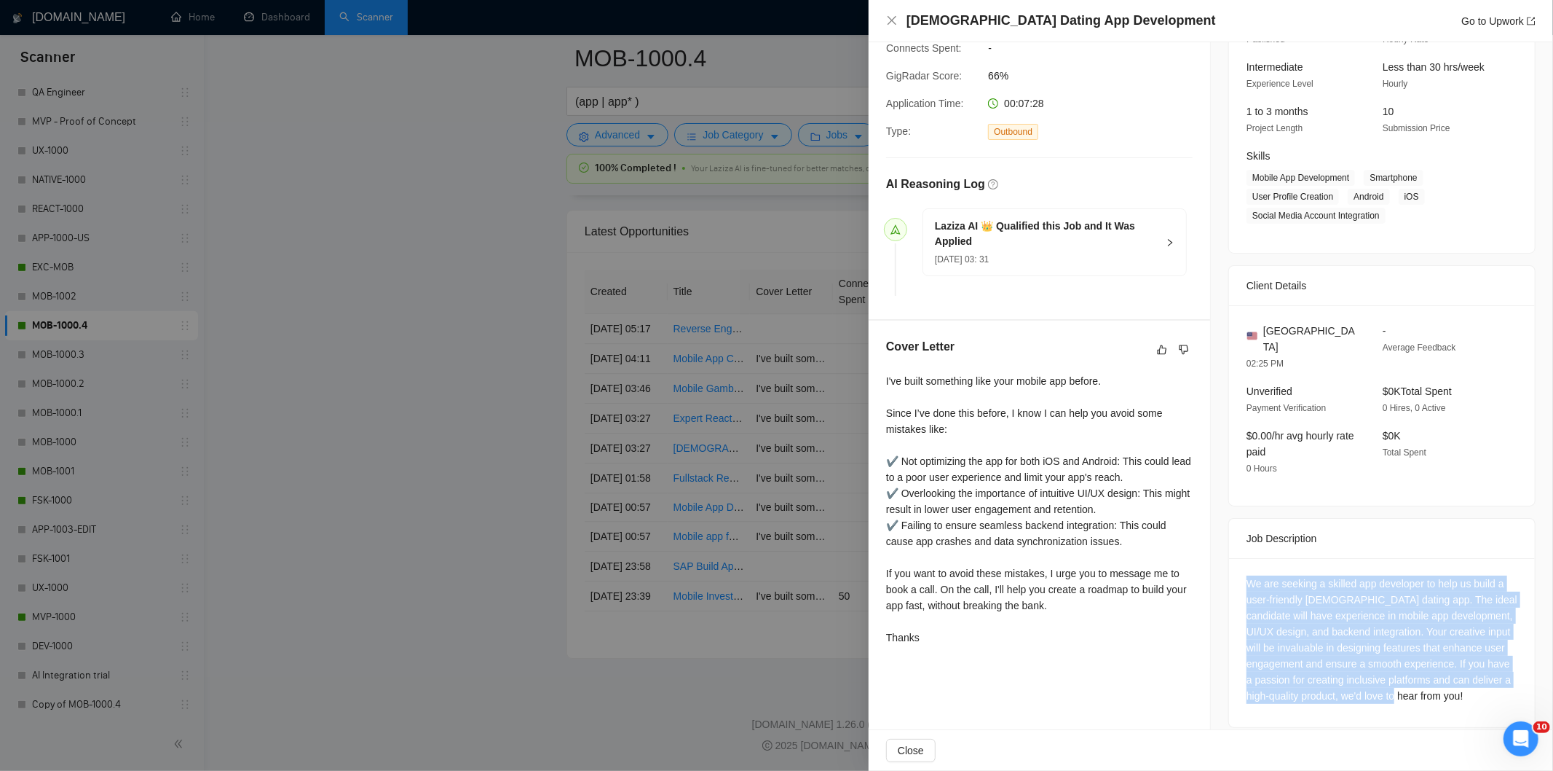
drag, startPoint x: 1422, startPoint y: 679, endPoint x: 1243, endPoint y: 563, distance: 213.3
click at [1247, 575] on div "We are seeking a skilled app developer to help us build a user-friendly [DEMOGR…" at bounding box center [1382, 639] width 271 height 128
click at [891, 23] on icon "close" at bounding box center [892, 21] width 12 height 12
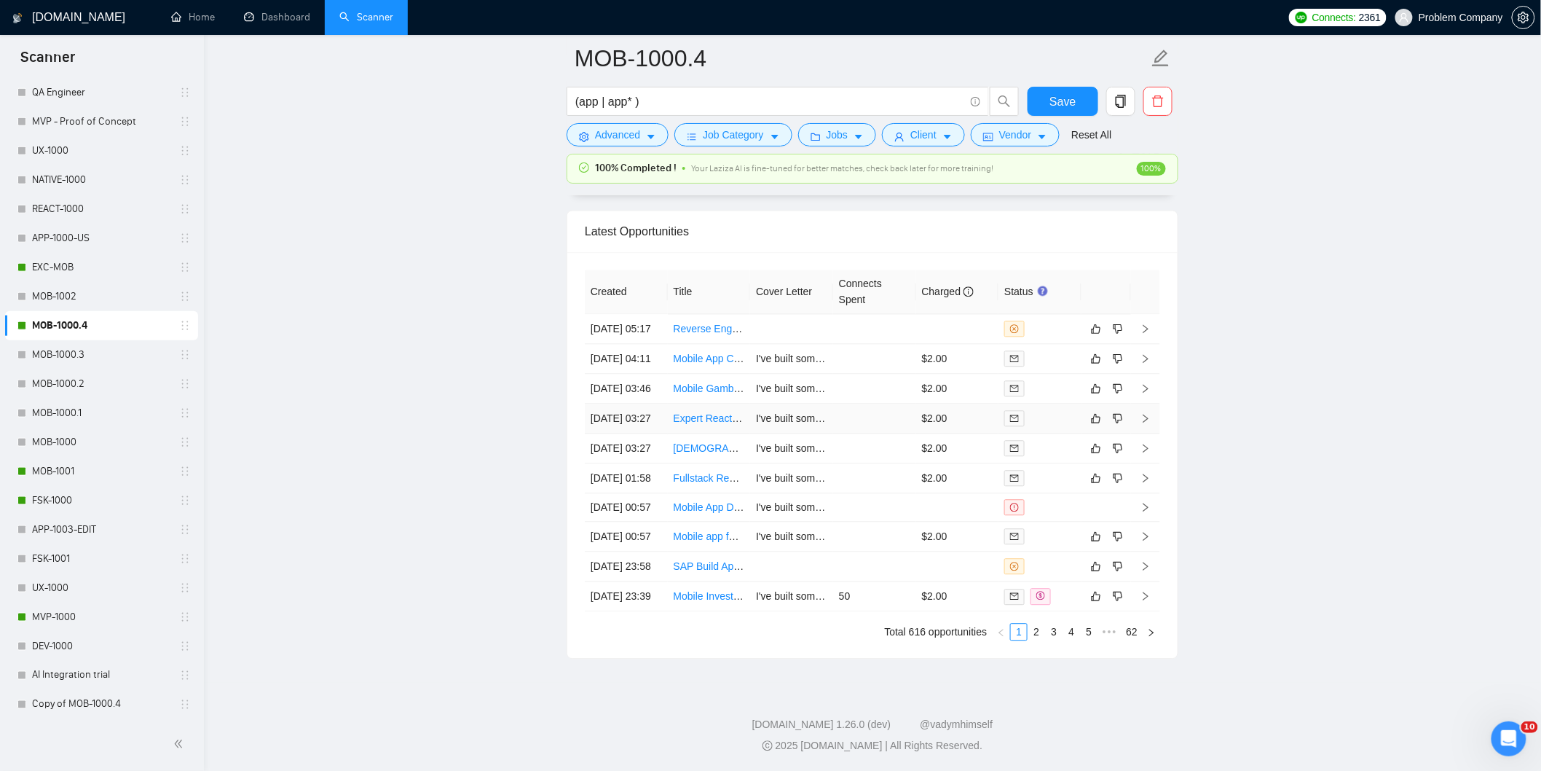
click at [644, 405] on td "[DATE] 03:27" at bounding box center [626, 418] width 83 height 30
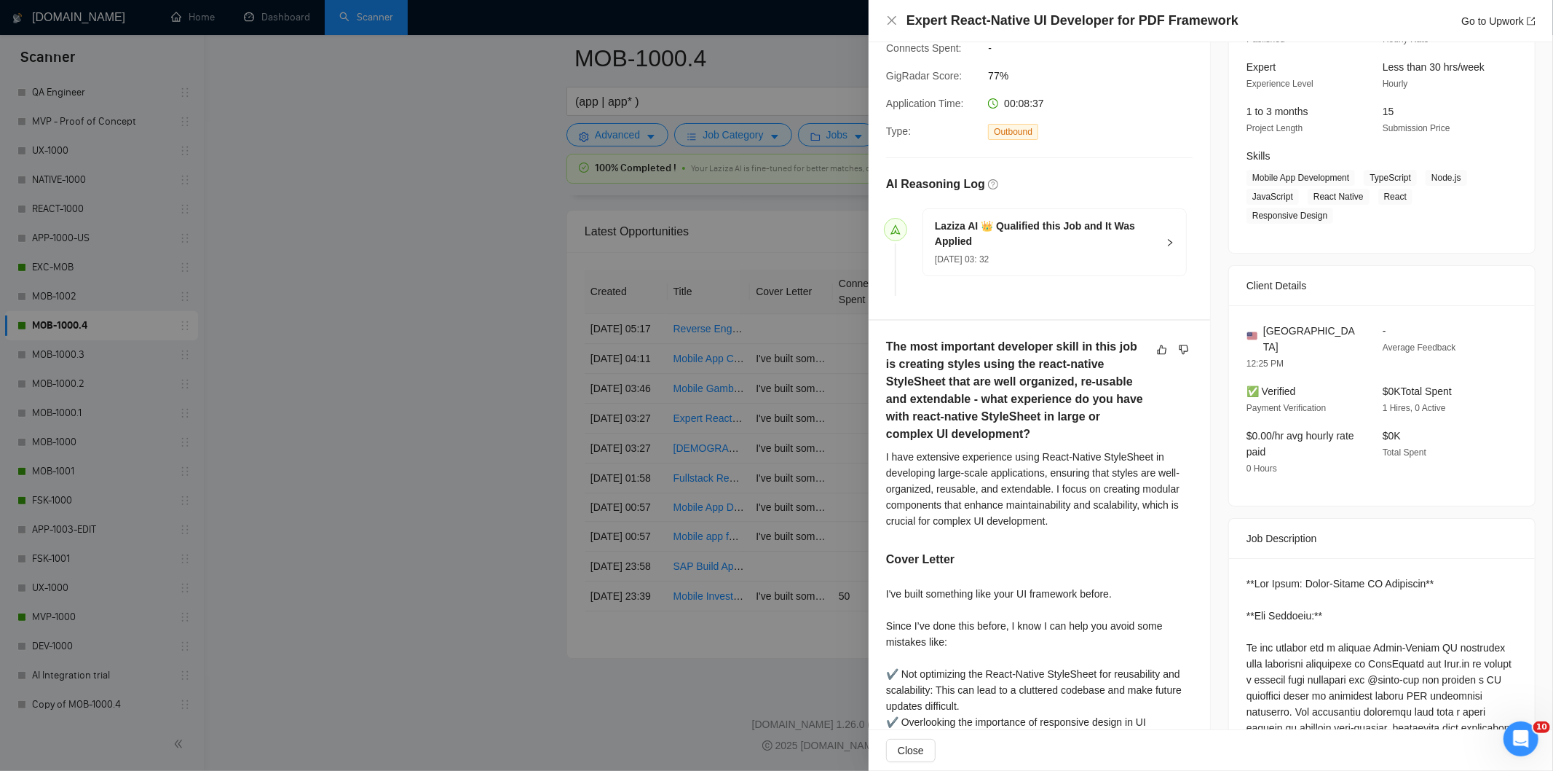
drag, startPoint x: 1232, startPoint y: 32, endPoint x: 909, endPoint y: 28, distance: 323.4
click at [909, 28] on div "Expert React-Native UI Developer for PDF Framework Go to Upwork" at bounding box center [1211, 21] width 685 height 42
click at [913, 23] on h4 "Expert React-Native UI Developer for PDF Framework" at bounding box center [1073, 21] width 332 height 18
drag, startPoint x: 1228, startPoint y: 22, endPoint x: 936, endPoint y: 15, distance: 292.1
click at [936, 15] on div "Expert React-Native UI Developer for PDF Framework Go to Upwork" at bounding box center [1221, 21] width 629 height 18
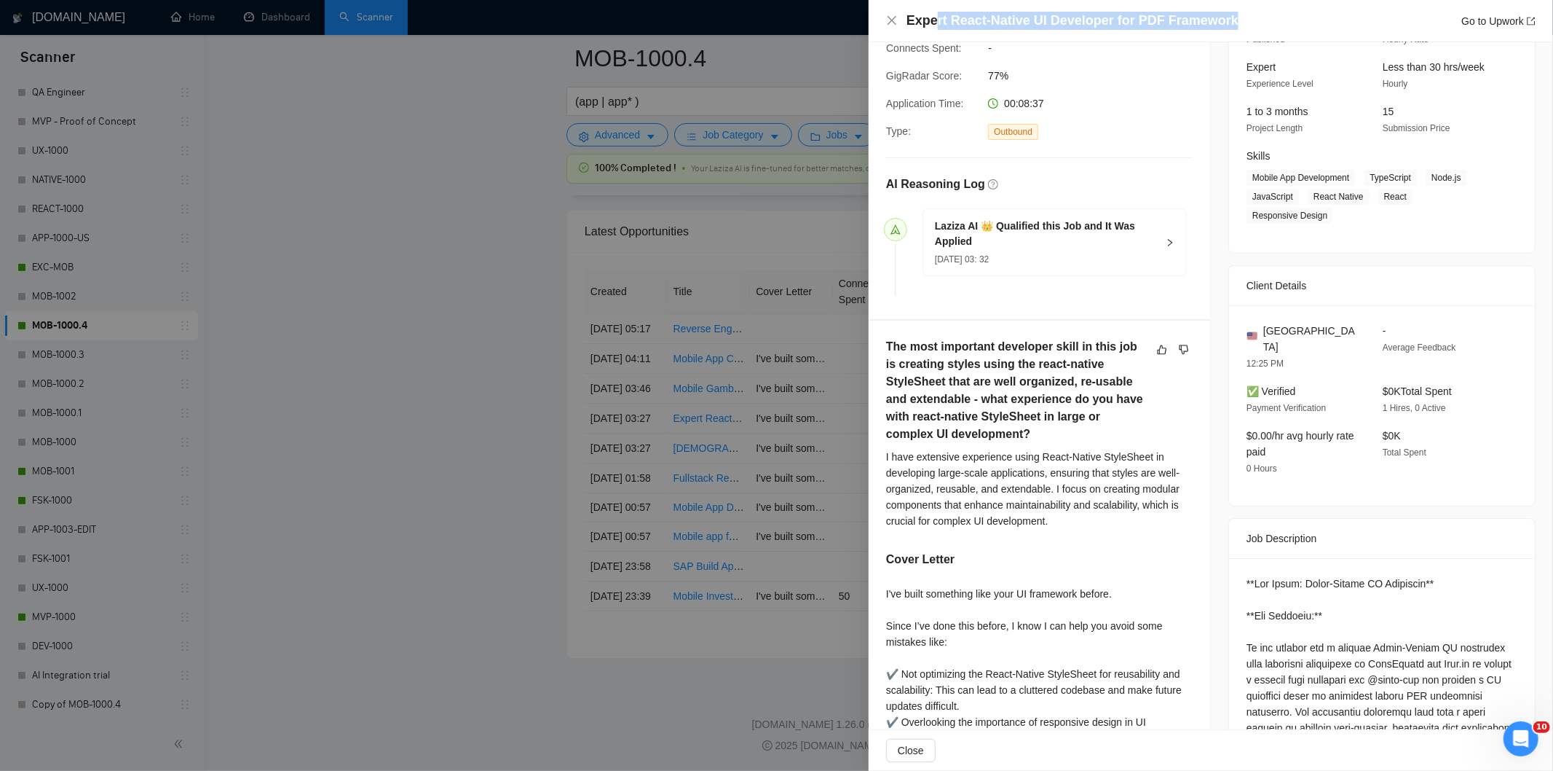
click at [937, 15] on h4 "Expert React-Native UI Developer for PDF Framework" at bounding box center [1073, 21] width 332 height 18
drag, startPoint x: 1239, startPoint y: 23, endPoint x: 907, endPoint y: 25, distance: 332.1
click at [907, 25] on div "Expert React-Native UI Developer for PDF Framework Go to Upwork" at bounding box center [1221, 21] width 629 height 18
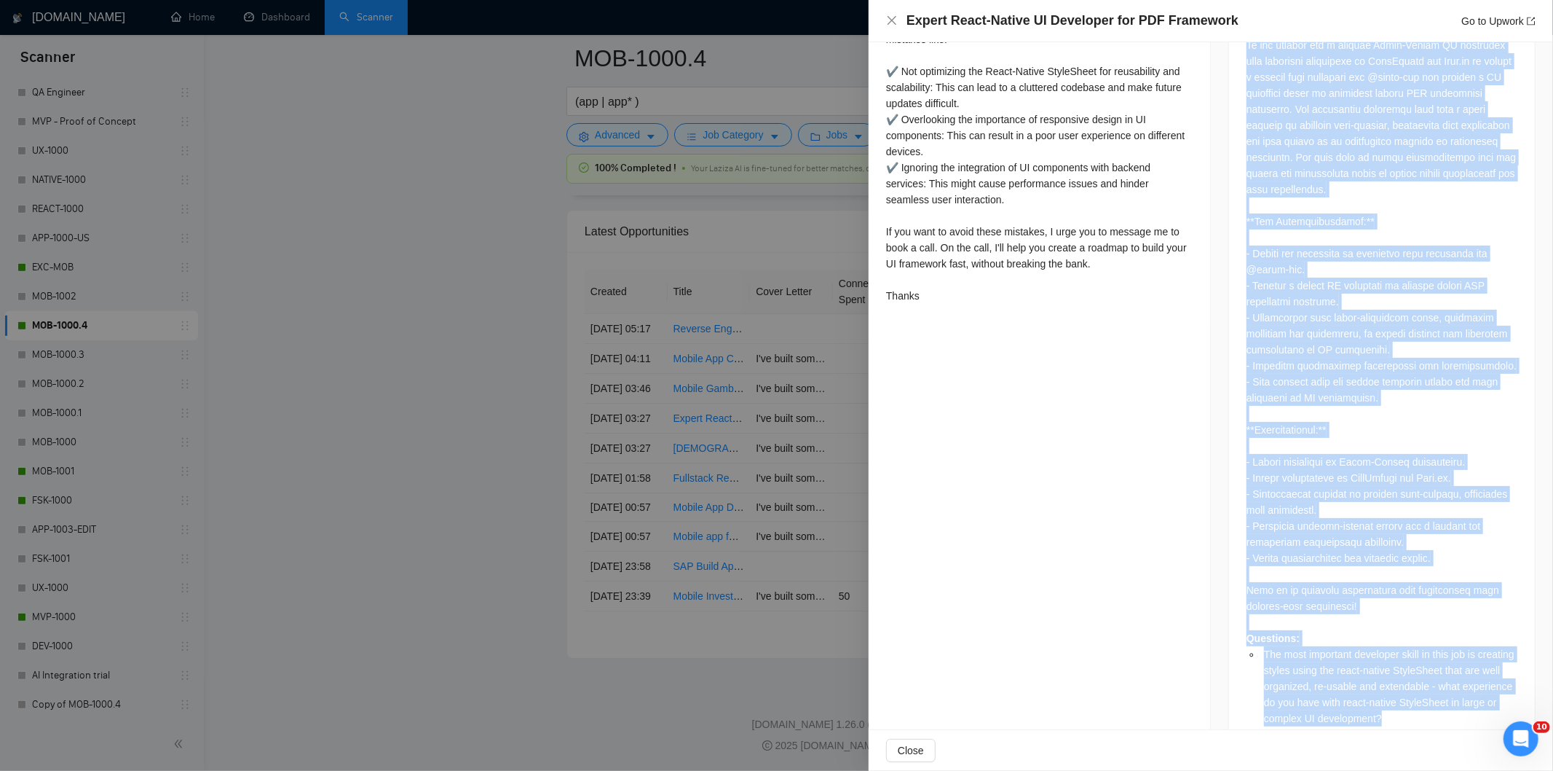
scroll to position [763, 0]
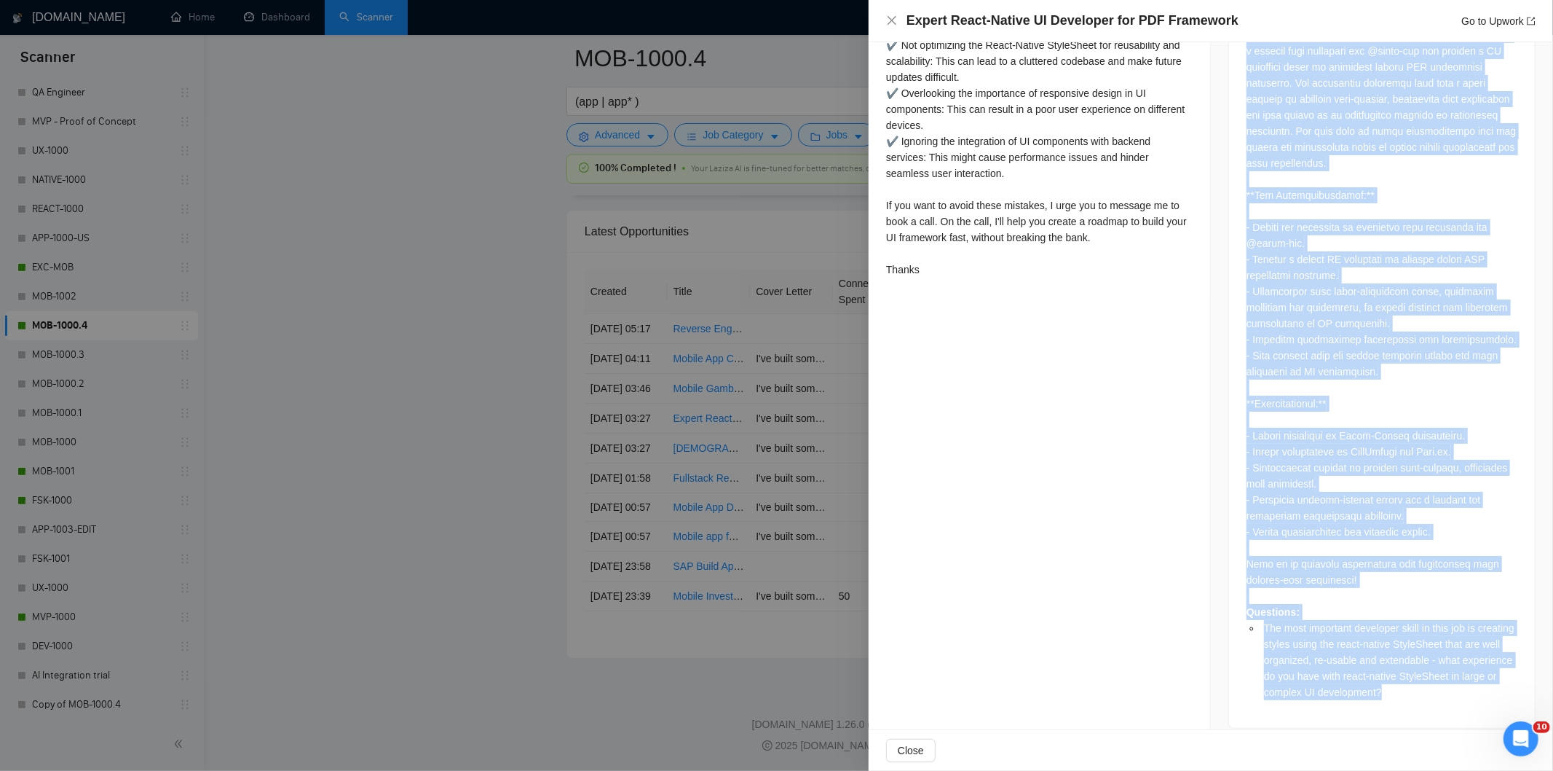
drag, startPoint x: 1240, startPoint y: 257, endPoint x: 1438, endPoint y: 710, distance: 494.7
click at [1438, 710] on div "Questions: The most important developer skill in this job is creating styles us…" at bounding box center [1382, 328] width 306 height 798
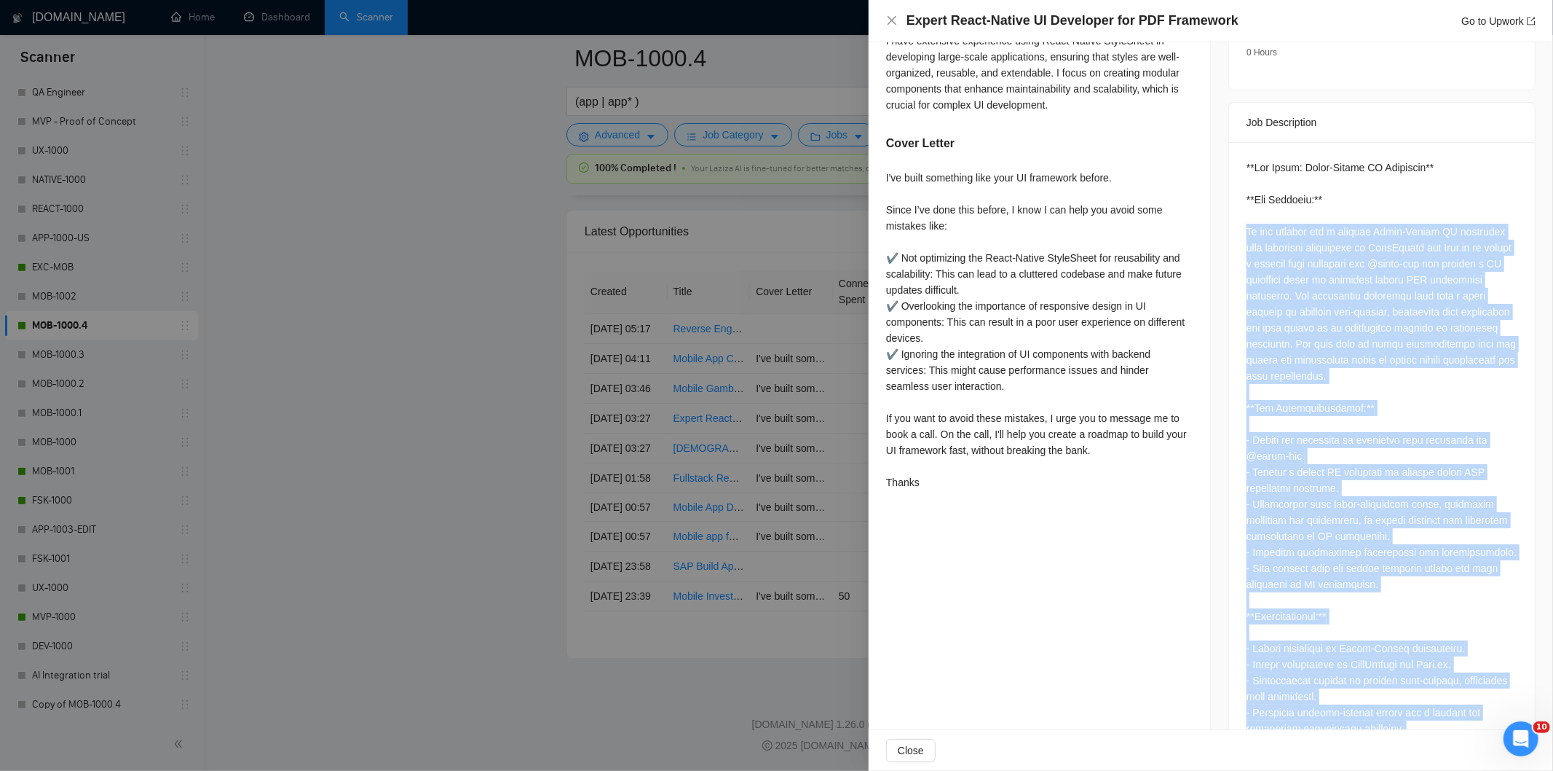
scroll to position [550, 0]
click at [1331, 442] on div "Questions: The most important developer skill in this job is creating styles us…" at bounding box center [1382, 536] width 271 height 753
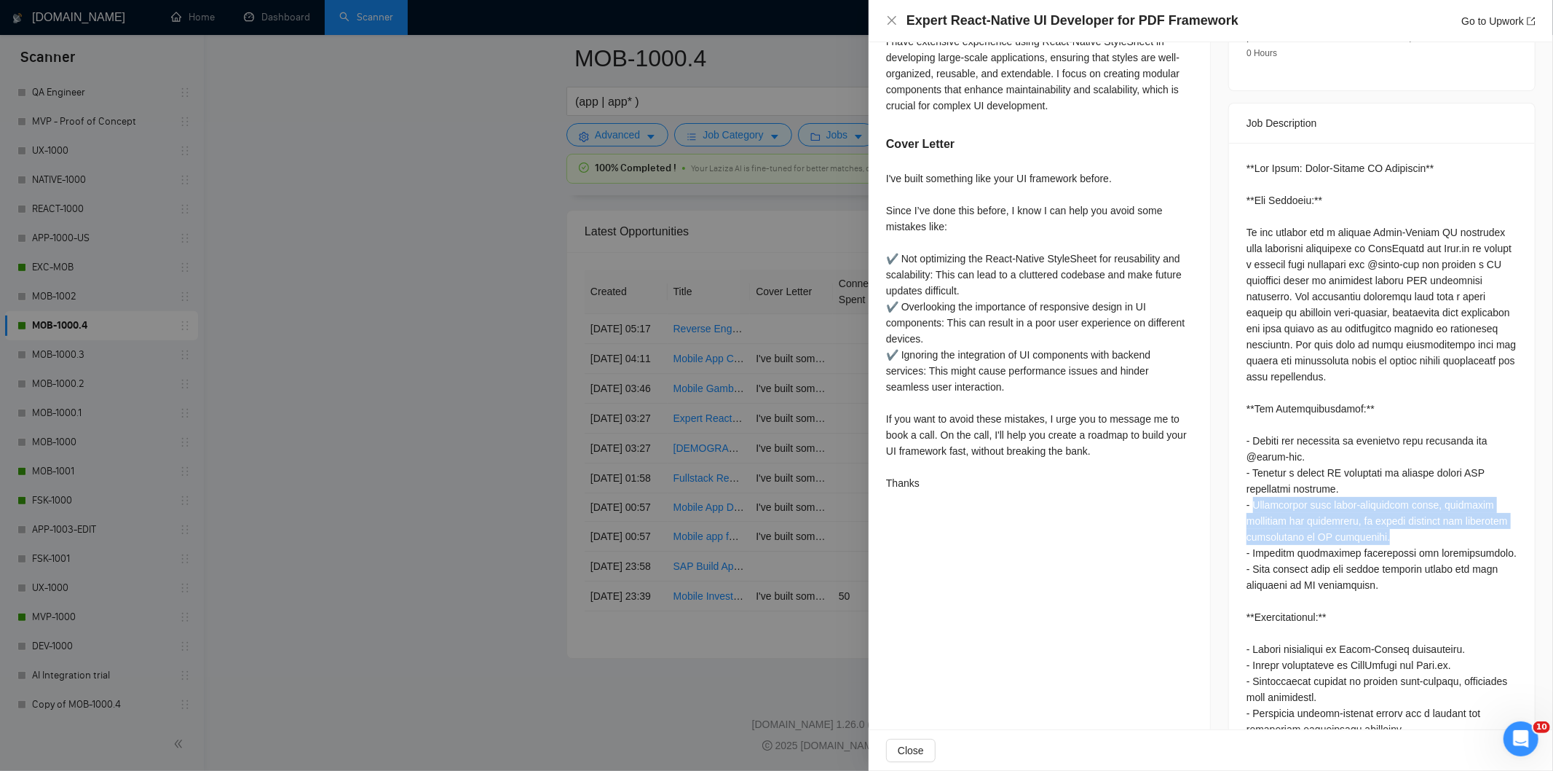
drag, startPoint x: 1385, startPoint y: 523, endPoint x: 1247, endPoint y: 483, distance: 144.1
click at [1247, 483] on div "Questions: The most important developer skill in this job is creating styles us…" at bounding box center [1382, 536] width 271 height 753
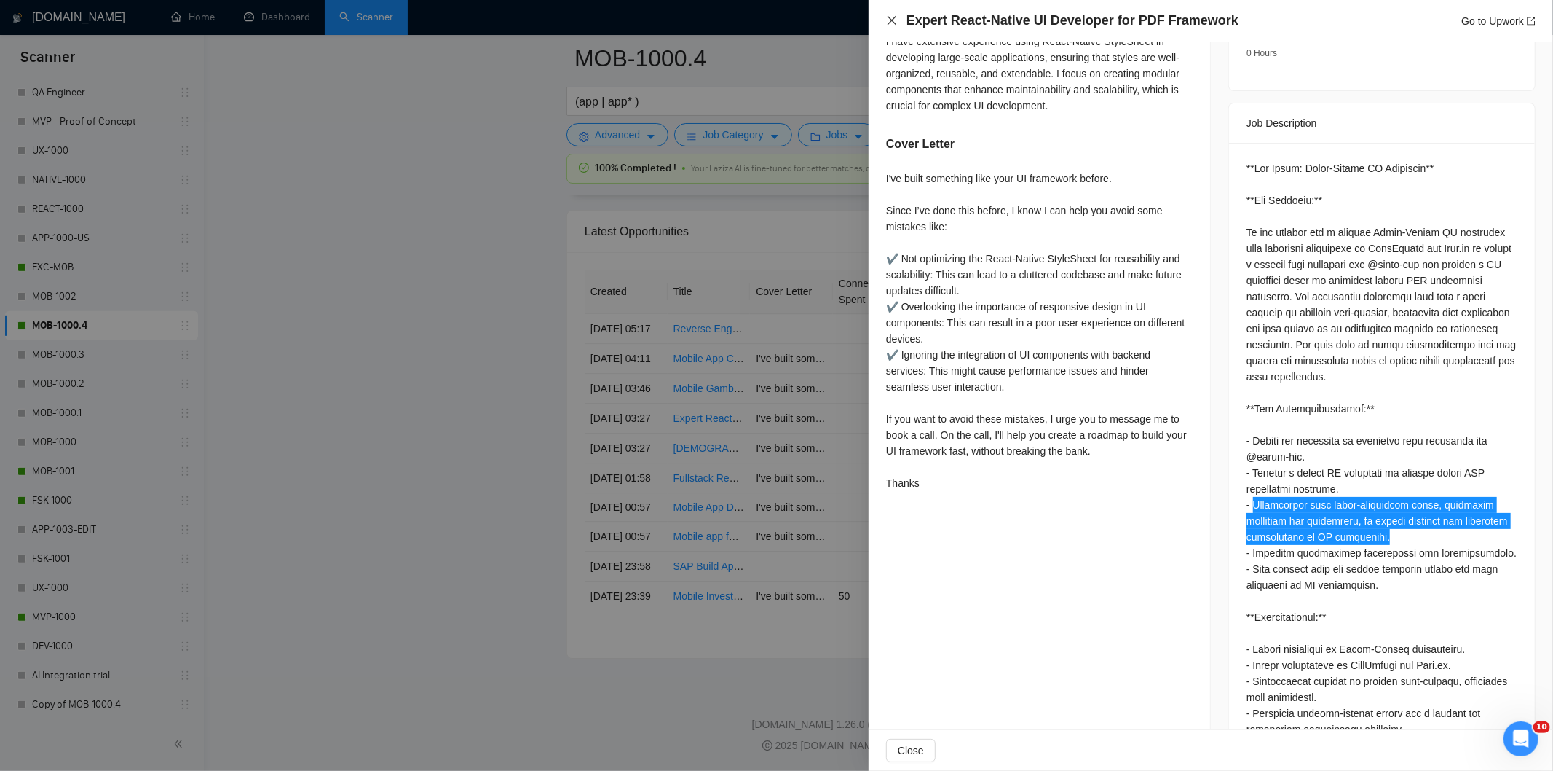
click at [893, 20] on icon "close" at bounding box center [892, 20] width 9 height 9
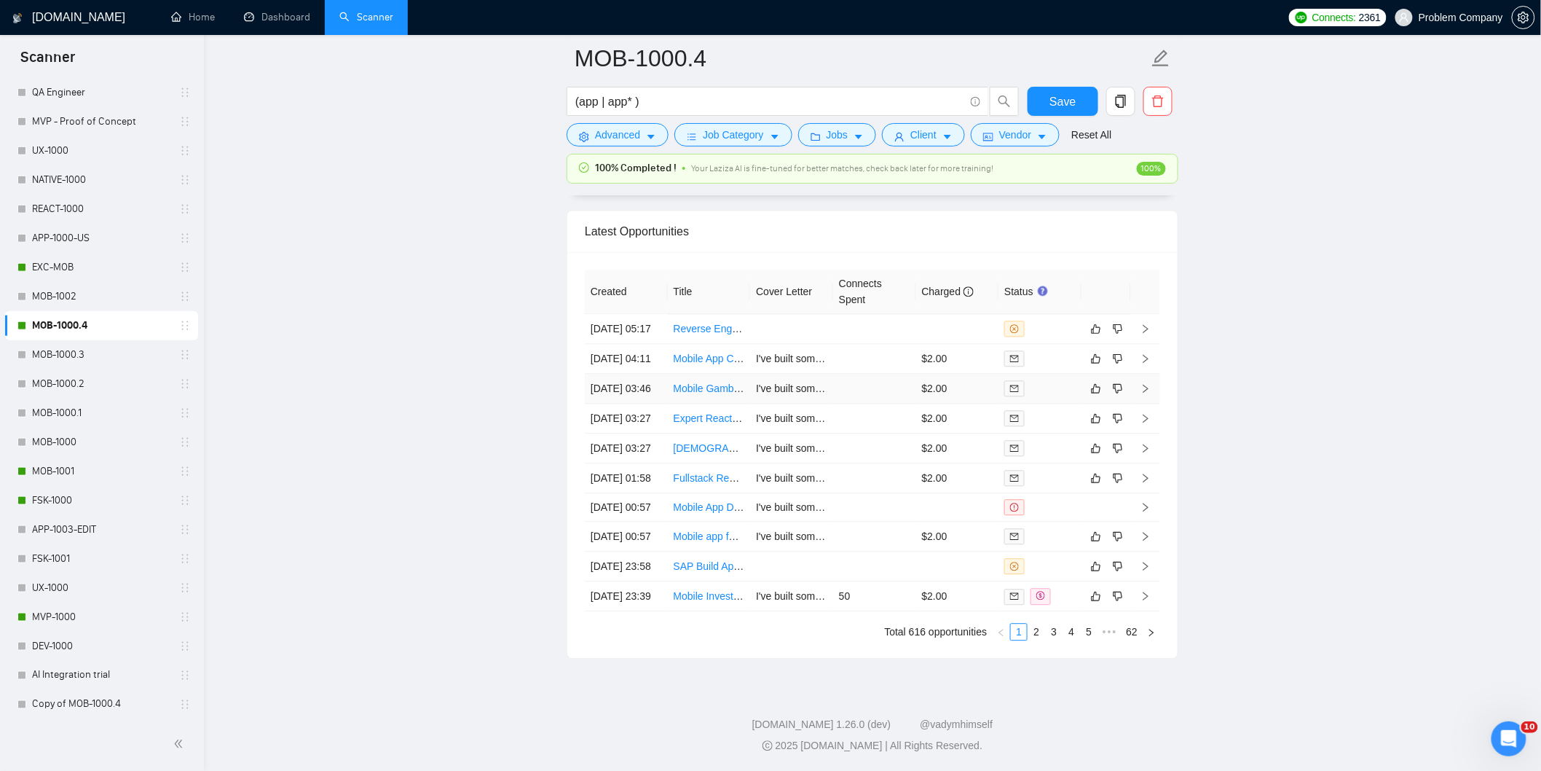
click at [652, 374] on td "[DATE] 03:46" at bounding box center [626, 389] width 83 height 30
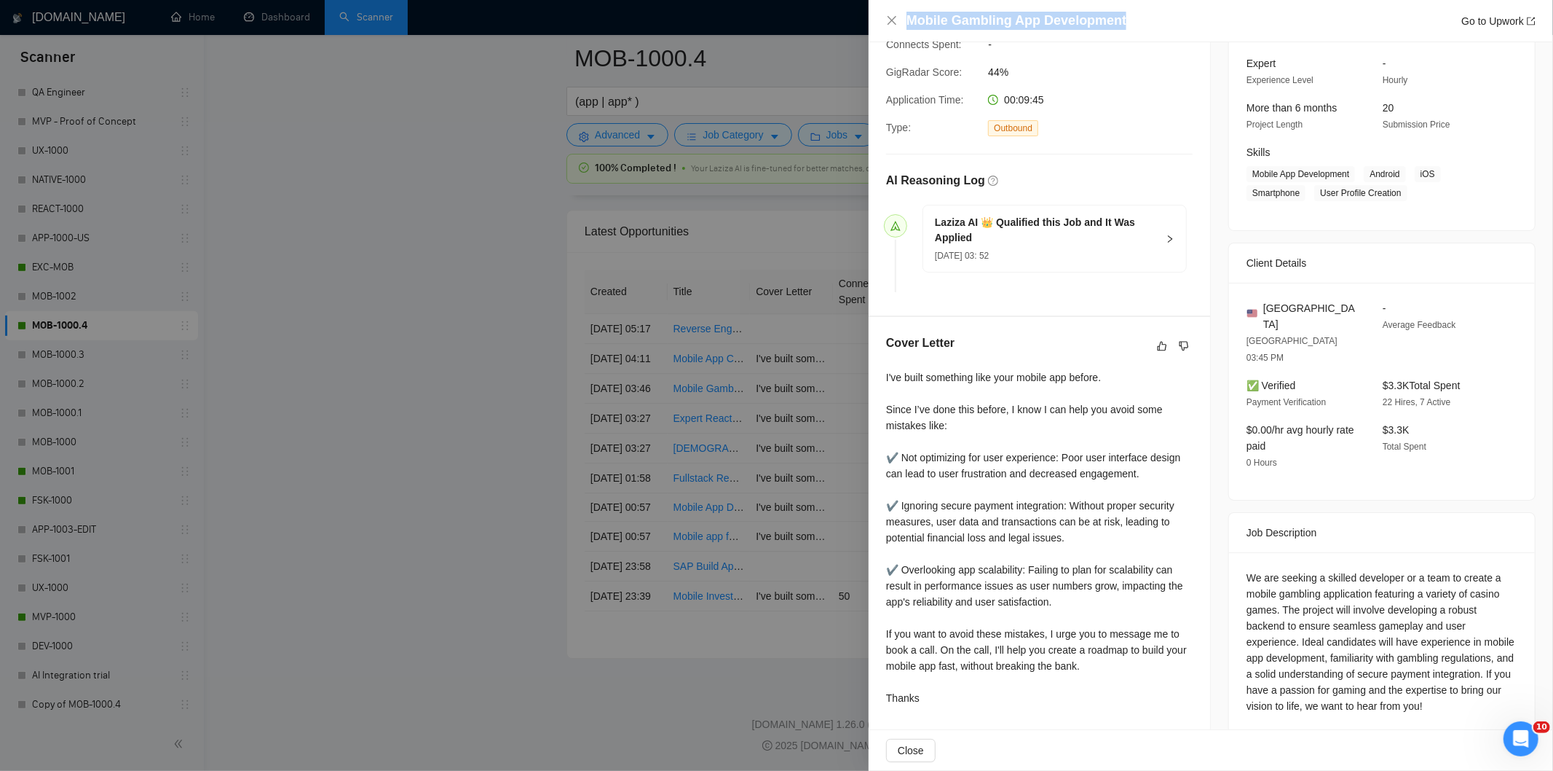
drag, startPoint x: 1131, startPoint y: 25, endPoint x: 908, endPoint y: 20, distance: 222.9
click at [908, 20] on div "Mobile Gambling App Development Go to Upwork" at bounding box center [1221, 21] width 629 height 18
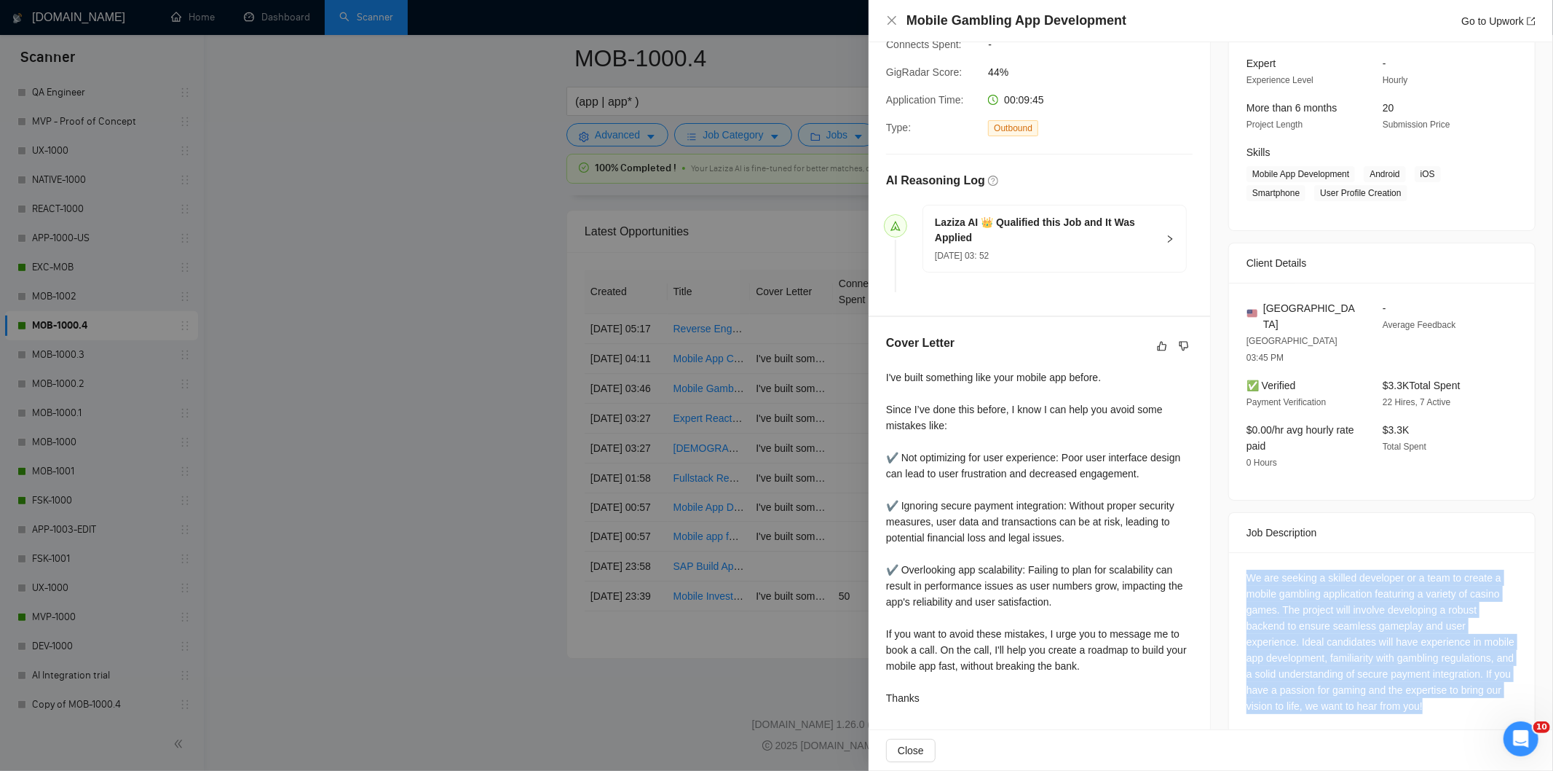
drag, startPoint x: 1234, startPoint y: 546, endPoint x: 1484, endPoint y: 670, distance: 278.8
click at [1484, 670] on div "We are seeking a skilled developer or a team to create a mobile gambling applic…" at bounding box center [1382, 644] width 306 height 185
click at [893, 17] on icon "close" at bounding box center [892, 21] width 12 height 12
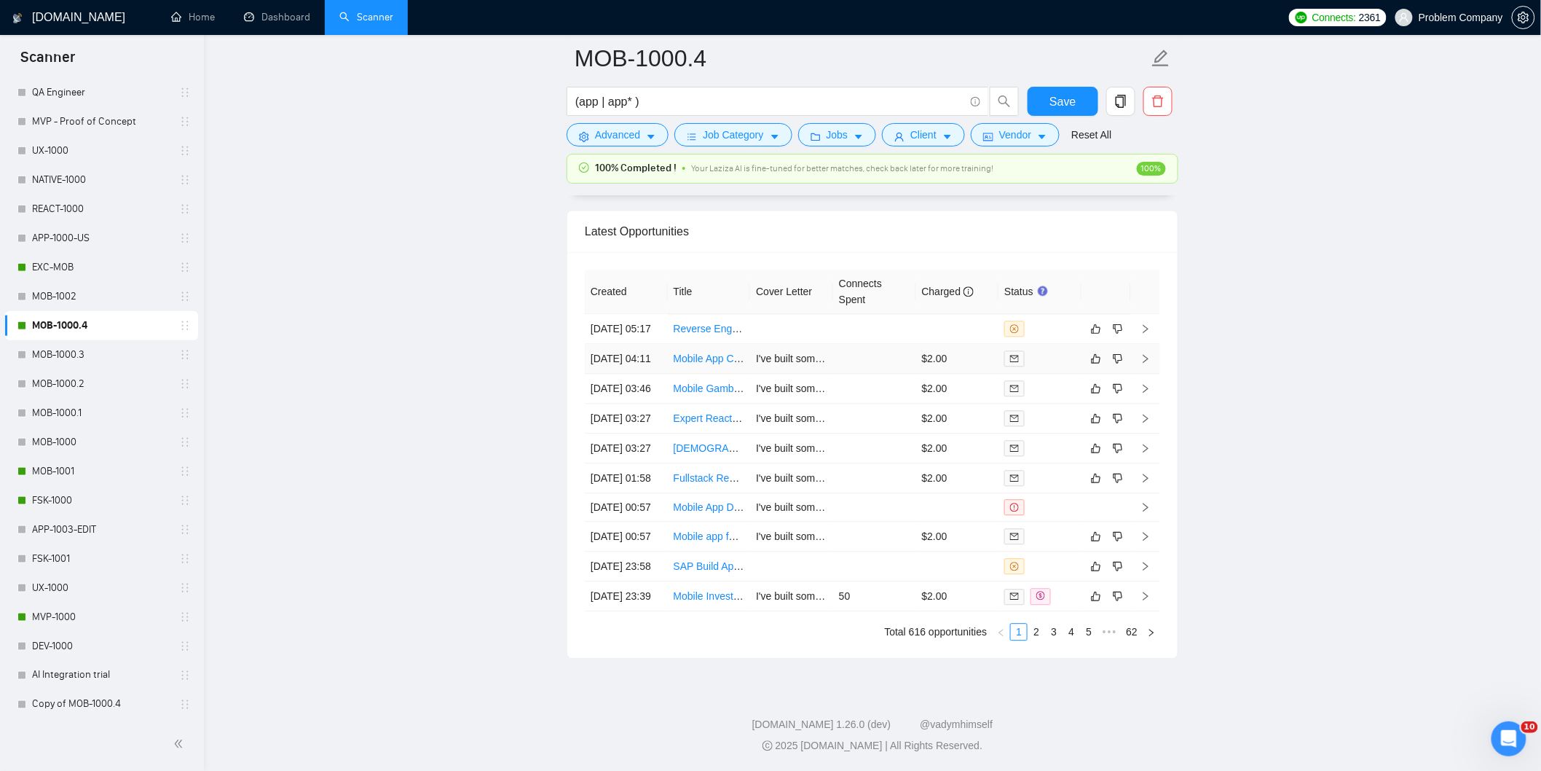
click at [643, 344] on td "[DATE] 04:11" at bounding box center [626, 359] width 83 height 30
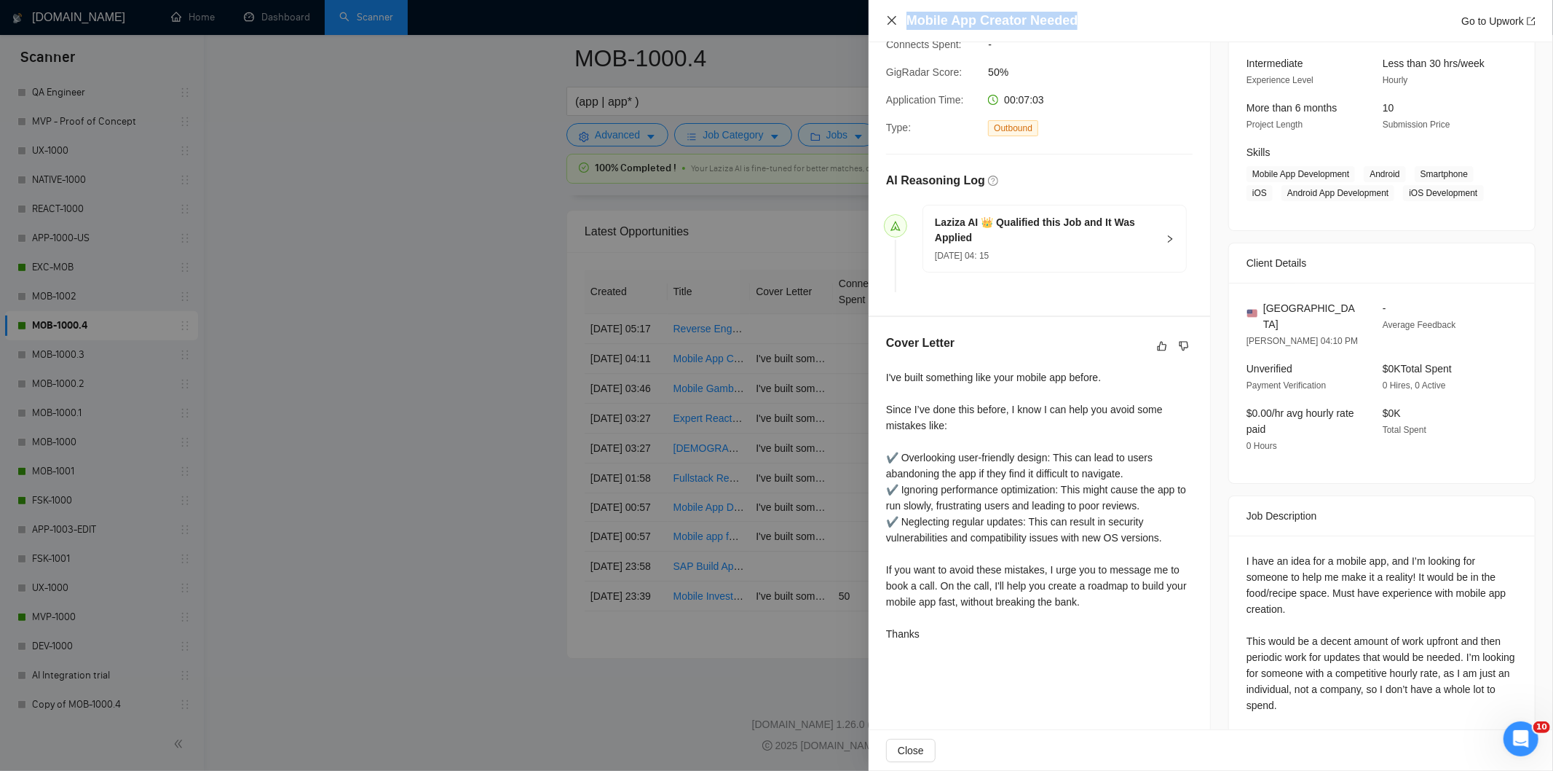
drag, startPoint x: 1086, startPoint y: 20, endPoint x: 896, endPoint y: 25, distance: 190.2
click at [896, 25] on div "Mobile App Creator Needed Go to Upwork" at bounding box center [1211, 21] width 650 height 18
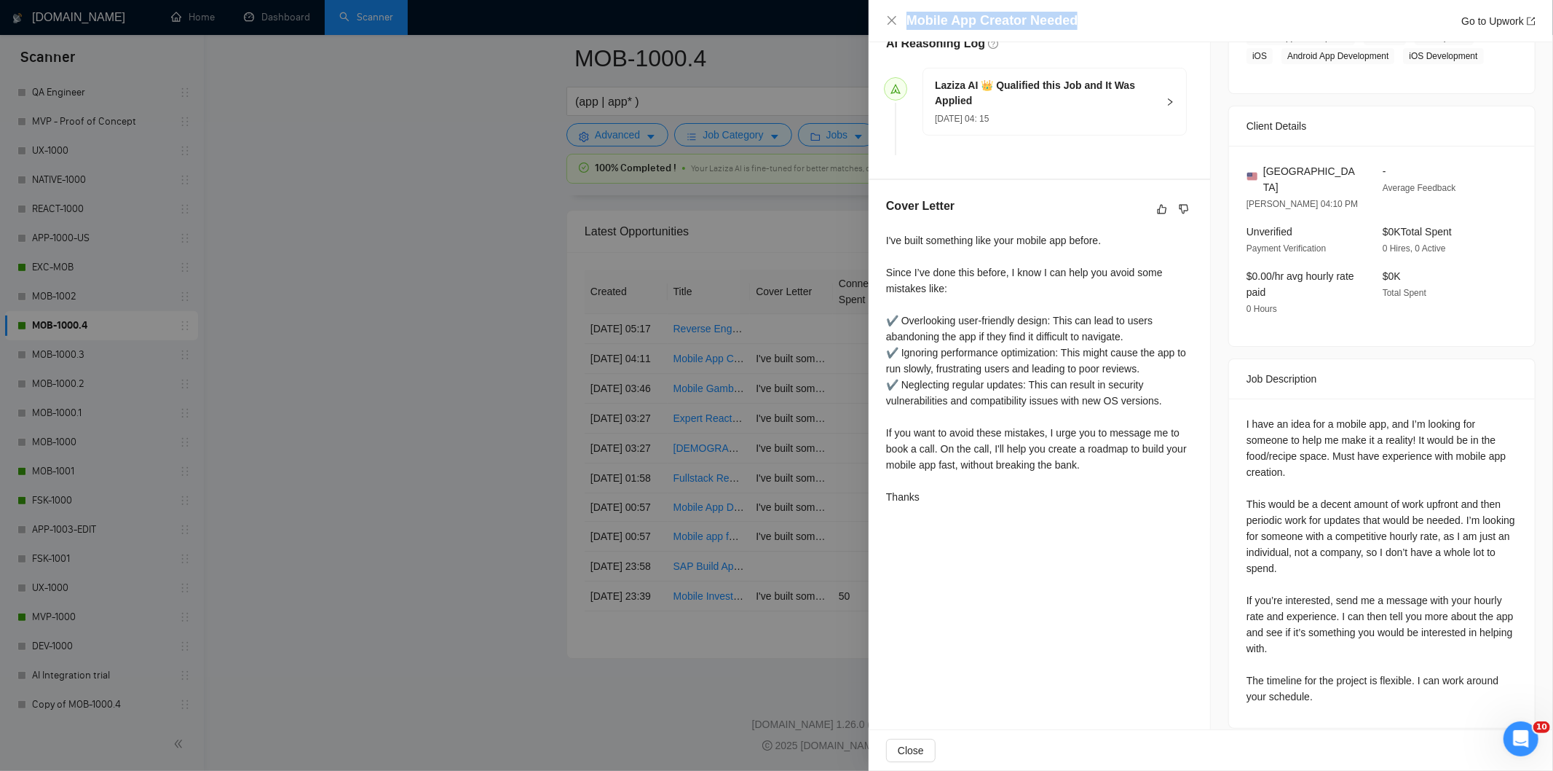
scroll to position [275, 0]
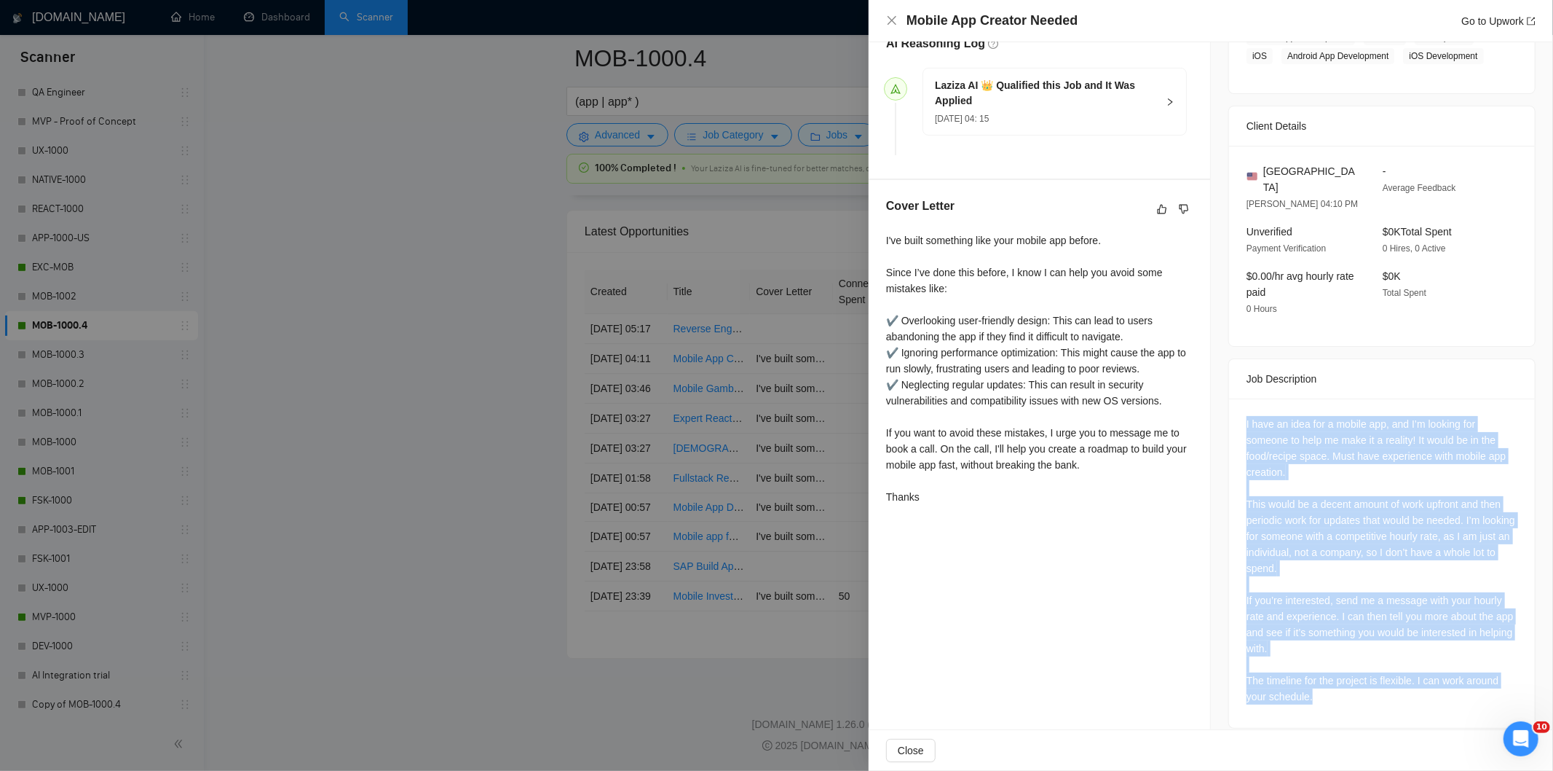
drag, startPoint x: 1237, startPoint y: 408, endPoint x: 1348, endPoint y: 677, distance: 291.6
click at [1348, 677] on div "I have an idea for a mobile app, and I’m looking for someone to help me make it…" at bounding box center [1382, 562] width 306 height 329
click at [890, 20] on icon "close" at bounding box center [892, 21] width 12 height 12
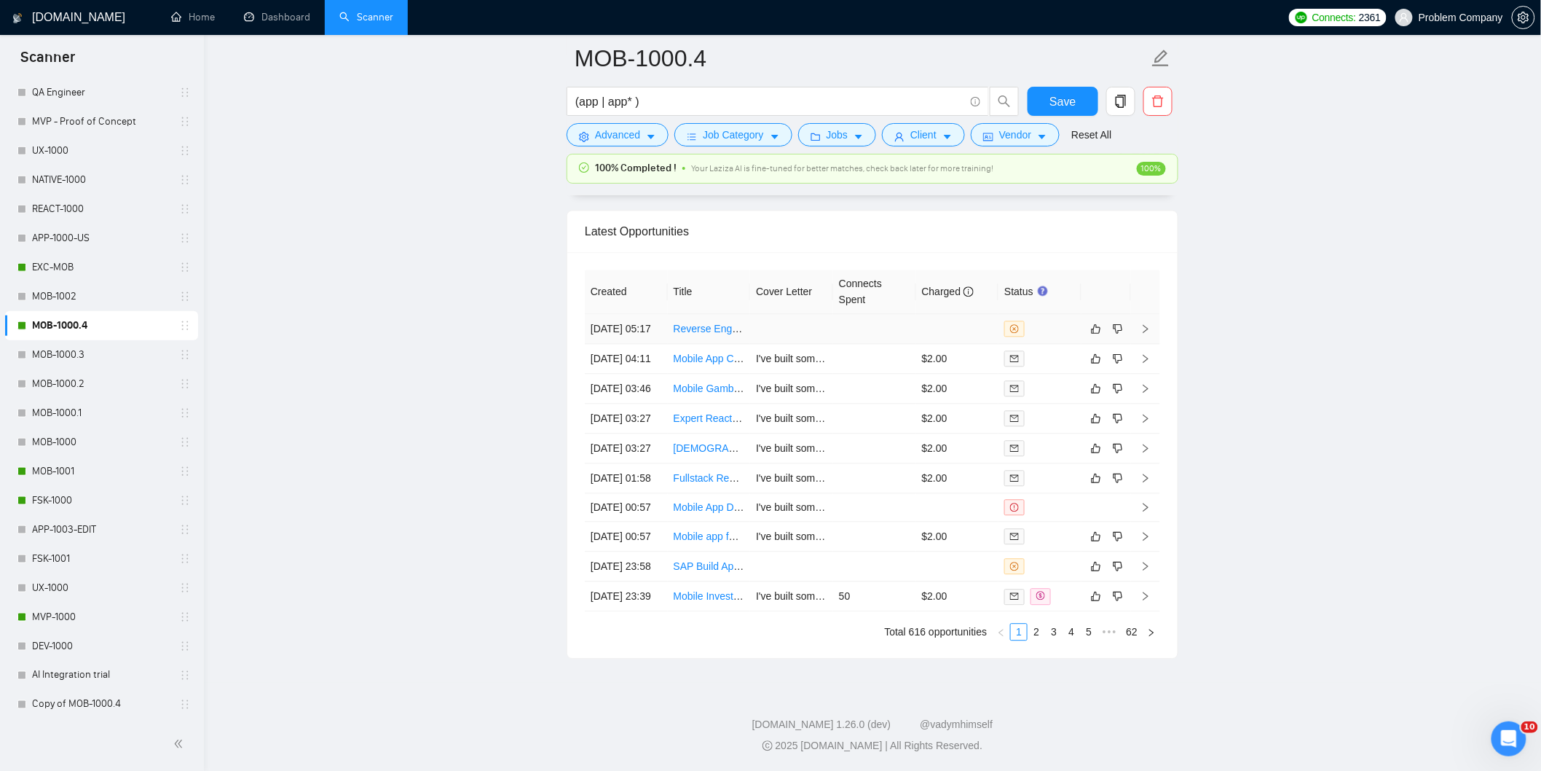
click at [649, 314] on td "[DATE] 05:17" at bounding box center [626, 329] width 83 height 30
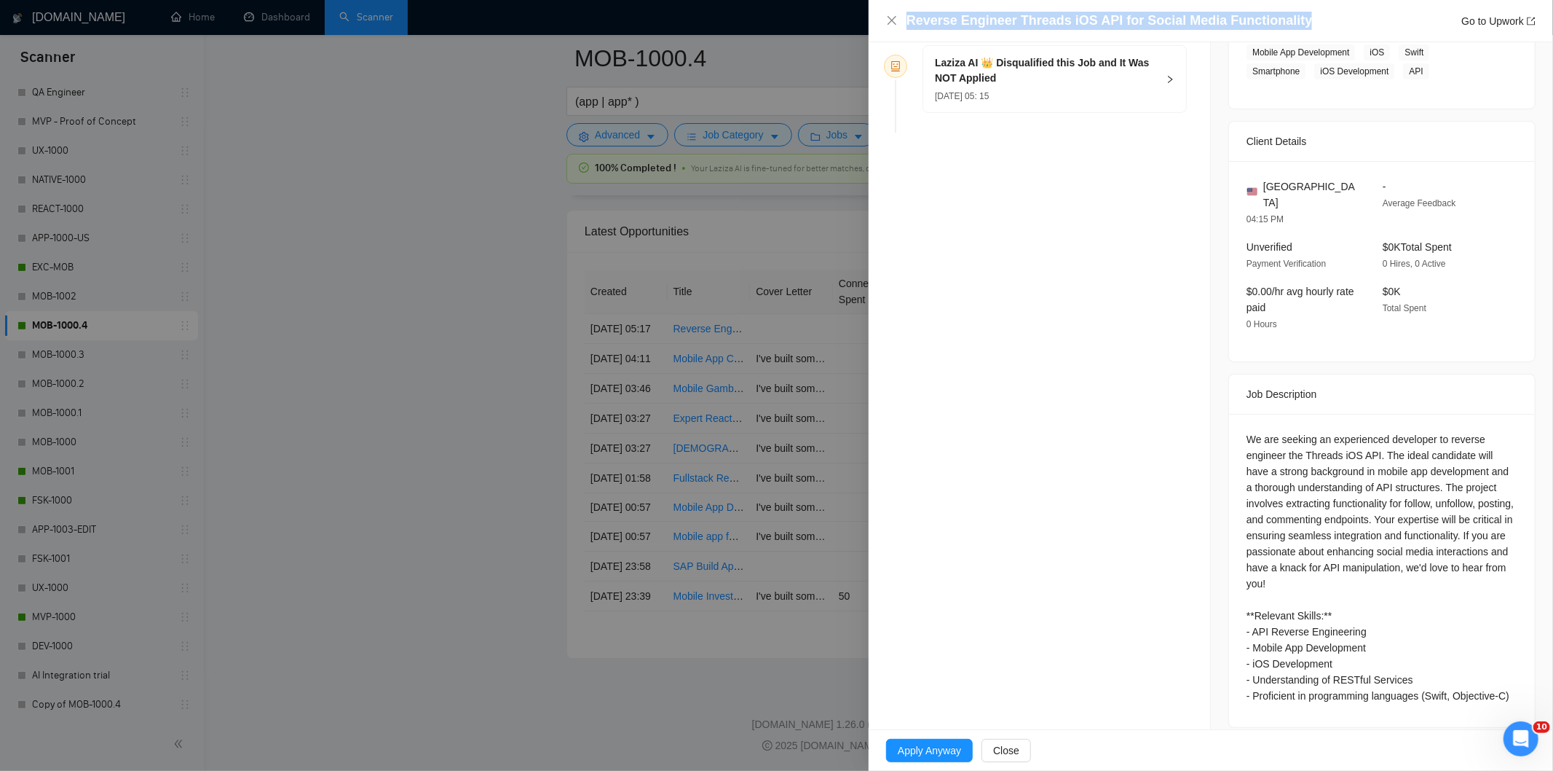
drag, startPoint x: 1307, startPoint y: 22, endPoint x: 904, endPoint y: 20, distance: 403.5
click at [904, 20] on div "Reverse Engineer Threads iOS API for Social Media Functionality Go to Upwork" at bounding box center [1211, 21] width 650 height 18
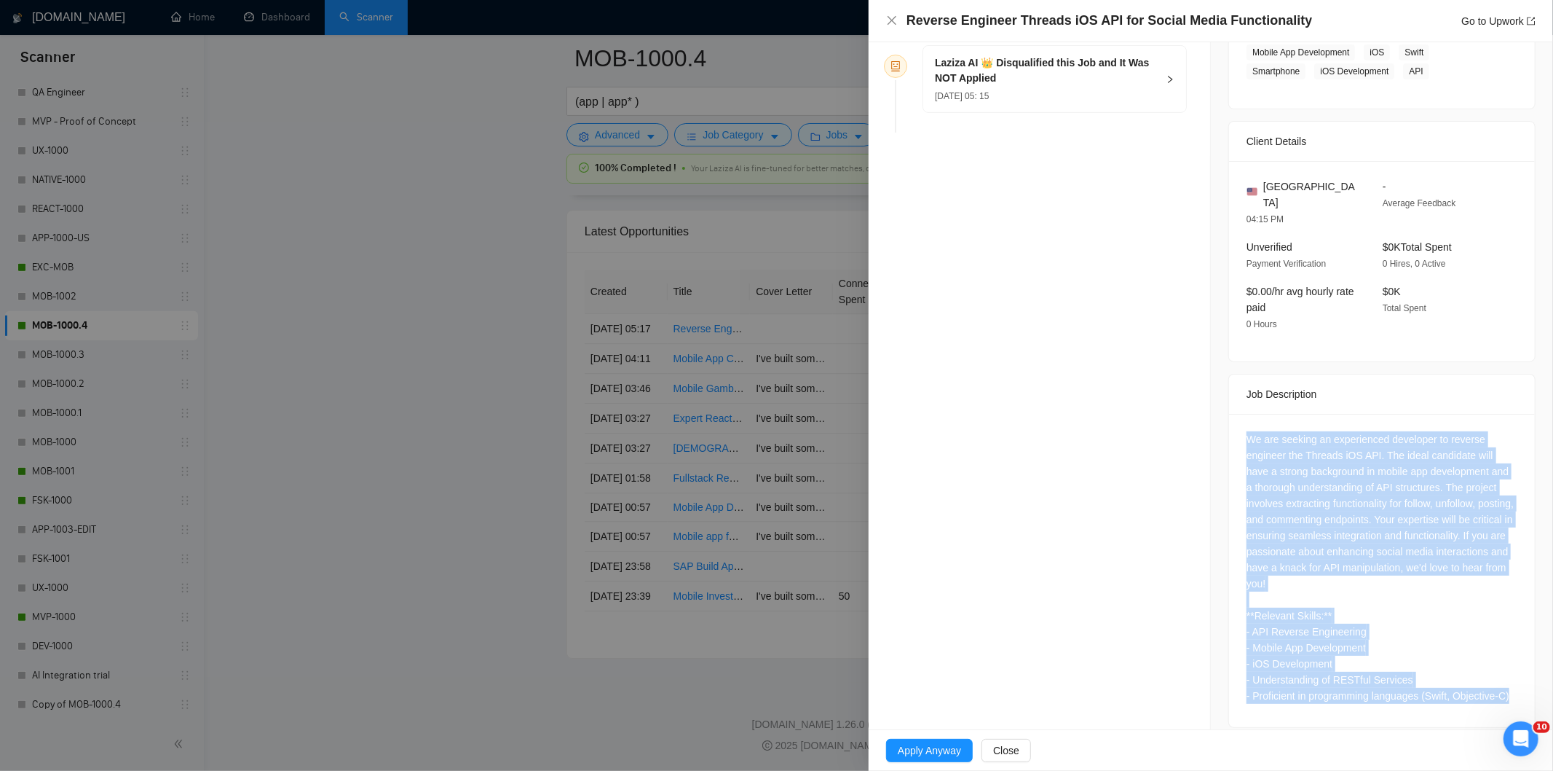
drag, startPoint x: 1509, startPoint y: 682, endPoint x: 1245, endPoint y: 426, distance: 367.7
click at [1245, 426] on div "We are seeking an experienced developer to reverse engineer the Threads iOS API…" at bounding box center [1382, 570] width 306 height 313
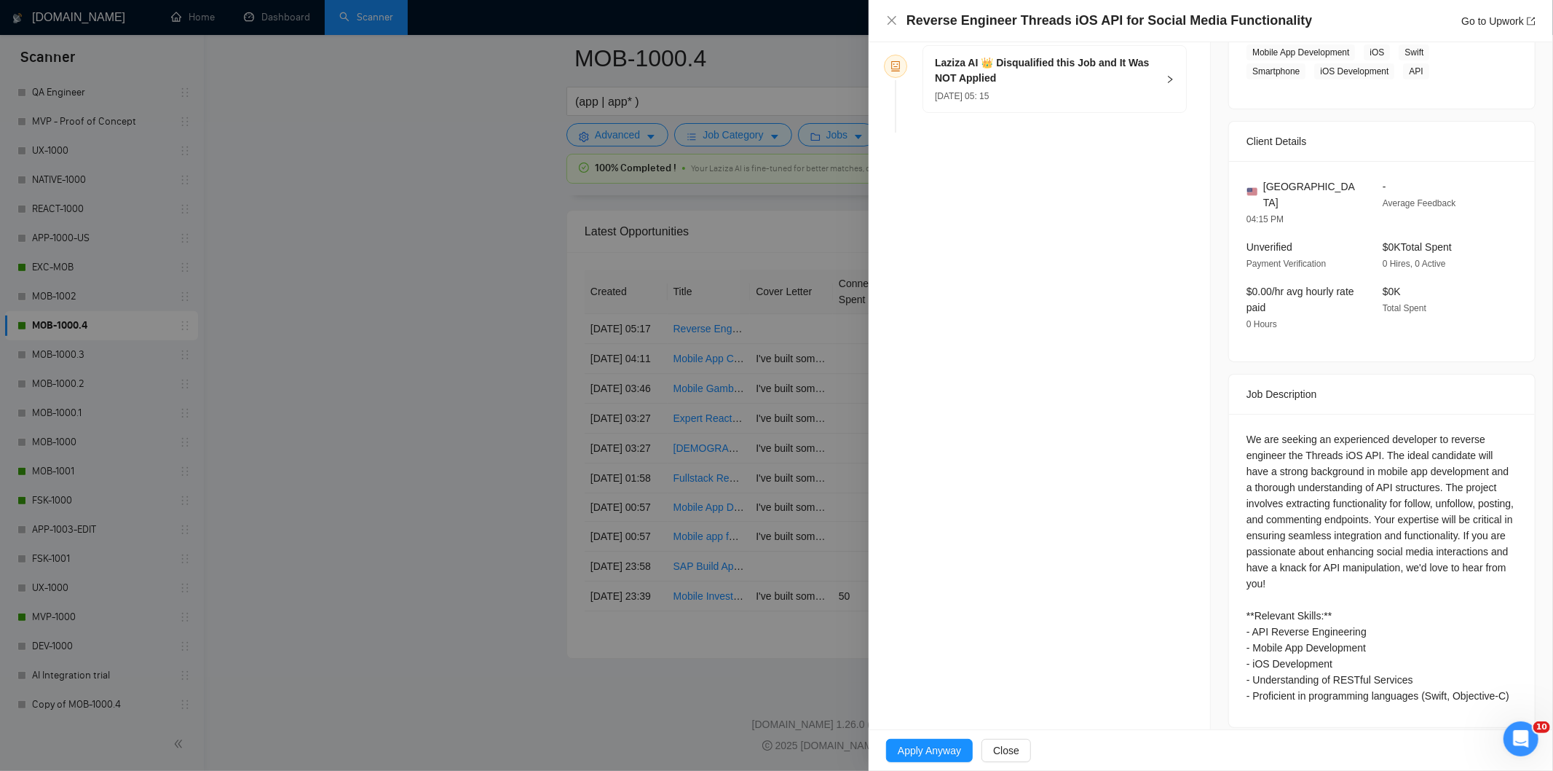
click at [1119, 70] on h5 "Laziza AI 👑 Disqualified this Job and It Was NOT Applied" at bounding box center [1046, 70] width 222 height 31
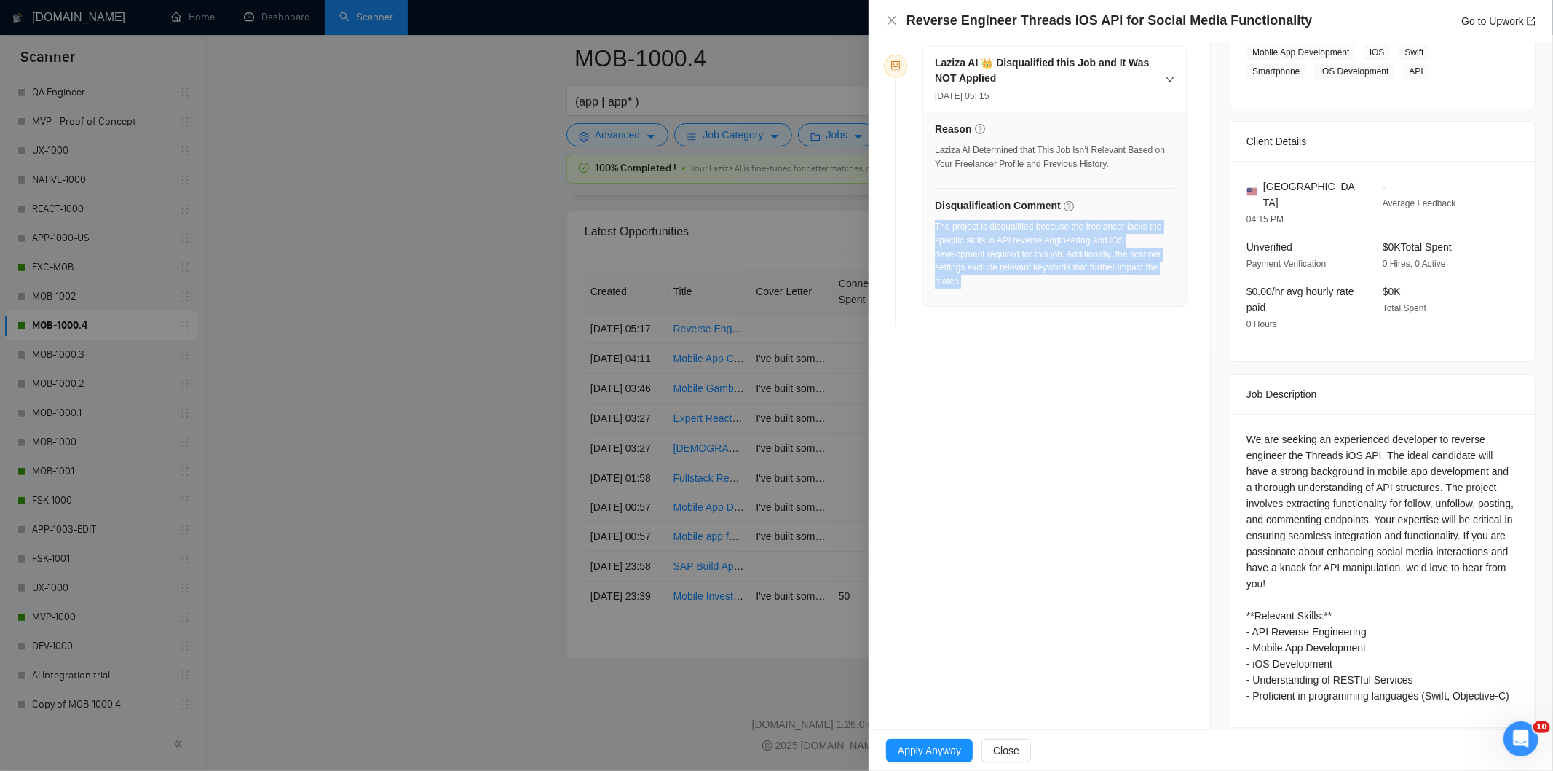
drag, startPoint x: 1021, startPoint y: 290, endPoint x: 937, endPoint y: 227, distance: 105.2
click at [937, 227] on div "The project is disqualified because the freelancer lacks the specific skills in…" at bounding box center [1055, 258] width 240 height 77
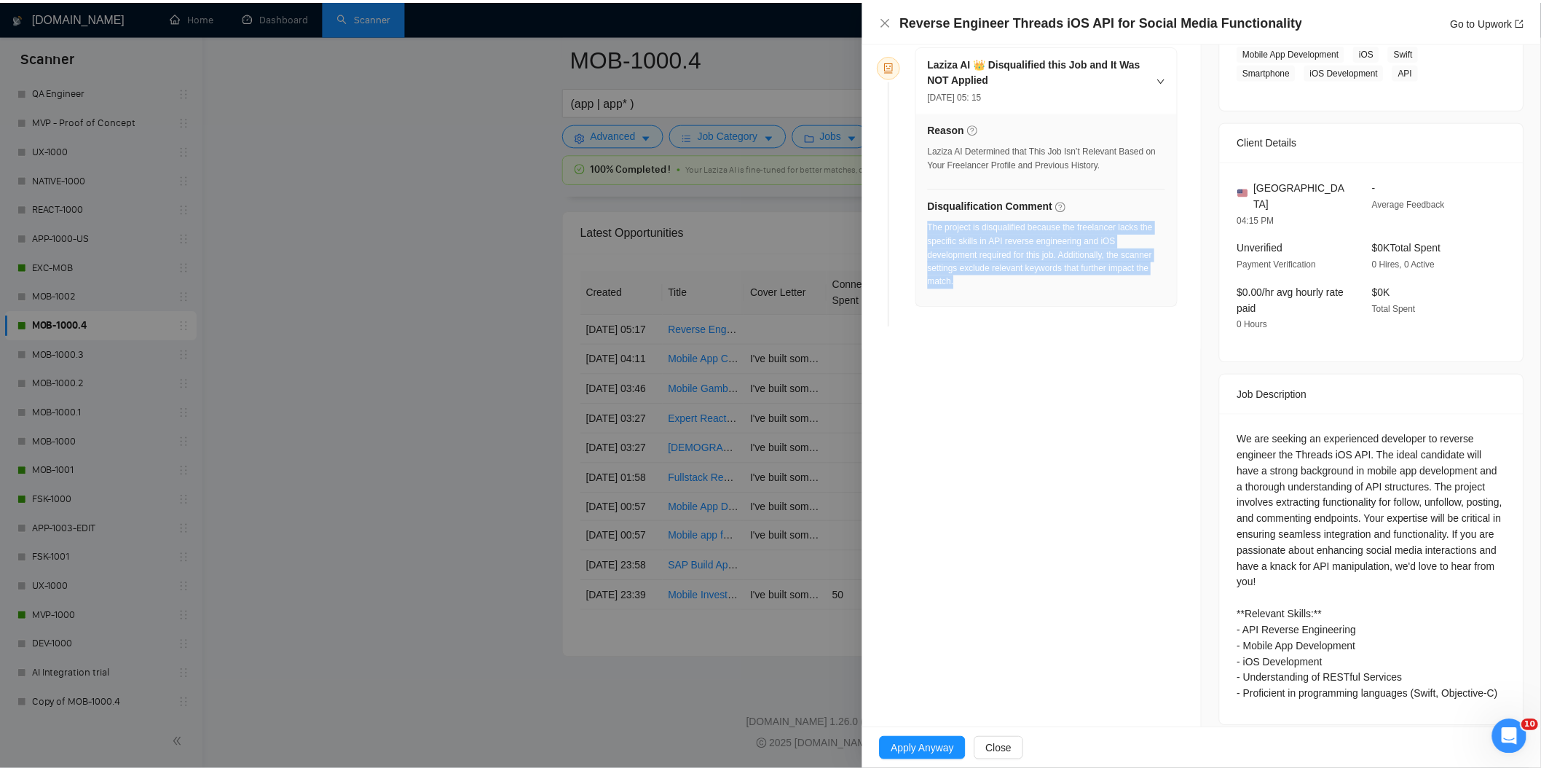
scroll to position [0, 0]
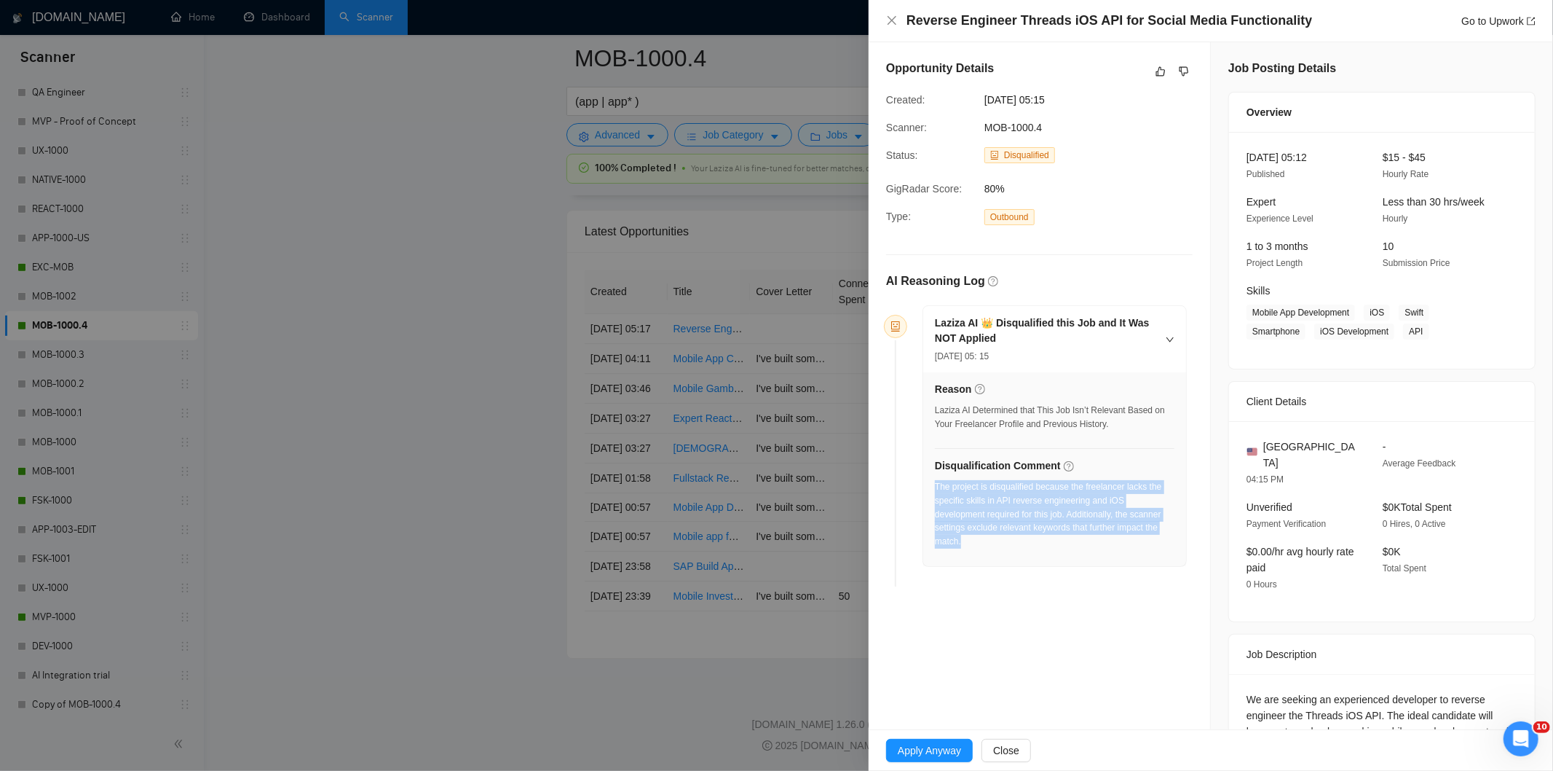
drag, startPoint x: 1089, startPoint y: 98, endPoint x: 984, endPoint y: 103, distance: 105.0
click at [984, 103] on div "[DATE] 05:15" at bounding box center [1053, 100] width 148 height 16
click at [889, 28] on div "Reverse Engineer Threads iOS API for Social Media Functionality Go to Upwork" at bounding box center [1211, 21] width 650 height 18
click at [889, 23] on icon "close" at bounding box center [892, 21] width 12 height 12
